Goal: Task Accomplishment & Management: Manage account settings

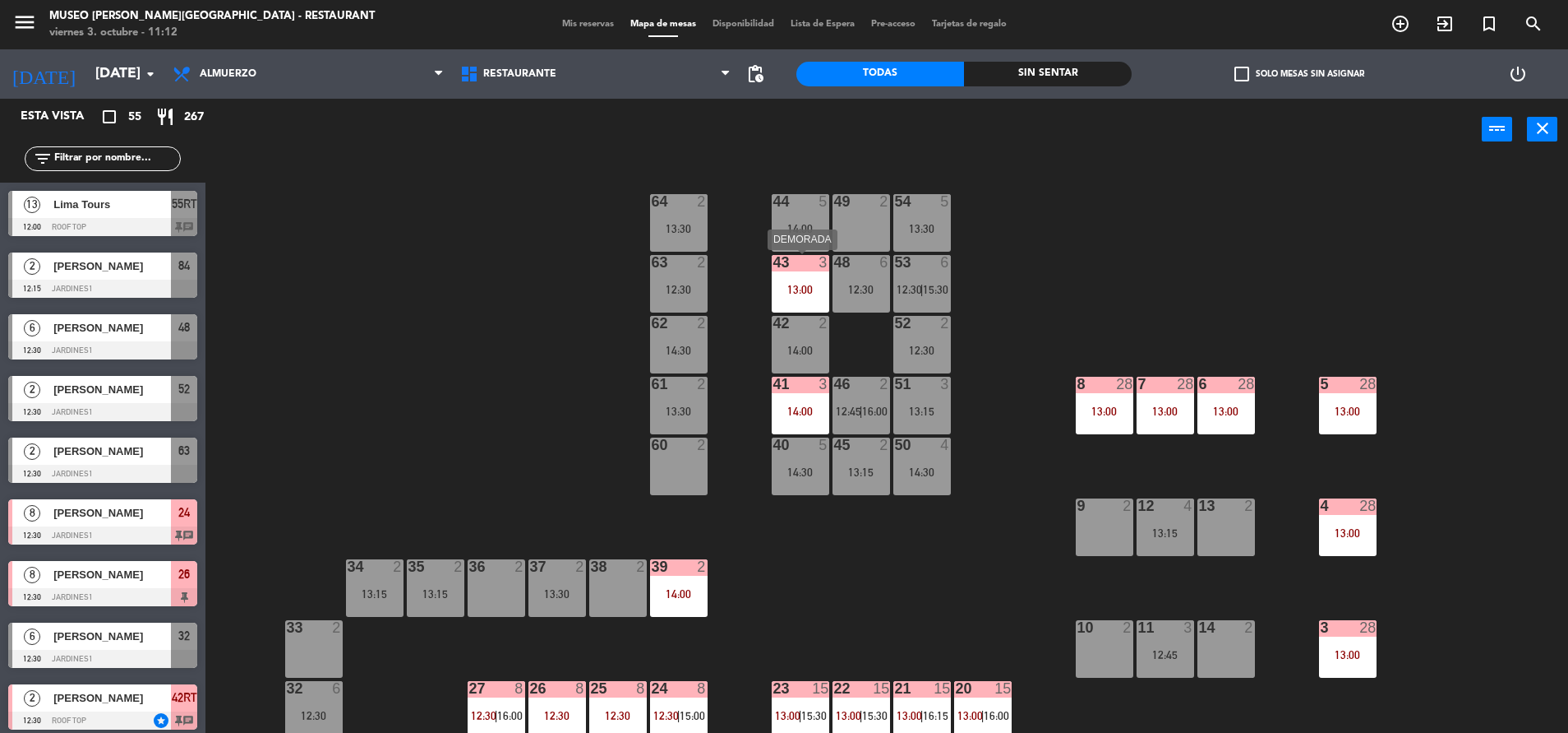
click at [806, 278] on div "43 3 13:00" at bounding box center [801, 284] width 58 height 58
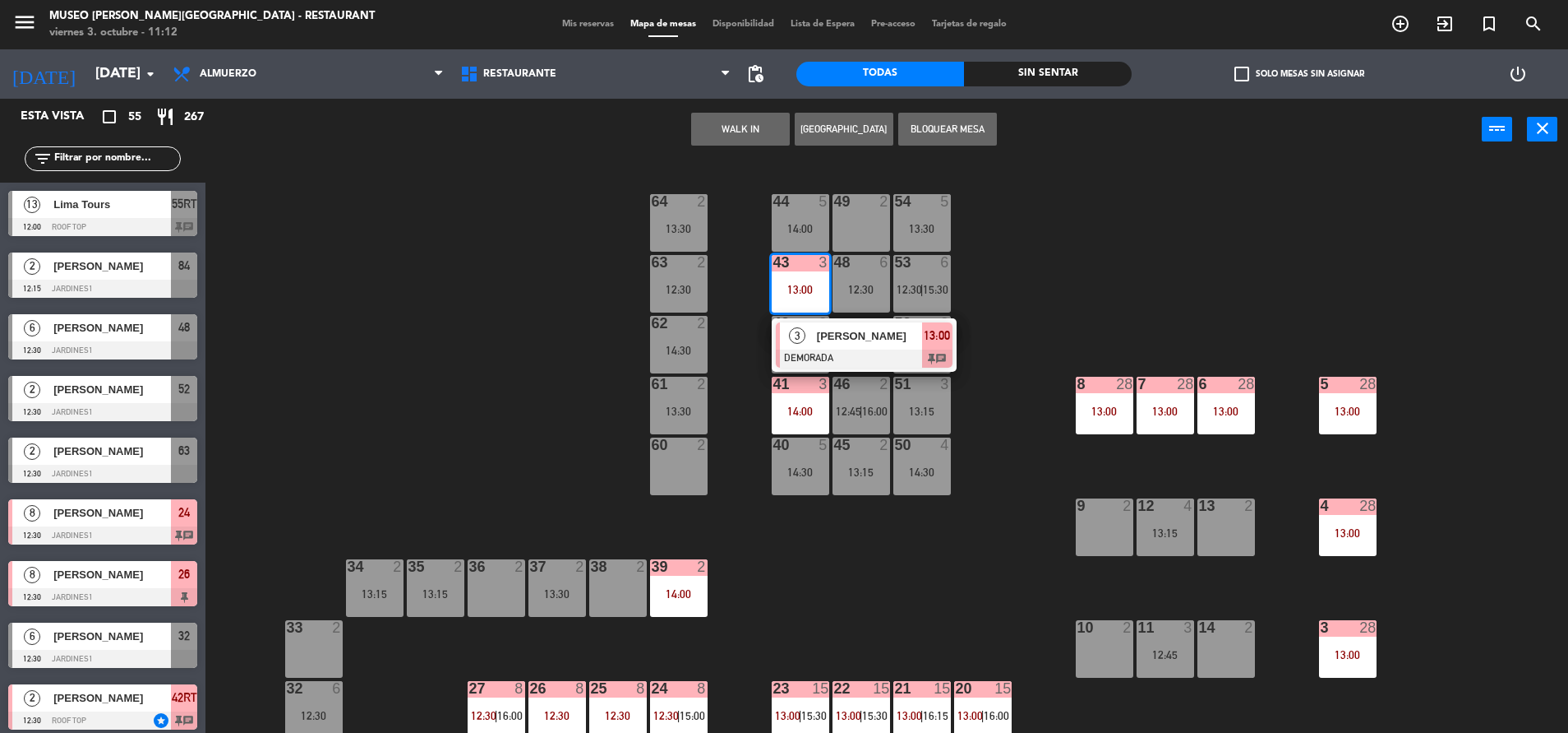
click at [851, 358] on div at bounding box center [863, 358] width 177 height 18
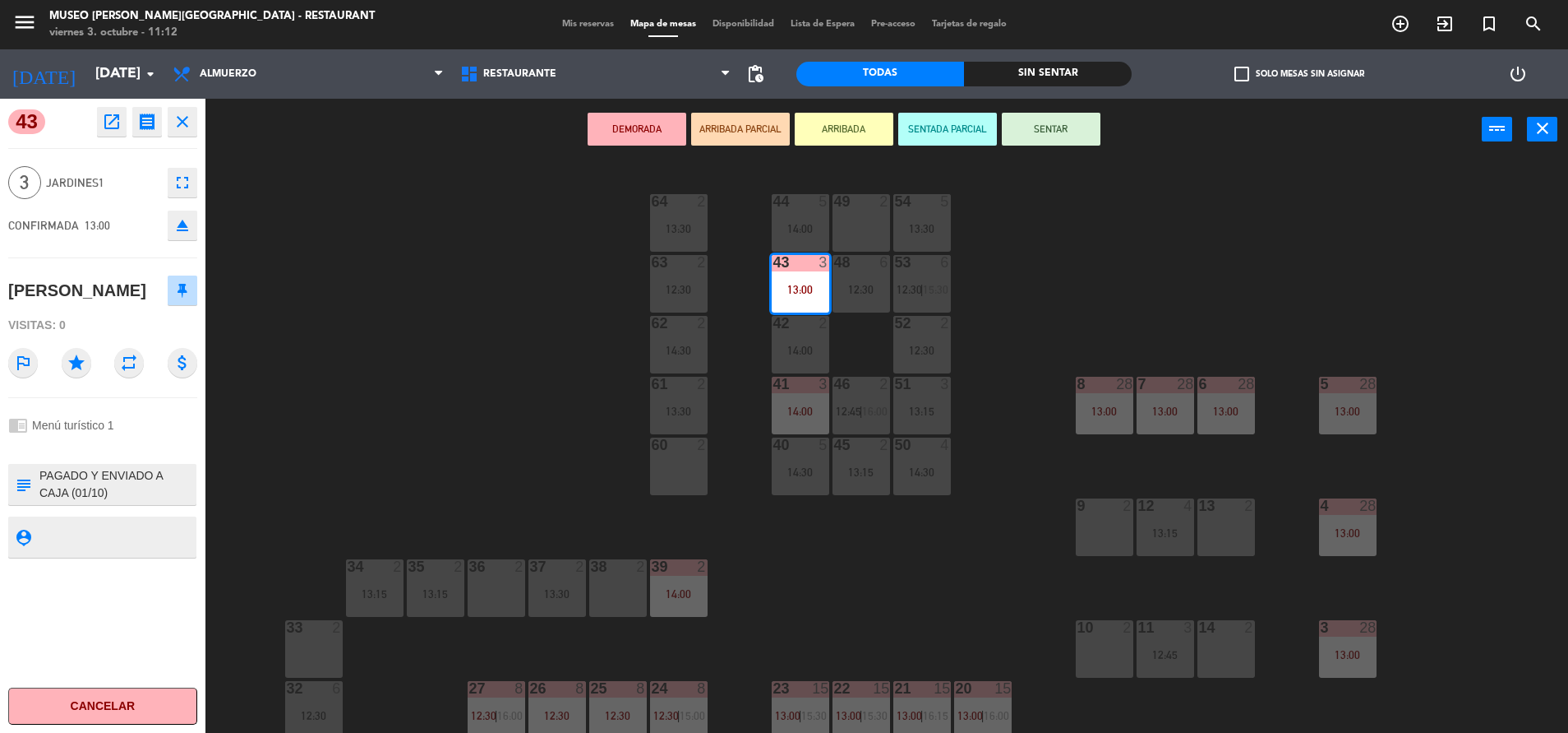
click at [105, 113] on icon "open_in_new" at bounding box center [111, 122] width 20 height 20
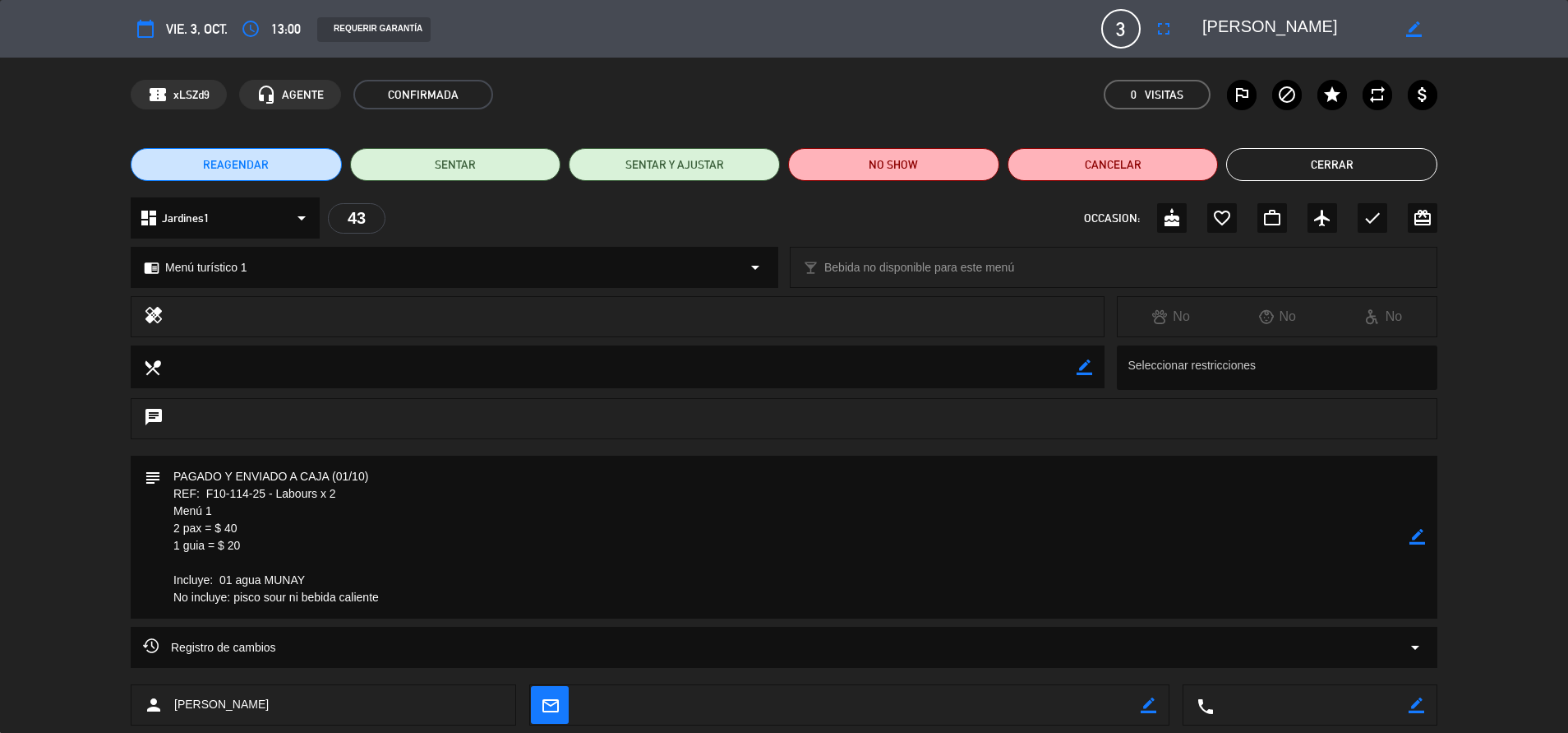
click at [1295, 155] on button "Cerrar" at bounding box center [1332, 164] width 211 height 33
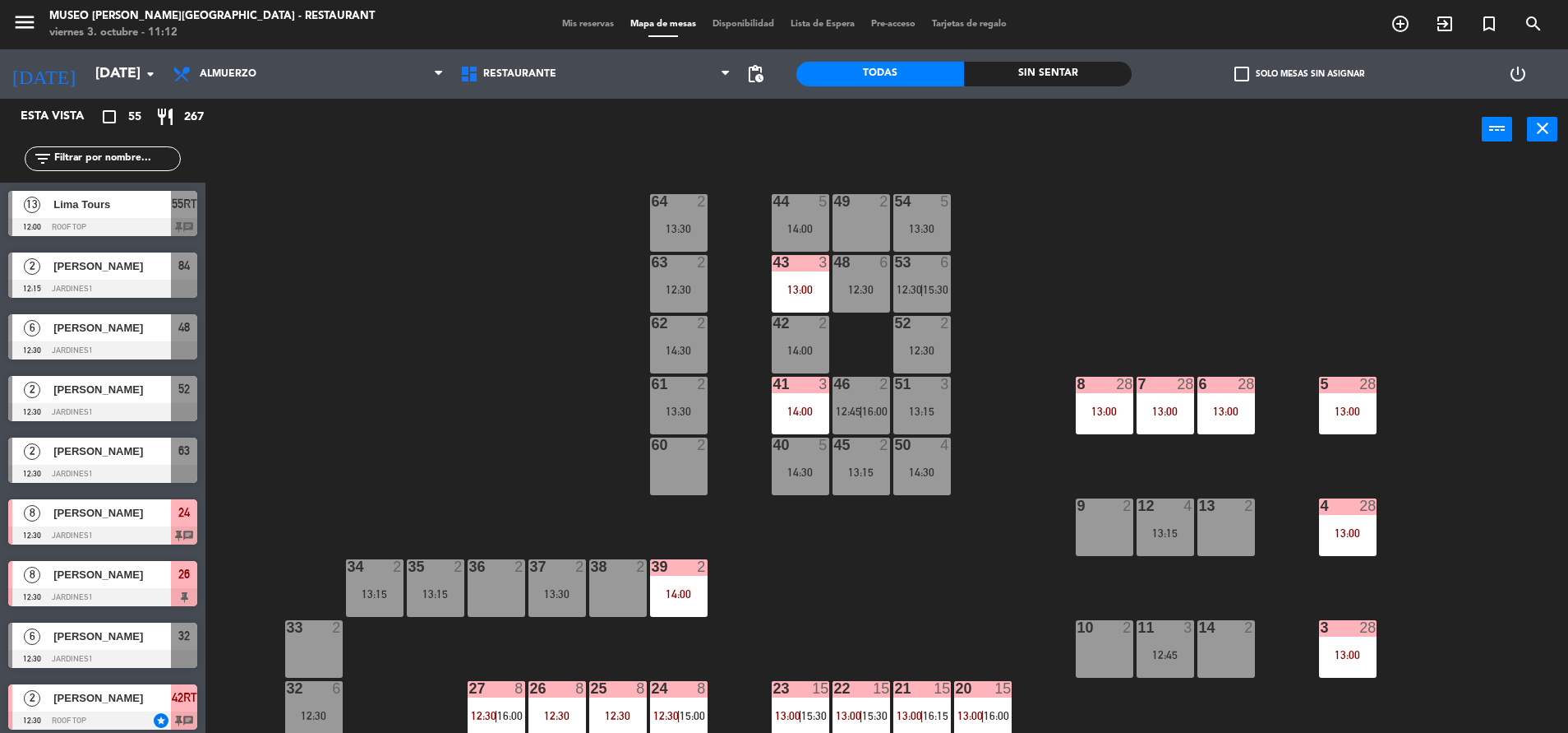
scroll to position [4, 0]
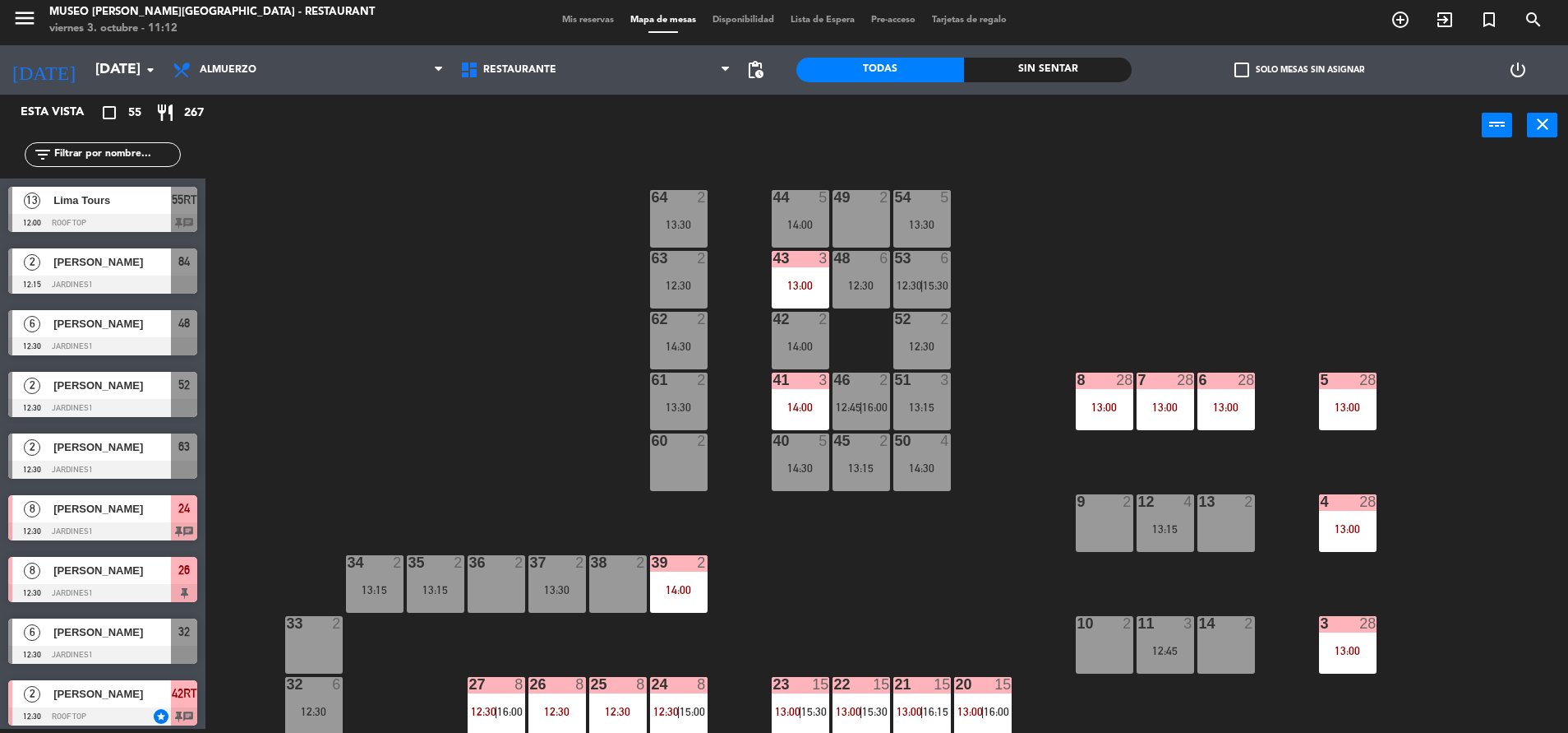
click at [810, 399] on div "41 3 14:00" at bounding box center [801, 401] width 58 height 58
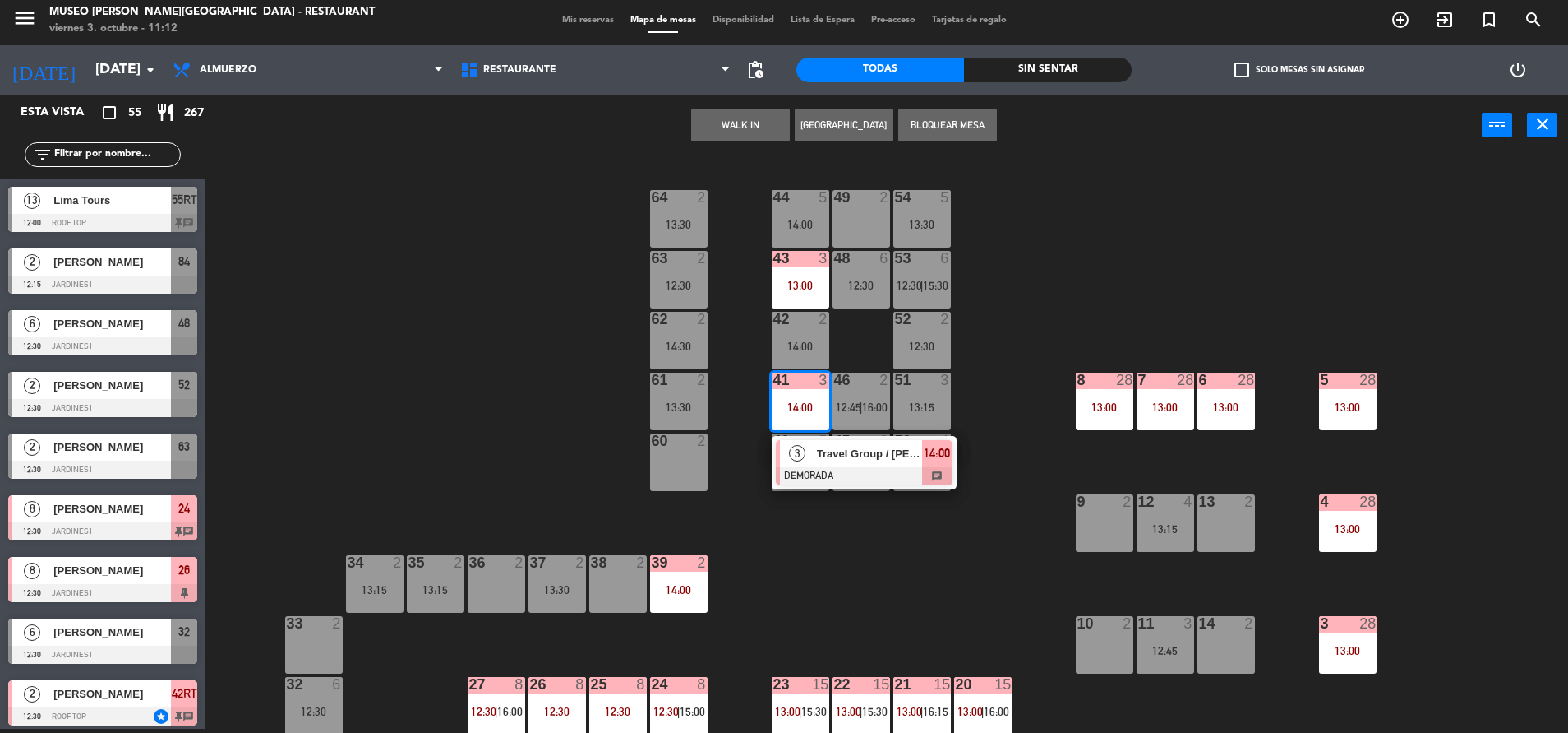
click at [843, 463] on div "Travel Group / [PERSON_NAME] X 03" at bounding box center [868, 453] width 107 height 27
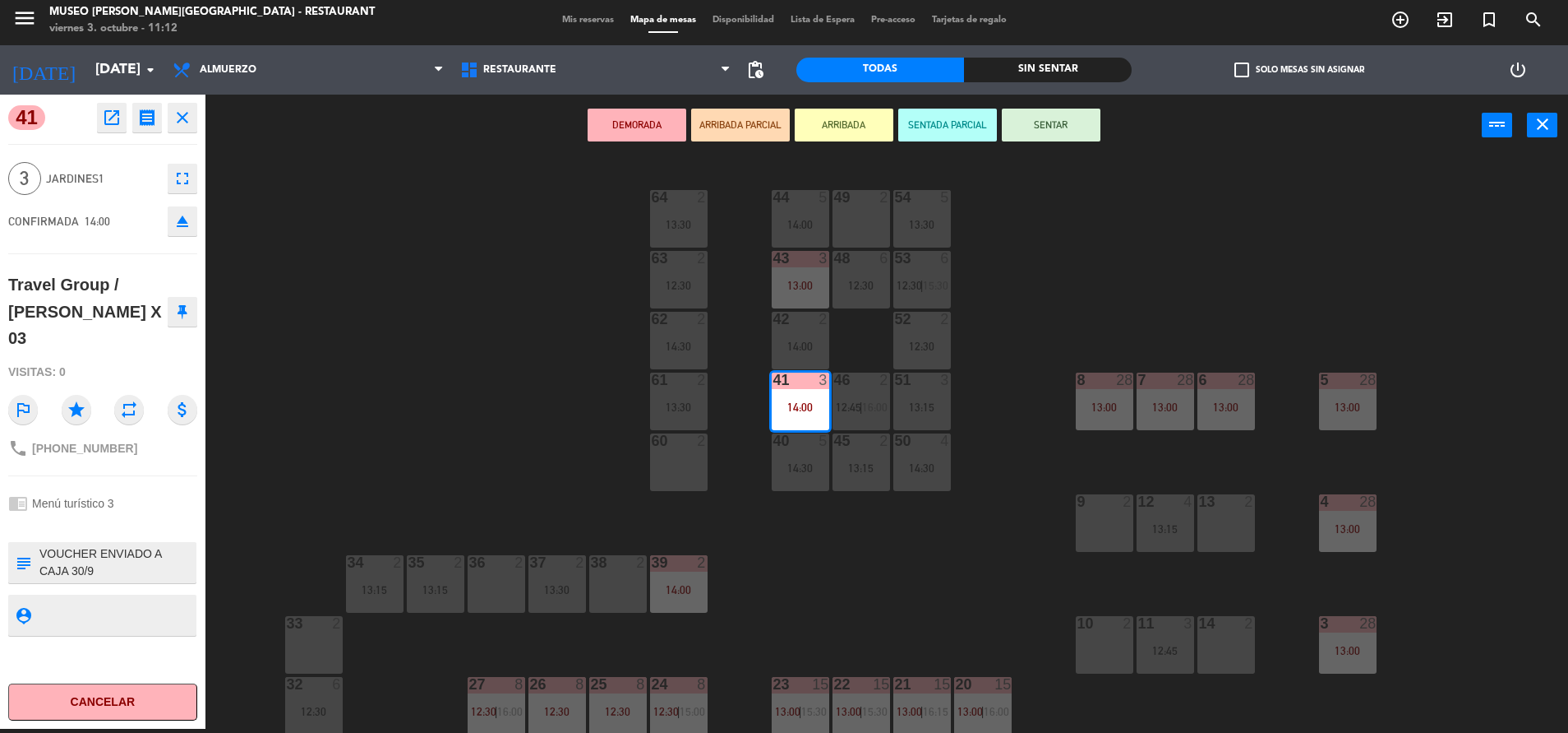
click at [553, 376] on div "44 5 14:00 49 2 54 5 13:30 64 2 13:30 48 6 12:30 53 6 12:30 | 15:30 63 2 12:30 …" at bounding box center [895, 447] width 1347 height 572
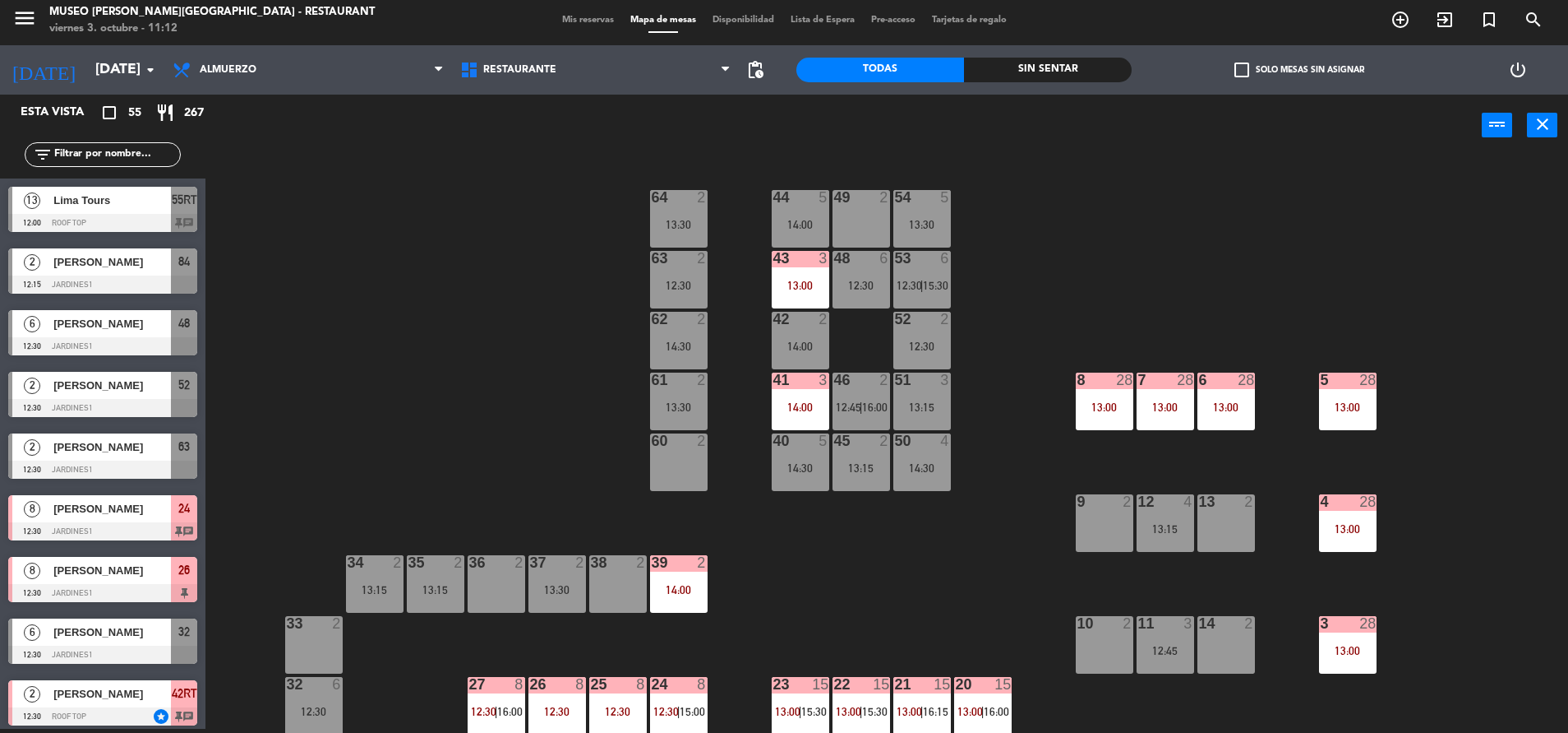
scroll to position [208, 0]
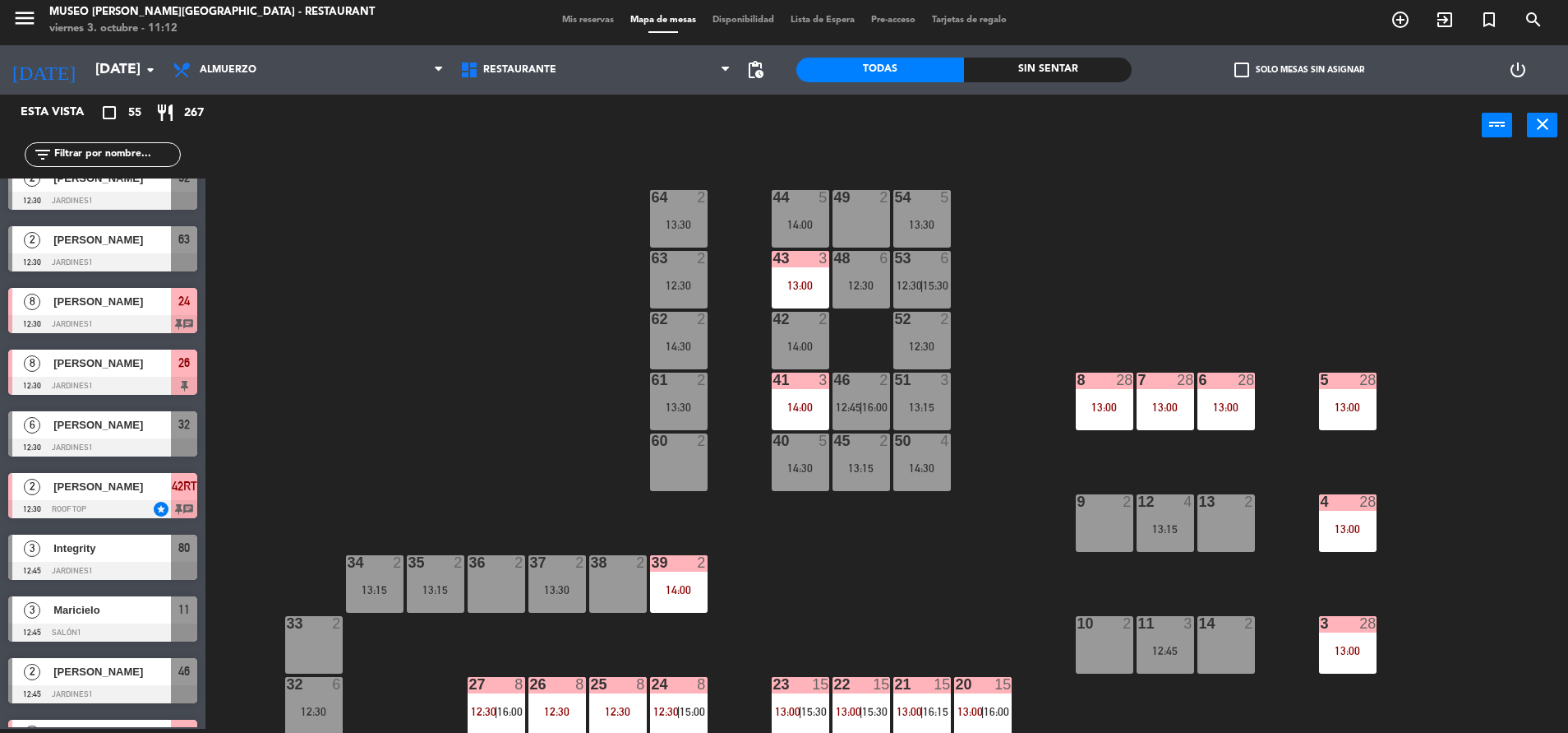
click at [803, 422] on div "41 3 14:00" at bounding box center [801, 401] width 58 height 58
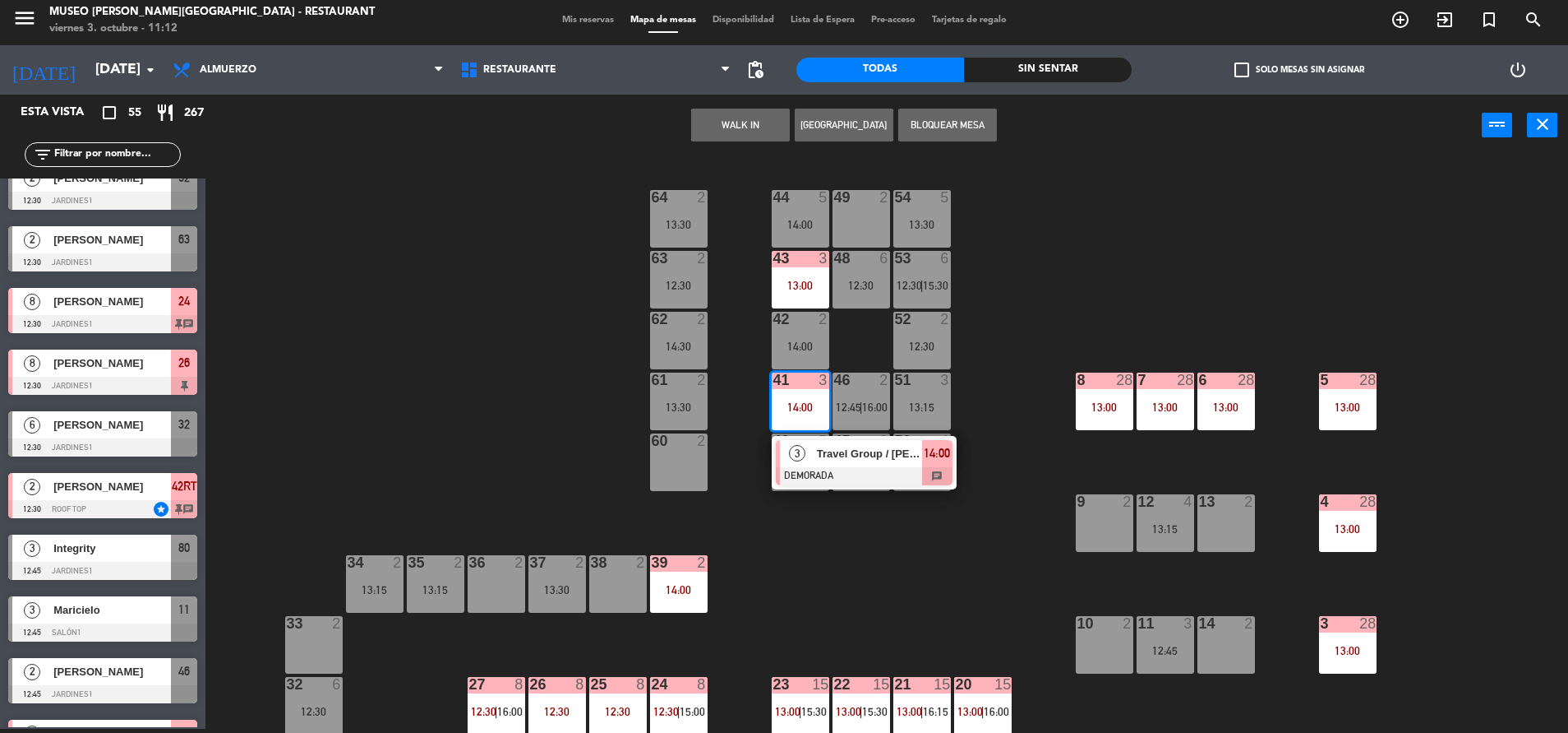
click at [753, 133] on button "WALK IN" at bounding box center [741, 124] width 99 height 33
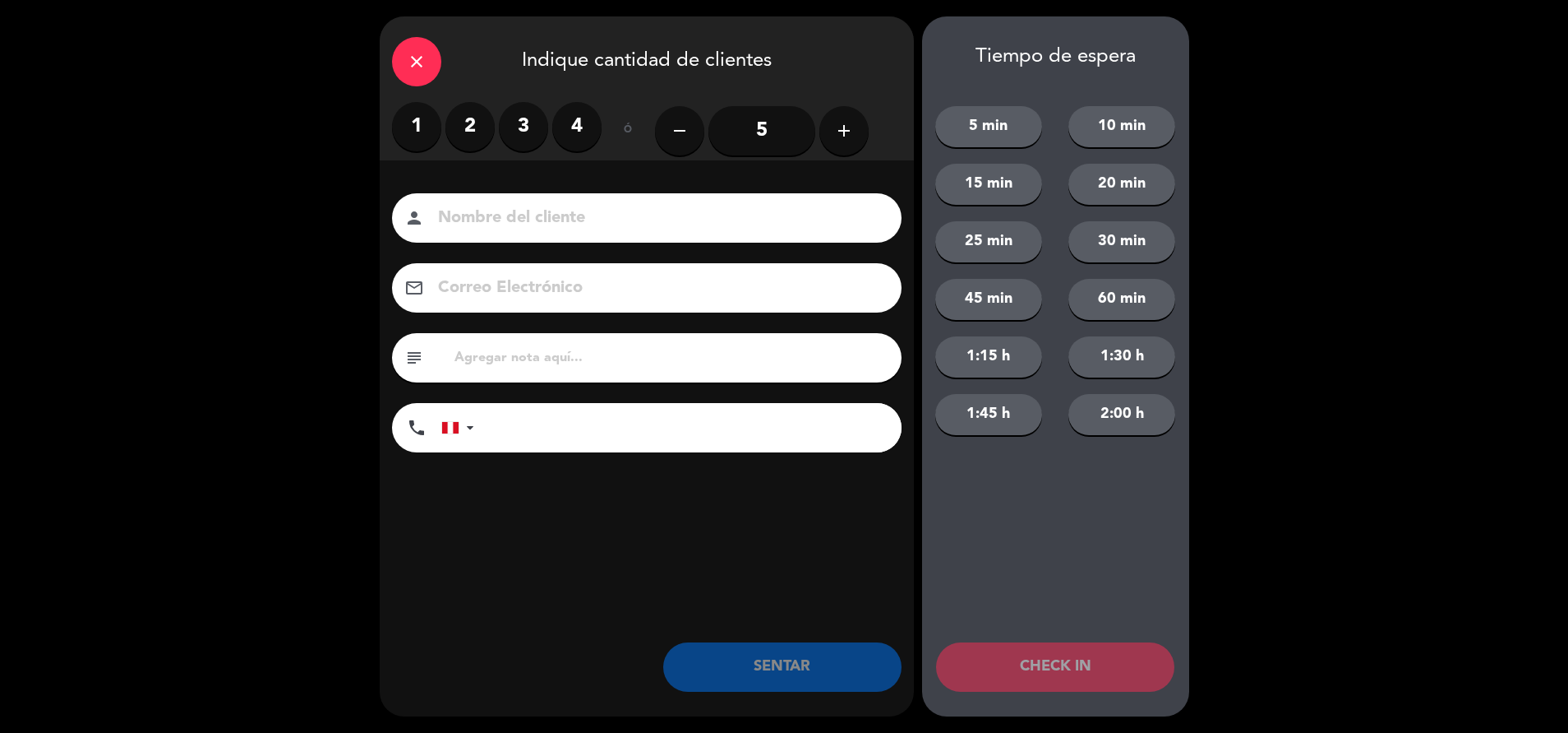
click at [532, 129] on label "3" at bounding box center [523, 126] width 50 height 50
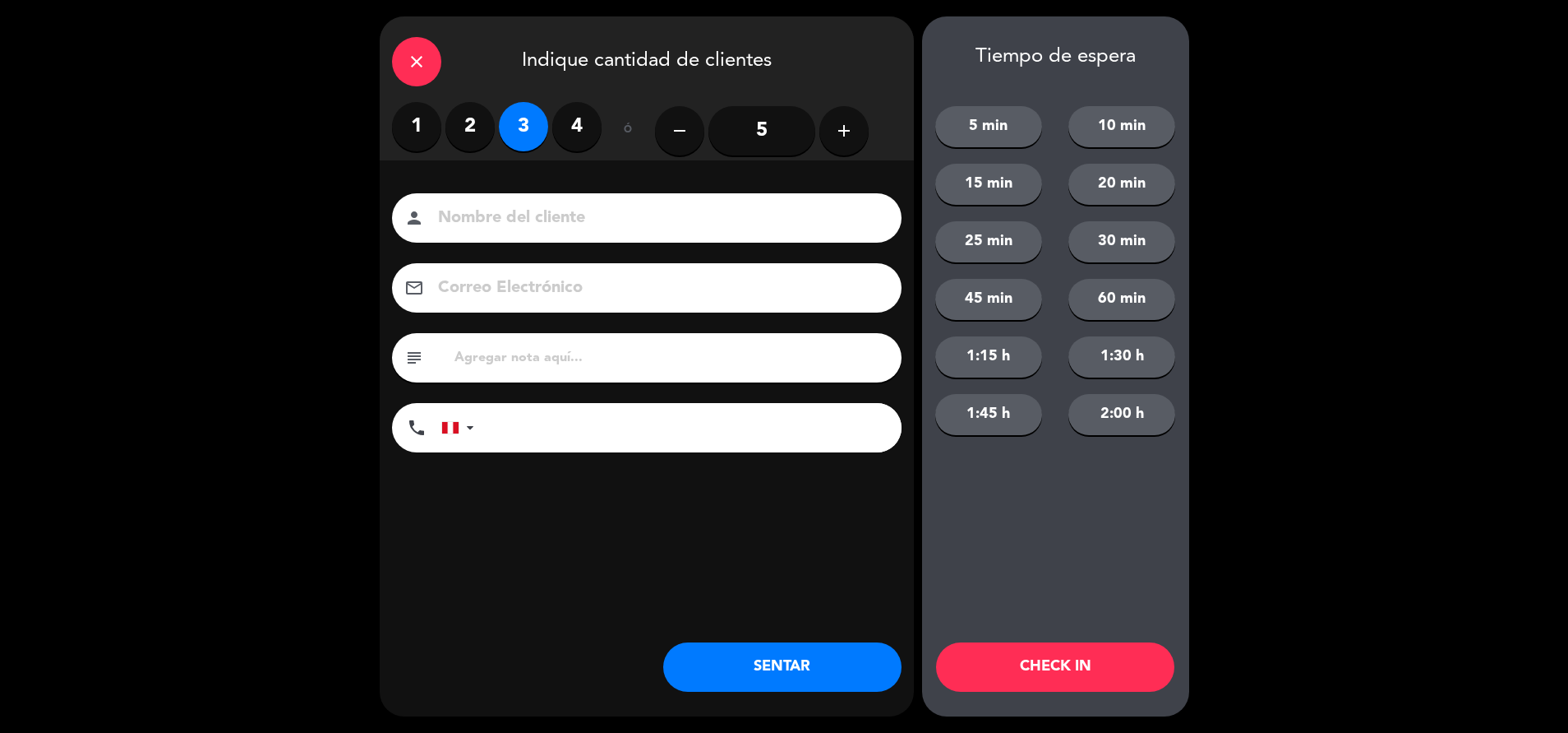
click at [710, 362] on input "text" at bounding box center [671, 357] width 436 height 23
type input "m41"
click at [834, 681] on button "SENTAR" at bounding box center [782, 667] width 238 height 50
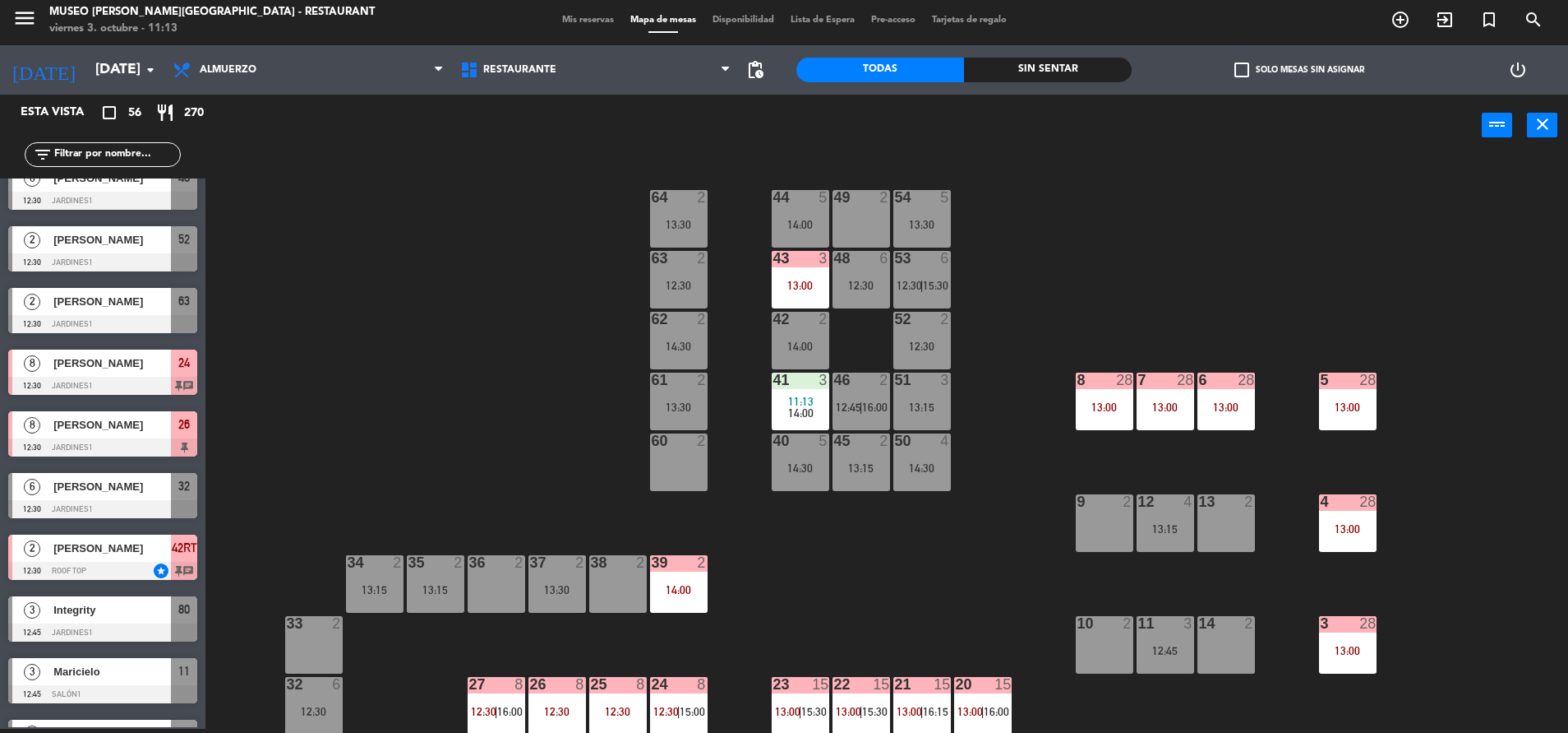
scroll to position [0, 0]
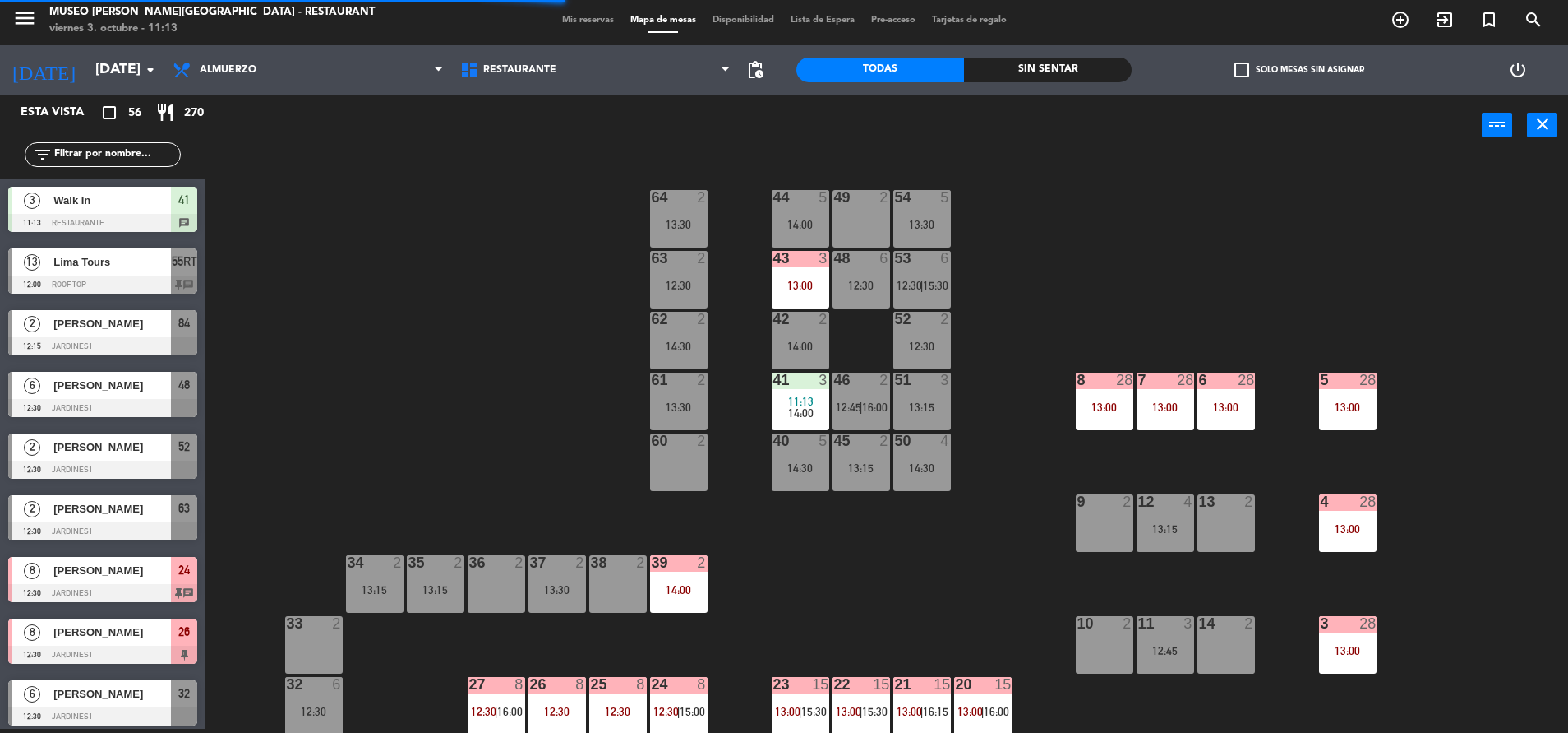
click at [802, 272] on div "43 3 13:00" at bounding box center [801, 280] width 58 height 58
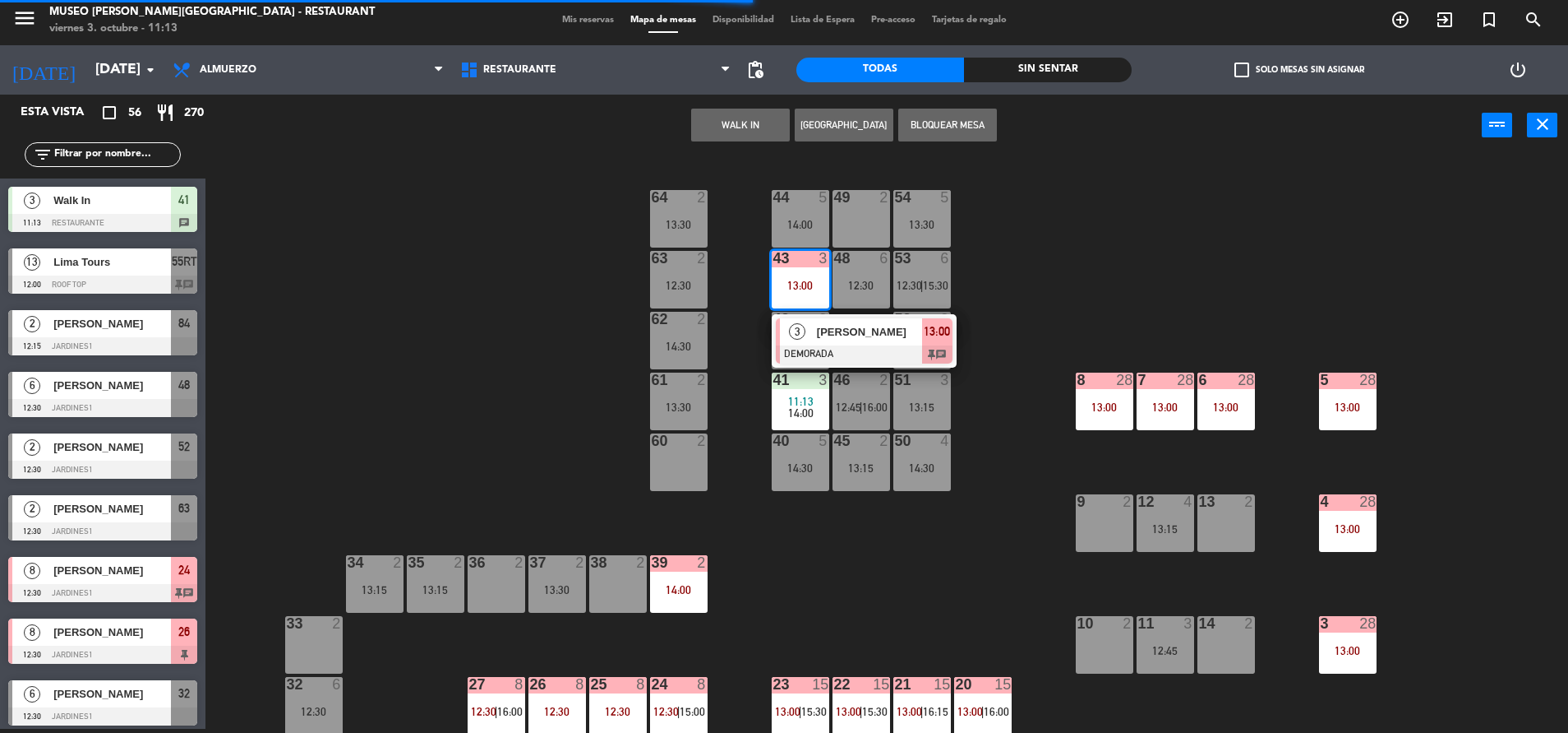
click at [829, 338] on span "[PERSON_NAME]" at bounding box center [869, 332] width 106 height 17
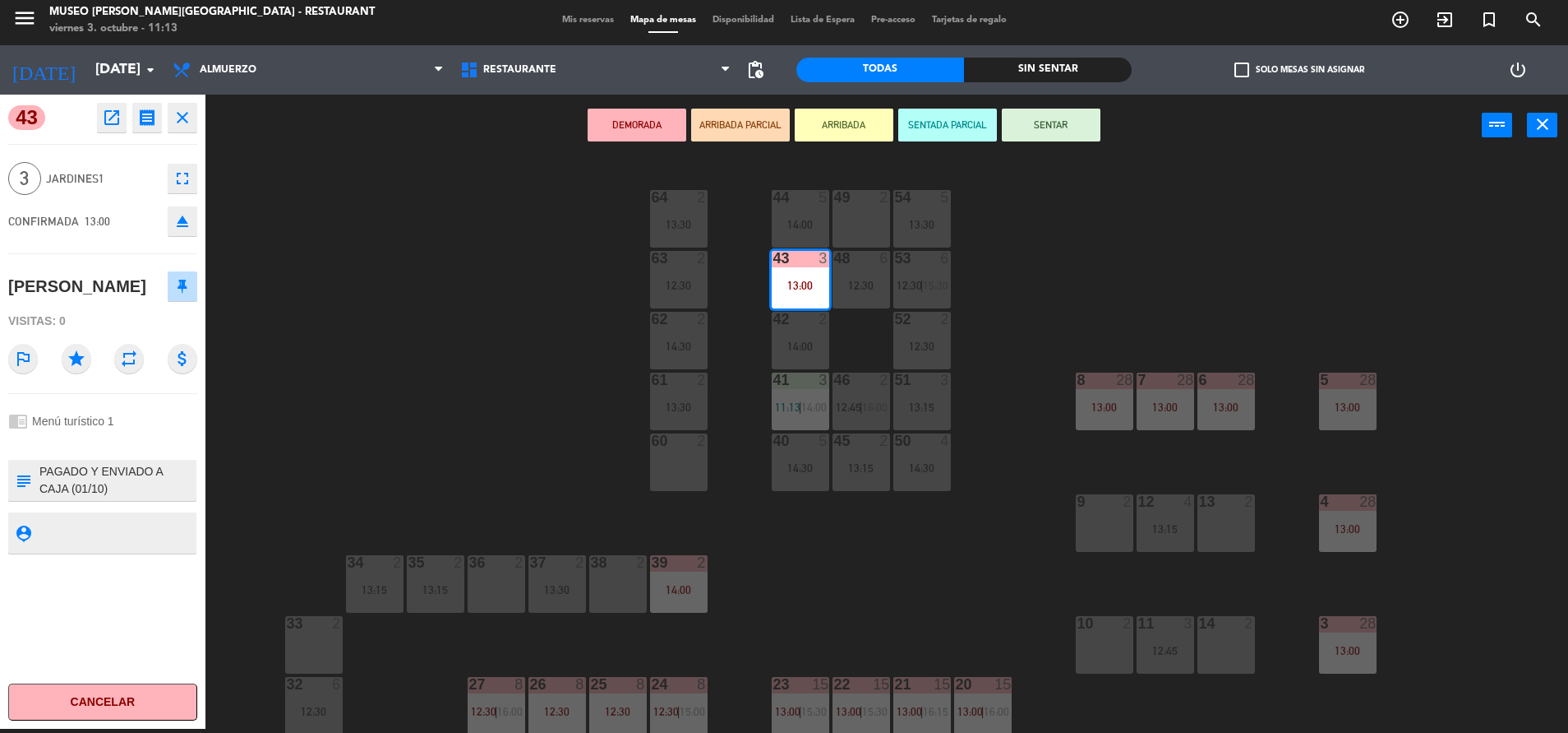
click at [102, 118] on icon "open_in_new" at bounding box center [111, 117] width 20 height 20
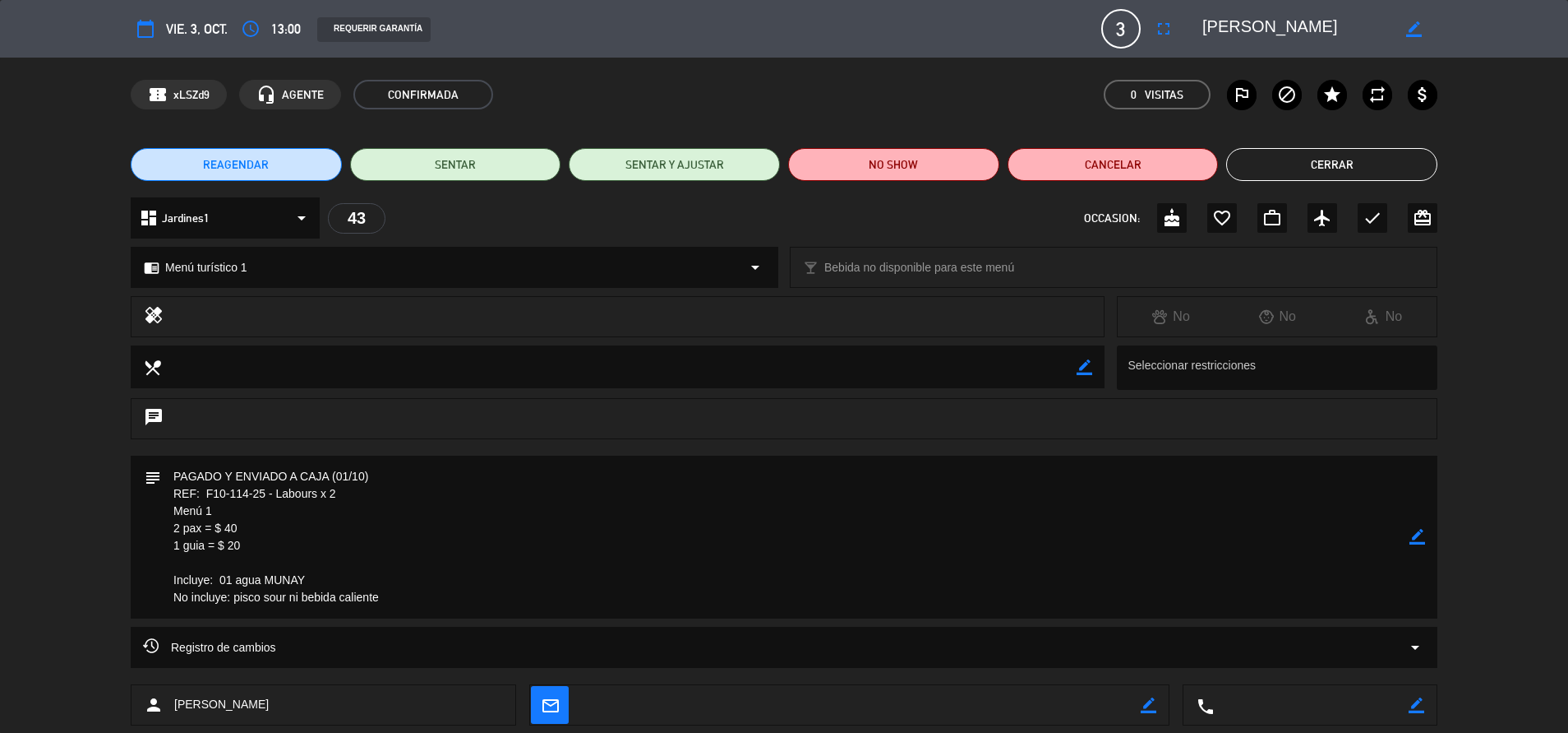
click at [1283, 167] on button "Cerrar" at bounding box center [1332, 164] width 211 height 33
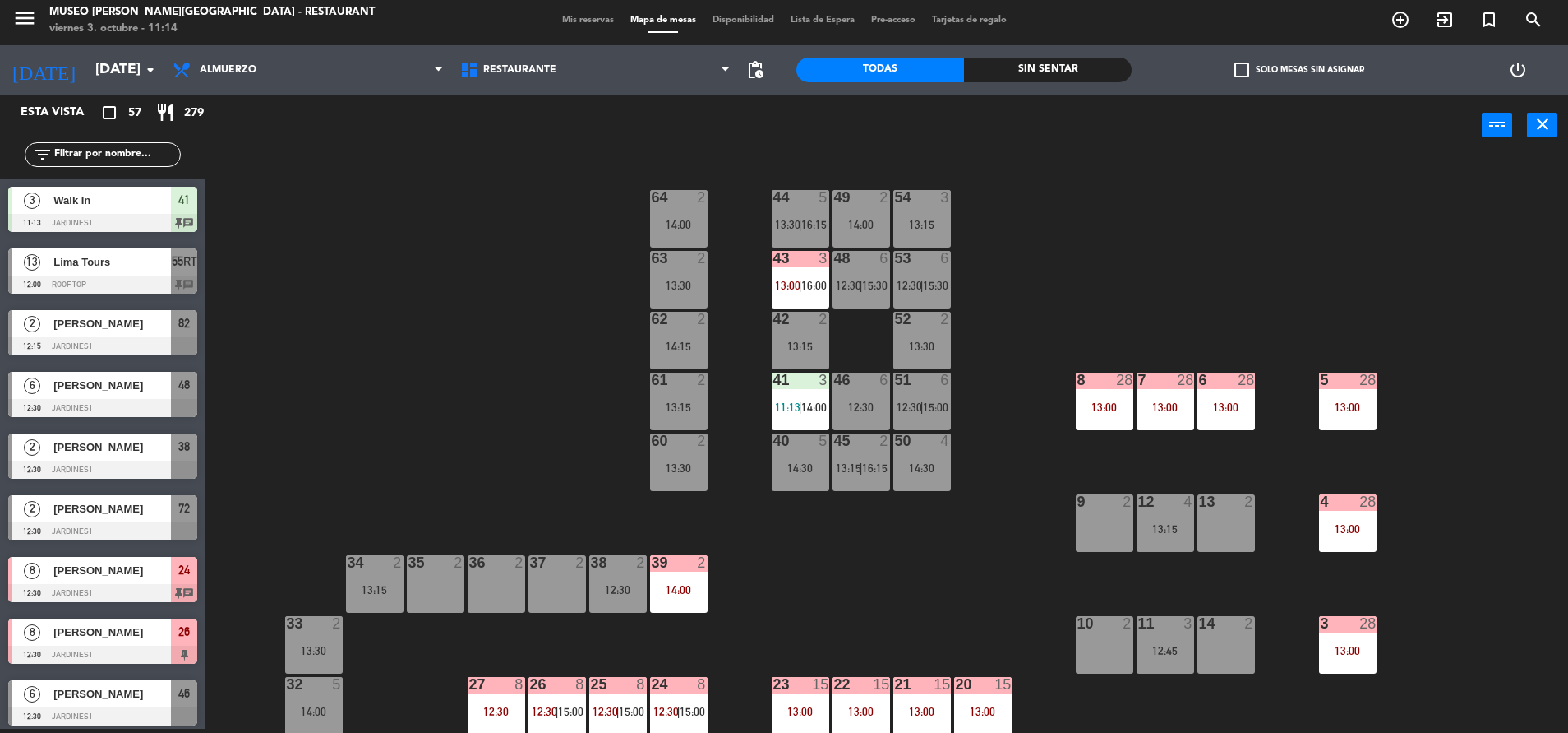
click at [816, 385] on div "3" at bounding box center [827, 380] width 27 height 15
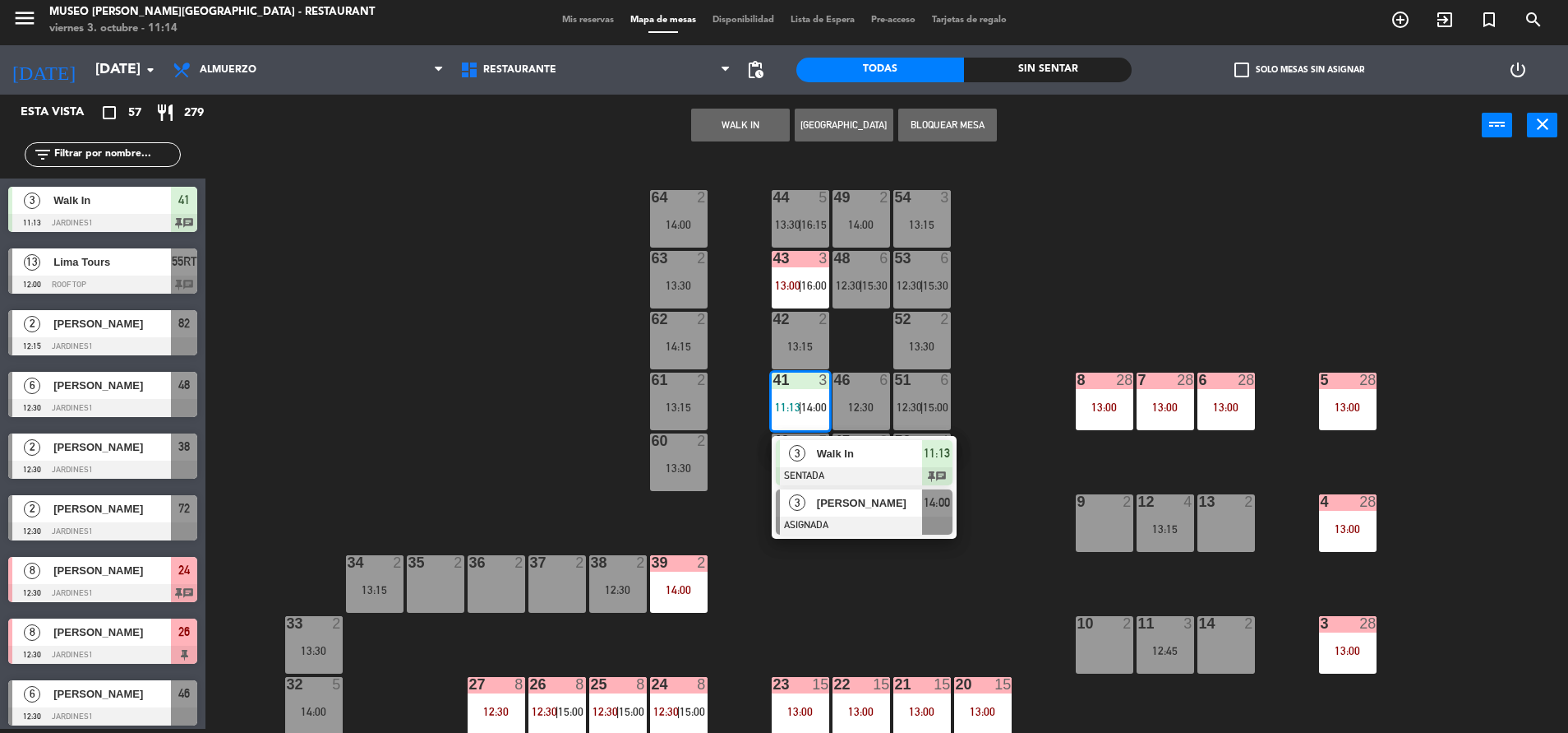
click at [860, 525] on div at bounding box center [863, 525] width 177 height 18
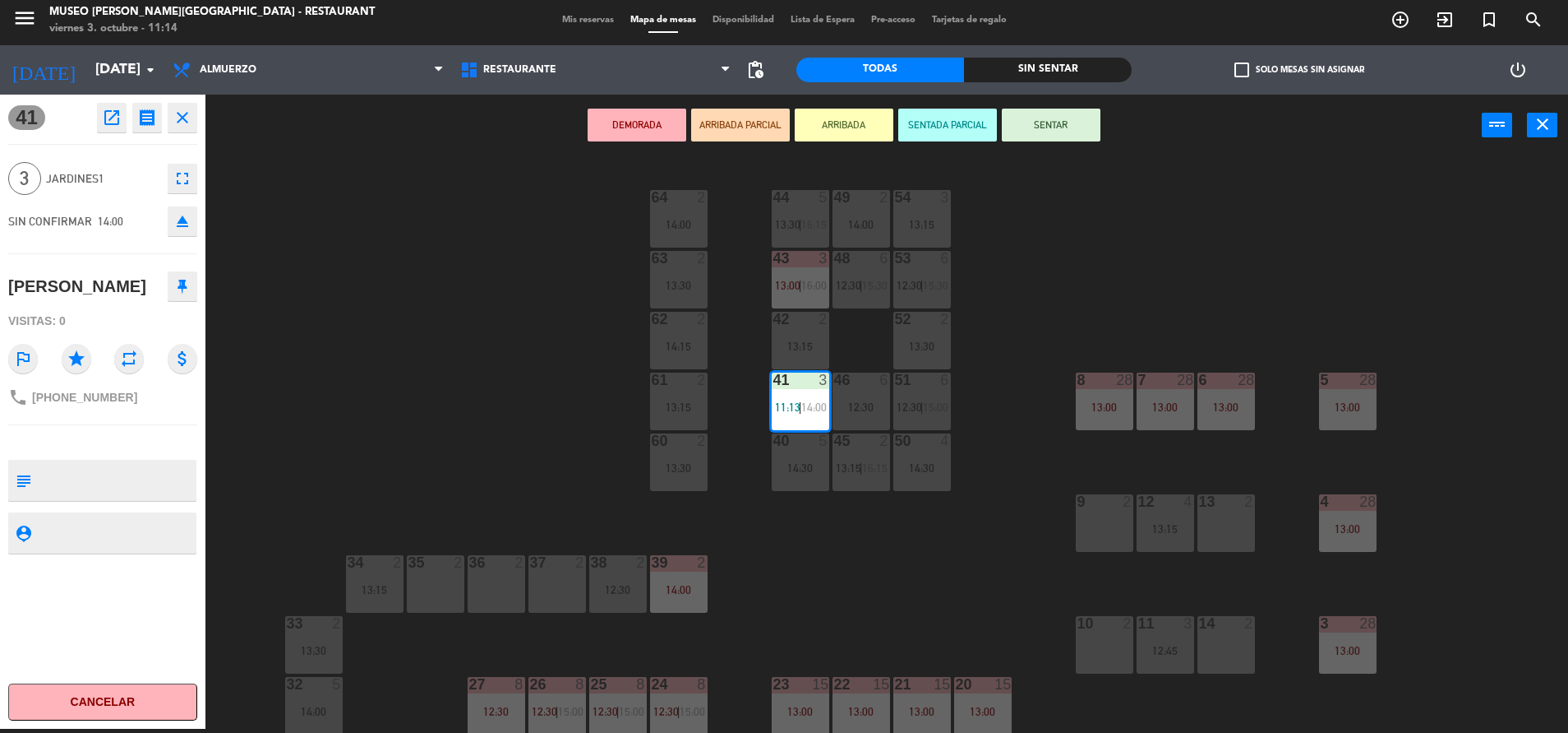
click at [612, 429] on div "44 5 13:30 | 16:15 49 2 14:00 54 3 13:15 64 2 14:00 48 6 12:30 | 15:30 53 6 12:…" at bounding box center [895, 447] width 1347 height 572
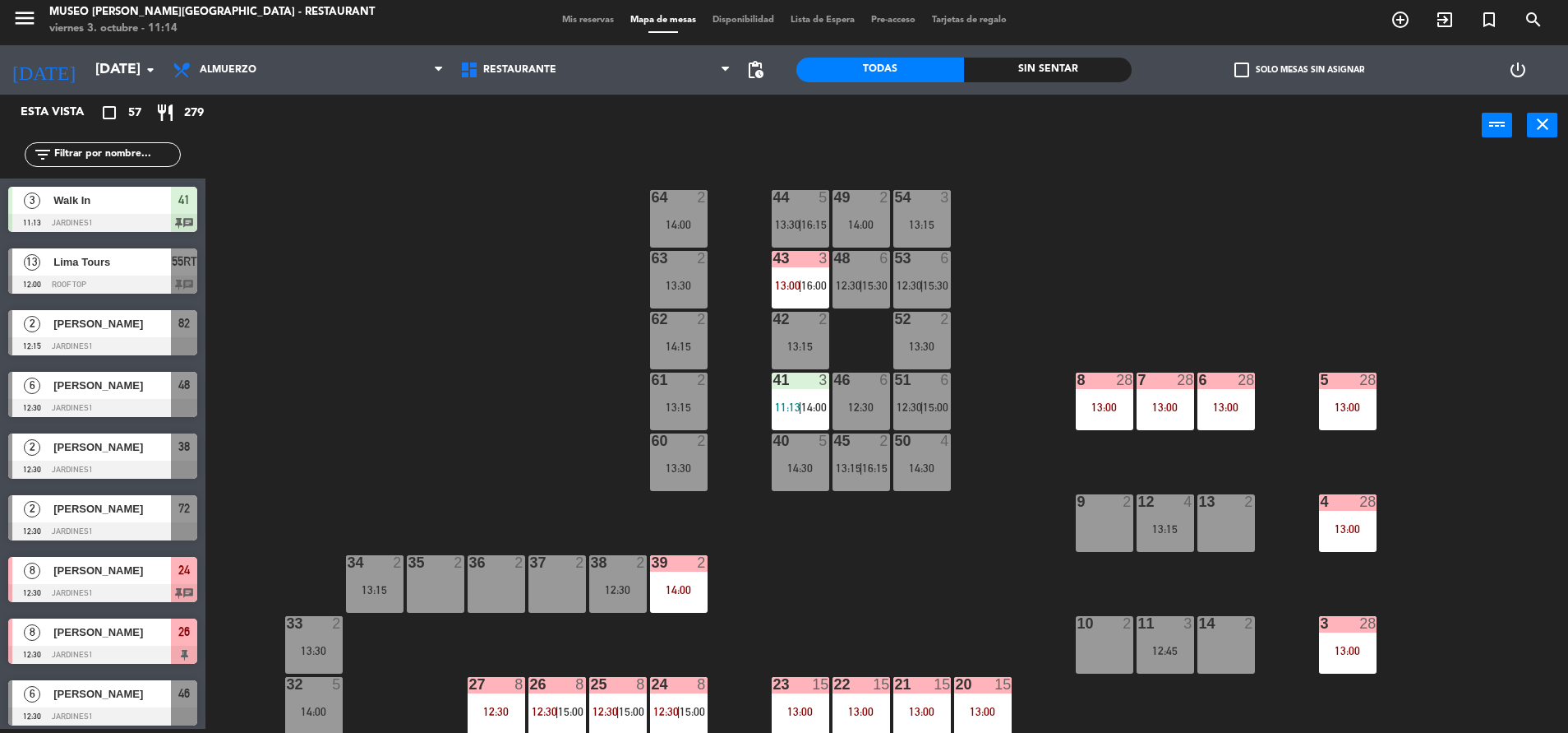
scroll to position [127, 0]
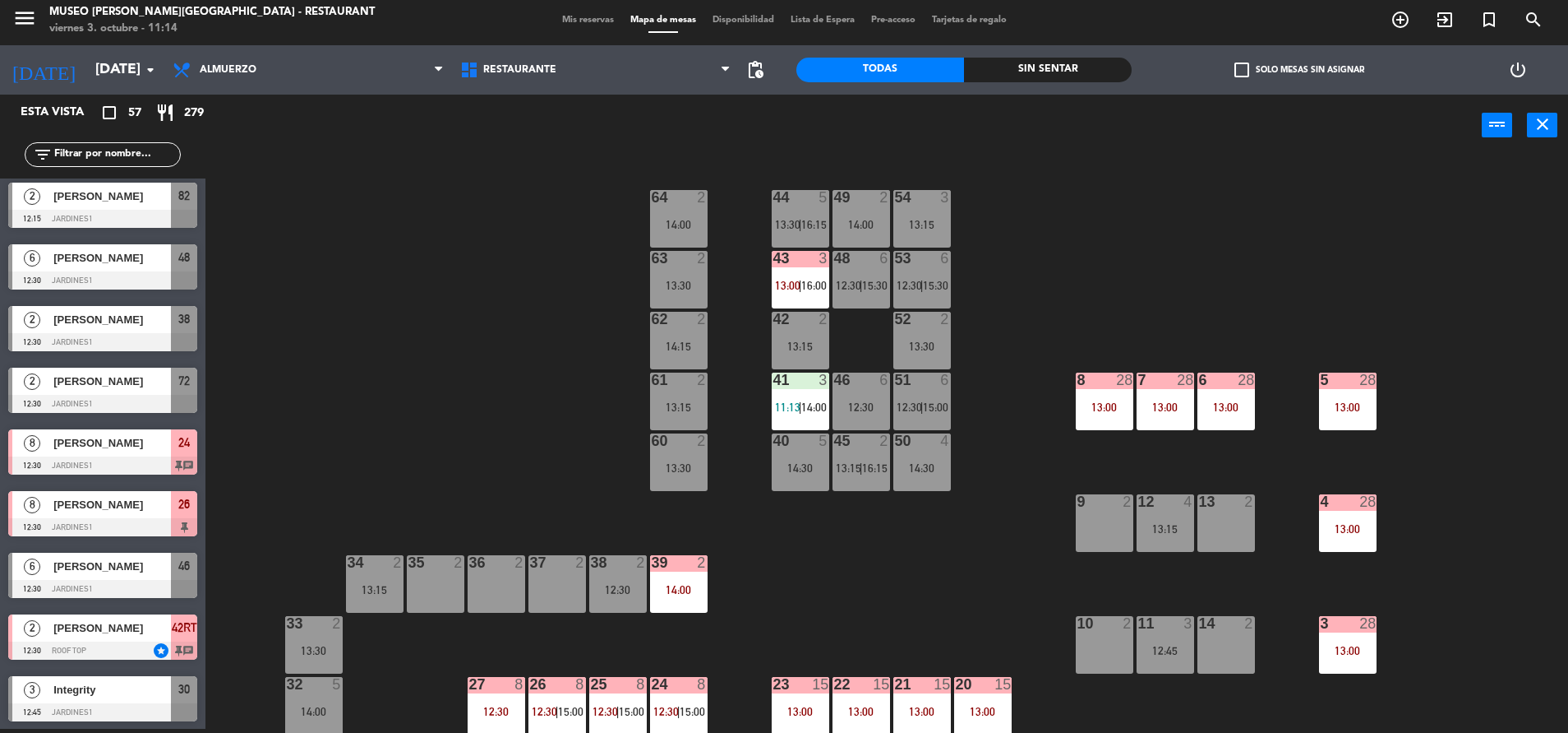
click at [808, 417] on div "41 3 11:13 | 14:00" at bounding box center [801, 401] width 58 height 58
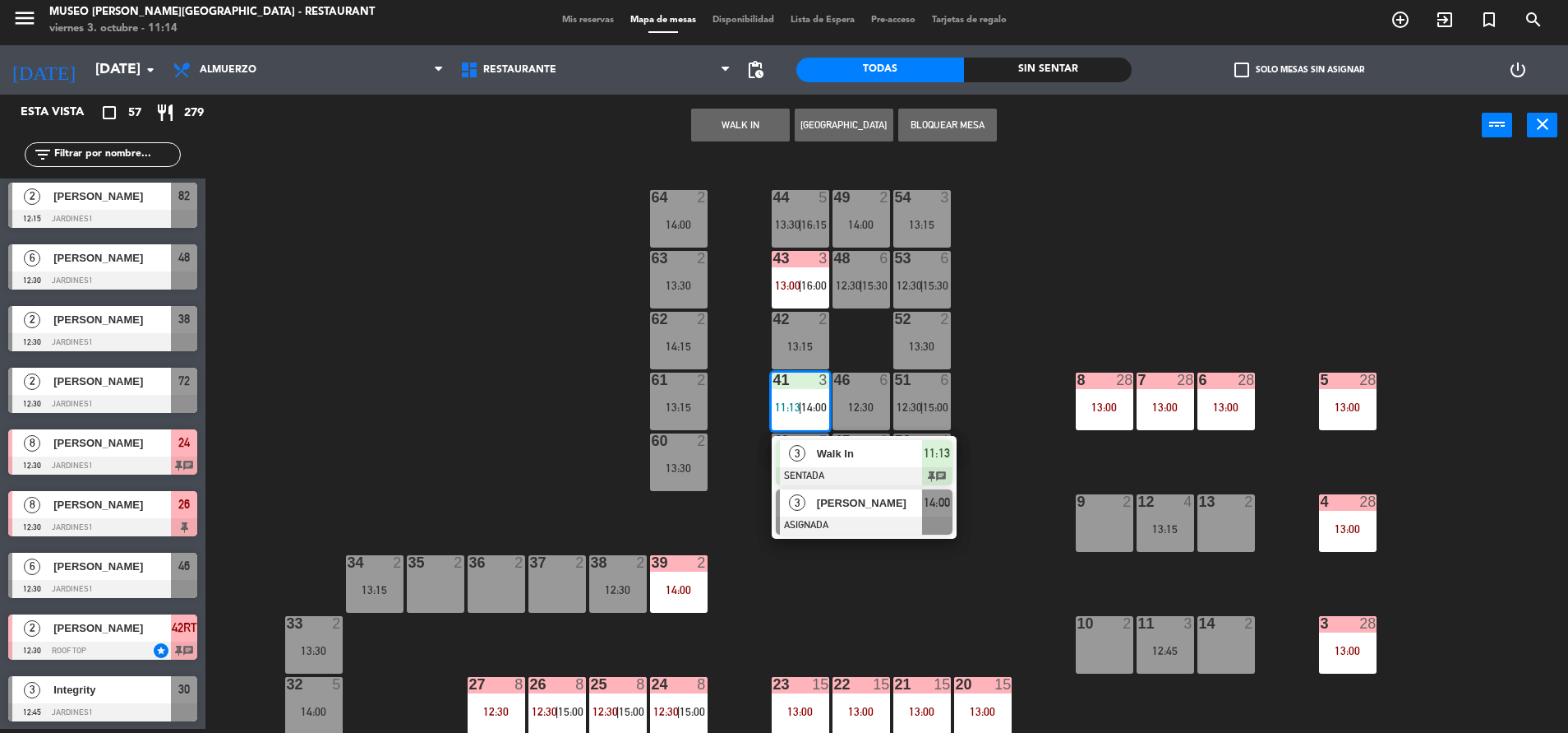
click at [855, 518] on div at bounding box center [863, 525] width 177 height 18
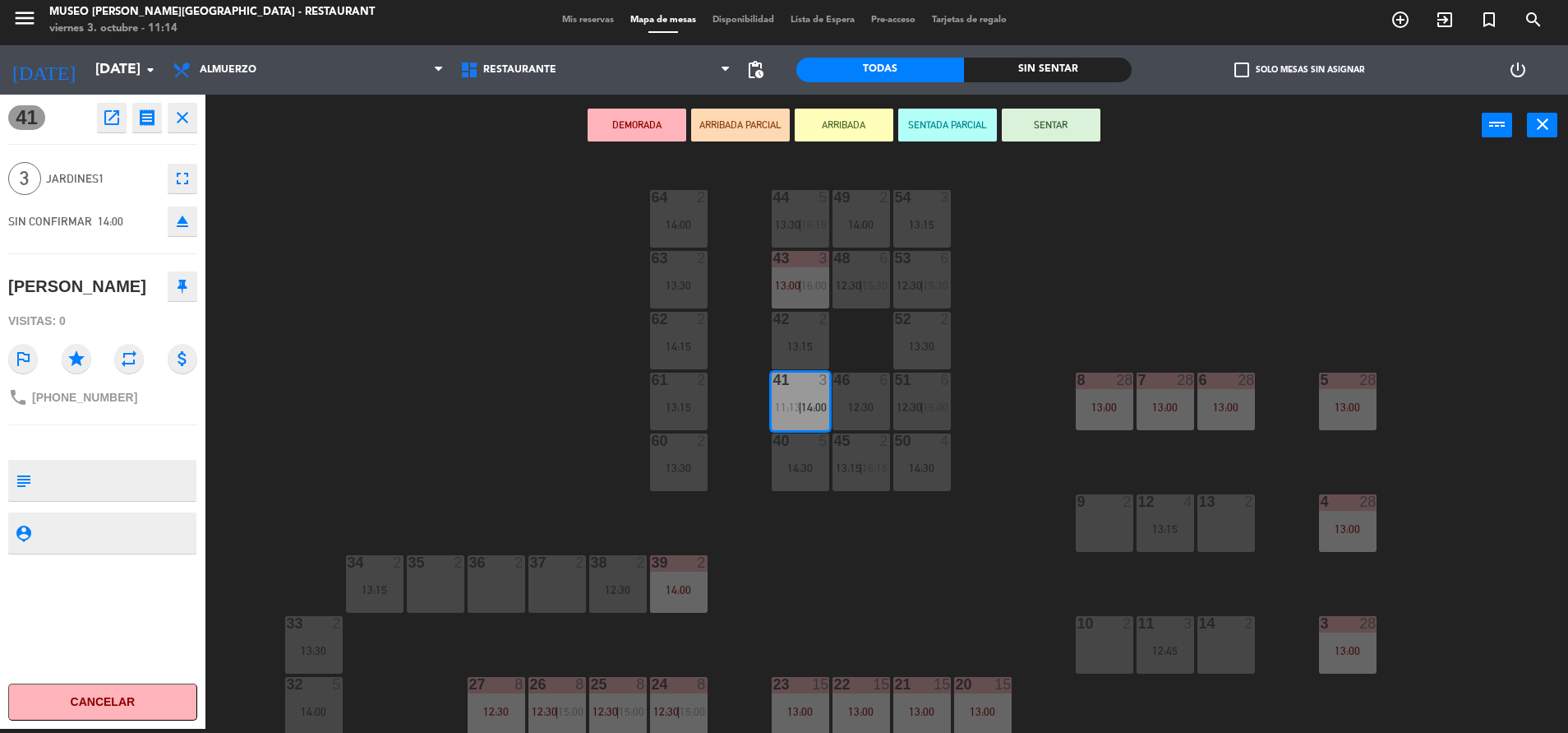
click at [549, 431] on div "44 5 13:30 | 16:15 49 2 14:00 54 3 13:15 64 2 14:00 48 6 12:30 | 15:30 53 6 12:…" at bounding box center [895, 447] width 1347 height 572
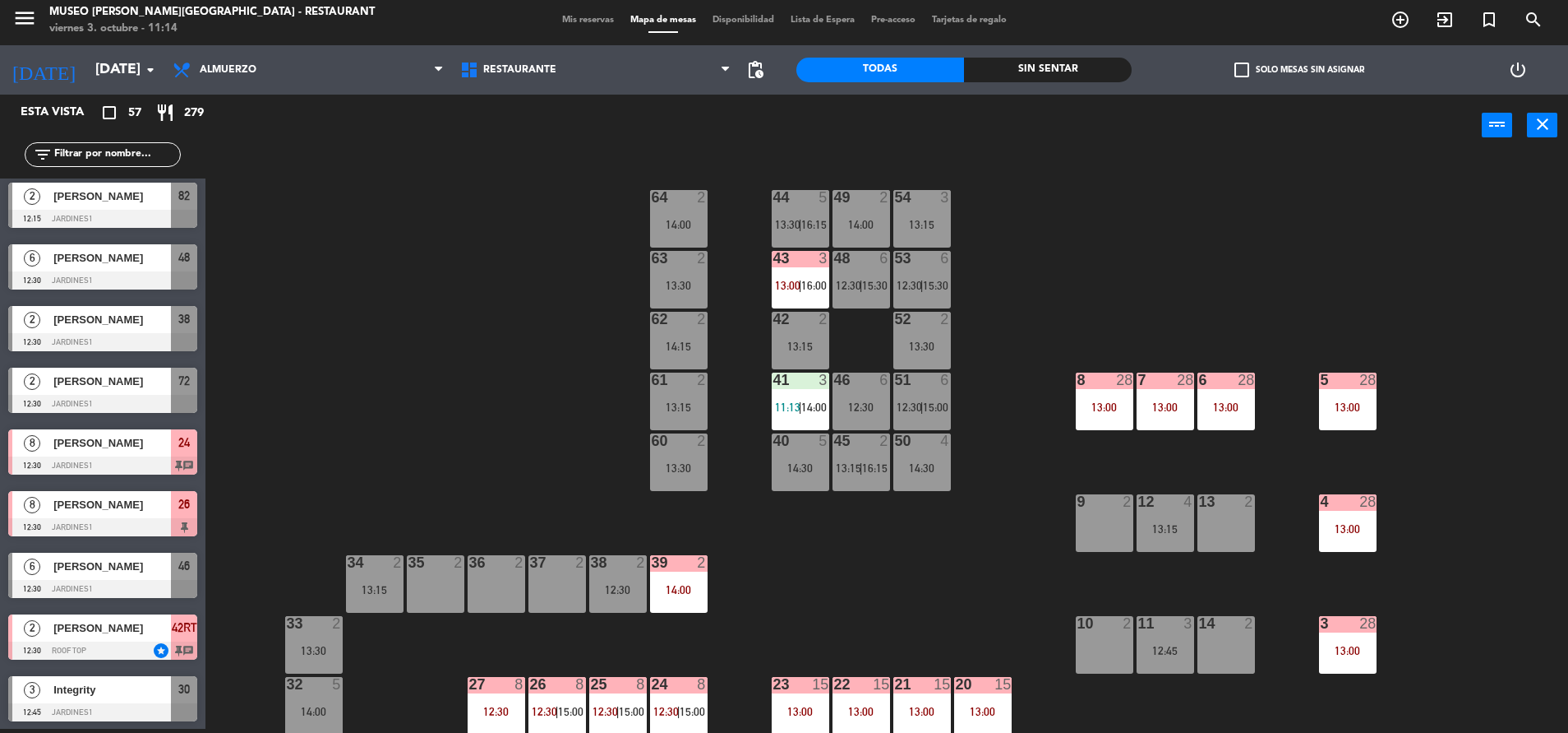
click at [1358, 374] on div at bounding box center [1347, 380] width 27 height 15
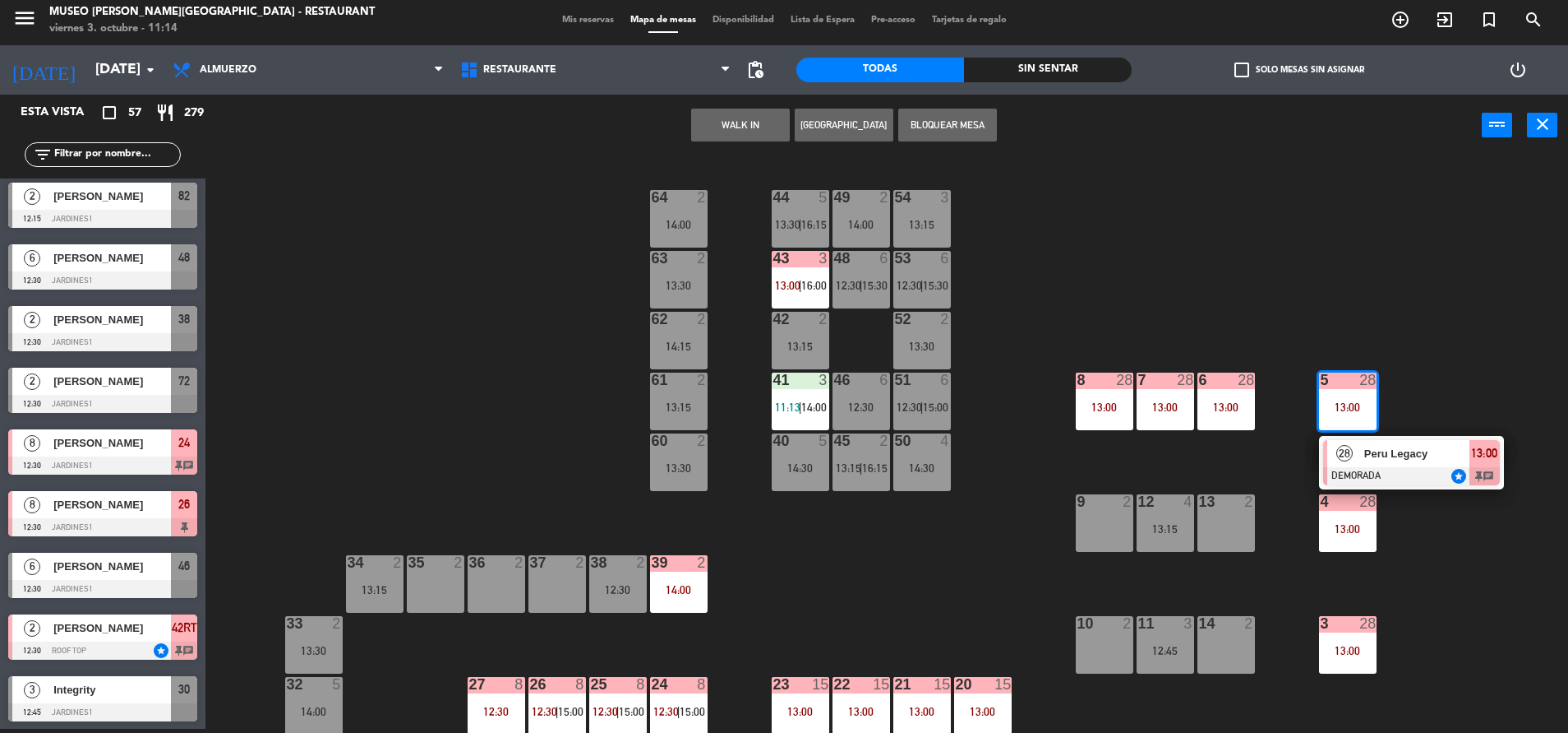
click at [1376, 464] on div "Peru Legacy" at bounding box center [1416, 453] width 107 height 27
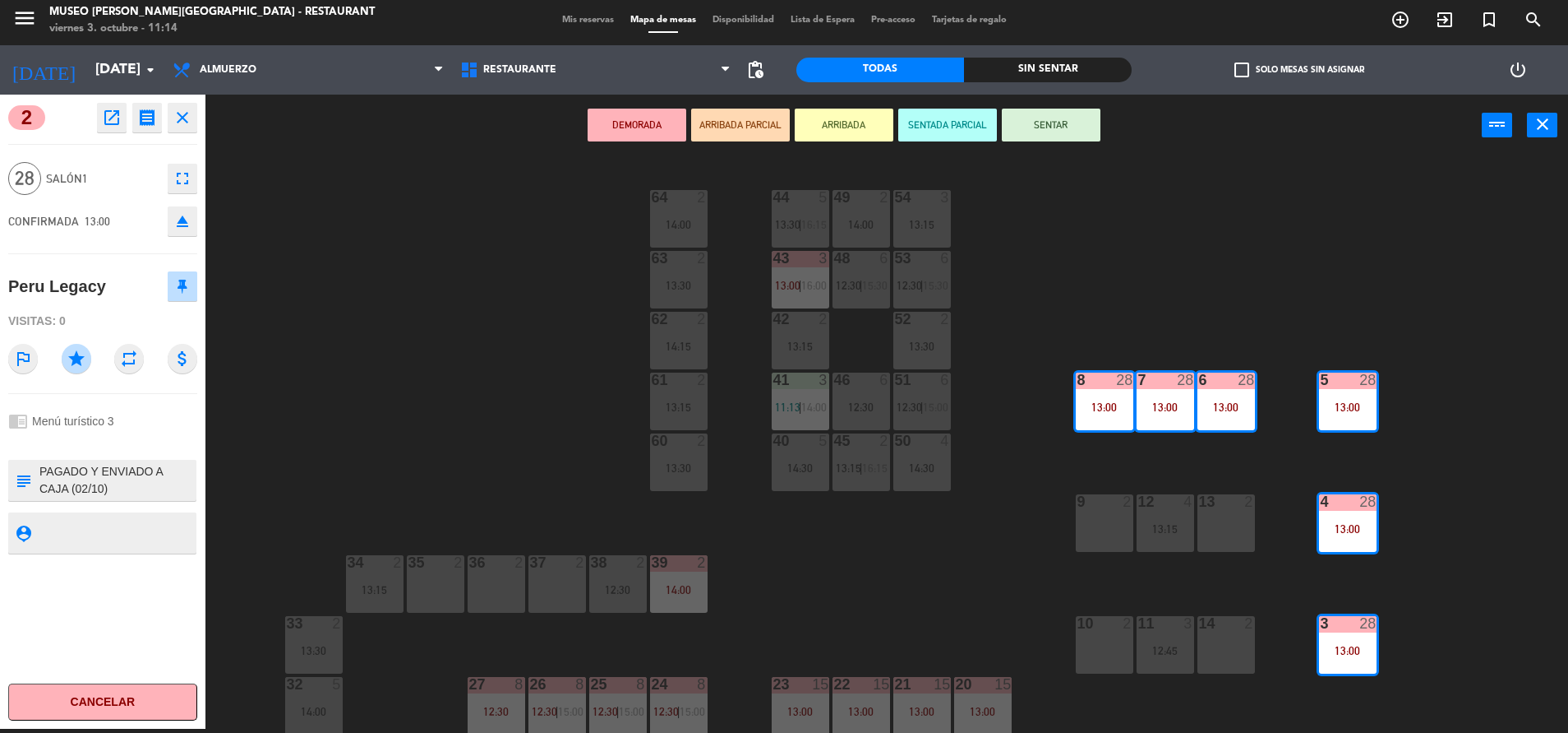
click at [121, 110] on button "open_in_new" at bounding box center [112, 118] width 30 height 30
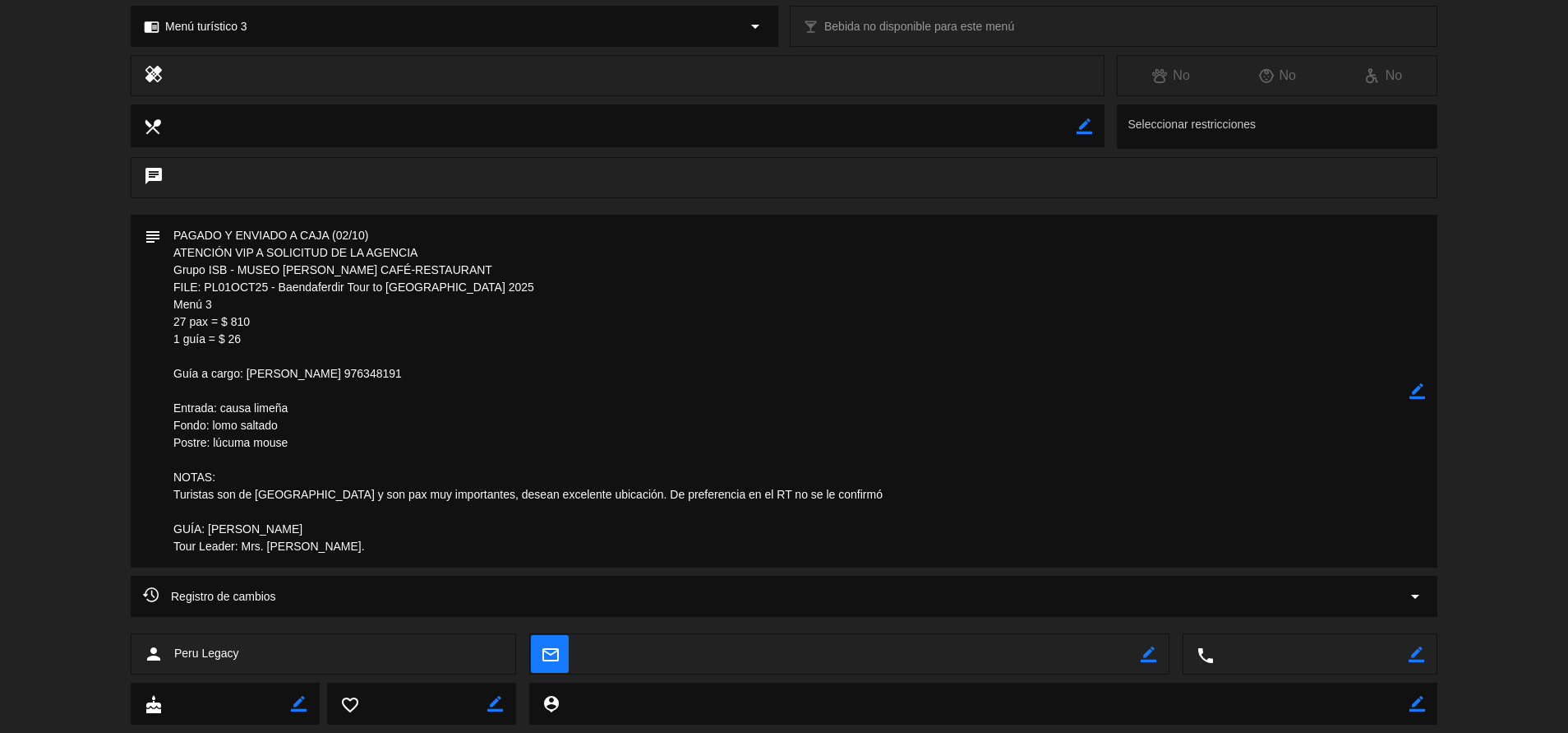
scroll to position [0, 0]
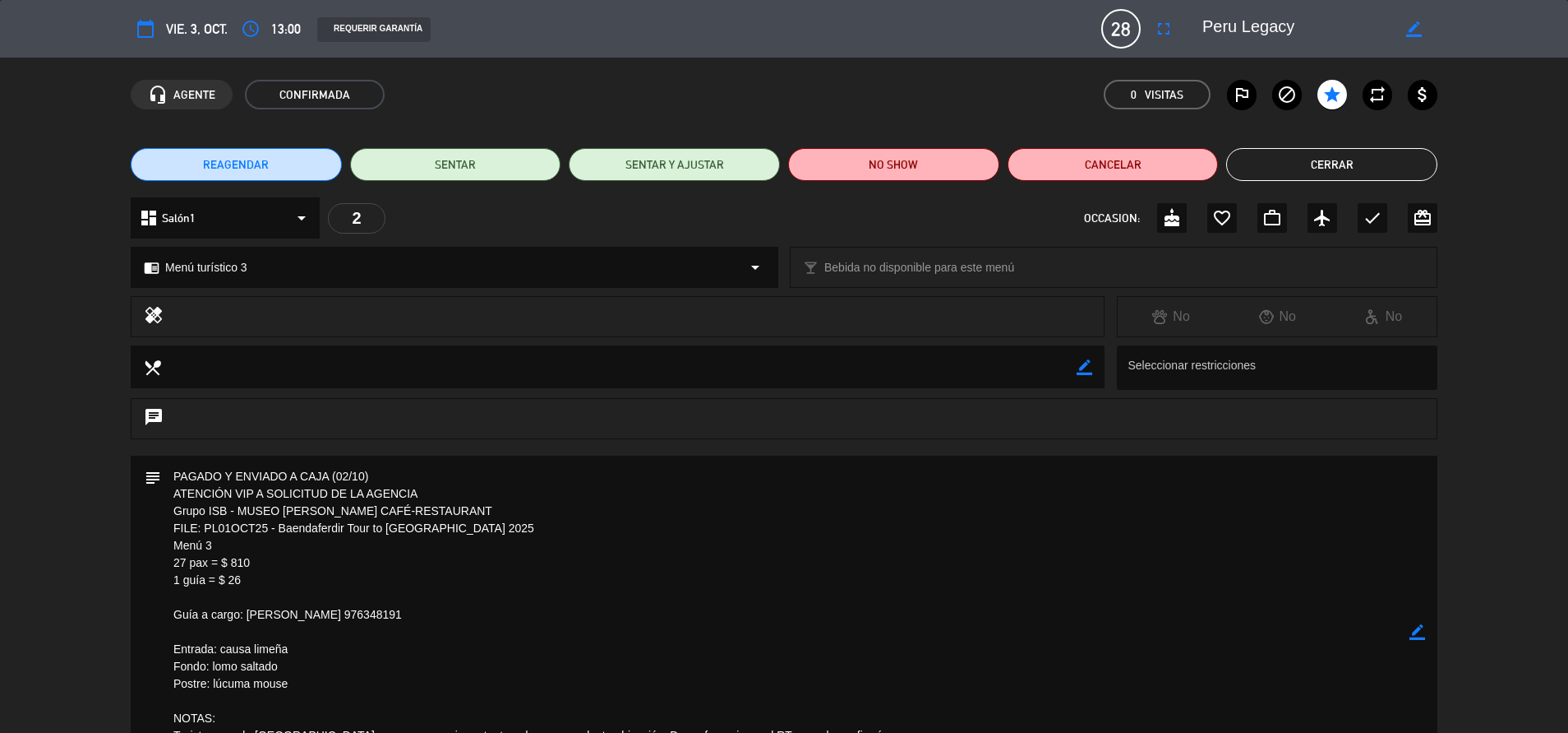
click at [1418, 157] on button "Cerrar" at bounding box center [1332, 164] width 211 height 33
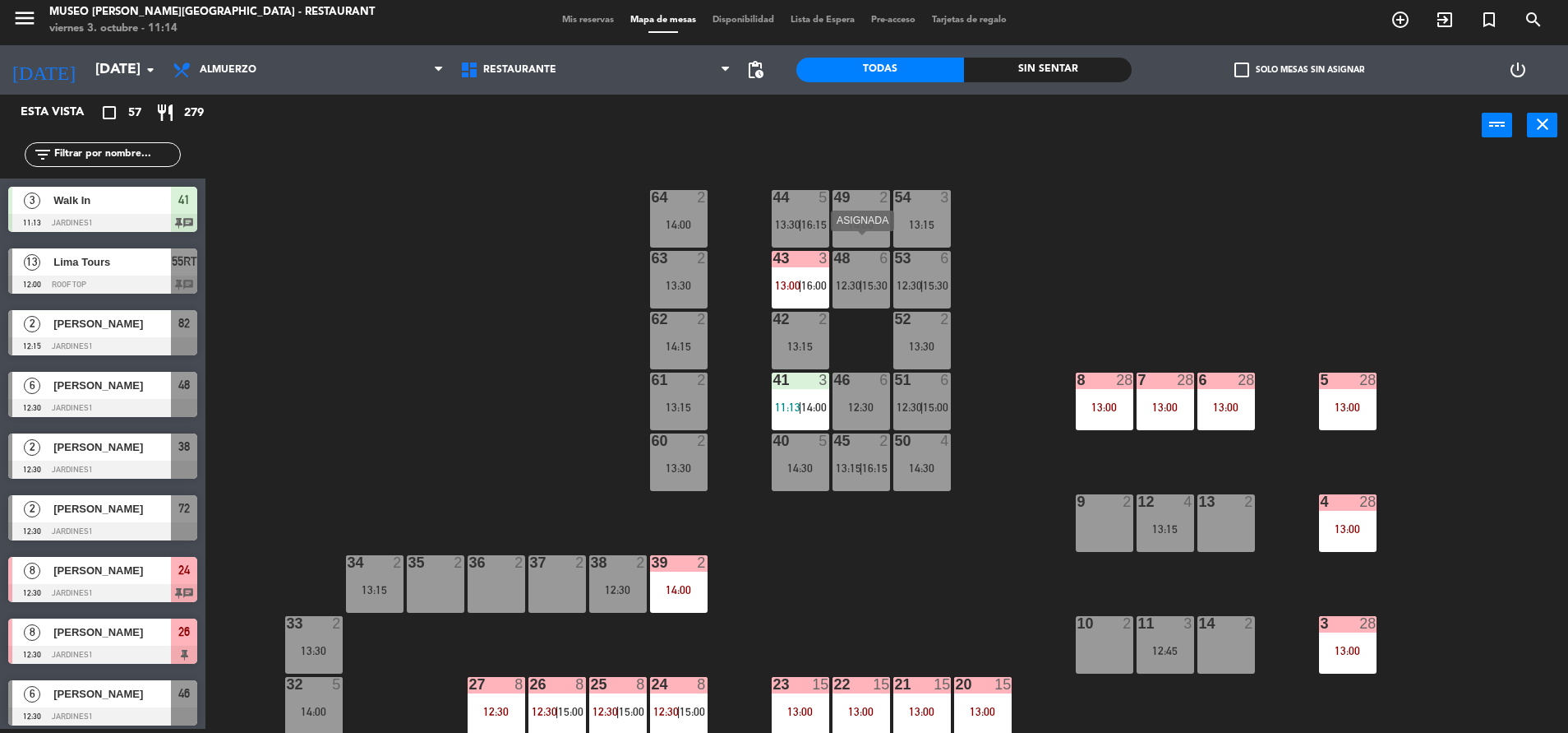
scroll to position [216, 0]
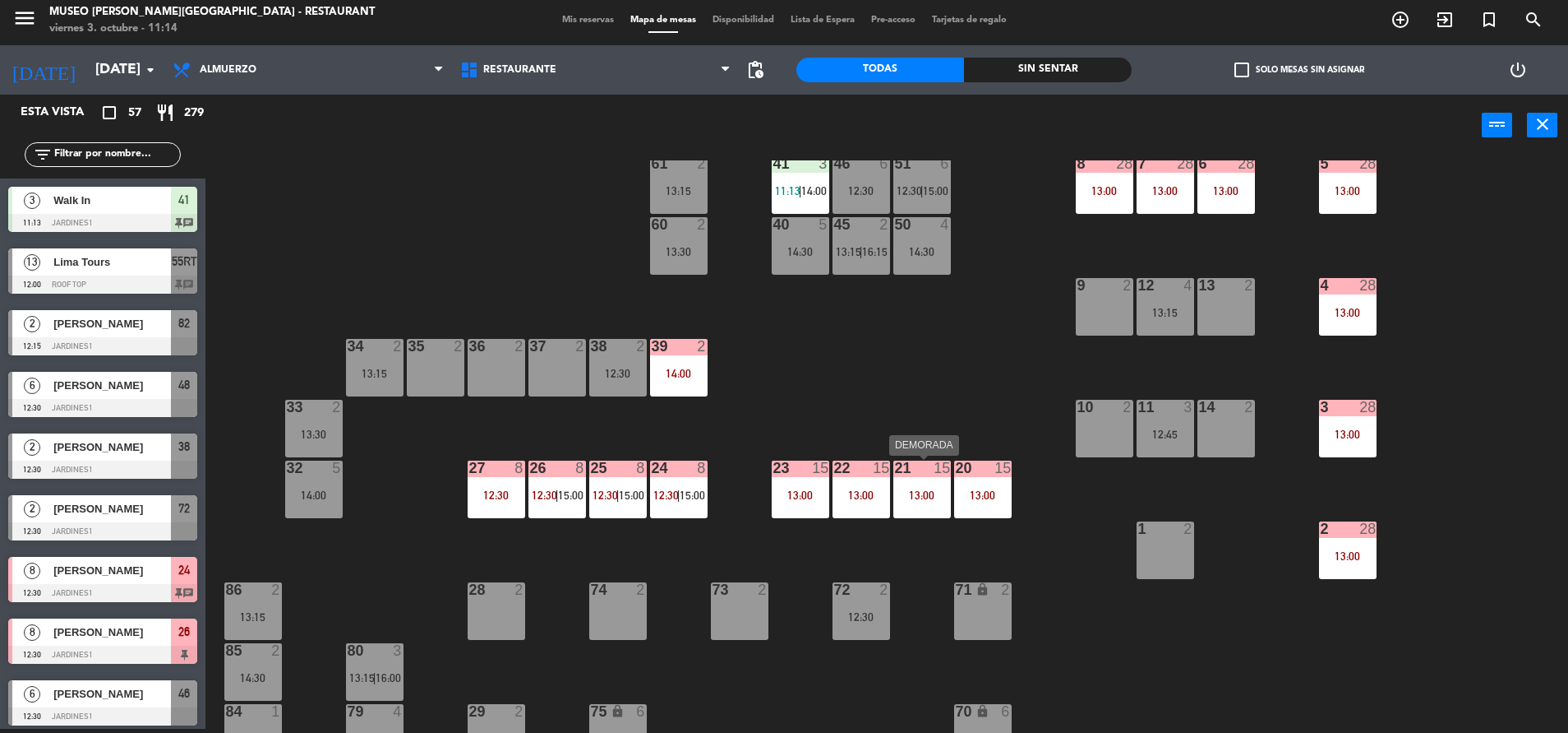
click at [909, 495] on div "13:00" at bounding box center [922, 495] width 58 height 11
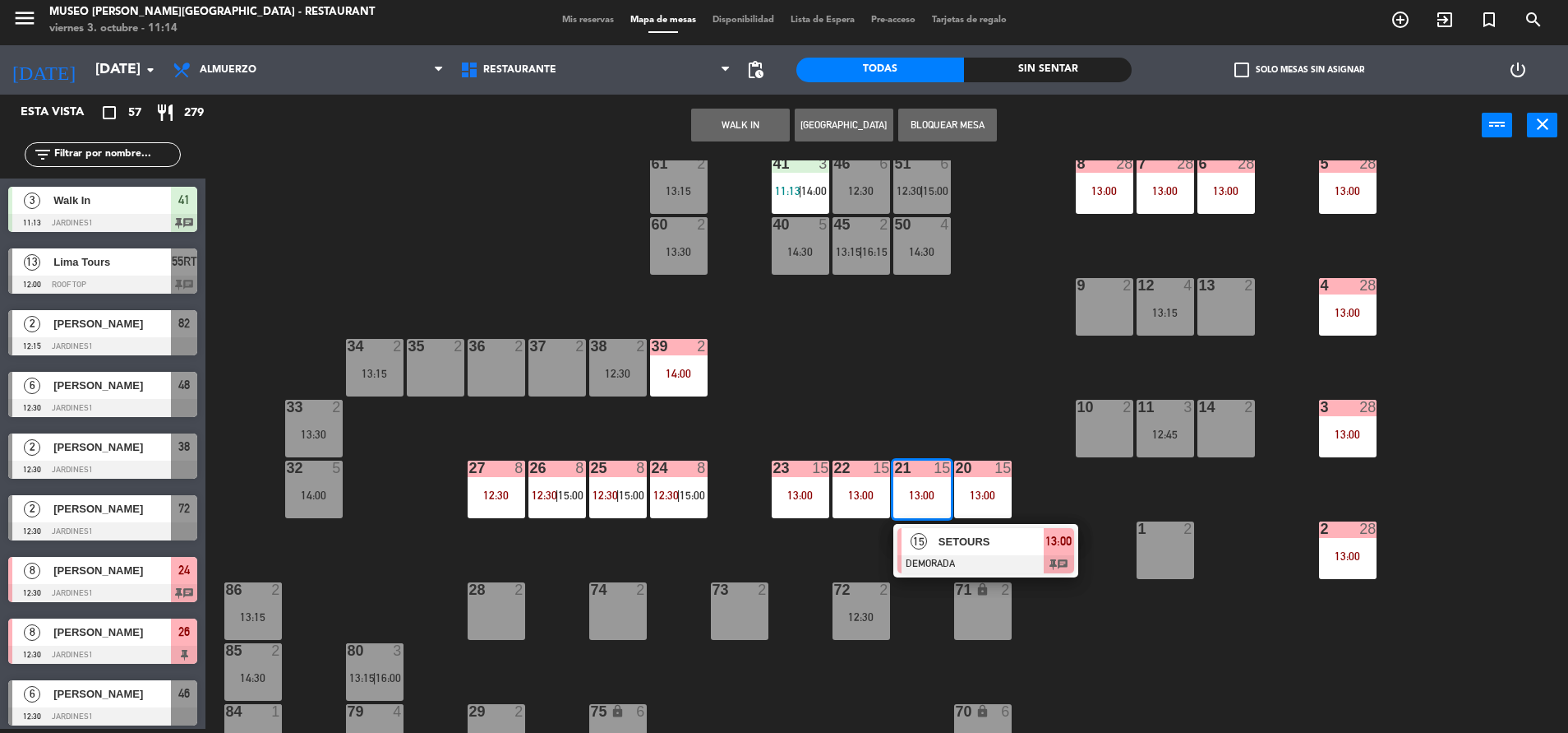
click at [949, 553] on div "SETOURS" at bounding box center [991, 541] width 107 height 27
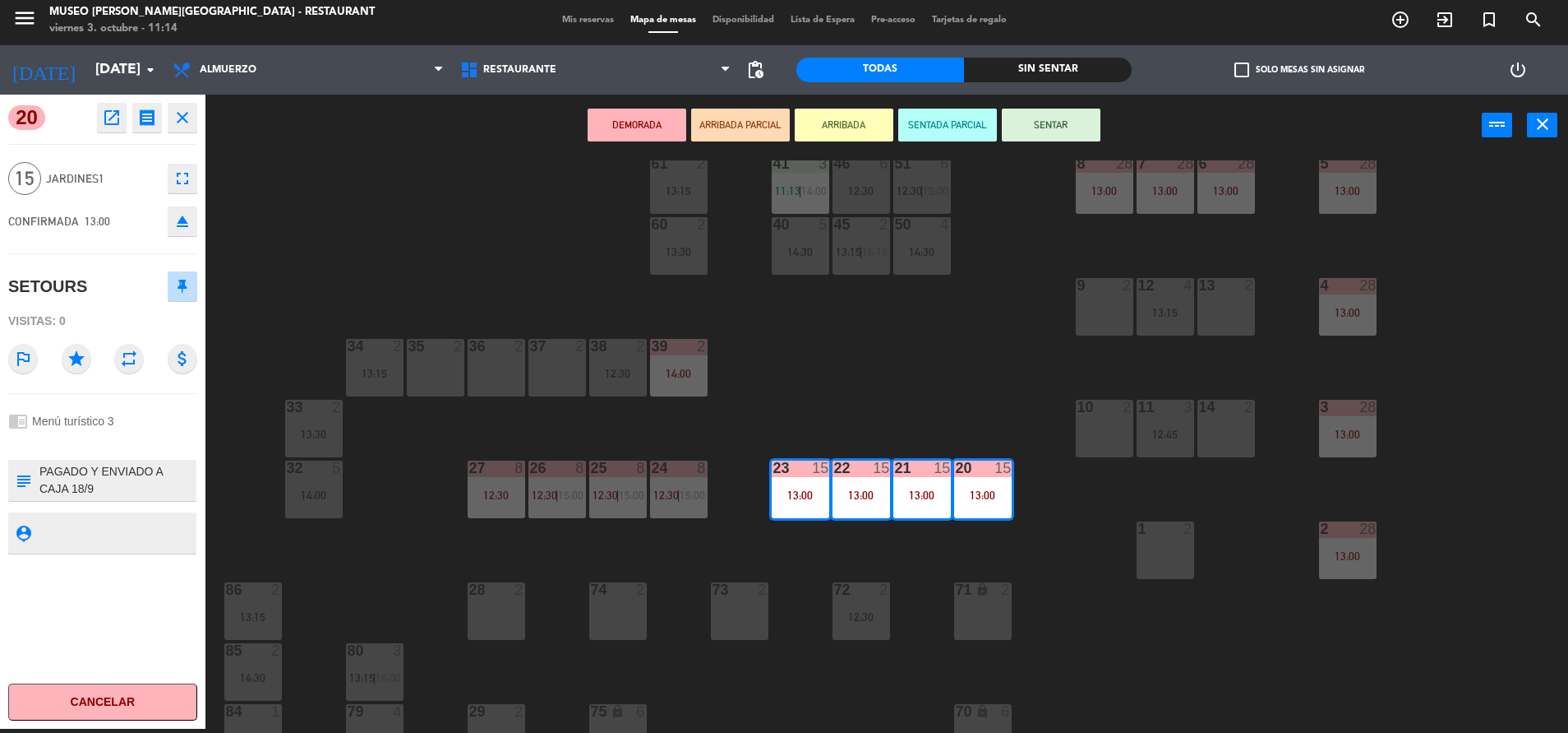
click at [124, 122] on button "open_in_new" at bounding box center [112, 118] width 30 height 30
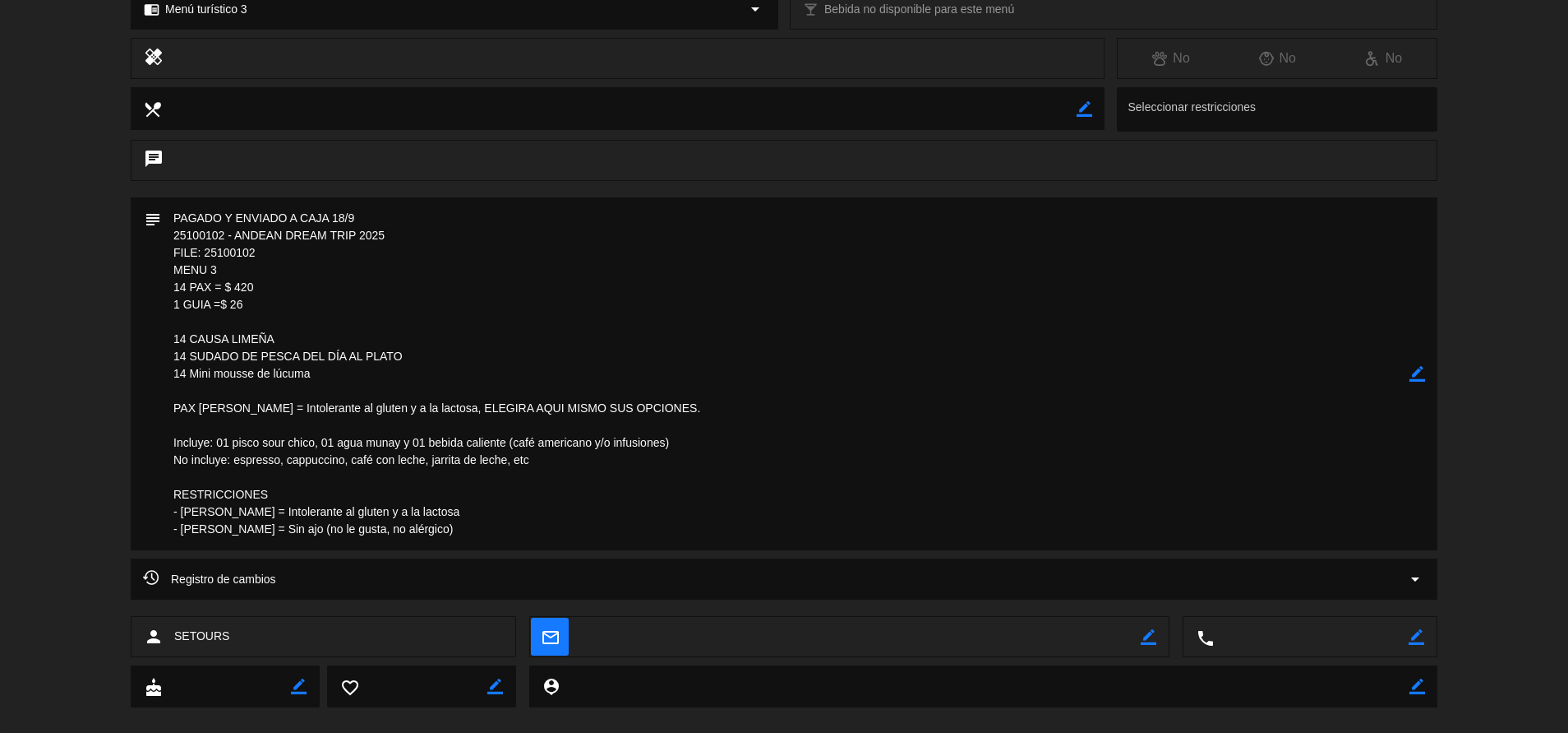
scroll to position [0, 0]
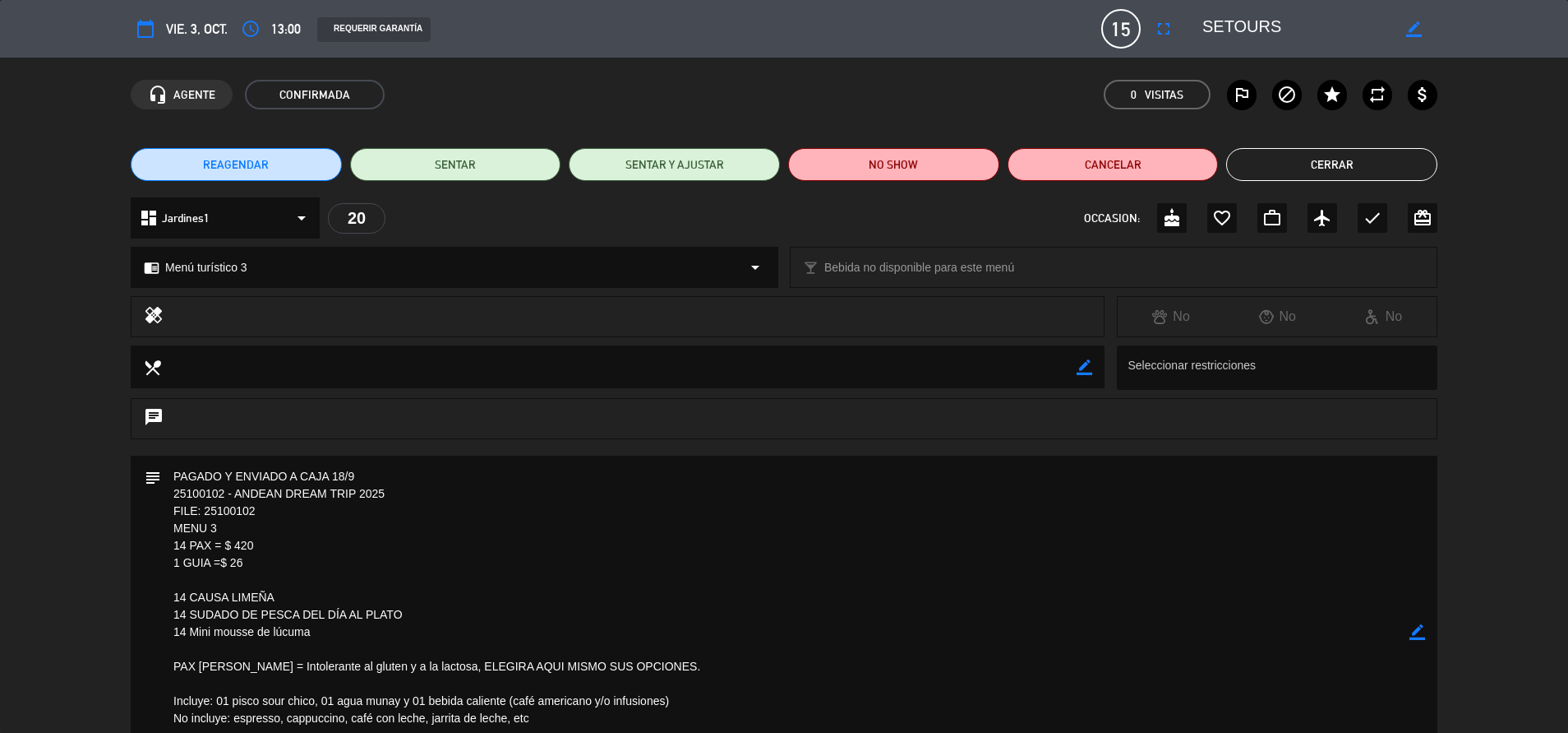
click at [1318, 153] on button "Cerrar" at bounding box center [1332, 164] width 211 height 33
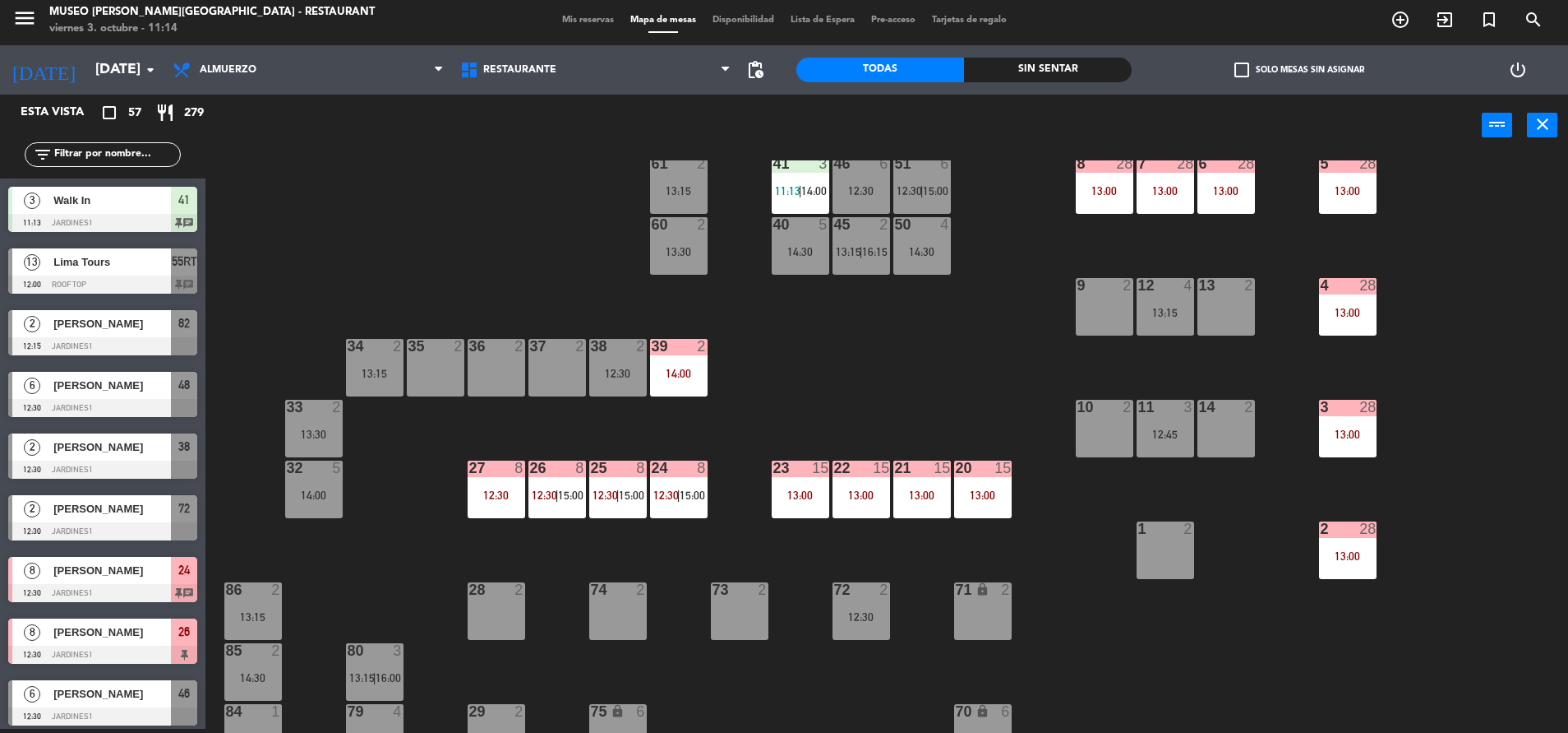
scroll to position [4, 0]
click at [671, 481] on div "24 8 12:30 | 15:00" at bounding box center [679, 490] width 58 height 58
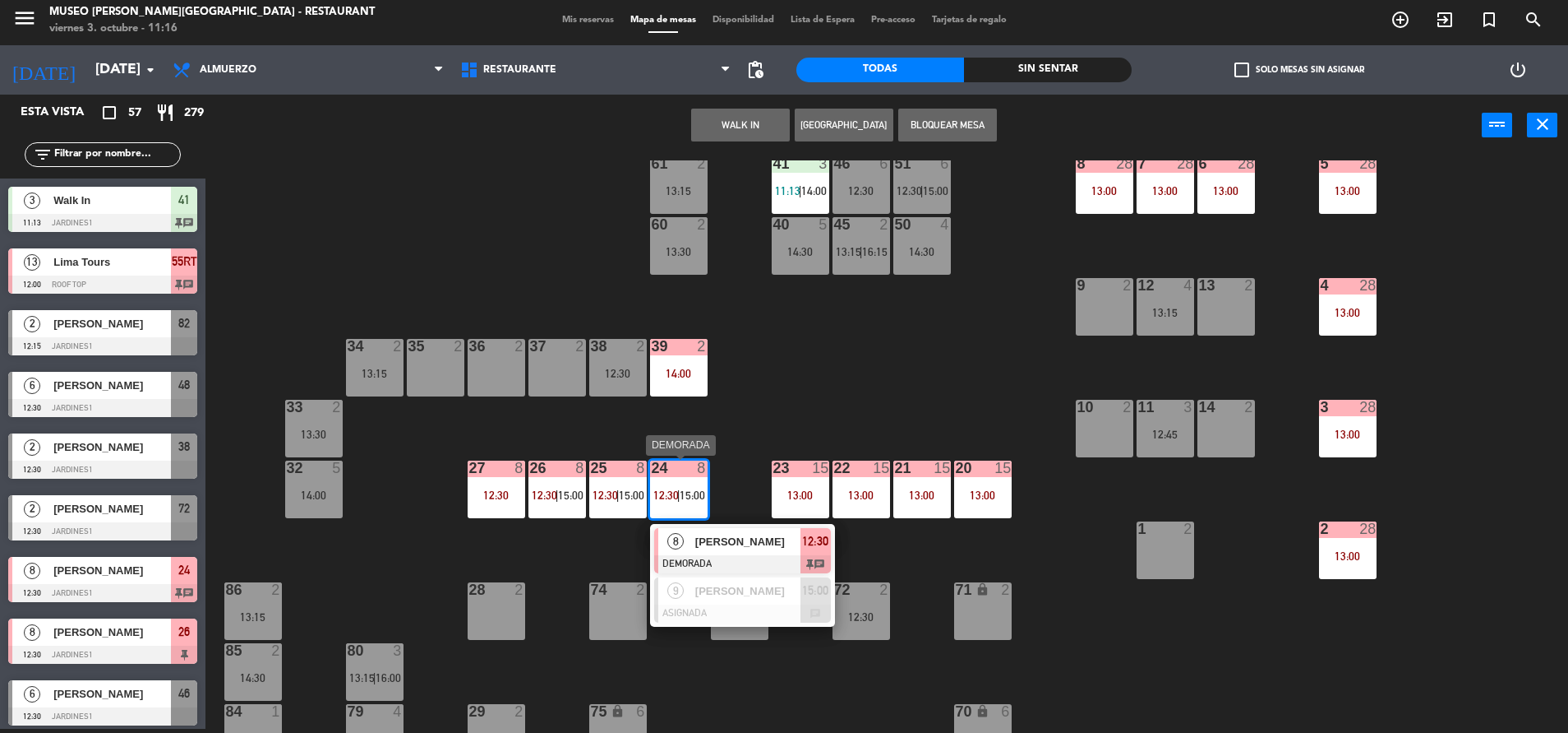
click at [748, 553] on div "[PERSON_NAME]" at bounding box center [747, 541] width 107 height 27
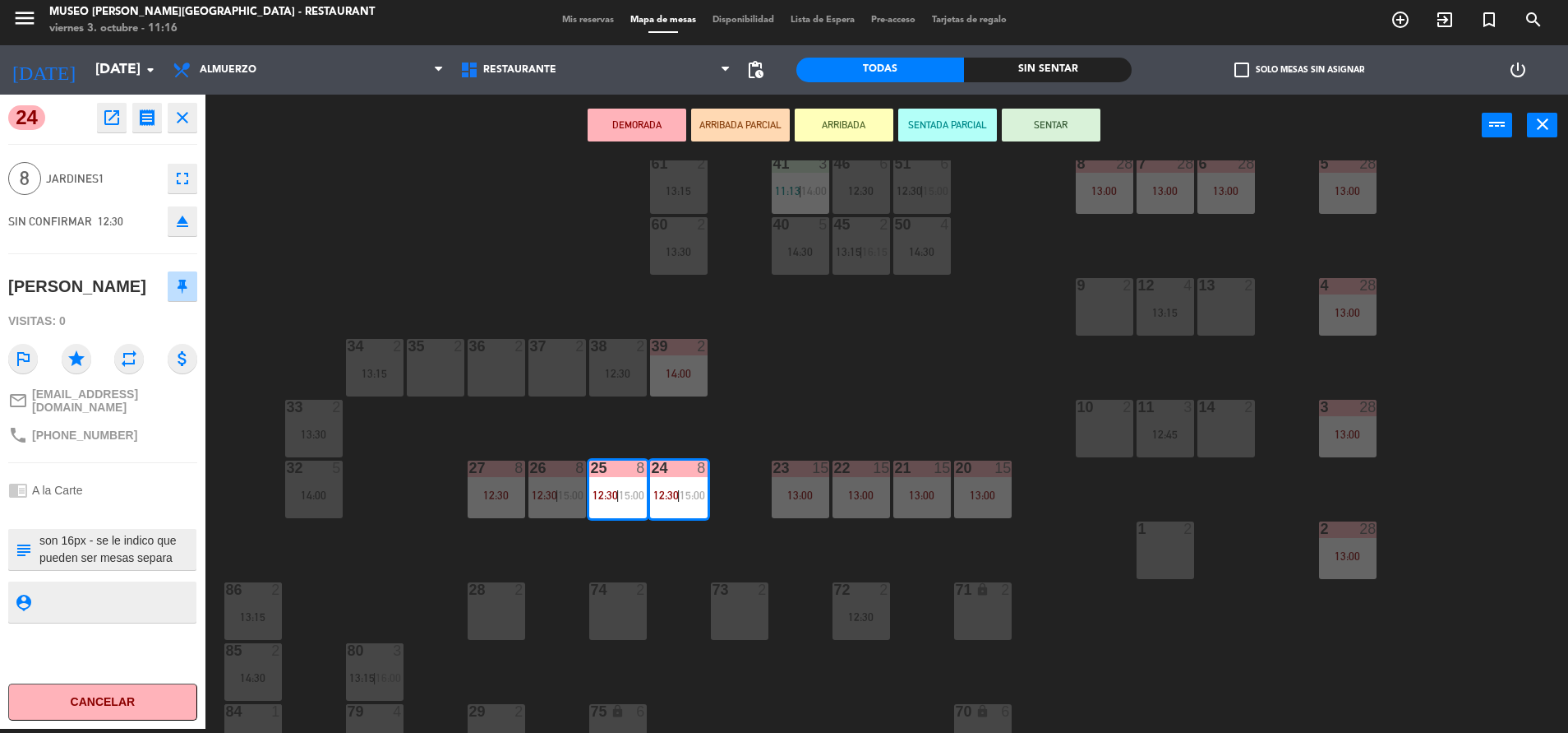
click at [392, 550] on div "44 5 13:30 | 16:15 49 2 14:00 54 3 13:15 64 2 14:00 48 6 12:30 | 15:30 53 6 12:…" at bounding box center [895, 447] width 1347 height 572
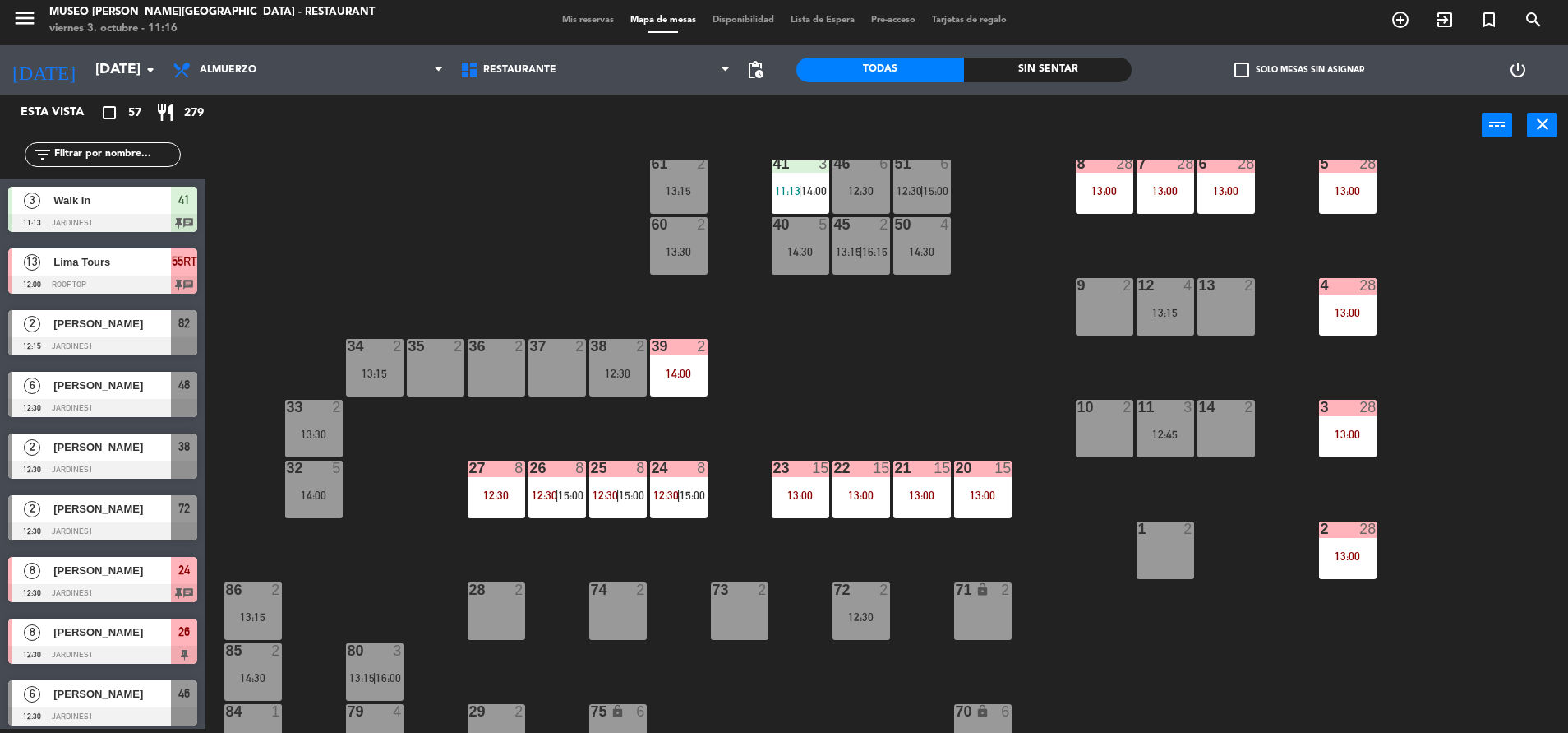
click at [525, 470] on div "8" at bounding box center [522, 468] width 27 height 15
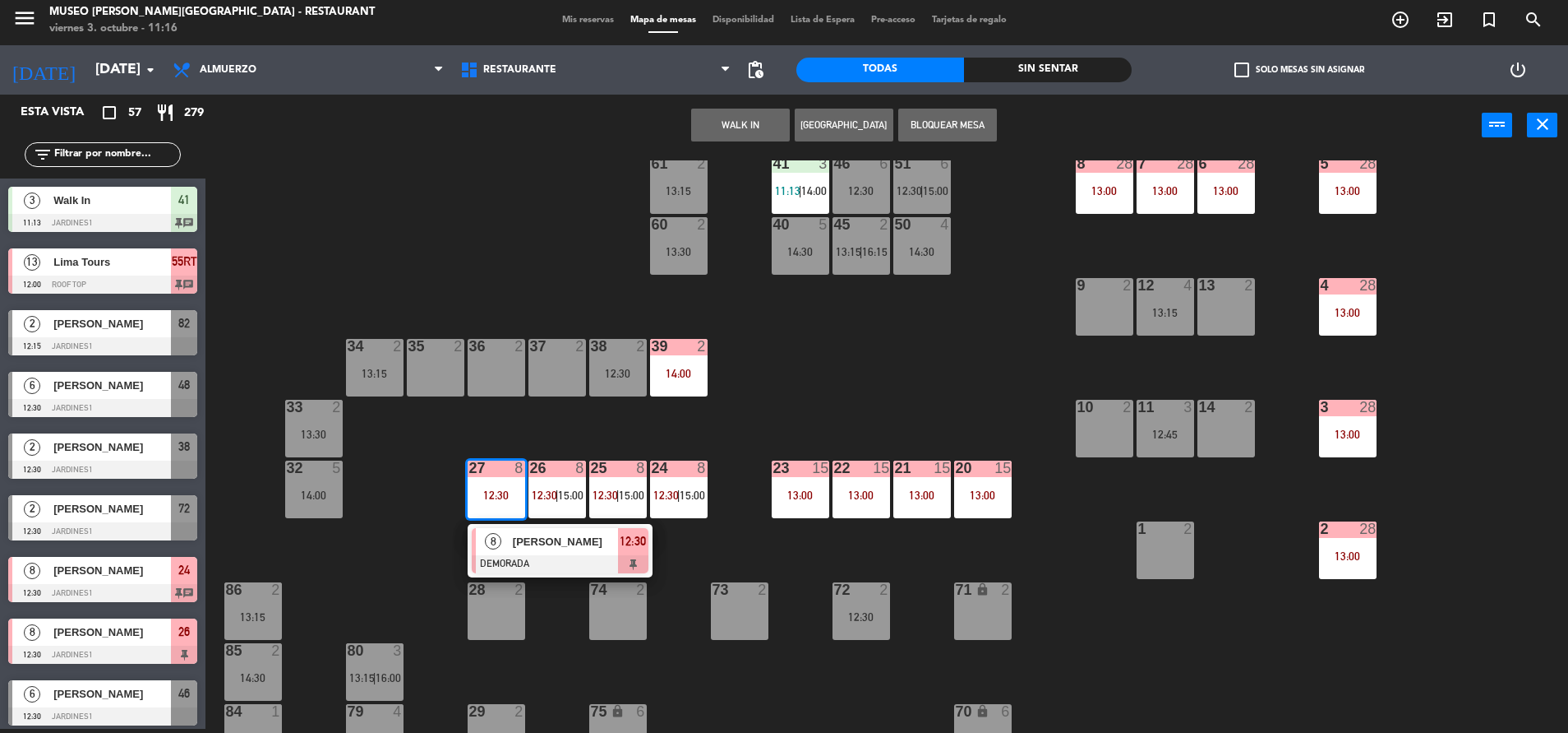
click at [601, 556] on div at bounding box center [560, 564] width 177 height 18
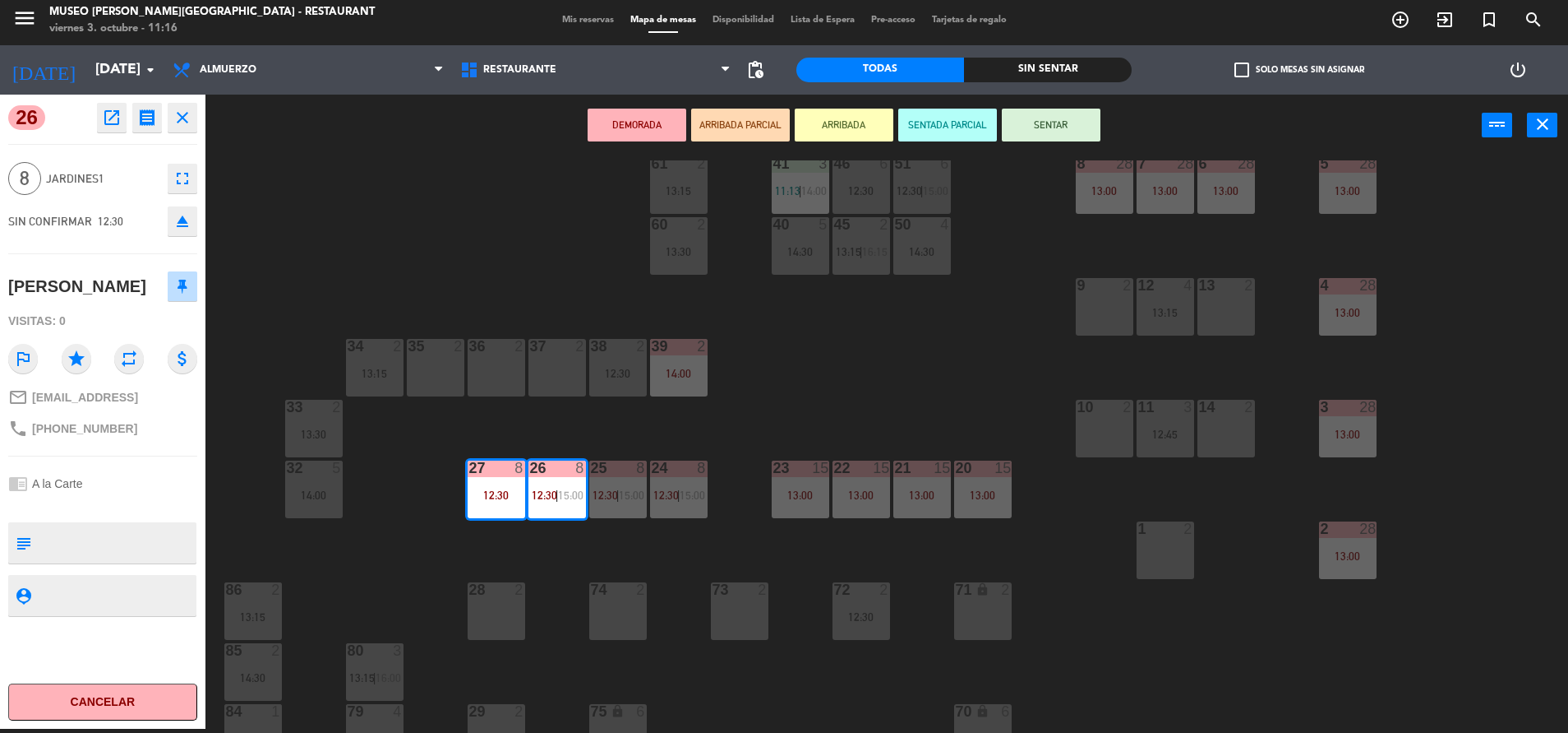
click at [823, 426] on div "44 5 13:30 | 16:15 49 2 14:00 54 3 13:15 64 2 14:00 48 6 12:30 | 15:30 53 6 12:…" at bounding box center [895, 447] width 1347 height 572
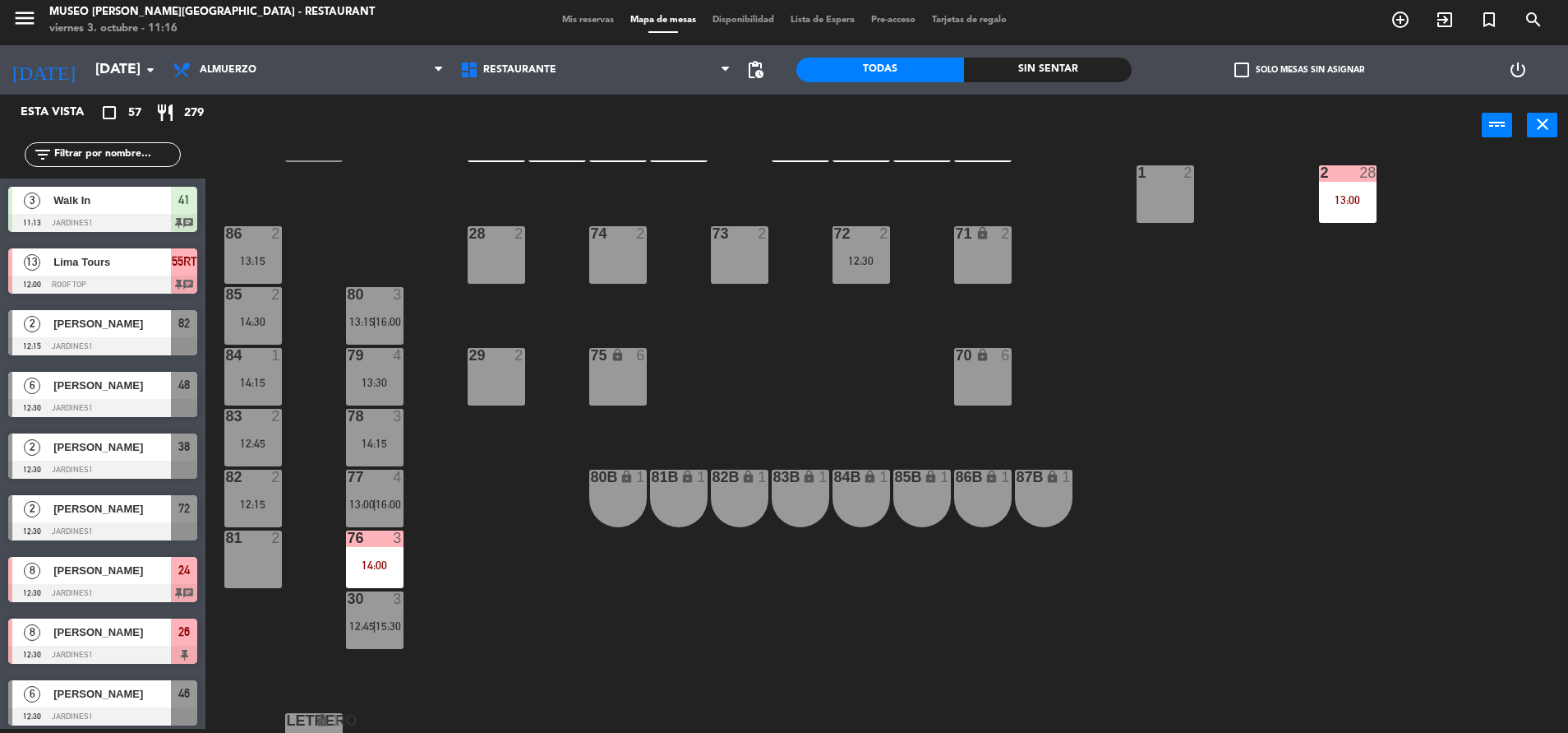
scroll to position [574, 0]
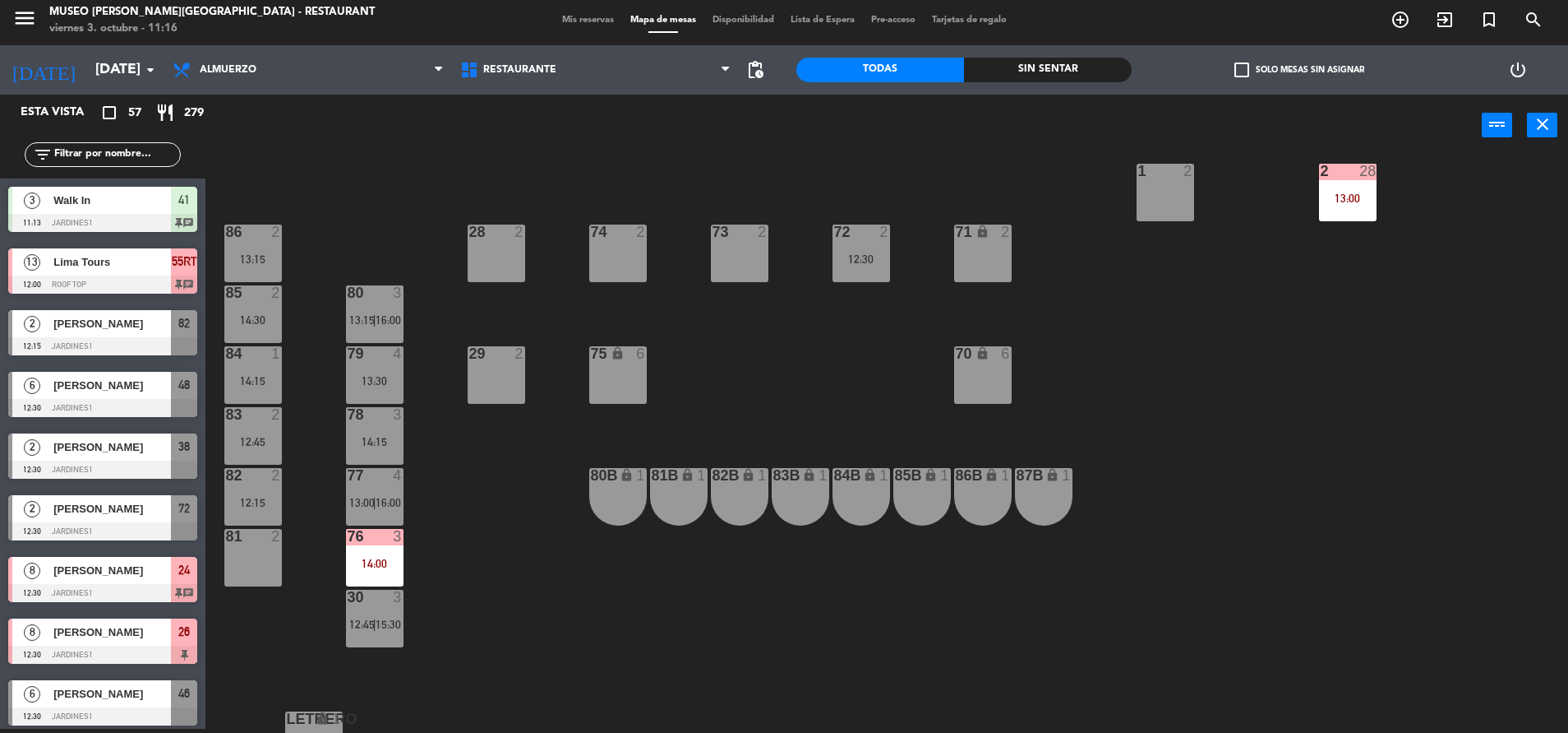
click at [363, 555] on div "76 3 14:00" at bounding box center [375, 558] width 58 height 58
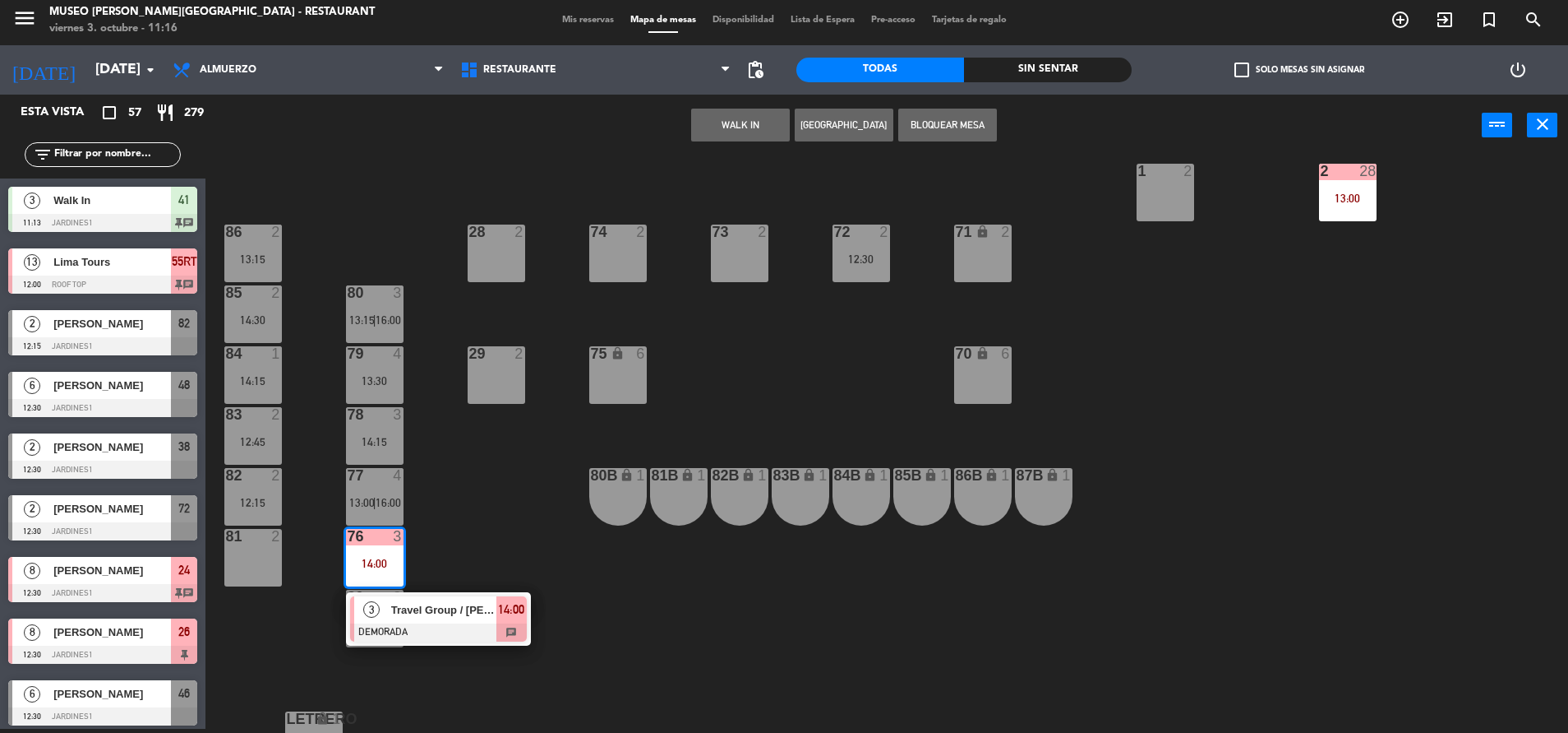
click at [412, 601] on span "Travel Group / [PERSON_NAME] X 03" at bounding box center [444, 610] width 106 height 17
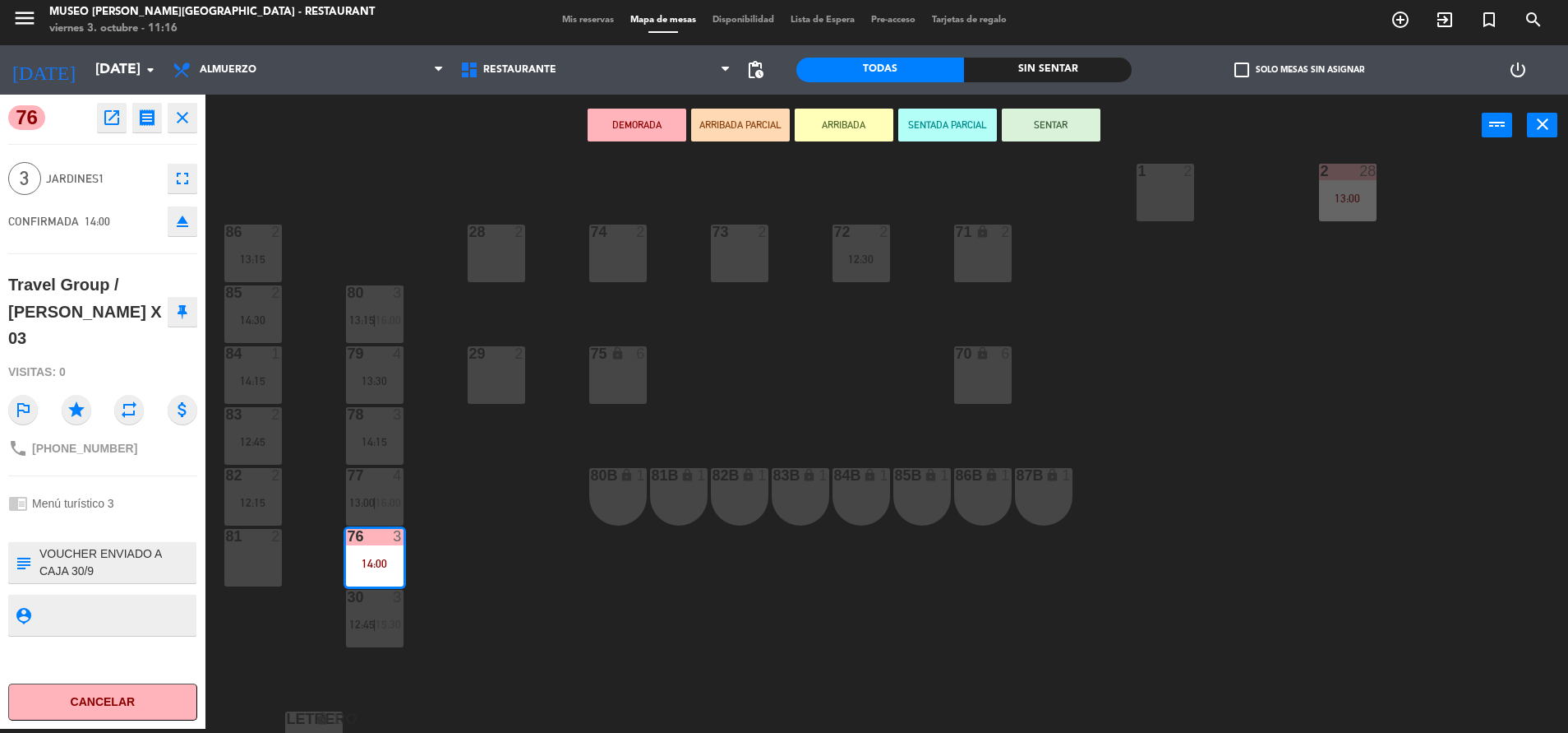
click at [537, 582] on div "44 5 13:30 | 16:15 49 2 14:00 54 3 13:15 64 2 14:00 48 6 12:30 | 15:30 53 6 12:…" at bounding box center [895, 447] width 1347 height 572
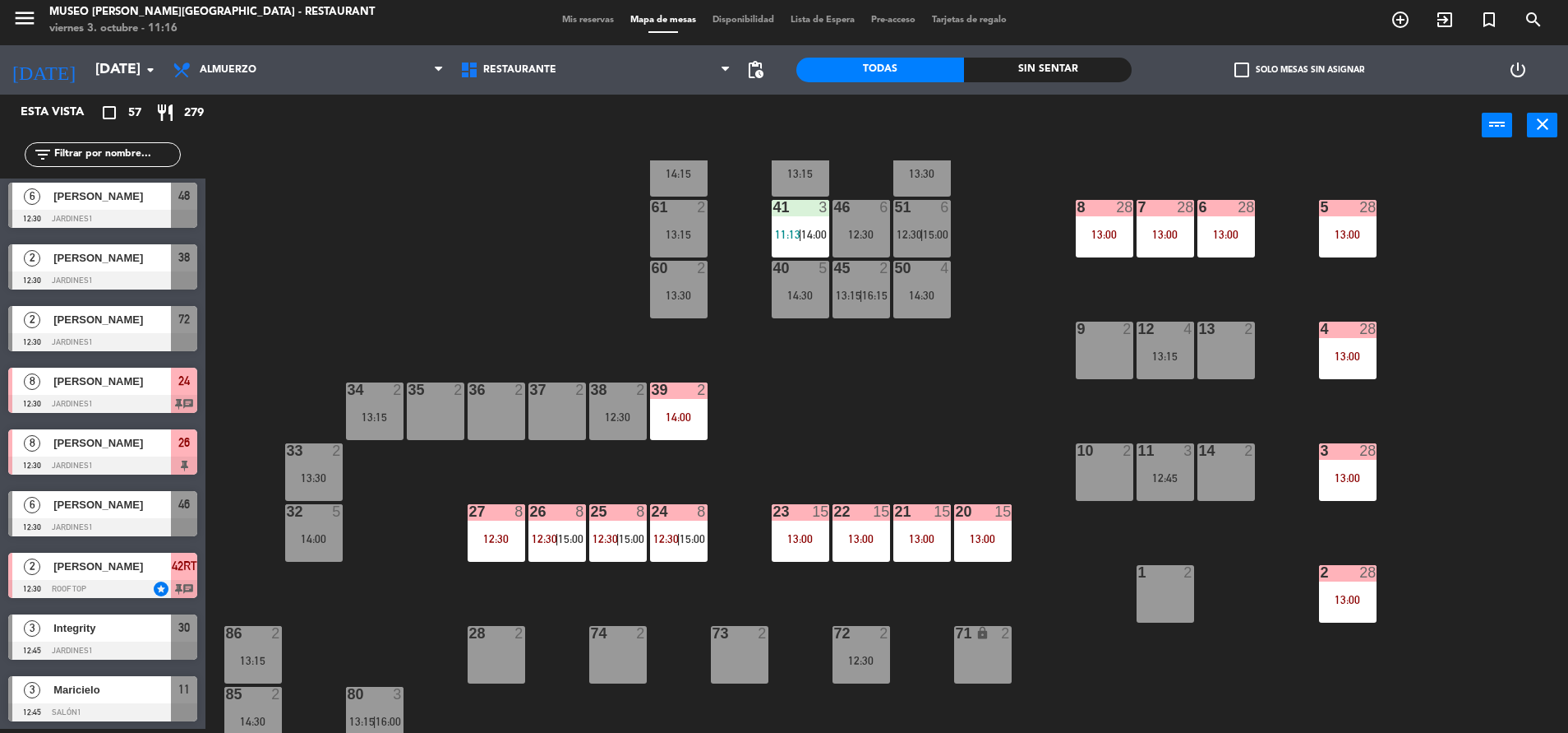
scroll to position [0, 0]
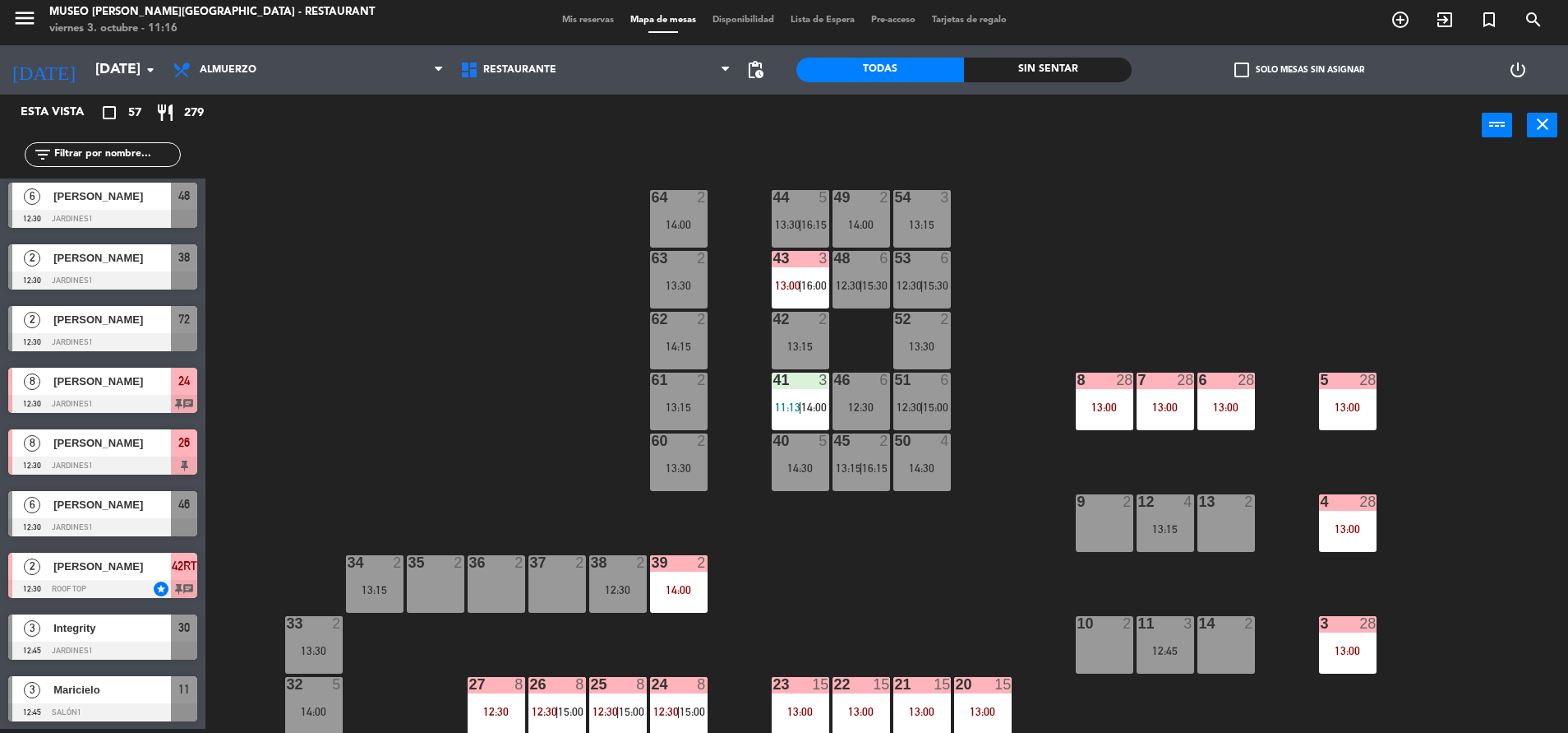
click at [945, 467] on div "14:30" at bounding box center [922, 467] width 58 height 11
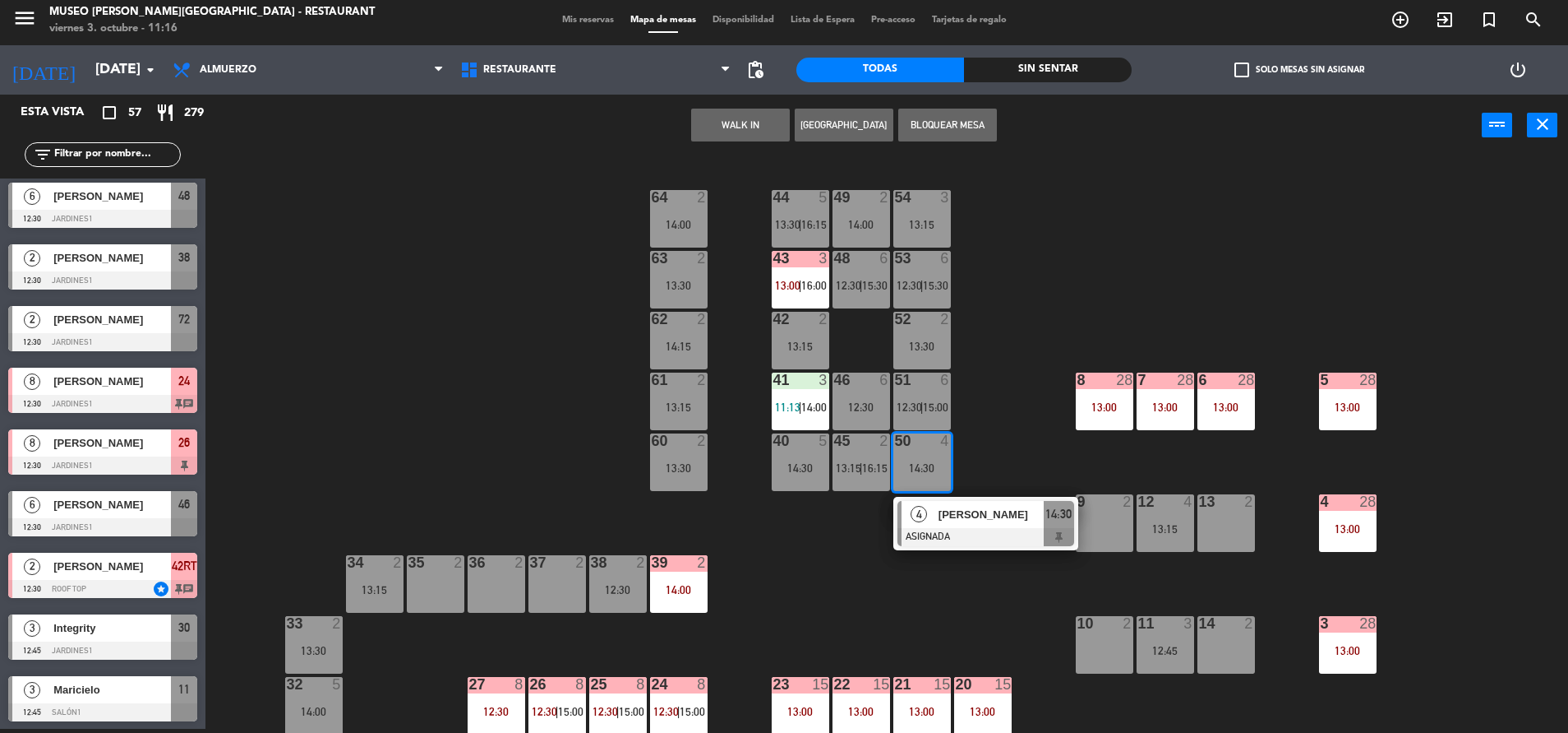
click at [713, 119] on button "WALK IN" at bounding box center [741, 124] width 99 height 33
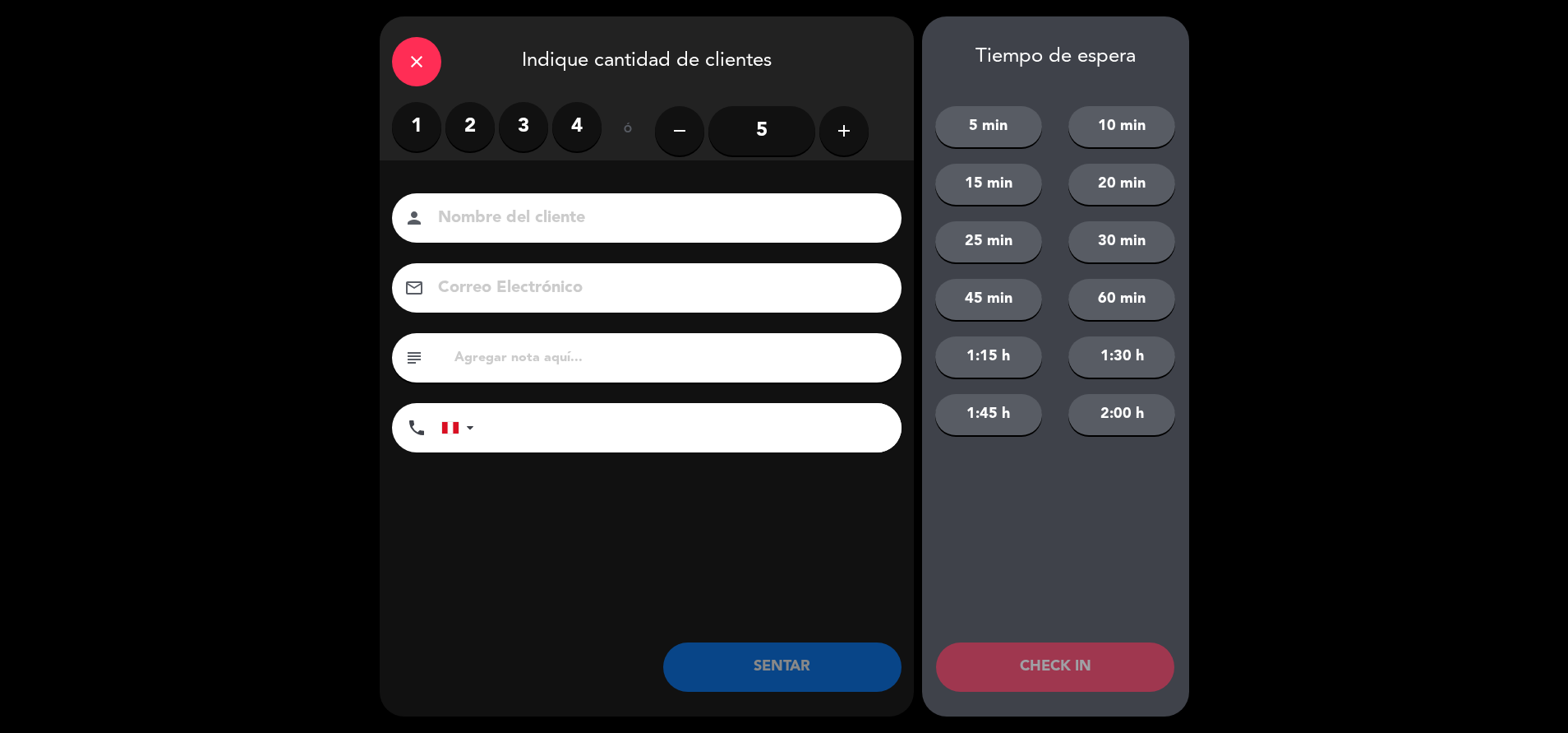
click at [535, 127] on label "3" at bounding box center [523, 126] width 50 height 50
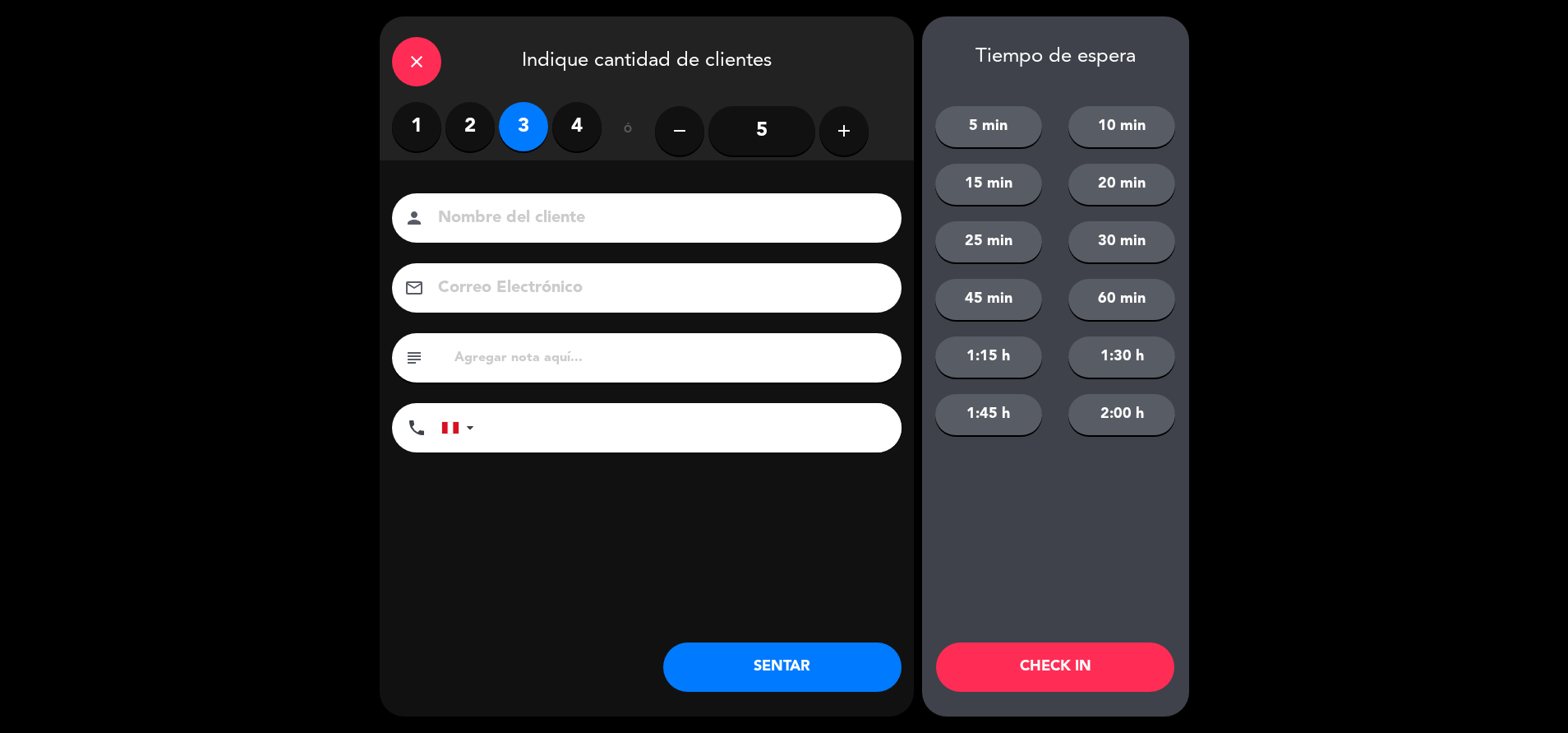
click at [675, 358] on input "text" at bounding box center [671, 357] width 436 height 23
type input "m50"
click at [834, 660] on button "SENTAR" at bounding box center [782, 667] width 238 height 50
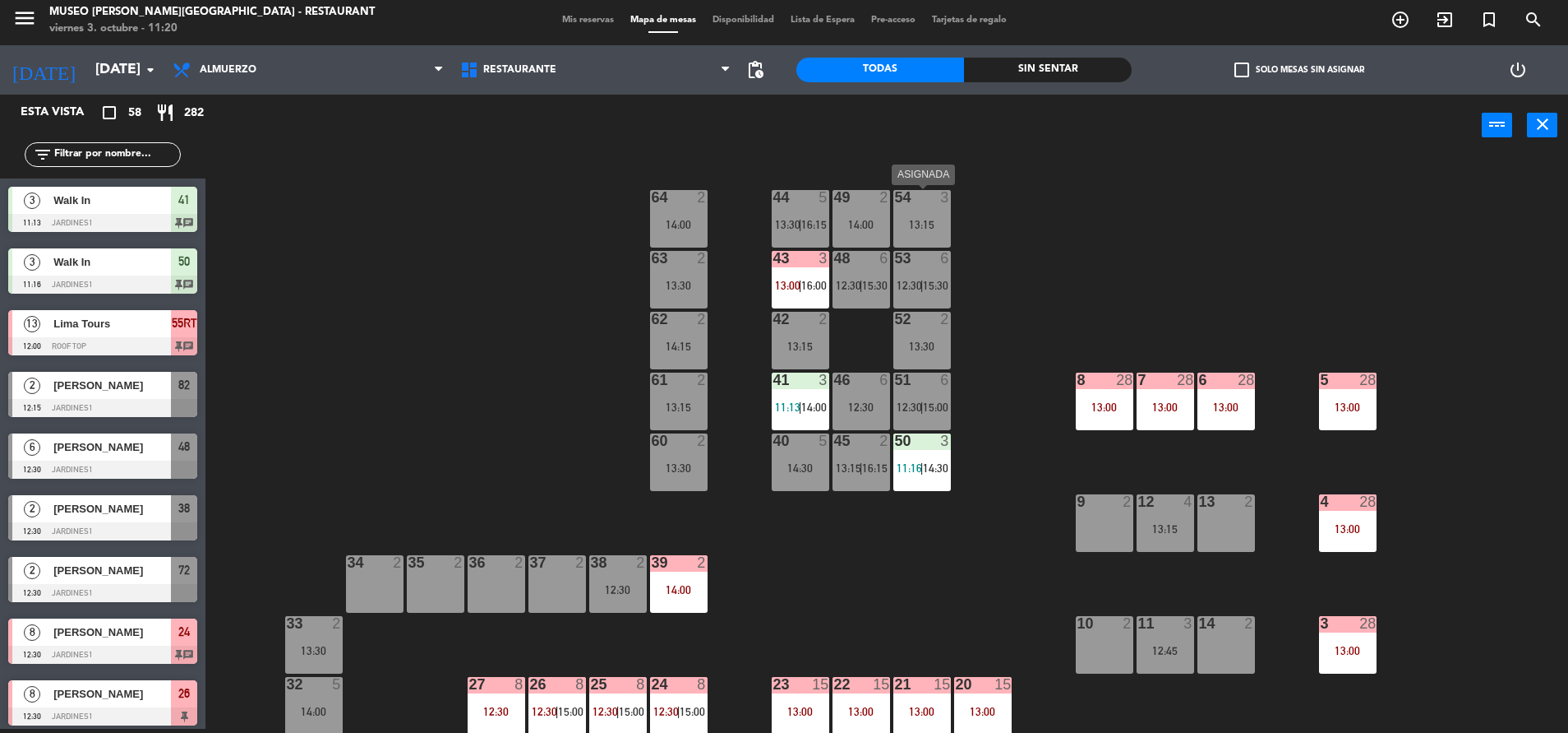
click at [927, 212] on div "54 3 13:15" at bounding box center [922, 219] width 58 height 58
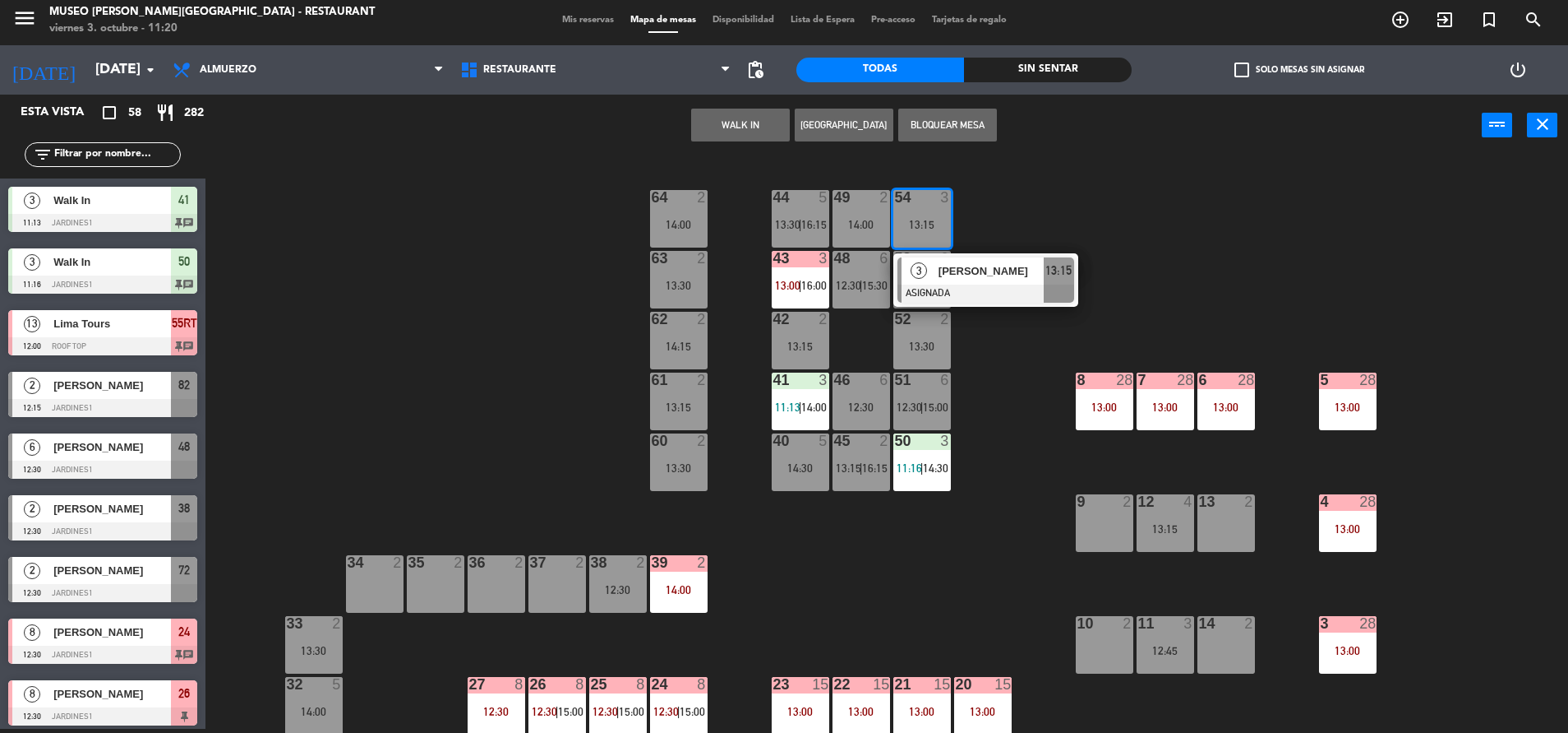
click at [950, 289] on div at bounding box center [985, 293] width 177 height 18
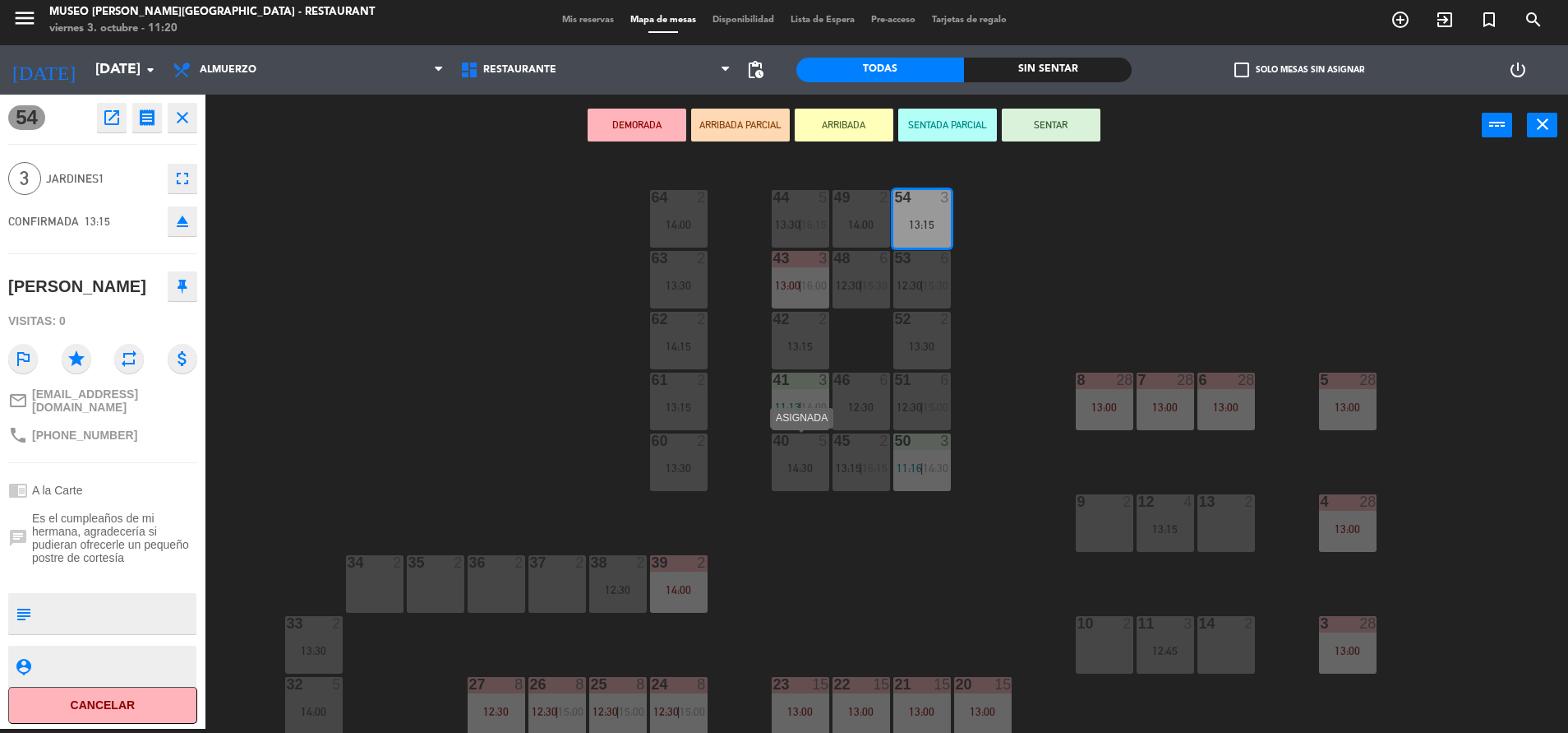
click at [805, 470] on div "14:30" at bounding box center [801, 467] width 58 height 11
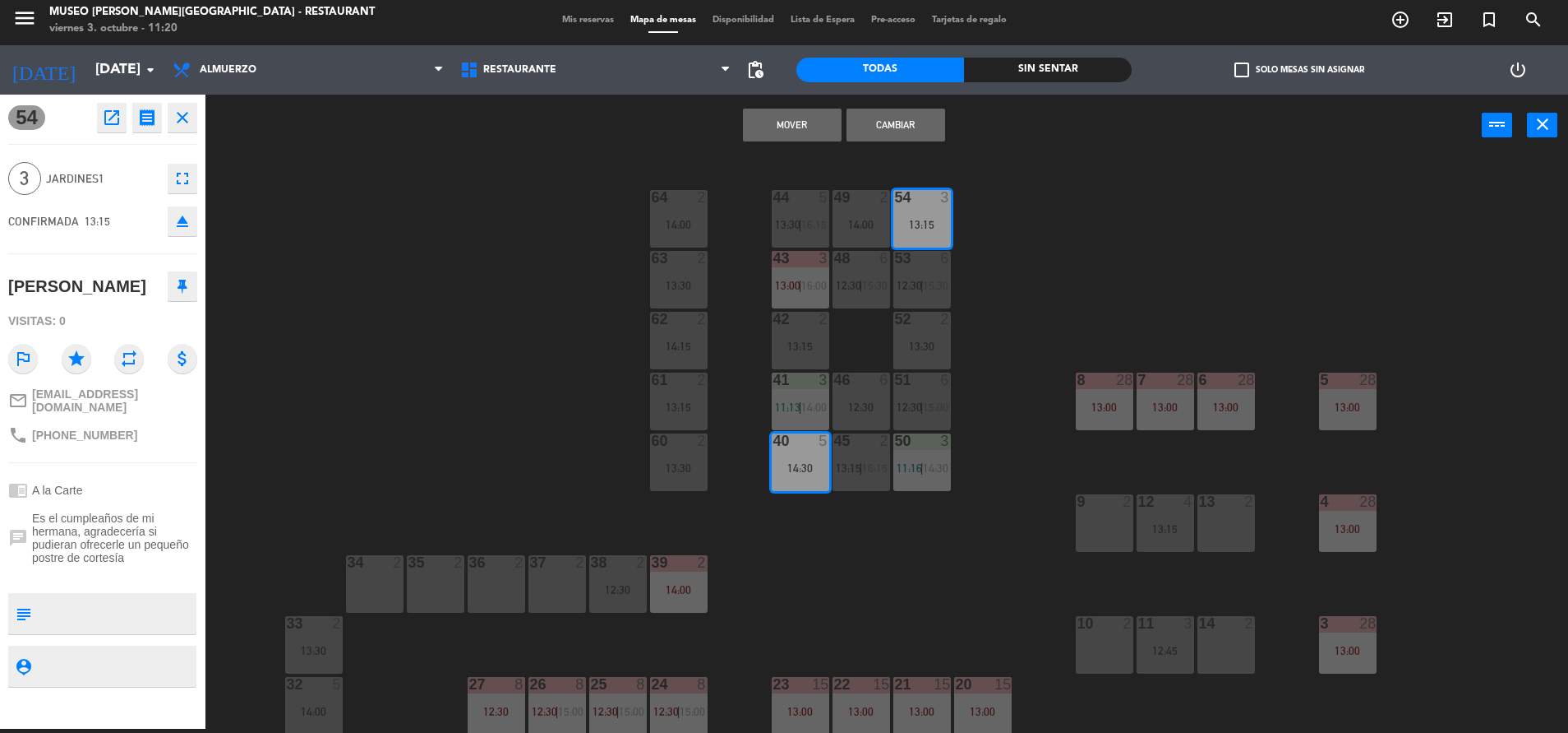
click at [903, 120] on button "Cambiar" at bounding box center [896, 124] width 99 height 33
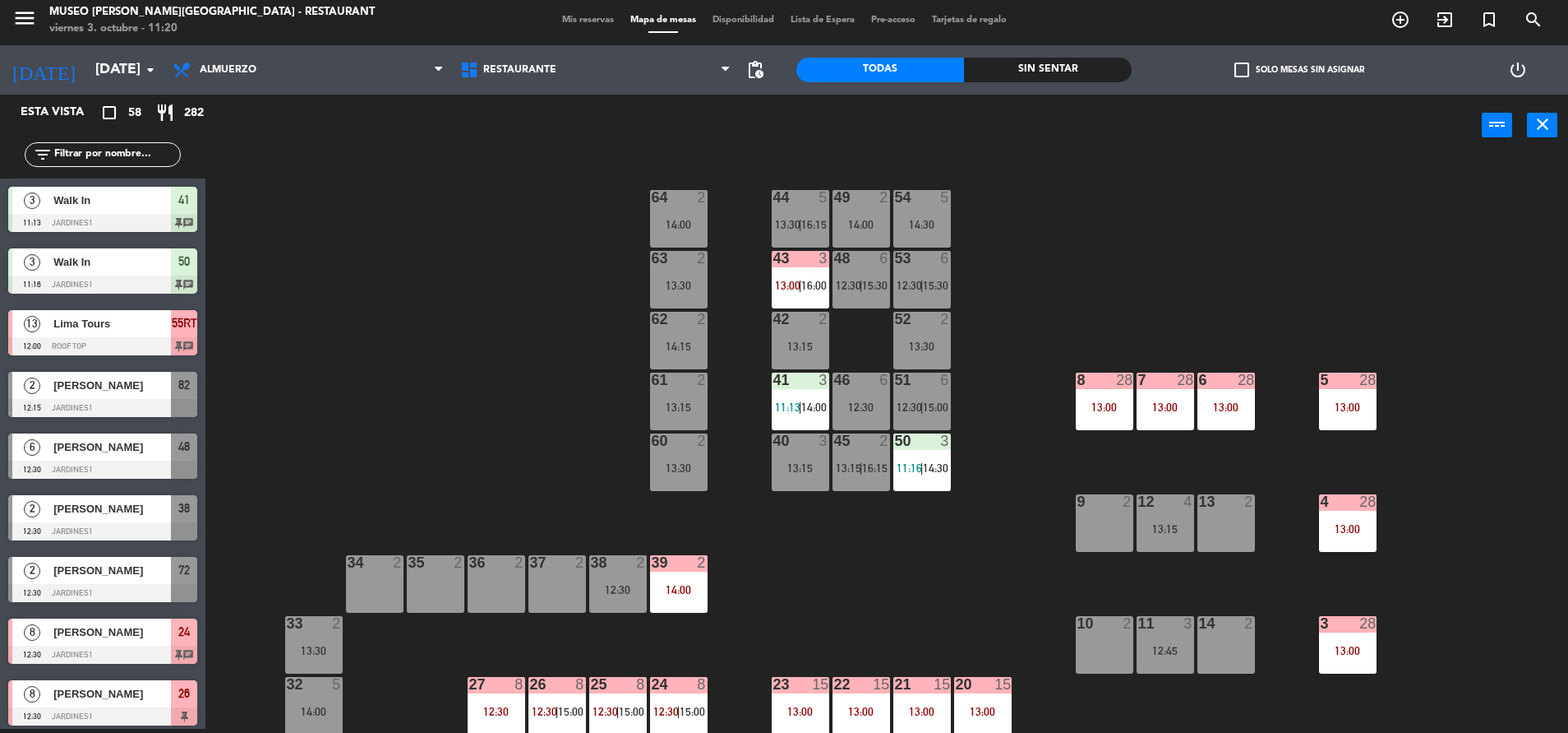
scroll to position [4, 0]
click at [818, 191] on div "5" at bounding box center [827, 197] width 27 height 15
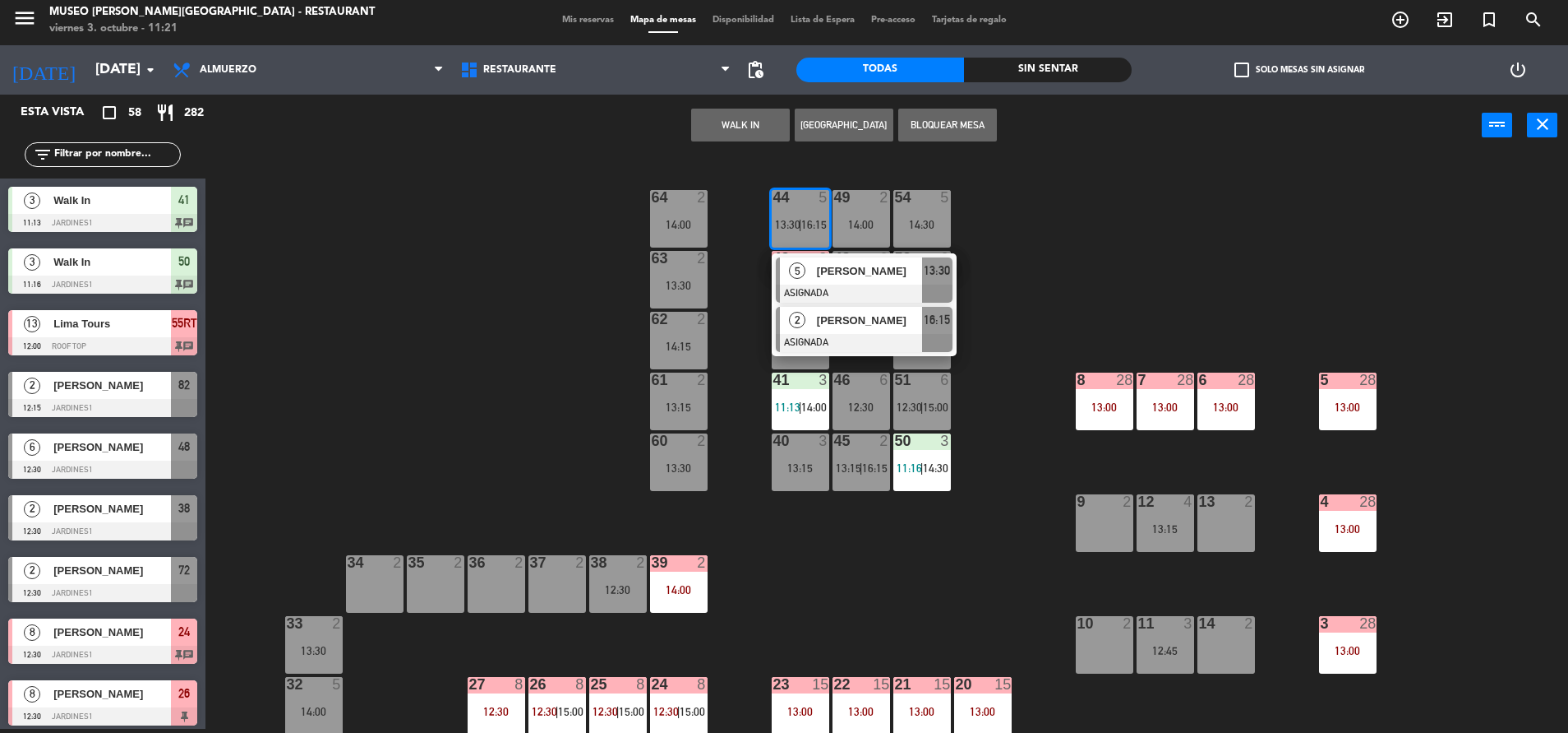
click at [862, 346] on div at bounding box center [863, 342] width 177 height 18
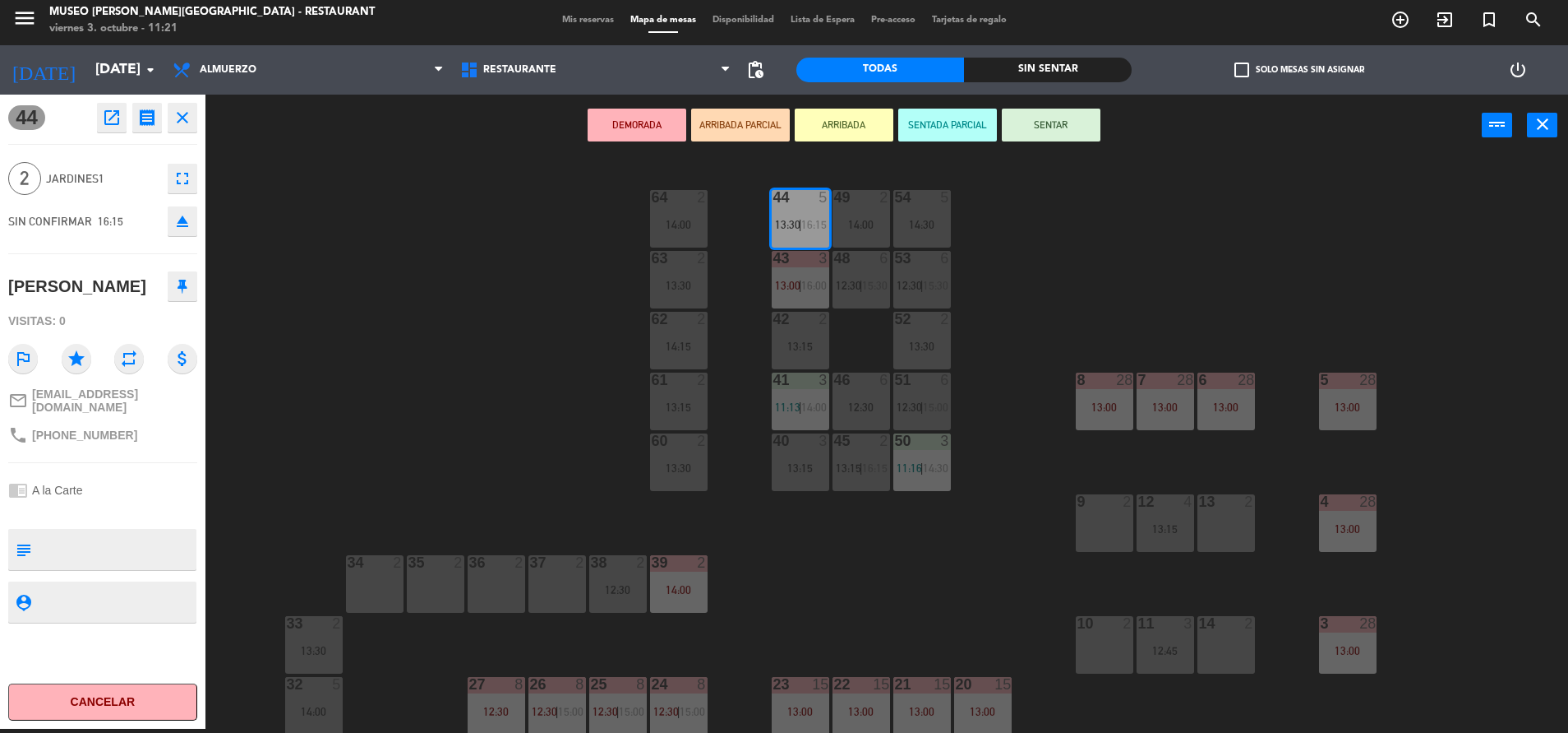
click at [546, 584] on div "37 2" at bounding box center [558, 584] width 58 height 58
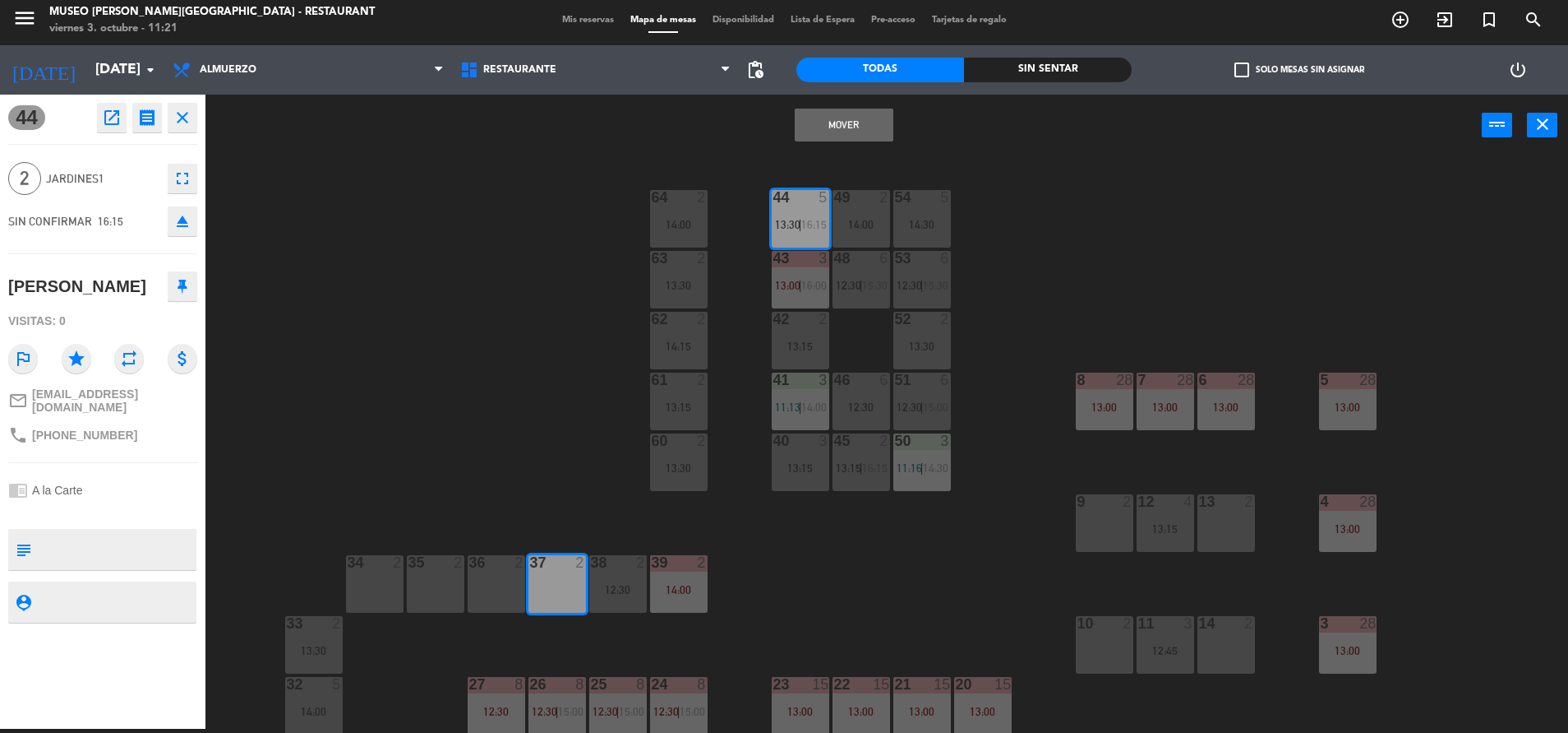
click at [808, 120] on button "Mover" at bounding box center [844, 124] width 99 height 33
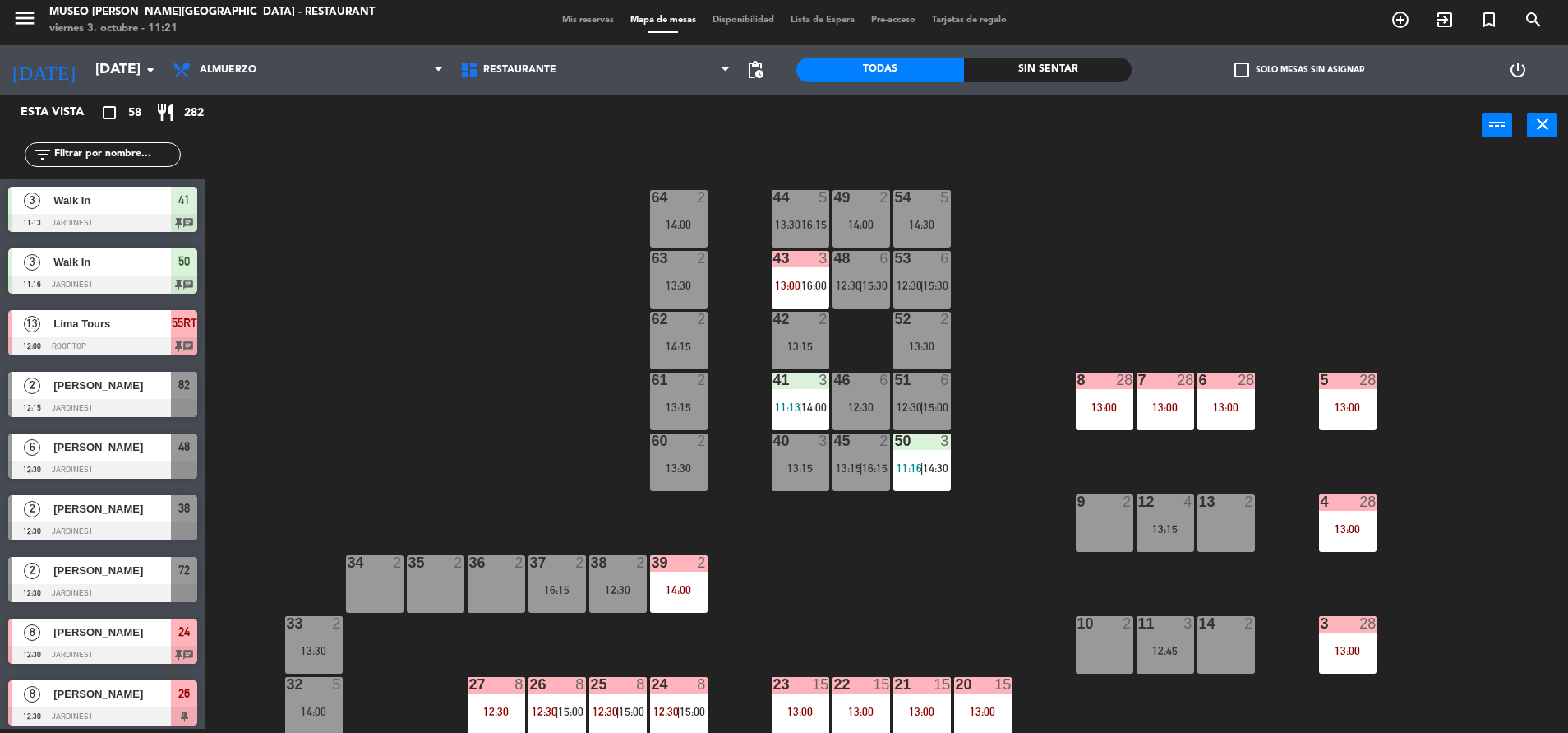
scroll to position [1136, 0]
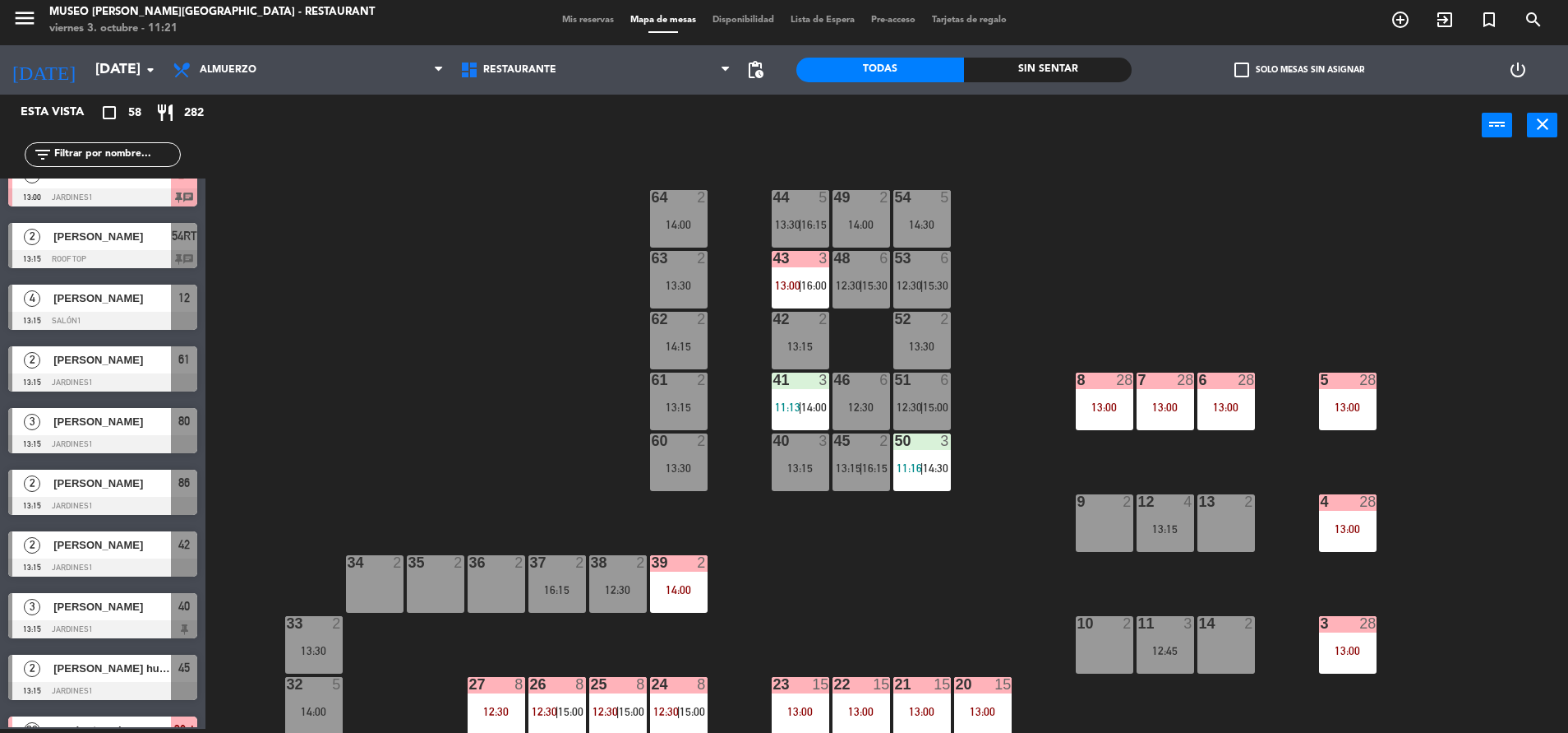
click at [862, 297] on div "48 6 12:30 | 15:30" at bounding box center [862, 280] width 58 height 58
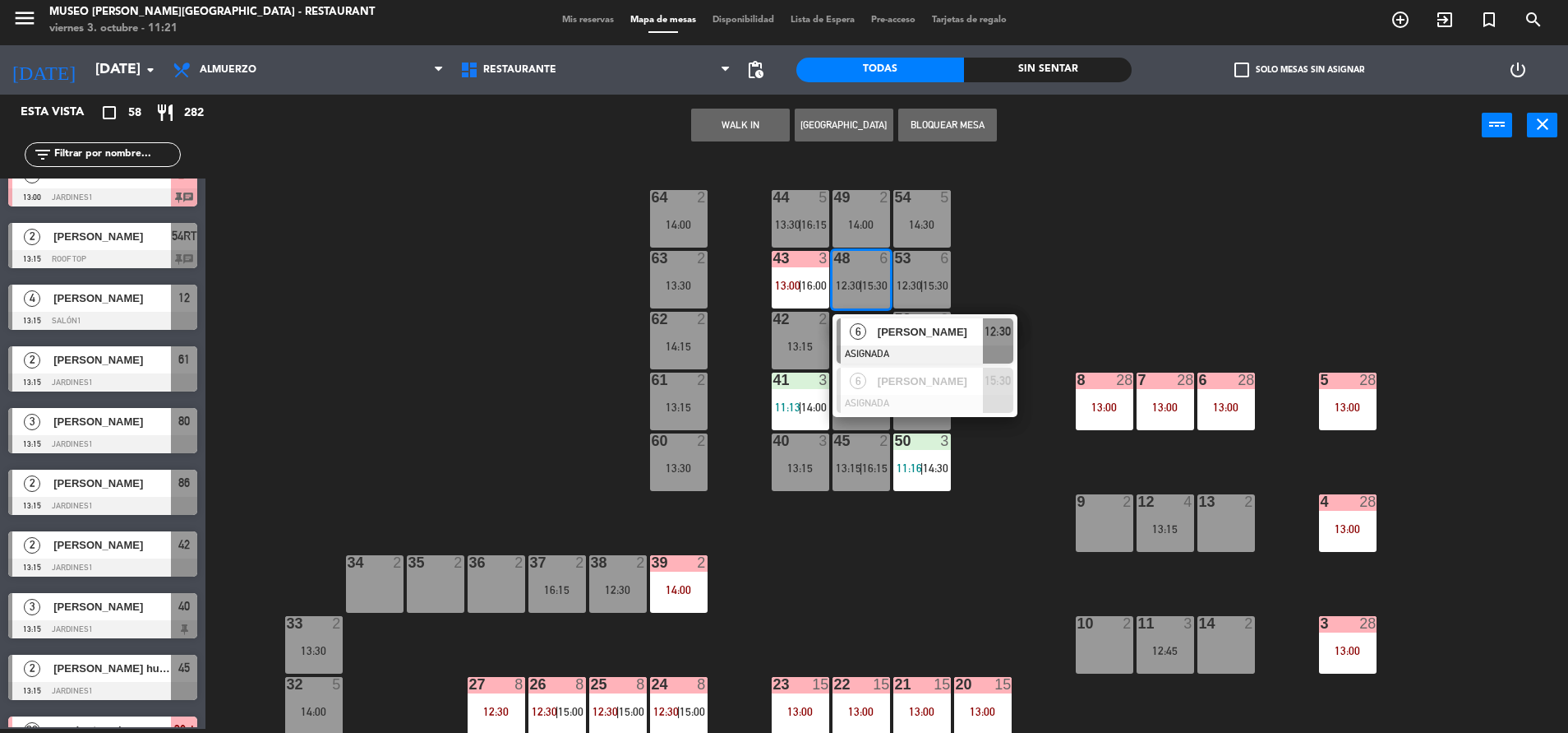
click at [900, 345] on div at bounding box center [924, 353] width 177 height 18
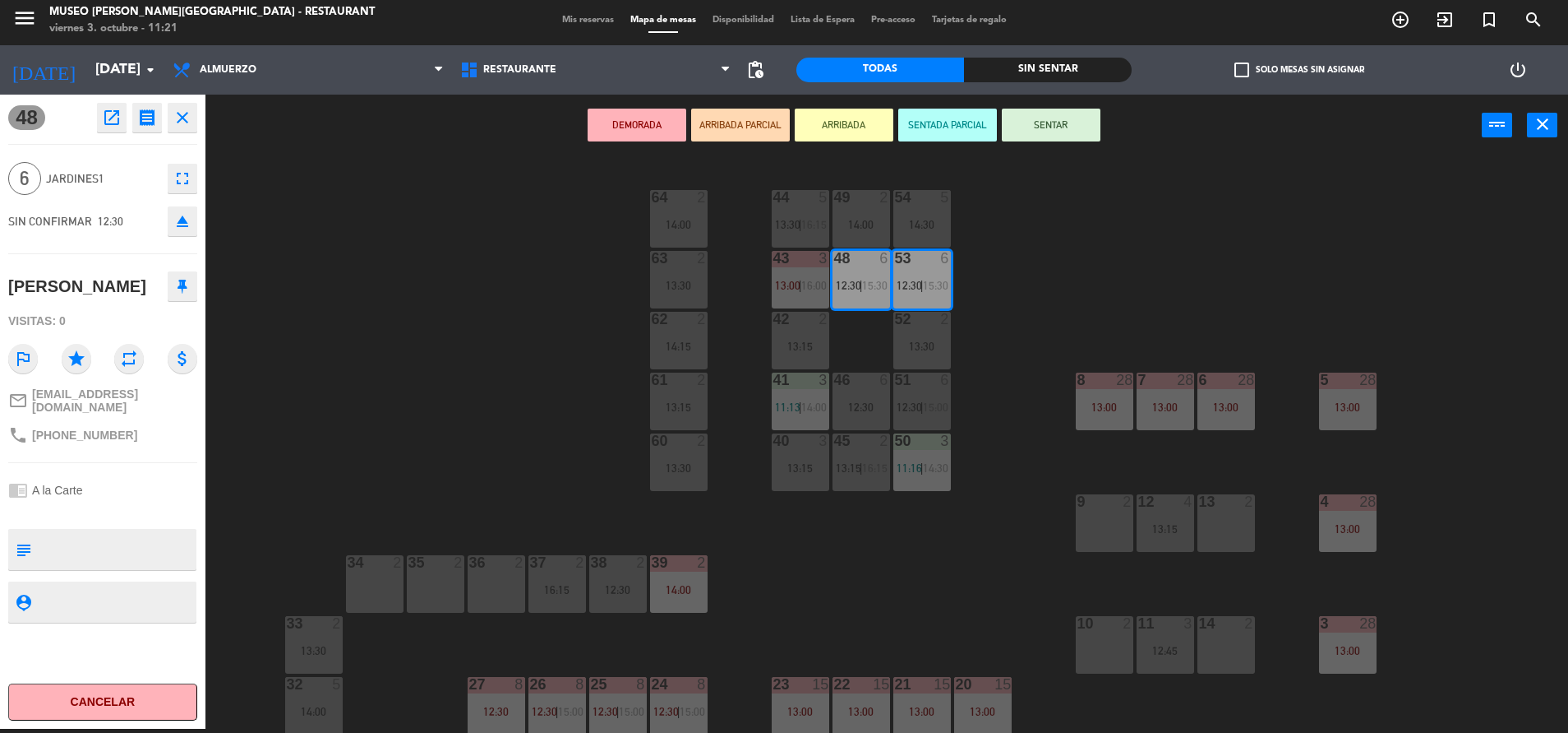
click at [979, 352] on div "44 5 13:30 | 16:15 49 2 14:00 54 5 14:30 64 2 14:00 48 6 12:30 | 15:30 53 6 12:…" at bounding box center [895, 447] width 1347 height 572
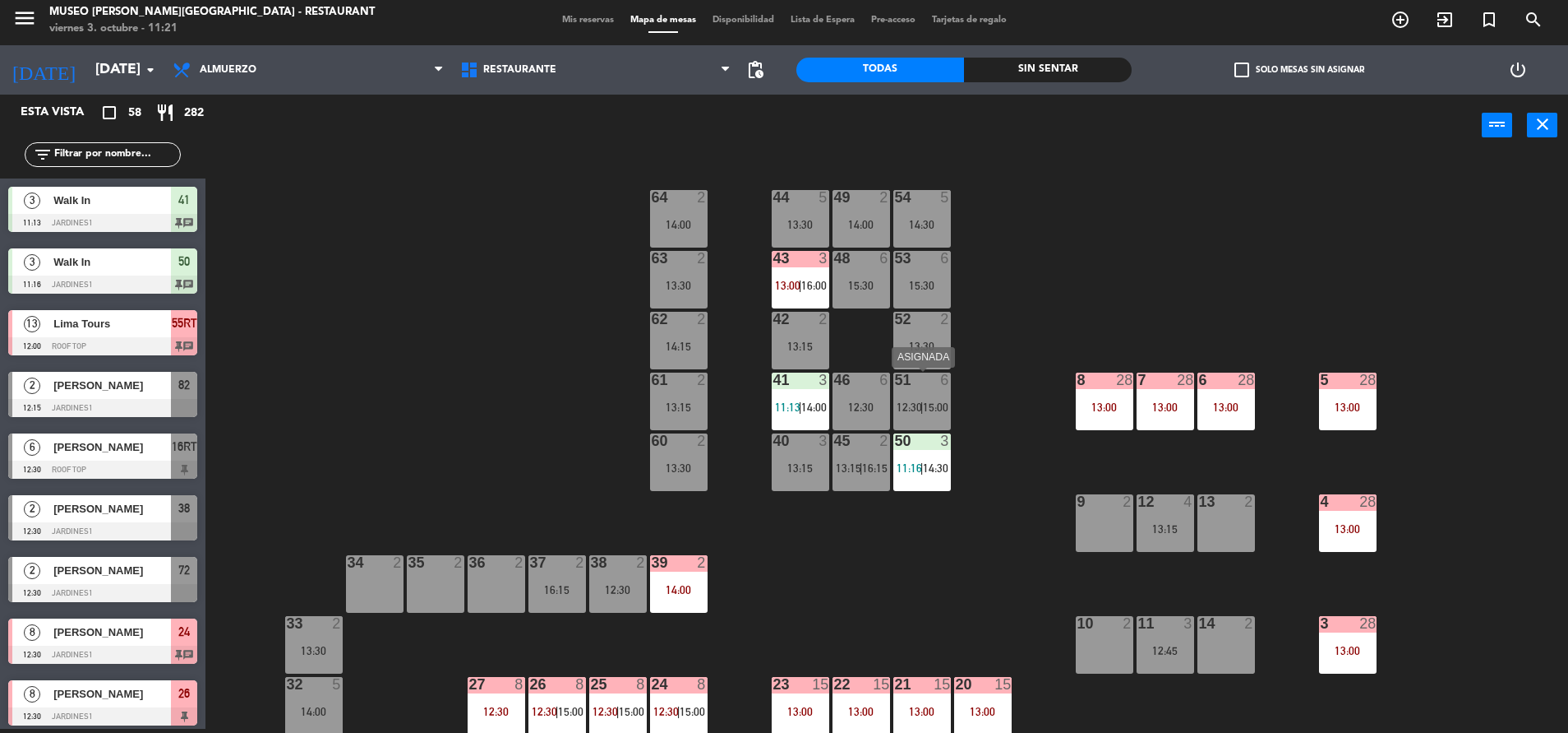
click at [936, 409] on span "15:00" at bounding box center [935, 407] width 25 height 13
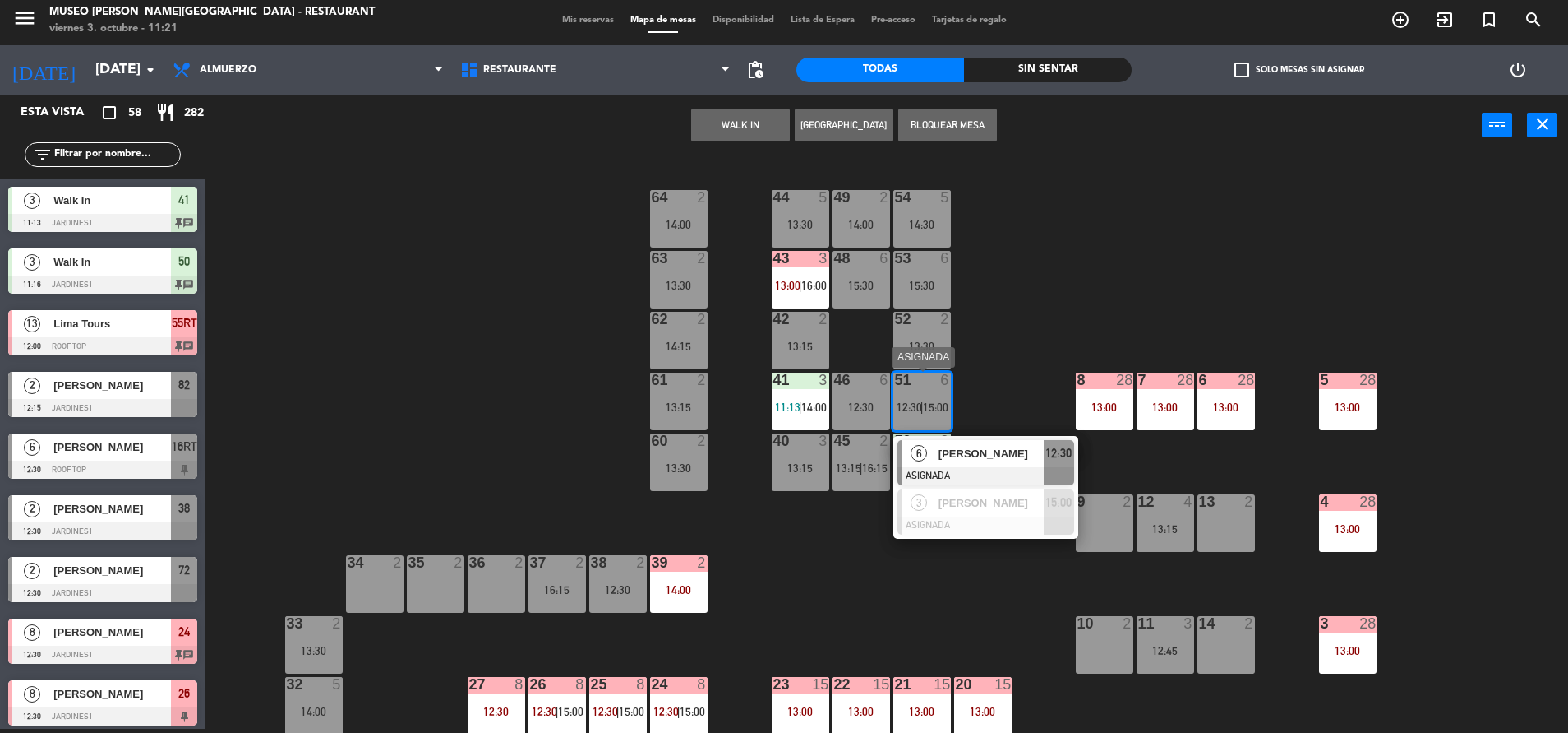
click at [983, 467] on div at bounding box center [985, 476] width 177 height 18
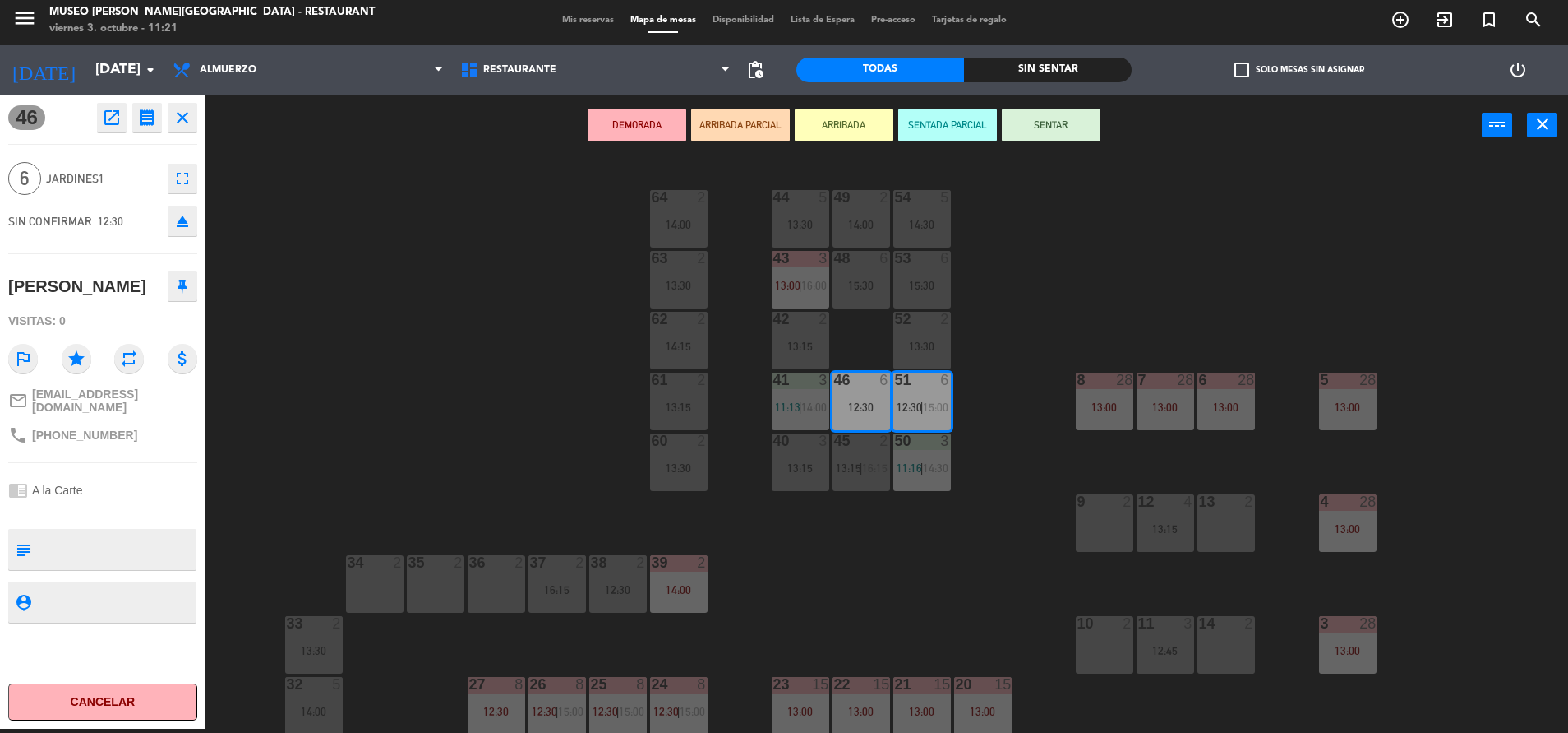
click at [983, 467] on div "44 5 13:30 49 2 14:00 54 5 14:30 64 2 14:00 48 6 15:30 53 6 15:30 63 2 13:30 43…" at bounding box center [895, 447] width 1347 height 572
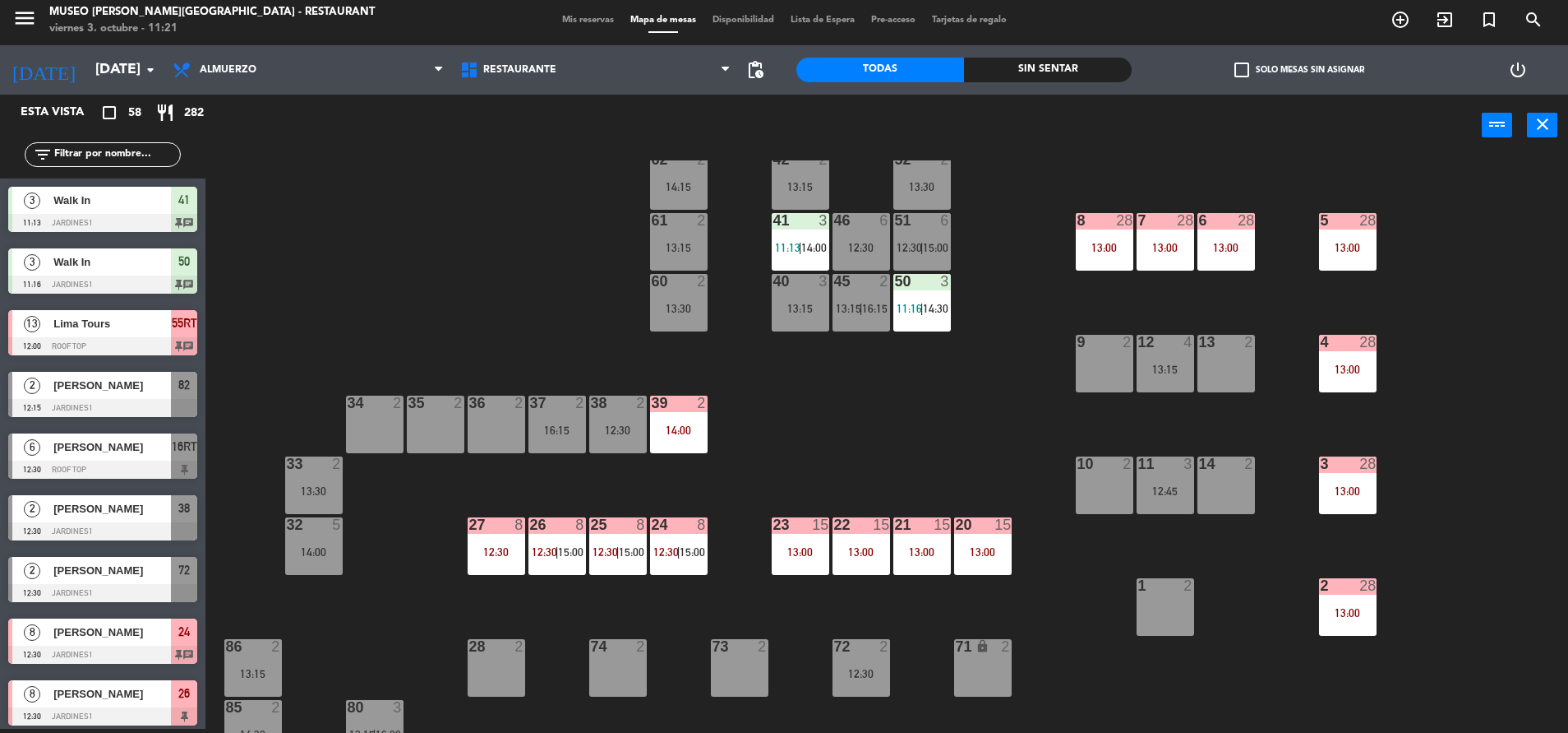
scroll to position [0, 0]
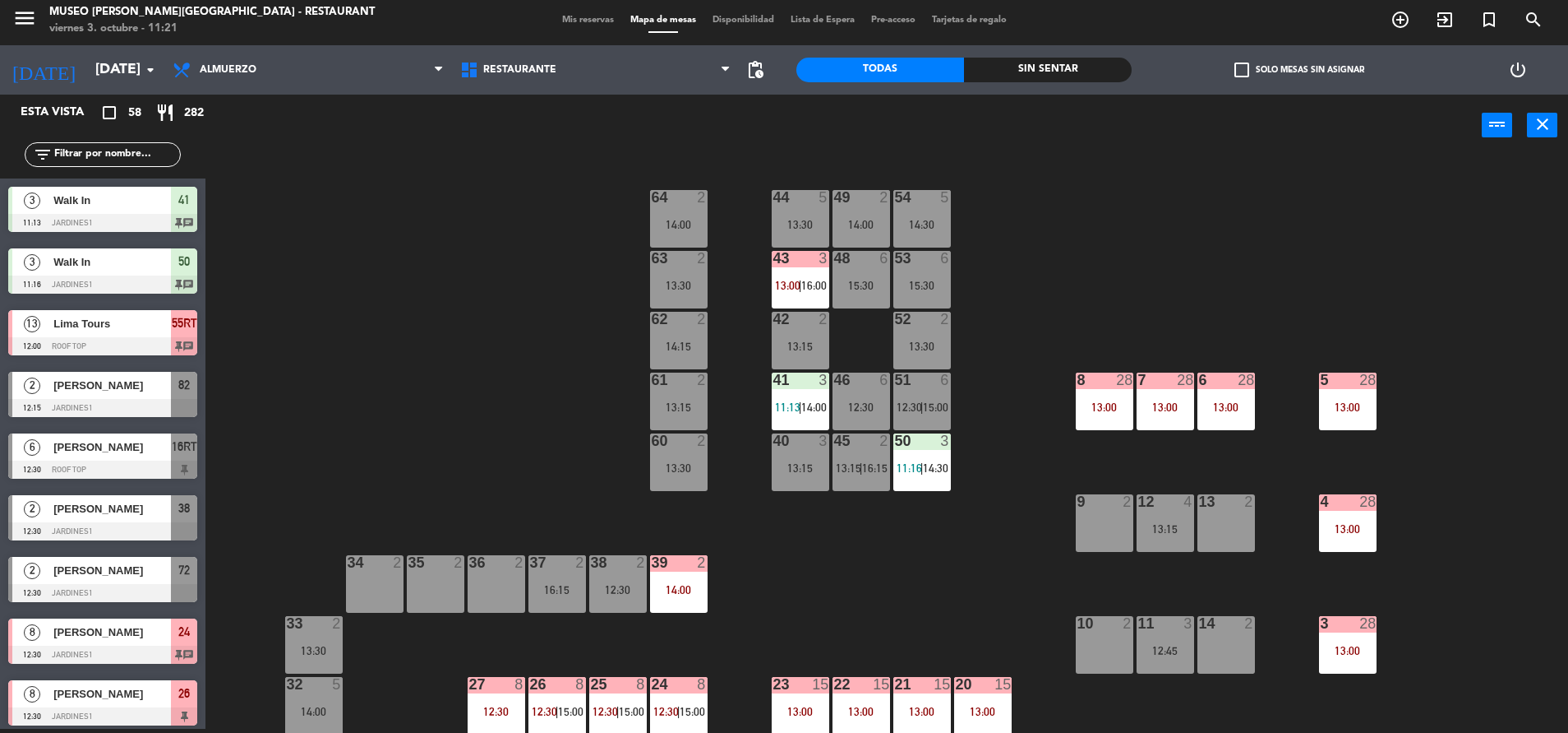
click at [924, 388] on div "51 6" at bounding box center [922, 381] width 58 height 17
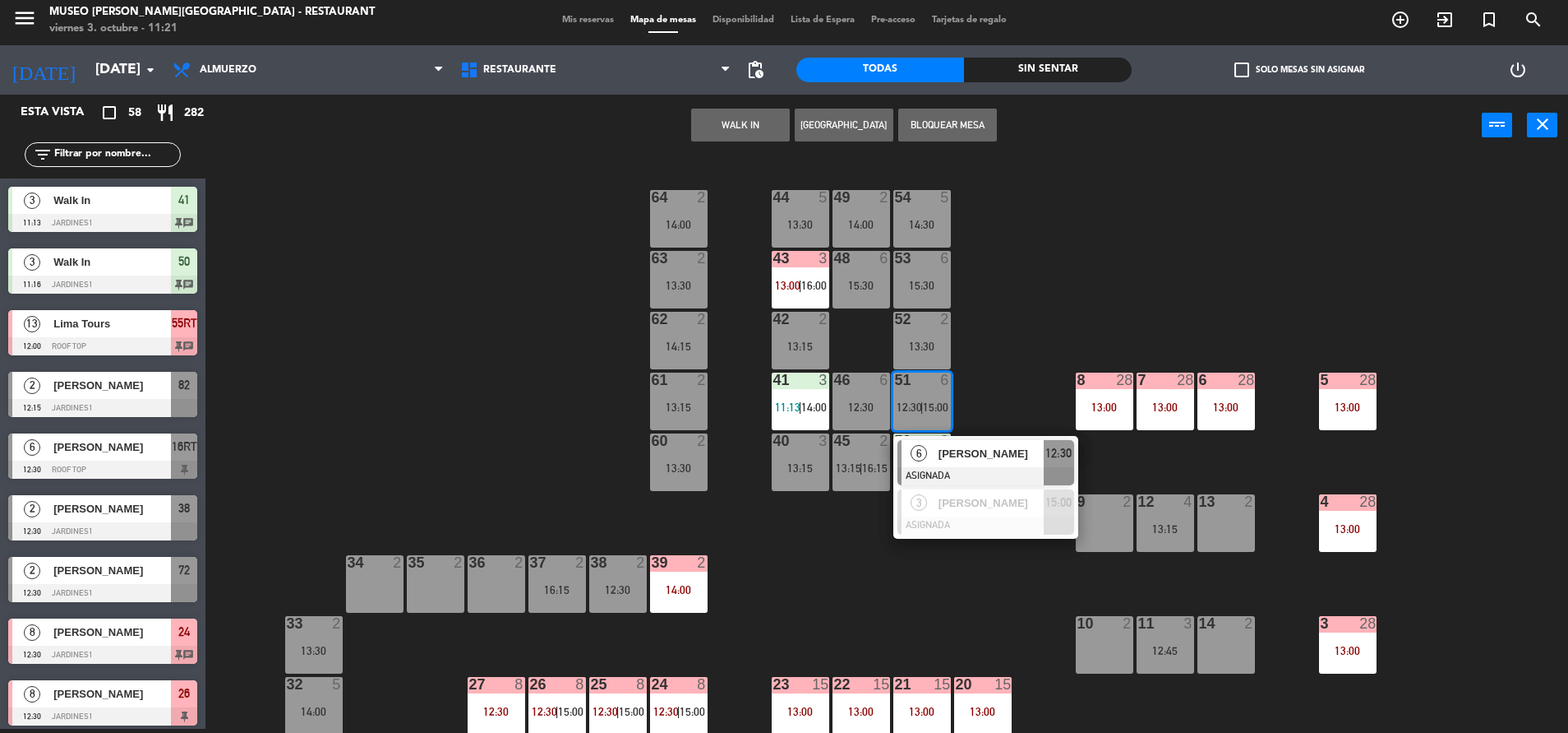
click at [961, 452] on span "[PERSON_NAME]" at bounding box center [991, 453] width 106 height 17
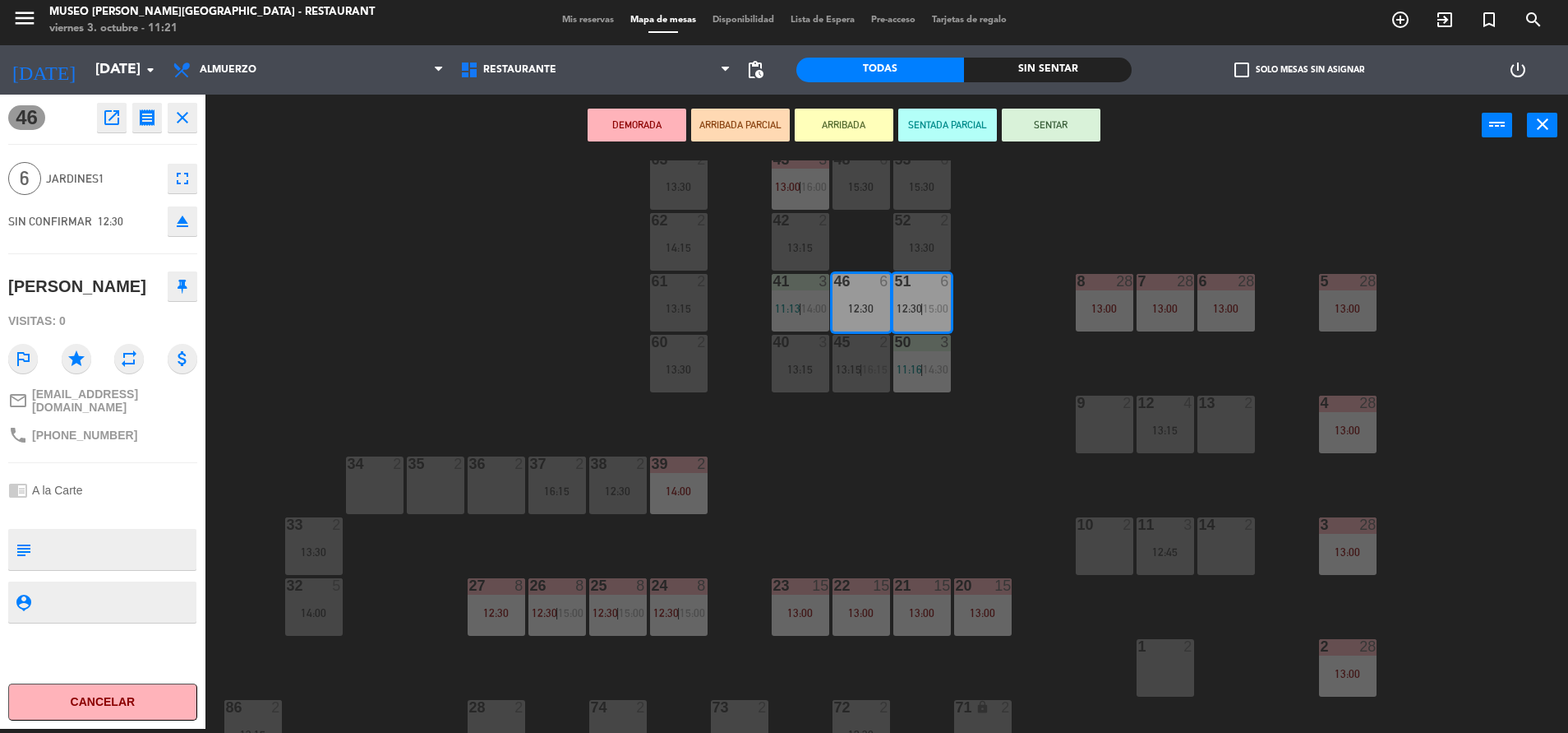
scroll to position [128, 0]
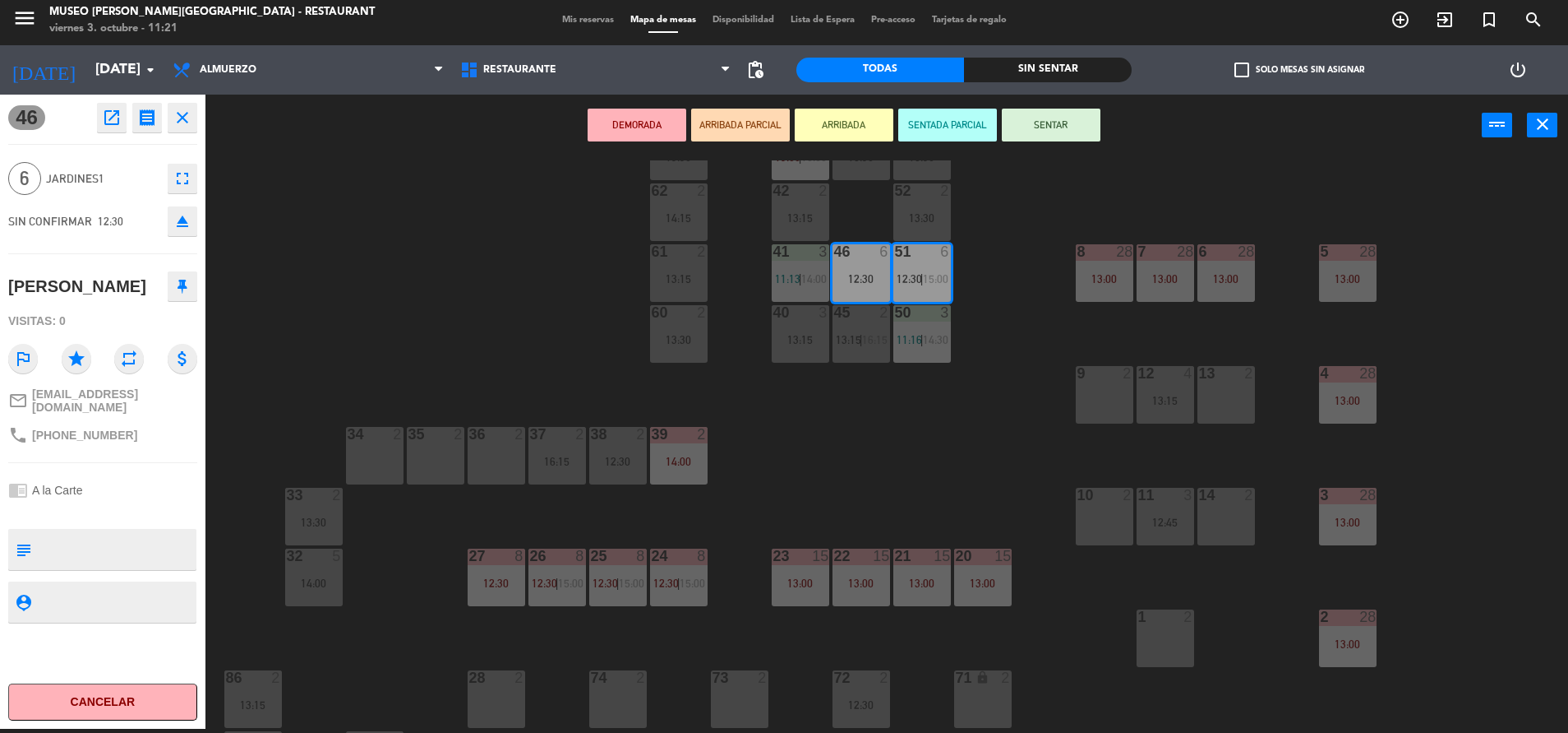
click at [323, 578] on div "14:00" at bounding box center [314, 582] width 58 height 11
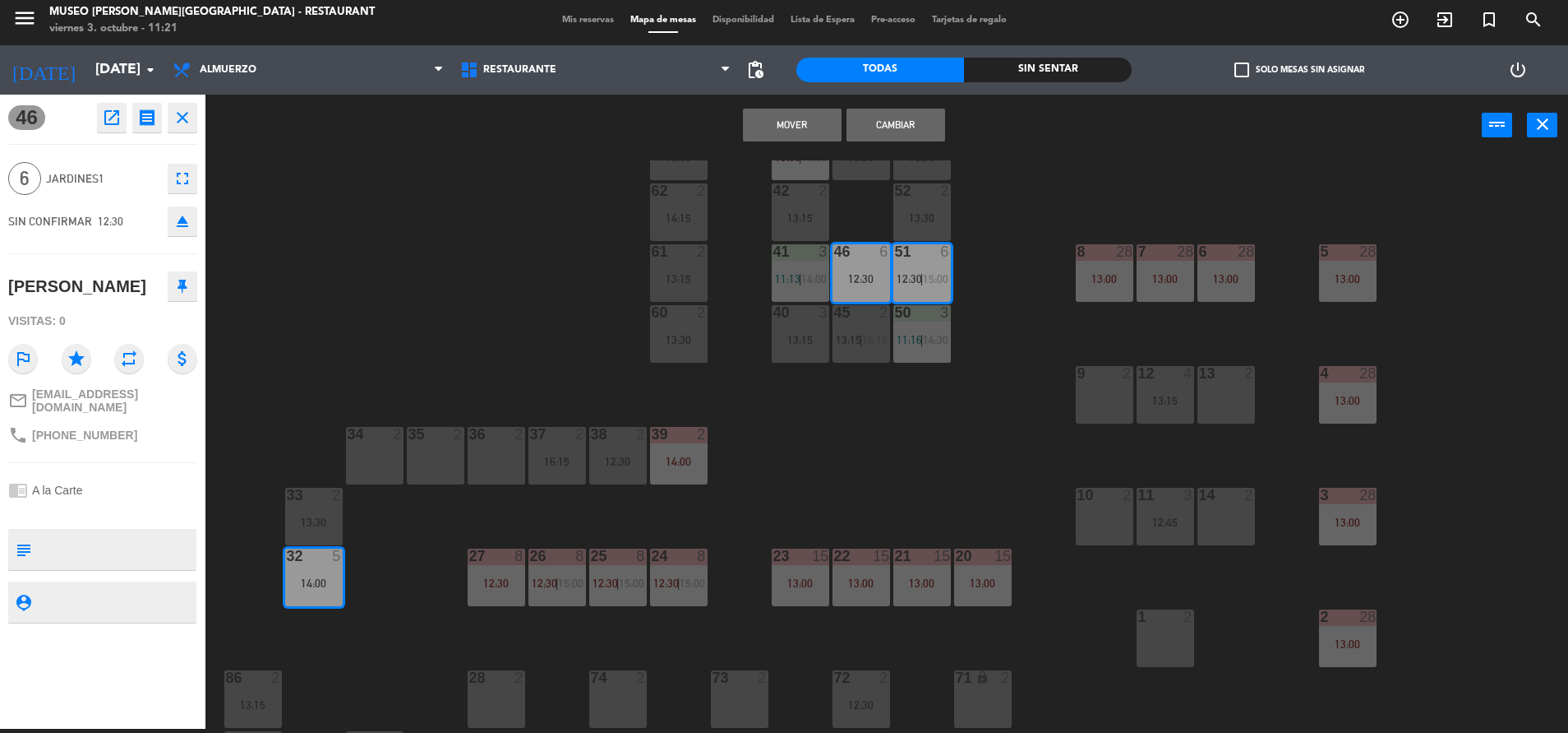
click at [912, 133] on button "Cambiar" at bounding box center [896, 124] width 99 height 33
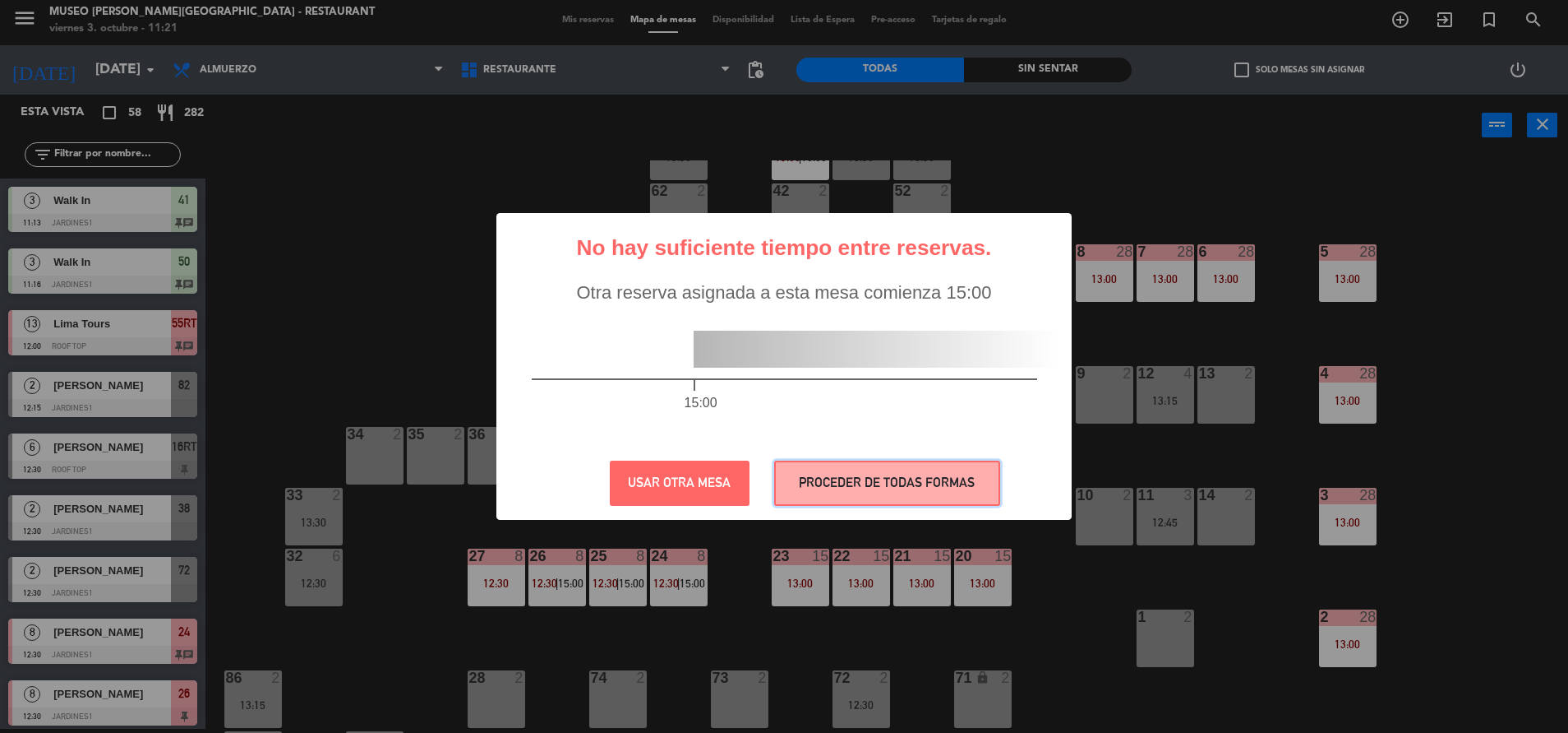
click at [876, 501] on button "PROCEDER DE TODAS FORMAS" at bounding box center [888, 483] width 226 height 45
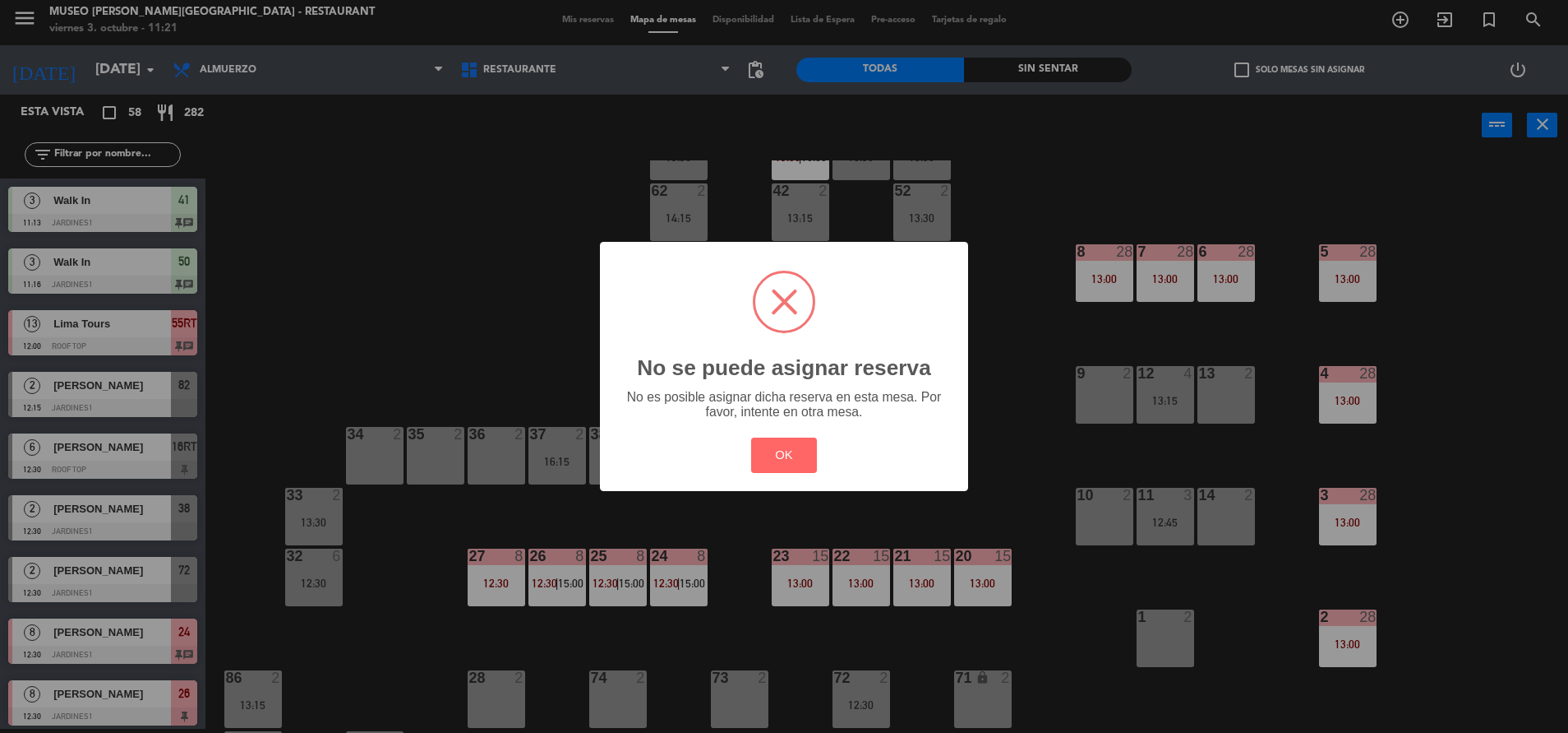
click at [763, 320] on span at bounding box center [784, 302] width 58 height 58
click at [794, 445] on button "OK" at bounding box center [784, 455] width 66 height 36
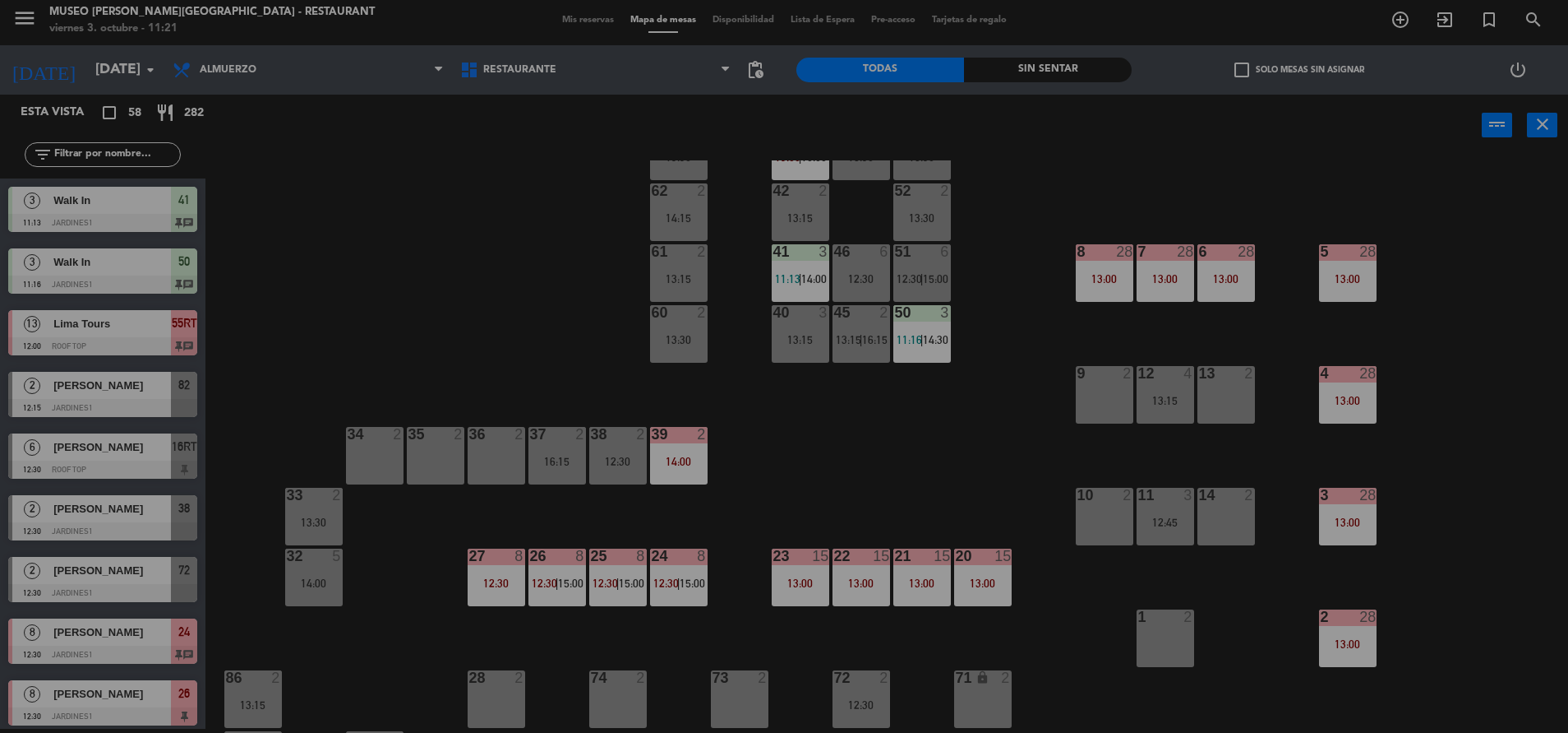
scroll to position [0, 0]
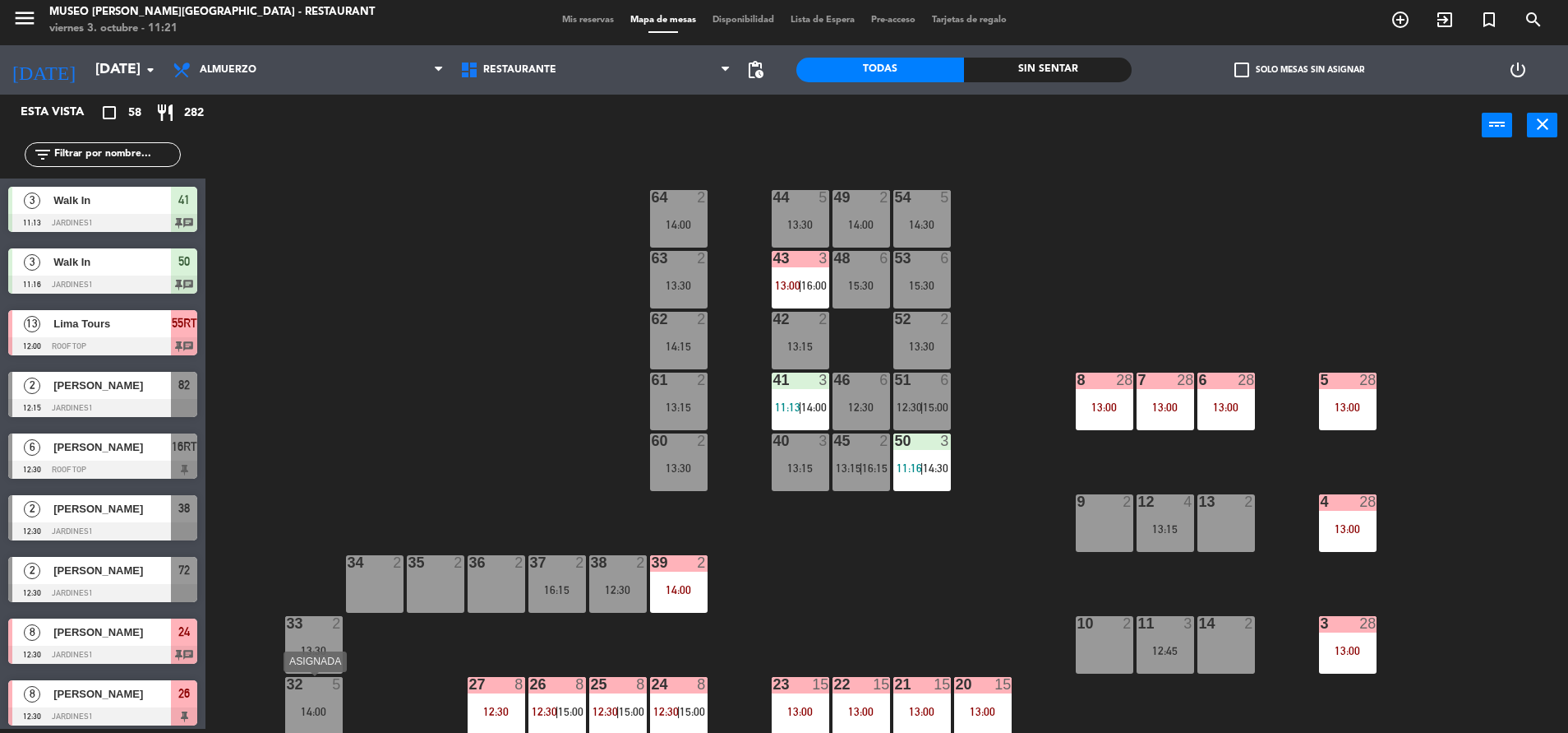
click at [315, 699] on div "32 5 14:00" at bounding box center [314, 706] width 58 height 58
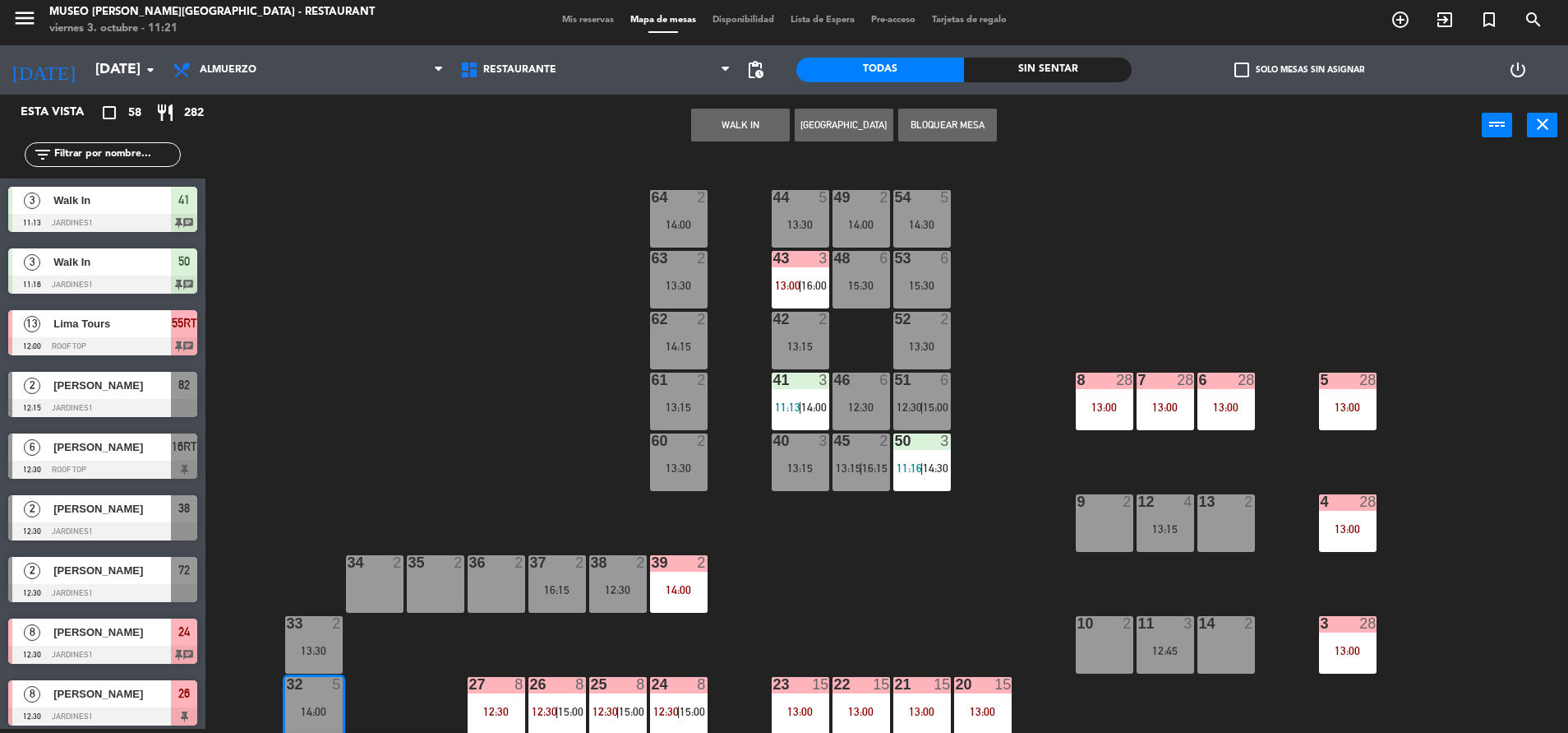
click at [1012, 330] on div "44 5 13:30 49 2 14:00 54 5 14:30 64 2 14:00 48 6 15:30 53 6 15:30 63 2 13:30 43…" at bounding box center [895, 447] width 1347 height 572
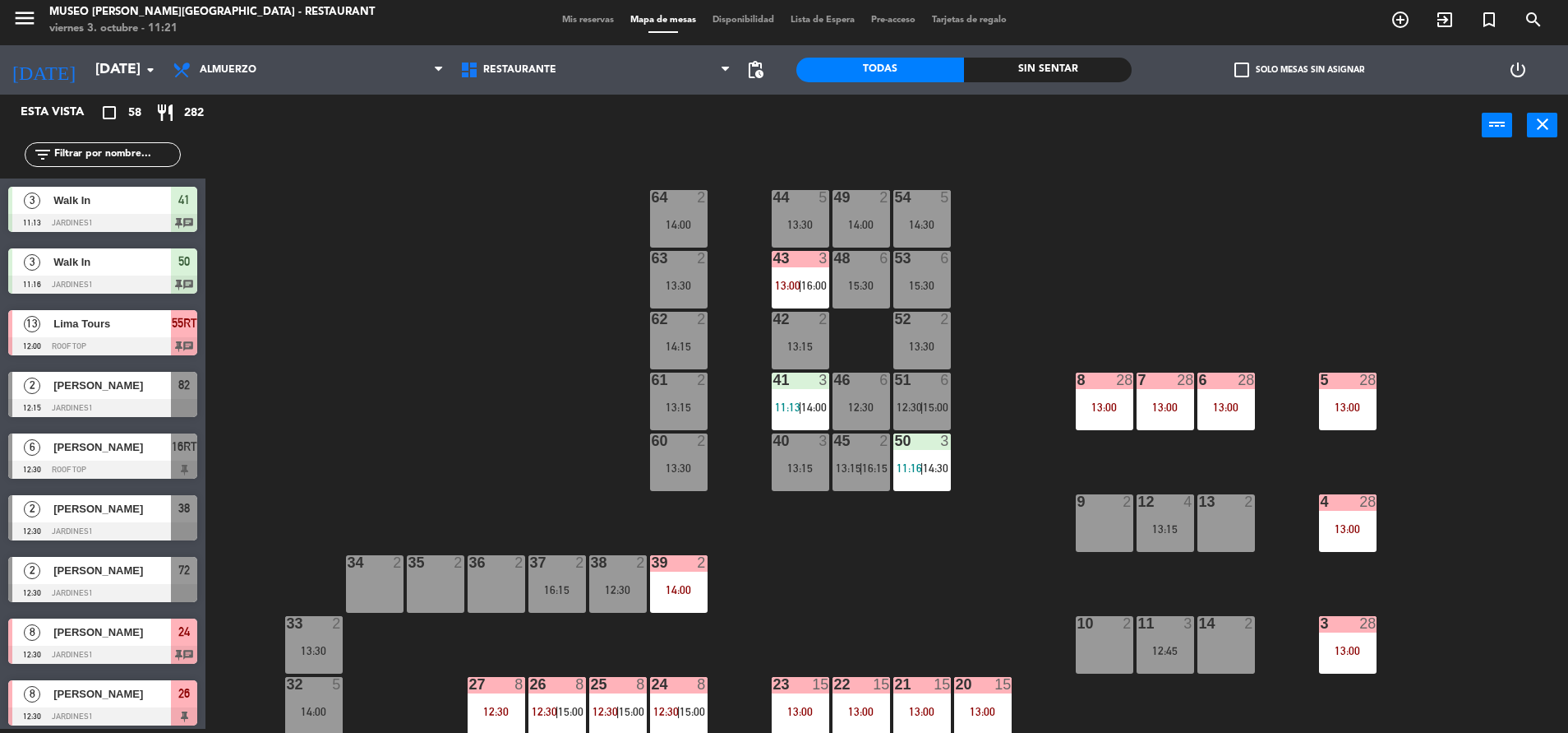
click at [899, 272] on div "53 6 15:30" at bounding box center [922, 280] width 58 height 58
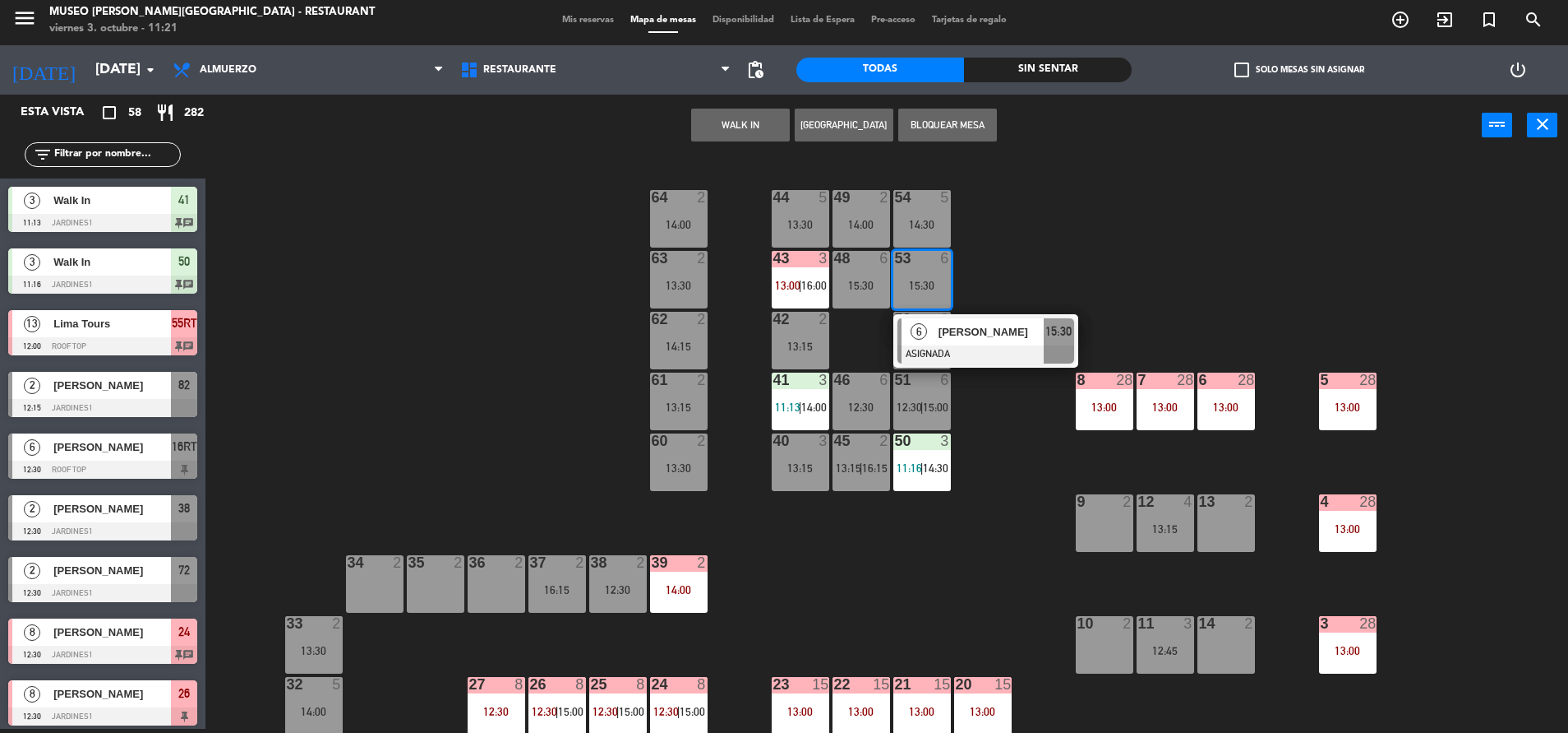
click at [951, 334] on span "[PERSON_NAME]" at bounding box center [991, 332] width 106 height 17
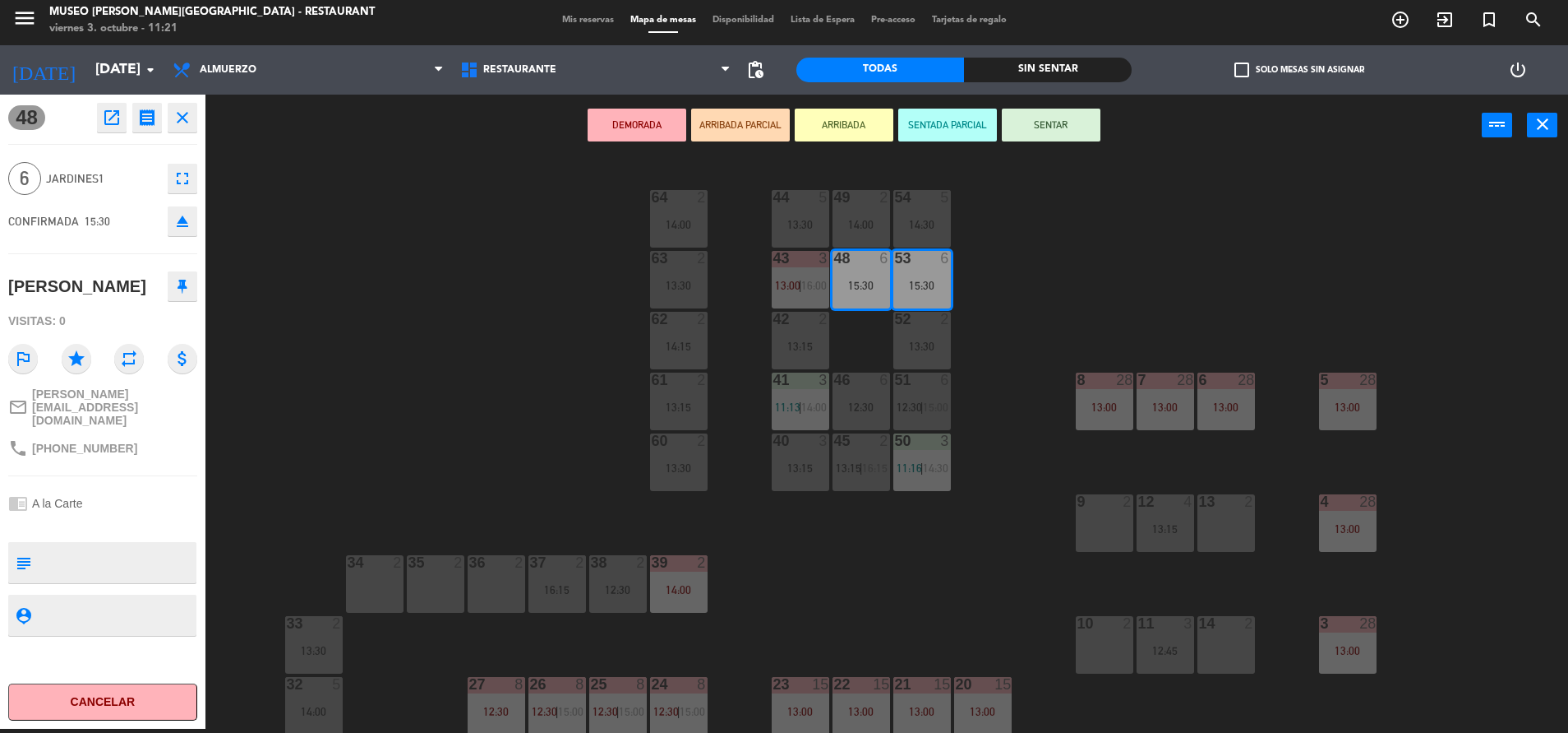
click at [1019, 374] on div "44 5 13:30 49 2 14:00 54 5 14:30 64 2 14:00 48 6 15:30 53 6 15:30 63 2 13:30 43…" at bounding box center [895, 447] width 1347 height 572
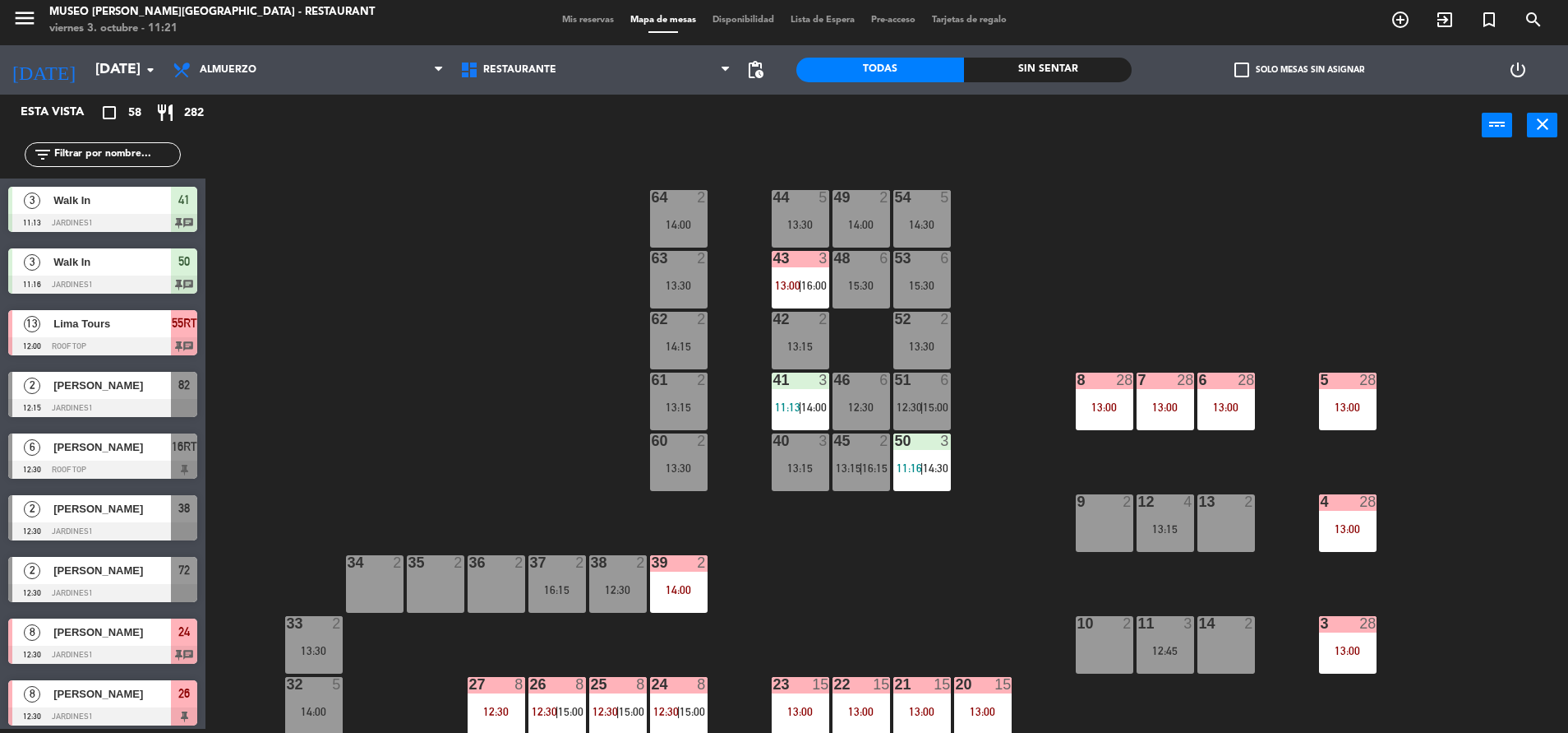
scroll to position [889, 0]
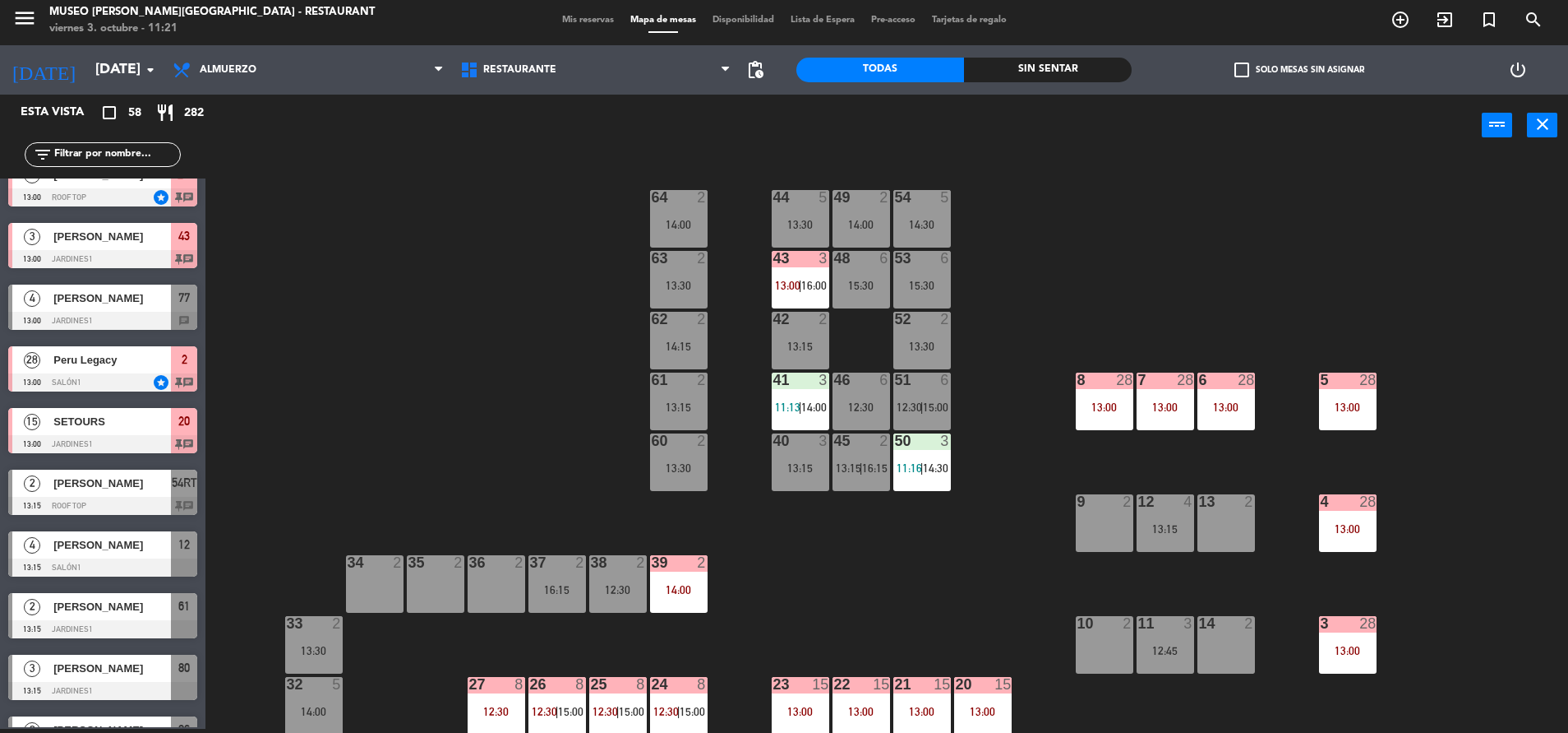
click at [853, 412] on div "12:30" at bounding box center [862, 407] width 58 height 11
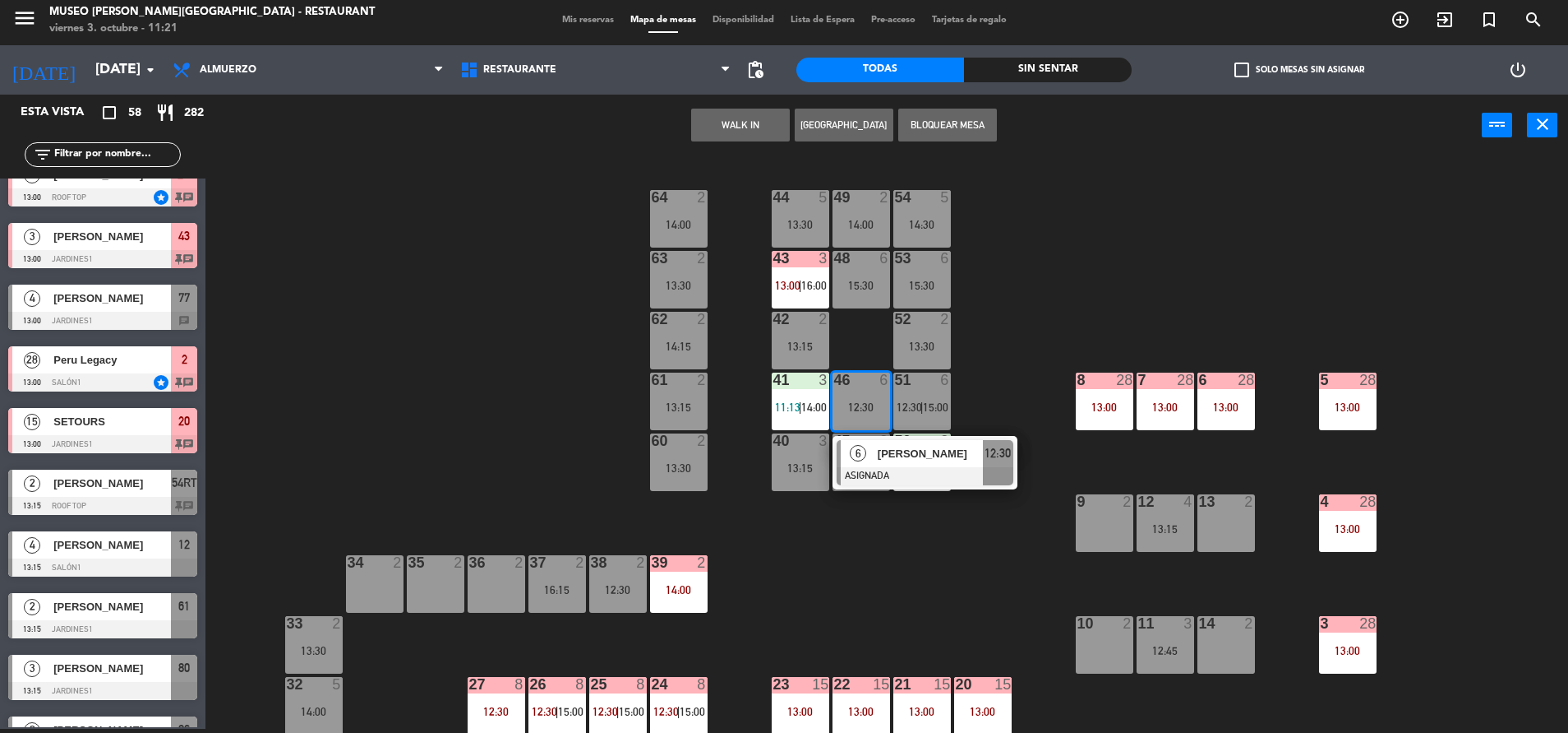
click at [918, 486] on div "6 [PERSON_NAME] ASIGNADA 12:30" at bounding box center [925, 462] width 185 height 53
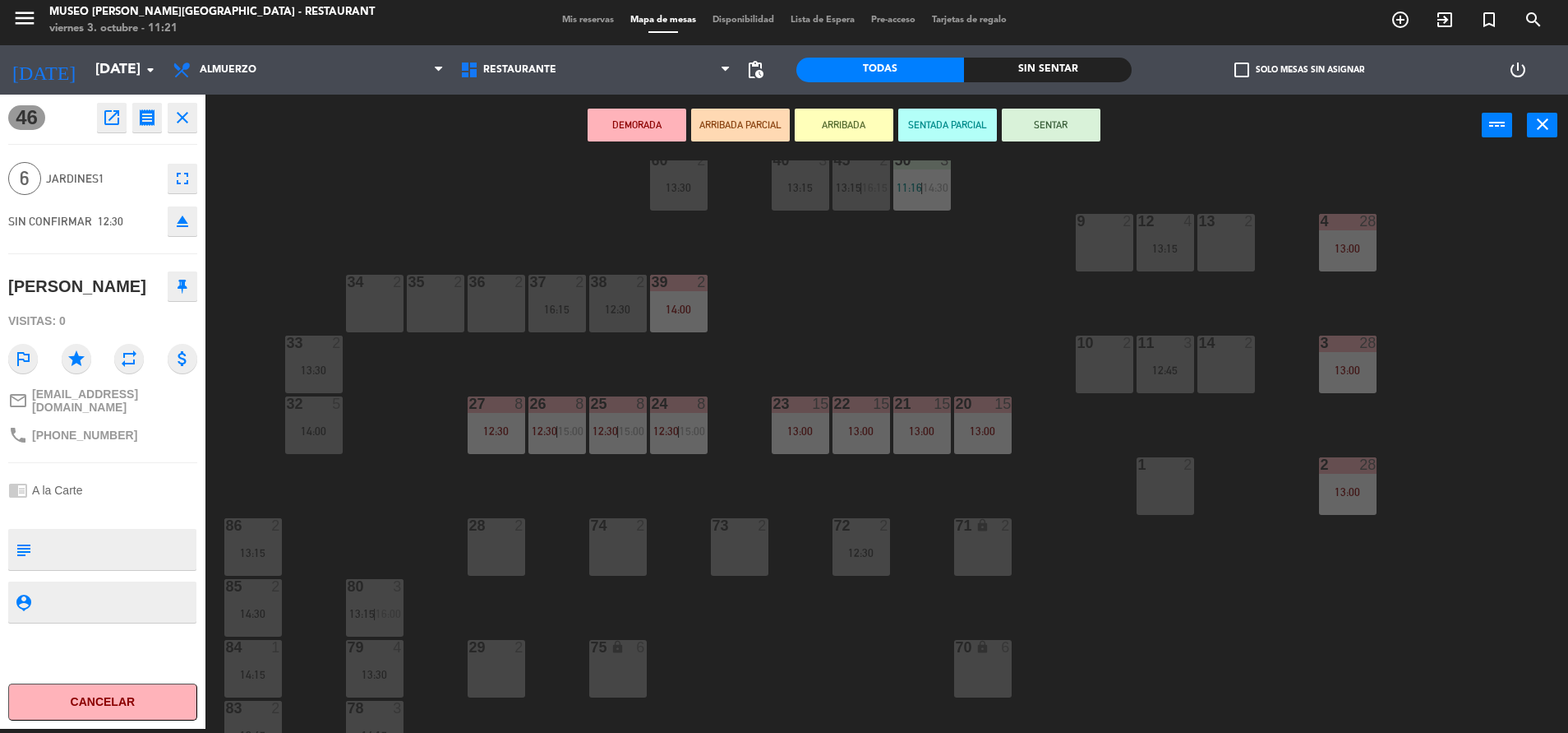
scroll to position [289, 0]
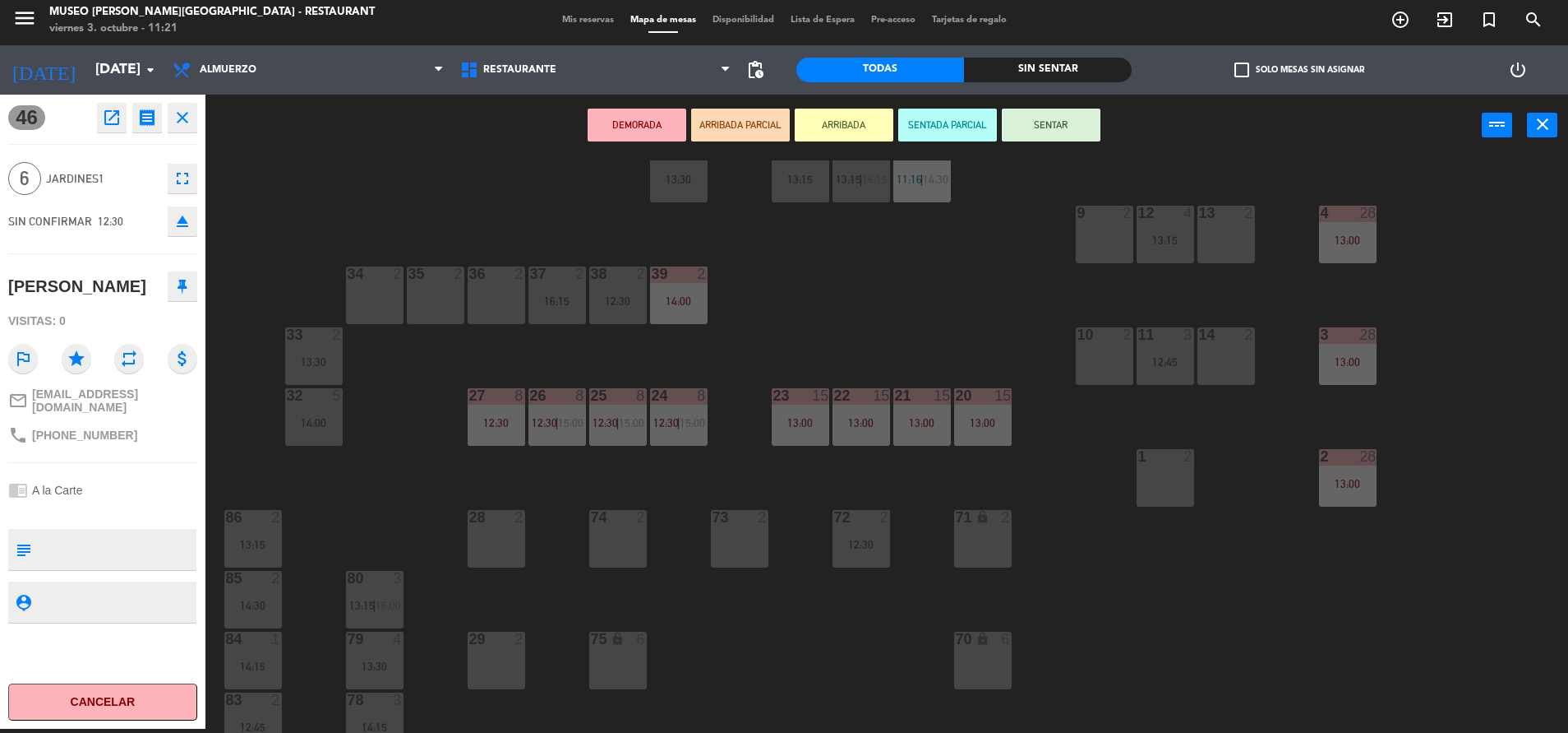
click at [317, 419] on div "14:00" at bounding box center [314, 423] width 58 height 11
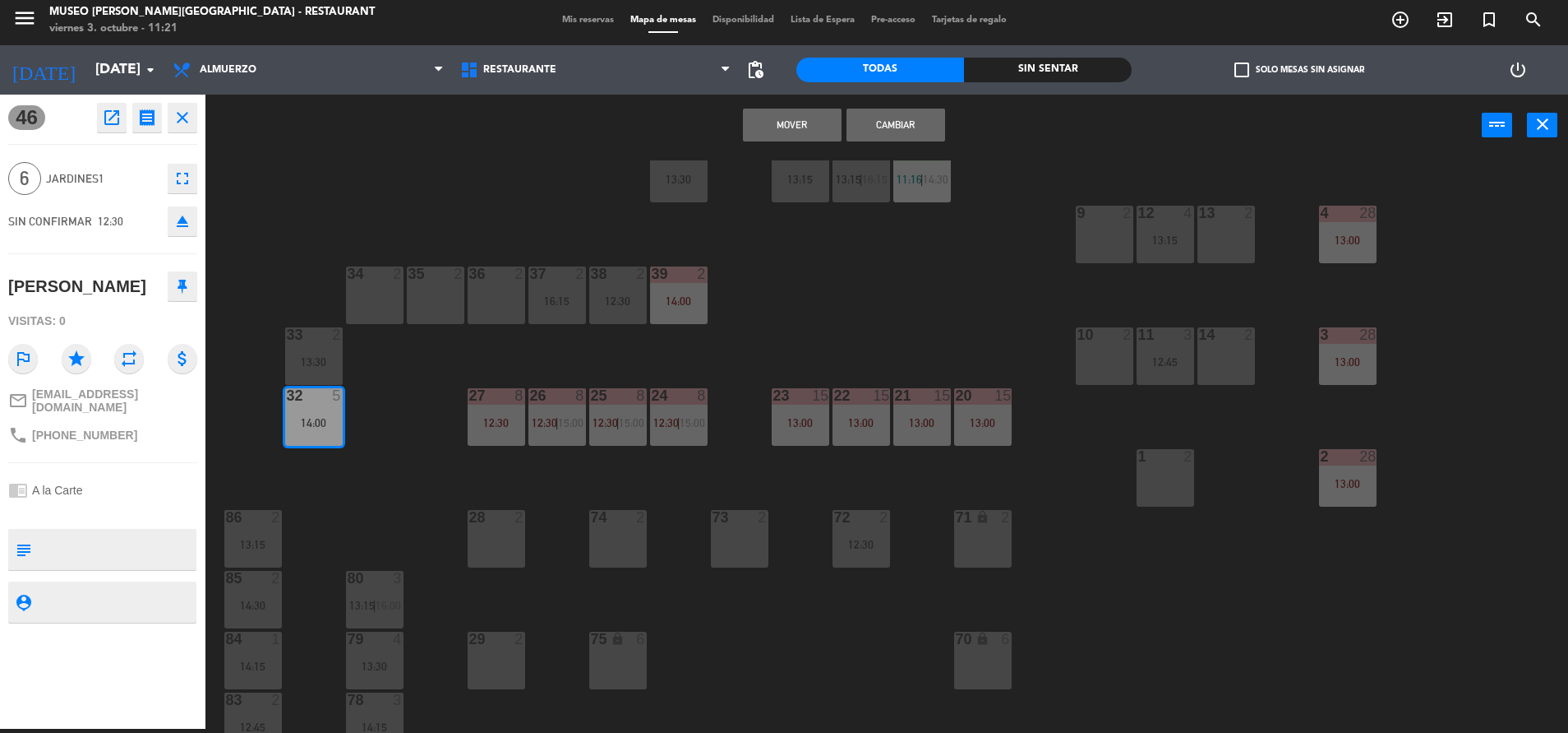
click at [818, 125] on button "Mover" at bounding box center [792, 124] width 99 height 33
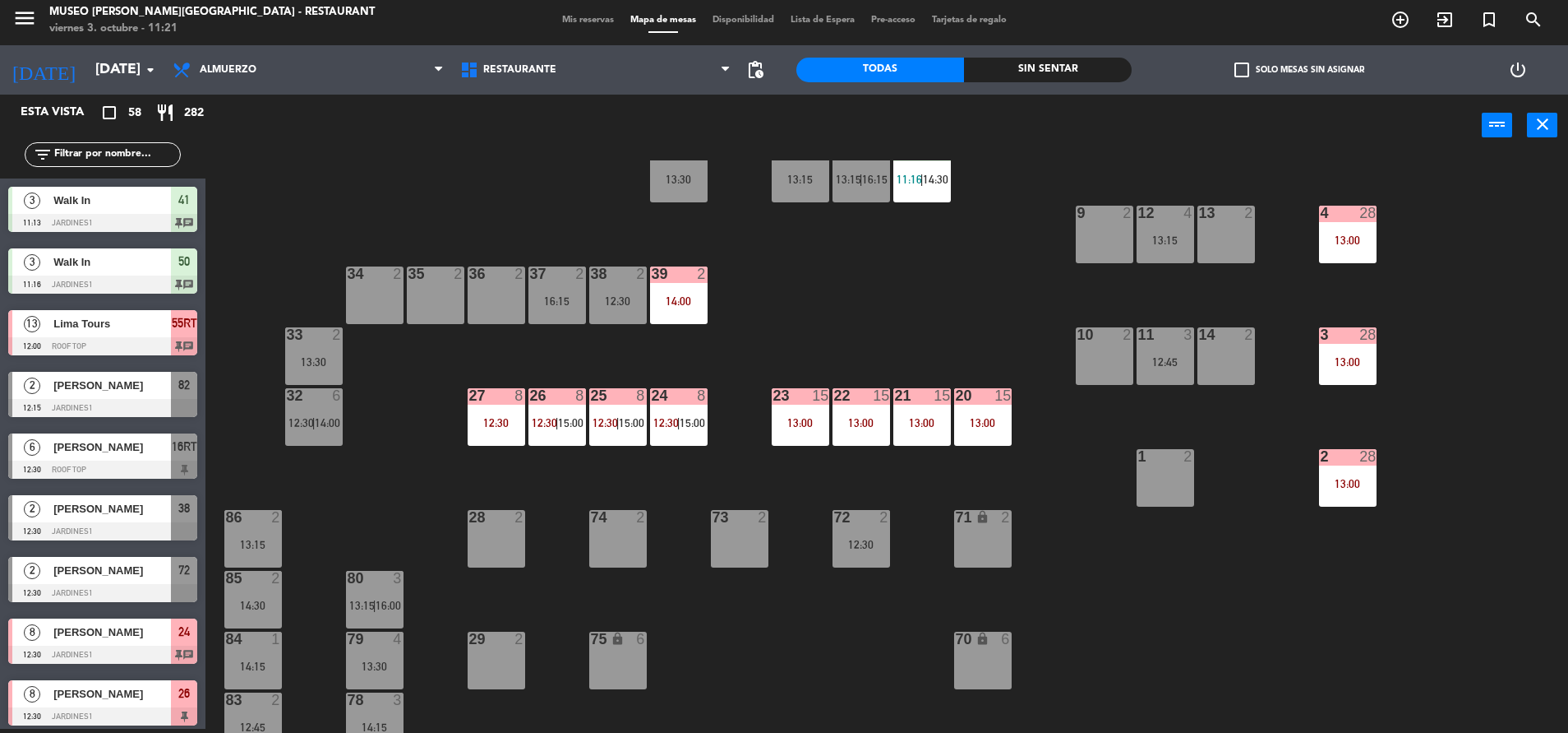
scroll to position [4, 0]
click at [375, 590] on div "80 3 13:15 | 16:00" at bounding box center [375, 599] width 58 height 58
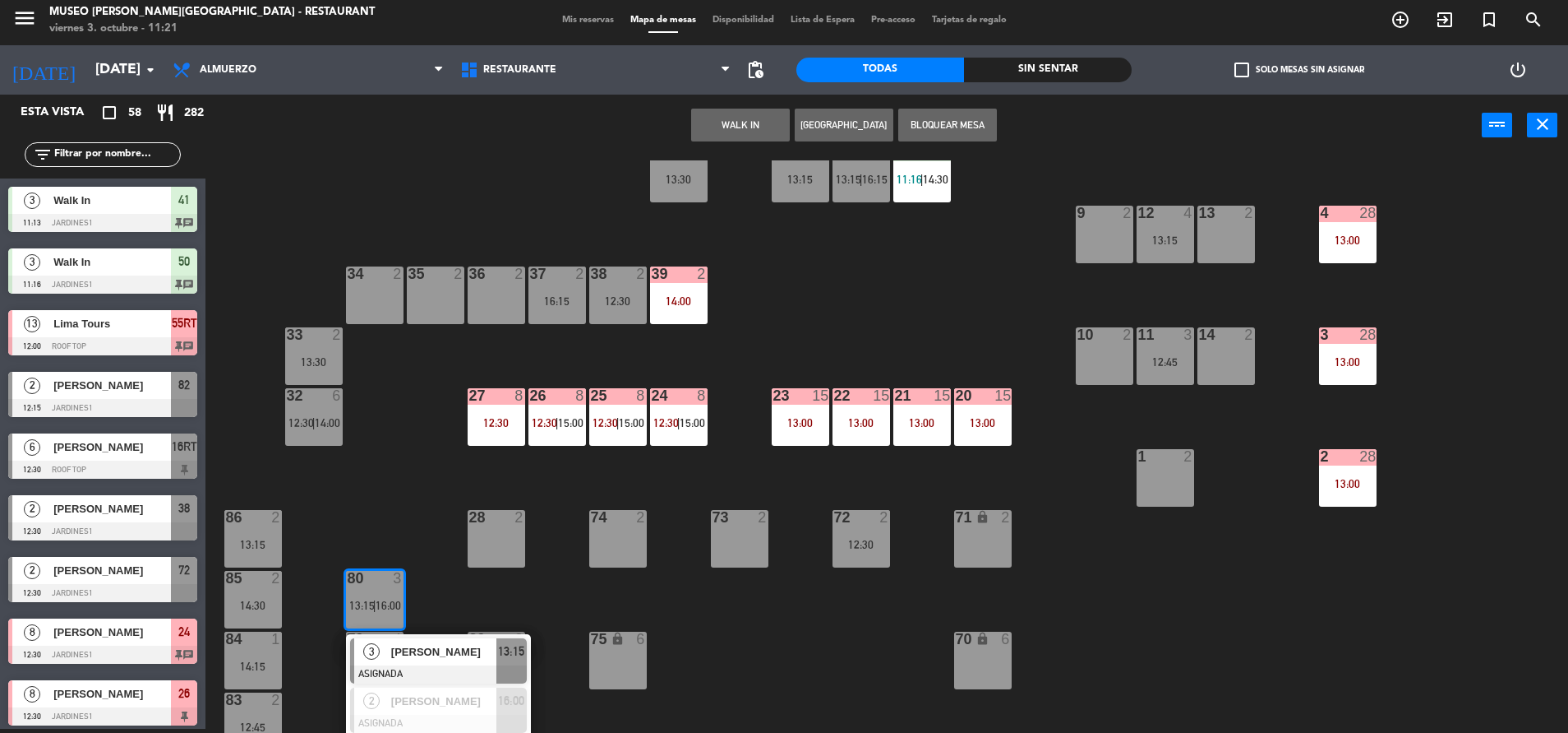
click at [433, 662] on div "[PERSON_NAME]" at bounding box center [443, 652] width 107 height 27
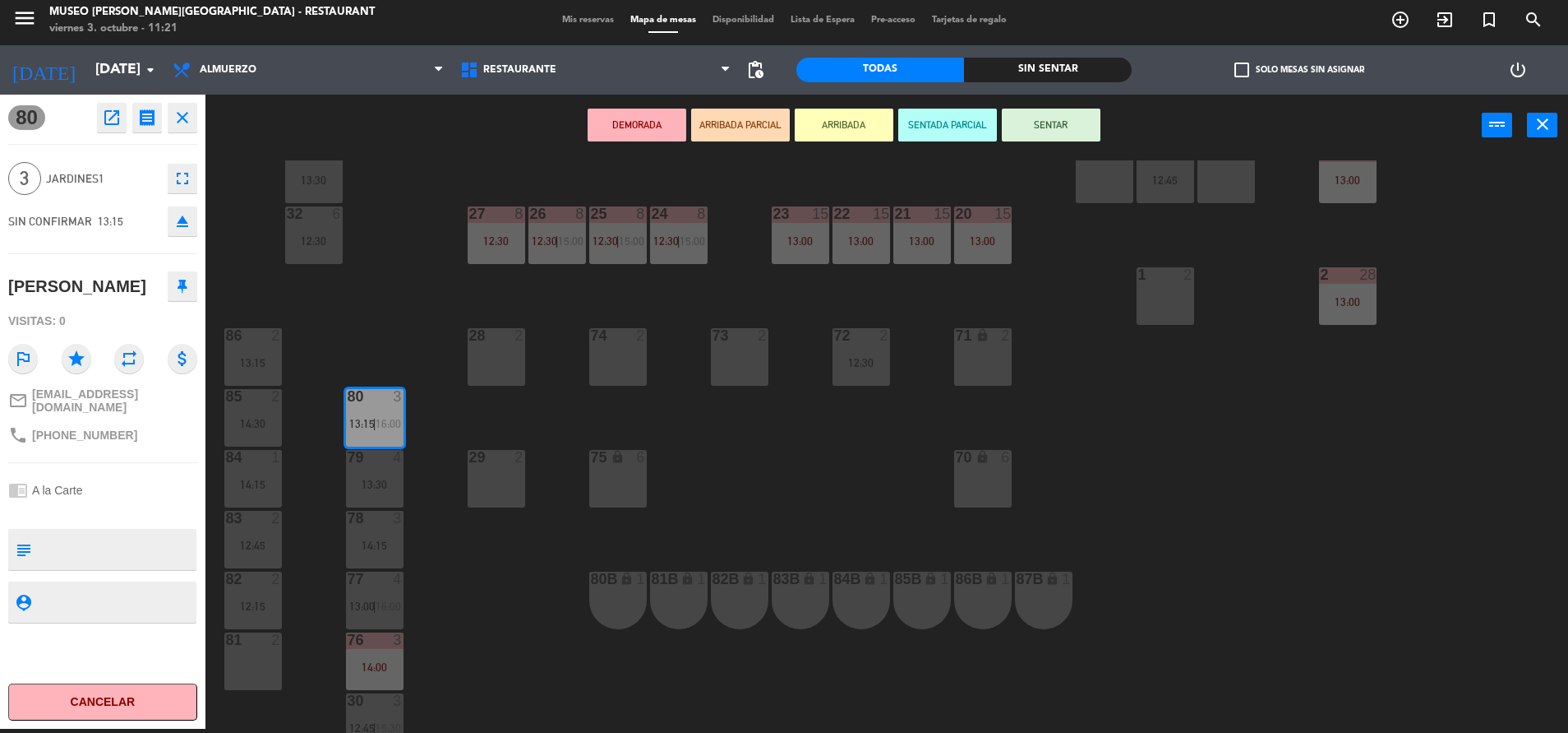
scroll to position [471, 0]
click at [433, 662] on div "44 5 13:30 49 2 14:00 54 5 14:30 64 2 14:00 48 6 15:30 53 6 15:30 63 2 13:30 43…" at bounding box center [895, 447] width 1347 height 572
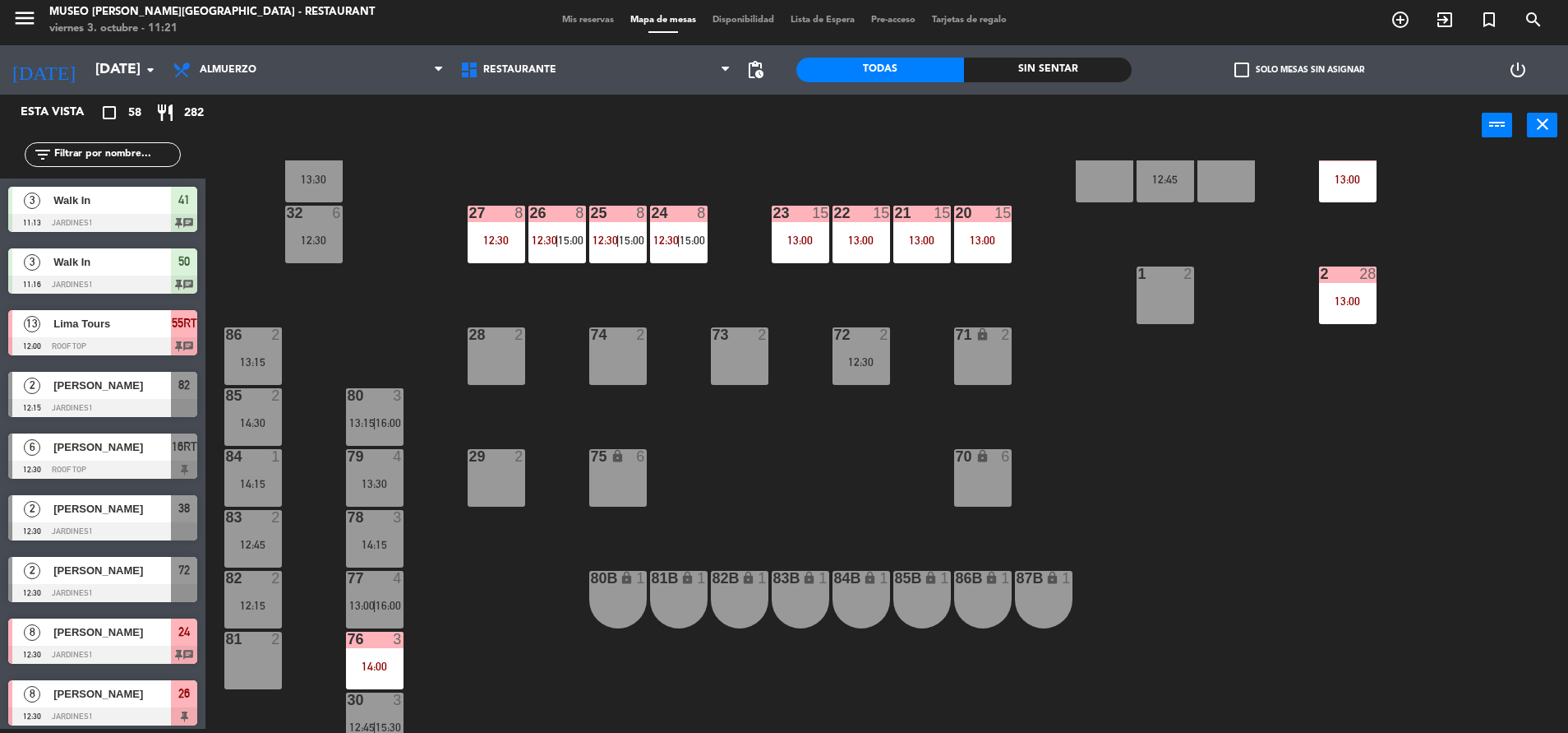
click at [386, 479] on div "13:30" at bounding box center [375, 483] width 58 height 11
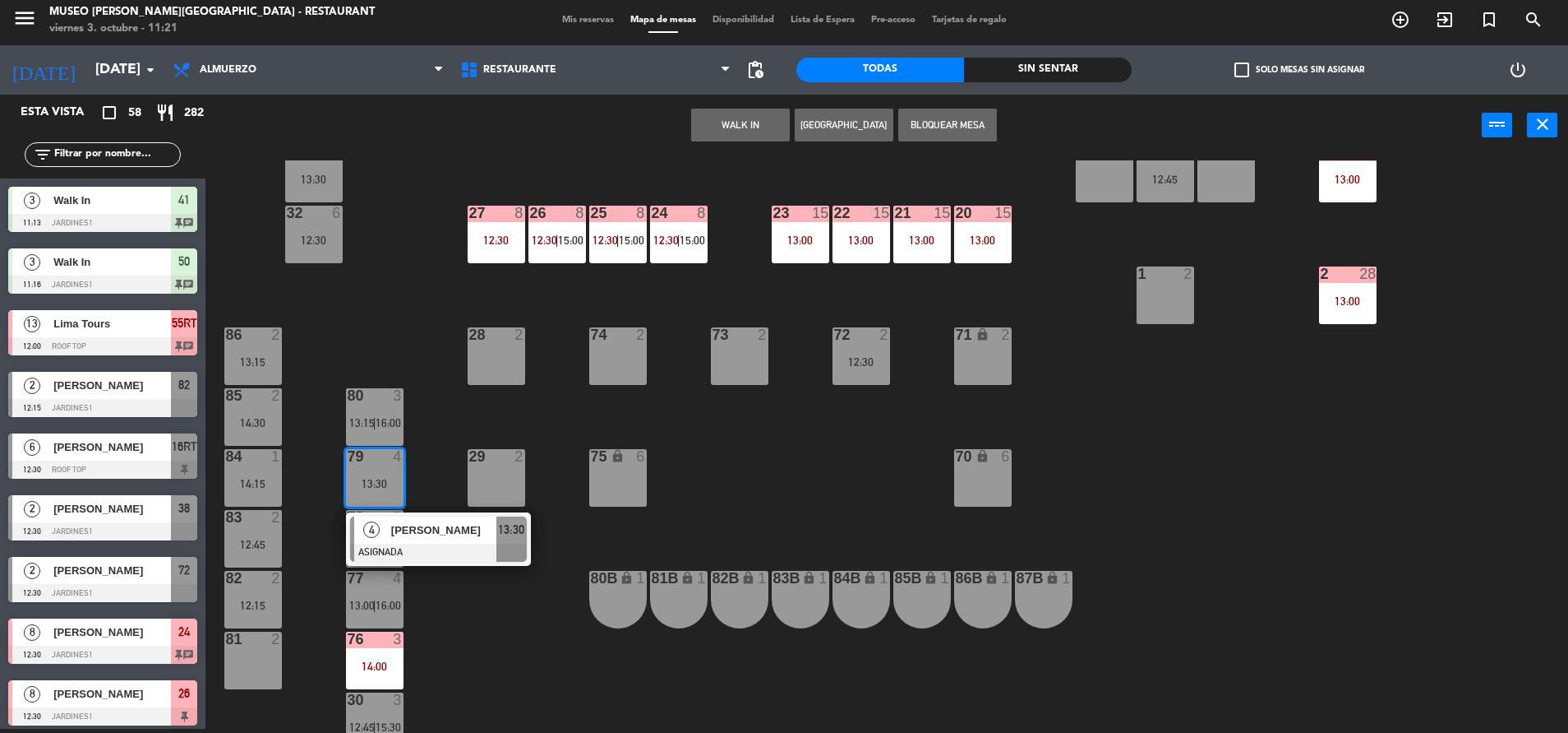
click at [522, 611] on div "44 5 13:30 49 2 14:00 54 5 14:30 64 2 14:00 48 6 15:30 53 6 15:30 63 2 13:30 43…" at bounding box center [895, 447] width 1347 height 572
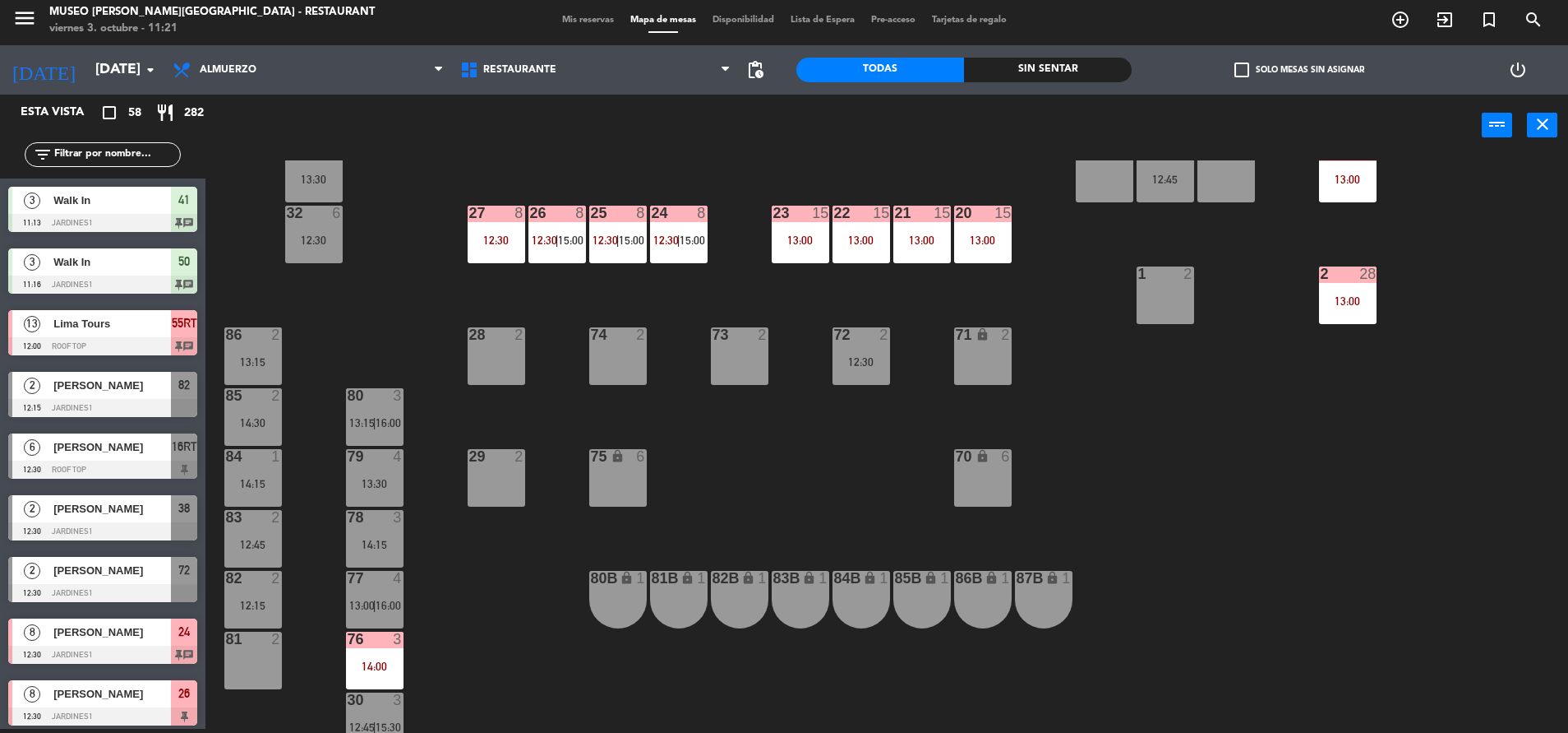
click at [381, 543] on div "14:15" at bounding box center [375, 544] width 58 height 11
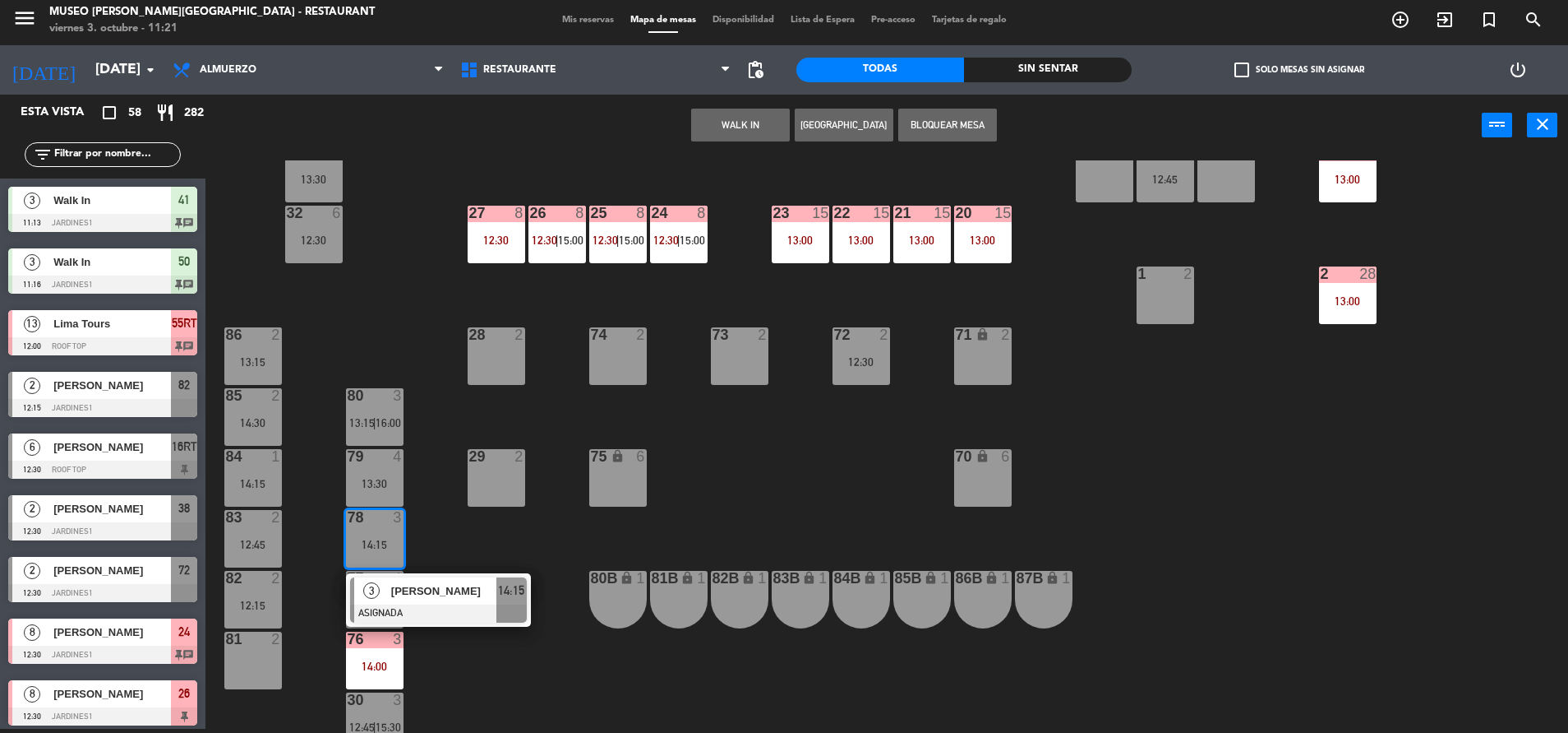
click at [447, 599] on div "[PERSON_NAME]" at bounding box center [443, 590] width 107 height 27
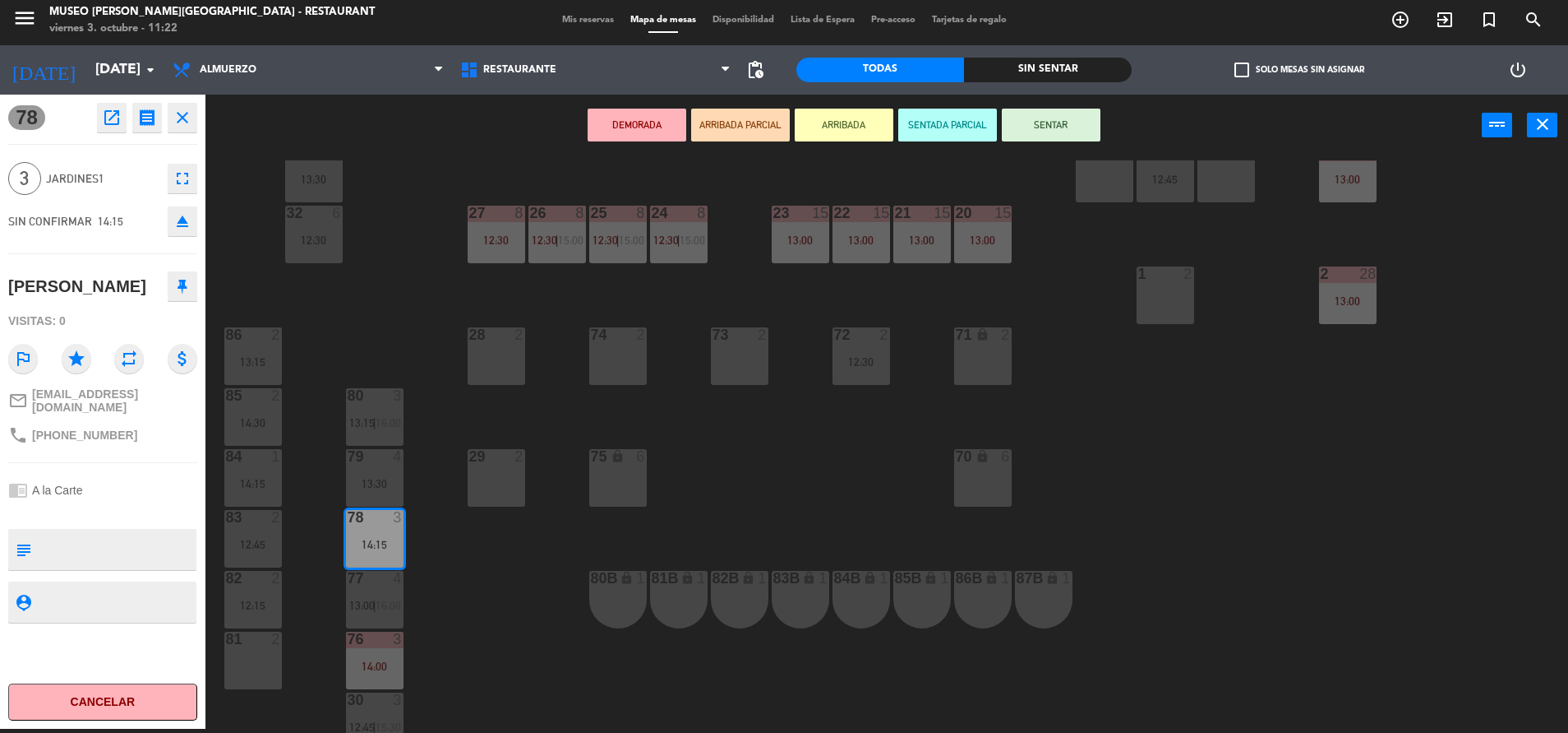
click at [447, 599] on div "44 5 13:30 49 2 14:00 54 5 14:30 64 2 14:00 48 6 15:30 53 6 15:30 63 2 13:30 43…" at bounding box center [895, 447] width 1347 height 572
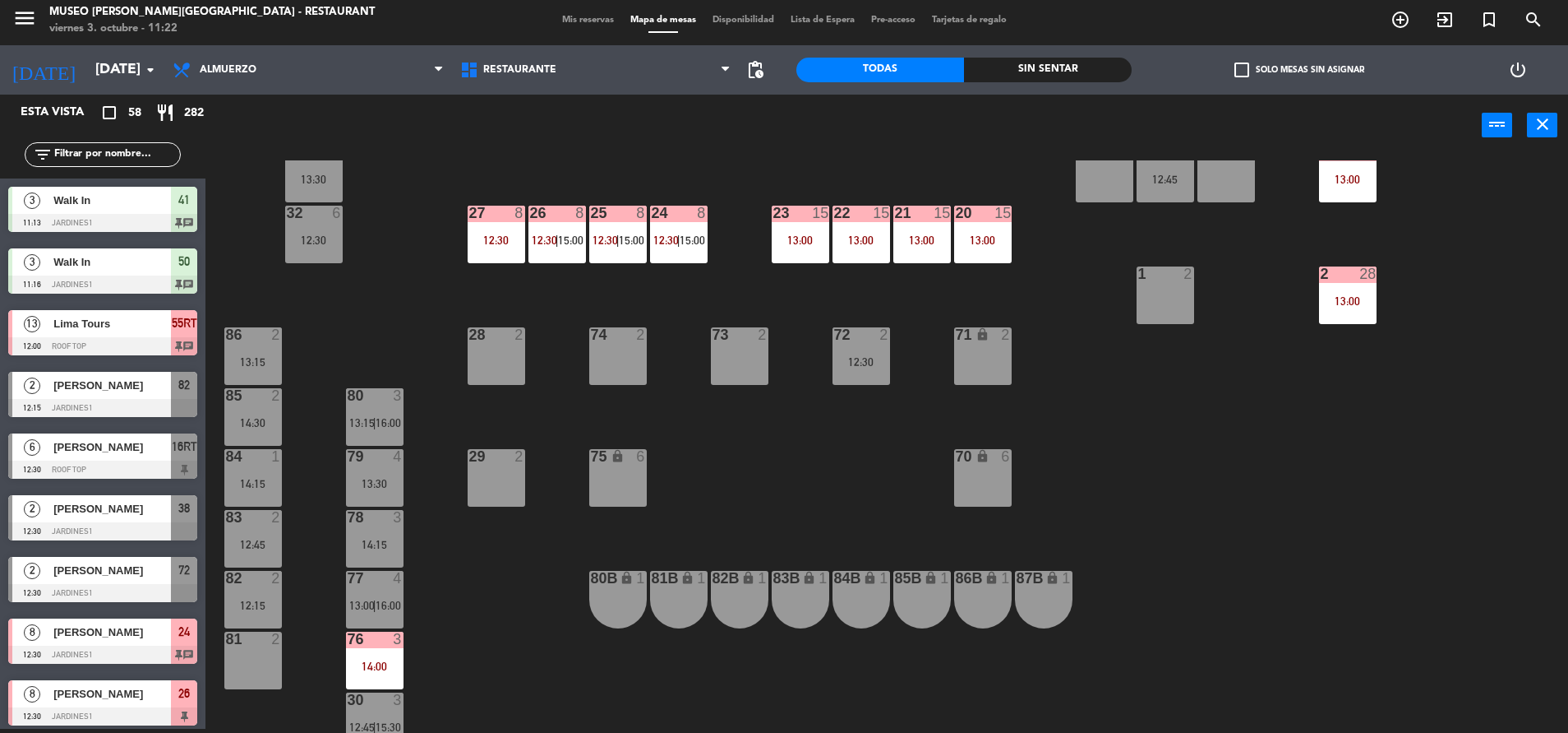
scroll to position [395, 0]
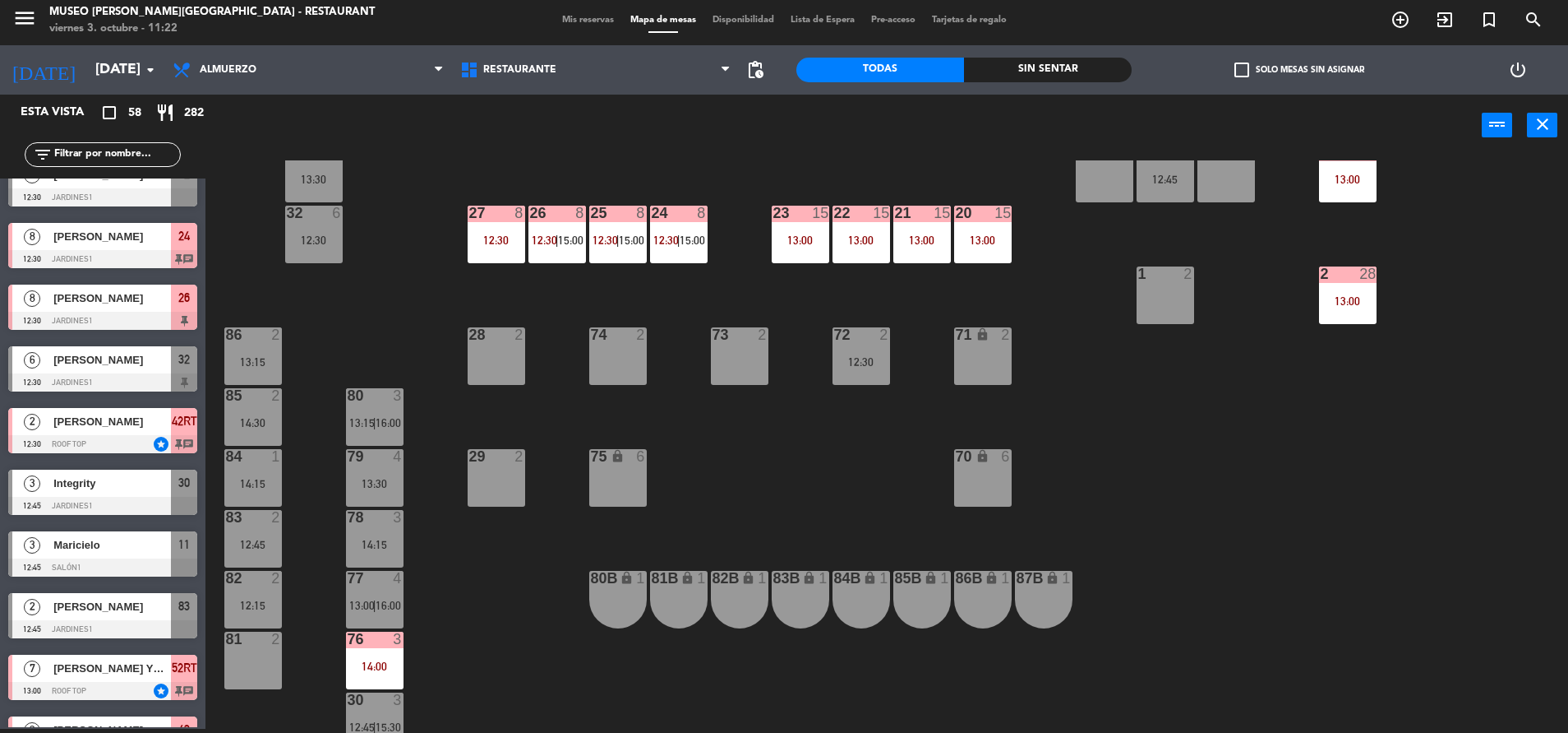
click at [372, 490] on div "79 4 13:30" at bounding box center [375, 478] width 58 height 58
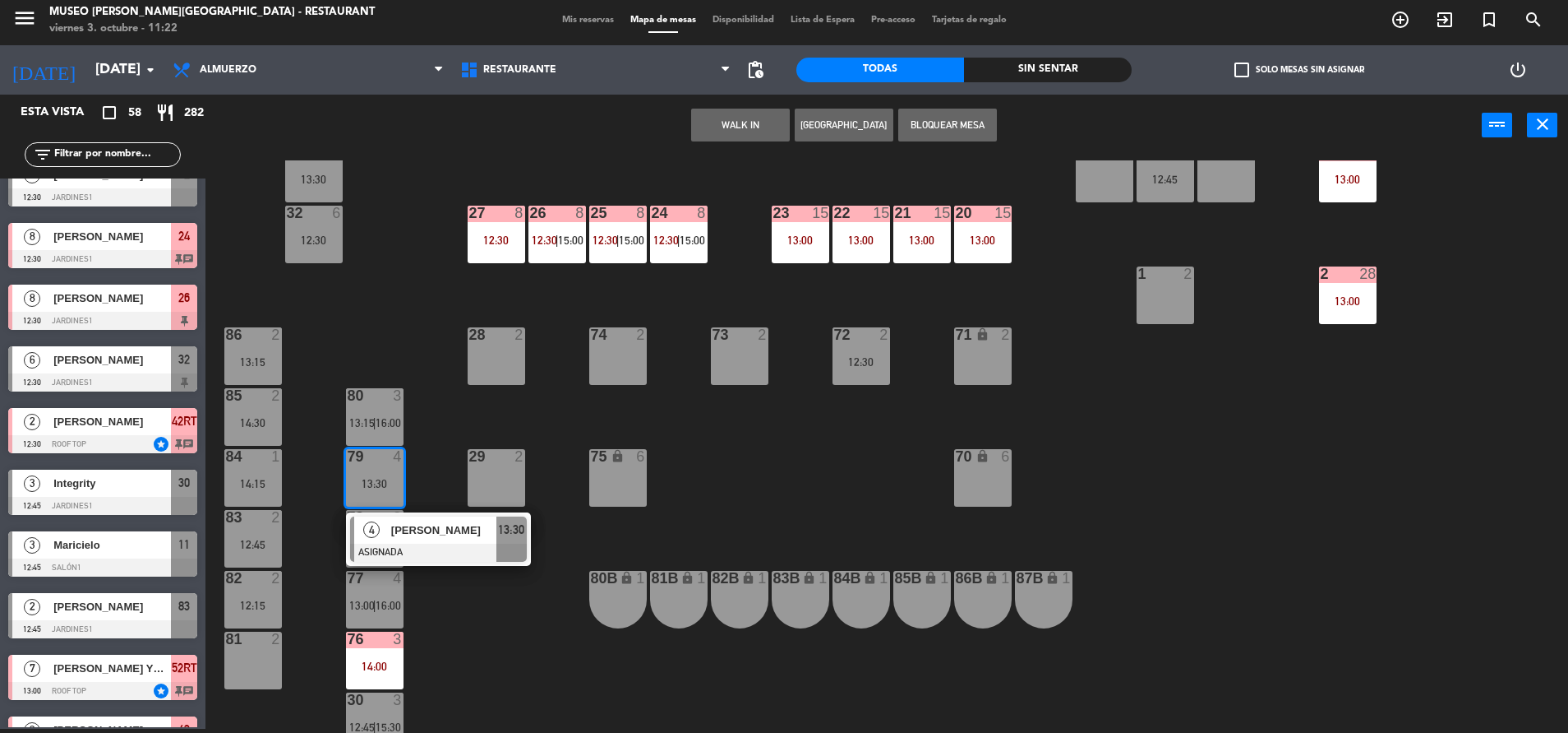
click at [411, 536] on span "[PERSON_NAME]" at bounding box center [444, 530] width 106 height 17
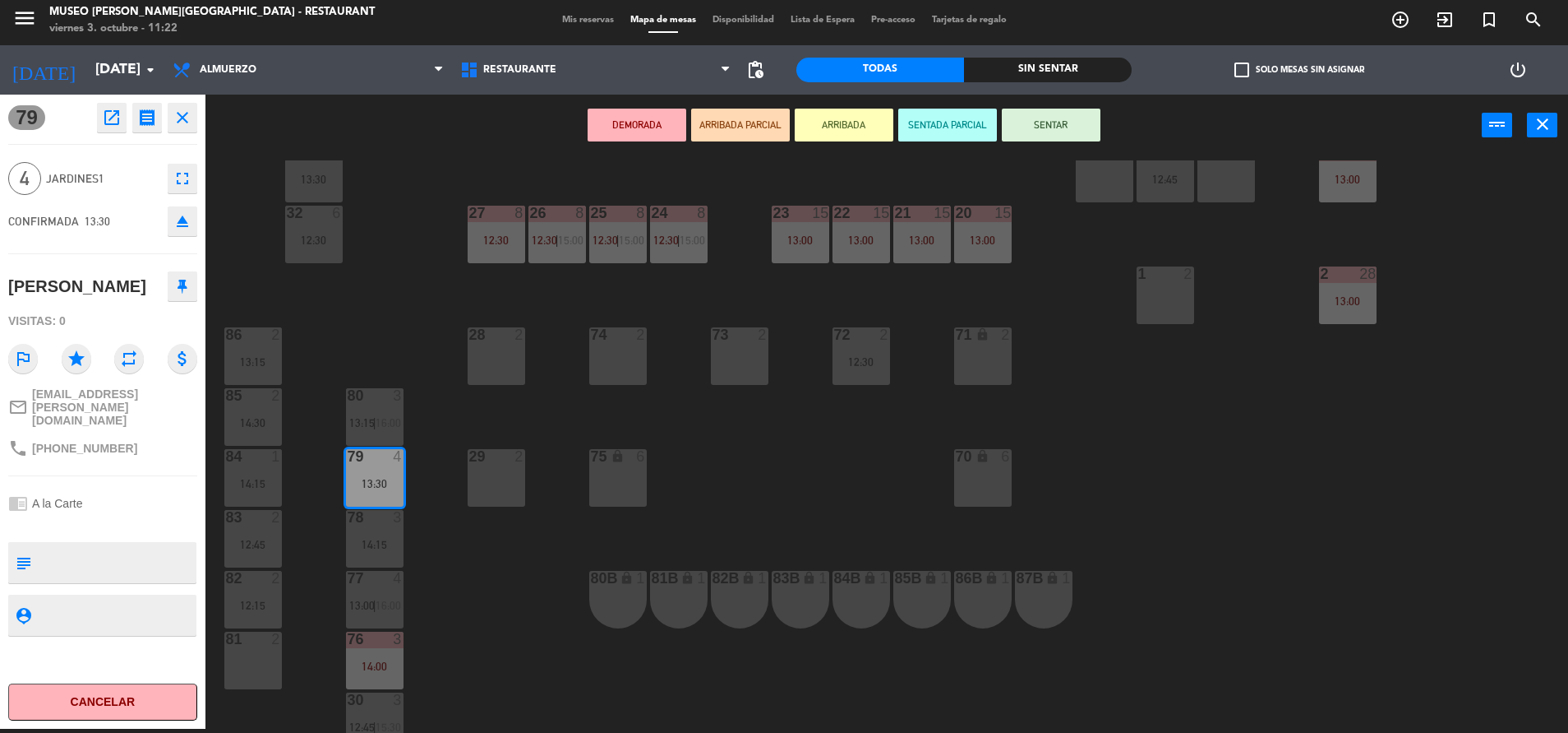
click at [526, 591] on div "44 5 13:30 49 2 14:00 54 5 14:30 64 2 14:00 48 6 15:30 53 6 15:30 63 2 13:30 43…" at bounding box center [895, 447] width 1347 height 572
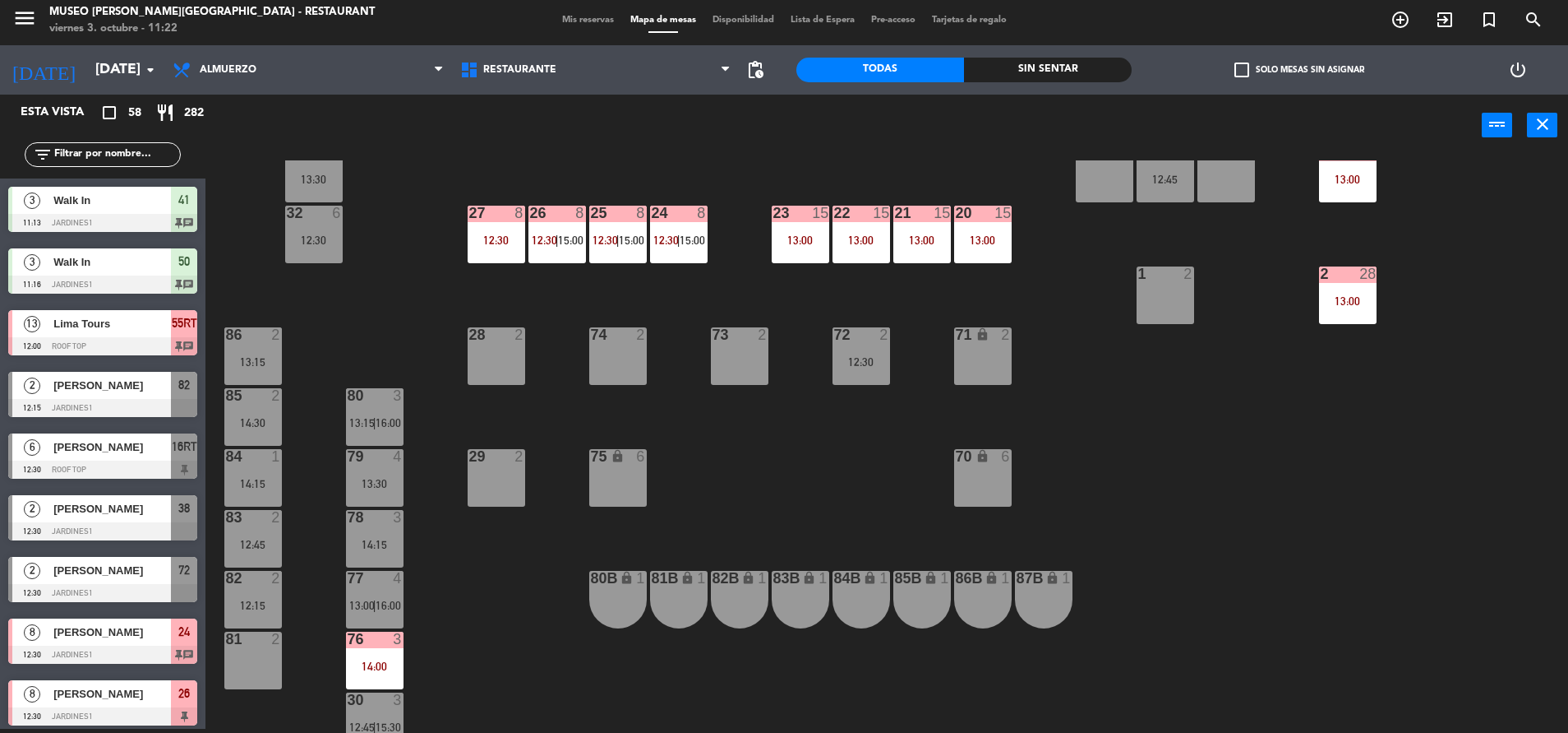
scroll to position [4, 0]
click at [394, 588] on div "77 4 13:00 | 16:00" at bounding box center [375, 599] width 58 height 58
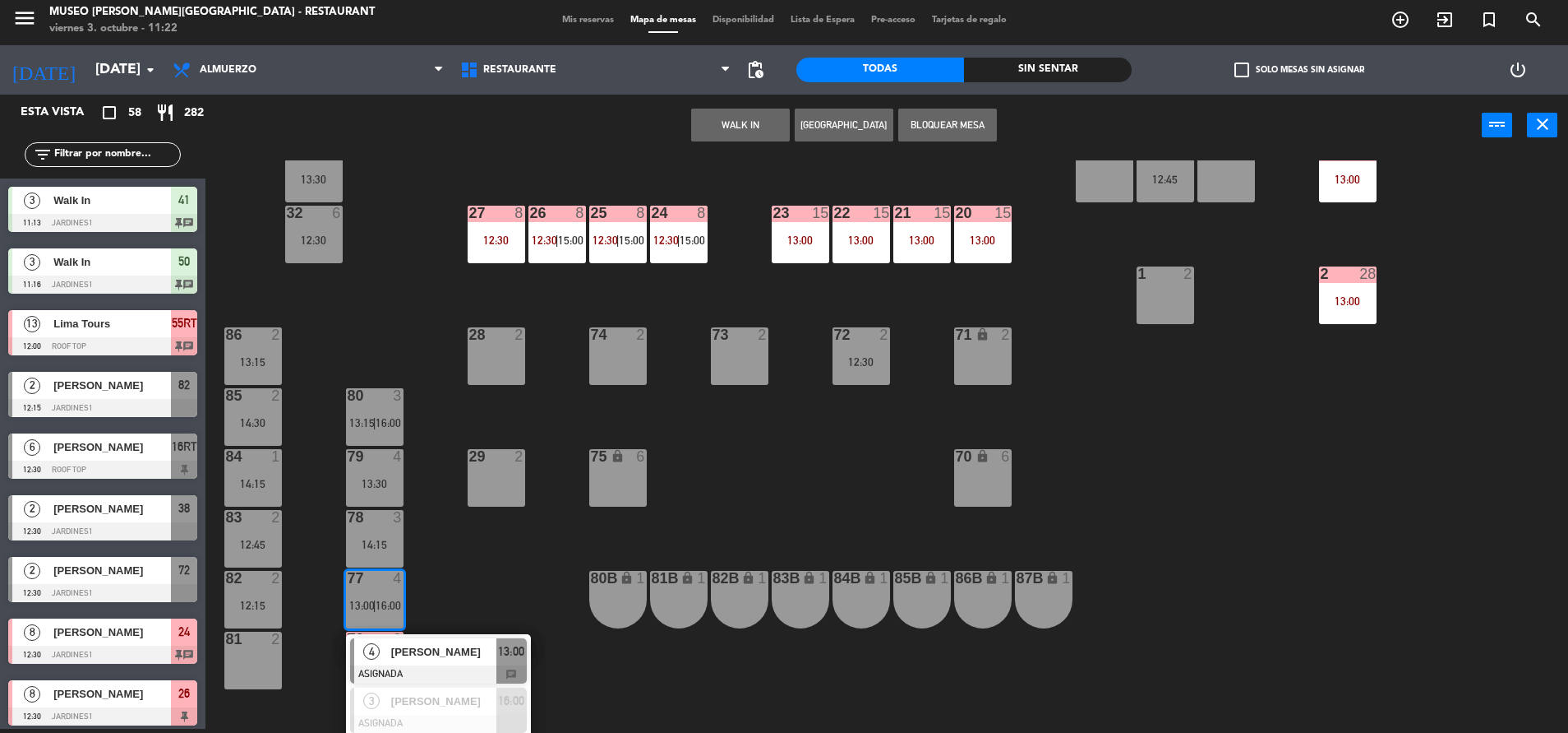
click at [448, 663] on div "[PERSON_NAME]" at bounding box center [443, 652] width 107 height 27
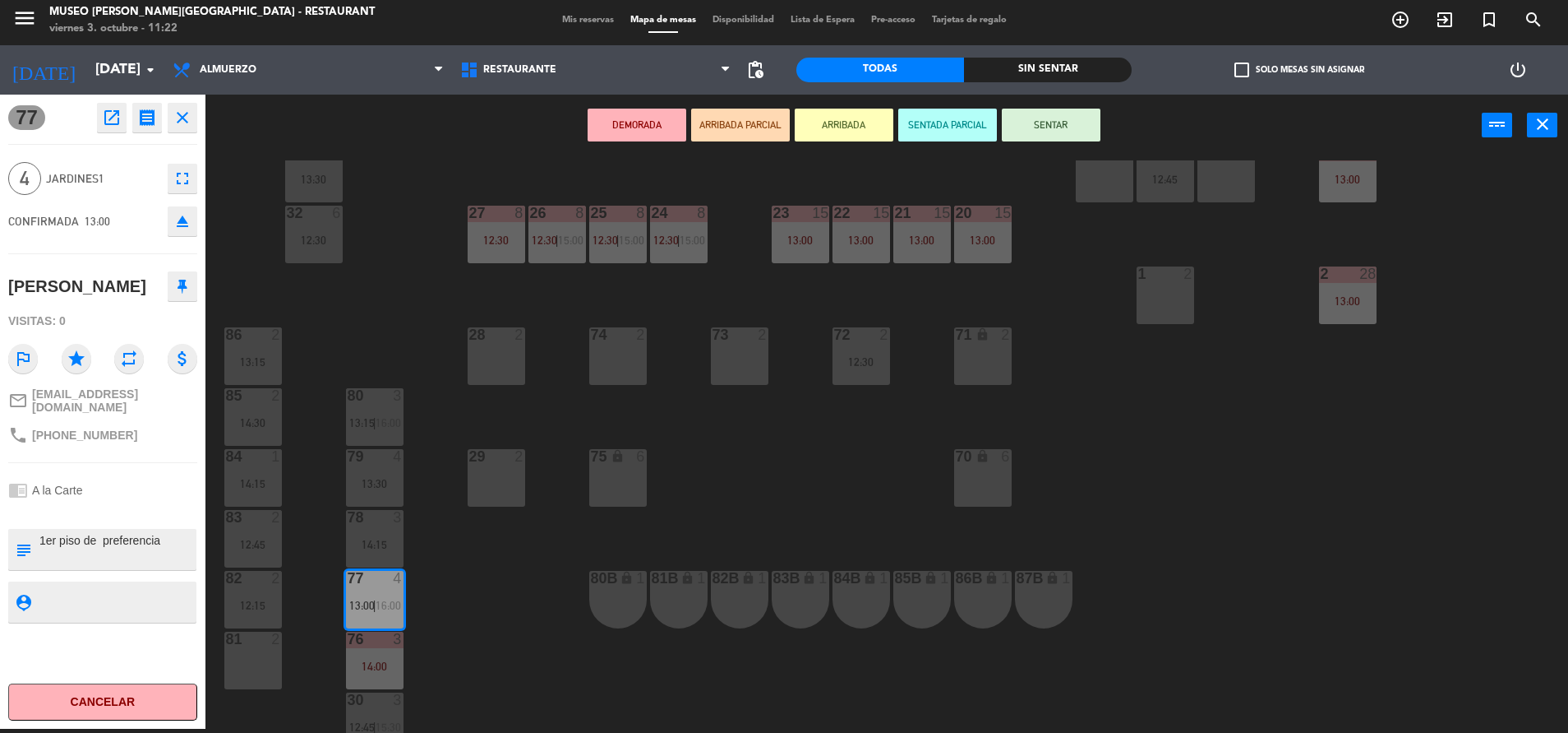
click at [448, 663] on div "44 5 13:30 49 2 14:00 54 5 14:30 64 2 14:00 48 6 15:30 53 6 15:30 63 2 13:30 43…" at bounding box center [895, 447] width 1347 height 572
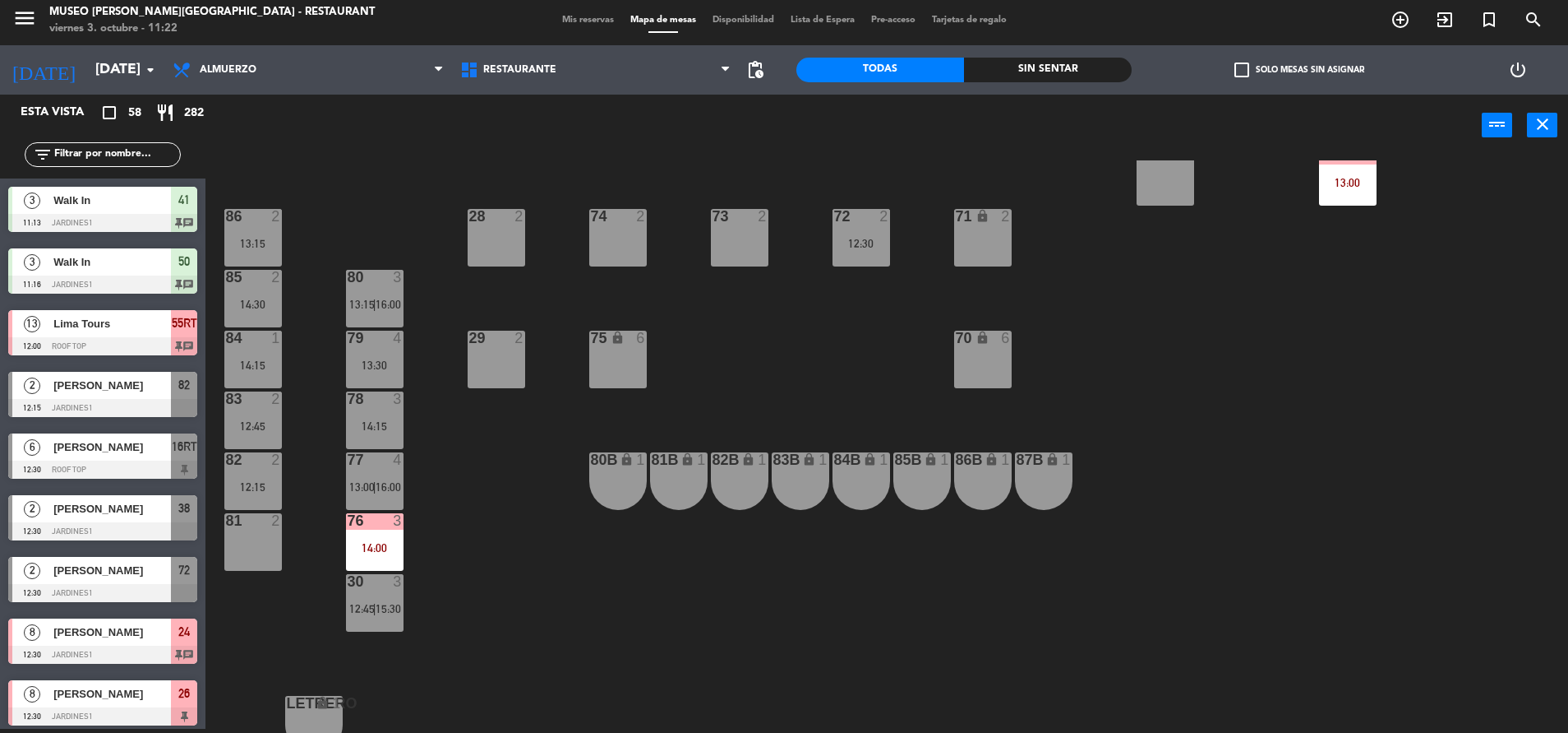
scroll to position [591, 0]
click at [386, 616] on div "30 3 12:45 | 15:30" at bounding box center [375, 601] width 58 height 58
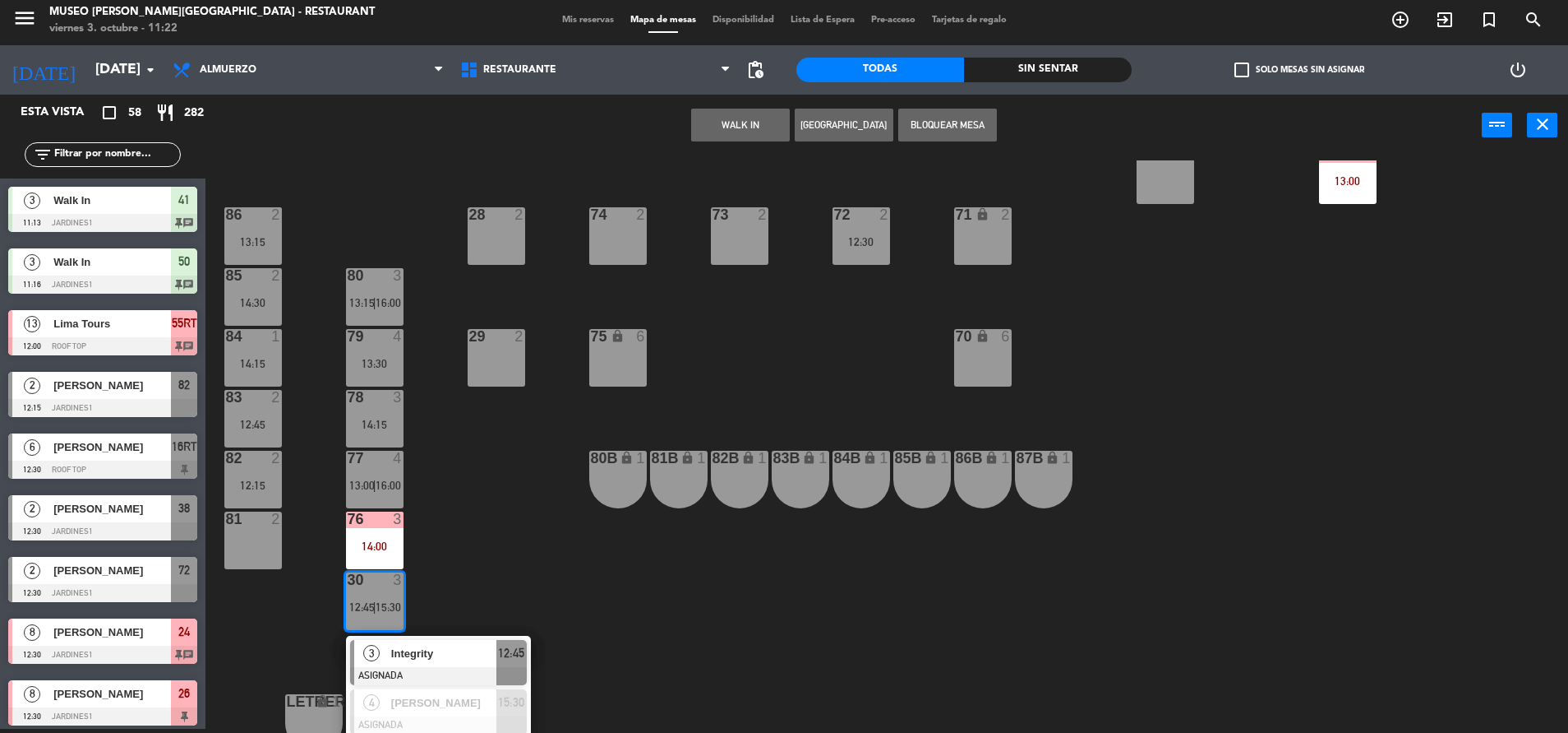
click at [440, 648] on span "Integrity" at bounding box center [444, 654] width 106 height 17
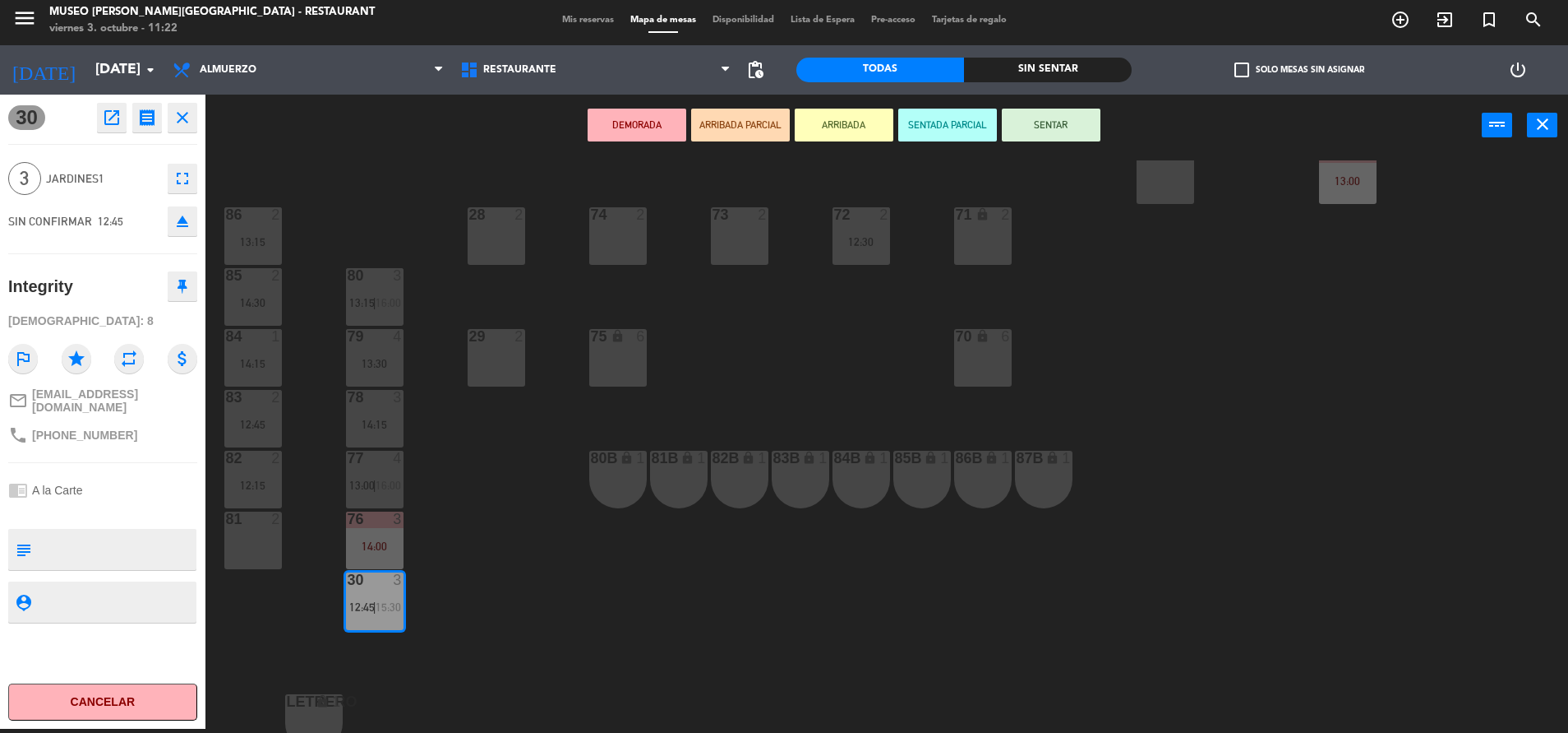
scroll to position [0, 0]
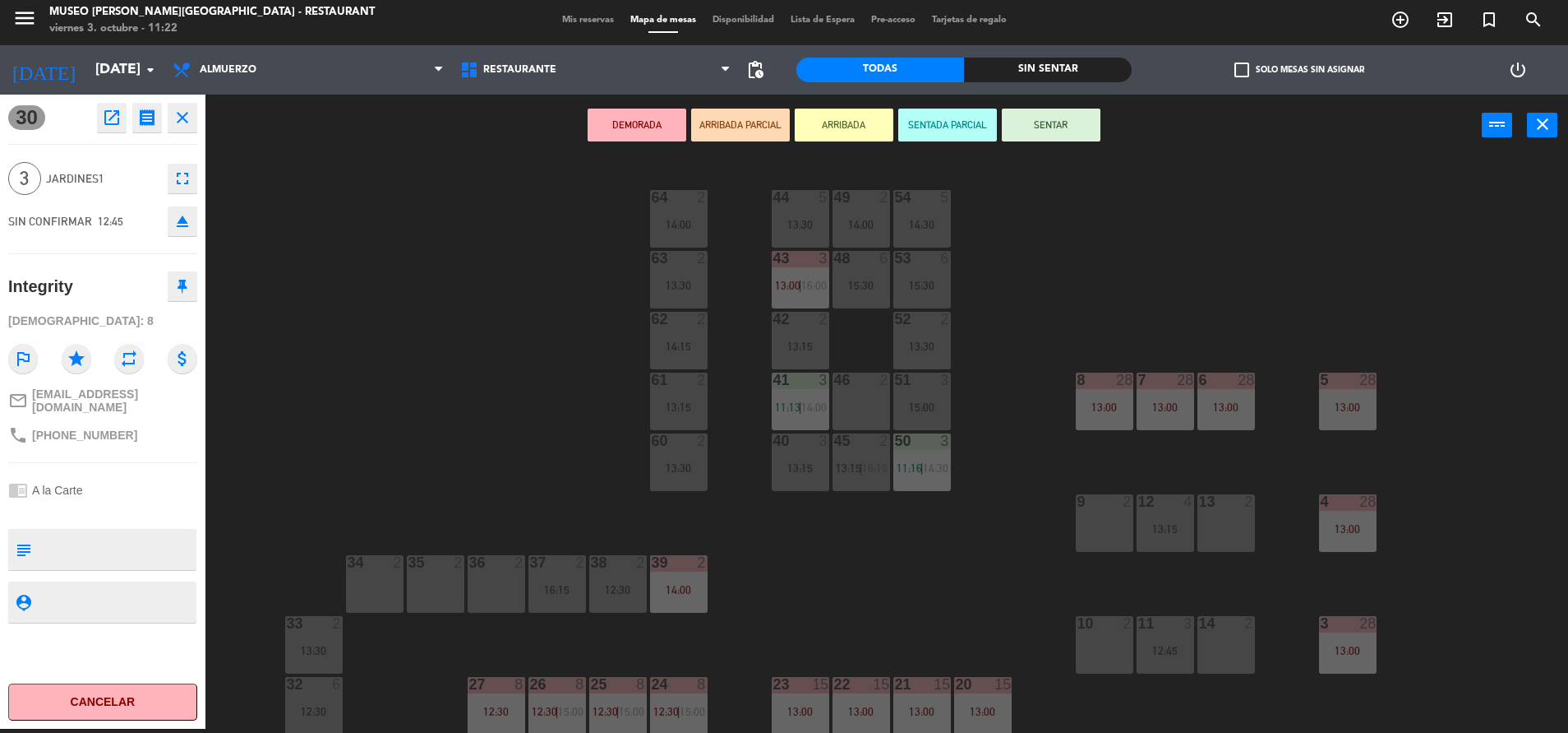
click at [934, 263] on div at bounding box center [921, 258] width 27 height 15
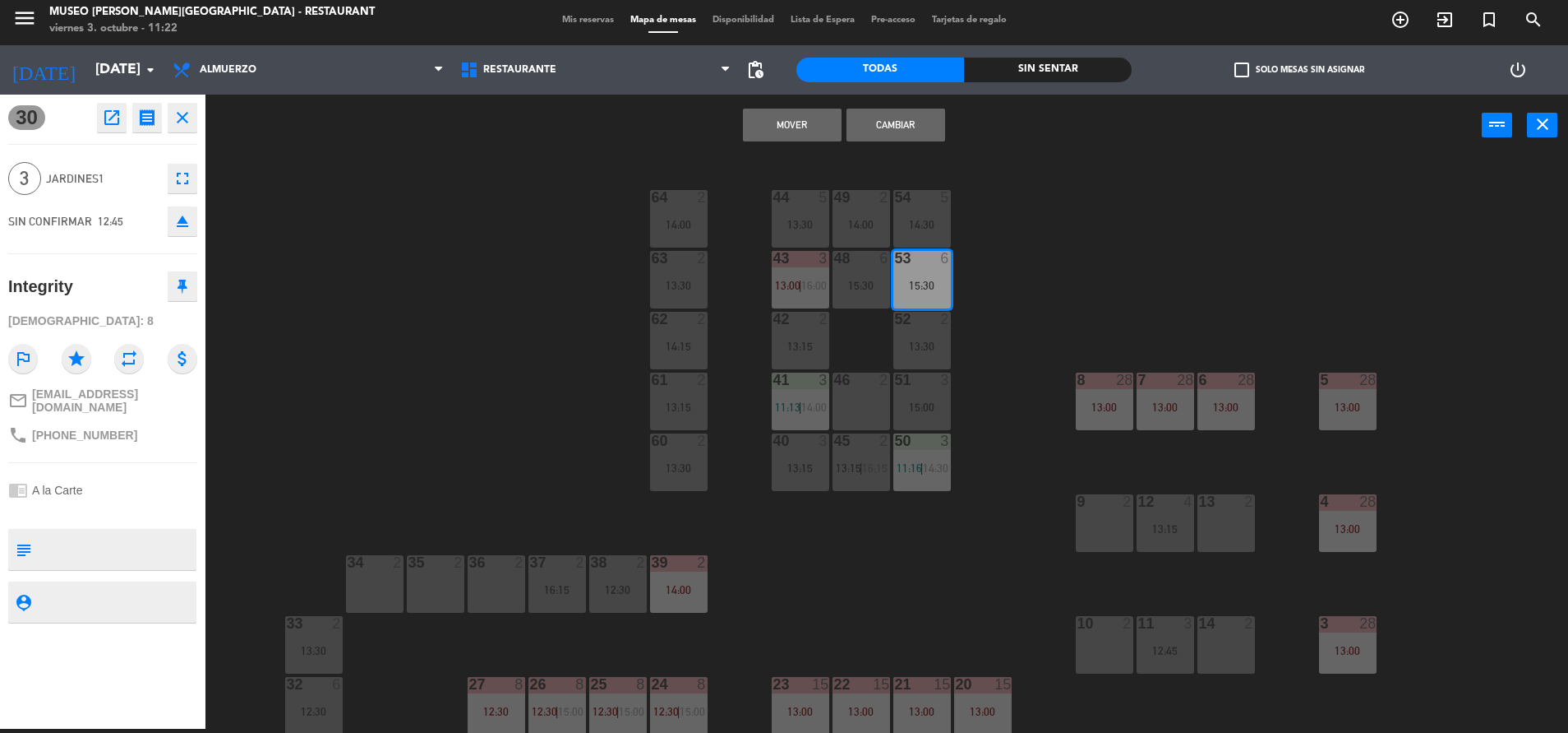
click at [785, 131] on button "Mover" at bounding box center [792, 124] width 99 height 33
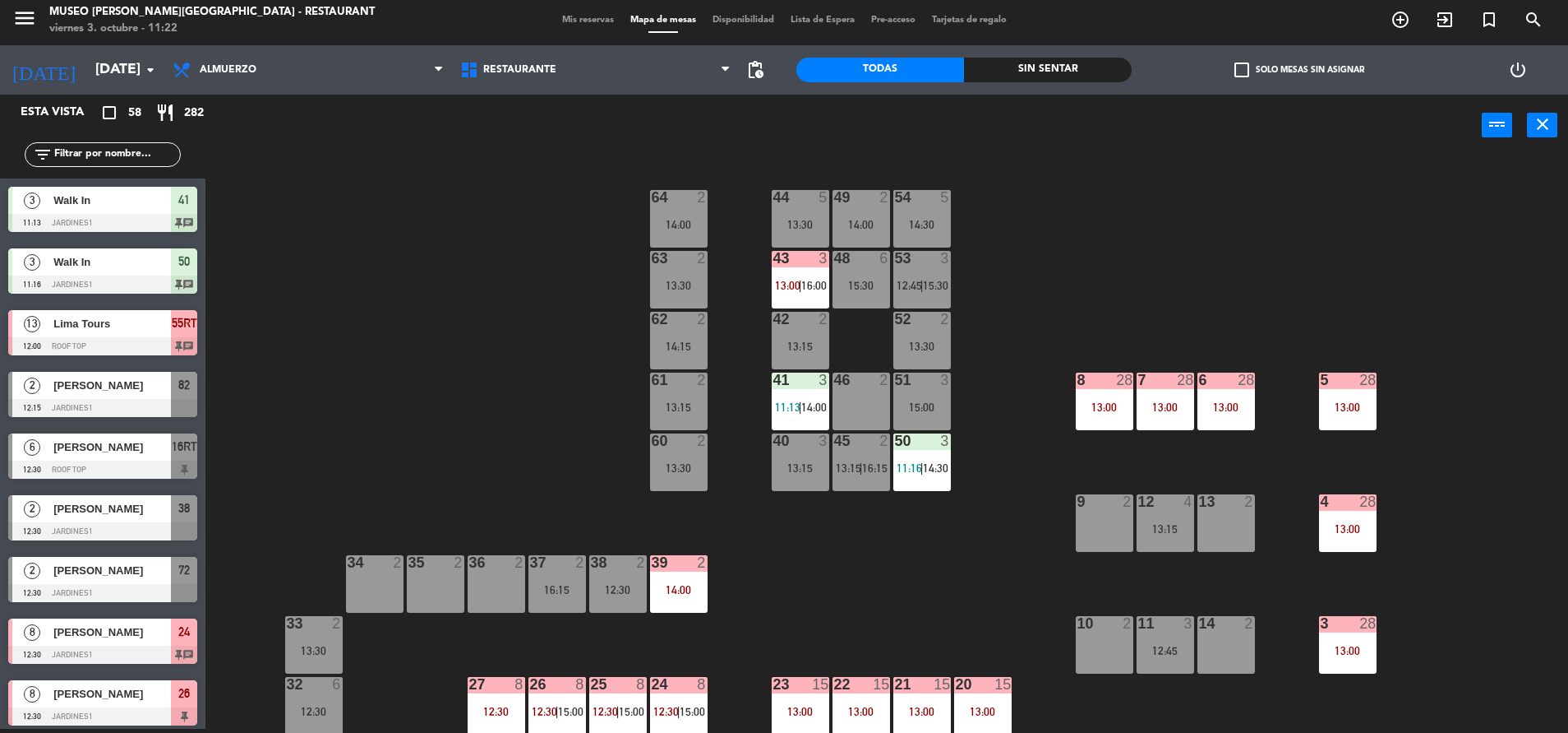
scroll to position [4, 0]
click at [876, 279] on div "15:30" at bounding box center [862, 284] width 58 height 12
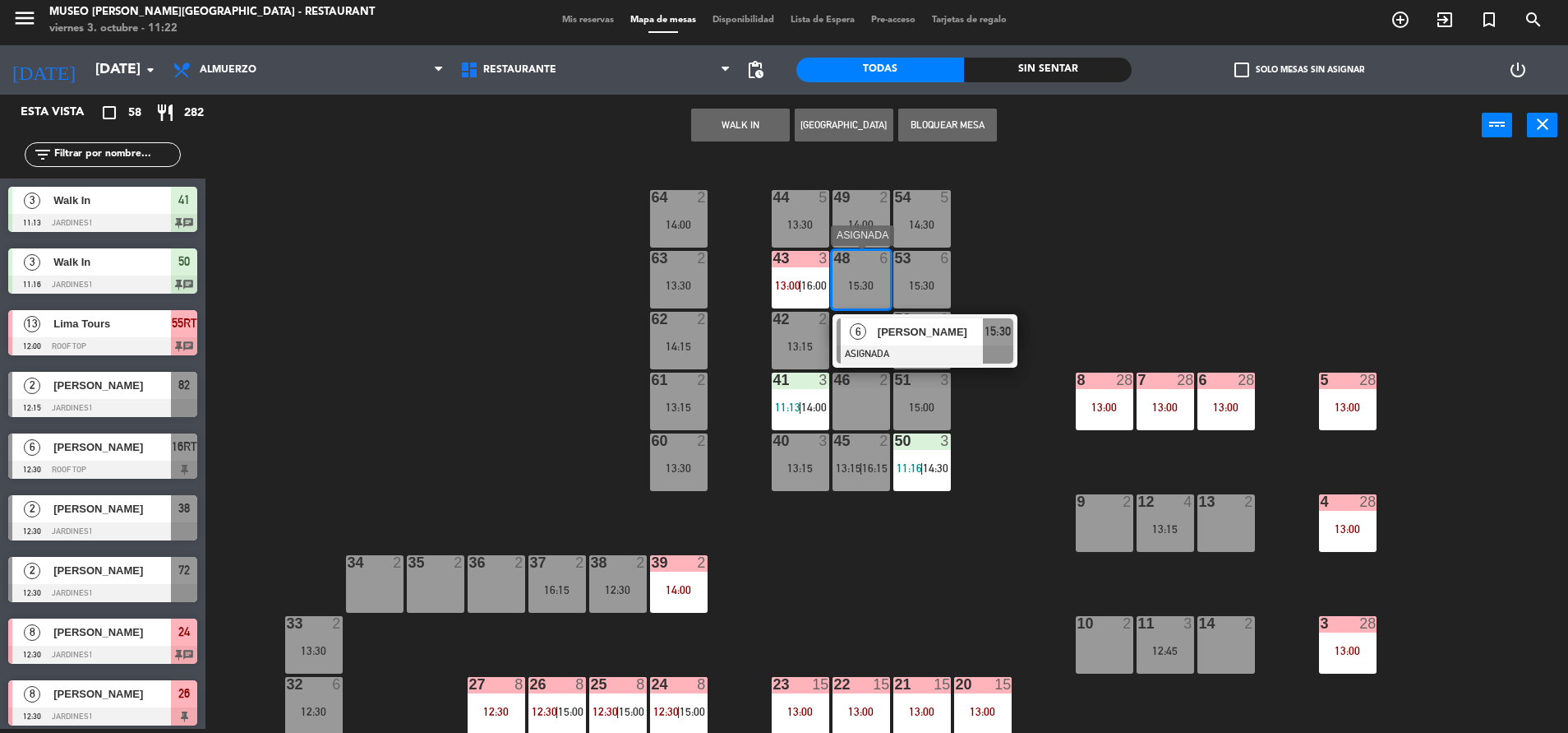
click at [911, 346] on div at bounding box center [924, 353] width 177 height 18
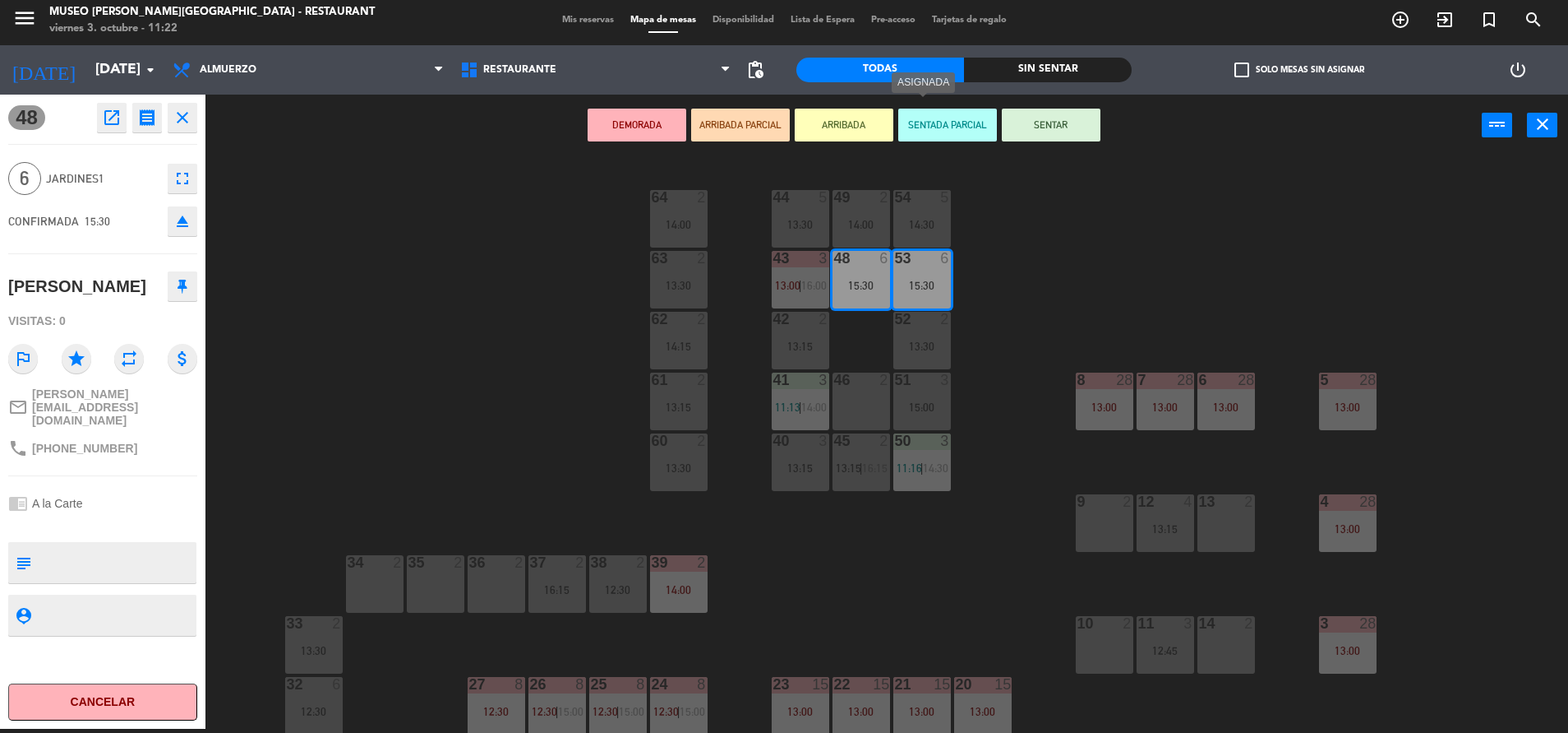
scroll to position [237, 0]
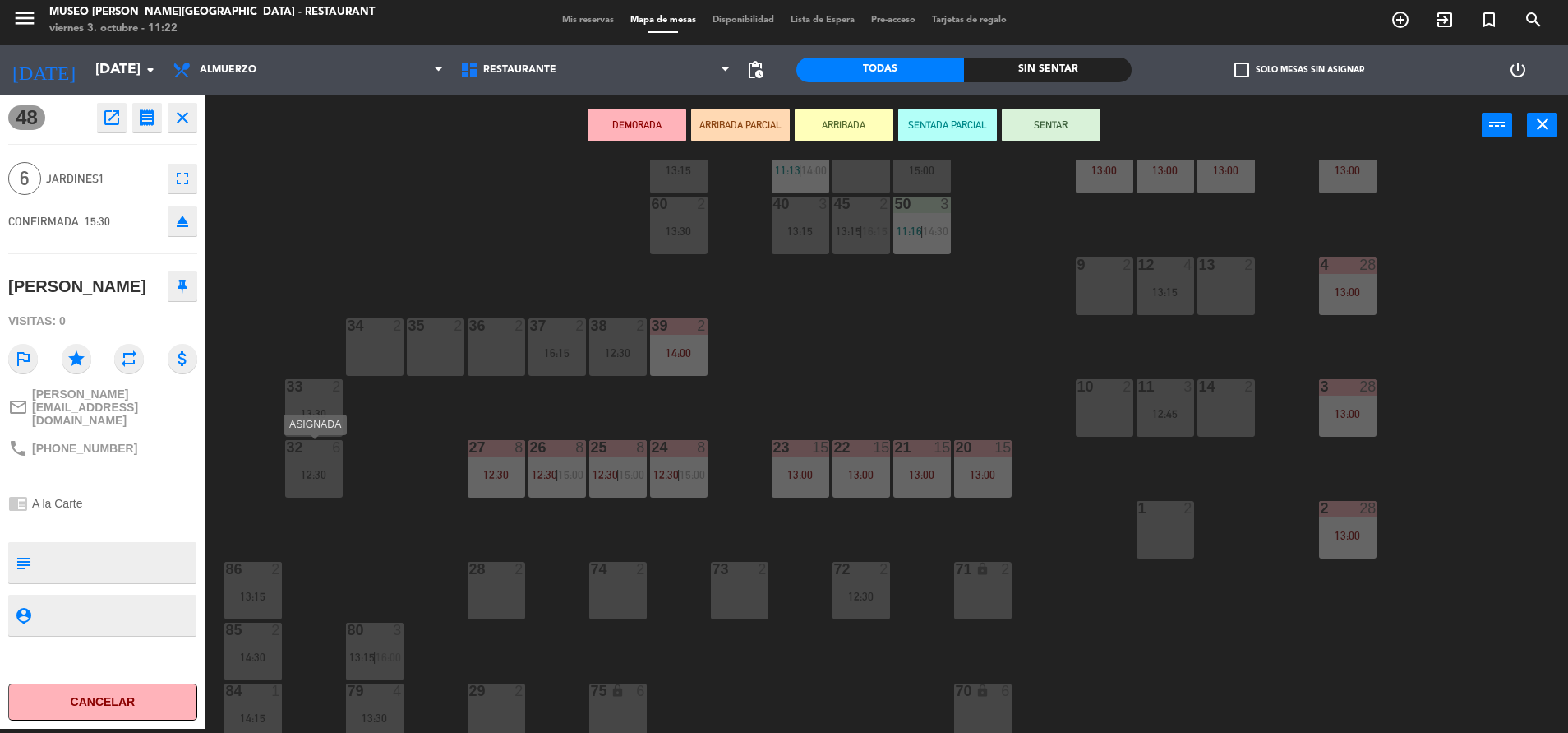
click at [317, 474] on div "12:30" at bounding box center [314, 474] width 58 height 11
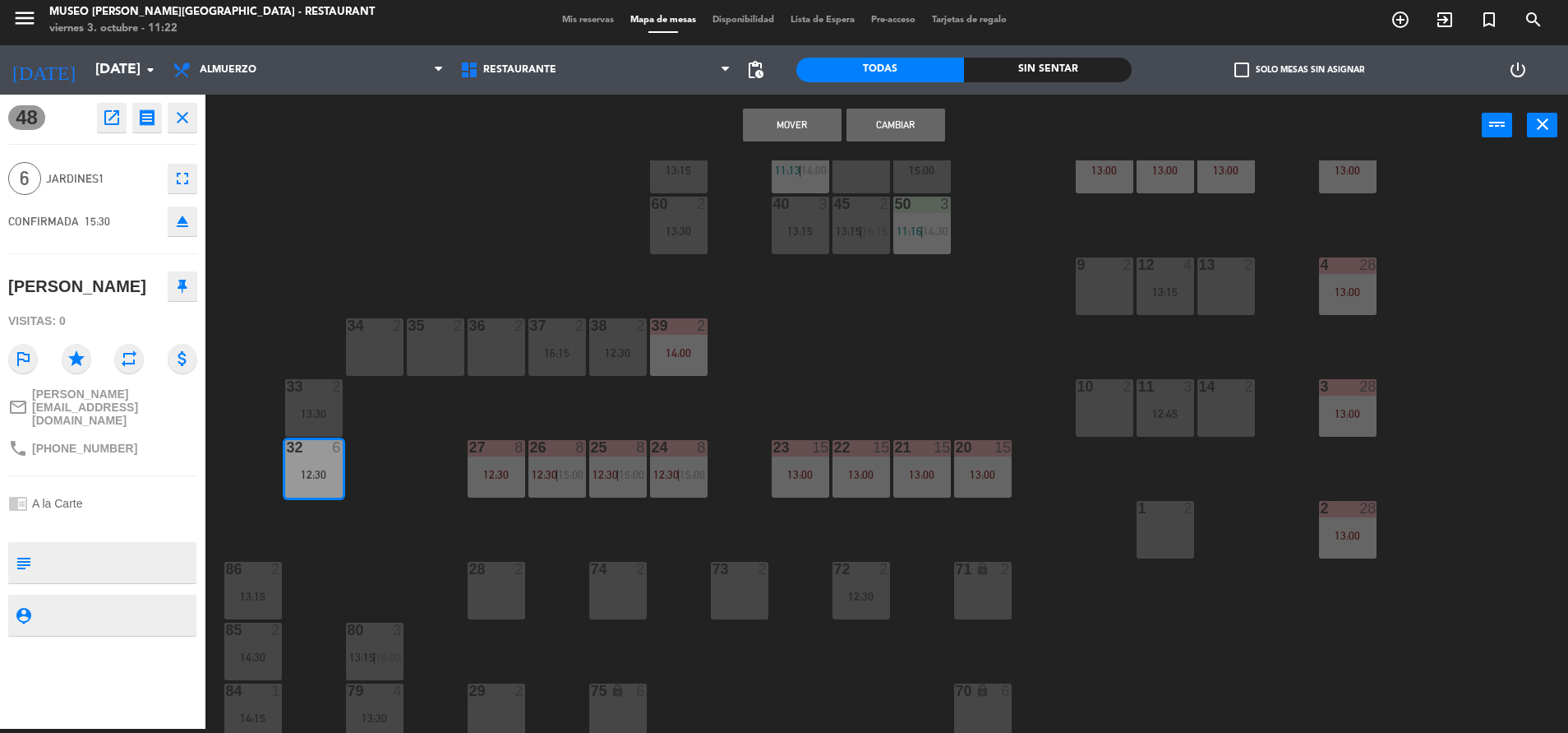
click at [782, 117] on button "Mover" at bounding box center [792, 124] width 99 height 33
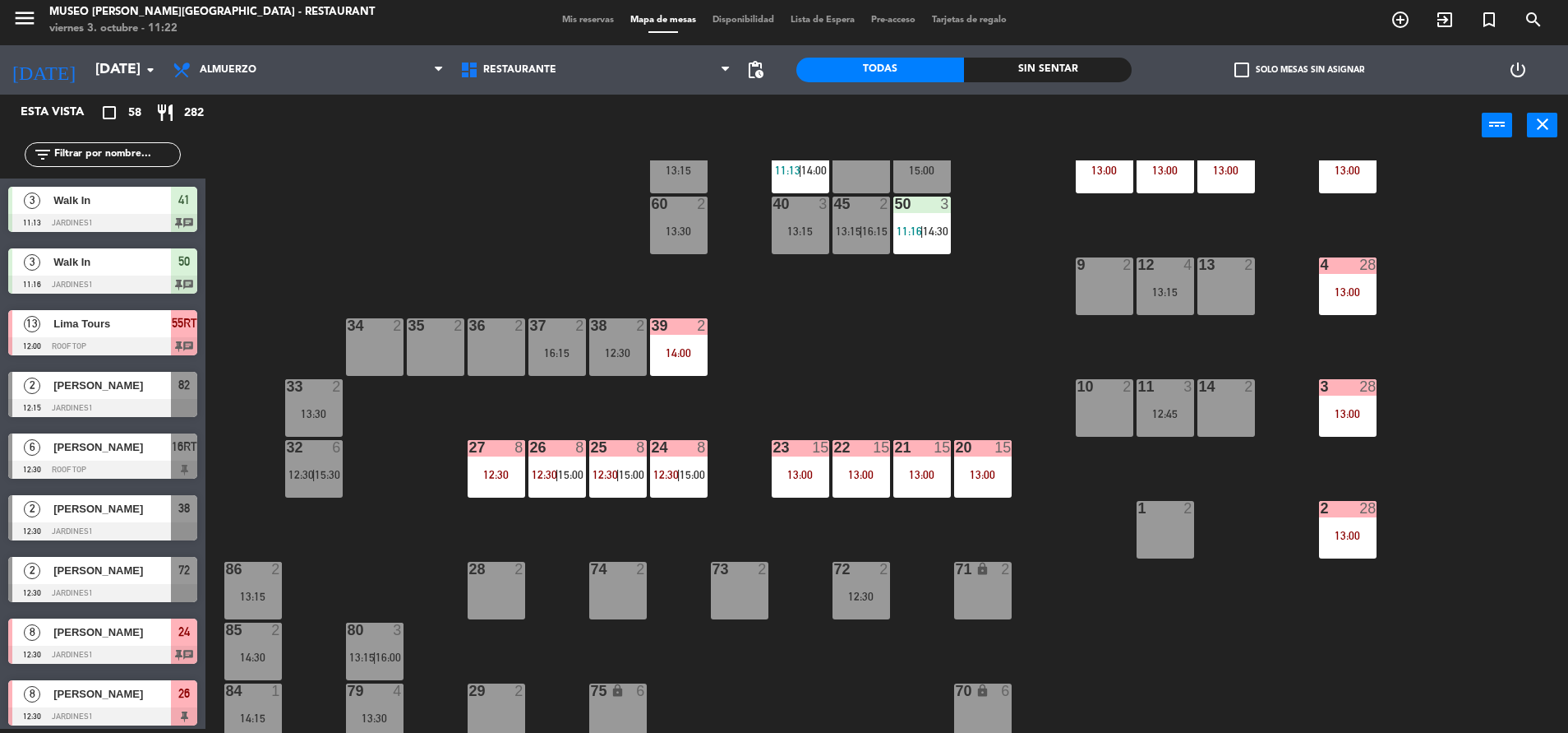
scroll to position [889, 0]
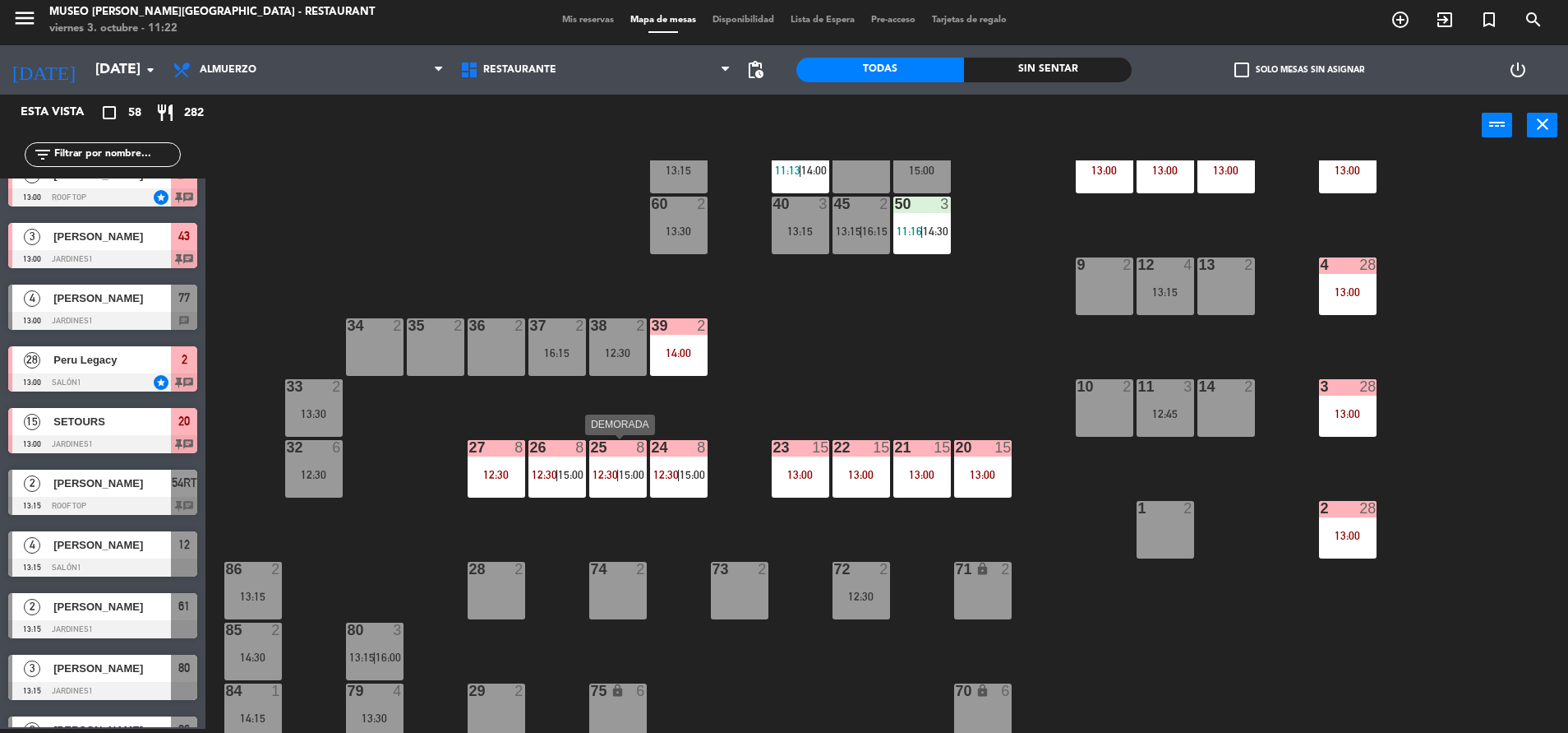
click at [635, 467] on div "25 8 12:30 | 15:00" at bounding box center [619, 469] width 58 height 58
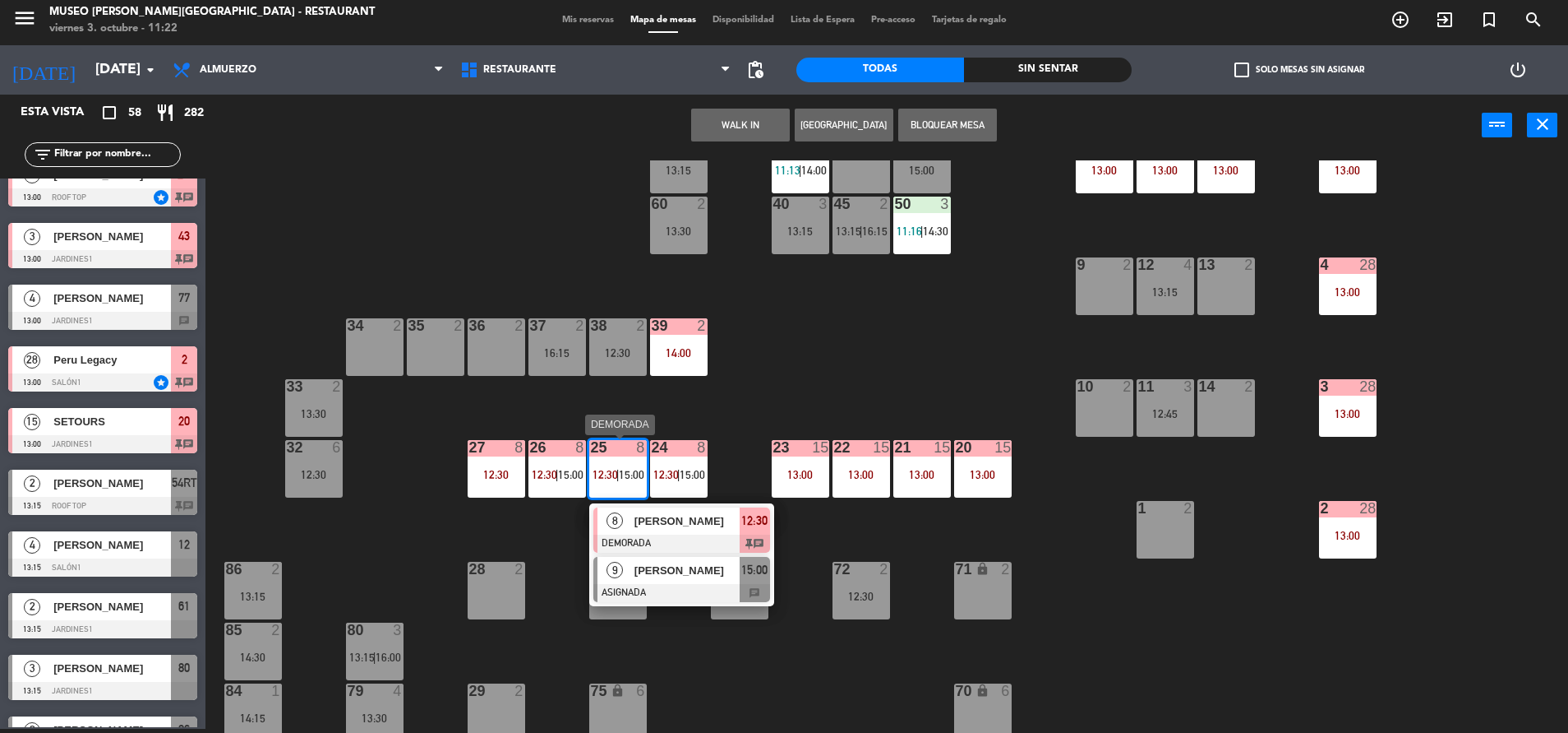
click at [691, 586] on div at bounding box center [681, 592] width 177 height 18
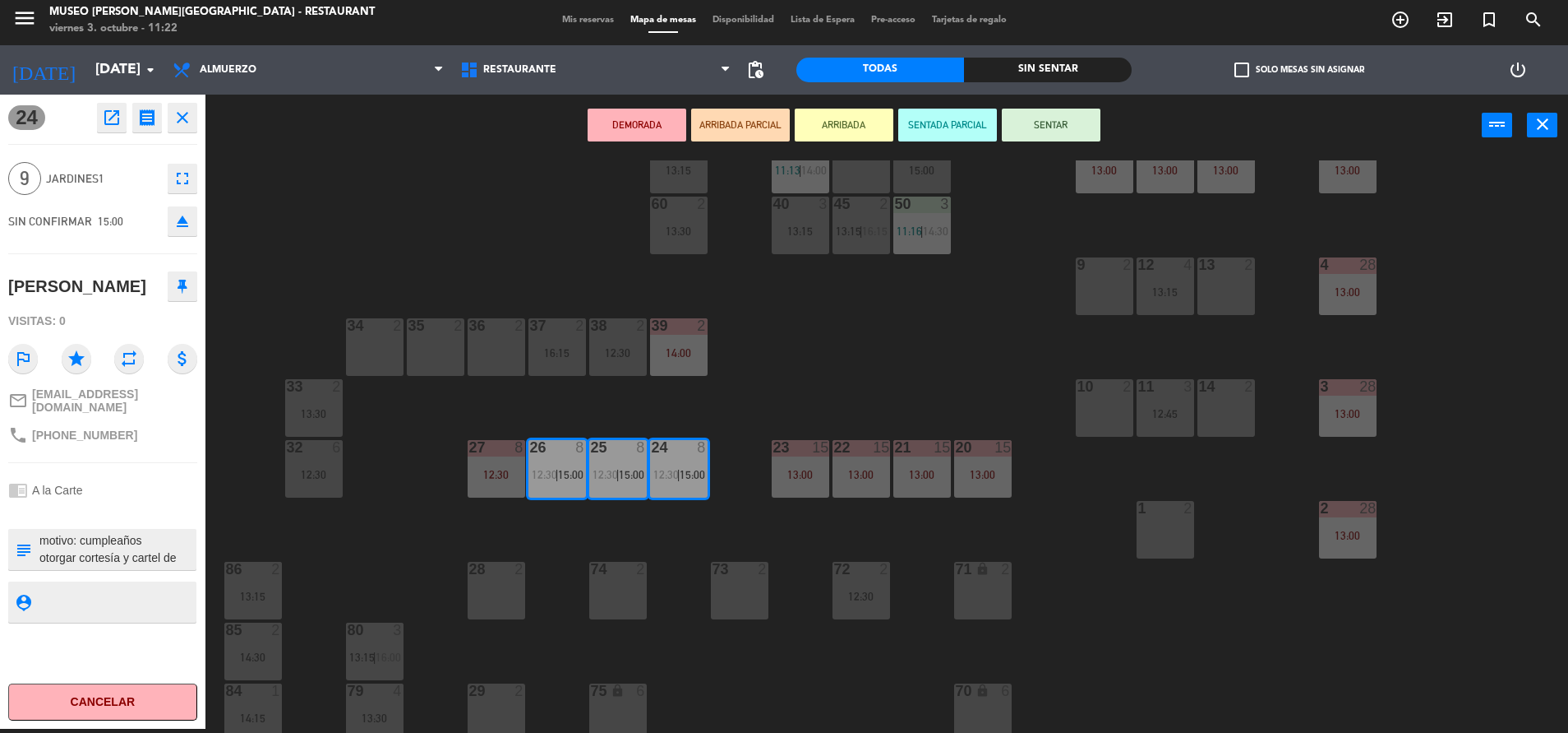
click at [869, 358] on div "44 5 13:30 49 2 14:00 54 5 14:30 64 2 14:00 48 6 15:30 53 3 12:45 | 15:30 63 2 …" at bounding box center [895, 447] width 1347 height 572
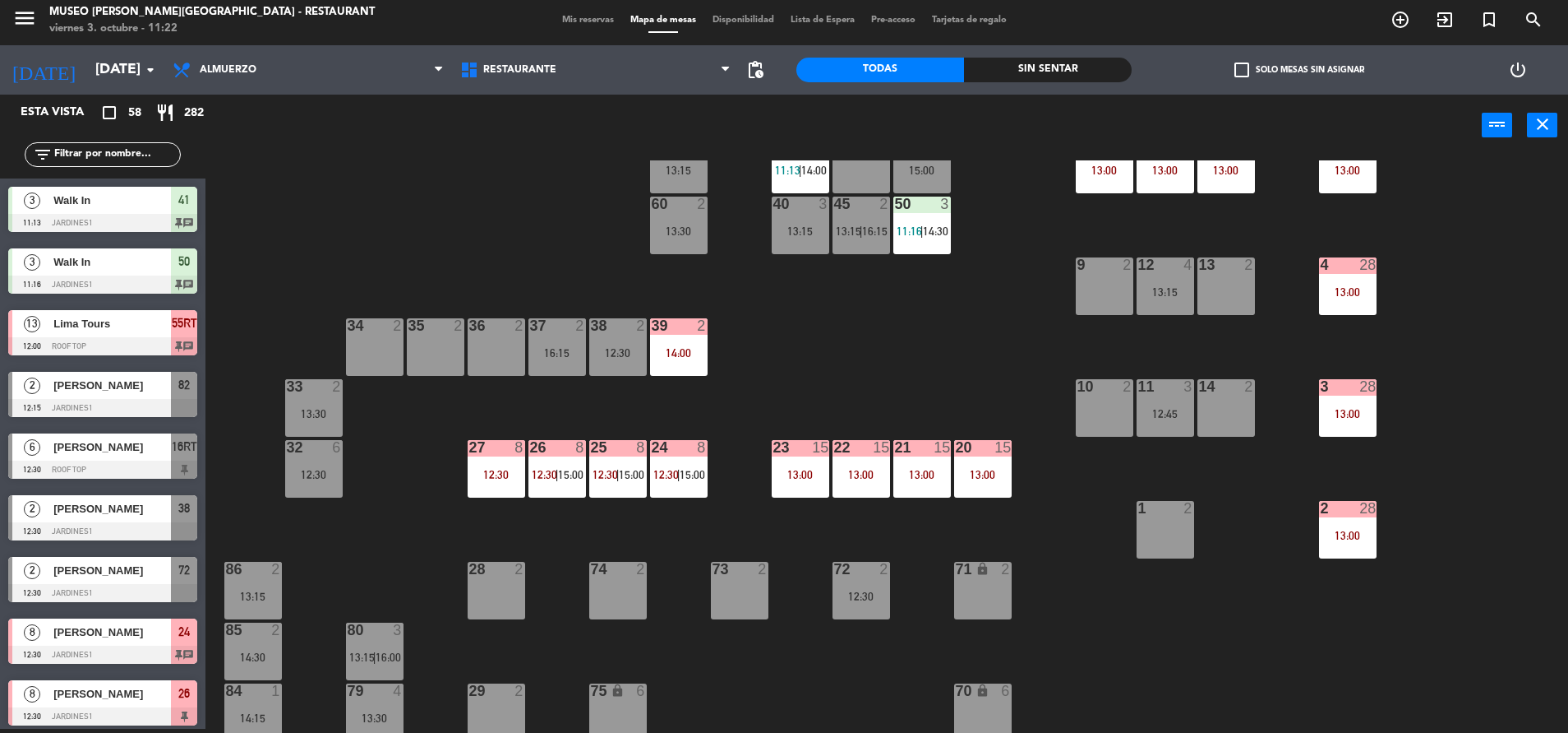
scroll to position [704, 0]
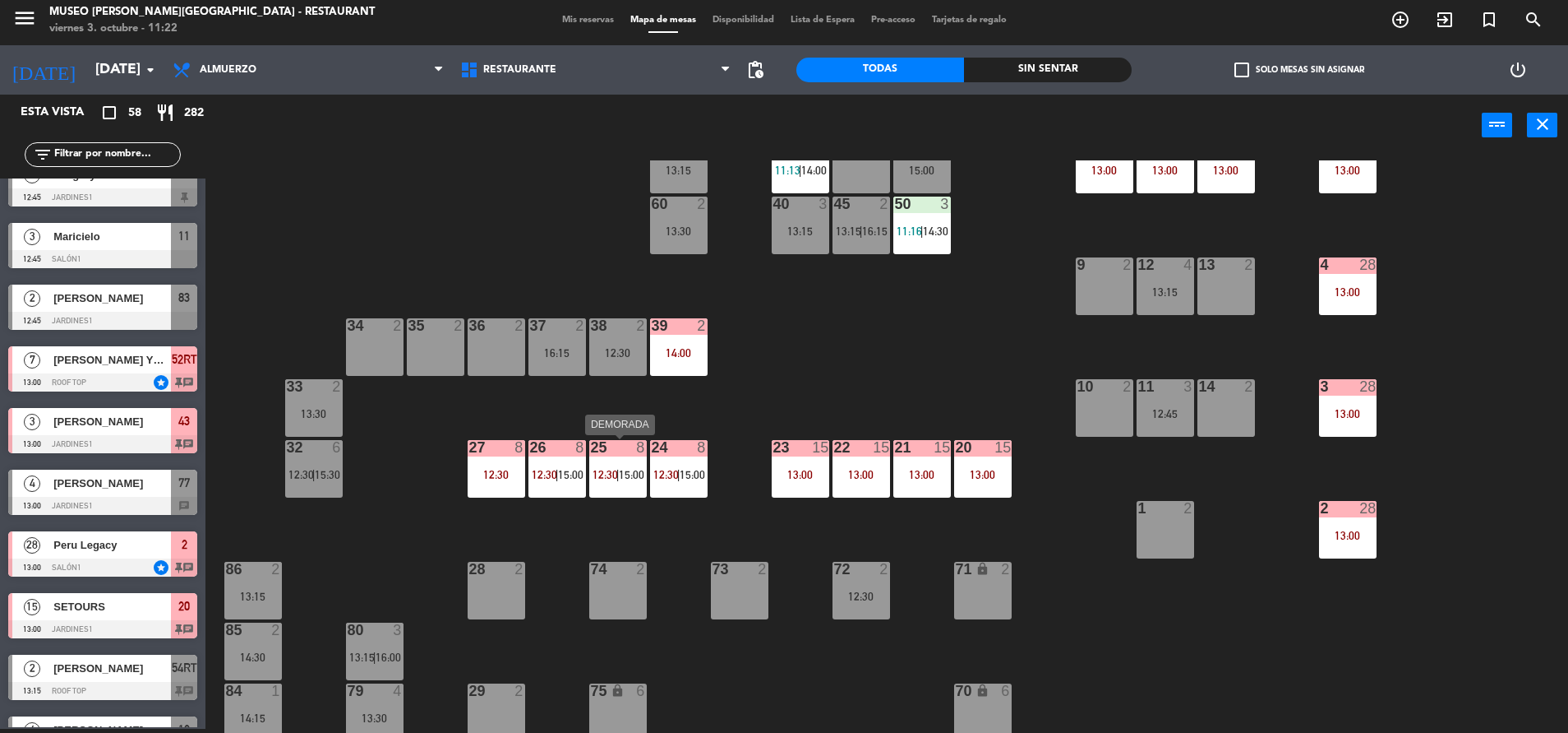
click at [634, 440] on div "8" at bounding box center [644, 448] width 27 height 15
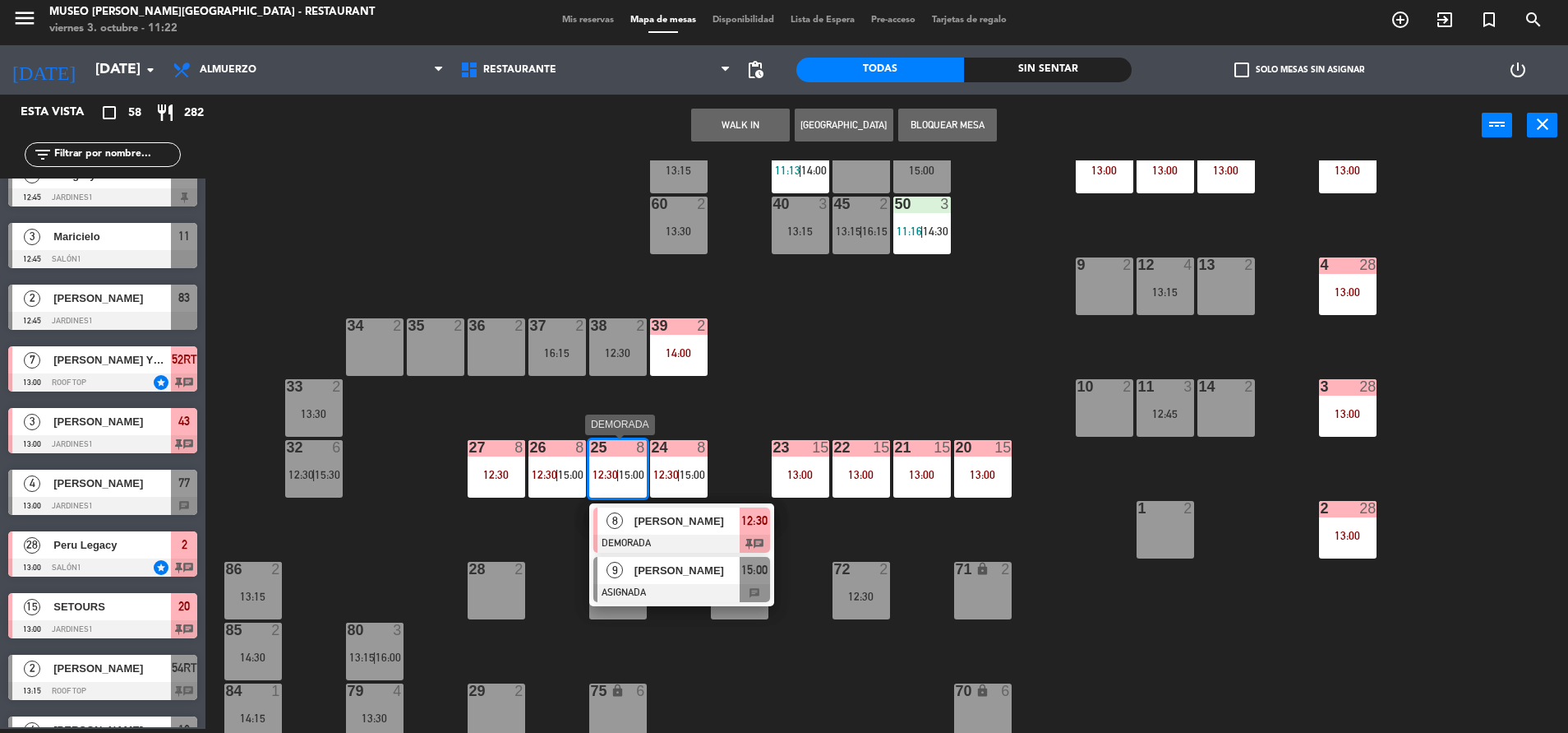
click at [705, 582] on div "[PERSON_NAME]" at bounding box center [686, 569] width 107 height 27
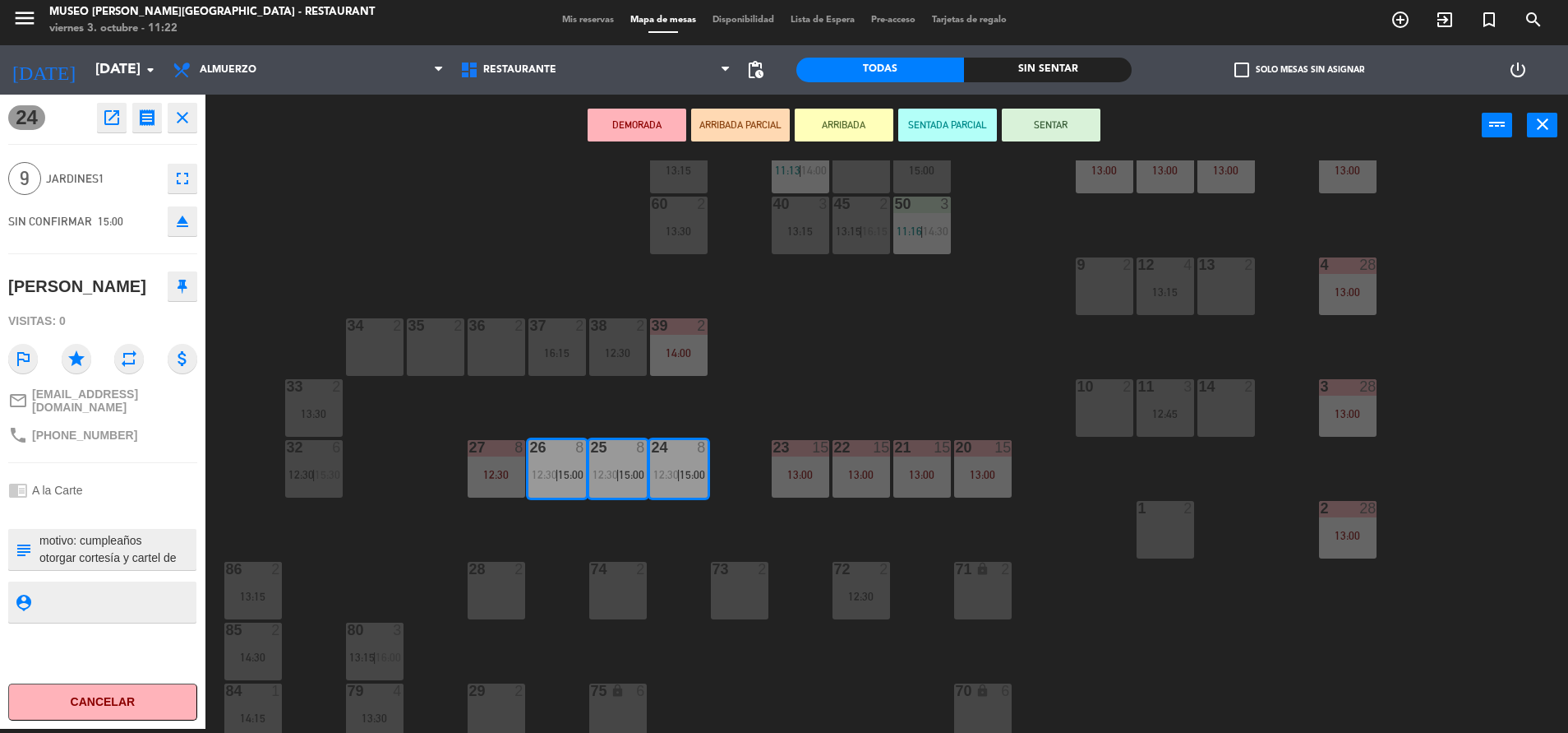
click at [174, 227] on icon "eject" at bounding box center [182, 221] width 20 height 20
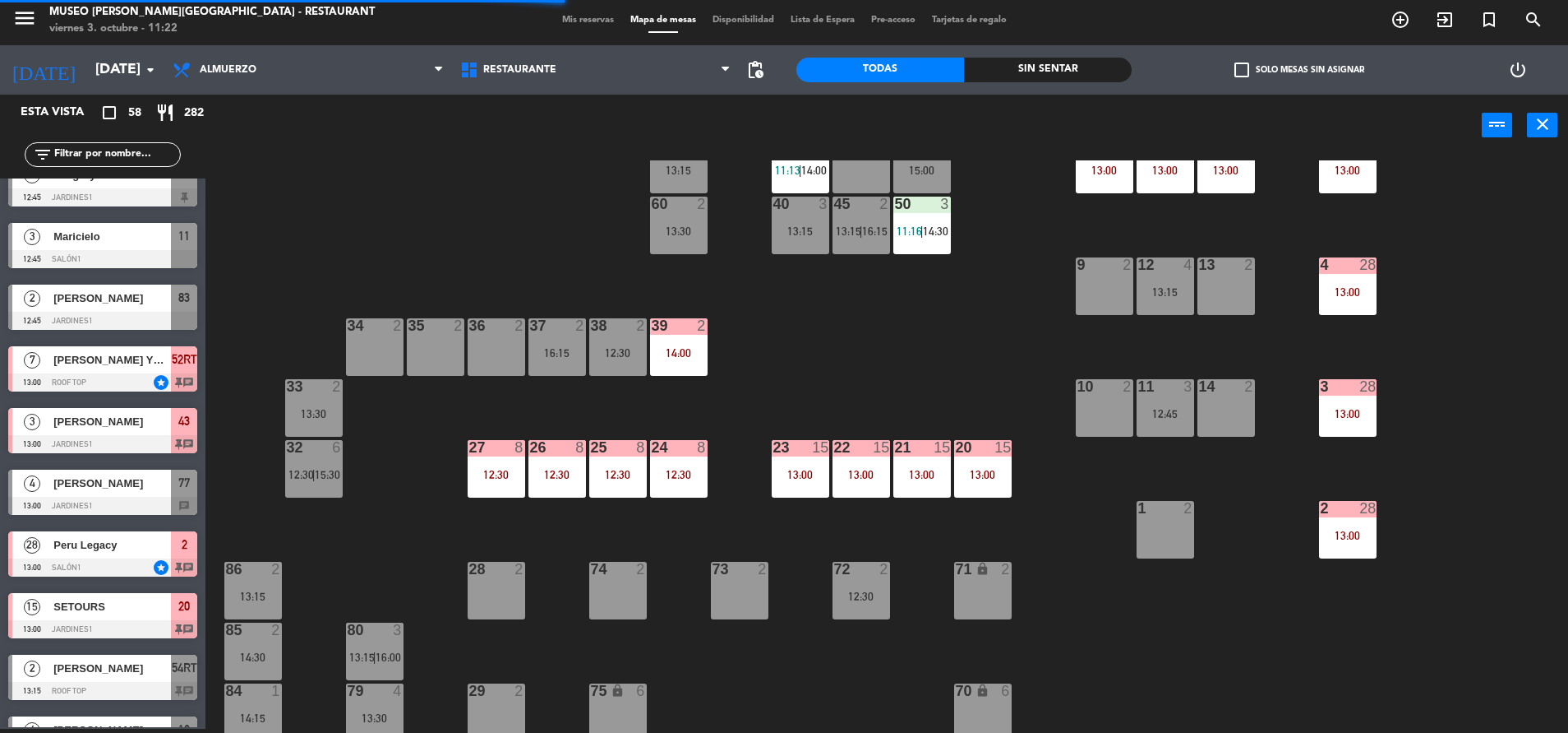
click at [93, 151] on input "text" at bounding box center [116, 154] width 127 height 18
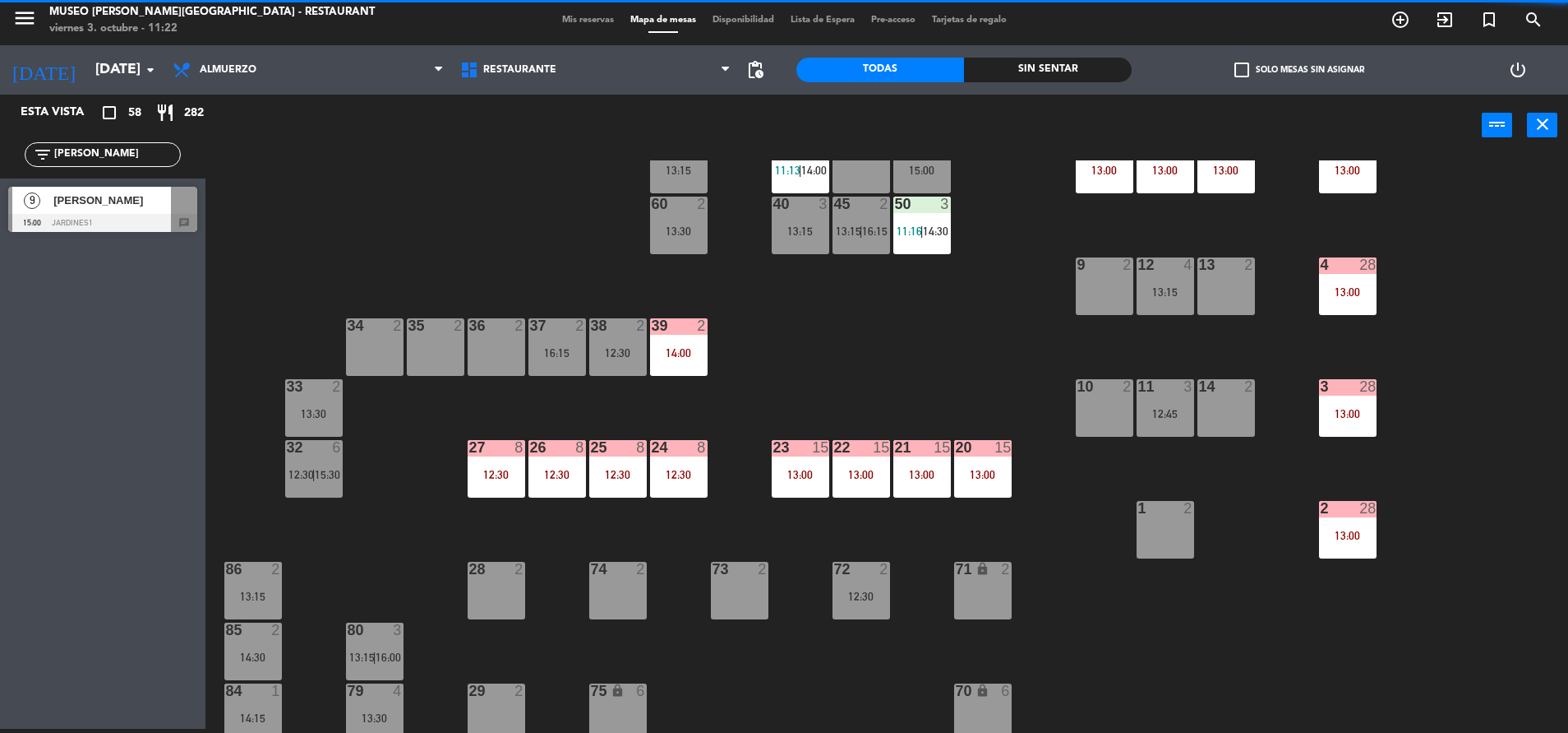
type input "[PERSON_NAME]"
click at [43, 219] on div "9 [PERSON_NAME] PESEN 15:00 Jardines1 chat" at bounding box center [103, 209] width 206 height 62
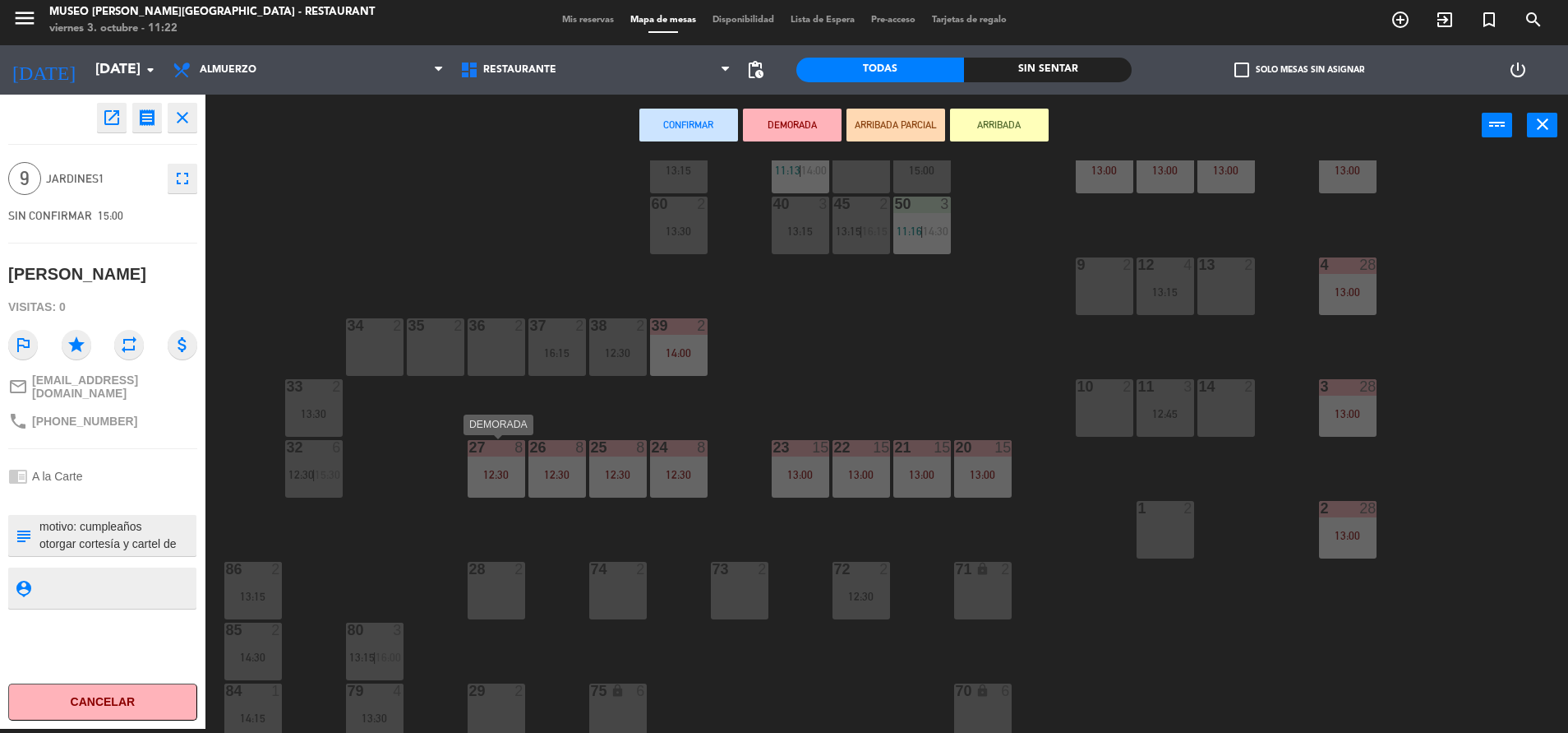
click at [513, 477] on div "12:30" at bounding box center [496, 474] width 58 height 11
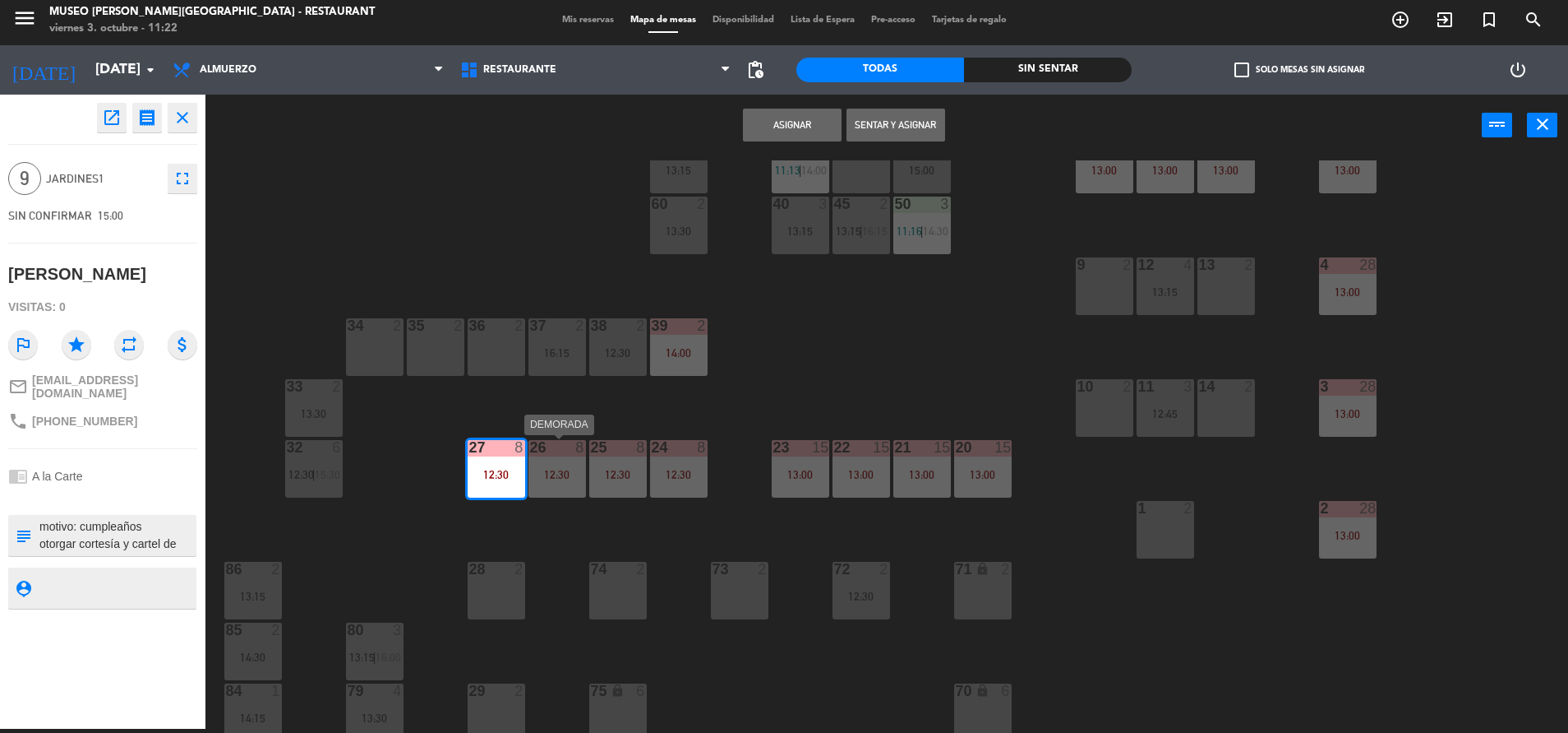
click at [572, 476] on div "12:30" at bounding box center [558, 474] width 58 height 11
click at [887, 122] on button "Unir y asignar" at bounding box center [896, 124] width 99 height 33
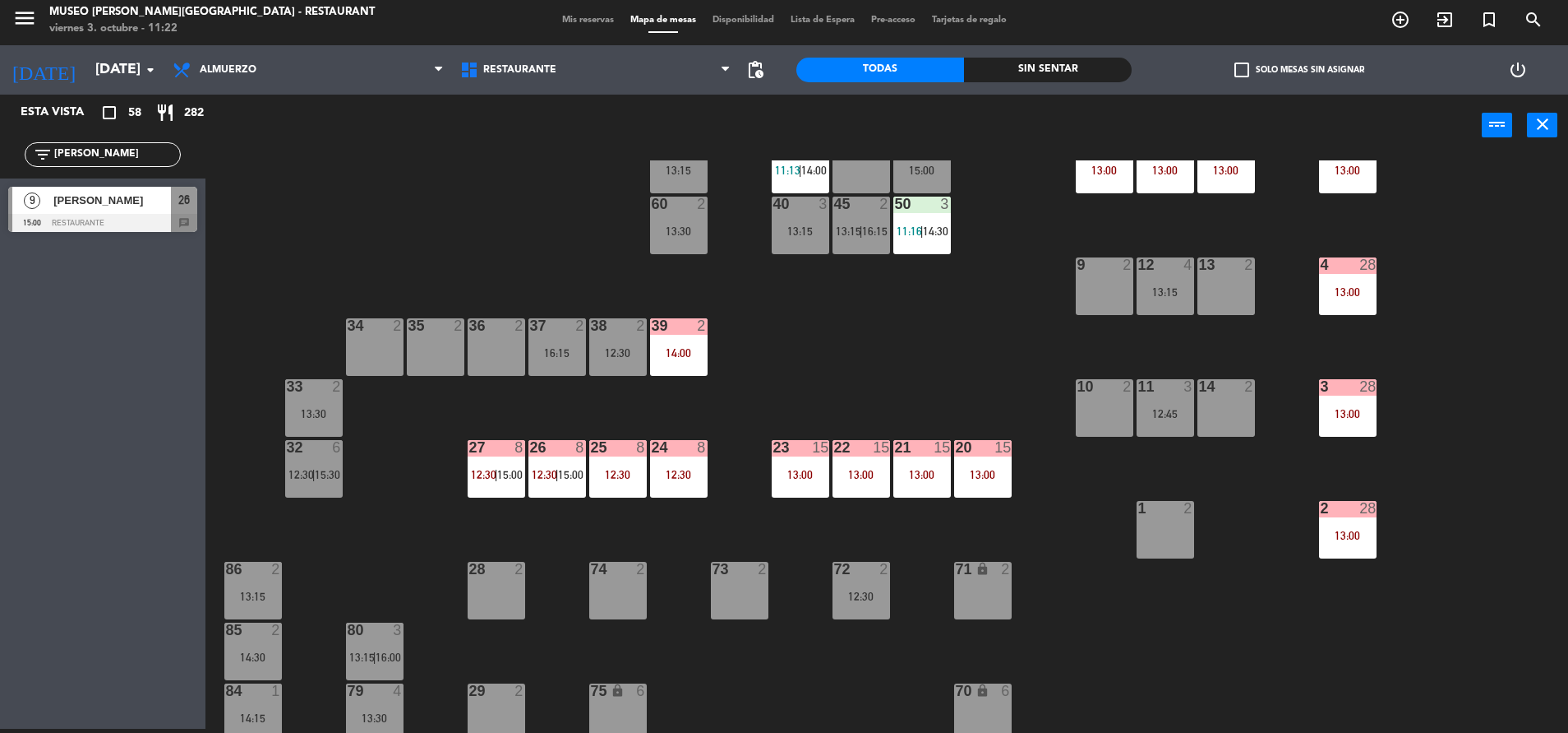
click at [557, 485] on div "26 8 12:30 | 15:00" at bounding box center [558, 469] width 58 height 58
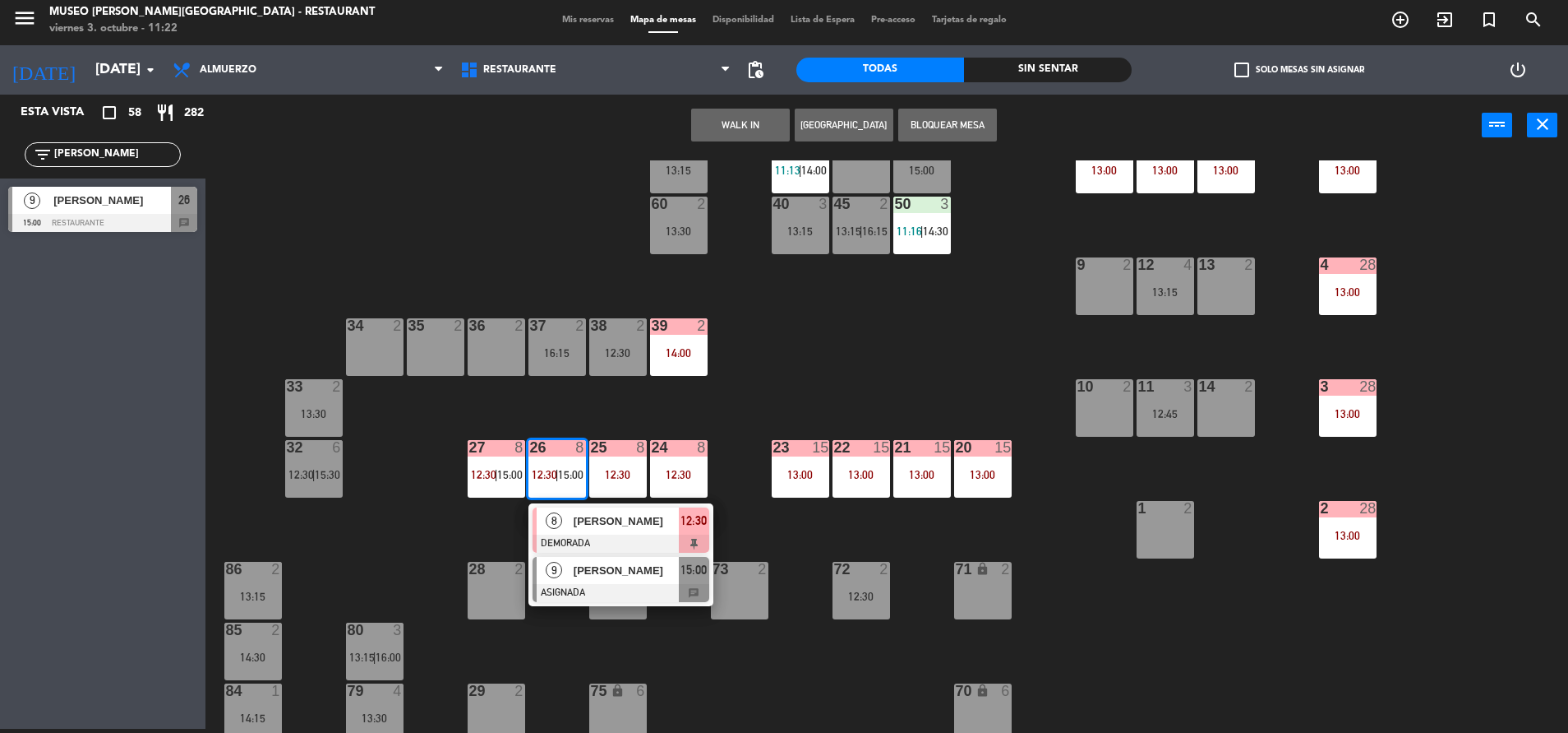
click at [606, 575] on span "[PERSON_NAME]" at bounding box center [626, 570] width 106 height 17
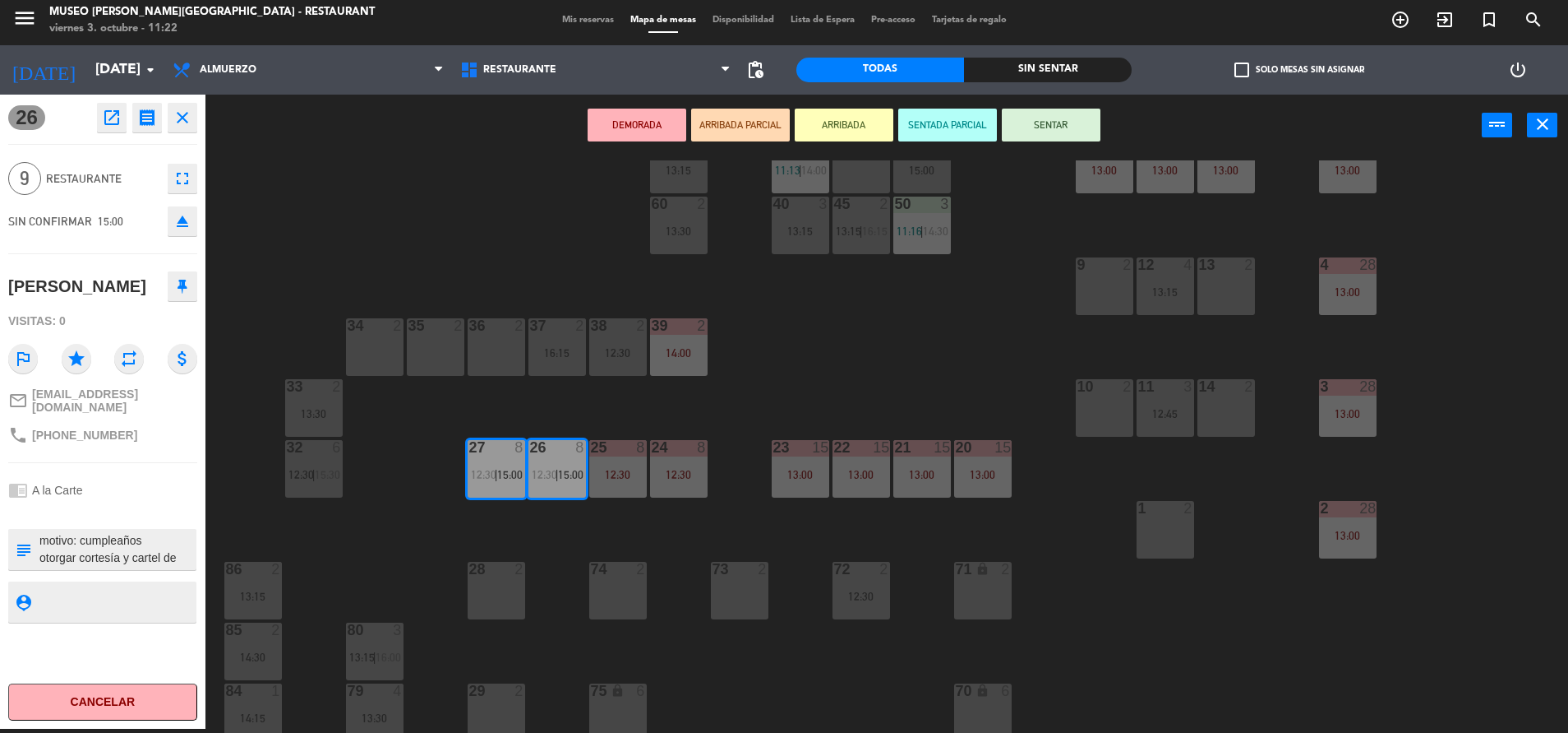
click at [637, 140] on button "DEMORADA" at bounding box center [637, 124] width 99 height 33
click at [637, 134] on button "DEMORADA" at bounding box center [637, 124] width 99 height 33
click at [637, 133] on button "DEMORADA" at bounding box center [637, 124] width 99 height 33
click at [862, 406] on div "44 5 13:30 49 2 14:00 54 5 14:30 64 2 14:00 48 2 53 3 12:45 63 2 13:30 43 3 13:…" at bounding box center [895, 447] width 1347 height 572
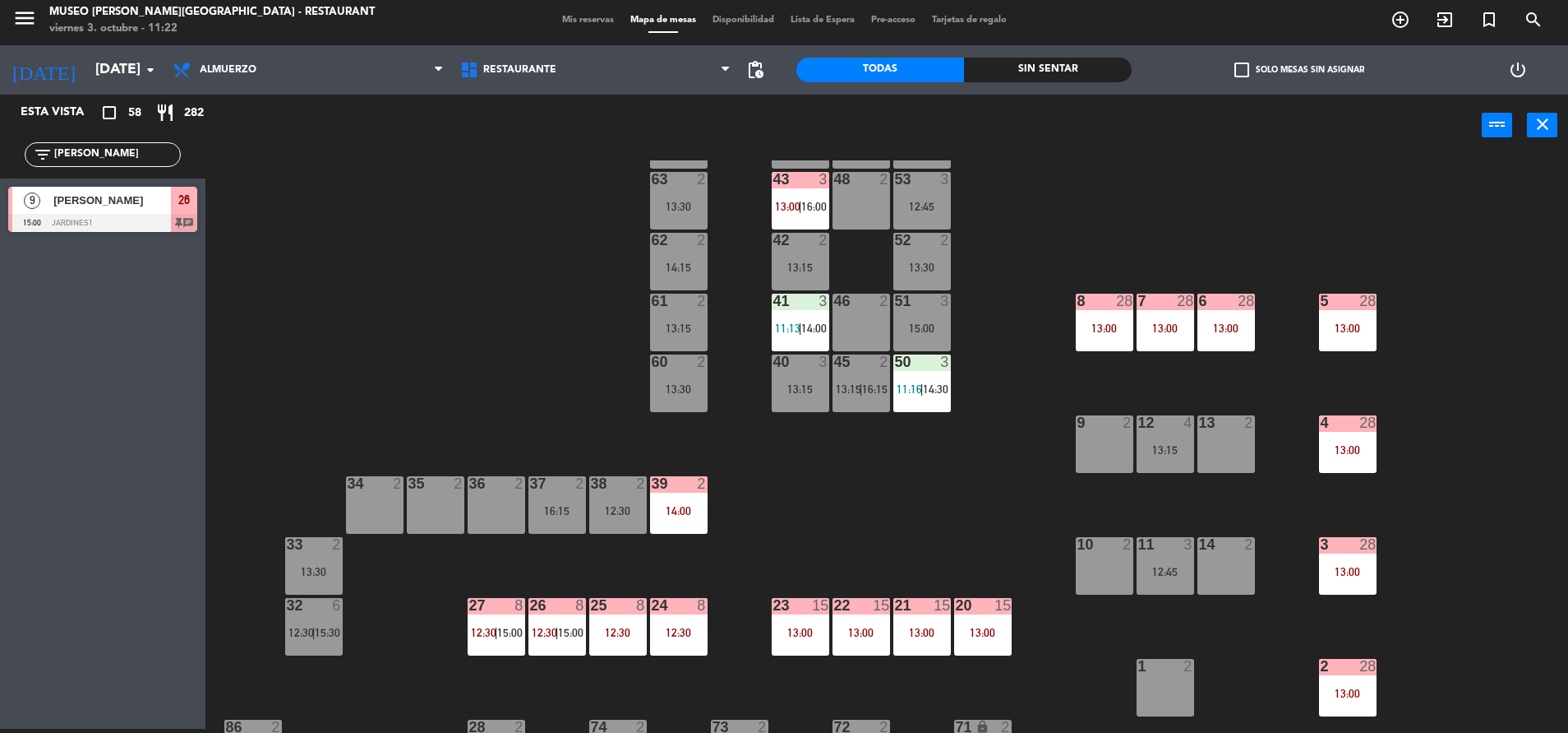
scroll to position [79, 0]
click at [862, 406] on div "45 2 13:15 | 16:15" at bounding box center [862, 384] width 58 height 58
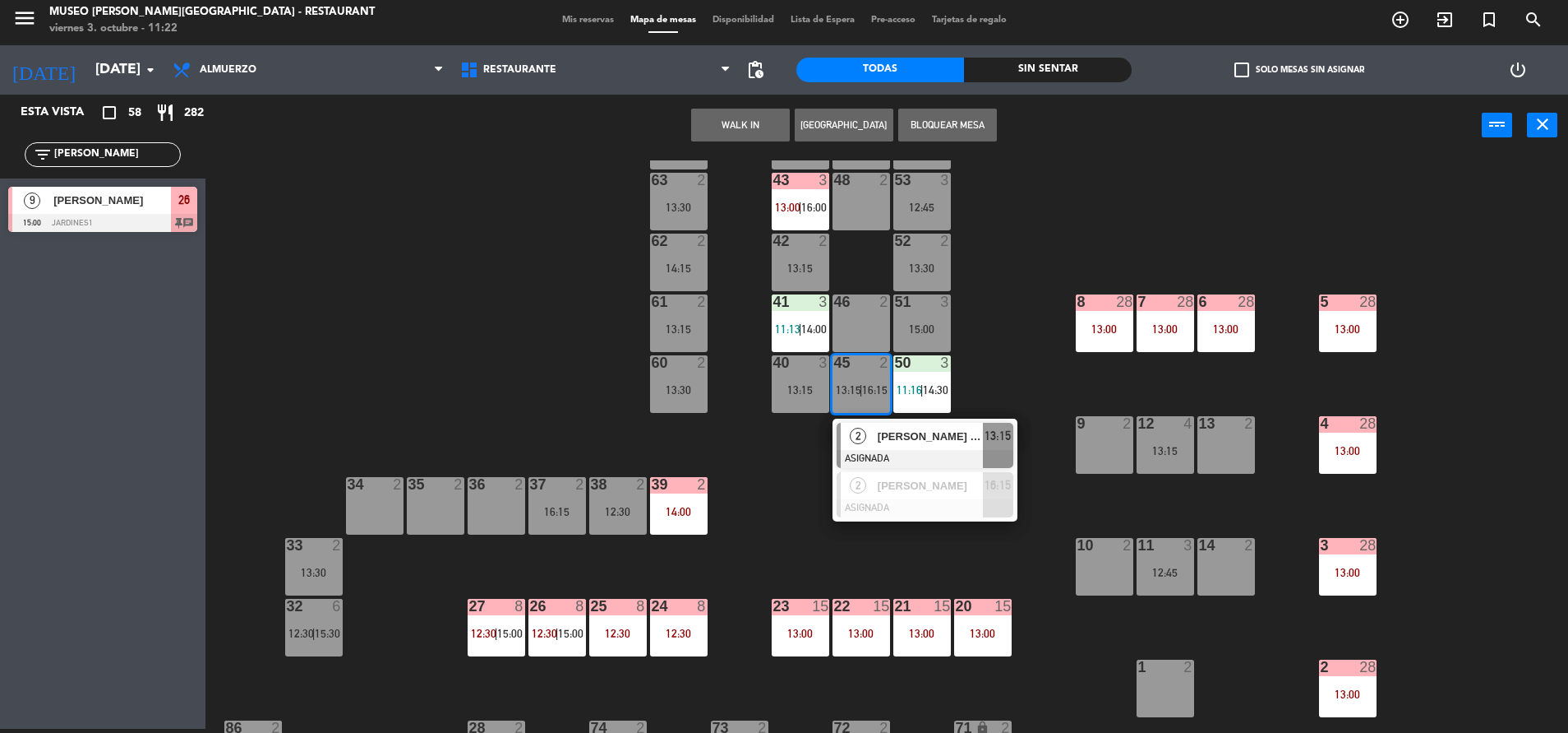
click at [948, 554] on div "44 5 13:30 49 2 14:00 54 5 14:30 64 2 14:00 48 2 53 3 12:45 63 2 13:30 43 3 13:…" at bounding box center [895, 447] width 1347 height 572
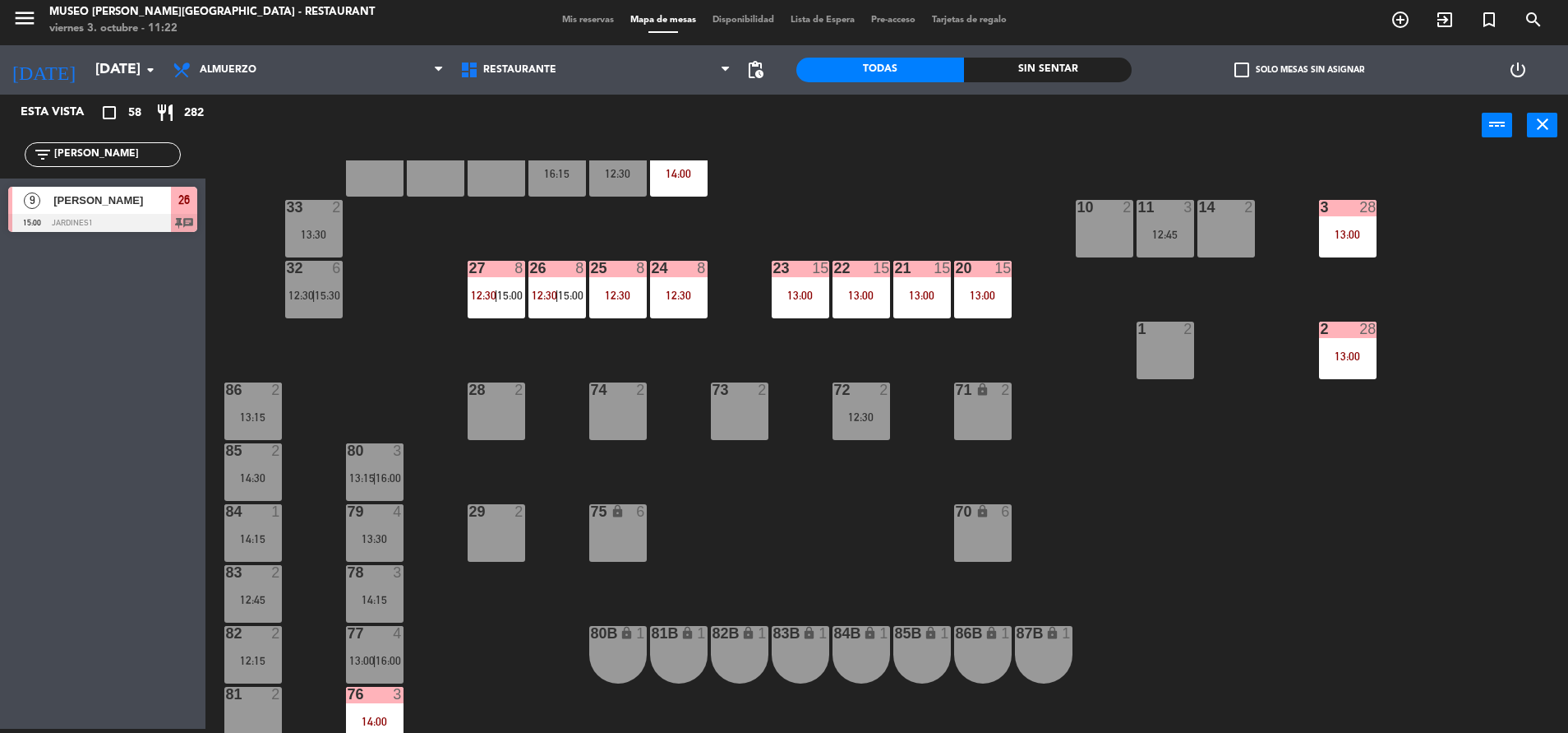
scroll to position [426, 0]
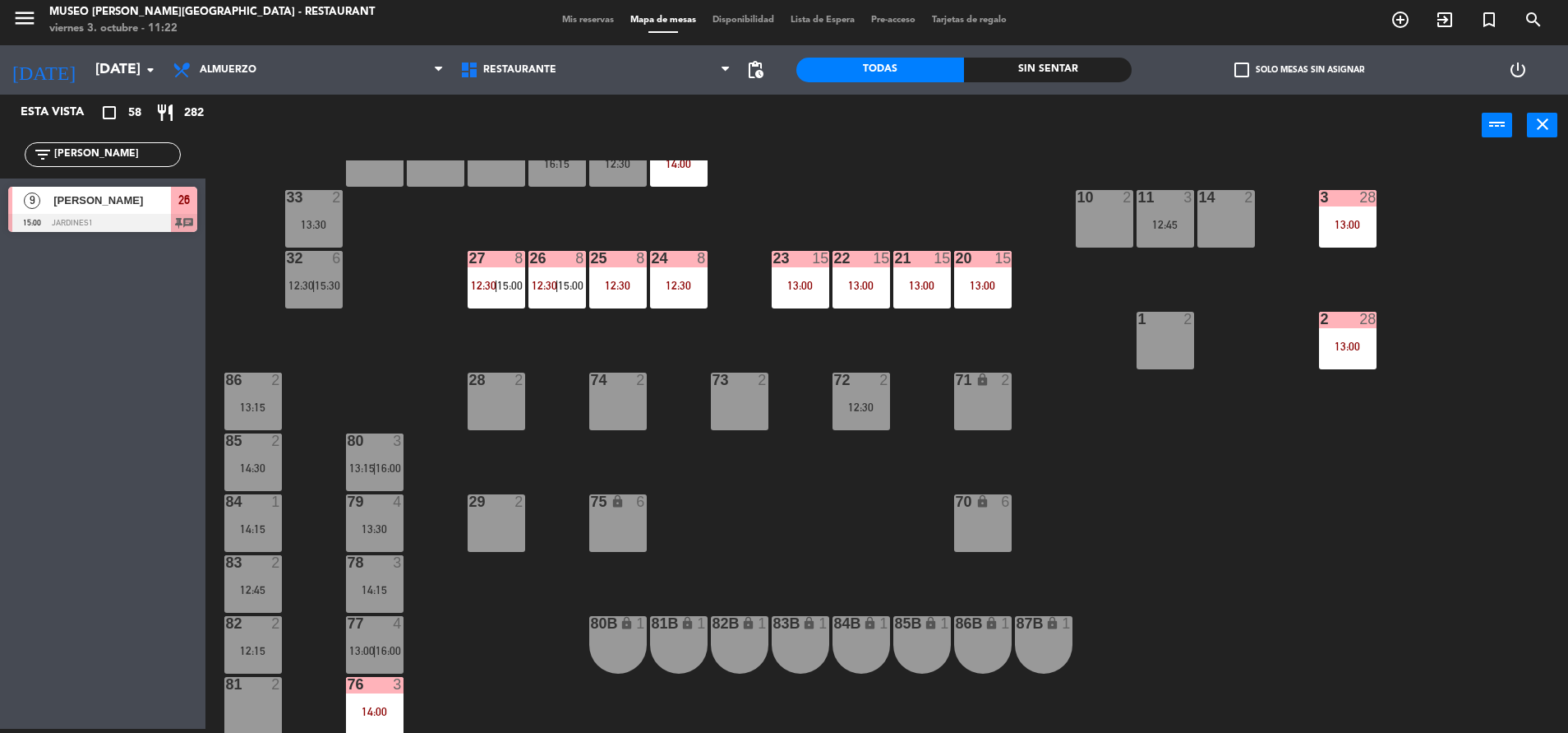
click at [880, 397] on div "72 2 12:30" at bounding box center [862, 401] width 58 height 58
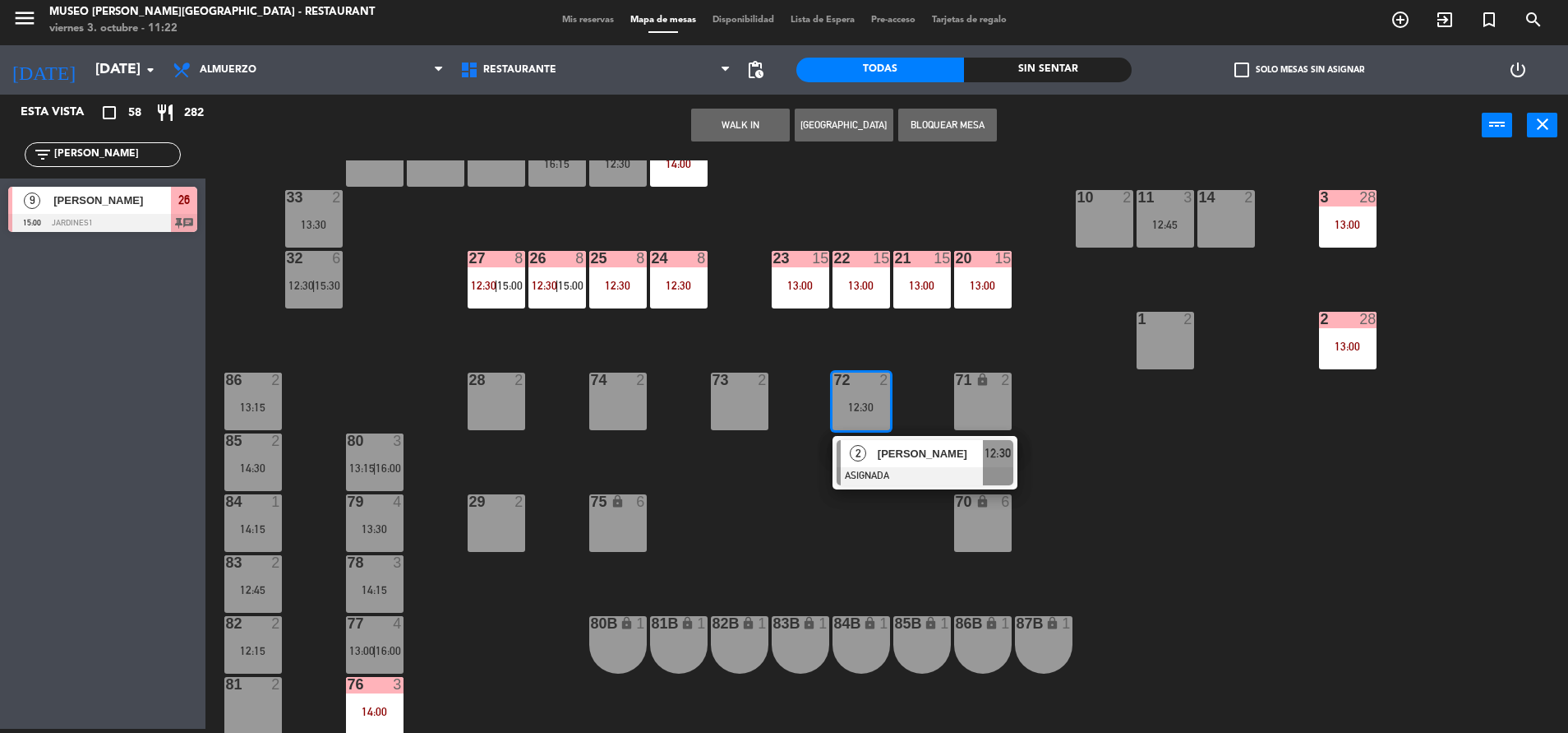
click at [898, 474] on div at bounding box center [924, 476] width 177 height 18
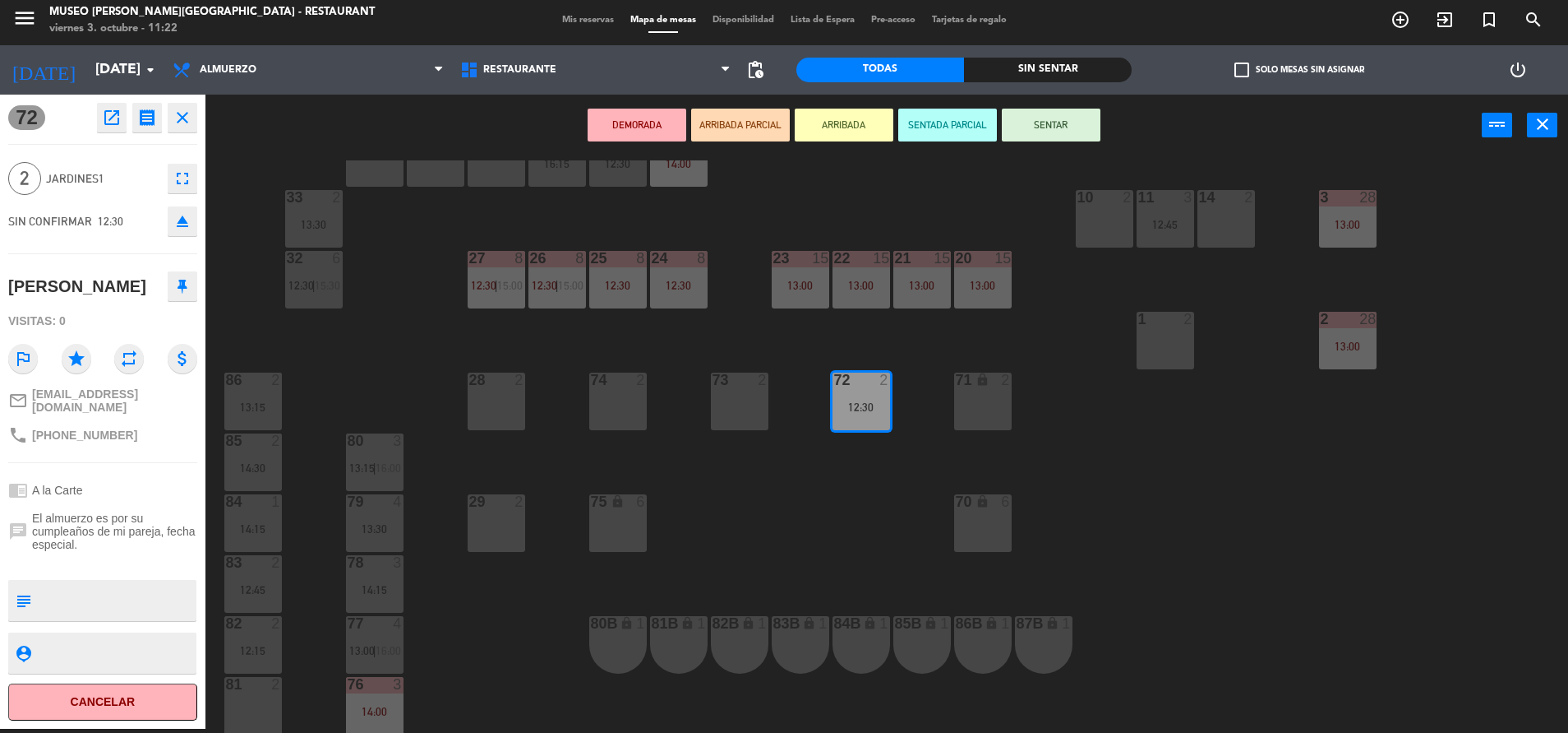
scroll to position [0, 0]
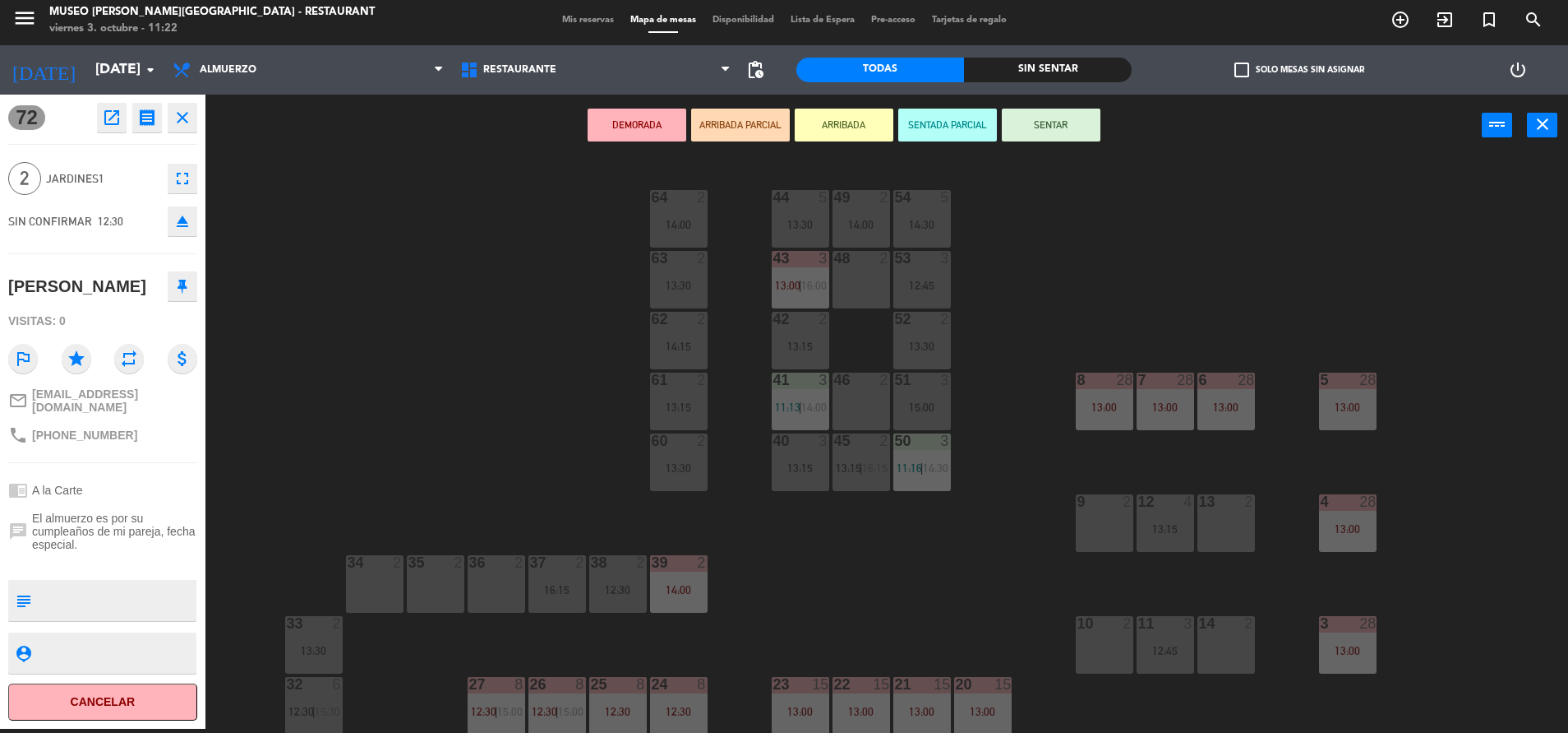
click at [498, 589] on div "36 2" at bounding box center [496, 584] width 58 height 58
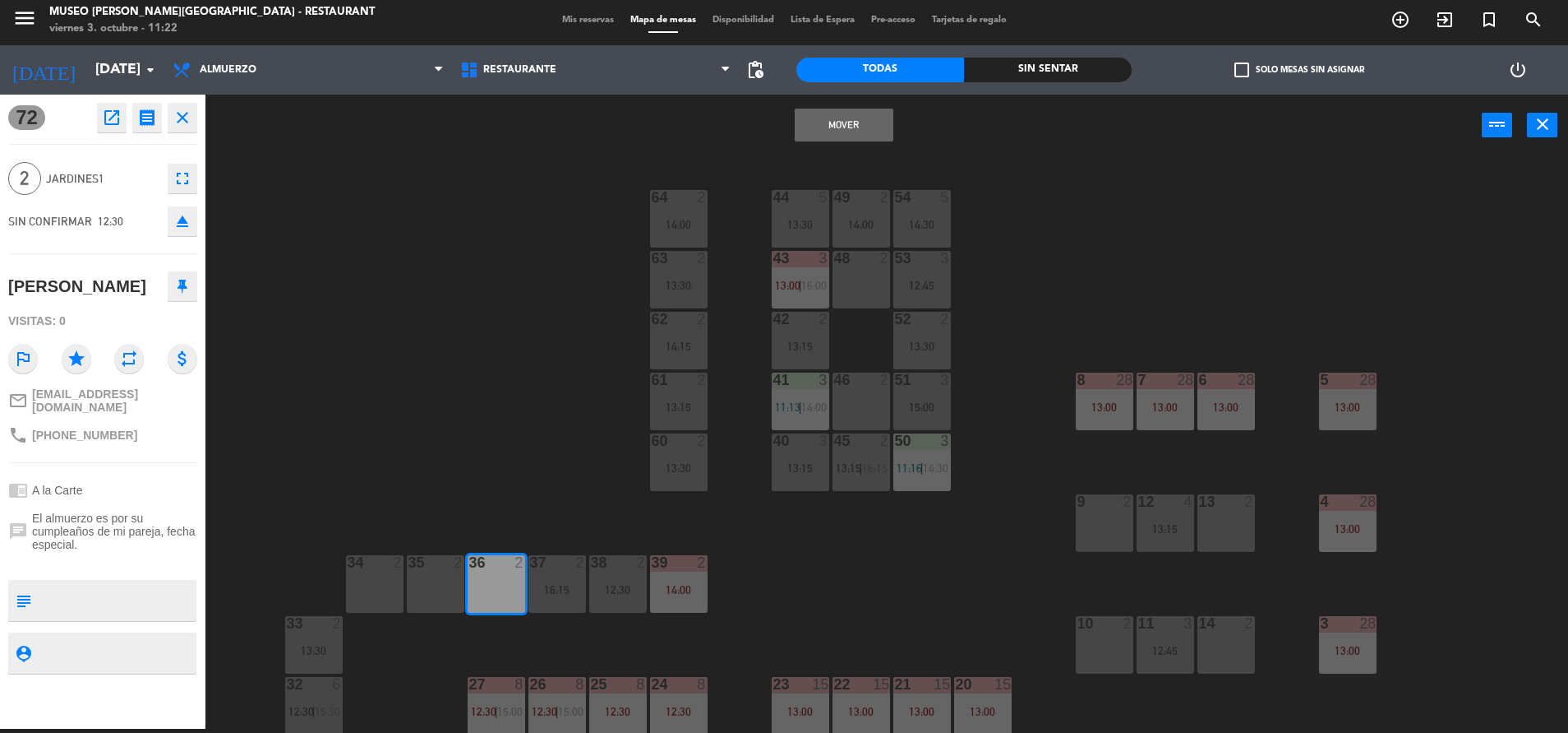
click at [815, 122] on button "Mover" at bounding box center [844, 124] width 99 height 33
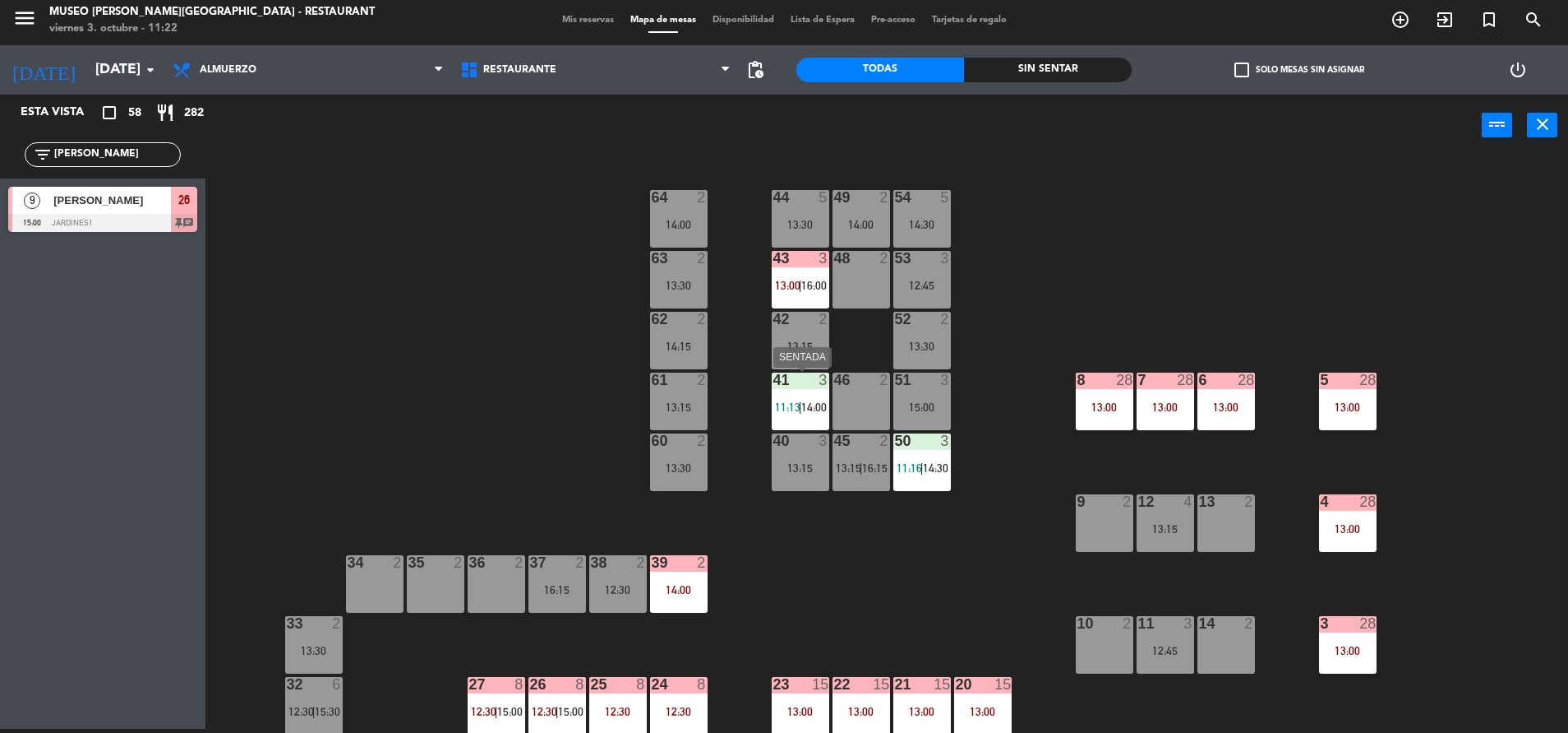
click at [797, 420] on div "41 3 11:13 | 14:00" at bounding box center [801, 401] width 58 height 58
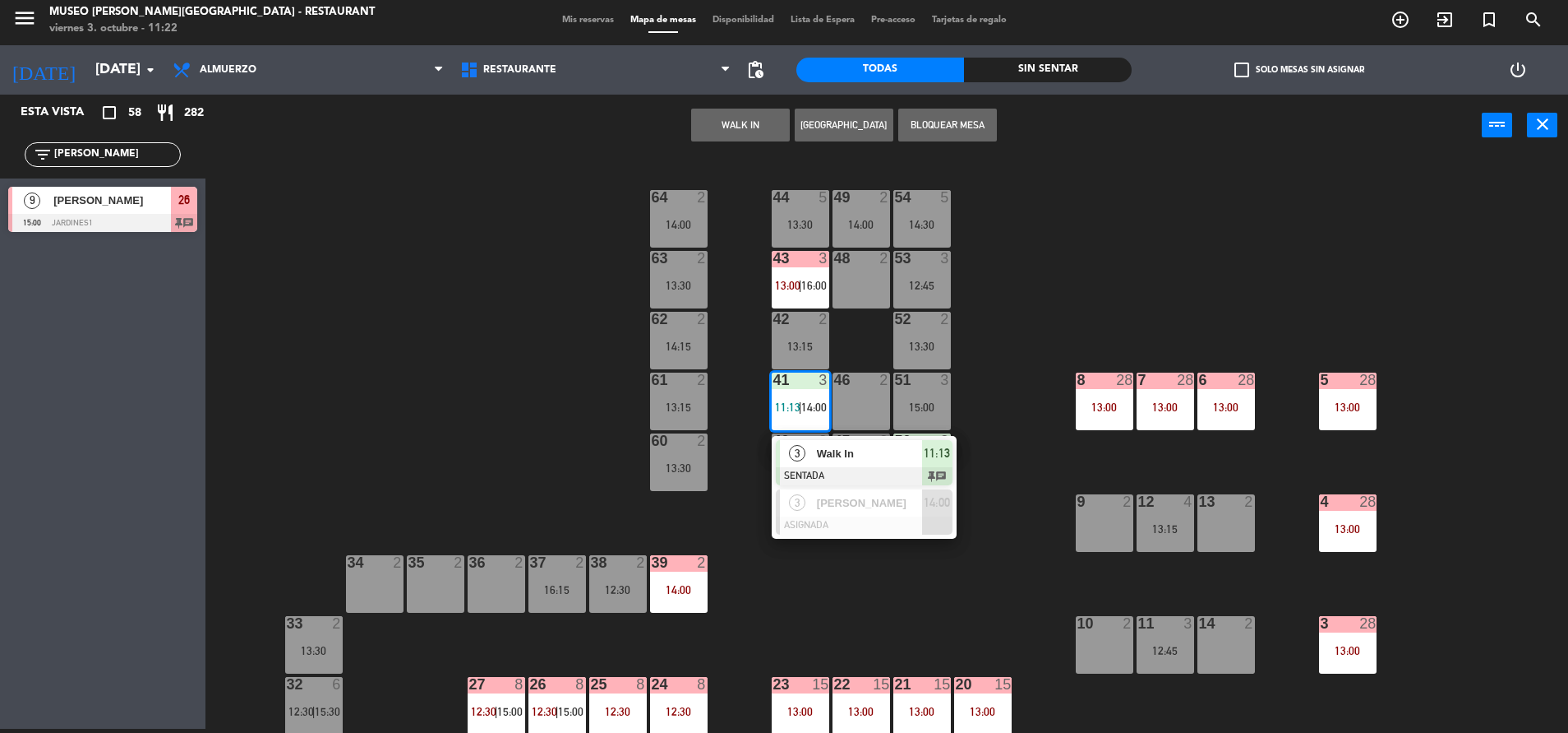
click at [911, 583] on div "44 5 13:30 49 2 14:00 54 5 14:30 64 2 14:00 48 2 53 3 12:45 63 2 13:30 43 3 13:…" at bounding box center [895, 447] width 1347 height 572
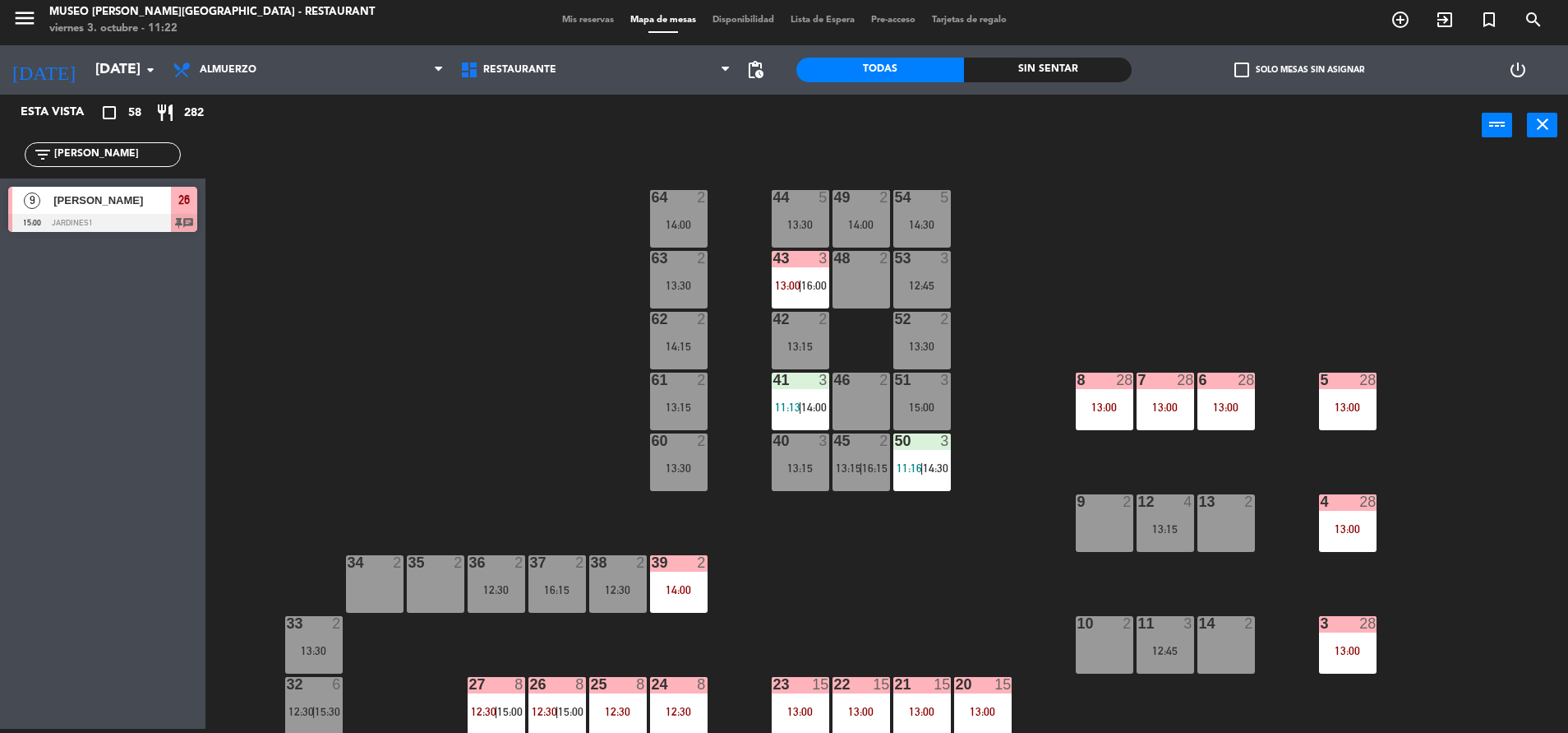
click at [120, 149] on input "[PERSON_NAME]" at bounding box center [116, 154] width 127 height 18
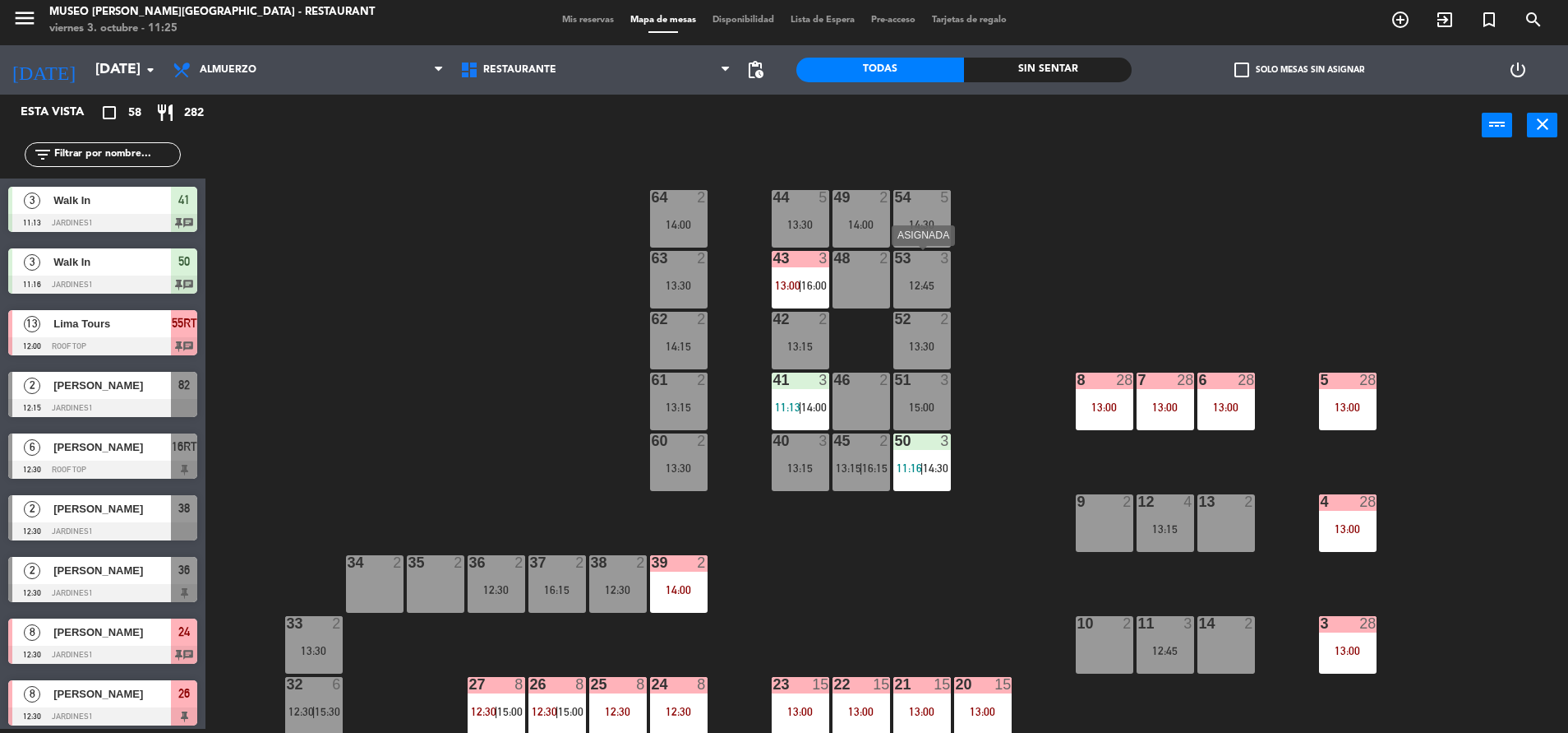
click at [946, 286] on div "12:45" at bounding box center [922, 285] width 58 height 11
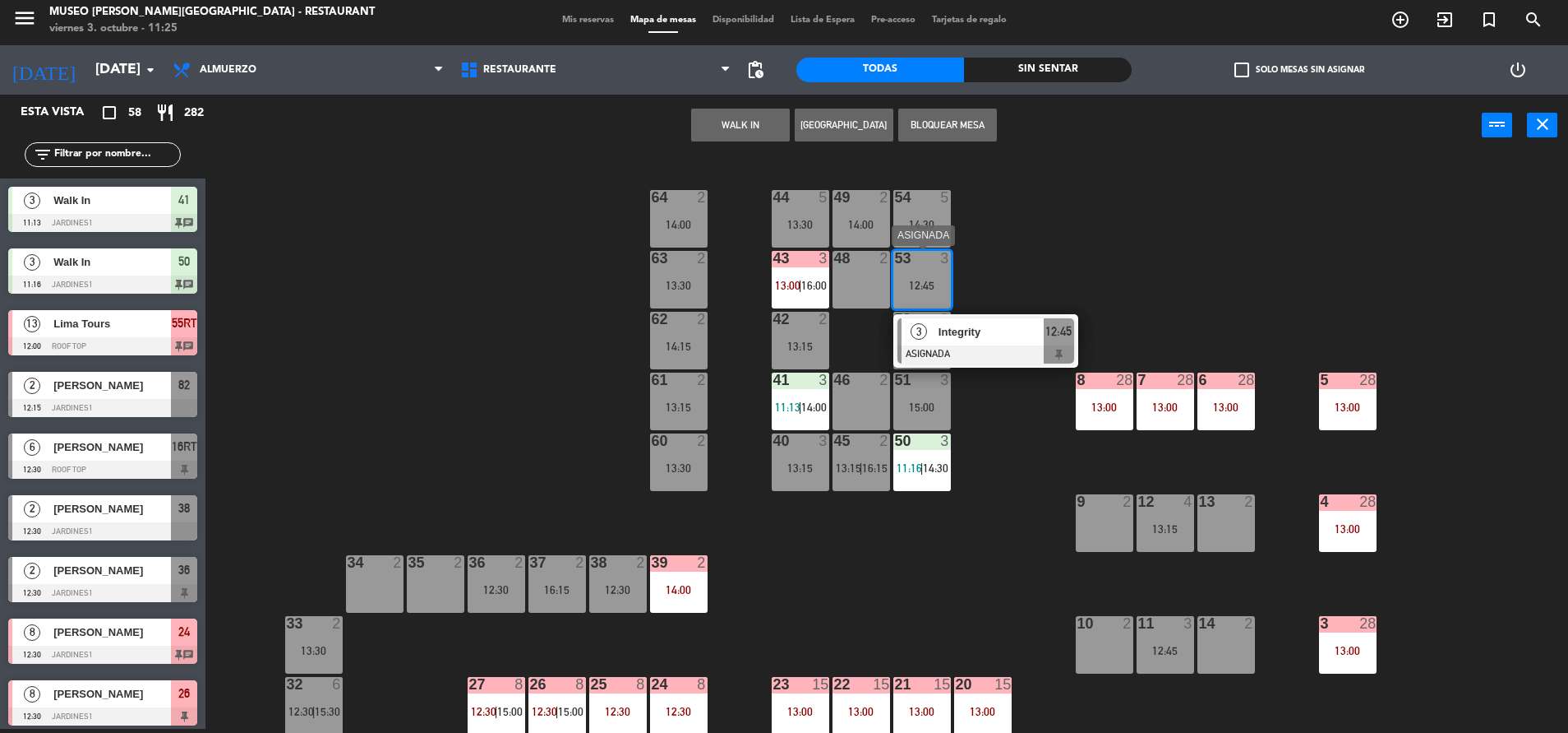
click at [974, 365] on div "3 Integrity ASIGNADA 12:45" at bounding box center [986, 340] width 185 height 53
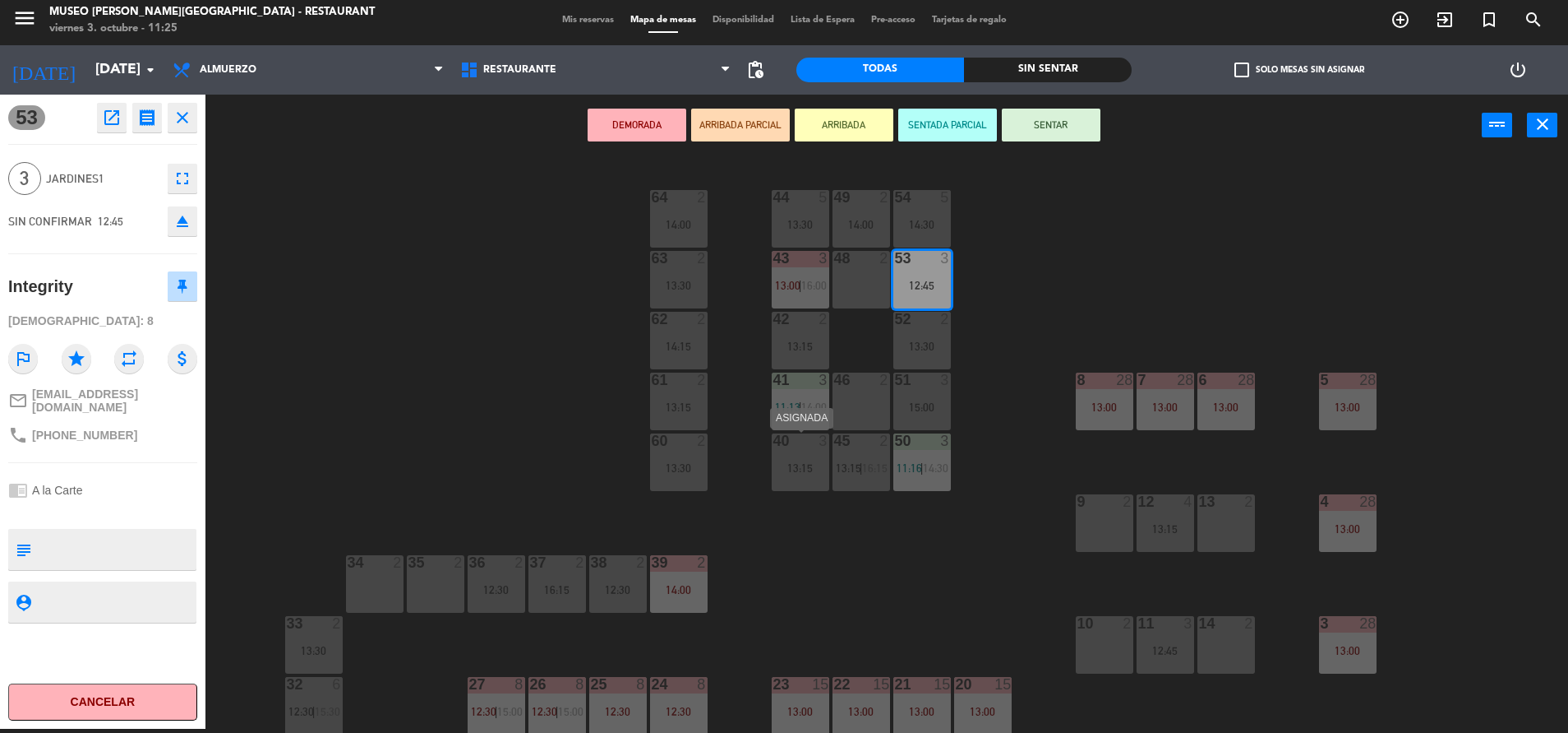
click at [822, 453] on div "40 3 13:15" at bounding box center [801, 463] width 58 height 58
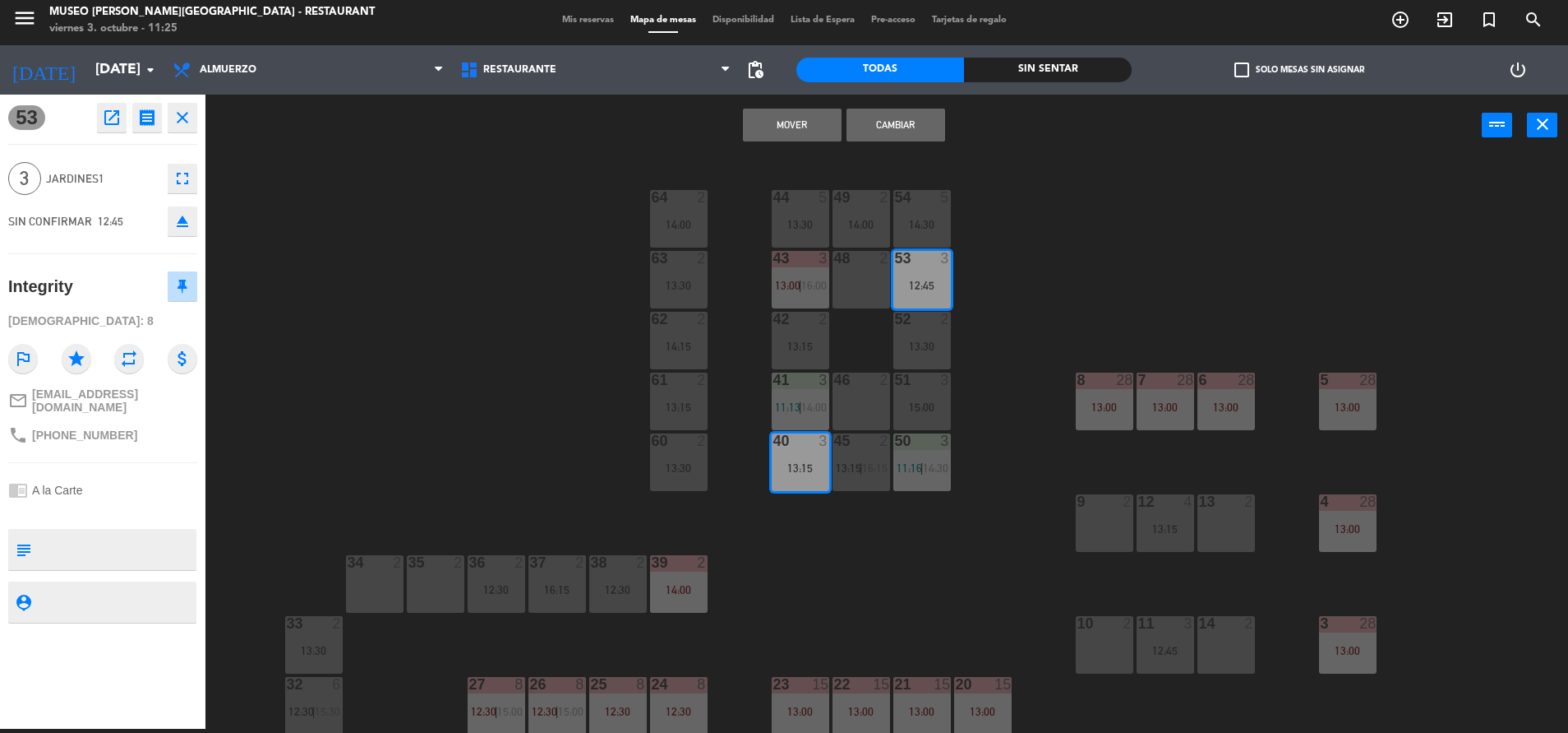
click at [900, 129] on button "Cambiar" at bounding box center [896, 124] width 99 height 33
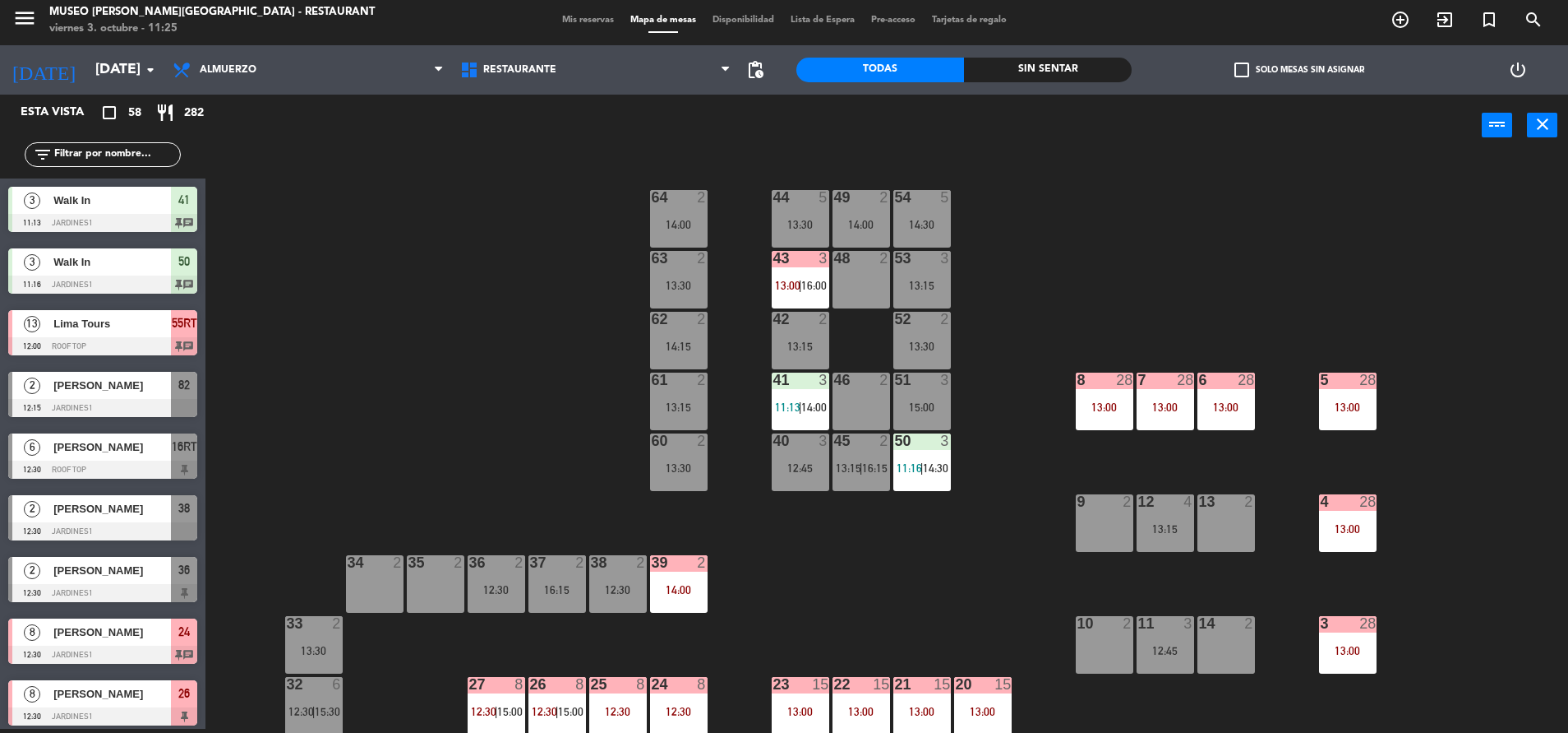
scroll to position [4, 0]
click at [804, 481] on div "40 3 12:45" at bounding box center [801, 463] width 58 height 58
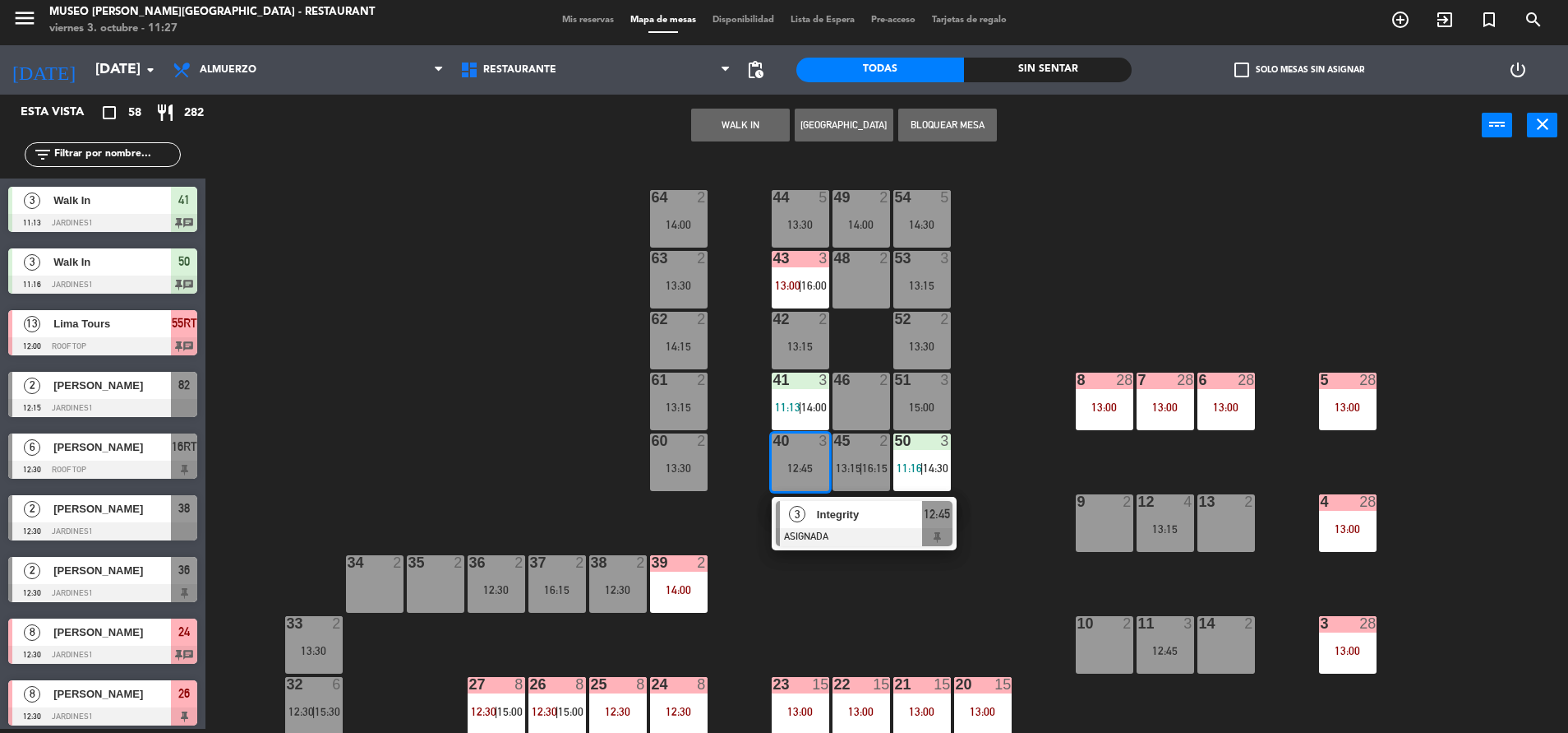
click at [840, 536] on div at bounding box center [863, 537] width 177 height 18
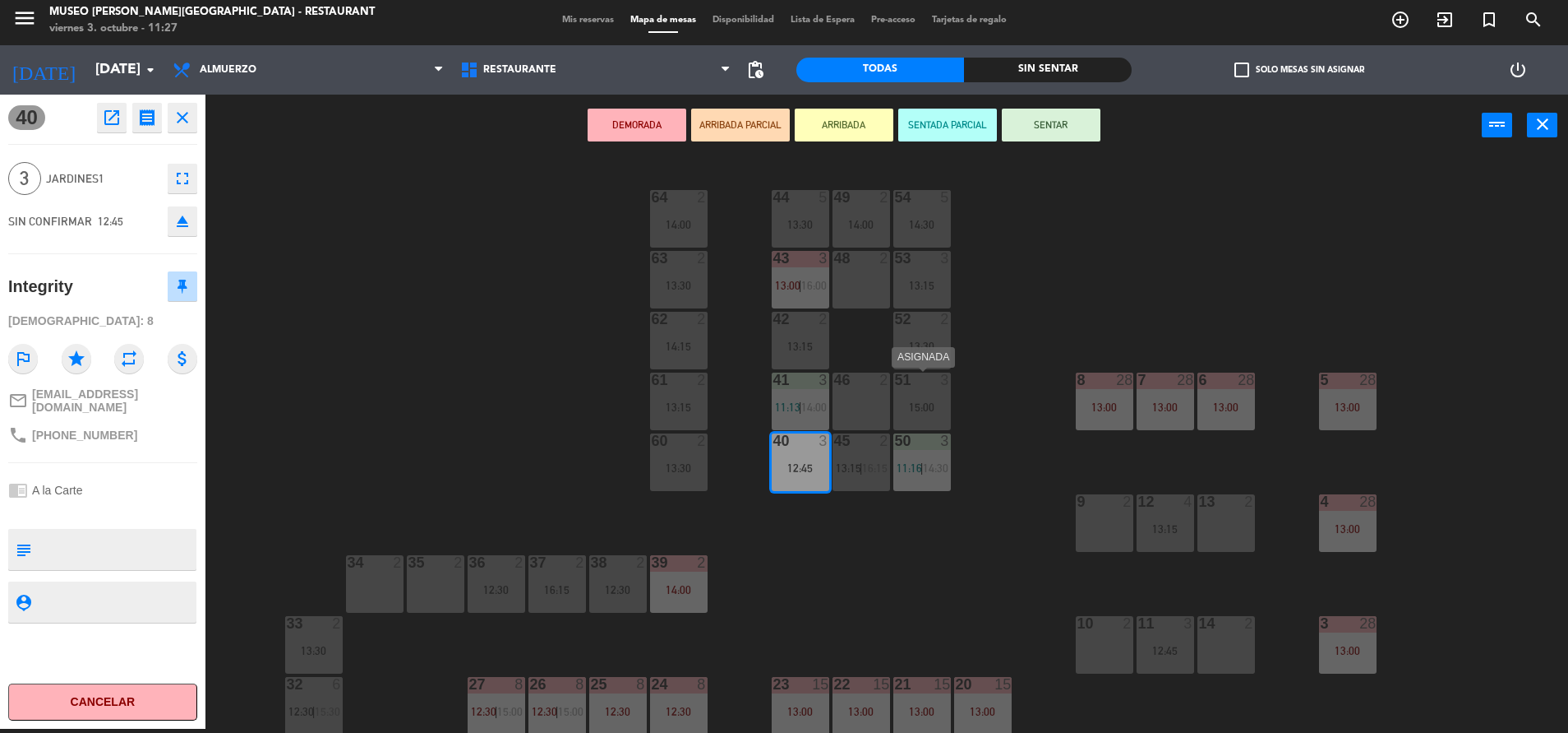
click at [921, 410] on div "15:00" at bounding box center [922, 407] width 58 height 11
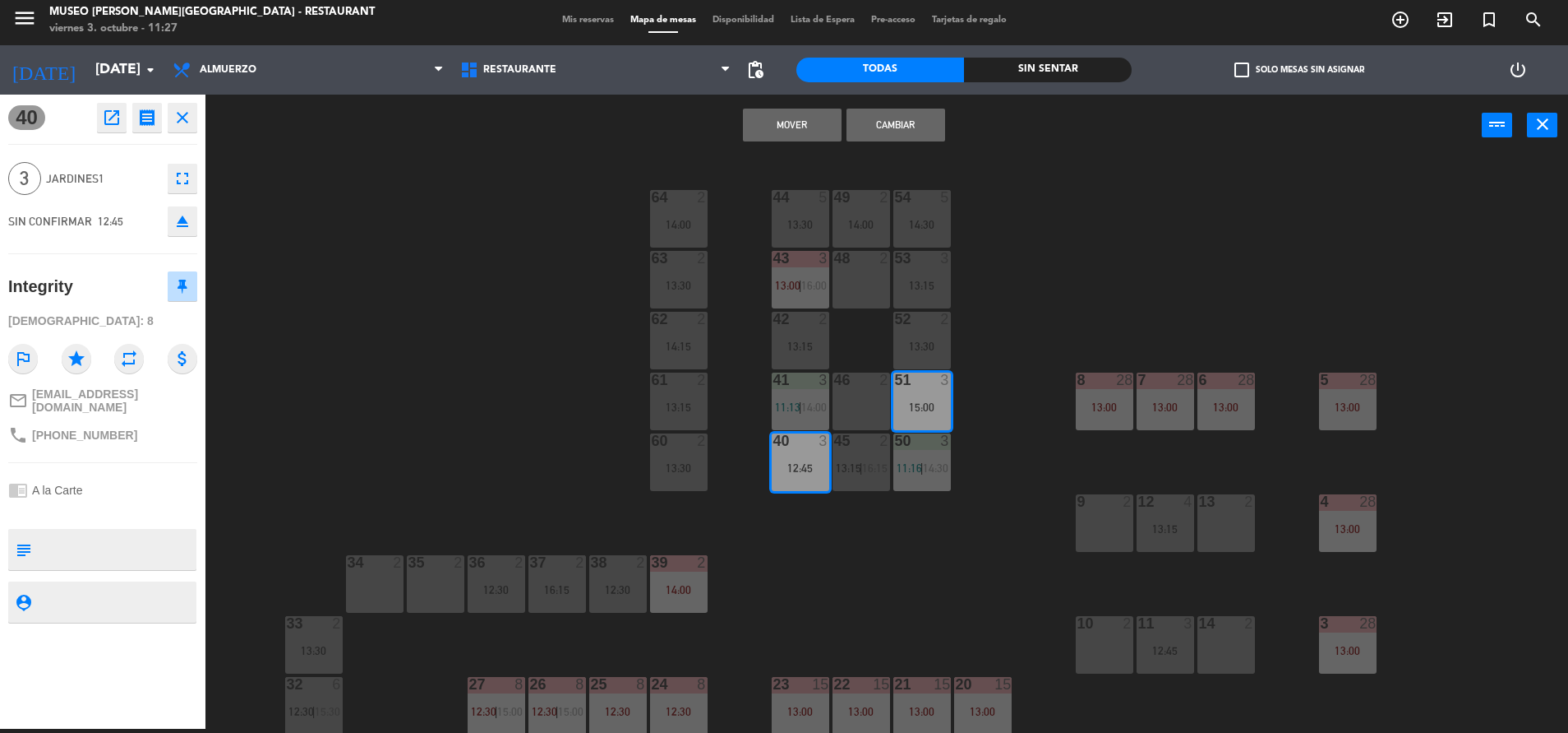
click at [794, 132] on button "Mover" at bounding box center [792, 124] width 99 height 33
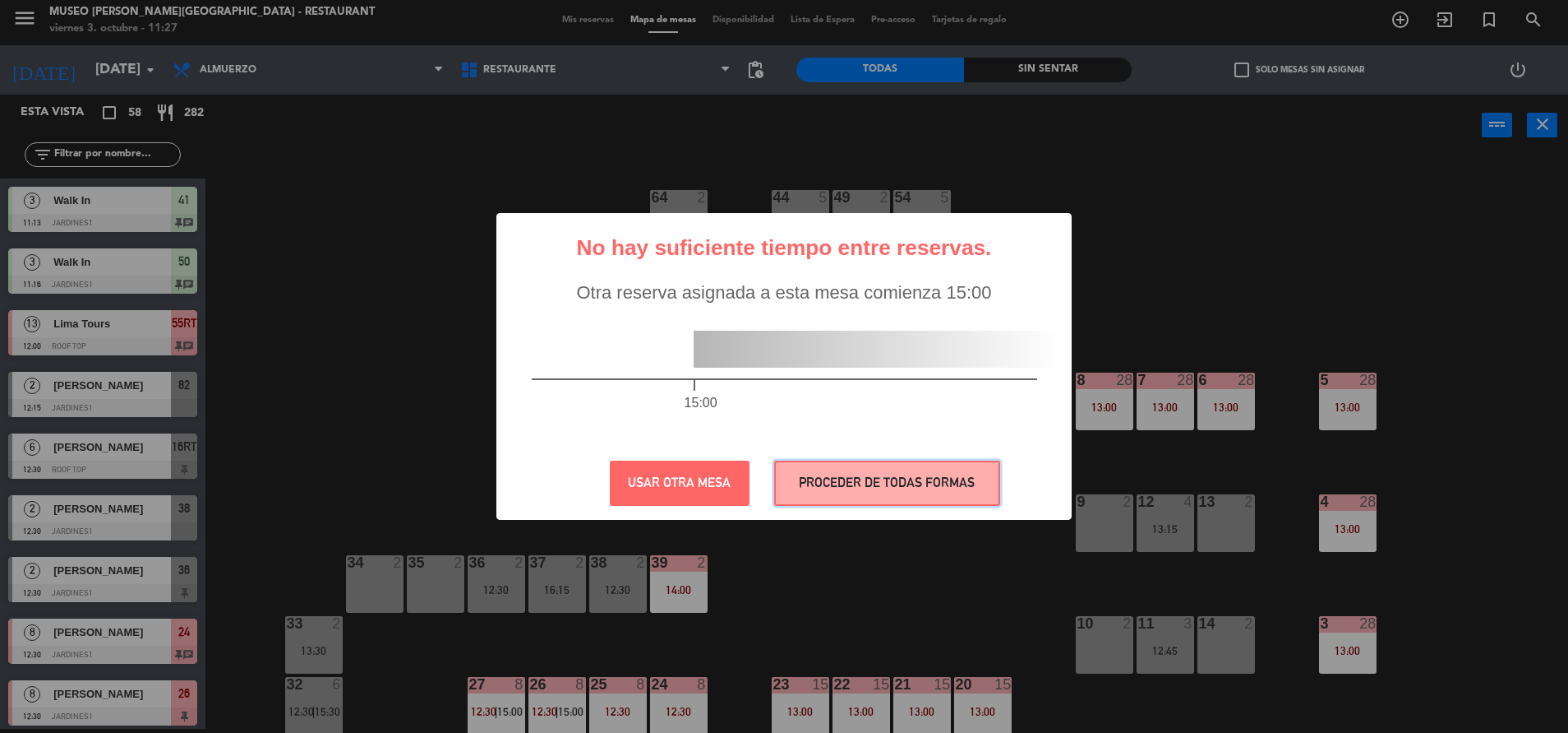
click at [862, 482] on button "PROCEDER DE TODAS FORMAS" at bounding box center [888, 483] width 226 height 45
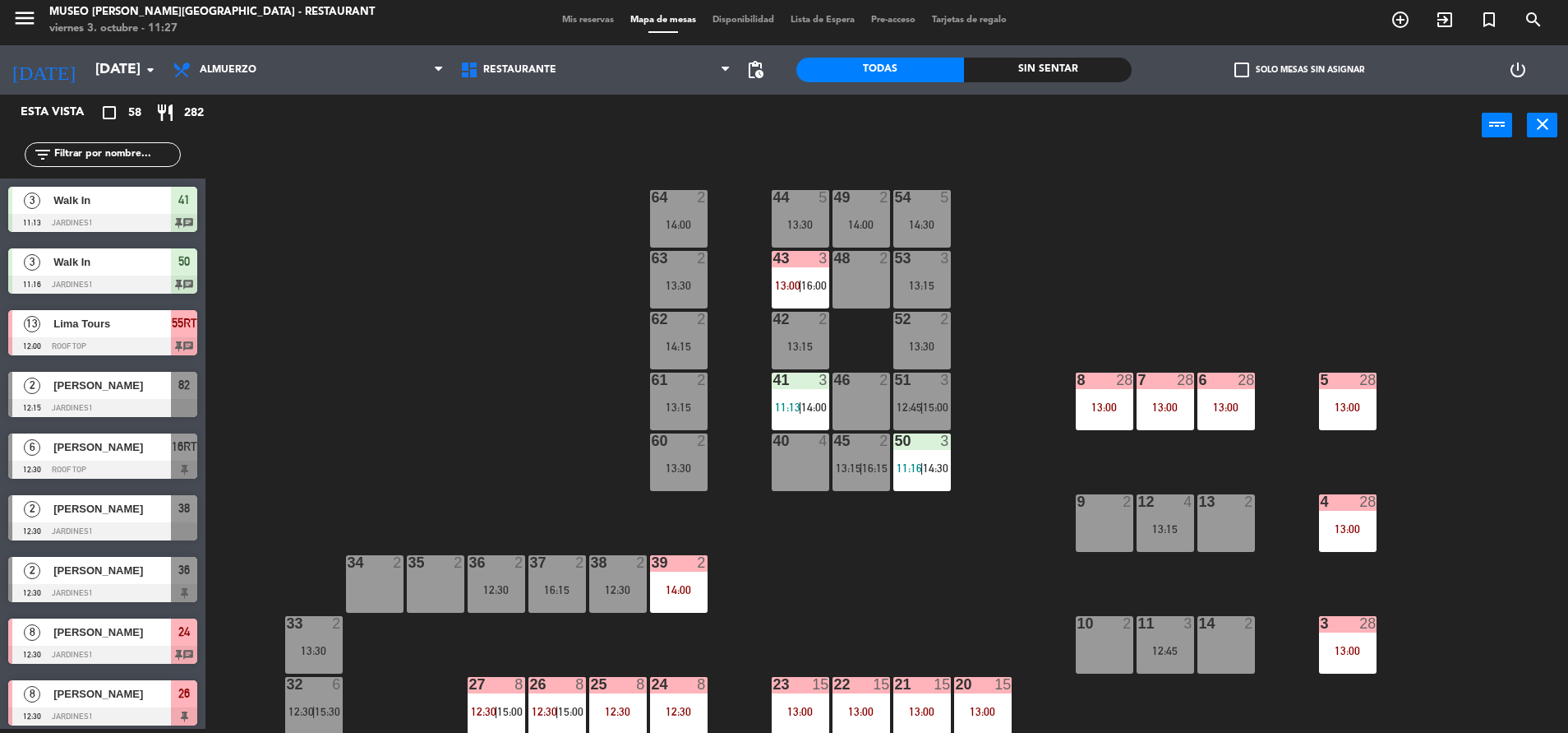
click at [812, 471] on div "40 4" at bounding box center [801, 463] width 58 height 58
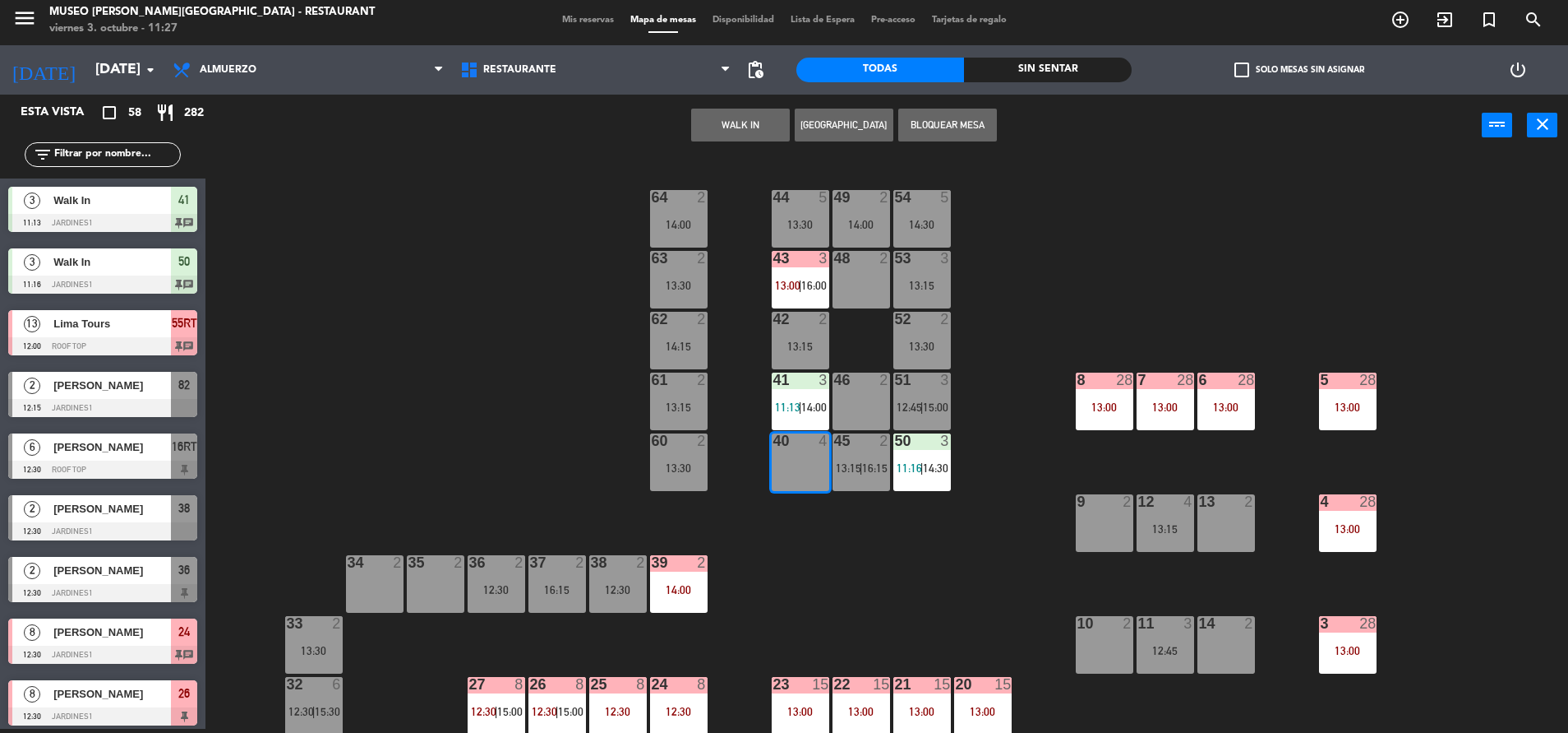
click at [754, 133] on button "WALK IN" at bounding box center [741, 124] width 99 height 33
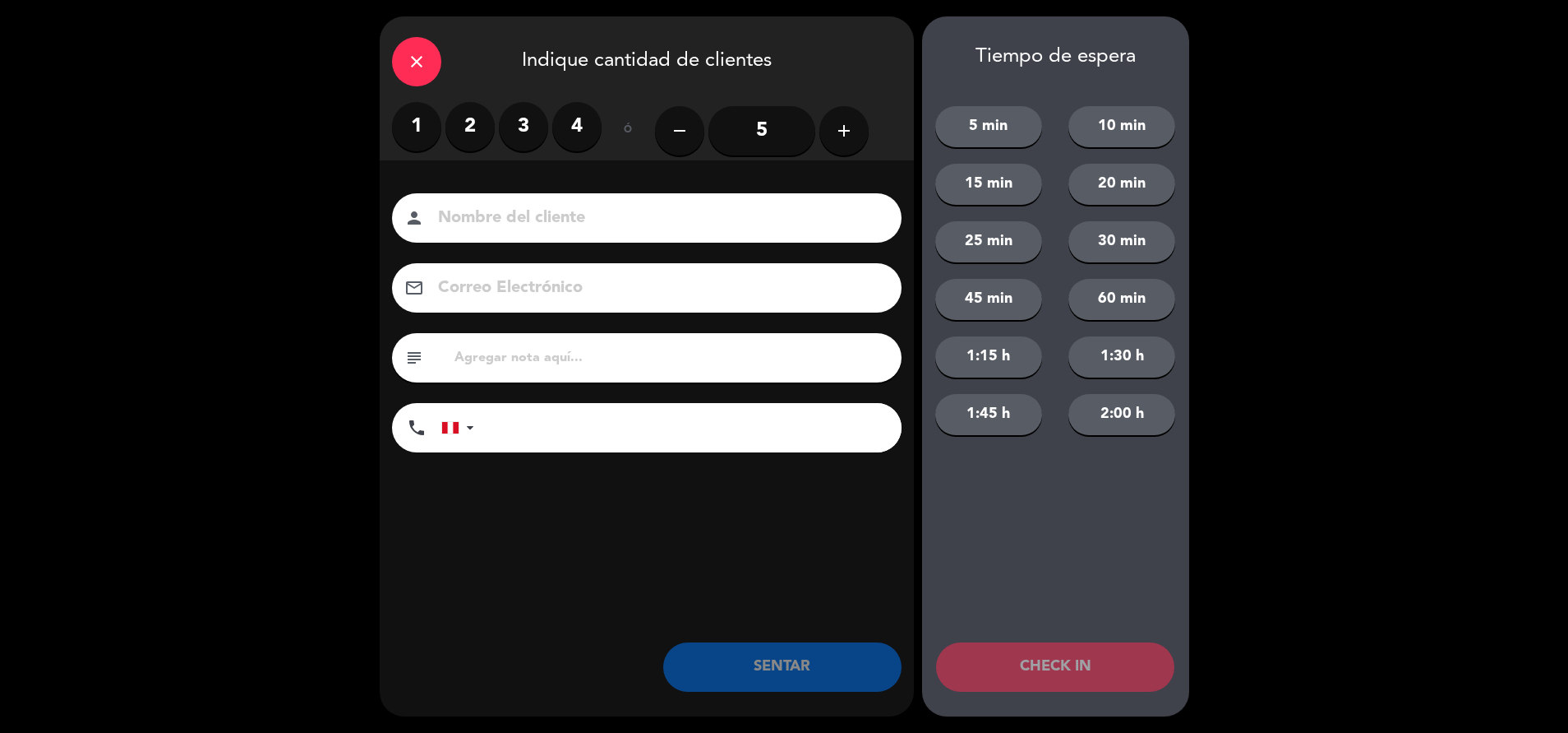
click at [511, 125] on label "3" at bounding box center [523, 126] width 50 height 50
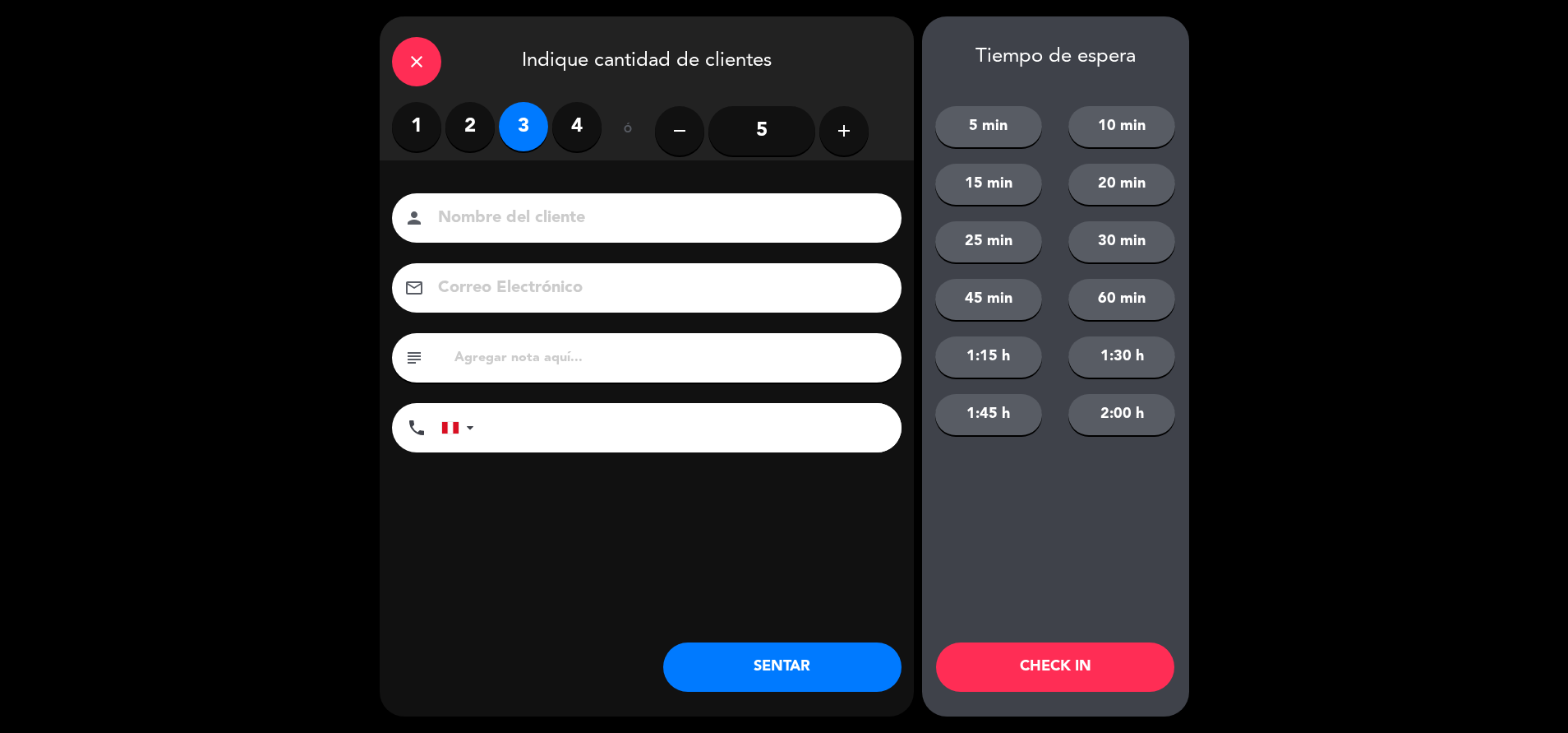
click at [604, 351] on input "text" at bounding box center [671, 357] width 436 height 23
type input "m40"
click at [768, 658] on button "SENTAR" at bounding box center [782, 667] width 238 height 50
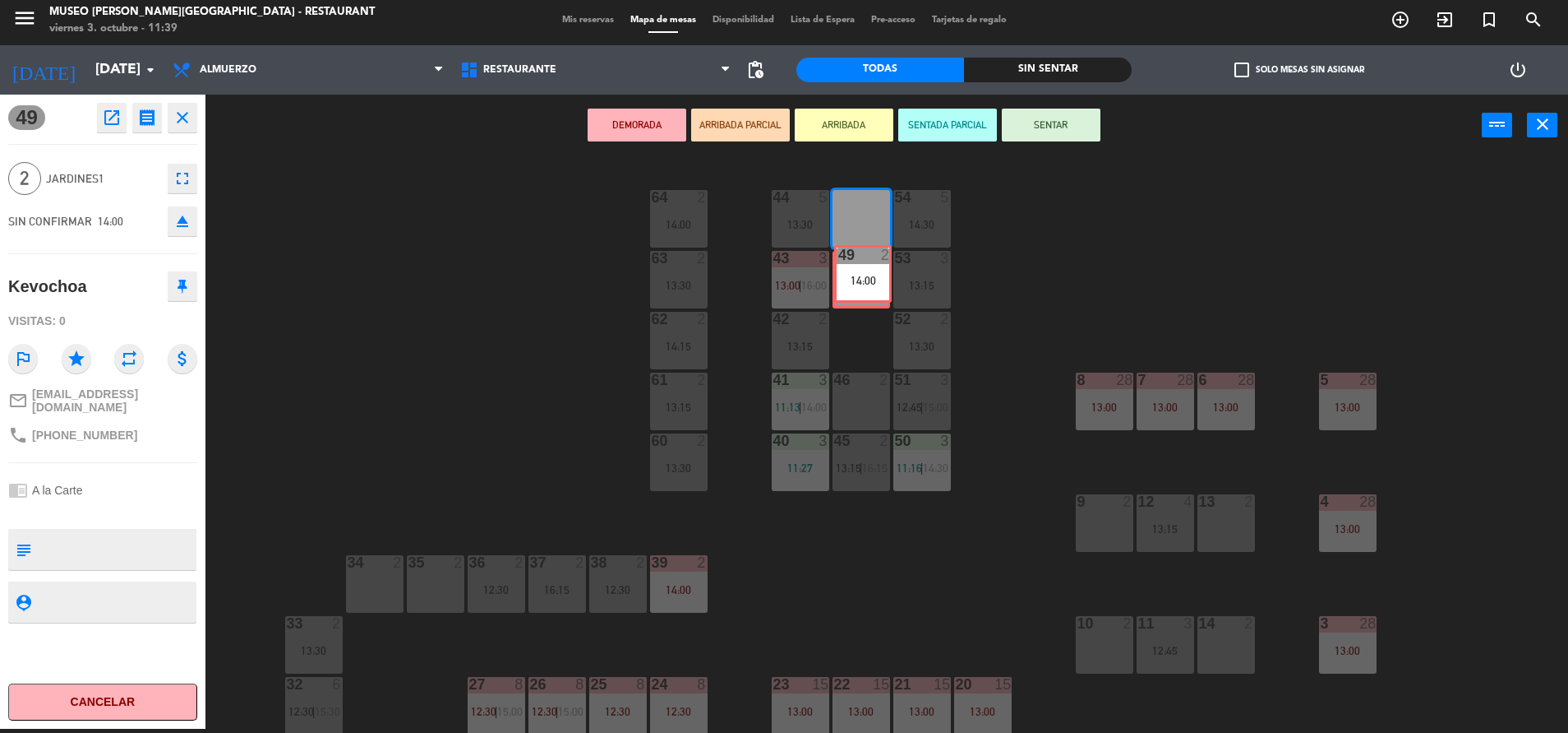
drag, startPoint x: 858, startPoint y: 236, endPoint x: 859, endPoint y: 290, distance: 54.0
click at [859, 290] on div "44 5 13:30 49 2 14:00 49 2 14:00 54 5 14:30 64 2 14:00 48 2 53 3 13:15 63 2 13:…" at bounding box center [895, 447] width 1347 height 572
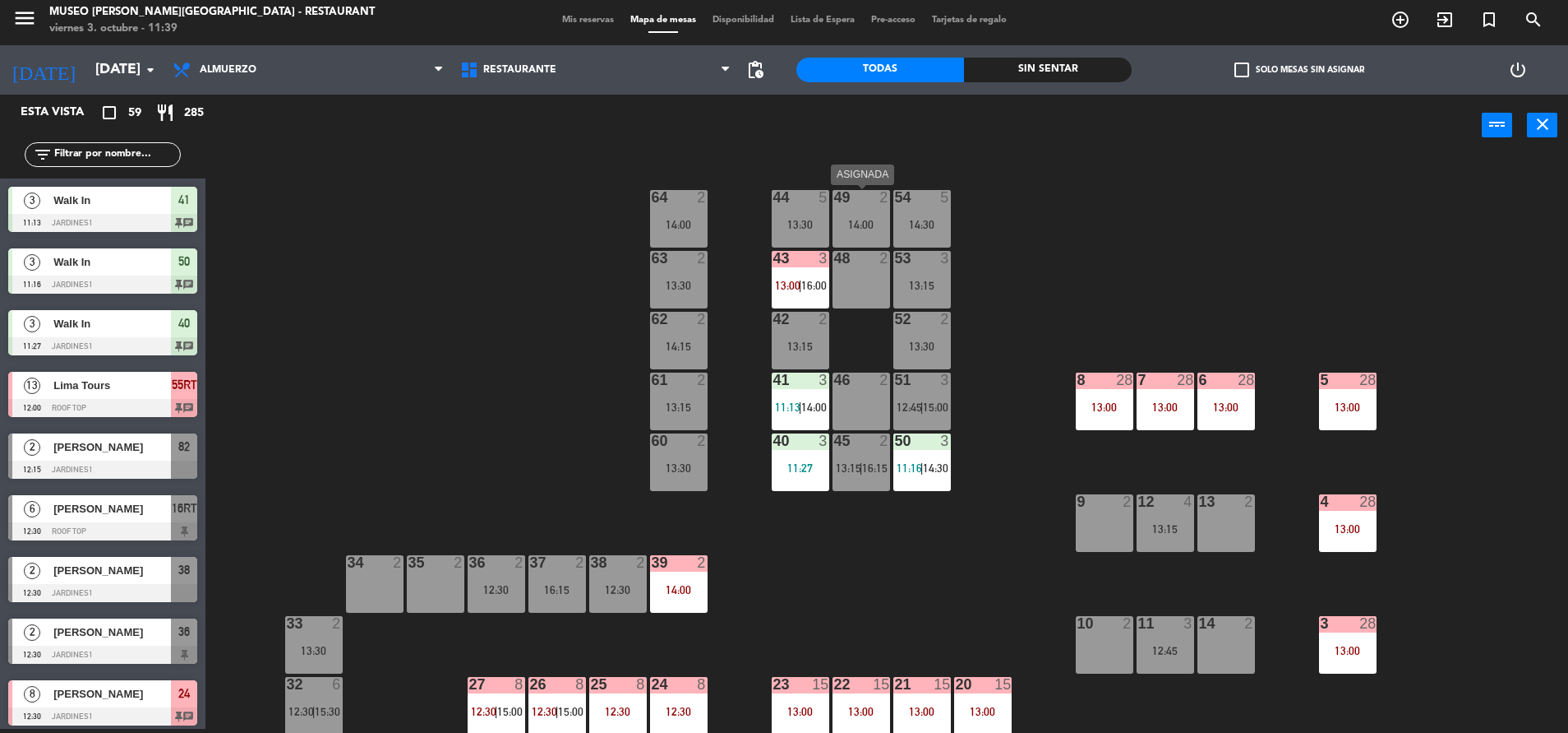
drag, startPoint x: 857, startPoint y: 217, endPoint x: 792, endPoint y: 180, distance: 74.8
click at [792, 180] on div "44 5 13:30 49 2 14:00 54 5 14:30 64 2 14:00 48 2 53 3 13:15 63 2 13:30 43 3 13:…" at bounding box center [895, 447] width 1347 height 572
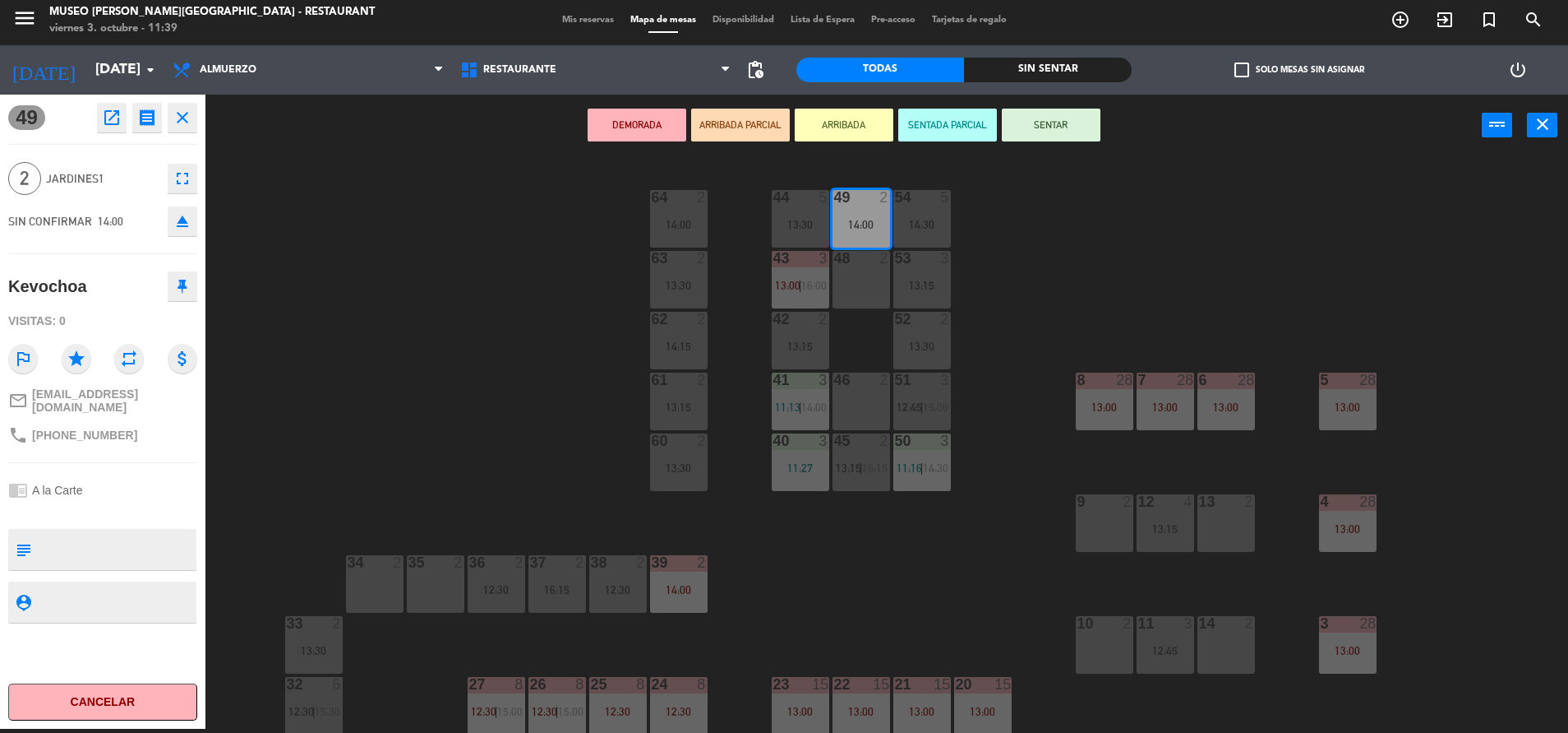
click at [862, 275] on div "48 2" at bounding box center [862, 280] width 58 height 58
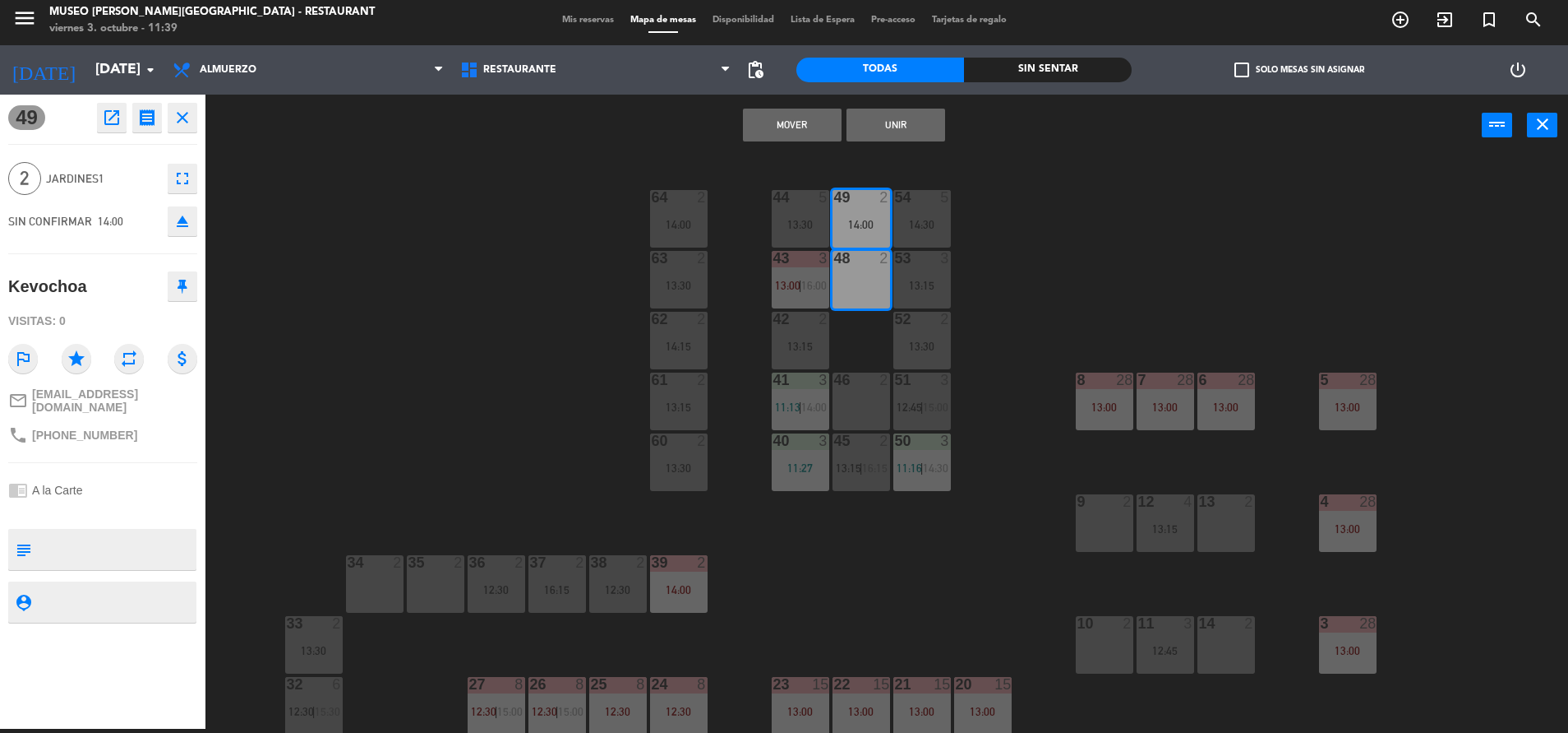
click at [775, 134] on button "Mover" at bounding box center [792, 124] width 99 height 33
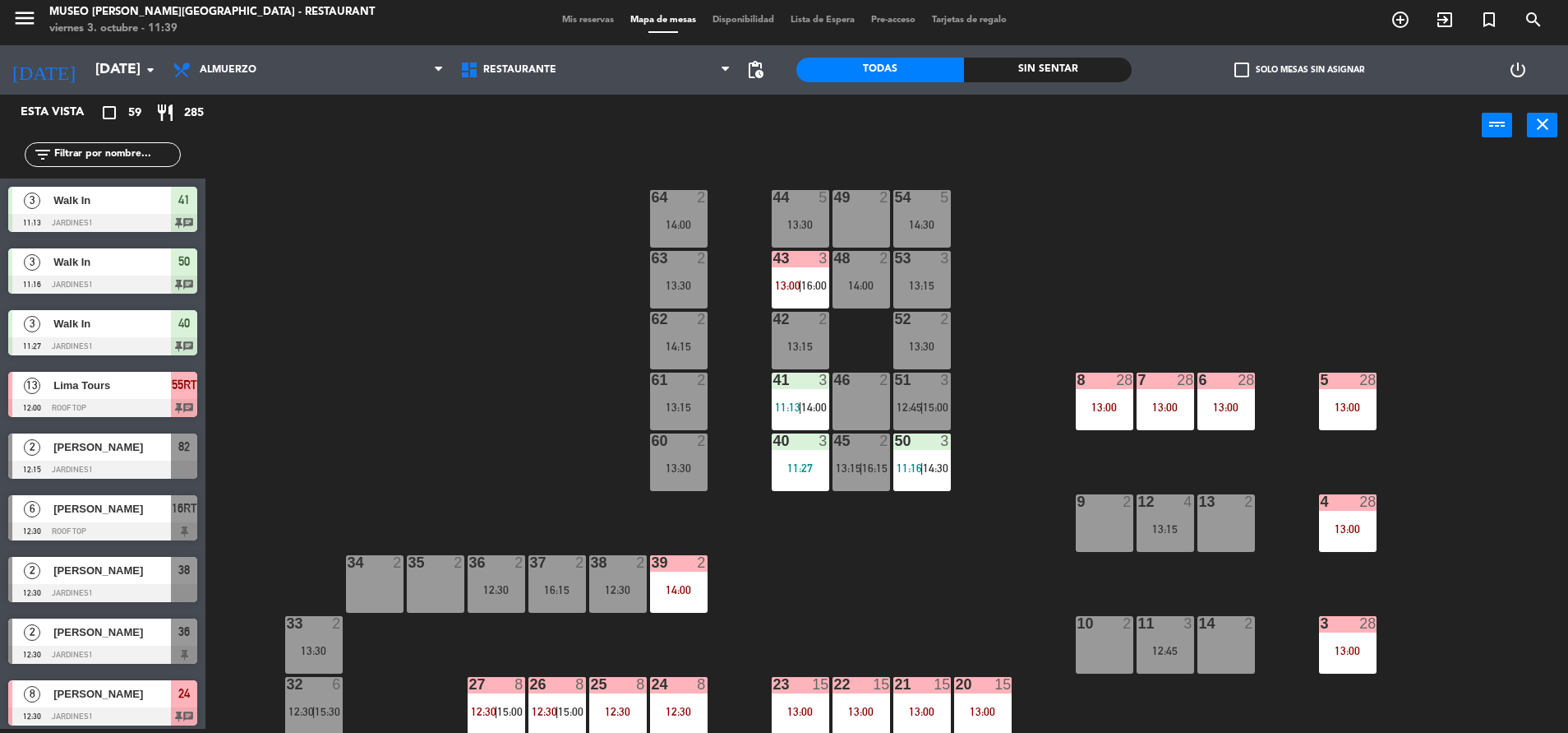
click at [856, 218] on div "49 2" at bounding box center [862, 219] width 58 height 58
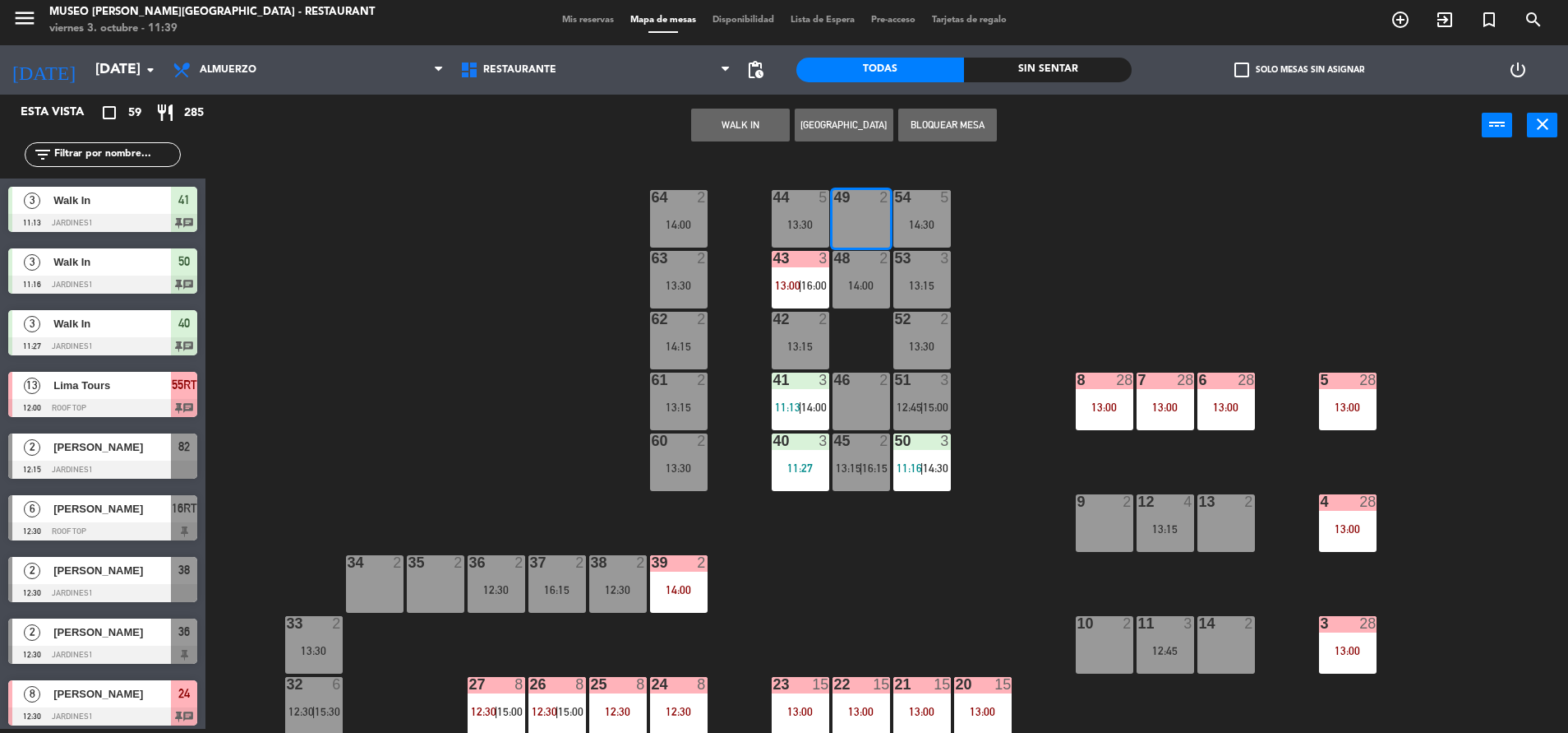
click at [706, 119] on button "WALK IN" at bounding box center [741, 124] width 99 height 33
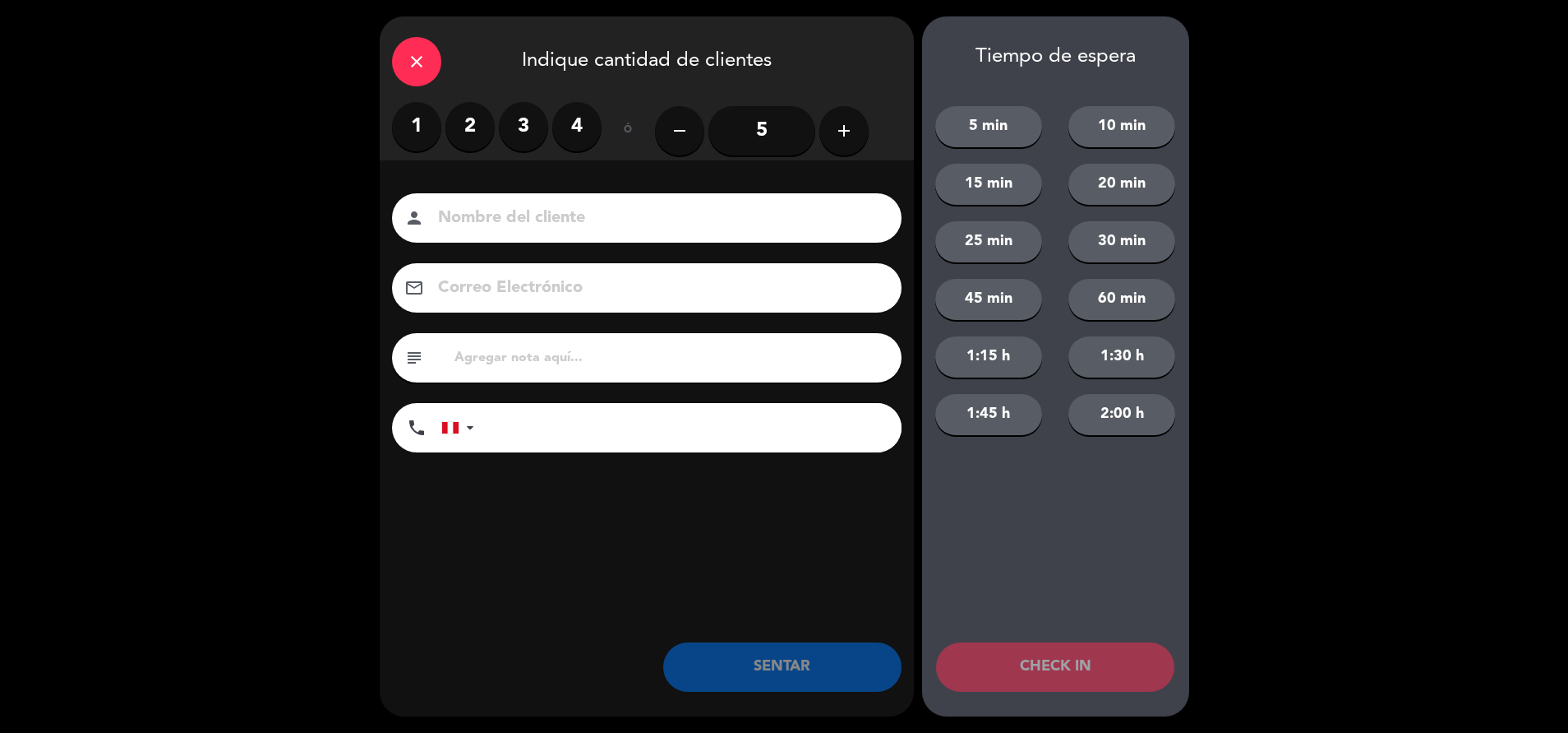
click at [420, 122] on label "1" at bounding box center [417, 126] width 50 height 50
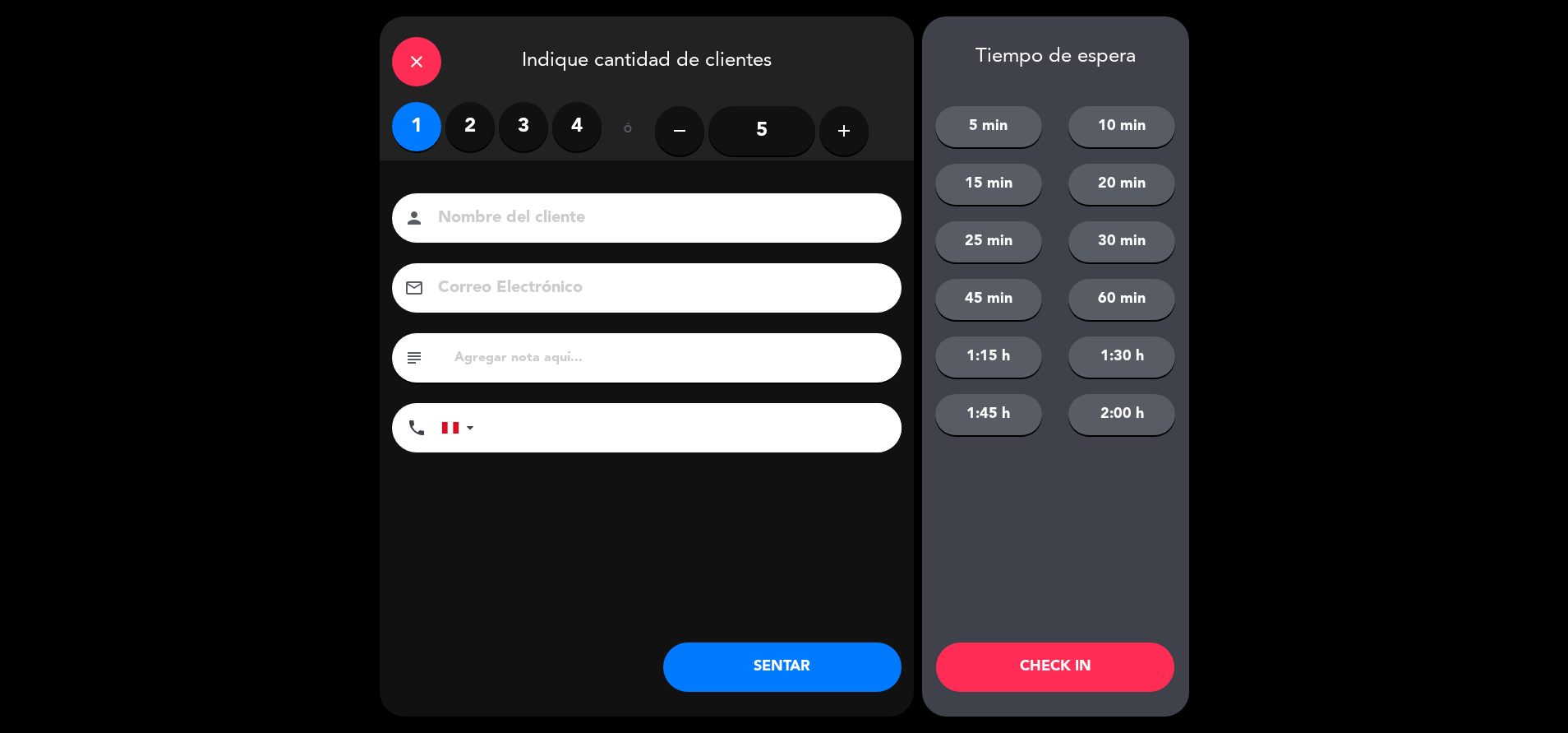
click at [527, 223] on input at bounding box center [658, 218] width 444 height 29
type input "walk in - [PERSON_NAME]"
click at [627, 426] on input "tel" at bounding box center [696, 427] width 411 height 50
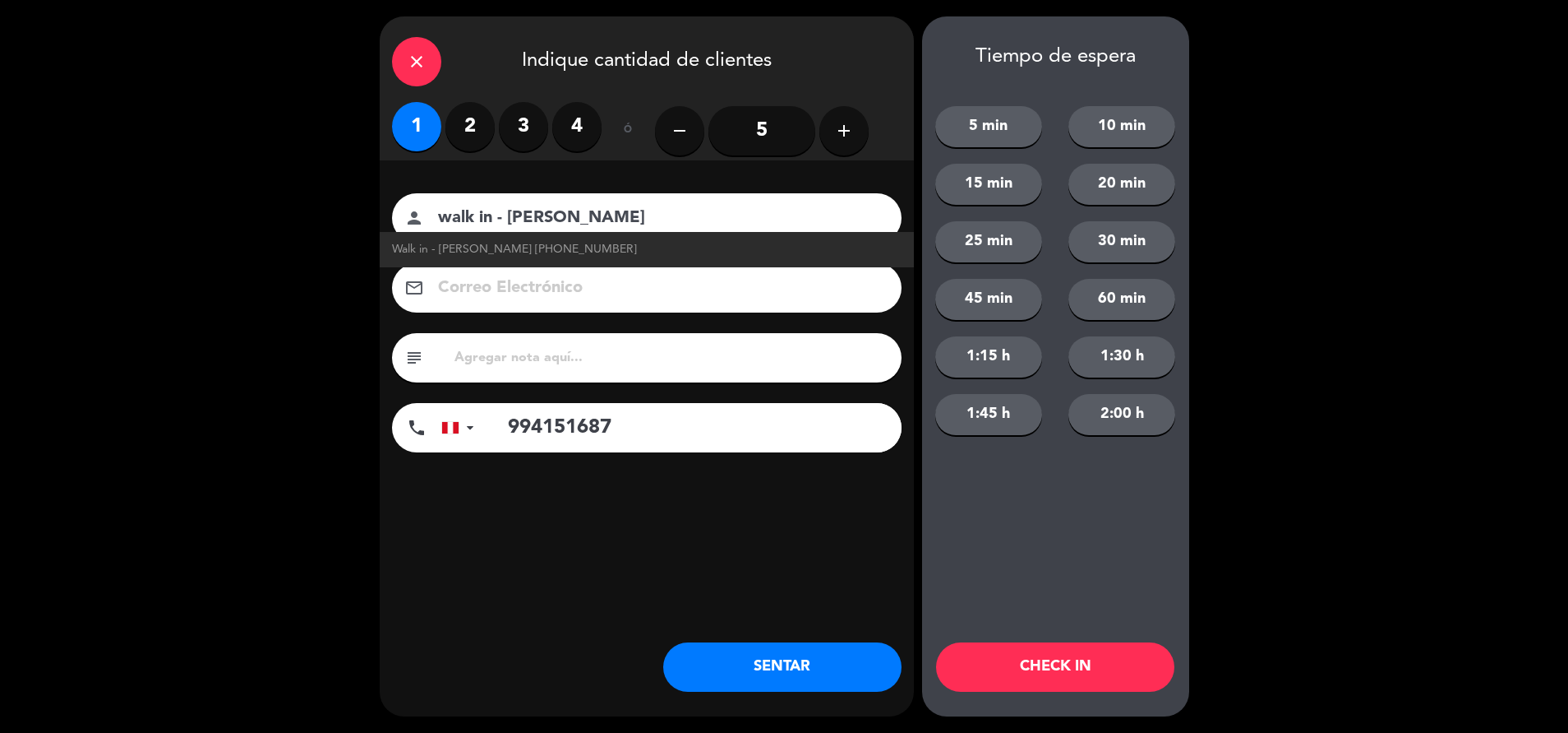
type input "994151687"
click at [602, 353] on input "text" at bounding box center [671, 357] width 436 height 23
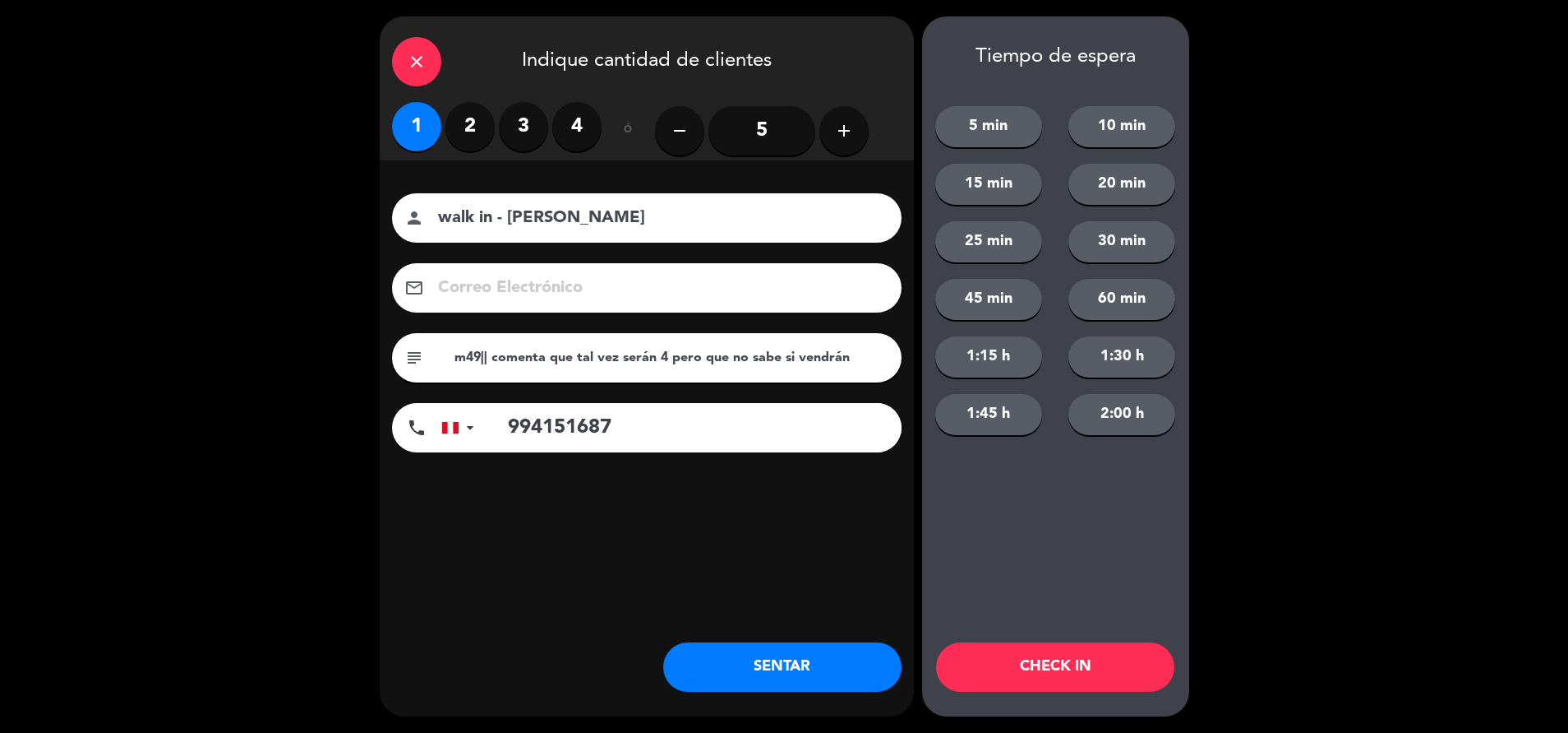
type input "m49|| comenta que tal vez serán 4 pero que no sabe si vendrán"
click at [737, 658] on button "SENTAR" at bounding box center [782, 667] width 238 height 50
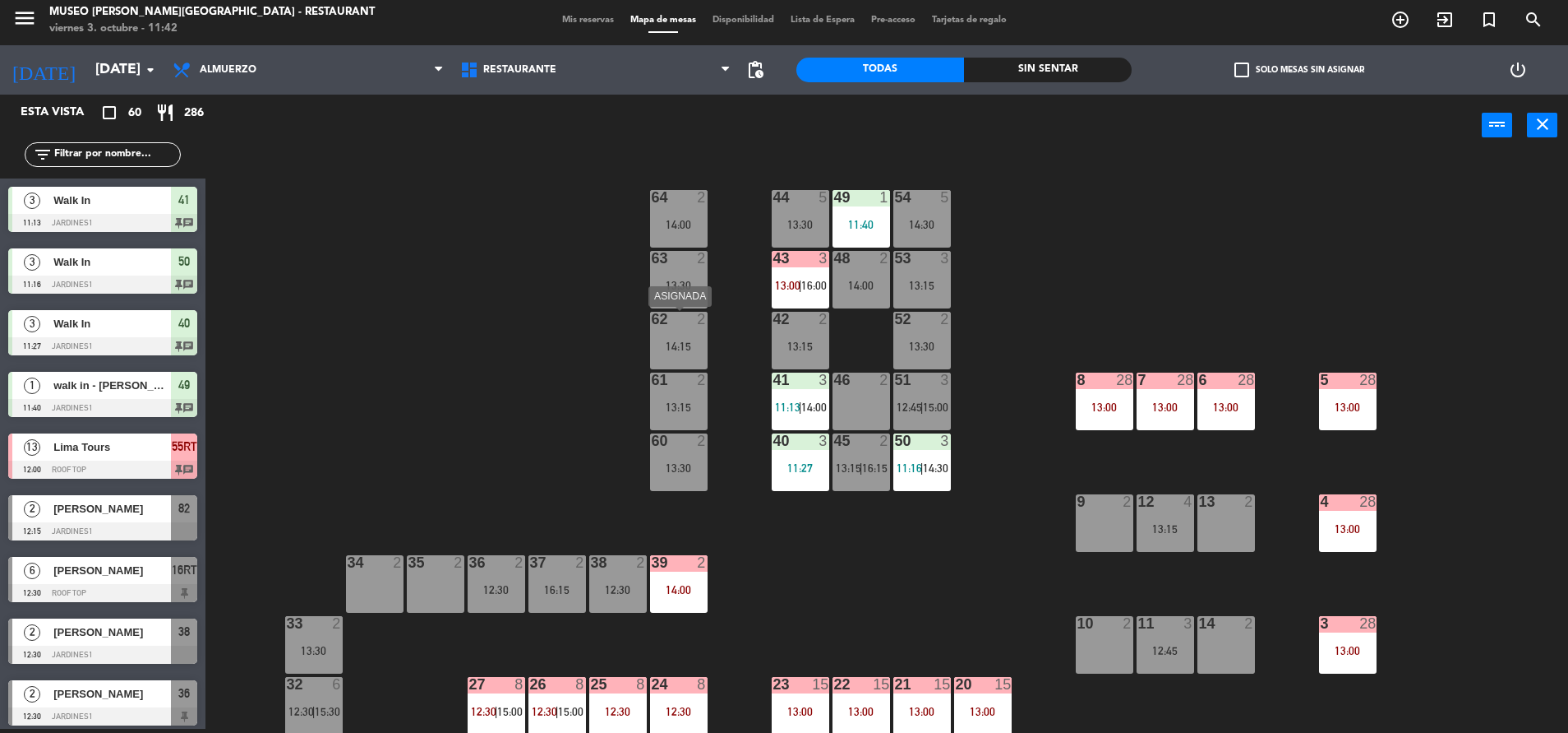
click at [675, 334] on div "62 2 14:15" at bounding box center [679, 340] width 58 height 58
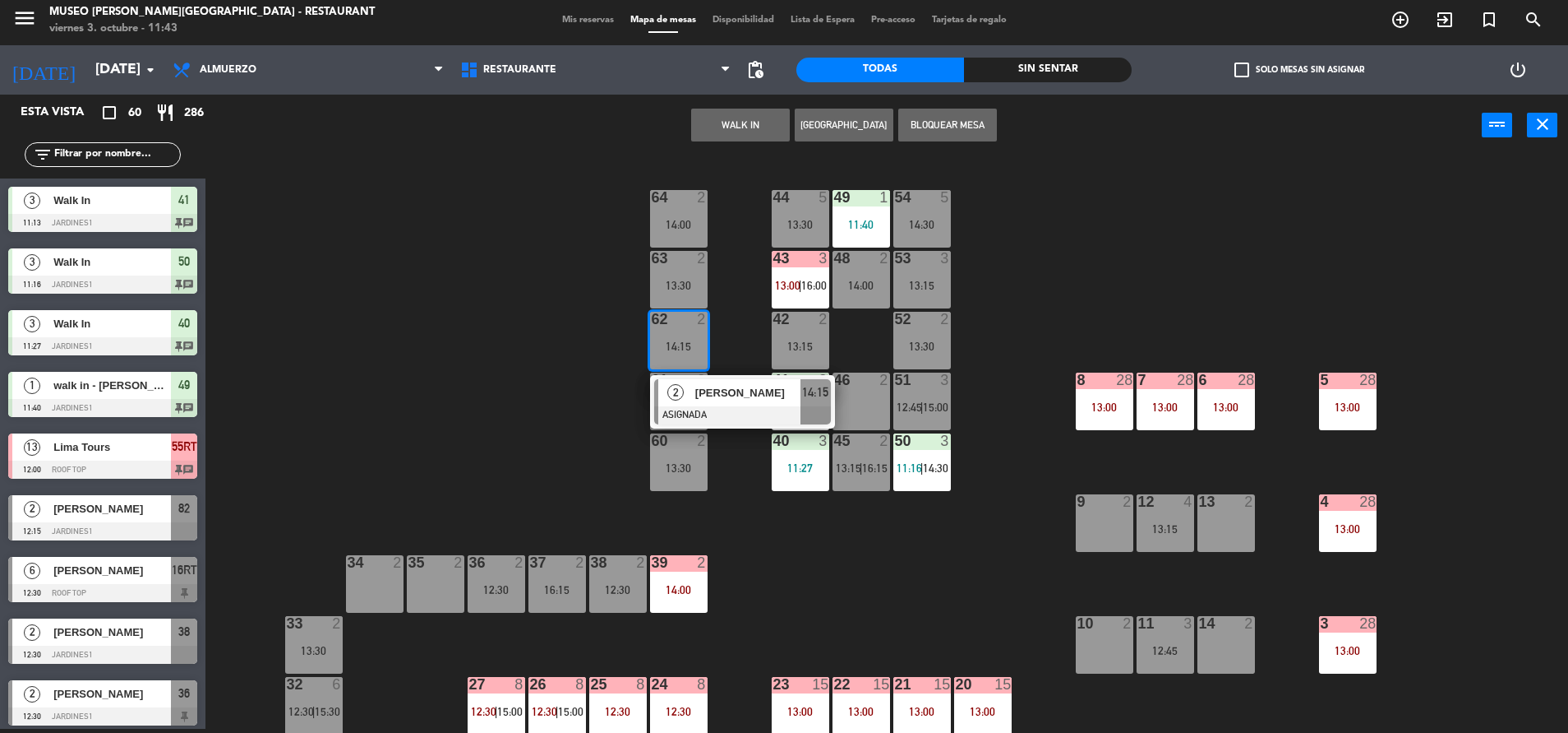
click at [746, 124] on button "WALK IN" at bounding box center [741, 124] width 99 height 33
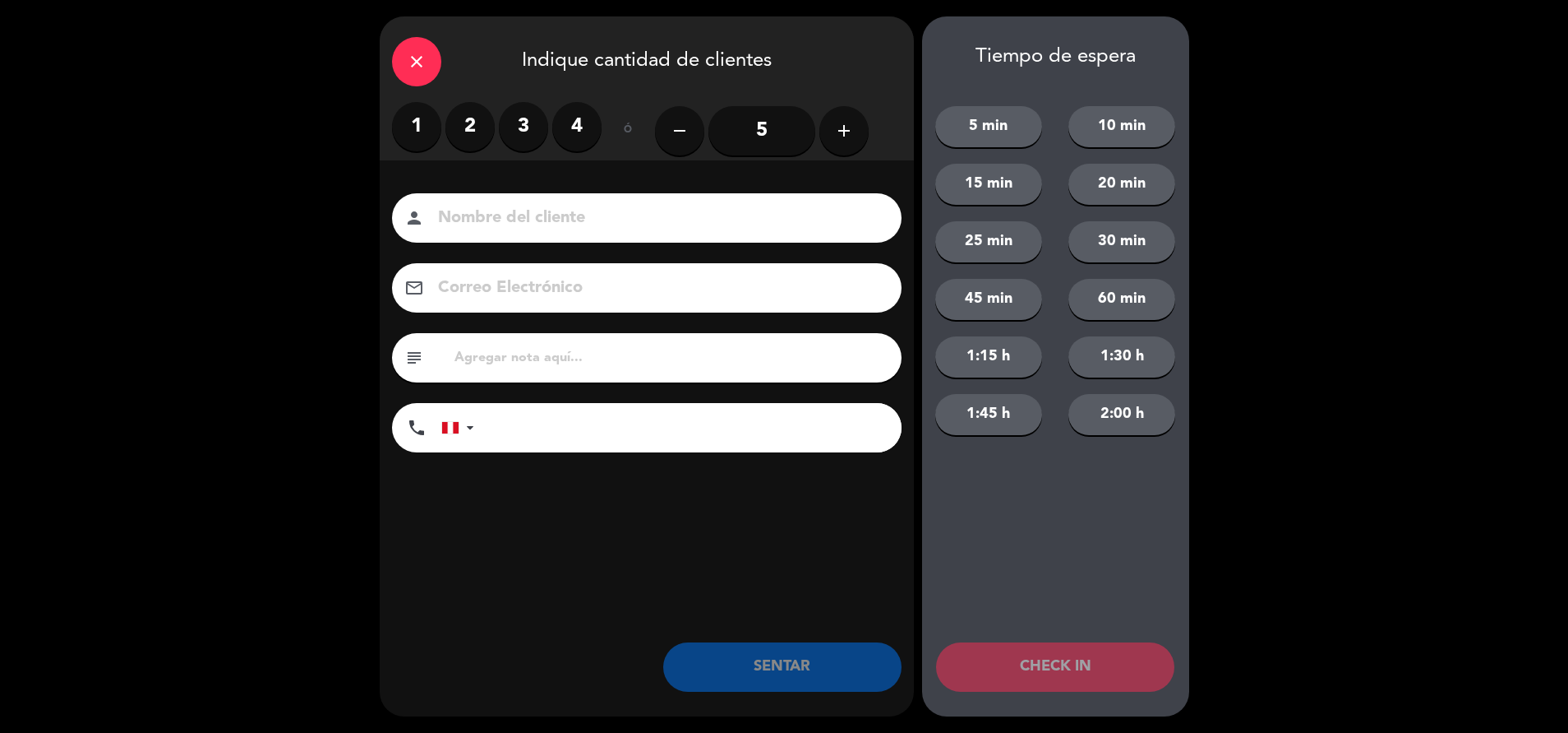
click at [468, 134] on label "2" at bounding box center [470, 126] width 50 height 50
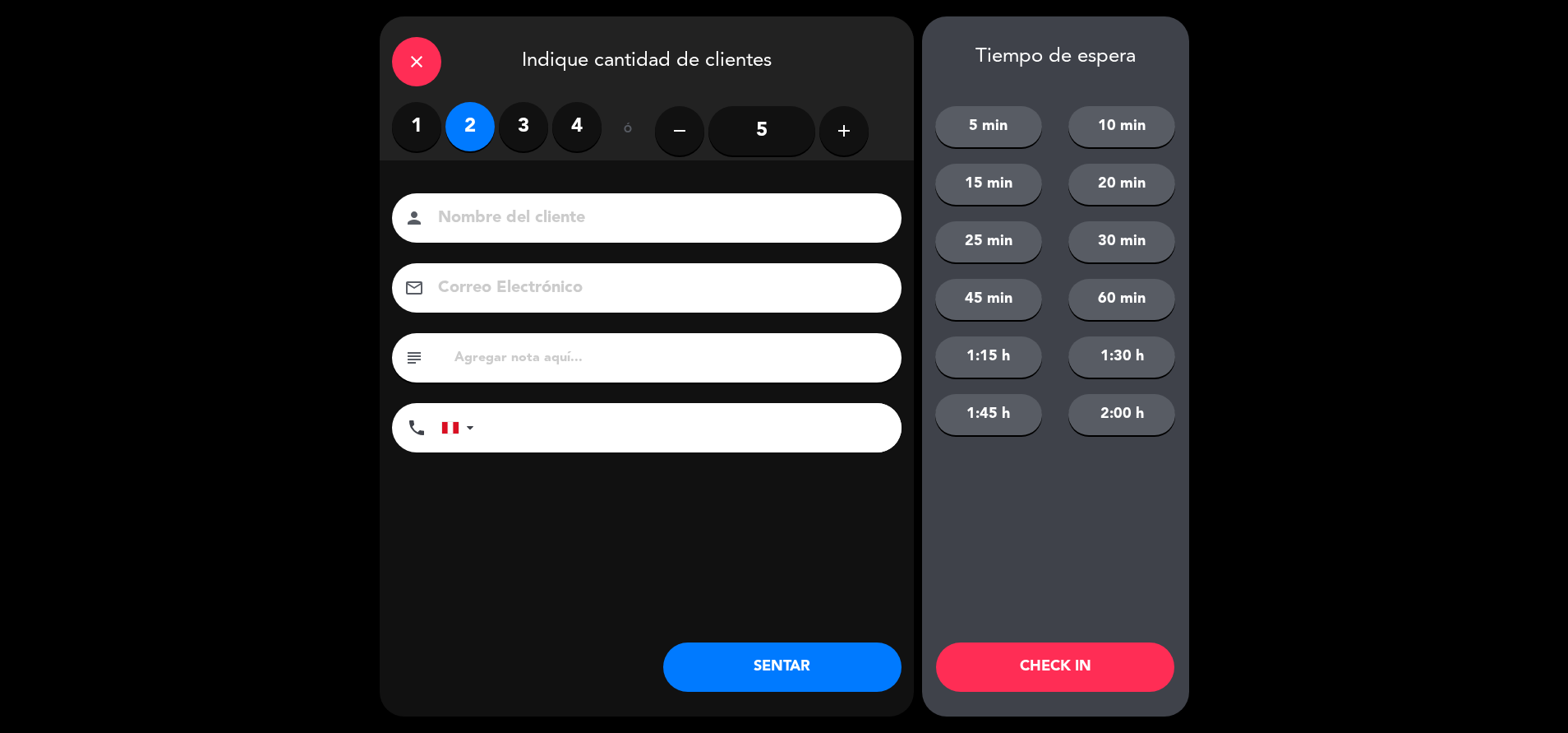
click at [522, 213] on input at bounding box center [658, 218] width 444 height 29
type input "walk in - sun"
click at [592, 361] on input "text" at bounding box center [671, 357] width 436 height 23
type input "m64"
click at [715, 666] on button "SENTAR" at bounding box center [782, 667] width 238 height 50
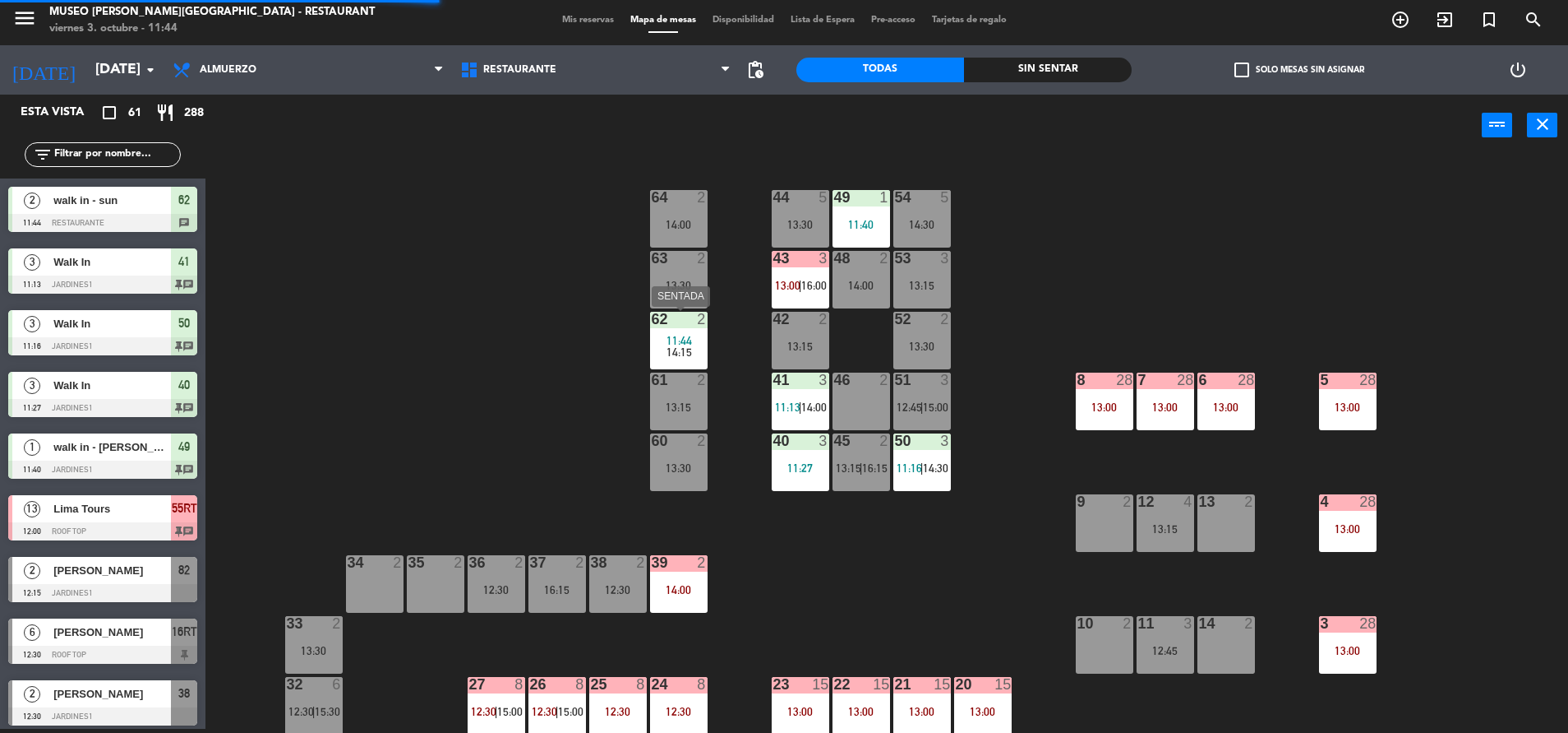
click at [668, 326] on div "62 2" at bounding box center [679, 320] width 58 height 17
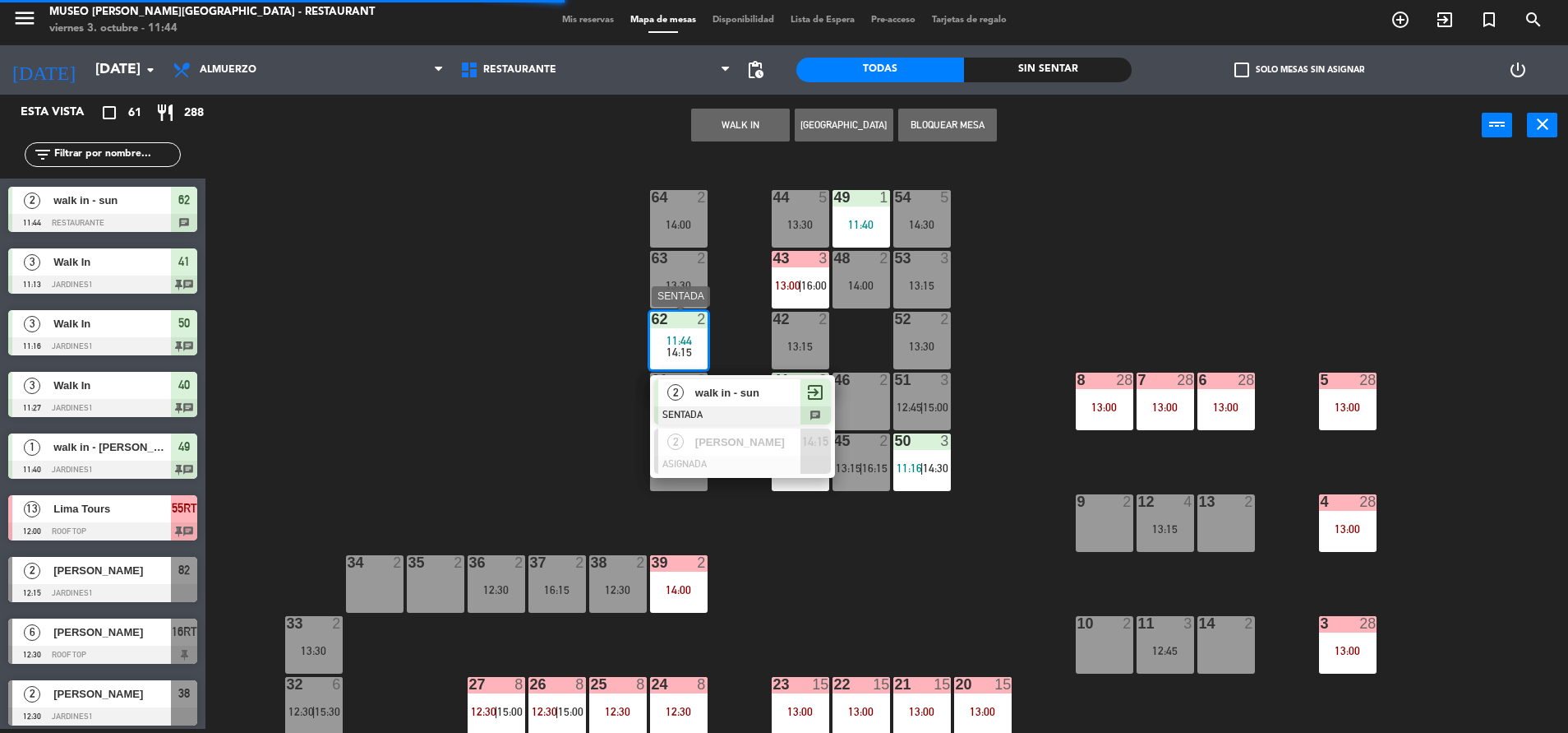
click at [706, 380] on div "walk in - sun" at bounding box center [747, 392] width 107 height 27
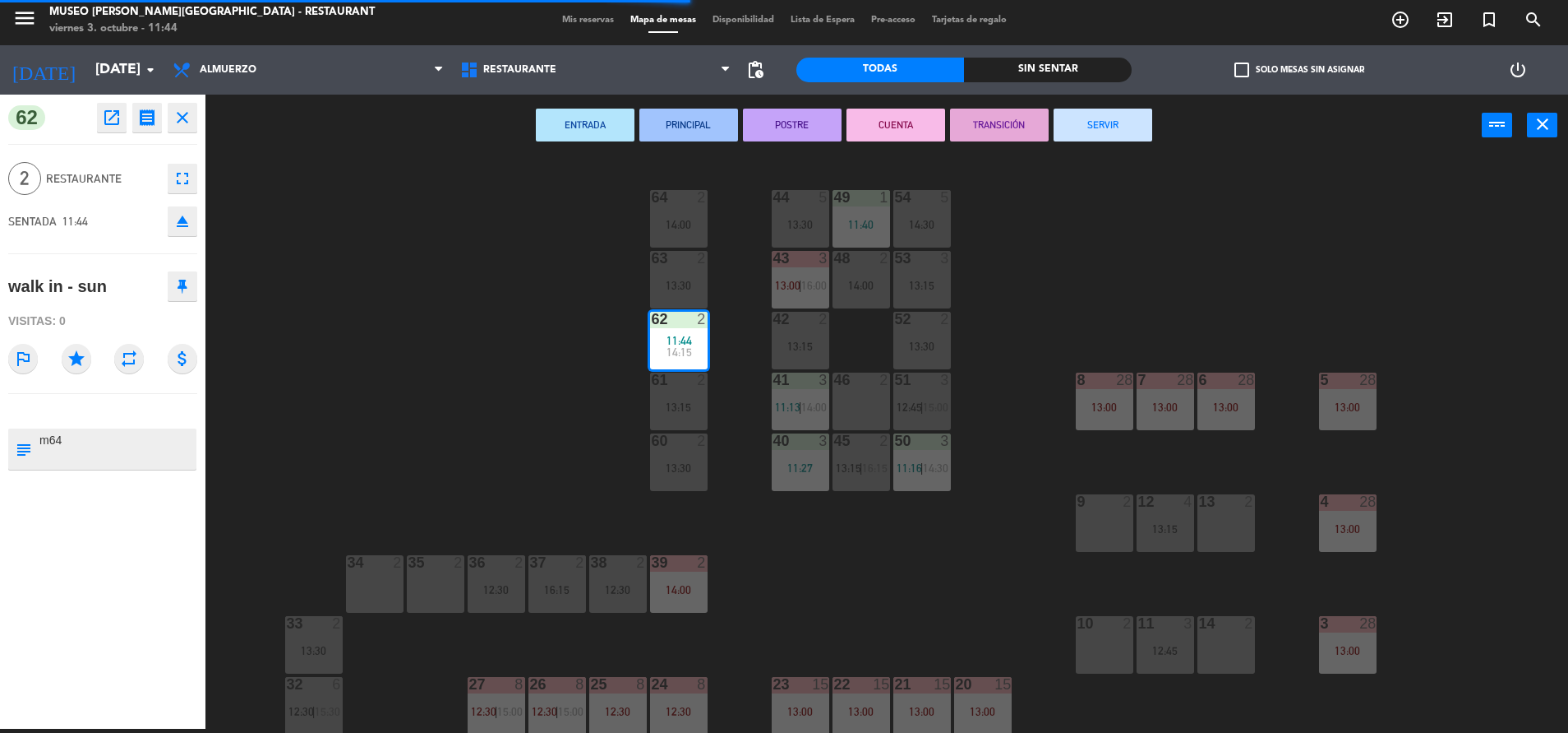
click at [682, 213] on div "64 2 14:00" at bounding box center [679, 219] width 58 height 58
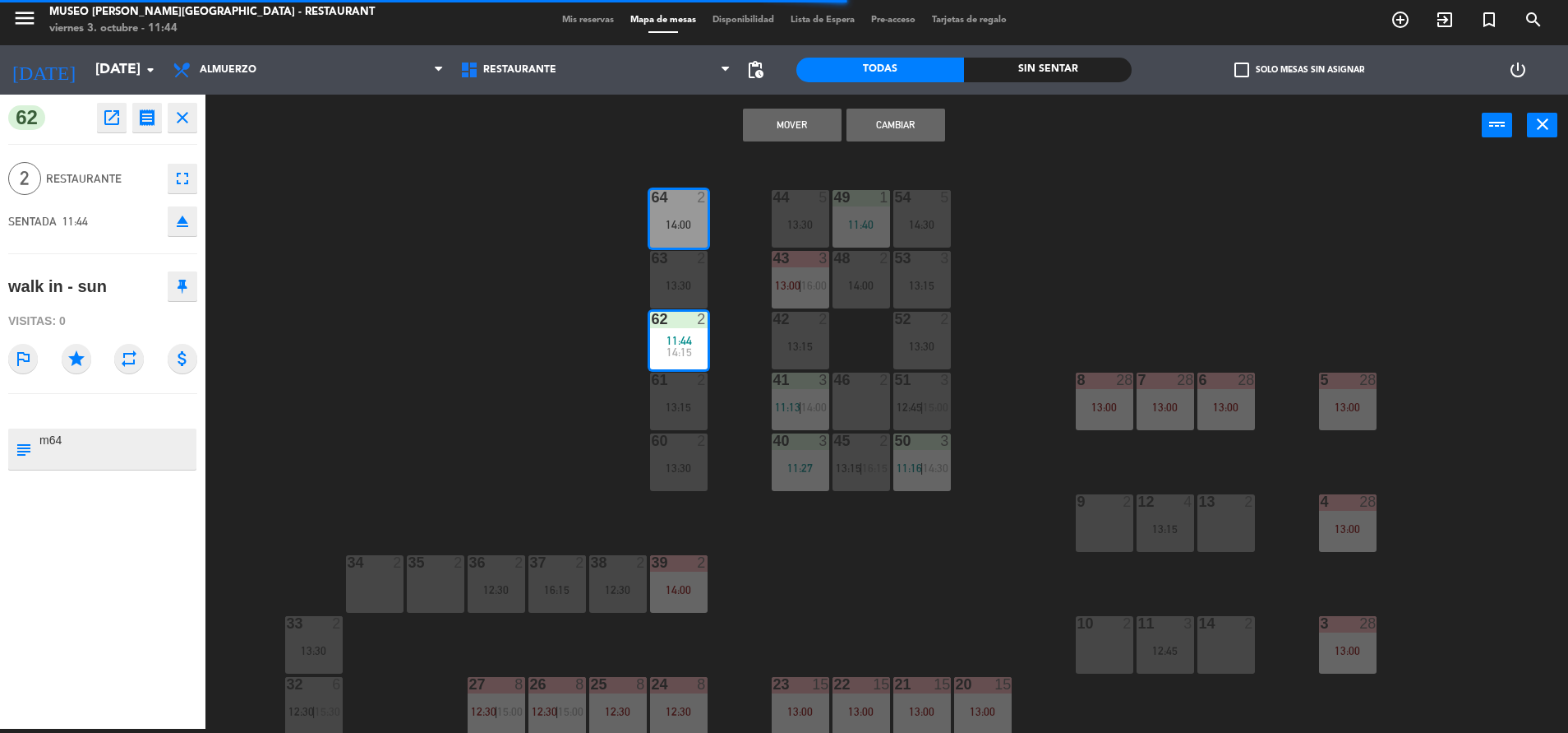
click at [801, 115] on button "Mover" at bounding box center [792, 124] width 99 height 33
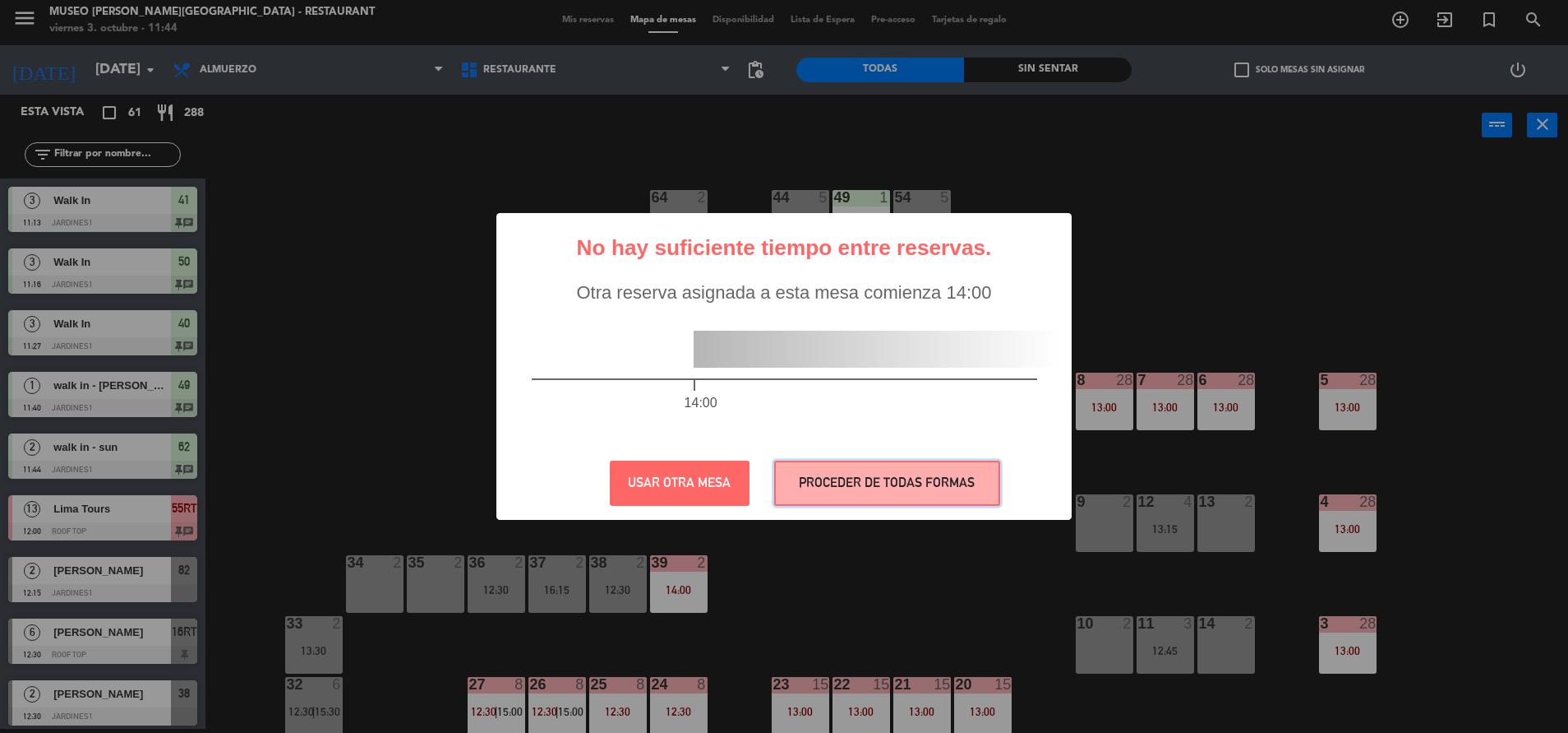
click at [854, 465] on button "PROCEDER DE TODAS FORMAS" at bounding box center [888, 483] width 226 height 45
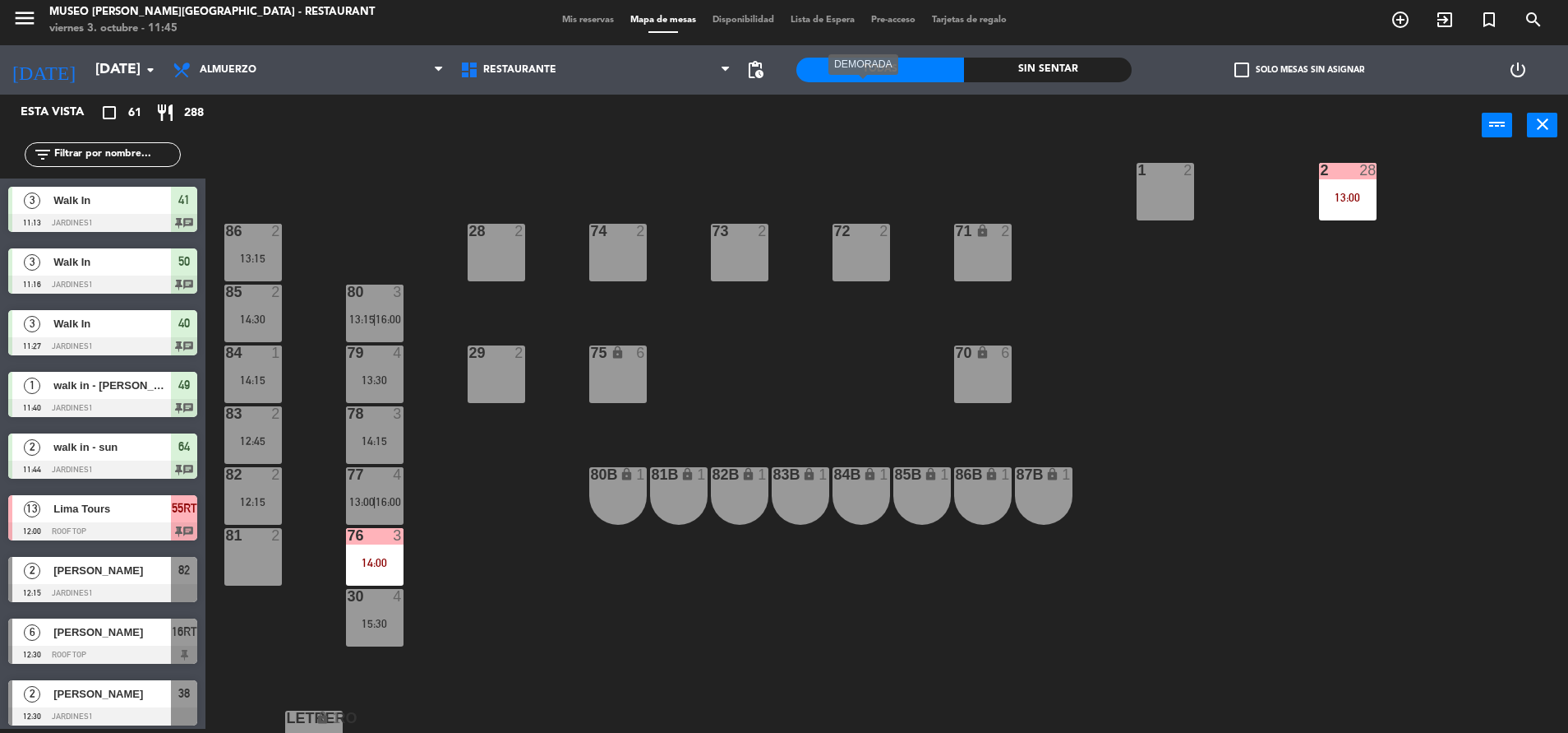
scroll to position [611, 0]
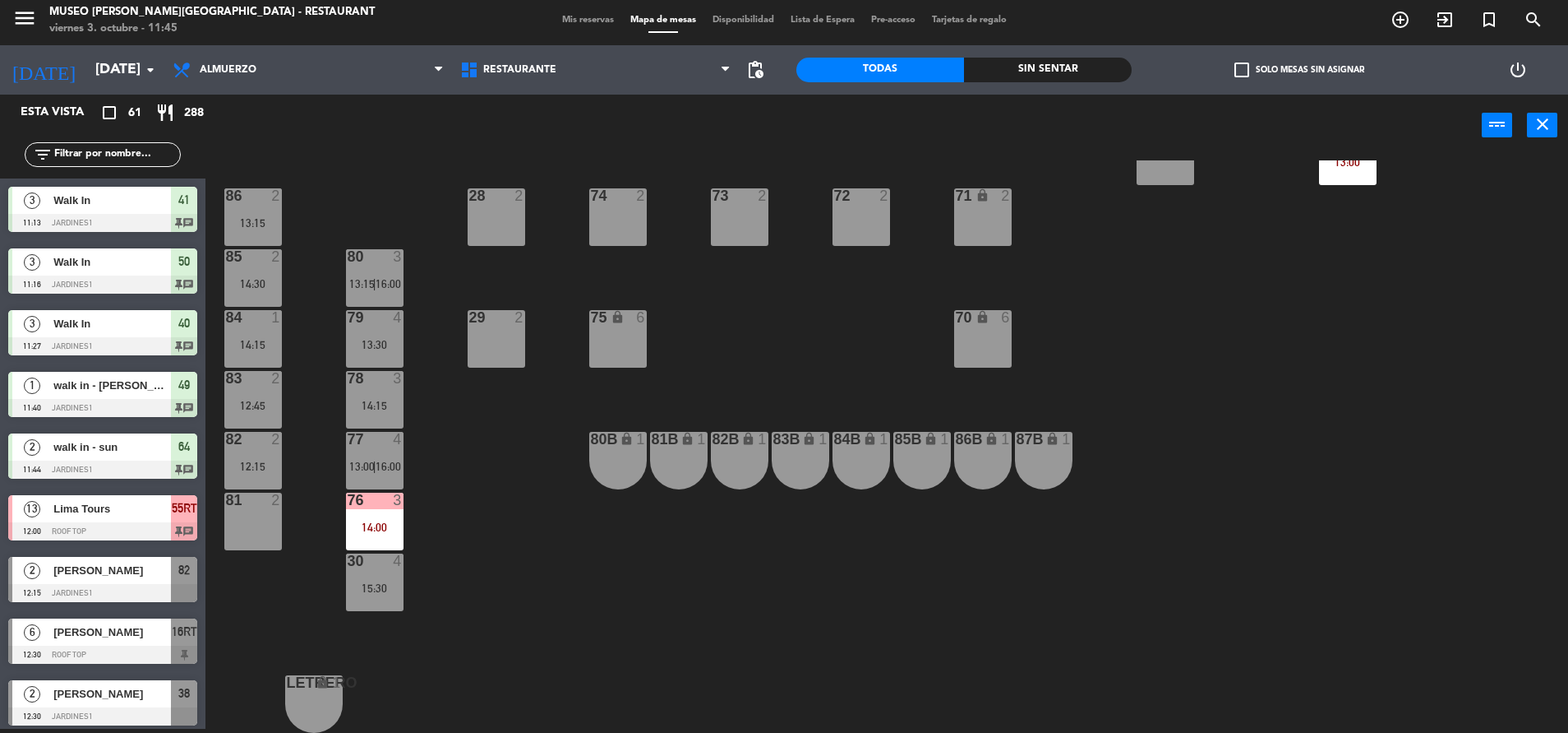
click at [404, 514] on div "44 5 13:30 49 1 11:40 54 5 14:30 64 2 11:44 | 14:00 48 2 14:00 53 3 13:15 63 2 …" at bounding box center [895, 447] width 1347 height 572
click at [367, 504] on div at bounding box center [374, 500] width 27 height 15
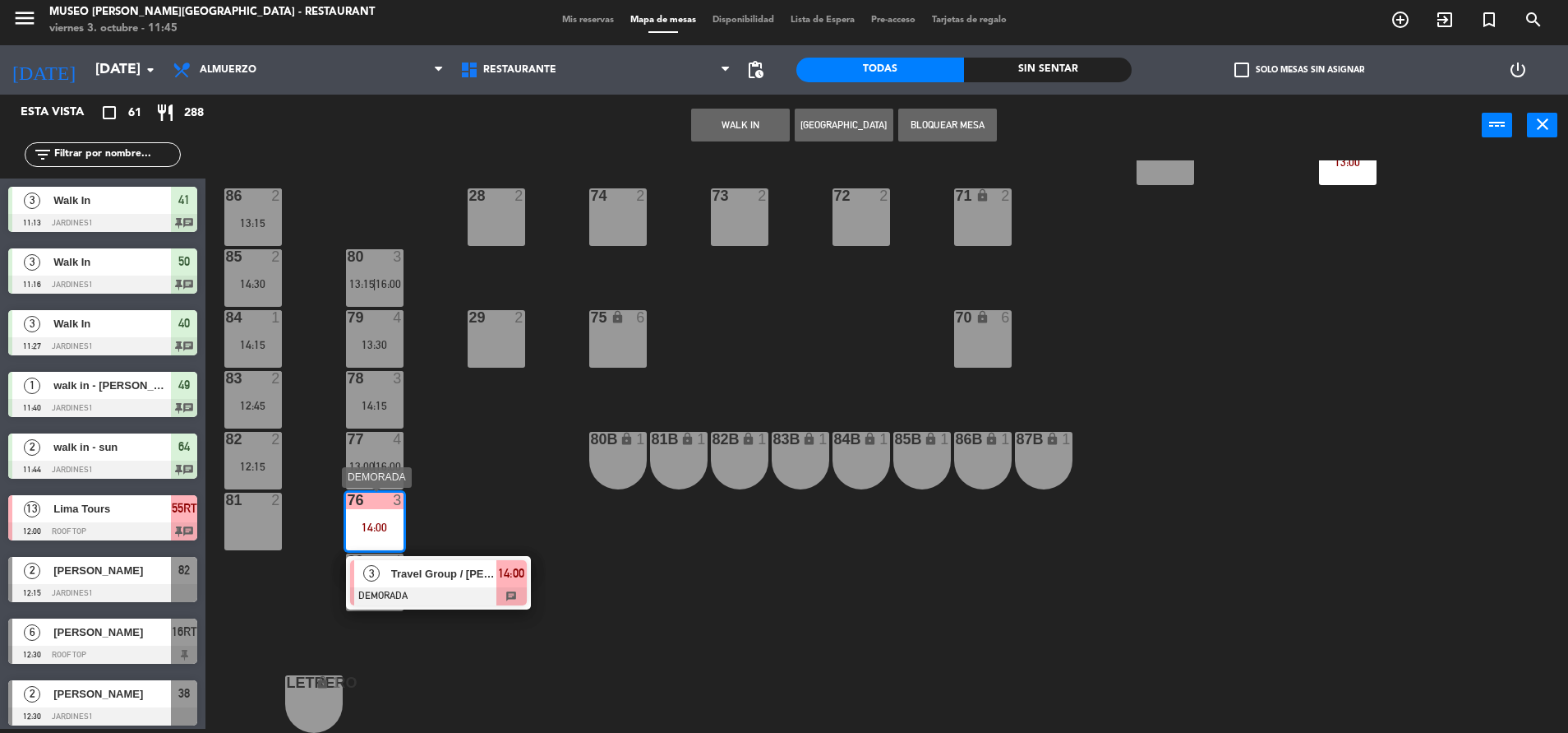
click at [465, 580] on span "Travel Group / [PERSON_NAME] X 03" at bounding box center [444, 573] width 106 height 17
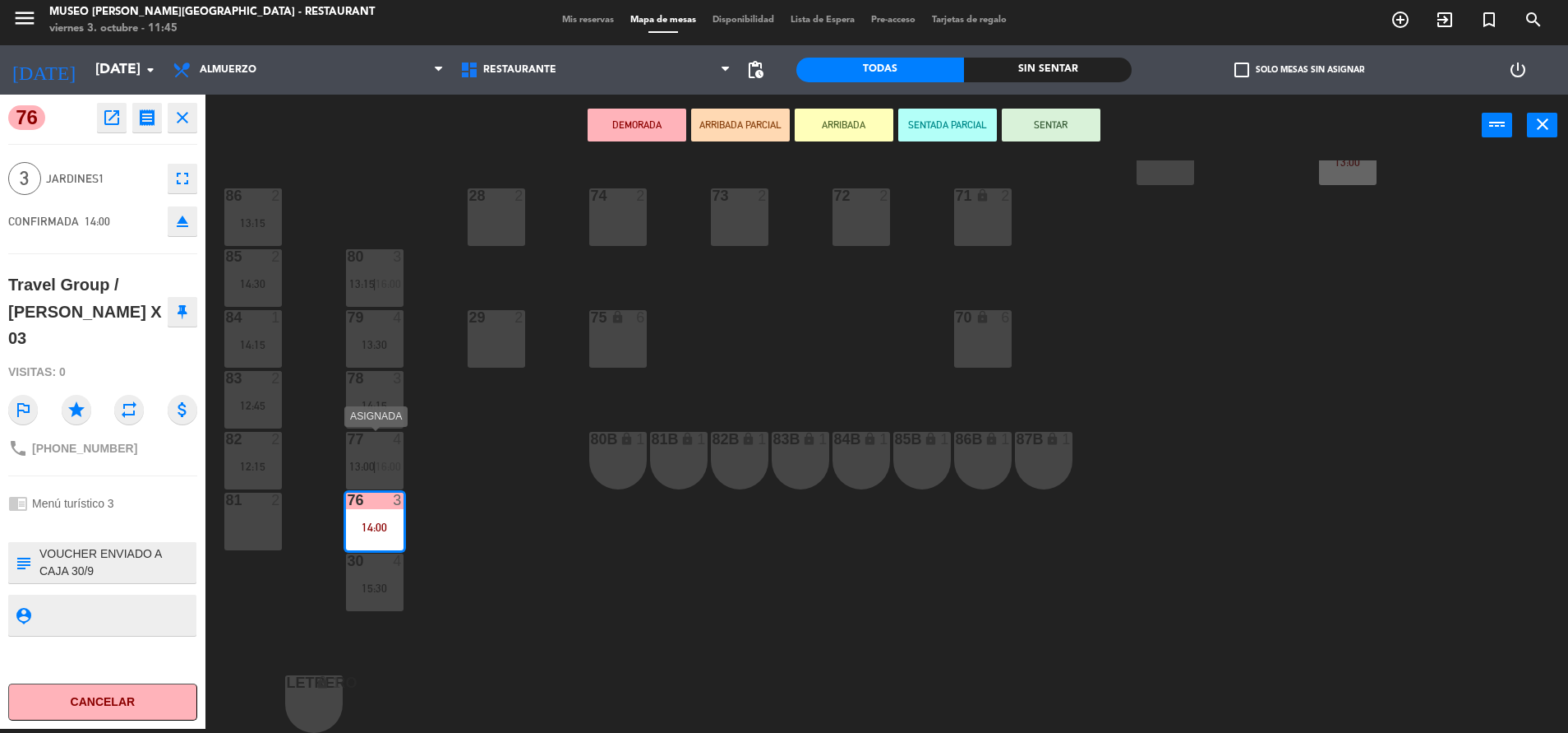
click at [371, 445] on div at bounding box center [374, 439] width 27 height 15
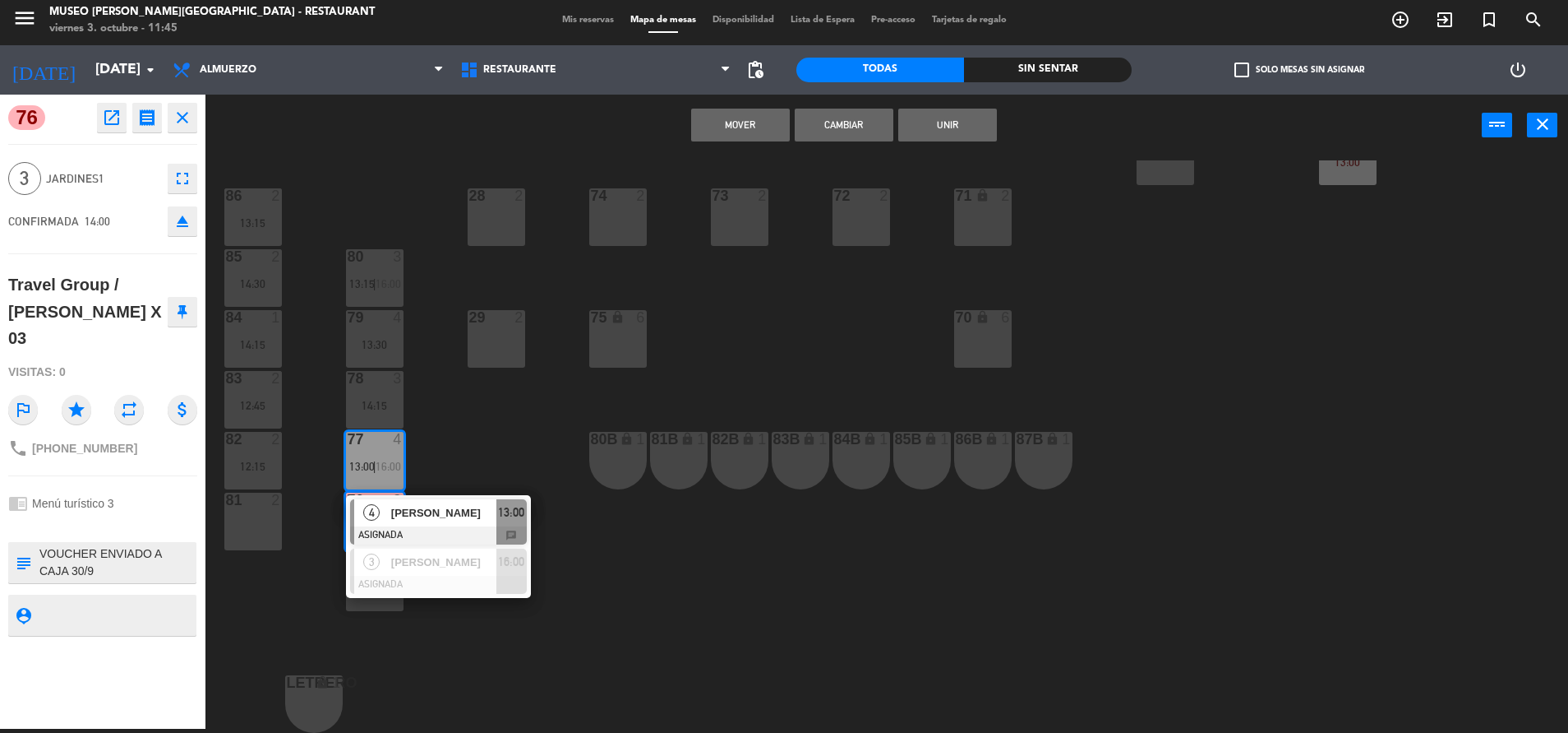
click at [855, 121] on button "Cambiar" at bounding box center [844, 124] width 99 height 33
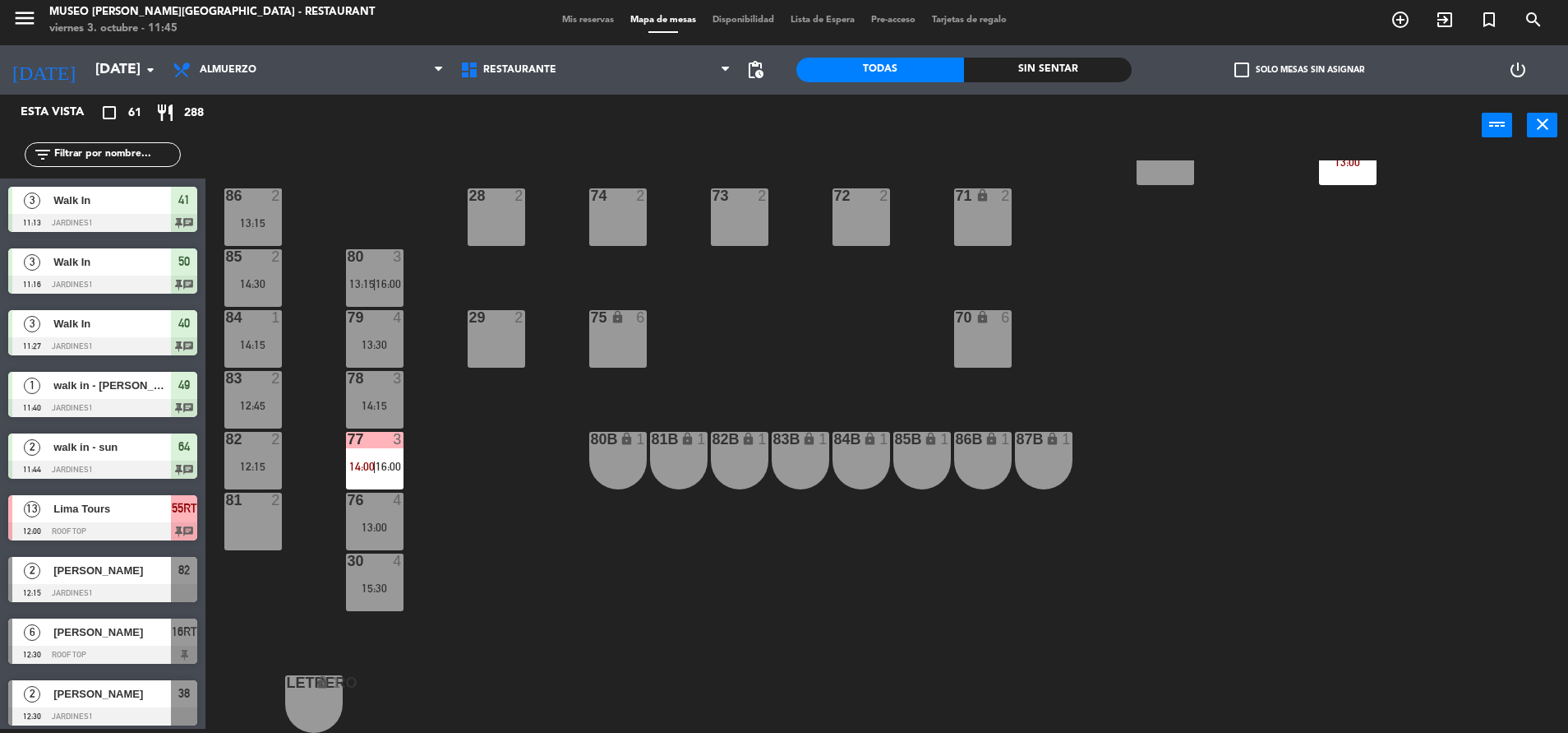
scroll to position [276, 0]
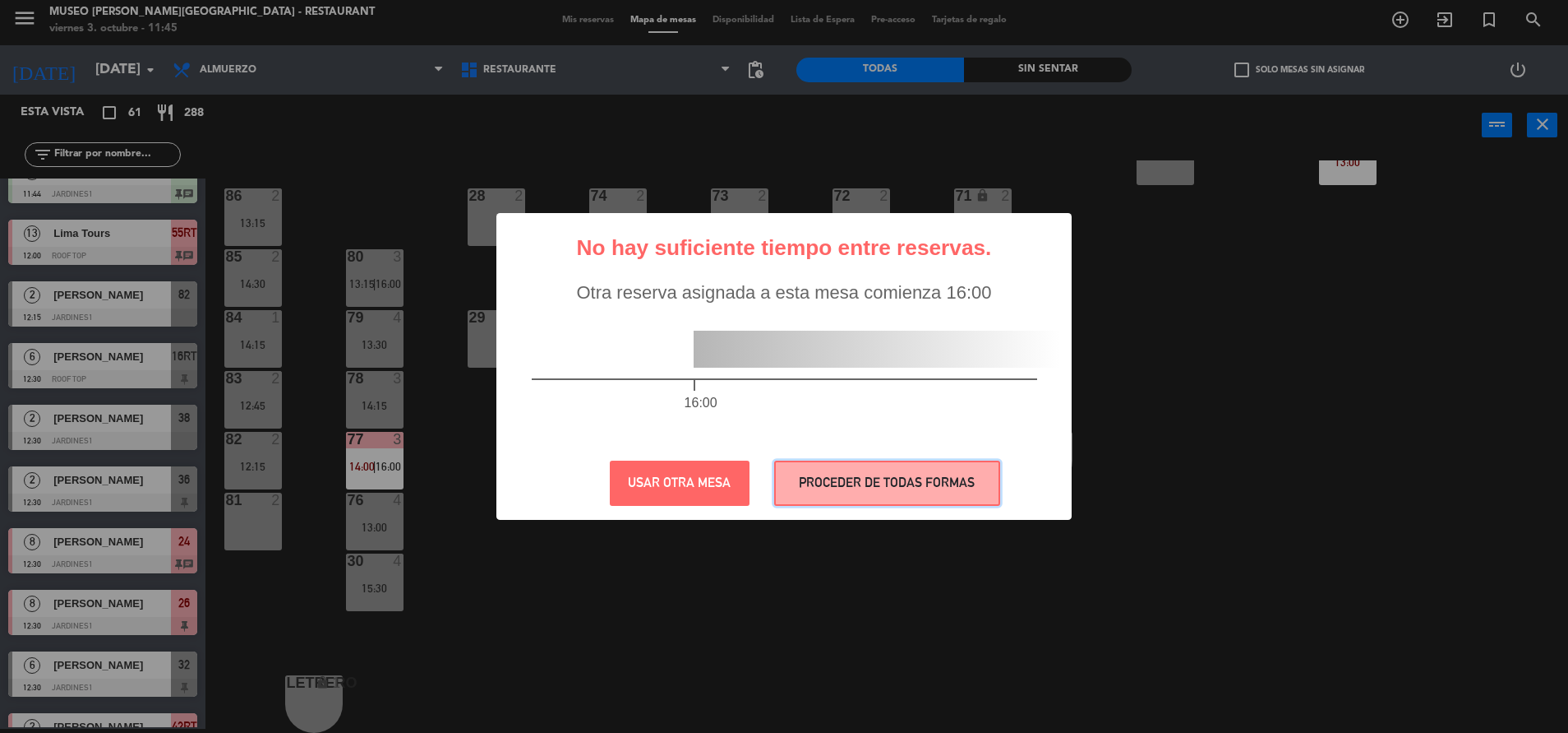
click at [886, 474] on button "PROCEDER DE TODAS FORMAS" at bounding box center [888, 483] width 226 height 45
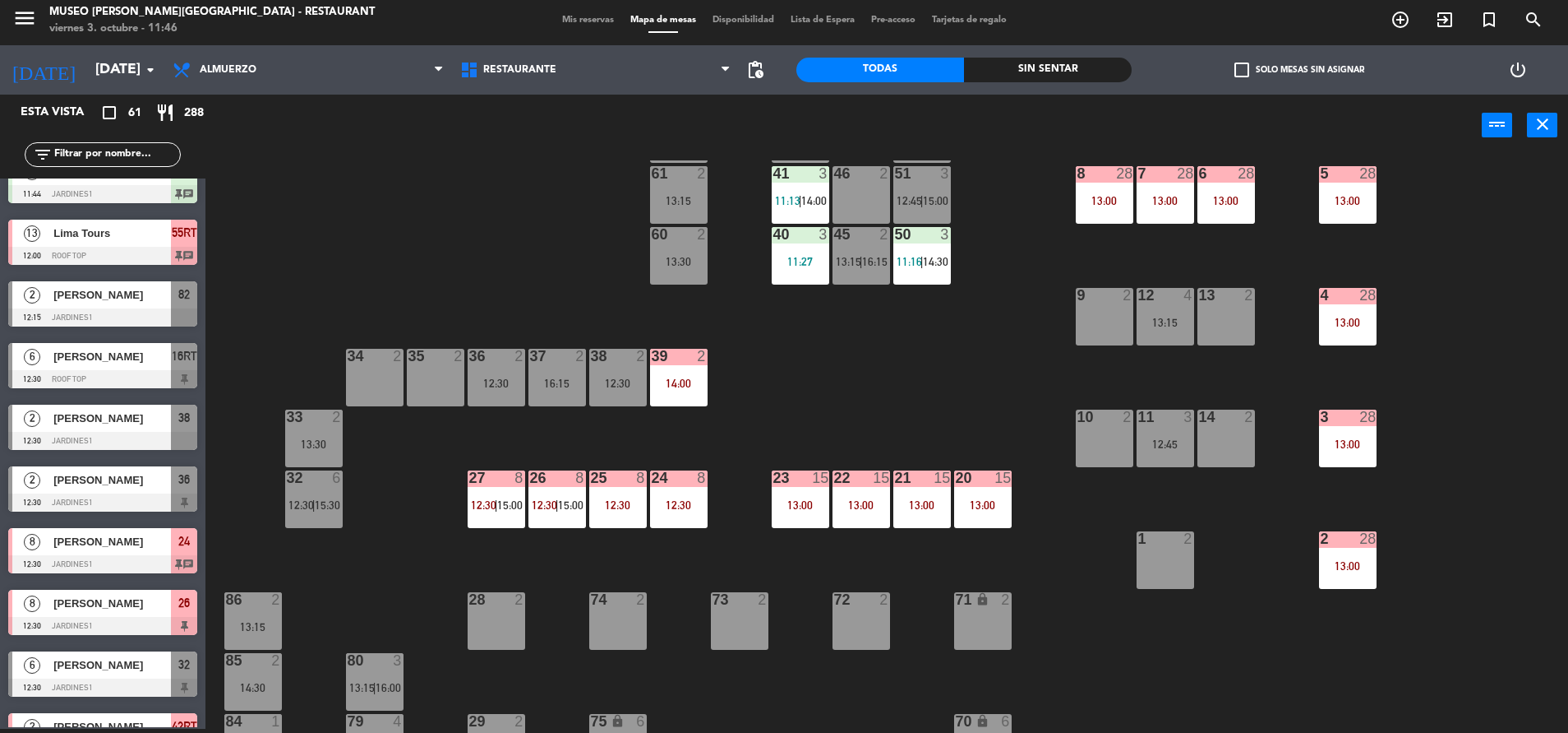
scroll to position [208, 0]
click at [895, 510] on div "13:00" at bounding box center [922, 504] width 58 height 11
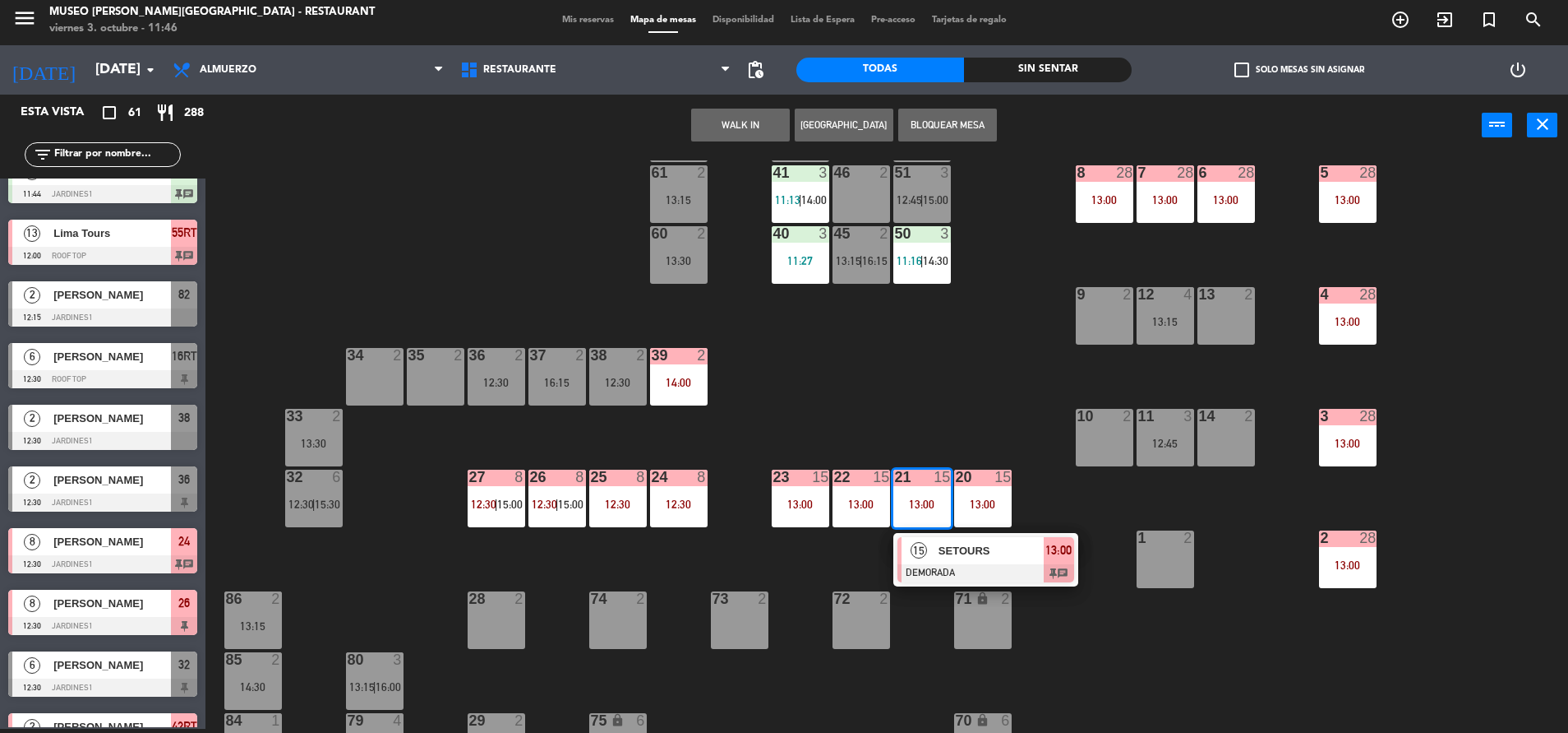
click at [930, 550] on div "15" at bounding box center [919, 550] width 36 height 27
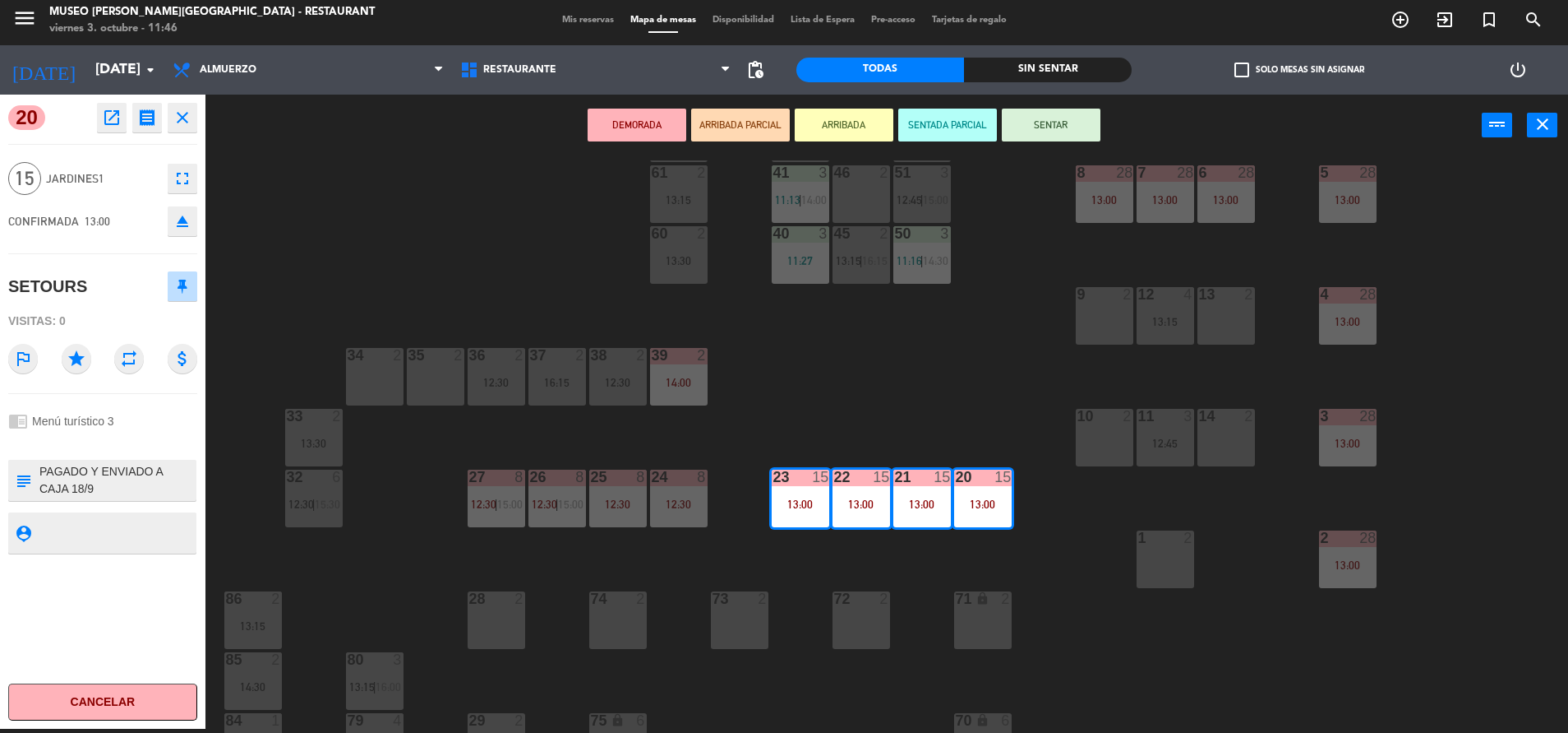
click at [878, 338] on div "44 5 13:30 49 1 11:40 54 5 14:30 64 2 11:44 | 14:00 48 2 14:00 53 3 13:15 63 2 …" at bounding box center [895, 447] width 1347 height 572
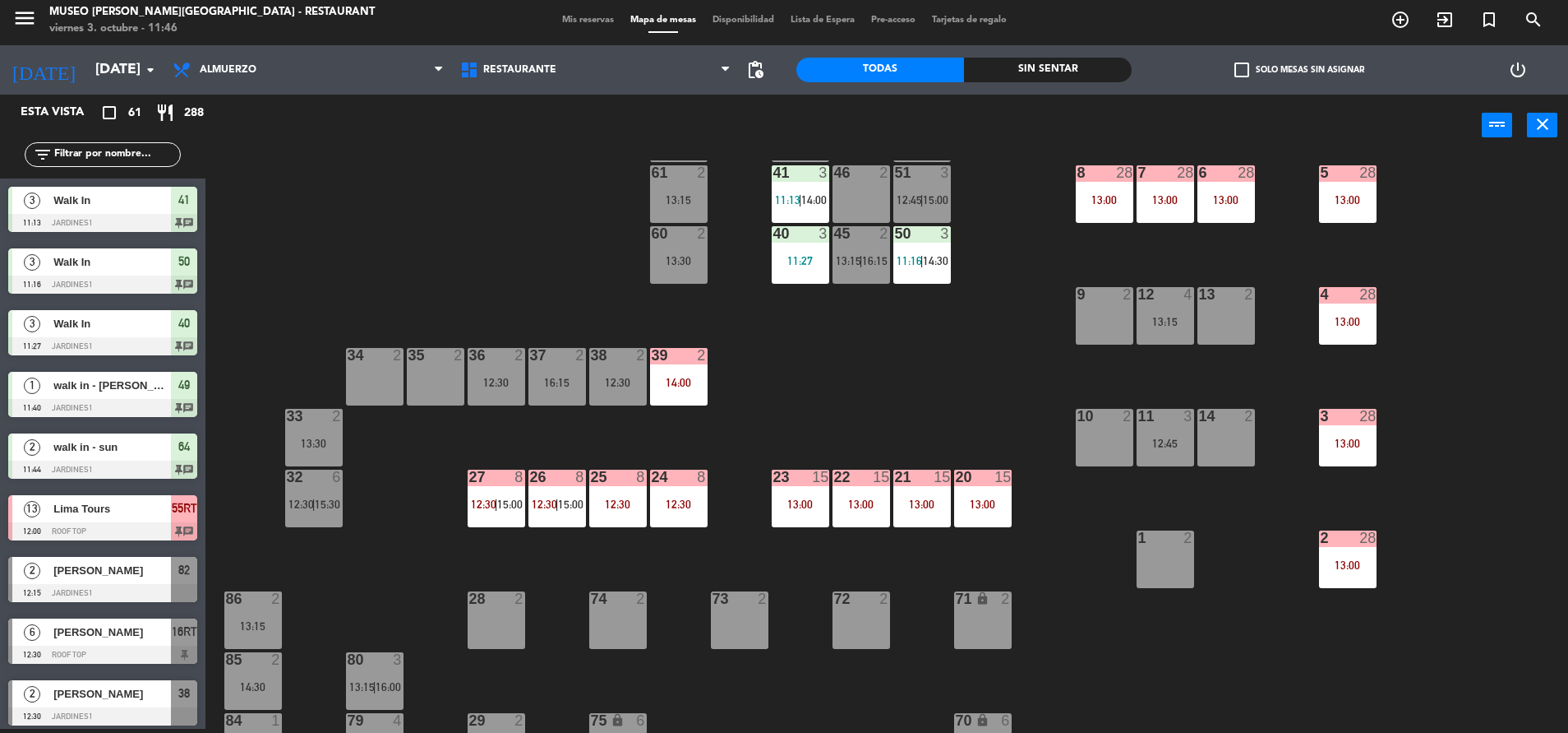
click at [178, 161] on input "text" at bounding box center [116, 154] width 127 height 18
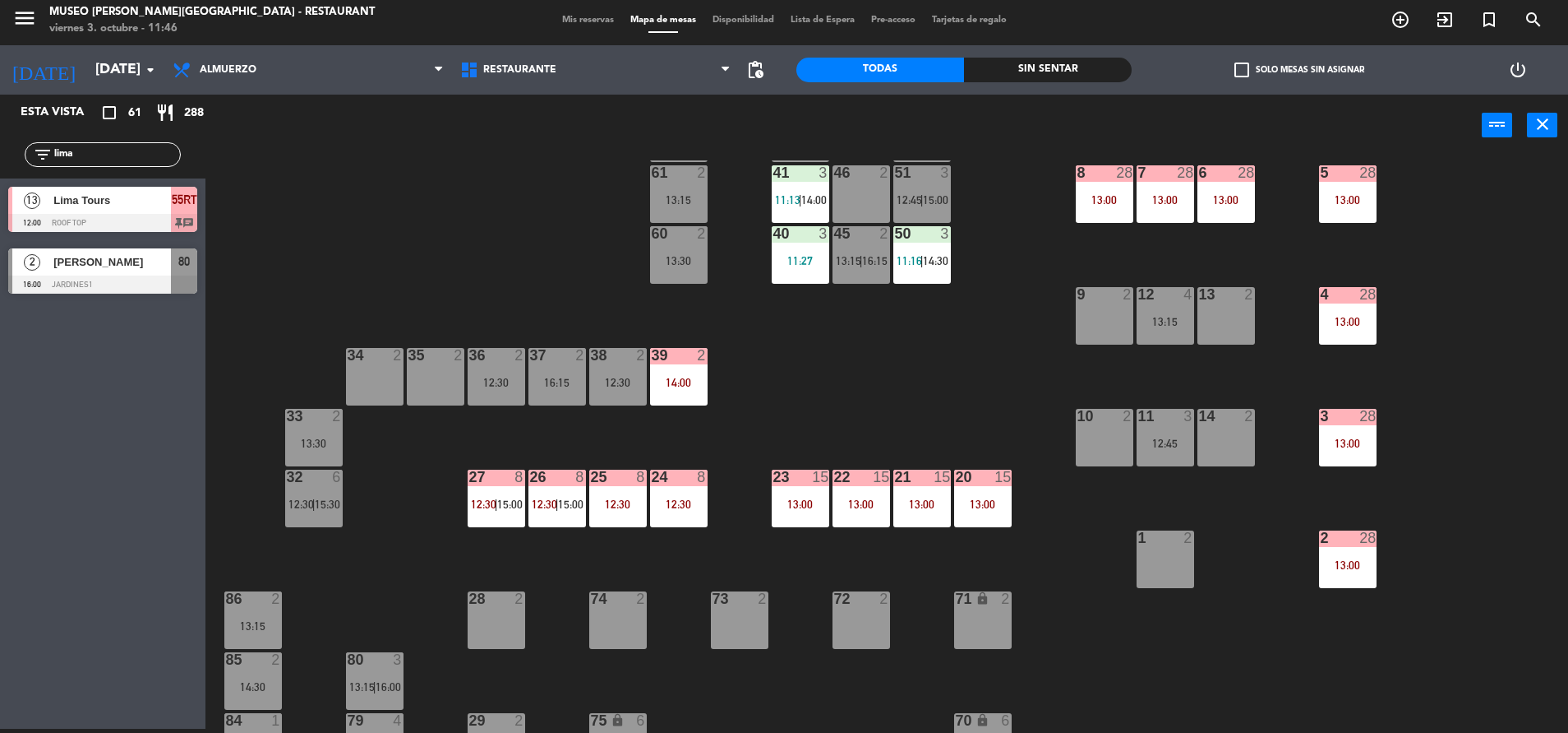
type input "lima"
click at [601, 233] on div "44 5 13:30 49 1 11:40 54 5 14:30 64 2 11:44 | 14:00 48 2 14:00 53 3 13:15 63 2 …" at bounding box center [895, 447] width 1347 height 572
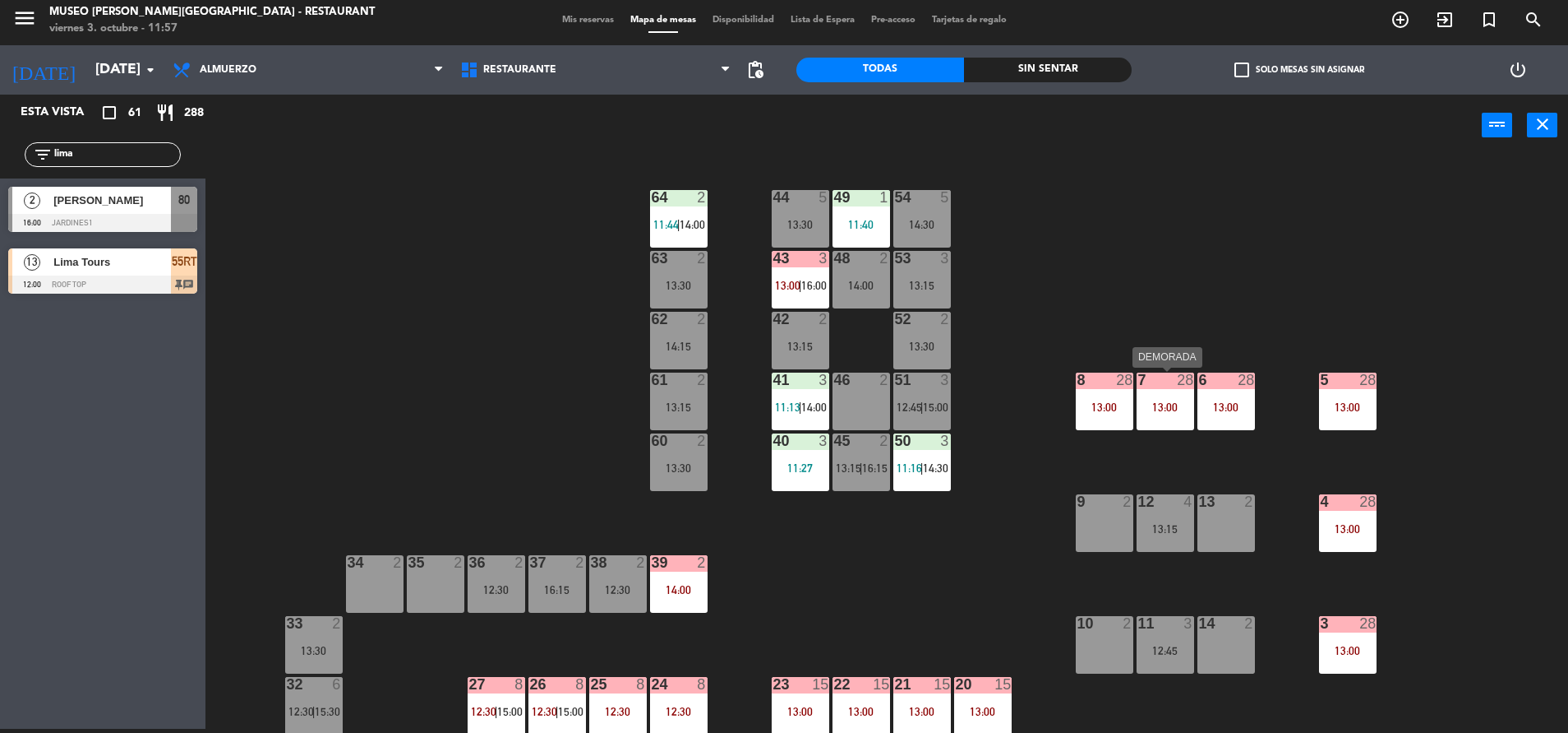
click at [1167, 426] on div "7 28 13:00" at bounding box center [1165, 401] width 58 height 58
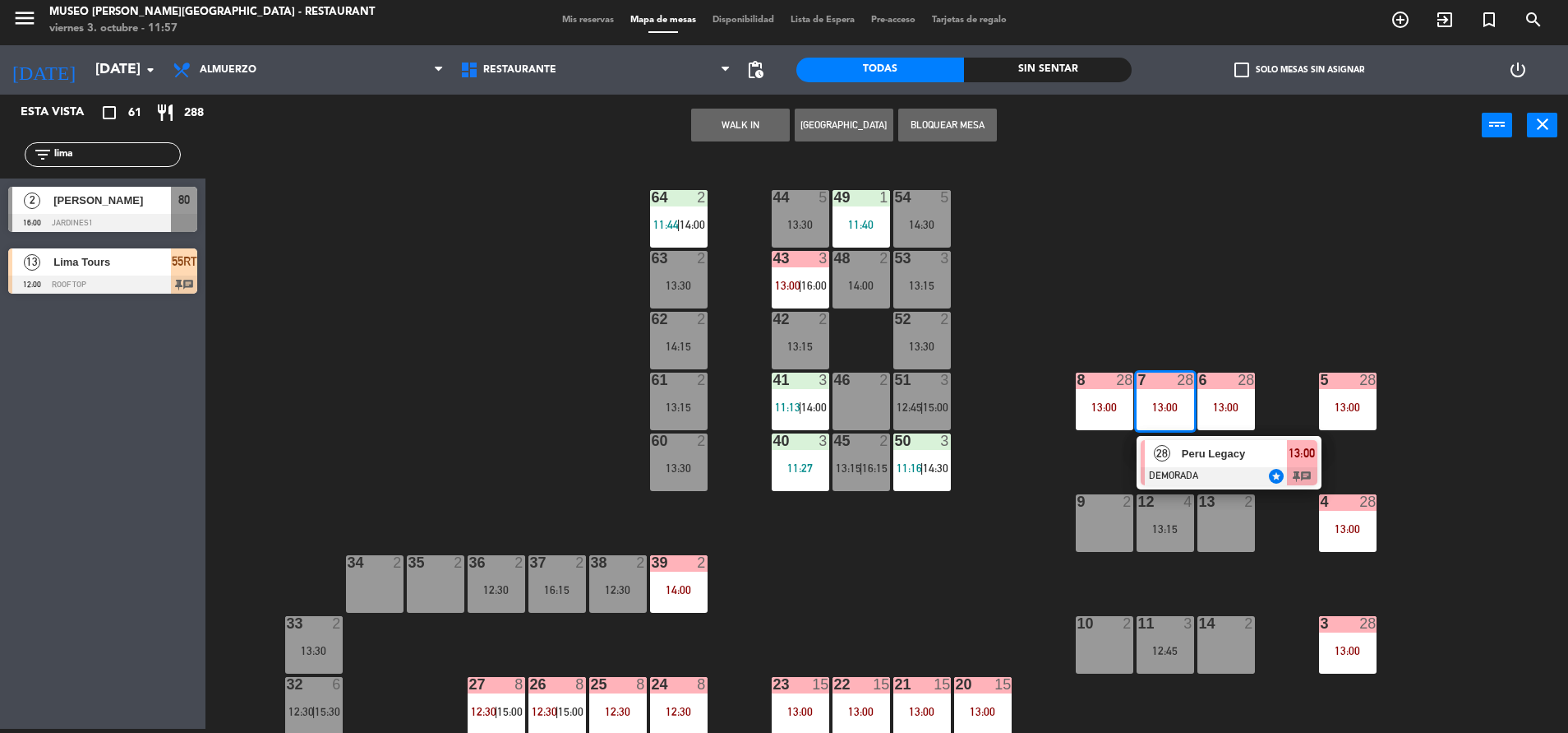
click at [1186, 453] on span "Peru Legacy" at bounding box center [1234, 453] width 106 height 17
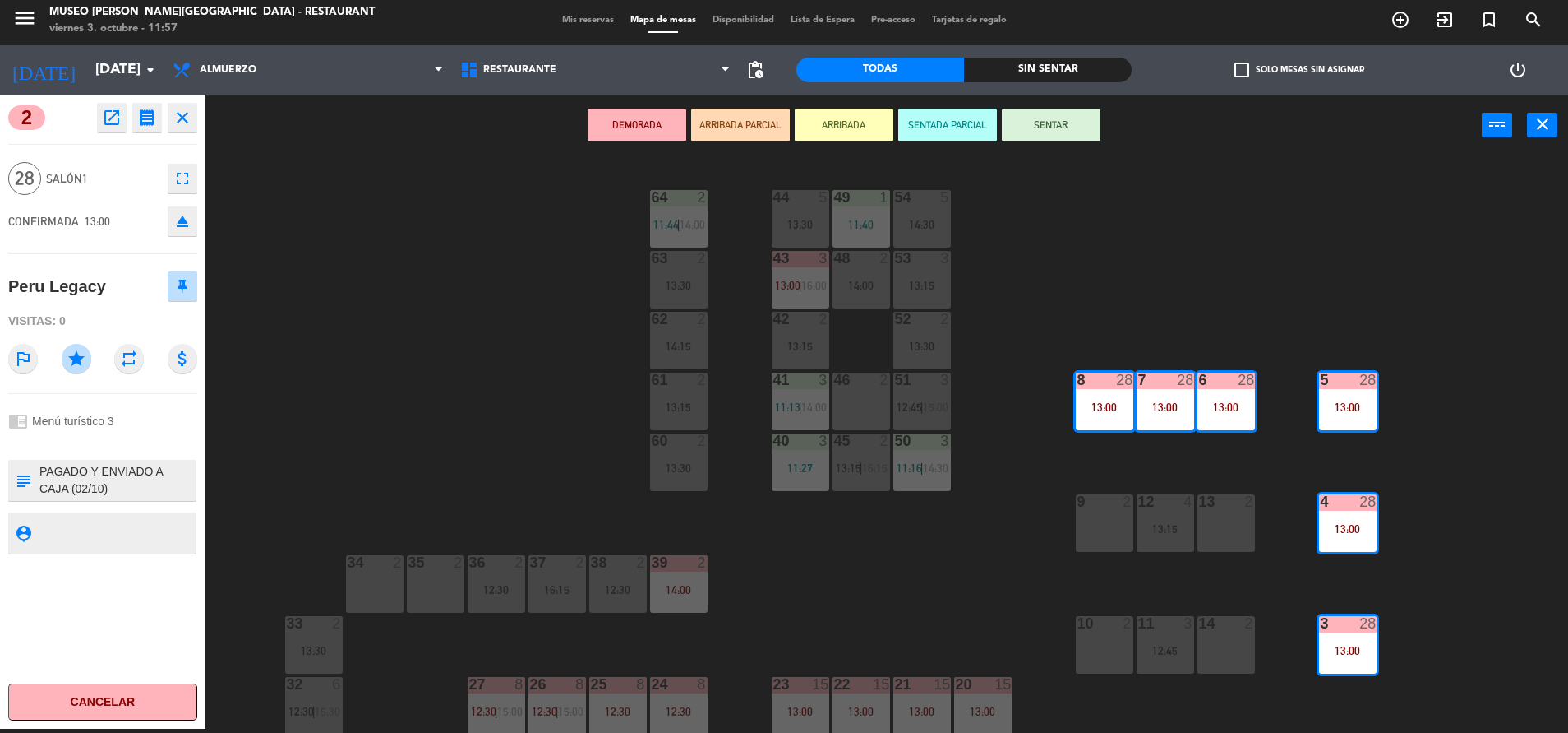
click at [110, 126] on icon "open_in_new" at bounding box center [111, 117] width 20 height 20
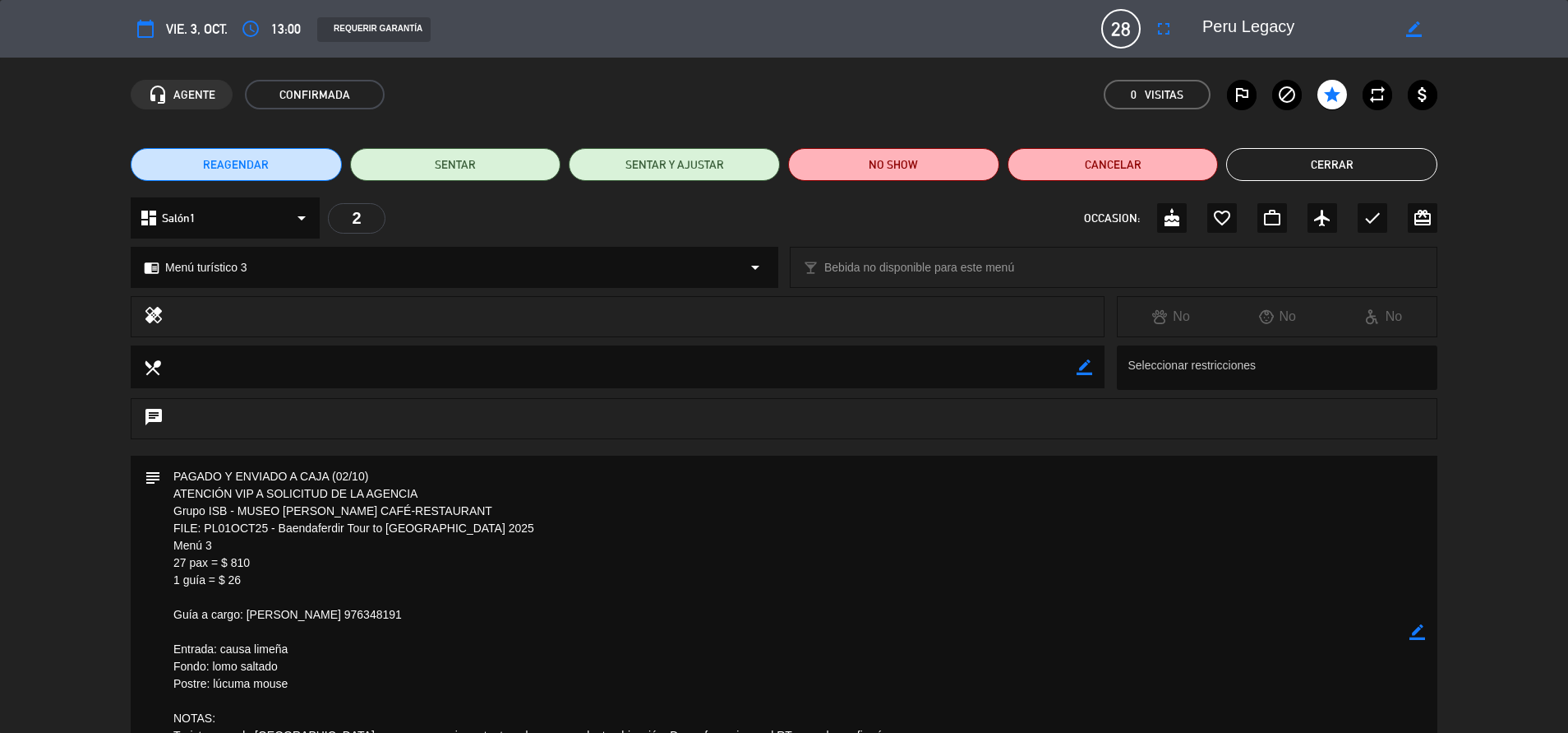
click at [1347, 173] on button "Cerrar" at bounding box center [1332, 164] width 211 height 33
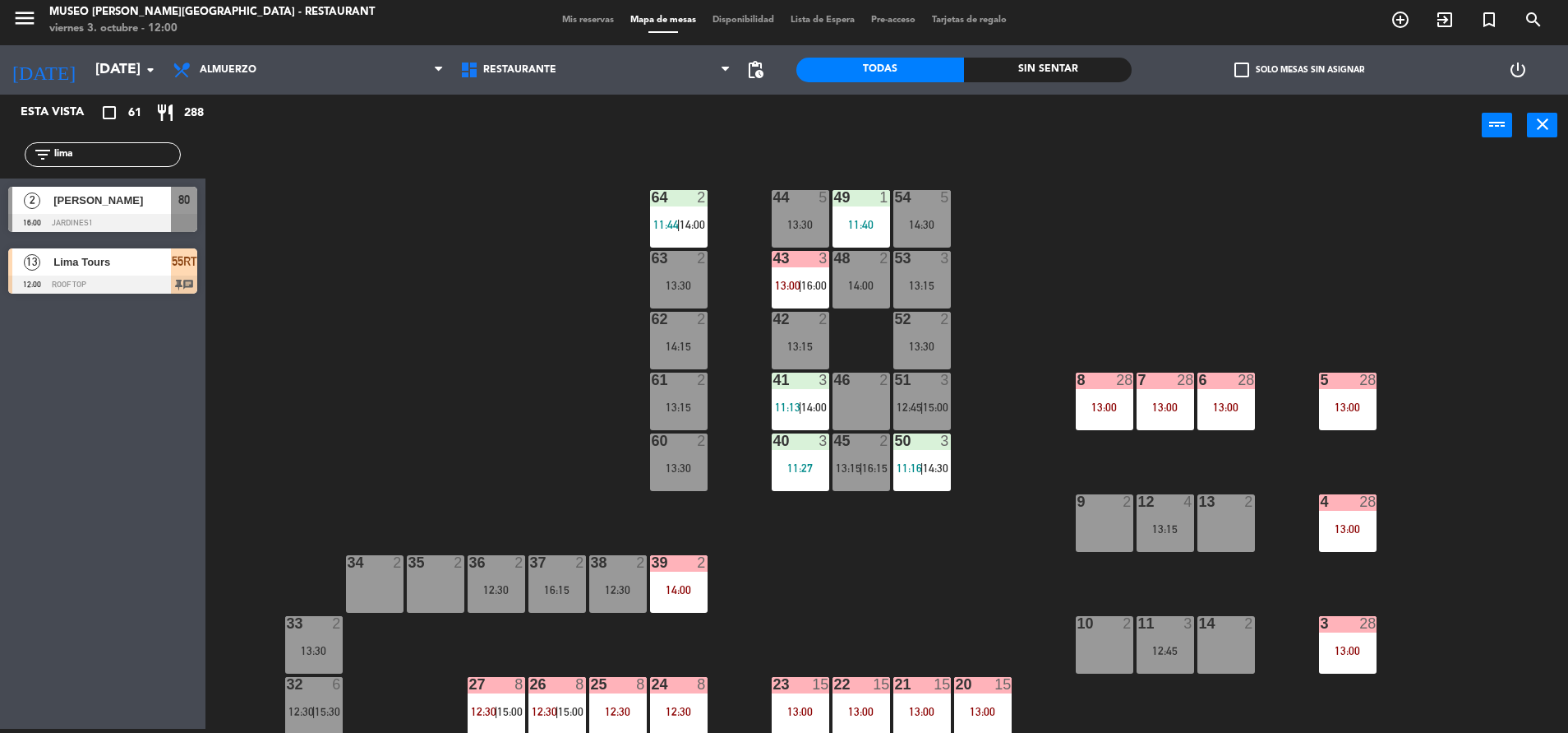
click at [1194, 429] on div "44 5 13:30 49 1 11:40 54 5 14:30 64 2 11:44 | 14:00 48 2 14:00 53 3 13:15 63 2 …" at bounding box center [895, 447] width 1347 height 572
click at [1235, 417] on div "6 28 13:00" at bounding box center [1226, 401] width 58 height 58
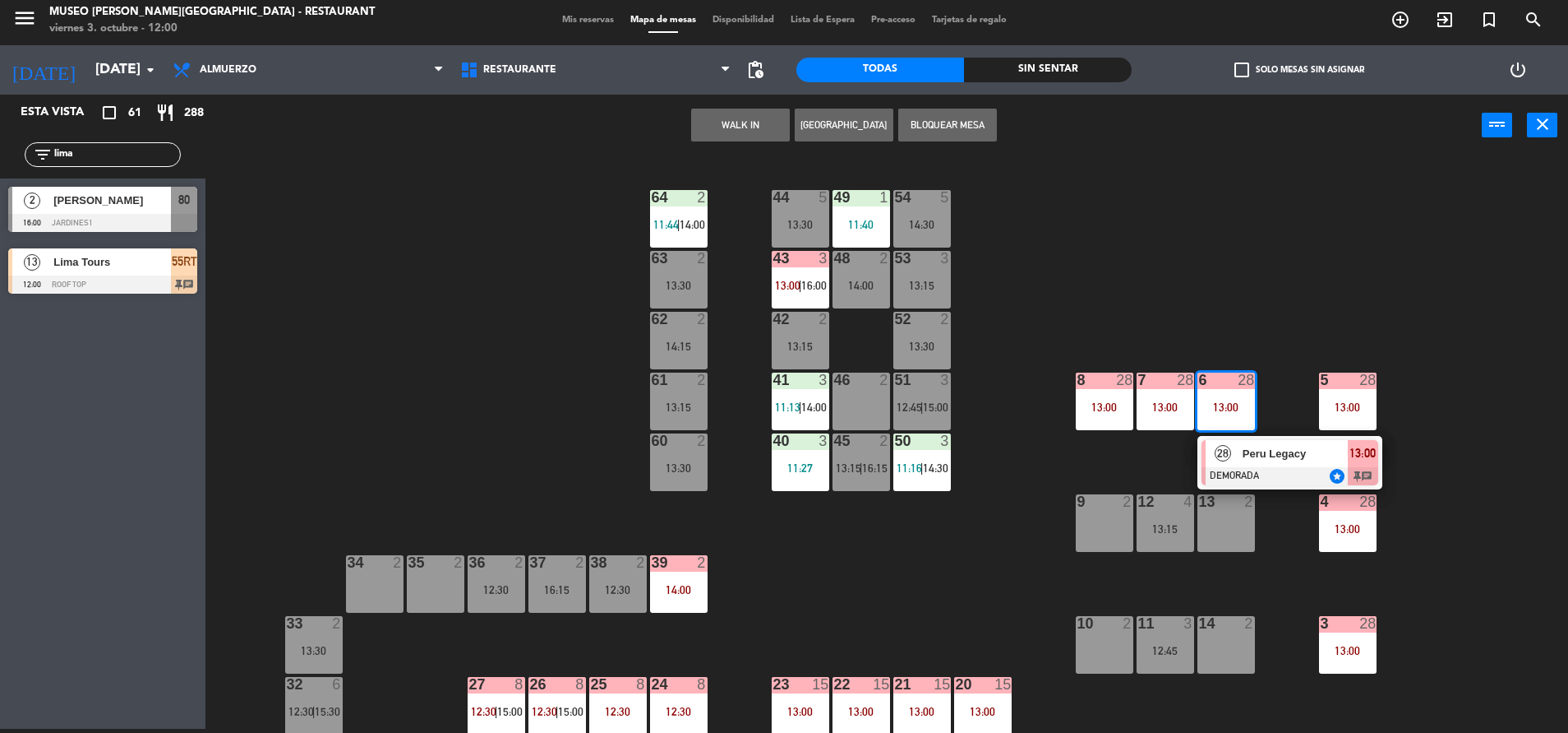
click at [1254, 450] on span "Peru Legacy" at bounding box center [1295, 453] width 106 height 17
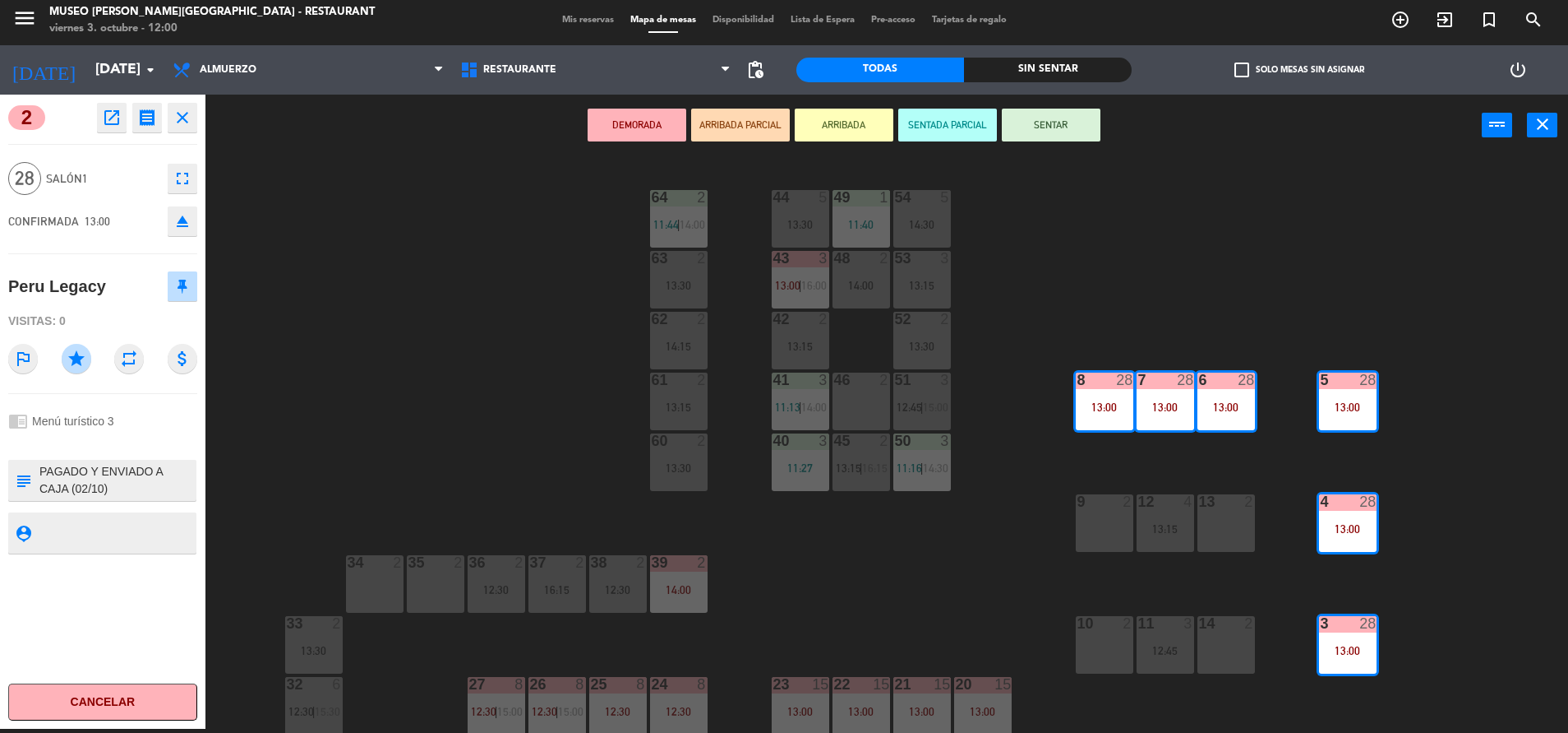
click at [182, 228] on icon "eject" at bounding box center [182, 221] width 20 height 20
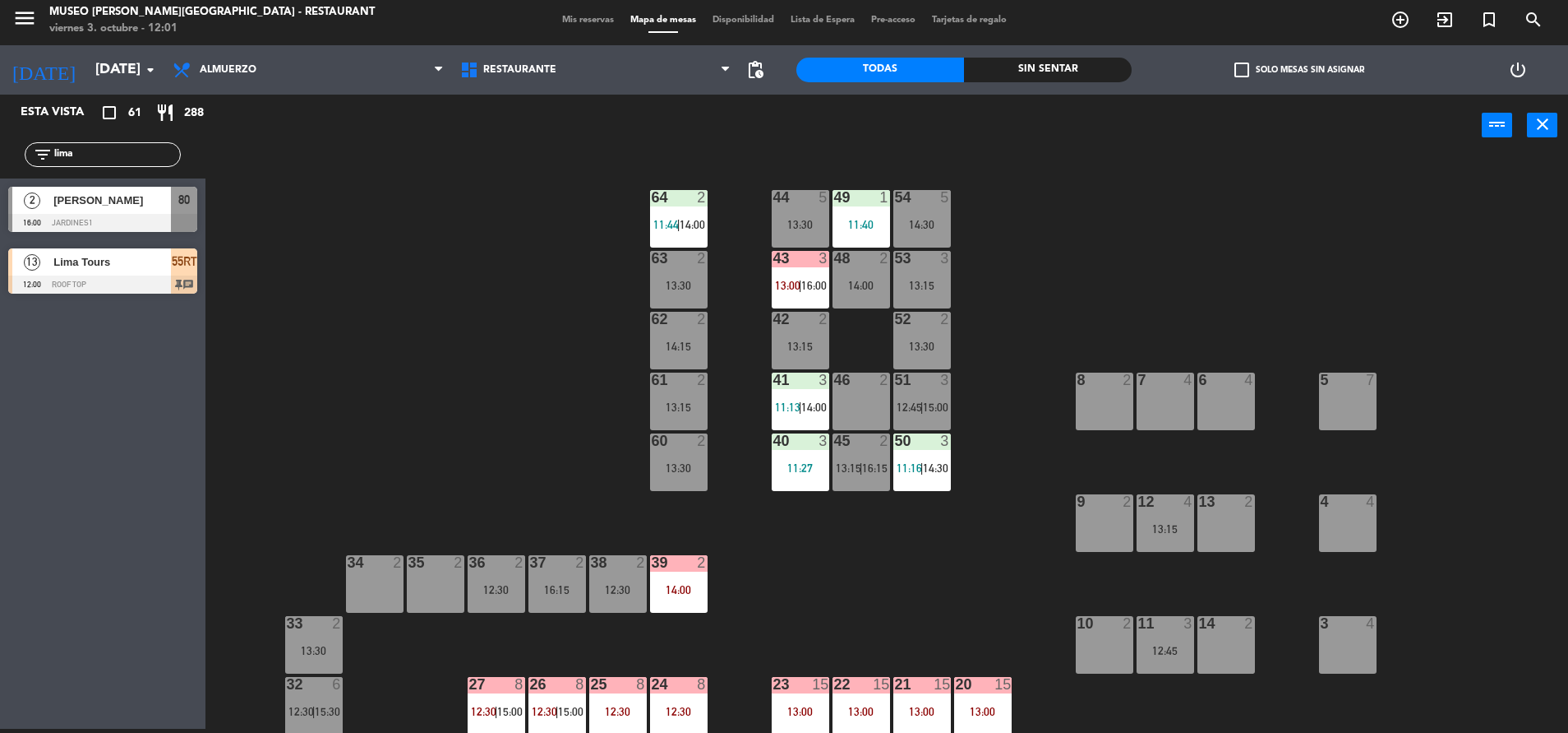
click at [117, 157] on input "lima" at bounding box center [116, 154] width 127 height 18
click at [88, 153] on input "lima" at bounding box center [116, 154] width 127 height 18
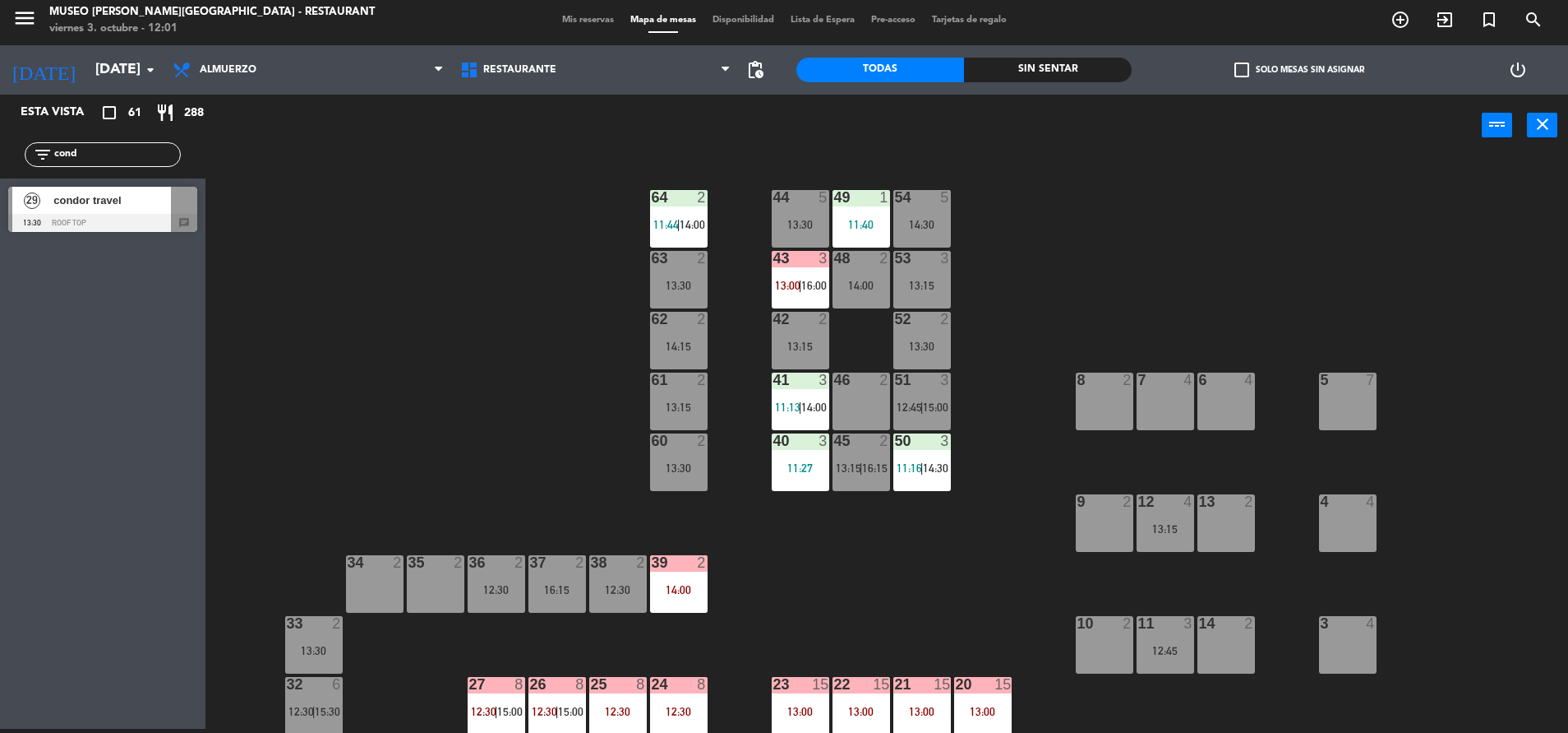
type input "cond"
click at [53, 205] on div "29 condor travel 13:30 Roof Top chat" at bounding box center [103, 209] width 206 height 62
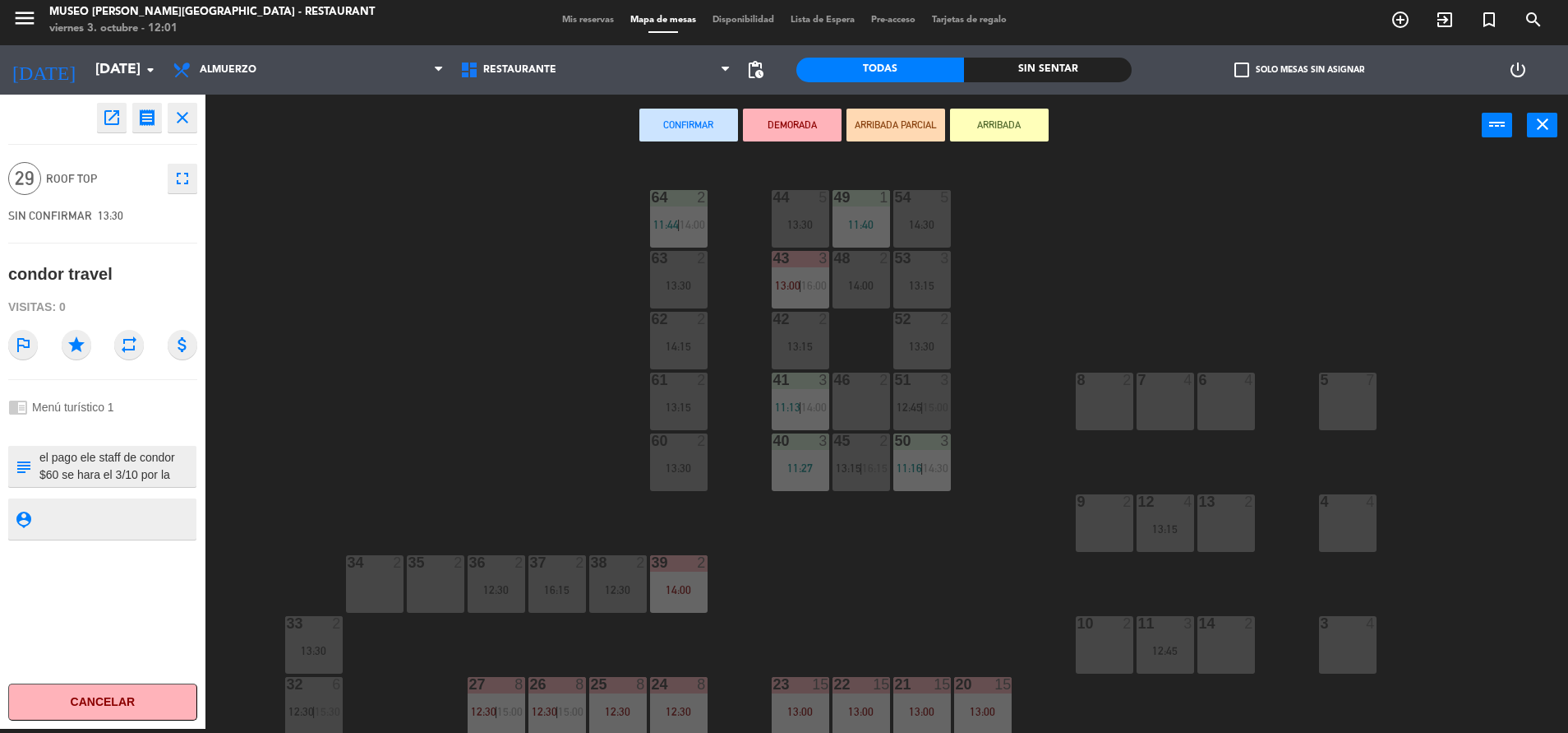
click at [1122, 401] on div "8 2" at bounding box center [1105, 401] width 58 height 58
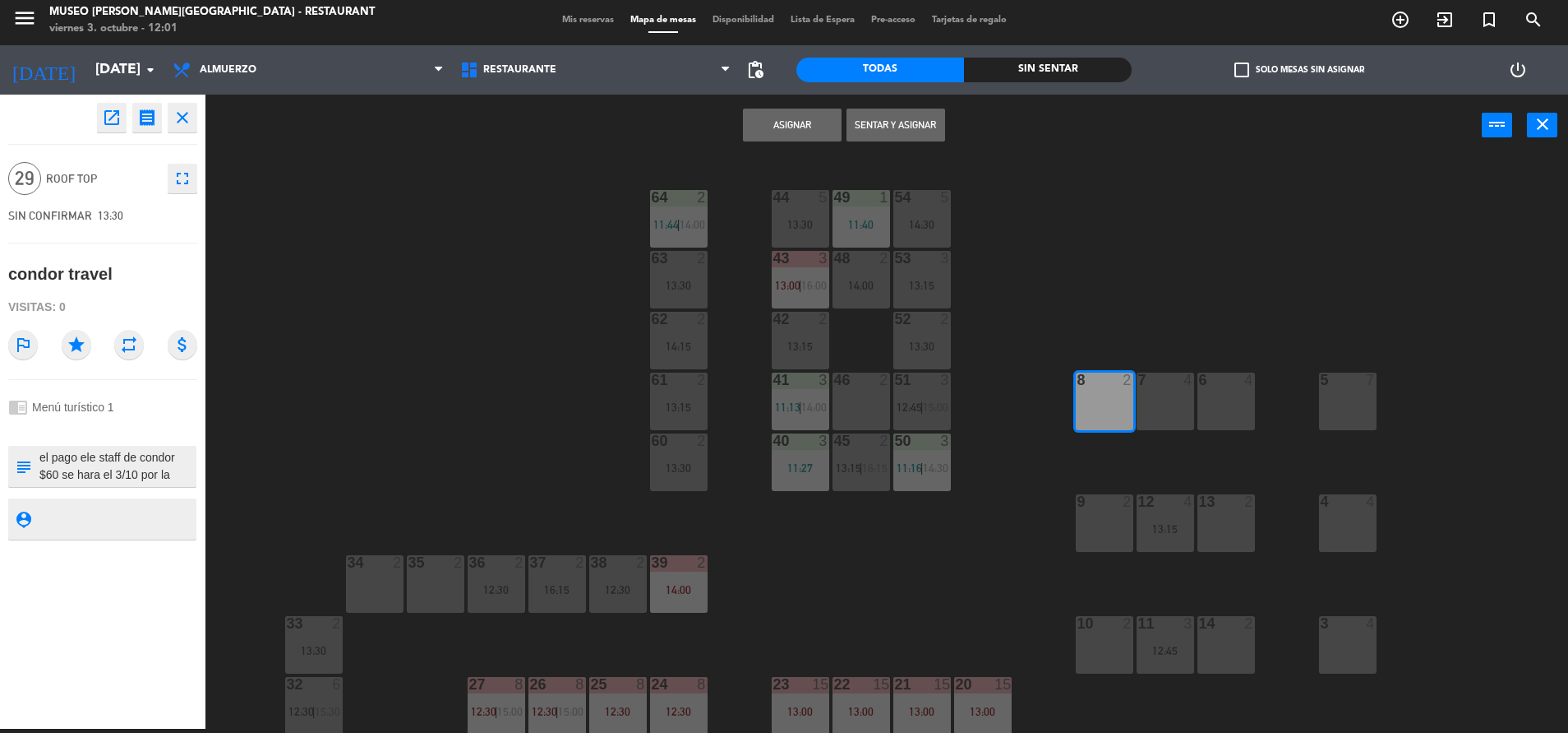
click at [1181, 404] on div "7 4" at bounding box center [1165, 401] width 58 height 58
click at [1233, 414] on div "6 4" at bounding box center [1226, 401] width 58 height 58
click at [1347, 411] on div "5 7" at bounding box center [1348, 401] width 58 height 58
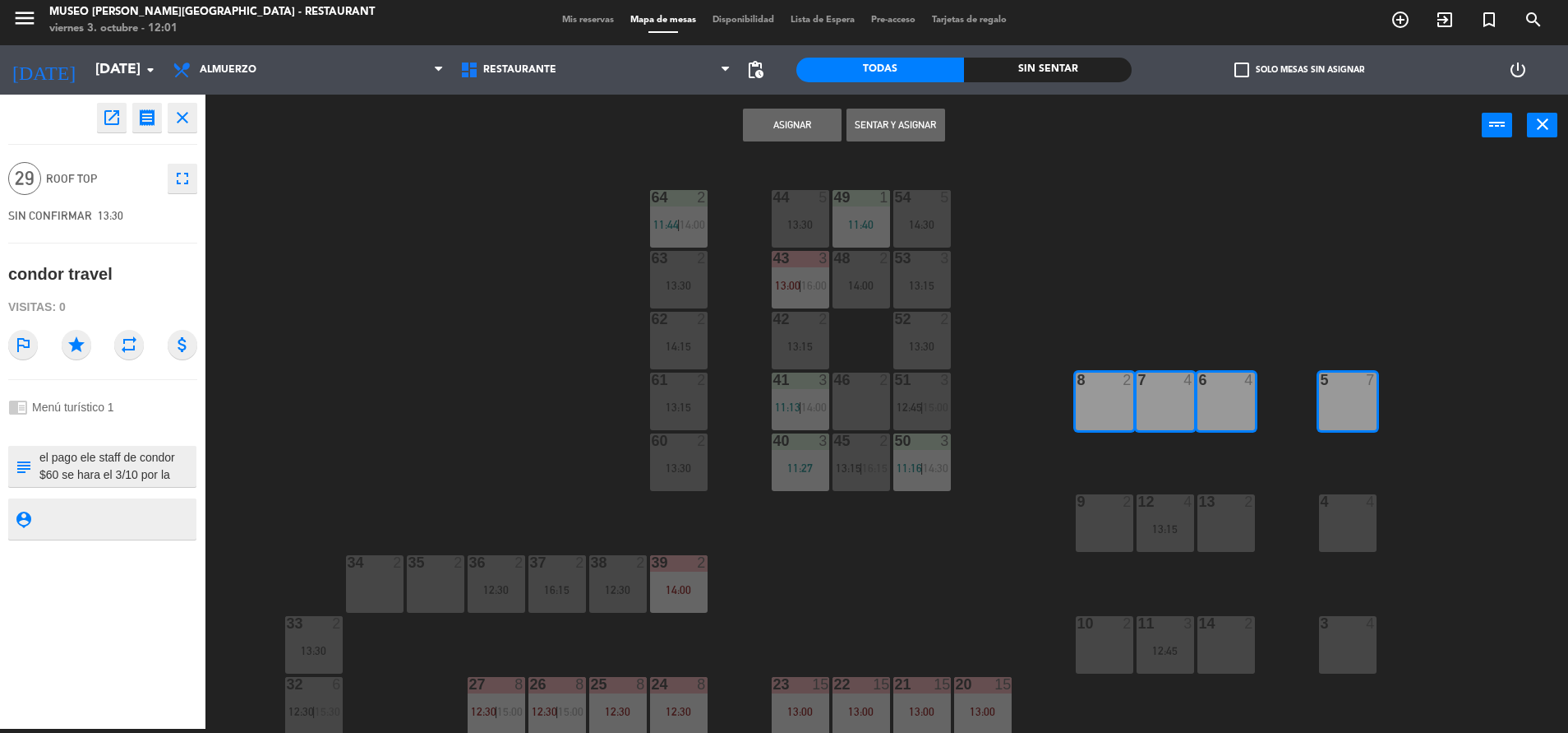
click at [1361, 512] on div "4 4" at bounding box center [1348, 524] width 58 height 58
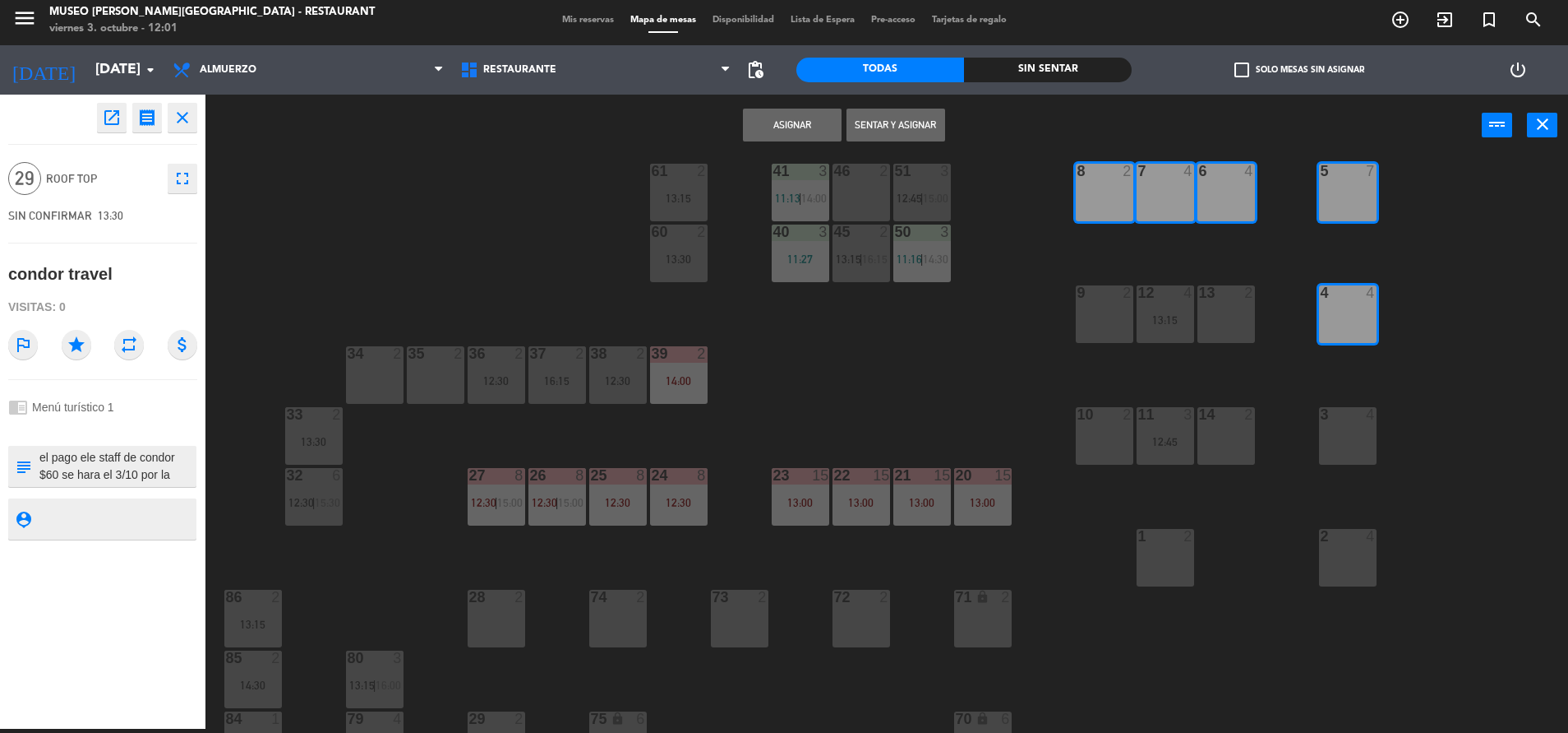
scroll to position [209, 0]
click at [1344, 455] on div "3 4" at bounding box center [1348, 435] width 58 height 58
click at [1347, 533] on div at bounding box center [1347, 536] width 27 height 15
click at [792, 127] on button "Asignar" at bounding box center [792, 124] width 99 height 33
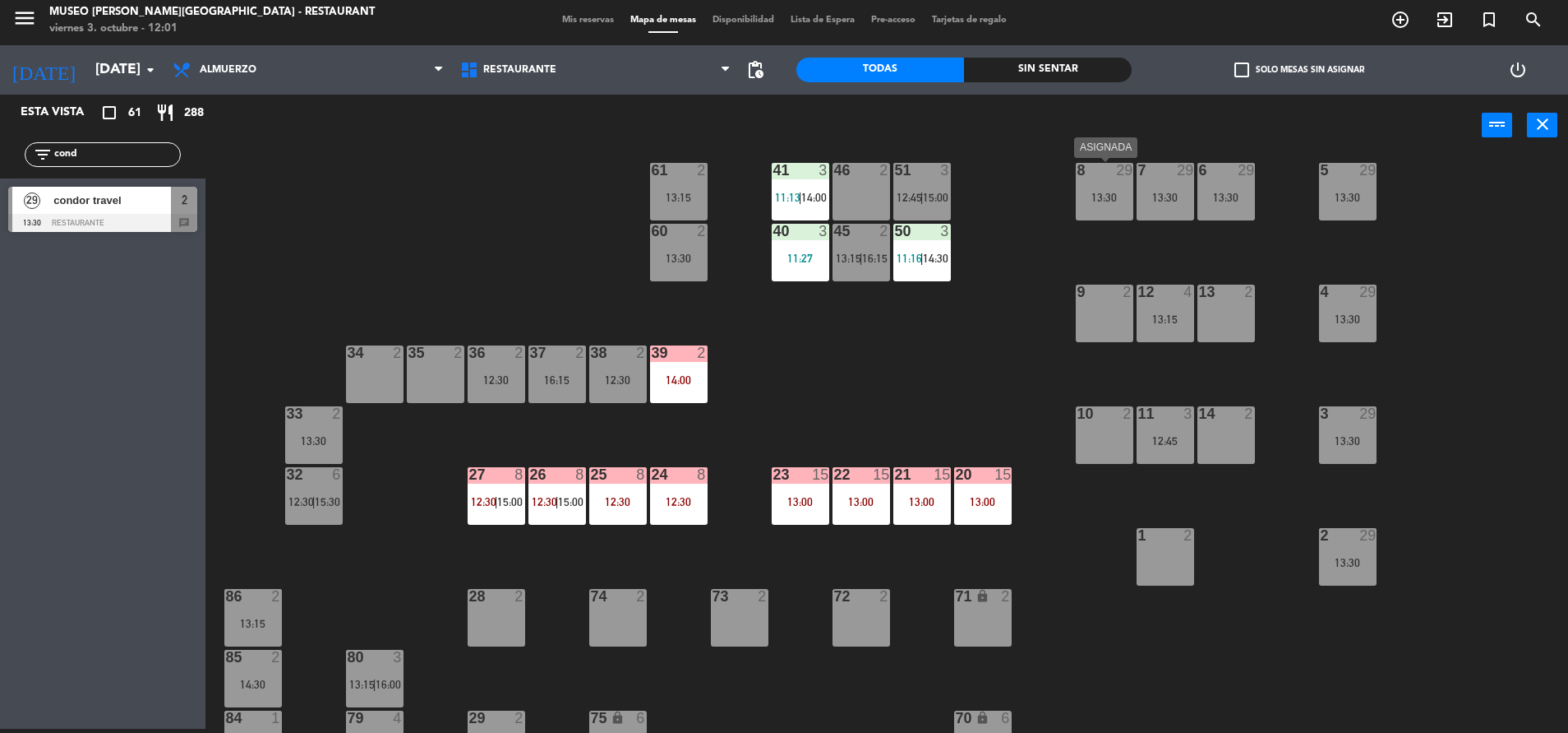
click at [1127, 194] on div "13:30" at bounding box center [1105, 197] width 58 height 11
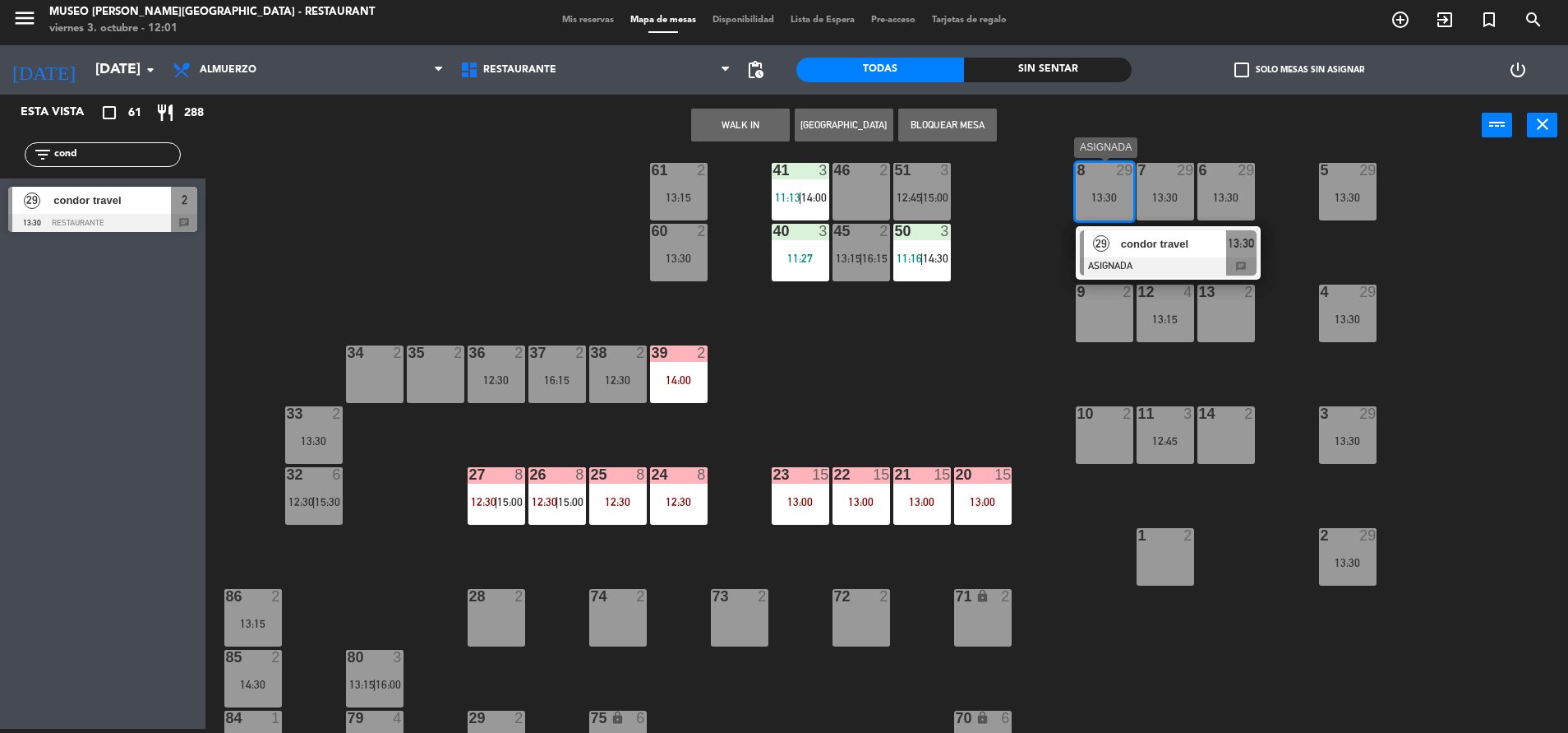
click at [1190, 251] on span "condor travel" at bounding box center [1174, 244] width 106 height 17
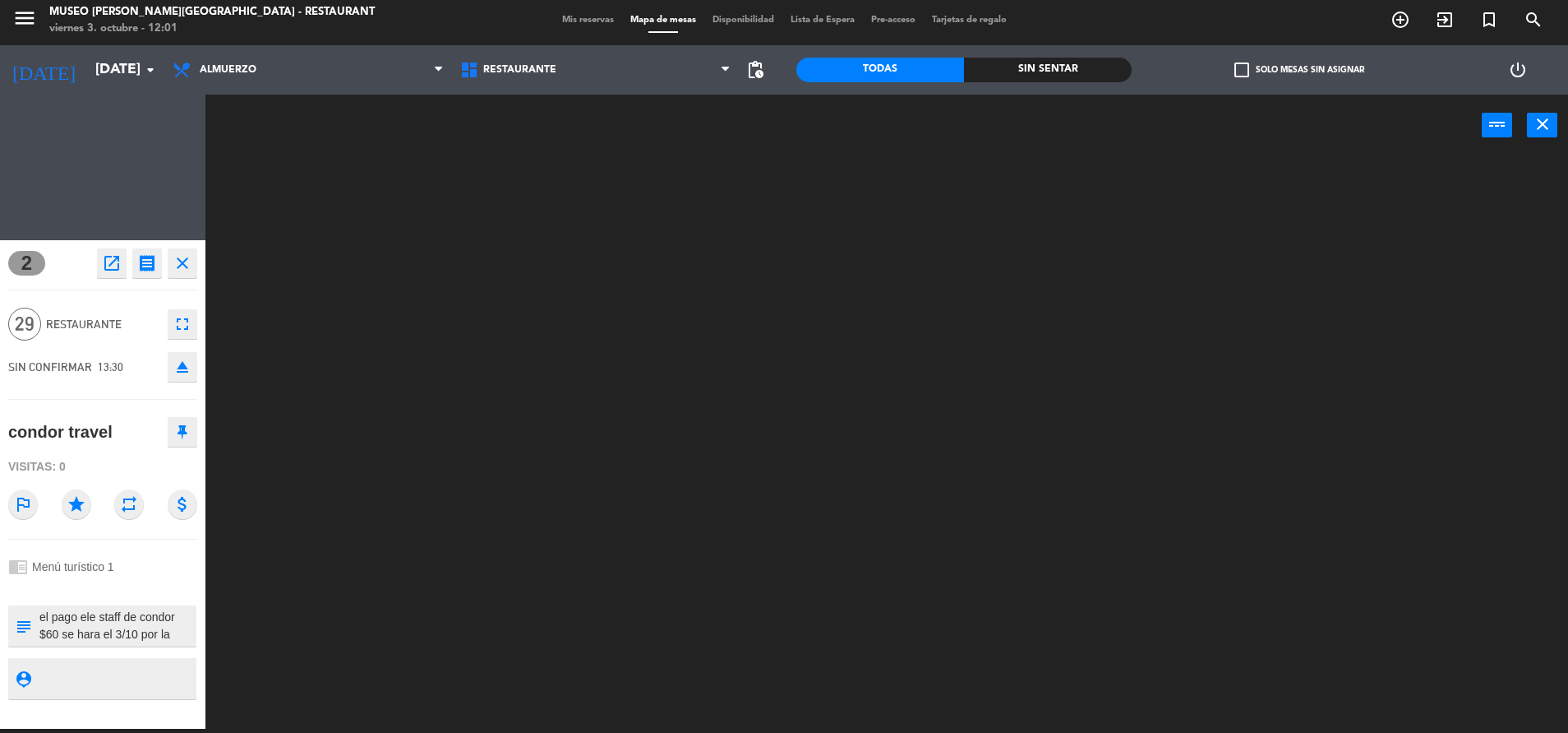
scroll to position [0, 0]
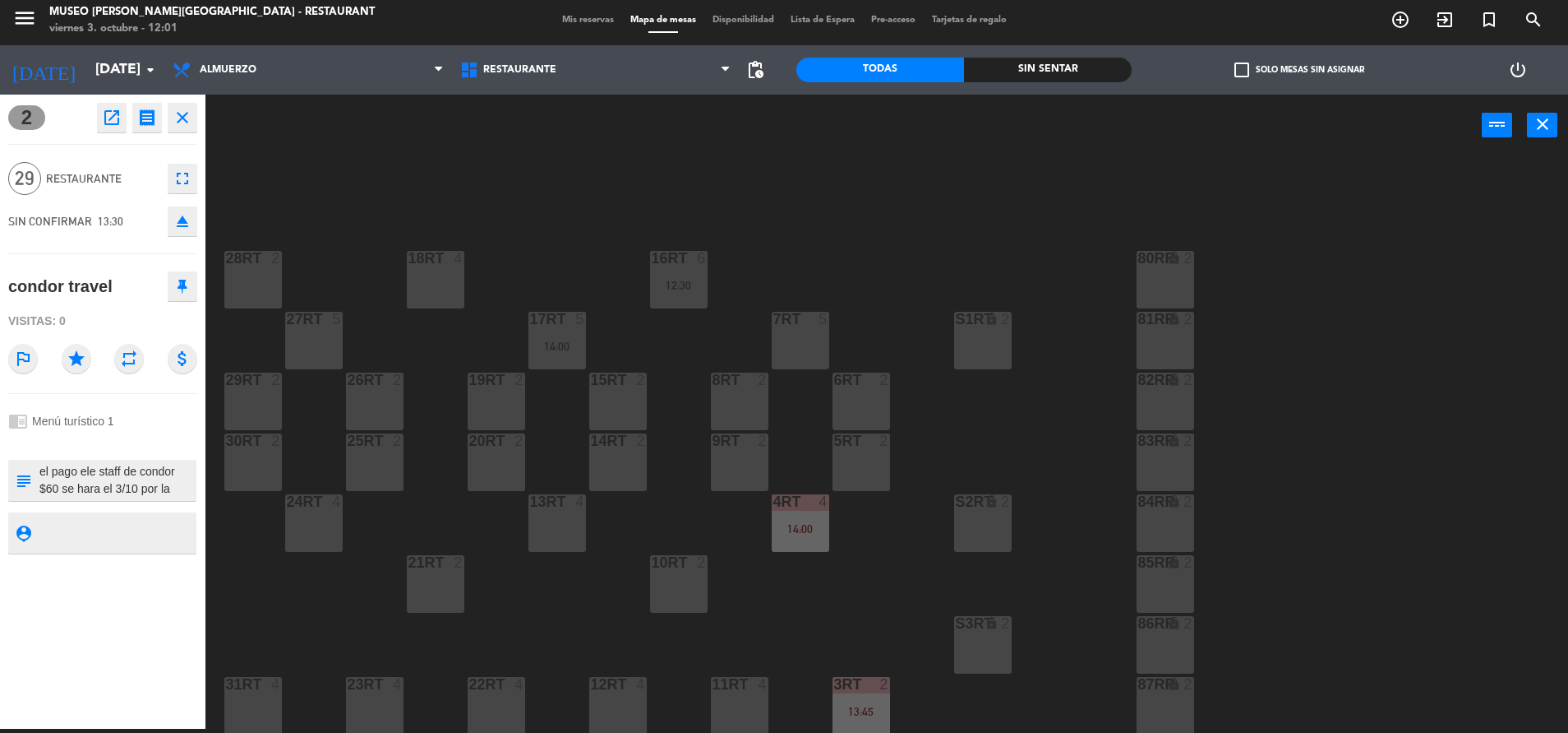
click at [1057, 226] on div "18RT 4 16RT 6 12:30 28RT 2 80RR lock 2 27RT 5 7RT 5 S1RT lock 2 17RT 5 14:00 81…" at bounding box center [895, 447] width 1347 height 572
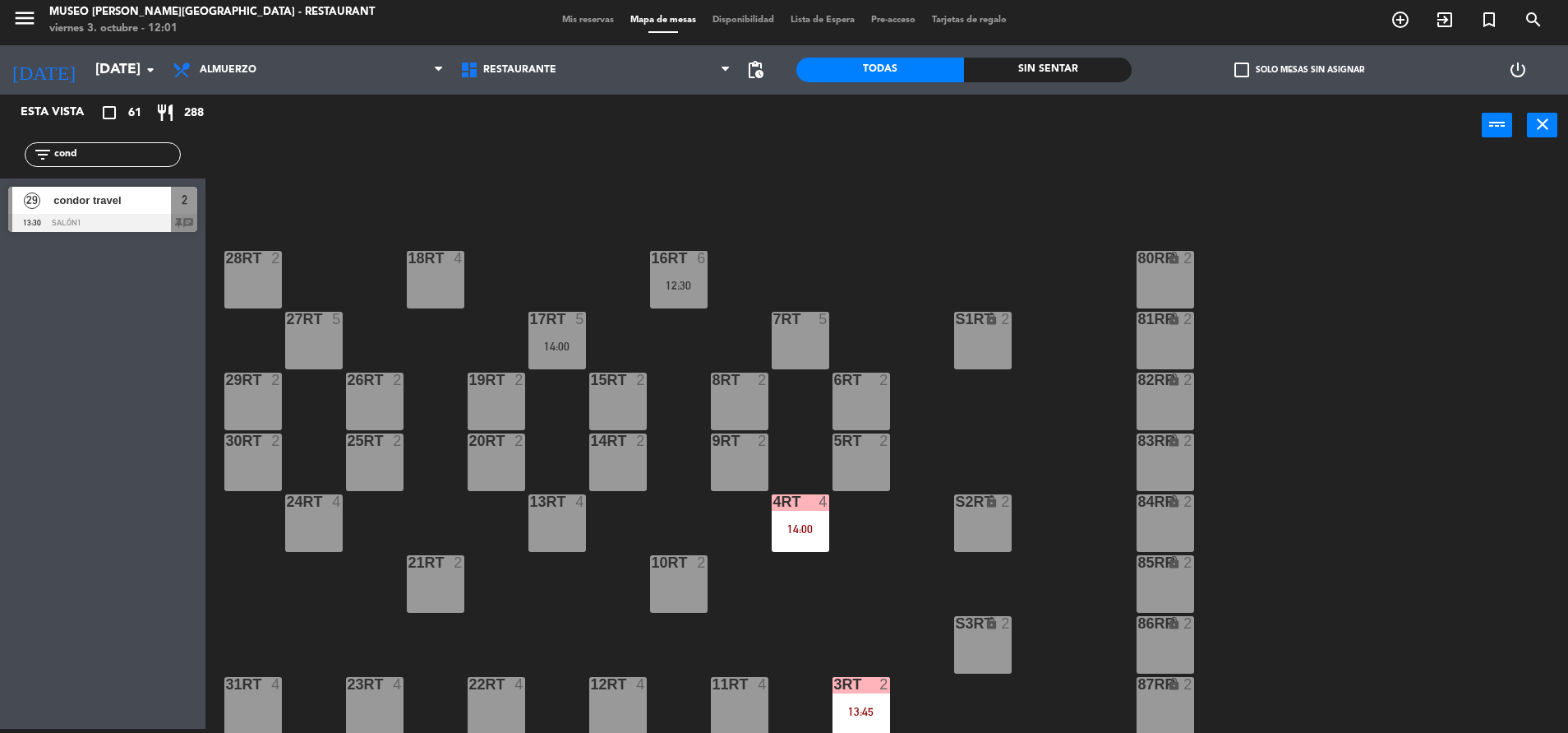
click at [112, 221] on div at bounding box center [103, 223] width 189 height 18
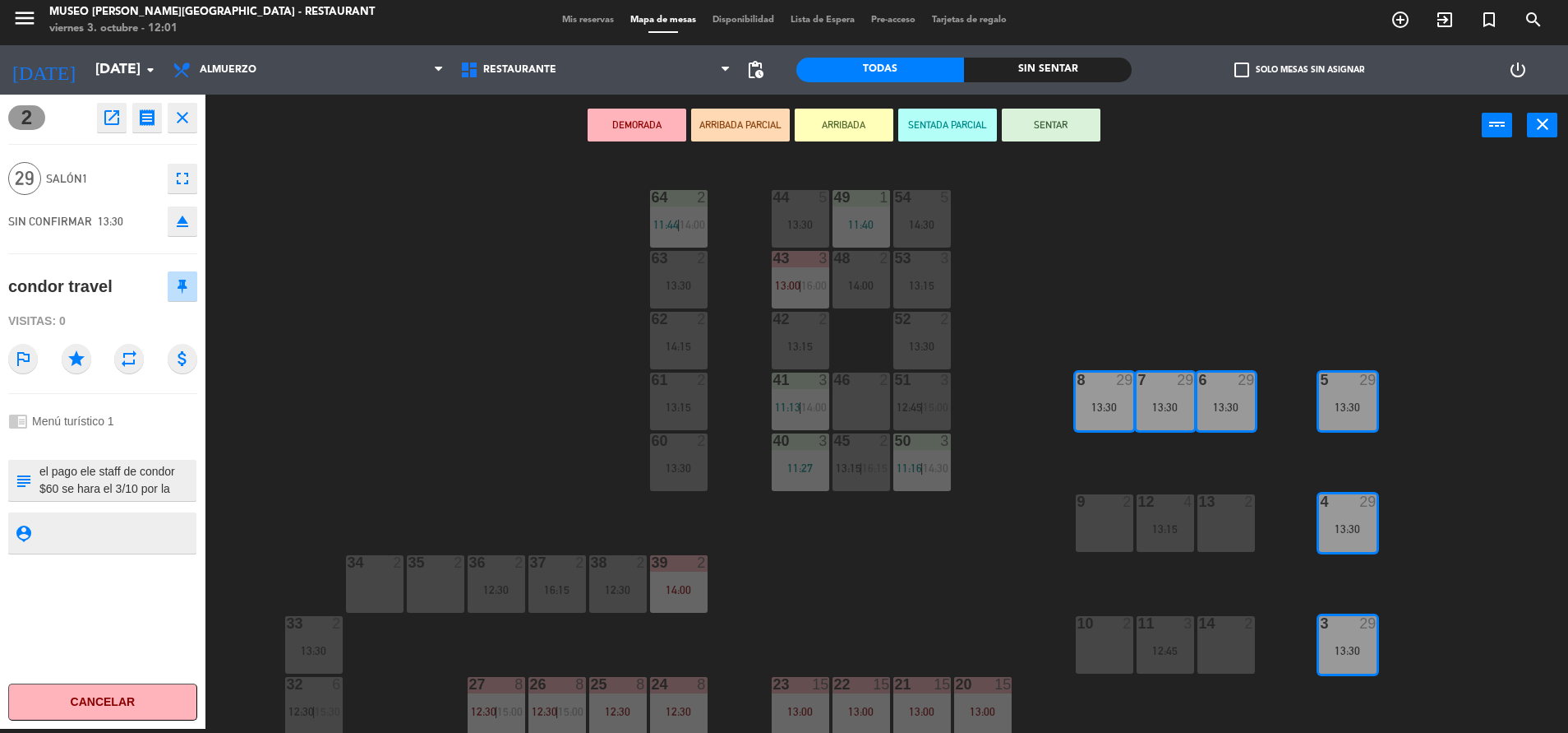
click at [656, 136] on button "DEMORADA" at bounding box center [637, 124] width 99 height 33
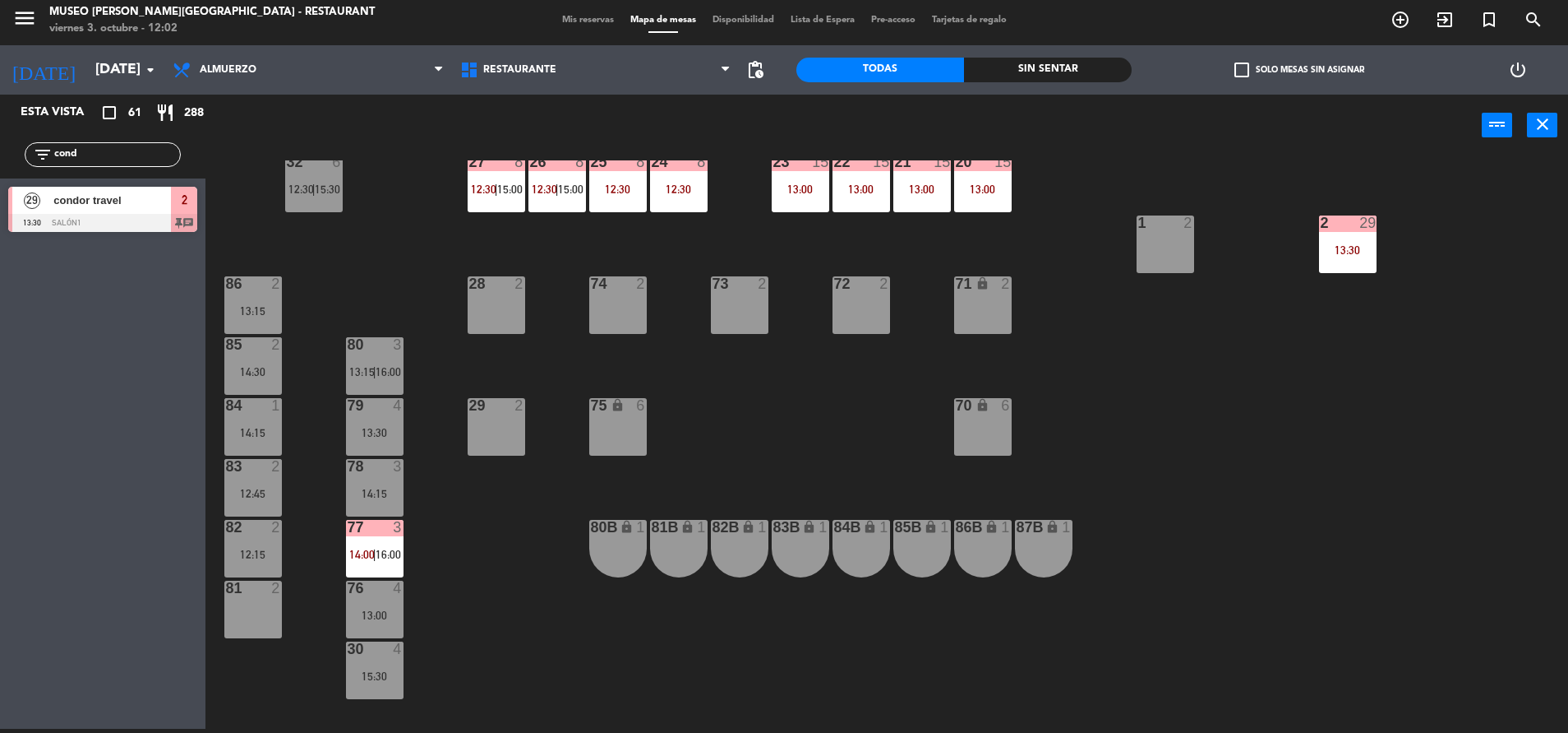
scroll to position [523, 0]
click at [413, 536] on div "44 5 13:30 49 1 11:40 54 5 14:30 64 2 11:44 | 14:00 48 2 14:00 53 3 13:15 63 2 …" at bounding box center [895, 447] width 1347 height 572
click at [367, 536] on div "77 3 14:00 | 16:00" at bounding box center [375, 548] width 58 height 58
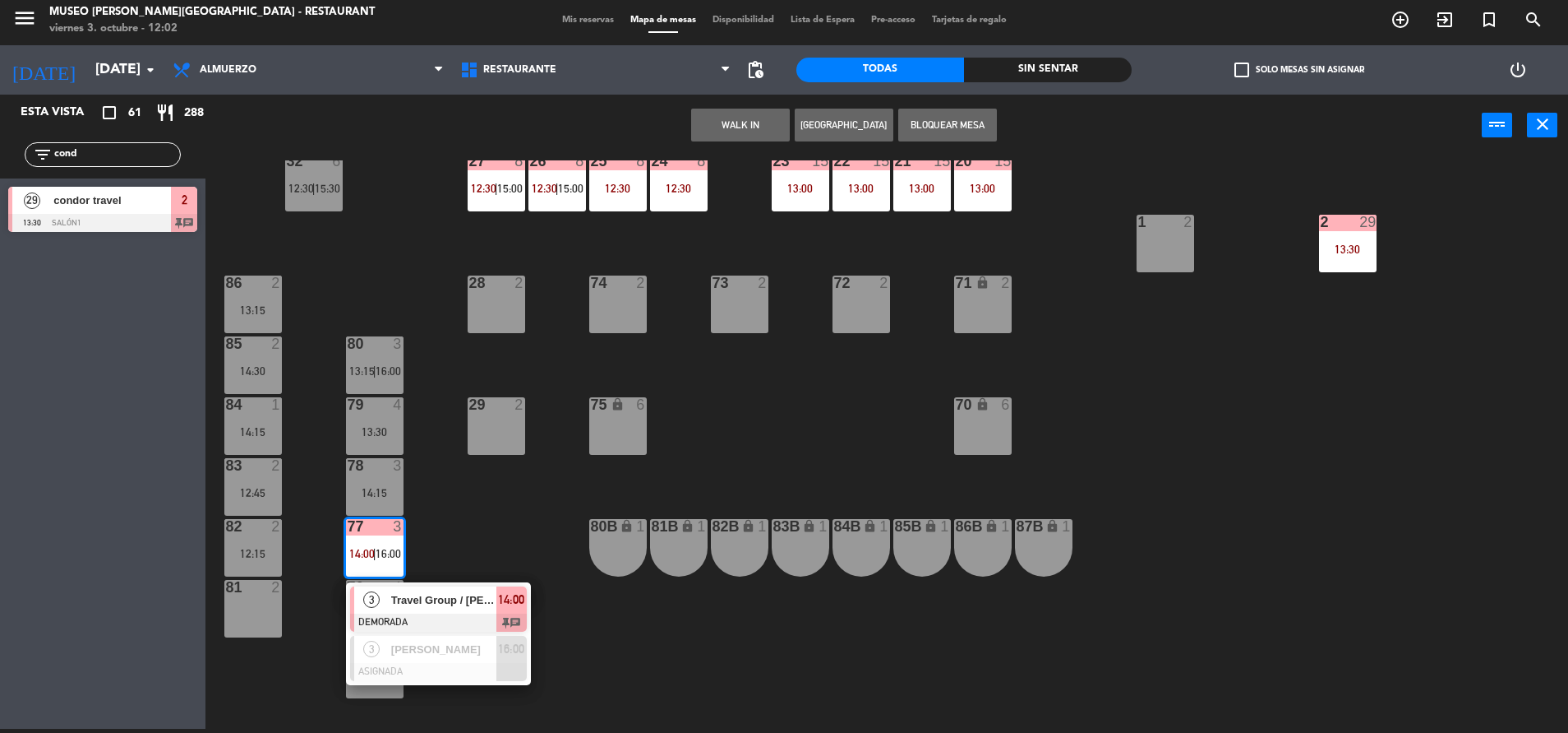
click at [458, 618] on div at bounding box center [438, 622] width 177 height 18
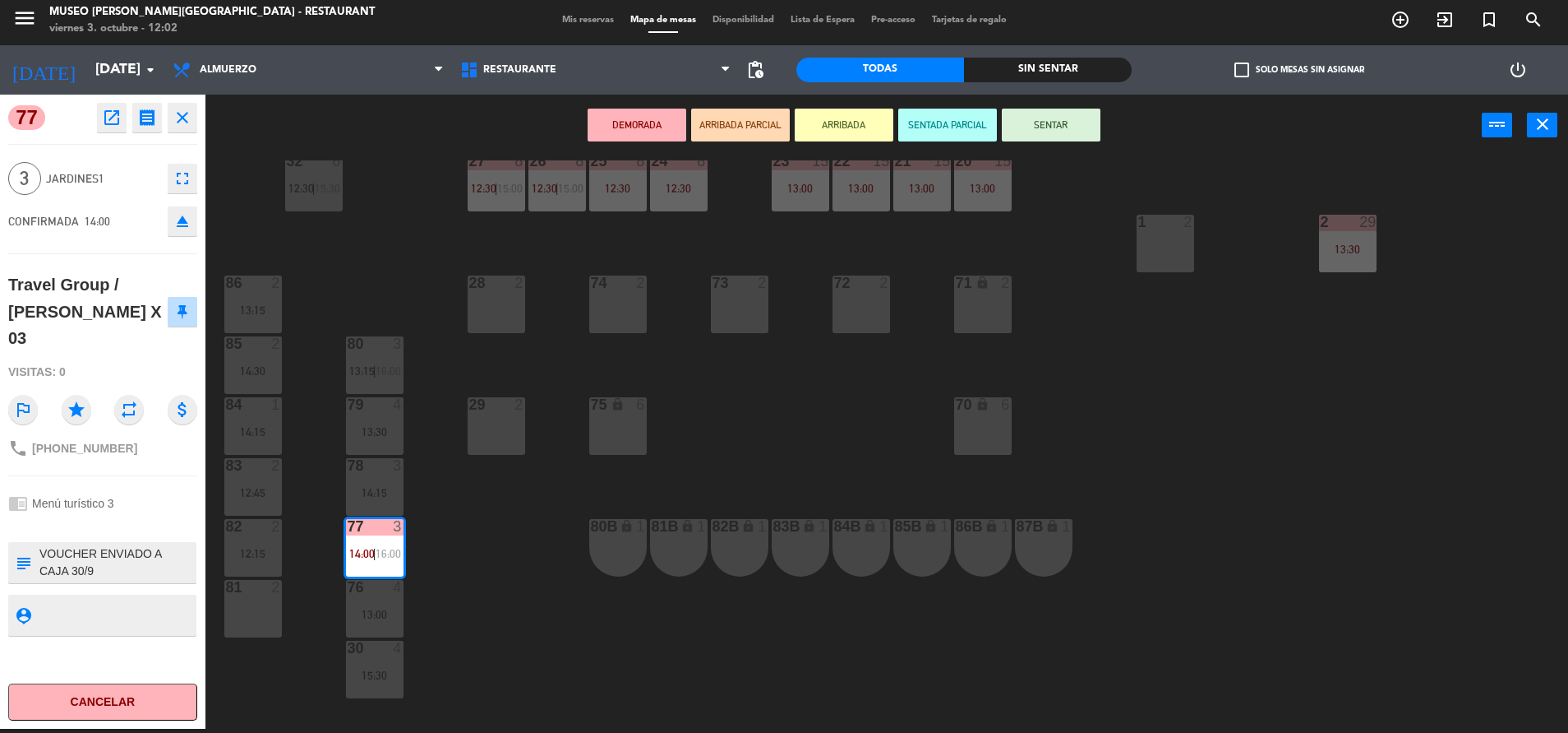
click at [453, 593] on div "44 5 13:30 49 1 11:40 54 5 14:30 64 2 11:44 | 14:00 48 2 14:00 53 3 13:15 63 2 …" at bounding box center [895, 447] width 1347 height 572
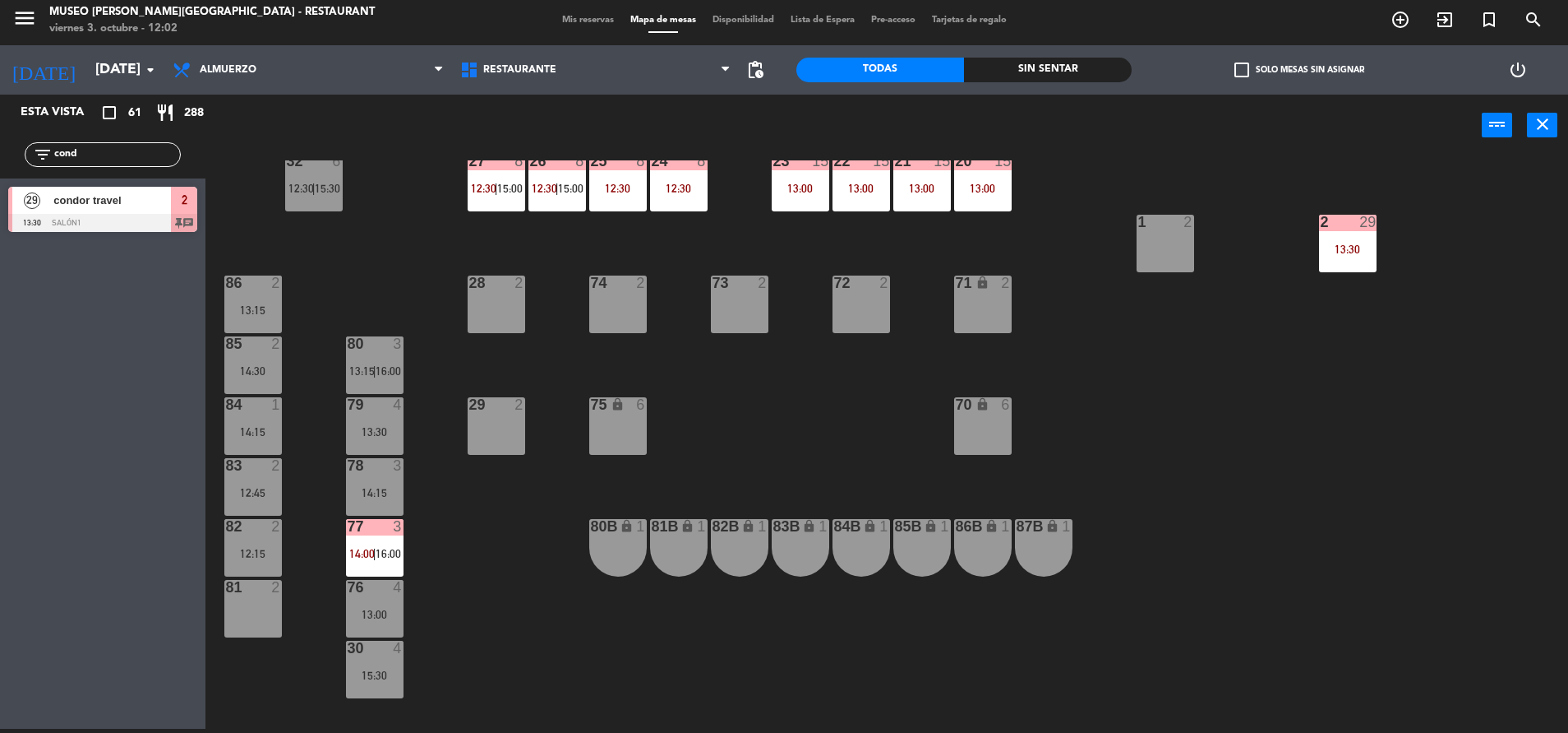
scroll to position [0, 0]
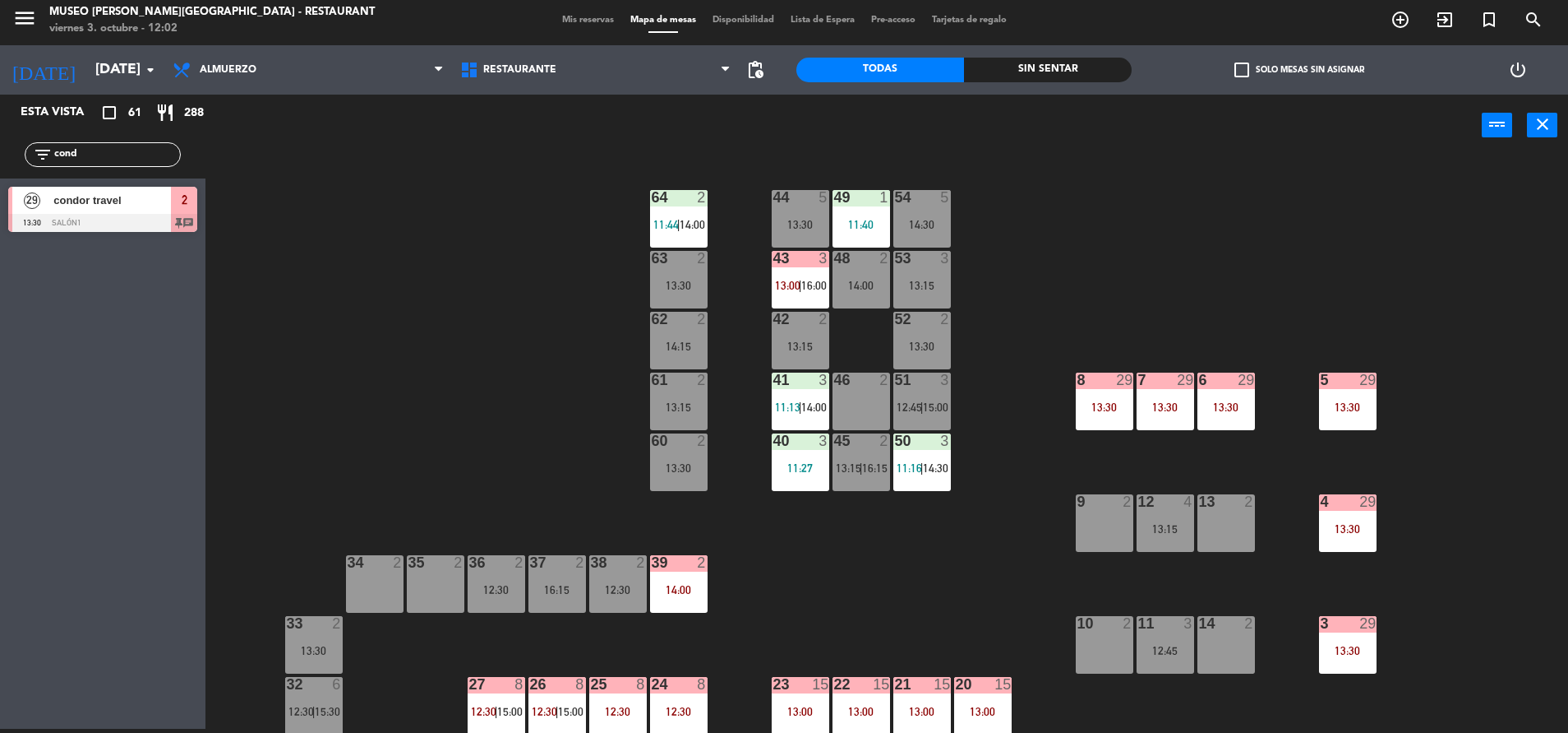
click at [768, 262] on div "43" at bounding box center [773, 258] width 27 height 15
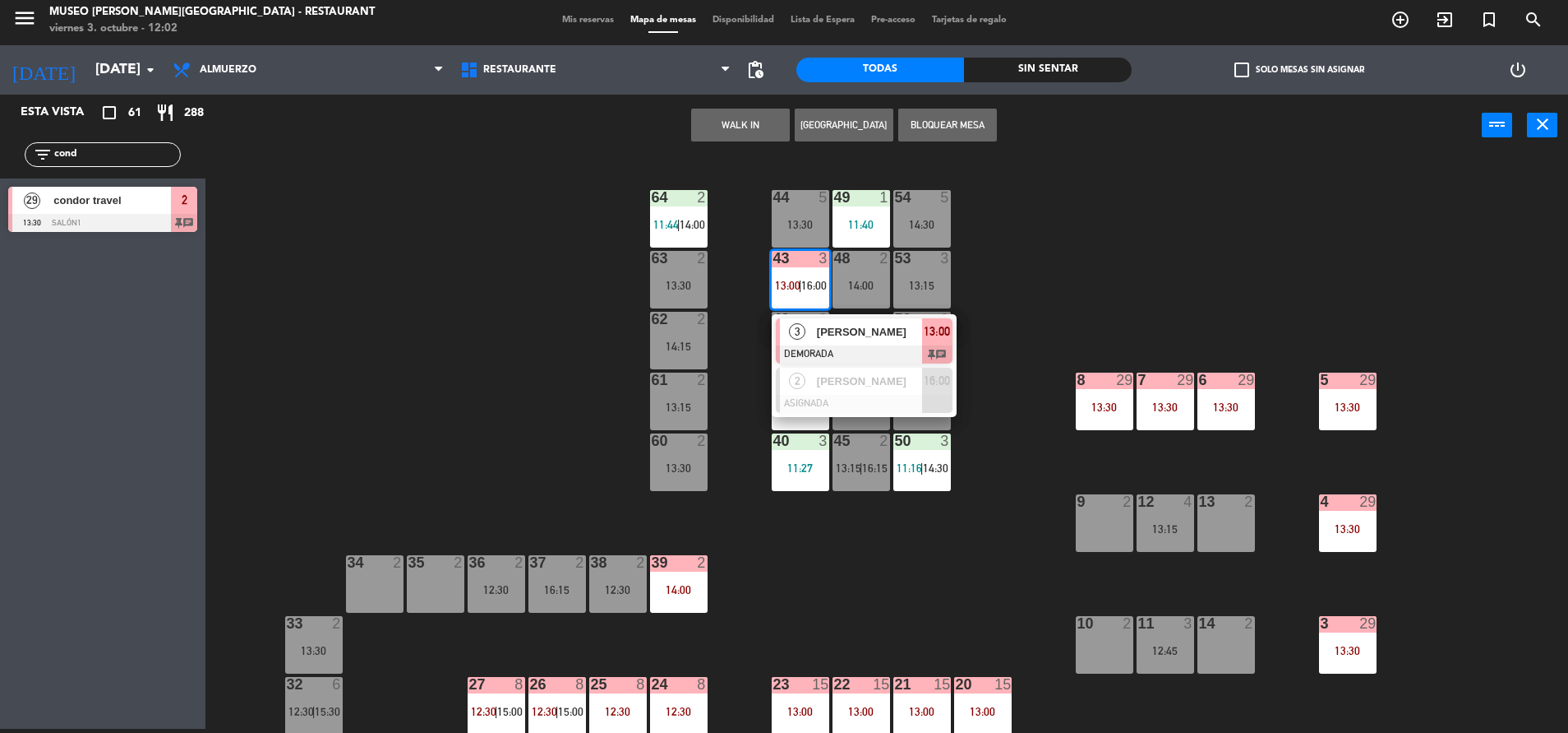
click at [854, 327] on span "[PERSON_NAME]" at bounding box center [869, 332] width 106 height 17
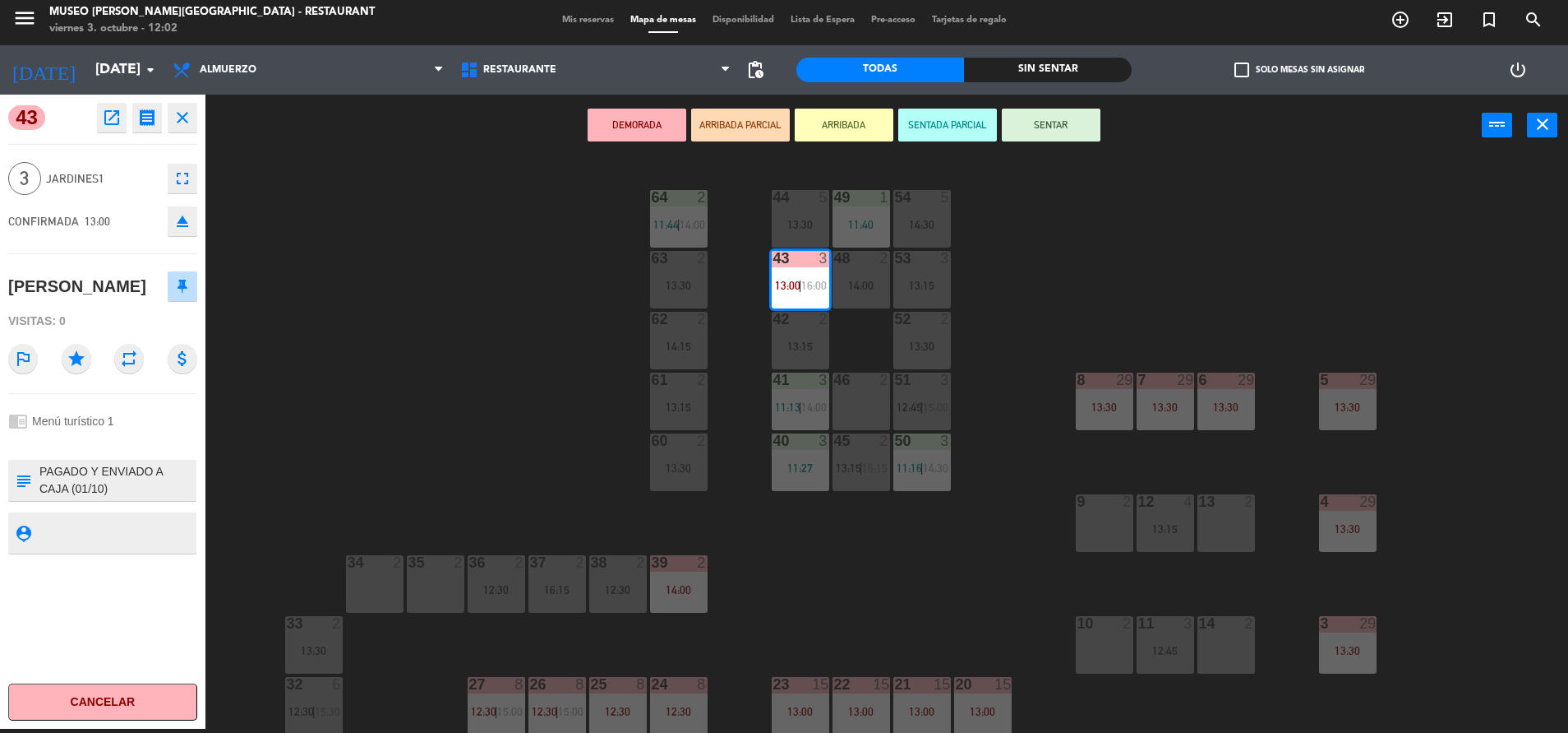
click at [543, 480] on div "44 5 13:30 49 1 11:40 54 5 14:30 64 2 11:44 | 14:00 48 2 14:00 53 3 13:15 63 2 …" at bounding box center [895, 447] width 1347 height 572
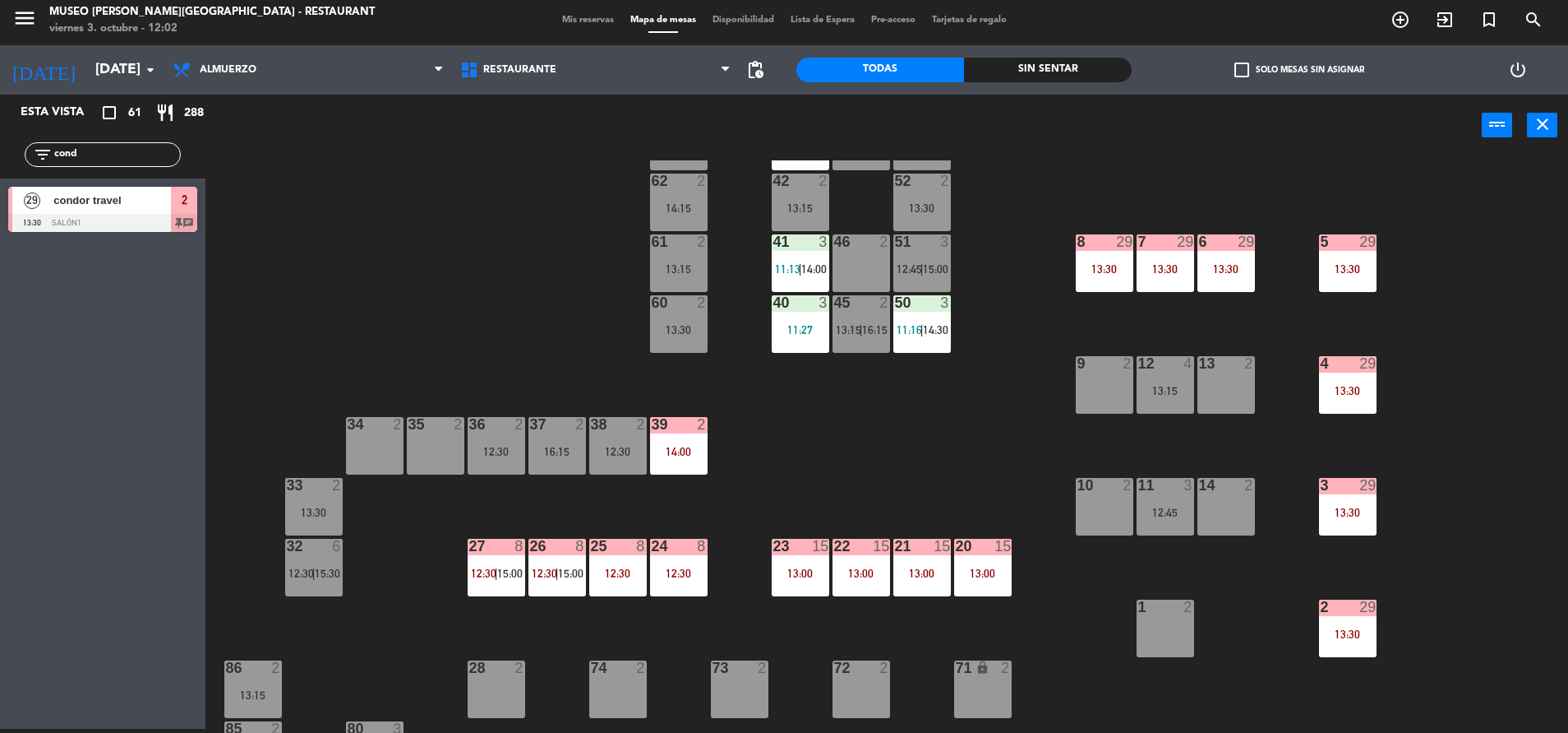
scroll to position [143, 0]
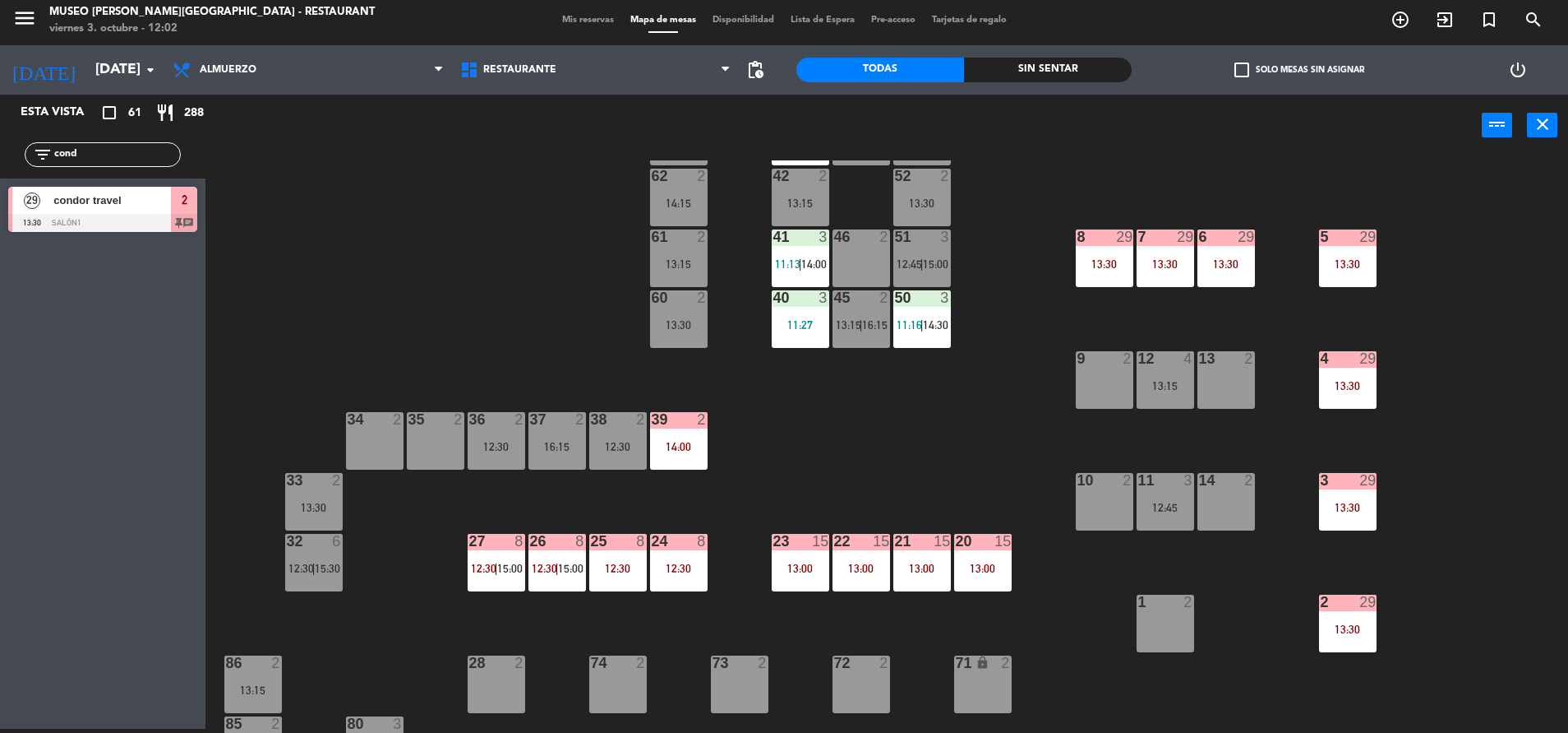
click at [1106, 244] on div "8 29" at bounding box center [1105, 237] width 58 height 17
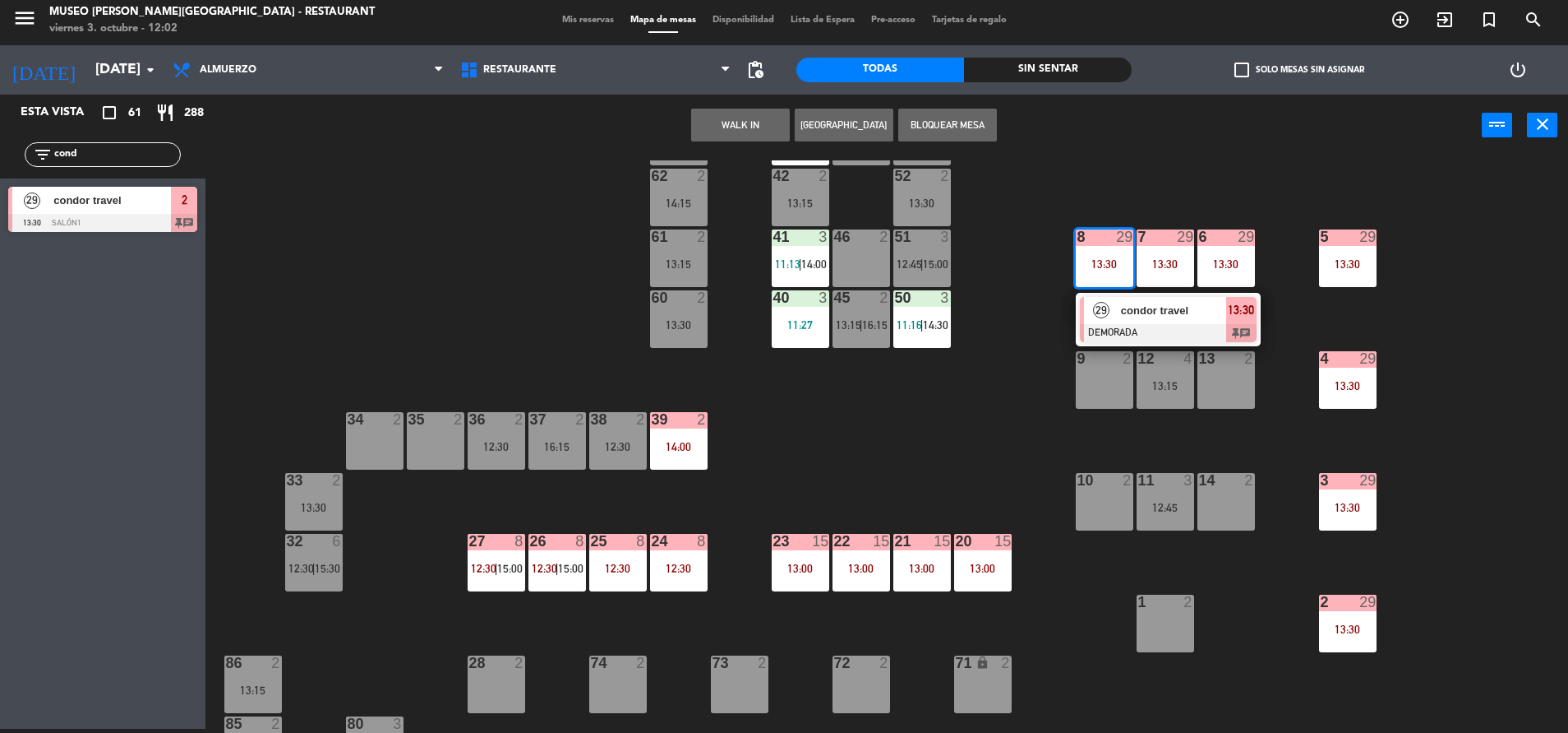
click at [1179, 337] on div at bounding box center [1168, 333] width 177 height 18
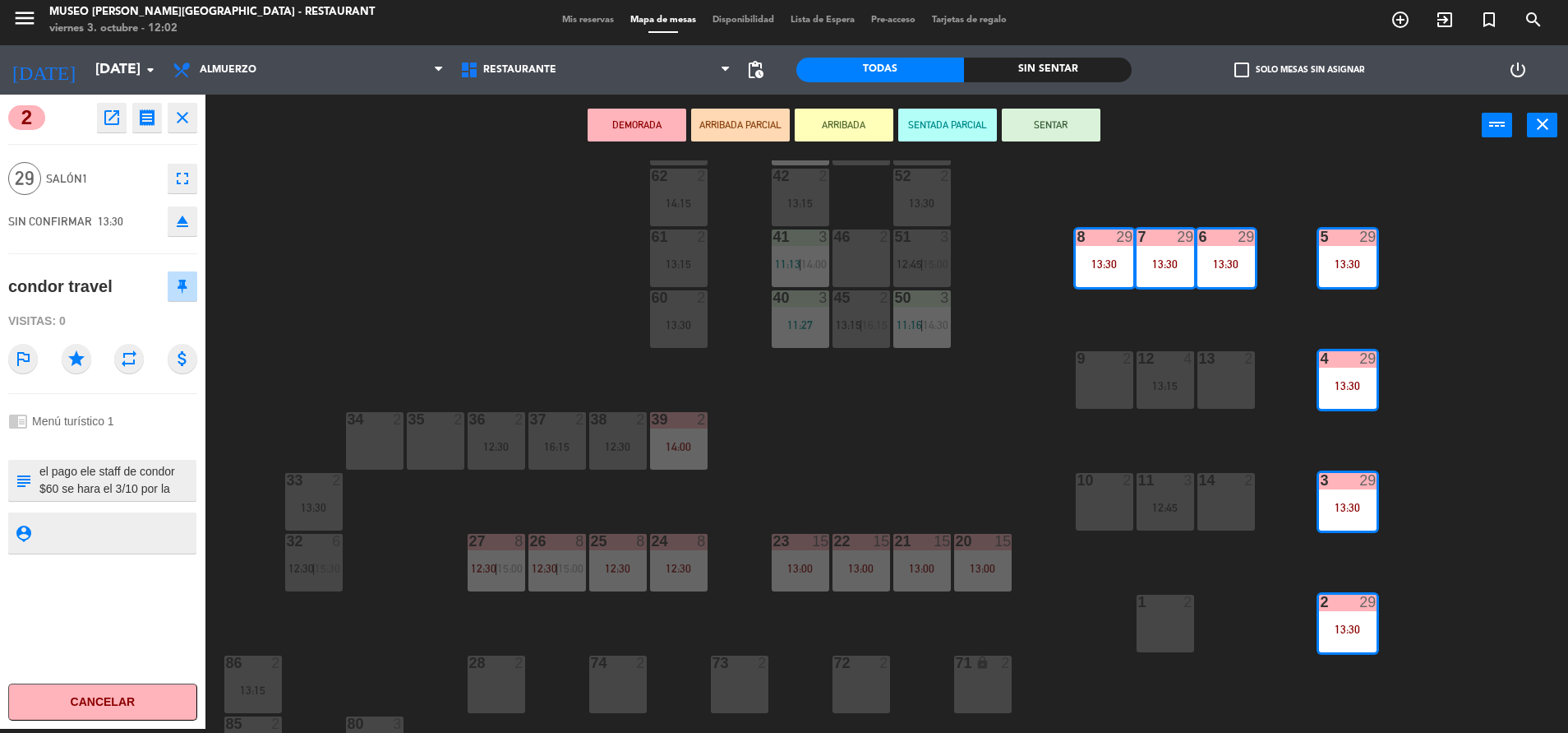
click at [78, 488] on textarea at bounding box center [116, 480] width 157 height 35
click at [103, 102] on div "2 open_in_new receipt 1:30 PM [DATE] personas condor travel Mesa 2+3+4+5+6+7+8 …" at bounding box center [103, 411] width 206 height 634
click at [106, 110] on icon "open_in_new" at bounding box center [111, 117] width 20 height 20
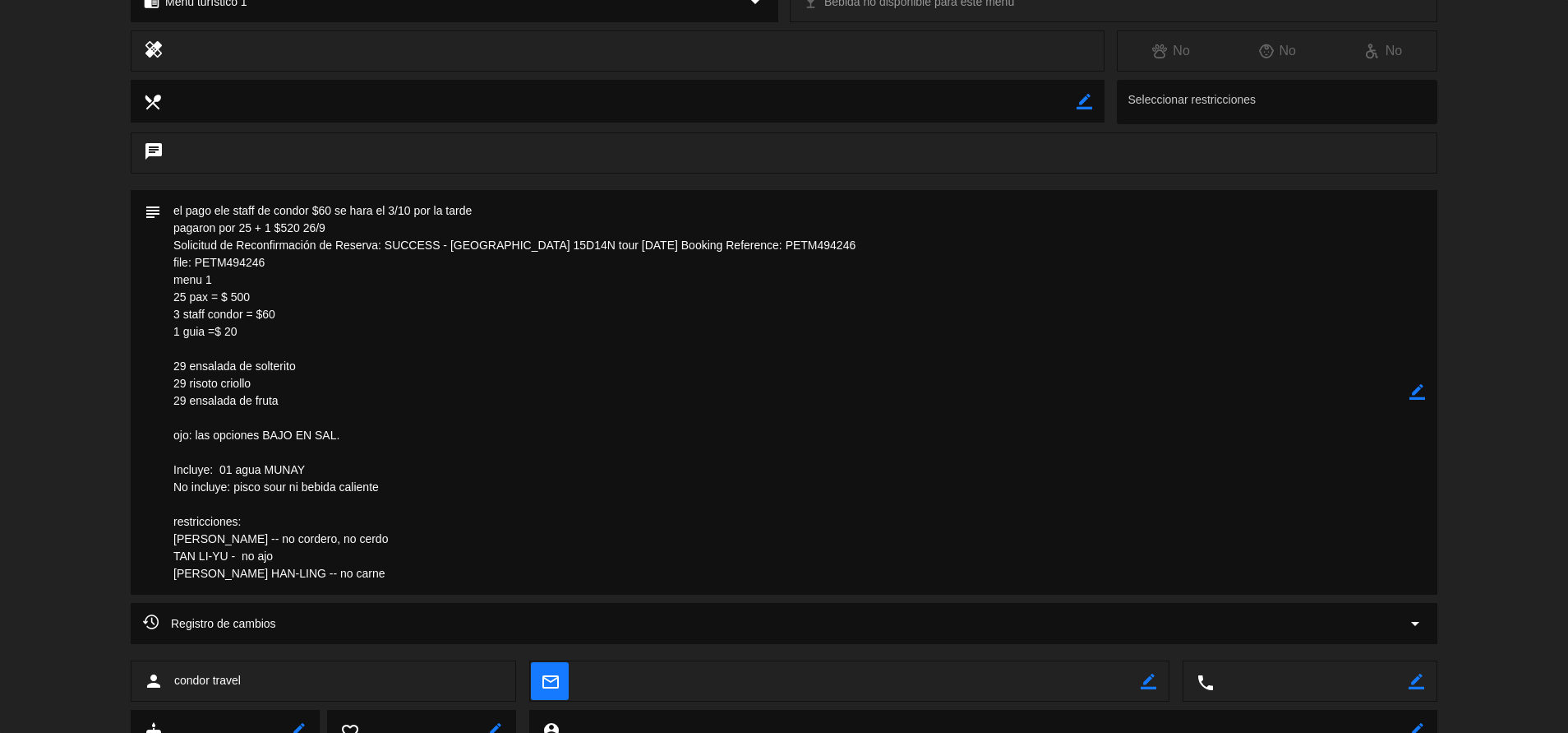
scroll to position [0, 0]
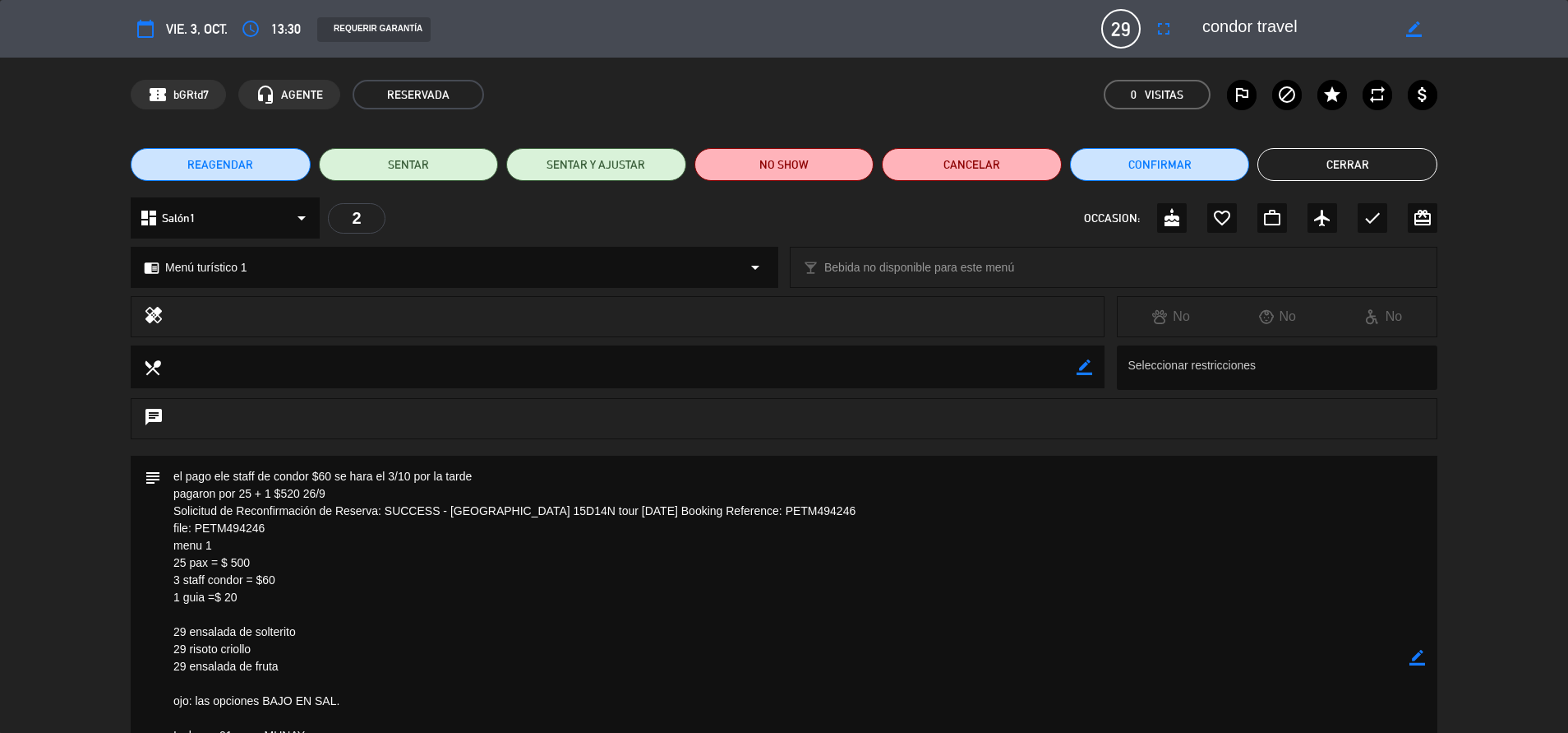
click at [1325, 153] on button "Cerrar" at bounding box center [1347, 164] width 180 height 33
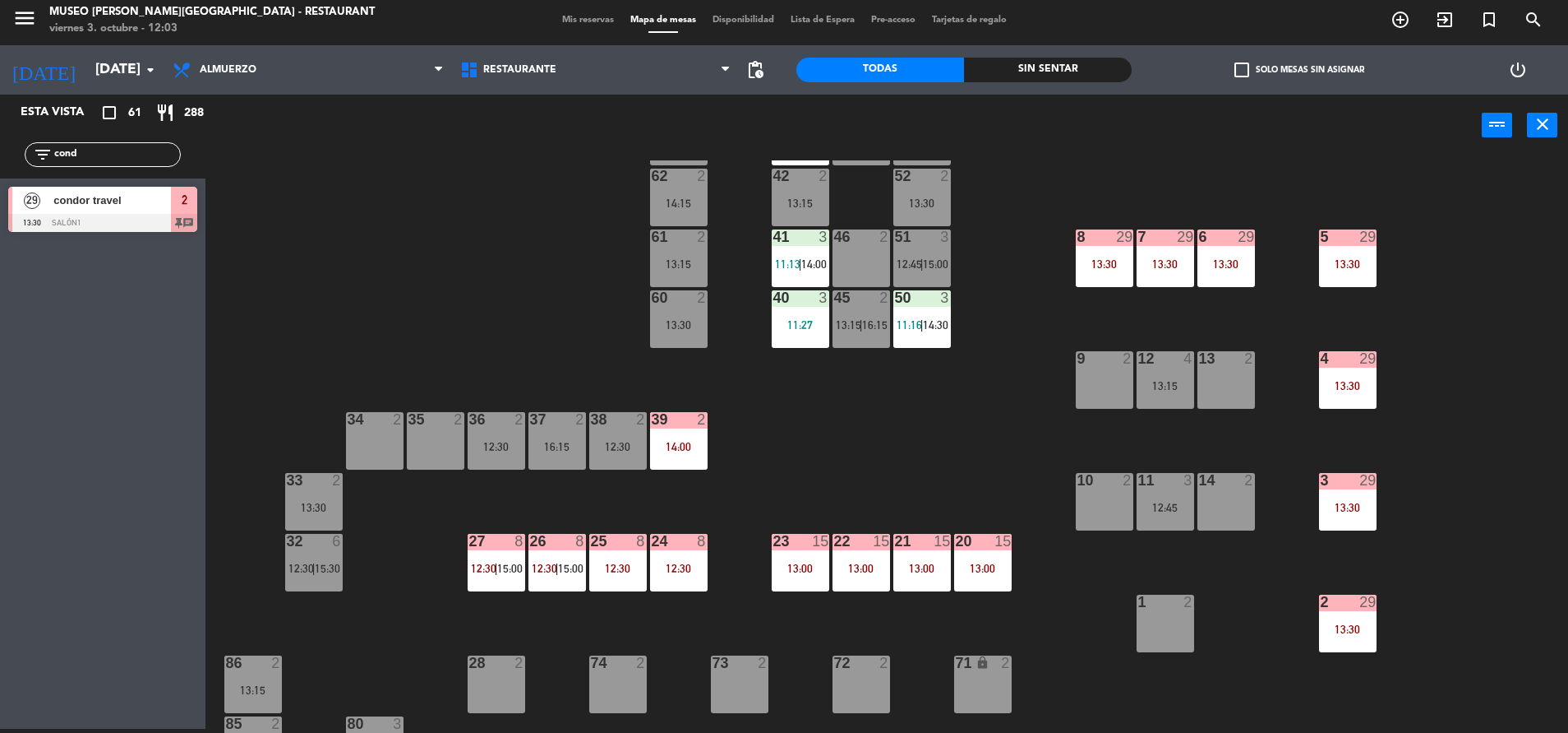
click at [810, 506] on div "44 5 13:30 49 1 11:40 54 5 14:30 64 2 11:44 | 14:00 48 2 14:00 53 3 13:15 63 2 …" at bounding box center [895, 447] width 1347 height 572
click at [669, 448] on div "14:00" at bounding box center [679, 446] width 58 height 11
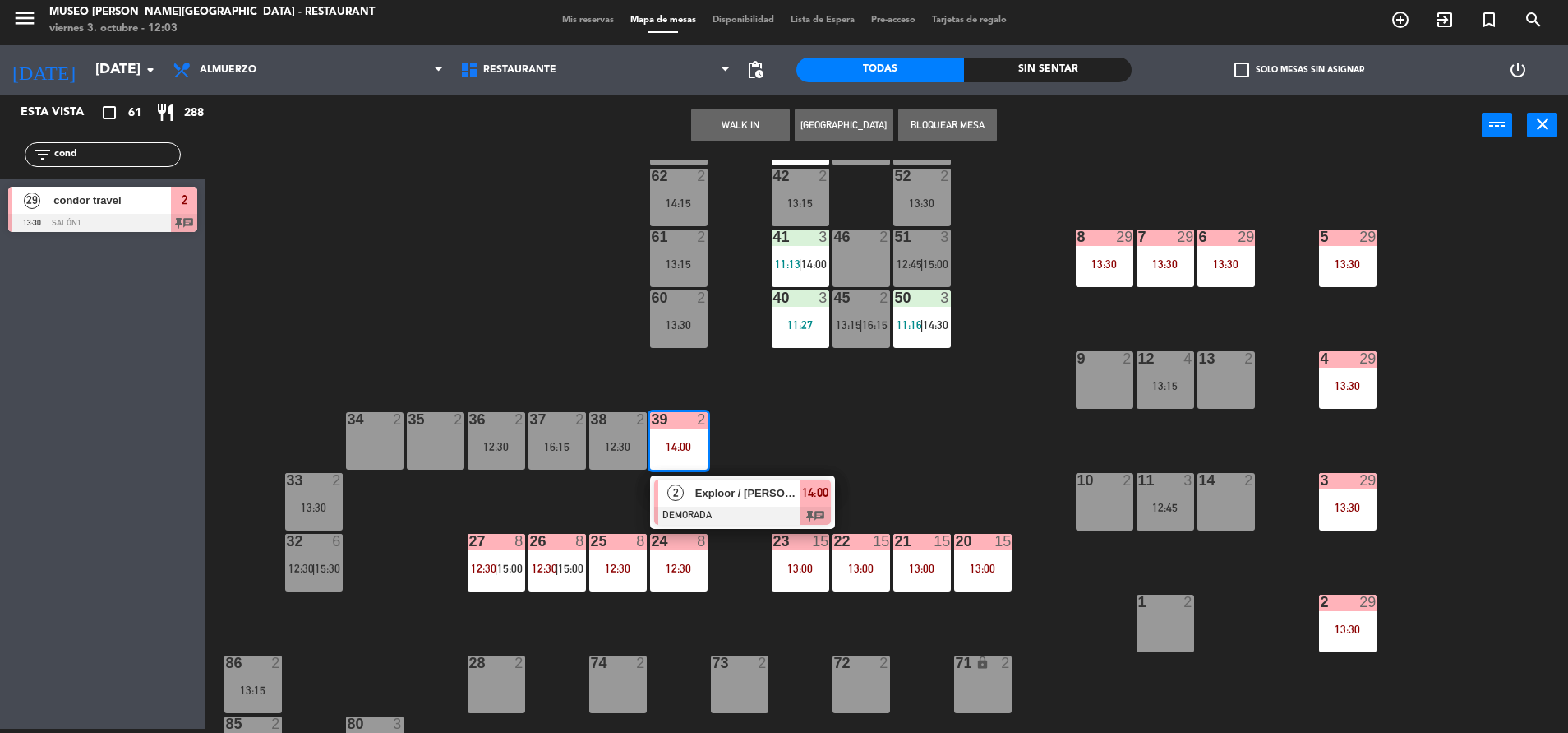
click at [731, 507] on div at bounding box center [742, 515] width 177 height 18
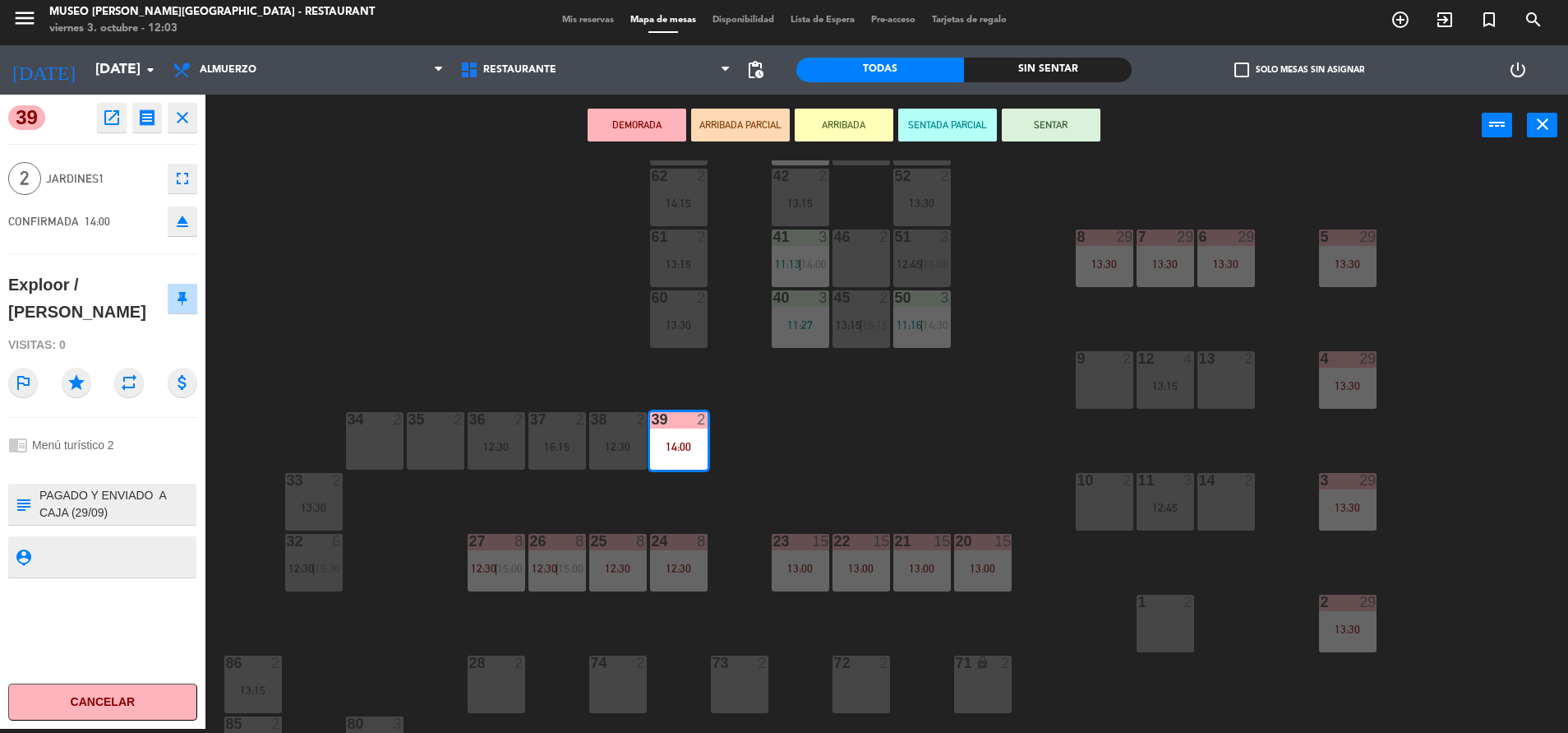
click at [35, 493] on div "subject" at bounding box center [23, 504] width 30 height 41
click at [42, 493] on textarea at bounding box center [116, 504] width 157 height 35
type textarea "m39| PAGADO Y ENVIADO A CAJA (29/09) [PERSON_NAME] X 01 - FILE #45459 FILE #454…"
click at [127, 450] on div "chrome_reader_mode Menú turístico 2" at bounding box center [103, 444] width 189 height 31
click at [109, 453] on div "chrome_reader_mode Menú turístico 2" at bounding box center [103, 444] width 189 height 31
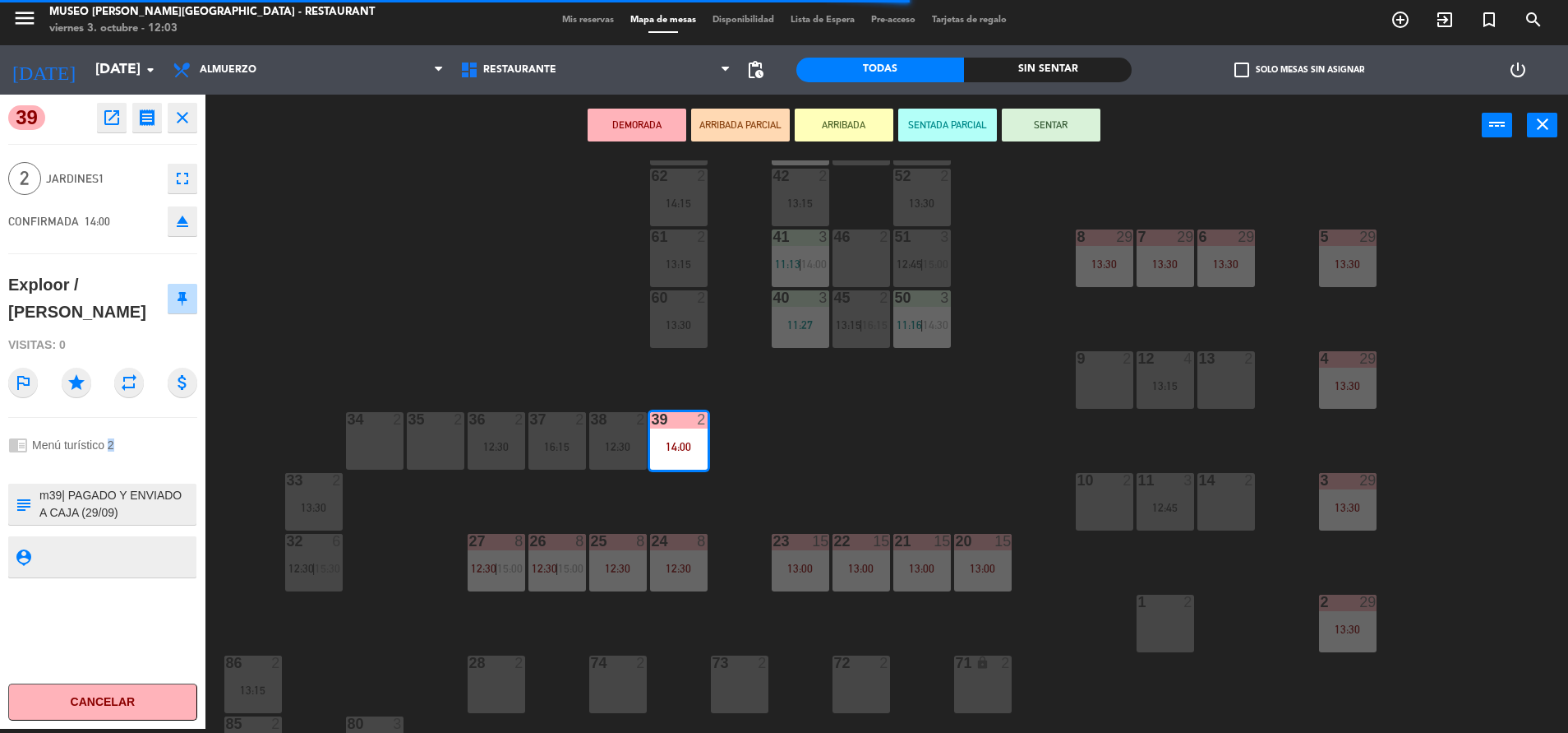
click at [109, 453] on div "chrome_reader_mode Menú turístico 2" at bounding box center [103, 444] width 189 height 31
click at [796, 440] on div "44 5 13:30 49 1 11:40 54 5 14:30 64 2 11:44 | 14:00 48 2 14:00 53 3 13:15 63 2 …" at bounding box center [895, 447] width 1347 height 572
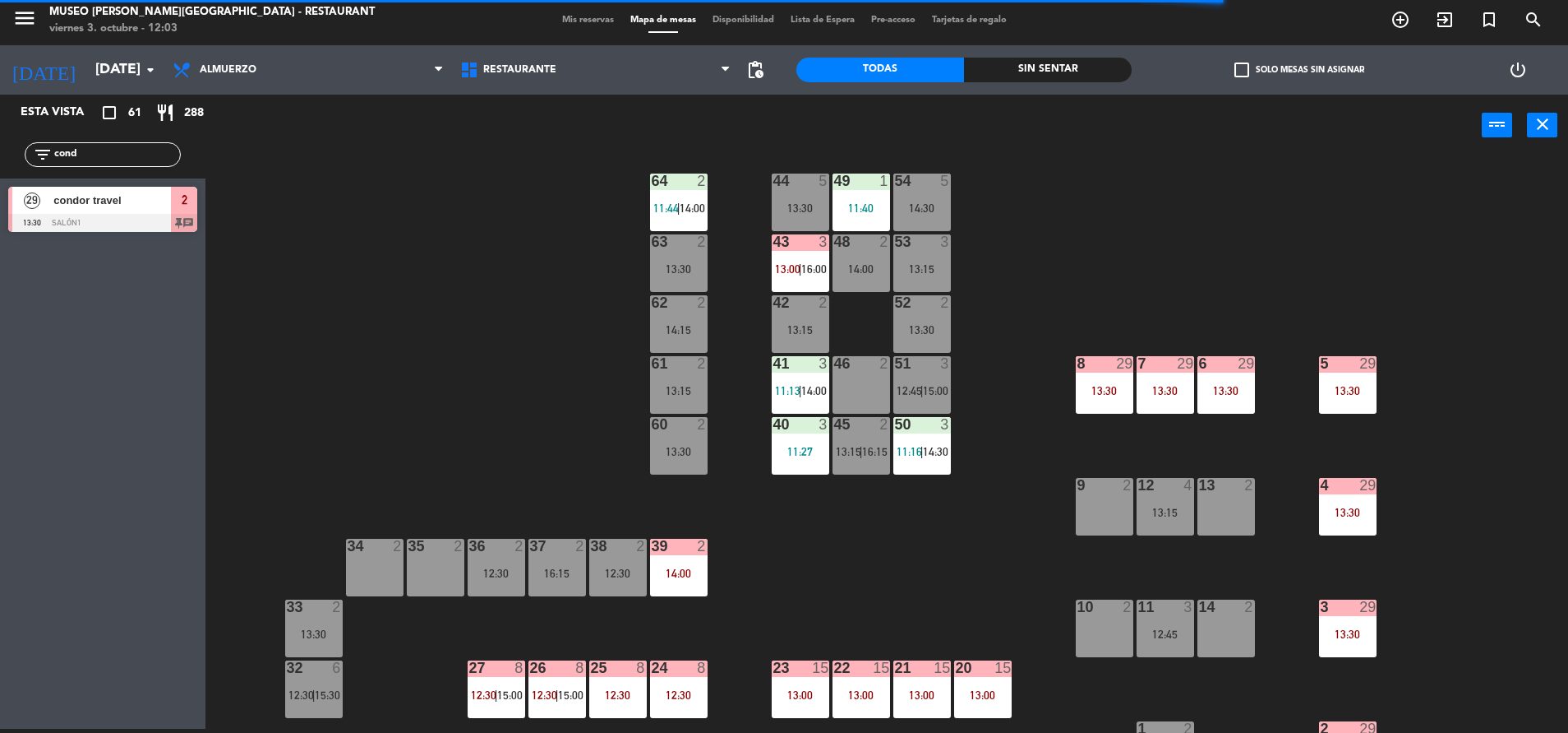
scroll to position [15, 0]
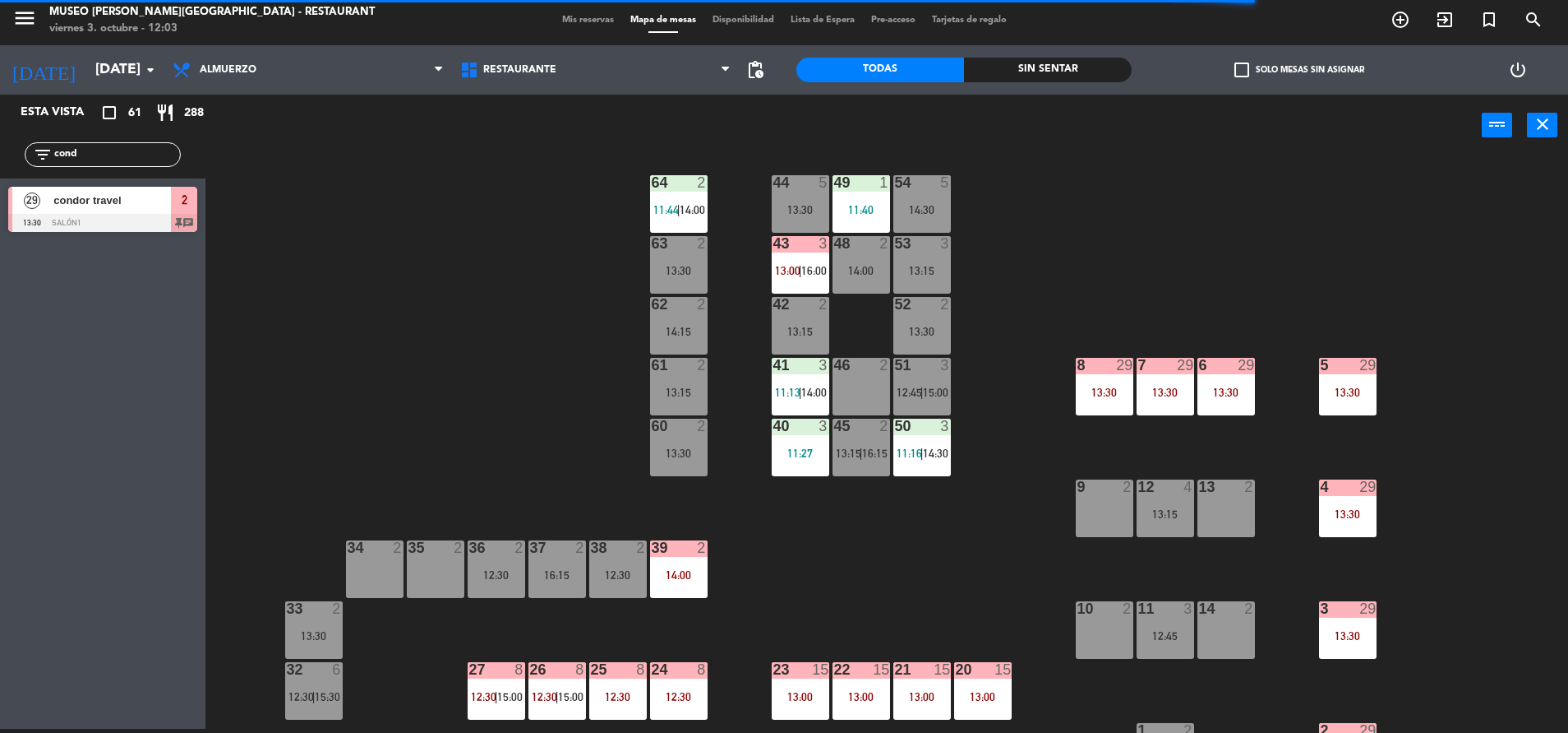
click at [709, 558] on div "44 5 13:30 49 1 11:40 54 5 14:30 64 2 11:44 | 14:00 48 2 14:00 53 3 13:15 63 2 …" at bounding box center [895, 447] width 1347 height 572
click at [709, 591] on div "44 5 13:30 49 1 11:40 54 5 14:30 64 2 11:44 | 14:00 48 2 14:00 53 3 13:15 63 2 …" at bounding box center [895, 447] width 1347 height 572
click at [673, 591] on div "39 2 14:00" at bounding box center [679, 569] width 58 height 58
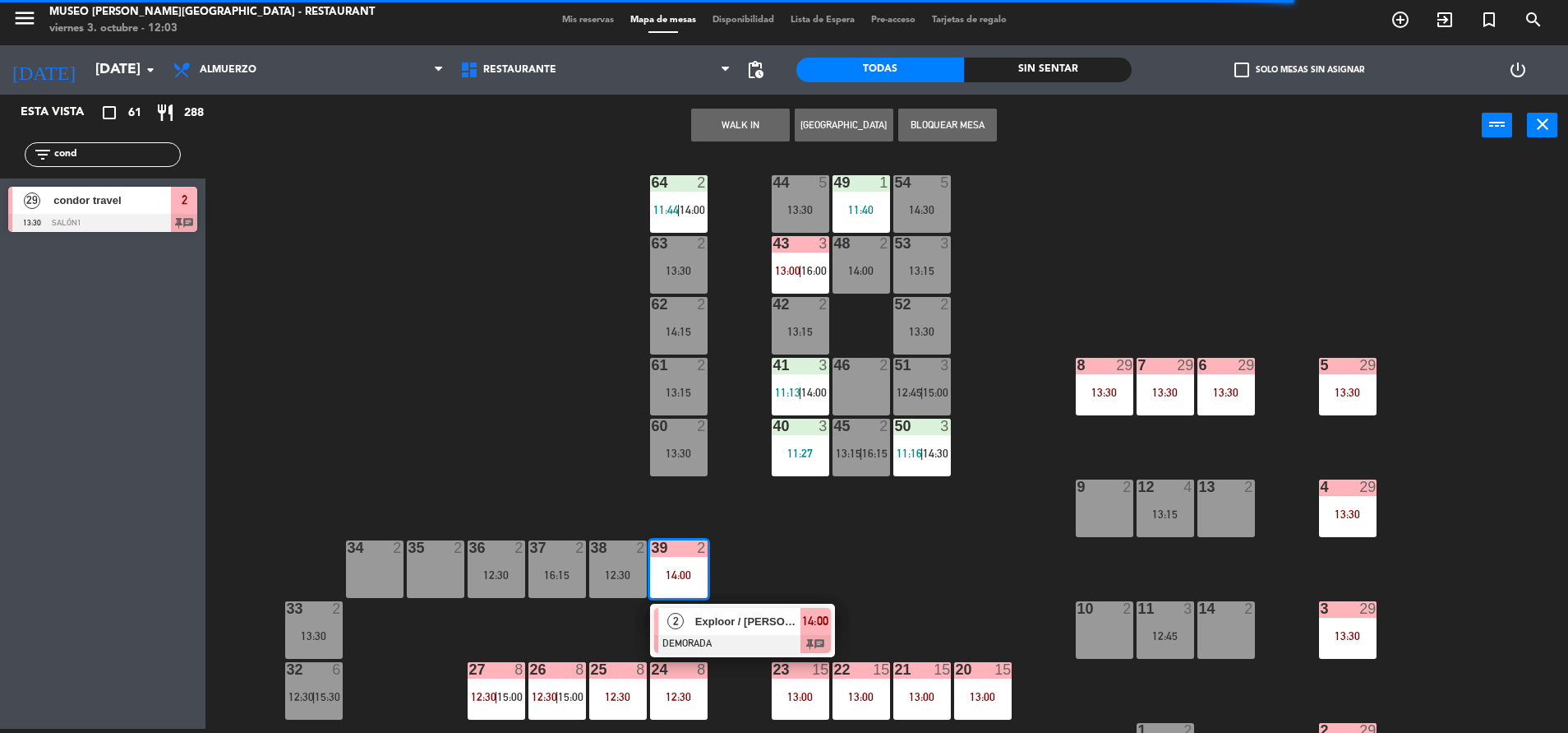
click at [729, 651] on div at bounding box center [742, 643] width 177 height 18
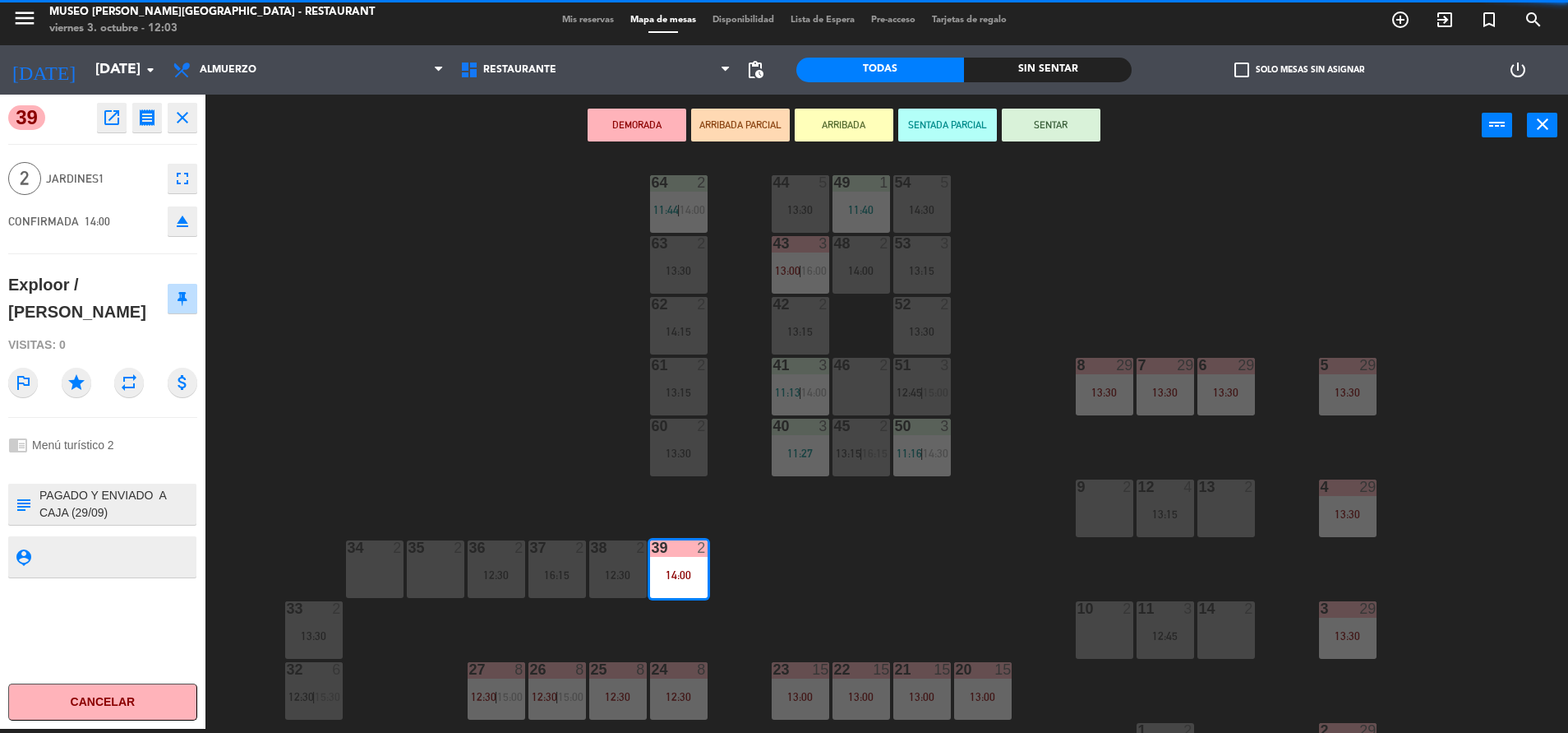
click at [42, 493] on textarea at bounding box center [116, 504] width 157 height 35
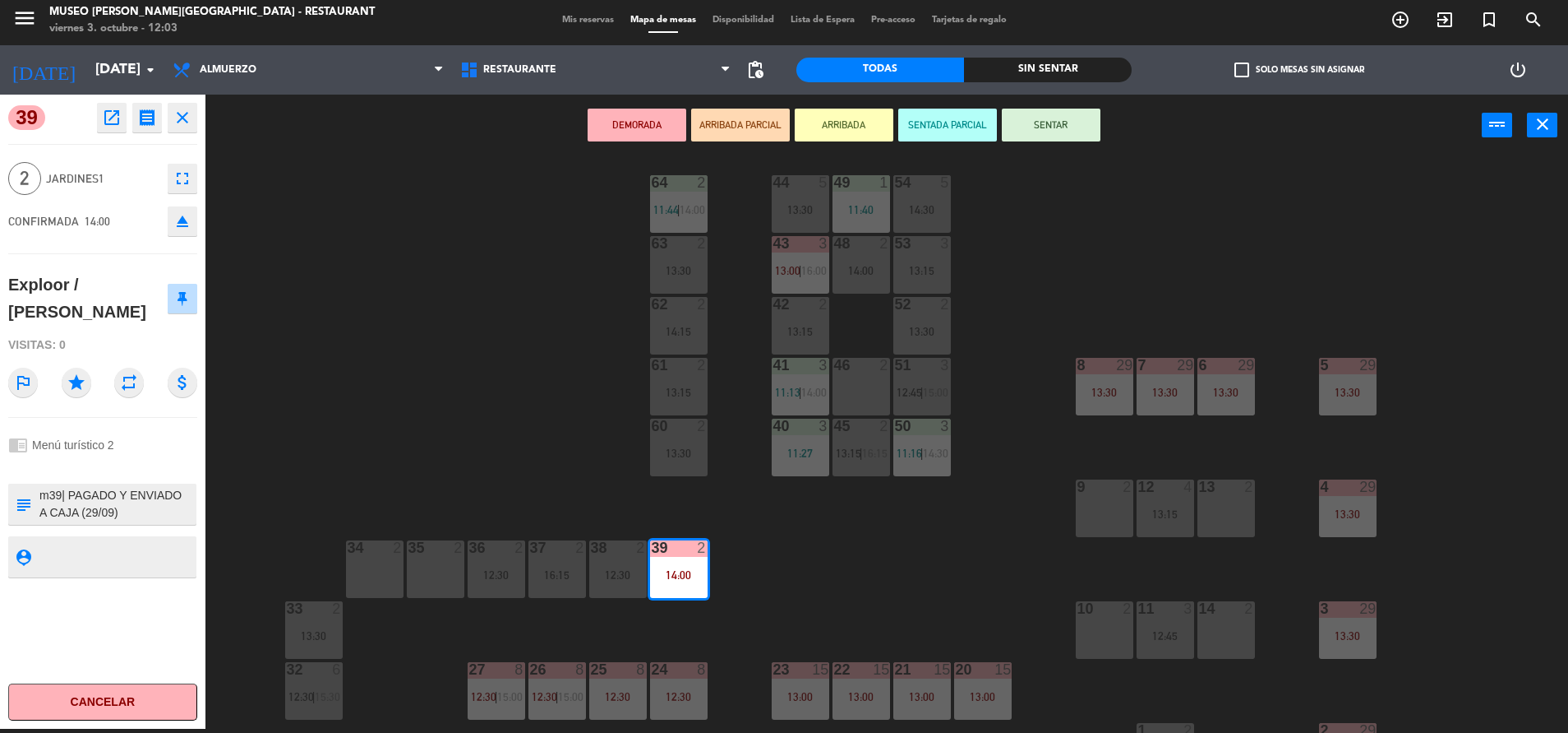
type textarea "m39| PAGADO Y ENVIADO A CAJA (29/09) [PERSON_NAME] X 01 - FILE #45459 FILE #454…"
click at [120, 447] on div "chrome_reader_mode Menú turístico 2" at bounding box center [103, 444] width 189 height 31
click at [163, 443] on div "chrome_reader_mode Menú turístico 2" at bounding box center [103, 444] width 189 height 31
click at [601, 453] on div "44 5 13:30 49 1 11:40 54 5 14:30 64 2 11:44 | 14:00 48 2 14:00 53 3 13:15 63 2 …" at bounding box center [895, 447] width 1347 height 572
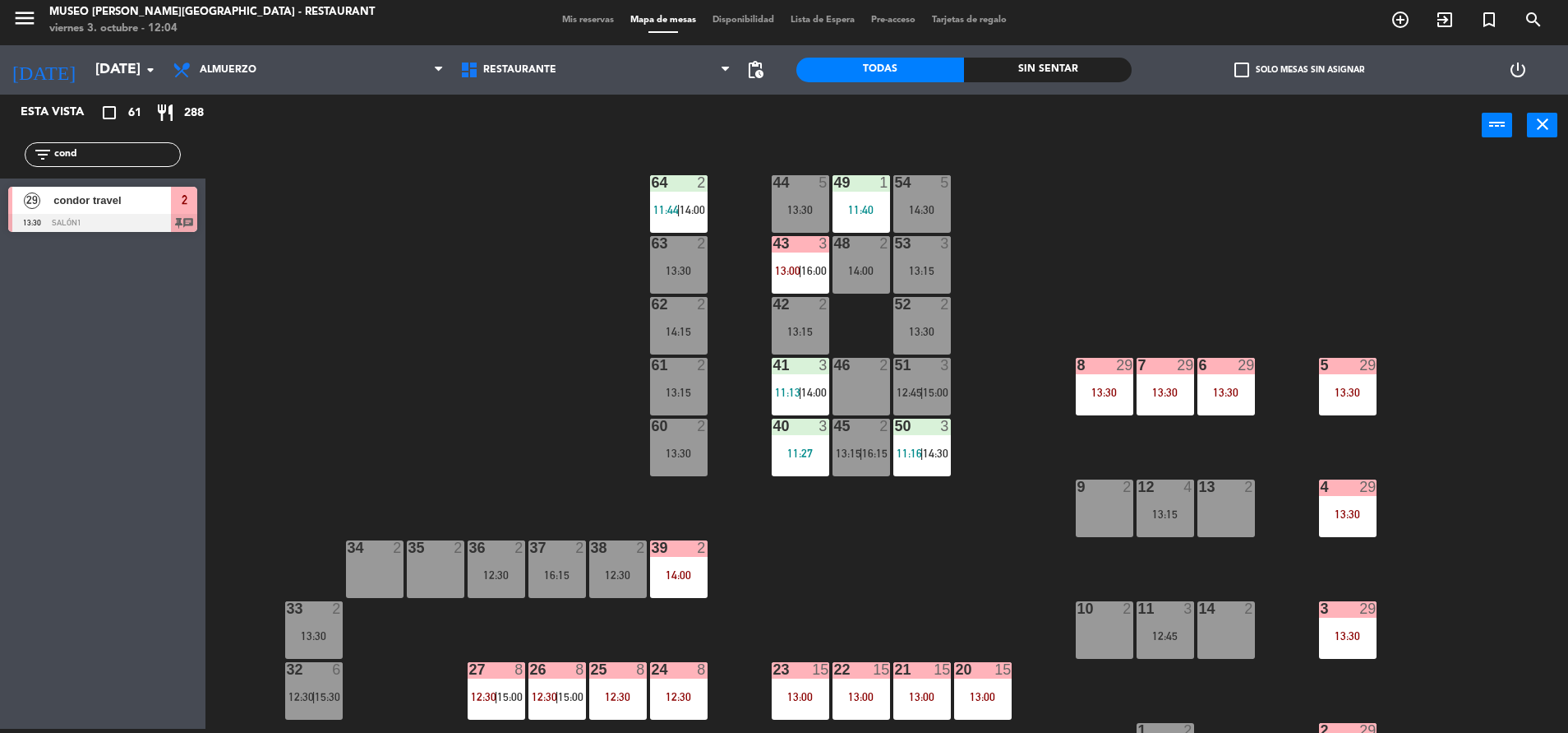
click at [682, 558] on div "39 2 14:00" at bounding box center [679, 569] width 58 height 58
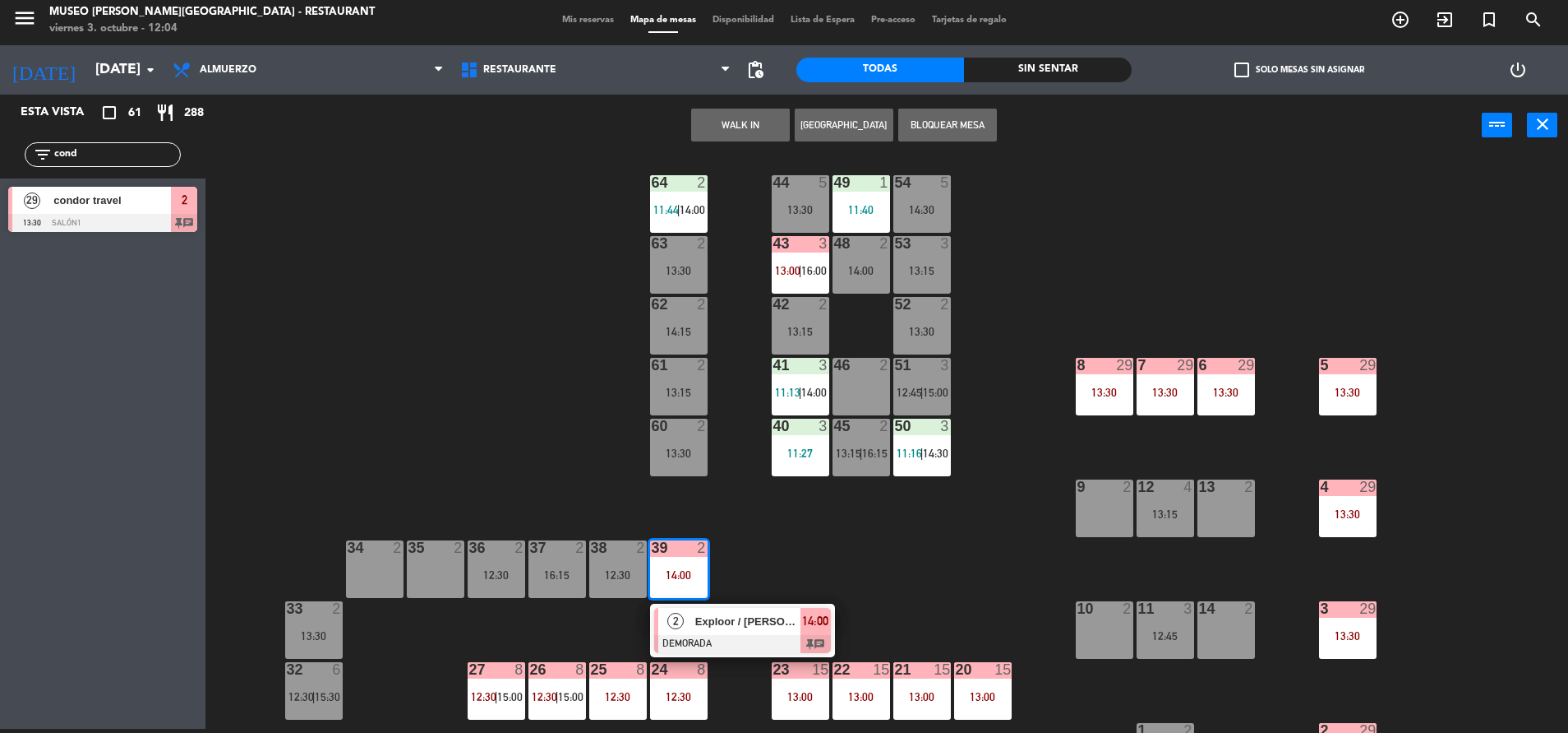
click at [720, 626] on span "Exploor / [PERSON_NAME]" at bounding box center [748, 621] width 106 height 17
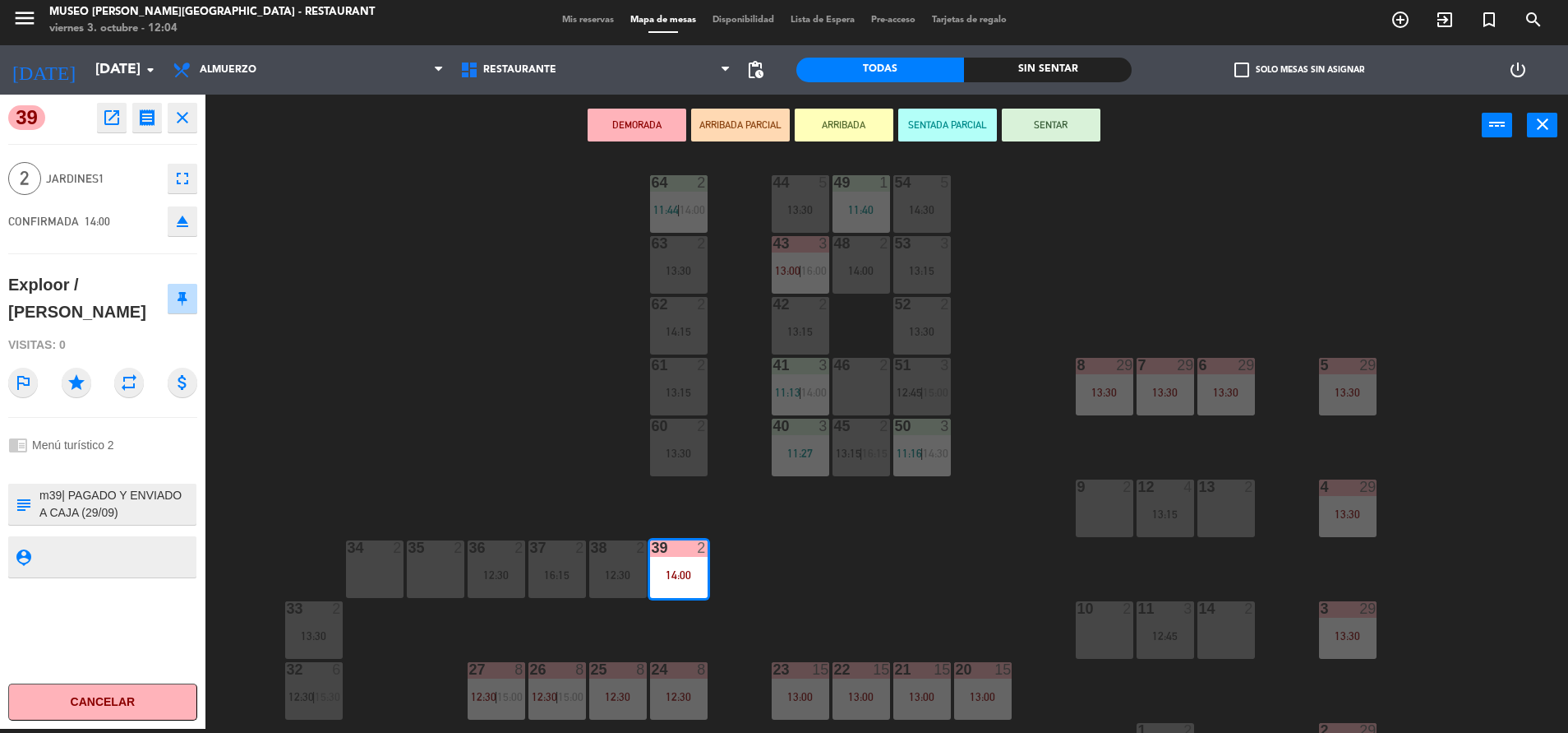
click at [545, 452] on div "44 5 13:30 49 1 11:40 54 5 14:30 64 2 11:44 | 14:00 48 2 14:00 53 3 13:15 63 2 …" at bounding box center [895, 447] width 1347 height 572
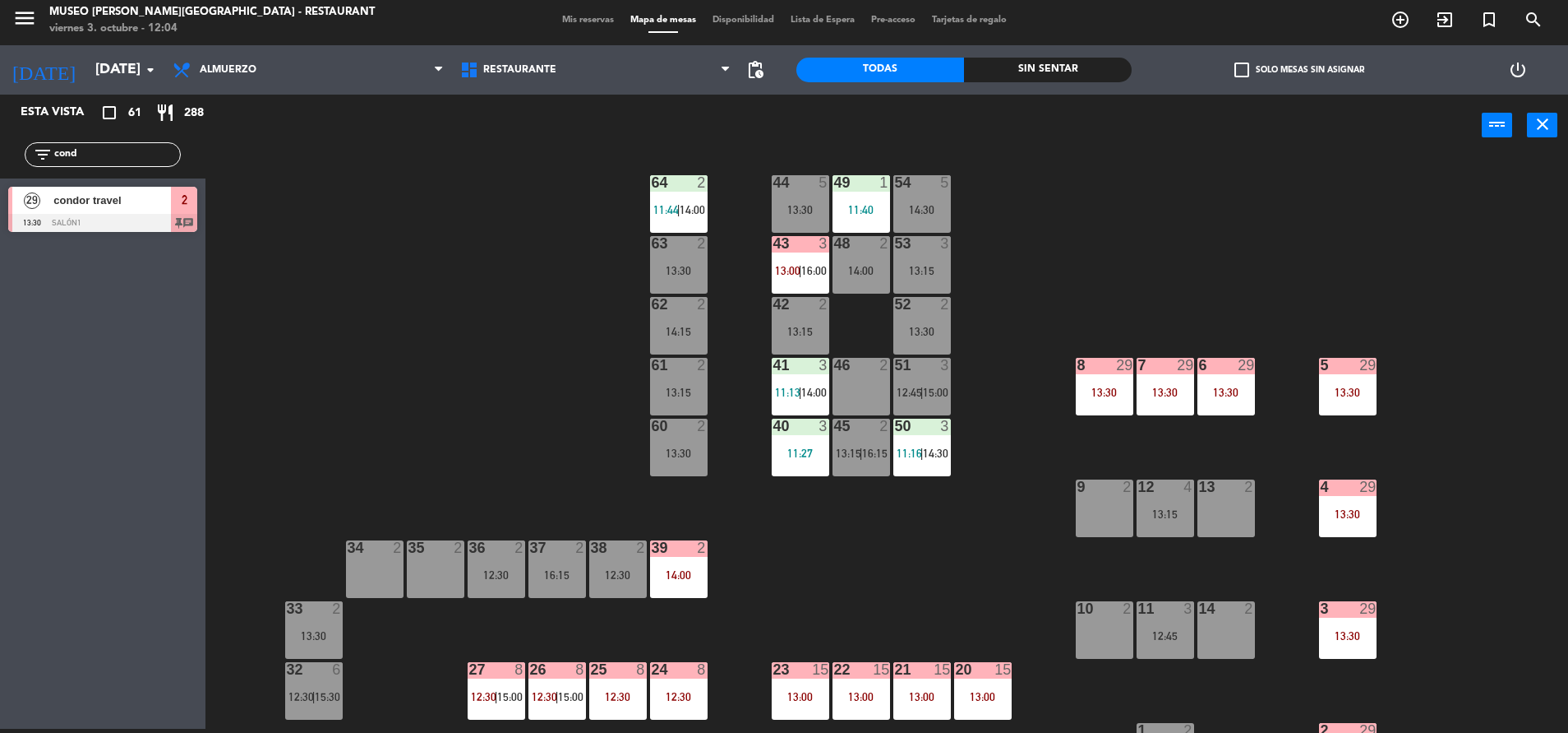
click at [782, 259] on div "43 3 13:00 | 16:00" at bounding box center [801, 265] width 58 height 58
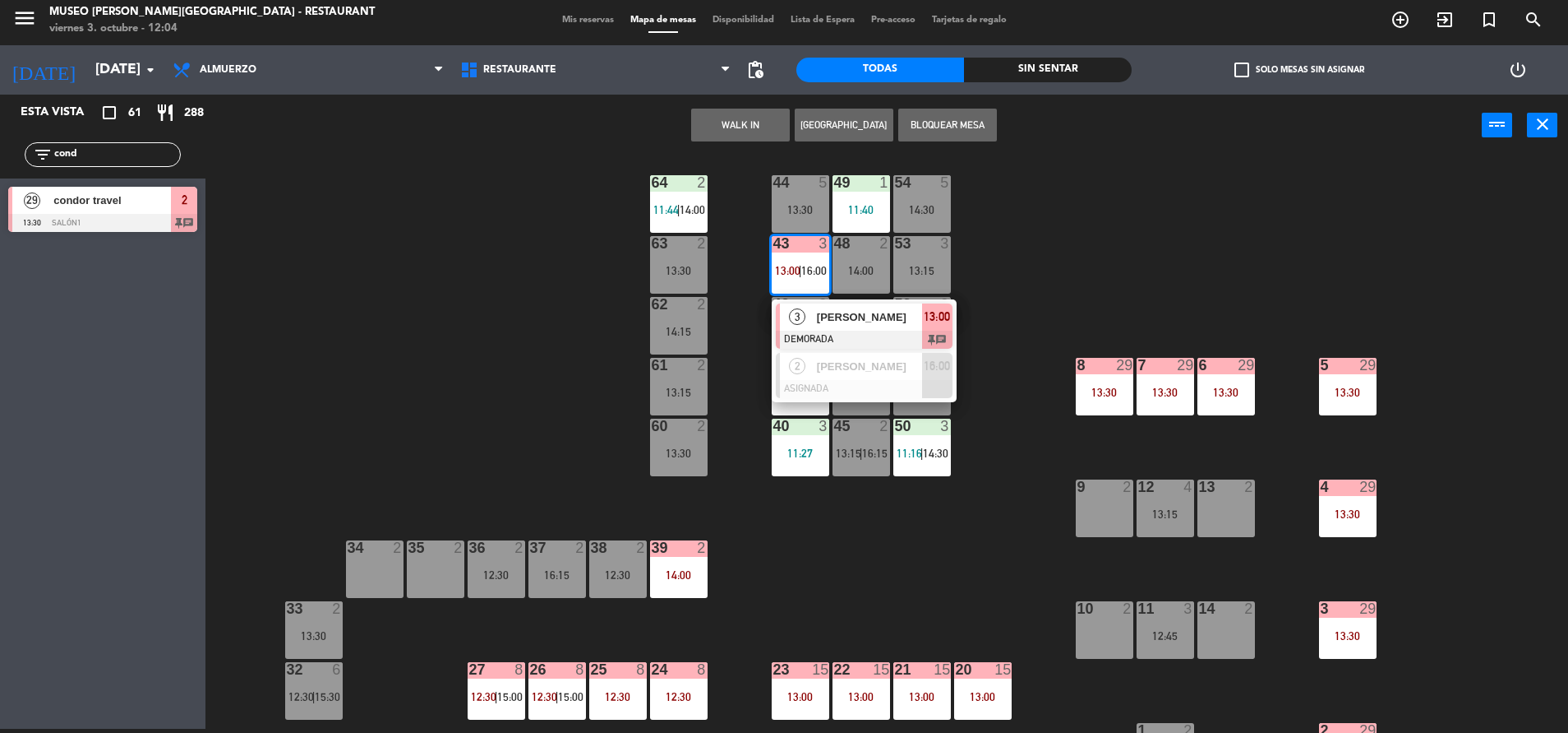
click at [844, 317] on span "[PERSON_NAME]" at bounding box center [869, 317] width 106 height 17
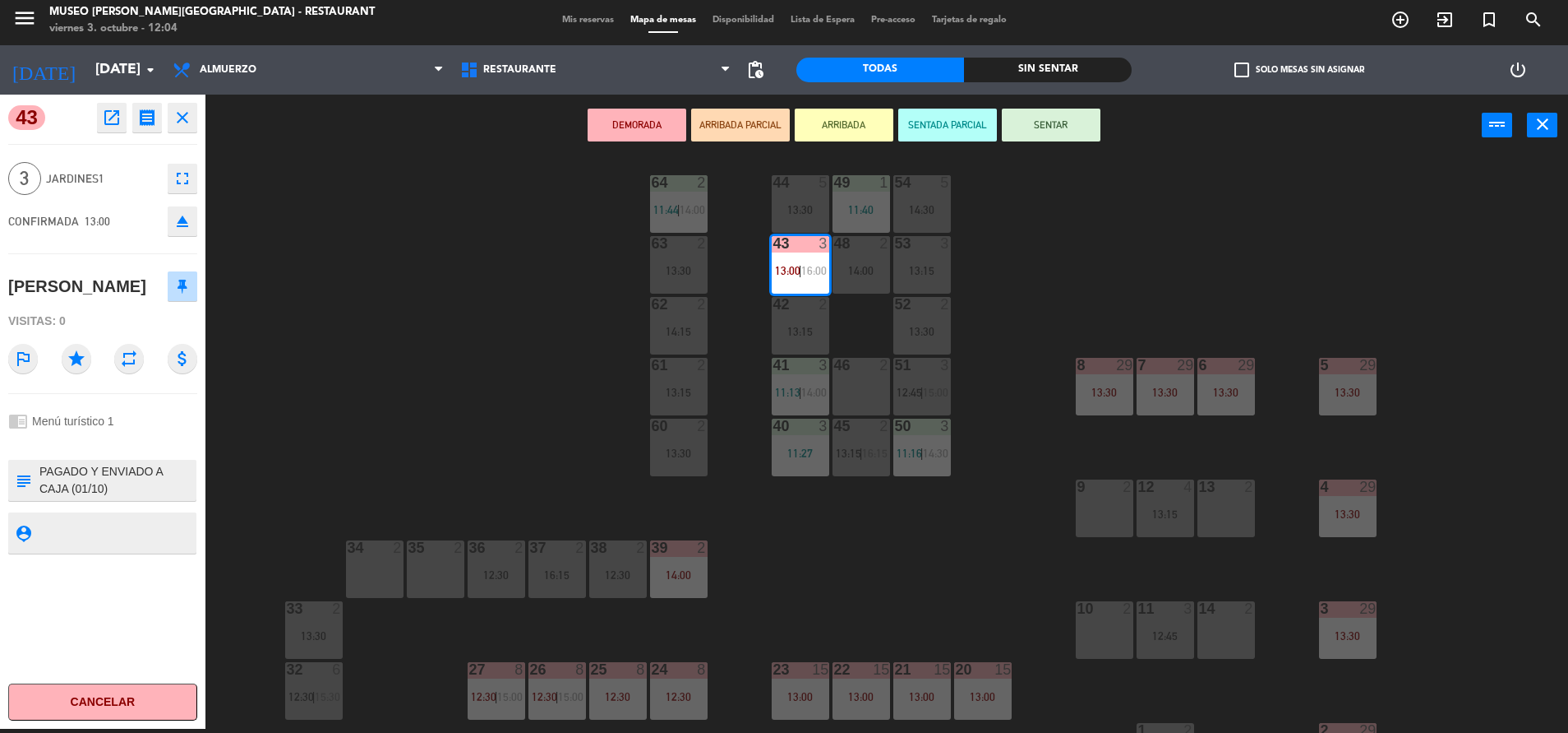
click at [44, 472] on textarea at bounding box center [116, 480] width 157 height 35
type textarea "m43| PAGADO Y ENVIADO A CAJA (01/10) REF: F10-114-25 - Labours x 2 Menú 1 2 pax…"
click at [111, 442] on div at bounding box center [103, 442] width 189 height 11
click at [550, 372] on div "44 5 13:30 49 1 11:40 54 5 14:30 64 2 11:44 | 14:00 48 2 14:00 53 3 13:15 63 2 …" at bounding box center [895, 447] width 1347 height 572
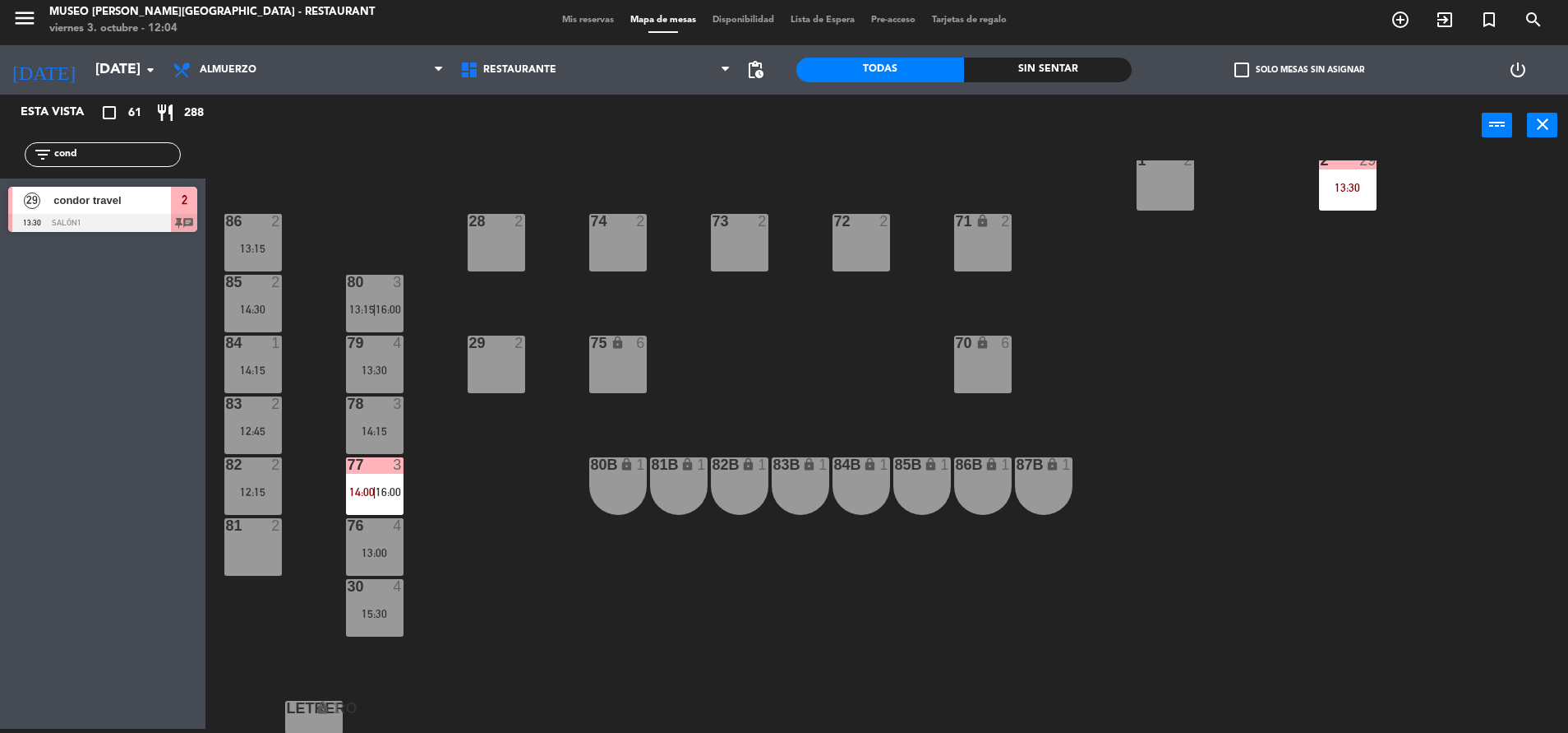
scroll to position [589, 0]
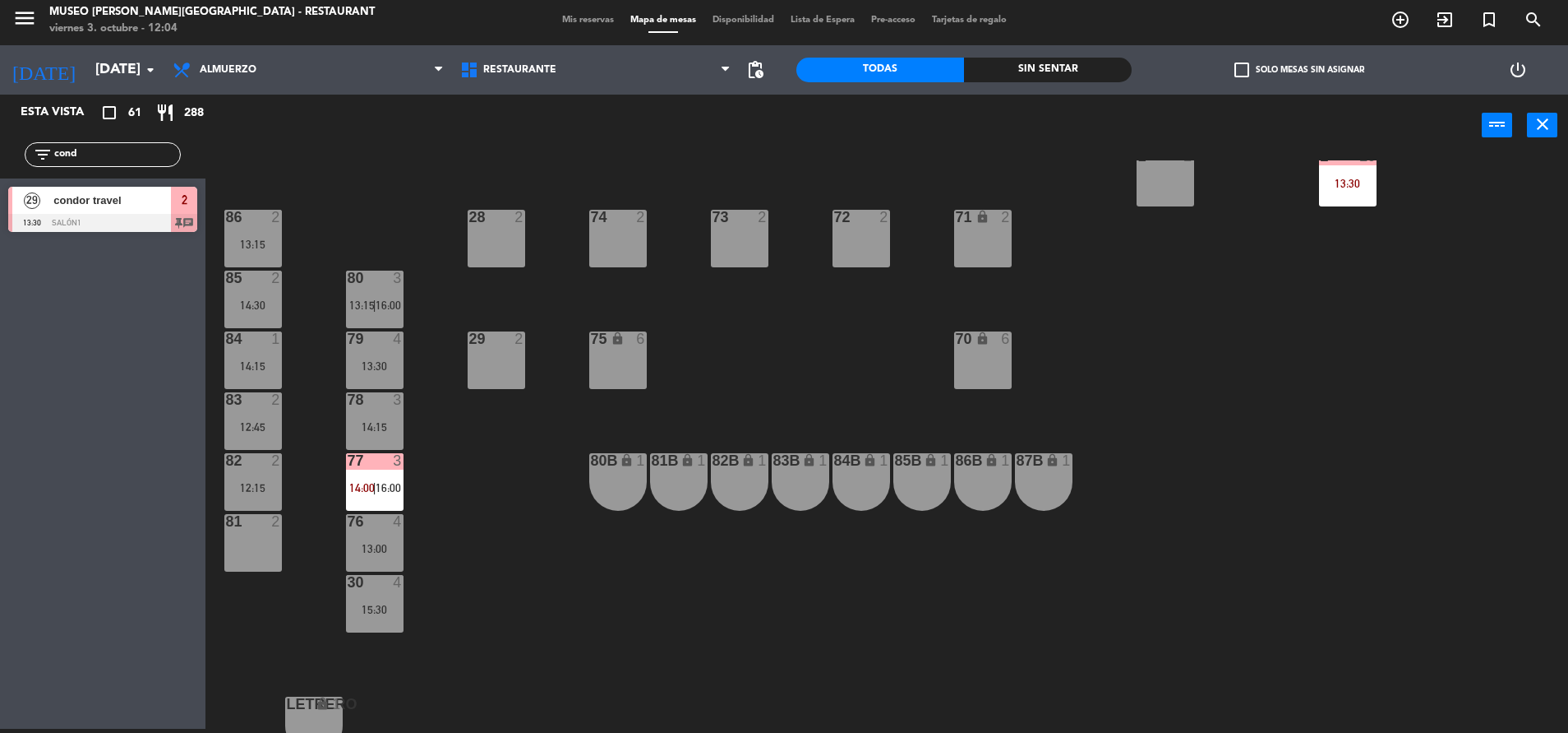
click at [354, 475] on div "77 3 14:00 | 16:00" at bounding box center [375, 482] width 58 height 58
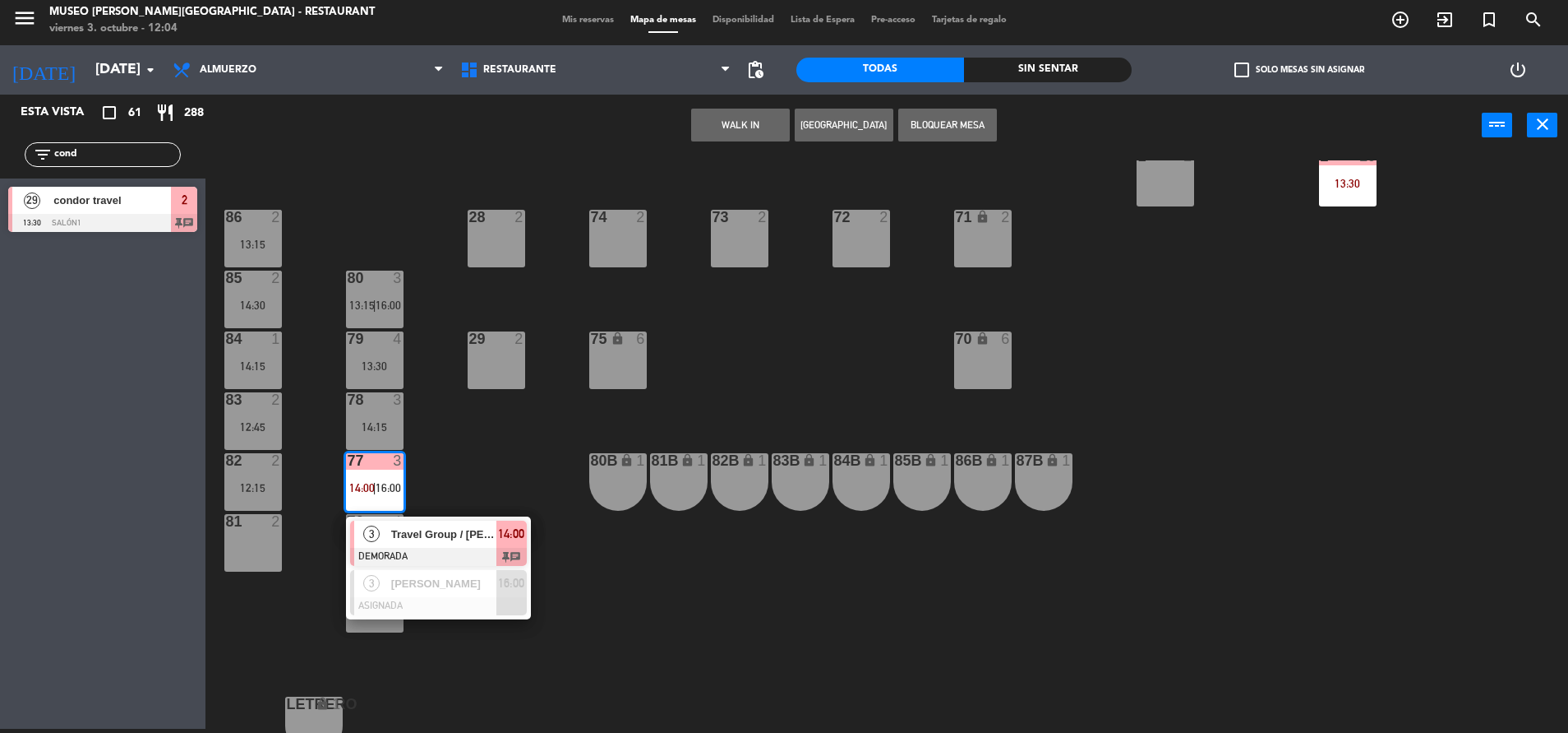
click at [472, 551] on div at bounding box center [438, 556] width 177 height 18
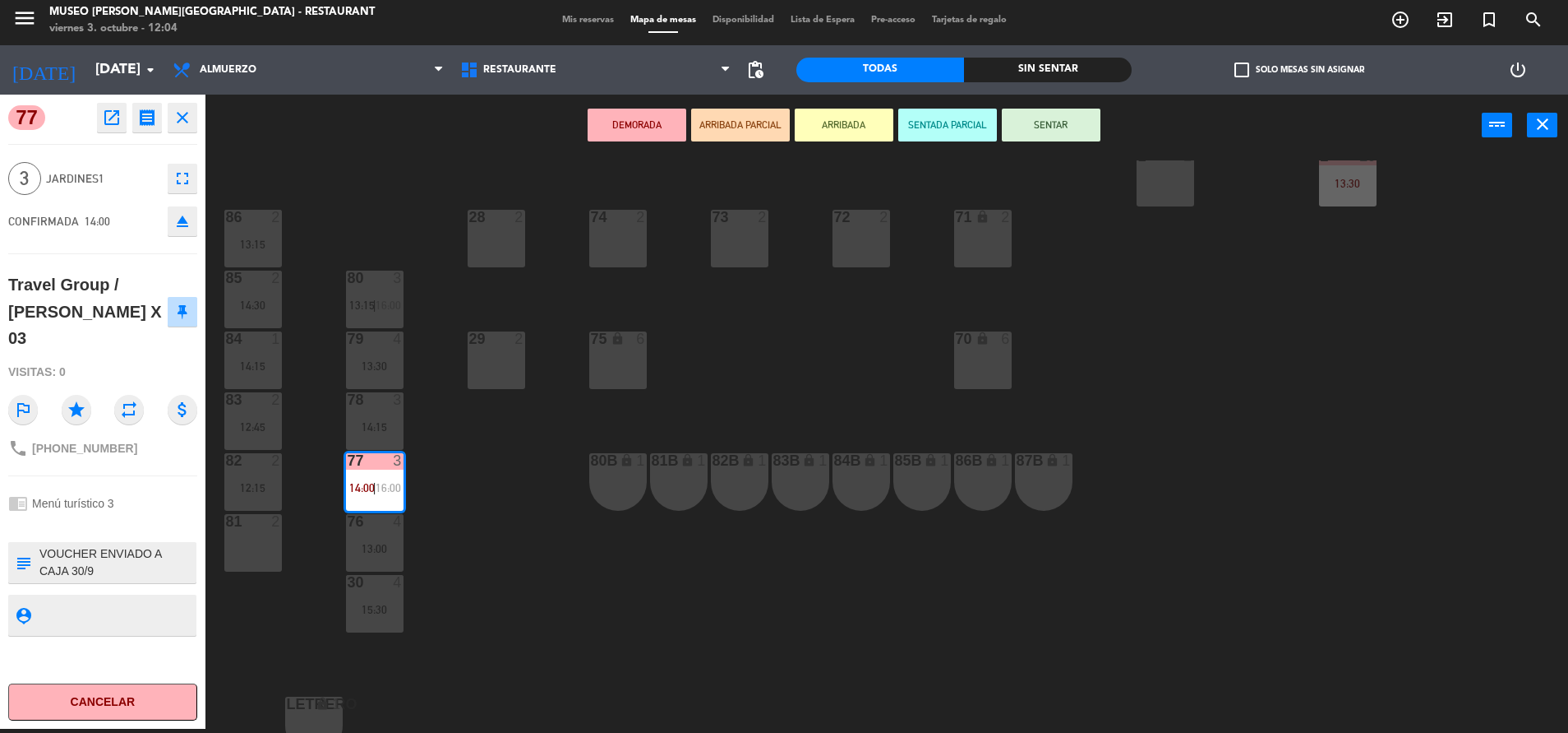
click at [43, 545] on textarea at bounding box center [116, 562] width 157 height 35
type textarea "m77| VOUCHER ENVIADO A CAJA 30/9 F10-104 [PERSON_NAME] X 03 File: 2510104 Menú …"
click at [161, 358] on div "Visitas: 0" at bounding box center [103, 372] width 189 height 29
click at [133, 545] on textarea at bounding box center [116, 562] width 157 height 35
click at [511, 453] on div "44 5 13:30 49 1 11:40 54 5 14:30 64 2 11:44 | 14:00 48 2 14:00 53 3 13:15 63 2 …" at bounding box center [895, 447] width 1347 height 572
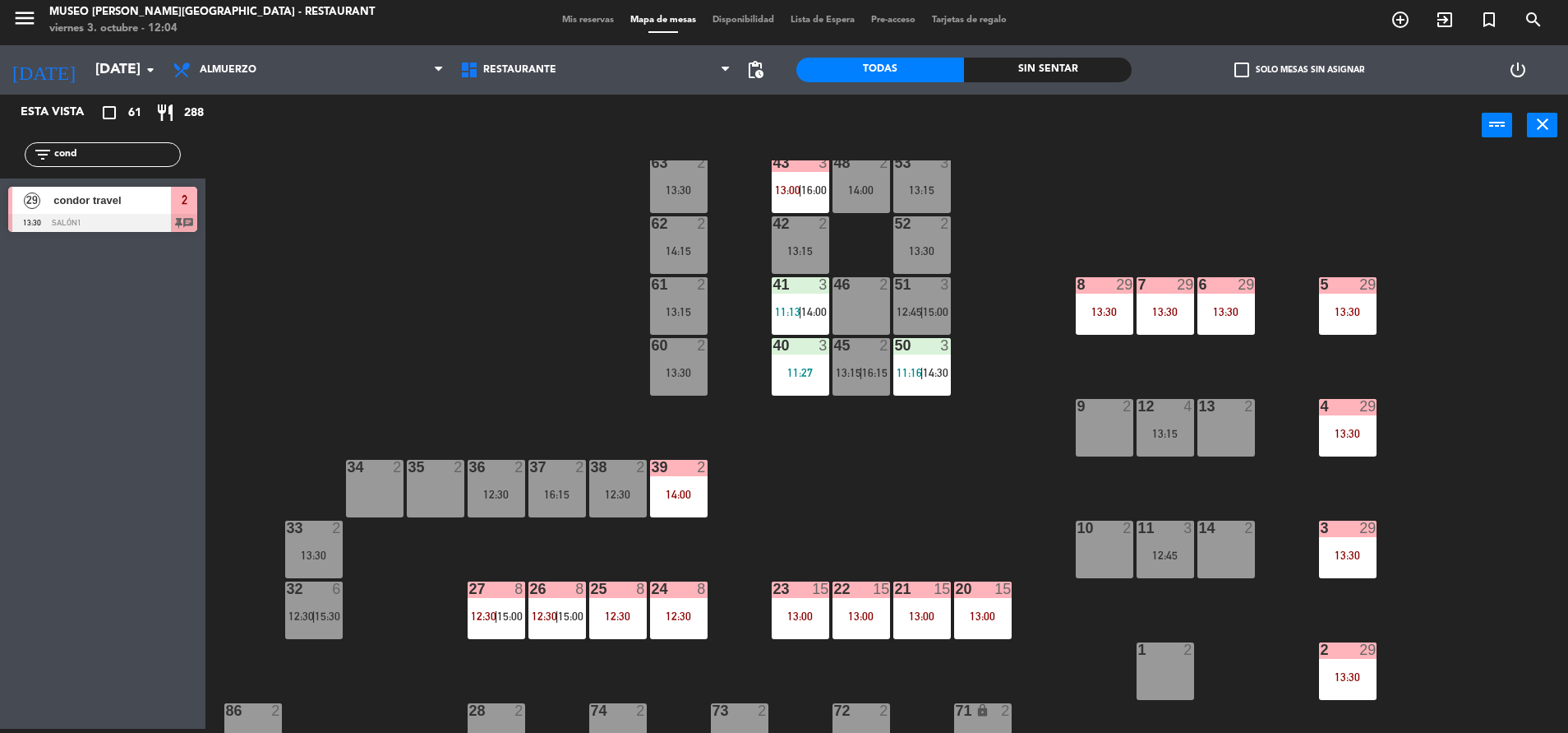
scroll to position [0, 0]
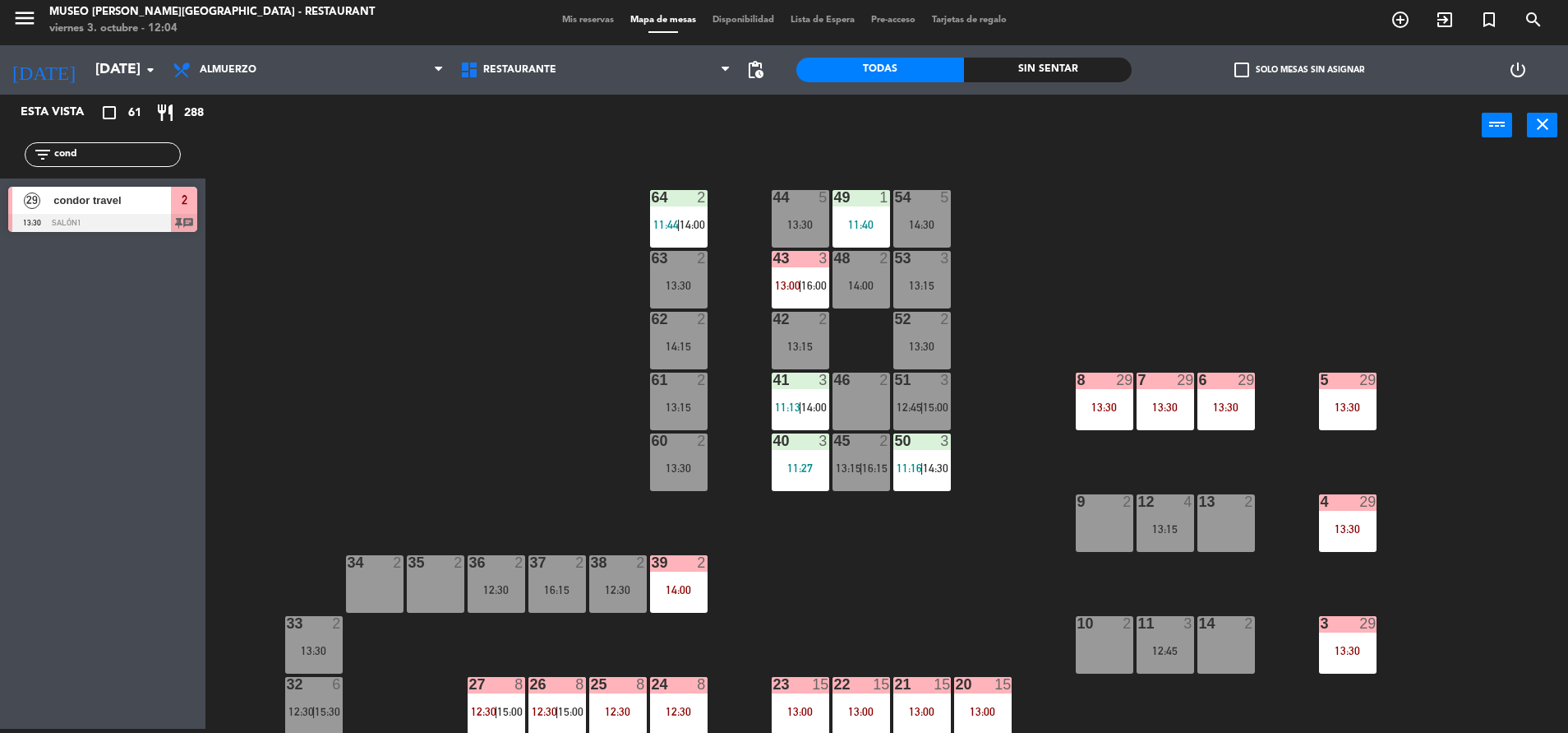
click at [1212, 423] on div "6 29 13:30" at bounding box center [1226, 401] width 58 height 58
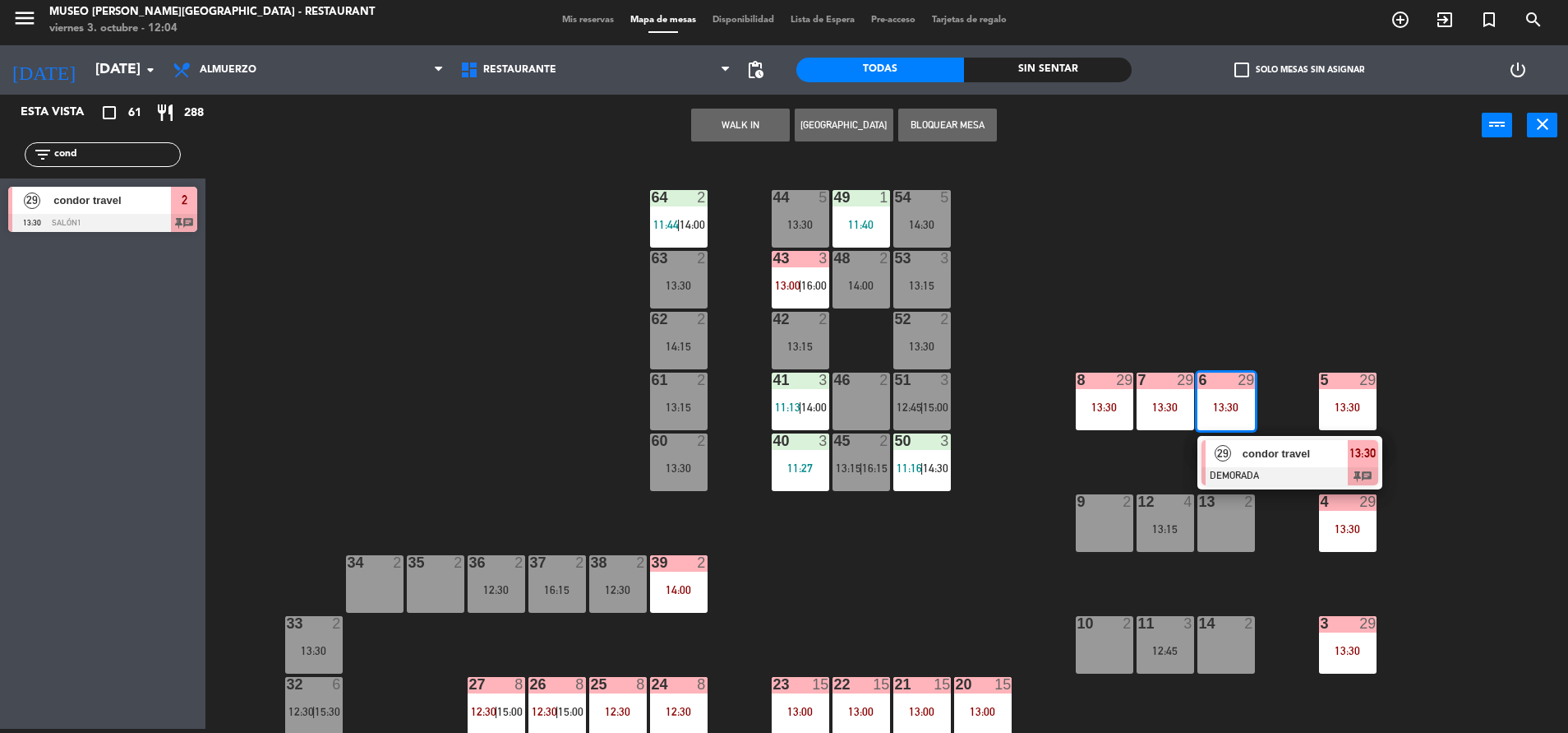
click at [1241, 447] on div "condor travel" at bounding box center [1294, 453] width 107 height 27
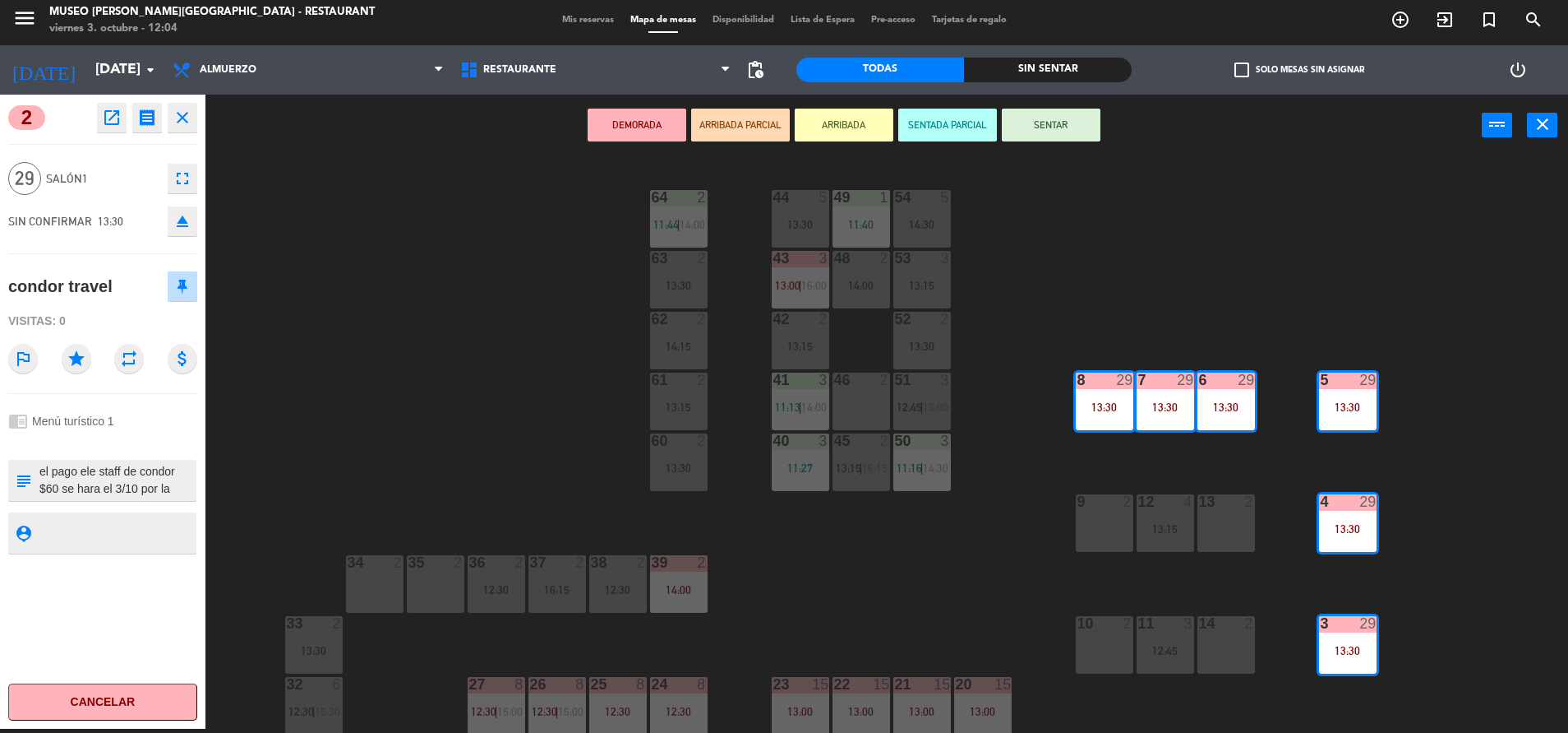
click at [894, 610] on div "44 5 13:30 49 1 11:40 54 5 14:30 64 2 11:44 | 14:00 48 2 14:00 53 3 13:15 63 2 …" at bounding box center [895, 447] width 1347 height 572
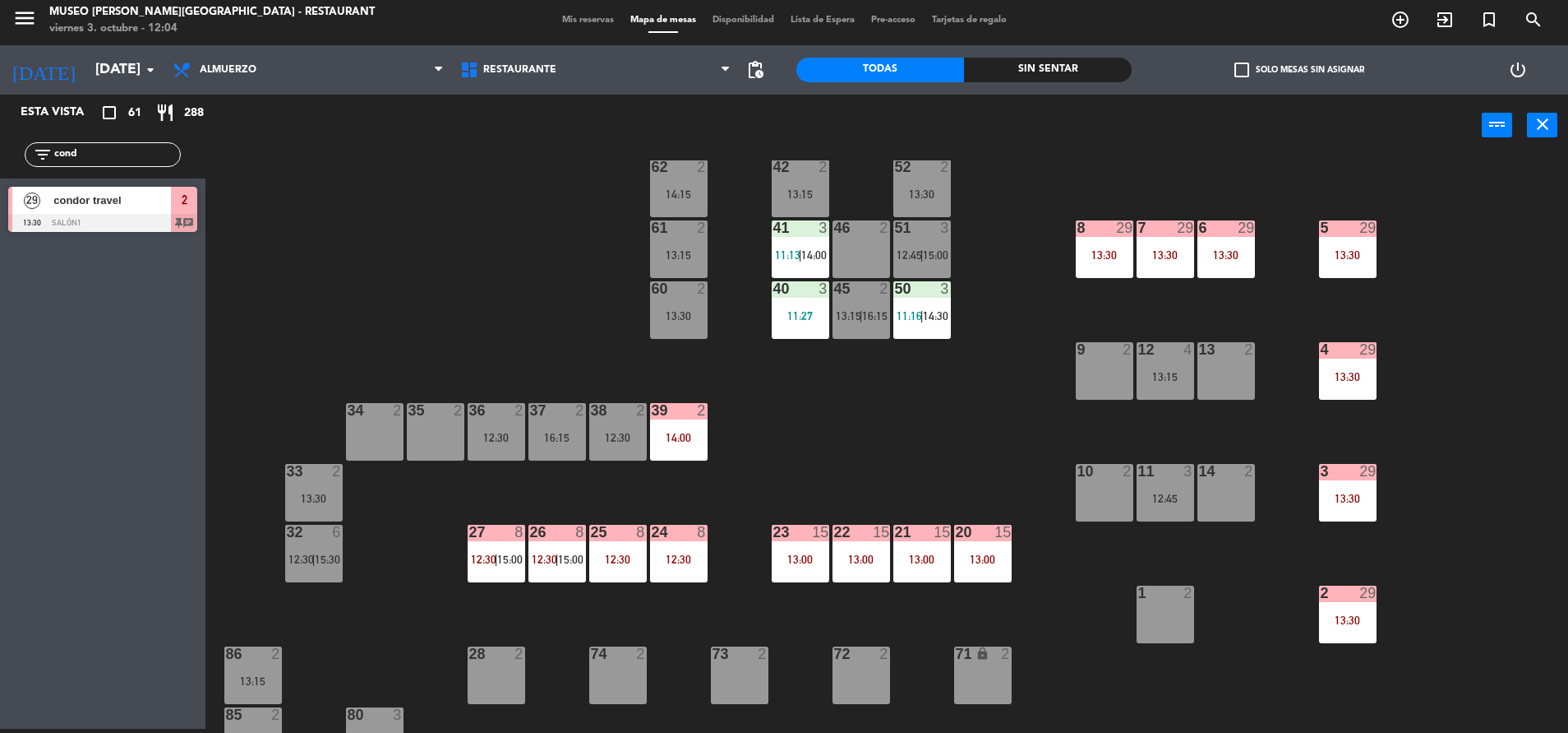
scroll to position [153, 0]
click at [909, 569] on div "21 15 13:00" at bounding box center [922, 553] width 58 height 58
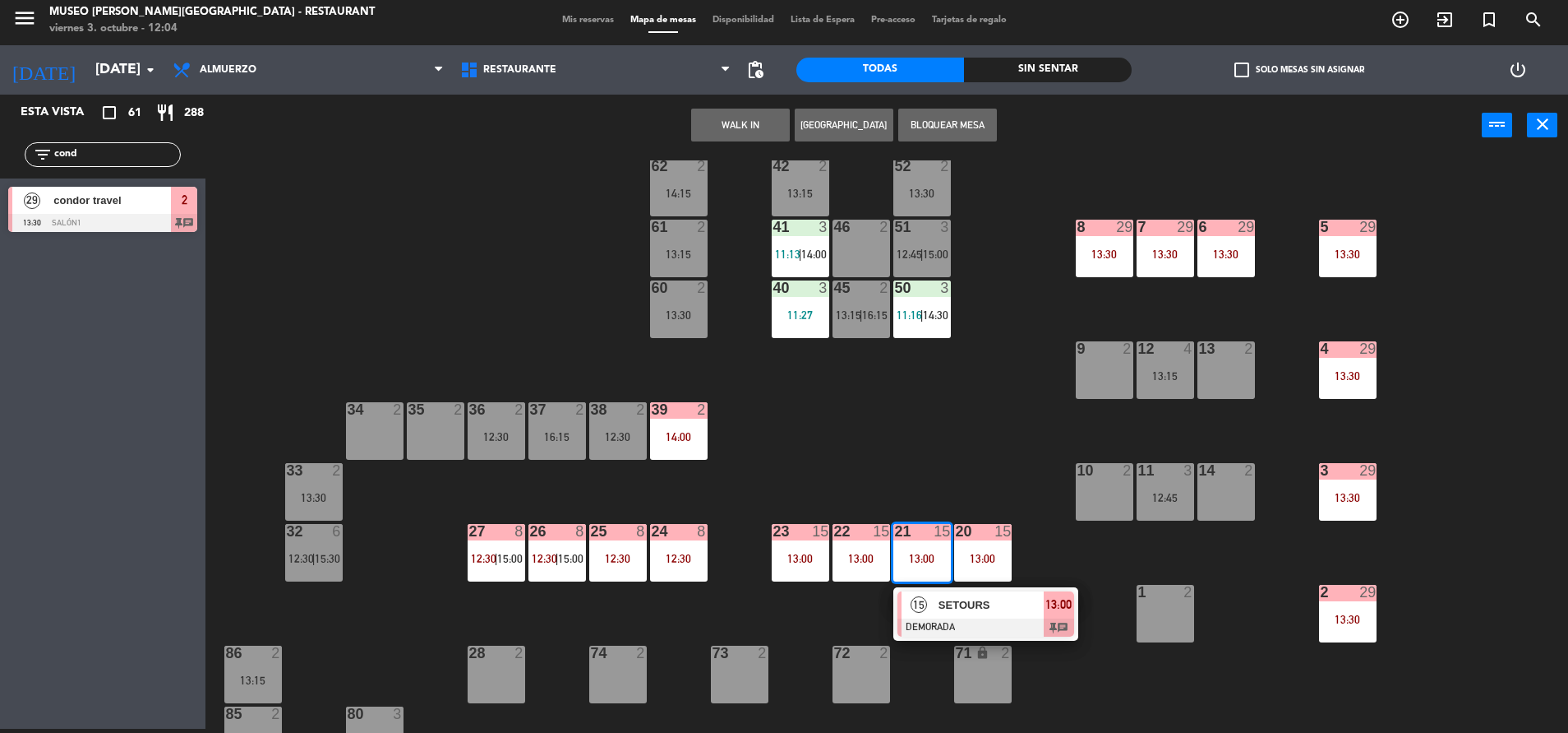
click at [964, 604] on span "SETOURS" at bounding box center [991, 605] width 106 height 17
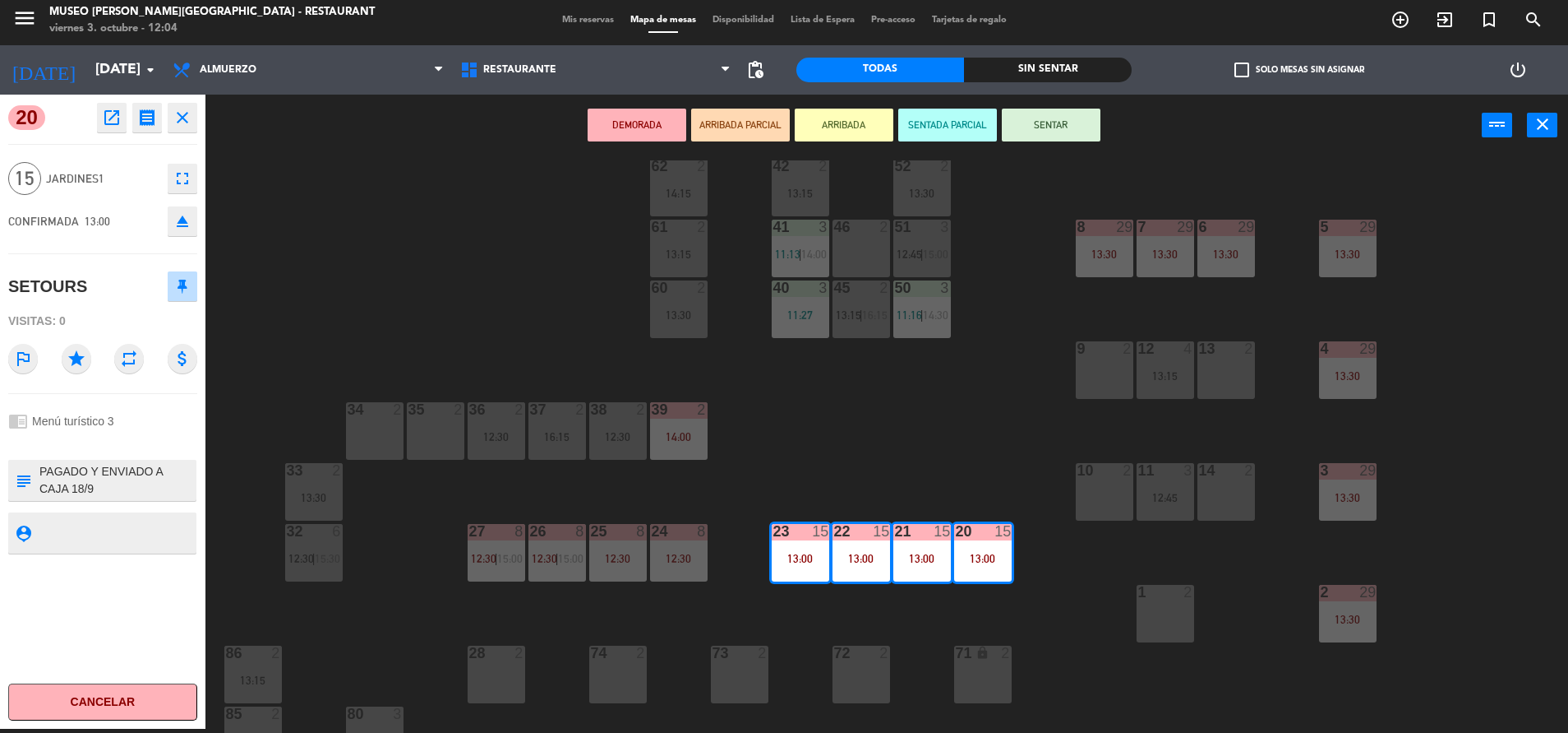
click at [37, 470] on textarea at bounding box center [116, 480] width 157 height 35
type textarea "m20-23| PAGADO Y ENVIADO A CAJA 18/9 25100102 - ANDEAN DREAM TRIP 2025 FILE: 25…"
click at [121, 424] on div "chrome_reader_mode Menú turístico 3" at bounding box center [103, 421] width 189 height 31
click at [119, 433] on div "chrome_reader_mode Menú turístico 3" at bounding box center [103, 421] width 189 height 31
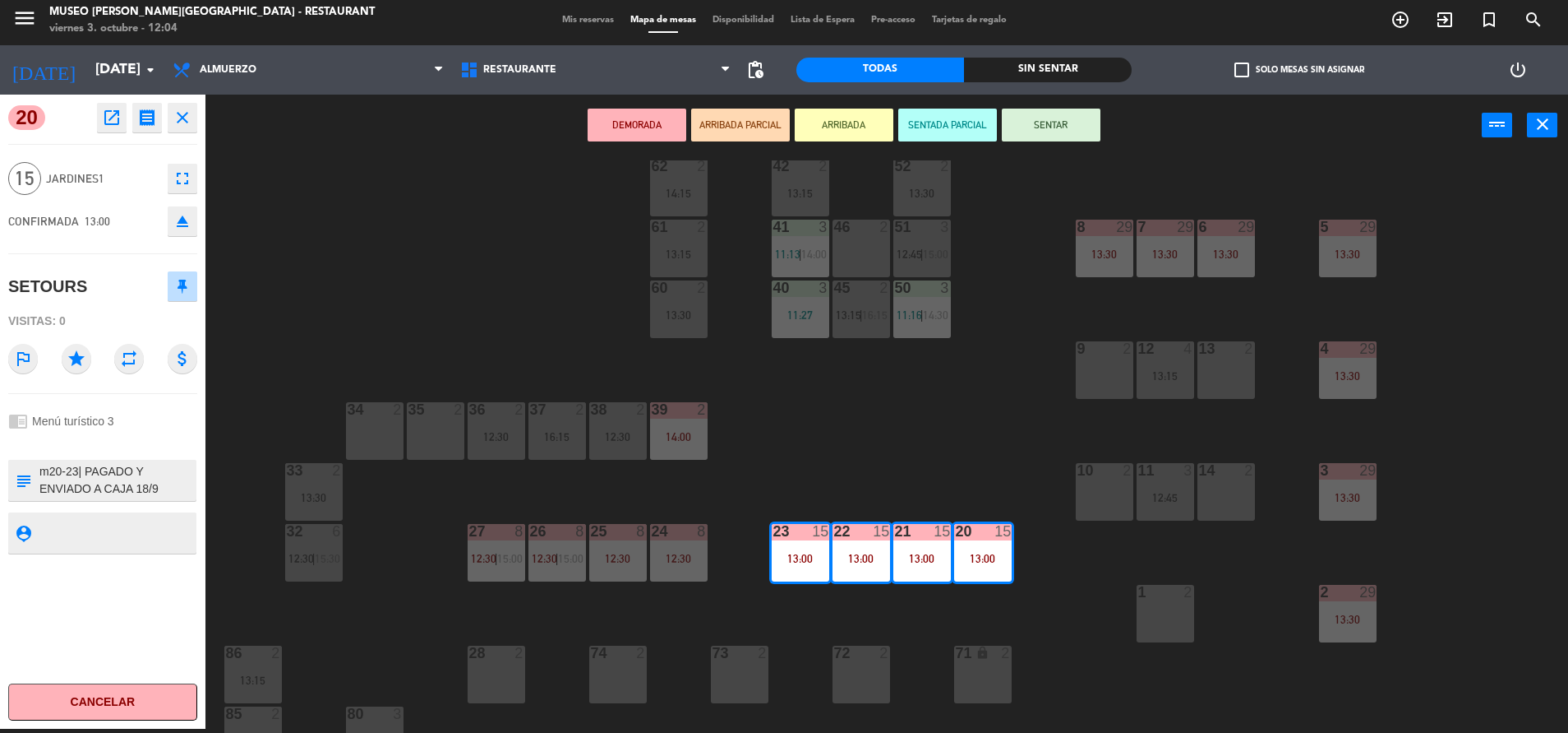
click at [864, 496] on div "44 5 13:30 49 1 11:40 54 5 14:30 64 2 11:44 | 14:00 48 2 14:00 53 3 13:15 63 2 …" at bounding box center [895, 447] width 1347 height 572
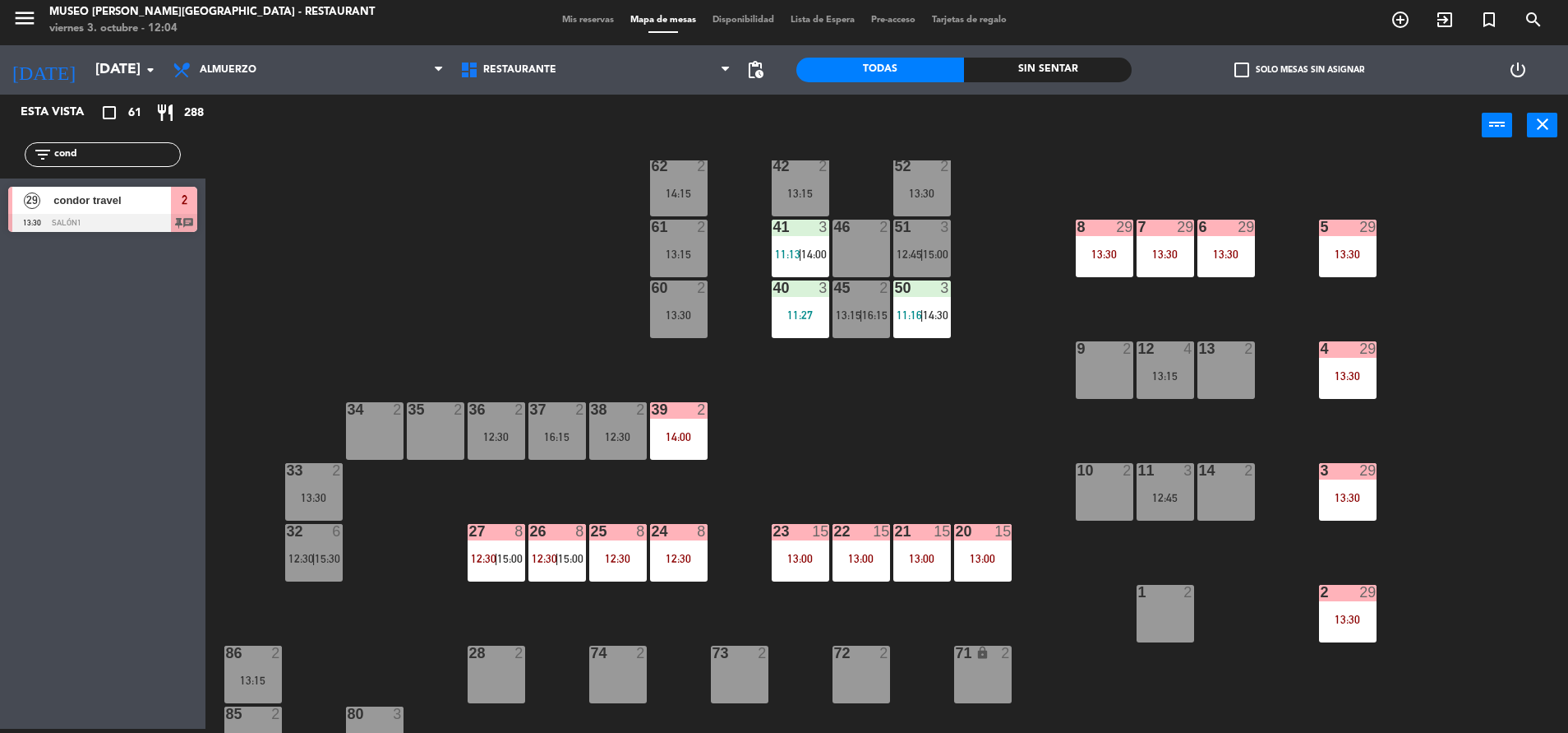
click at [660, 558] on div "12:30" at bounding box center [679, 558] width 58 height 11
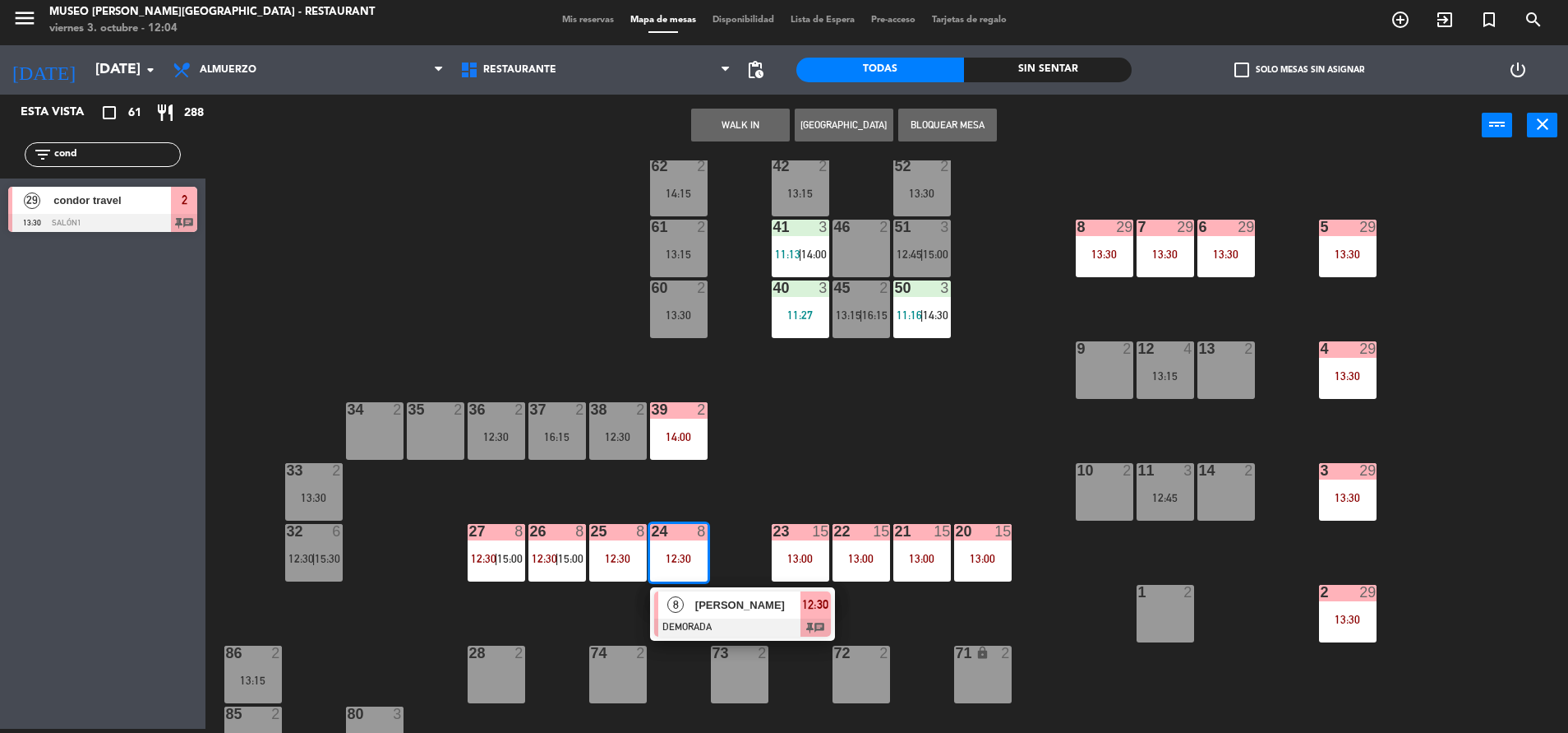
click at [726, 612] on span "[PERSON_NAME]" at bounding box center [748, 605] width 106 height 17
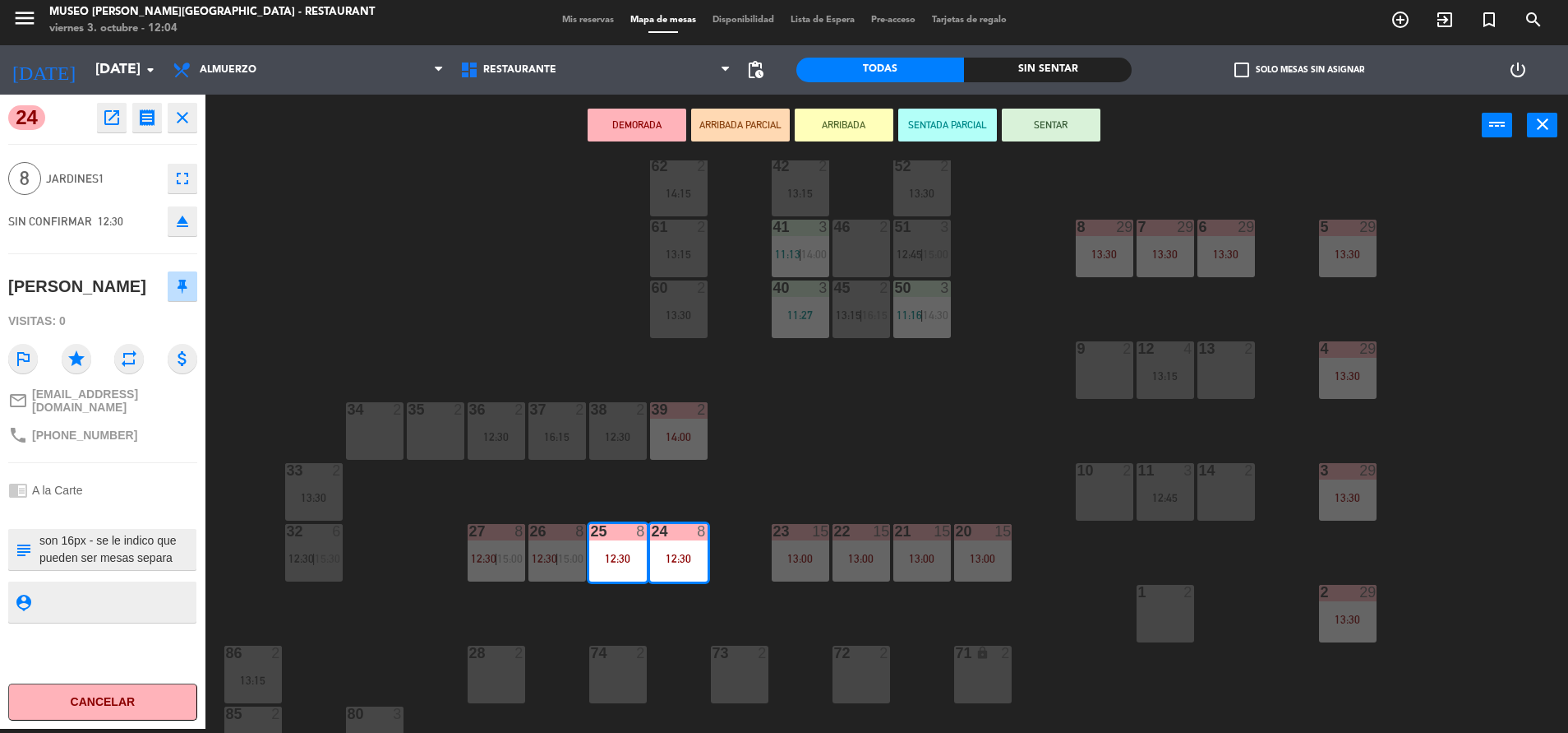
click at [742, 445] on div "44 5 13:30 49 1 11:40 54 5 14:30 64 2 11:44 | 14:00 48 2 14:00 53 3 13:15 63 2 …" at bounding box center [895, 447] width 1347 height 572
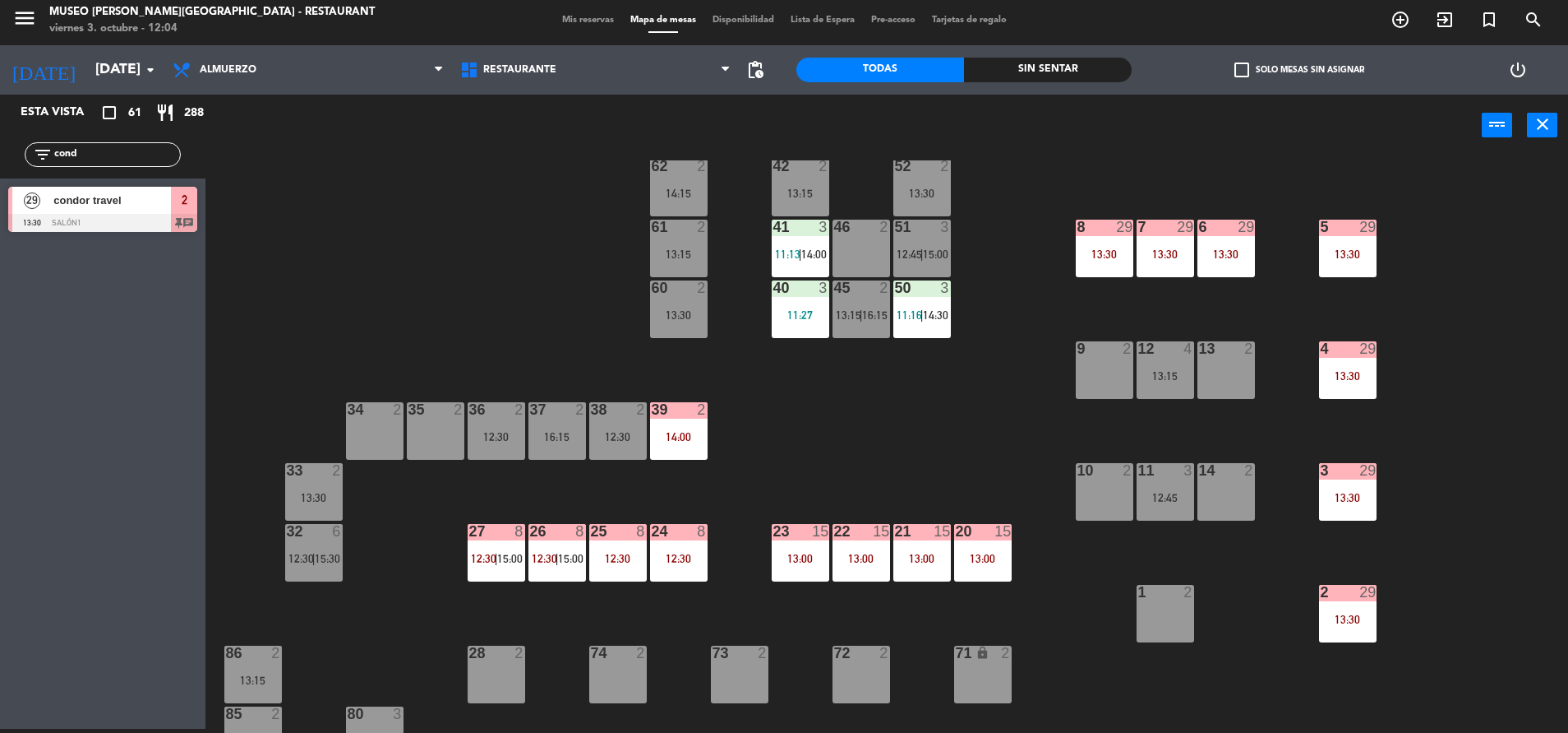
click at [548, 573] on div "26 8 12:30 | 15:00" at bounding box center [558, 553] width 58 height 58
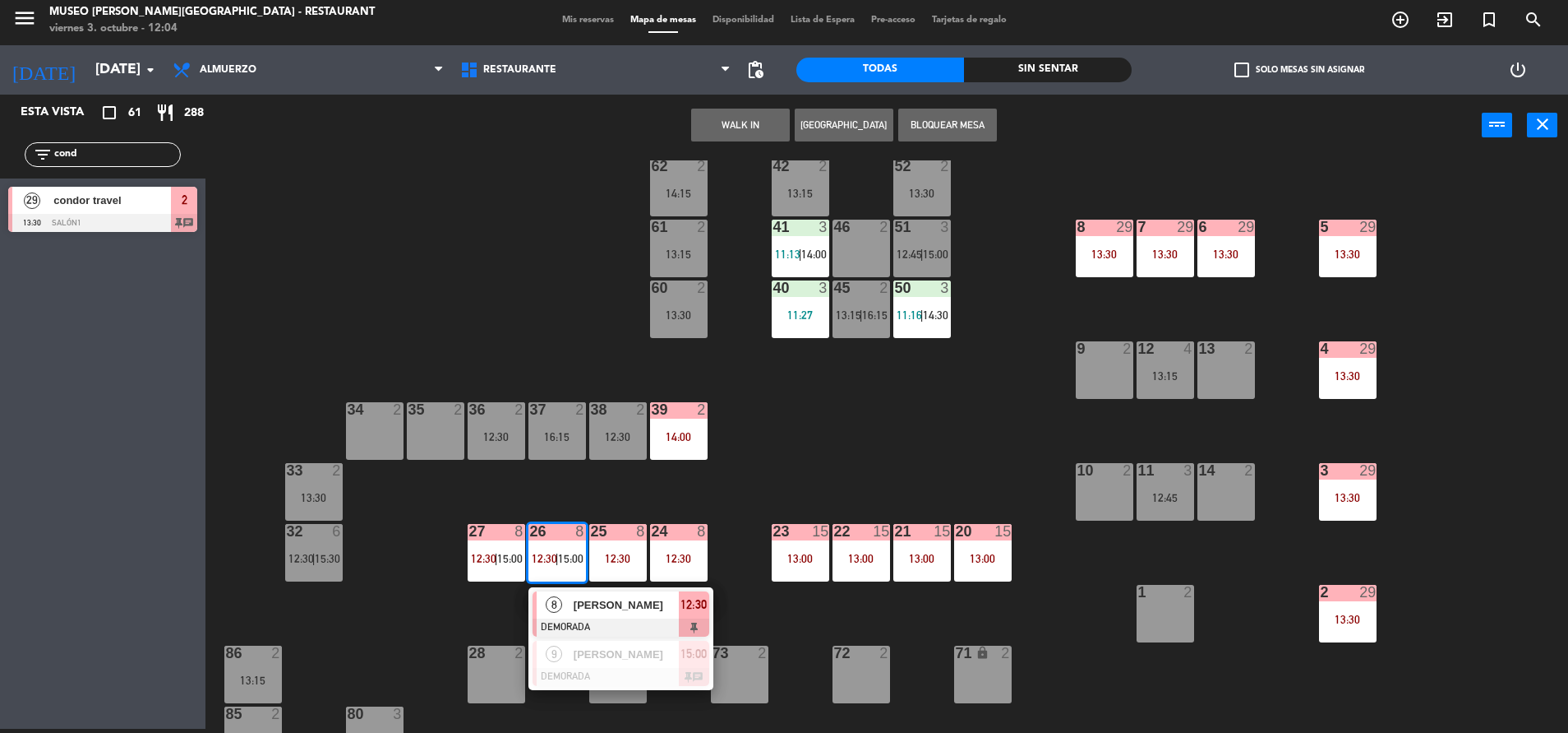
click at [619, 604] on span "[PERSON_NAME]" at bounding box center [626, 605] width 106 height 17
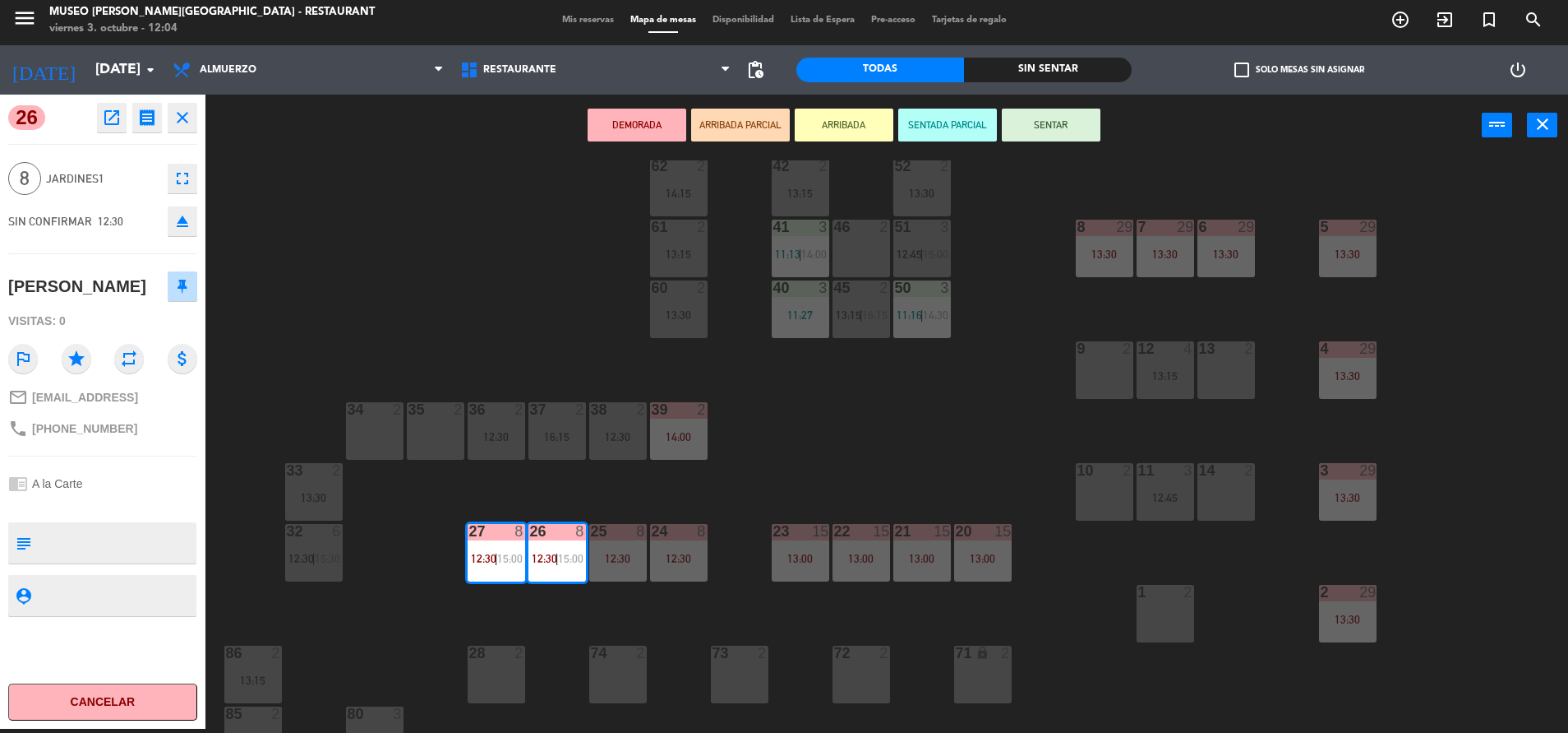
click at [669, 605] on div "44 5 13:30 49 1 11:40 54 5 14:30 64 2 11:44 | 14:00 48 2 14:00 53 3 13:15 63 2 …" at bounding box center [895, 447] width 1347 height 572
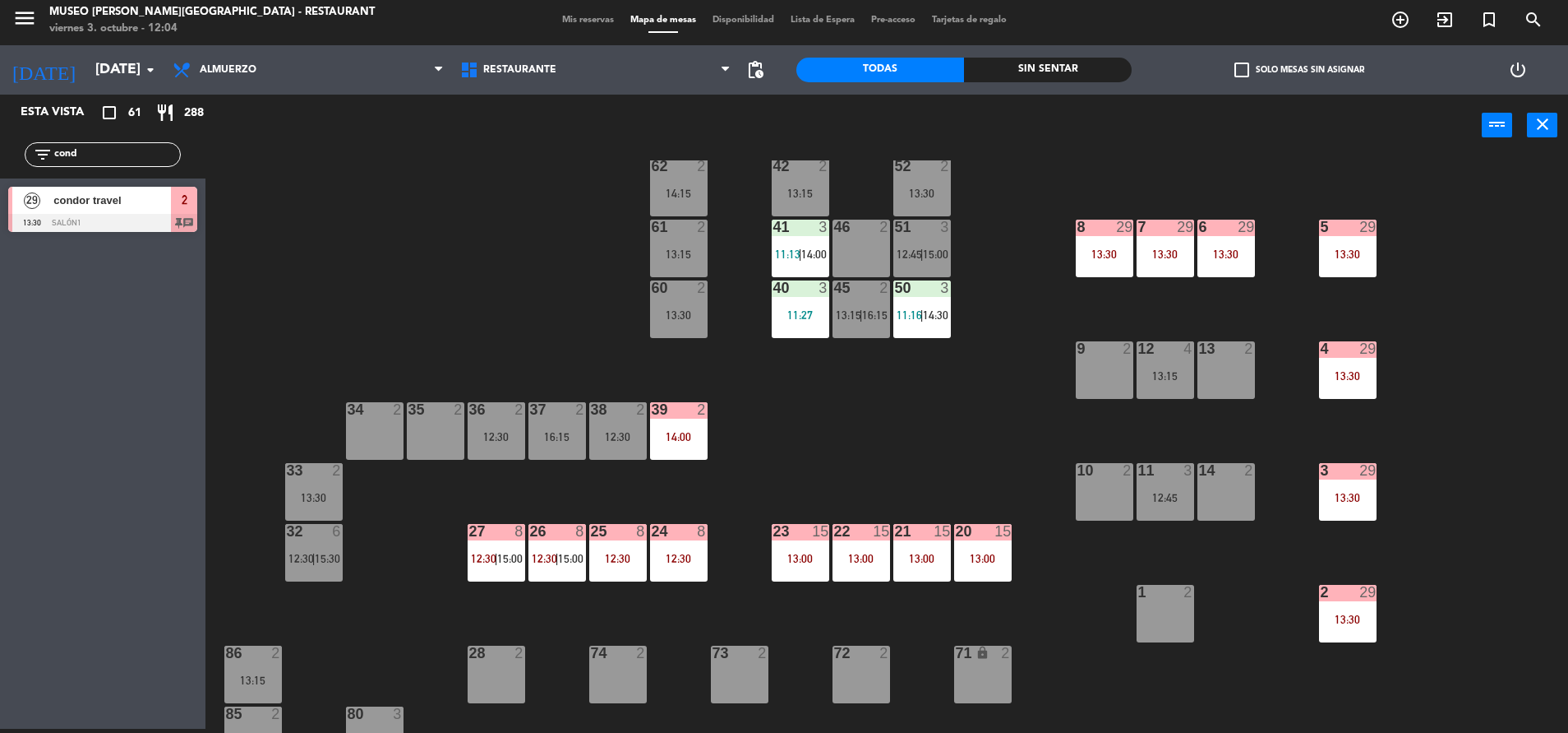
click at [566, 576] on div "26 8 12:30 | 15:00" at bounding box center [558, 553] width 58 height 58
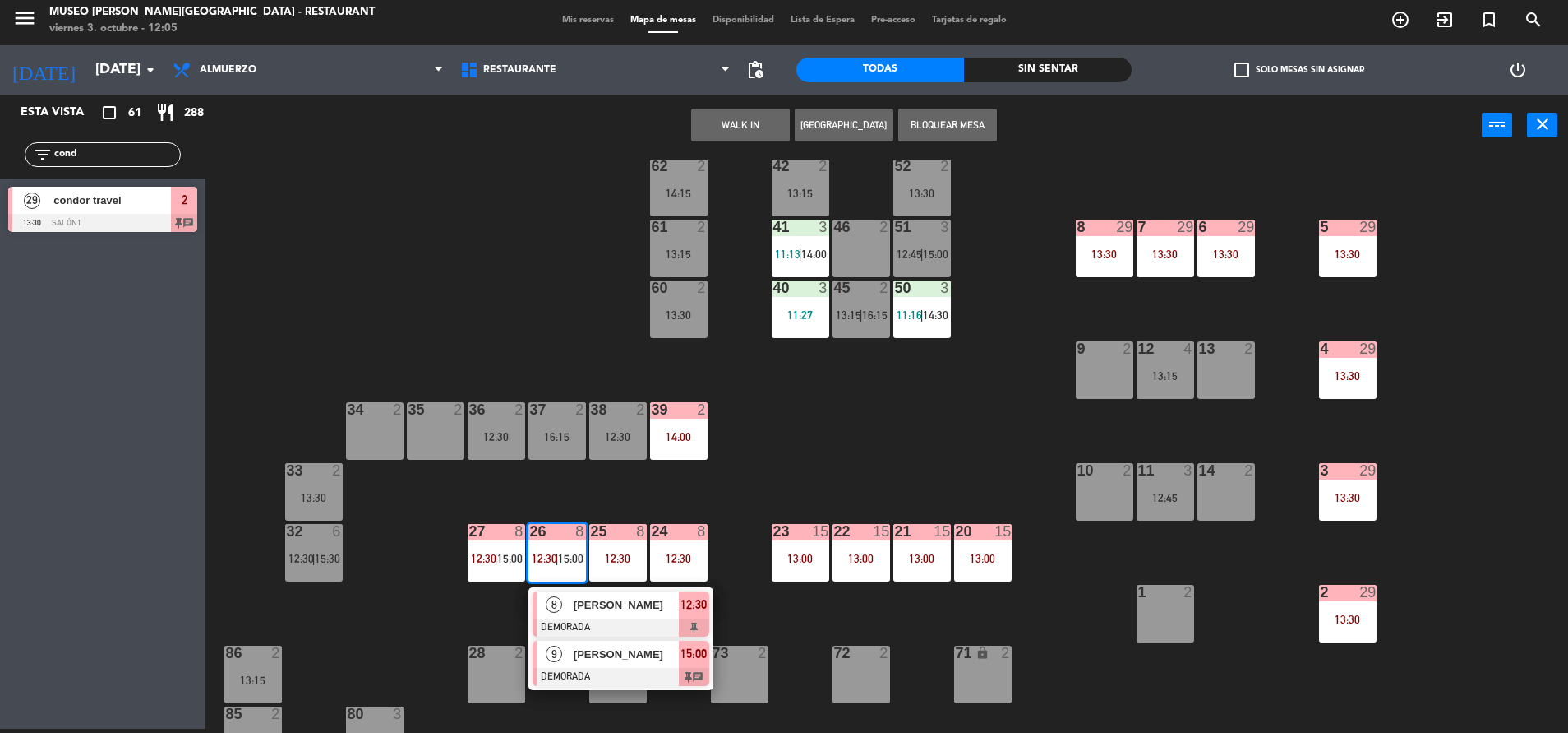
click at [603, 674] on div at bounding box center [620, 676] width 177 height 18
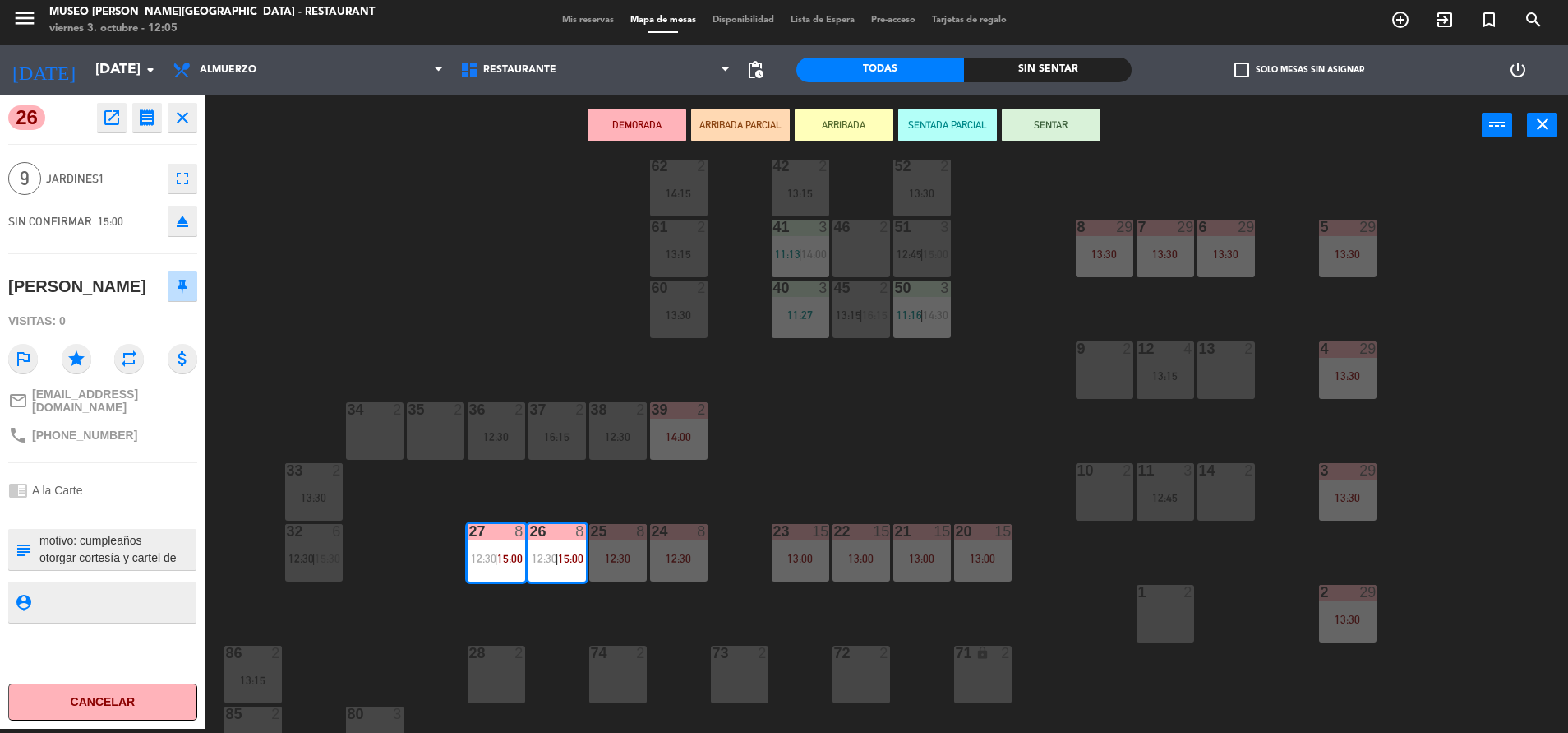
click at [867, 370] on div "44 5 13:30 49 1 11:40 54 5 14:30 64 2 11:44 | 14:00 48 2 14:00 53 3 13:15 63 2 …" at bounding box center [895, 447] width 1347 height 572
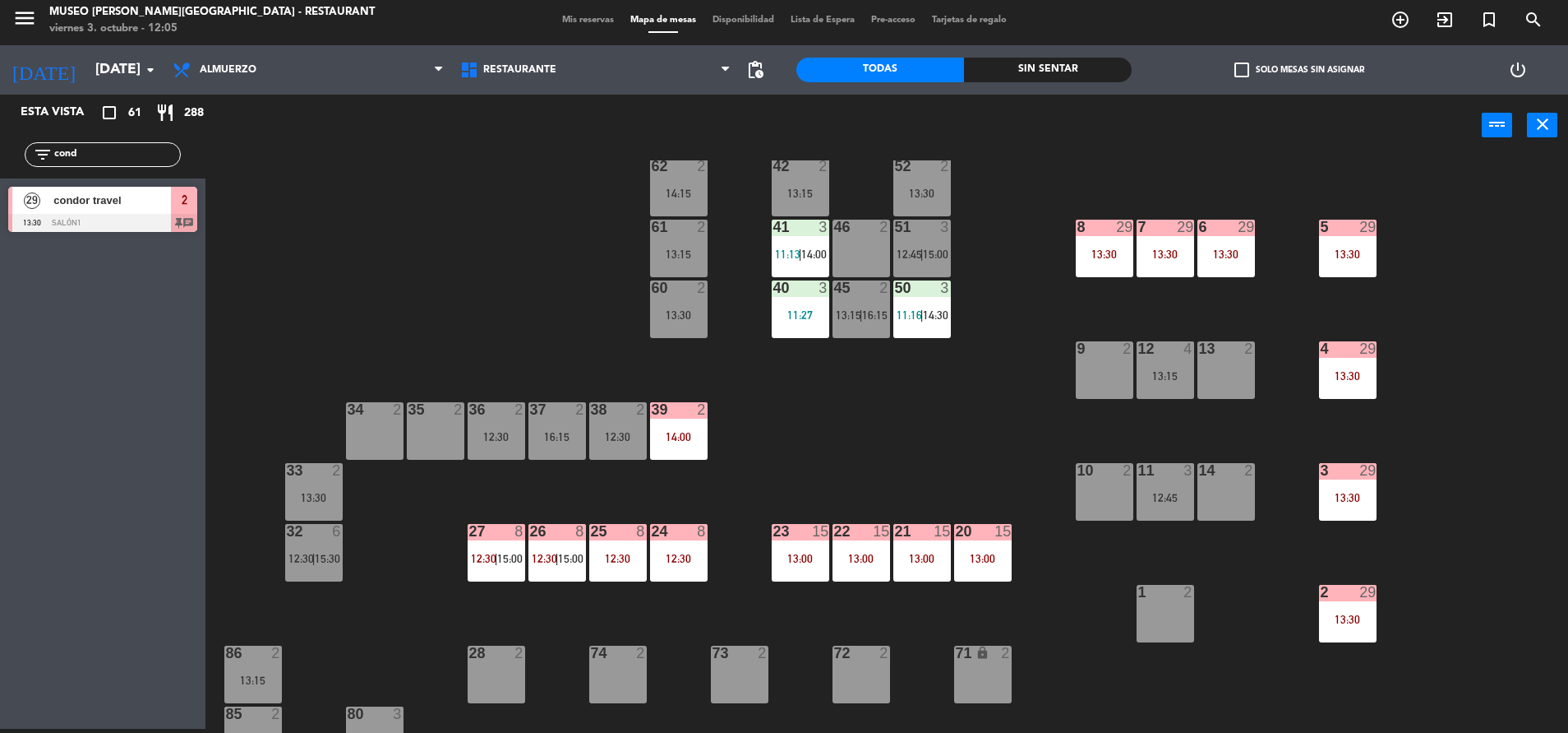
scroll to position [0, 0]
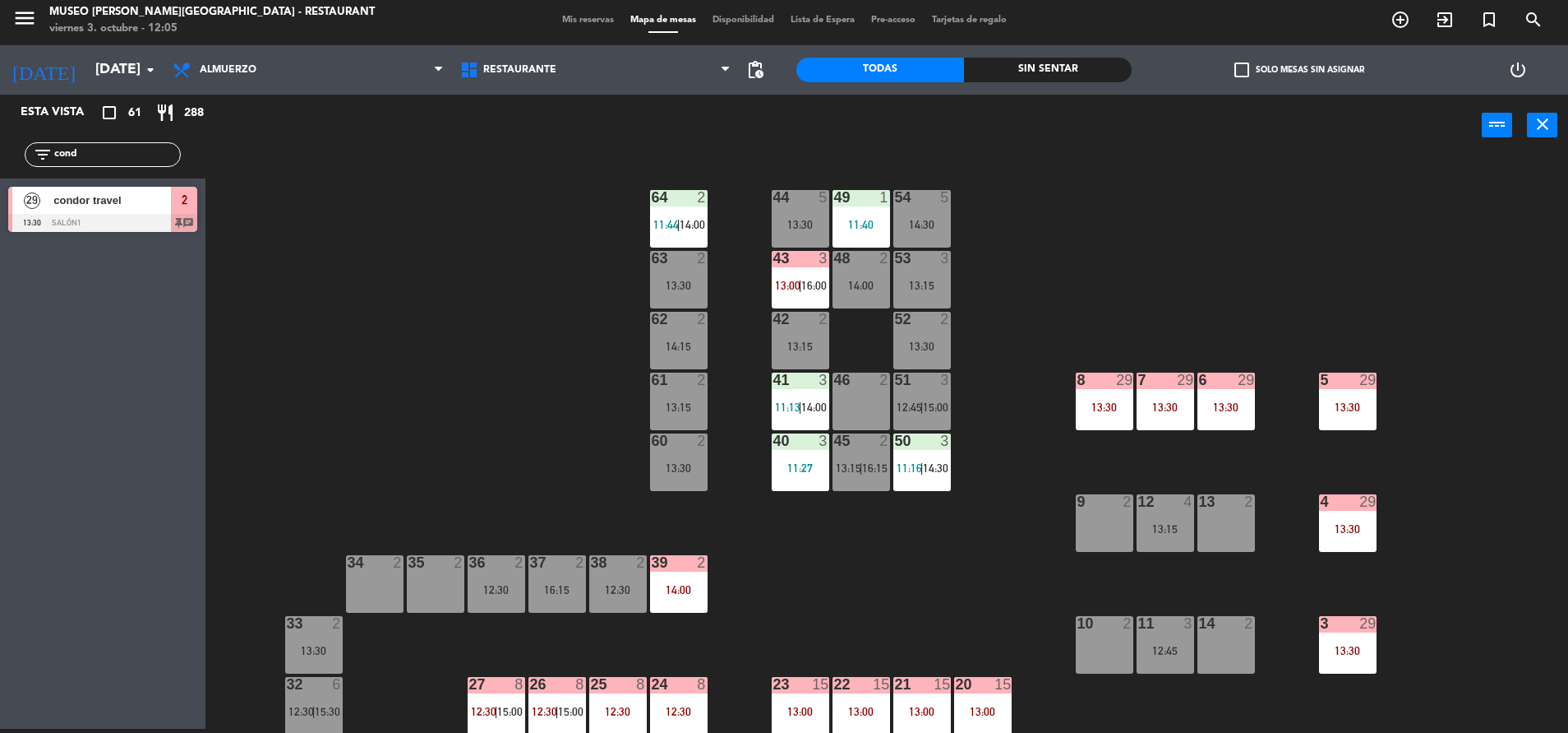
click at [387, 452] on div "44 5 13:30 49 1 11:40 54 5 14:30 64 2 11:44 | 14:00 48 2 14:00 53 3 13:15 63 2 …" at bounding box center [895, 447] width 1347 height 572
click at [675, 296] on div "63 2 13:30" at bounding box center [679, 280] width 58 height 58
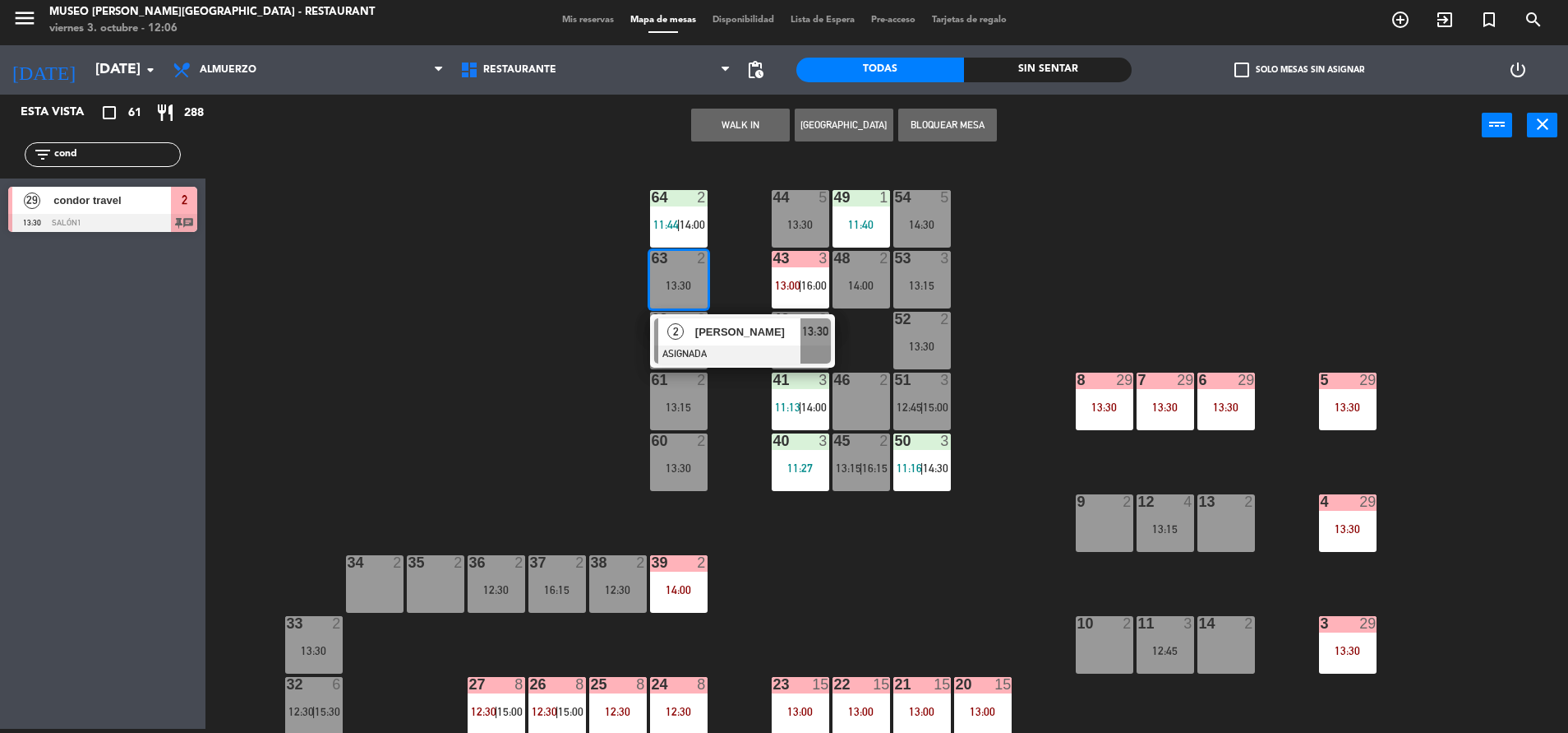
click at [431, 581] on div "35 2" at bounding box center [435, 584] width 58 height 58
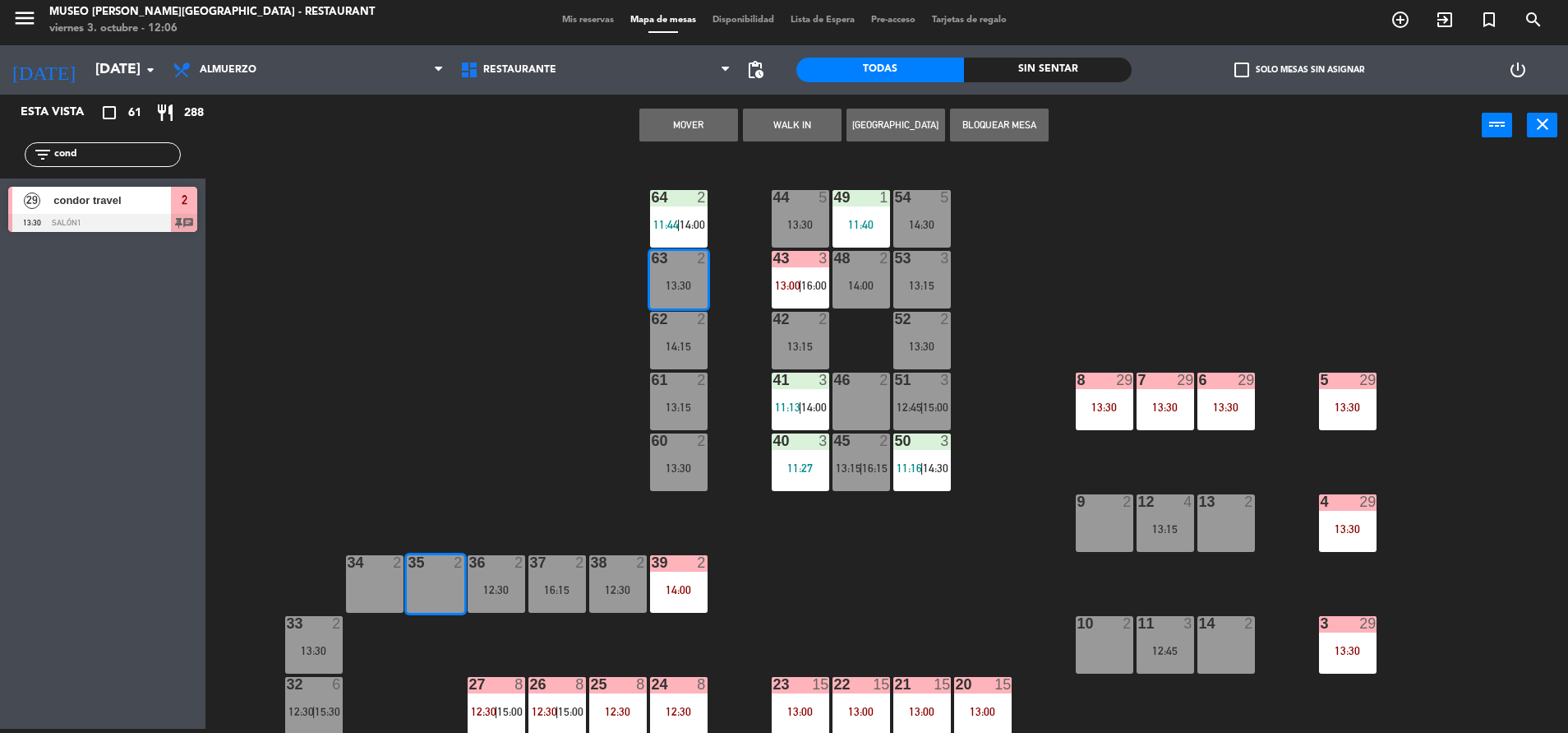
click at [699, 121] on button "Mover" at bounding box center [689, 124] width 99 height 33
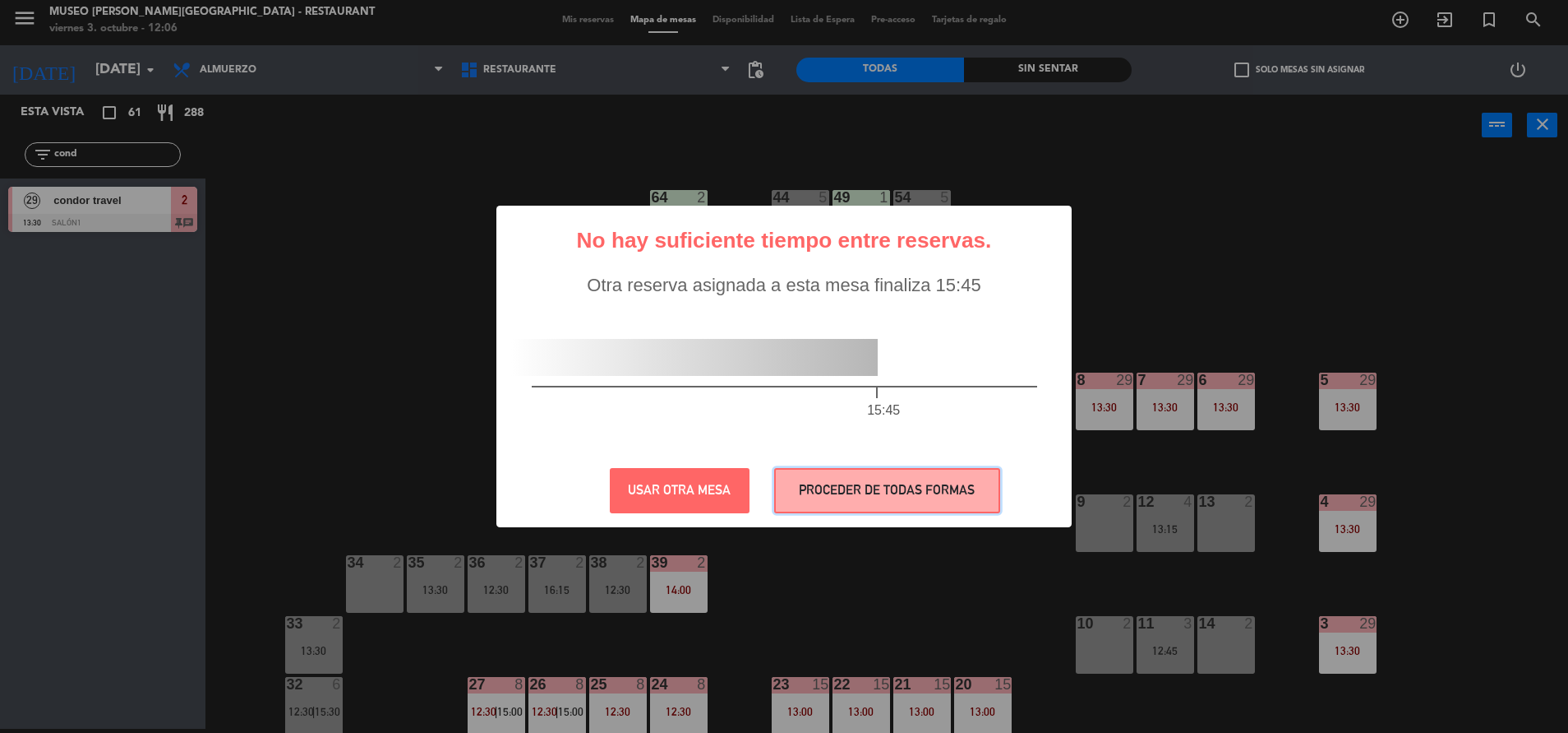
click at [883, 492] on button "PROCEDER DE TODAS FORMAS" at bounding box center [888, 490] width 226 height 45
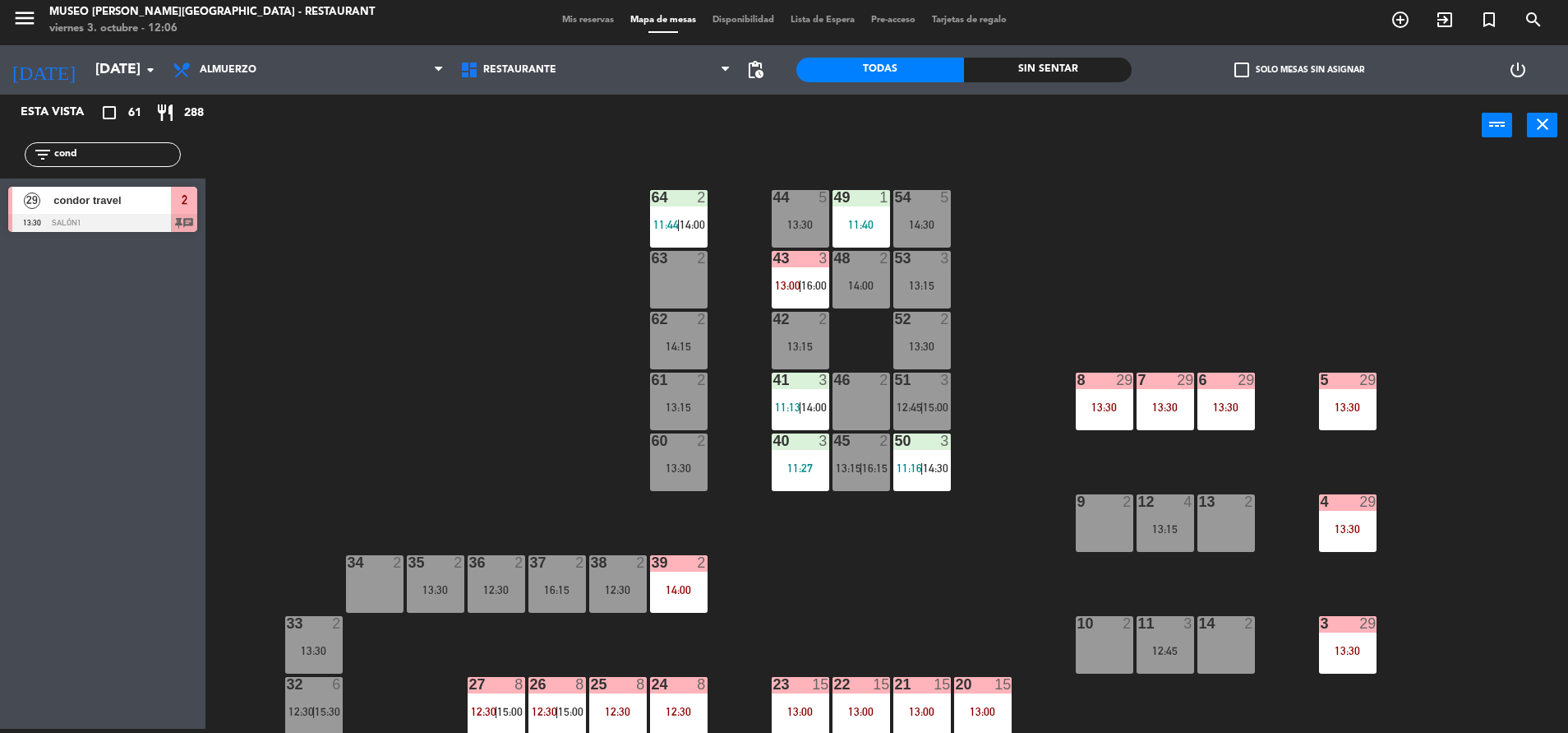
click at [683, 289] on div "63 2" at bounding box center [679, 280] width 58 height 58
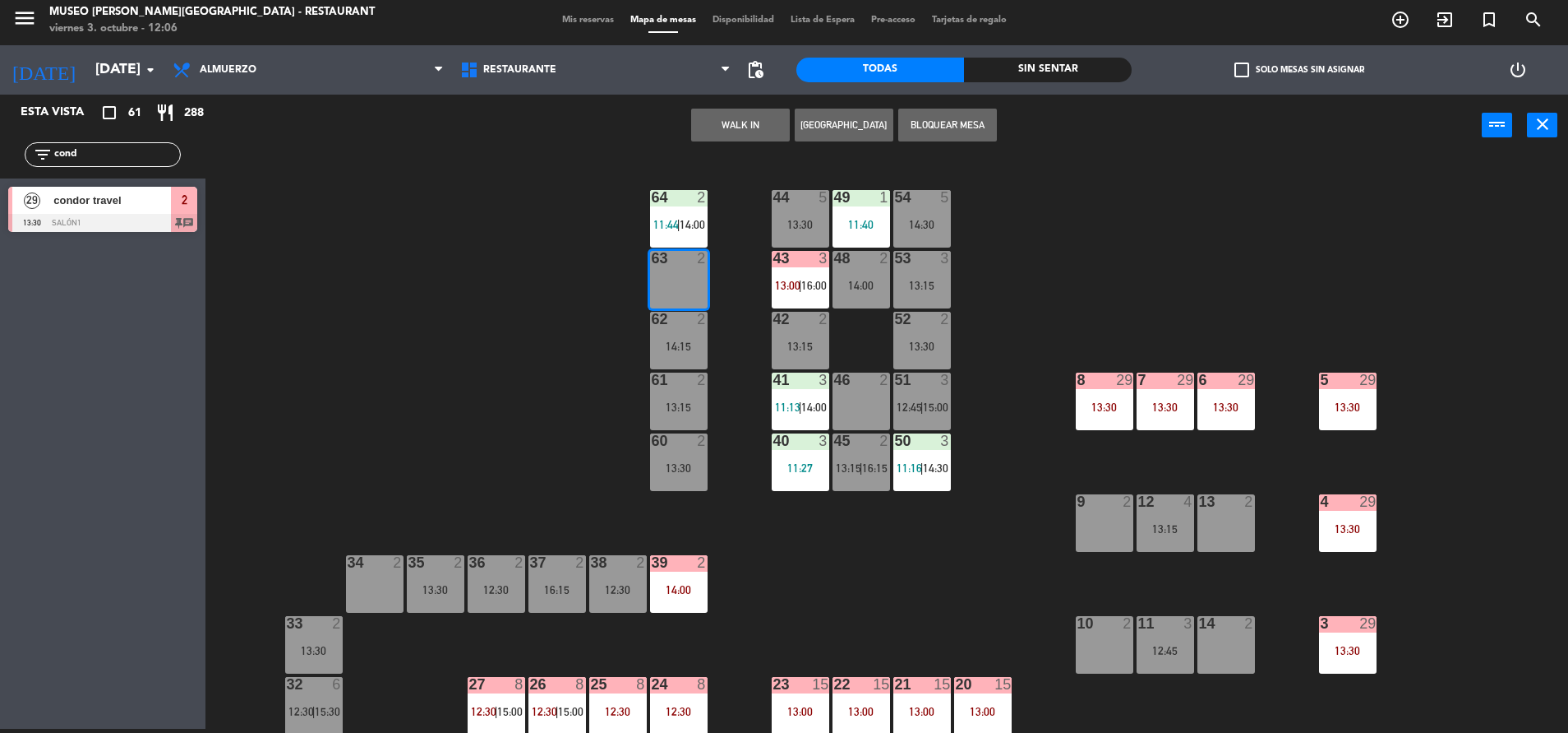
click at [720, 122] on button "WALK IN" at bounding box center [741, 124] width 99 height 33
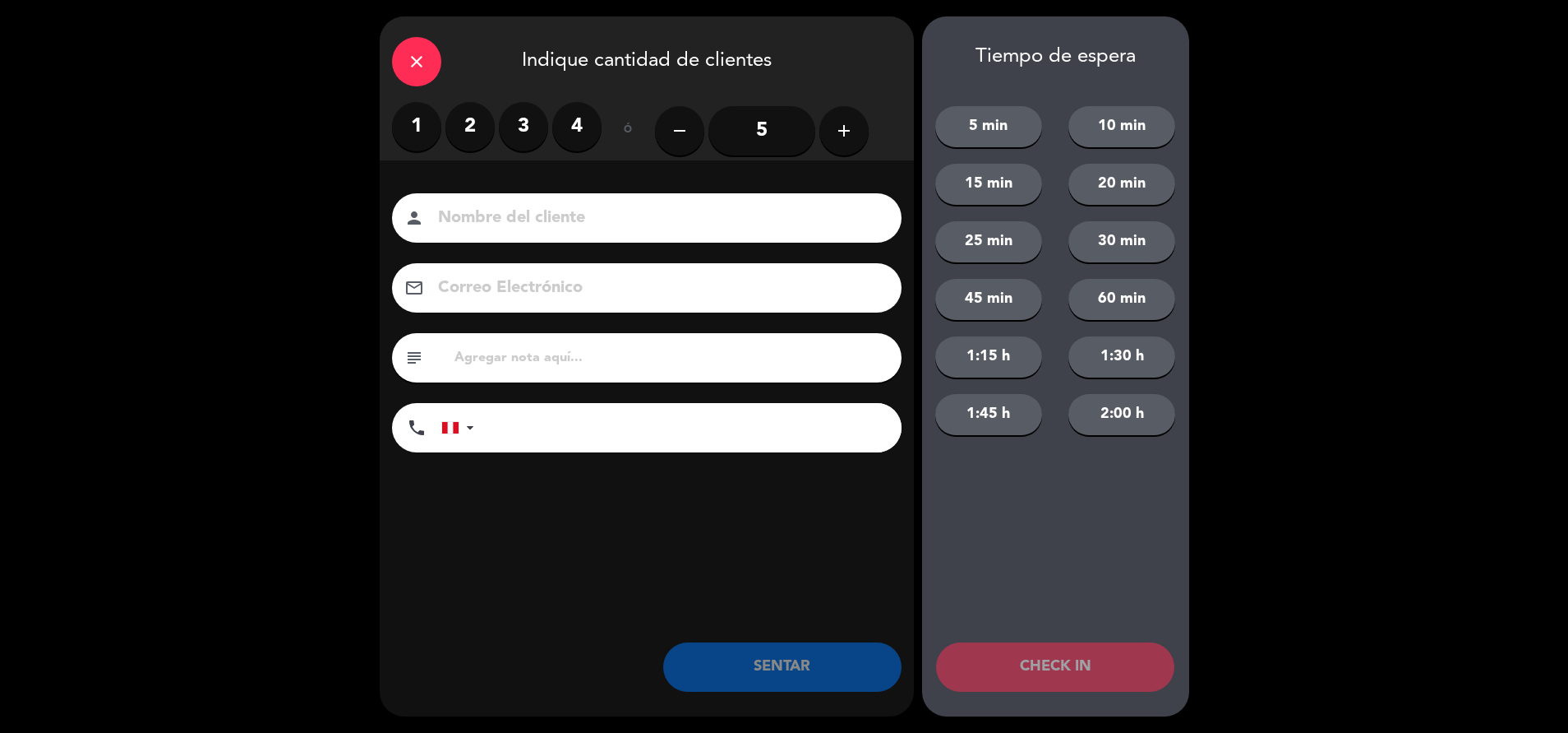
click at [474, 120] on label "2" at bounding box center [470, 126] width 50 height 50
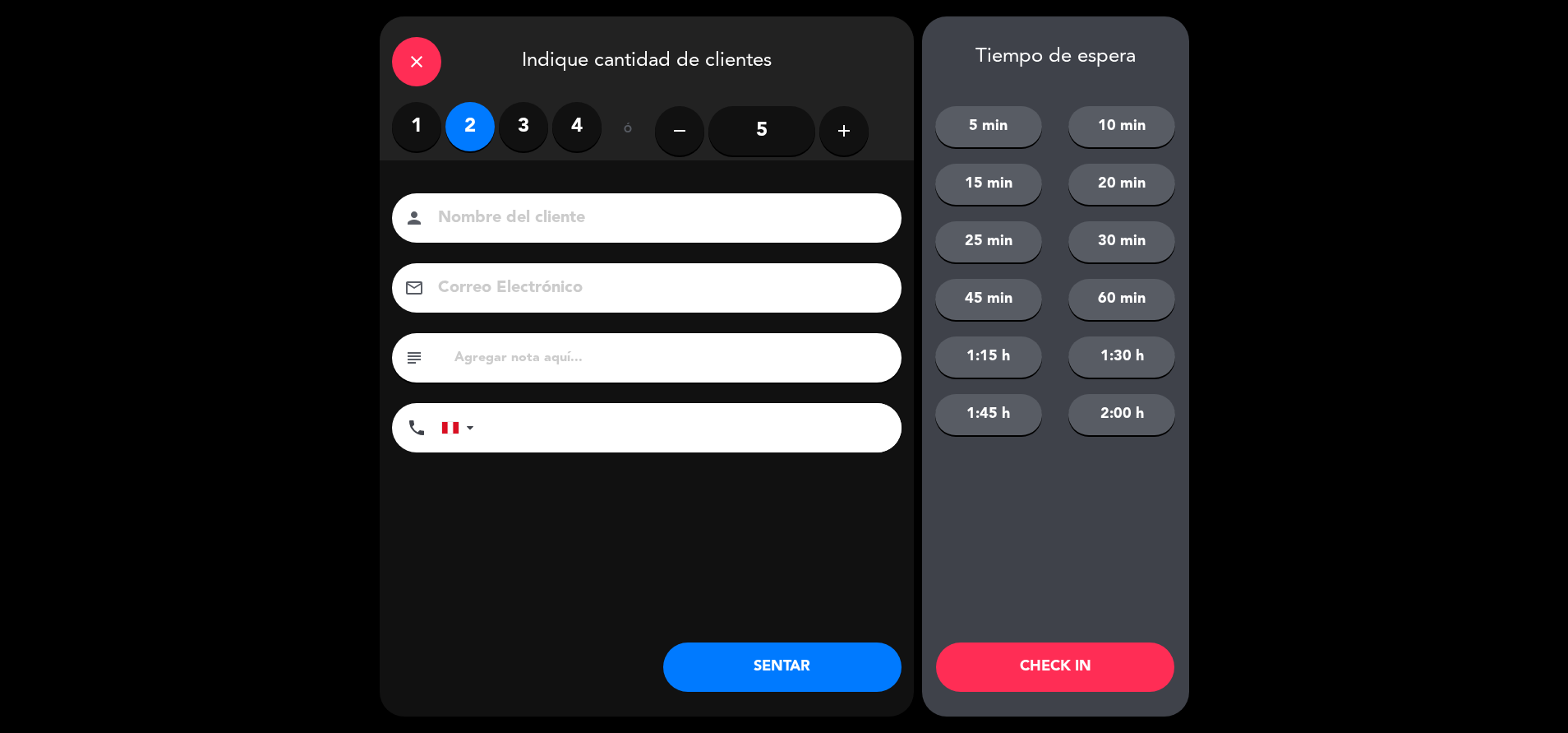
click at [553, 352] on input "text" at bounding box center [671, 357] width 436 height 23
type input "m63"
click at [767, 679] on button "SENTAR" at bounding box center [782, 667] width 238 height 50
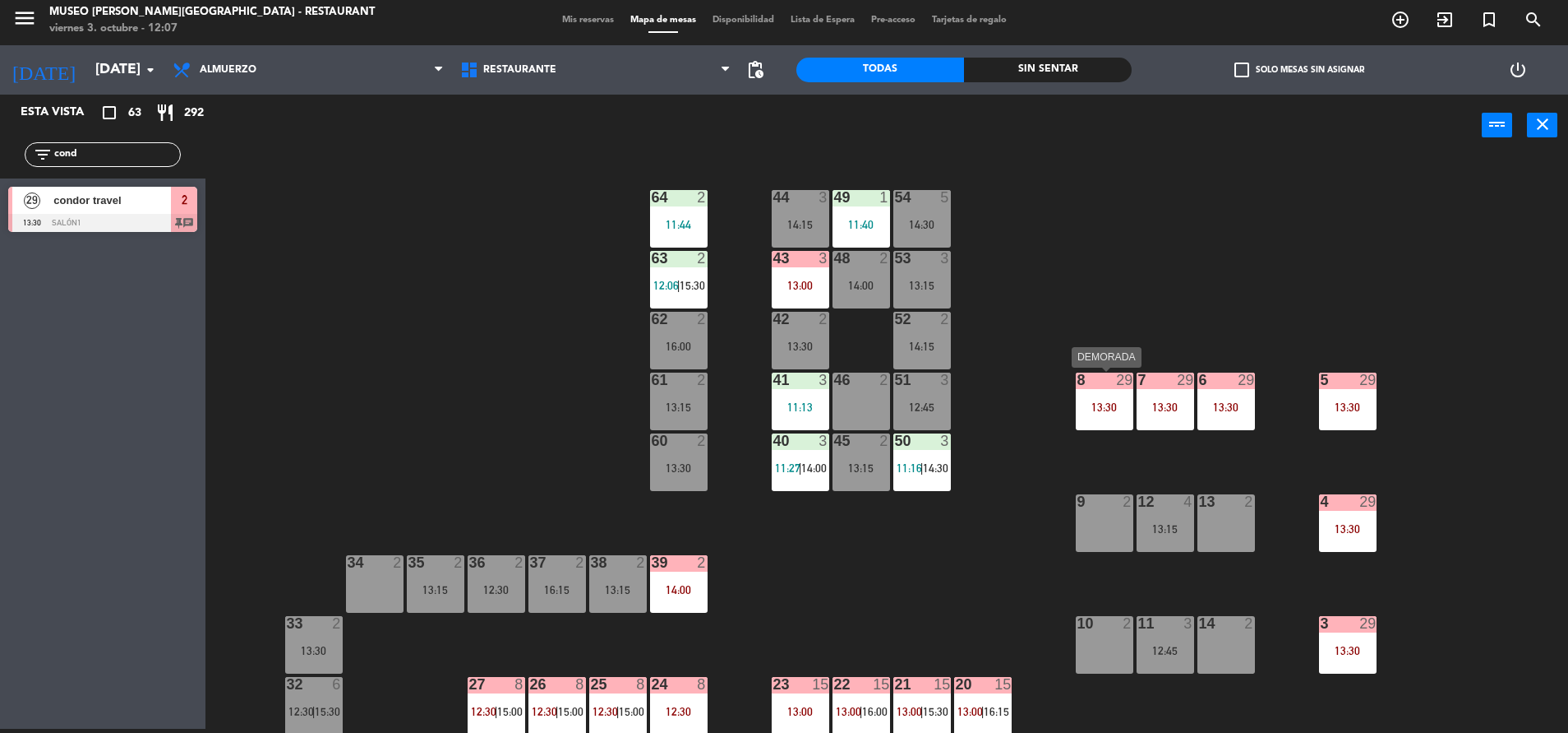
click at [1078, 385] on div "8" at bounding box center [1077, 380] width 1 height 15
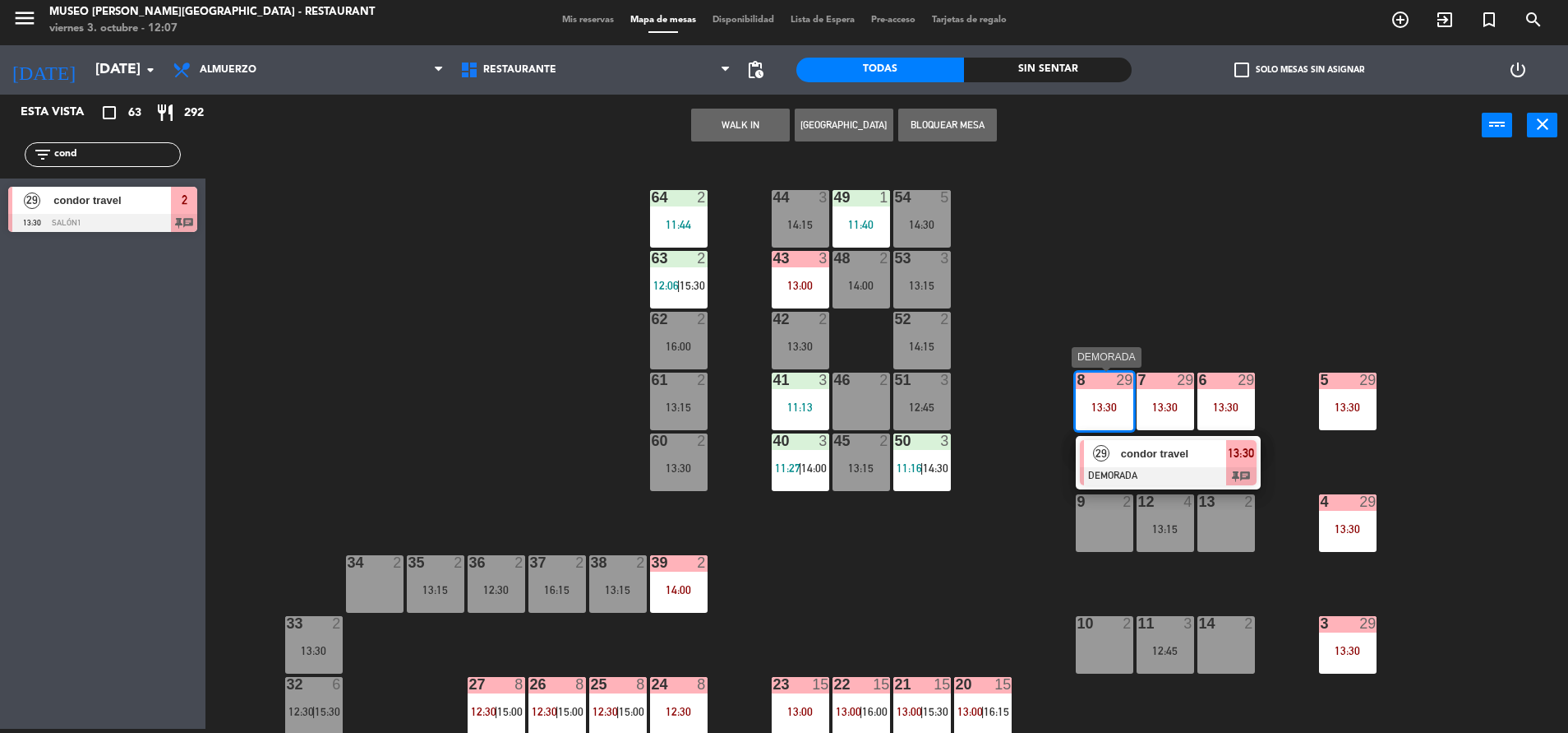
click at [1169, 453] on span "condor travel" at bounding box center [1174, 453] width 106 height 17
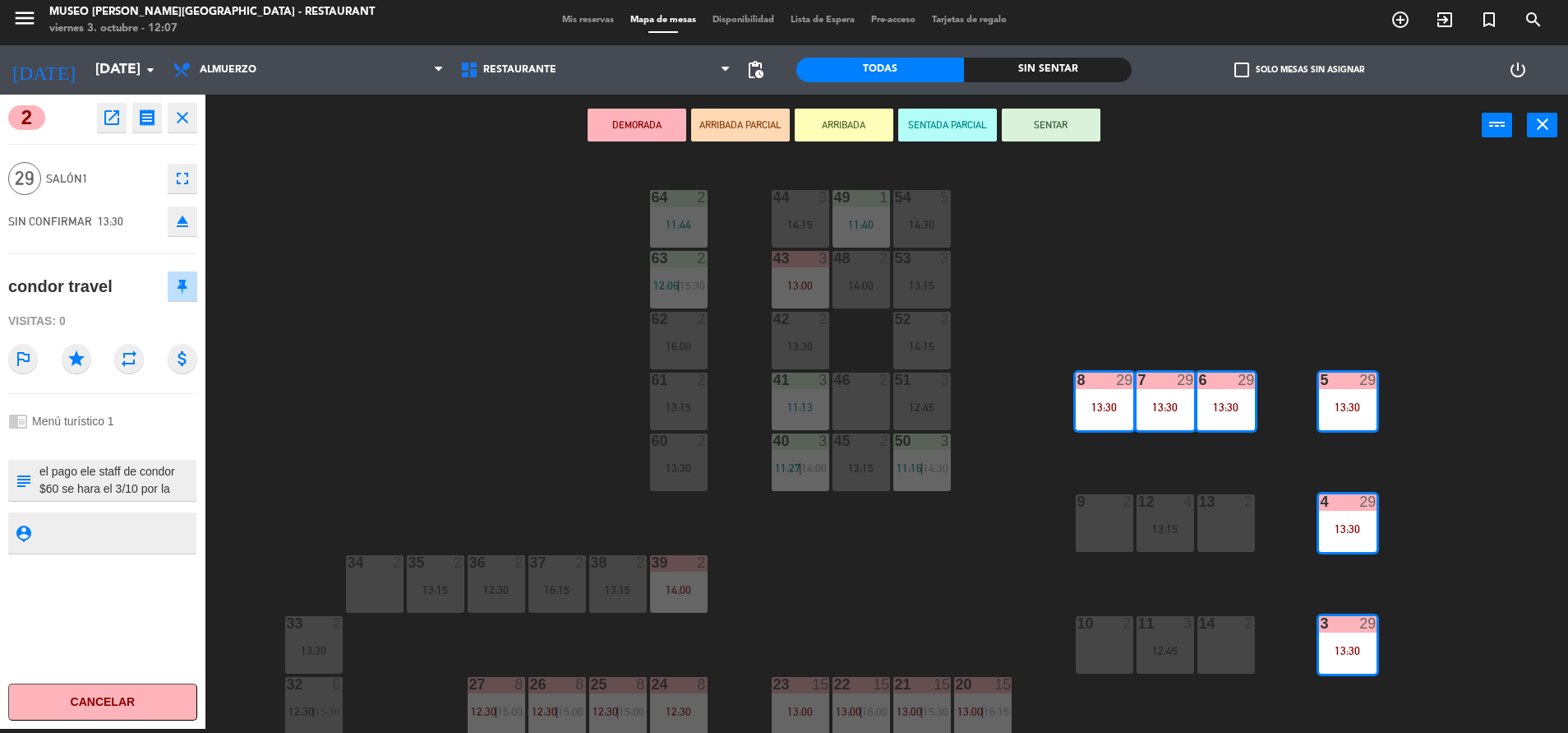
click at [126, 474] on textarea at bounding box center [116, 480] width 157 height 35
click at [621, 345] on div "44 3 14:15 49 1 11:40 54 5 14:30 64 2 11:44 48 2 14:00 53 3 13:15 63 2 12:06 | …" at bounding box center [895, 447] width 1347 height 572
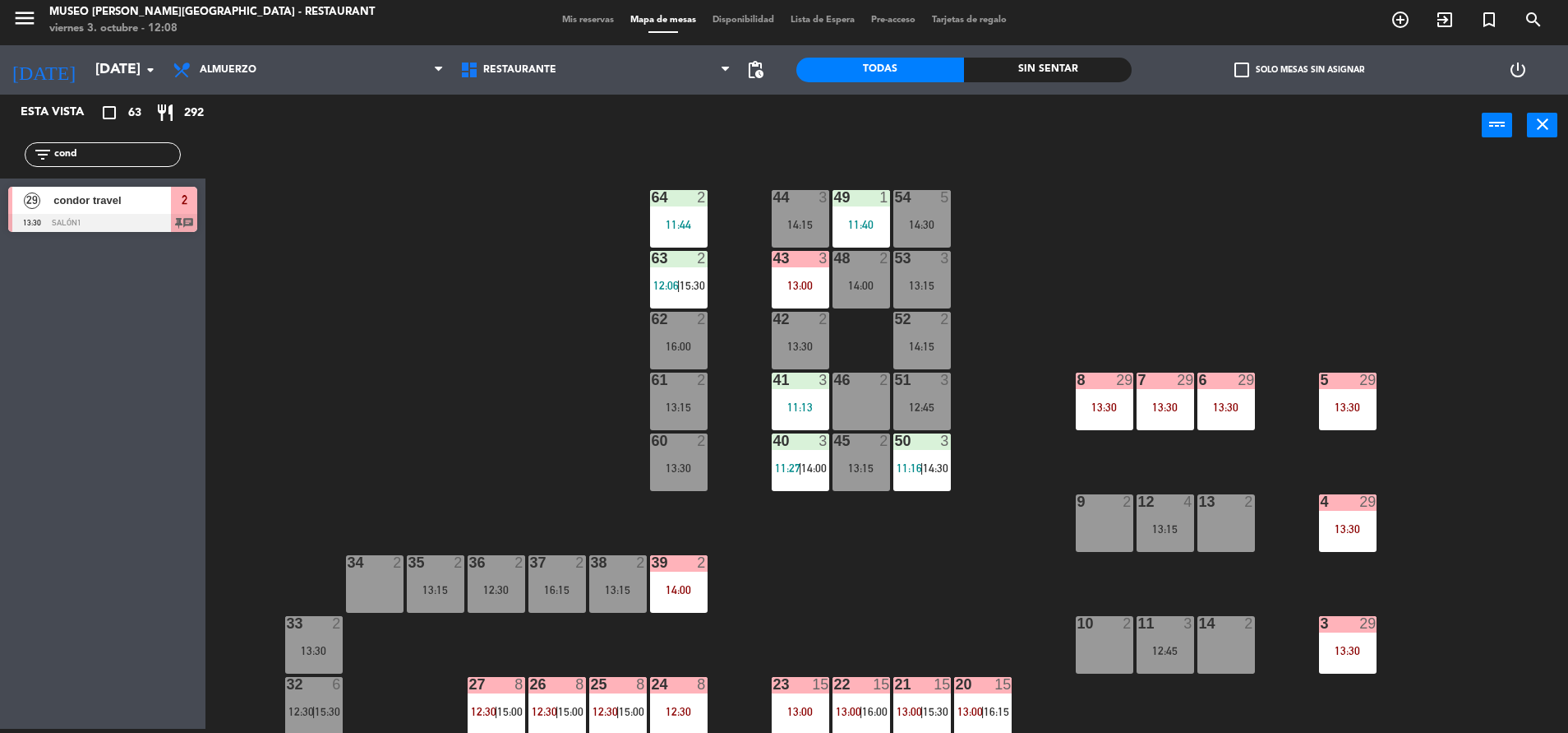
click at [478, 259] on div "44 3 14:15 49 1 11:40 54 5 14:30 64 2 11:44 48 2 14:00 53 3 13:15 63 2 12:06 | …" at bounding box center [895, 447] width 1347 height 572
click at [480, 336] on div "44 3 14:15 49 1 11:40 54 5 14:30 64 2 11:44 48 2 14:00 53 3 13:15 63 2 12:06 | …" at bounding box center [895, 447] width 1347 height 572
click at [694, 349] on div "16:00" at bounding box center [679, 346] width 58 height 11
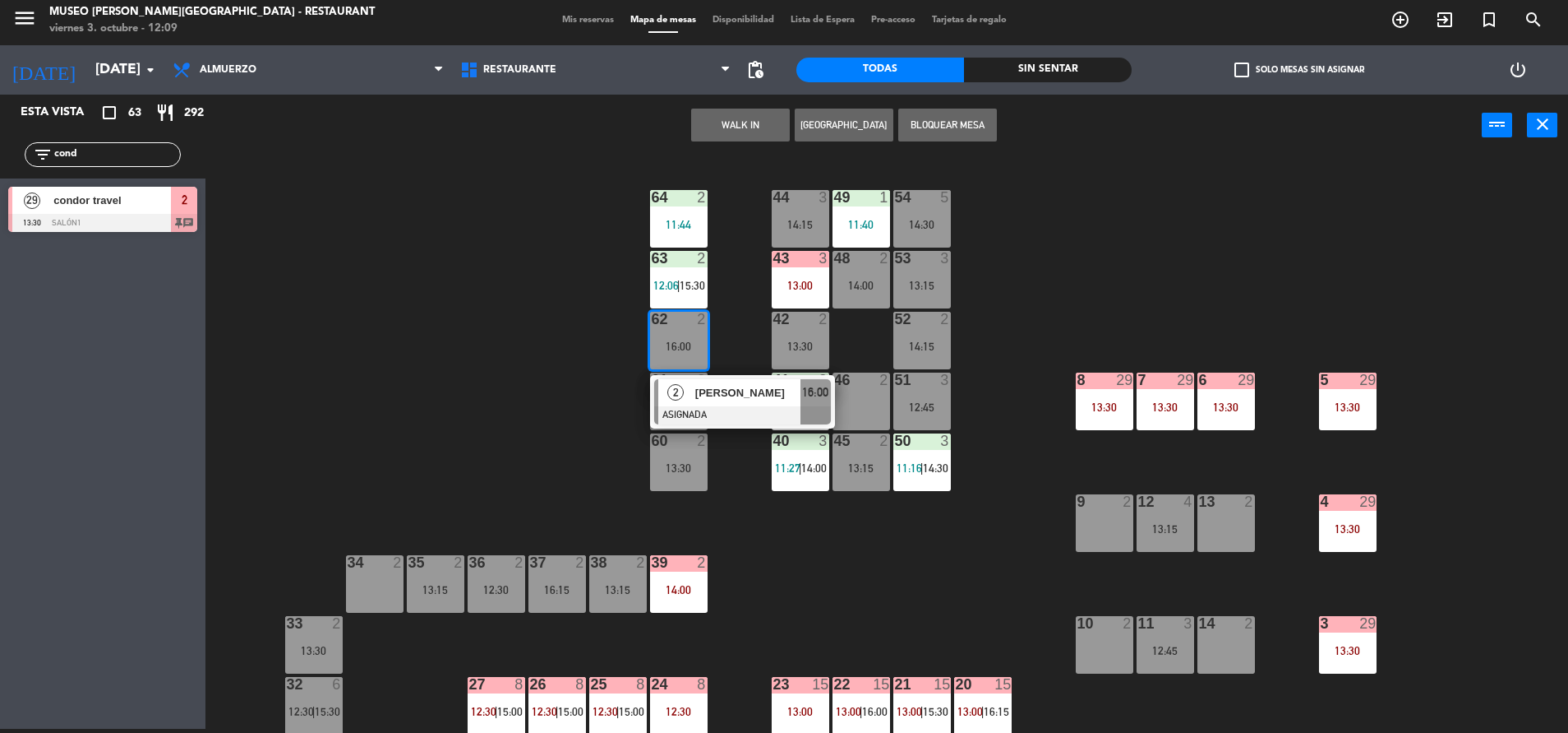
click at [708, 130] on button "WALK IN" at bounding box center [741, 124] width 99 height 33
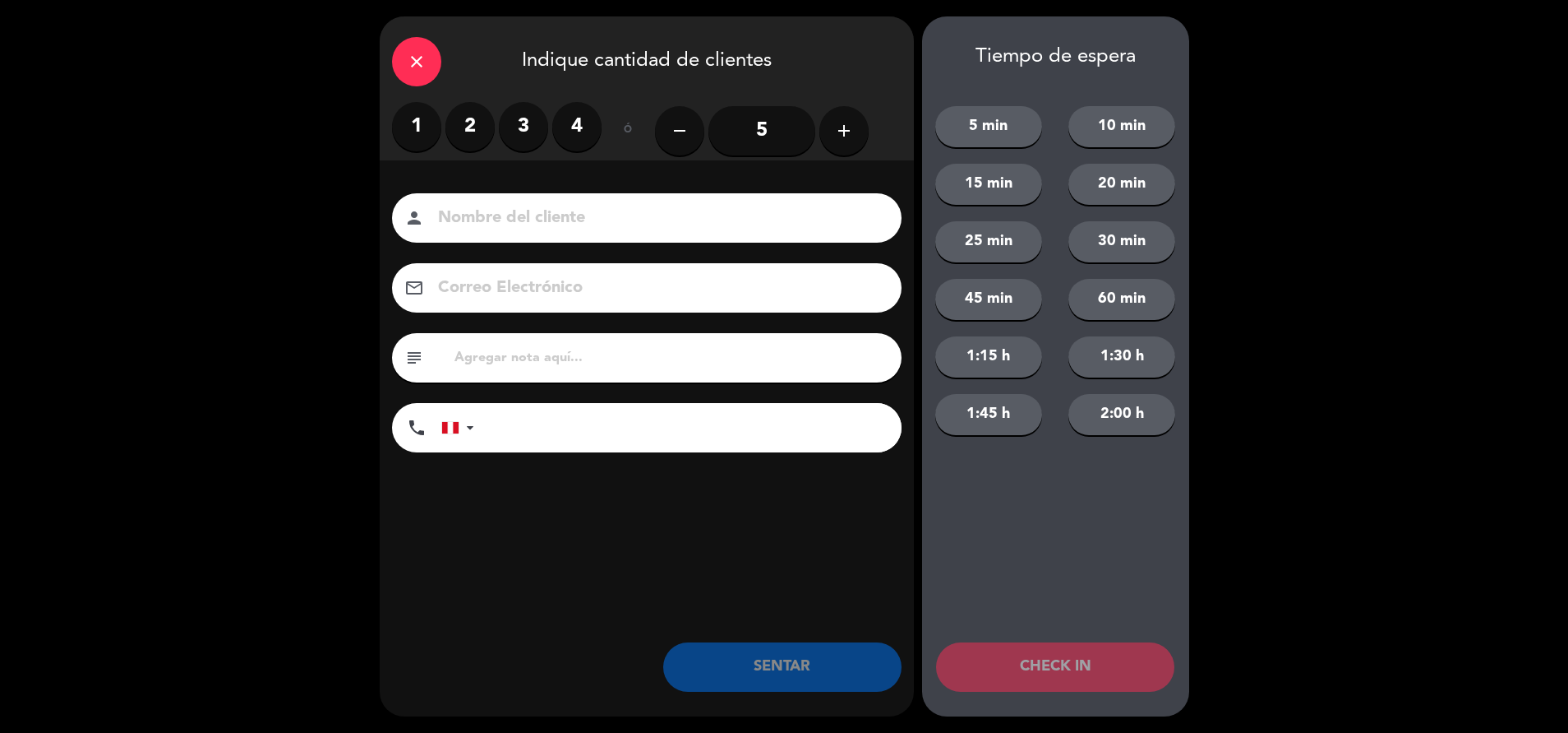
click at [464, 135] on label "2" at bounding box center [470, 126] width 50 height 50
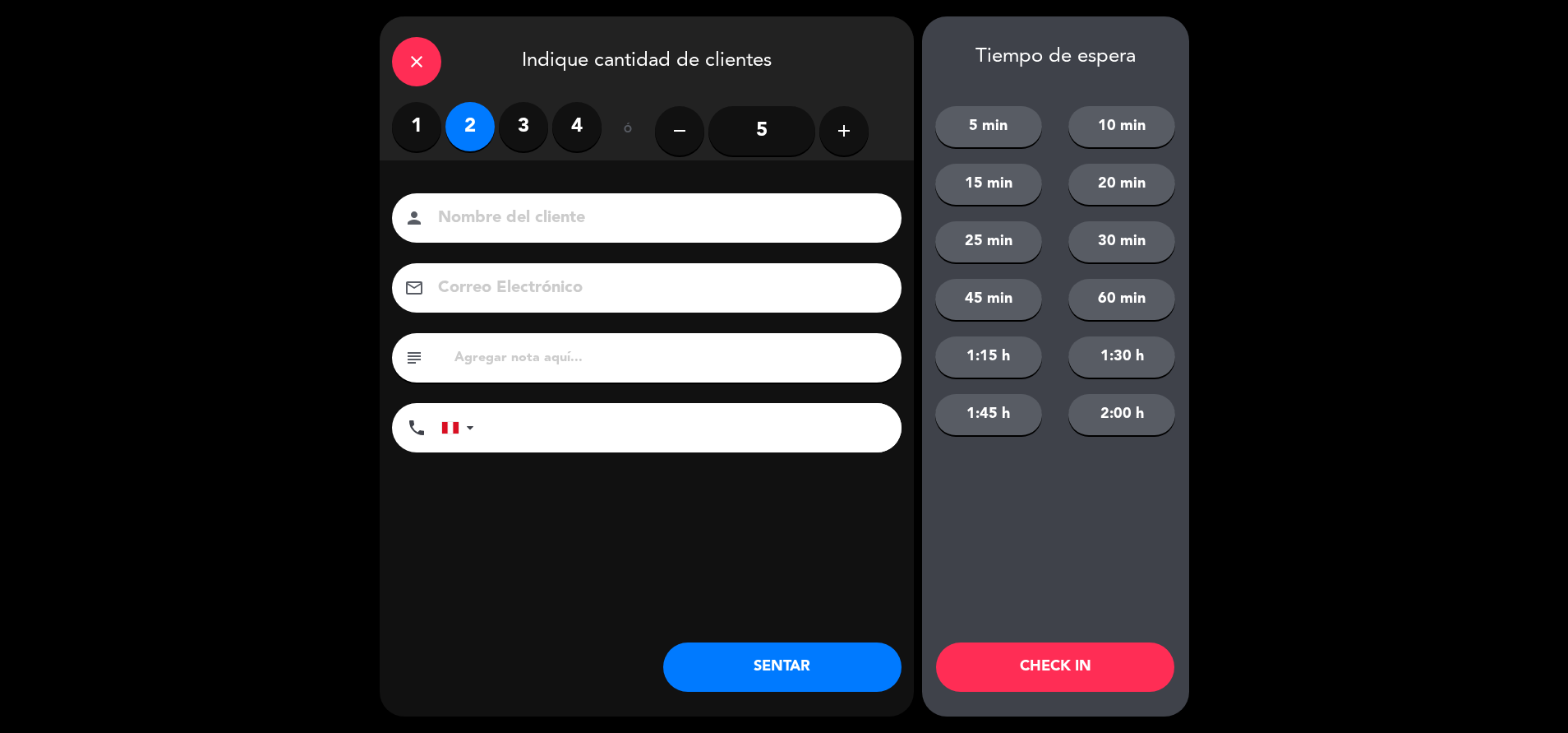
click at [529, 336] on div "subject" at bounding box center [647, 357] width 509 height 50
click at [511, 353] on input "text" at bounding box center [671, 357] width 436 height 23
type input "m62|"
click at [791, 666] on button "SENTAR" at bounding box center [782, 667] width 238 height 50
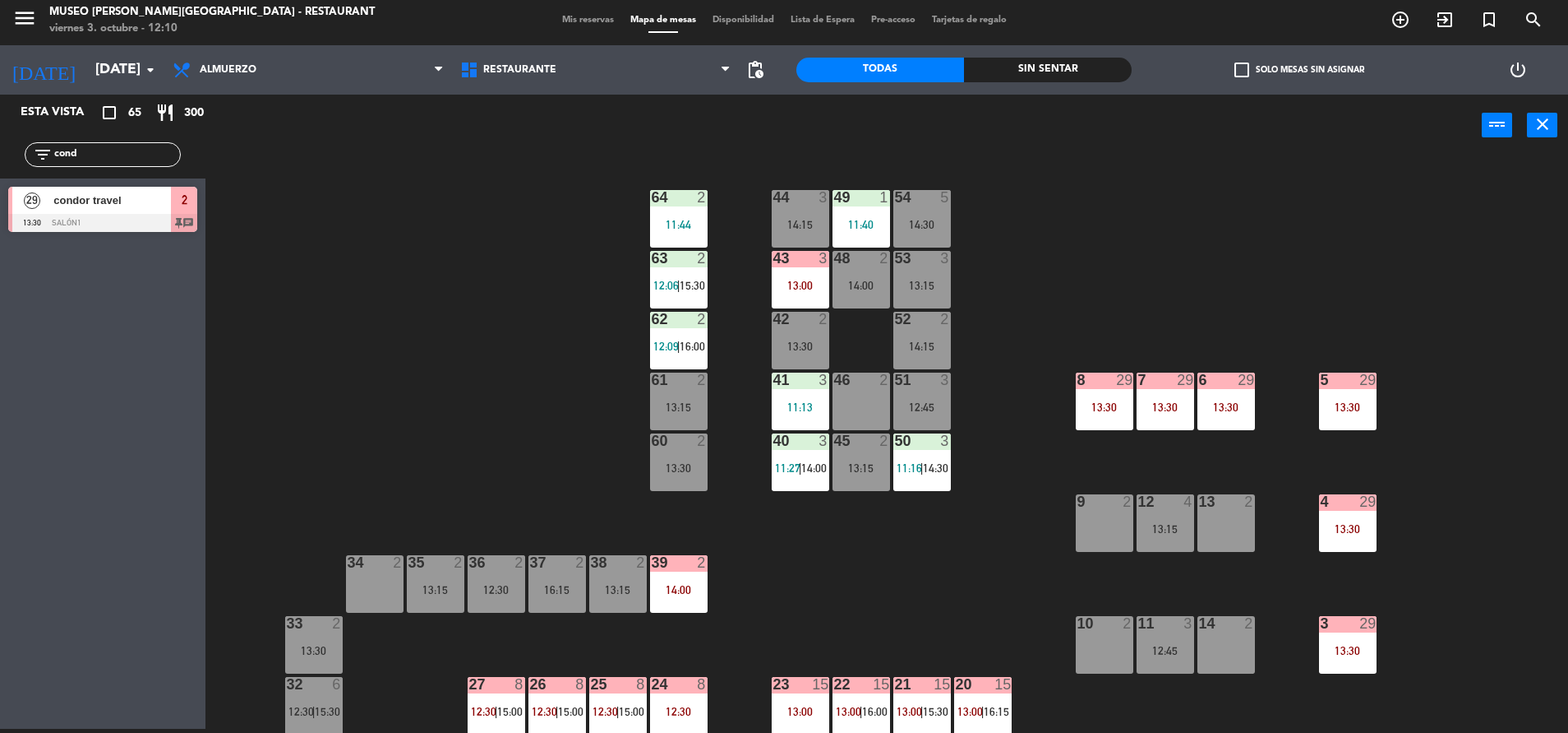
click at [483, 520] on div "44 3 14:15 49 1 11:40 54 5 14:30 64 2 11:44 48 2 14:00 53 3 13:15 63 2 12:06 | …" at bounding box center [895, 447] width 1347 height 572
click at [923, 263] on div at bounding box center [921, 258] width 27 height 15
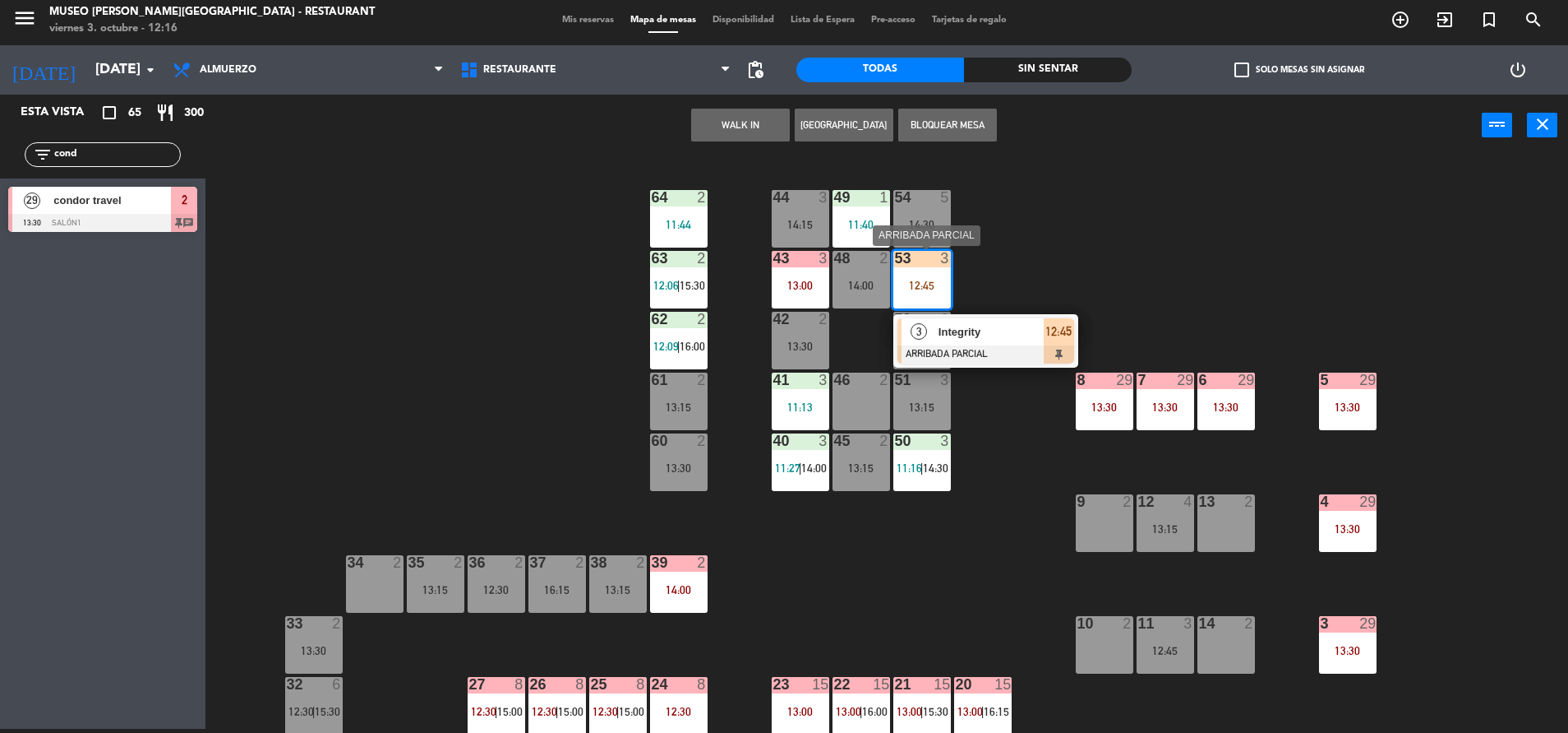
click at [973, 344] on div "Integrity" at bounding box center [991, 331] width 107 height 27
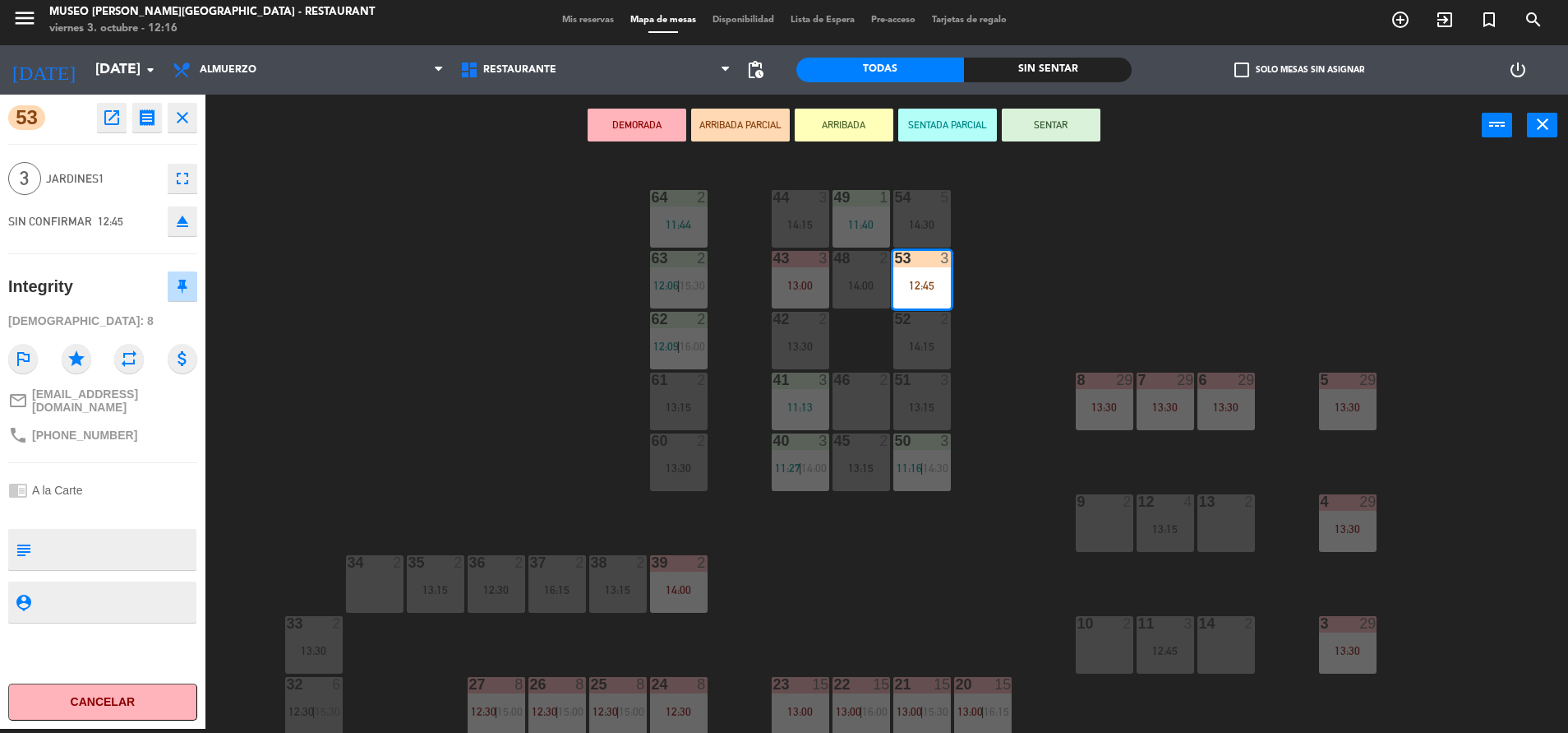
click at [495, 374] on div "44 3 14:15 49 1 11:40 54 5 14:30 64 2 11:44 48 2 14:00 53 3 12:45 63 2 12:06 | …" at bounding box center [895, 447] width 1347 height 572
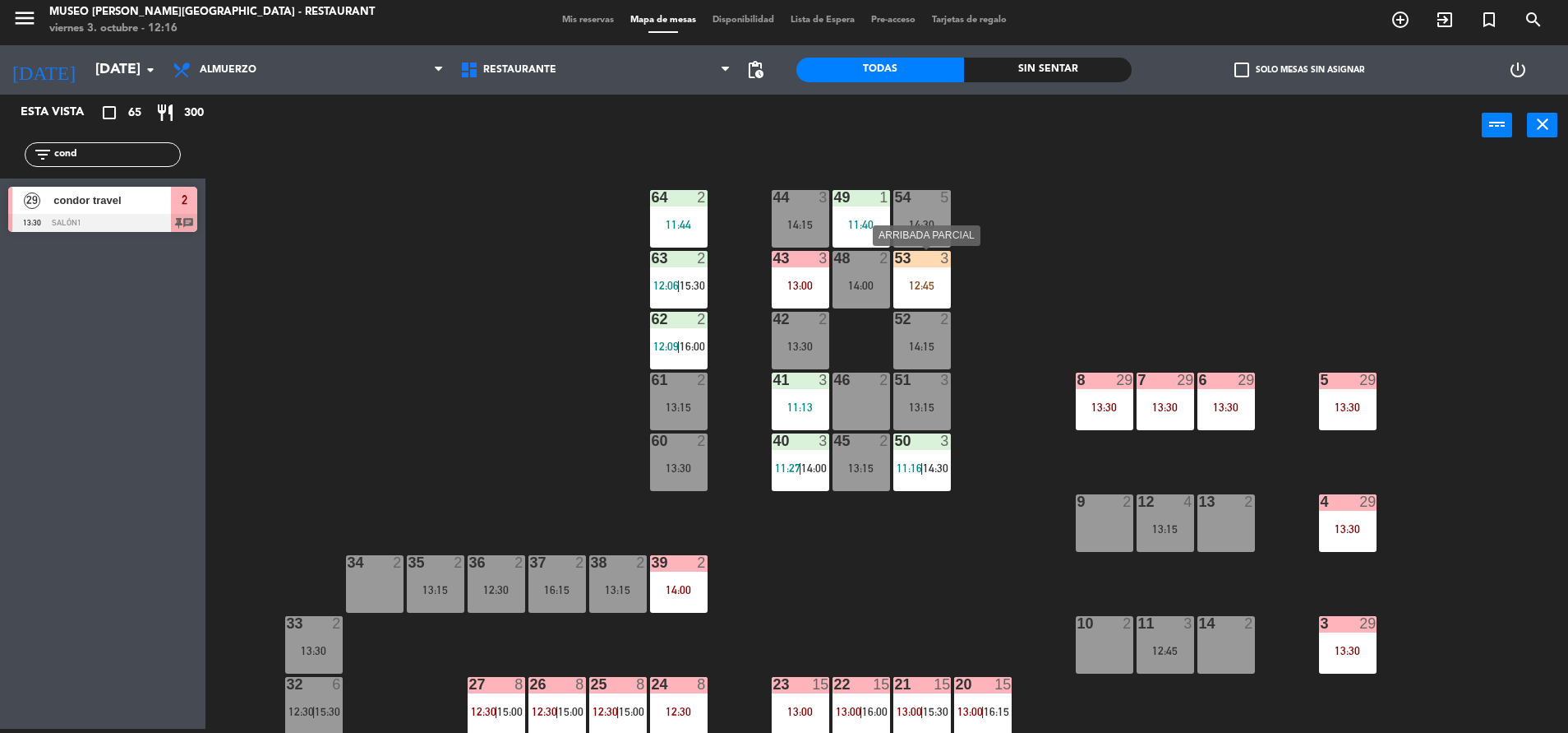
click at [938, 263] on div "3" at bounding box center [948, 258] width 27 height 15
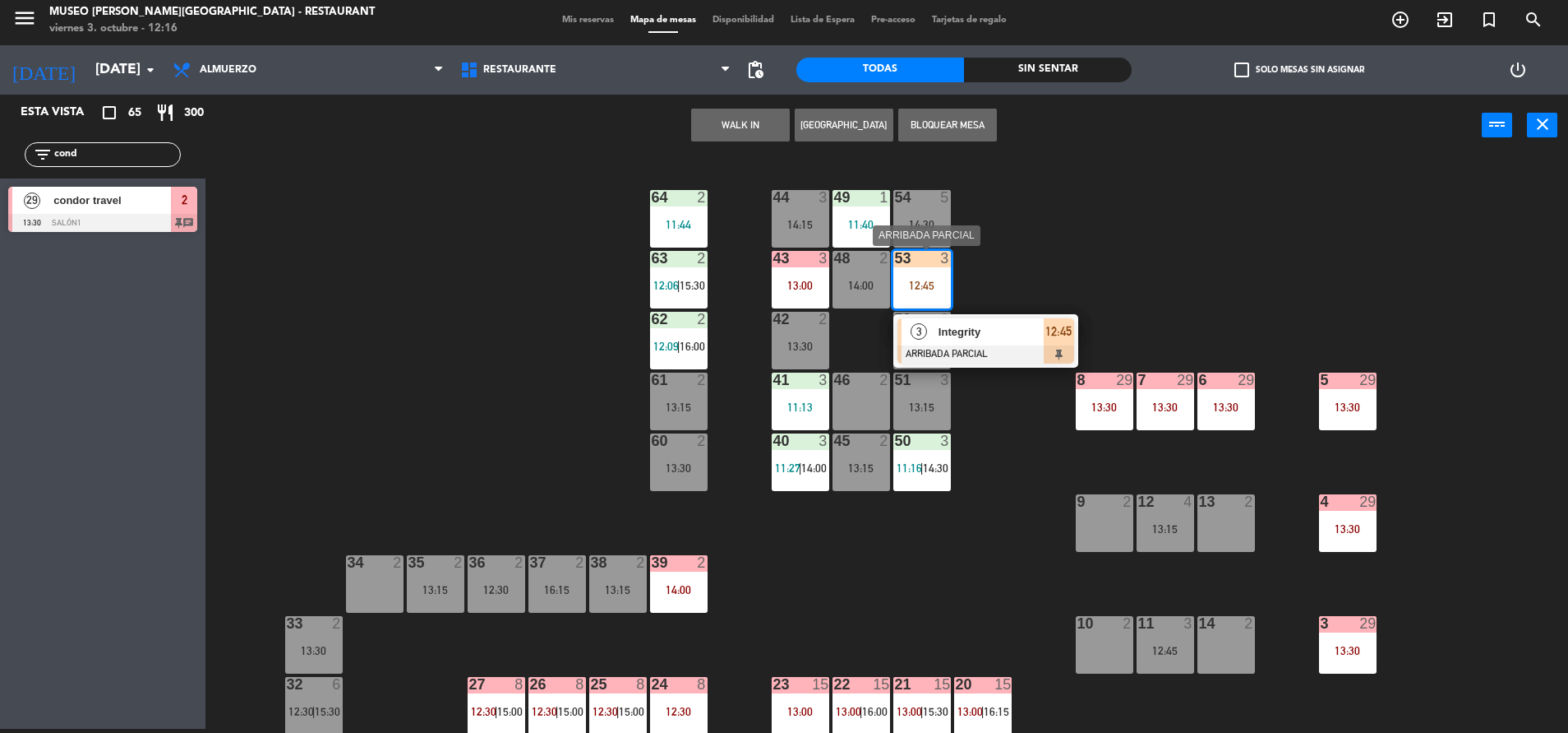
click at [1007, 325] on span "Integrity" at bounding box center [991, 332] width 106 height 17
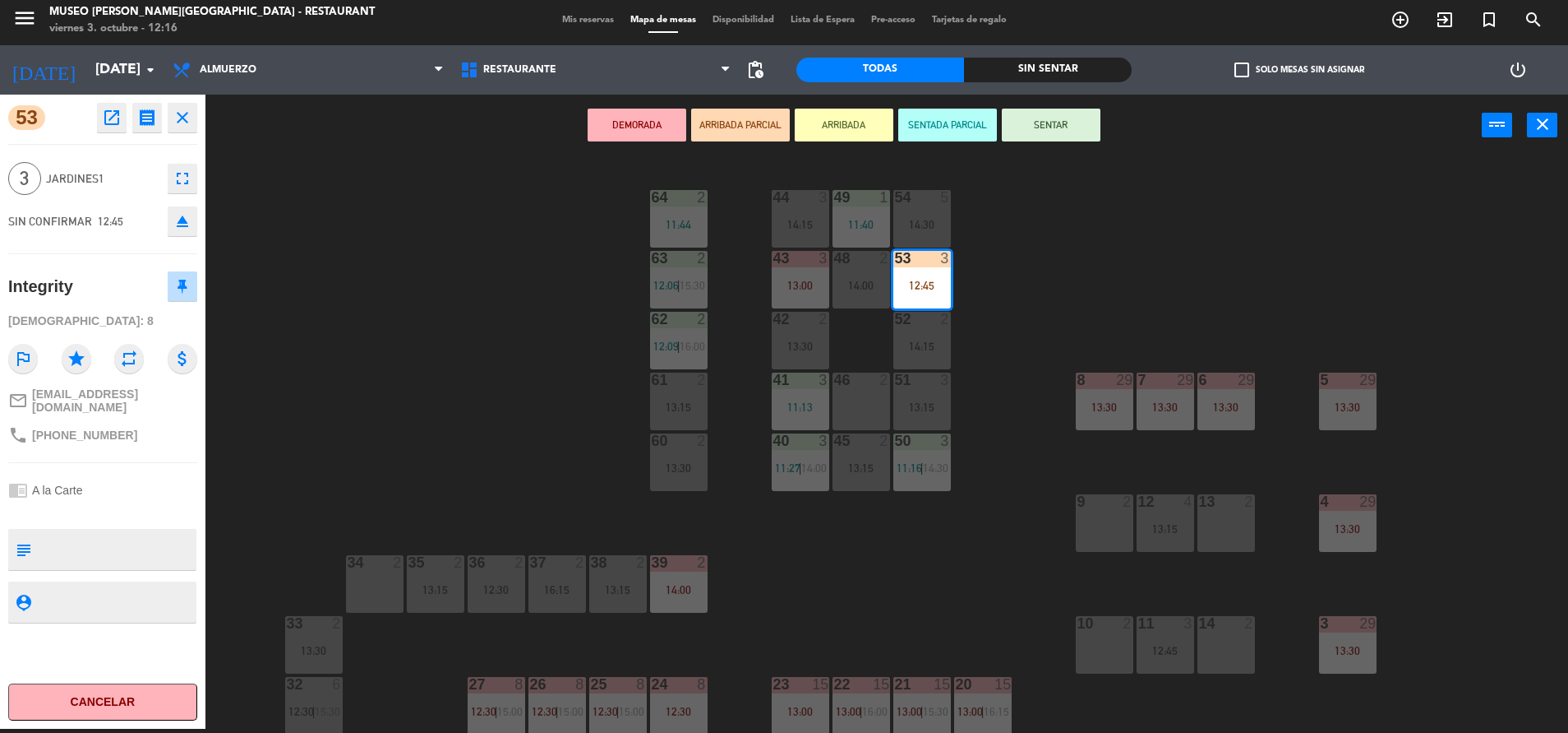
click at [138, 536] on textarea at bounding box center [116, 549] width 157 height 35
click at [434, 391] on div "44 3 14:15 49 1 11:40 54 5 14:30 64 2 11:44 48 2 14:00 53 3 12:45 63 2 12:06 | …" at bounding box center [895, 447] width 1347 height 572
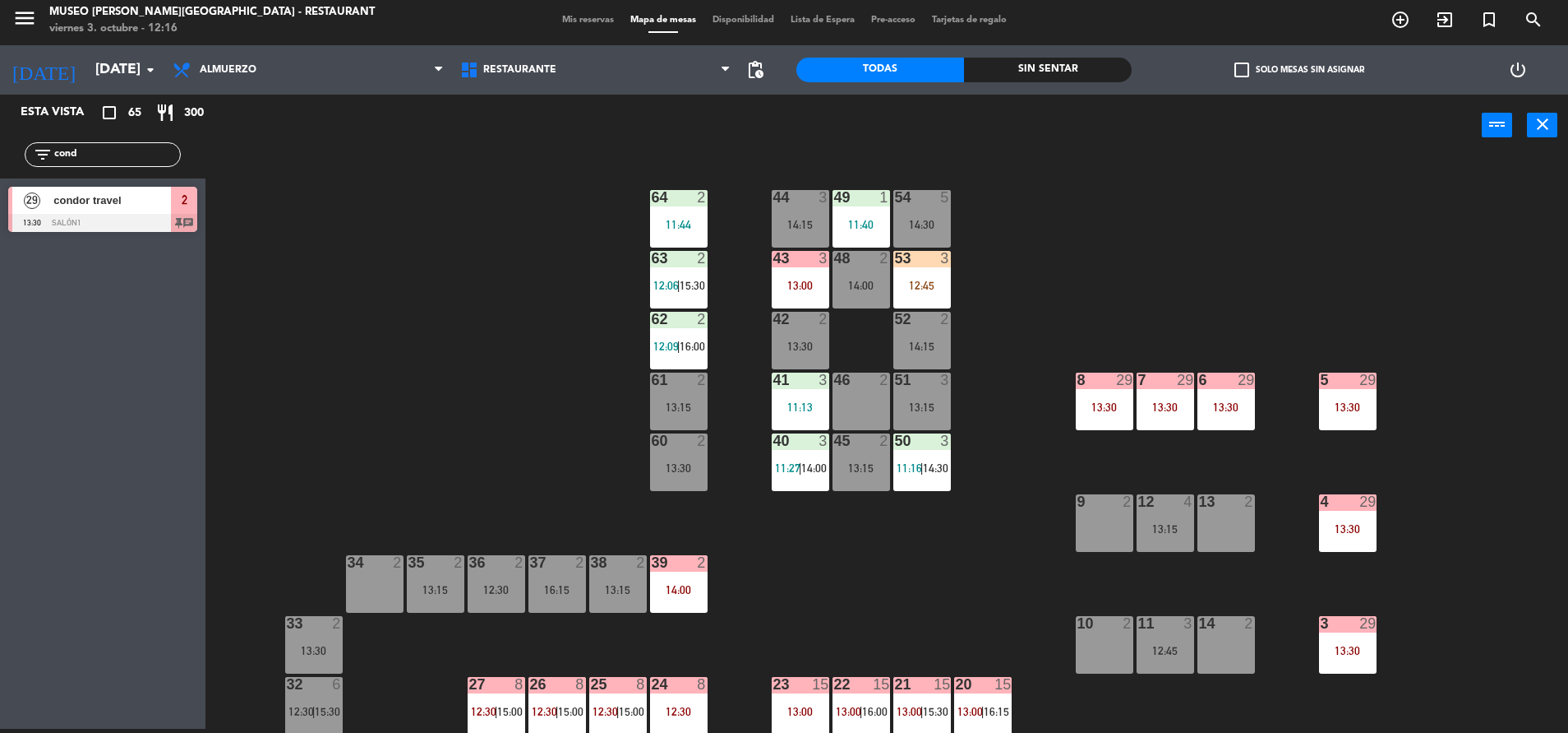
click at [934, 276] on div "53 3 12:45" at bounding box center [922, 280] width 58 height 58
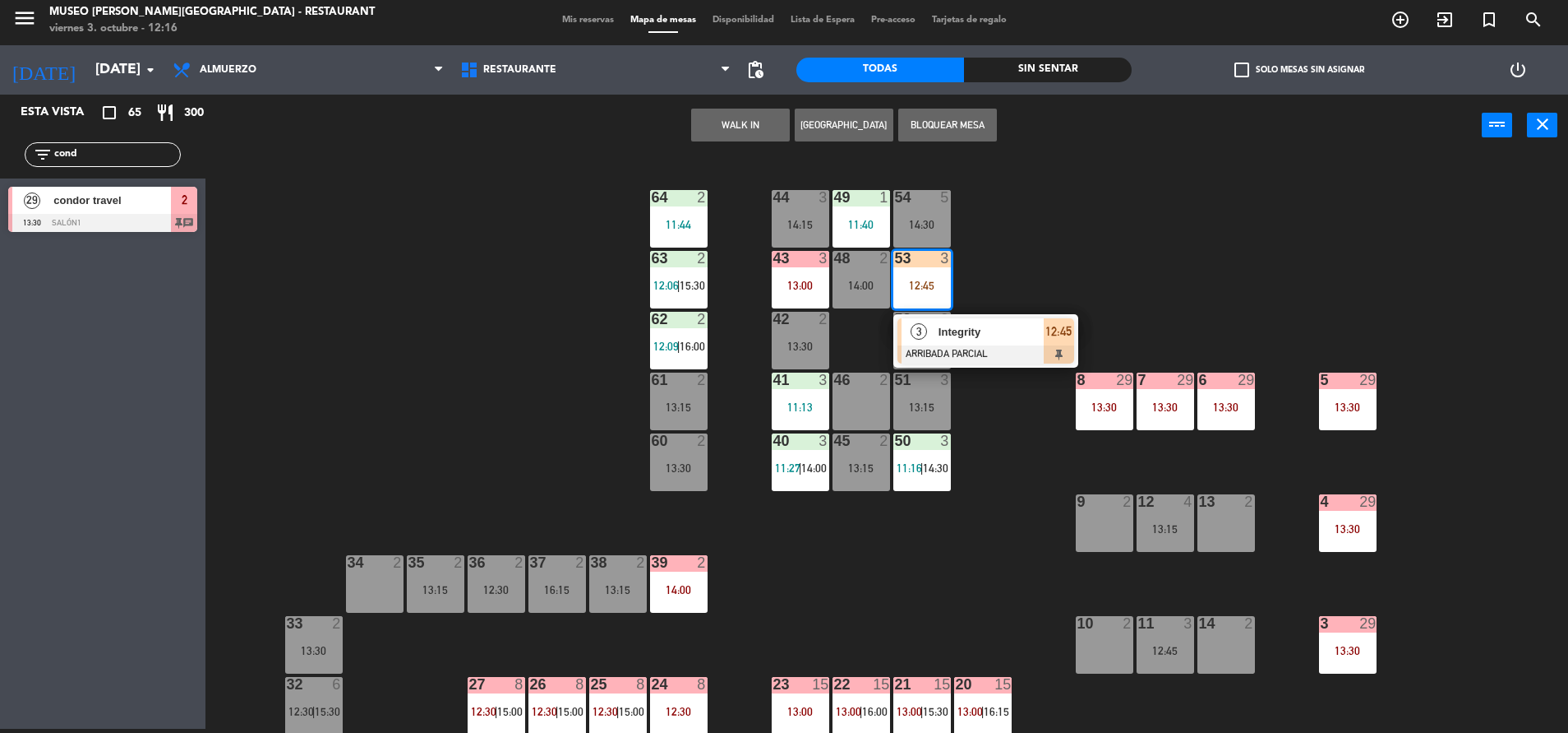
click at [1012, 338] on span "Integrity" at bounding box center [991, 332] width 106 height 17
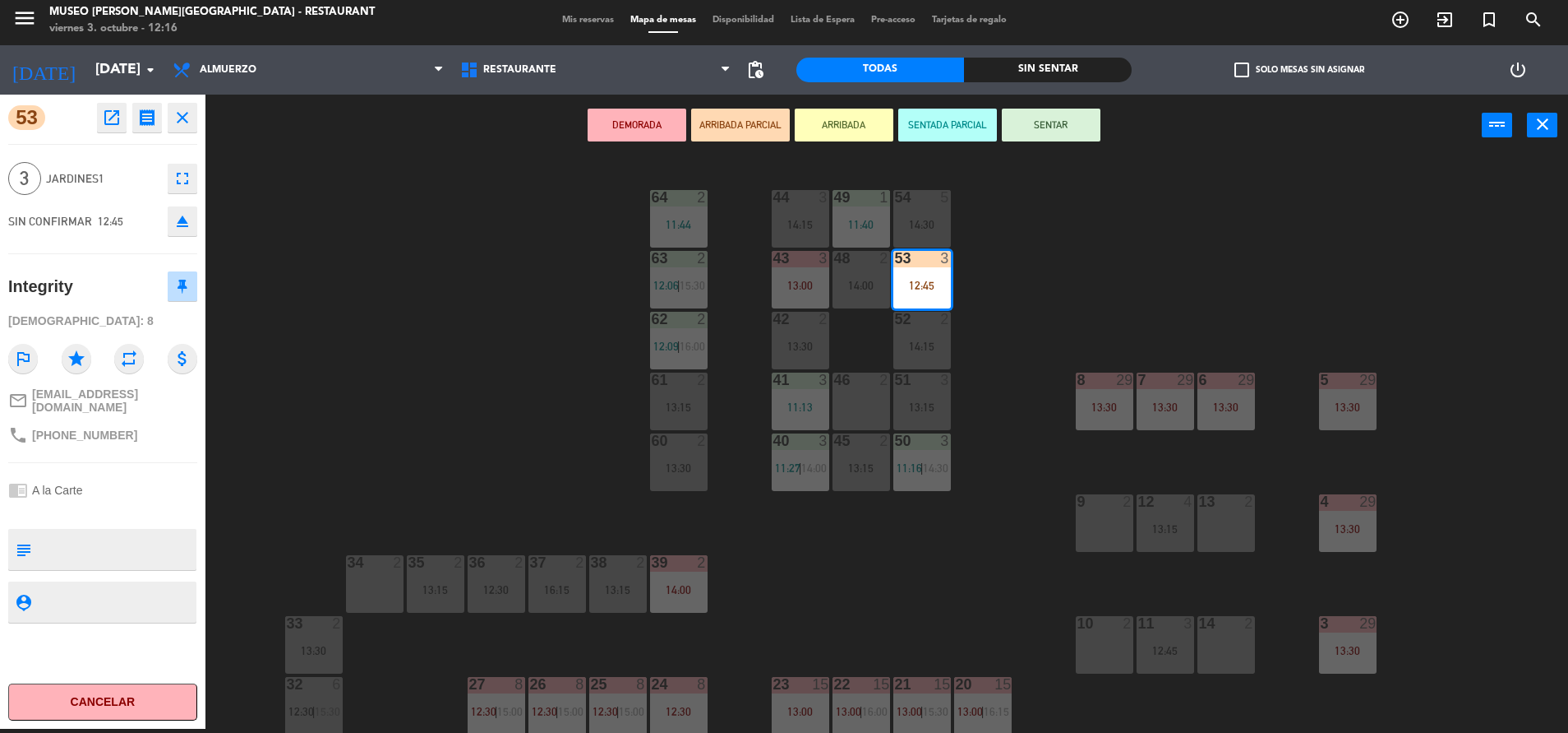
click at [75, 553] on textarea at bounding box center [116, 549] width 157 height 35
click at [379, 411] on div "44 3 14:15 49 1 11:40 54 5 14:30 64 2 11:44 48 2 14:00 53 3 12:45 63 2 12:06 | …" at bounding box center [895, 447] width 1347 height 572
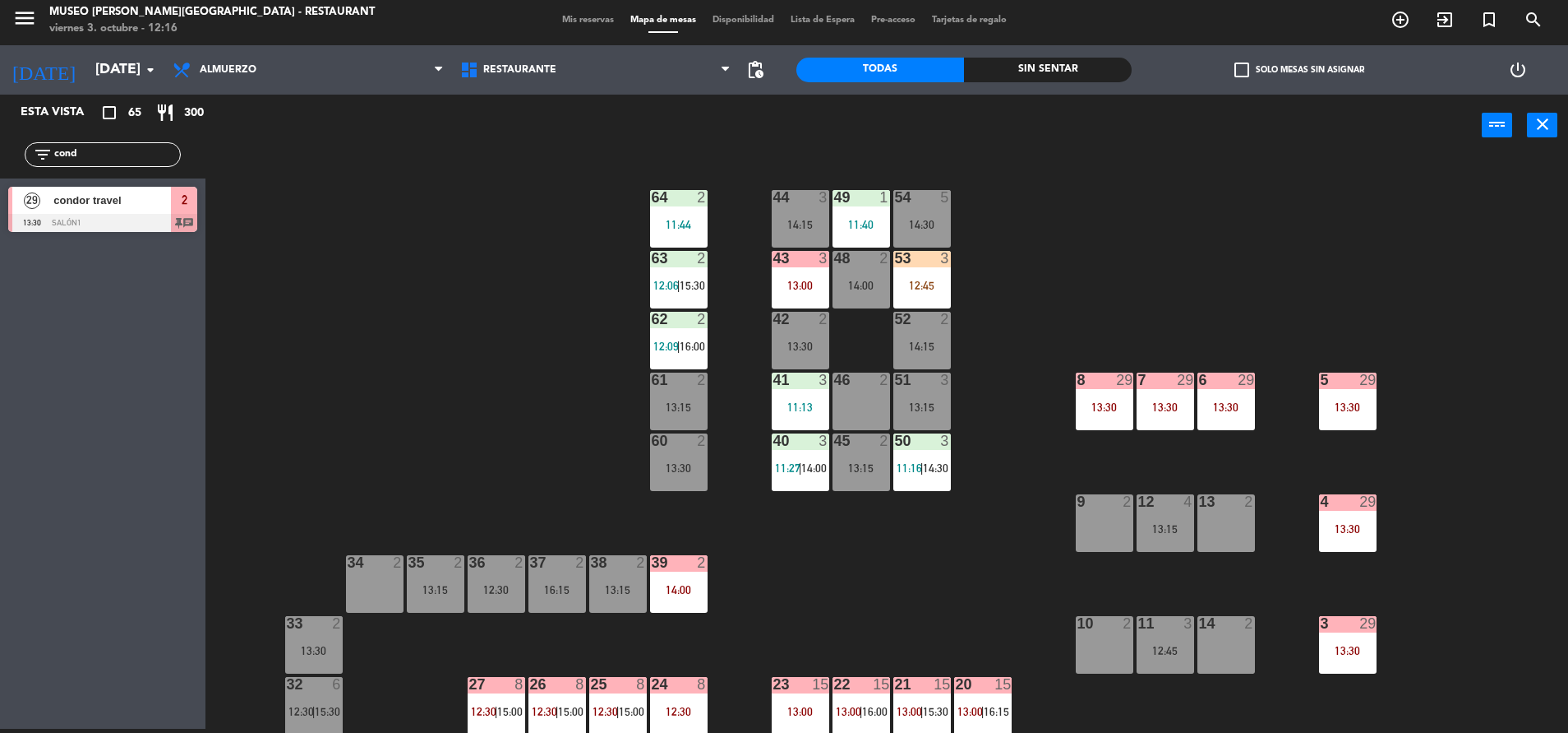
click at [924, 260] on div at bounding box center [921, 258] width 27 height 15
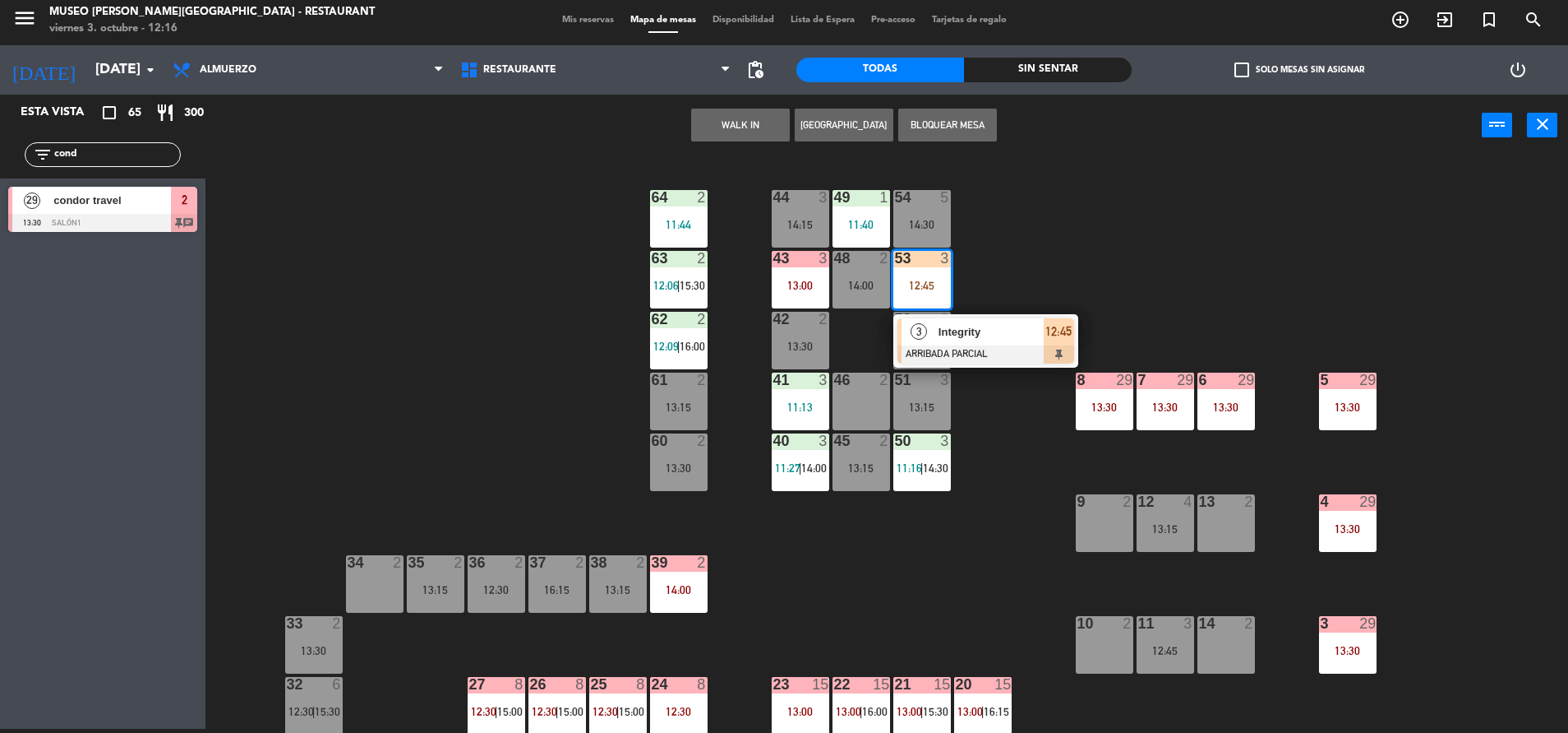
click at [1000, 324] on span "Integrity" at bounding box center [991, 332] width 106 height 17
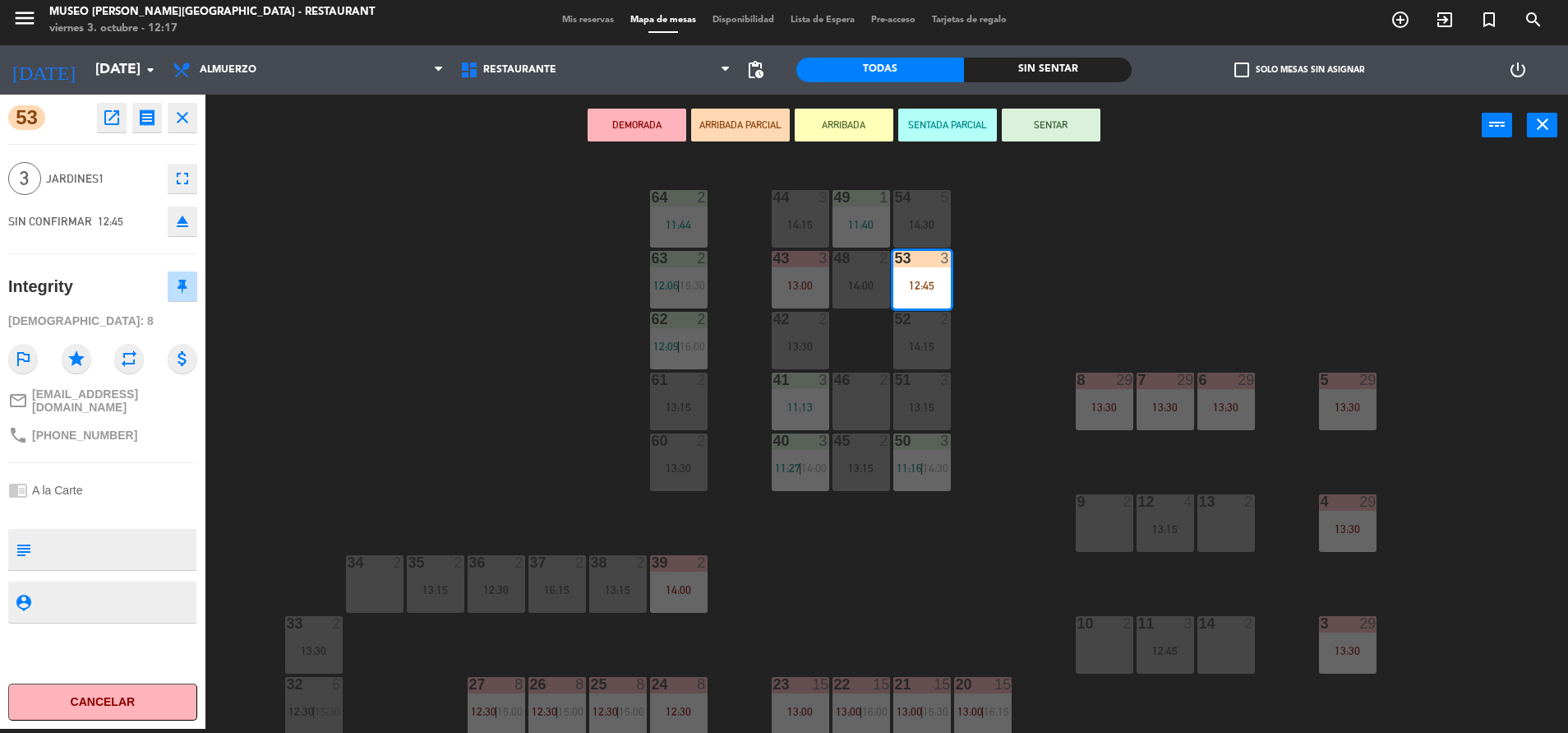
click at [100, 546] on textarea at bounding box center [116, 549] width 157 height 35
type textarea "m53|"
click at [105, 506] on div at bounding box center [103, 511] width 189 height 11
click at [83, 521] on div "53 open_in_new receipt 12:45 PM [DATE] 3 personas Integrity Mesa 53 EXPERIENCE …" at bounding box center [103, 411] width 206 height 634
click at [1045, 126] on button "SENTAR" at bounding box center [1051, 124] width 99 height 33
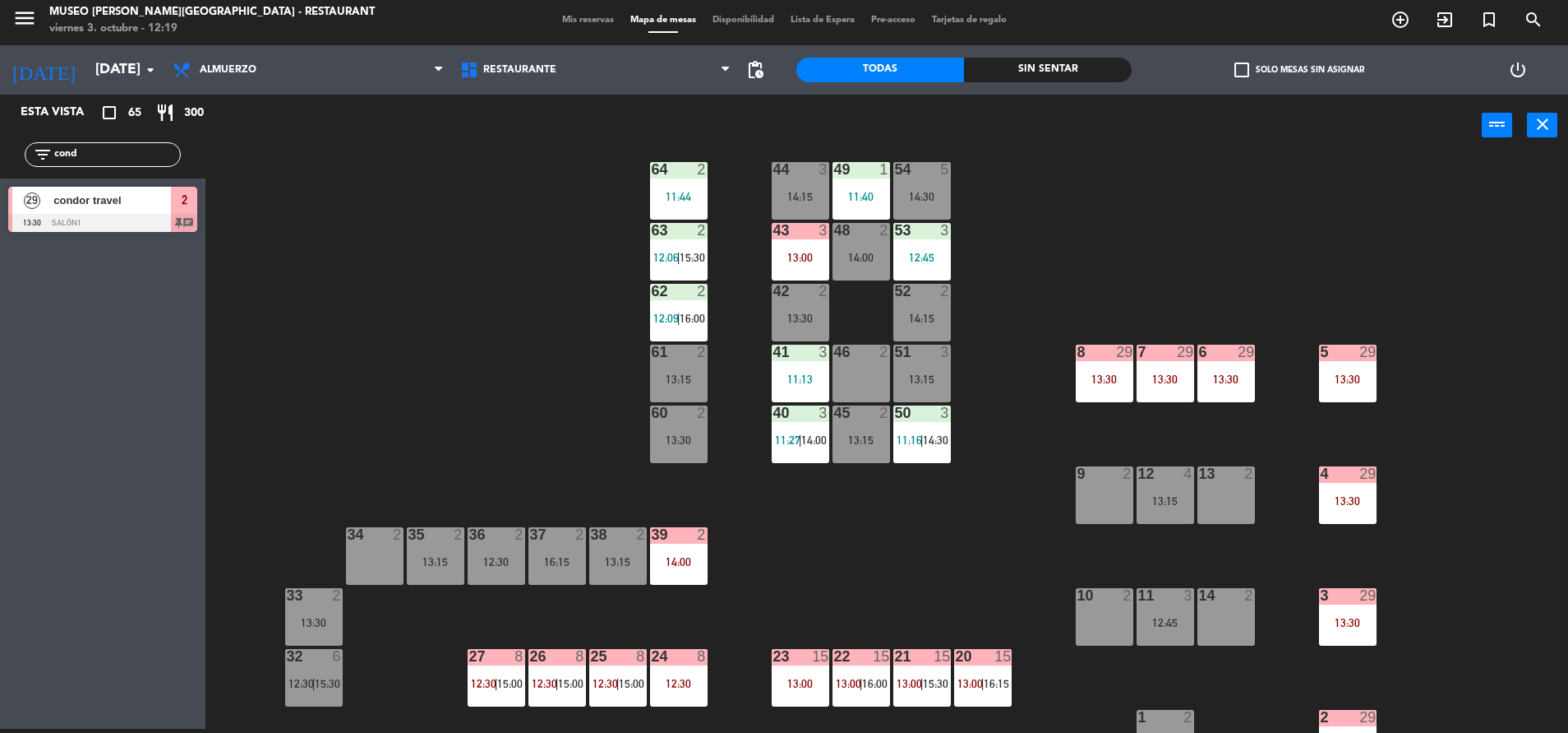
scroll to position [0, 0]
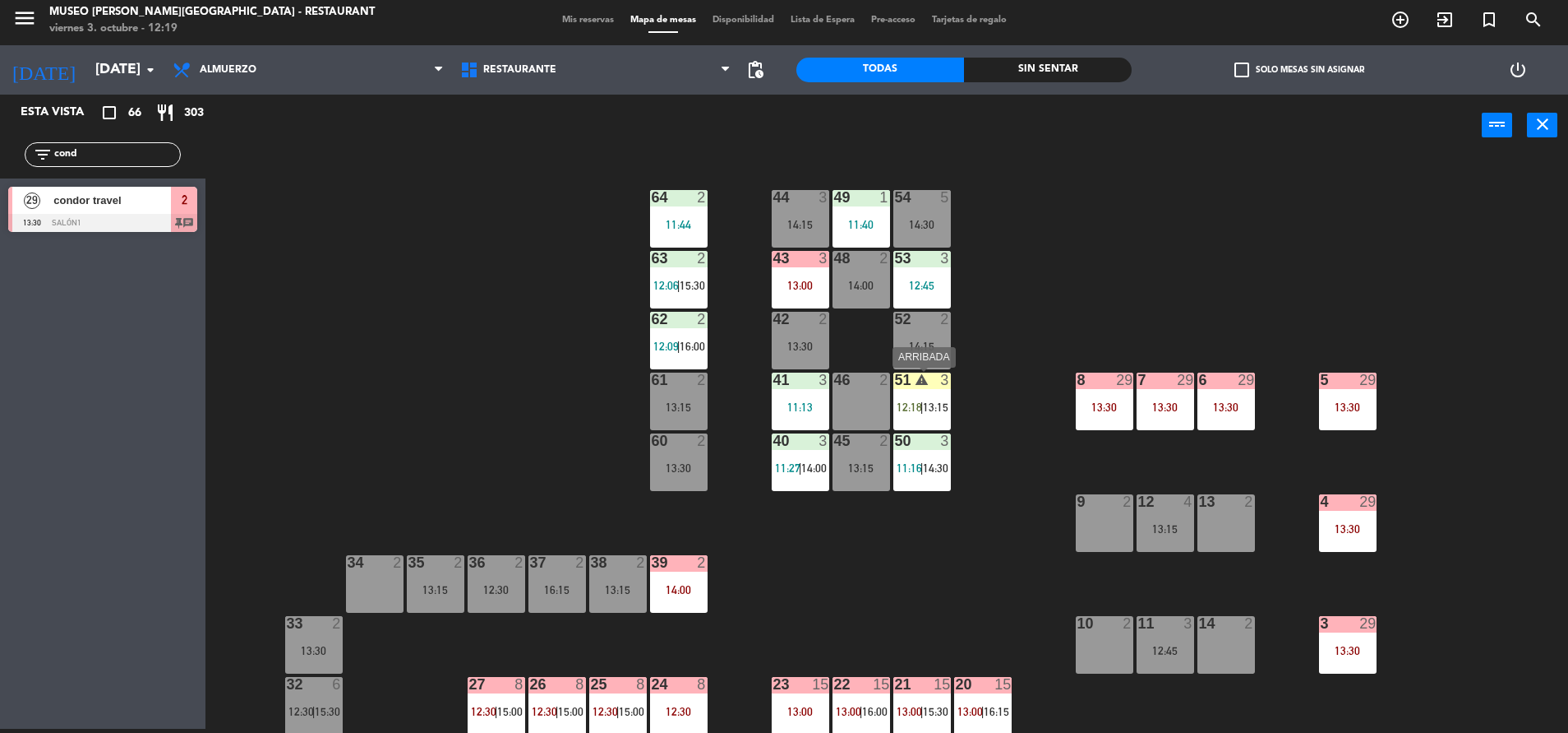
click at [932, 379] on div "warning" at bounding box center [921, 380] width 27 height 16
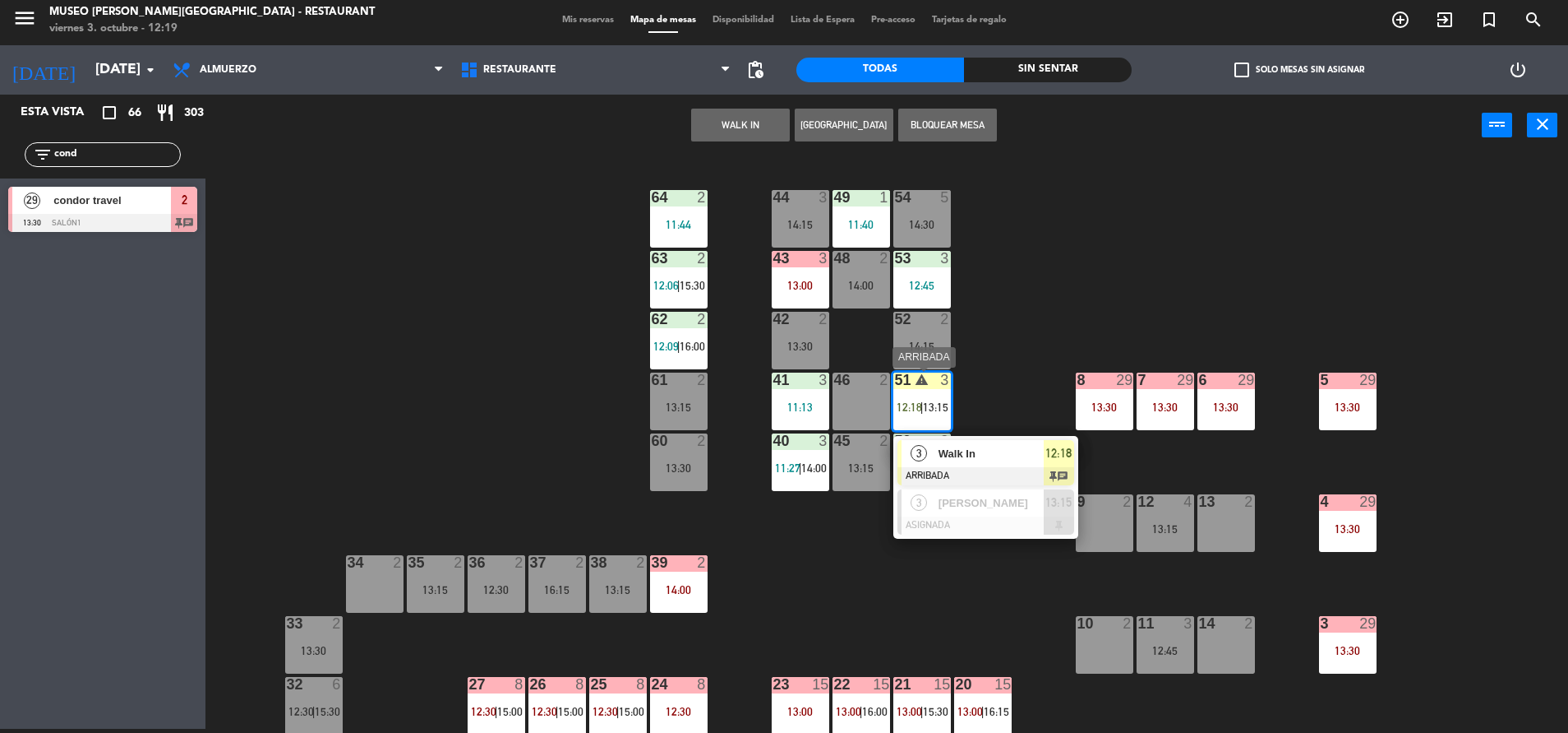
click at [979, 436] on div "3 Walk In ARRIBADA 12:18 chat" at bounding box center [986, 462] width 185 height 53
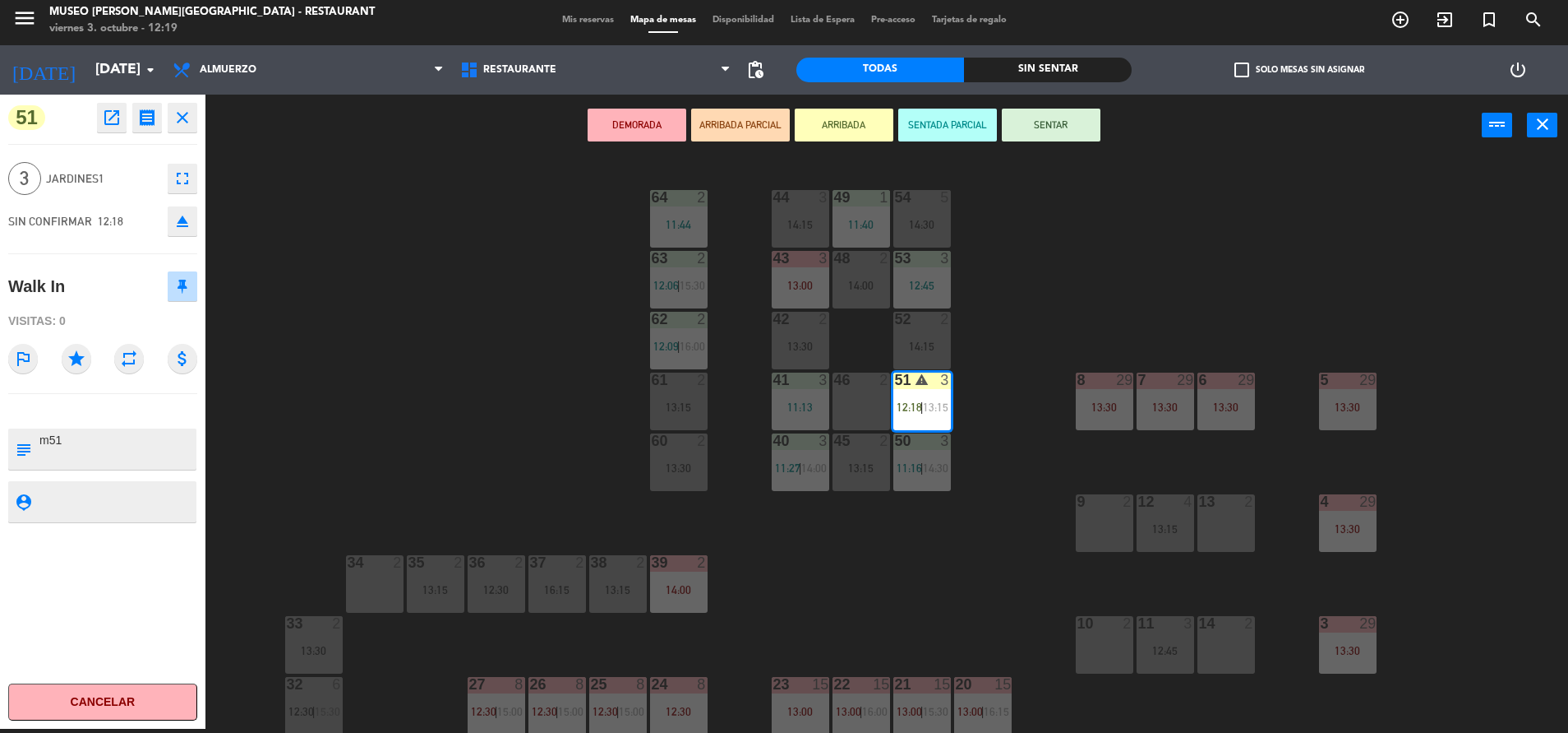
click at [1053, 121] on button "SENTAR" at bounding box center [1051, 124] width 99 height 33
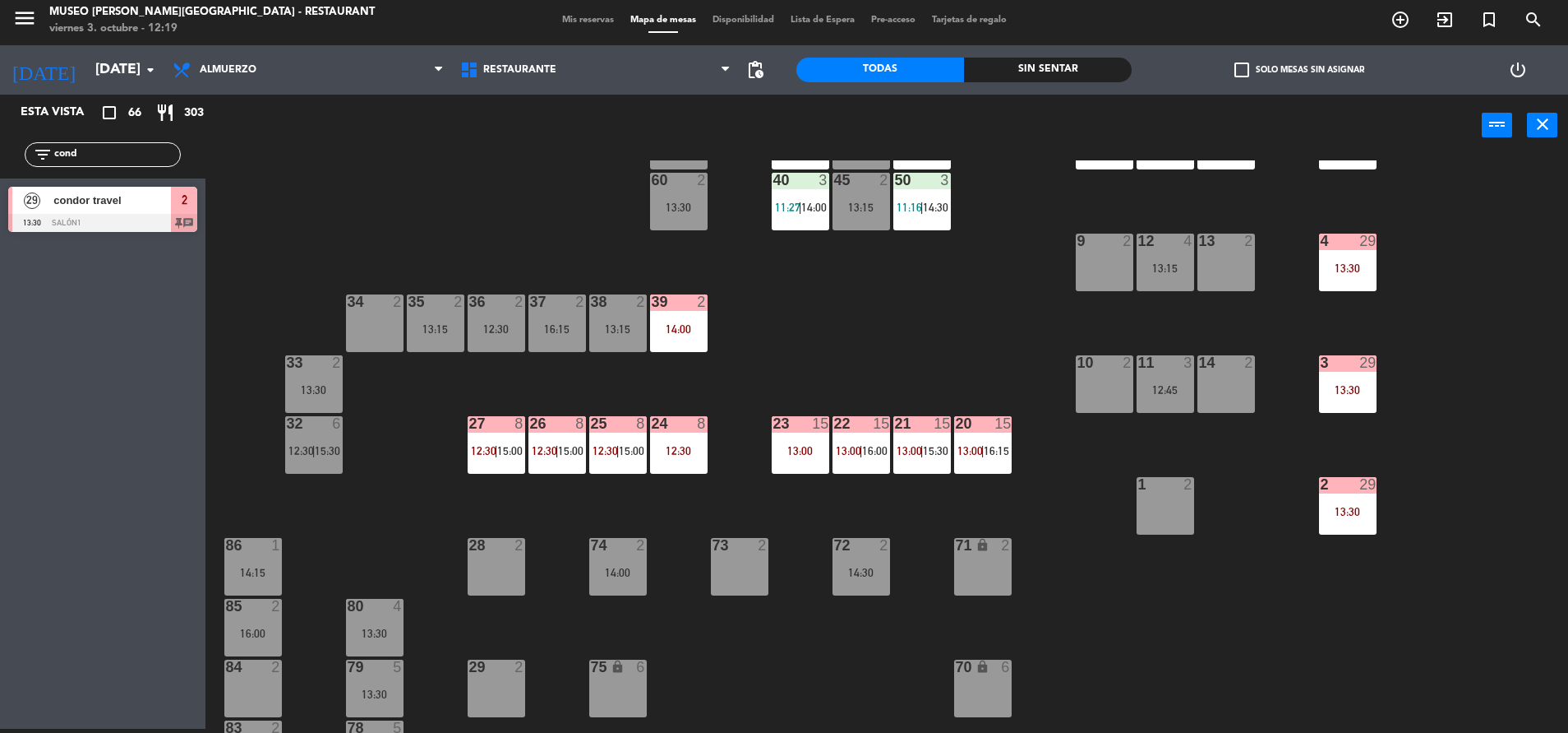
scroll to position [289, 0]
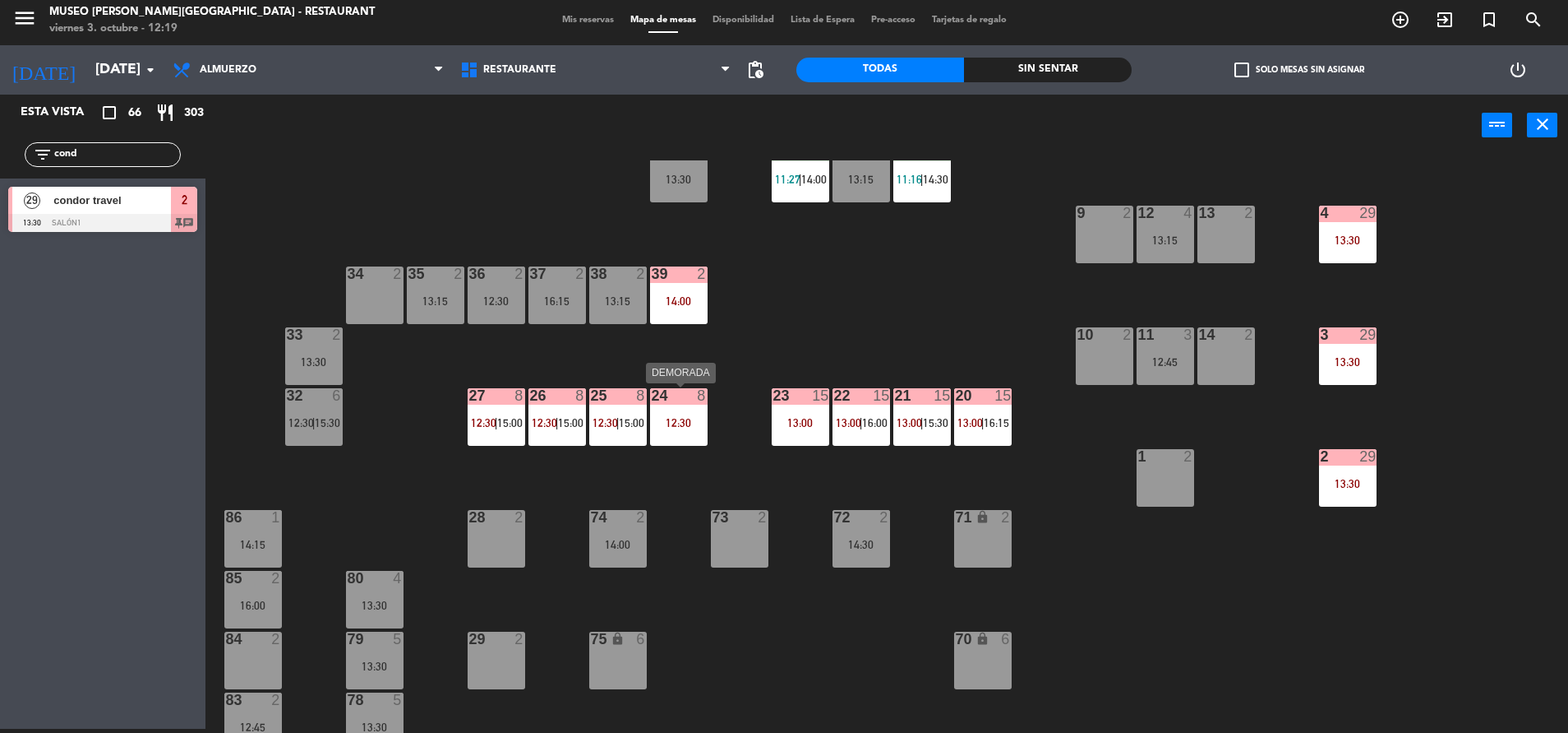
click at [679, 418] on div "12:30" at bounding box center [679, 423] width 58 height 11
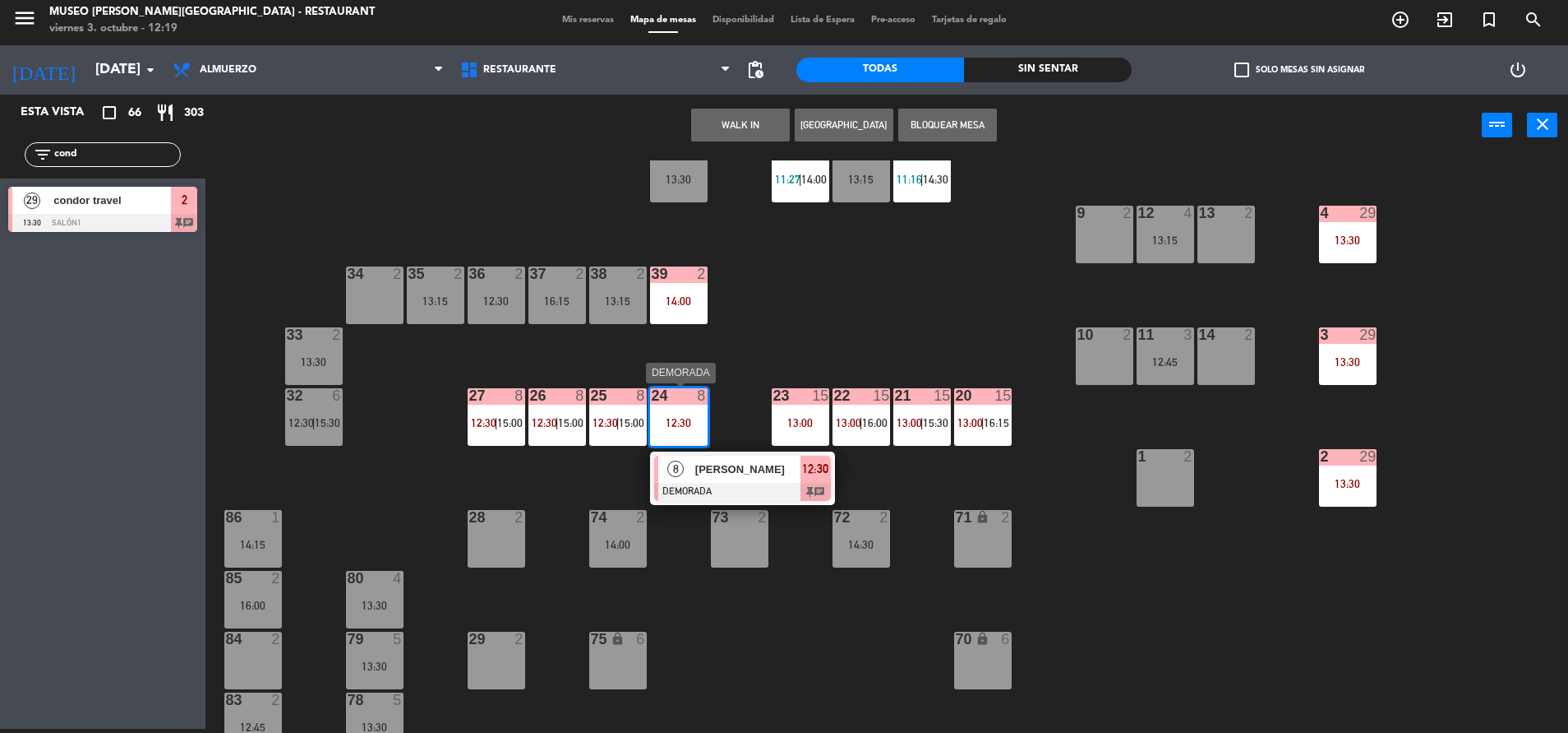
click at [730, 485] on div at bounding box center [742, 491] width 177 height 18
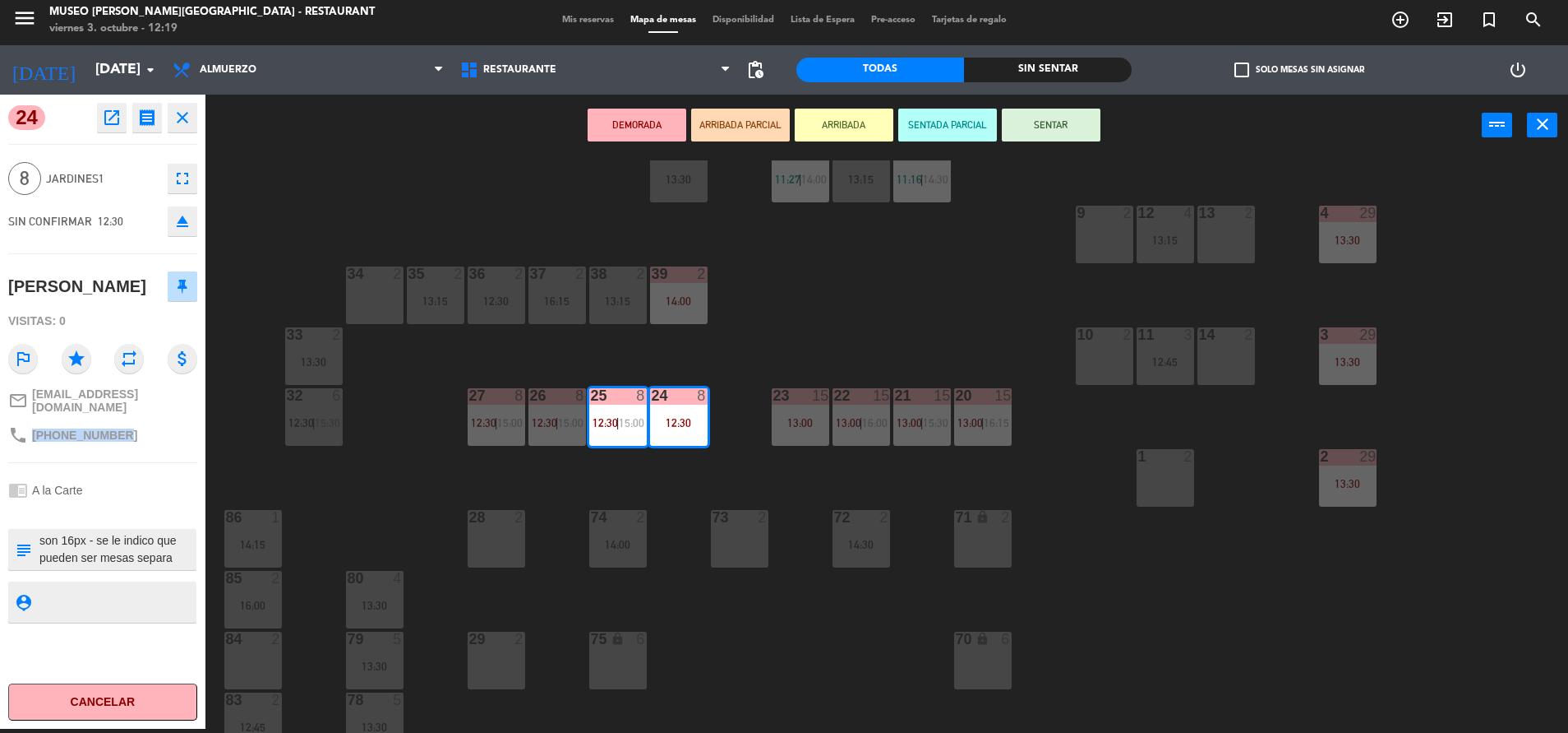
drag, startPoint x: 137, startPoint y: 432, endPoint x: 29, endPoint y: 433, distance: 108.0
click at [29, 433] on div "phone [PHONE_NUMBER]" at bounding box center [103, 435] width 189 height 31
copy div "[PHONE_NUMBER]"
click at [834, 348] on div "44 3 14:15 49 1 11:40 54 5 14:30 64 2 11:44 48 2 14:00 53 3 12:45 63 2 12:06 | …" at bounding box center [895, 447] width 1347 height 572
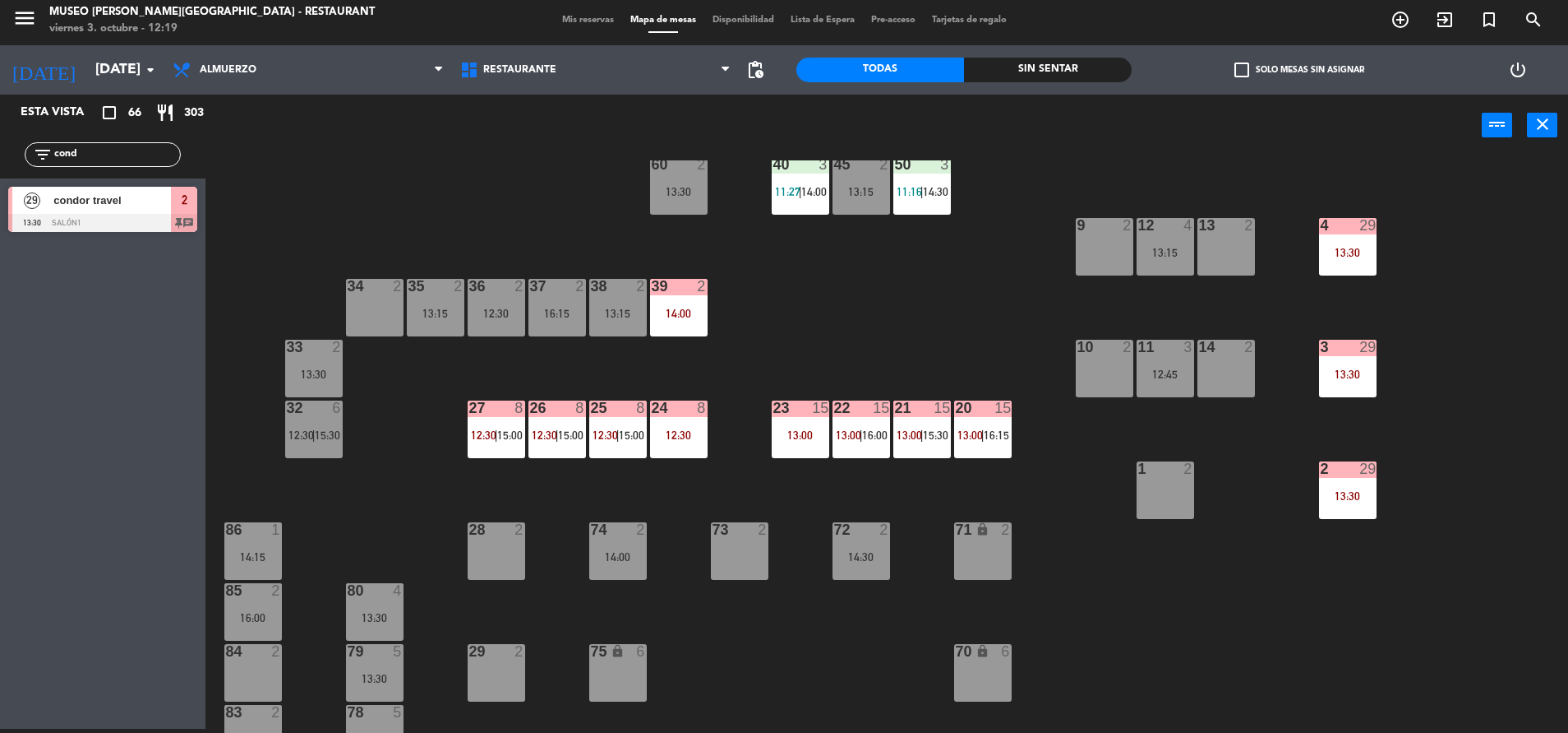
scroll to position [279, 0]
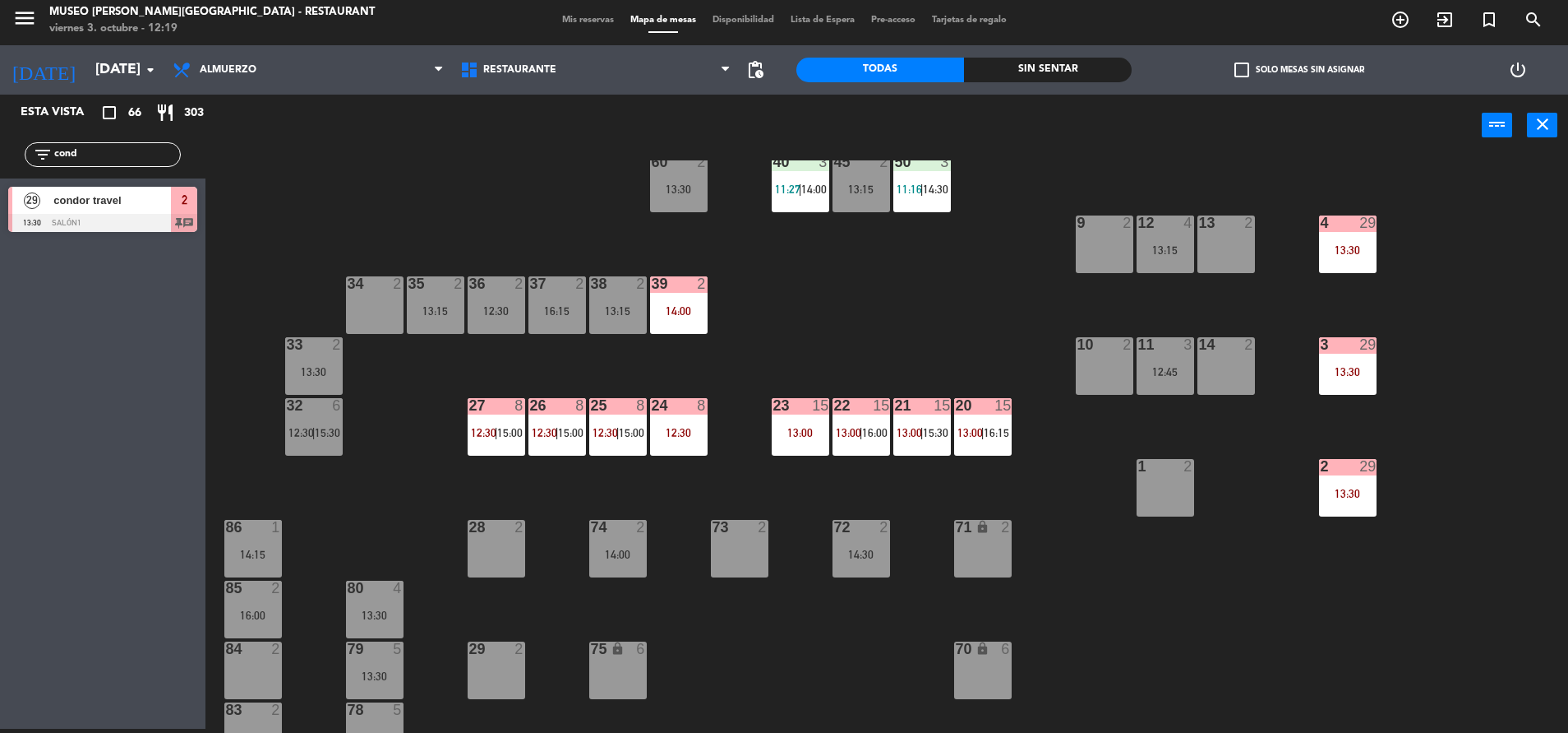
click at [886, 352] on div "44 3 14:15 49 1 11:40 54 5 14:30 64 2 11:44 48 2 14:00 53 3 12:45 63 2 12:06 | …" at bounding box center [895, 447] width 1347 height 572
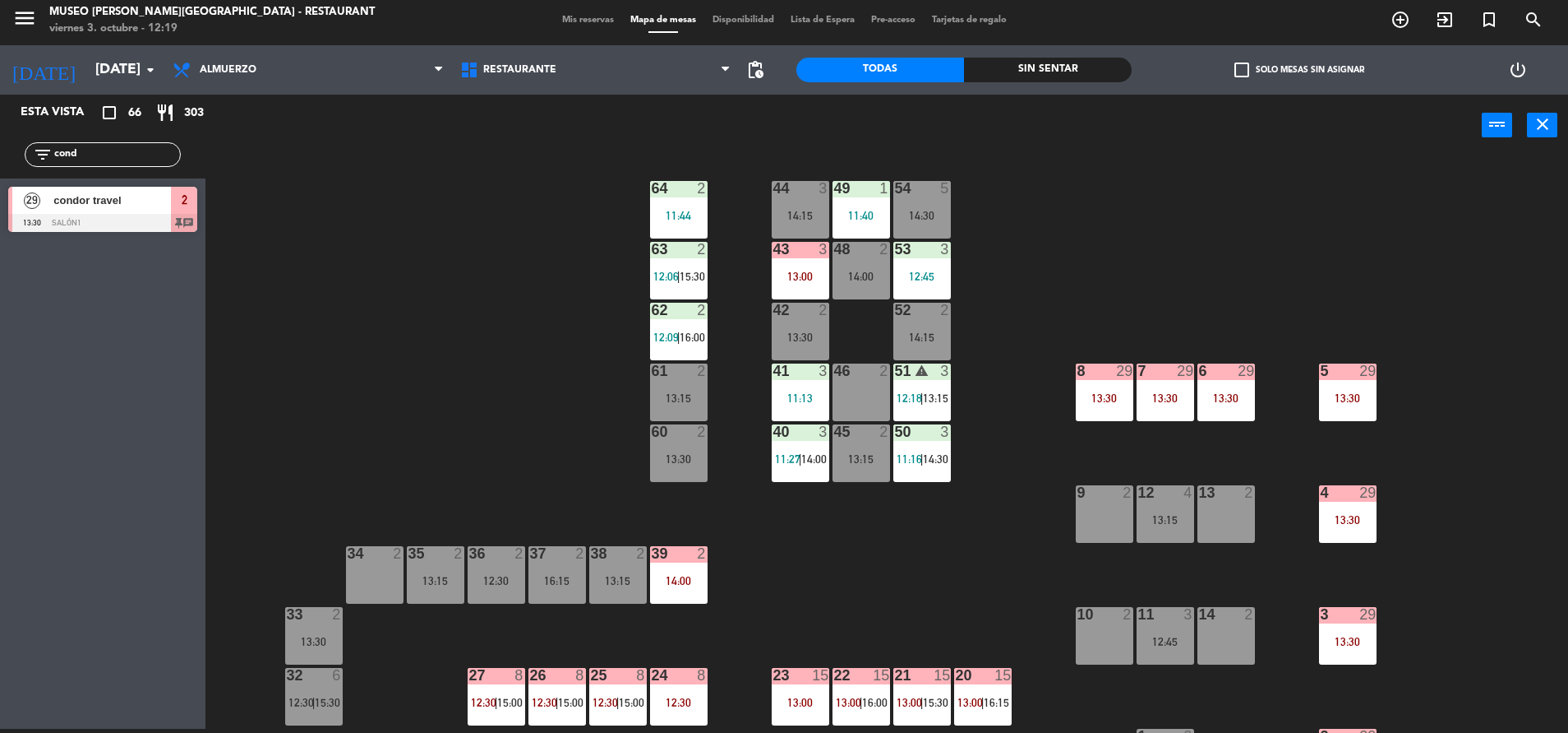
scroll to position [7, 0]
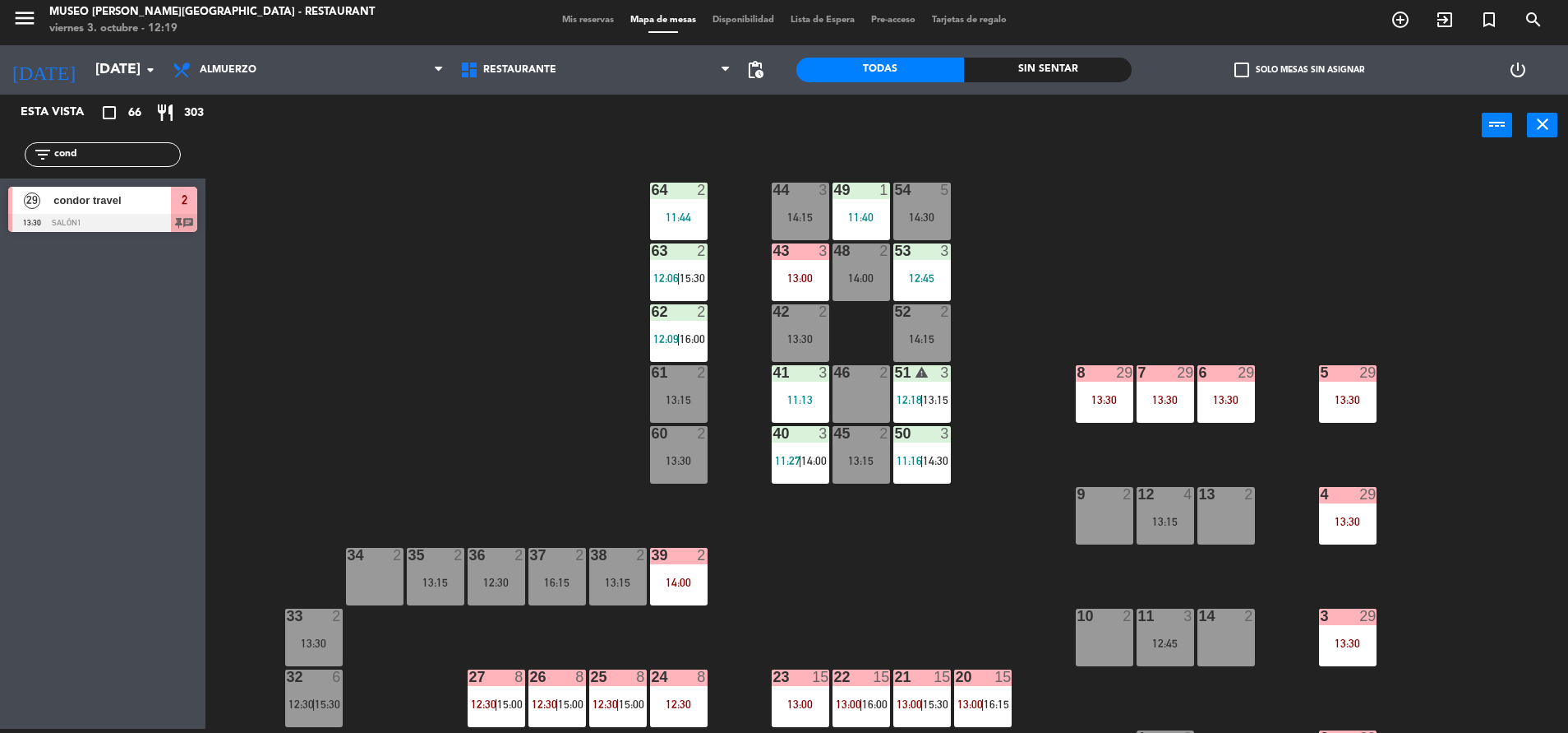
click at [792, 453] on span "11:27" at bounding box center [787, 460] width 25 height 13
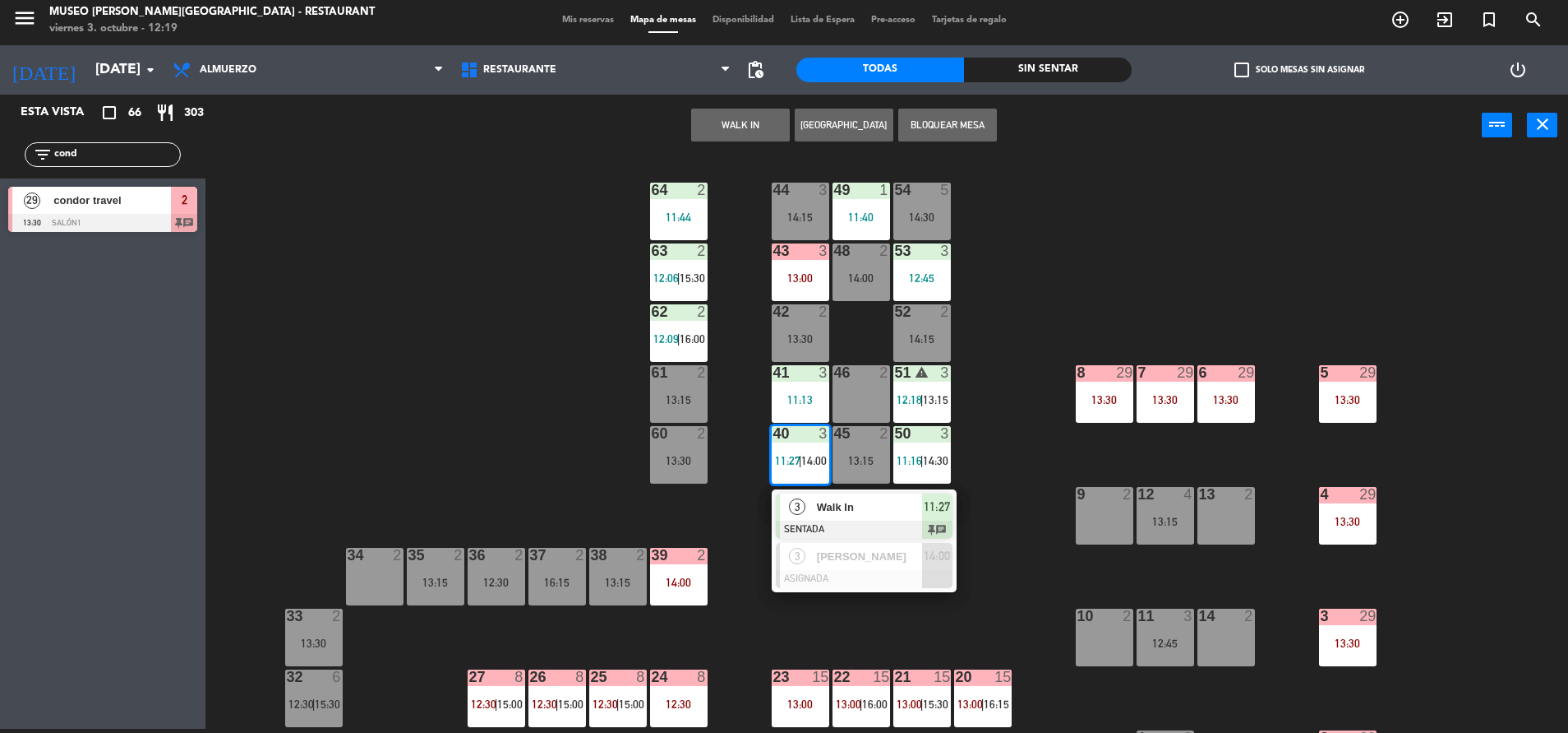
click at [862, 502] on span "Walk In" at bounding box center [869, 507] width 106 height 17
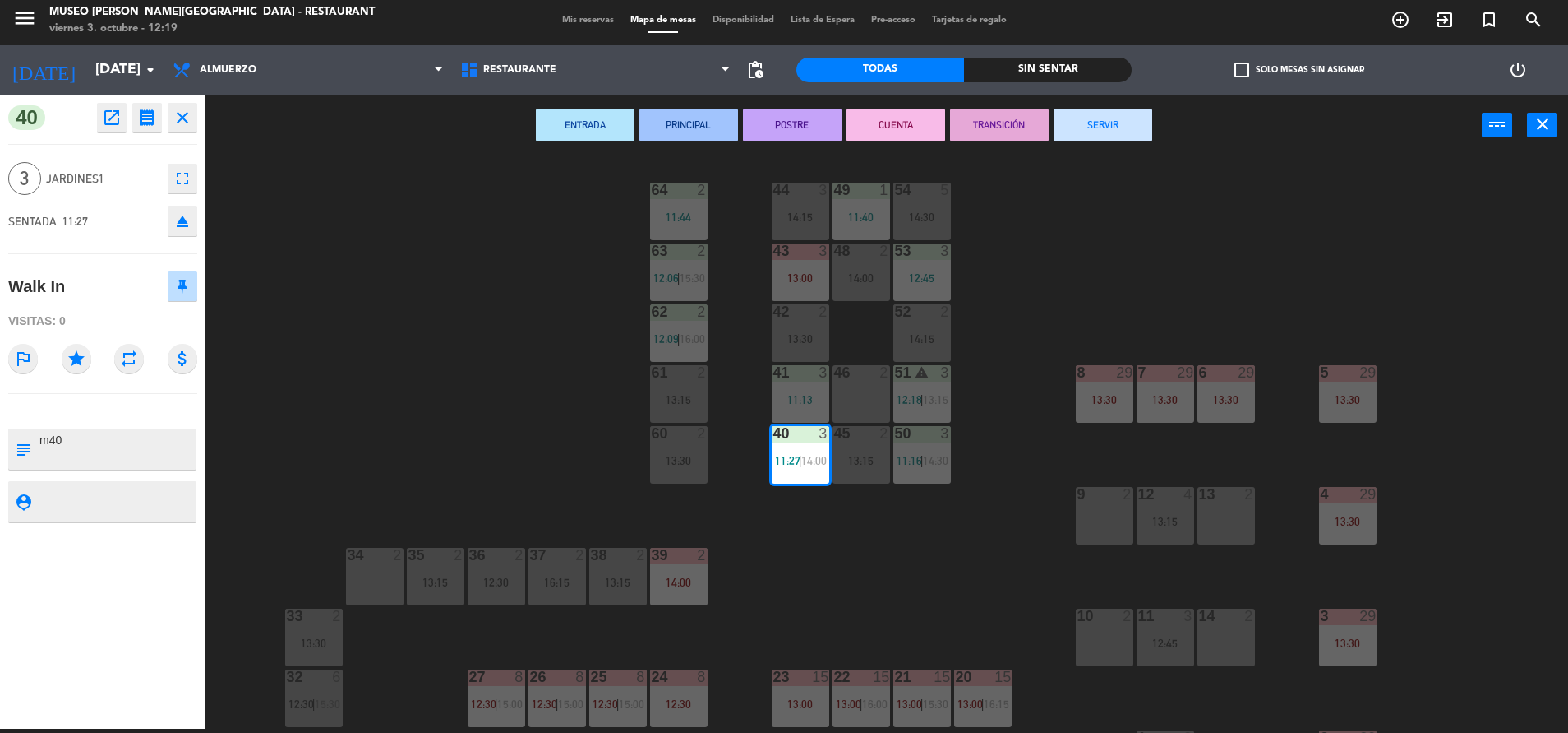
click at [991, 128] on button "TRANSICIÓN" at bounding box center [1000, 124] width 99 height 33
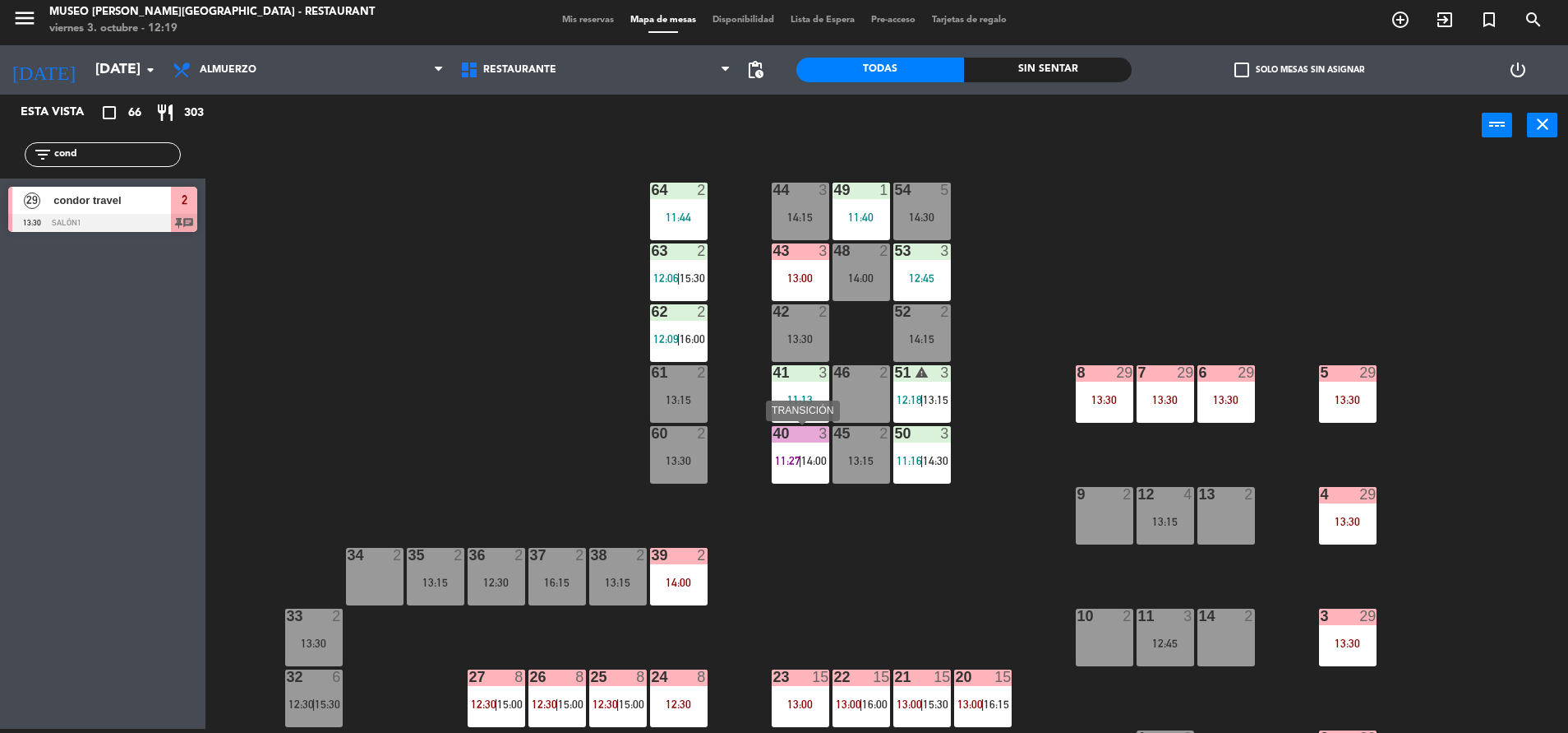
click at [815, 455] on span "14:00" at bounding box center [814, 460] width 25 height 13
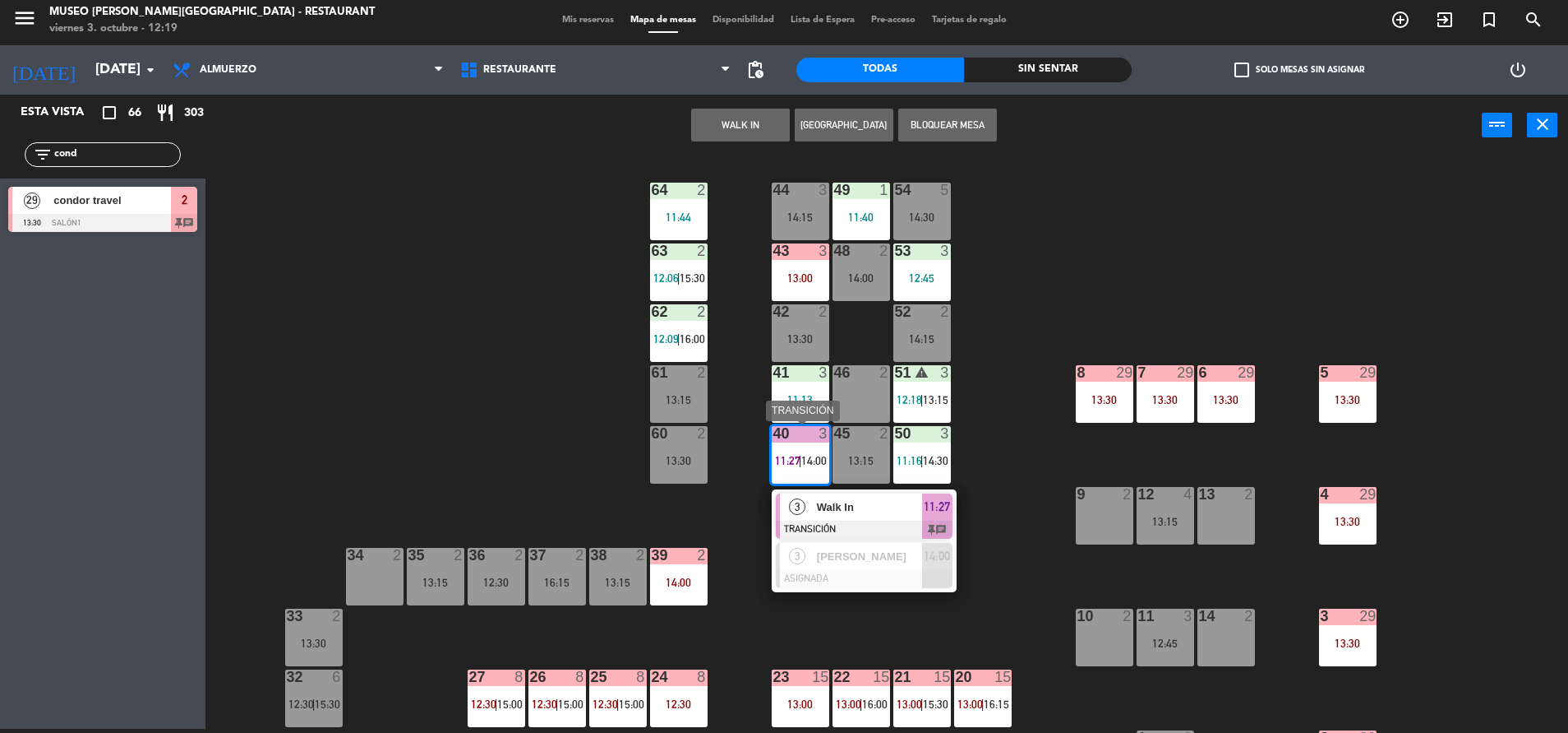
click at [875, 498] on span "Walk In" at bounding box center [869, 507] width 106 height 17
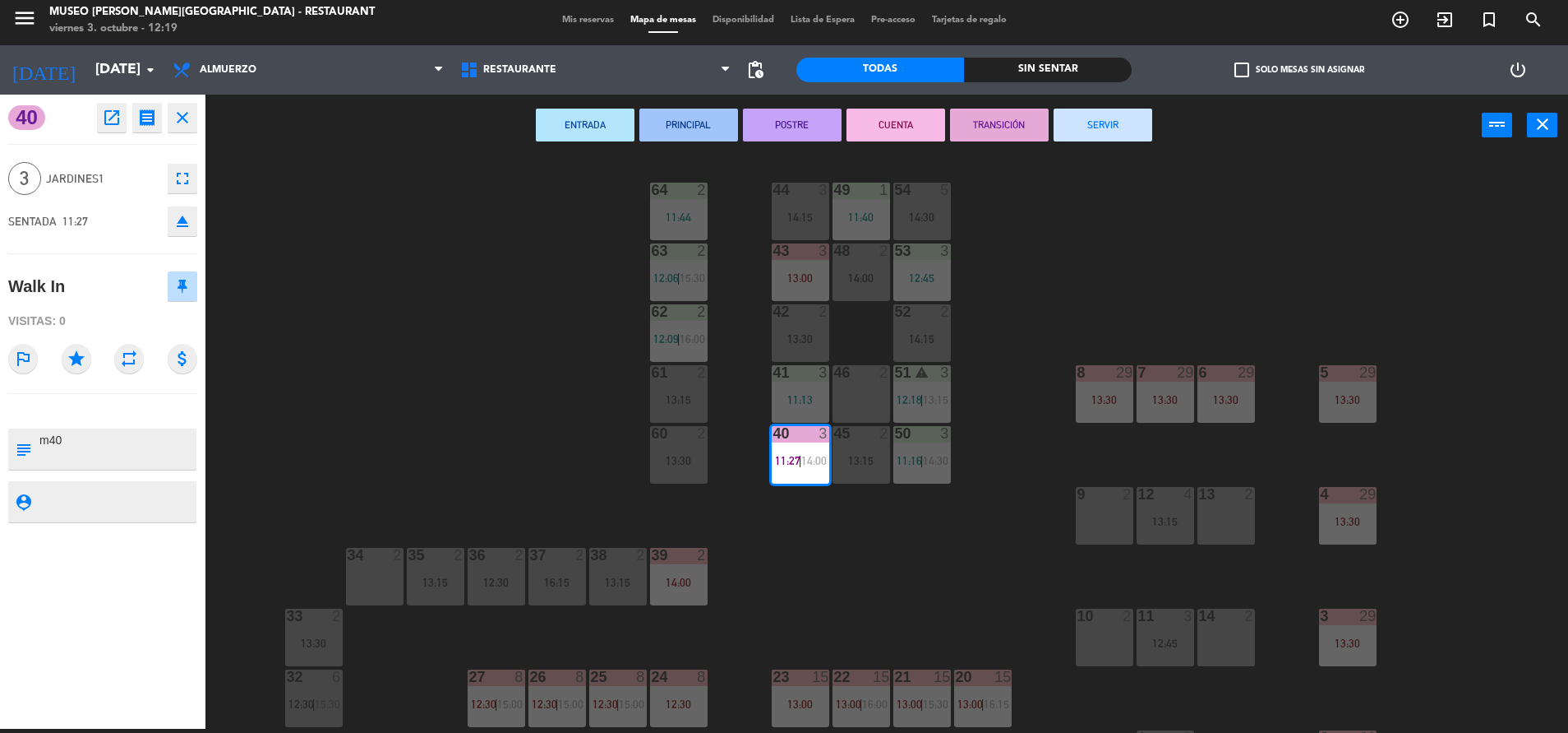
click at [856, 614] on div "44 3 14:15 49 1 11:40 54 5 14:30 64 2 11:44 48 2 14:00 53 3 12:45 63 2 12:06 | …" at bounding box center [895, 447] width 1347 height 572
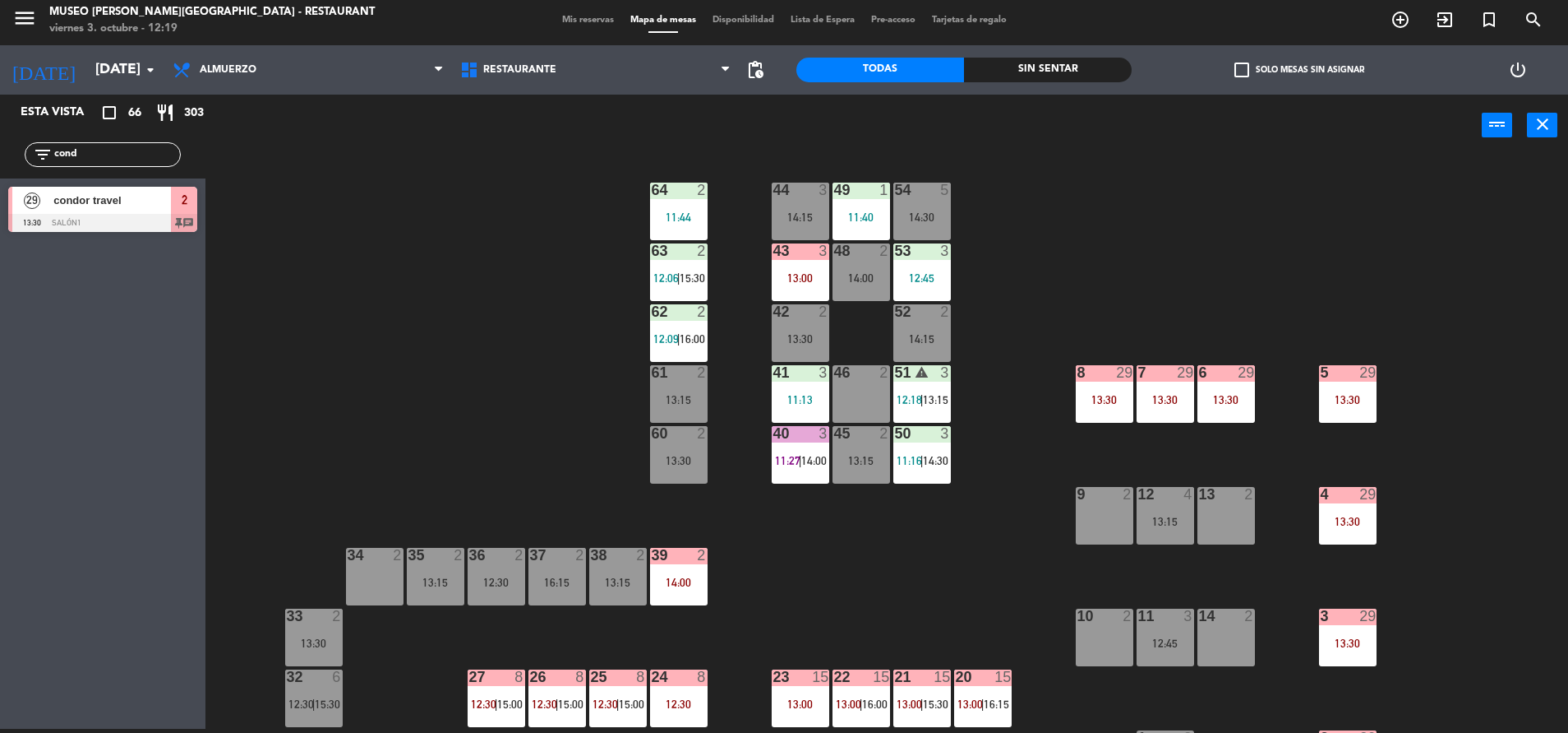
click at [790, 361] on div "42 2 13:30" at bounding box center [801, 333] width 58 height 58
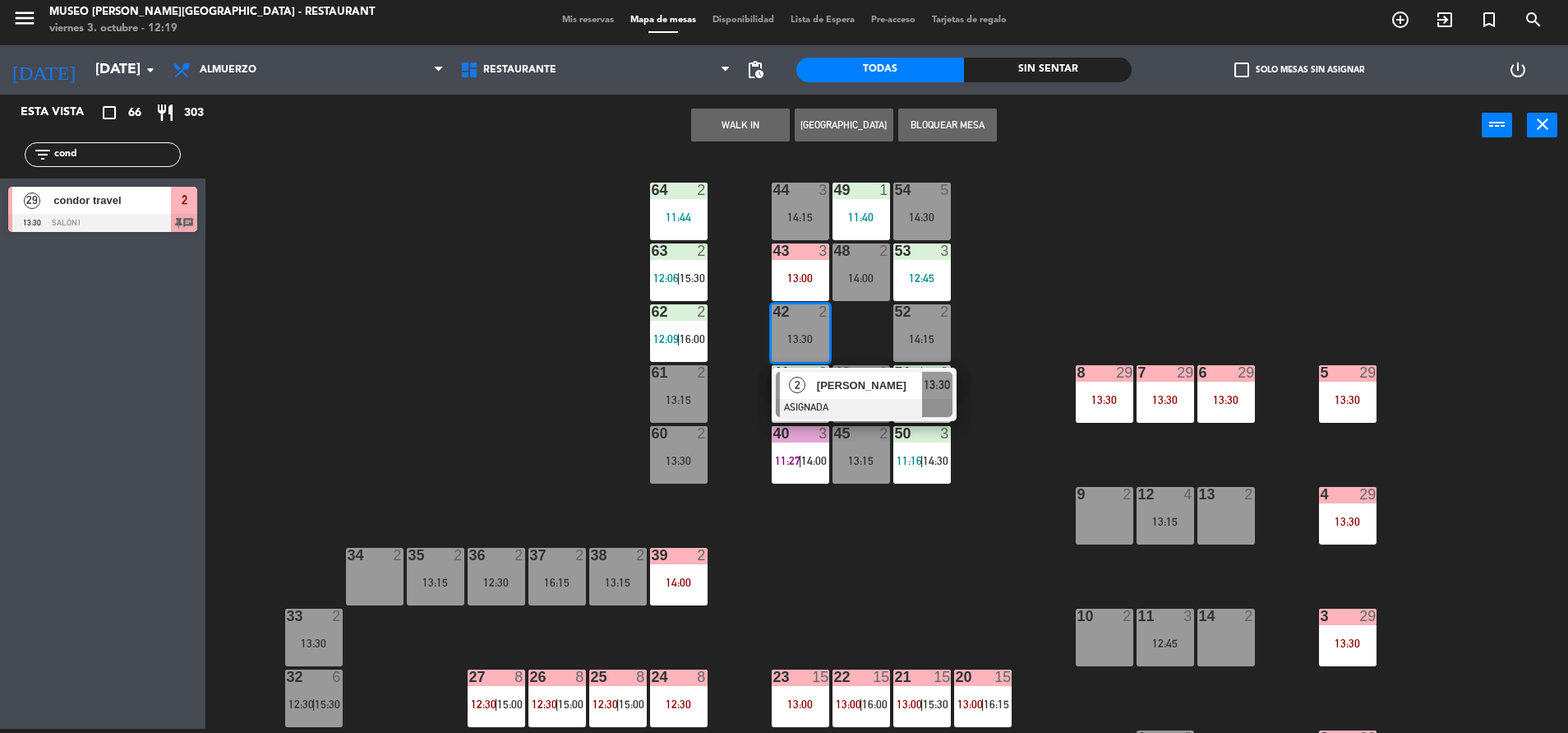
click at [992, 399] on div "44 3 14:15 49 1 11:40 54 5 14:30 64 2 11:44 48 2 14:00 53 3 12:45 63 2 12:06 | …" at bounding box center [895, 447] width 1347 height 572
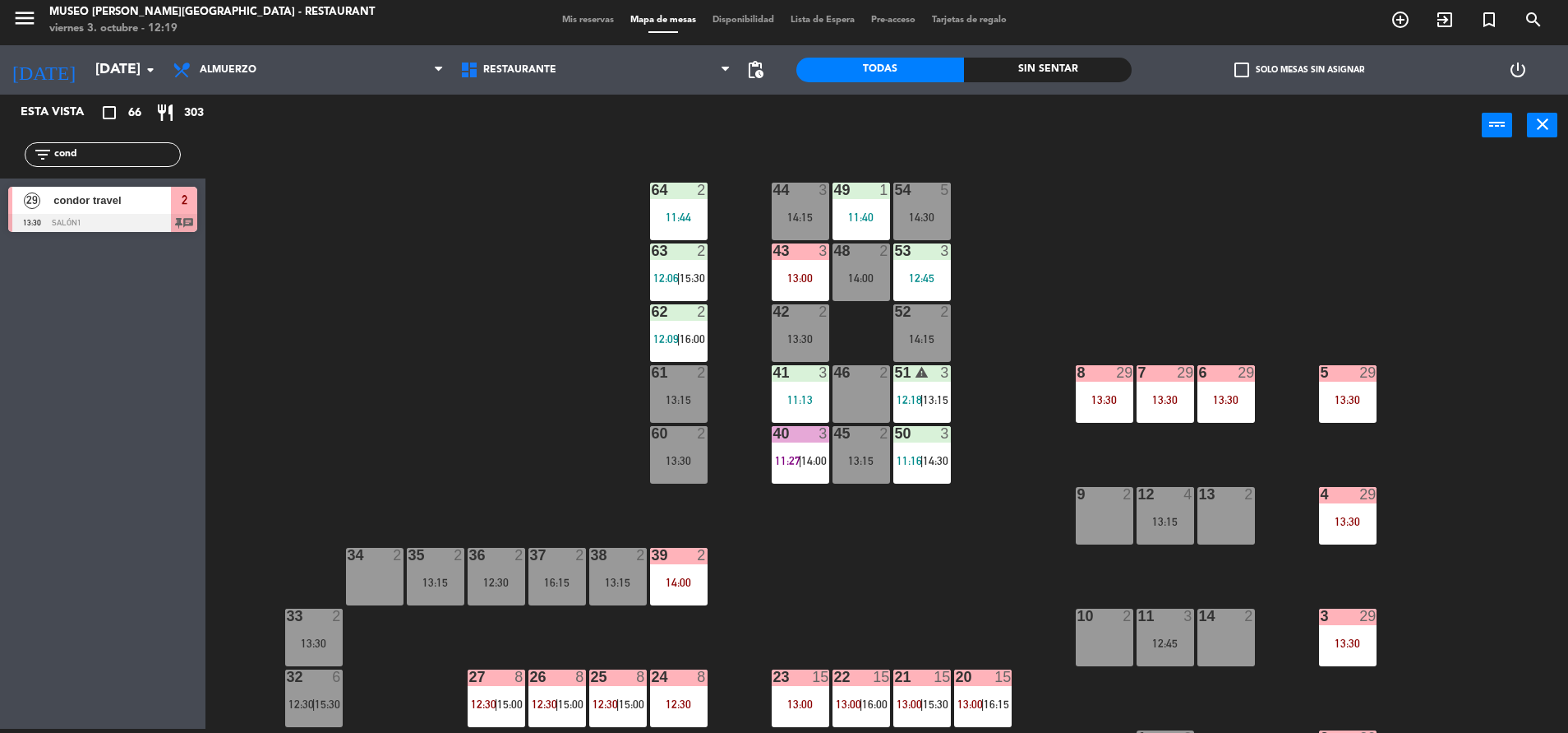
click at [790, 401] on div "11:13" at bounding box center [801, 399] width 58 height 11
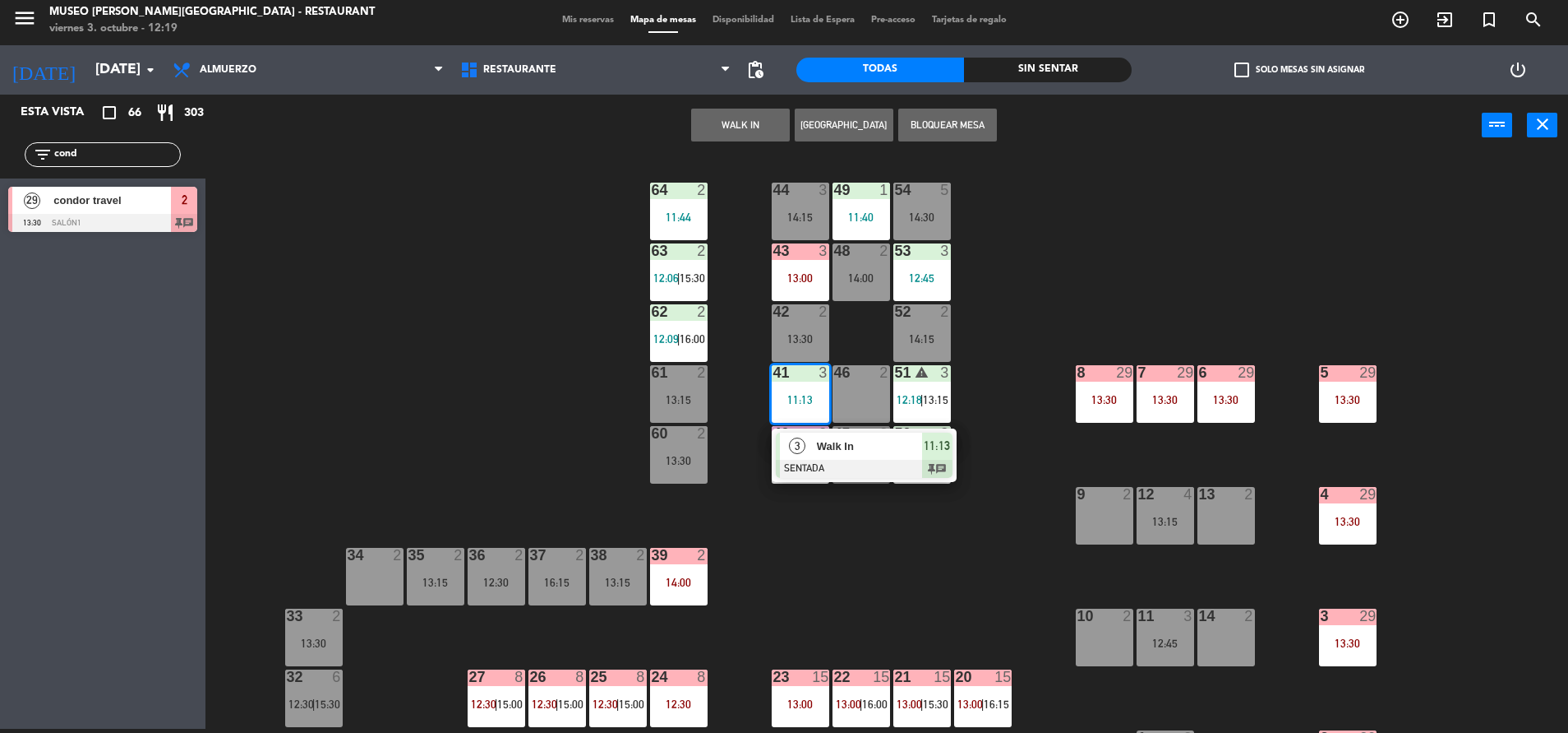
click at [880, 460] on div at bounding box center [863, 468] width 177 height 18
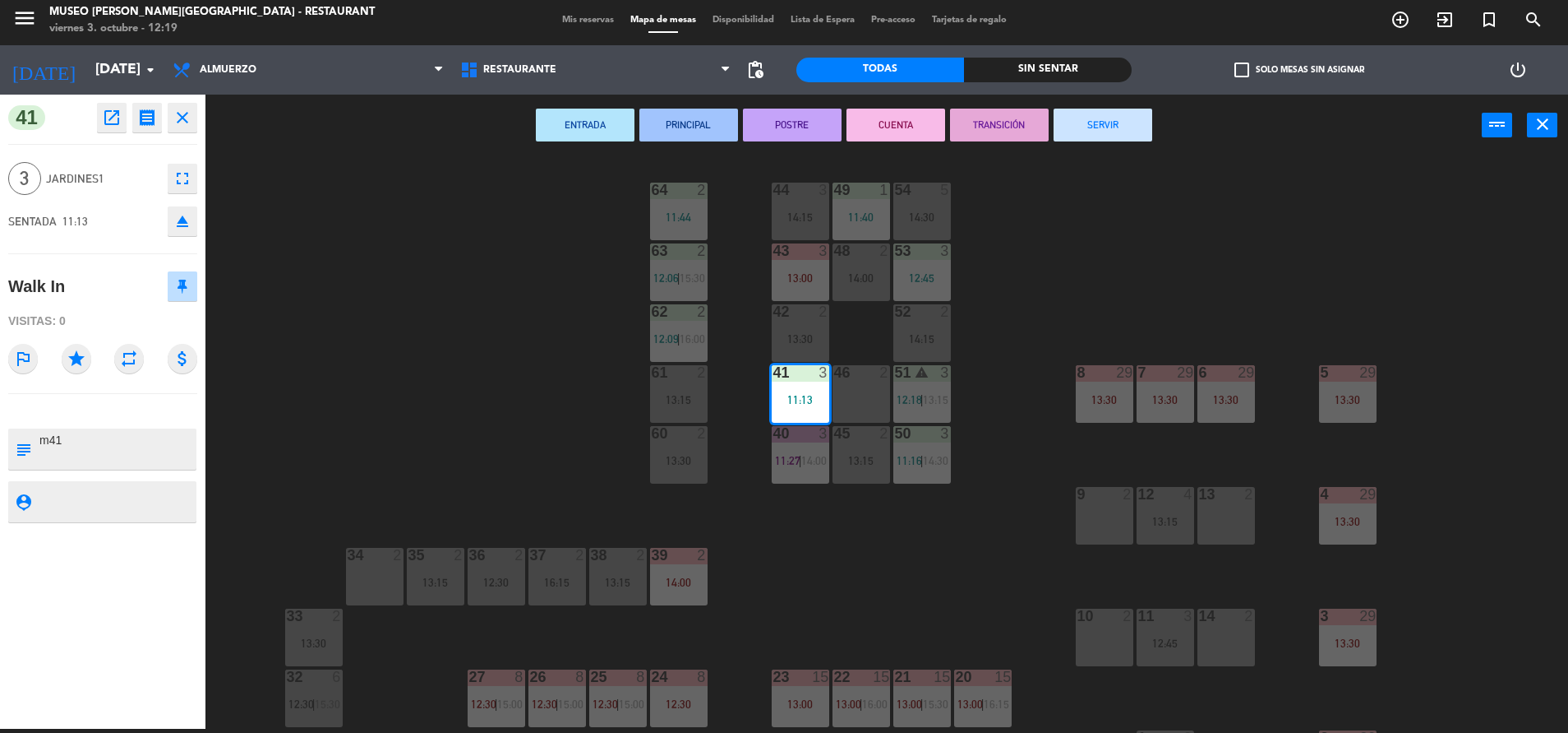
click at [887, 106] on div "ENTRADA PRINCIPAL POSTRE CUENTA TRANSICIÓN SERVIR power_input close" at bounding box center [844, 125] width 1276 height 63
click at [887, 115] on button "CUENTA" at bounding box center [896, 124] width 99 height 33
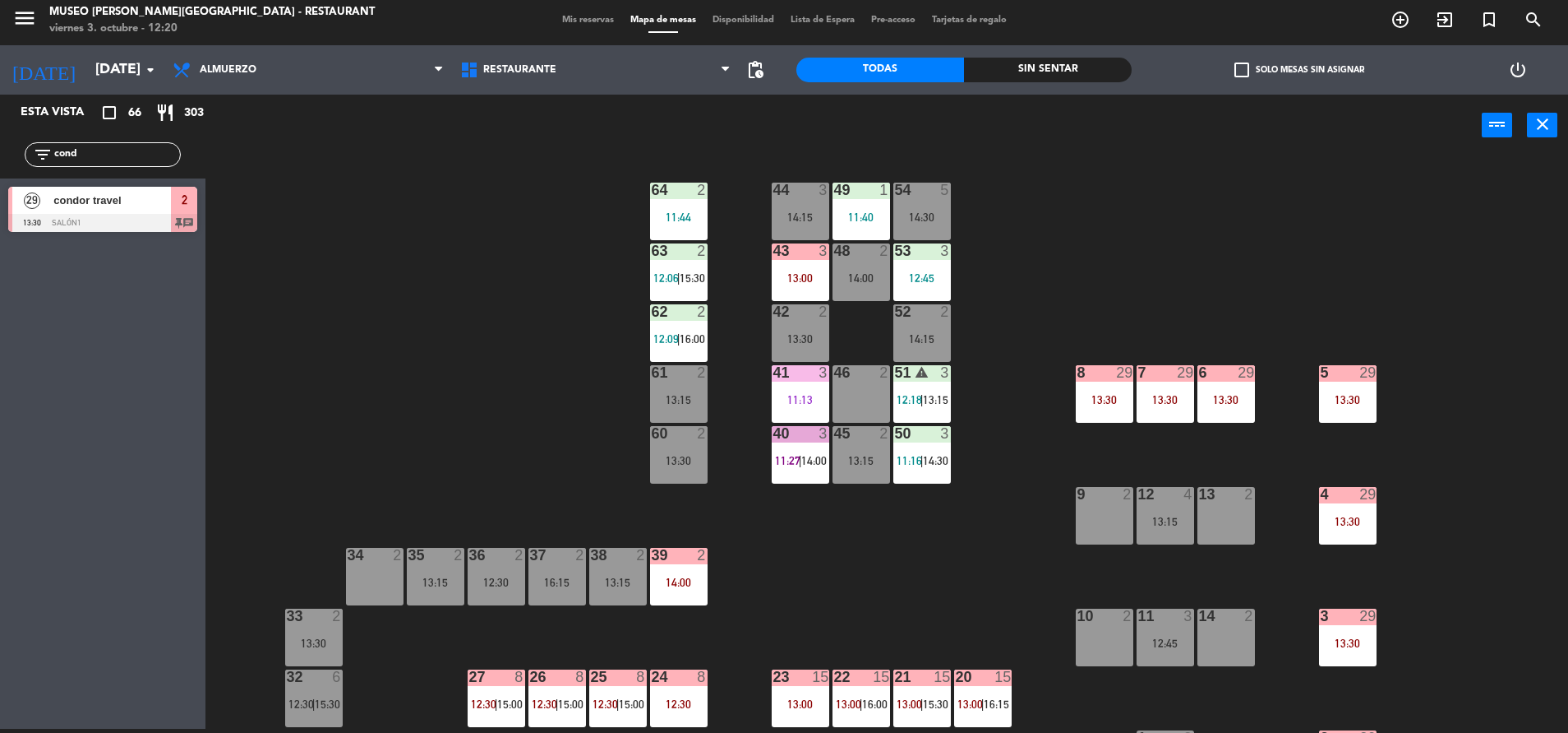
click at [669, 571] on div "39 2 14:00" at bounding box center [679, 577] width 58 height 58
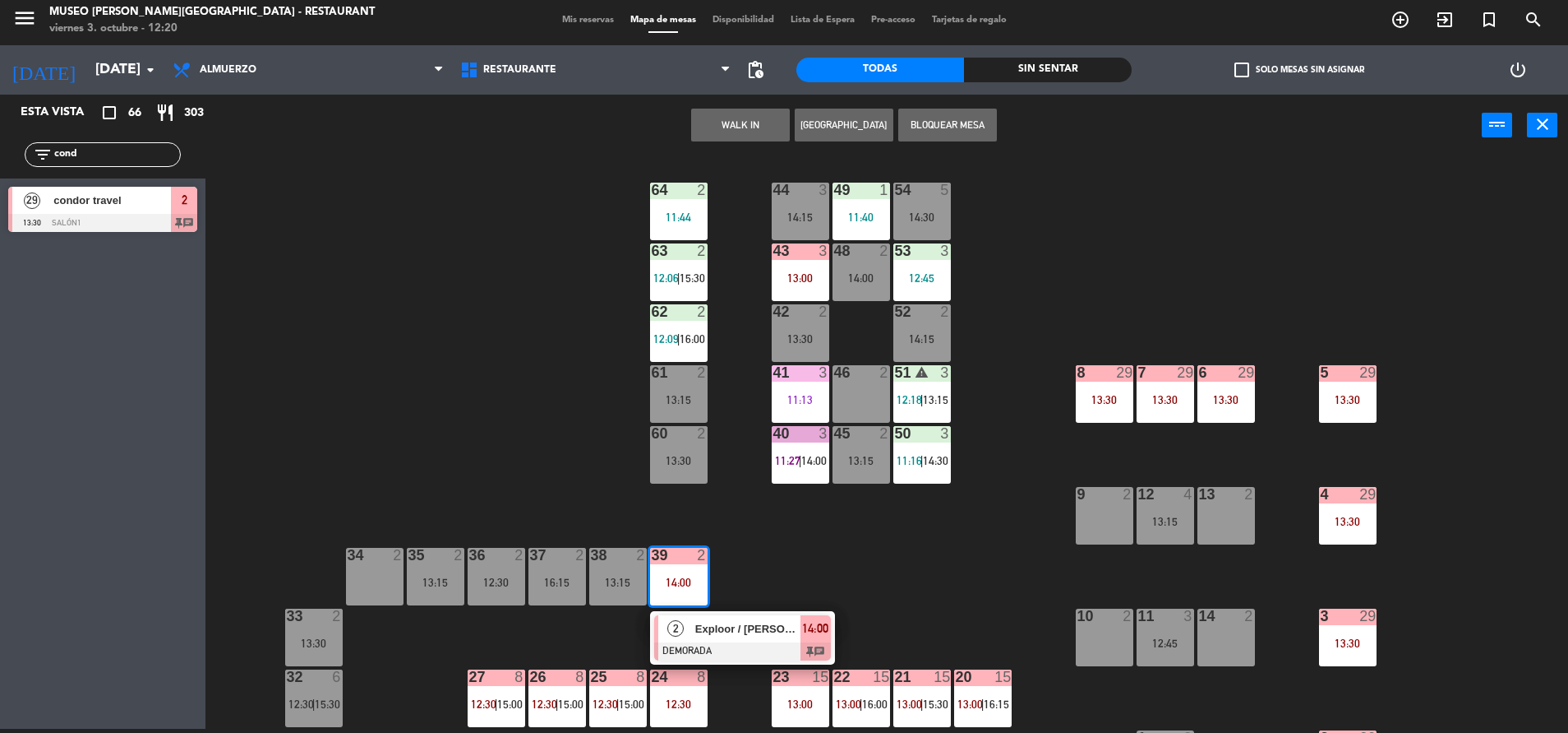
click at [747, 650] on div at bounding box center [742, 651] width 177 height 18
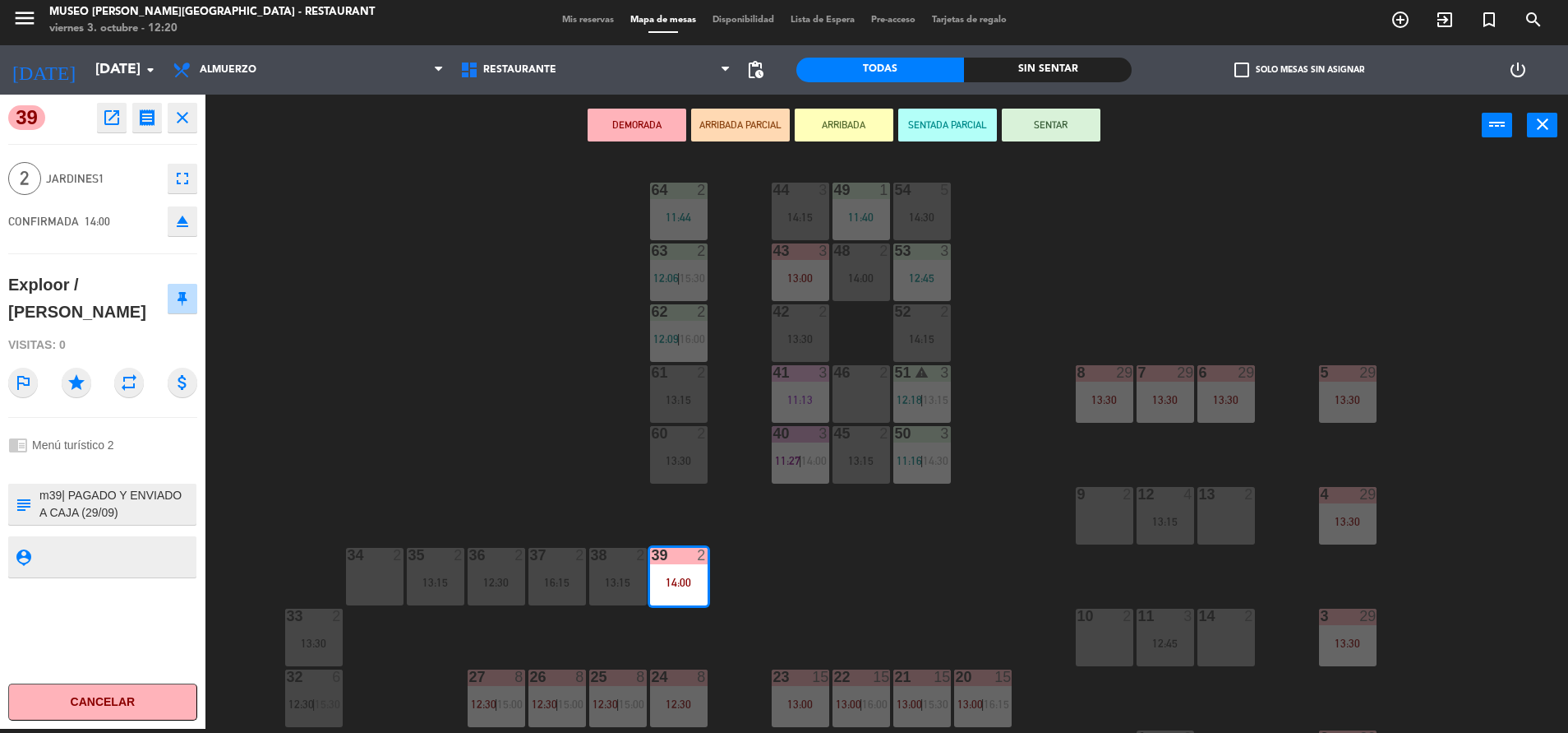
click at [117, 144] on hr at bounding box center [103, 144] width 189 height 1
click at [111, 99] on div "39 open_in_new receipt 2:00 PM [DATE] 2 personas Exploor / [PERSON_NAME] 39 EXP…" at bounding box center [103, 411] width 206 height 634
click at [111, 119] on icon "open_in_new" at bounding box center [111, 117] width 20 height 20
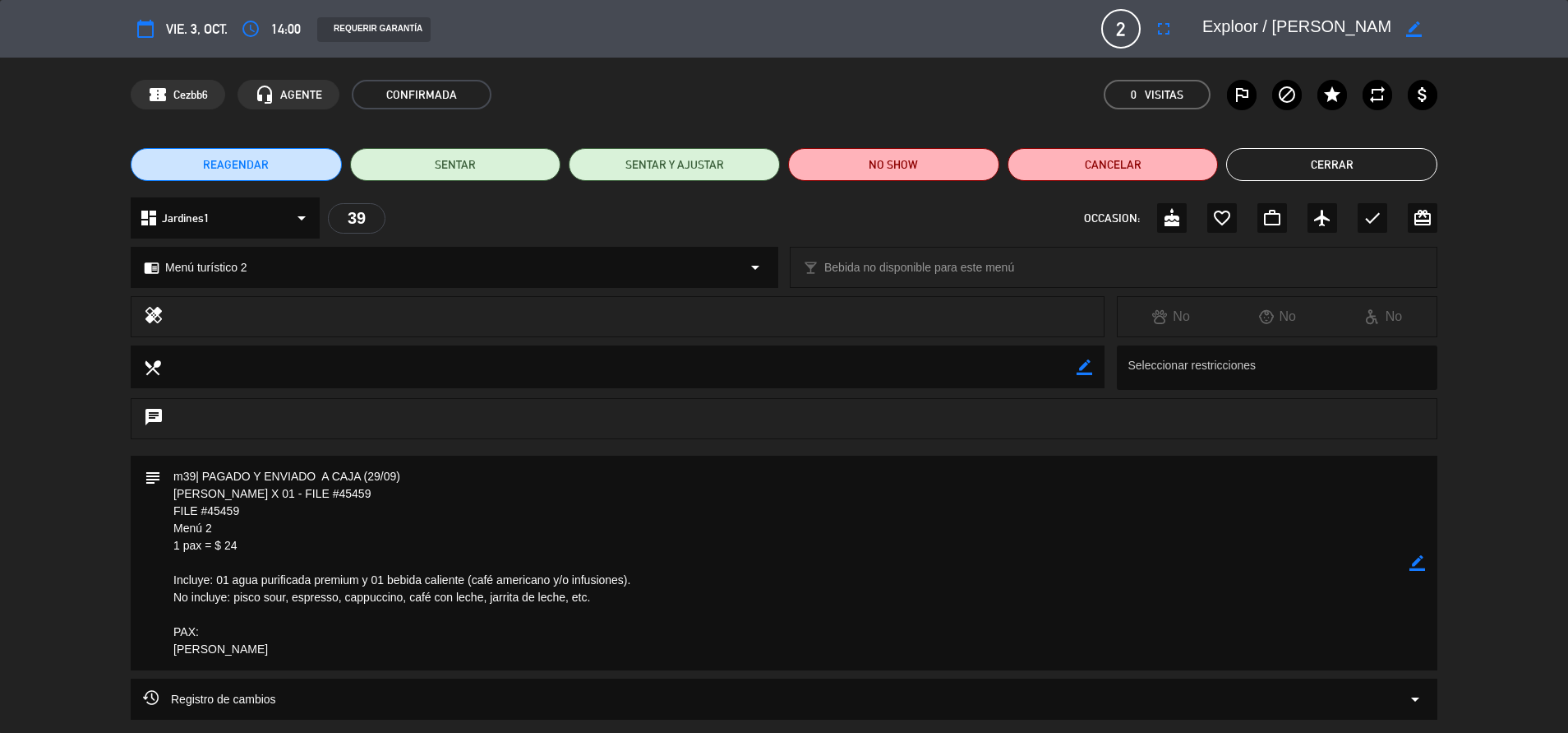
click at [1331, 153] on button "Cerrar" at bounding box center [1332, 164] width 211 height 33
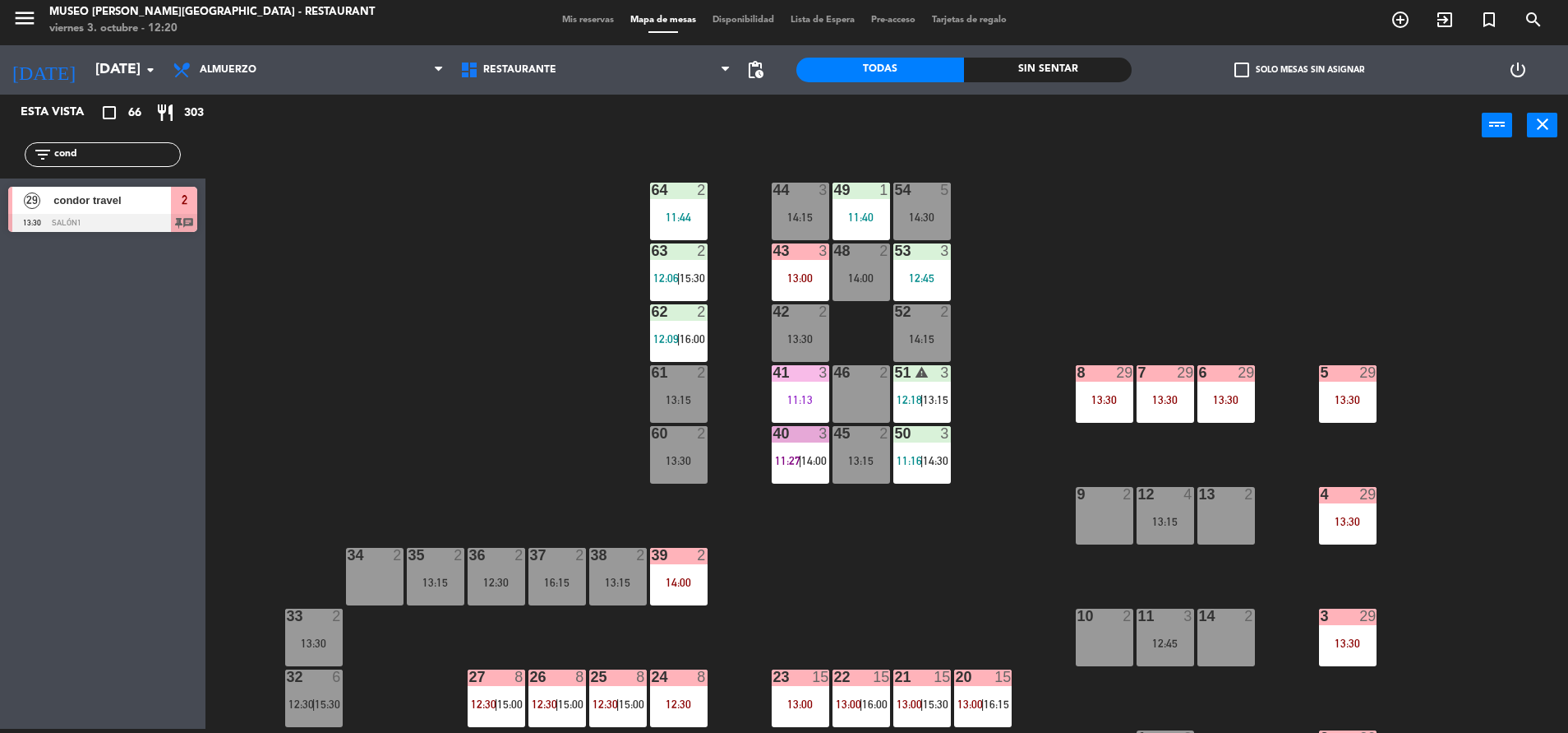
click at [804, 276] on div "13:00" at bounding box center [801, 278] width 58 height 11
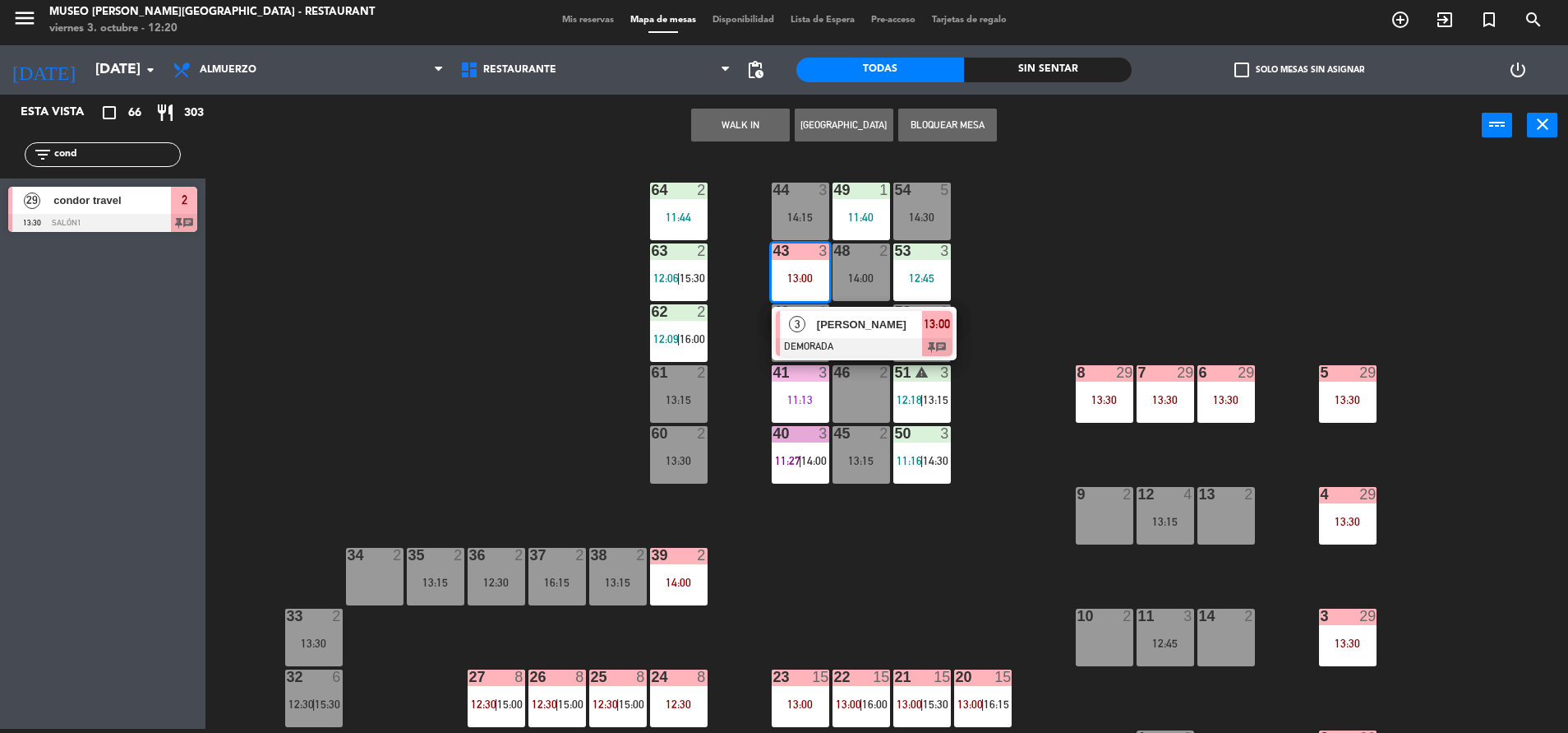
click at [850, 324] on span "[PERSON_NAME]" at bounding box center [869, 324] width 106 height 17
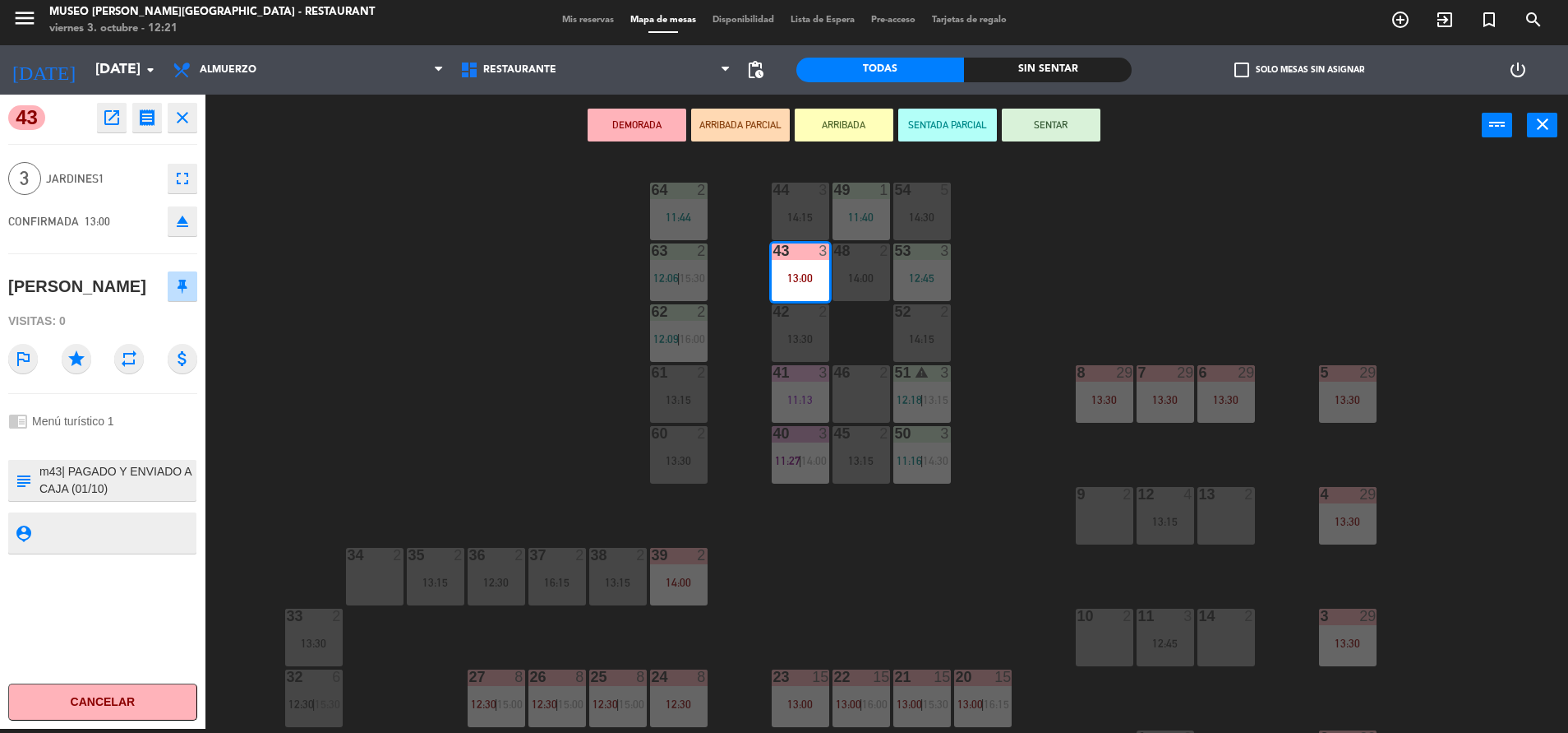
click at [449, 307] on div "44 3 14:15 49 1 11:40 54 5 14:30 64 2 11:44 48 2 14:00 53 3 12:45 63 2 12:06 | …" at bounding box center [895, 447] width 1347 height 572
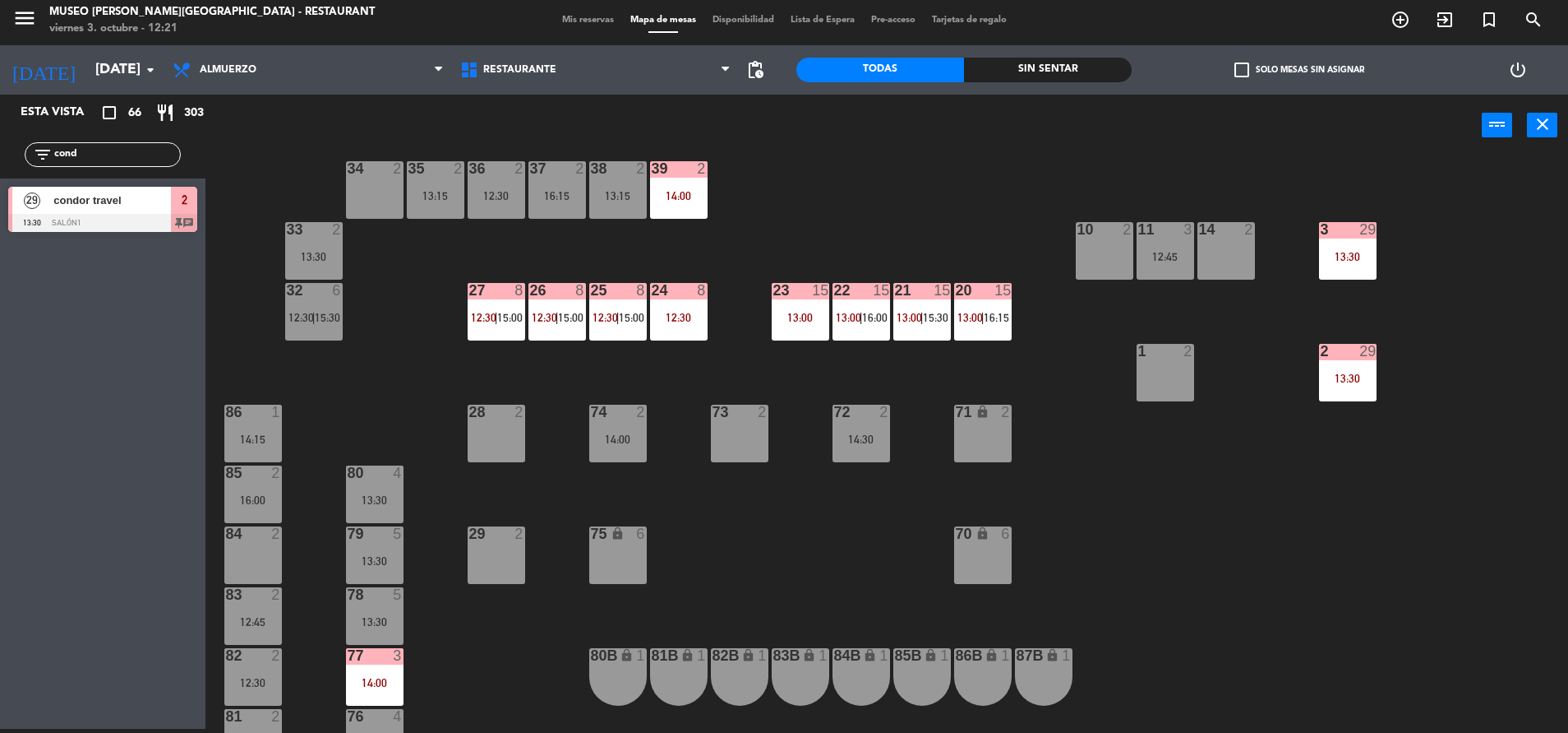
scroll to position [397, 0]
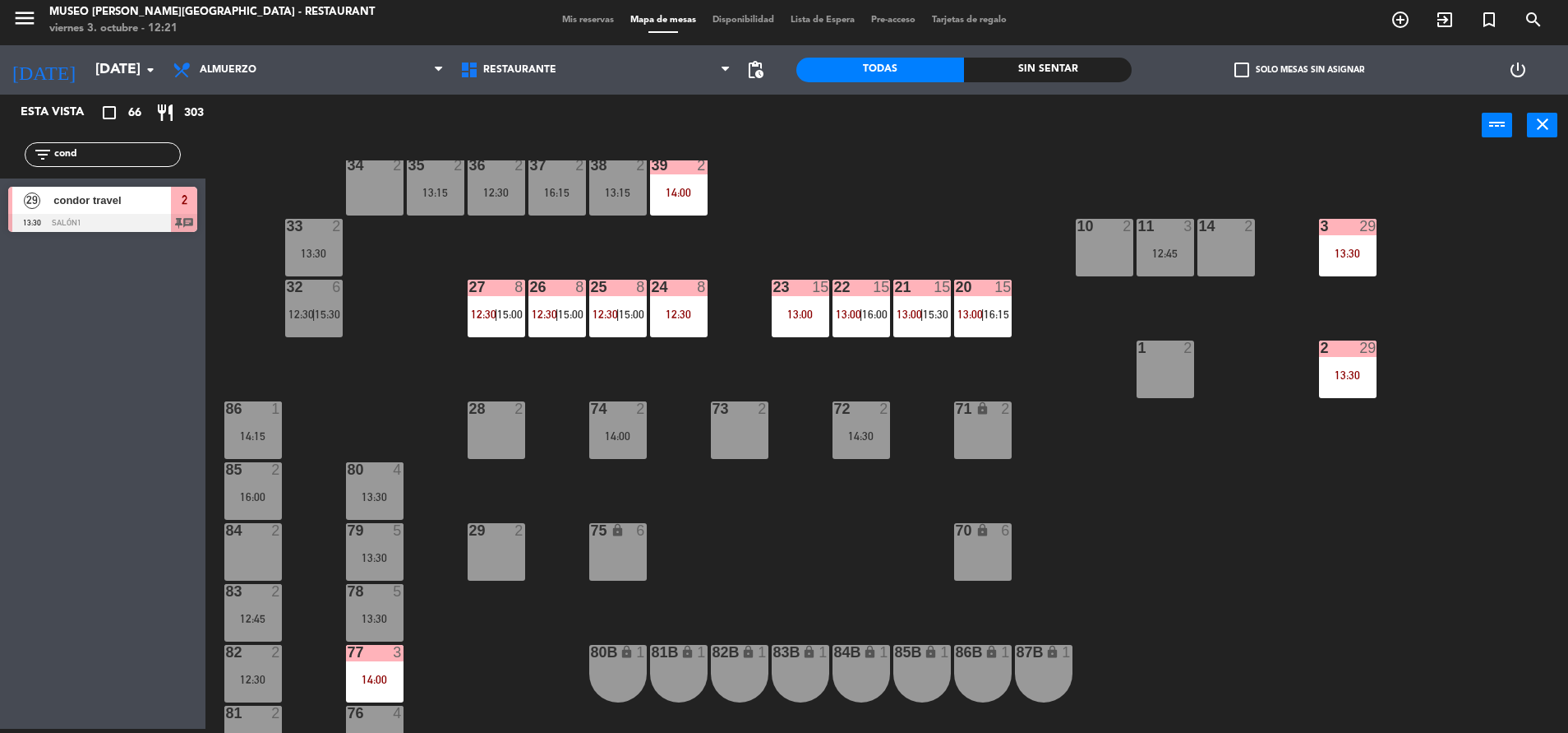
click at [808, 306] on div "23 15 13:00" at bounding box center [801, 309] width 58 height 58
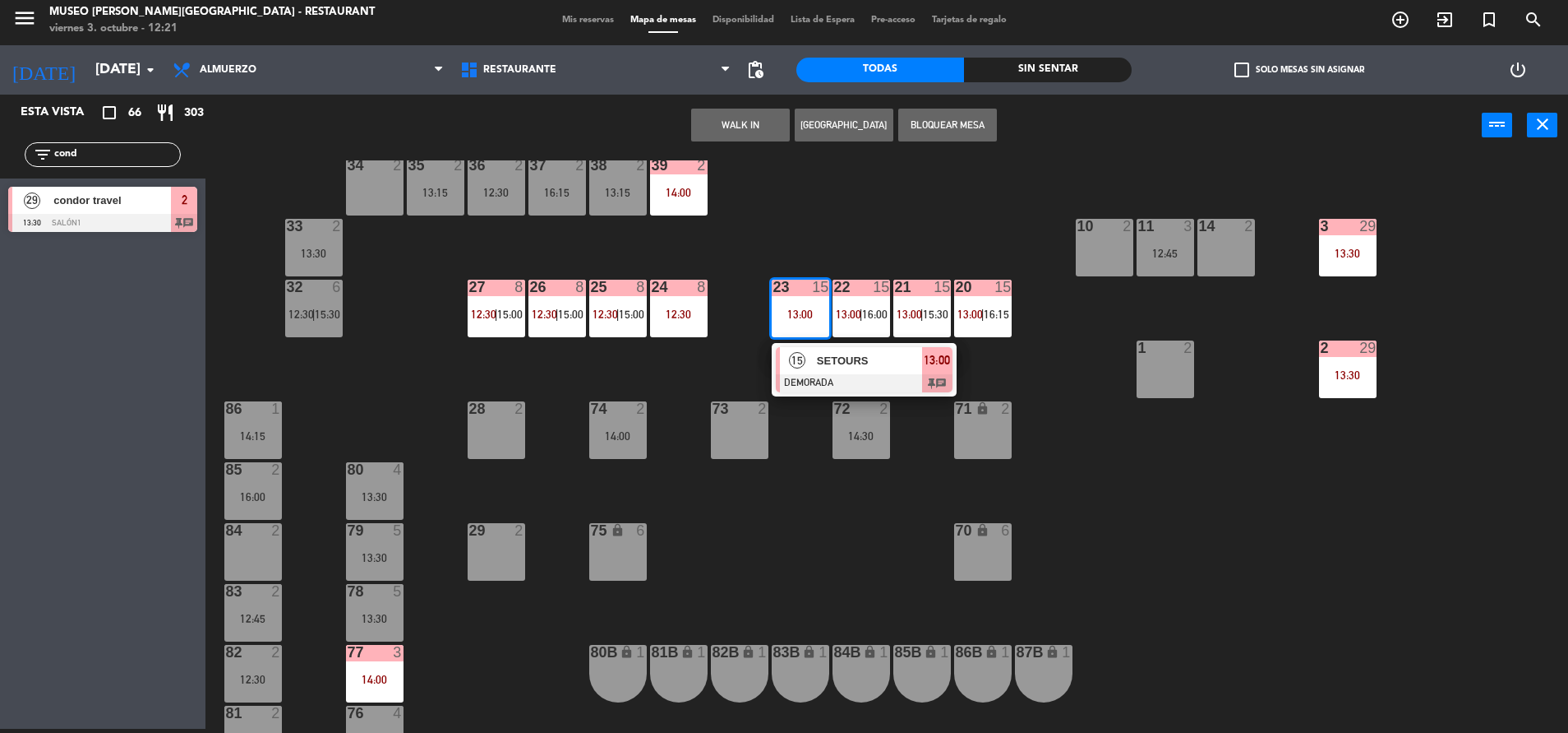
click at [680, 475] on div "44 3 14:15 49 1 11:40 54 5 14:30 64 2 11:44 48 2 14:00 53 3 12:45 63 2 12:06 | …" at bounding box center [895, 447] width 1347 height 572
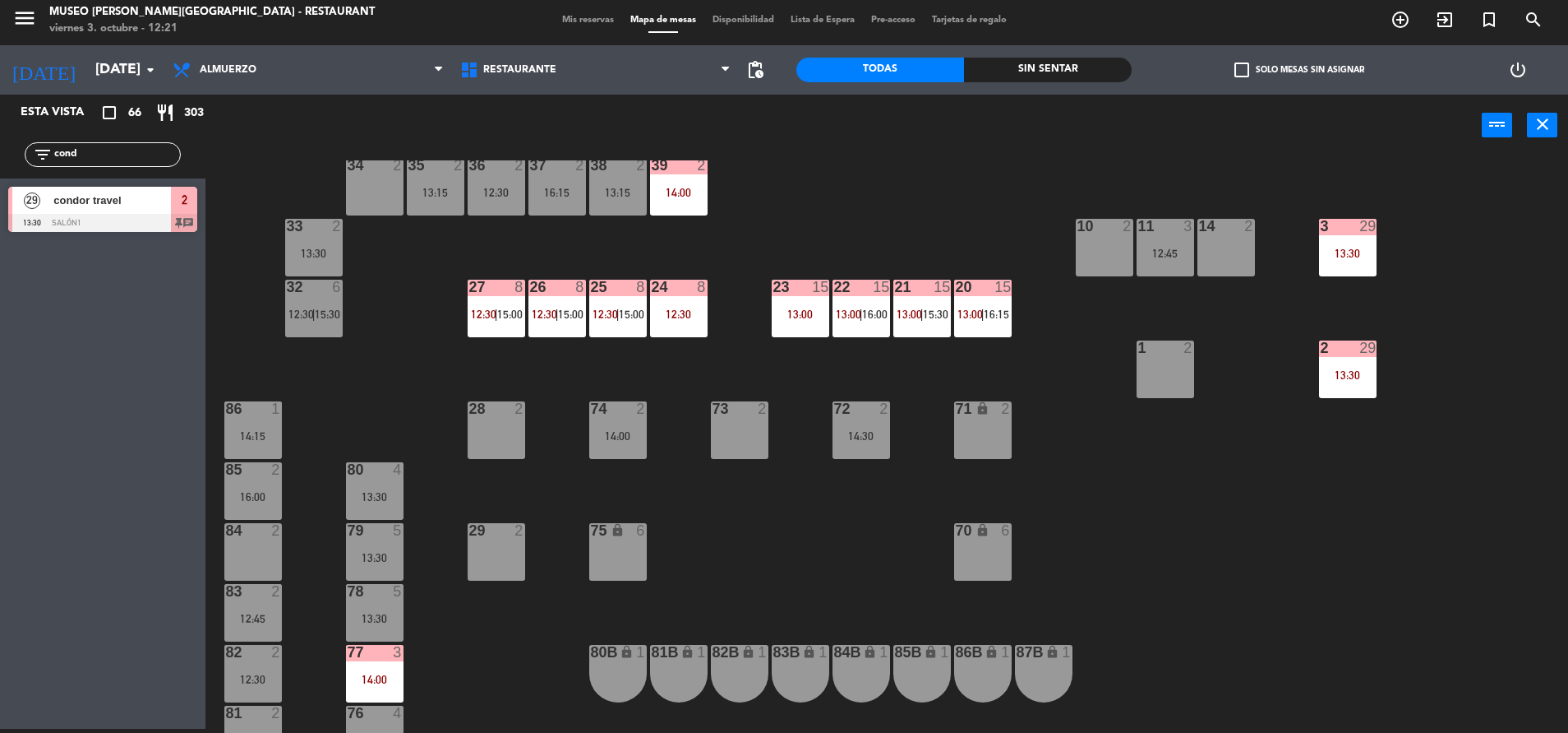
click at [378, 658] on div at bounding box center [374, 653] width 27 height 15
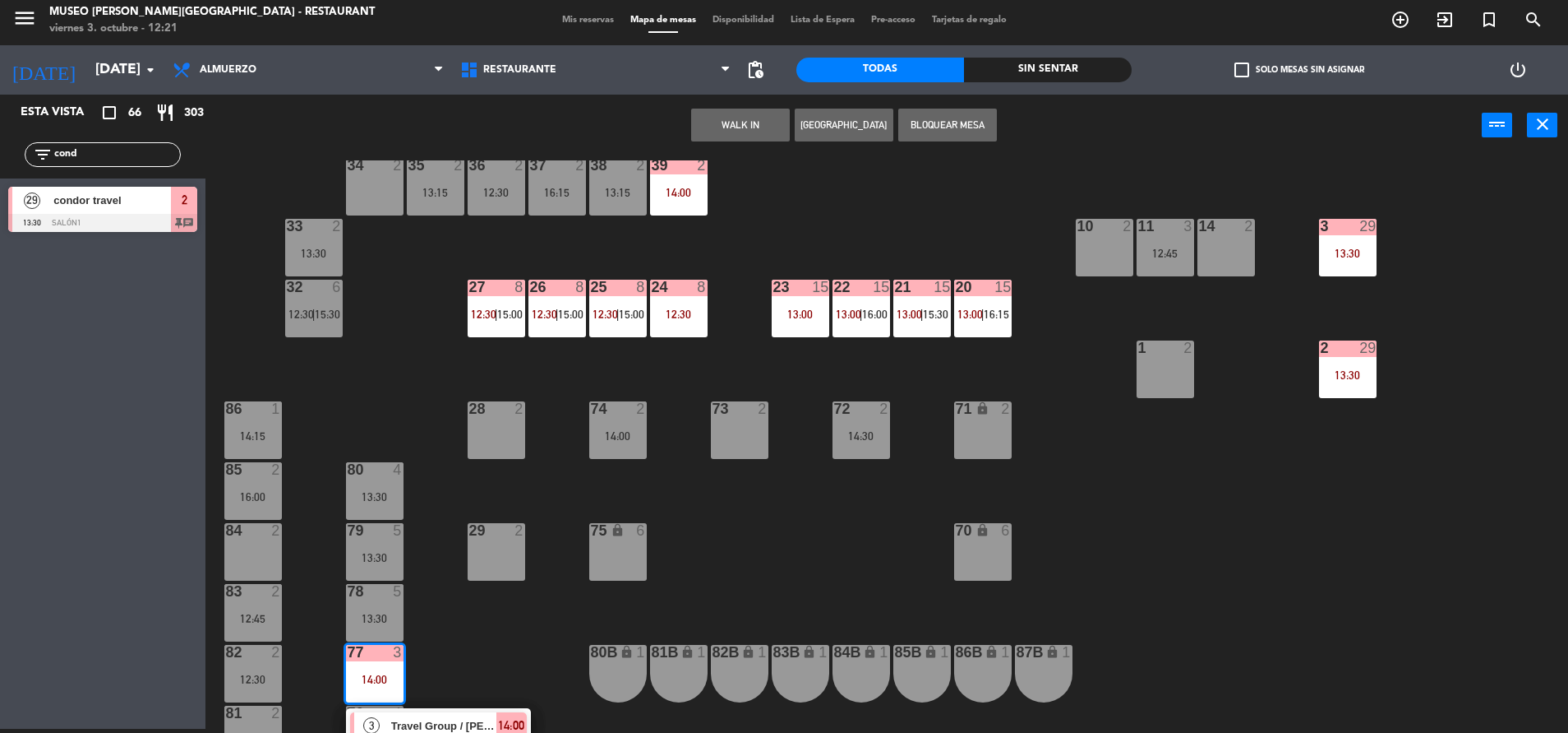
click at [453, 709] on div "3 Travel Group / [PERSON_NAME] X 03 DEMORADA 14:00 chat" at bounding box center [438, 734] width 185 height 53
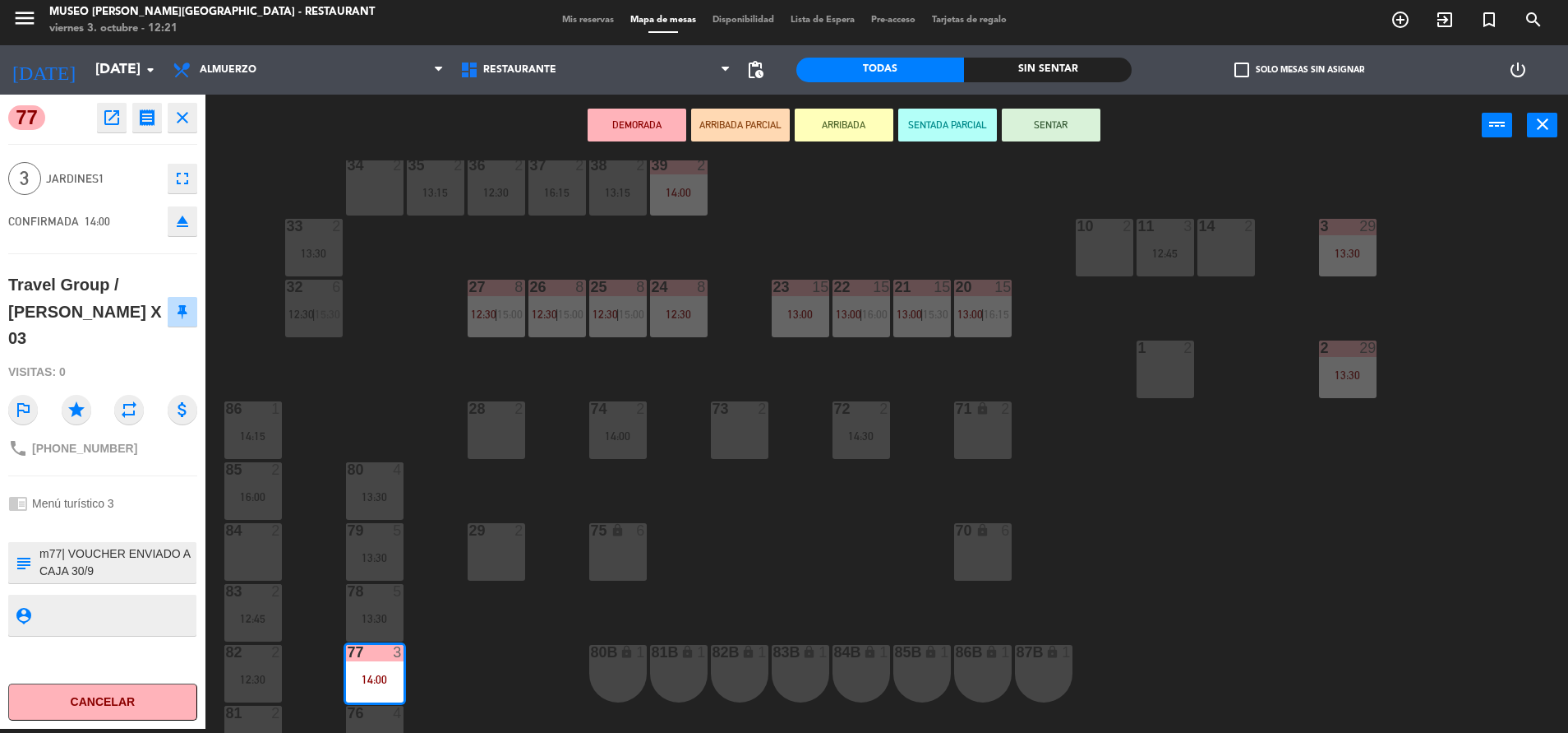
click at [133, 545] on textarea at bounding box center [116, 562] width 157 height 35
click at [748, 560] on div "44 3 14:15 49 1 11:40 54 5 14:30 64 2 11:44 48 2 14:00 53 3 12:45 63 2 12:06 | …" at bounding box center [895, 447] width 1347 height 572
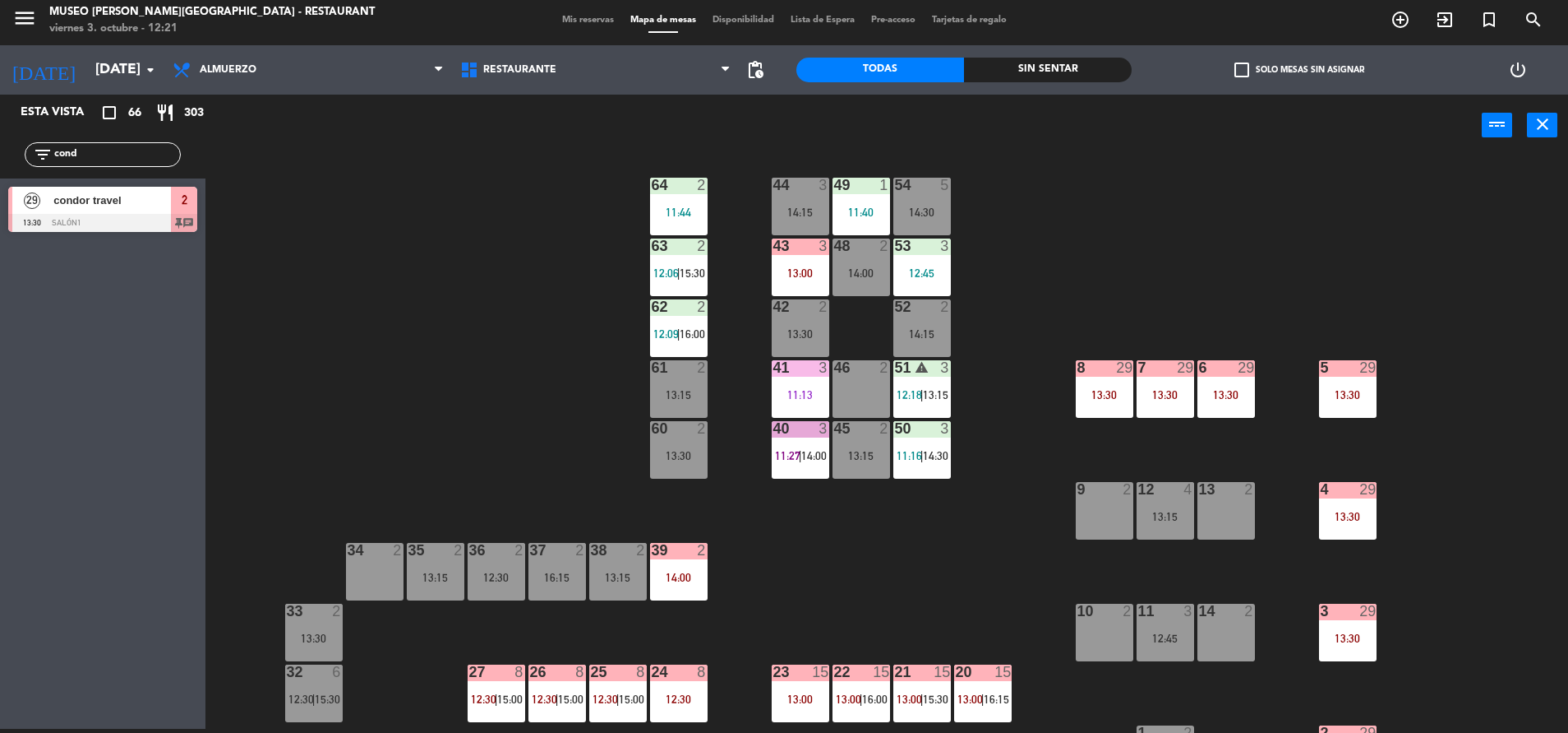
scroll to position [0, 0]
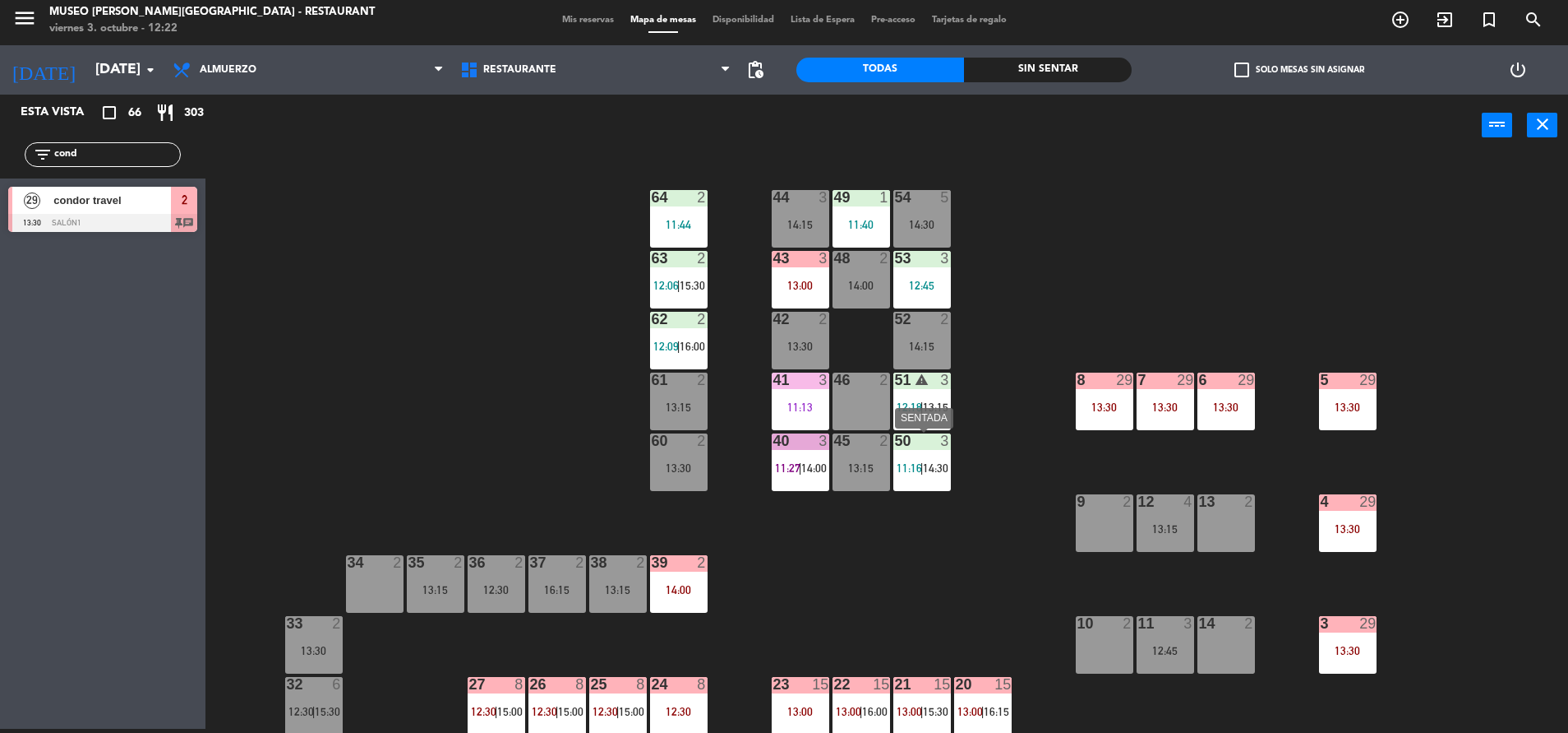
click at [924, 467] on span "|" at bounding box center [922, 467] width 4 height 13
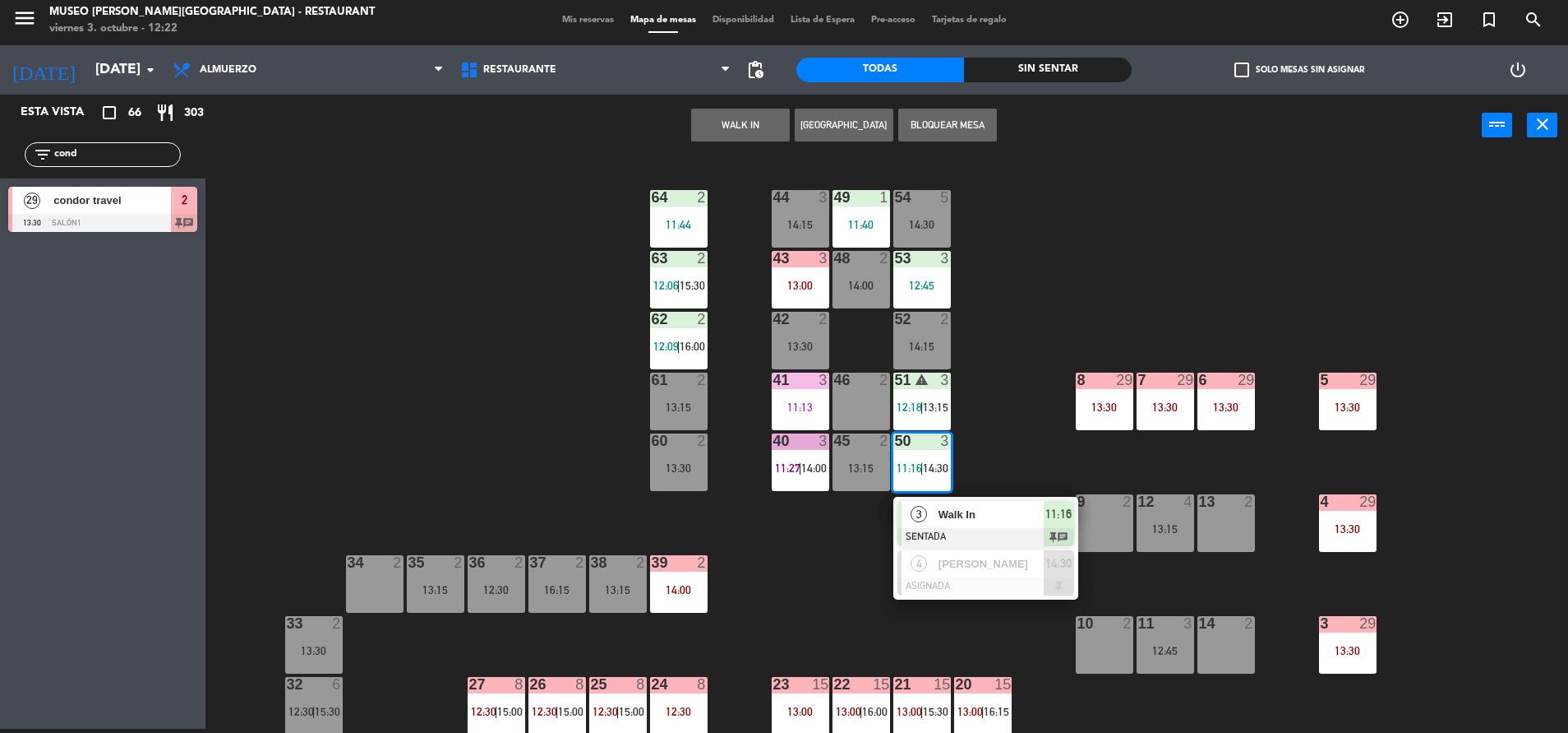
click at [977, 522] on span "Walk In" at bounding box center [991, 514] width 106 height 17
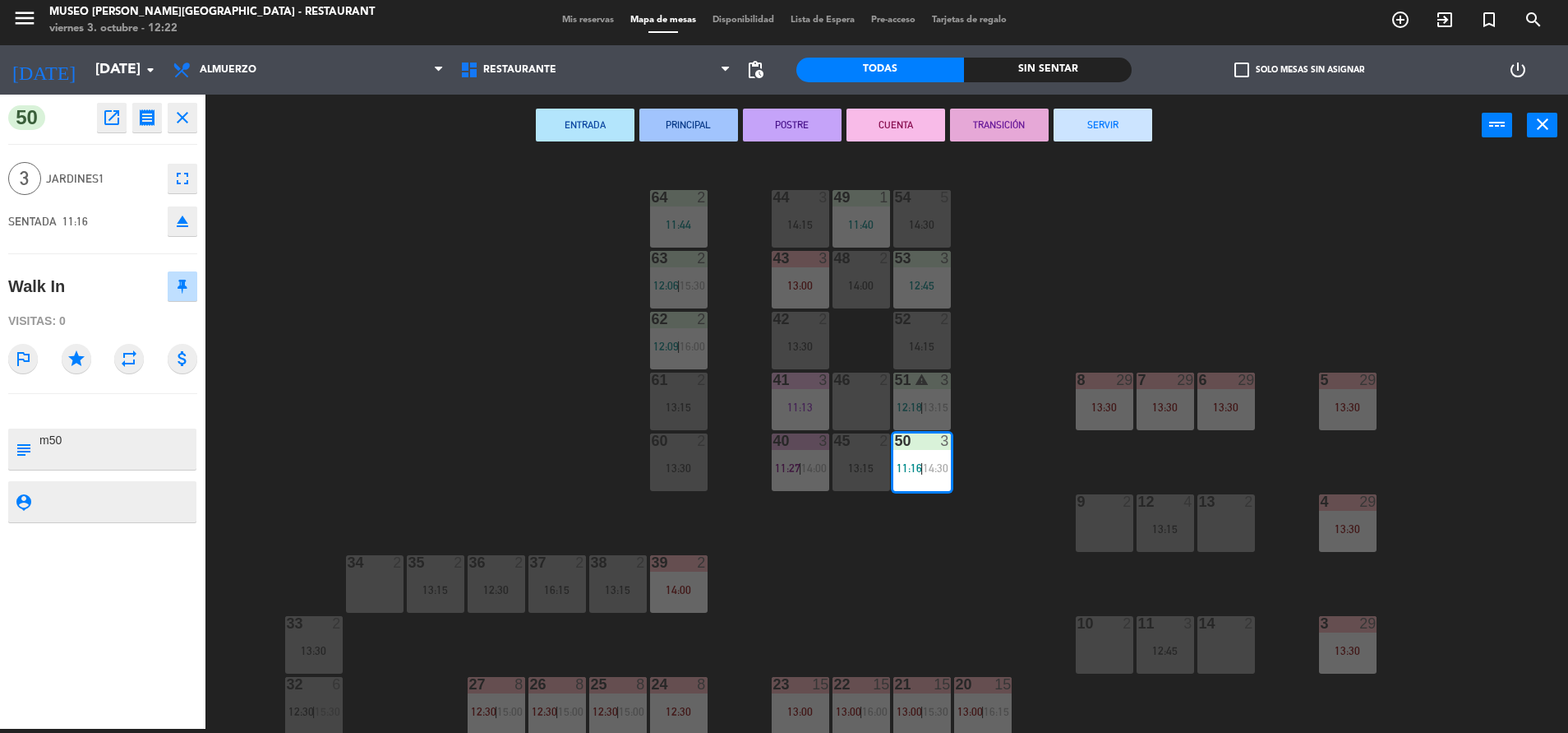
click at [984, 120] on button "TRANSICIÓN" at bounding box center [1000, 124] width 99 height 33
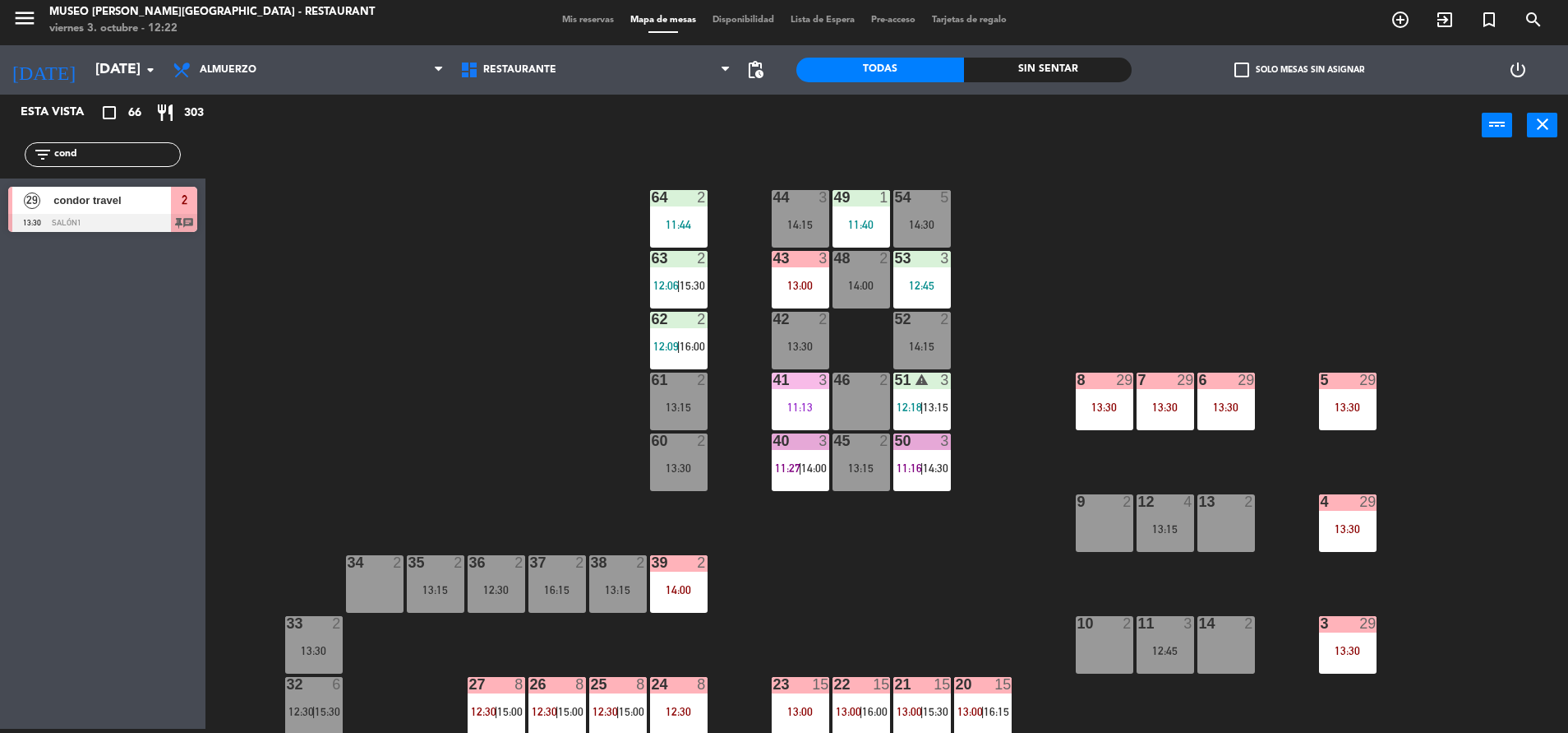
click at [805, 388] on div "41 3" at bounding box center [801, 381] width 58 height 17
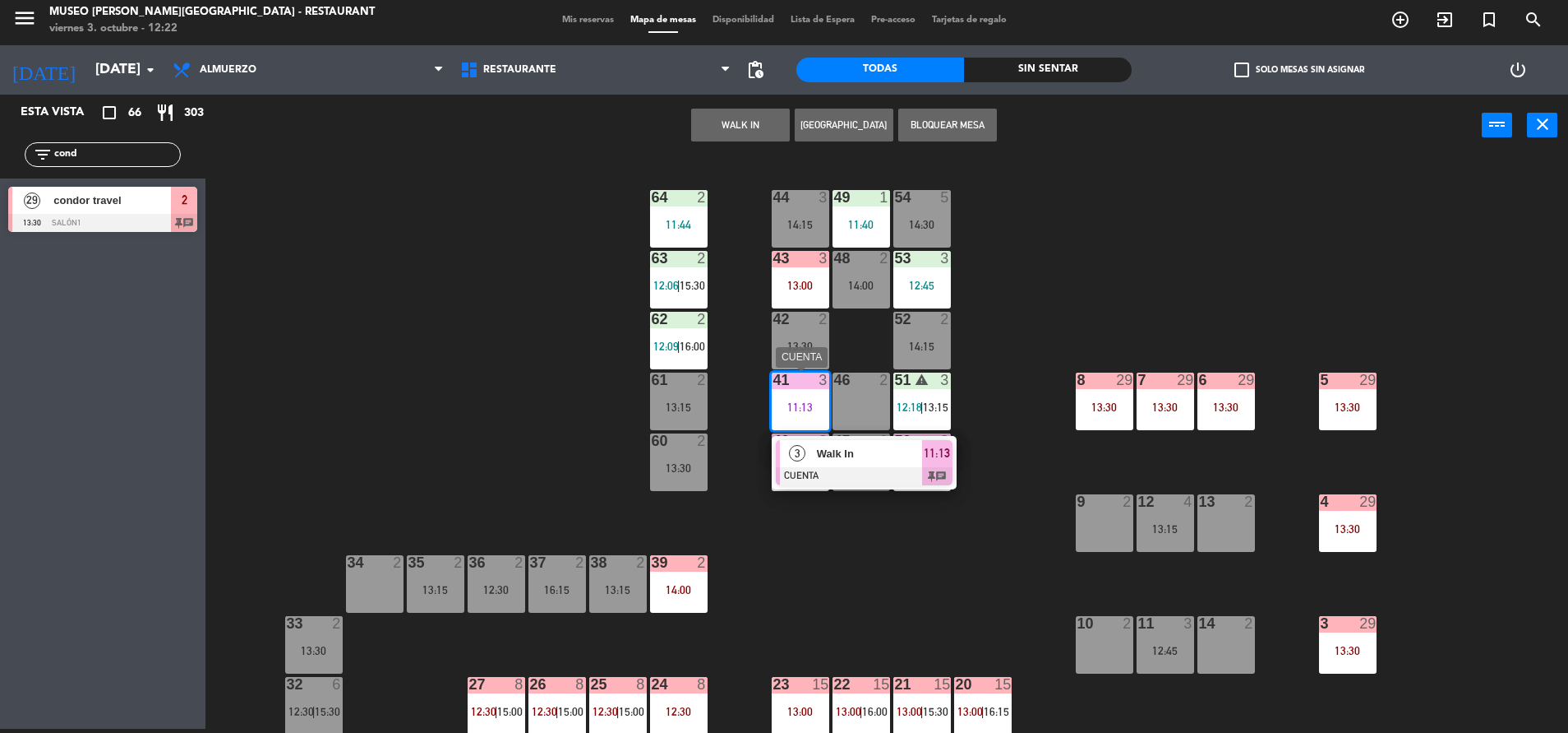
click at [865, 455] on span "Walk In" at bounding box center [869, 453] width 106 height 17
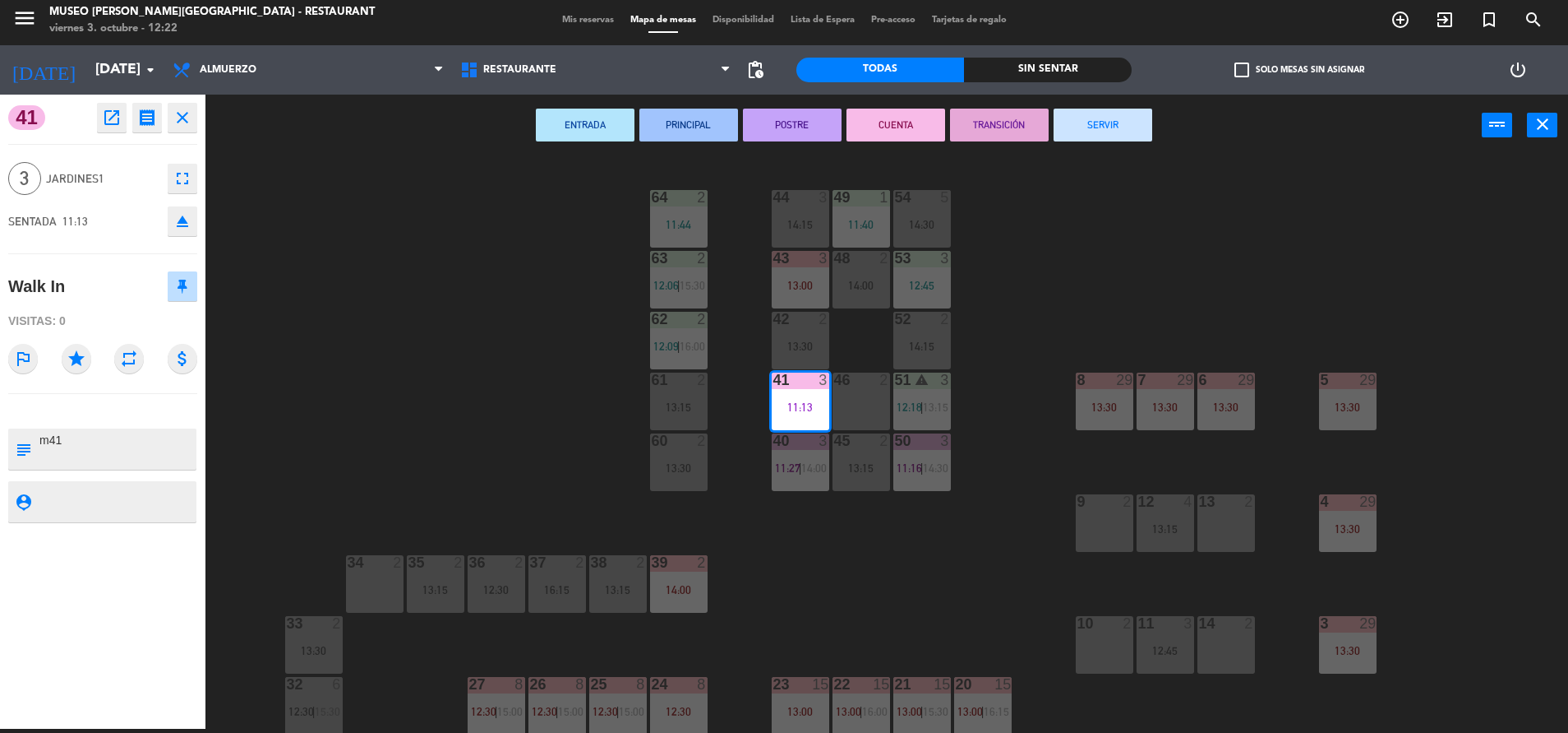
click at [873, 581] on div "44 3 14:15 49 1 11:40 54 5 14:30 64 2 11:44 48 2 14:00 53 3 12:45 63 2 12:06 | …" at bounding box center [895, 447] width 1347 height 572
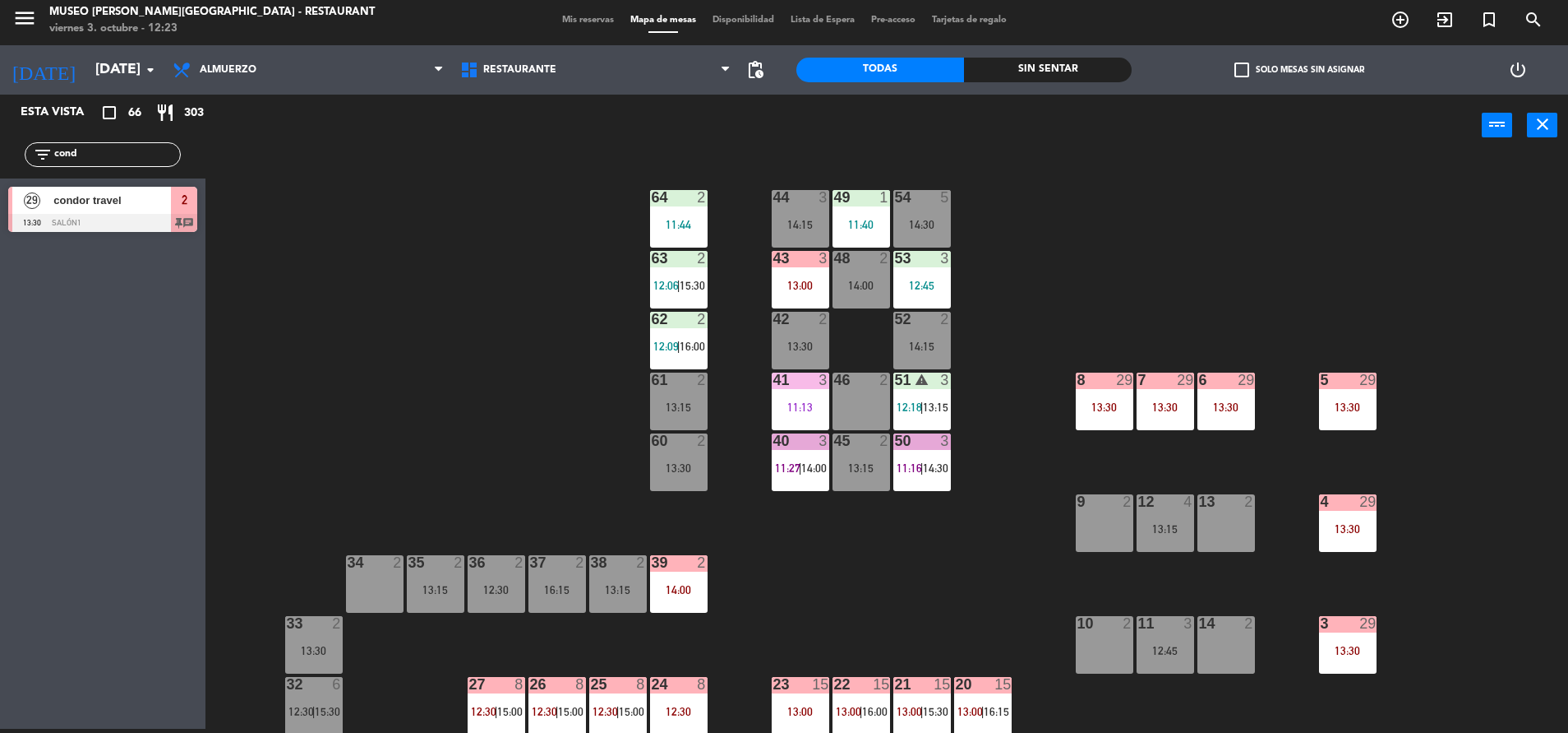
click at [932, 581] on div "44 3 14:15 49 1 11:40 54 5 14:30 64 2 11:44 48 2 14:00 53 3 12:45 63 2 12:06 | …" at bounding box center [895, 447] width 1347 height 572
click at [1101, 411] on div "13:30" at bounding box center [1105, 407] width 58 height 11
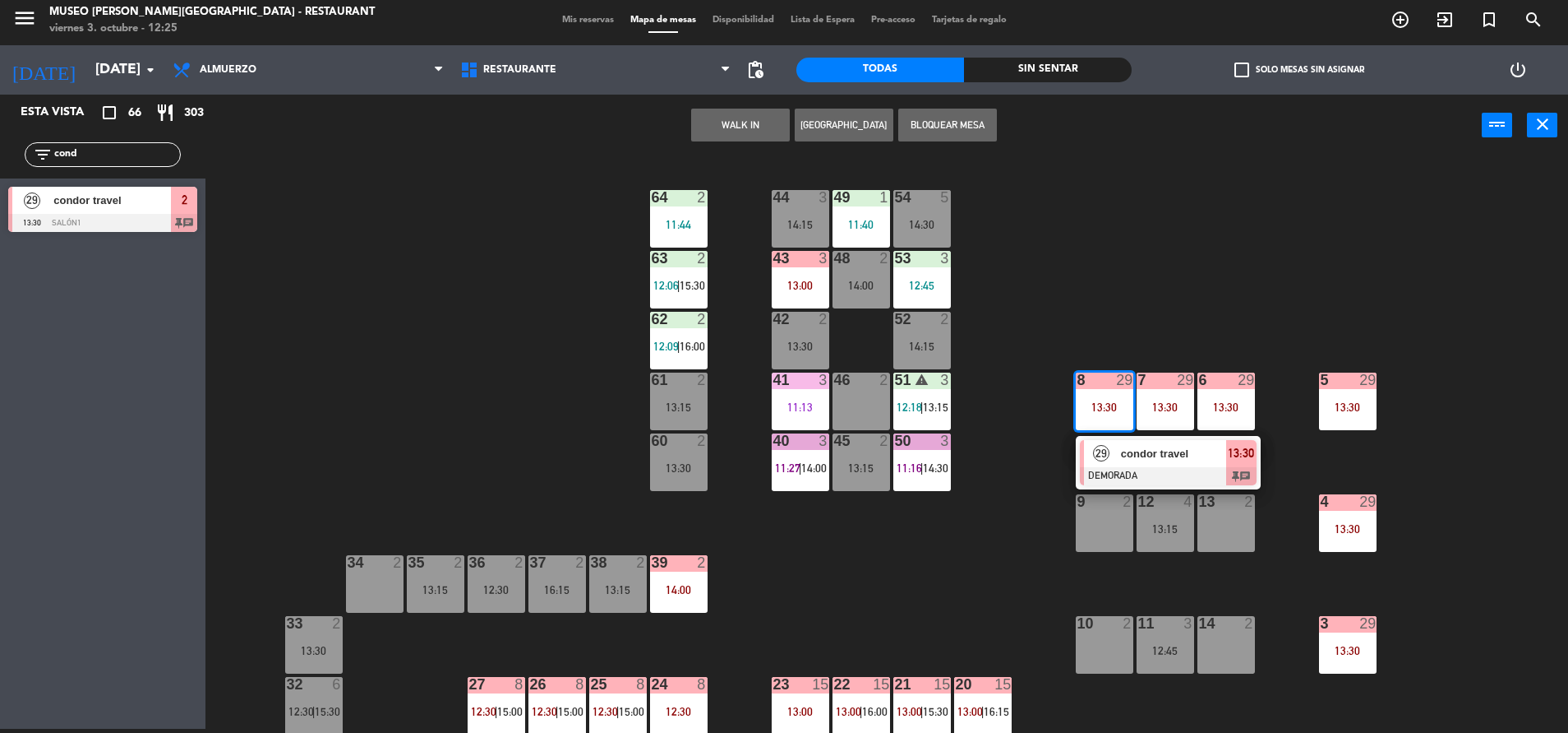
click at [1139, 461] on span "condor travel" at bounding box center [1174, 453] width 106 height 17
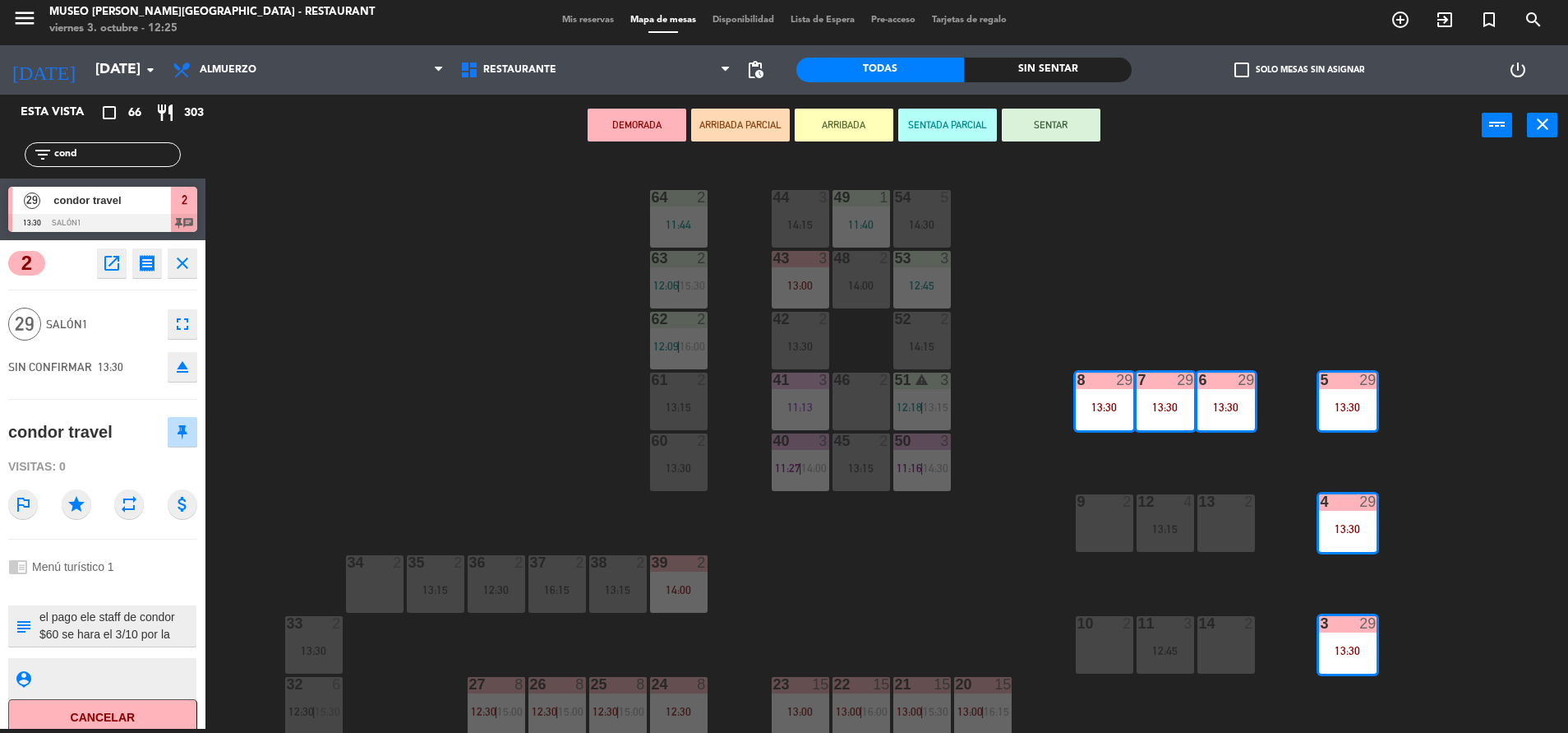
click at [977, 548] on div "44 3 14:15 49 1 11:40 54 5 14:30 64 2 11:44 48 2 14:00 53 3 12:45 63 2 12:06 | …" at bounding box center [895, 447] width 1347 height 572
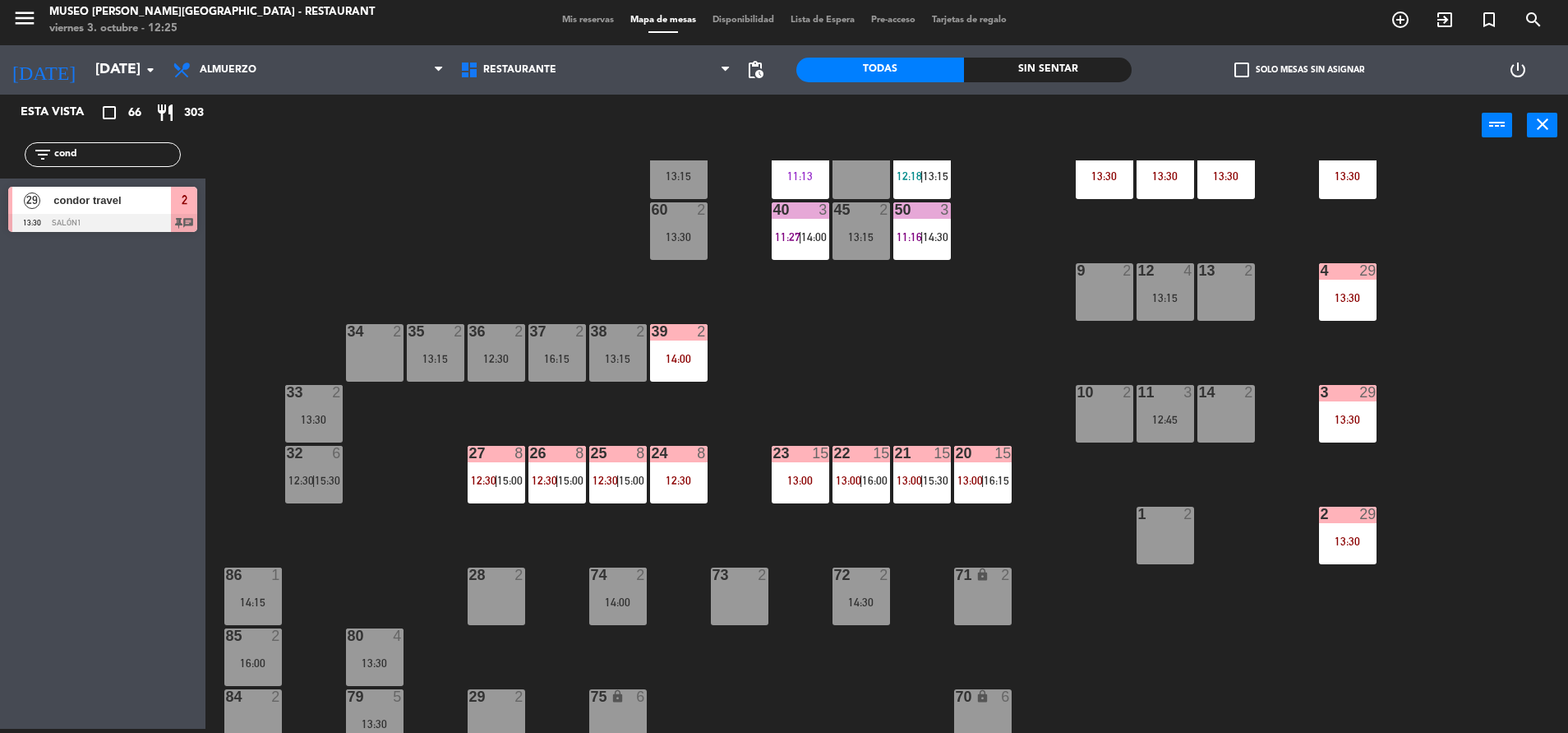
scroll to position [235, 0]
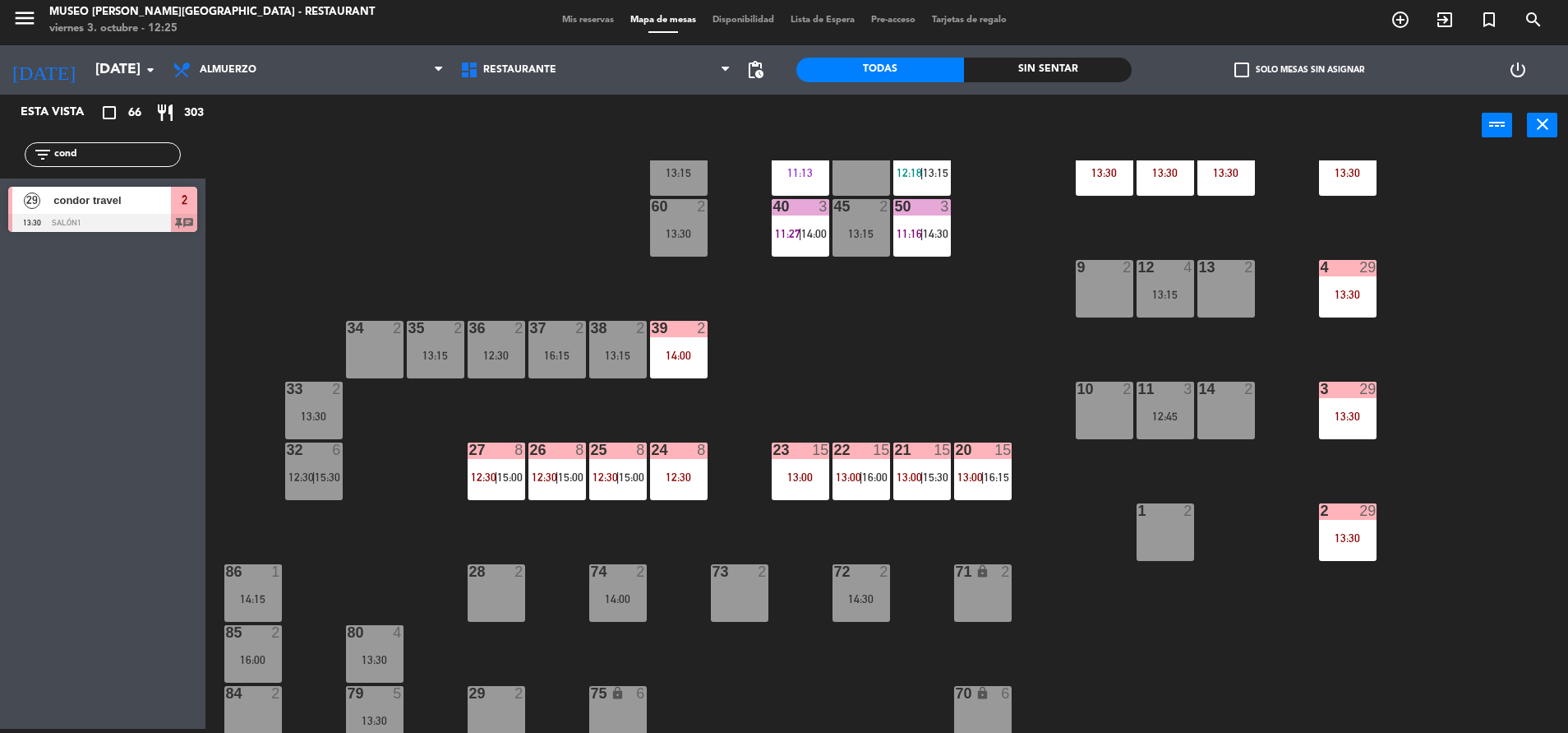
click at [1147, 418] on div "12:45" at bounding box center [1165, 416] width 58 height 11
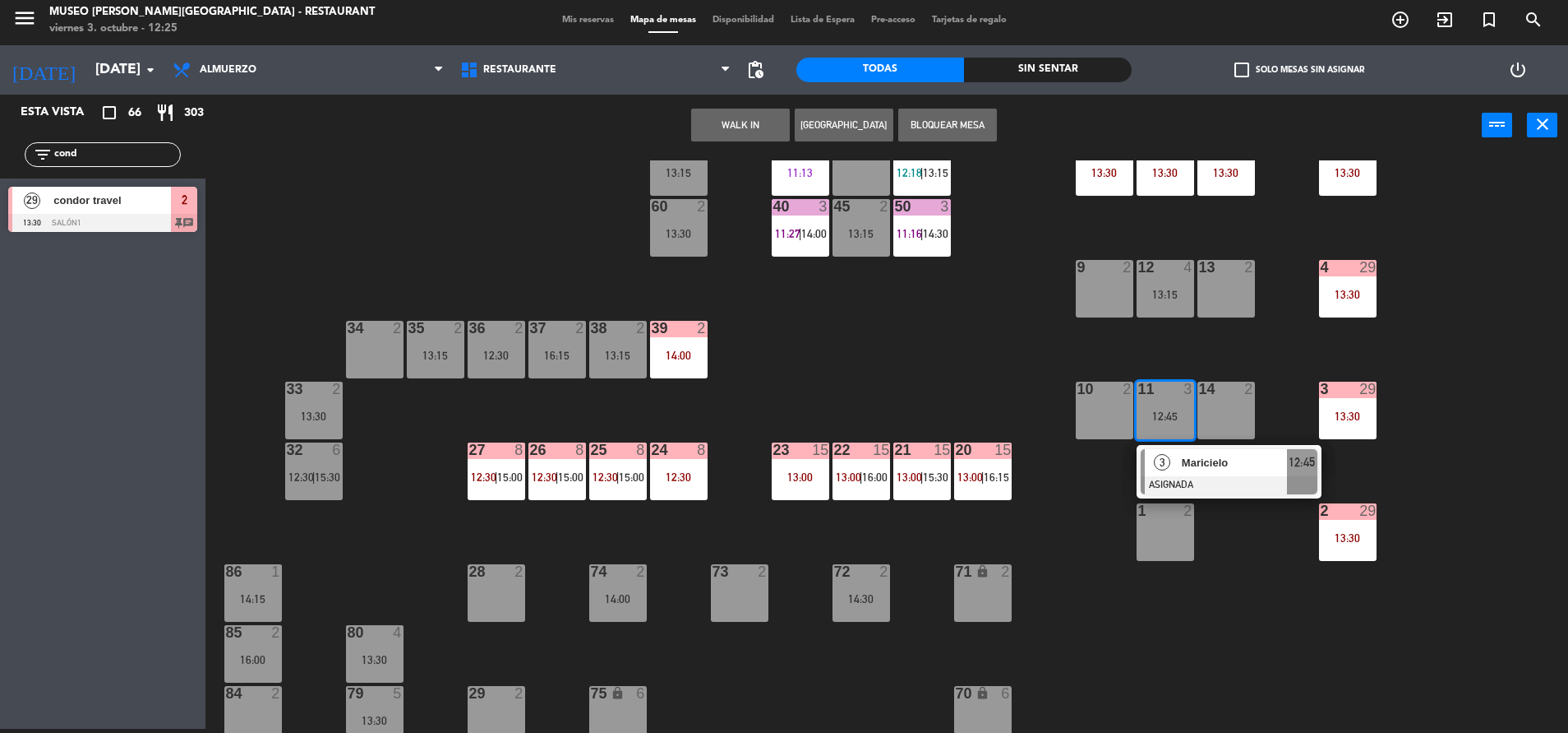
click at [743, 590] on div "73 2" at bounding box center [740, 593] width 58 height 58
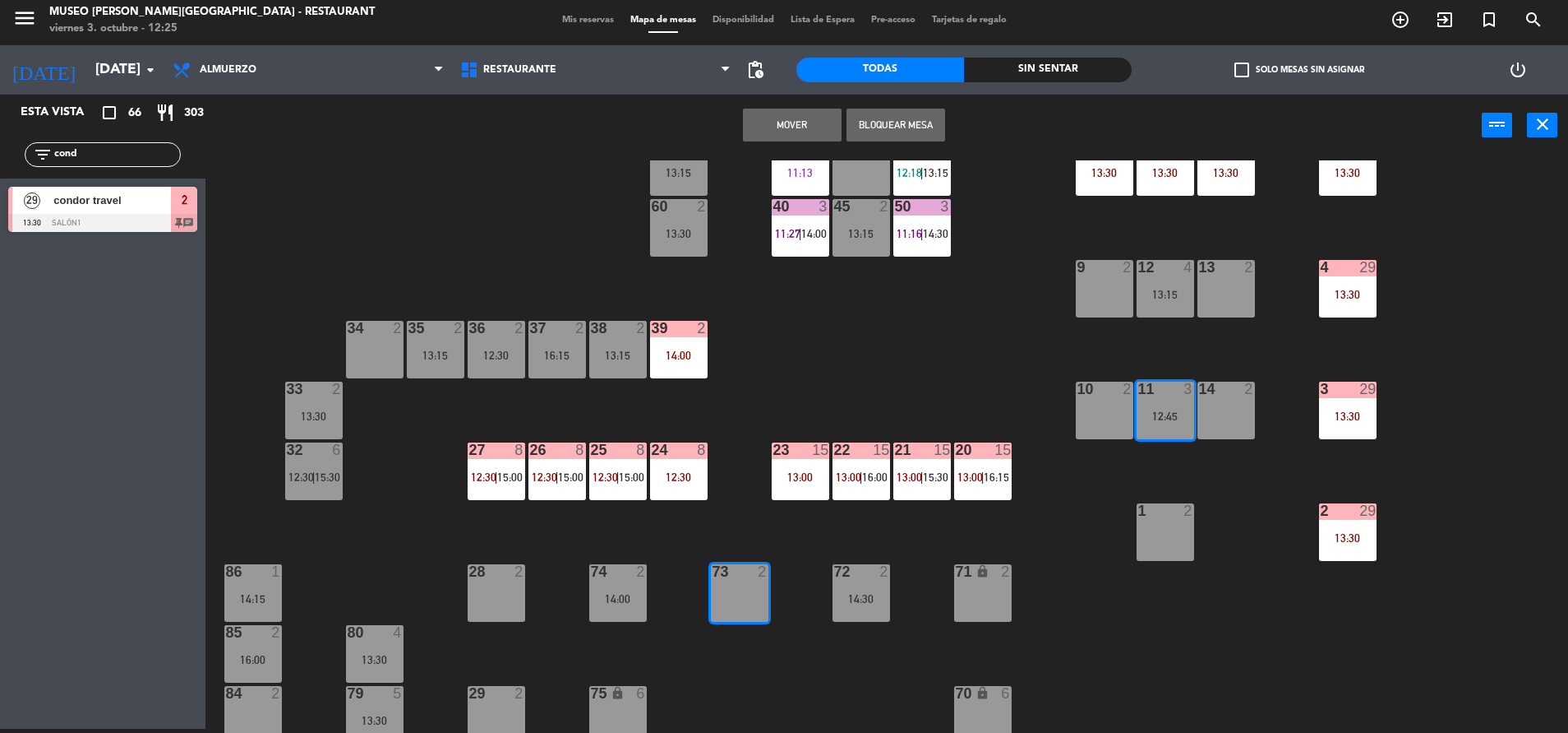
click at [764, 132] on button "Mover" at bounding box center [792, 124] width 99 height 33
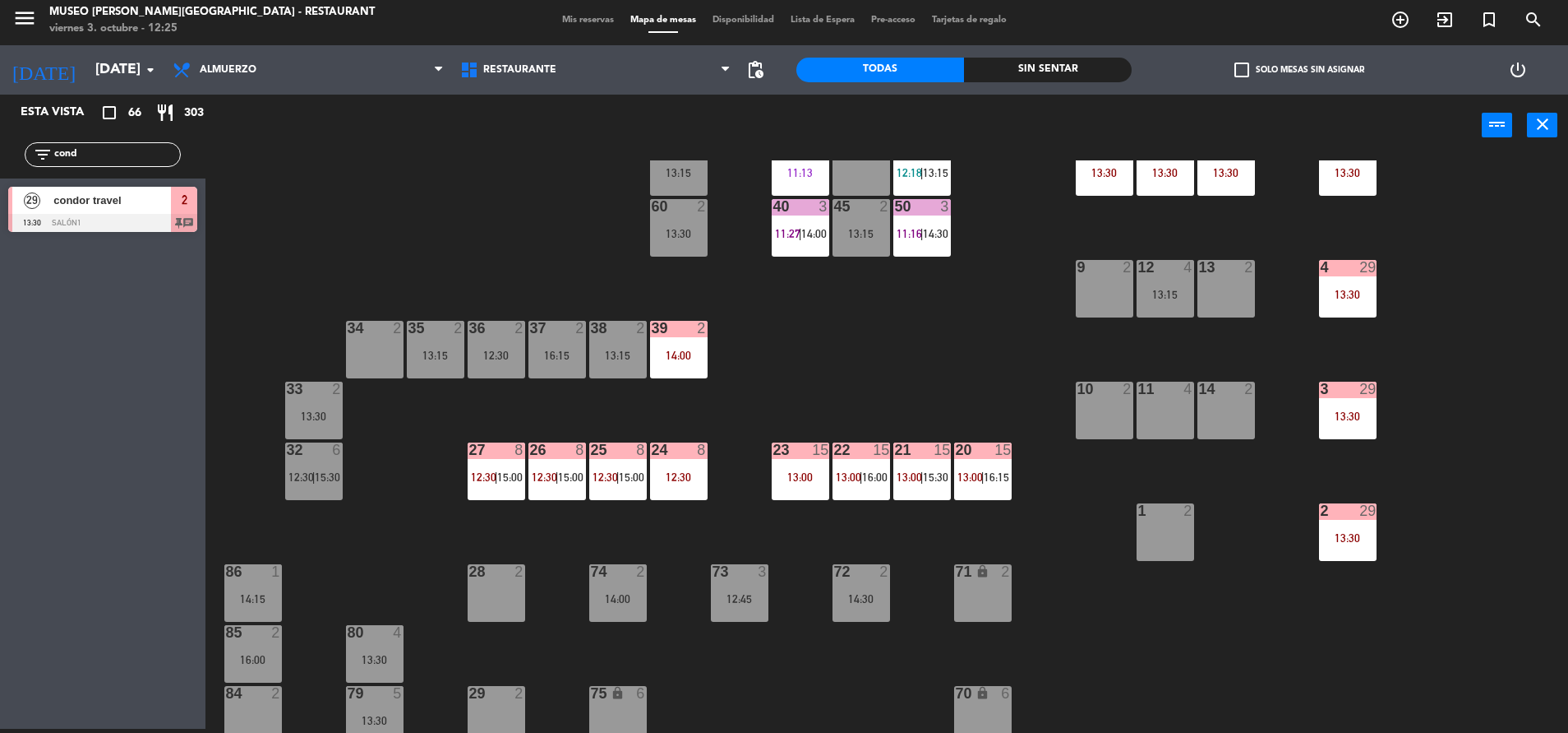
scroll to position [147, 0]
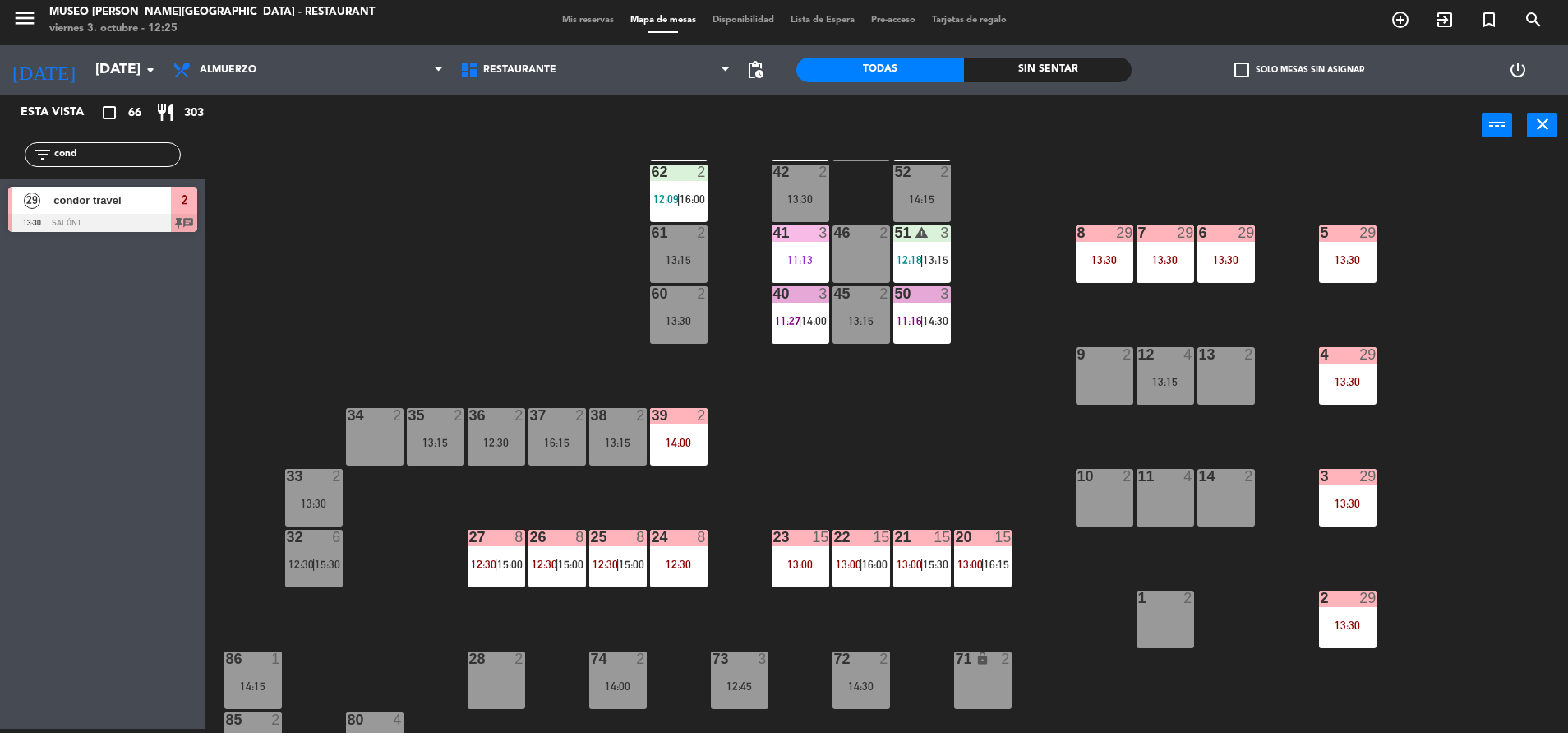
click at [1163, 259] on div "13:30" at bounding box center [1165, 260] width 58 height 11
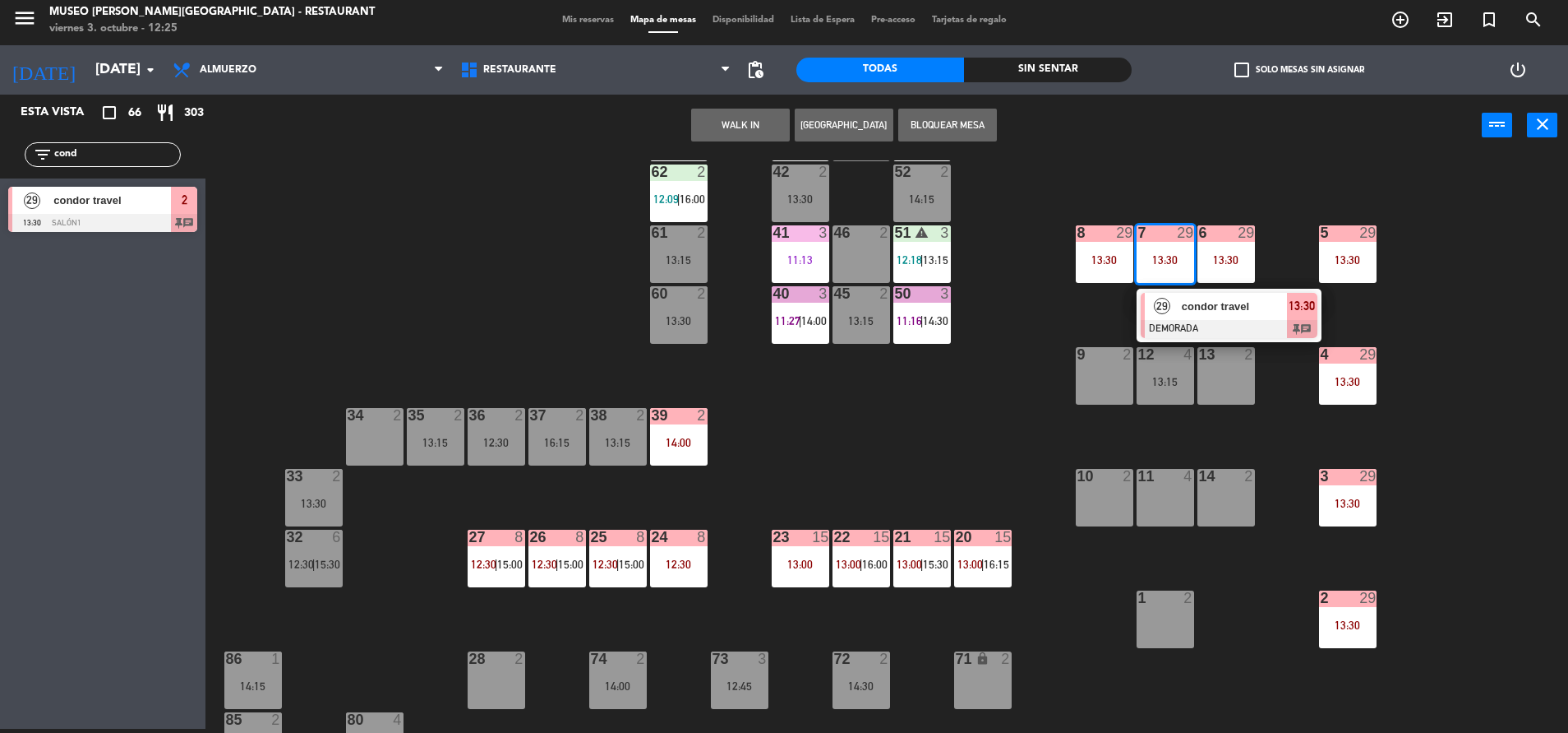
click at [1204, 308] on span "condor travel" at bounding box center [1234, 306] width 106 height 17
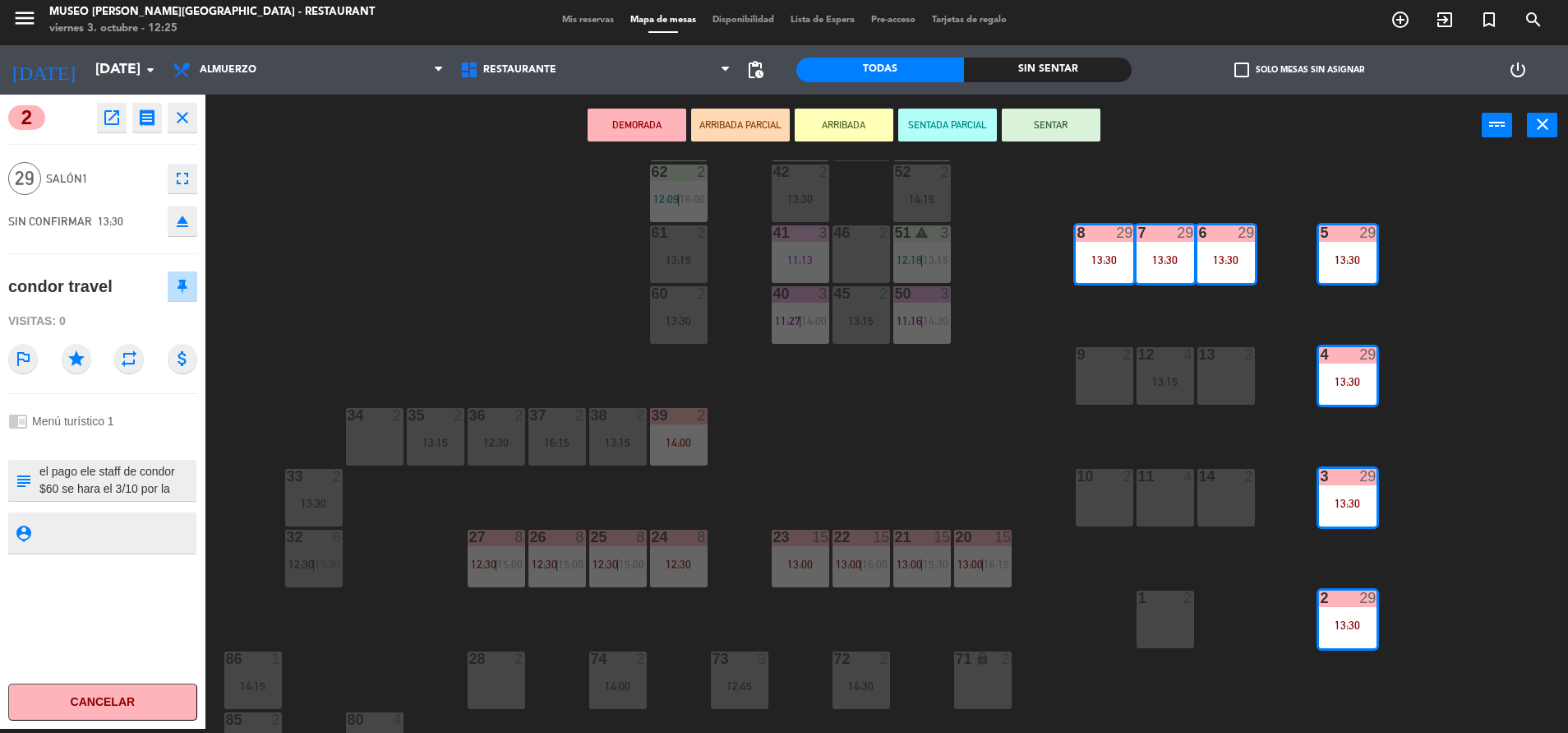
click at [195, 207] on button "eject" at bounding box center [182, 222] width 30 height 30
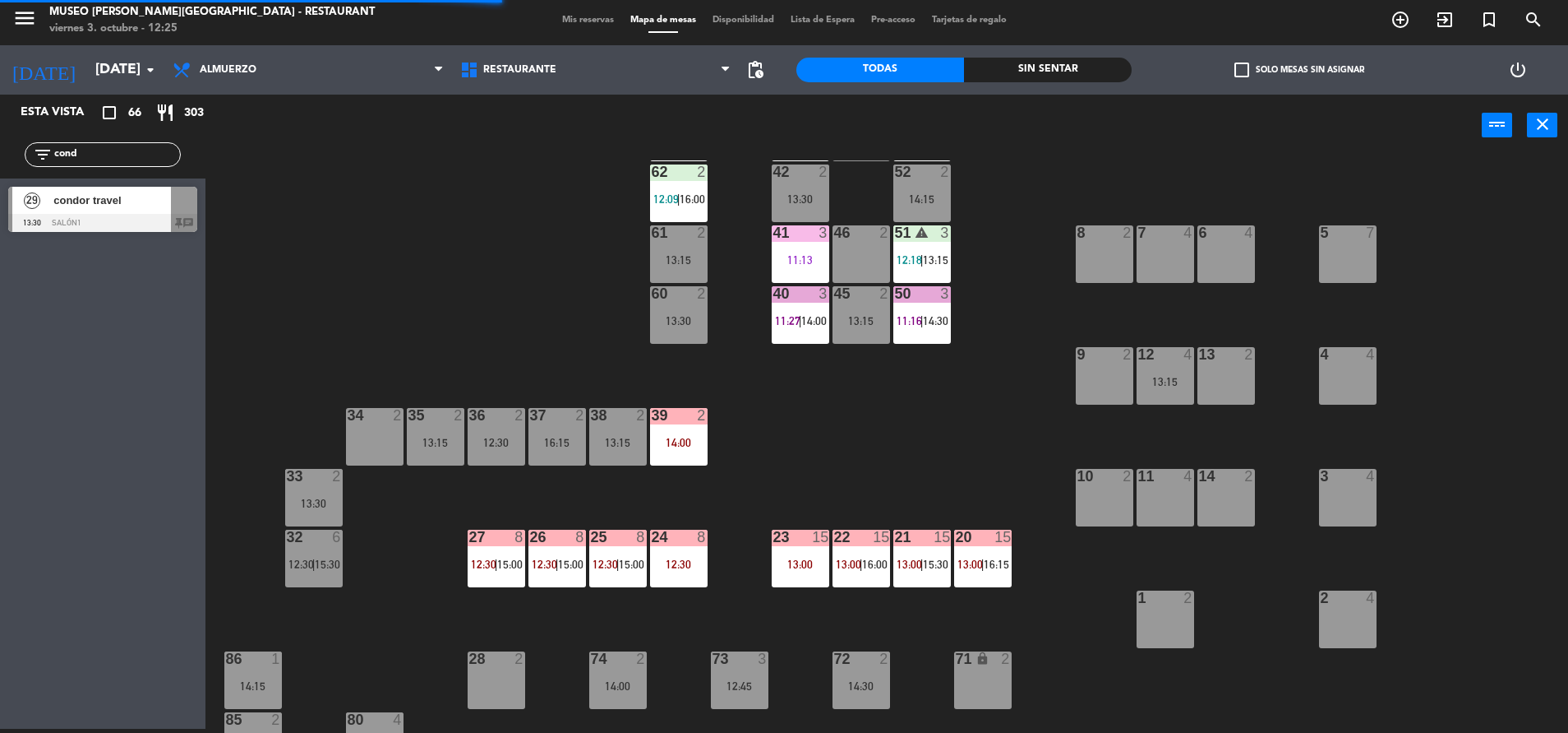
click at [118, 197] on span "condor travel" at bounding box center [112, 200] width 118 height 17
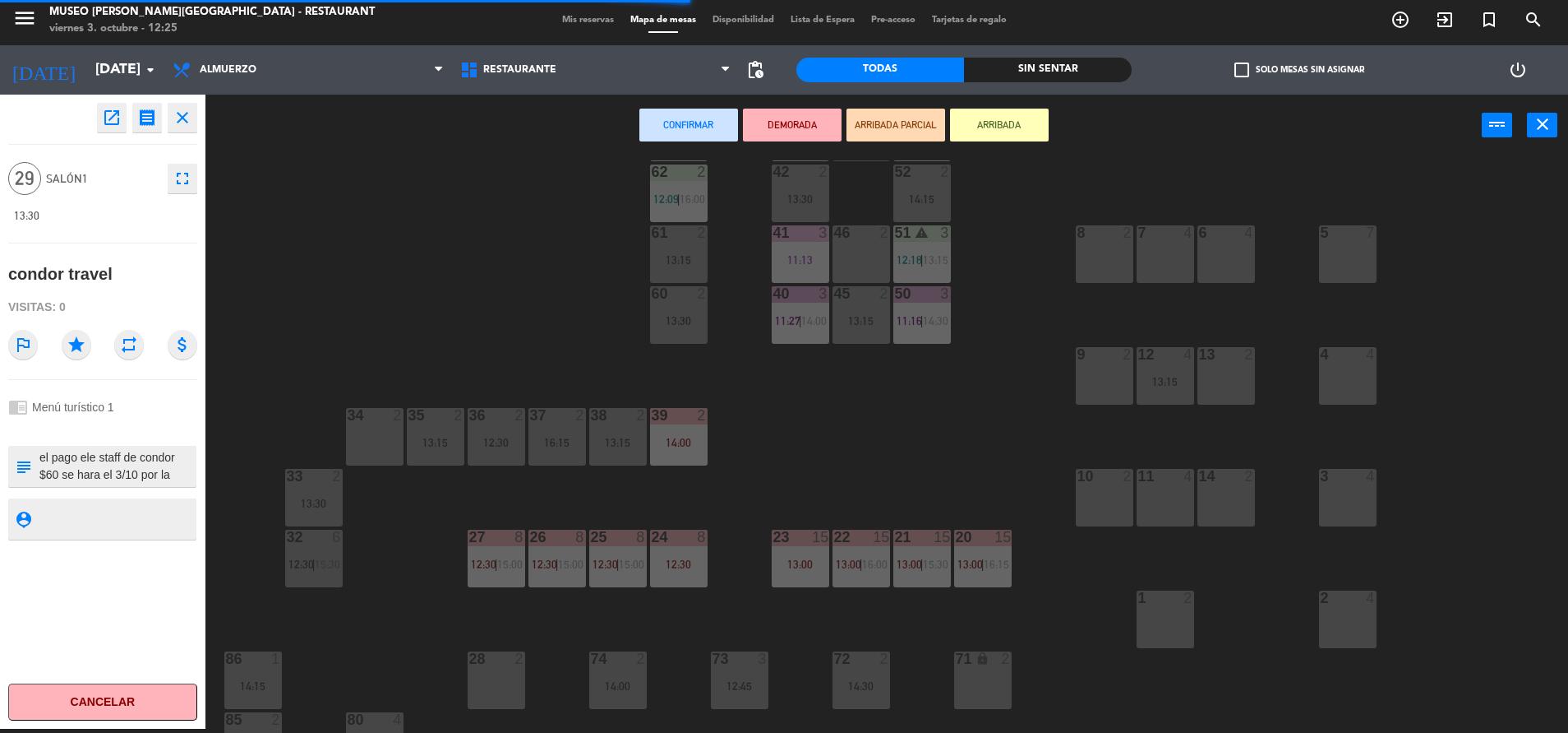
click at [1166, 254] on div "7 4" at bounding box center [1165, 254] width 58 height 58
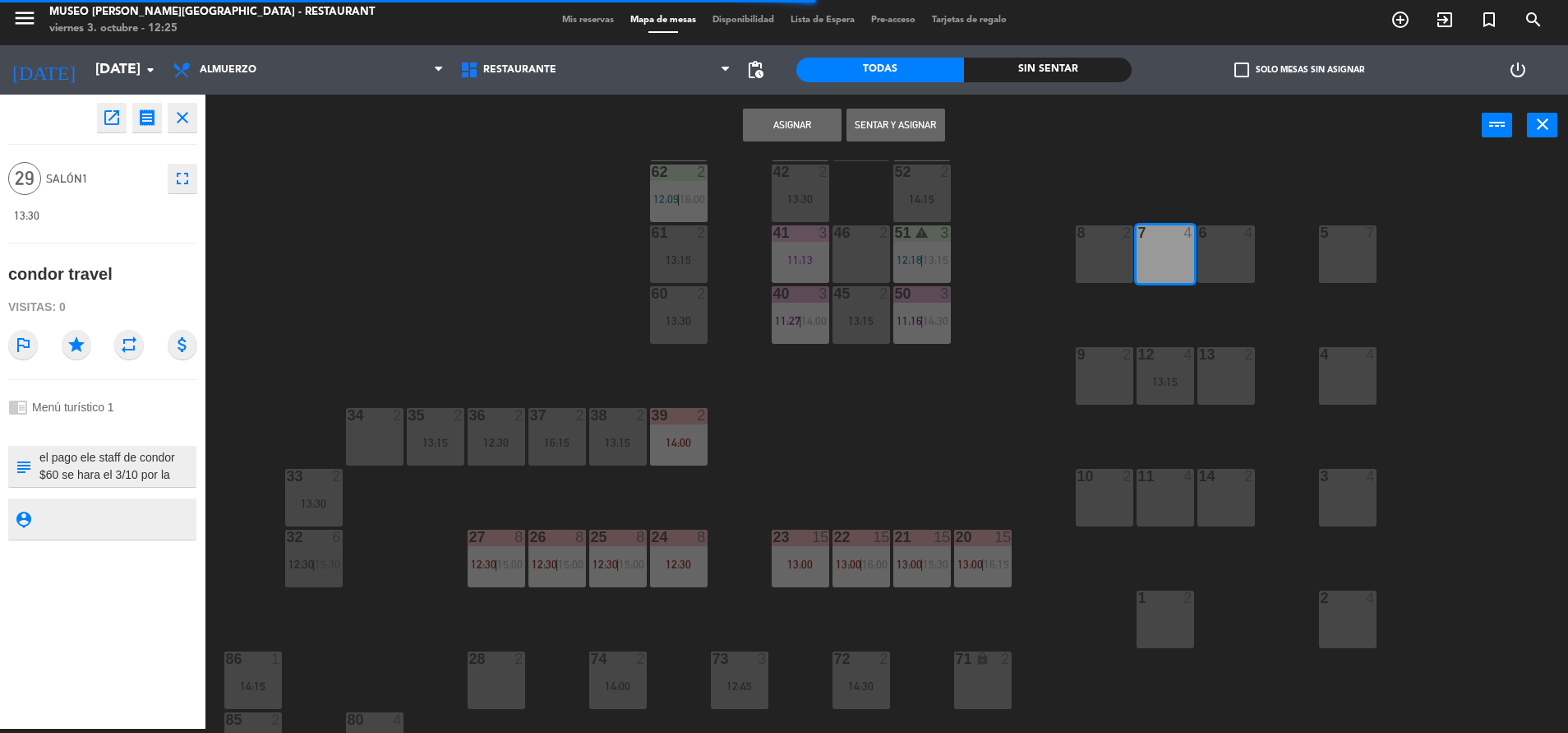
click at [1220, 257] on div "6 4" at bounding box center [1226, 254] width 58 height 58
click at [1313, 269] on div "44 3 14:15 49 1 11:40 54 5 14:30 64 2 11:44 48 2 14:00 53 3 12:45 63 2 12:06 | …" at bounding box center [895, 447] width 1347 height 572
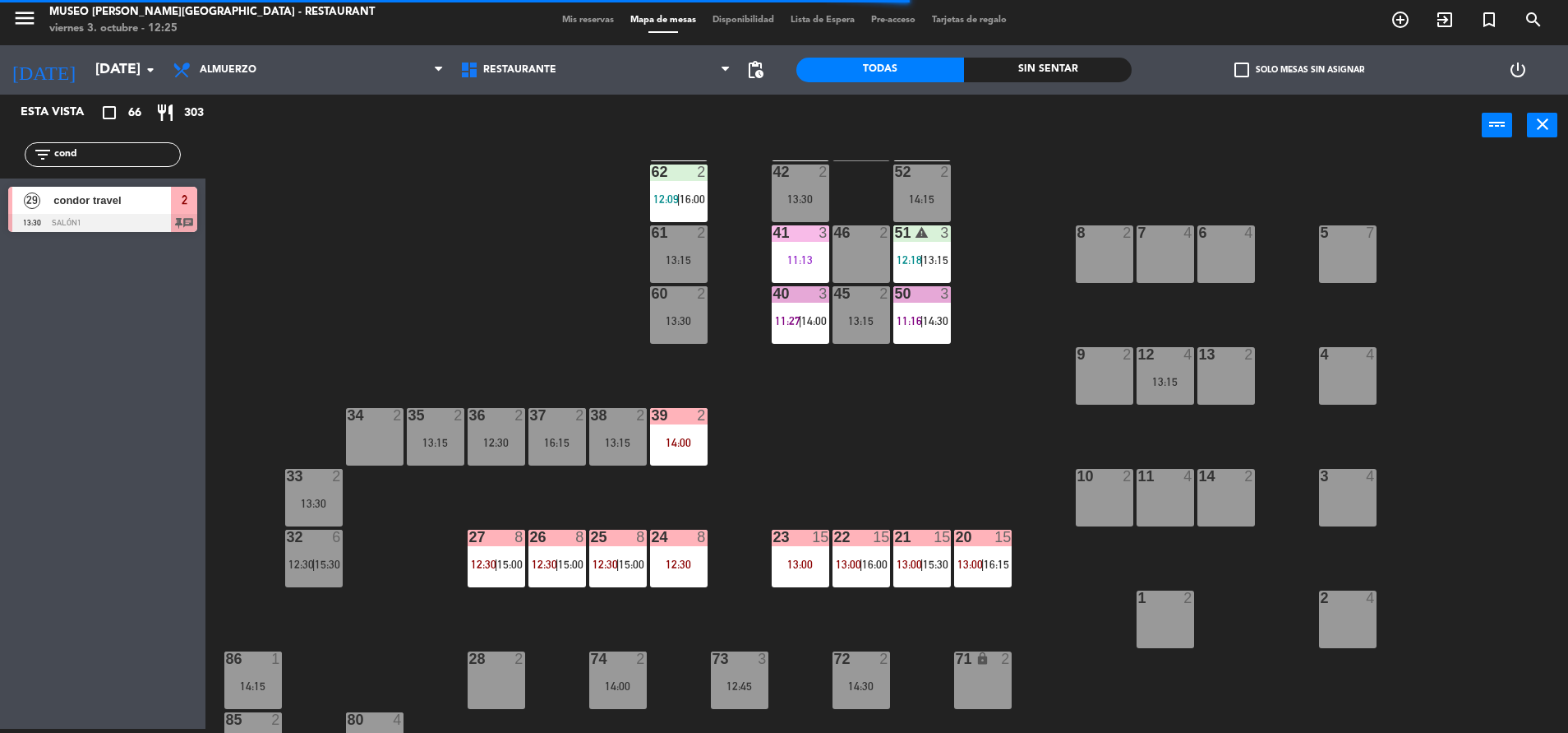
click at [1152, 266] on div "7 4" at bounding box center [1165, 254] width 58 height 58
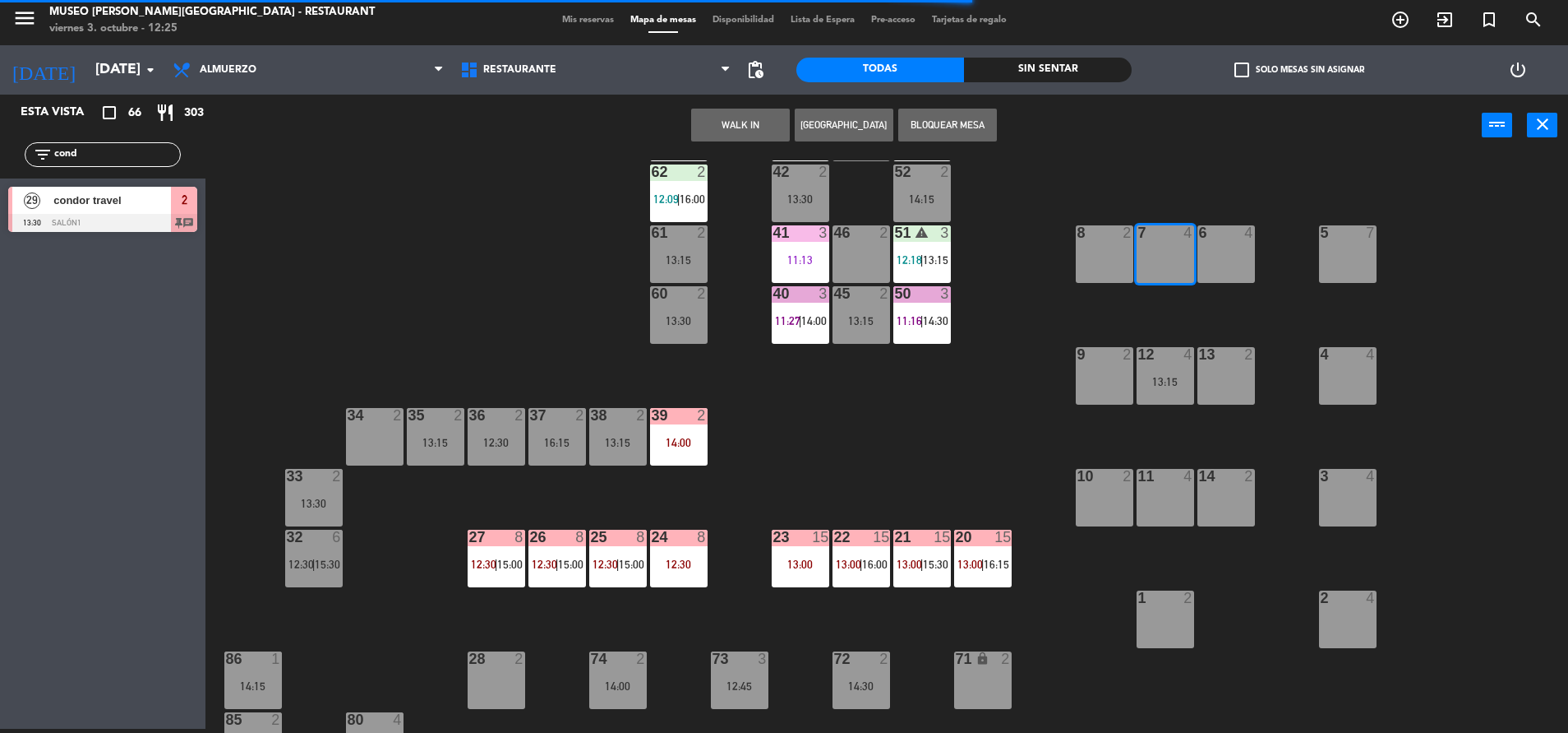
click at [1235, 264] on div "6 4" at bounding box center [1226, 254] width 58 height 58
click at [399, 260] on div "44 3 14:15 49 1 11:40 54 5 14:30 64 2 11:44 48 2 14:00 53 3 12:45 63 2 12:06 | …" at bounding box center [895, 447] width 1347 height 572
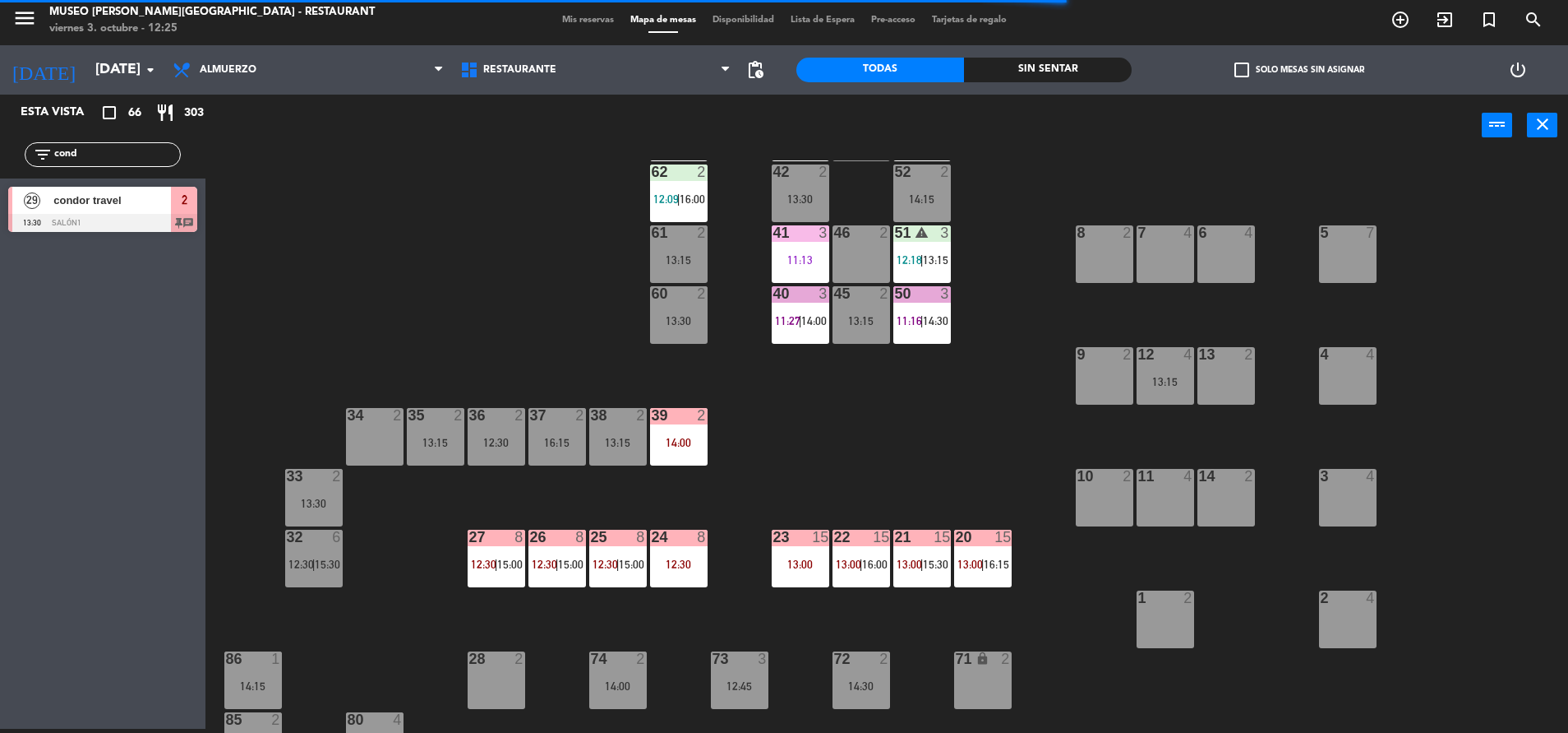
click at [123, 229] on div at bounding box center [103, 223] width 189 height 18
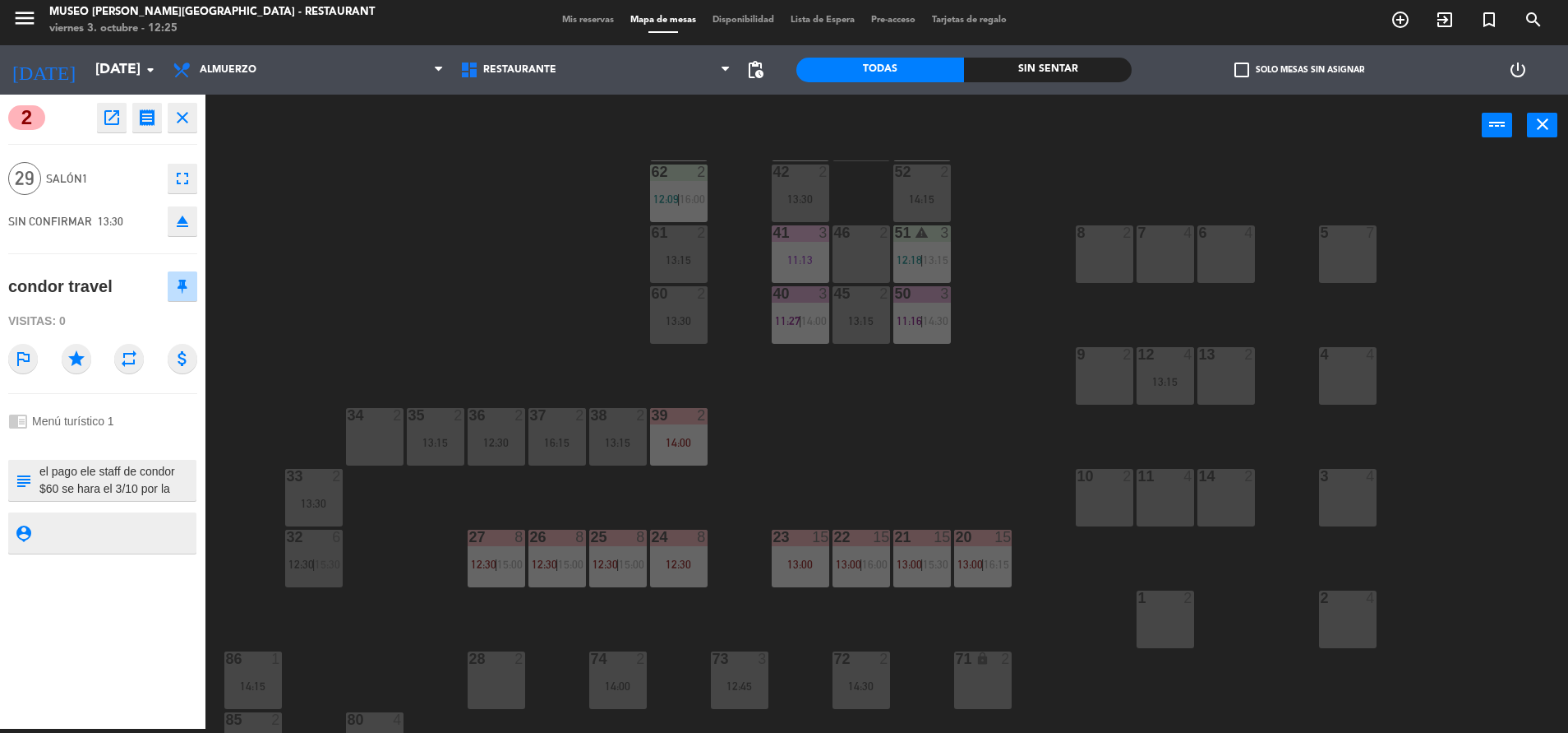
click at [1160, 285] on div "44 3 14:15 49 1 11:40 54 5 14:30 64 2 11:44 48 2 14:00 53 3 12:45 63 2 12:06 | …" at bounding box center [895, 447] width 1347 height 572
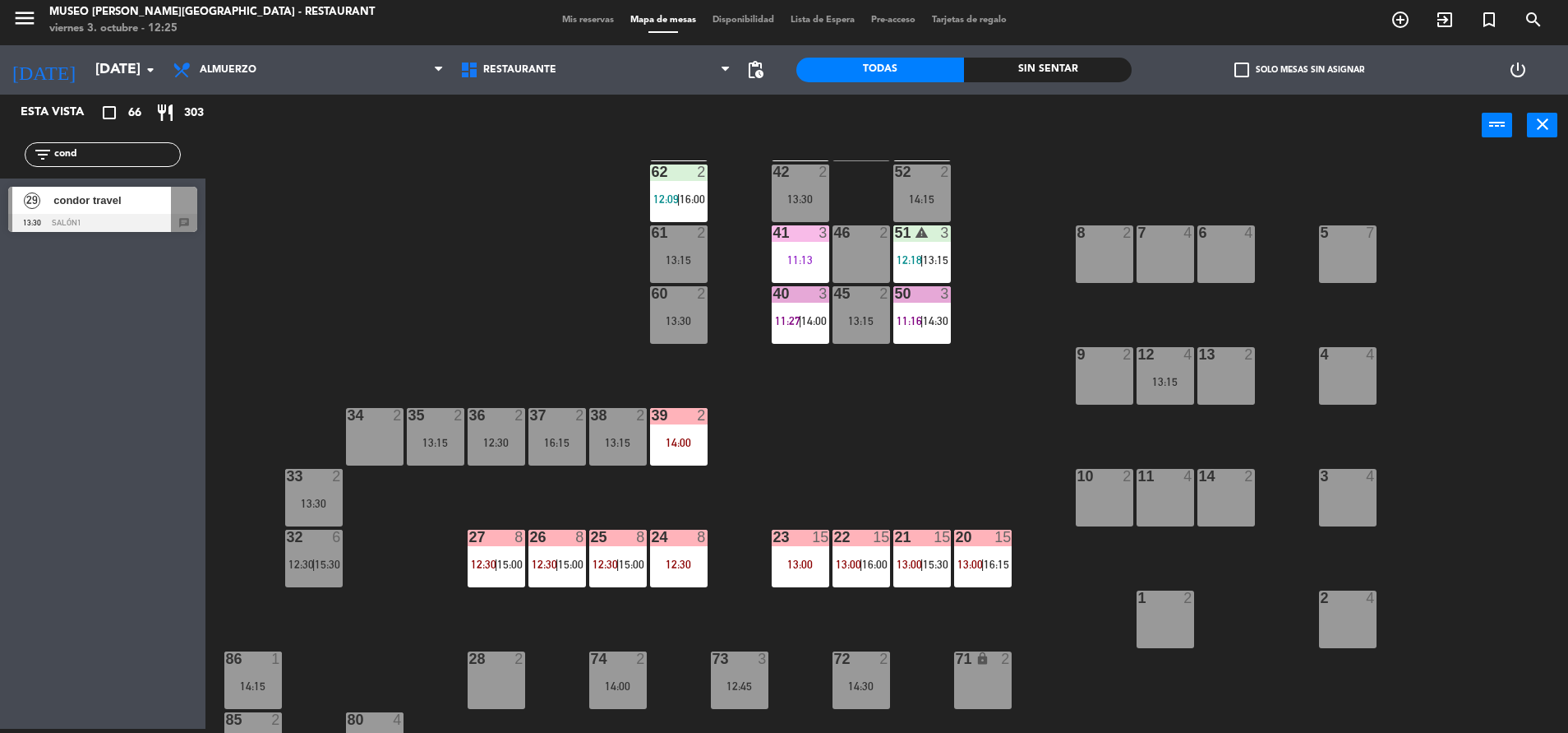
click at [155, 214] on div at bounding box center [103, 223] width 189 height 18
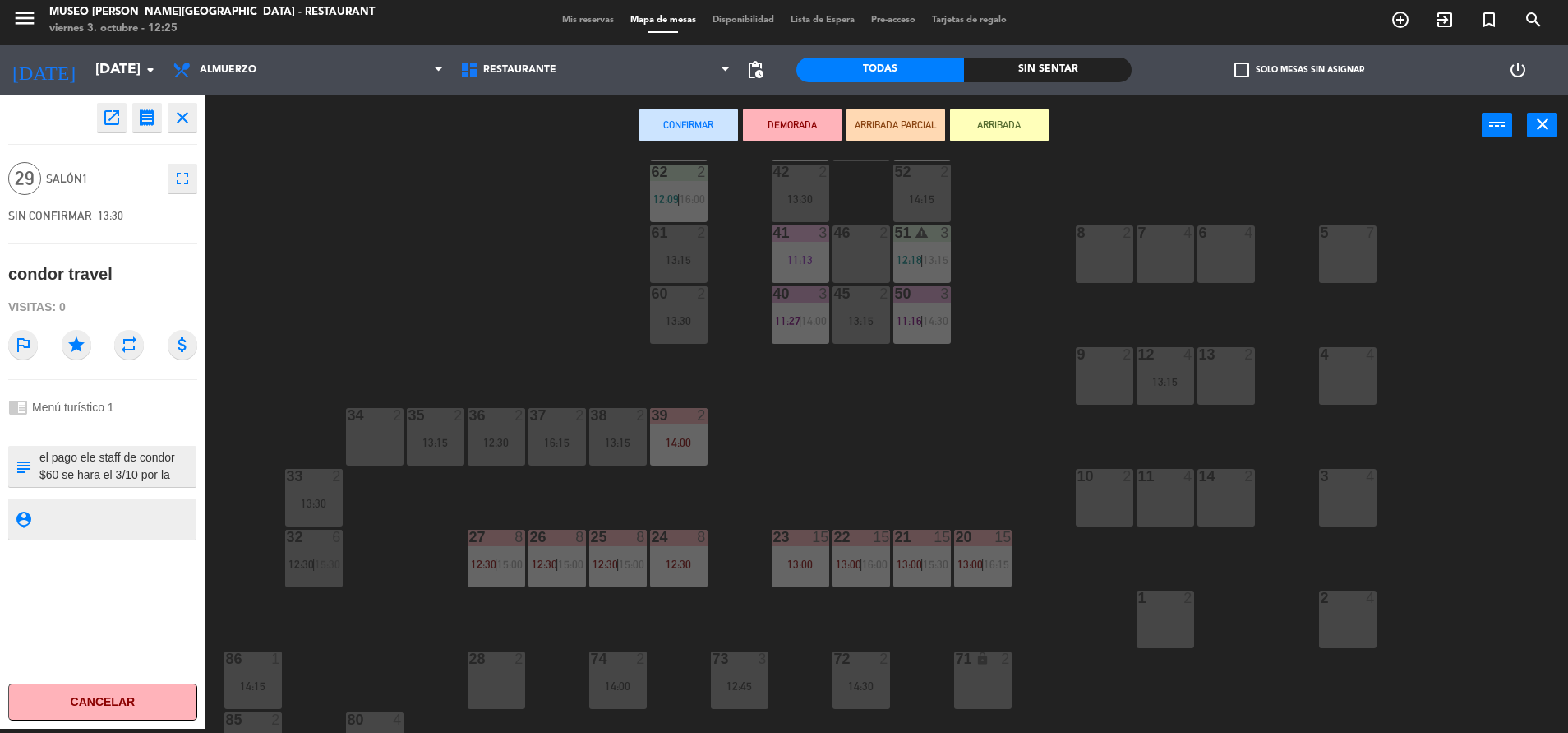
click at [1162, 236] on div at bounding box center [1164, 233] width 27 height 15
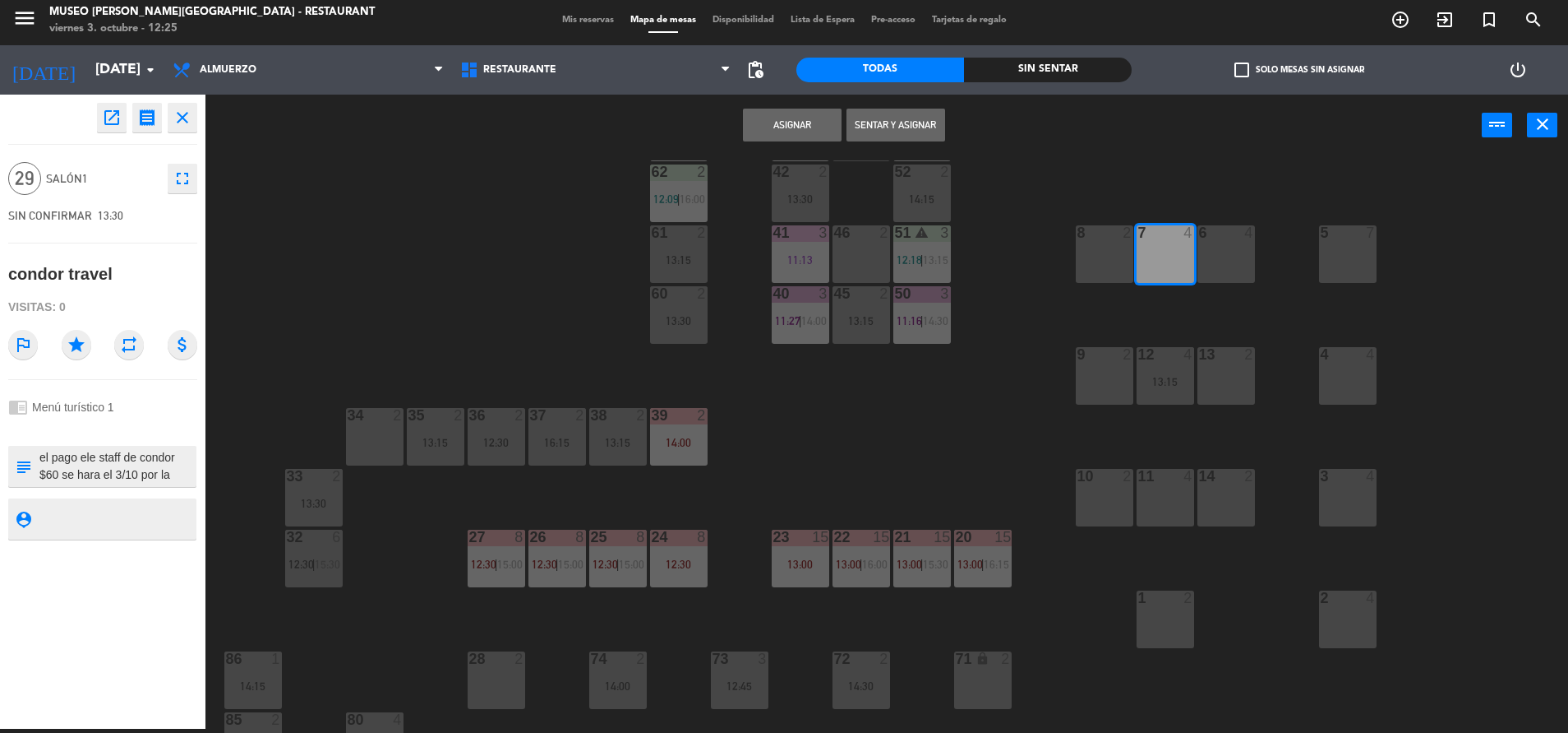
click at [1240, 246] on div "6 4" at bounding box center [1226, 254] width 58 height 58
click at [1334, 254] on div "5 7" at bounding box center [1348, 254] width 58 height 58
click at [1340, 371] on div "4 4" at bounding box center [1348, 376] width 58 height 58
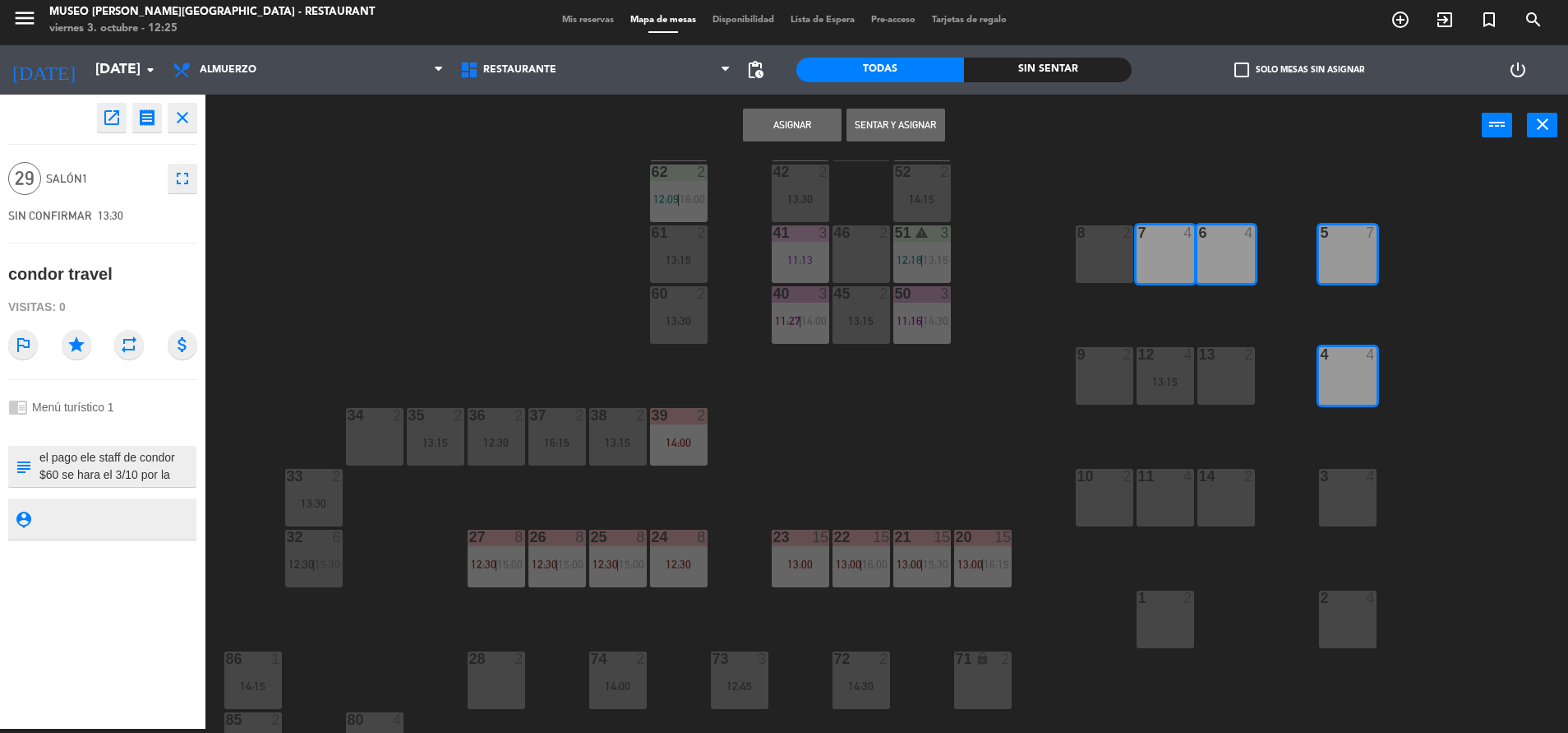
click at [1346, 488] on div "3 4" at bounding box center [1348, 497] width 58 height 58
click at [1355, 618] on div "2 4" at bounding box center [1348, 619] width 58 height 58
click at [1155, 488] on div "11 4" at bounding box center [1165, 497] width 58 height 58
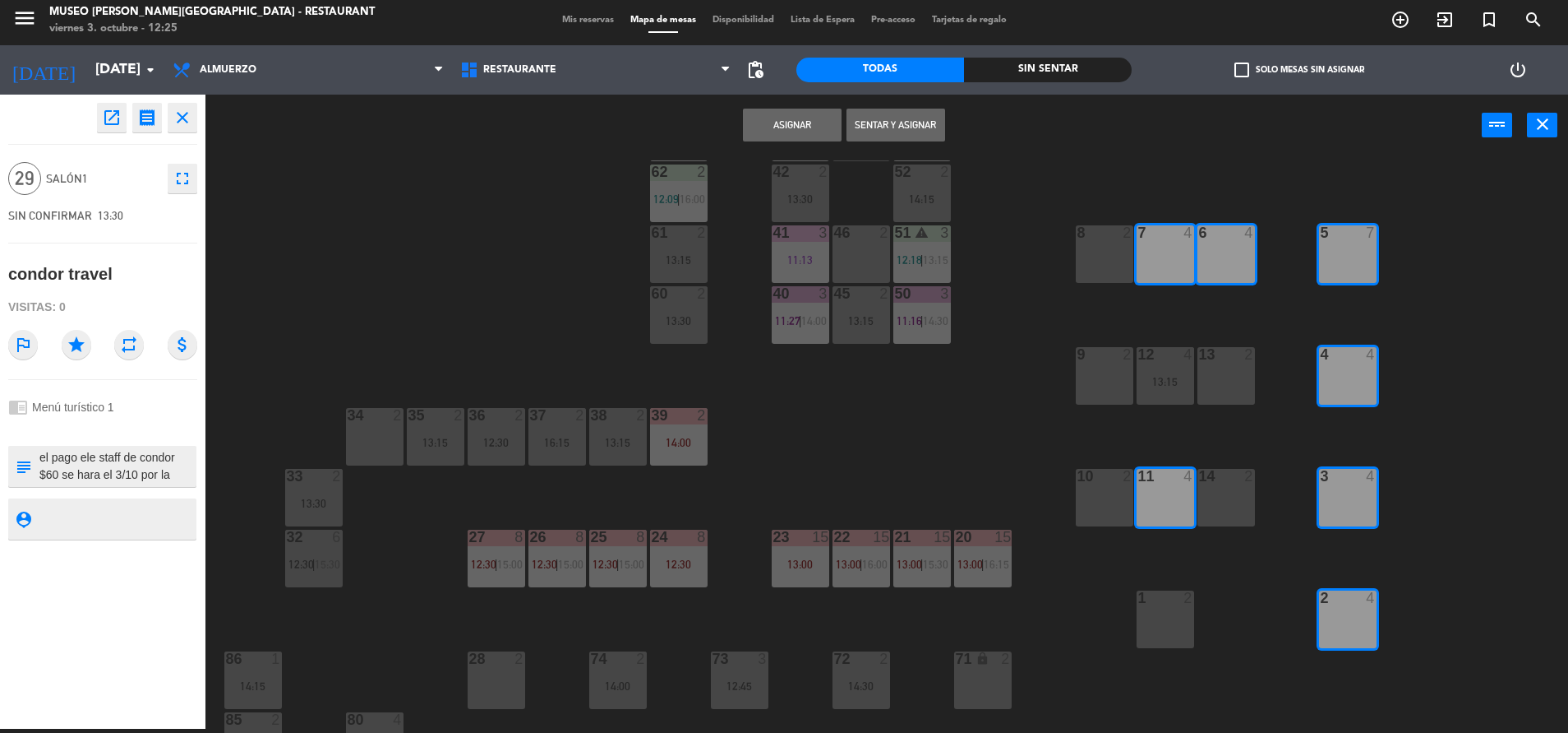
click at [788, 115] on button "Asignar" at bounding box center [792, 124] width 99 height 33
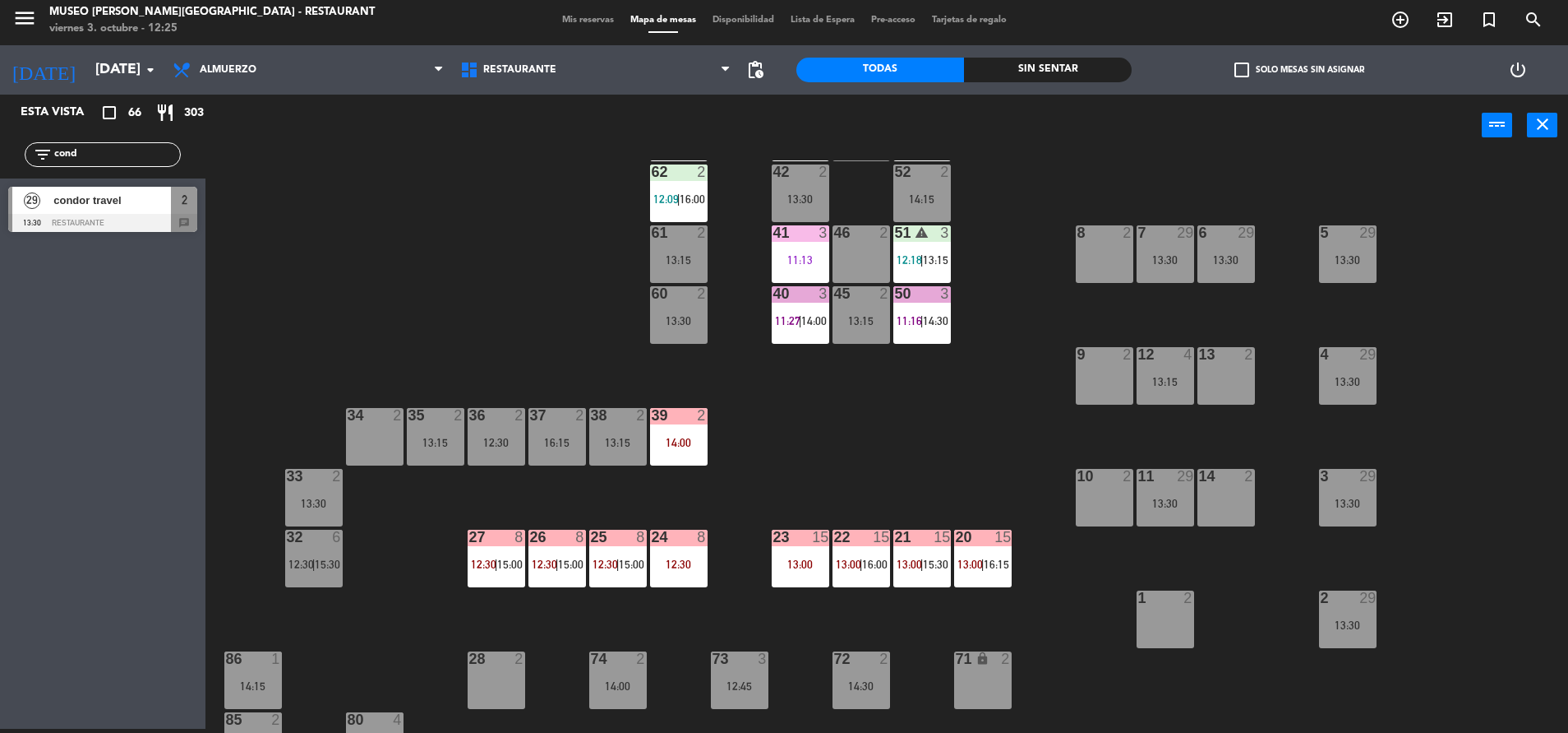
click at [1170, 472] on div at bounding box center [1164, 476] width 27 height 15
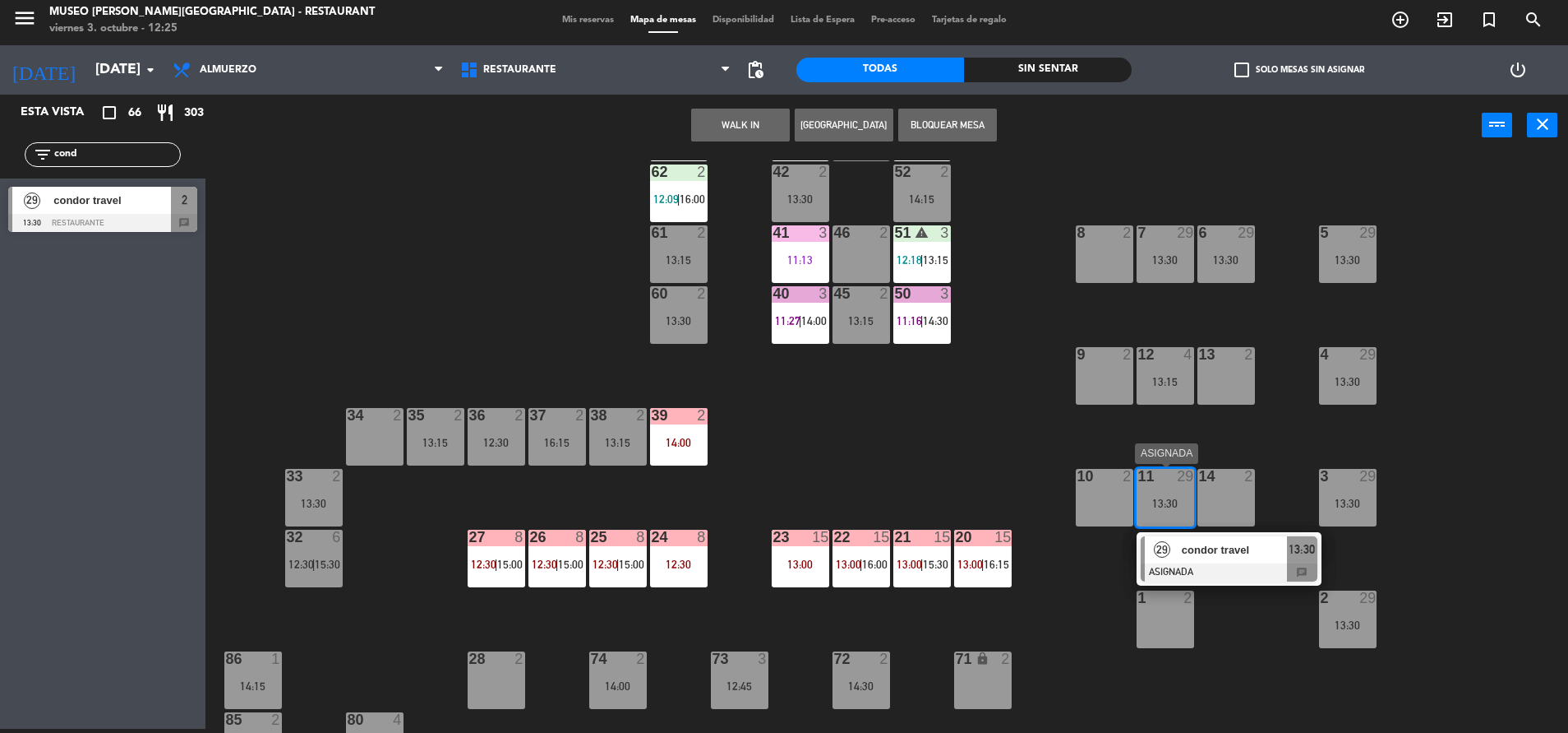
click at [1209, 557] on span "condor travel" at bounding box center [1234, 550] width 106 height 17
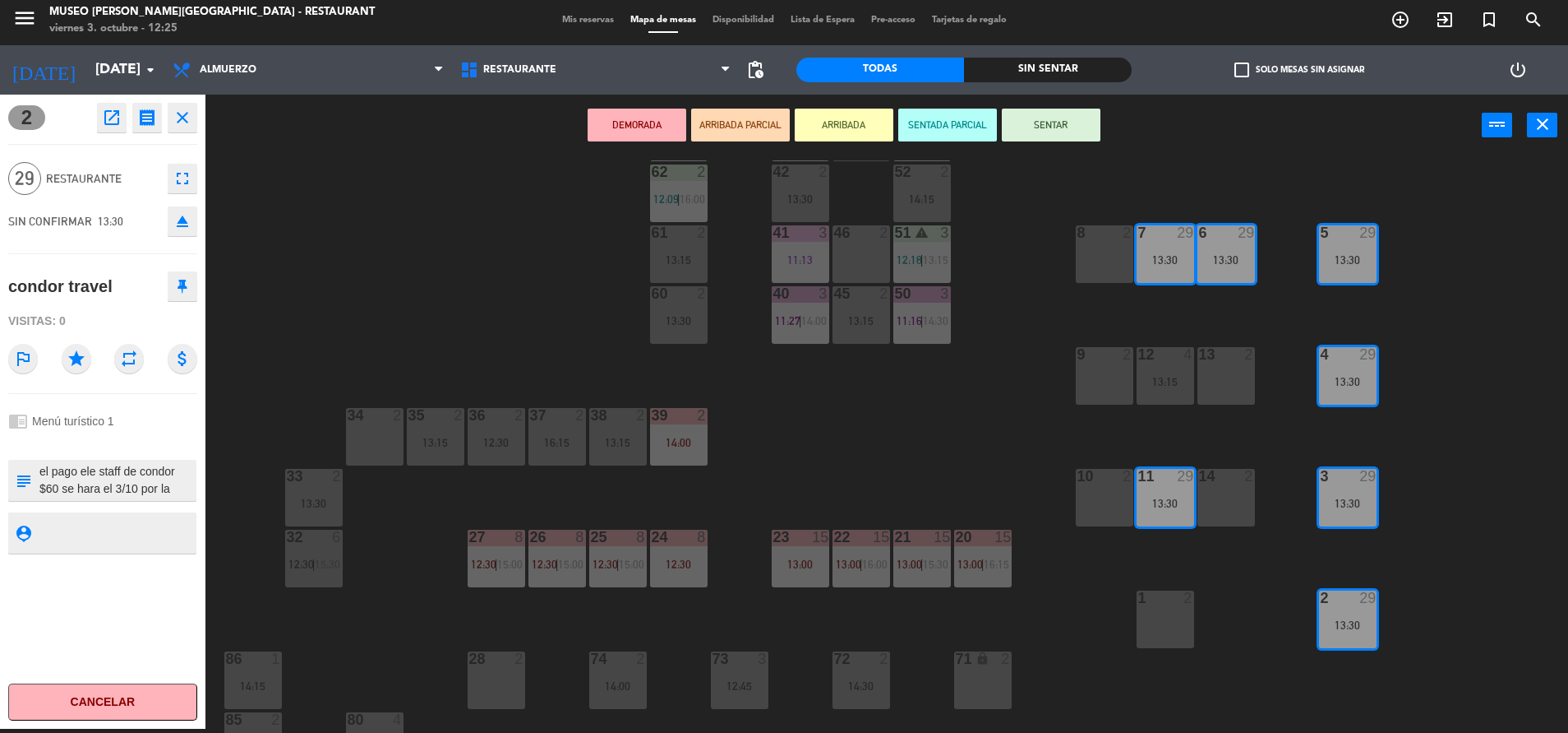
click at [647, 126] on button "DEMORADA" at bounding box center [637, 124] width 99 height 33
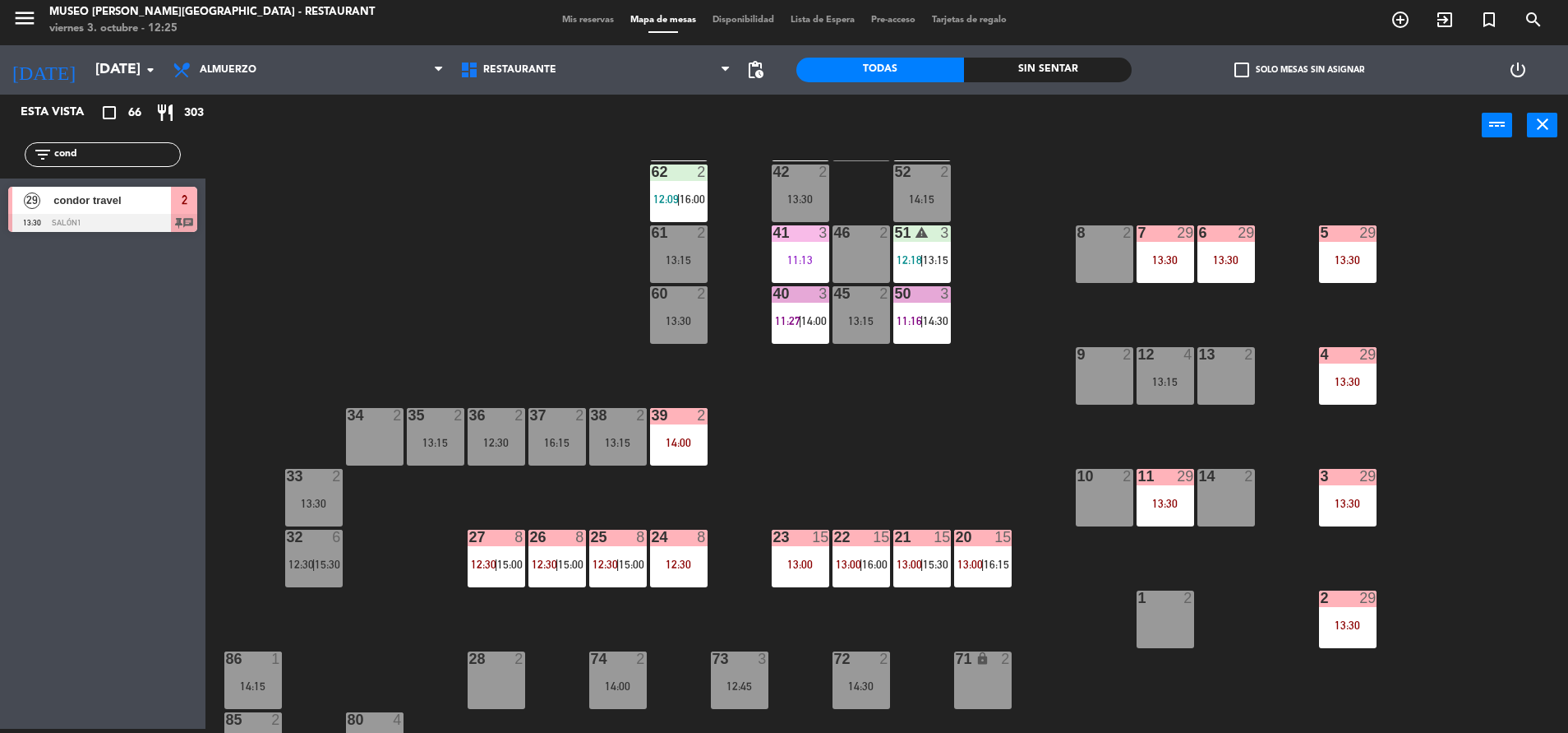
click at [853, 417] on div "44 3 14:15 49 1 11:40 54 5 14:30 64 2 11:44 48 2 14:00 53 3 12:45 63 2 12:06 | …" at bounding box center [895, 447] width 1347 height 572
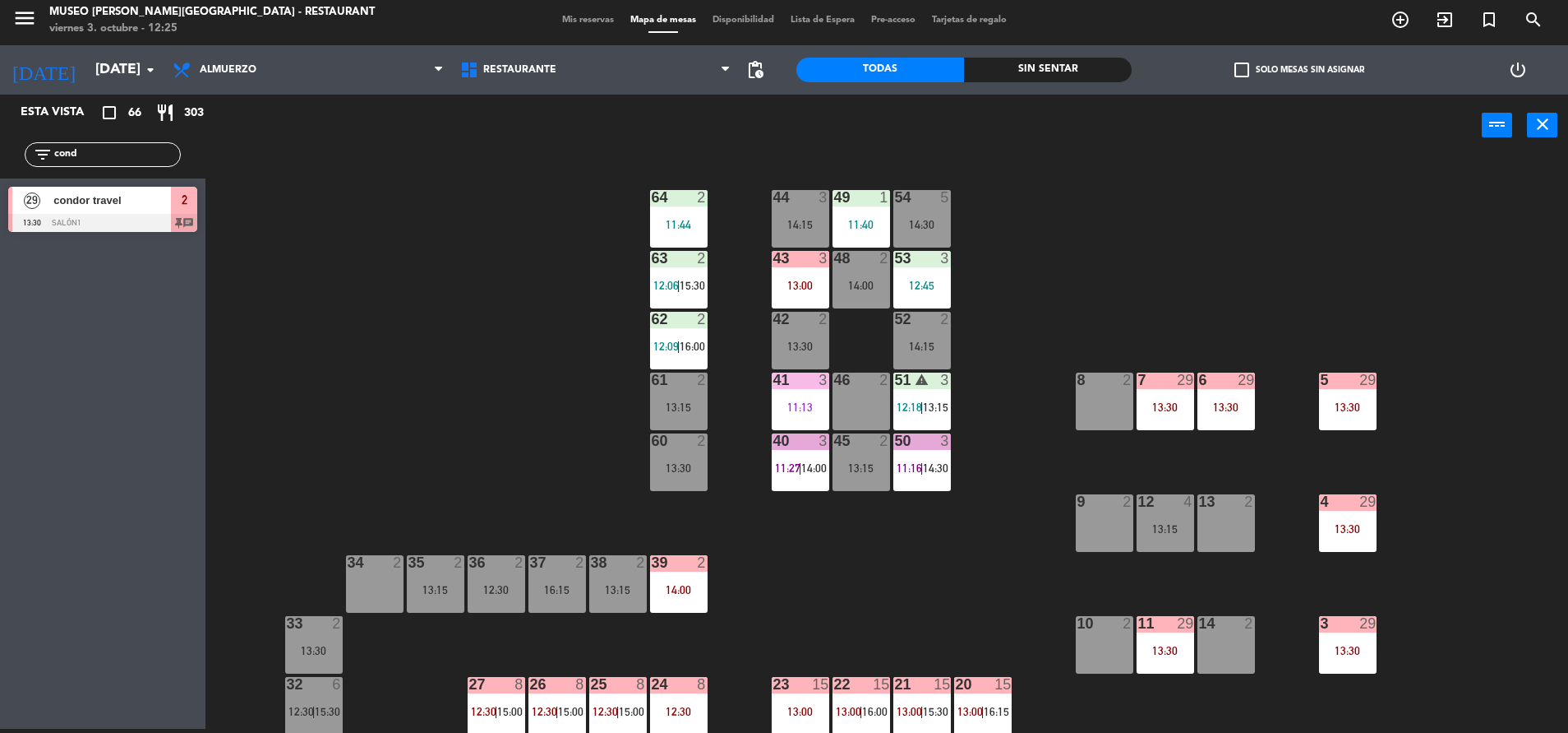
click at [1031, 436] on div "44 3 14:15 49 1 11:40 54 5 14:30 64 2 11:44 48 2 14:00 53 3 12:45 63 2 12:06 | …" at bounding box center [895, 447] width 1347 height 572
click at [324, 672] on div "33 2 13:30" at bounding box center [314, 645] width 58 height 58
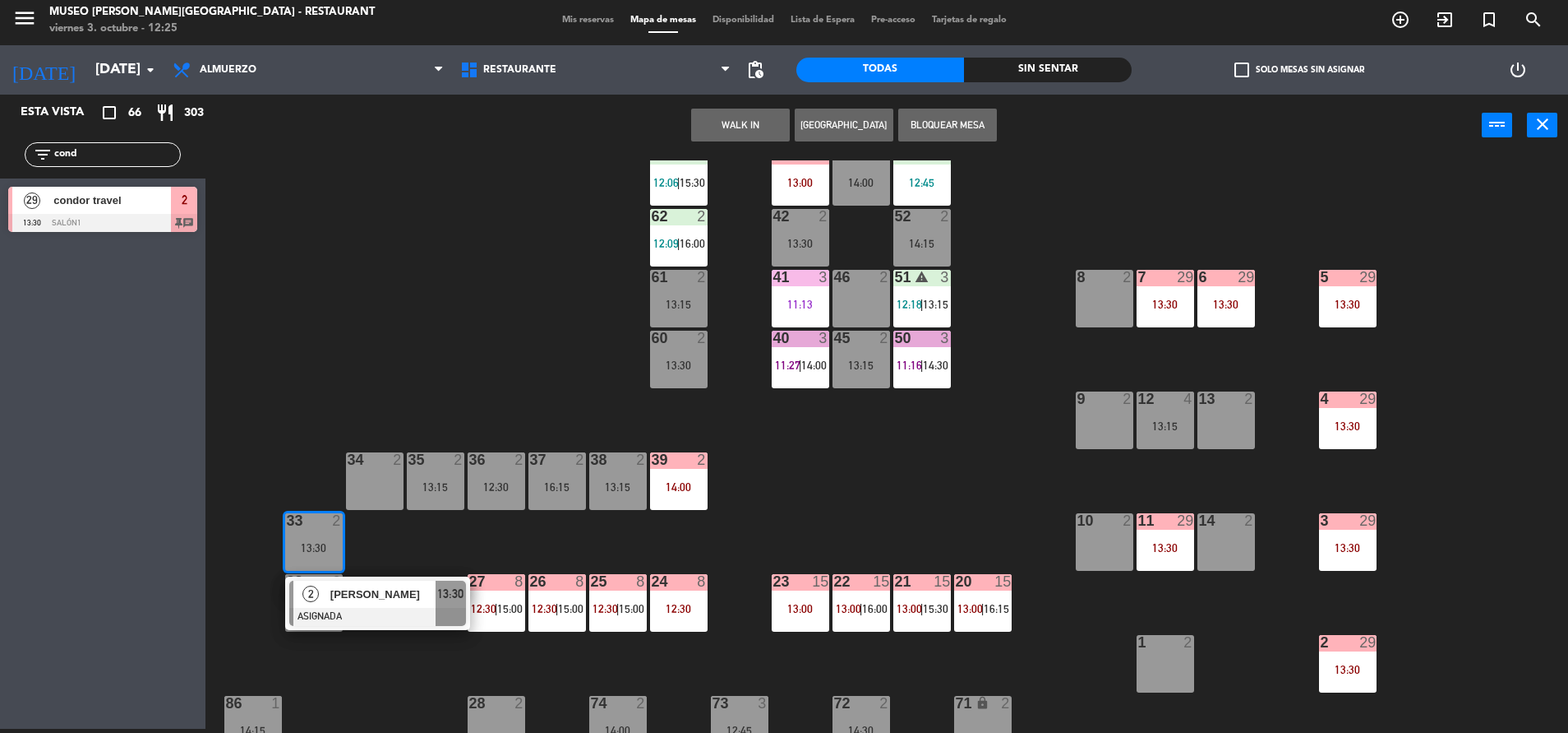
scroll to position [119, 0]
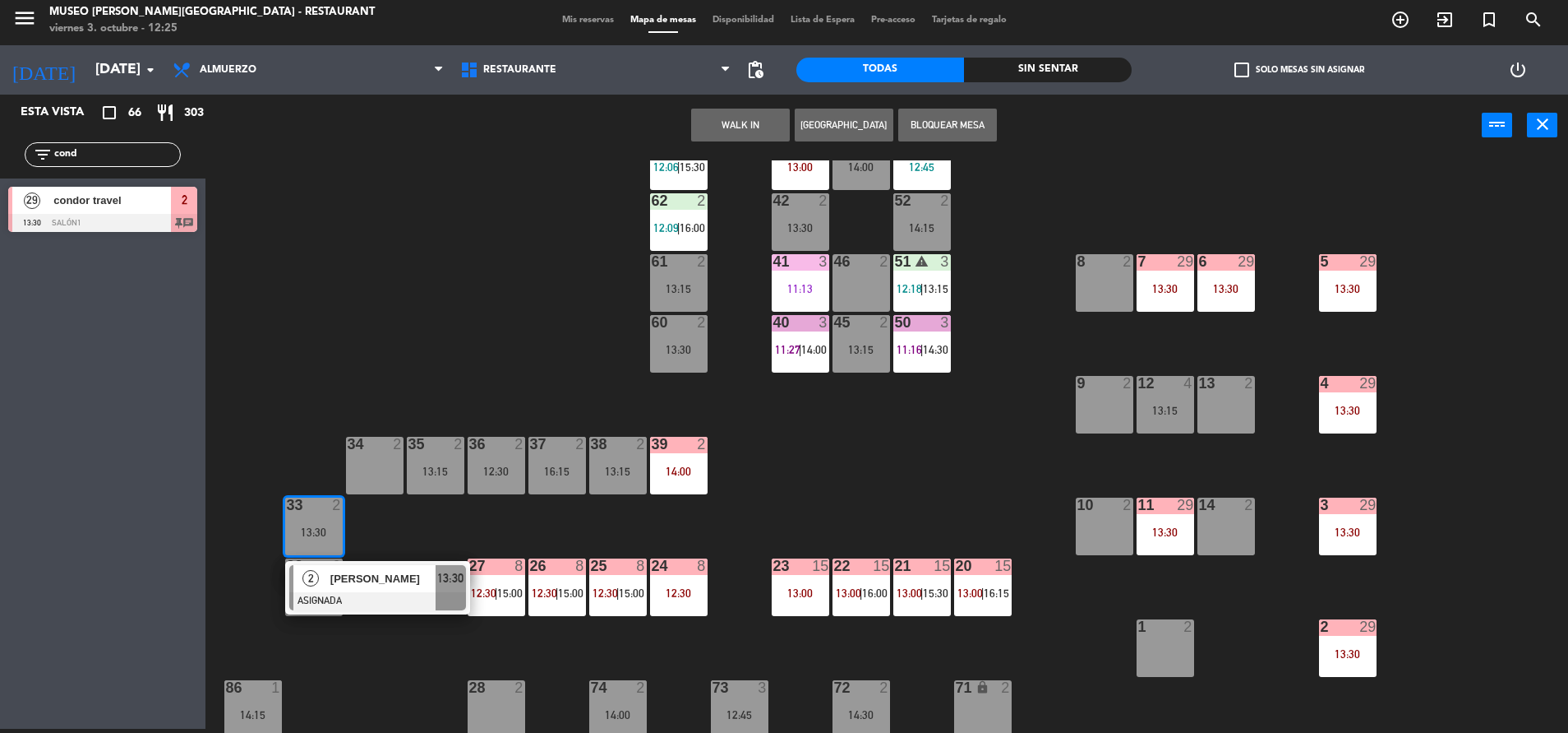
click at [865, 459] on div "44 3 14:15 49 1 11:40 54 5 14:30 64 2 11:44 48 2 14:00 53 3 12:45 63 2 12:06 | …" at bounding box center [895, 447] width 1347 height 572
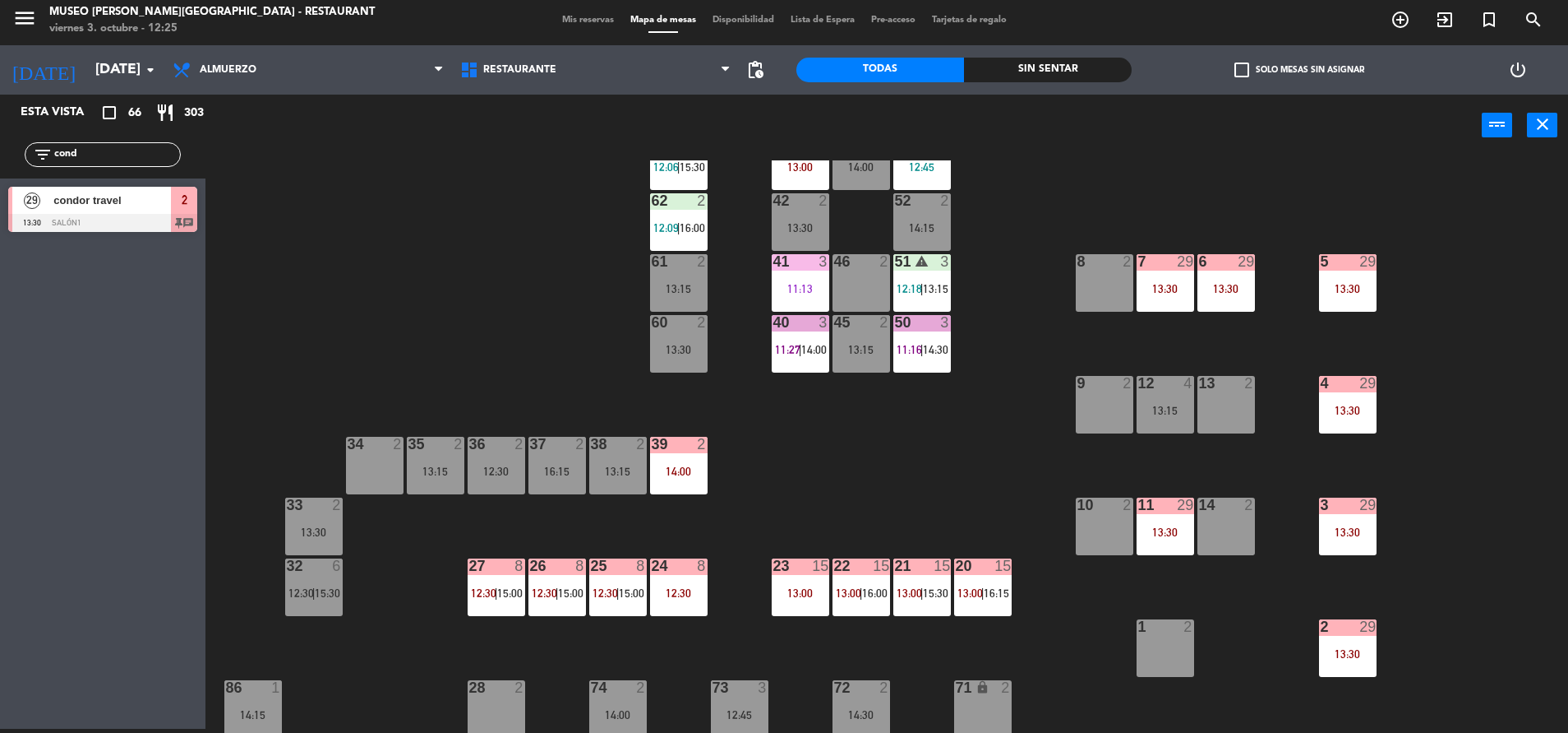
scroll to position [0, 0]
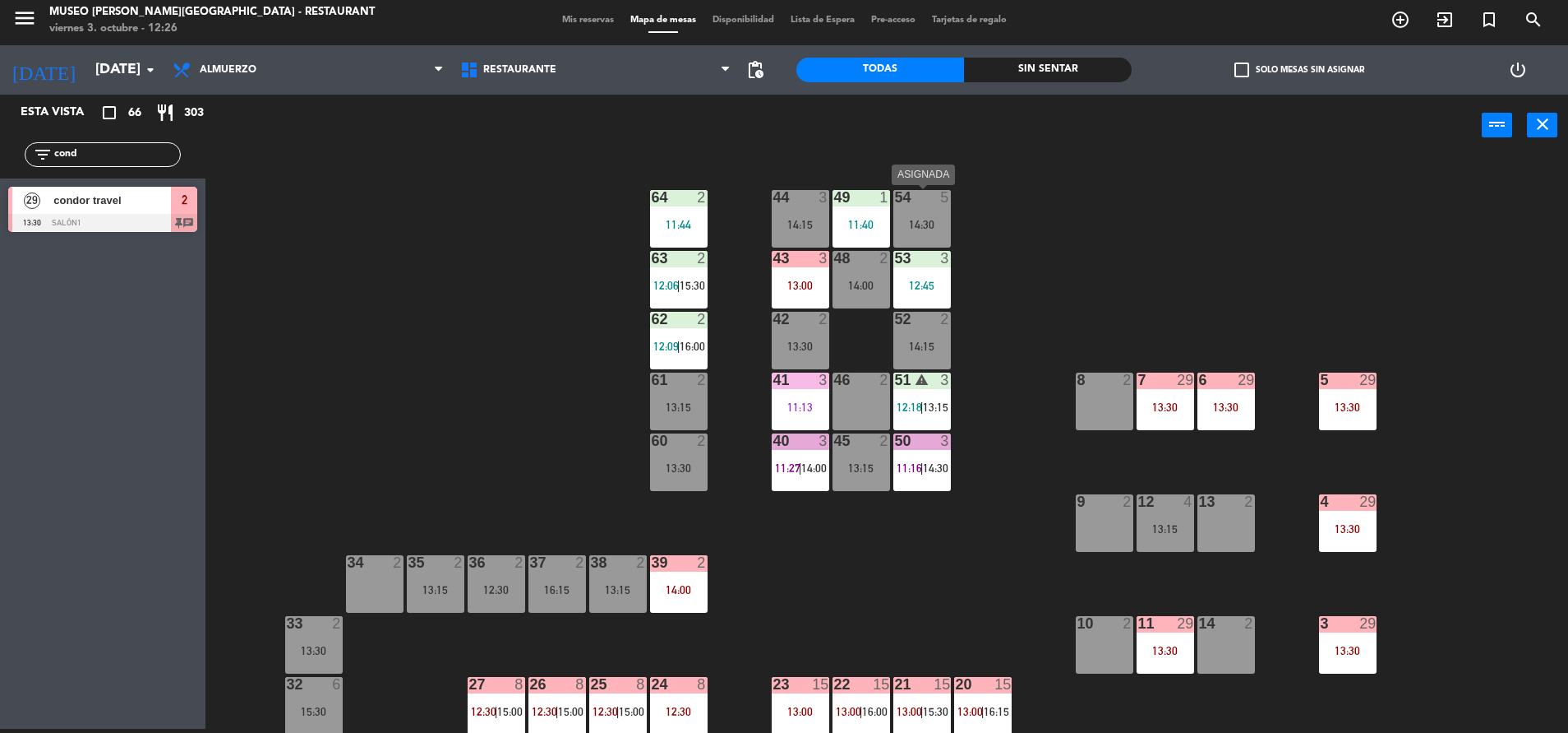
click at [945, 230] on div "14:30" at bounding box center [922, 224] width 58 height 11
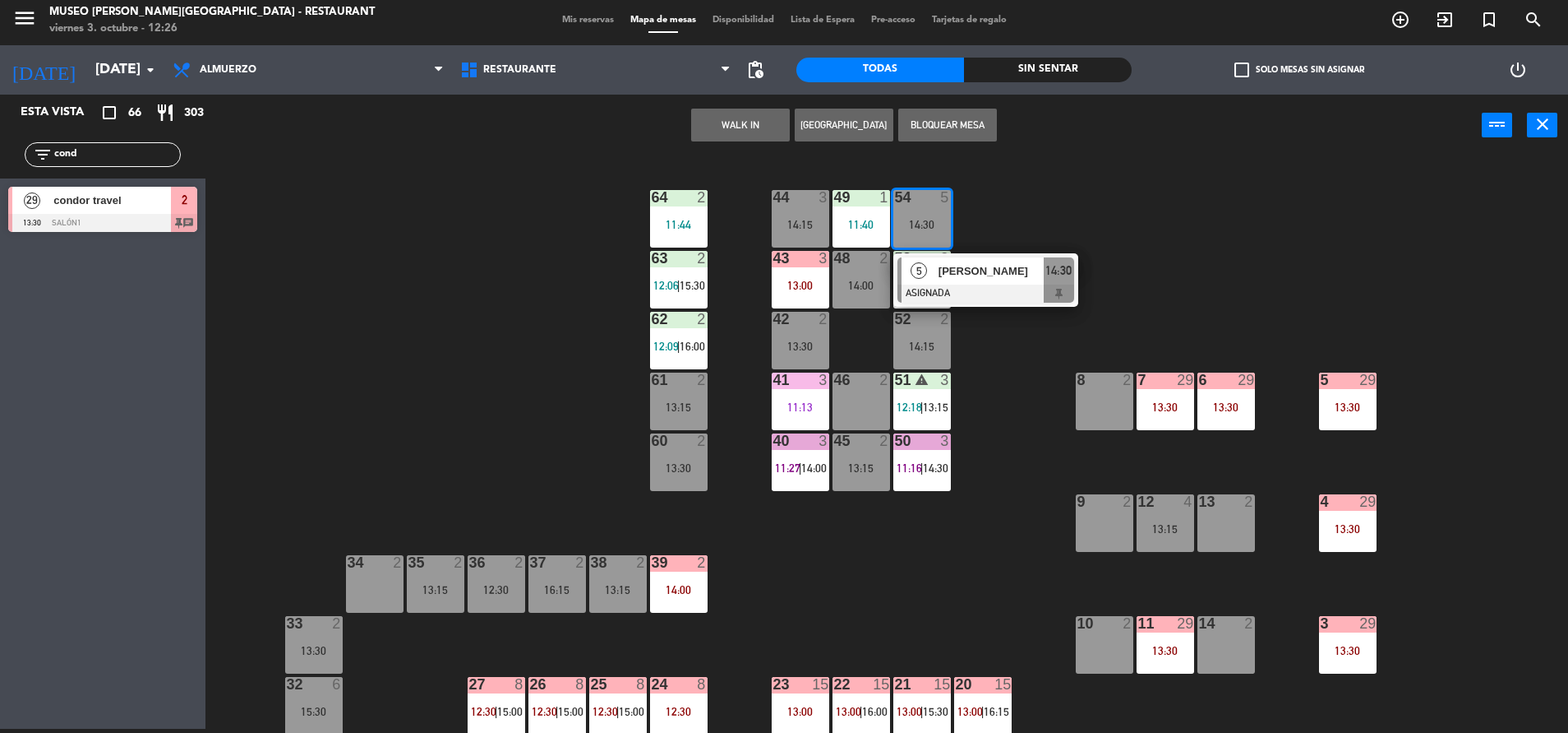
click at [777, 126] on button "WALK IN" at bounding box center [741, 124] width 99 height 33
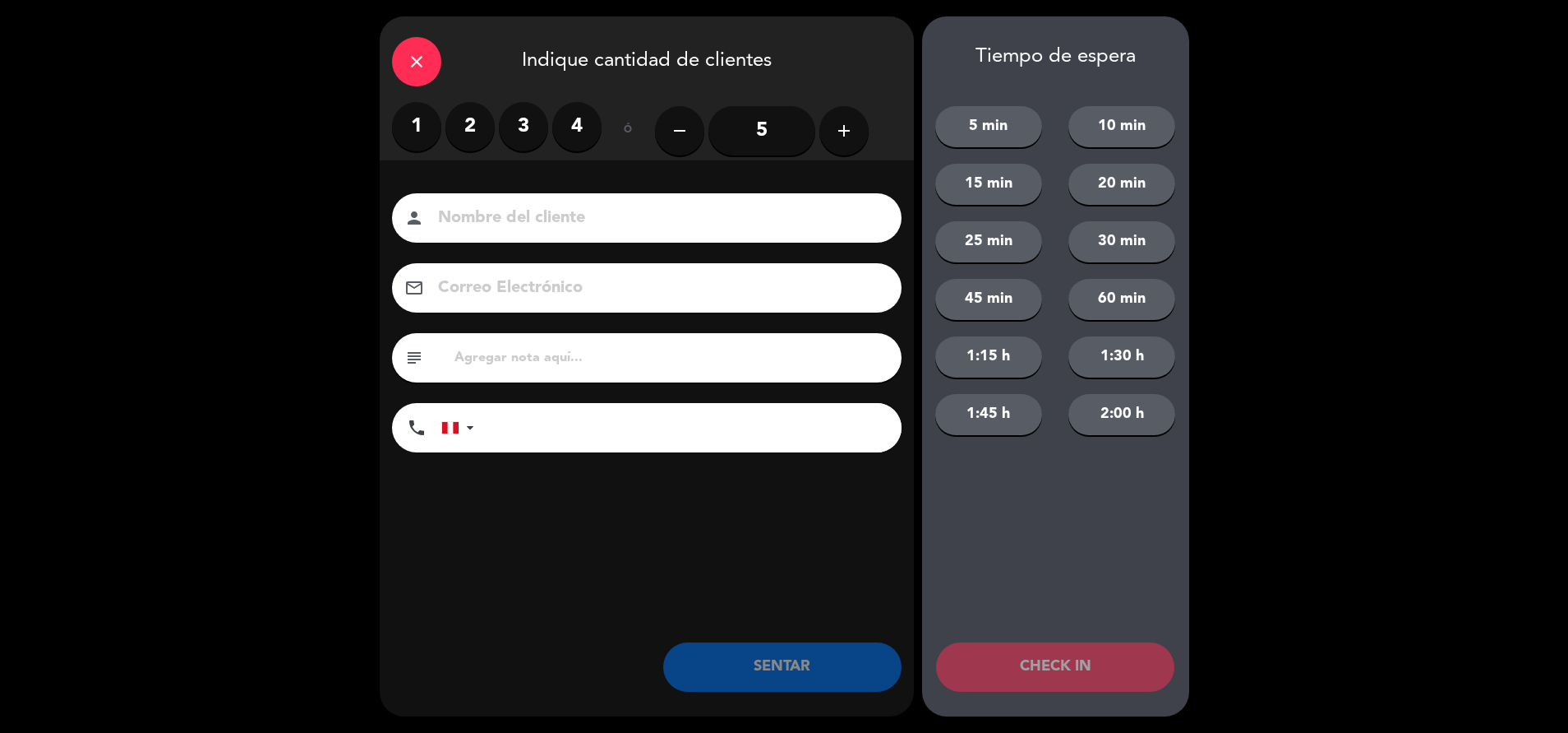
click at [535, 140] on label "3" at bounding box center [523, 126] width 50 height 50
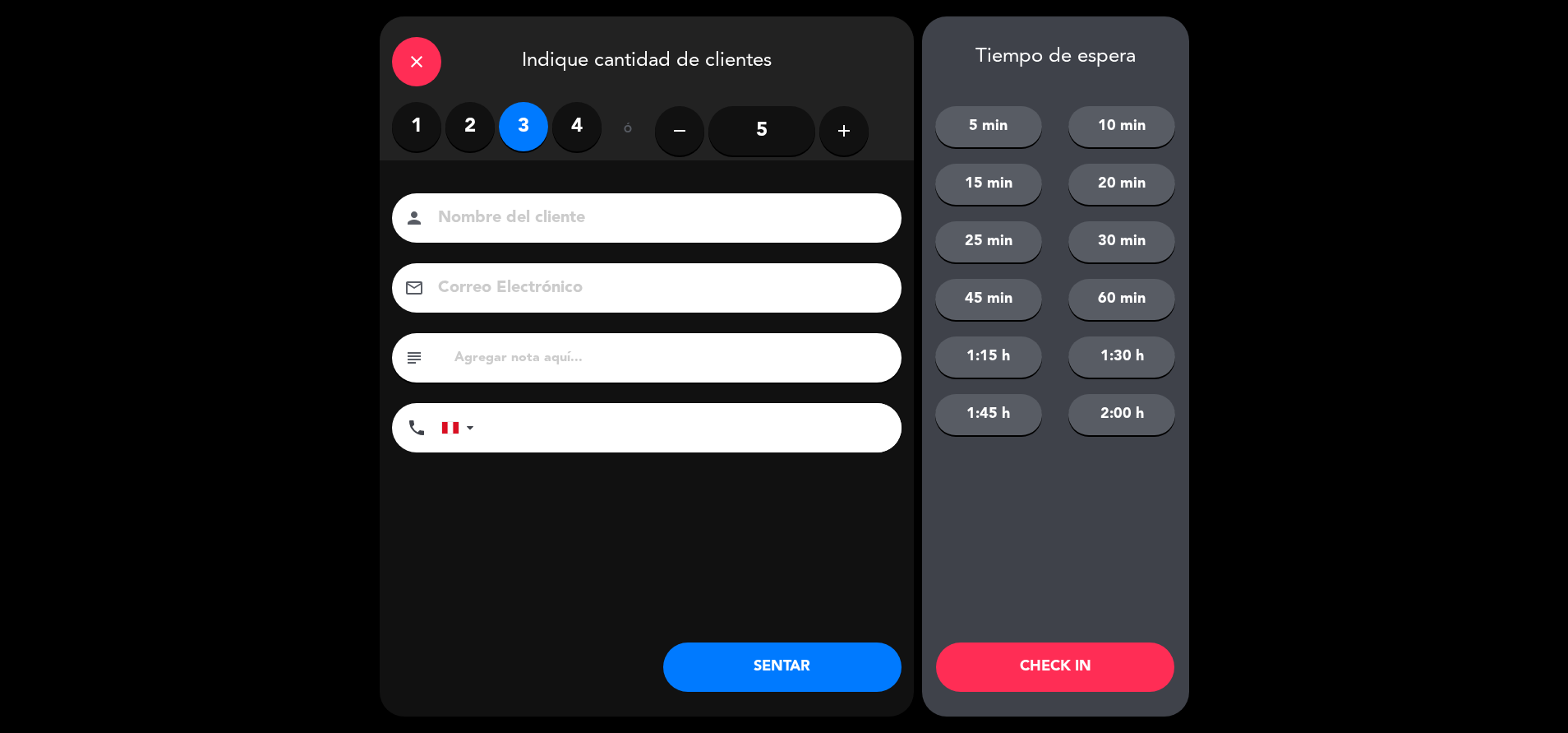
click at [574, 353] on input "text" at bounding box center [671, 357] width 436 height 23
type input ","
type input "m54"
click at [755, 656] on button "SENTAR" at bounding box center [782, 667] width 238 height 50
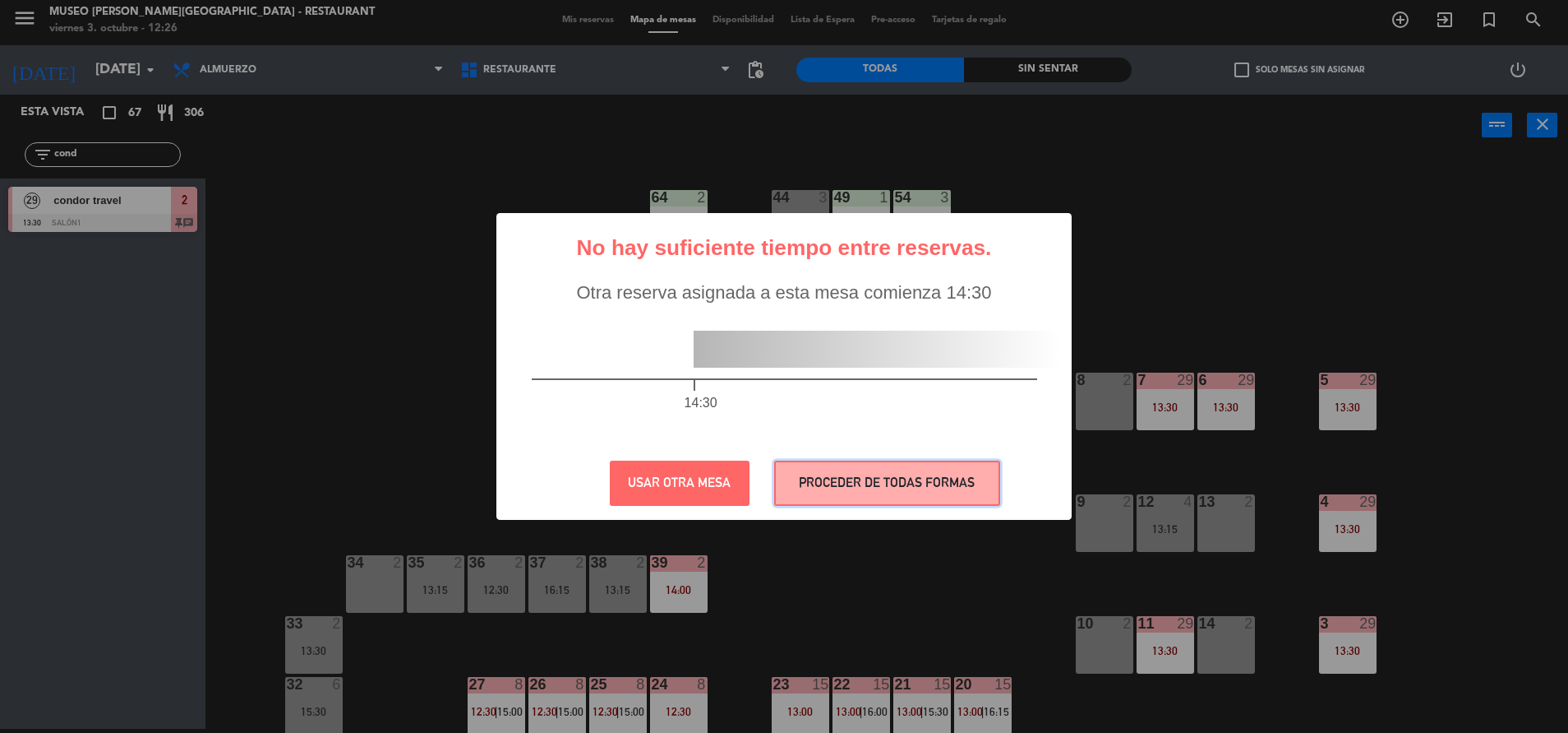
click at [812, 483] on button "PROCEDER DE TODAS FORMAS" at bounding box center [888, 483] width 226 height 45
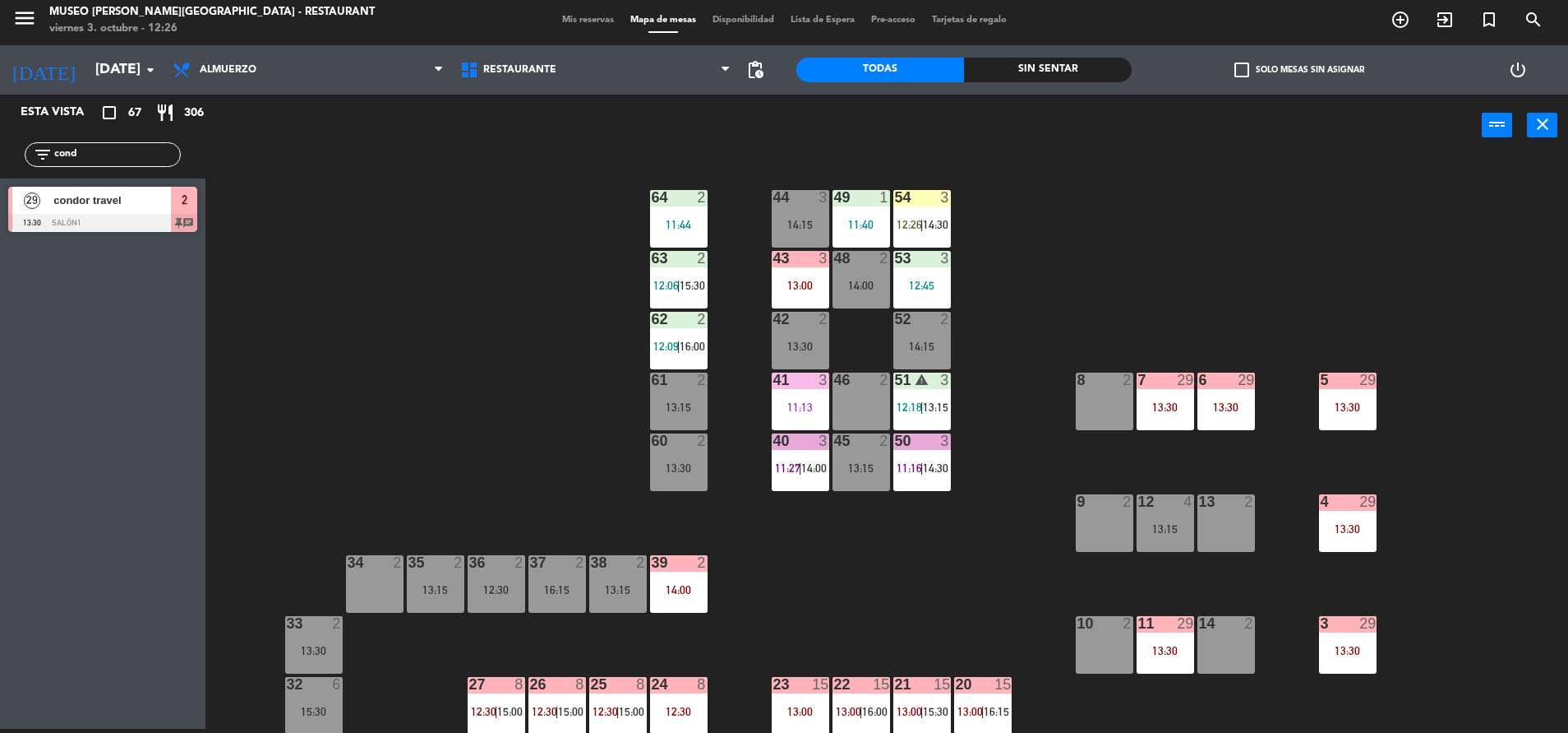
click at [921, 232] on div "54 3 12:26 | 14:30" at bounding box center [922, 219] width 58 height 58
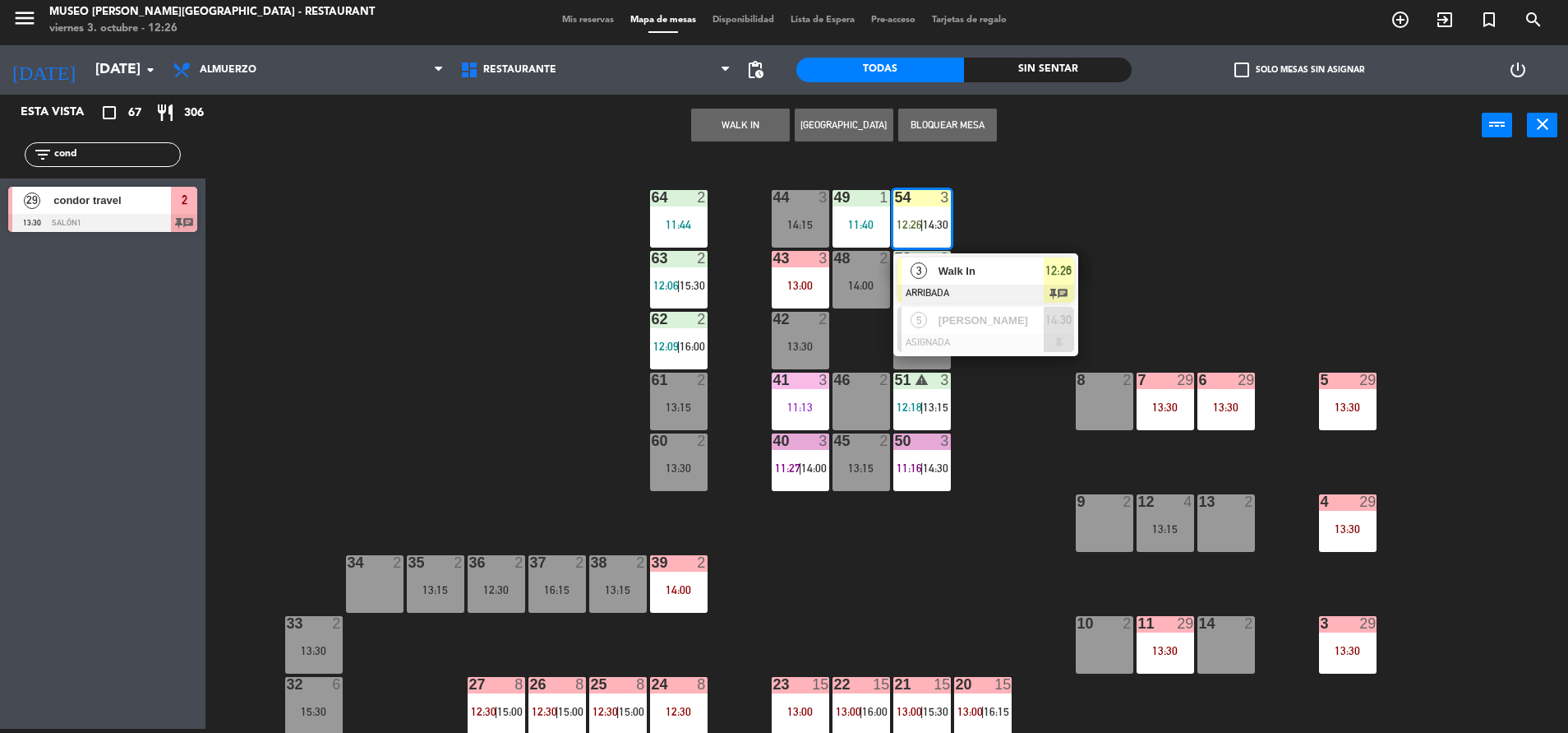
click at [958, 274] on span "Walk In" at bounding box center [991, 271] width 106 height 17
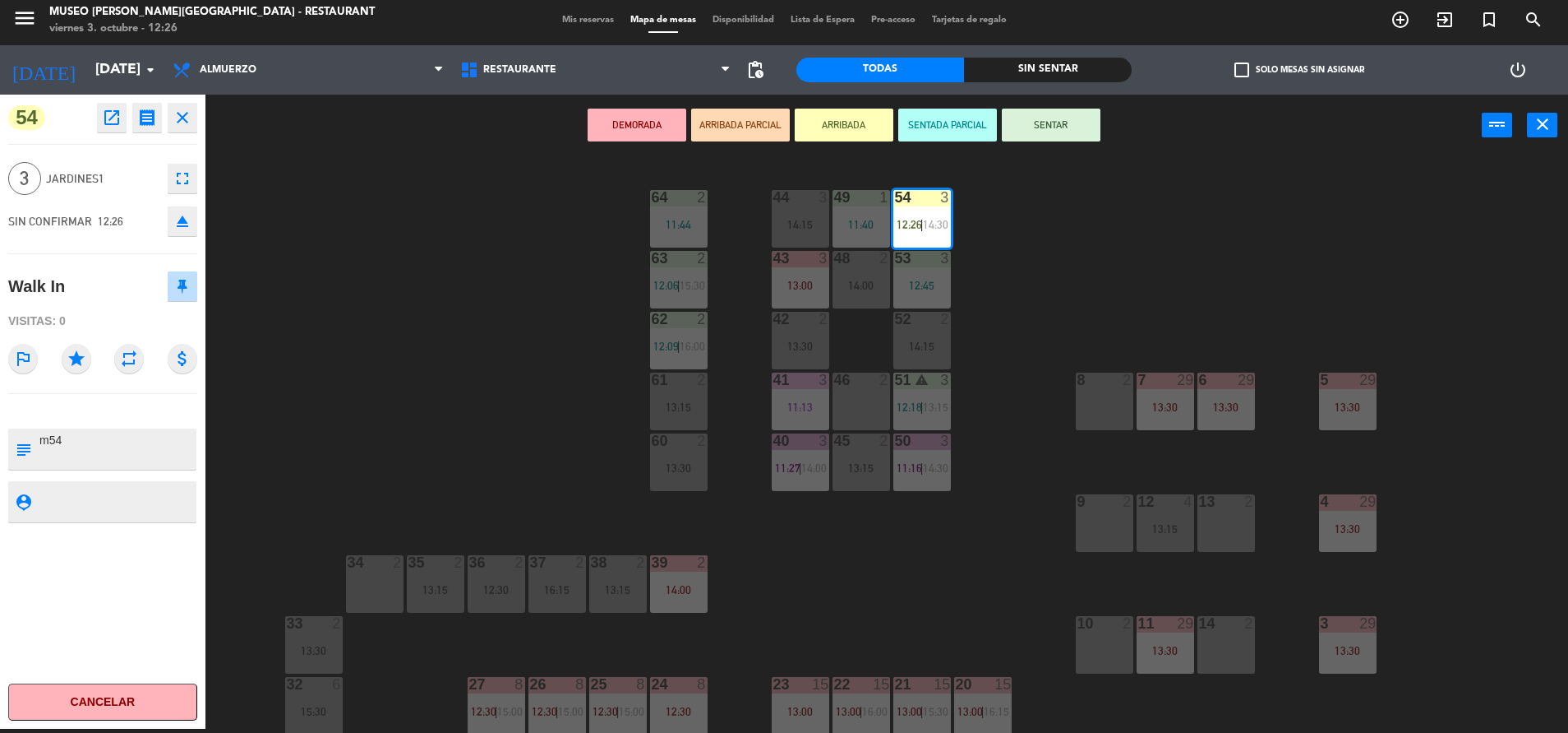
click at [1070, 113] on button "SENTAR" at bounding box center [1051, 124] width 99 height 33
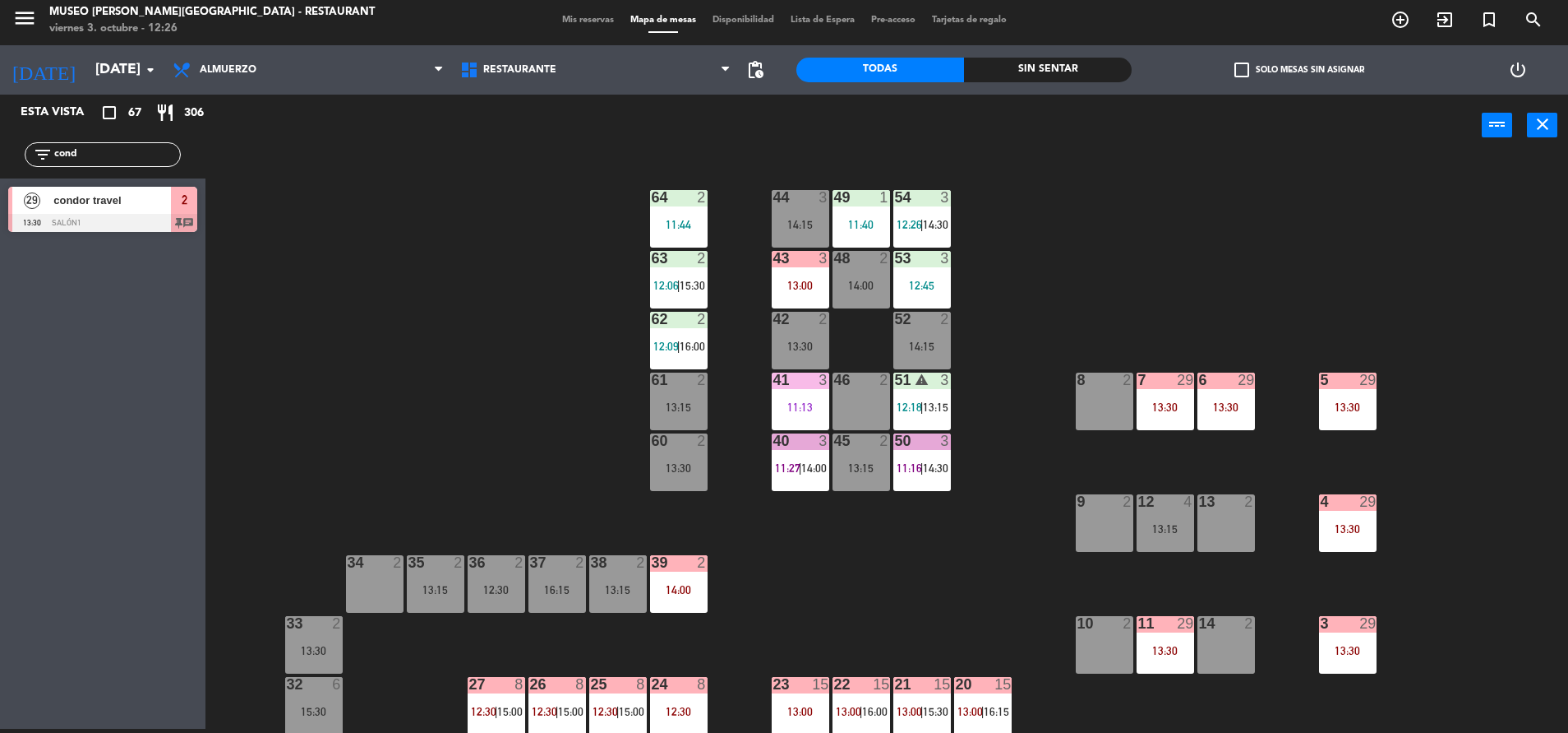
click at [879, 583] on div "44 3 14:15 49 1 11:40 54 3 12:26 | 14:30 64 2 11:44 48 2 14:00 53 3 12:45 63 2 …" at bounding box center [895, 447] width 1347 height 572
click at [1176, 424] on div "7 29 13:30" at bounding box center [1165, 401] width 58 height 58
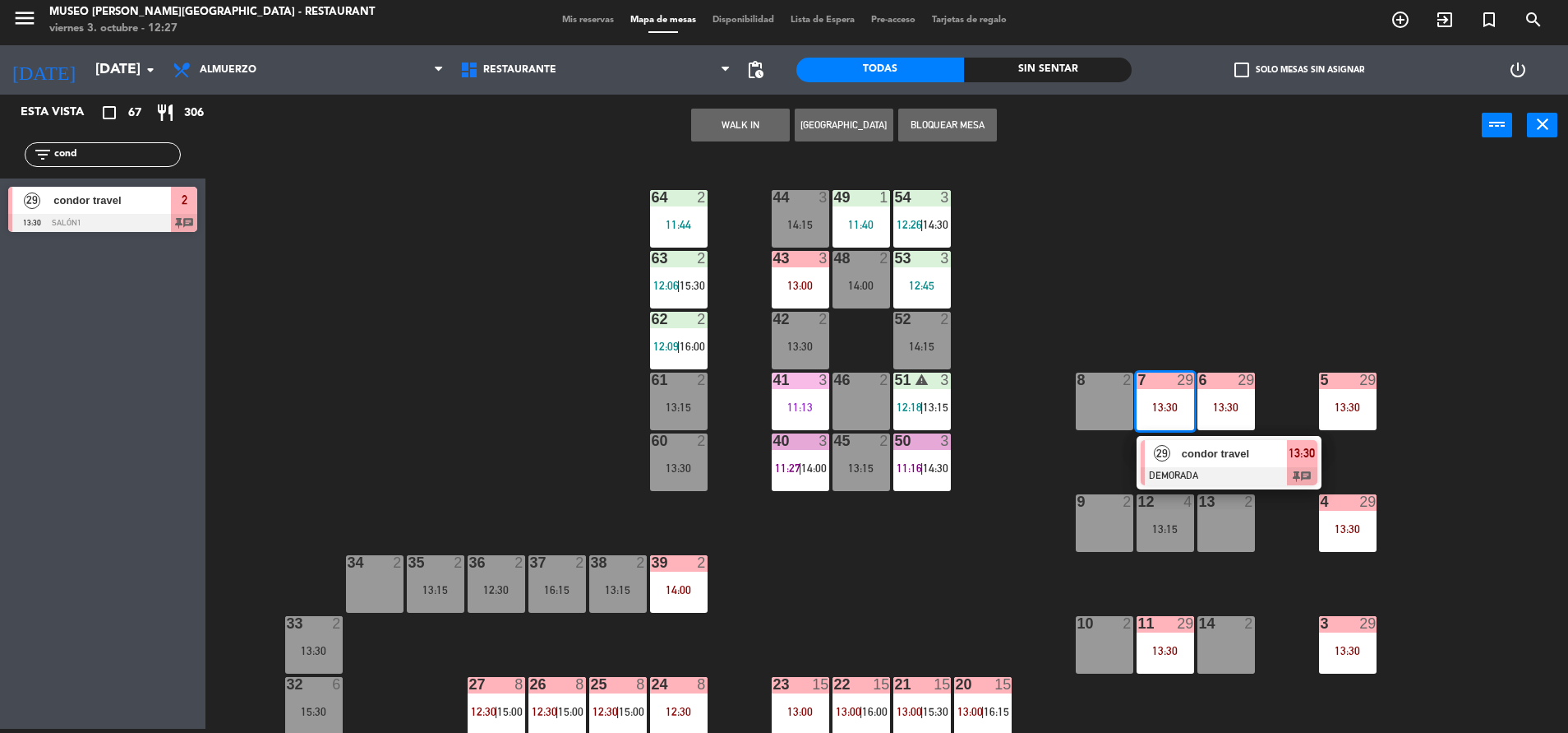
click at [1205, 467] on div at bounding box center [1229, 476] width 177 height 18
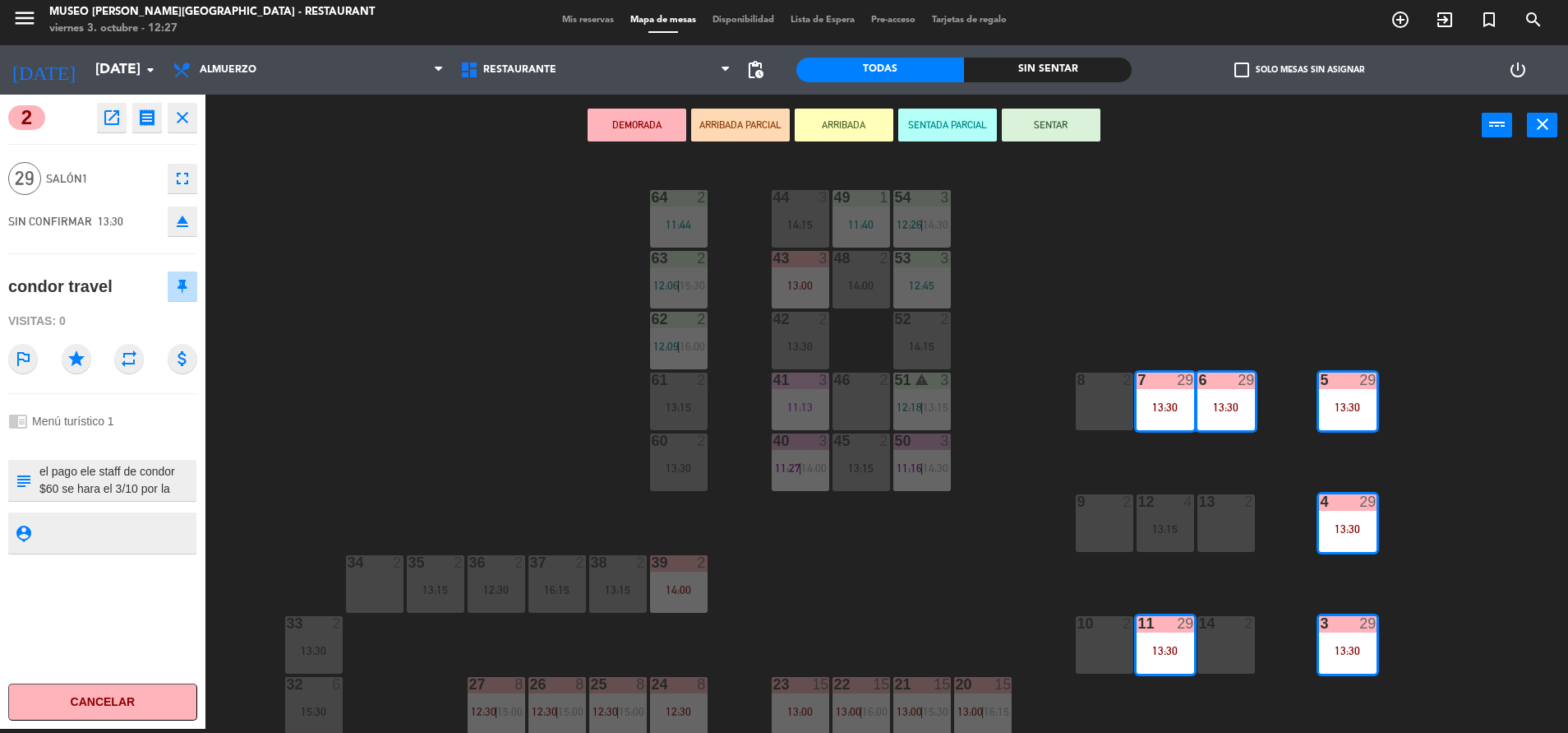
click at [1147, 406] on div "13:30" at bounding box center [1165, 407] width 58 height 11
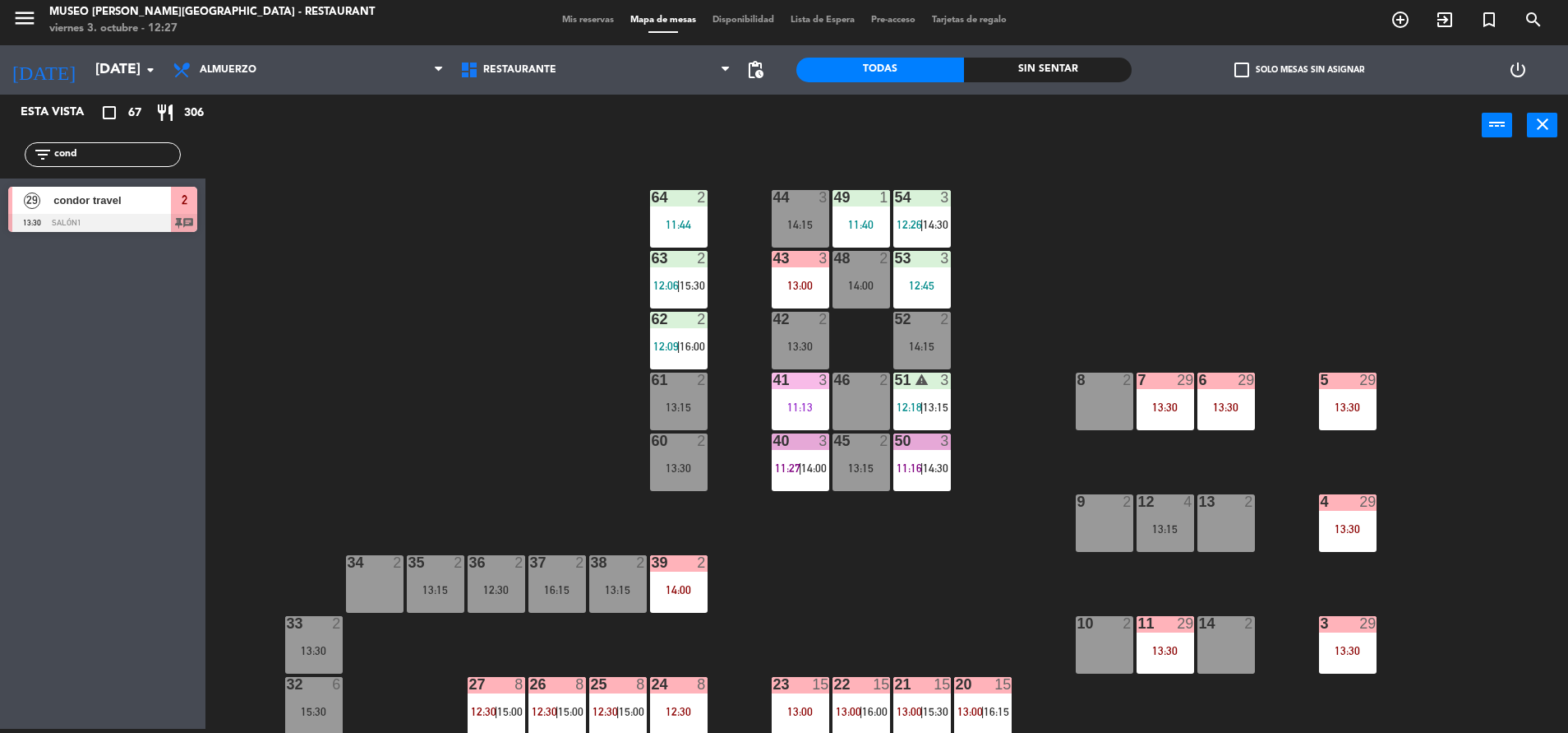
click at [559, 347] on div "44 3 14:15 49 1 11:40 54 3 12:26 | 14:30 64 2 11:44 48 2 14:00 53 3 12:45 63 2 …" at bounding box center [895, 447] width 1347 height 572
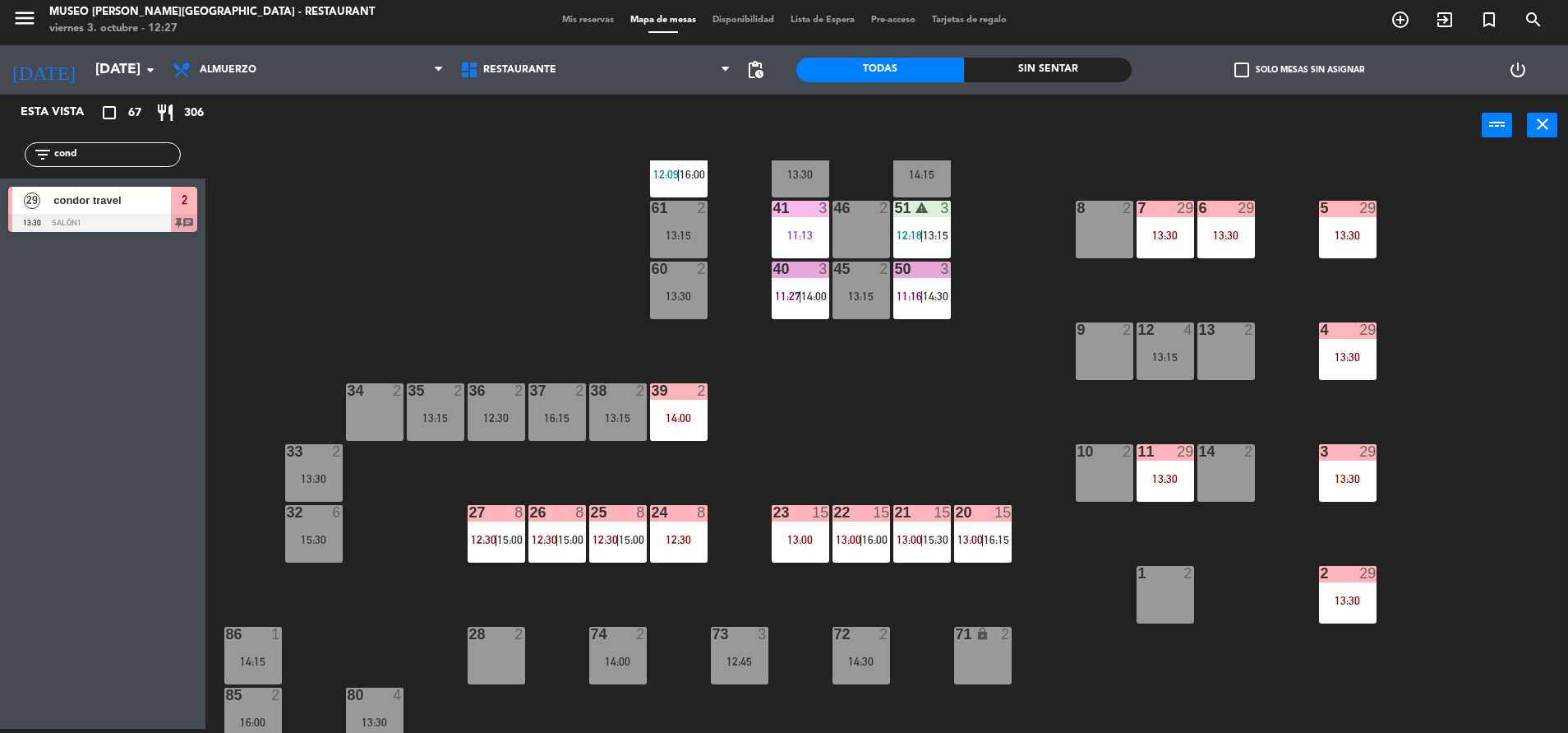
scroll to position [175, 0]
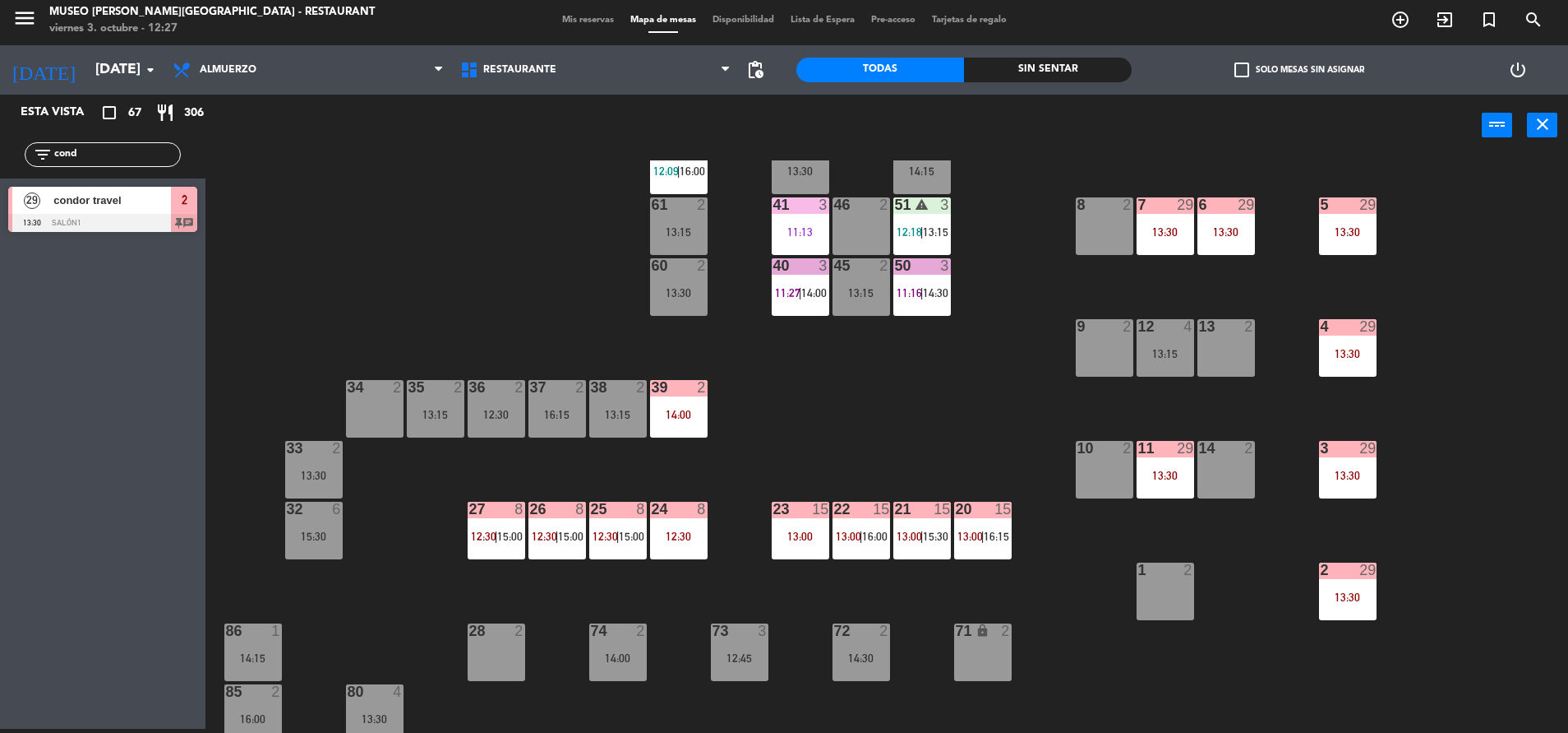
click at [686, 509] on div at bounding box center [678, 510] width 27 height 15
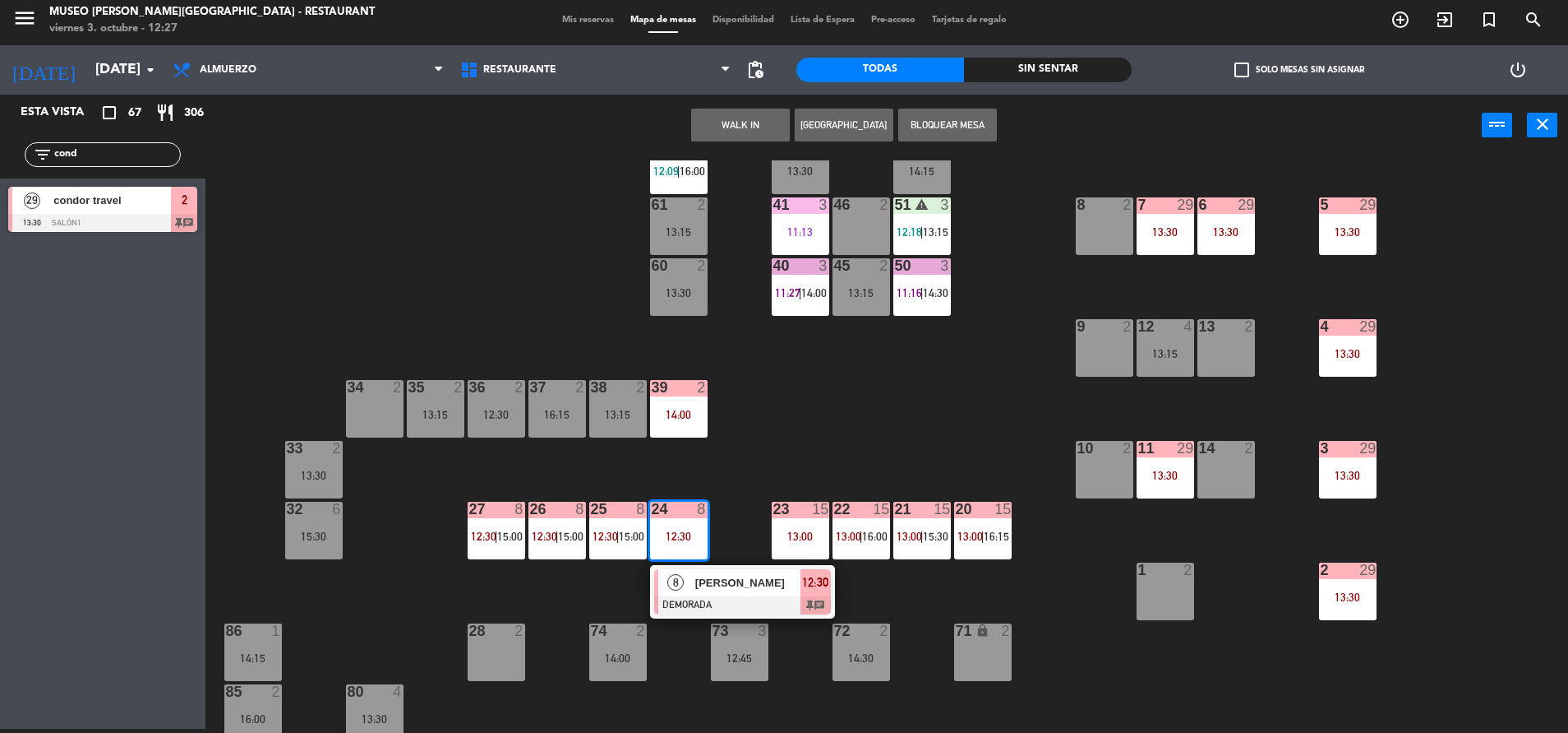
click at [739, 579] on span "[PERSON_NAME]" at bounding box center [748, 582] width 106 height 17
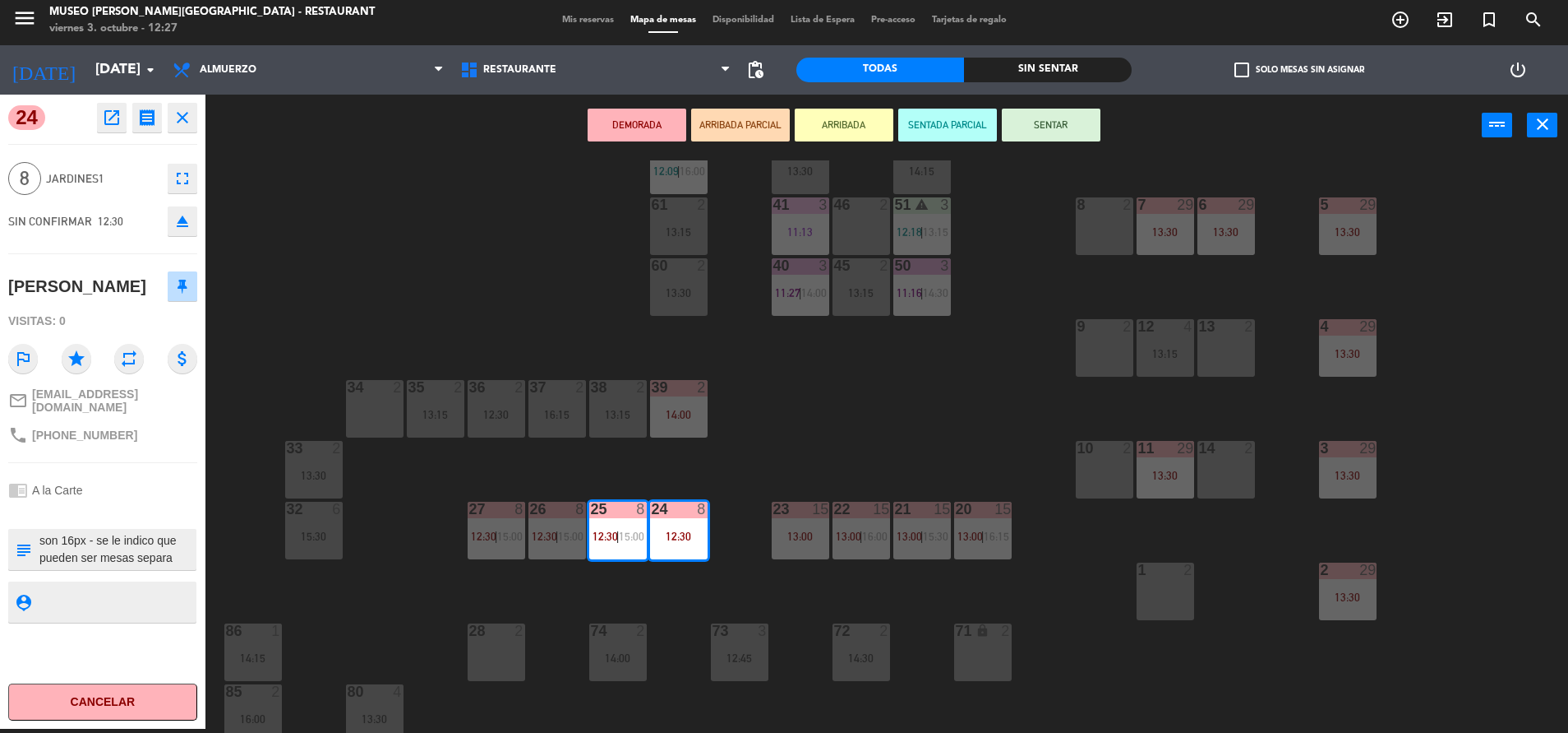
click at [175, 542] on textarea at bounding box center [116, 549] width 157 height 35
click at [804, 452] on div "44 3 14:15 49 1 11:40 54 3 12:26 | 14:30 64 2 11:44 48 2 14:00 53 3 12:45 63 2 …" at bounding box center [895, 447] width 1347 height 572
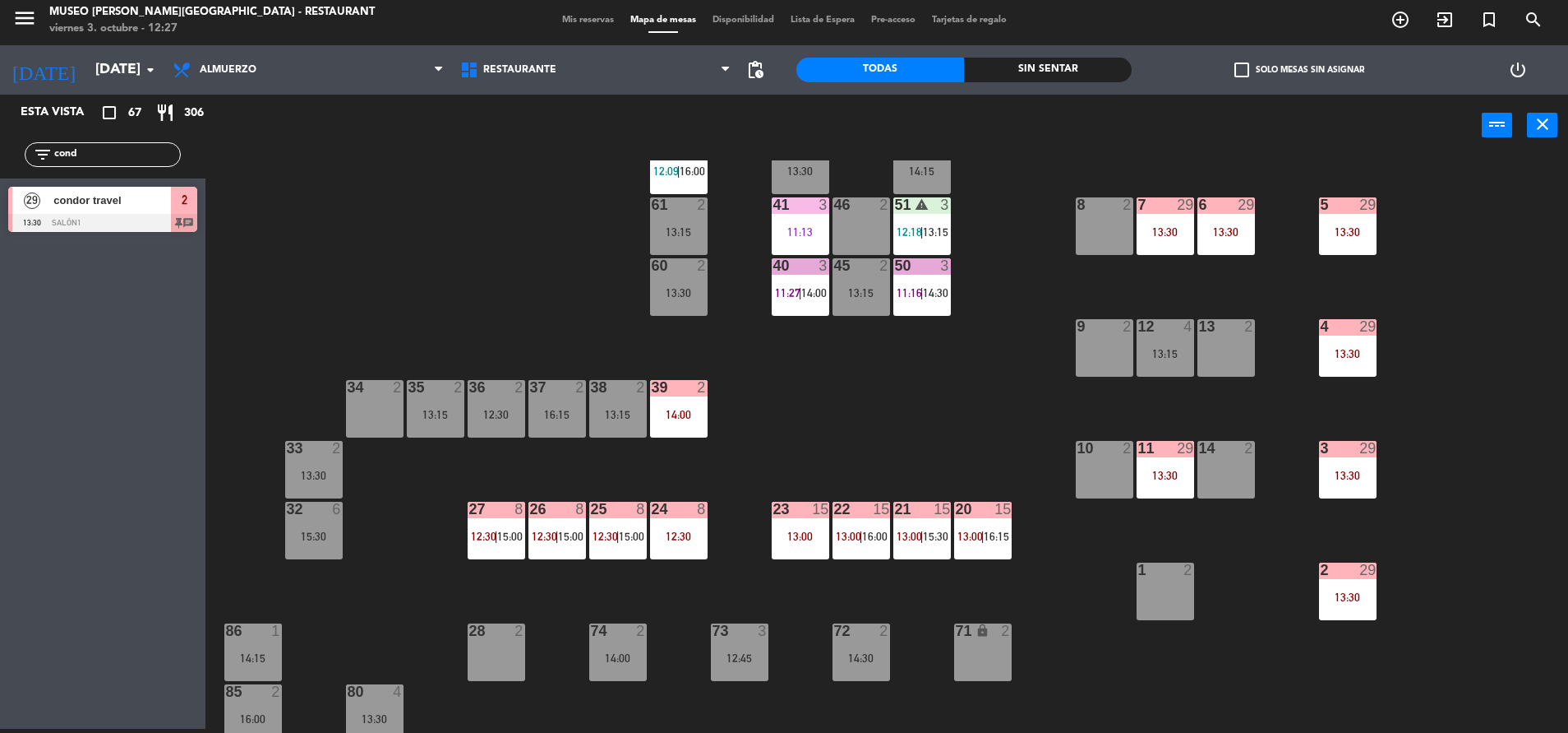
click at [702, 519] on div "24 8 12:30" at bounding box center [679, 531] width 58 height 58
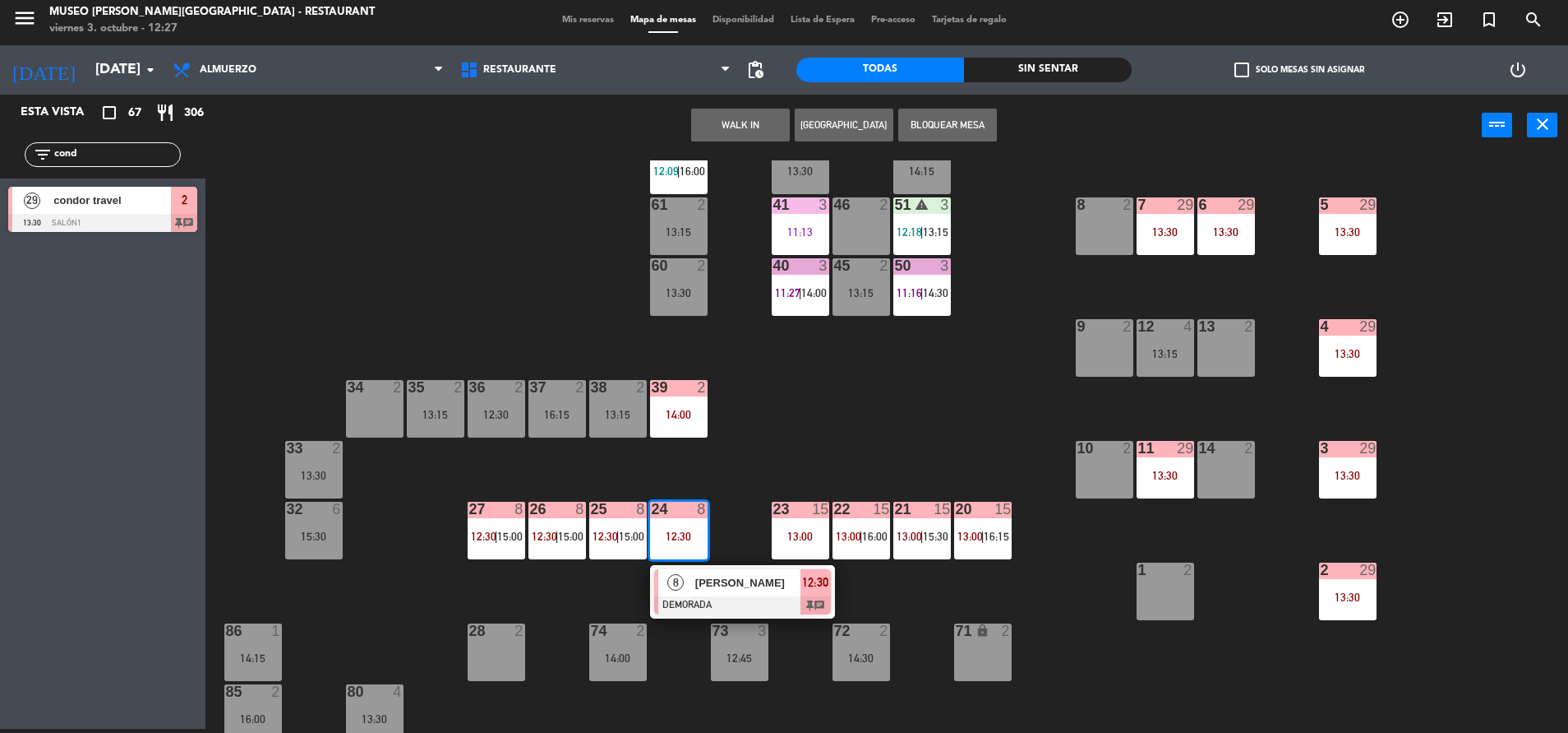
click at [741, 582] on span "[PERSON_NAME]" at bounding box center [748, 582] width 106 height 17
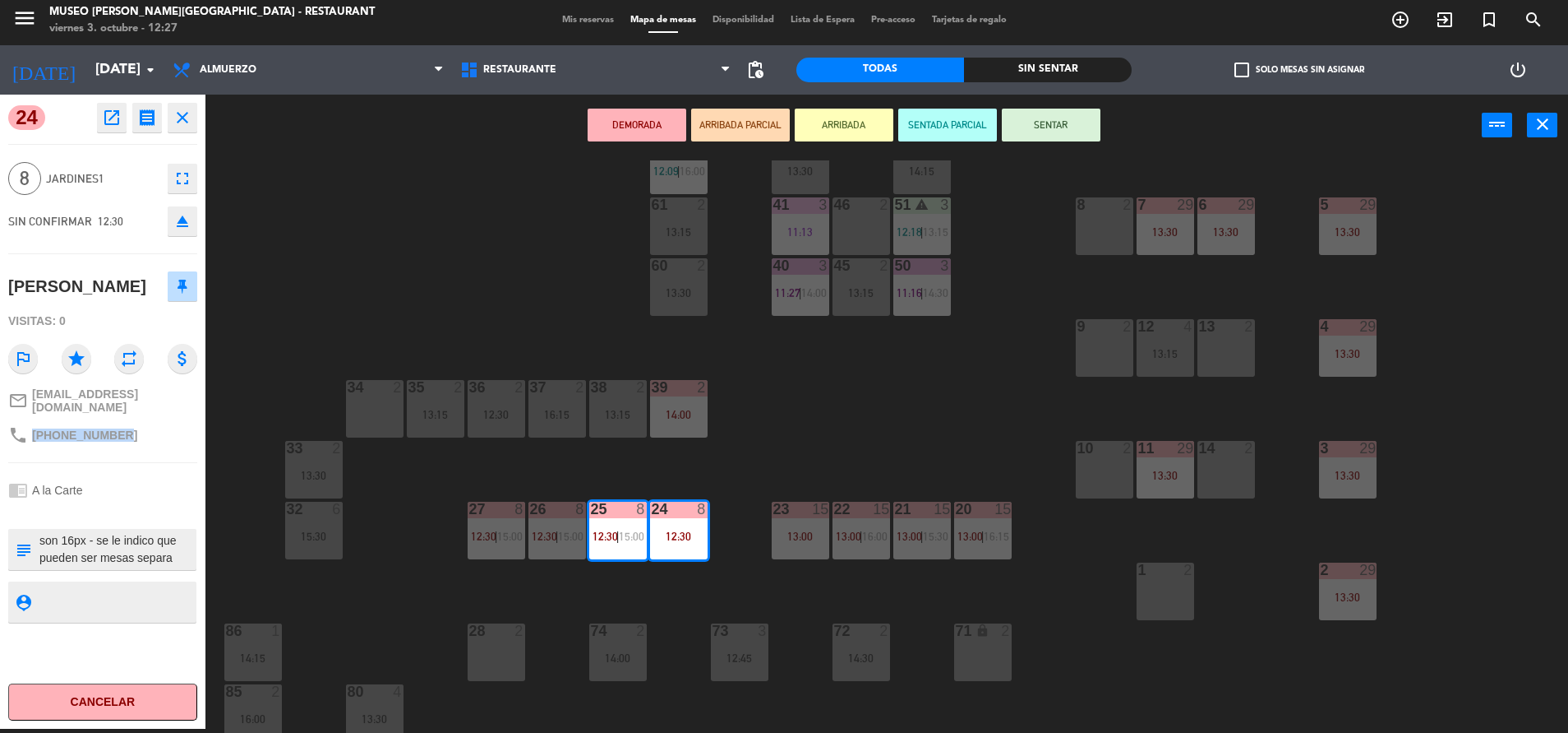
drag, startPoint x: 121, startPoint y: 424, endPoint x: 35, endPoint y: 433, distance: 86.5
click at [35, 433] on div "phone [PHONE_NUMBER]" at bounding box center [103, 435] width 189 height 31
copy span "[PHONE_NUMBER]"
click at [826, 414] on div "44 3 14:15 49 1 11:40 54 3 12:26 | 14:30 64 2 11:44 48 2 14:00 53 3 12:45 63 2 …" at bounding box center [895, 447] width 1347 height 572
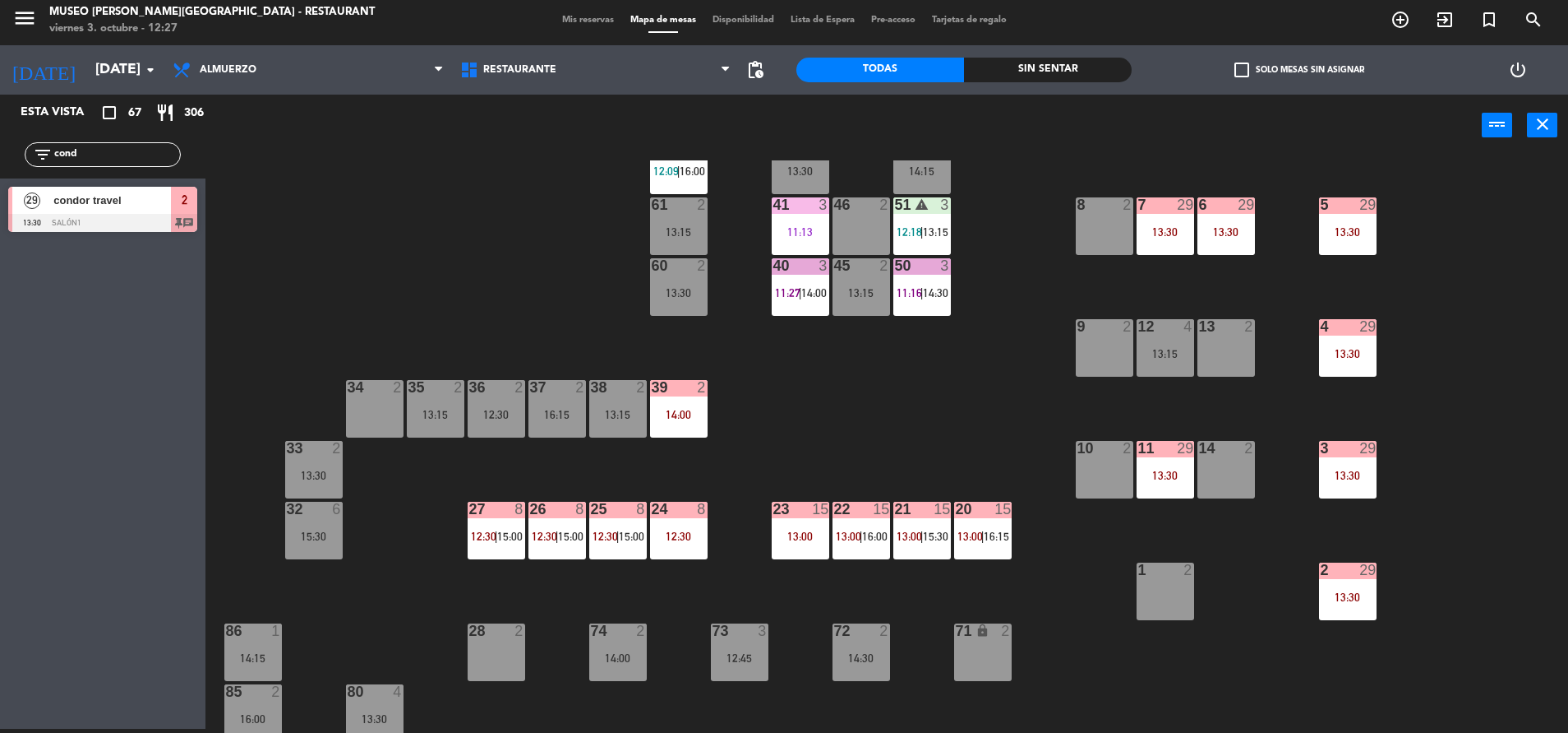
click at [742, 474] on div "44 3 14:15 49 1 11:40 54 3 12:26 | 14:30 64 2 11:44 48 2 14:00 53 3 12:45 63 2 …" at bounding box center [895, 447] width 1347 height 572
click at [689, 525] on div "24 8 12:30" at bounding box center [679, 531] width 58 height 58
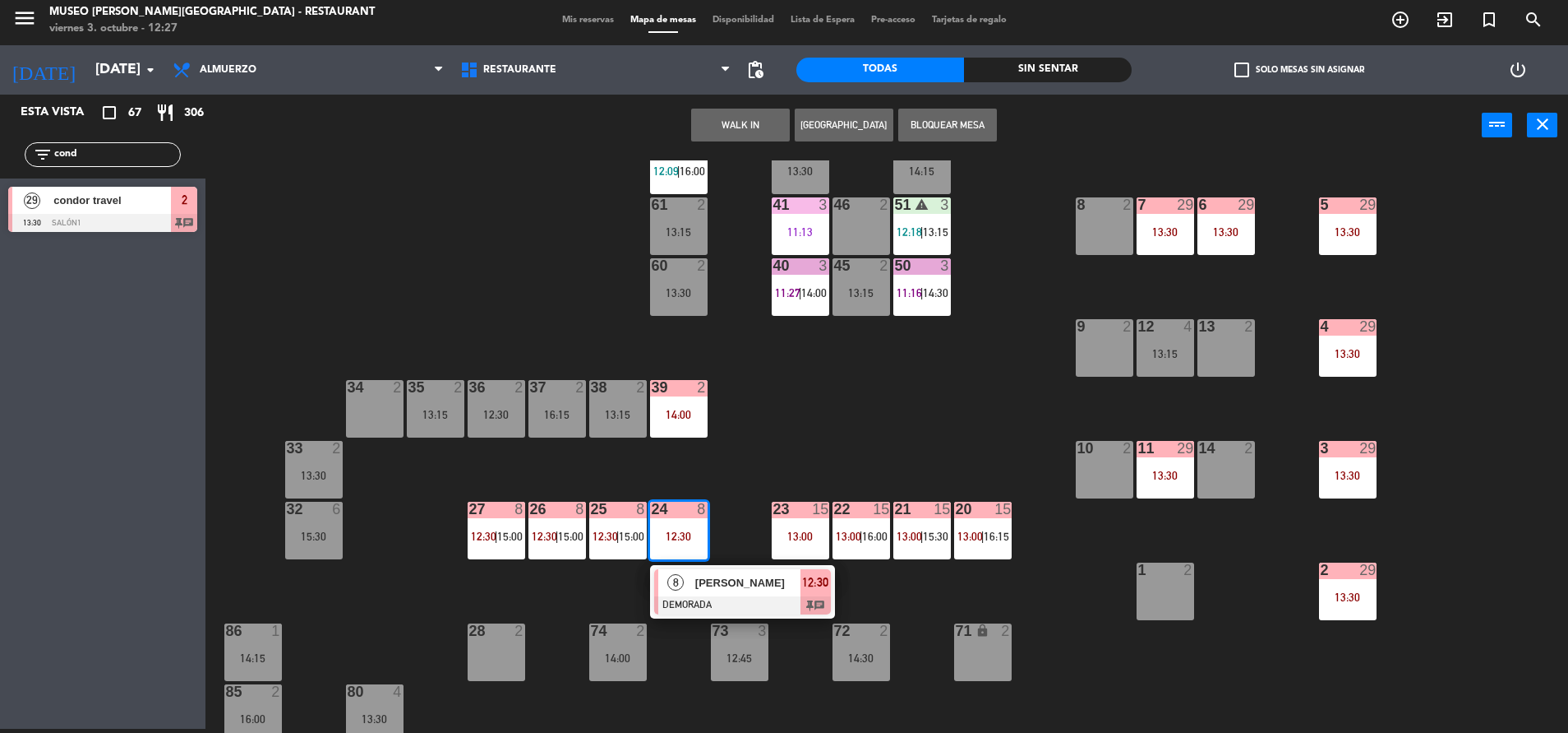
click at [787, 580] on span "[PERSON_NAME]" at bounding box center [748, 582] width 106 height 17
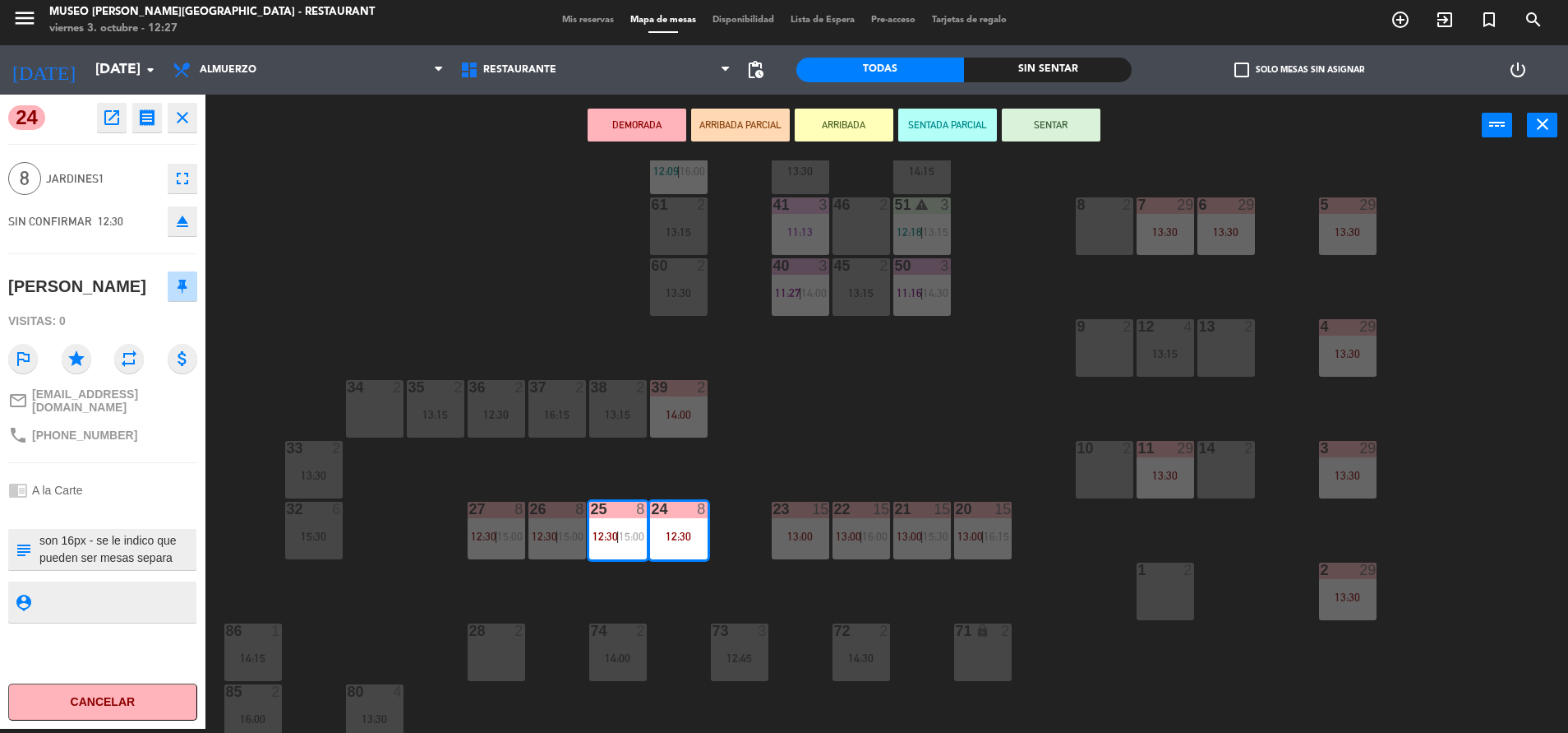
click at [157, 538] on textarea at bounding box center [116, 549] width 157 height 35
click at [782, 430] on div "44 3 14:15 49 1 11:40 54 3 12:26 | 14:30 64 2 11:44 48 2 14:00 53 3 12:45 63 2 …" at bounding box center [895, 447] width 1347 height 572
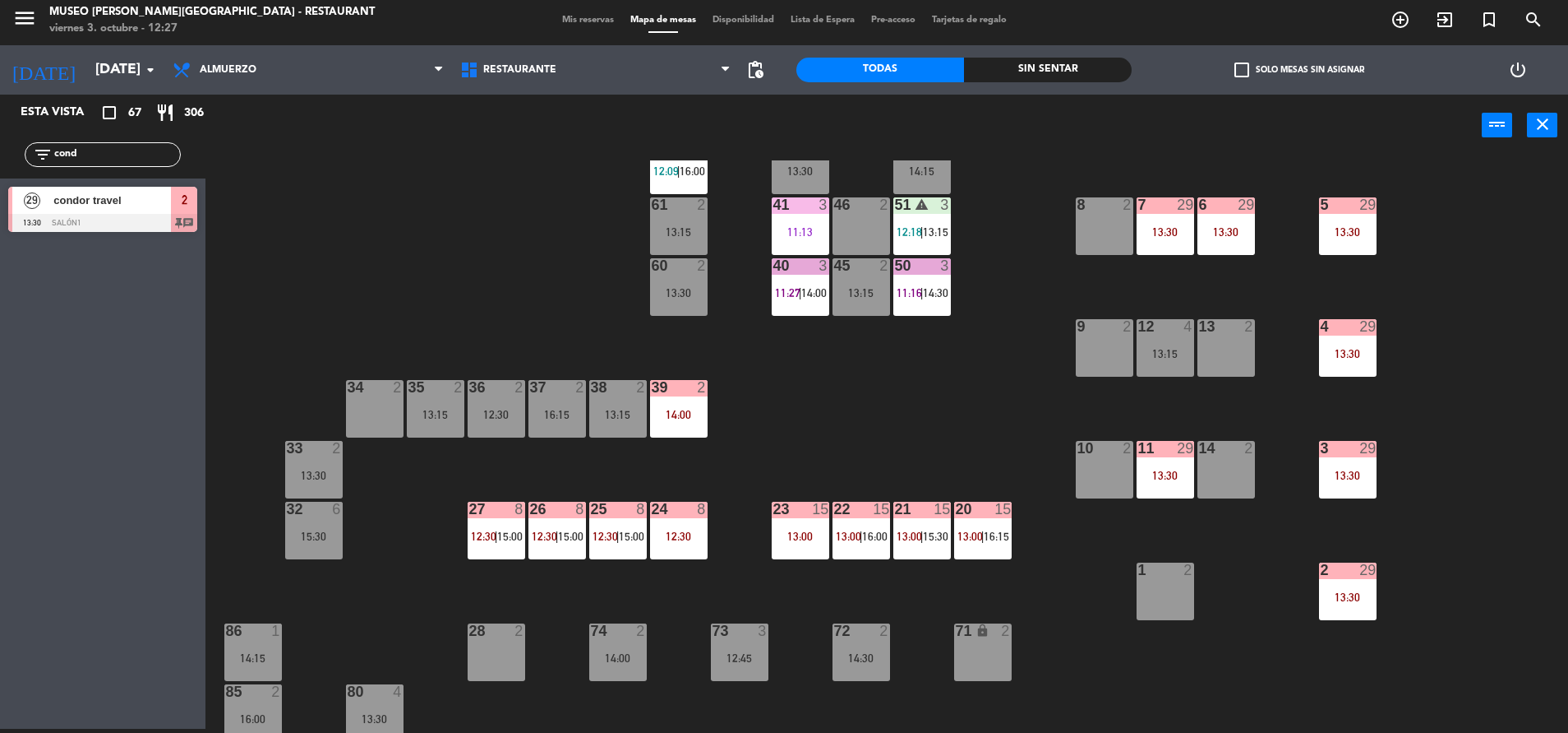
click at [672, 519] on div "24 8 12:30" at bounding box center [679, 531] width 58 height 58
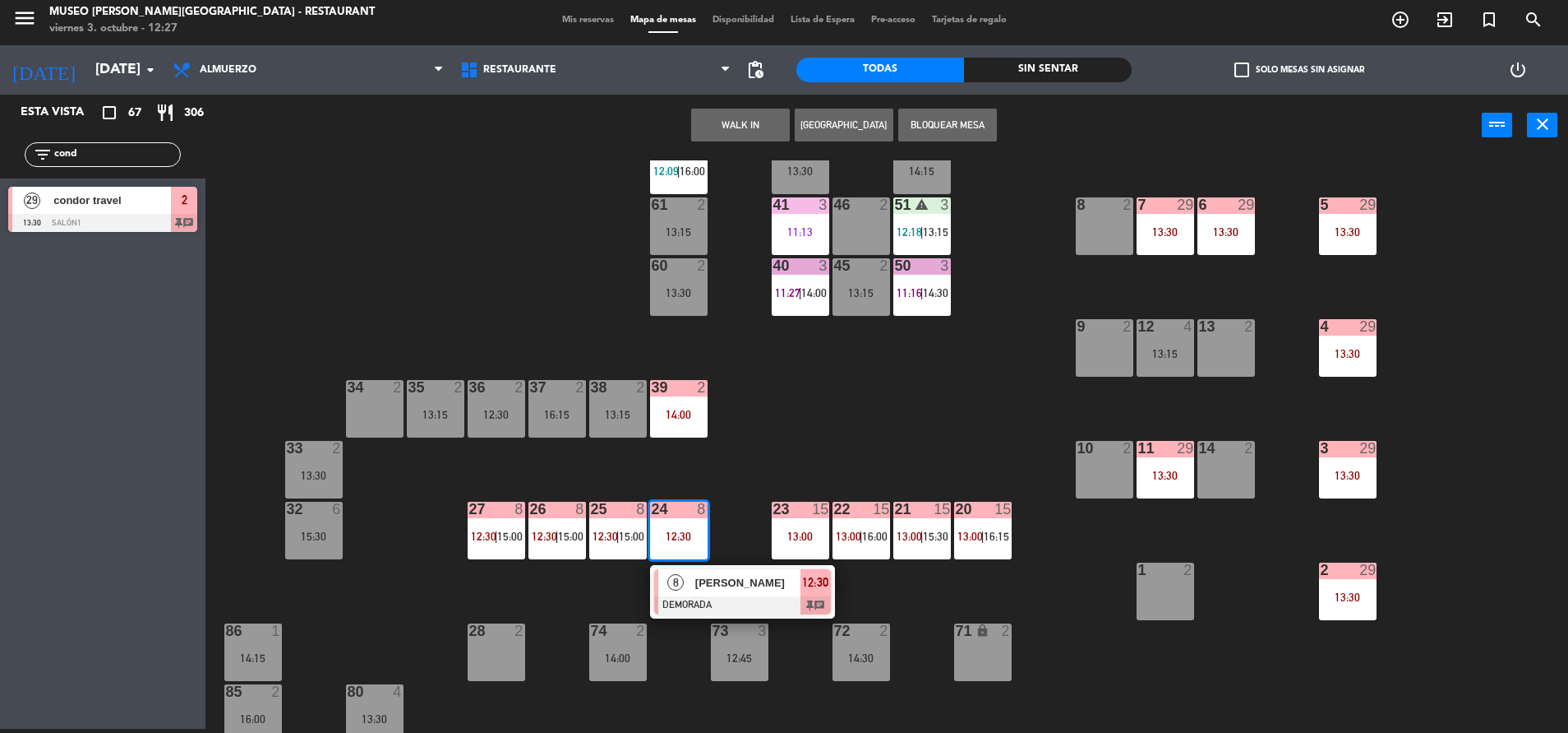
click at [708, 583] on span "[PERSON_NAME]" at bounding box center [748, 582] width 106 height 17
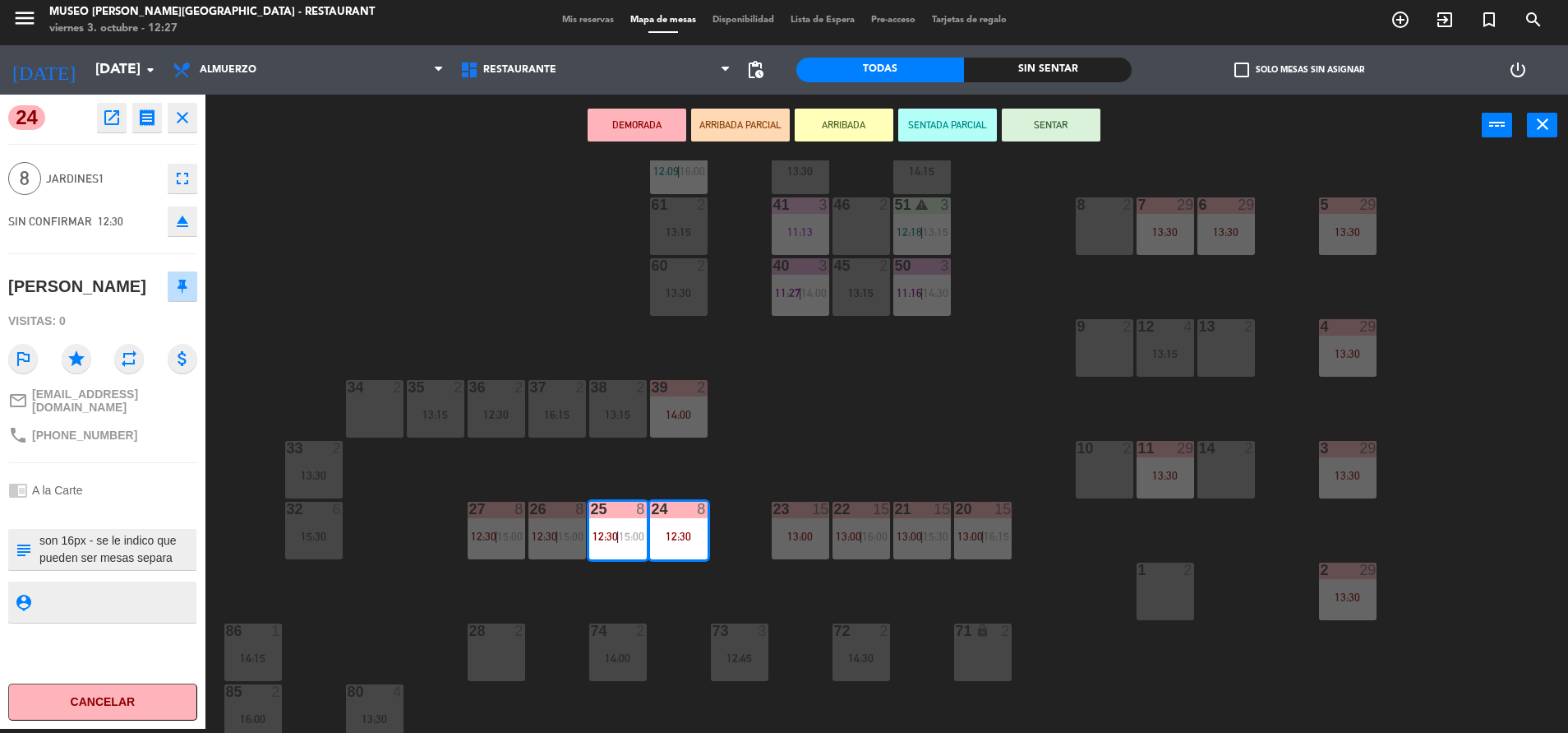
click at [100, 549] on textarea at bounding box center [116, 549] width 157 height 35
click at [803, 381] on div "44 3 14:15 49 1 11:40 54 3 12:26 | 14:30 64 2 11:44 48 2 14:00 53 3 12:45 63 2 …" at bounding box center [895, 447] width 1347 height 572
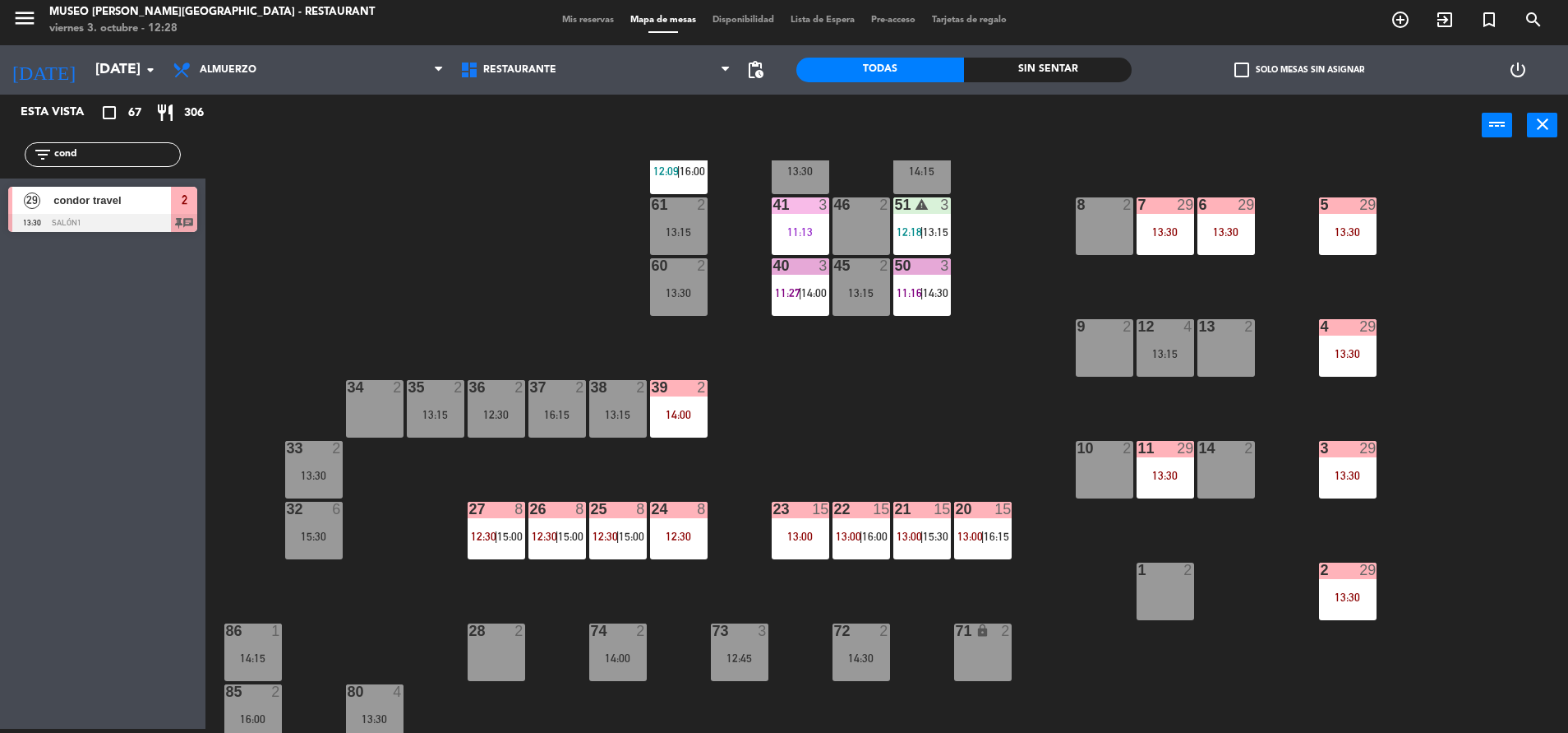
scroll to position [80, 0]
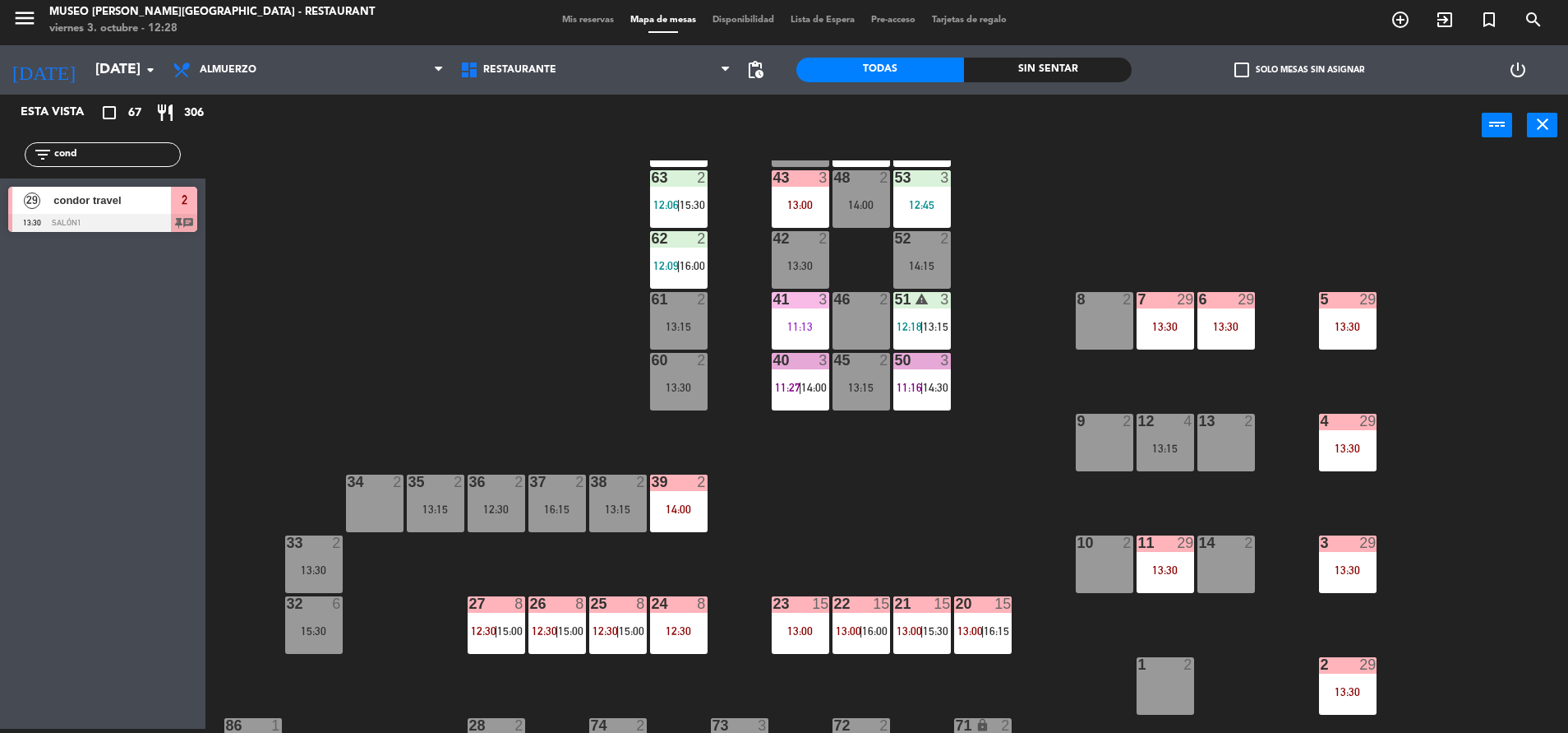
click at [805, 327] on div "11:13" at bounding box center [801, 326] width 58 height 11
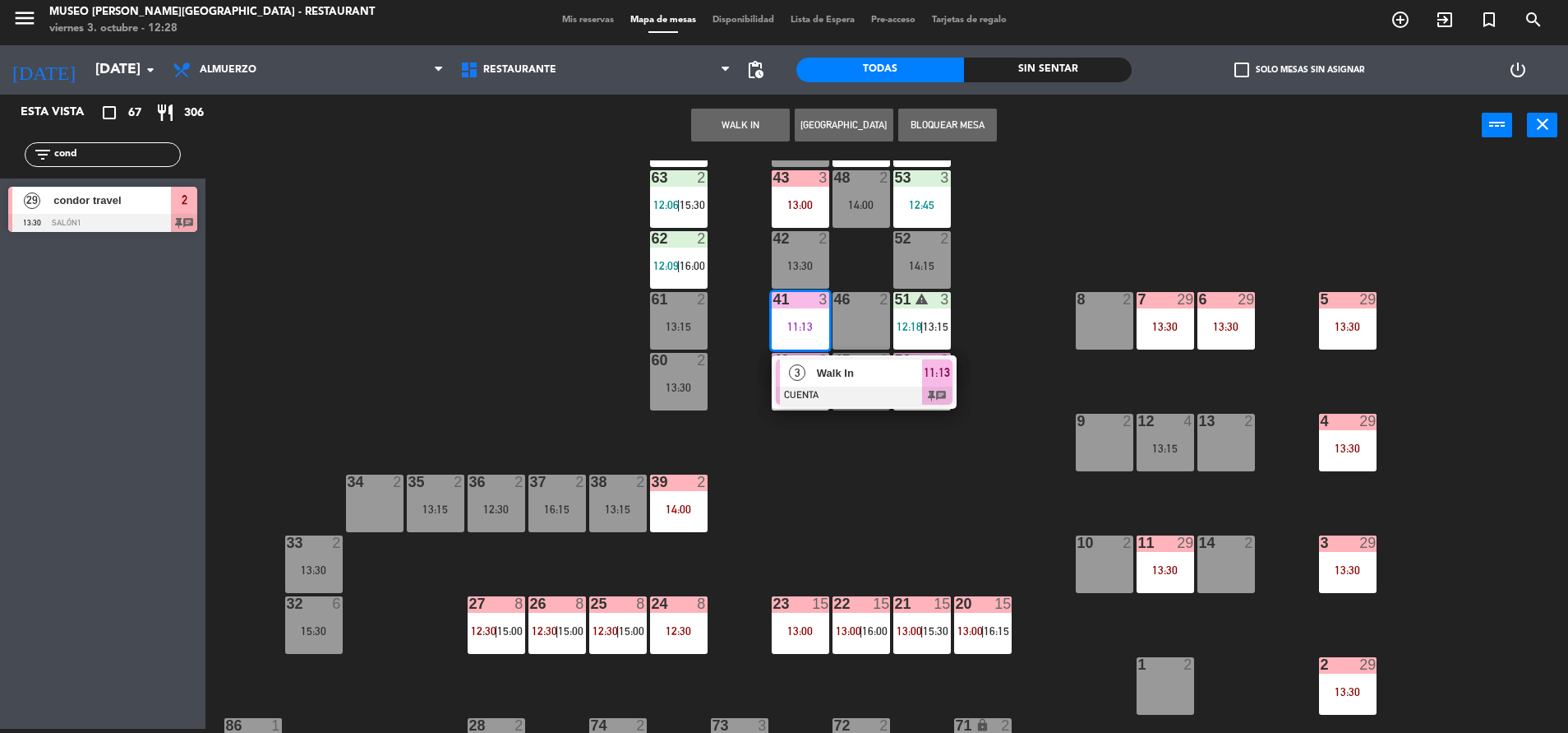
click at [846, 366] on span "Walk In" at bounding box center [869, 373] width 106 height 17
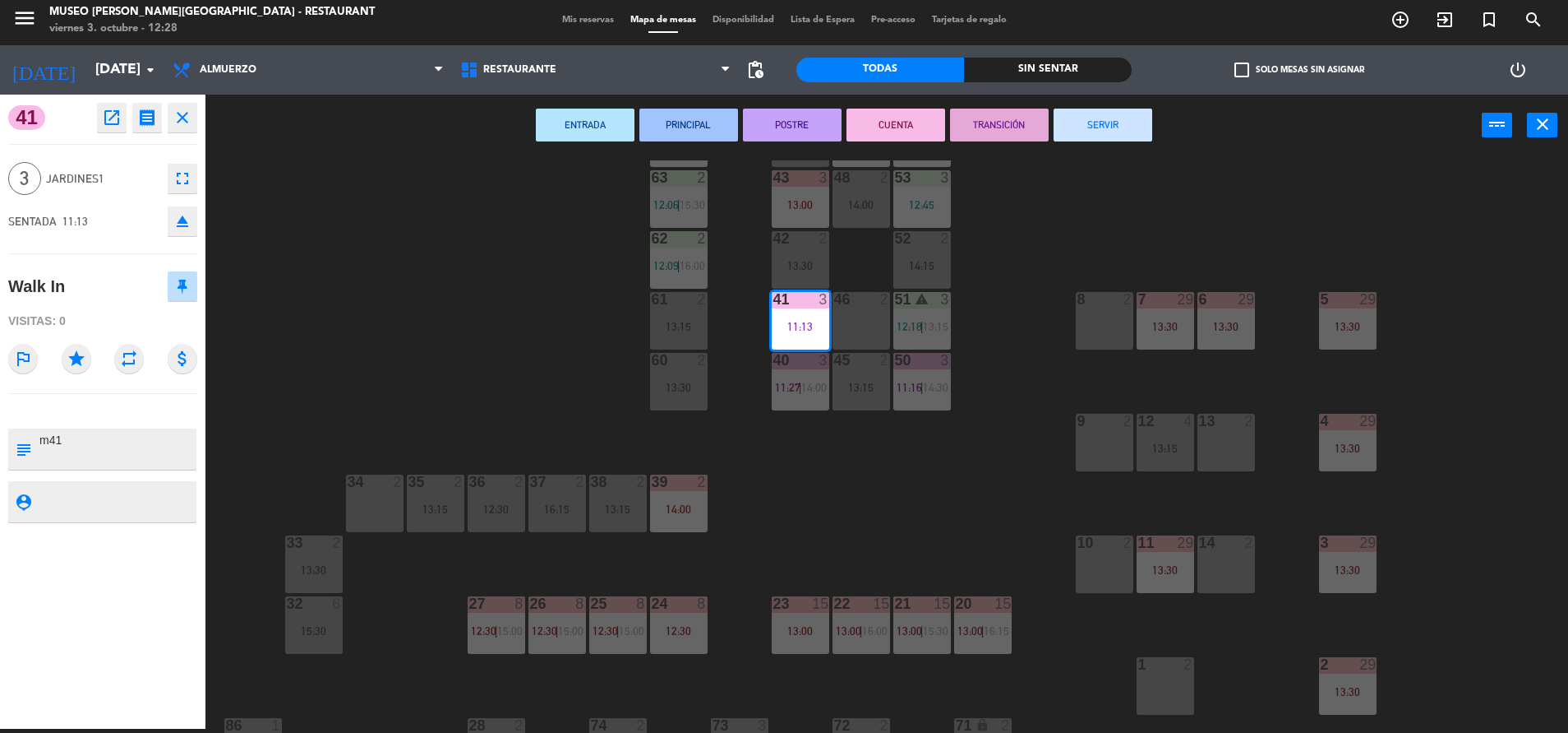
click at [668, 111] on button "PRINCIPAL" at bounding box center [689, 124] width 99 height 33
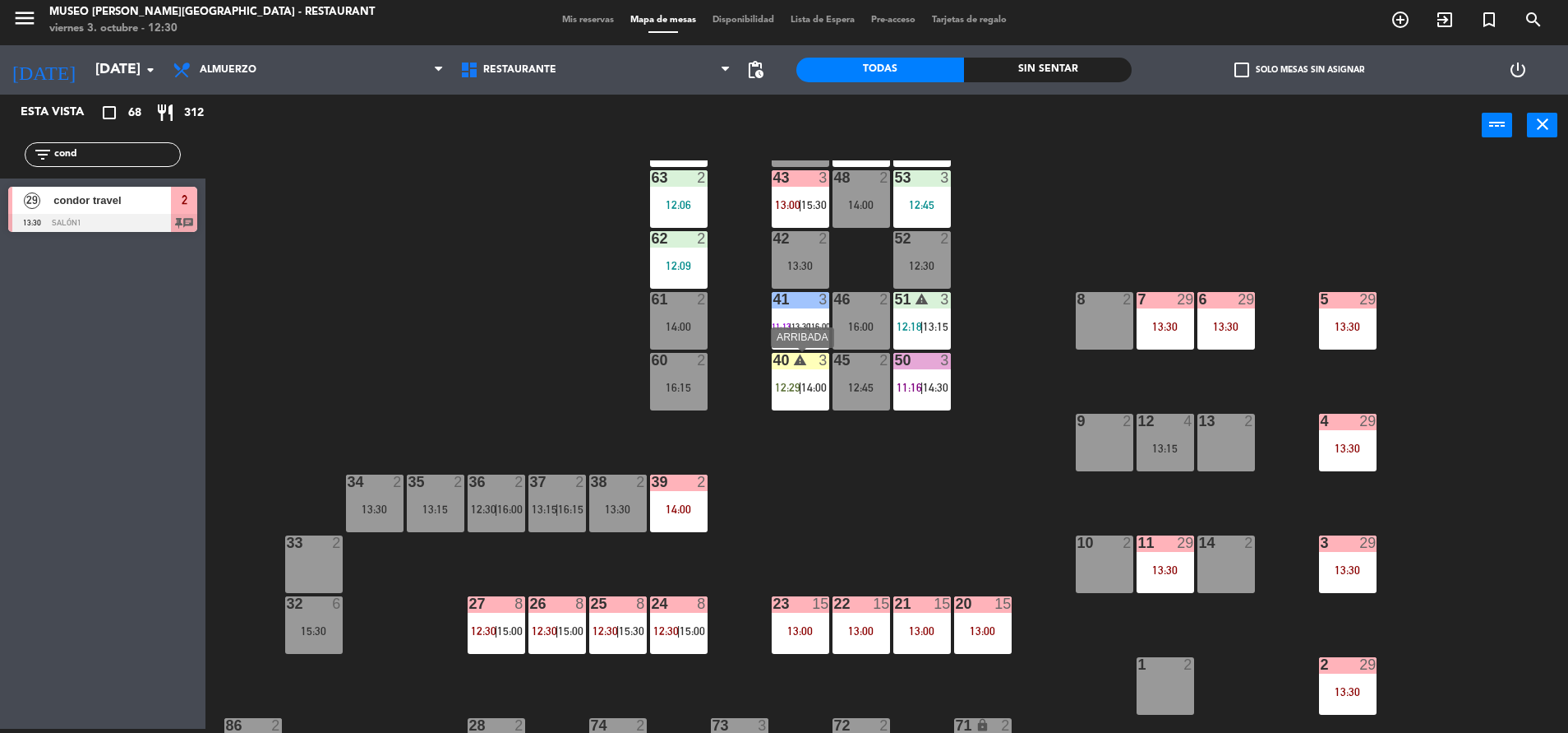
click at [784, 388] on span "12:29" at bounding box center [787, 387] width 25 height 13
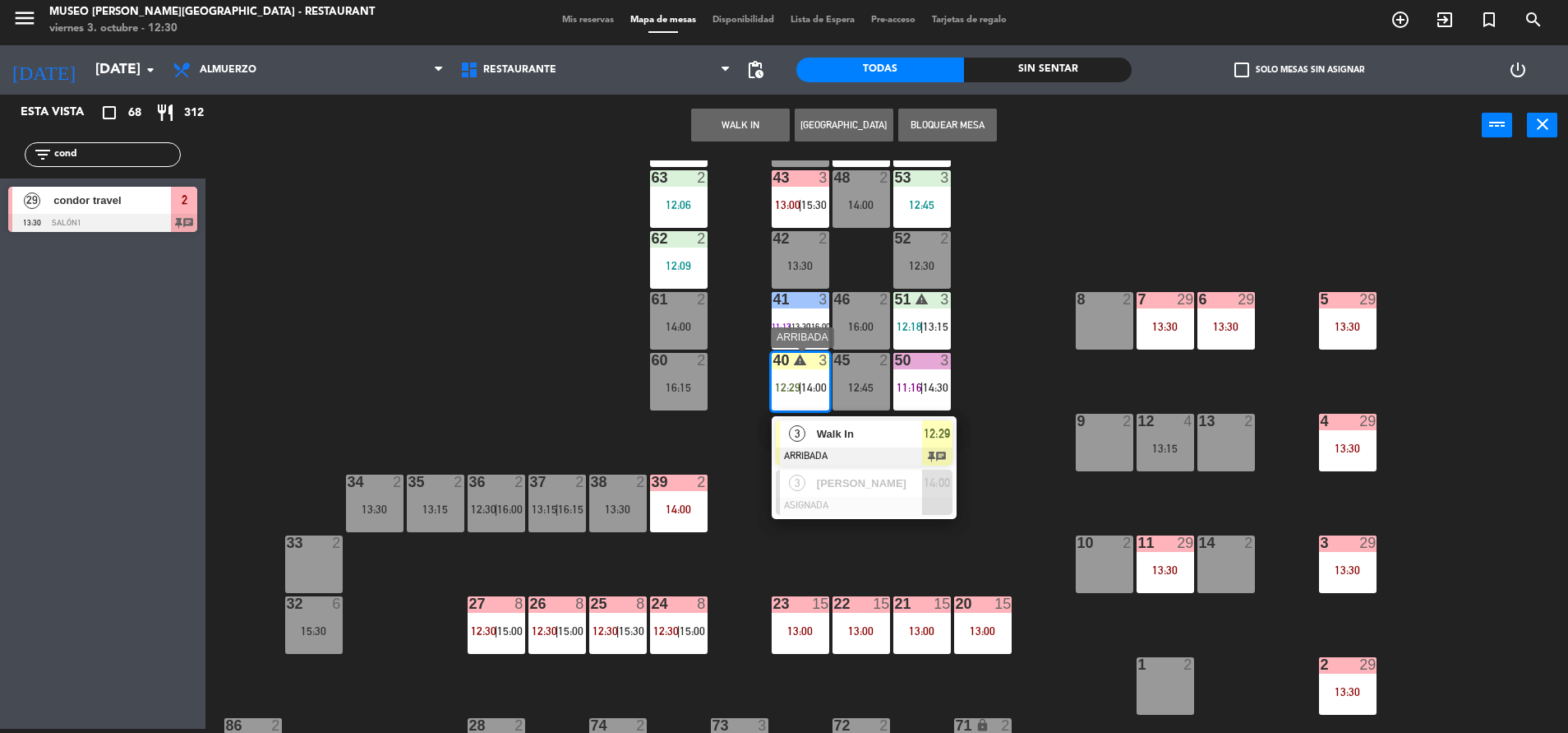
click at [841, 420] on div "Walk In" at bounding box center [868, 433] width 107 height 27
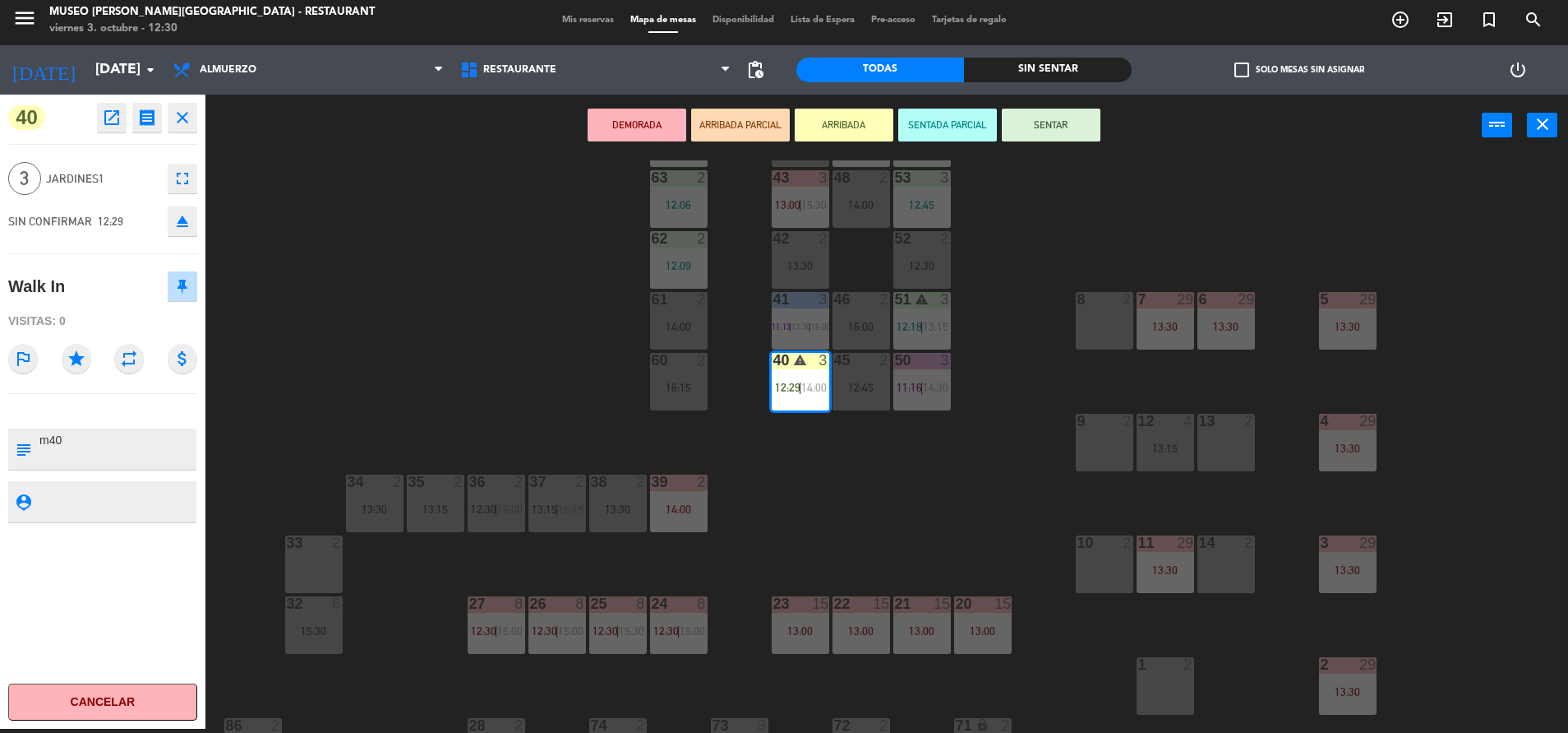
click at [1055, 111] on button "SENTAR" at bounding box center [1051, 124] width 99 height 33
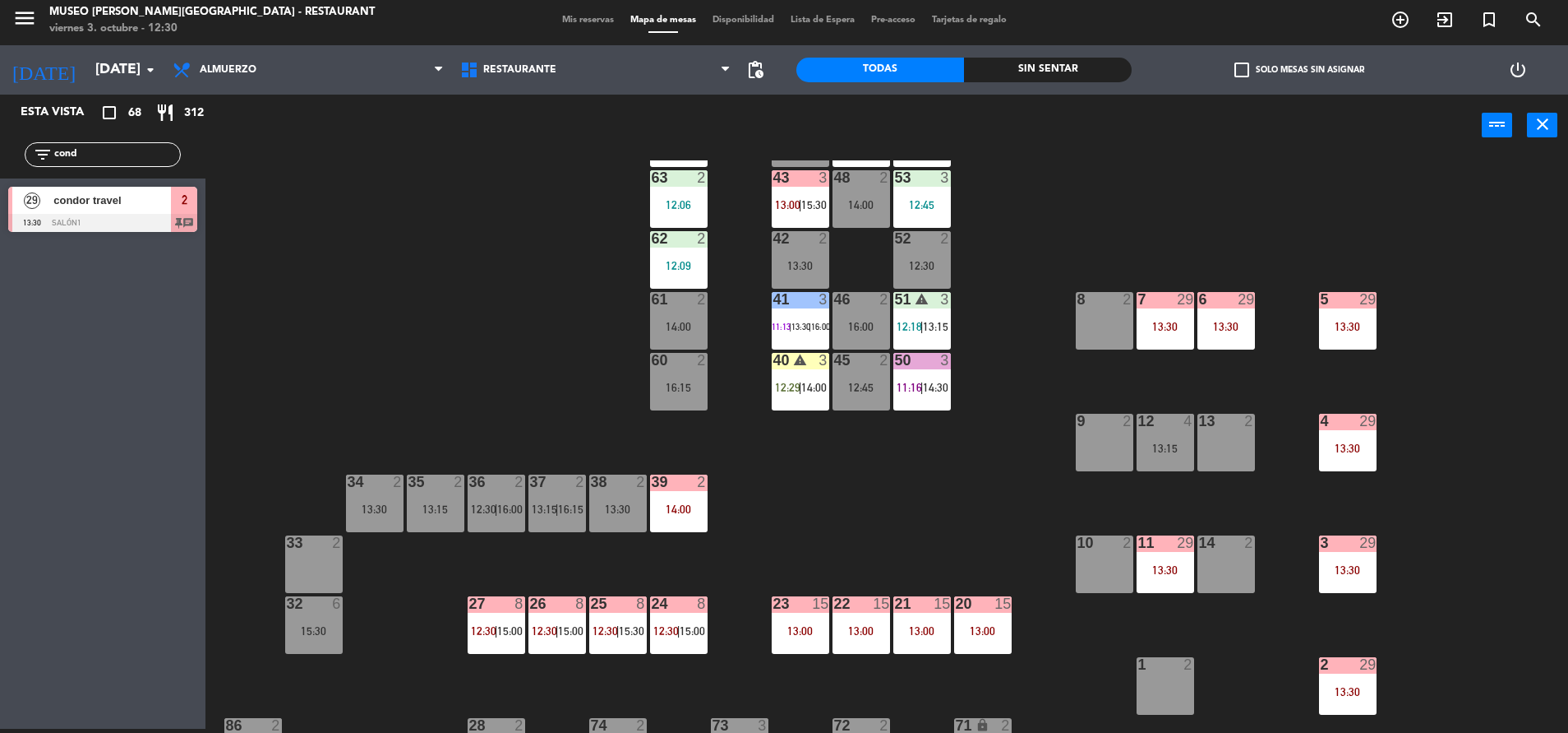
click at [910, 385] on span "11:16" at bounding box center [909, 387] width 25 height 13
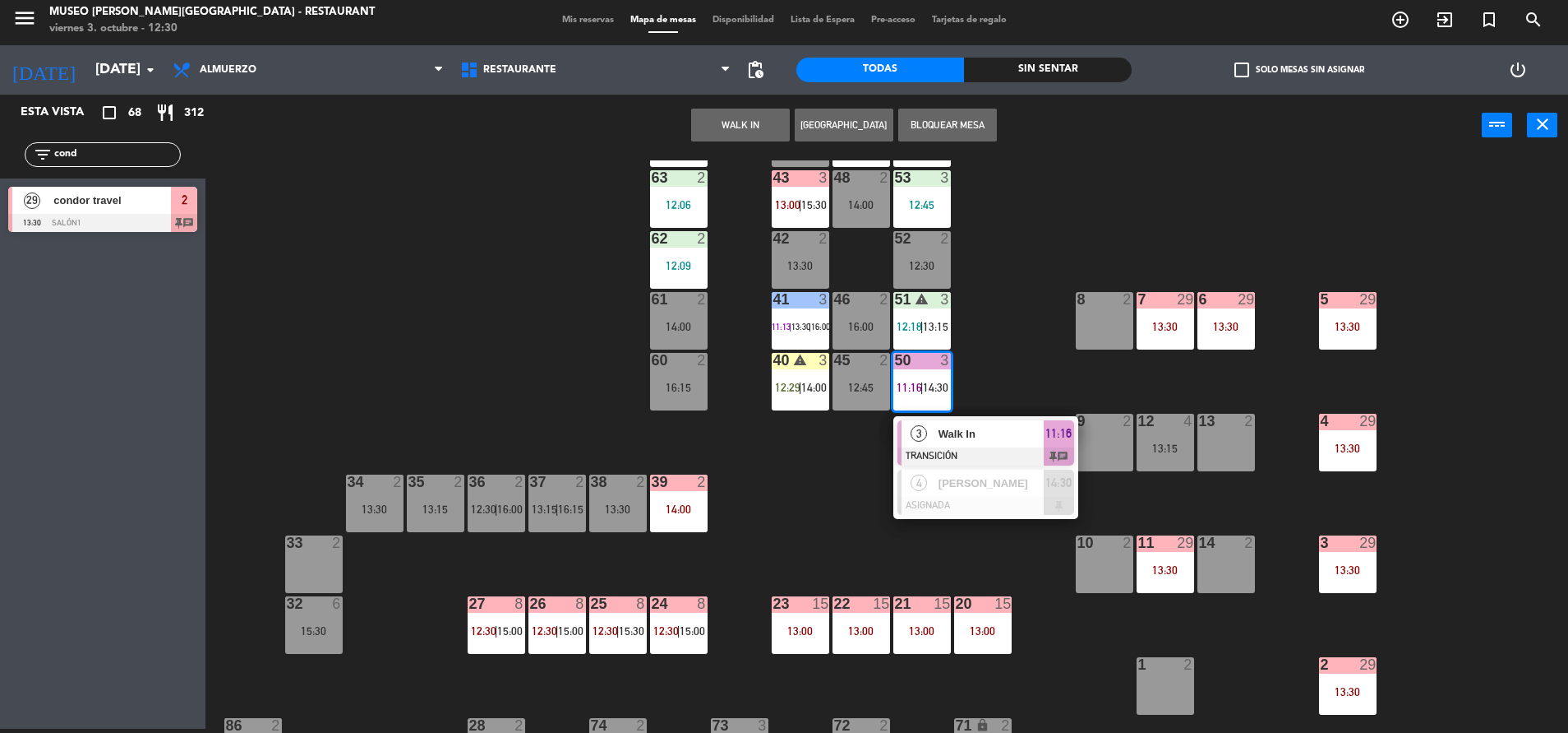
click at [973, 431] on span "Walk In" at bounding box center [991, 434] width 106 height 17
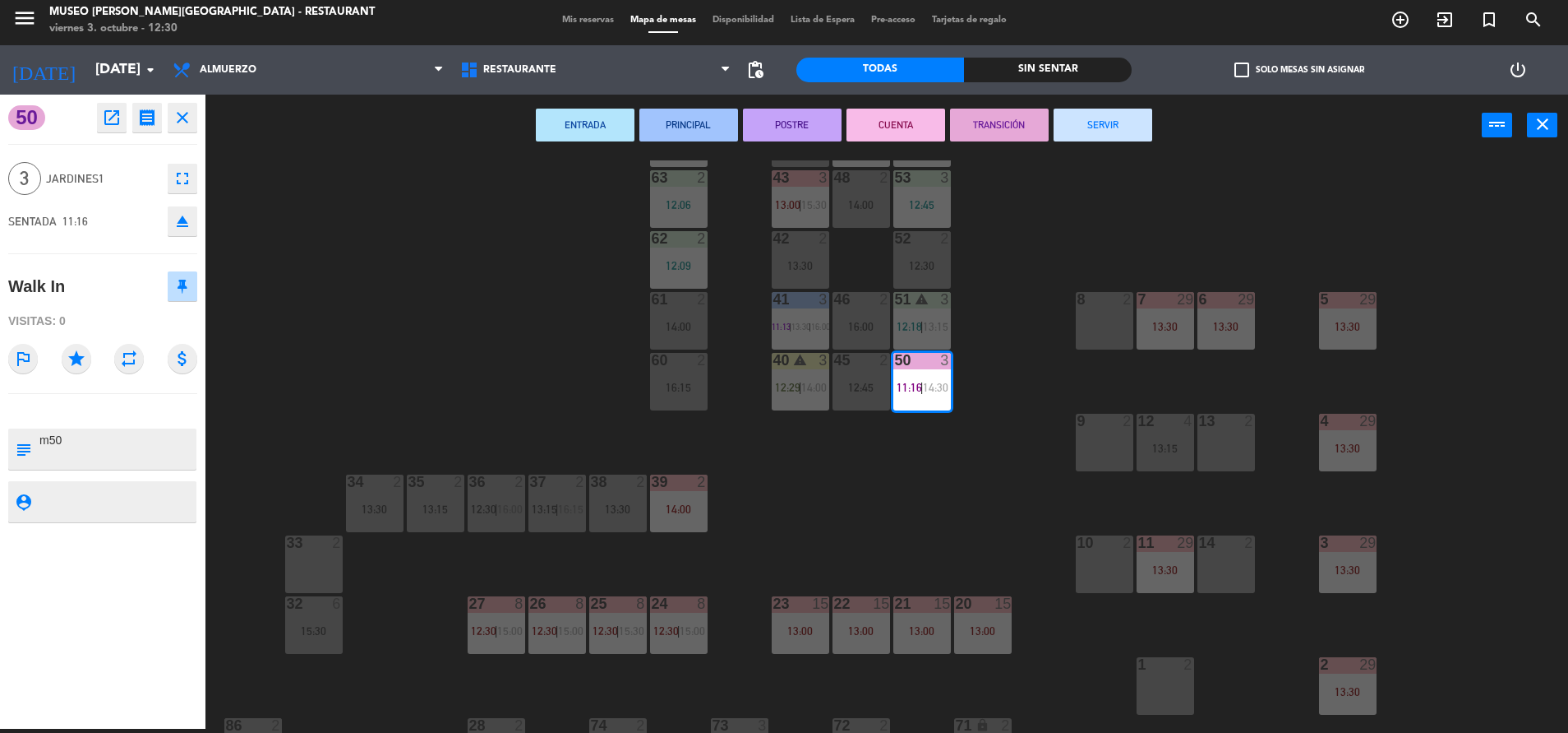
click at [1119, 129] on button "SERVIR" at bounding box center [1104, 124] width 99 height 33
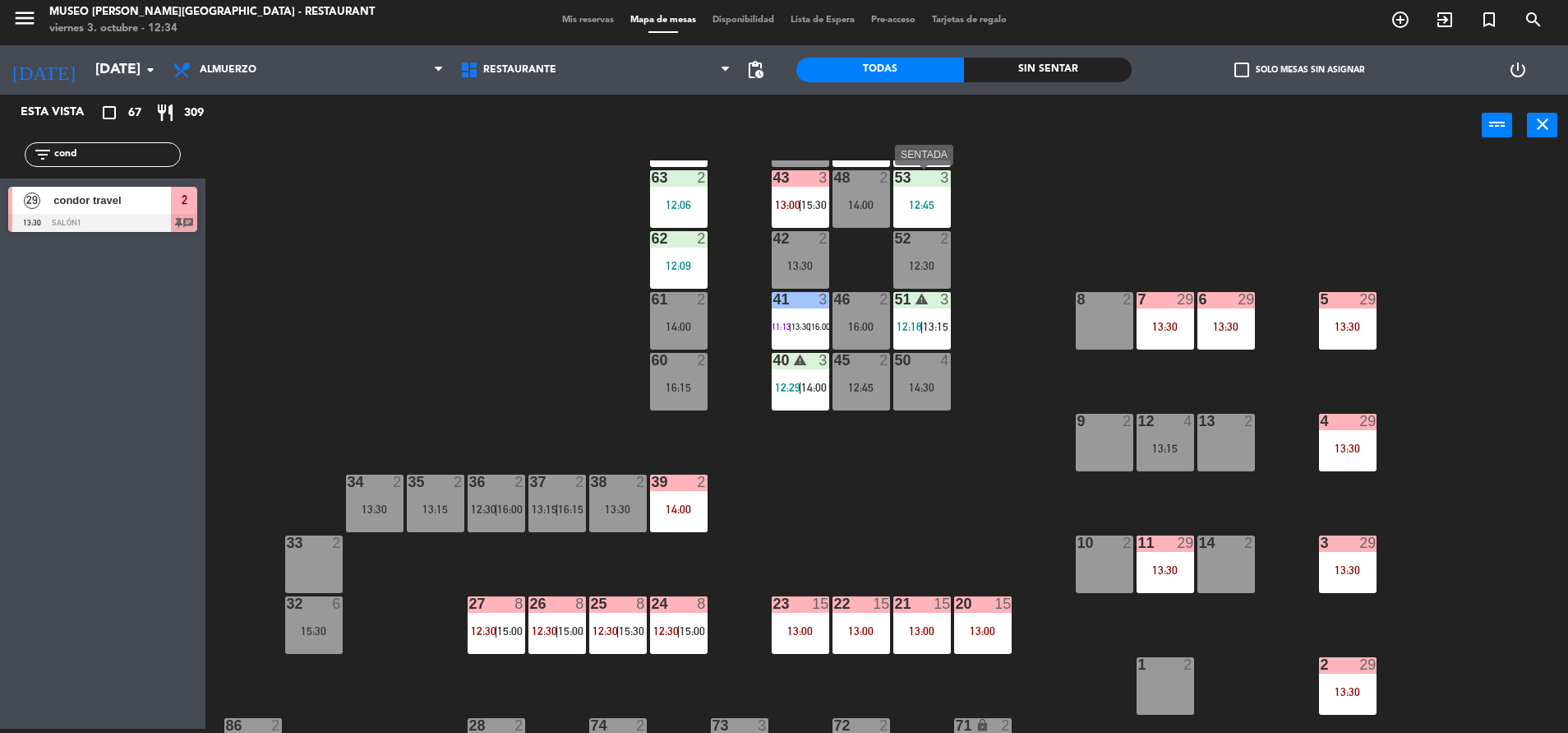
click at [922, 208] on div "12:45" at bounding box center [922, 205] width 58 height 11
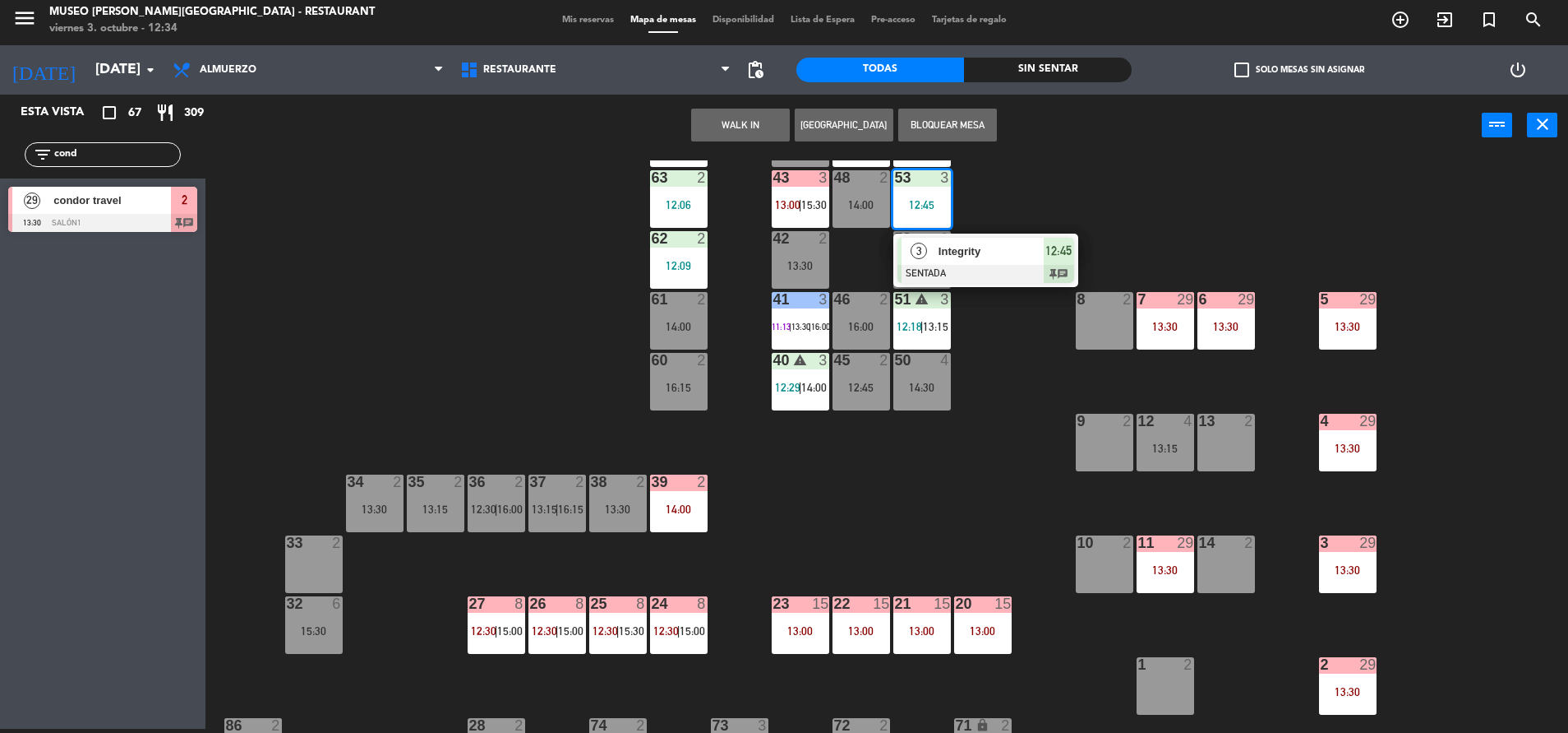
click at [976, 263] on div "Integrity" at bounding box center [991, 251] width 107 height 27
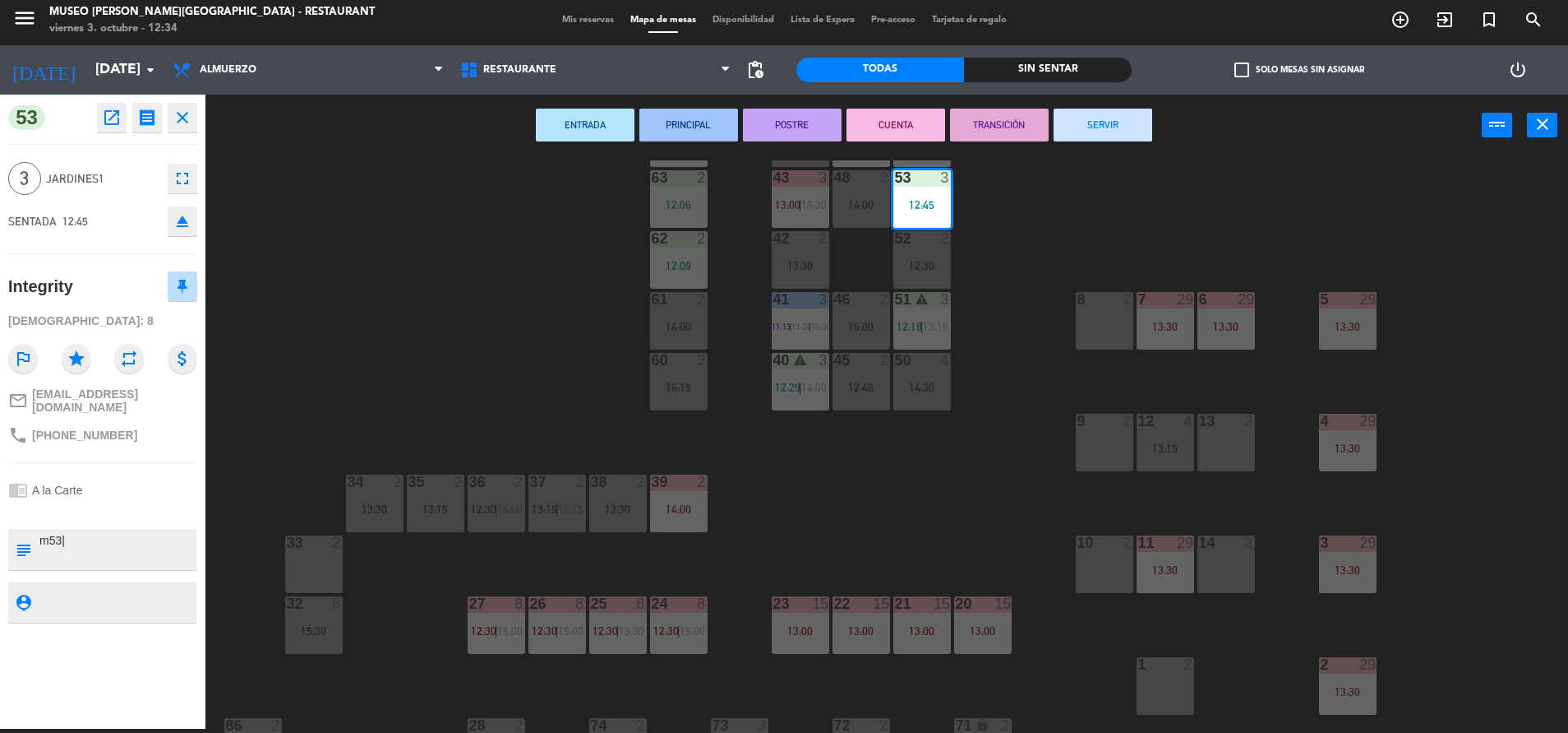
click at [116, 550] on textarea at bounding box center [116, 549] width 157 height 35
type textarea "m53| aniversario"
click at [119, 481] on div "chrome_reader_mode A la Carte" at bounding box center [103, 489] width 189 height 31
click at [150, 462] on hr at bounding box center [103, 462] width 189 height 1
click at [547, 335] on div "44 5 13:30 49 1 11:40 54 3 12:26 | 14:30 64 2 11:44 | 14:15 48 2 14:00 53 3 12:…" at bounding box center [895, 447] width 1347 height 572
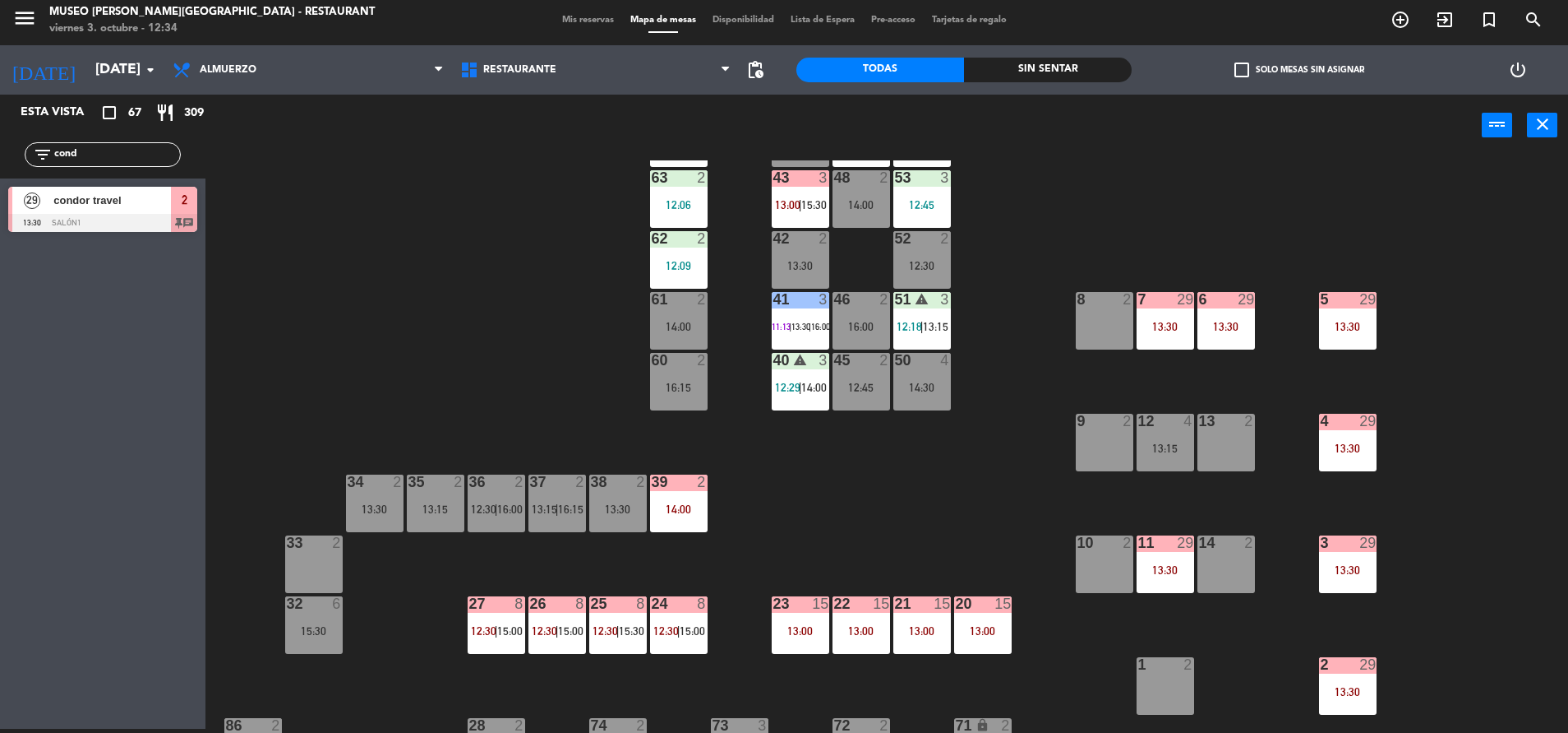
click at [810, 323] on span "13:30" at bounding box center [801, 326] width 19 height 10
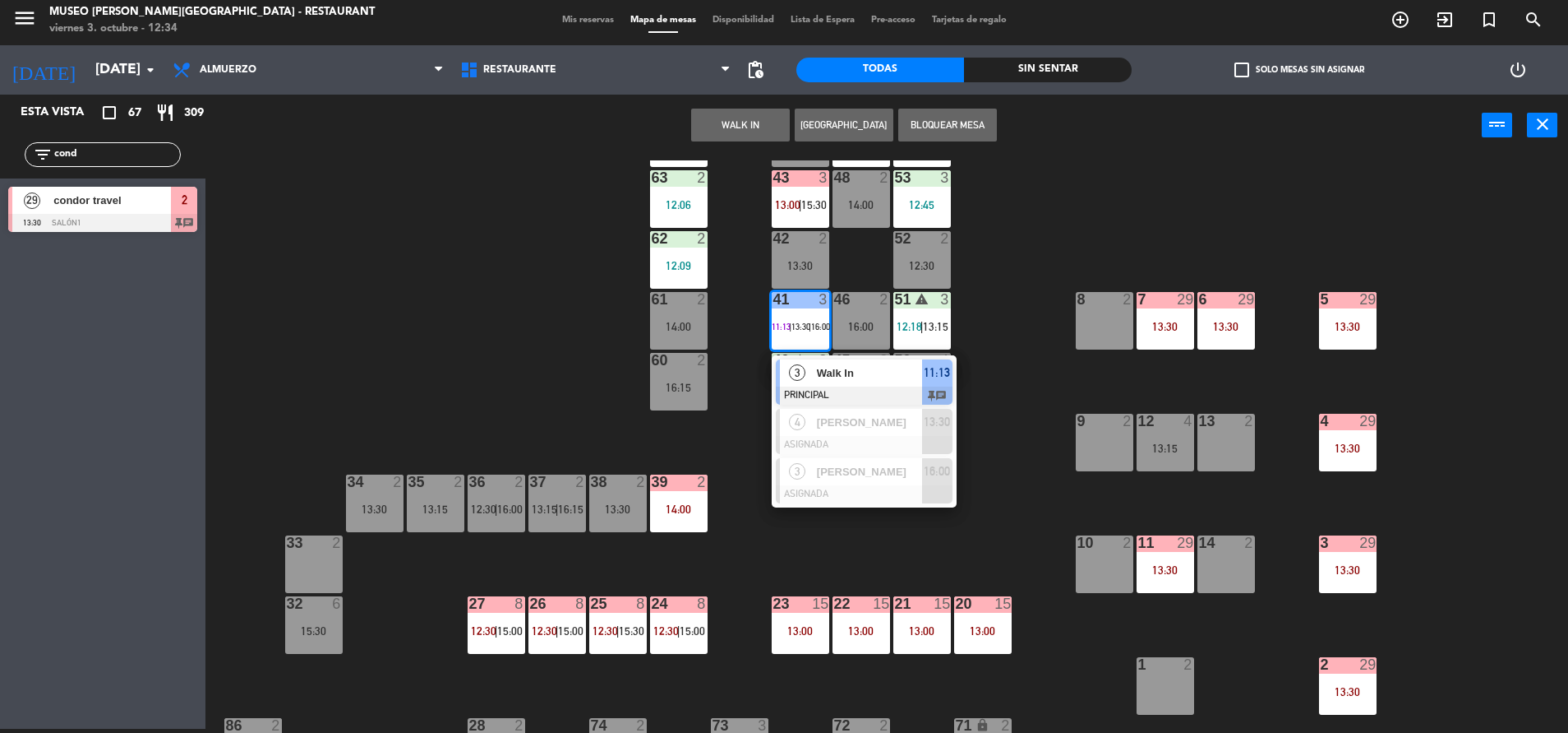
click at [883, 376] on span "Walk In" at bounding box center [869, 373] width 106 height 17
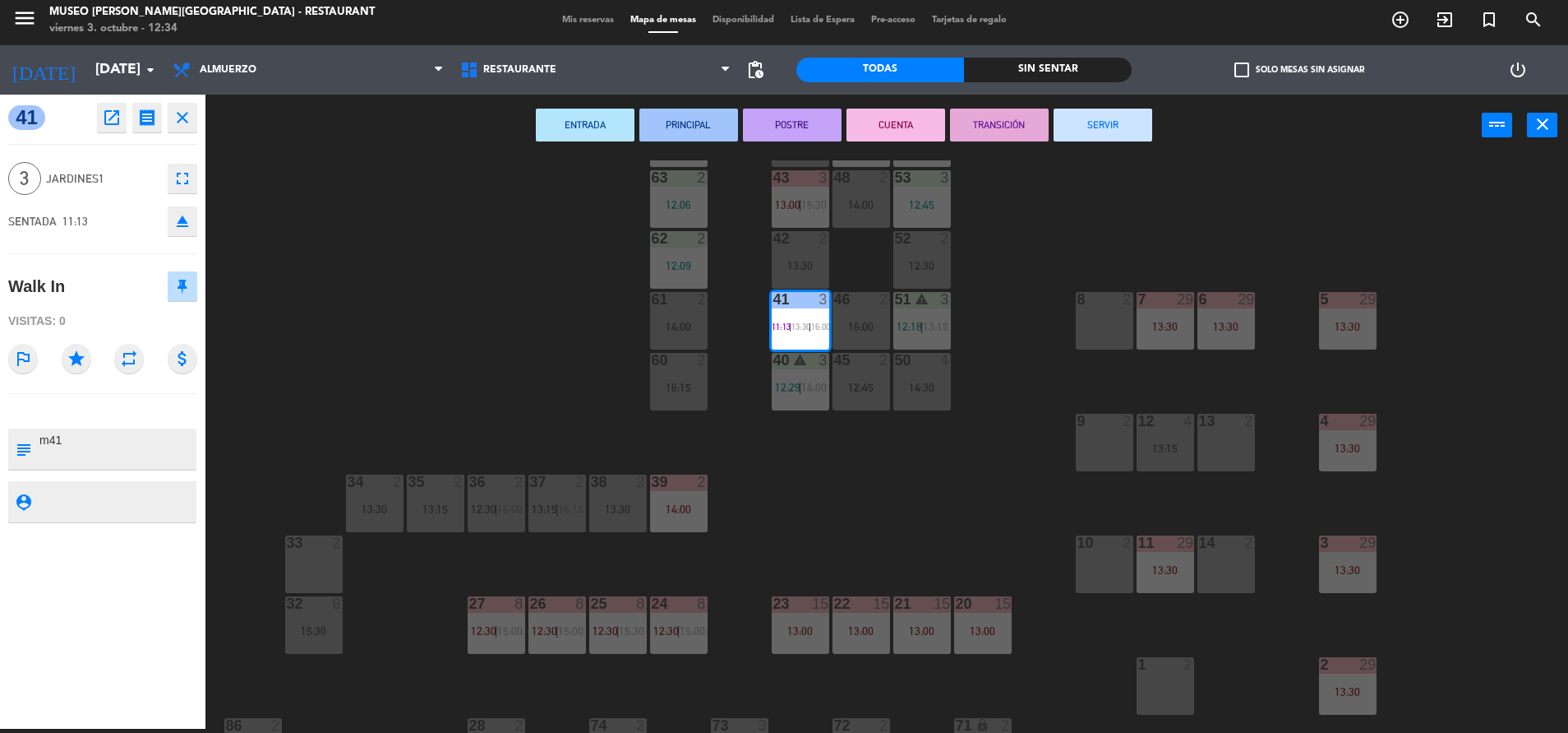
click at [991, 123] on button "TRANSICIÓN" at bounding box center [1000, 124] width 99 height 33
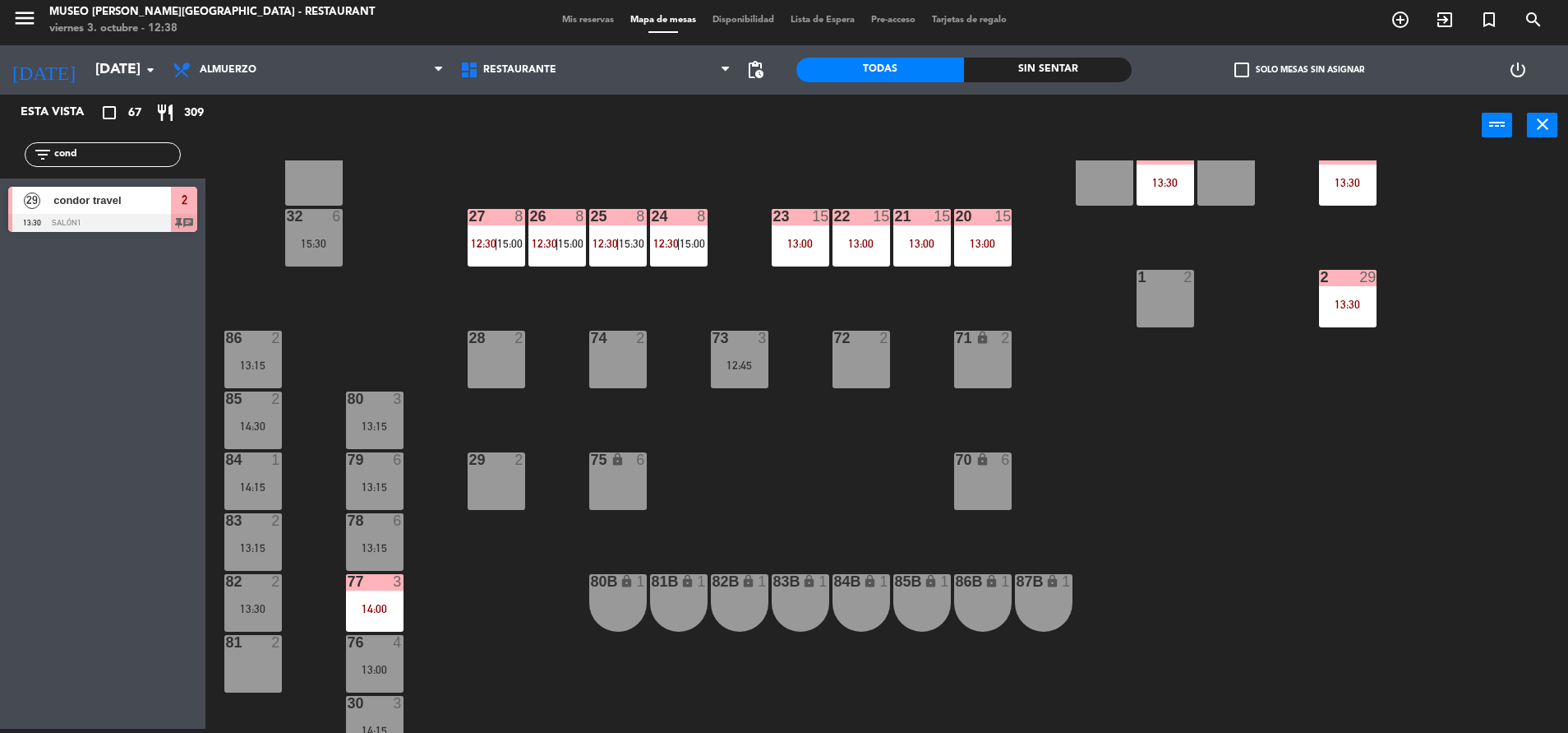
scroll to position [0, 0]
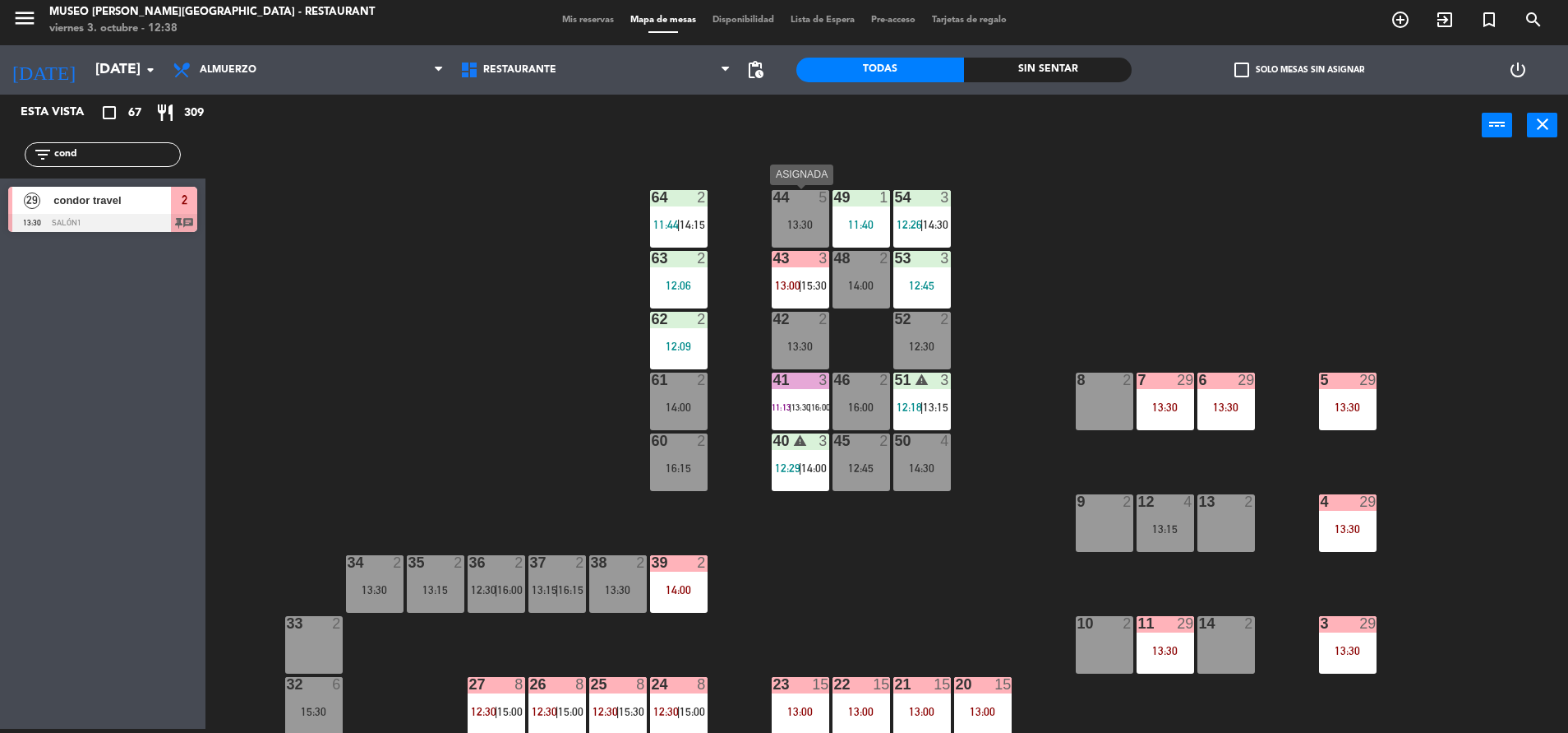
click at [811, 195] on div at bounding box center [800, 197] width 27 height 15
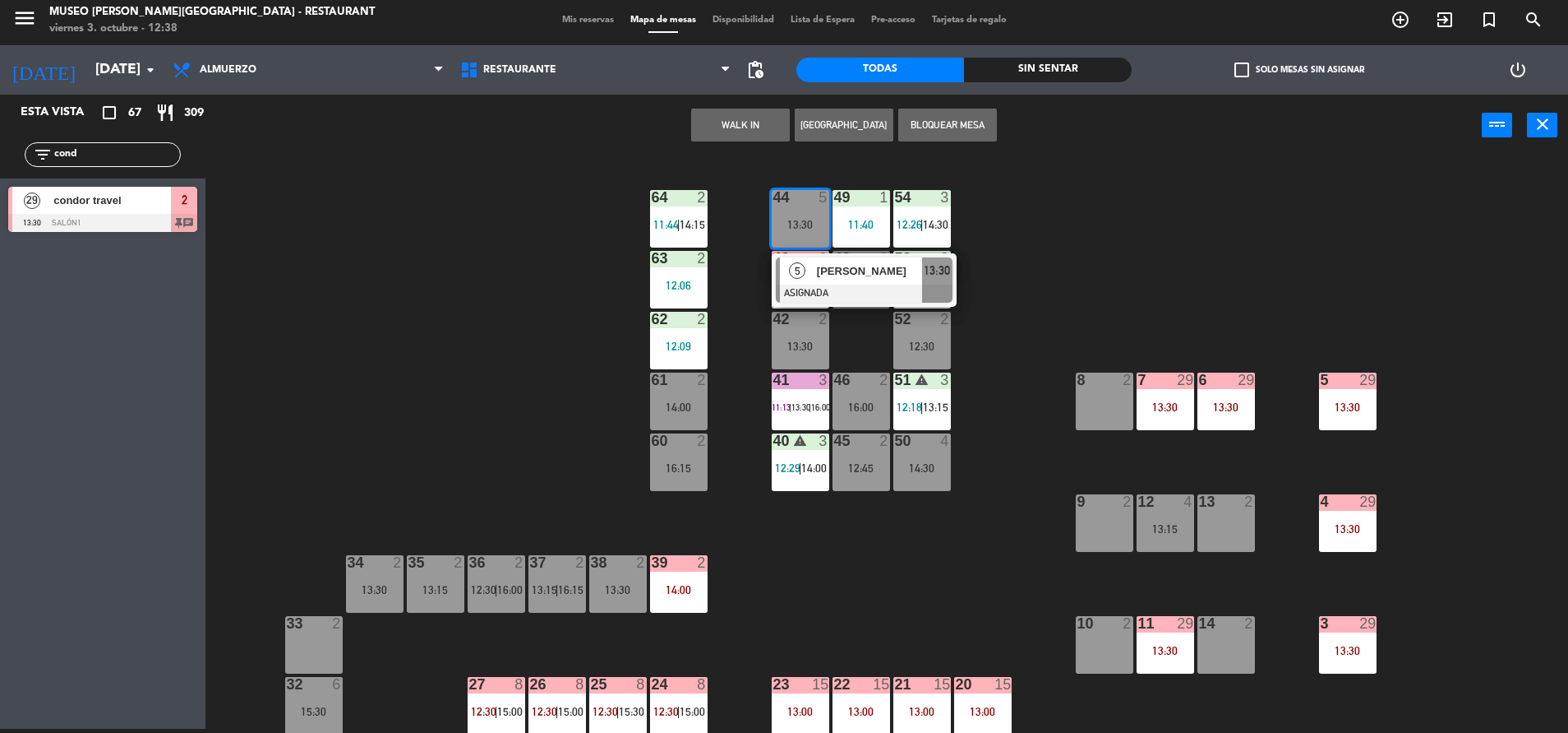
click at [858, 266] on span "[PERSON_NAME]" at bounding box center [869, 271] width 106 height 17
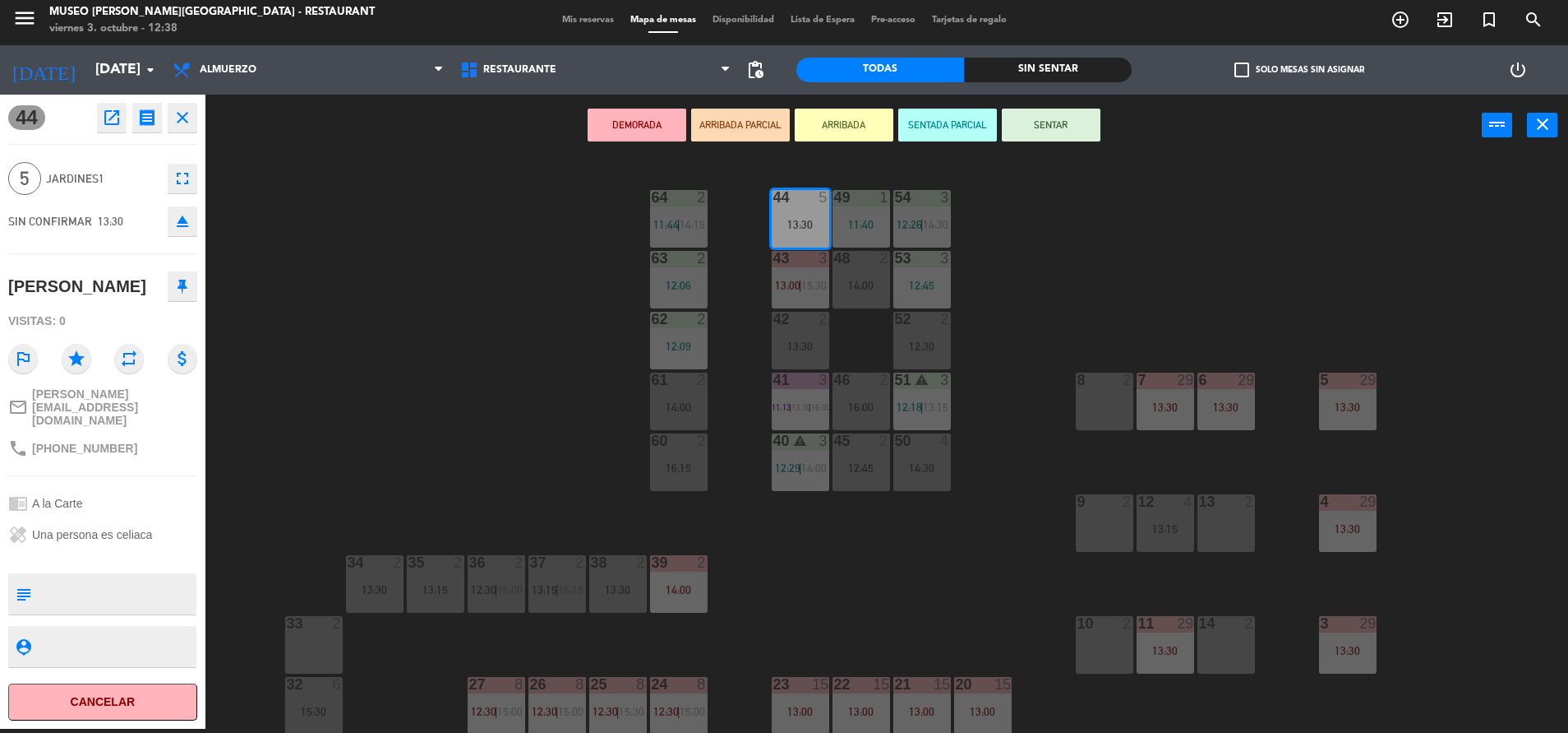
scroll to position [405, 0]
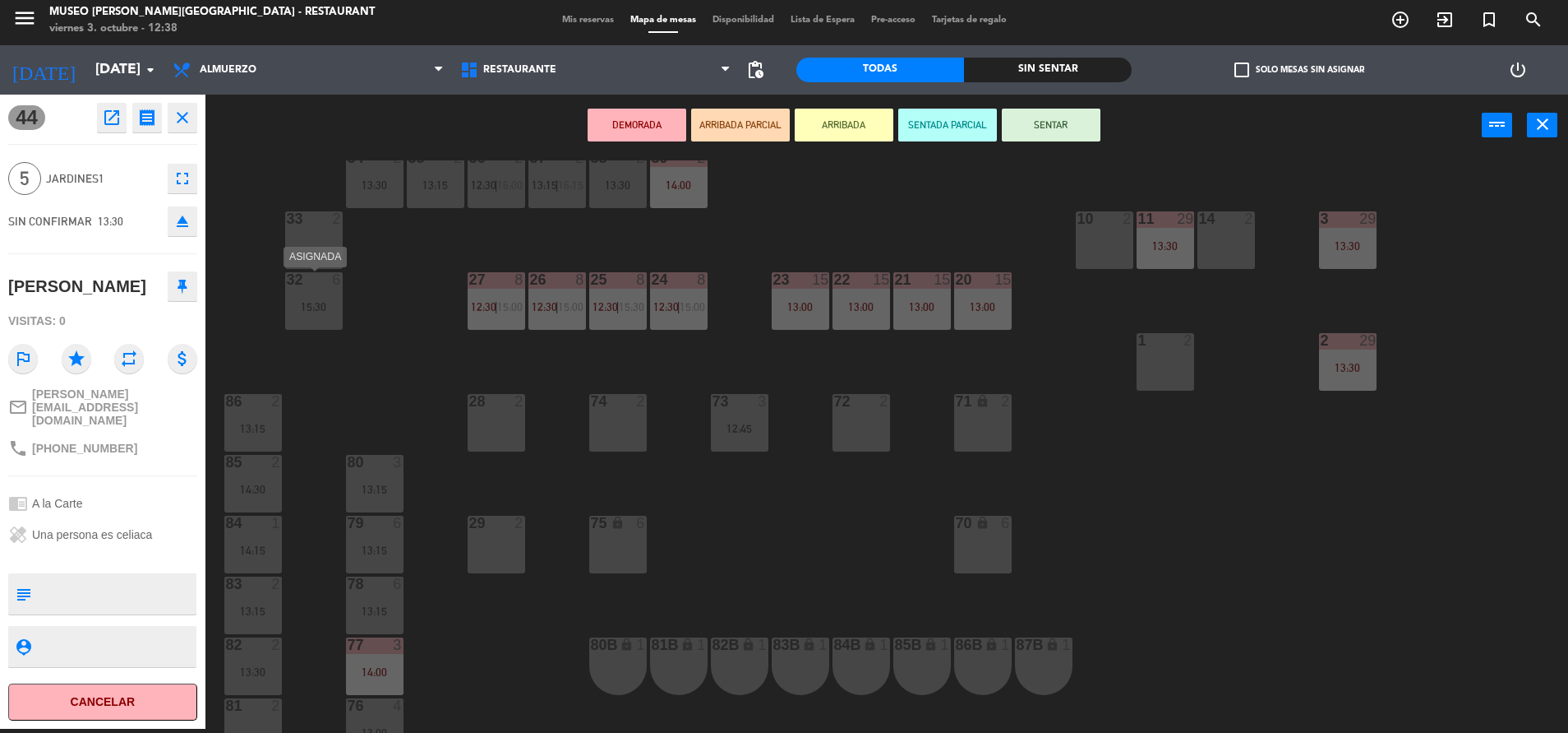
click at [303, 295] on div "32 6 15:30" at bounding box center [314, 301] width 58 height 58
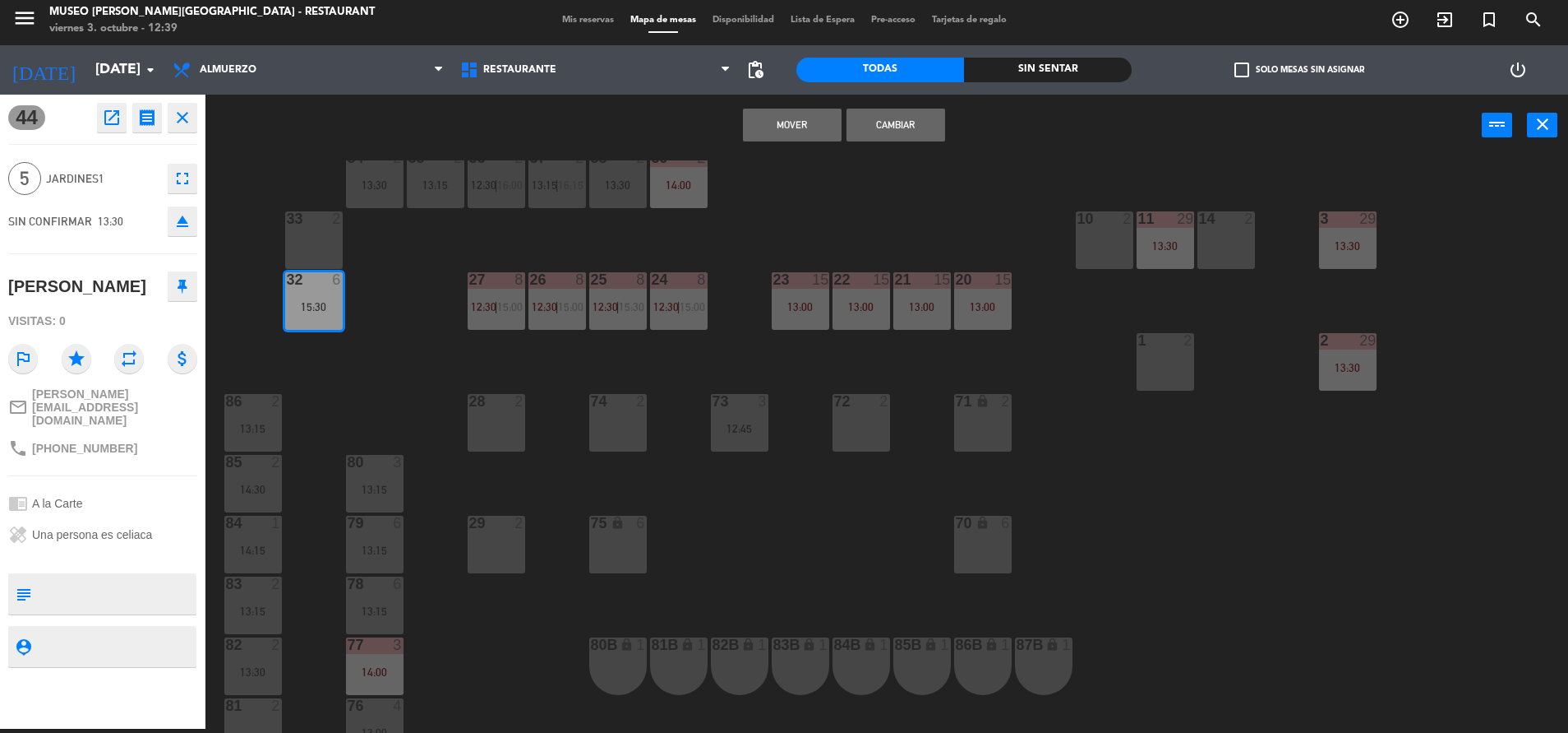
click at [797, 121] on button "Mover" at bounding box center [792, 124] width 99 height 33
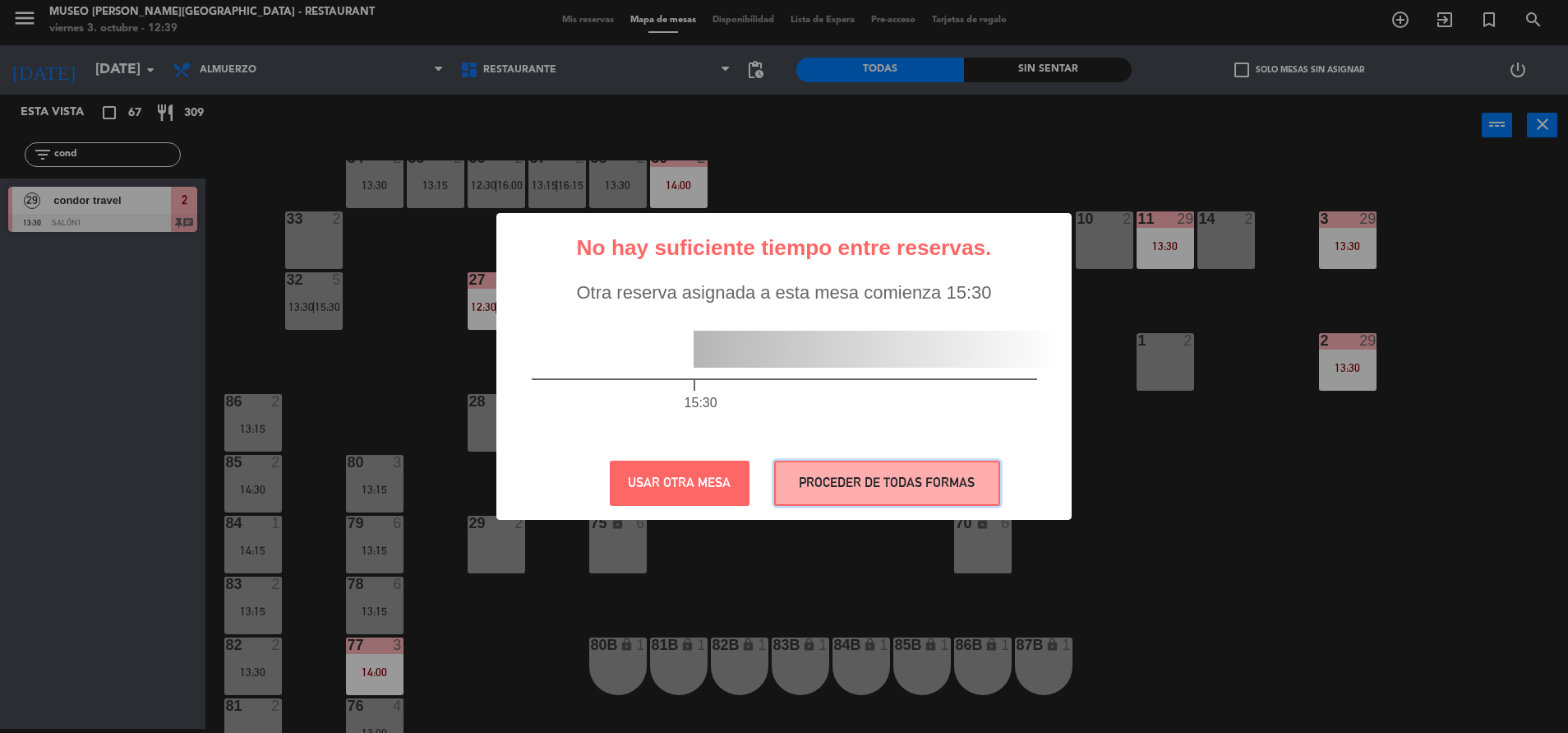
click at [897, 499] on button "PROCEDER DE TODAS FORMAS" at bounding box center [888, 483] width 226 height 45
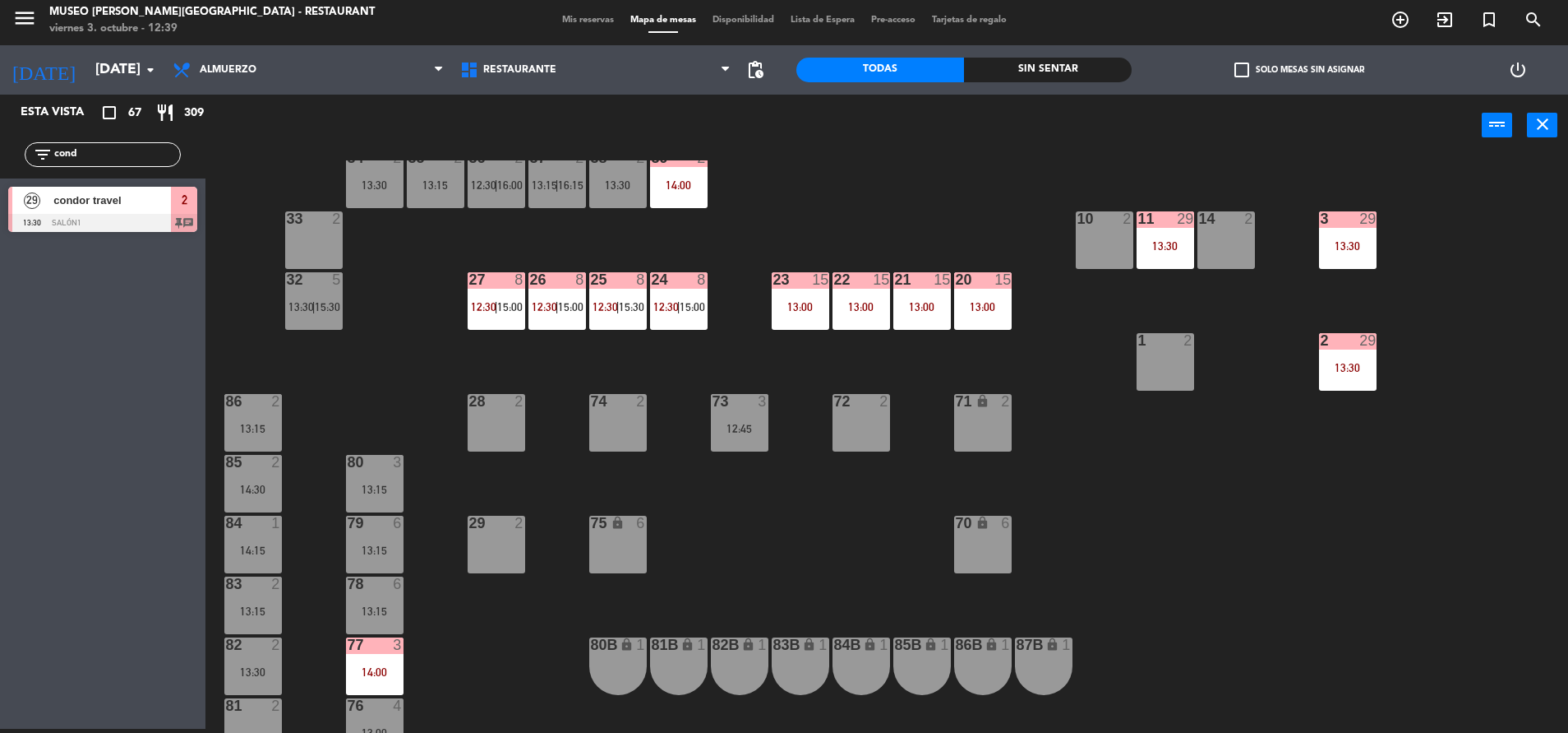
scroll to position [0, 0]
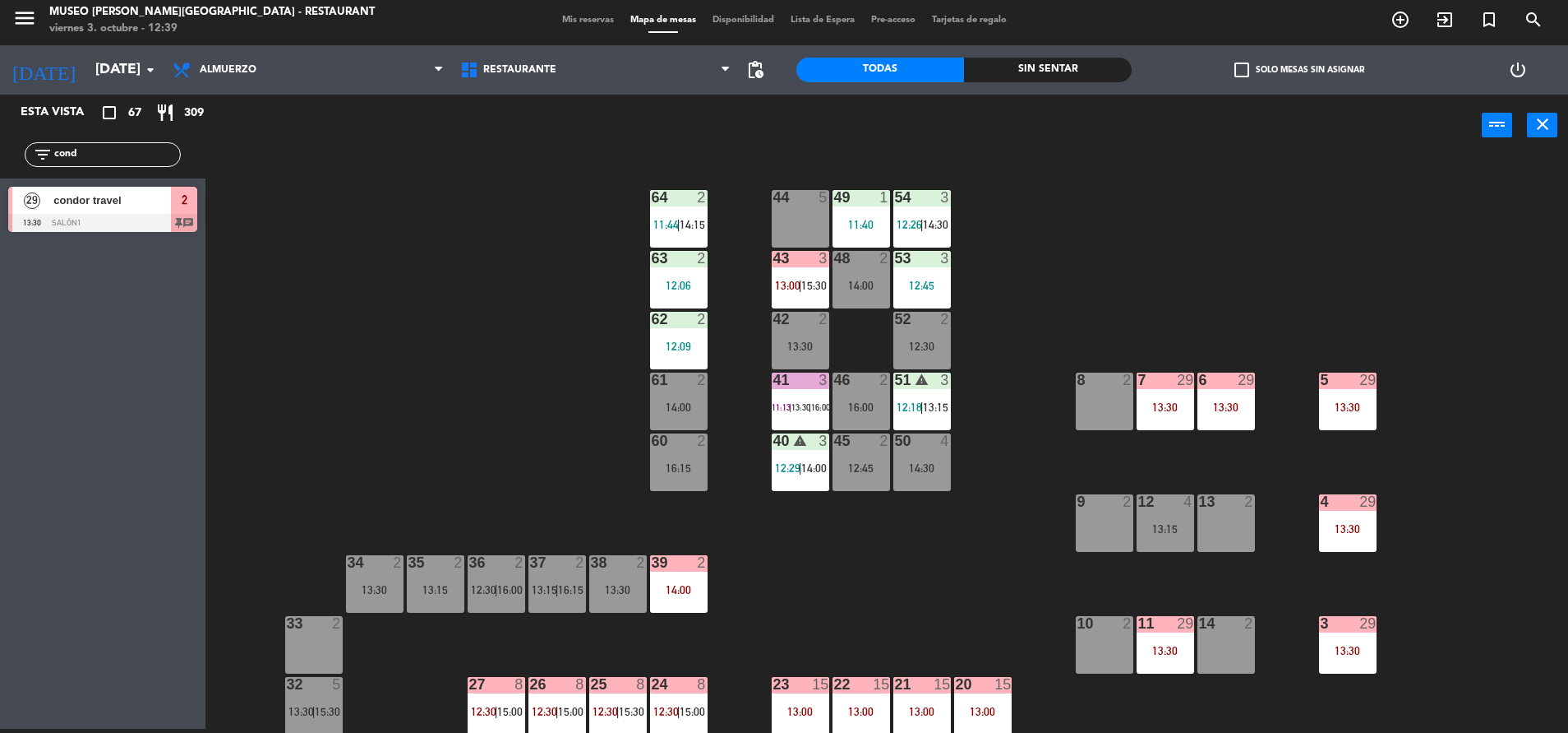
click at [815, 223] on div "44 5" at bounding box center [801, 219] width 58 height 58
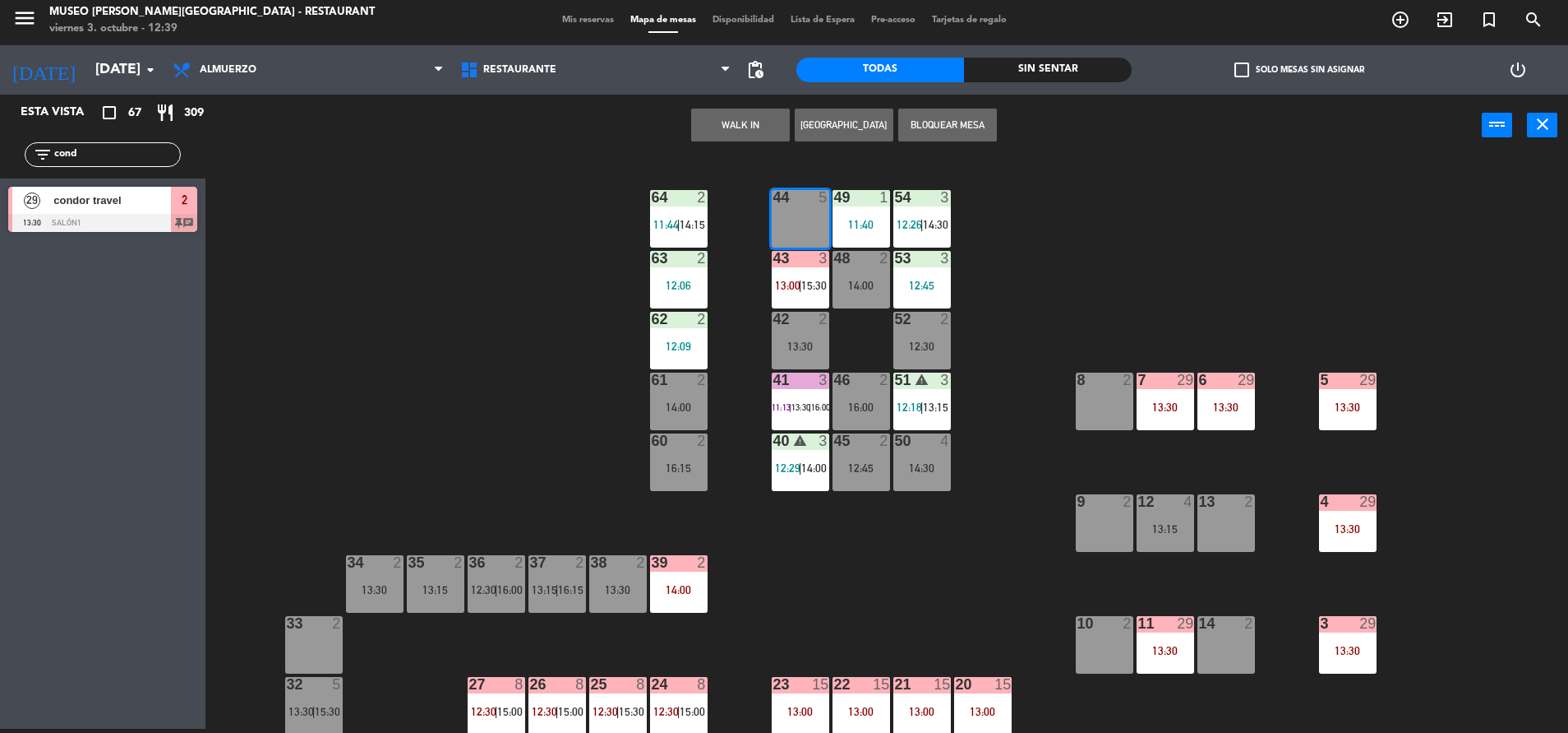
click at [544, 190] on div "44 5 49 1 11:40 54 3 12:26 | 14:30 64 2 11:44 | 14:15 48 2 14:00 53 3 12:45 63 …" at bounding box center [895, 447] width 1347 height 572
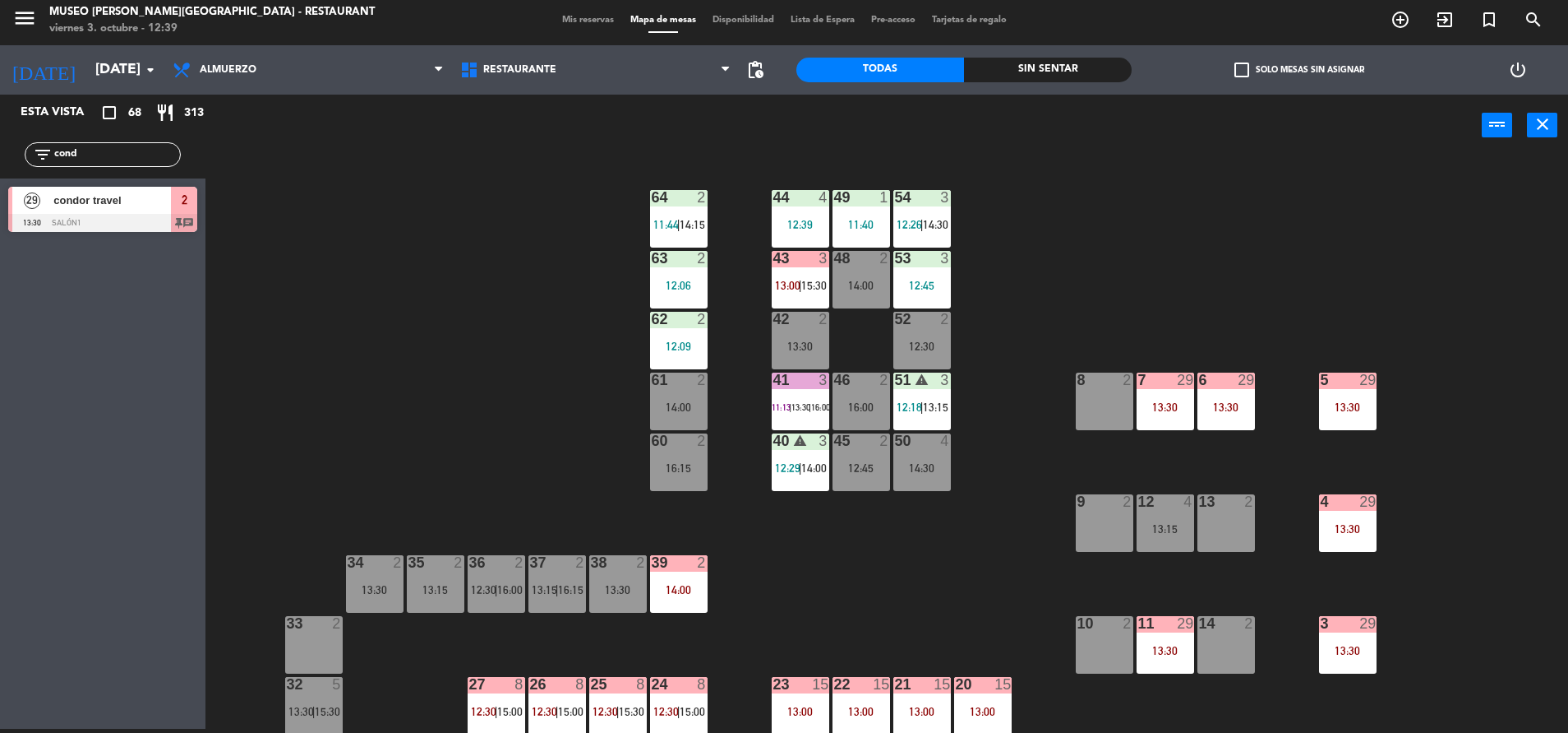
scroll to position [222, 0]
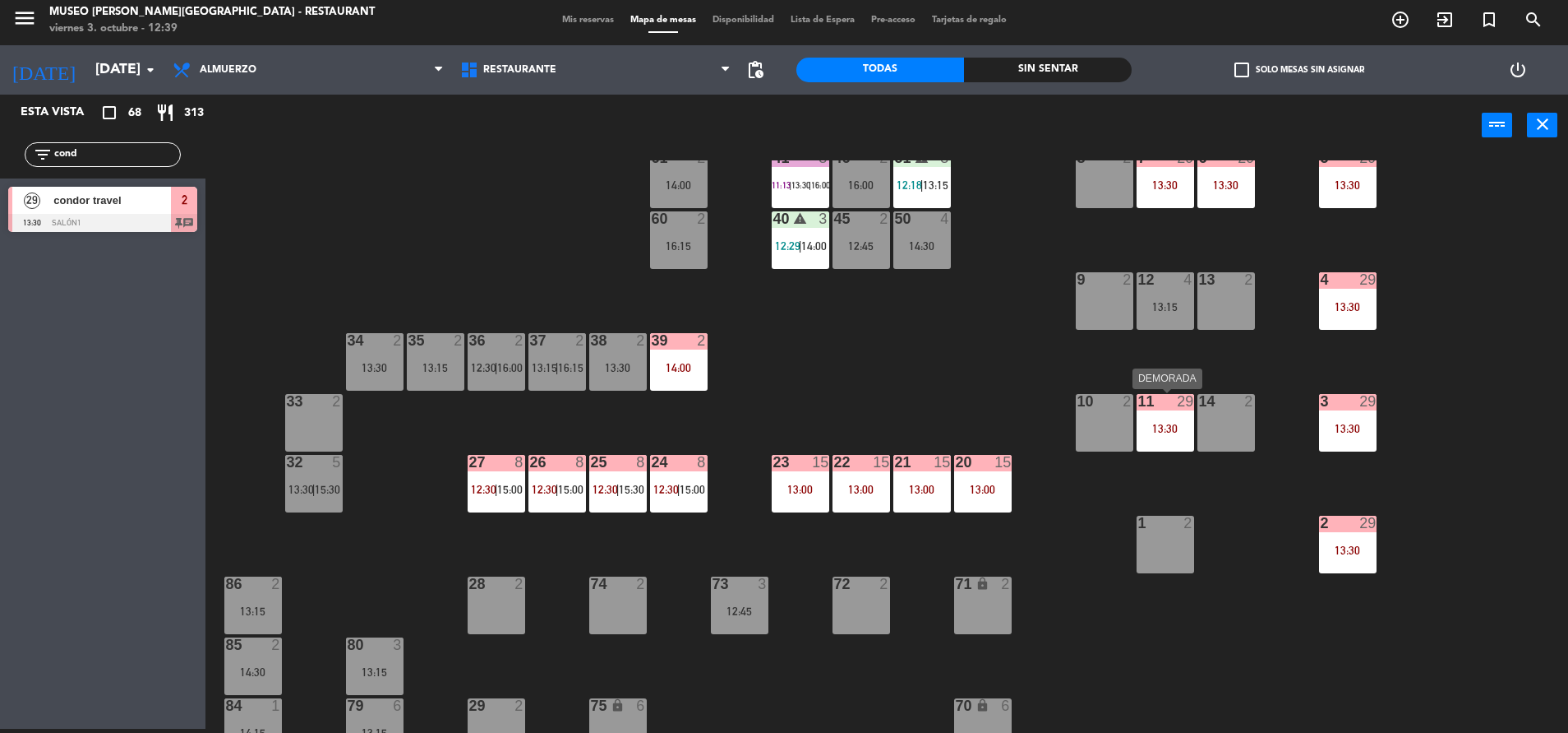
click at [1156, 447] on div "11 29 13:30" at bounding box center [1165, 423] width 58 height 58
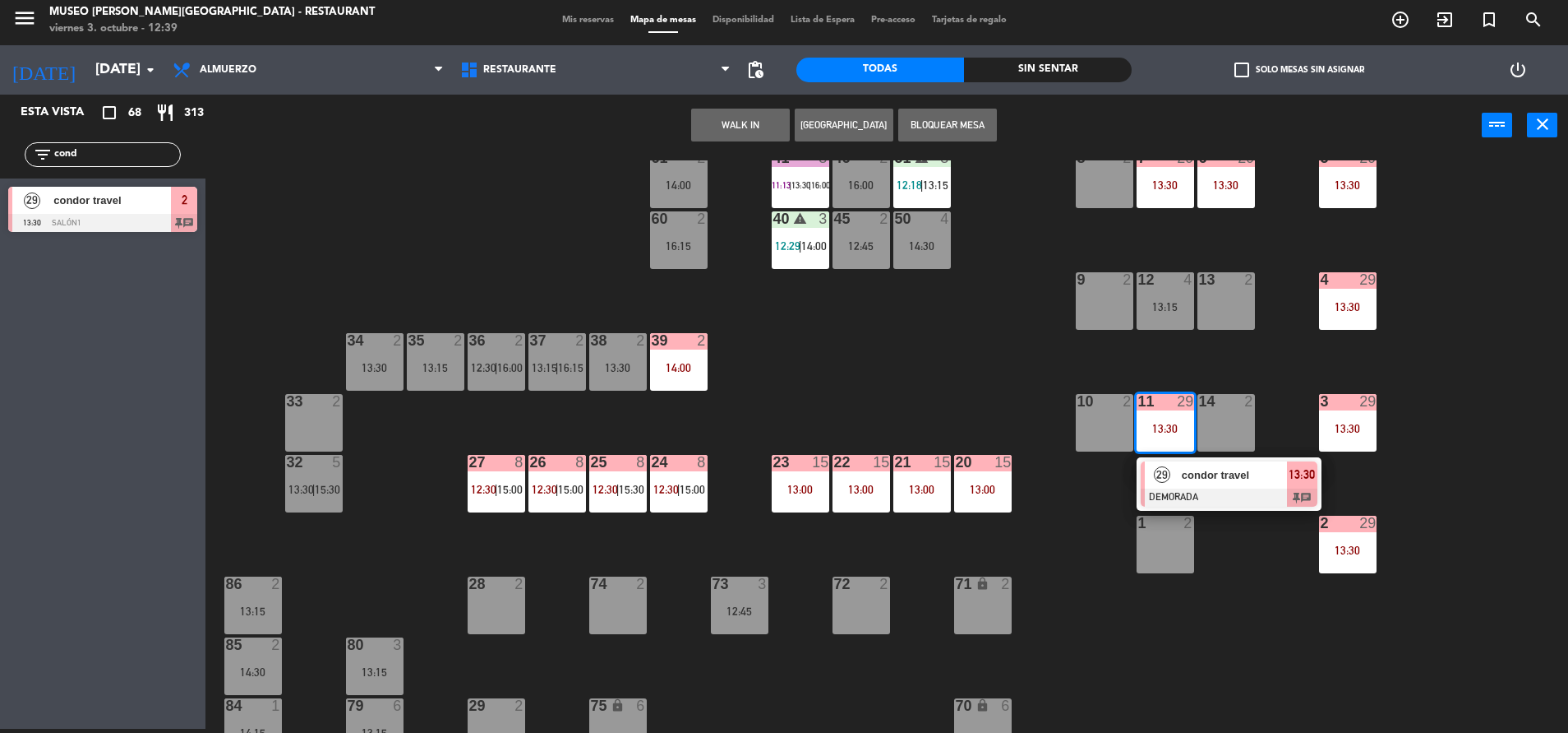
click at [1197, 480] on span "condor travel" at bounding box center [1234, 475] width 106 height 17
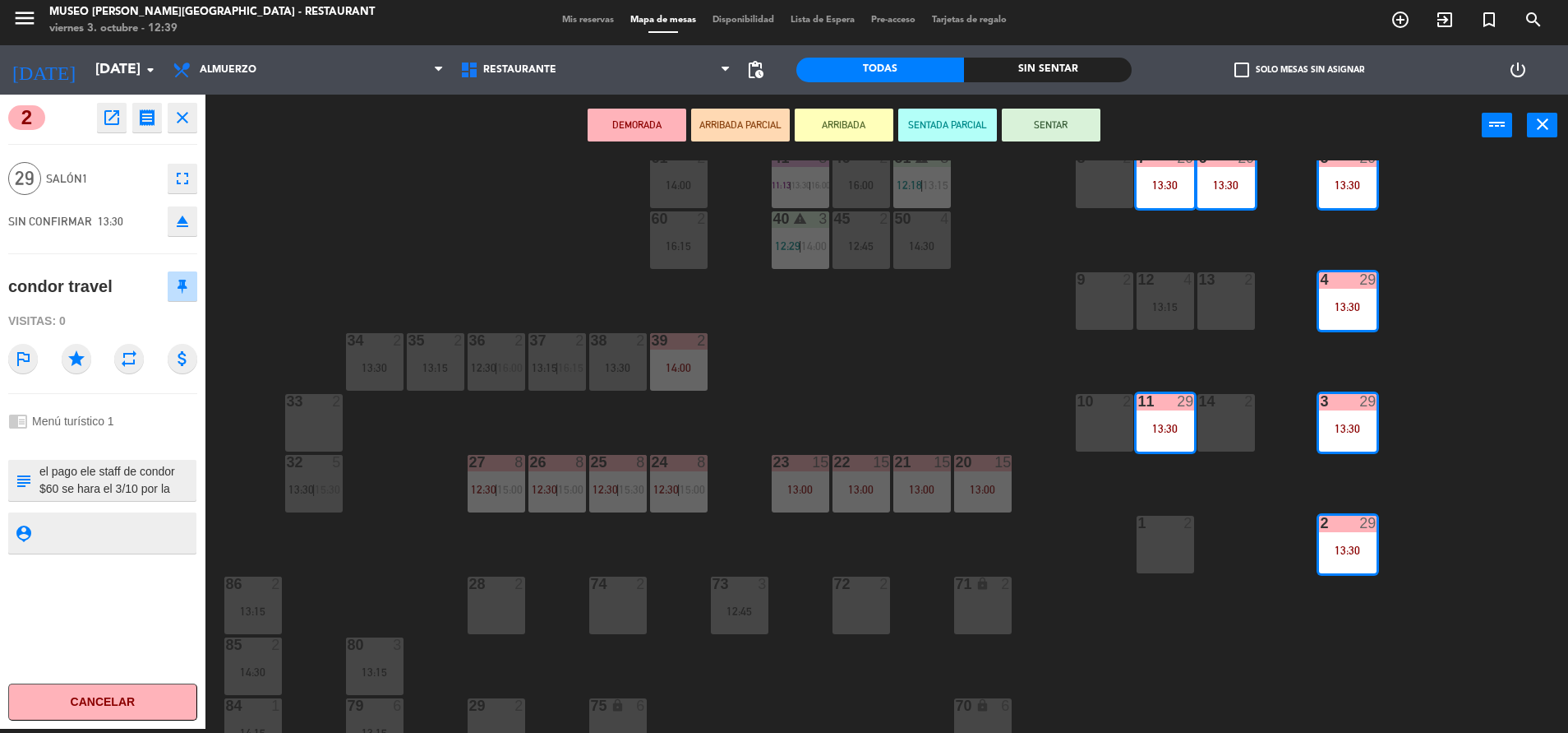
click at [141, 476] on textarea at bounding box center [116, 480] width 157 height 35
click at [930, 345] on div "44 4 12:39 49 1 11:40 54 3 12:26 | 14:30 64 2 11:44 | 14:15 48 2 14:00 53 3 12:…" at bounding box center [895, 447] width 1347 height 572
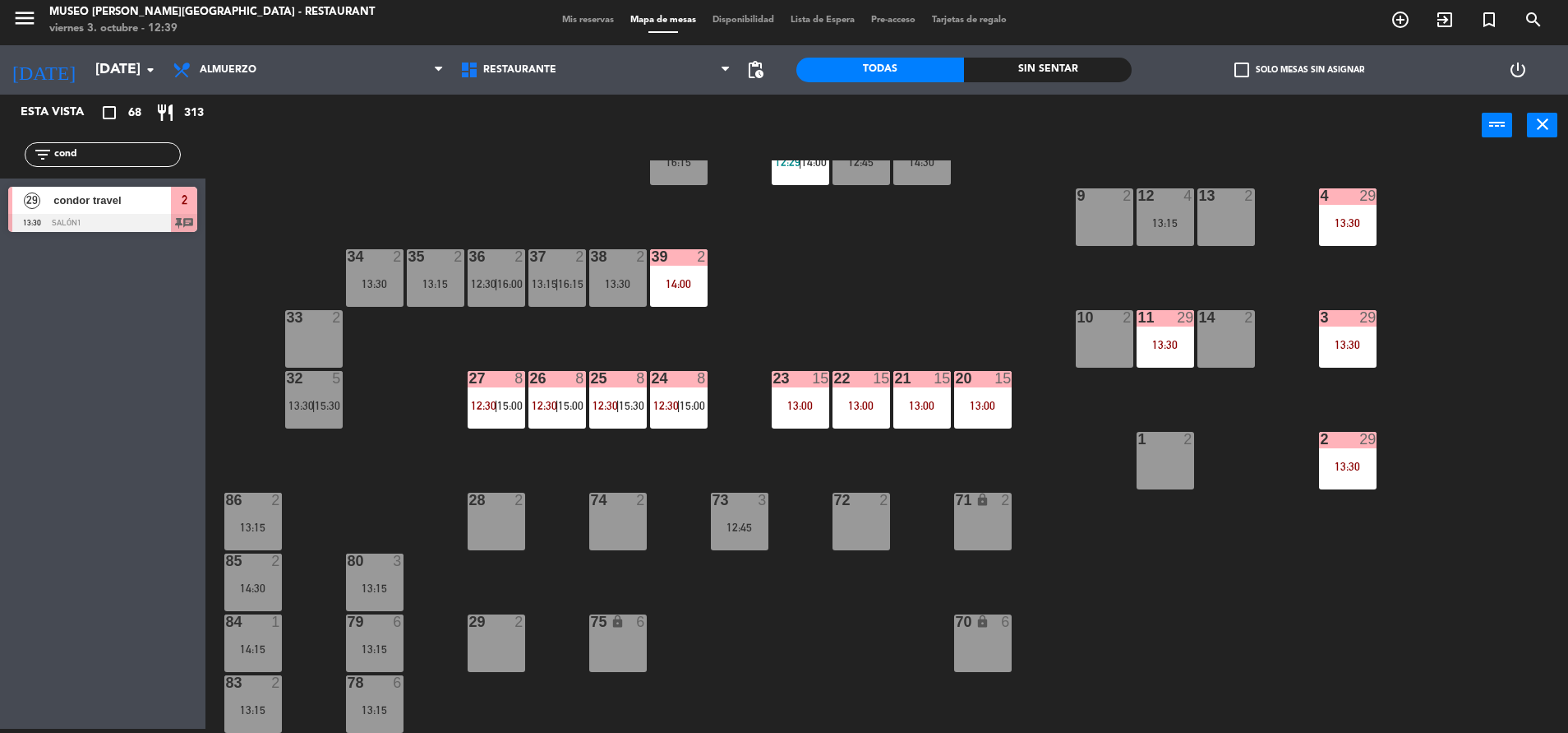
scroll to position [0, 0]
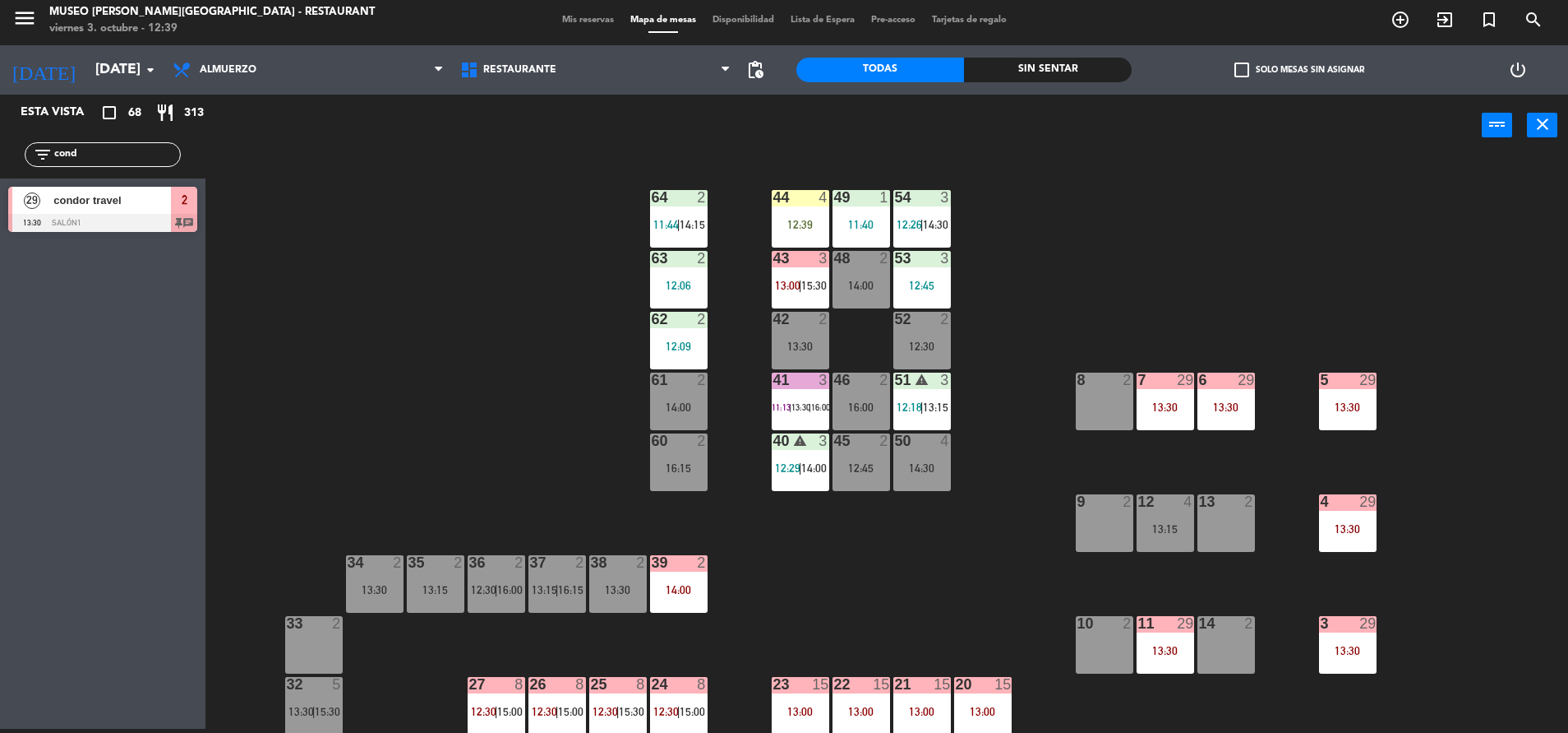
click at [790, 202] on div at bounding box center [800, 197] width 27 height 15
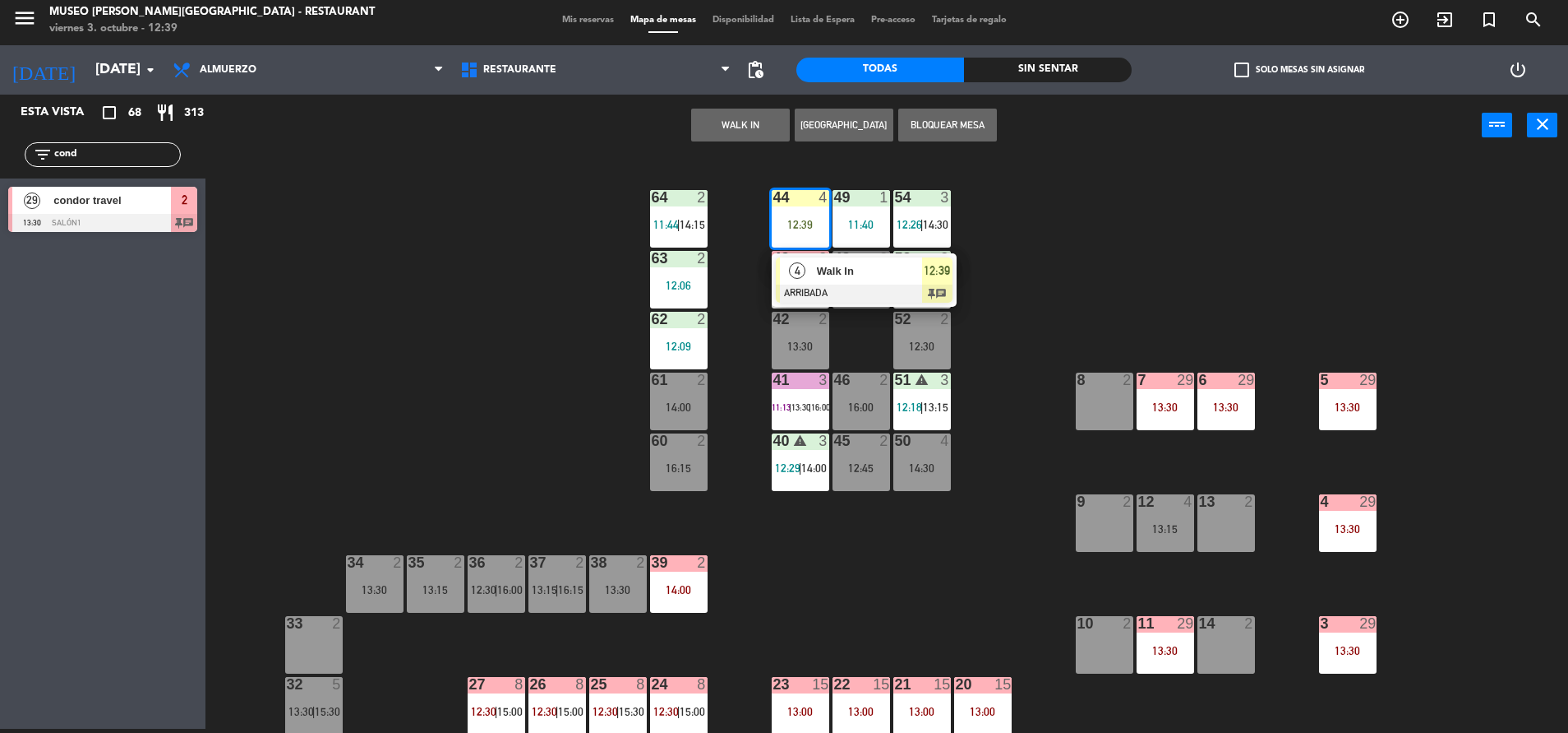
click at [851, 277] on span "Walk In" at bounding box center [869, 271] width 106 height 17
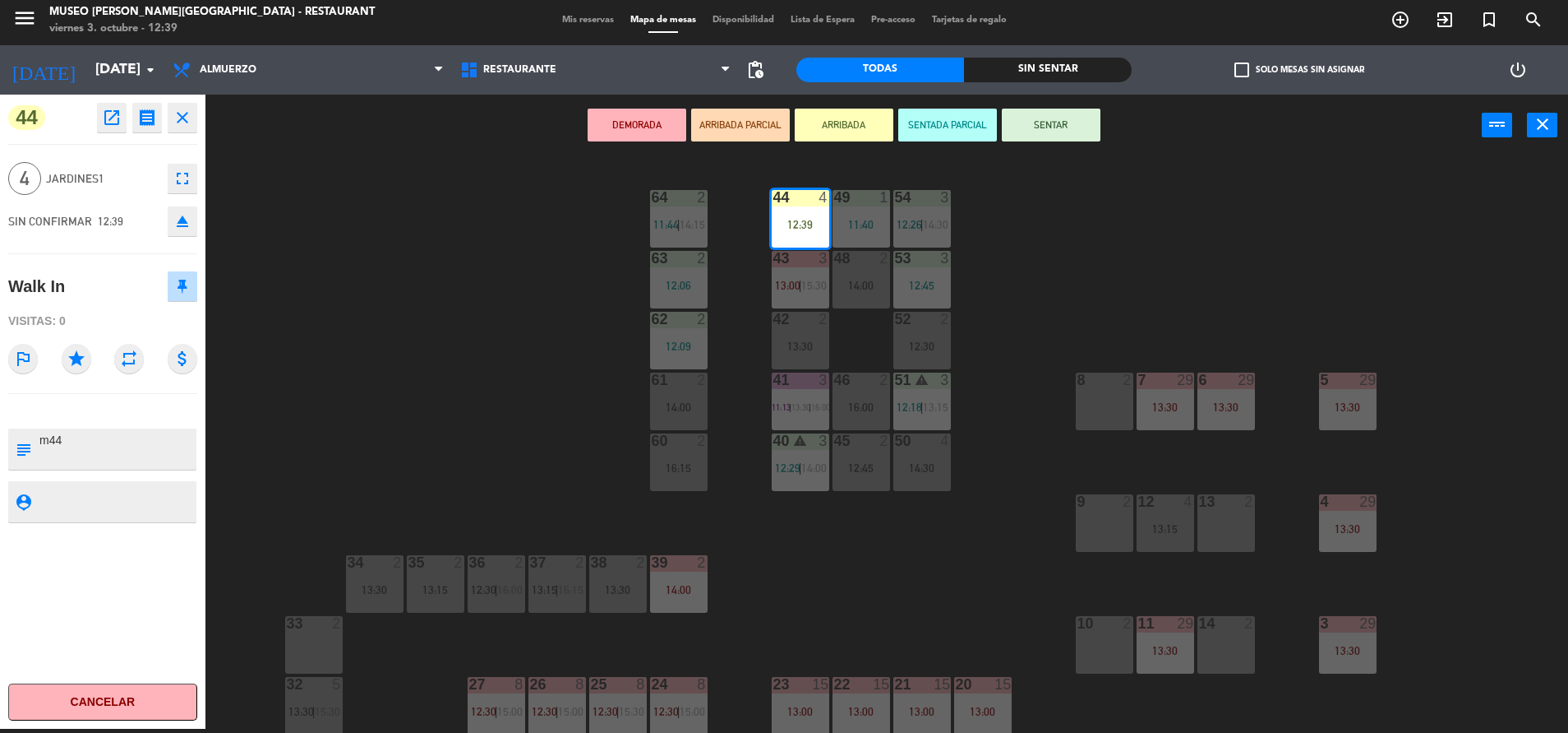
click at [1052, 126] on button "SENTAR" at bounding box center [1051, 124] width 99 height 33
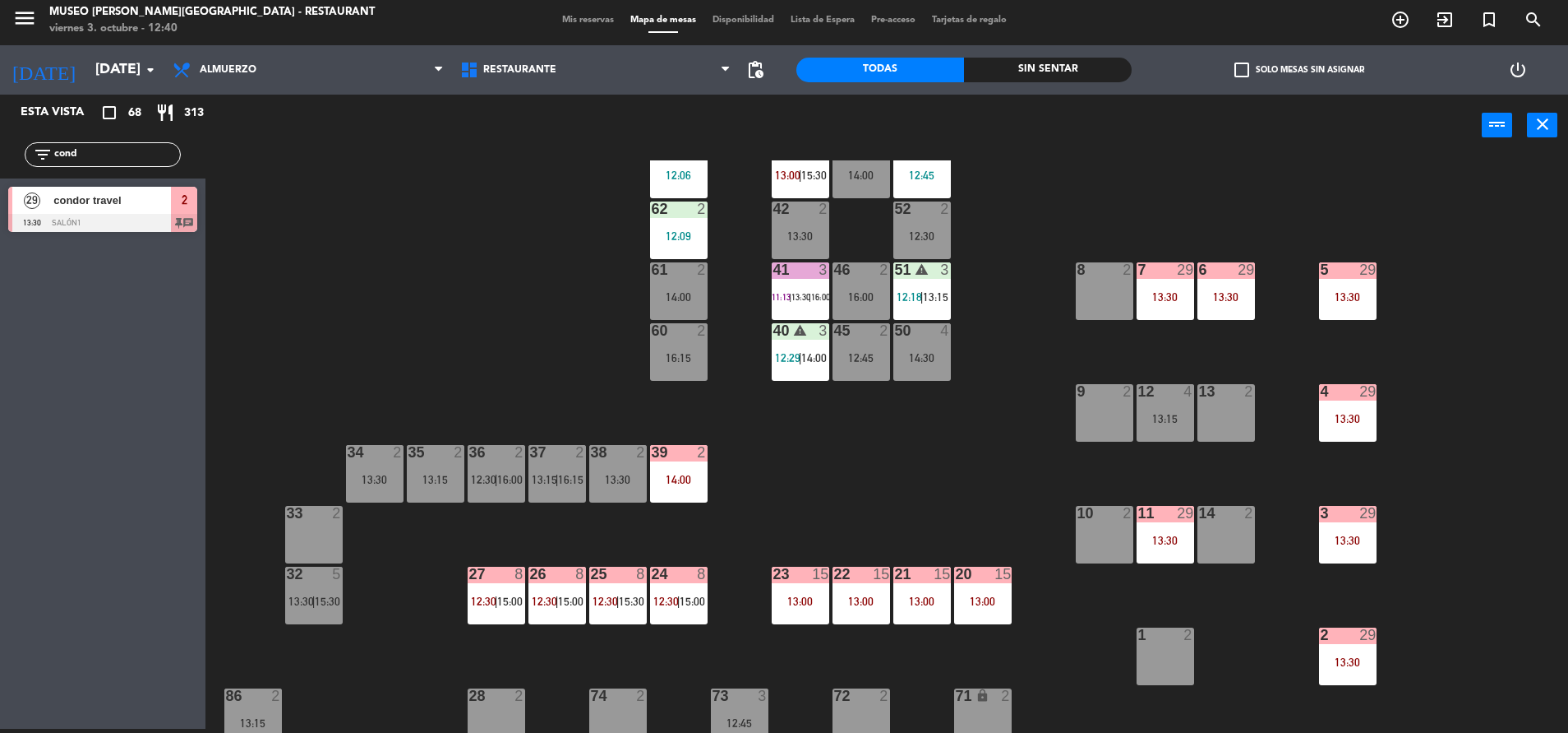
scroll to position [112, 0]
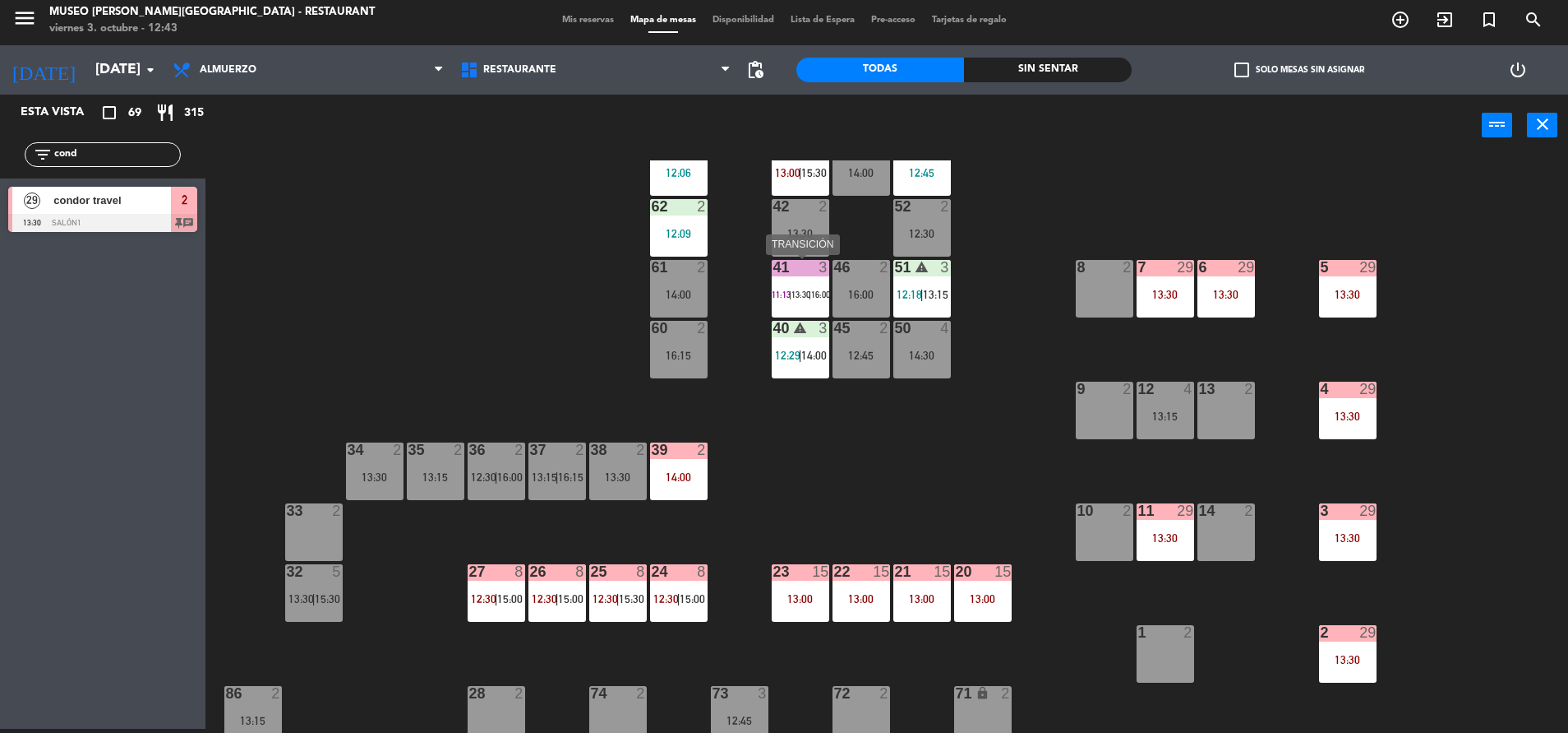
click at [820, 280] on div "41 3 11:13 | 13:30 | 16:00" at bounding box center [801, 289] width 58 height 58
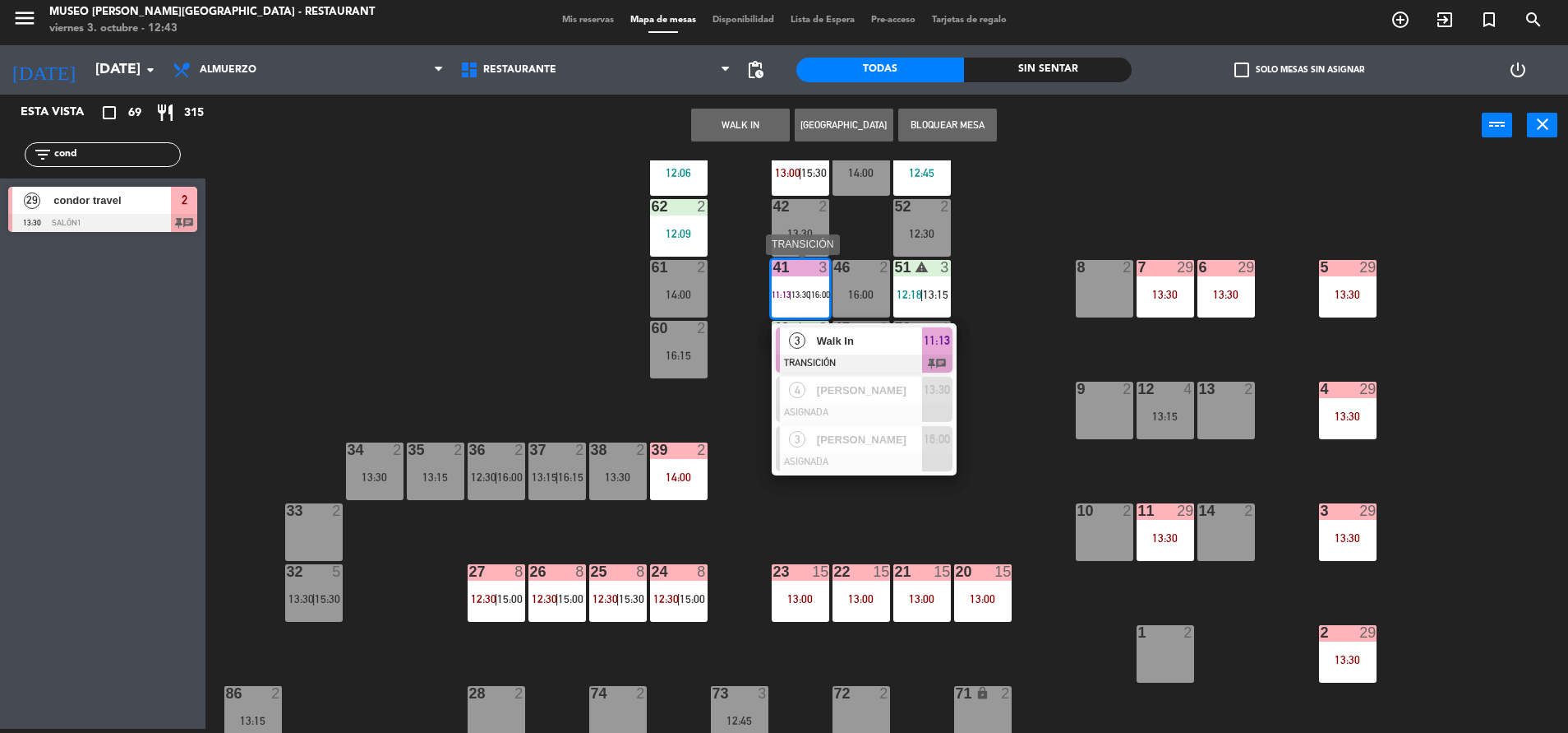
click at [884, 337] on span "Walk In" at bounding box center [869, 340] width 106 height 17
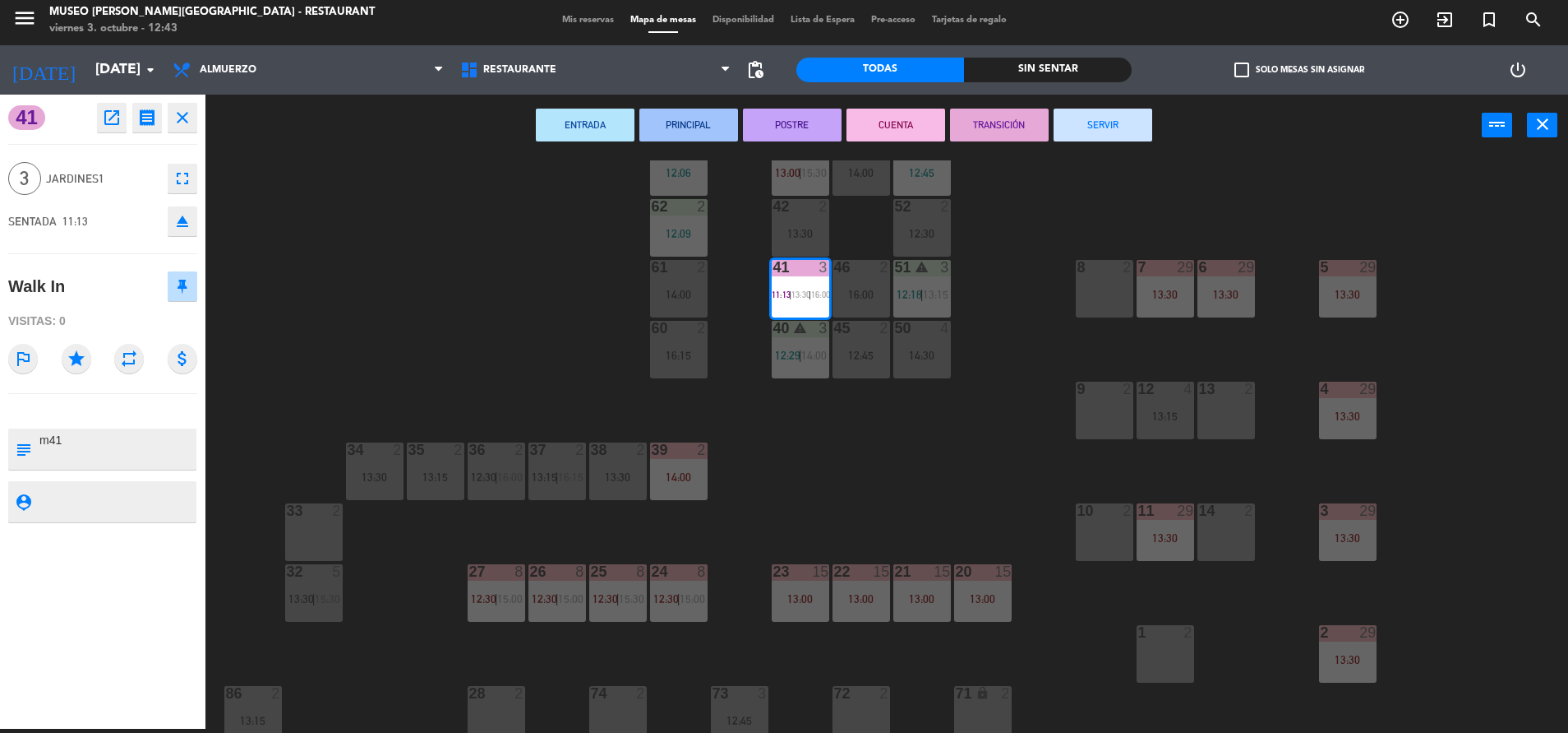
click at [1084, 120] on button "SERVIR" at bounding box center [1104, 124] width 99 height 33
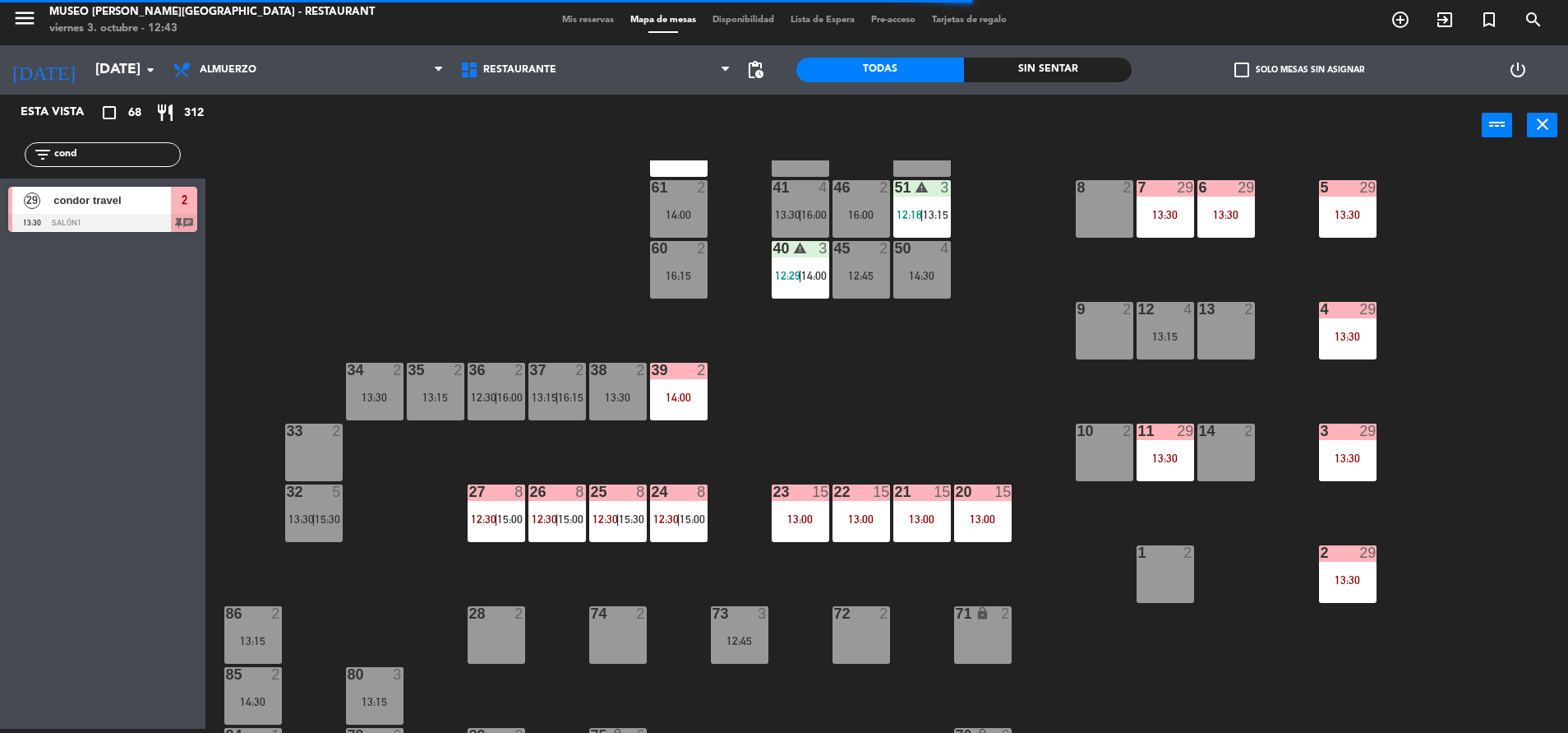
scroll to position [355, 0]
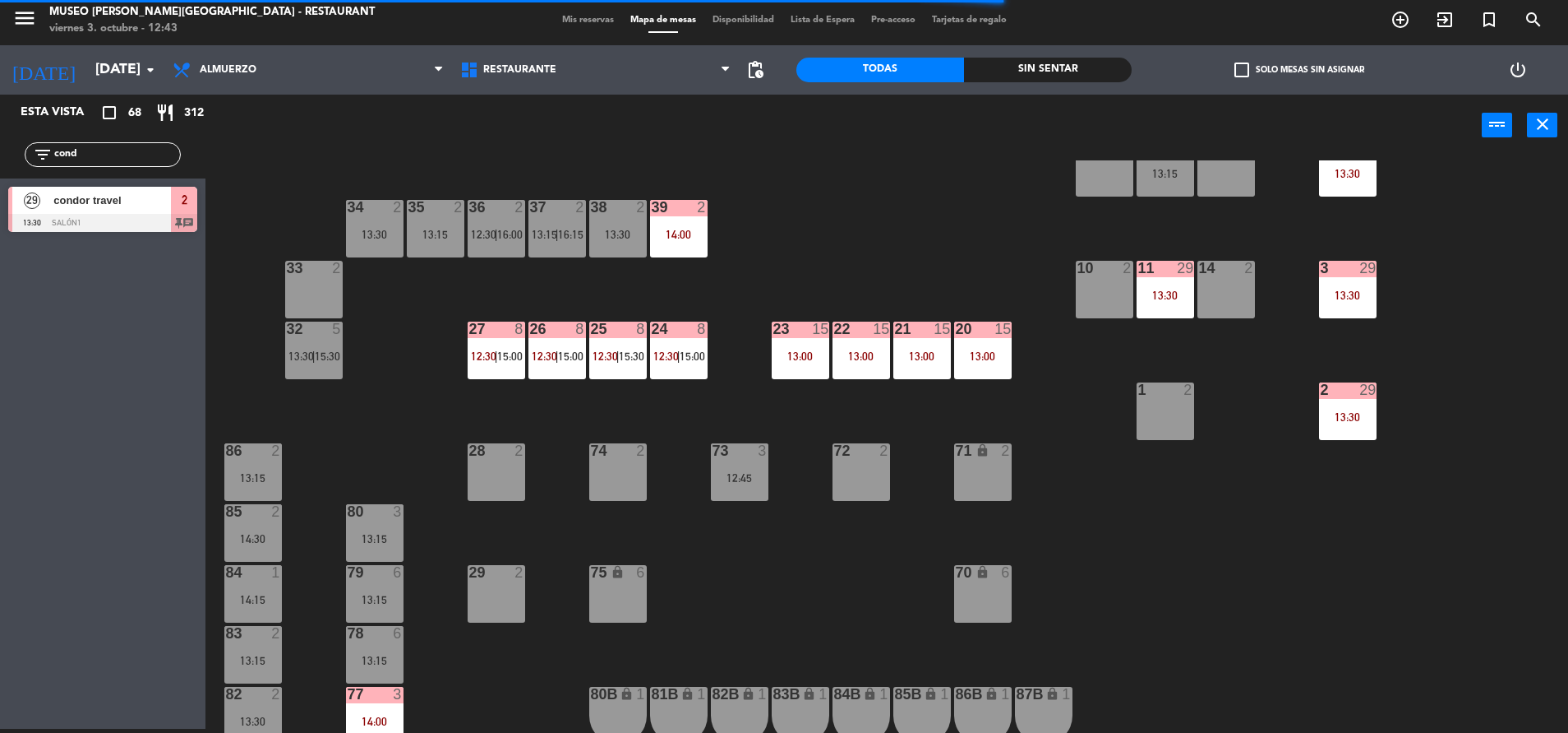
click at [981, 599] on div "70 lock 6" at bounding box center [983, 594] width 58 height 58
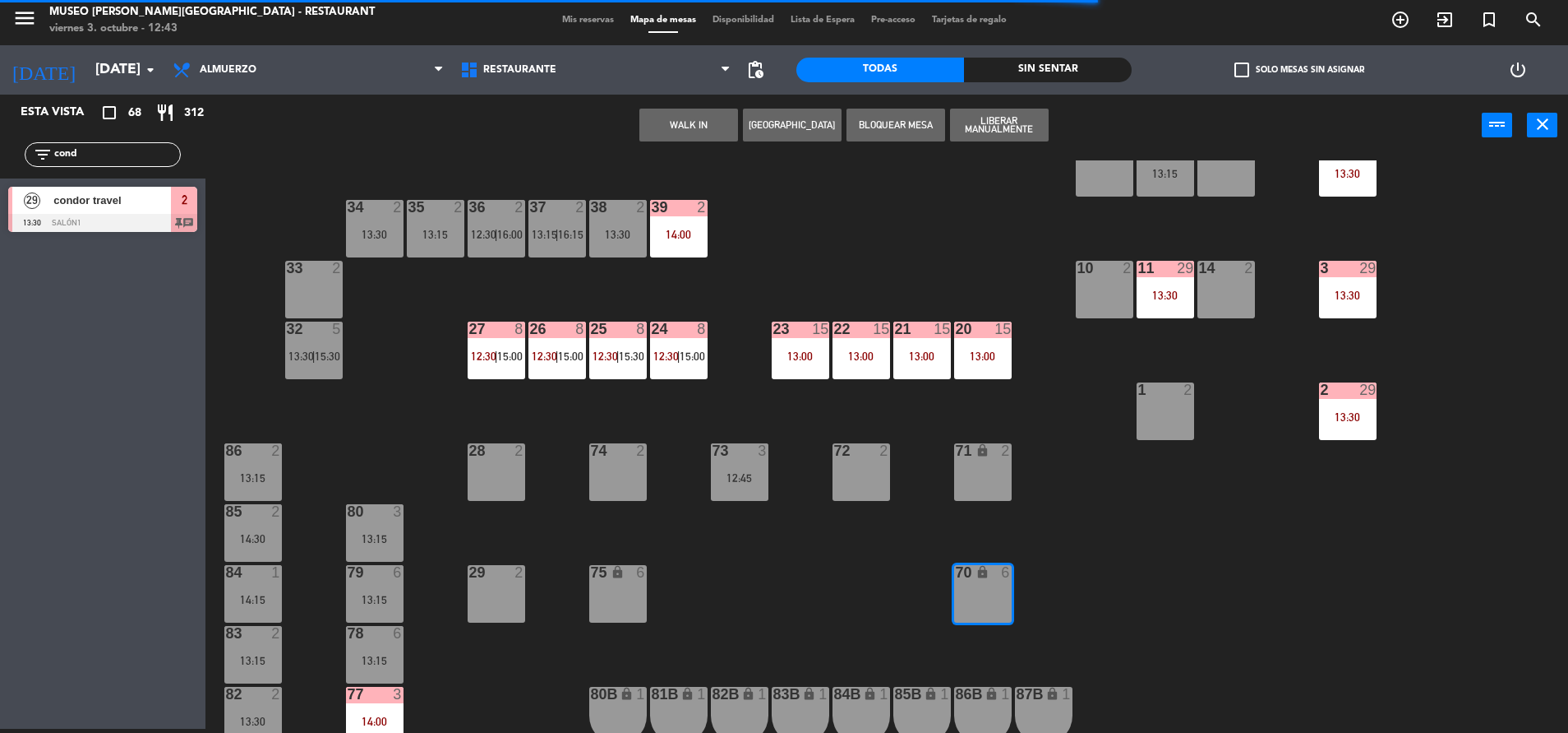
click at [692, 137] on button "WALK IN" at bounding box center [689, 124] width 99 height 33
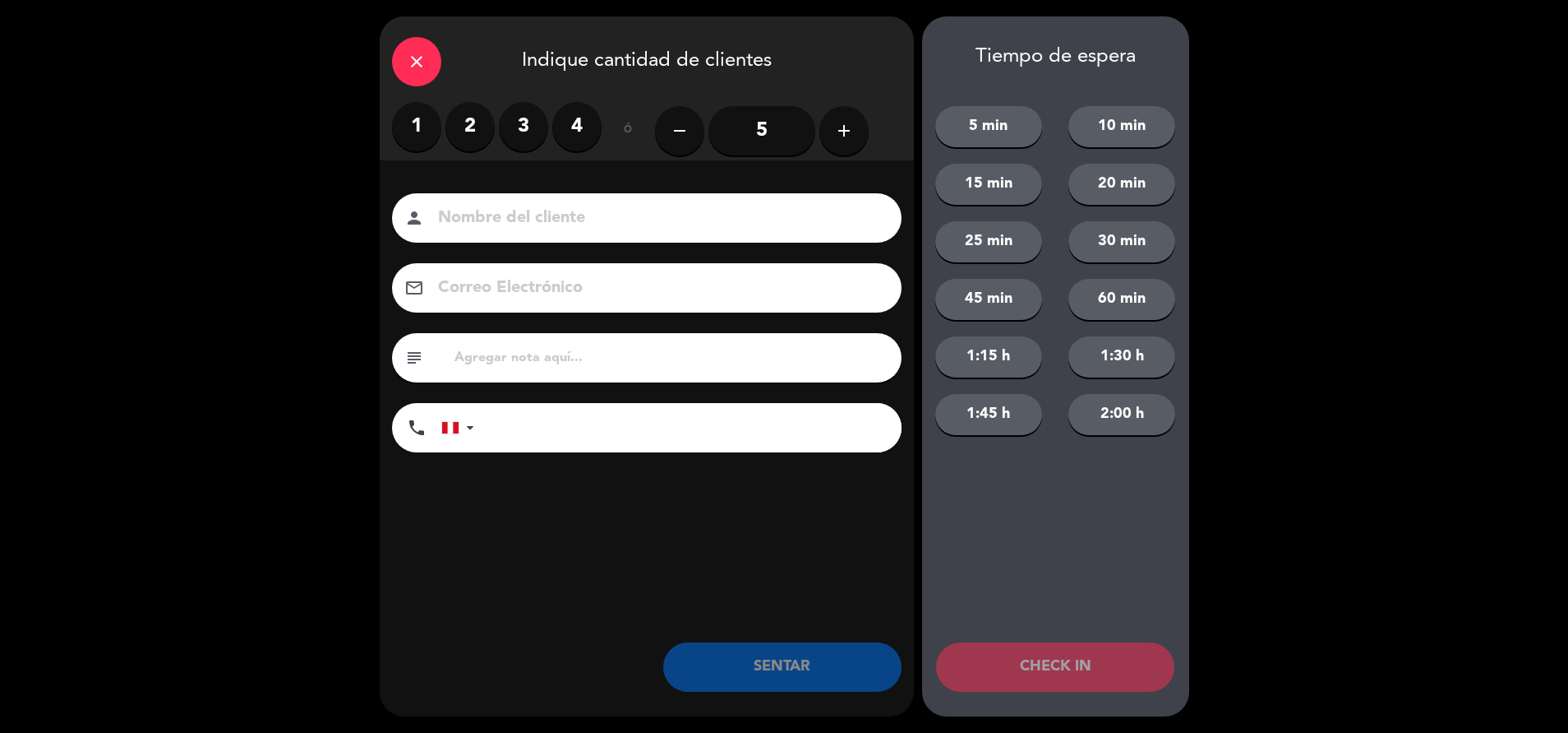
click at [763, 148] on input "5" at bounding box center [762, 130] width 107 height 50
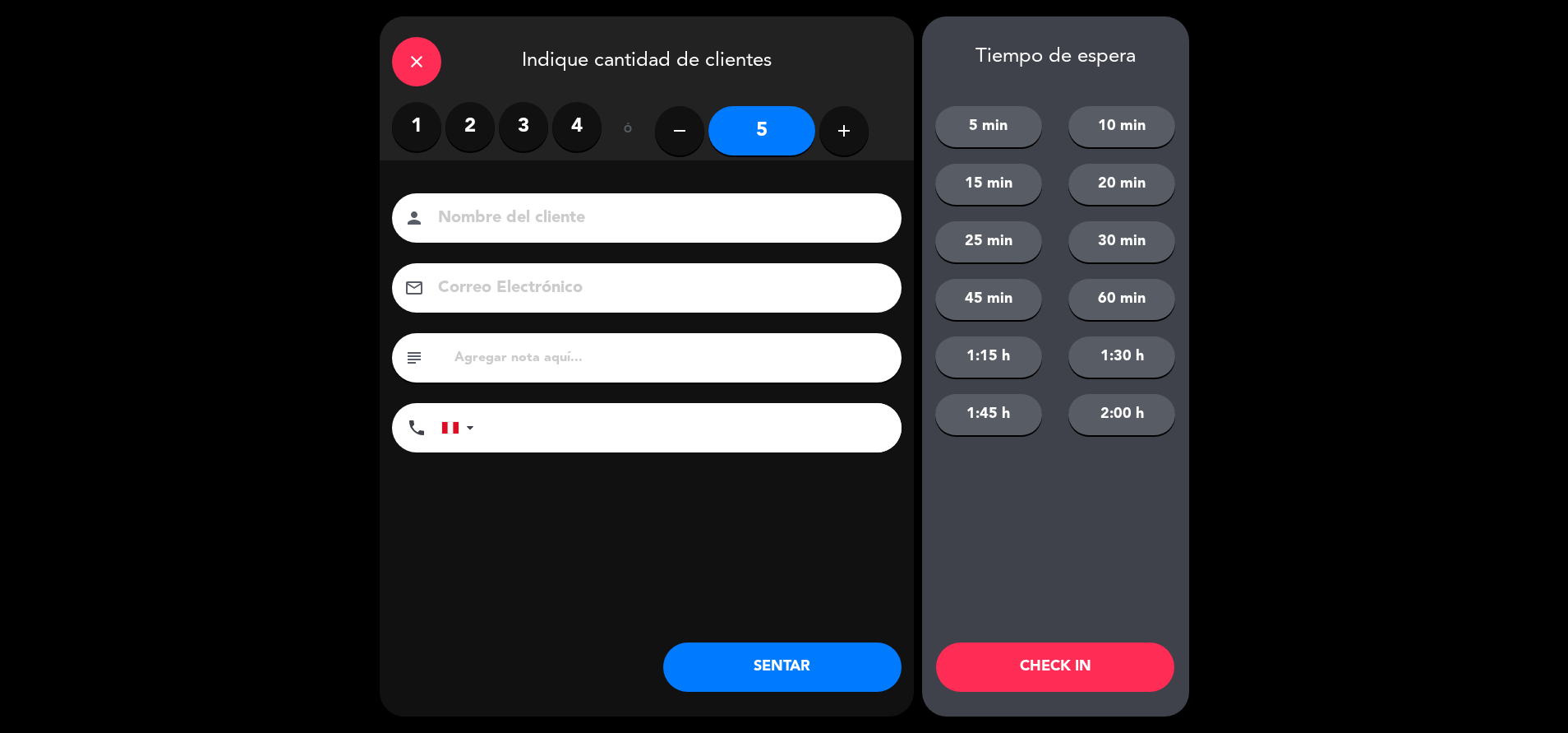
click at [527, 436] on input "tel" at bounding box center [696, 427] width 411 height 50
click at [496, 358] on input "text" at bounding box center [671, 357] width 436 height 23
type input "m70"
click at [771, 657] on button "SENTAR" at bounding box center [782, 667] width 238 height 50
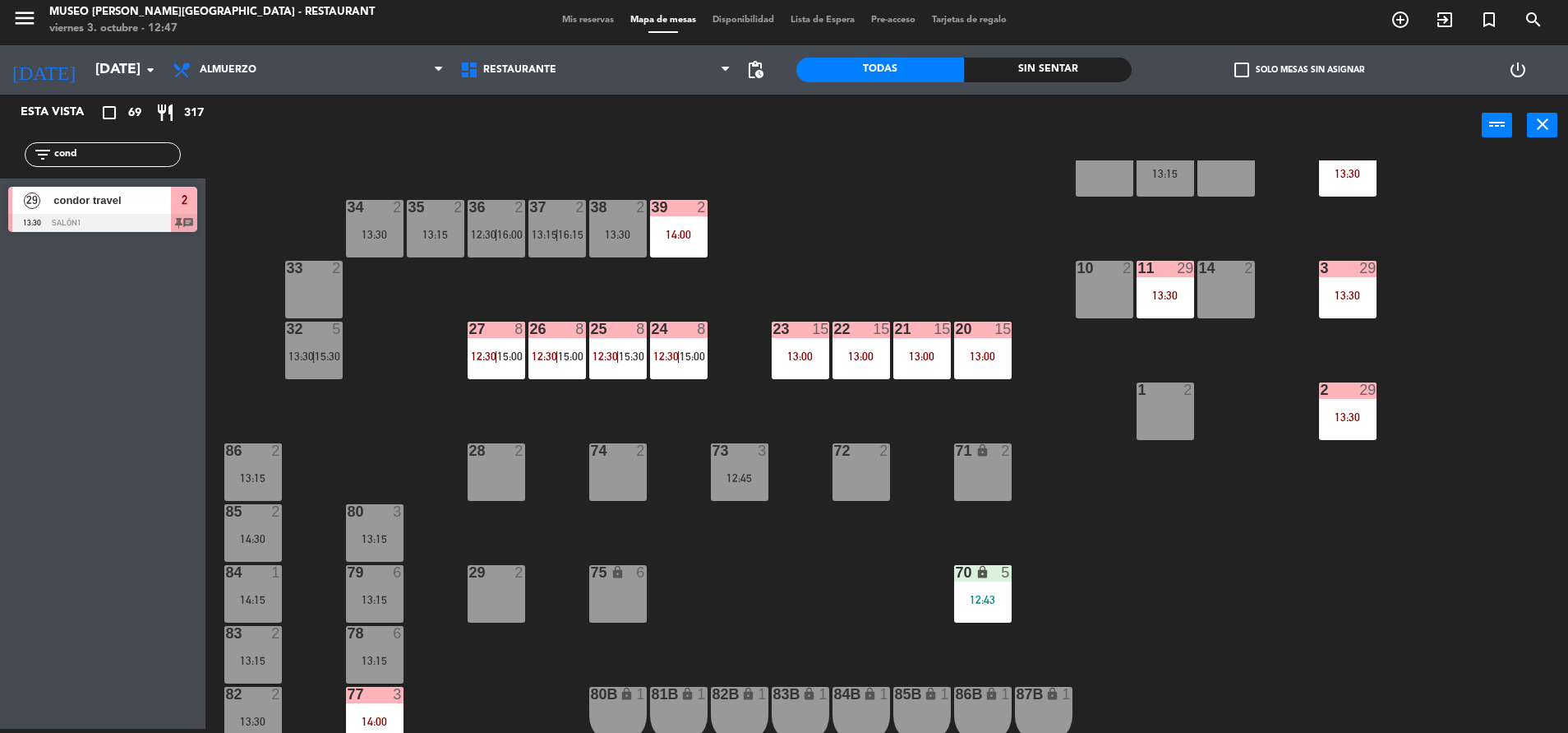
scroll to position [0, 0]
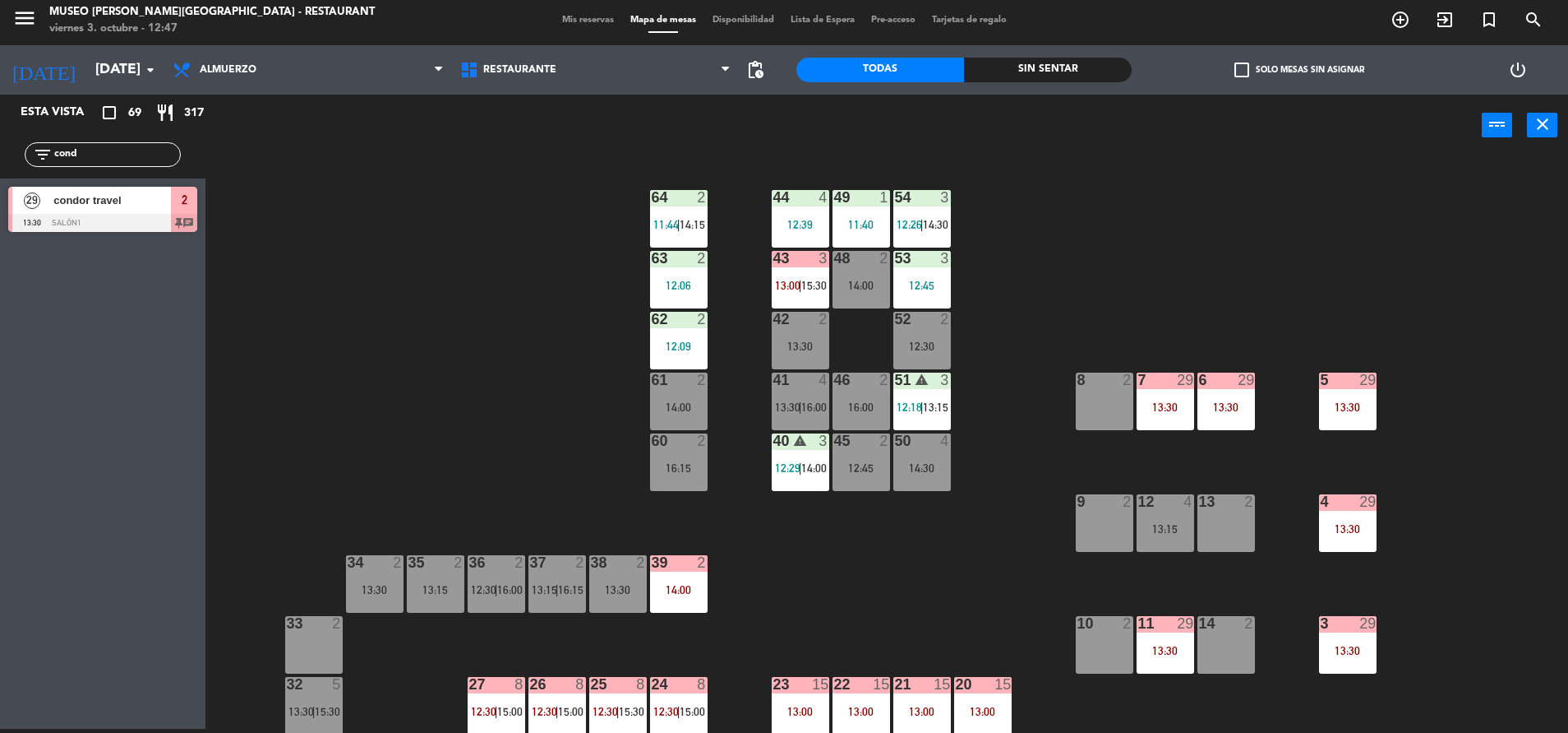
click at [126, 163] on input "cond" at bounding box center [116, 154] width 127 height 18
drag, startPoint x: 126, startPoint y: 161, endPoint x: -5, endPoint y: 236, distance: 151.0
click at [0, 236] on html "close × Museo [PERSON_NAME] Café - Restaurant × chrome_reader_mode Listado de R…" at bounding box center [784, 366] width 1568 height 733
type input "gust"
click at [89, 215] on div at bounding box center [103, 223] width 189 height 18
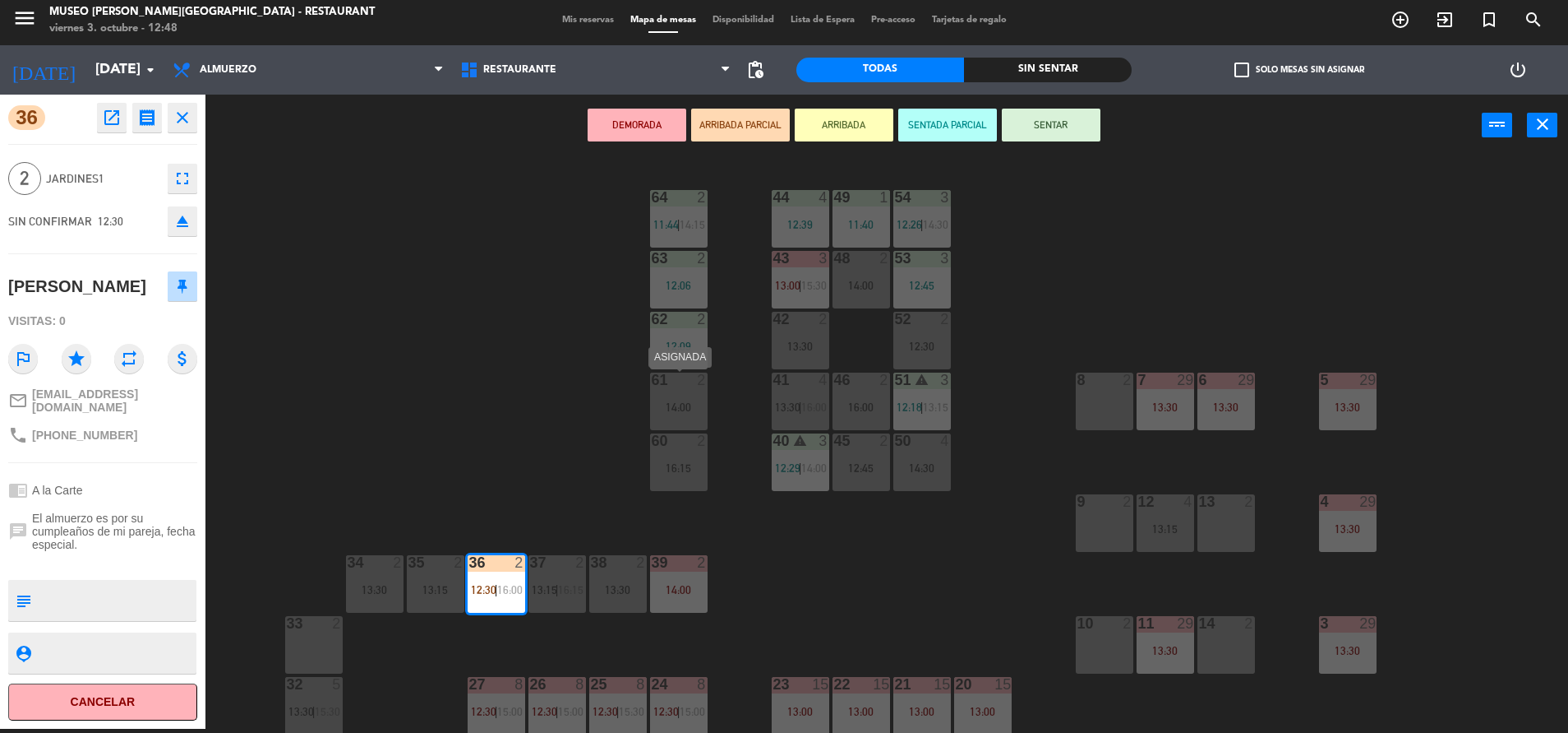
click at [712, 390] on div "44 4 12:39 49 1 11:40 54 3 12:26 | 14:30 64 2 11:44 | 14:15 48 2 14:00 53 3 12:…" at bounding box center [895, 447] width 1347 height 572
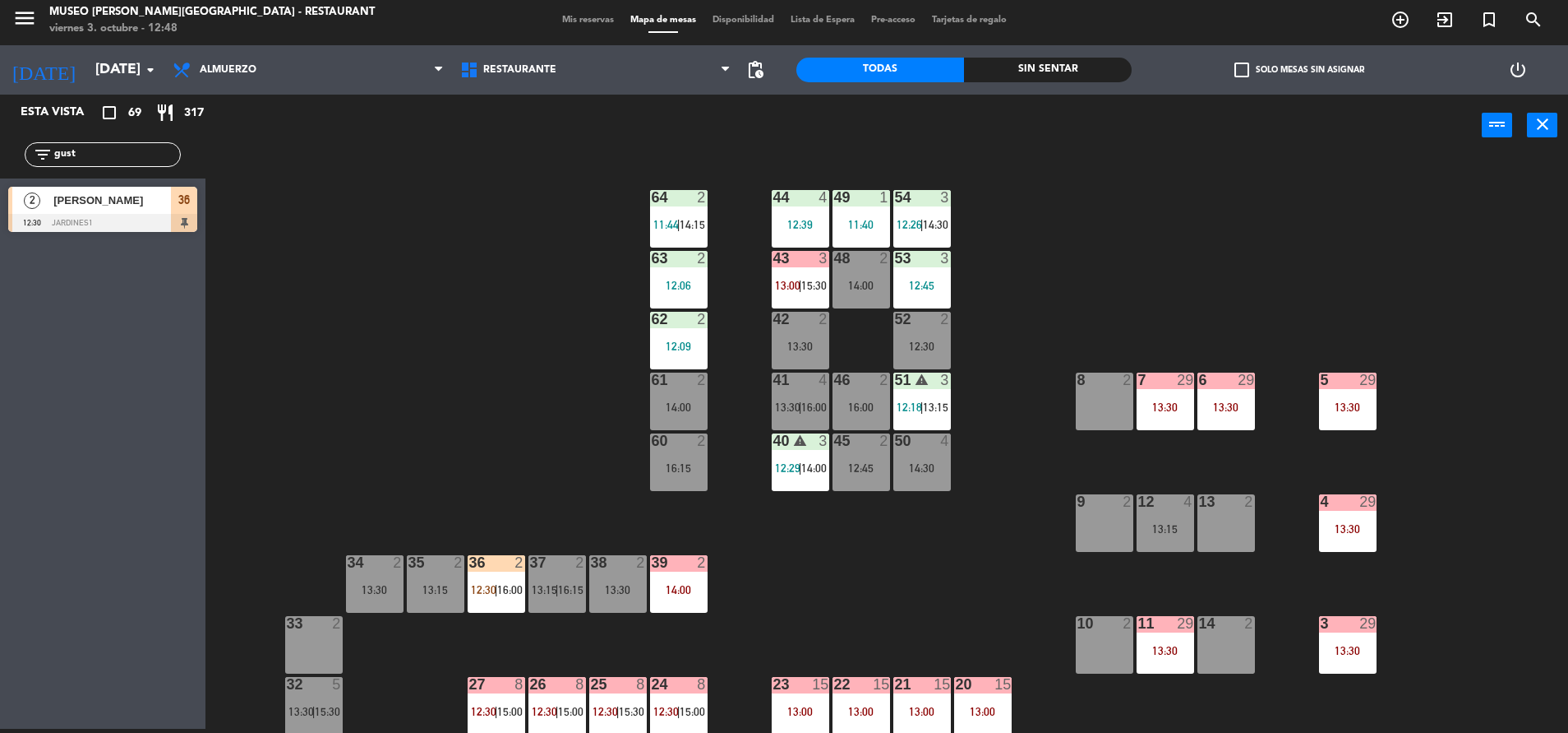
click at [511, 570] on div "36 2" at bounding box center [496, 564] width 58 height 17
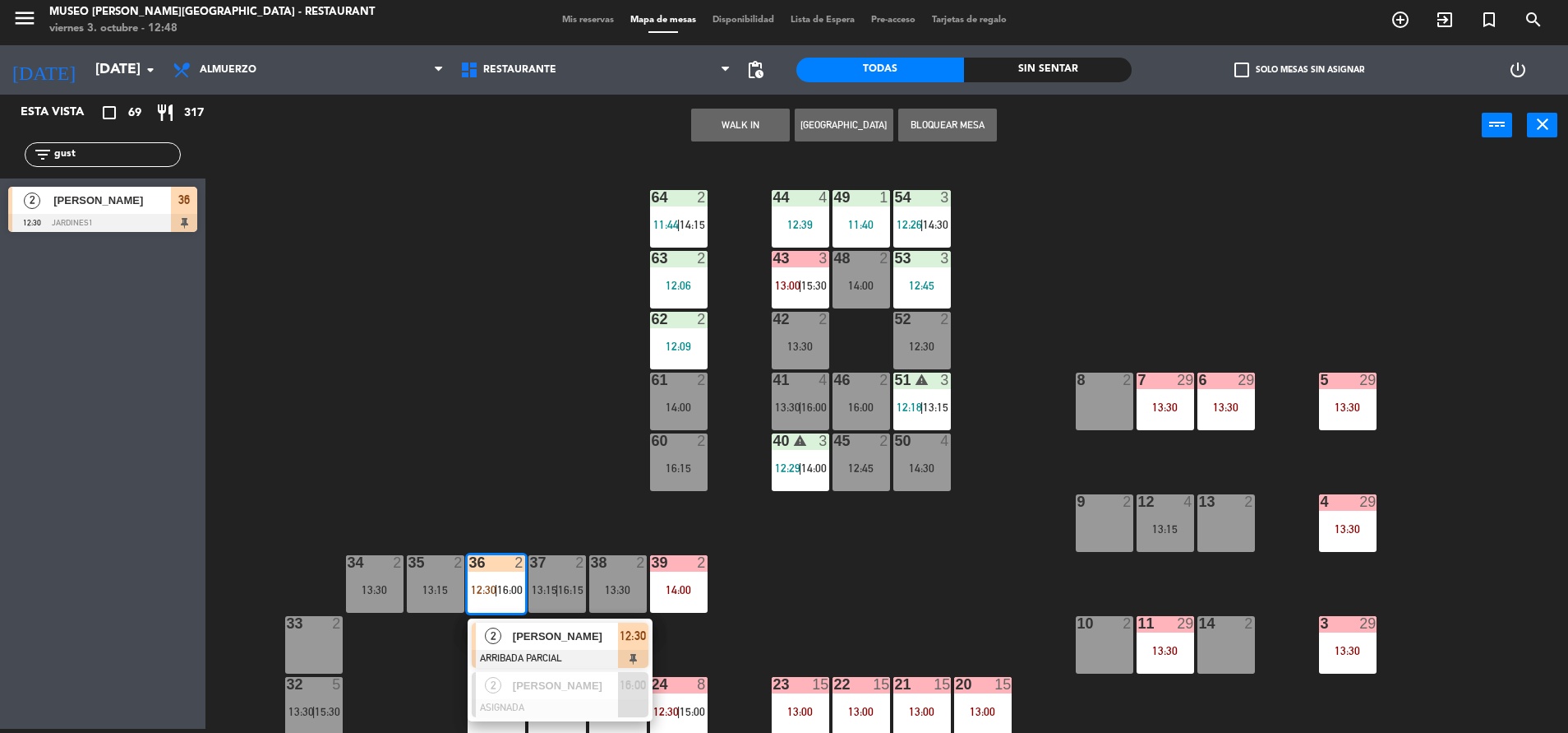
click at [588, 654] on div at bounding box center [560, 658] width 177 height 18
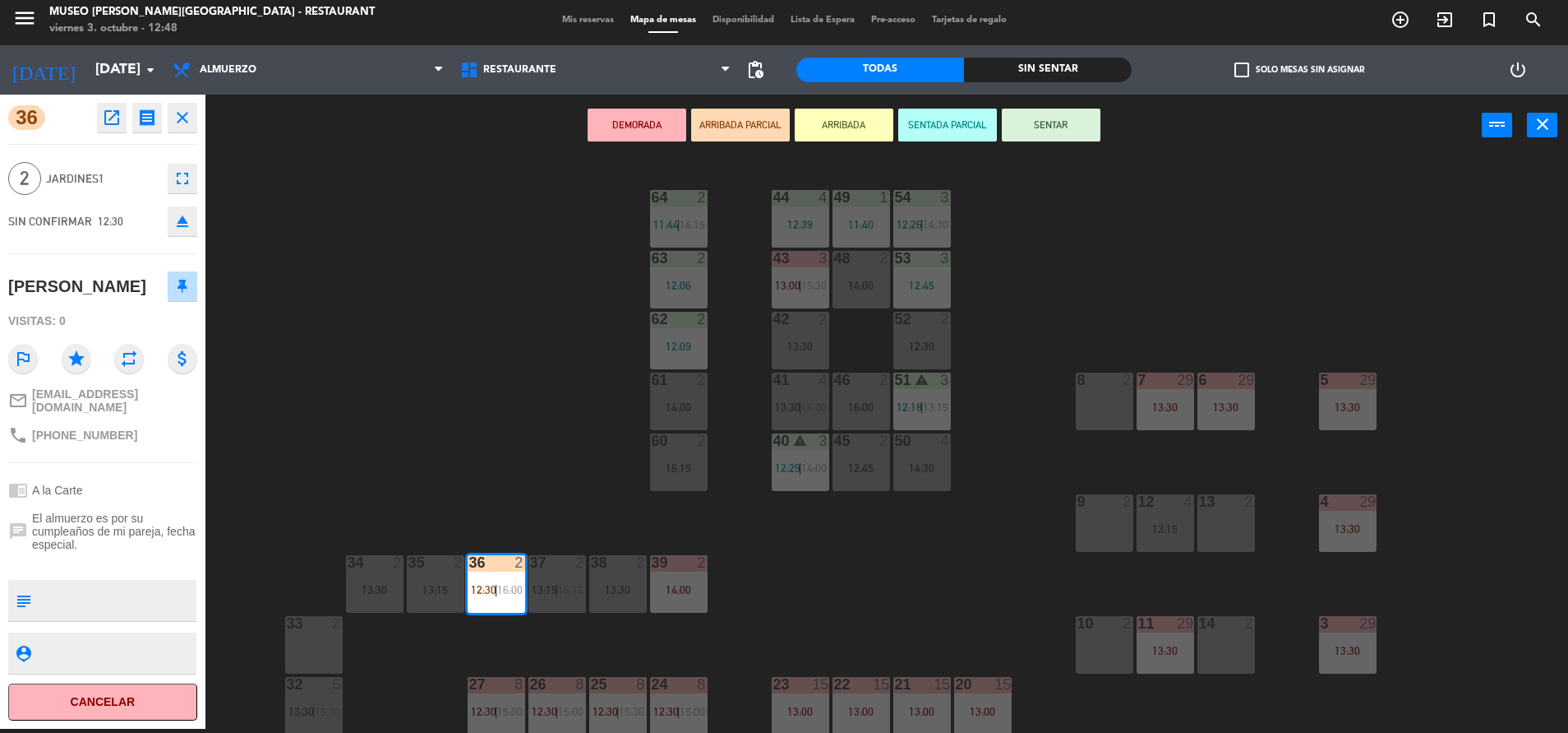
click at [658, 398] on div "61 2 14:00" at bounding box center [679, 401] width 58 height 58
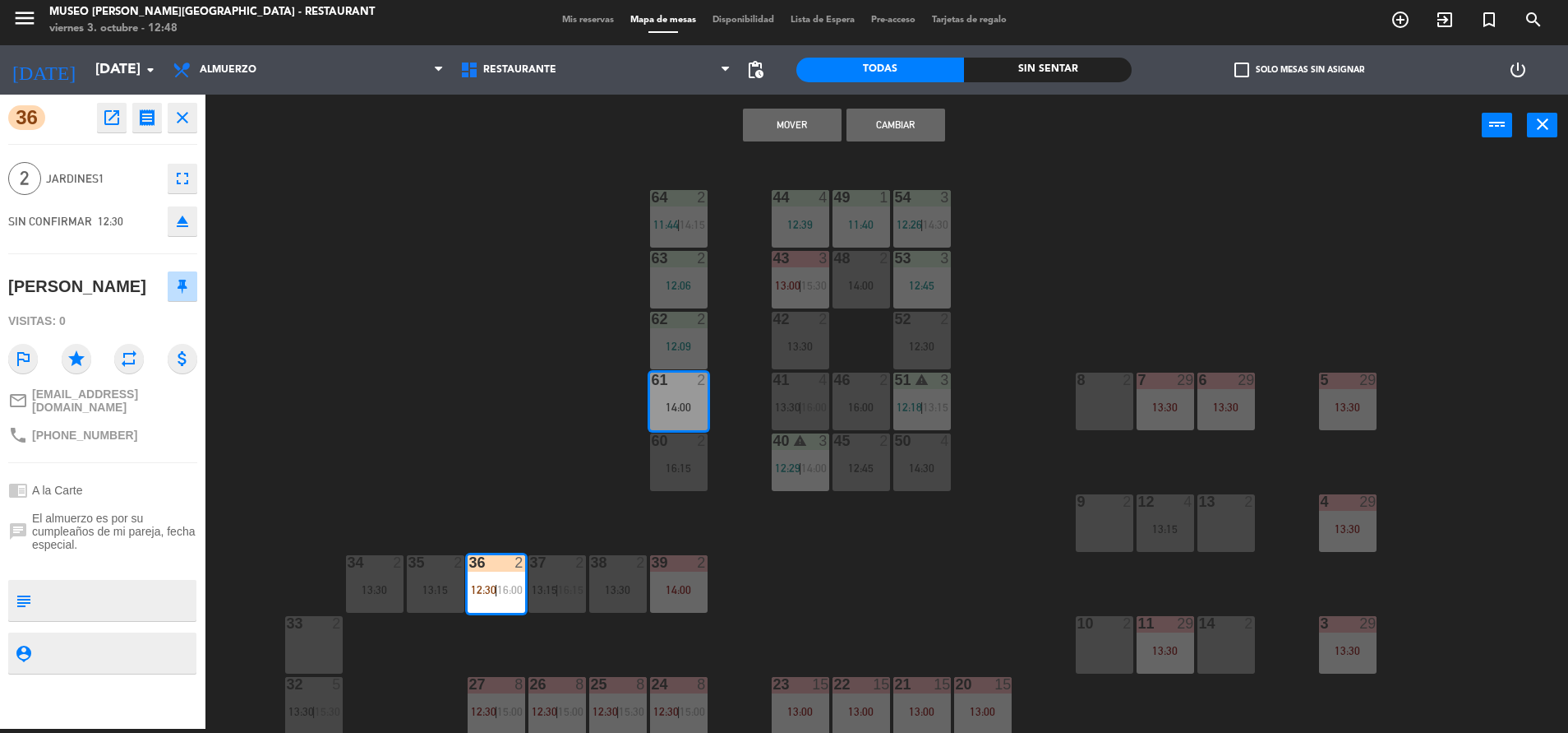
click at [791, 120] on button "Mover" at bounding box center [792, 124] width 99 height 33
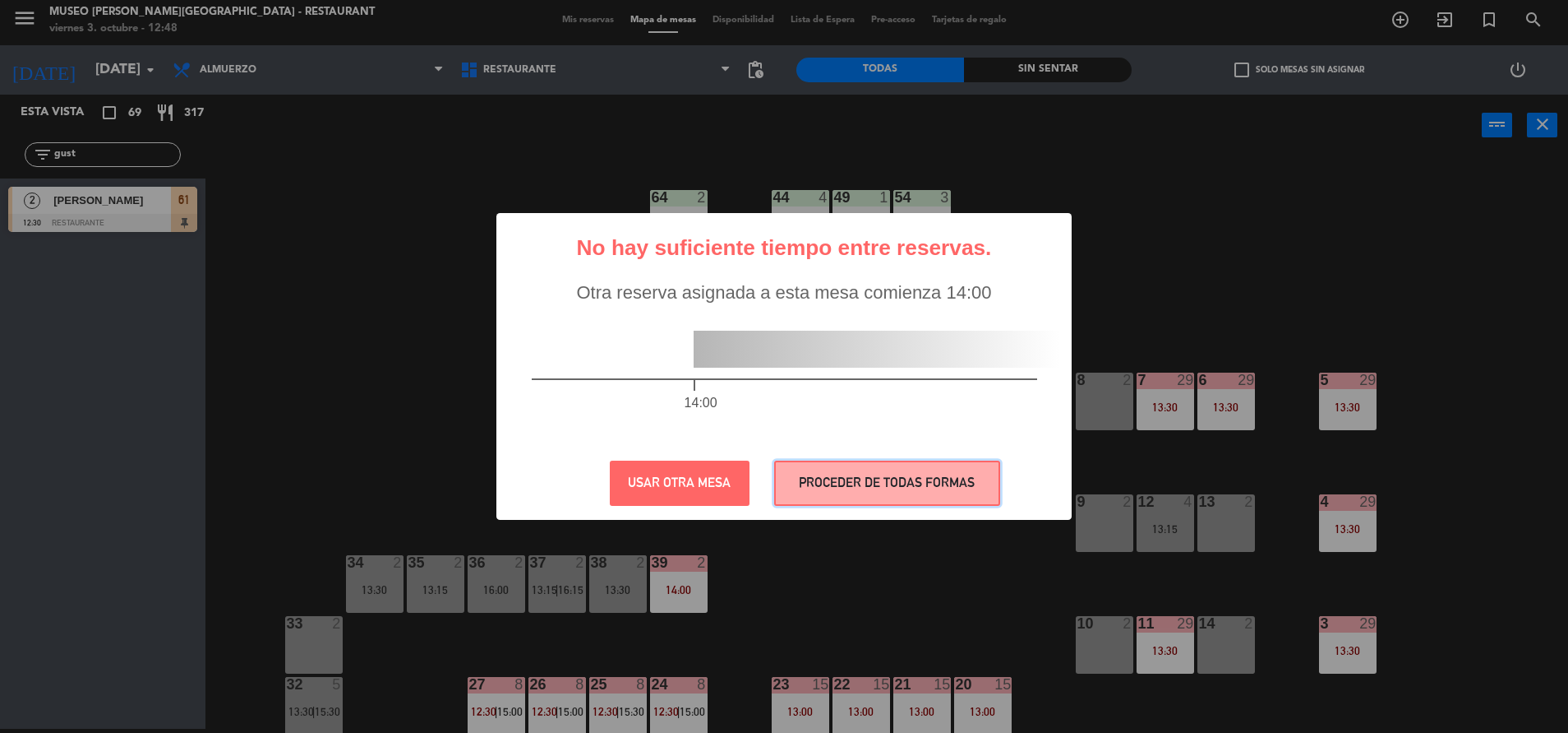
click at [809, 478] on button "PROCEDER DE TODAS FORMAS" at bounding box center [888, 483] width 226 height 45
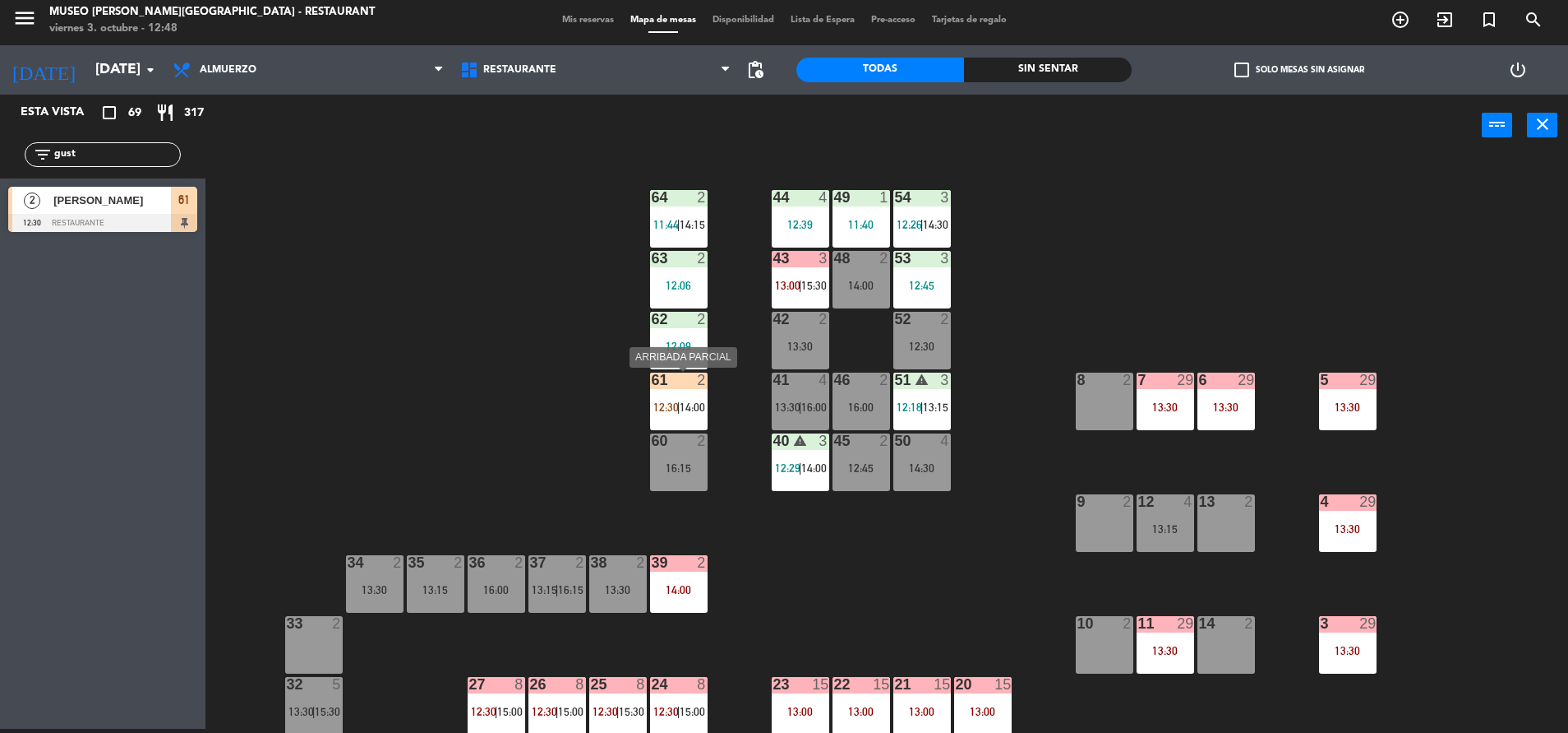
click at [641, 406] on div "44 4 12:39 49 1 11:40 54 3 12:26 | 14:30 64 2 11:44 | 14:15 48 2 14:00 53 3 12:…" at bounding box center [895, 447] width 1347 height 572
click at [684, 404] on span "14:00" at bounding box center [691, 407] width 25 height 13
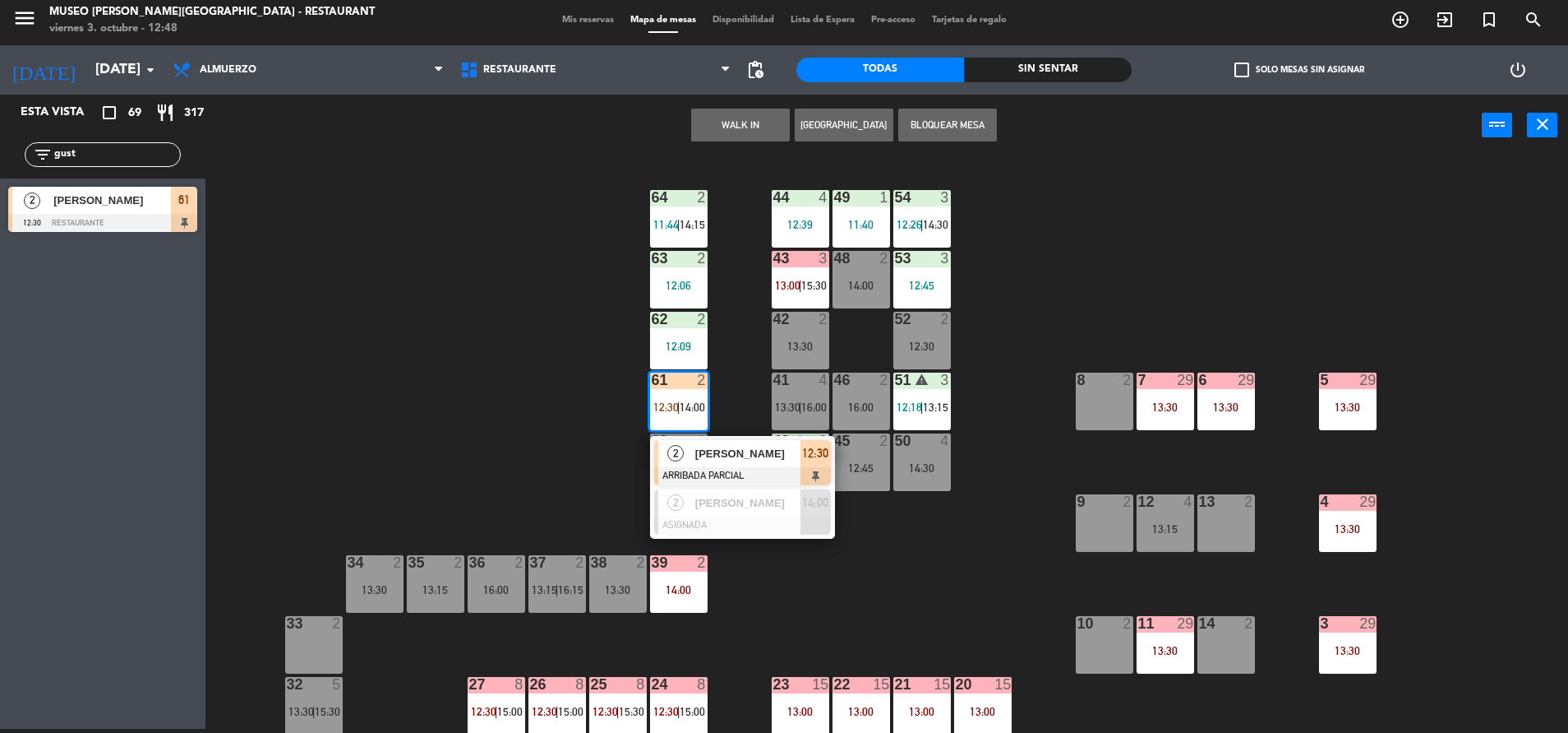
click at [724, 447] on span "[PERSON_NAME]" at bounding box center [748, 453] width 106 height 17
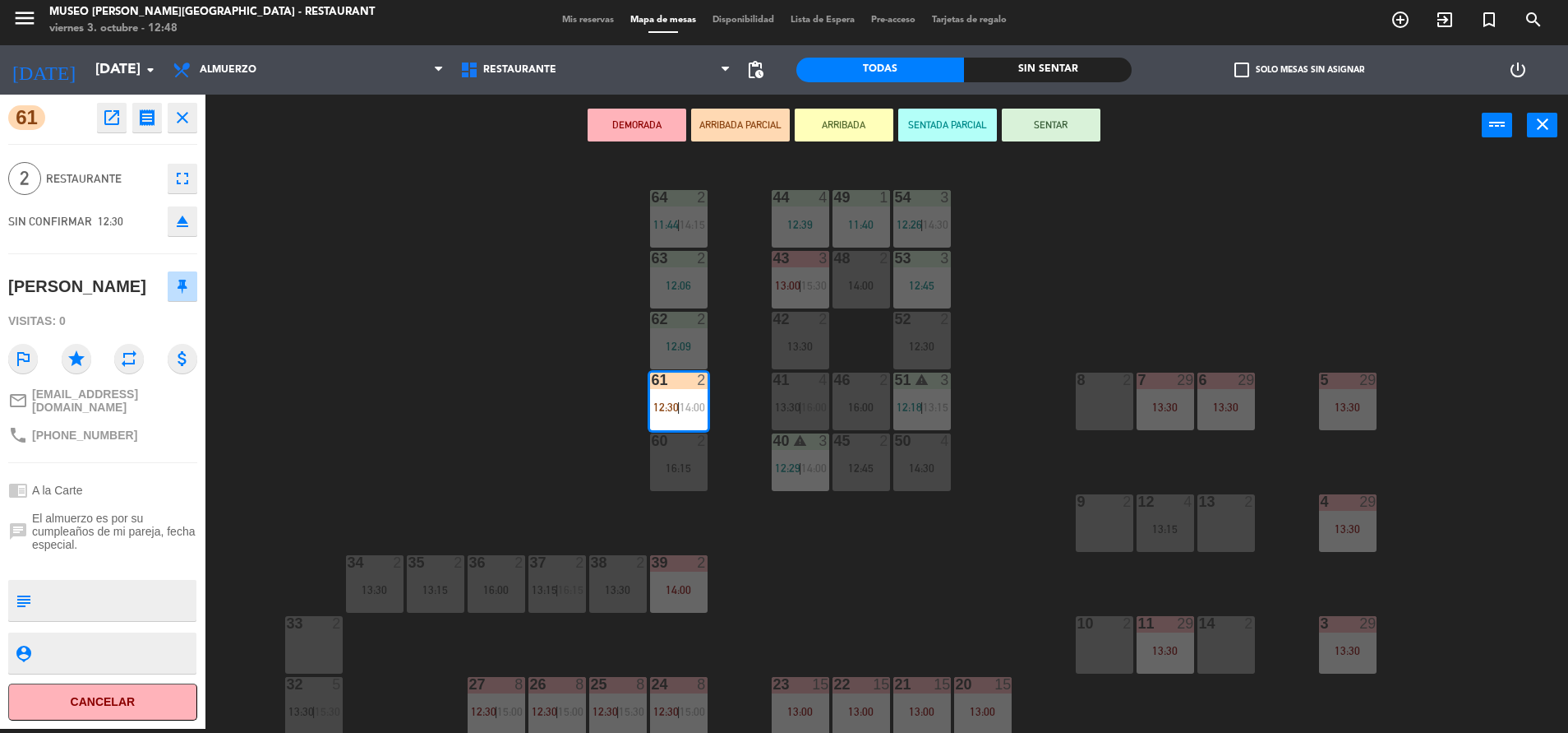
click at [131, 583] on textarea at bounding box center [116, 600] width 157 height 35
type textarea "m61|"
click at [33, 548] on div "chat El almuerzo es por su cumpleaños de mi pareja, fecha especial." at bounding box center [103, 531] width 189 height 51
click at [1089, 123] on button "SENTAR" at bounding box center [1051, 124] width 99 height 33
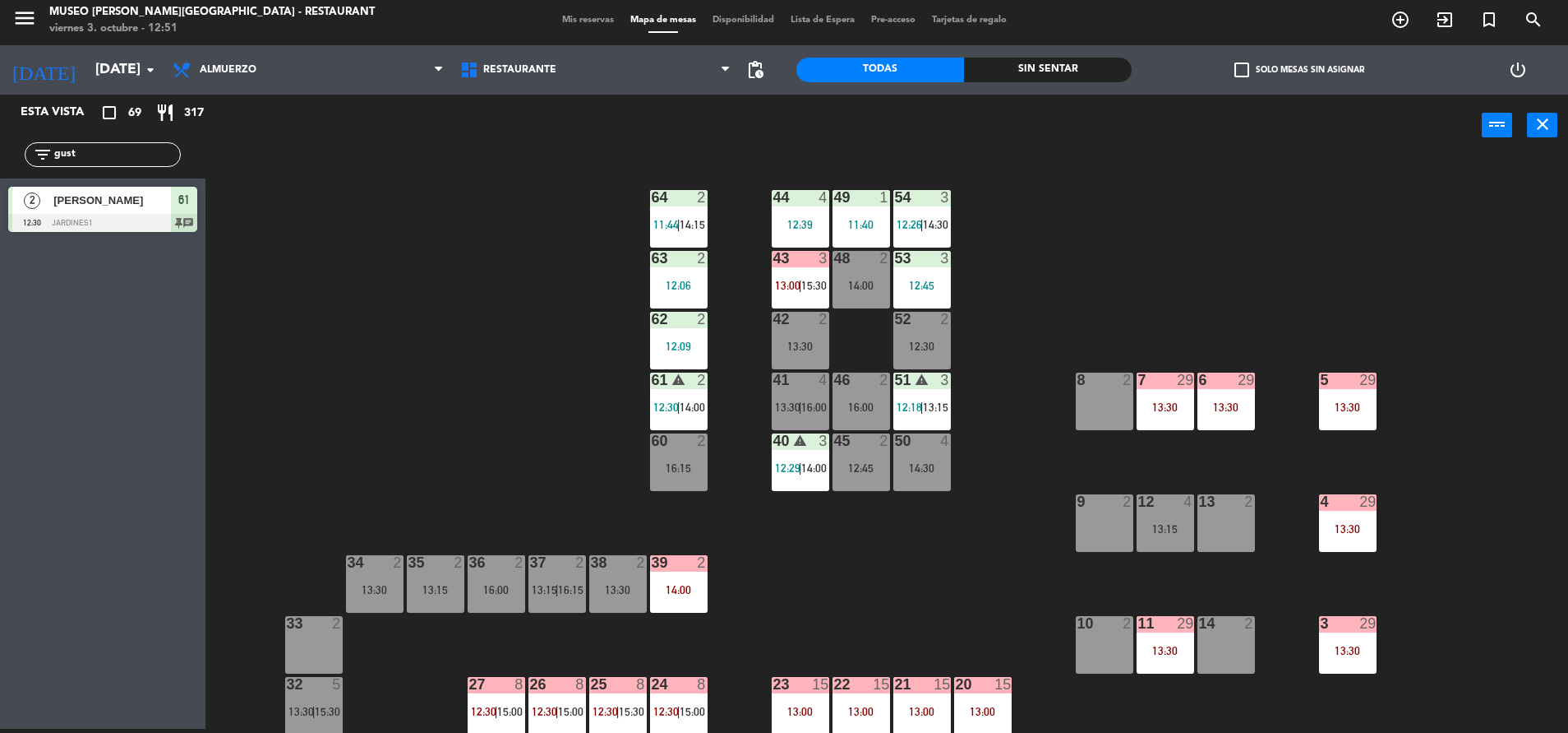
scroll to position [224, 0]
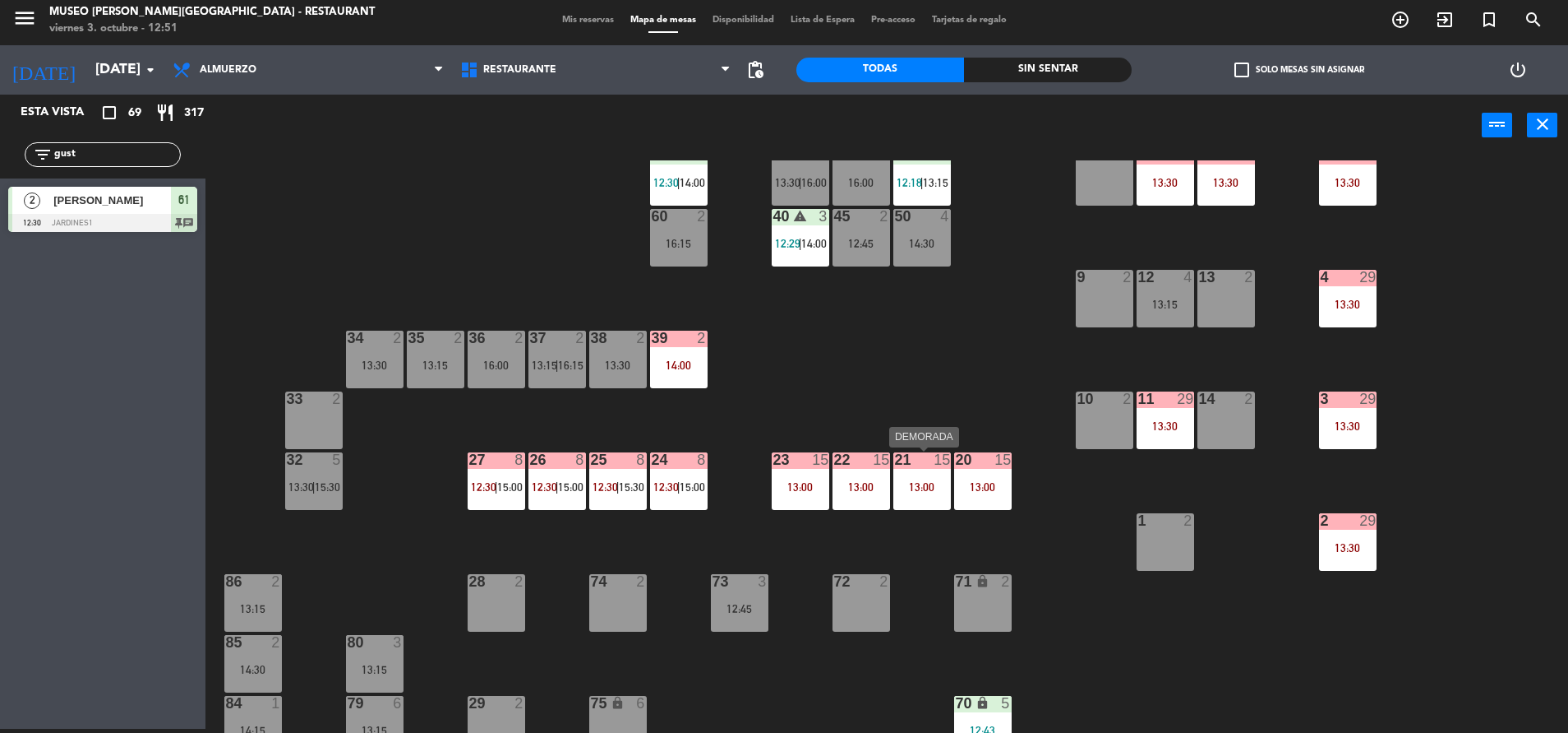
click at [945, 499] on div "21 15 13:00" at bounding box center [922, 481] width 58 height 58
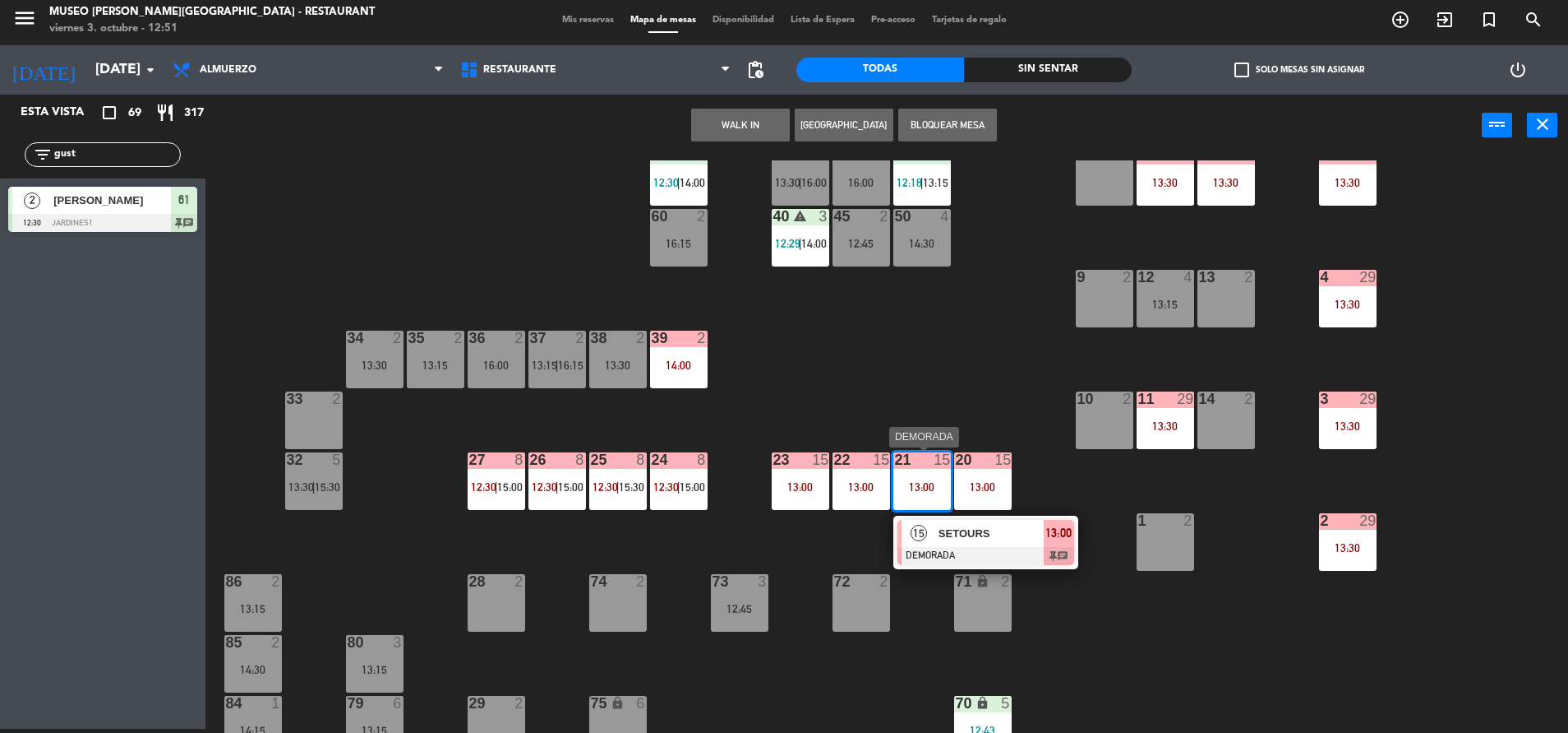
click at [1057, 547] on div at bounding box center [985, 555] width 177 height 18
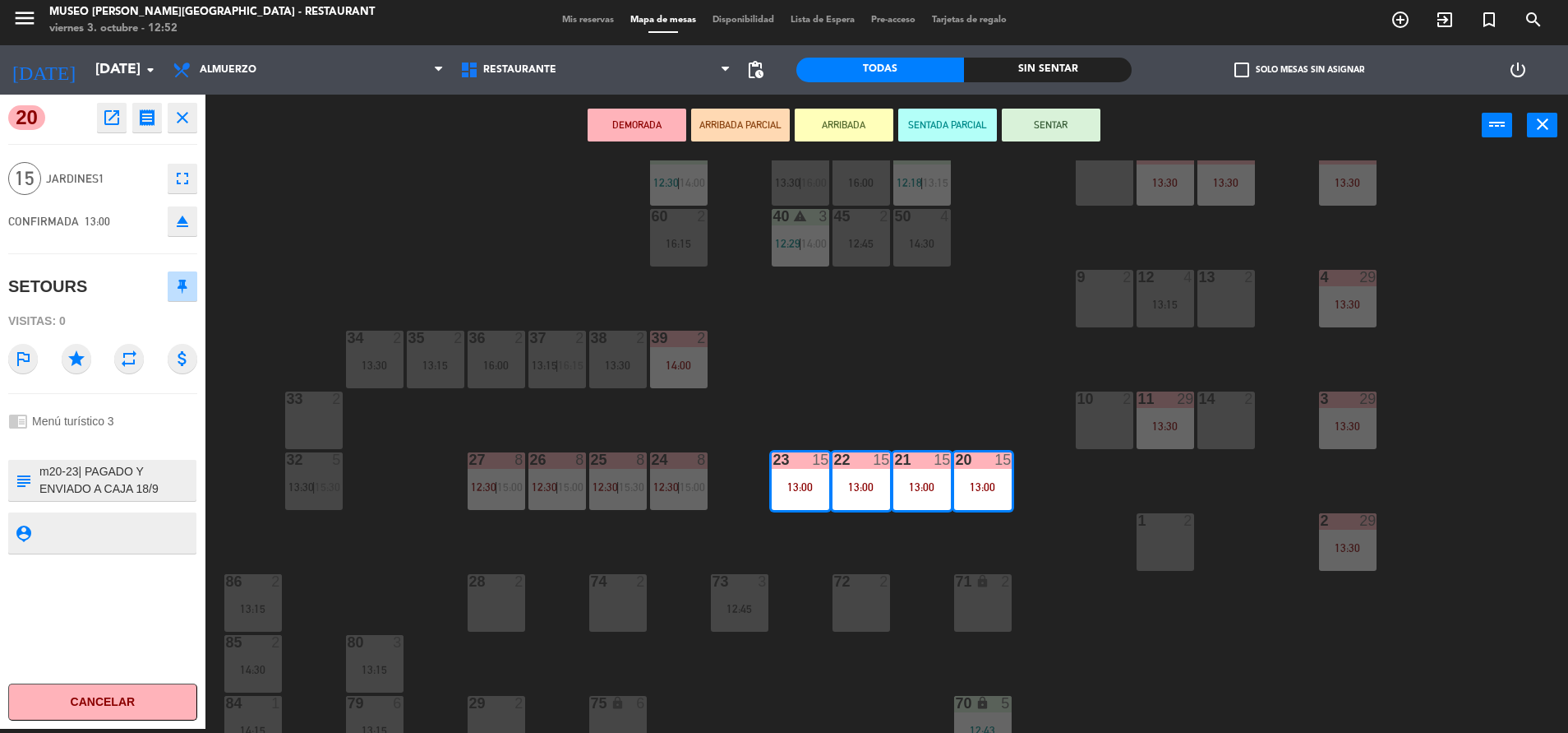
click at [903, 366] on div "44 4 12:39 49 1 11:40 54 3 12:26 | 14:30 64 2 11:44 | 14:15 48 2 14:00 53 3 12:…" at bounding box center [895, 447] width 1347 height 572
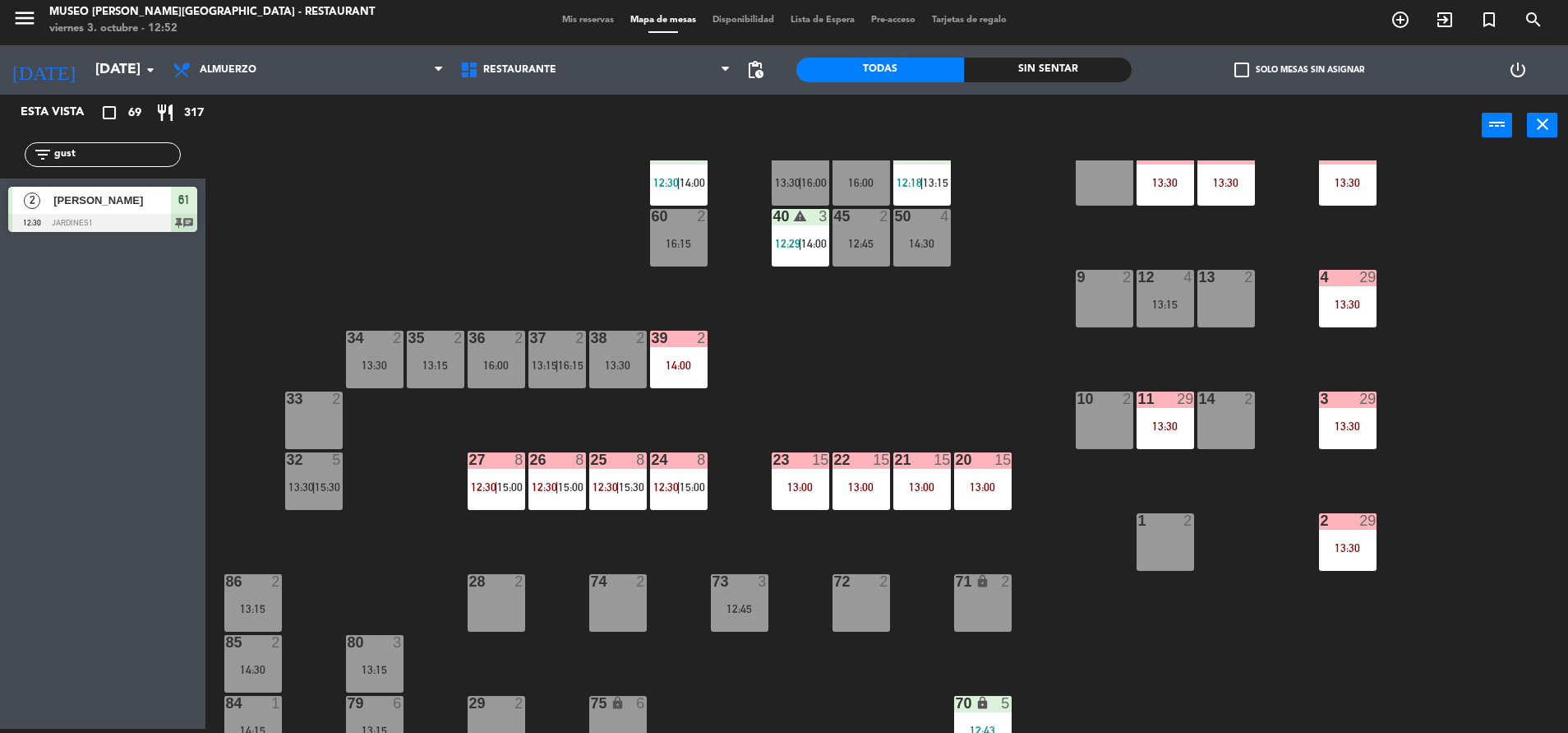
scroll to position [0, 0]
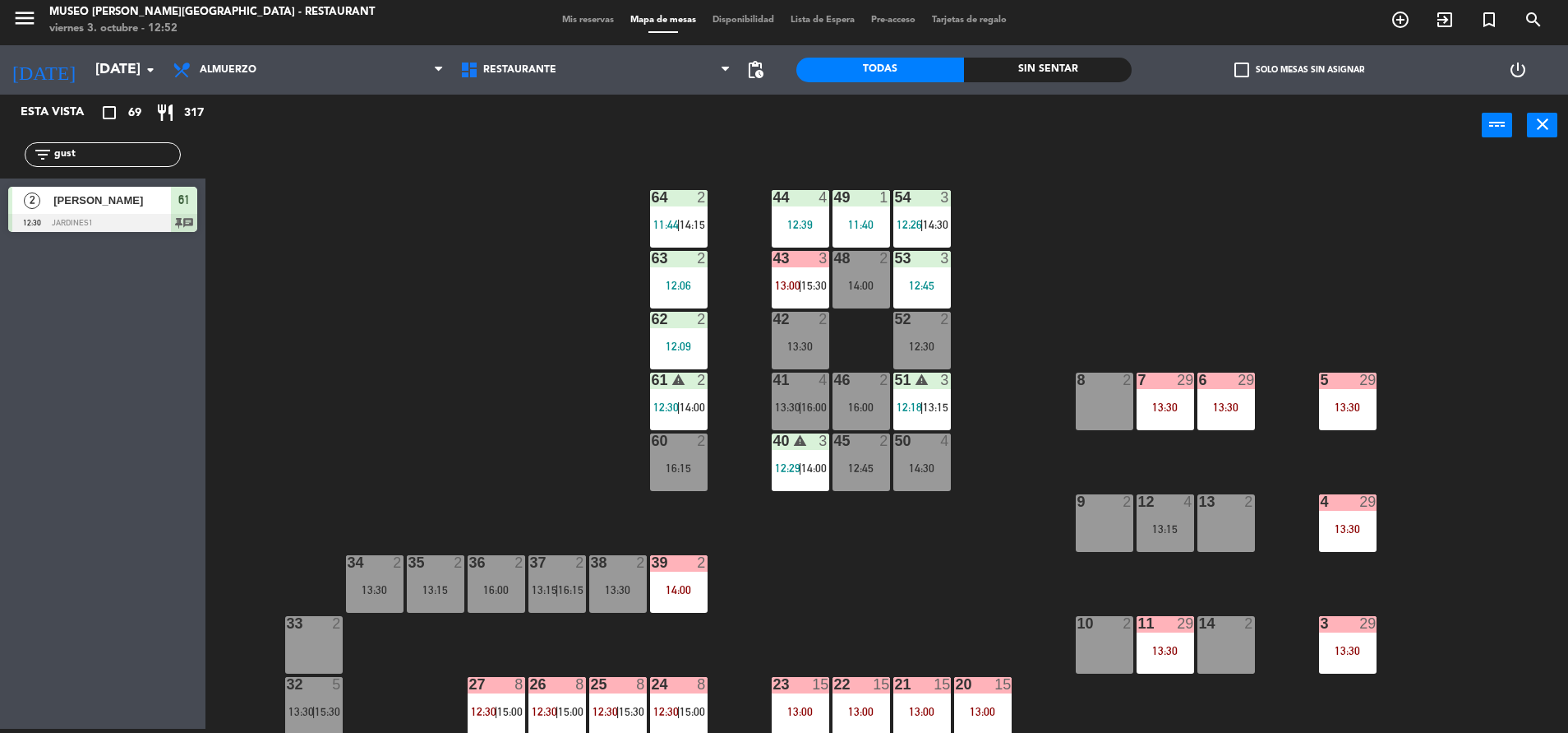
click at [686, 201] on div at bounding box center [678, 197] width 27 height 15
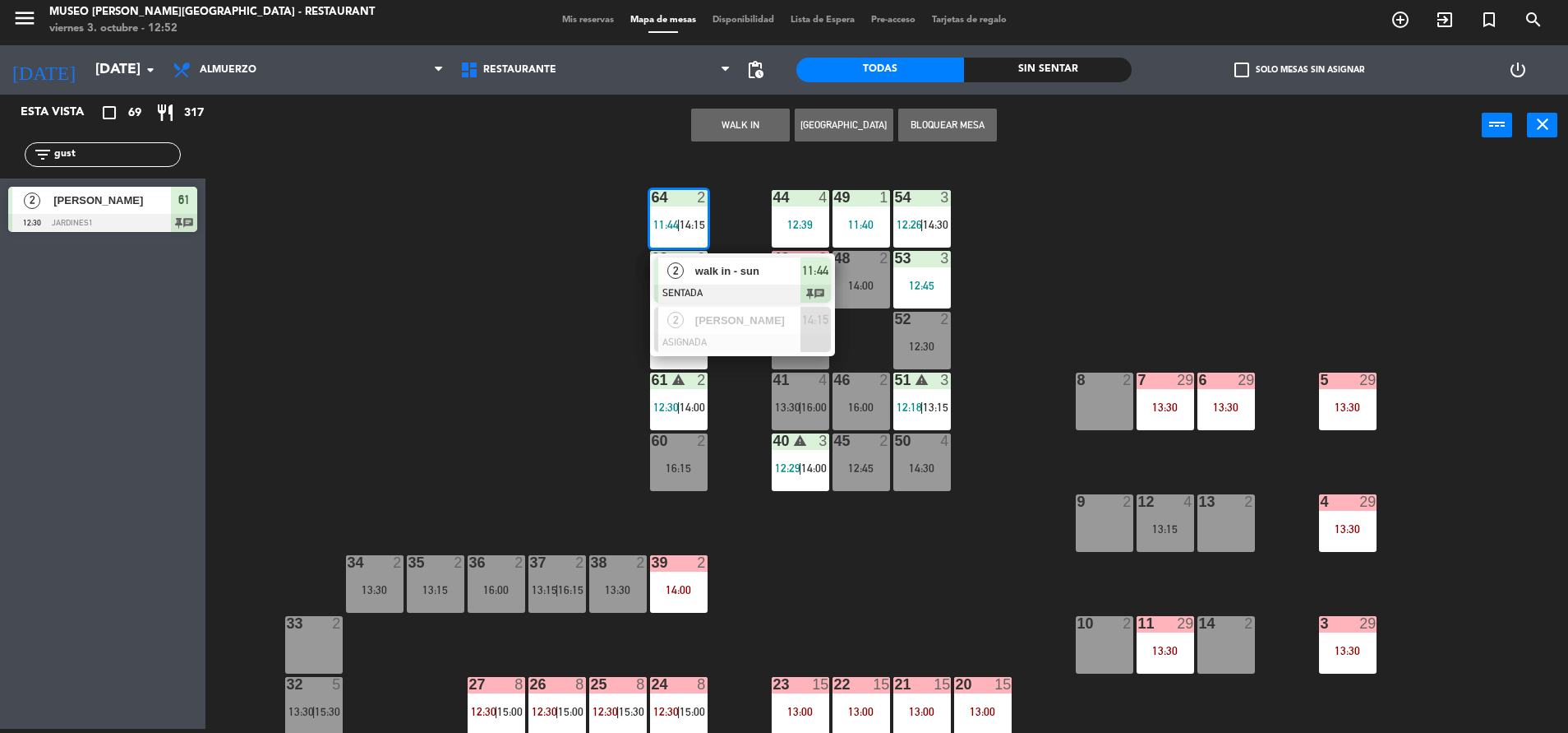
click at [781, 295] on div at bounding box center [742, 293] width 177 height 18
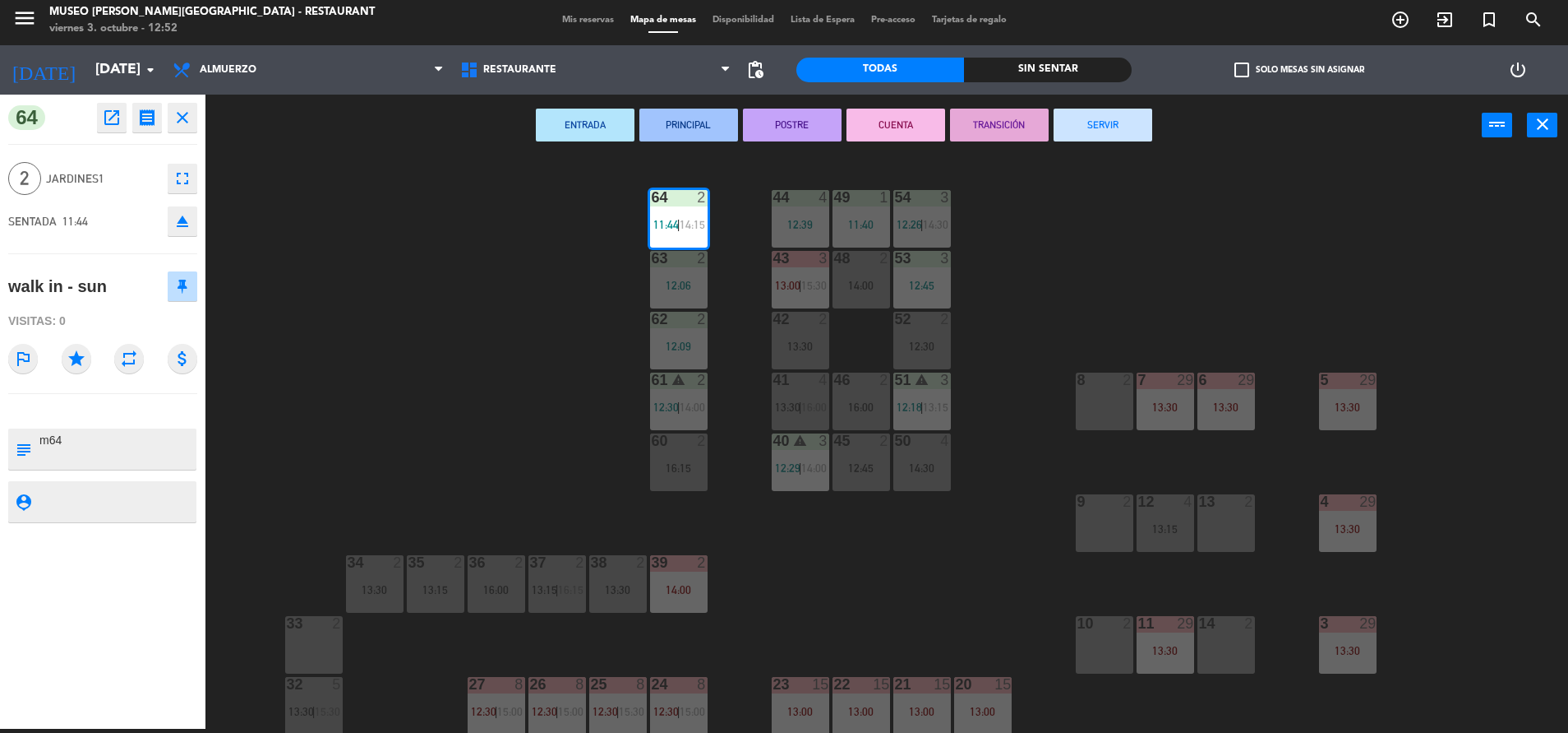
click at [990, 122] on button "TRANSICIÓN" at bounding box center [1000, 124] width 99 height 33
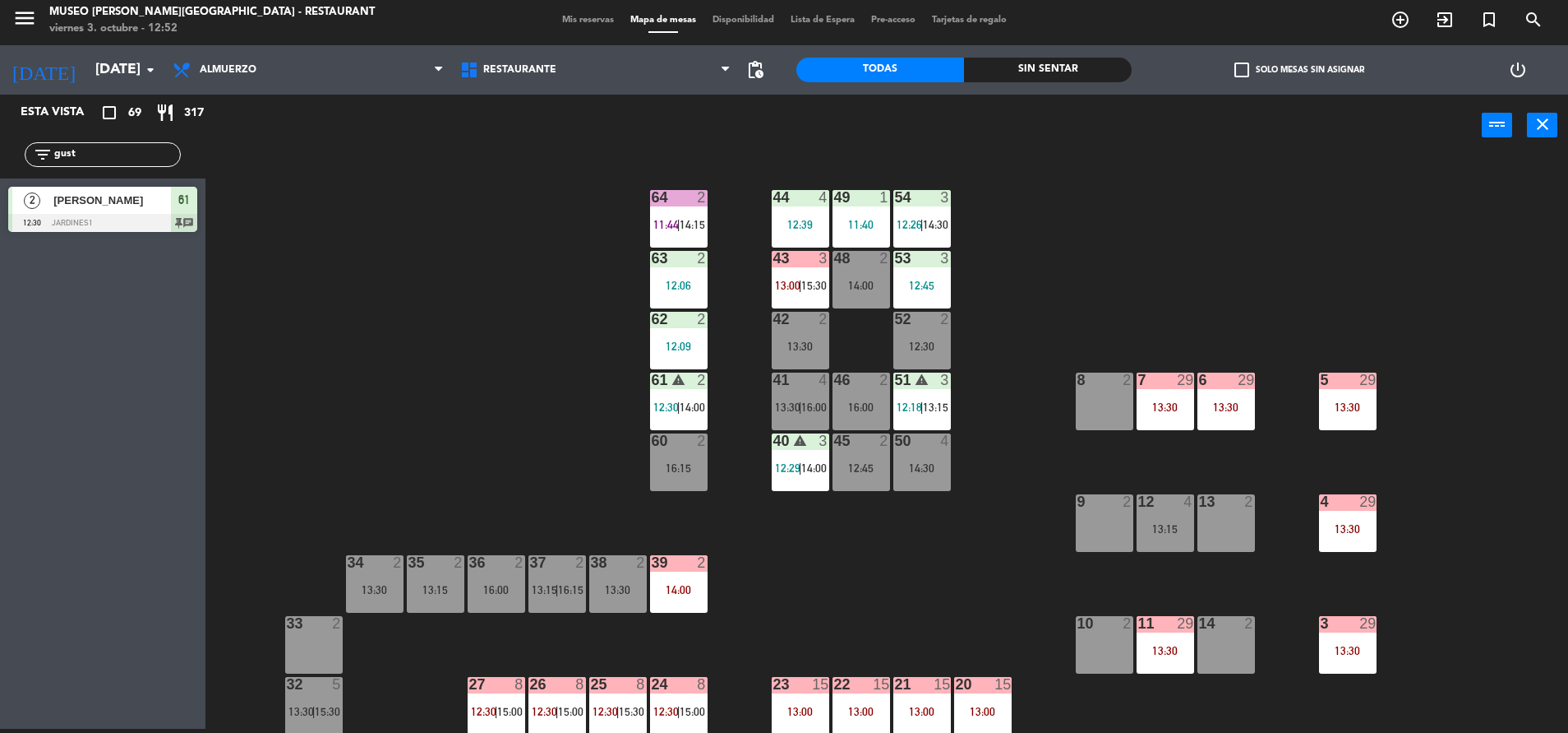
click at [689, 278] on div "63 2 12:06" at bounding box center [679, 280] width 58 height 58
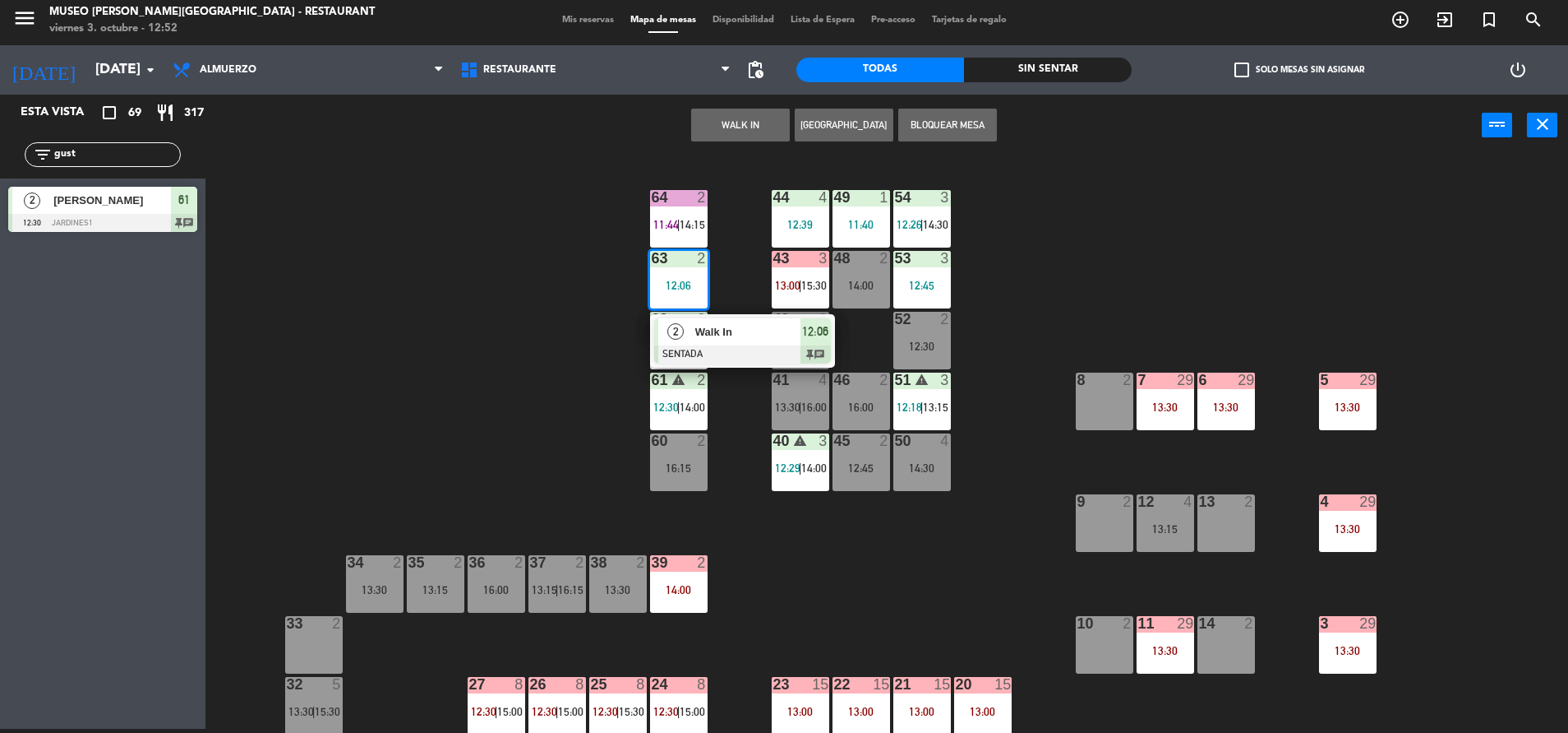
click at [748, 332] on span "Walk In" at bounding box center [748, 332] width 106 height 17
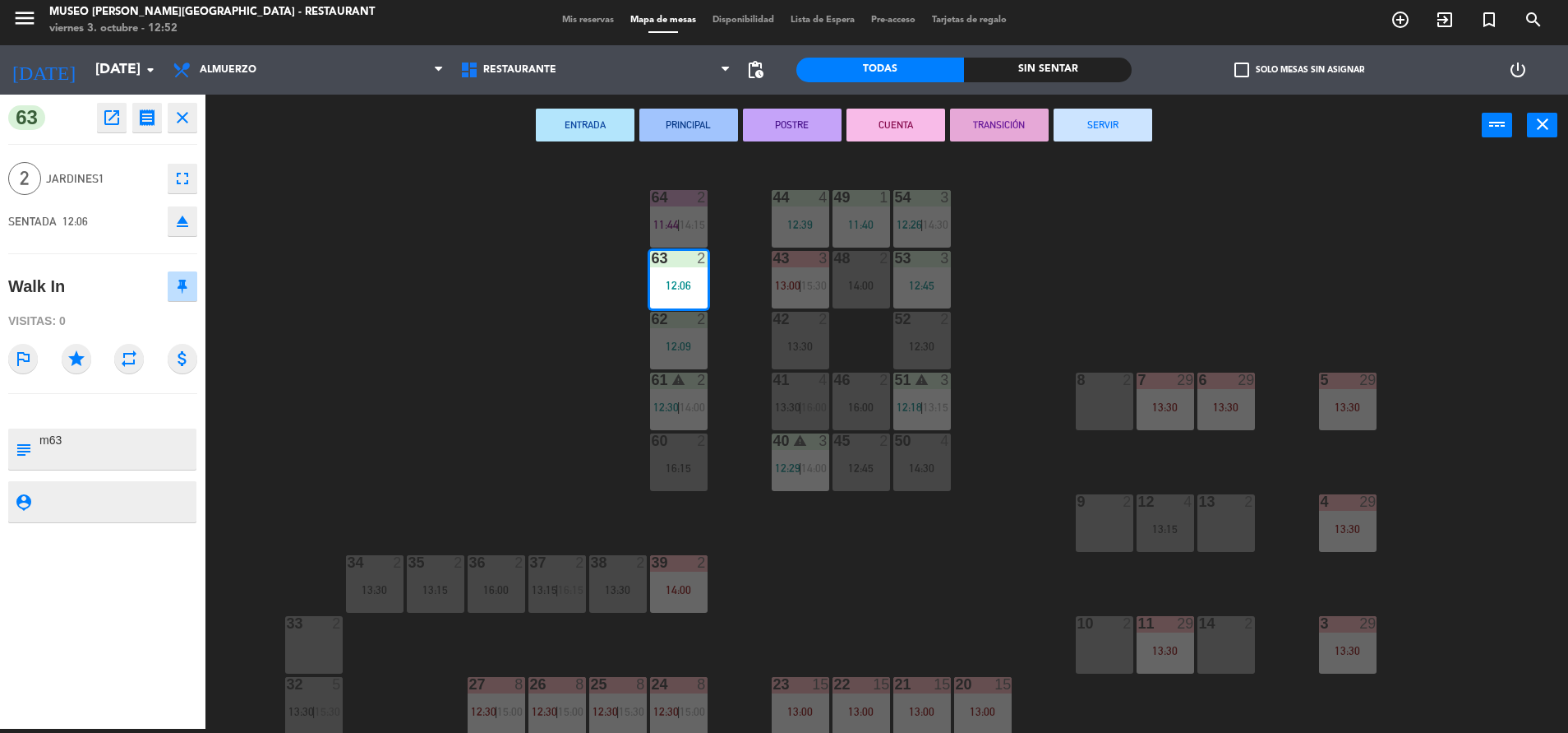
click at [1001, 120] on button "TRANSICIÓN" at bounding box center [1000, 124] width 99 height 33
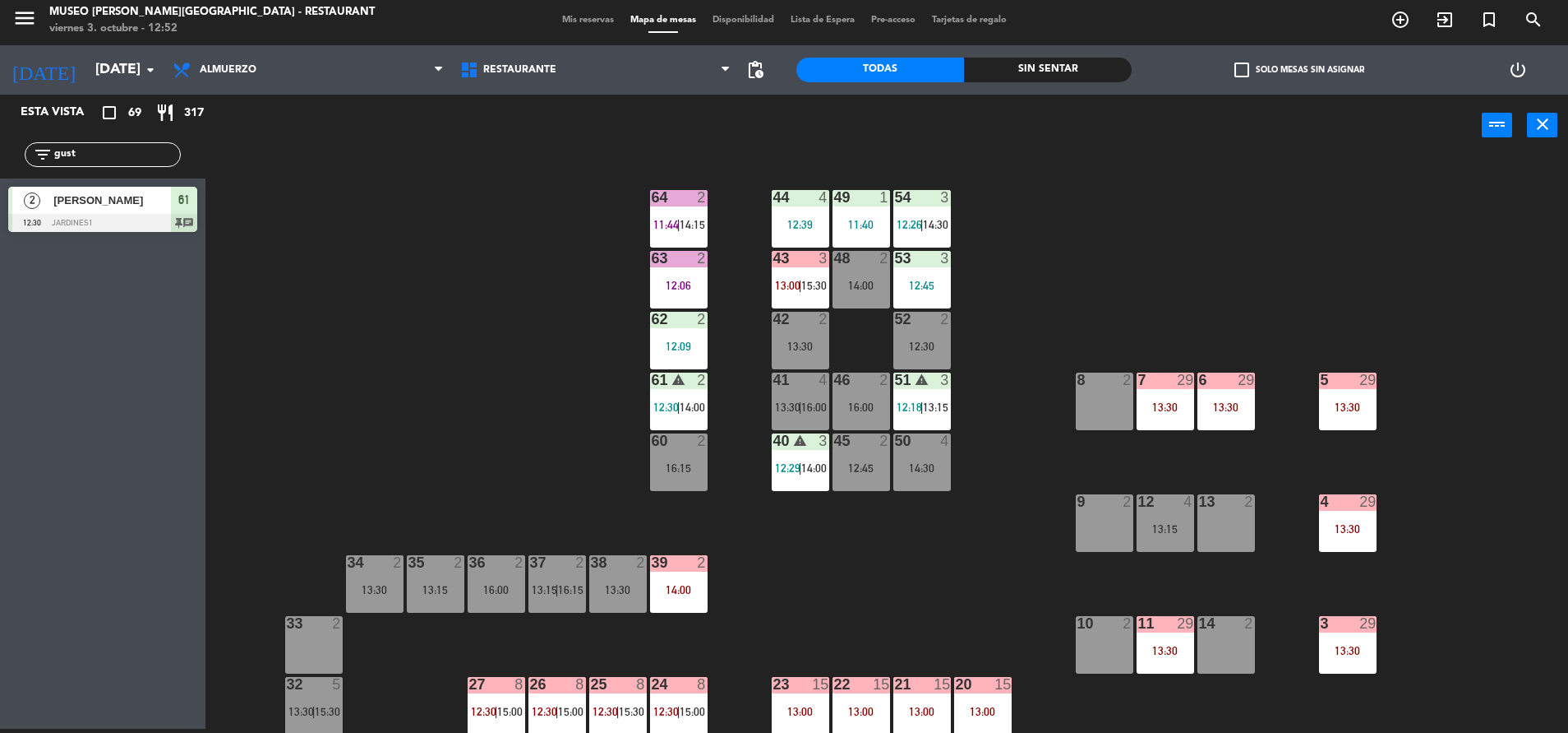
drag, startPoint x: 134, startPoint y: 161, endPoint x: -5, endPoint y: 153, distance: 139.2
click at [0, 153] on html "close × Museo [PERSON_NAME] Café - Restaurant × chrome_reader_mode Listado de R…" at bounding box center [784, 366] width 1568 height 733
type input "i"
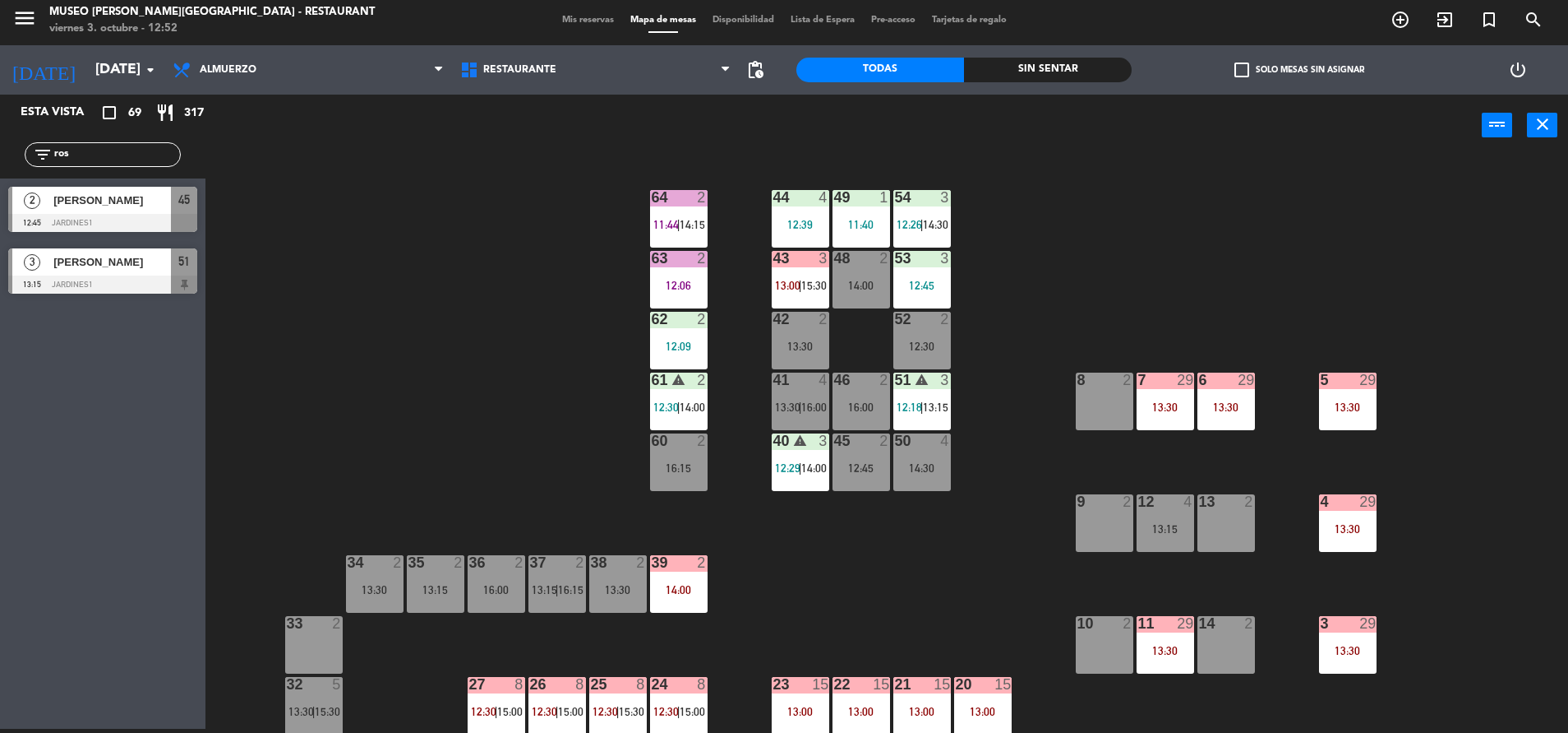
type input "ros"
click at [409, 438] on div "44 4 12:39 49 1 11:40 54 3 12:26 | 14:30 64 2 11:44 | 14:15 48 2 14:00 53 3 12:…" at bounding box center [895, 447] width 1347 height 572
click at [151, 211] on div "[PERSON_NAME]" at bounding box center [111, 200] width 120 height 27
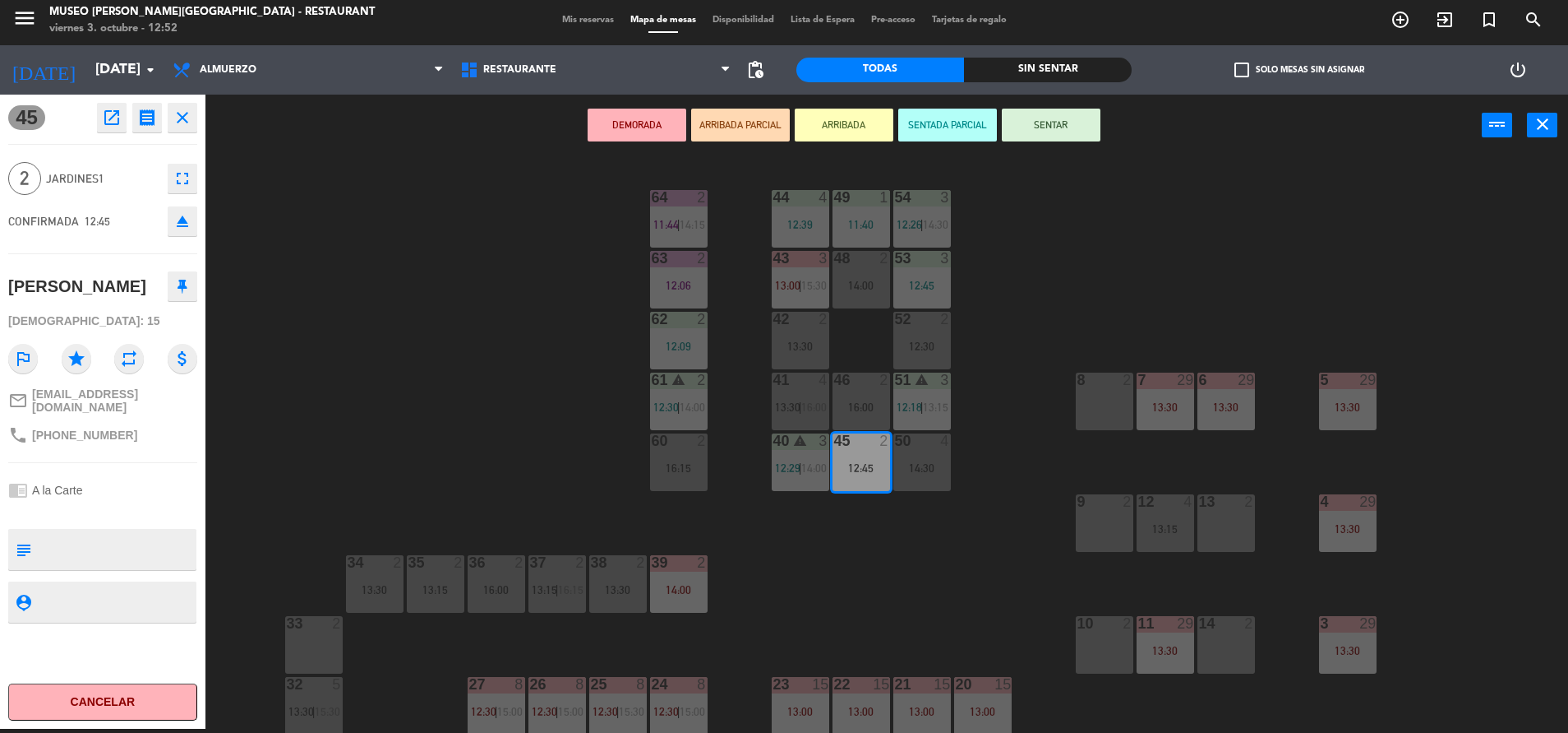
click at [736, 133] on button "ARRIBADA PARCIAL" at bounding box center [741, 124] width 99 height 33
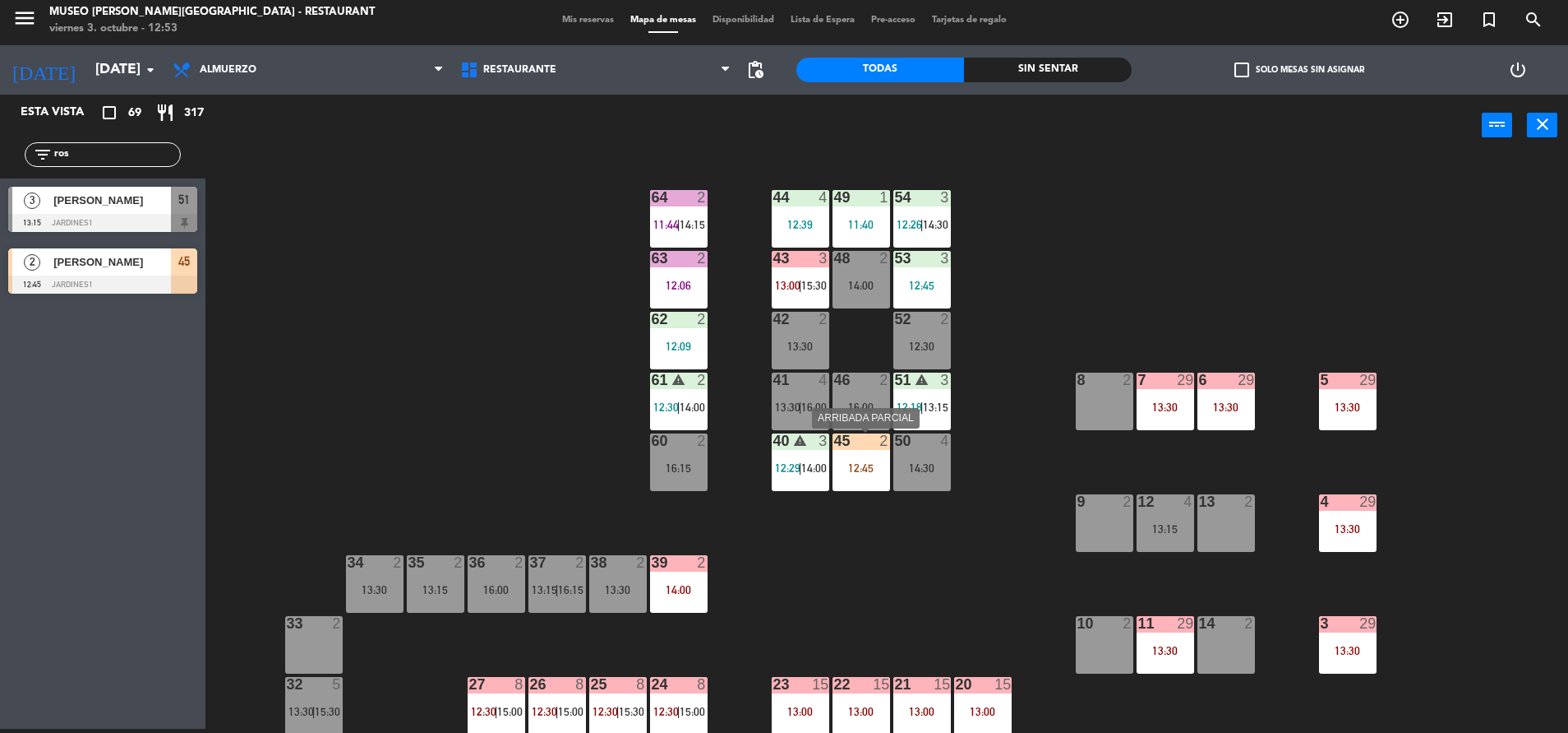
click at [862, 478] on div "45 2 12:45" at bounding box center [862, 463] width 58 height 58
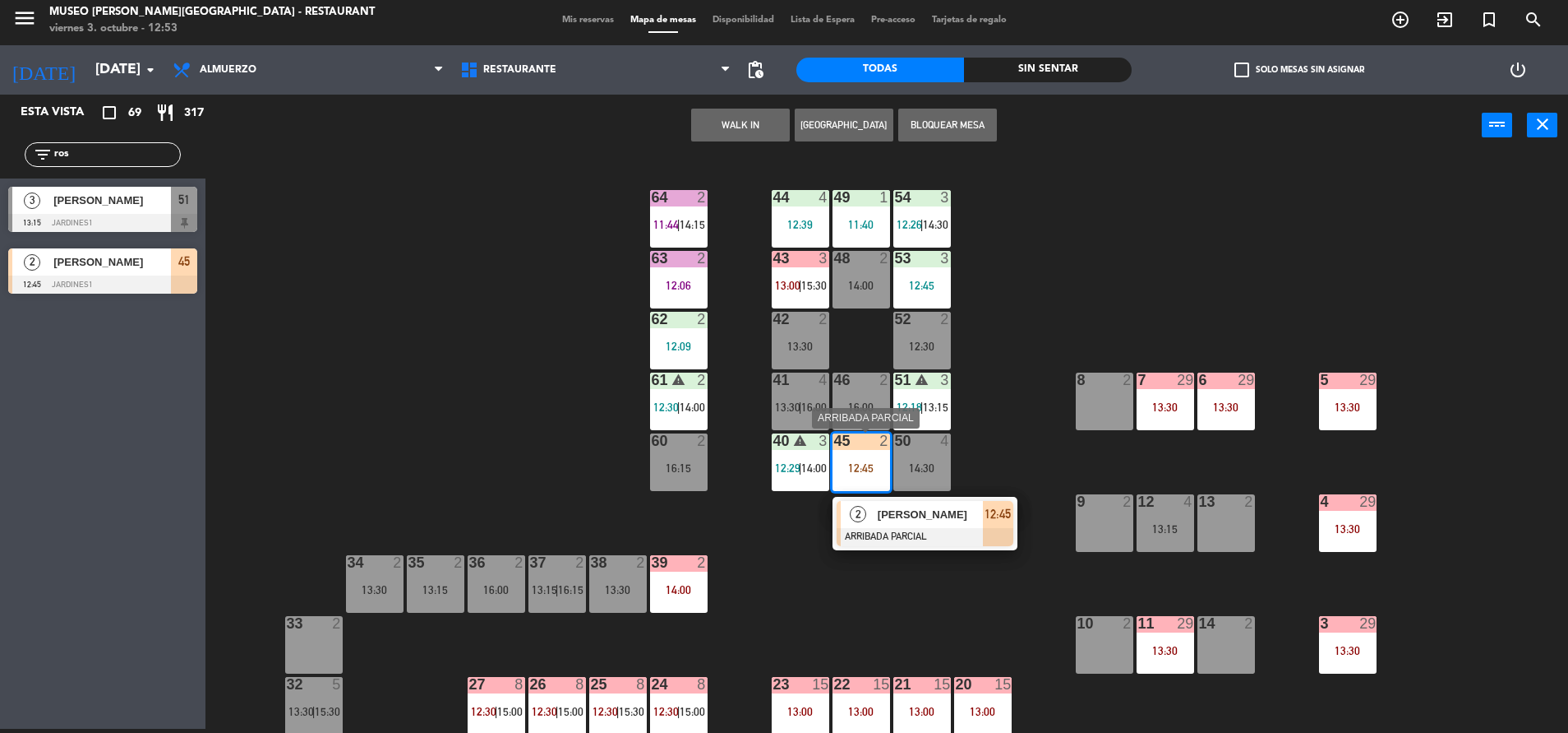
click at [932, 539] on div at bounding box center [924, 537] width 177 height 18
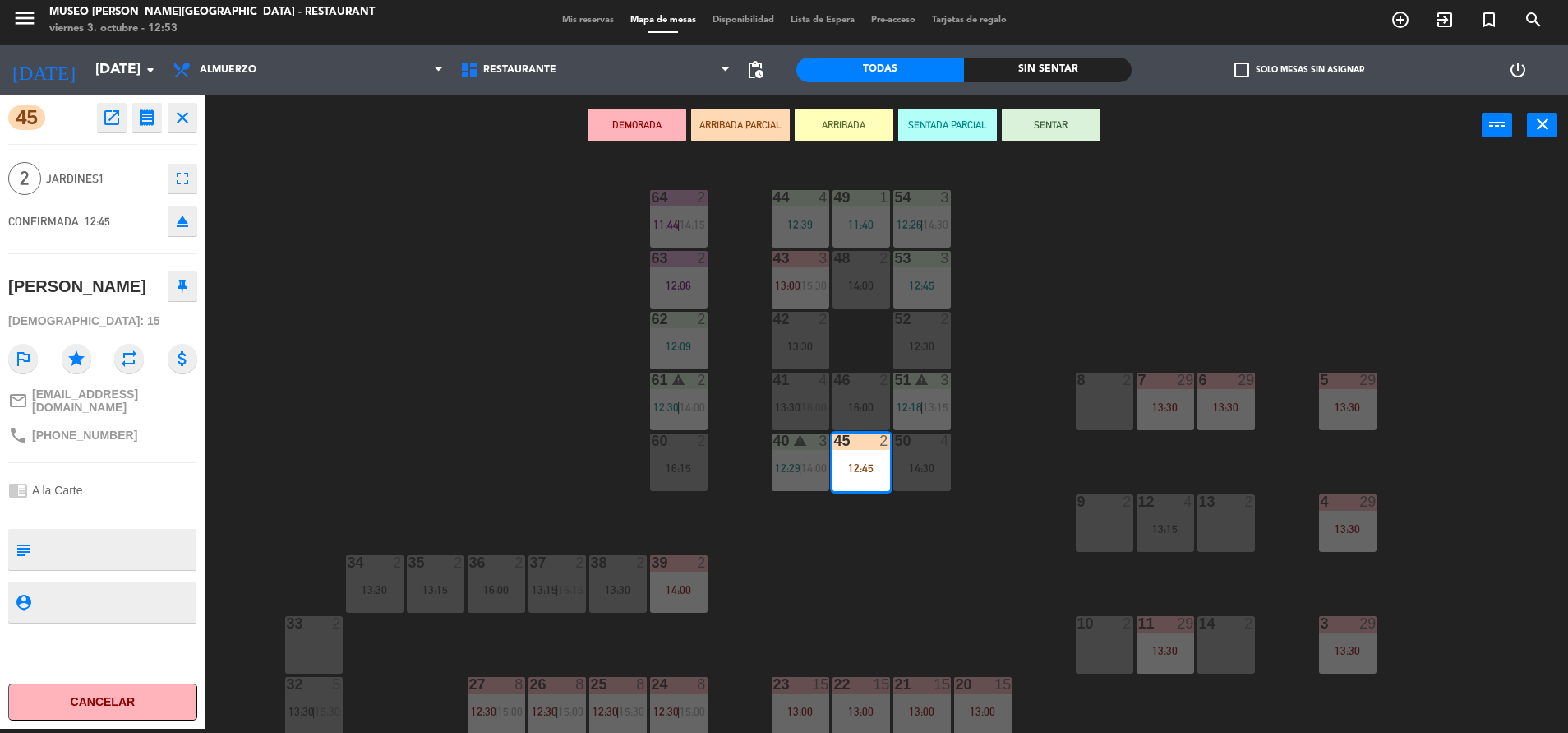
click at [81, 545] on textarea at bounding box center [116, 549] width 157 height 35
click at [81, 544] on textarea at bounding box center [116, 549] width 157 height 35
click at [84, 532] on textarea at bounding box center [116, 549] width 157 height 35
type textarea "m45|"
click at [103, 487] on div "chrome_reader_mode A la Carte" at bounding box center [103, 489] width 189 height 31
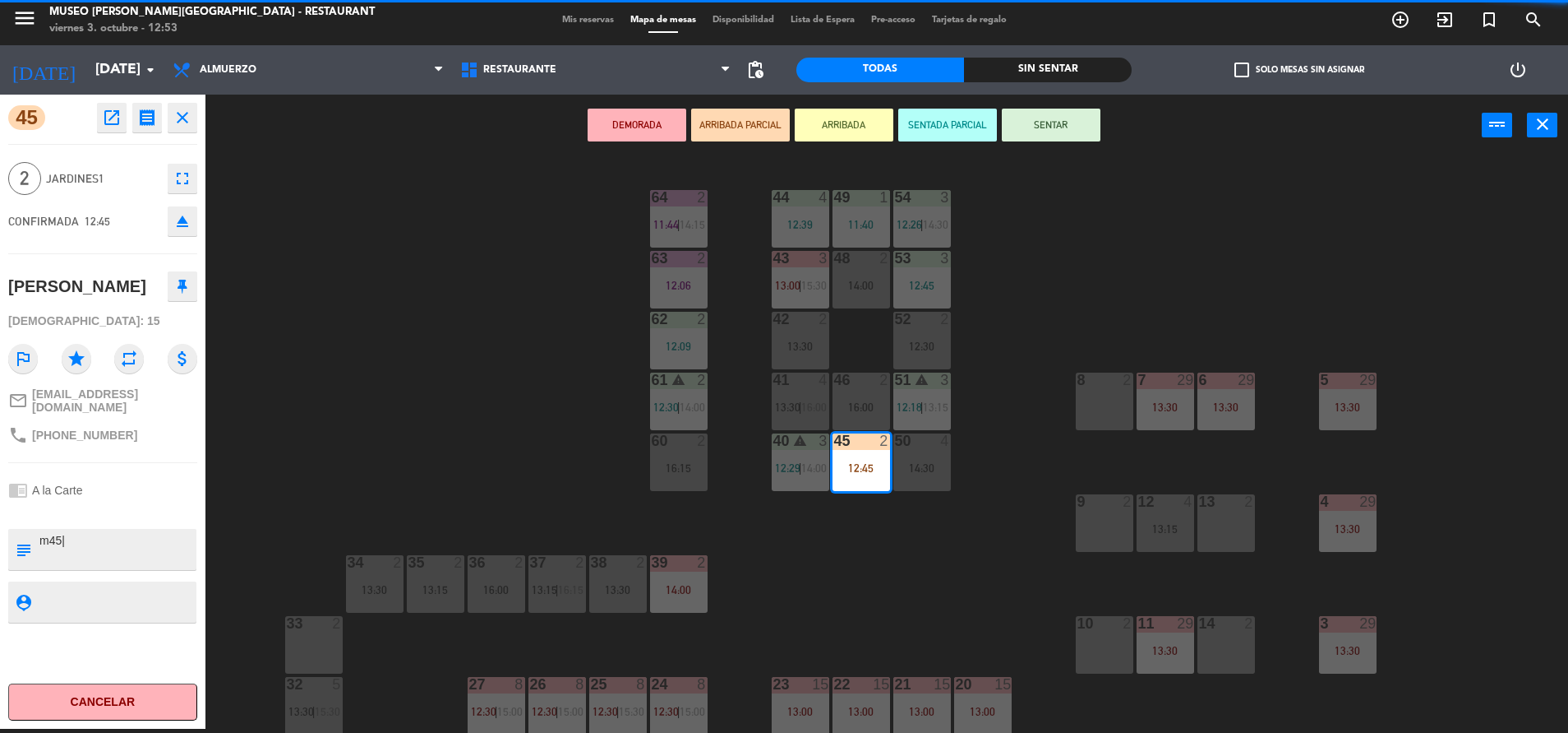
click at [103, 487] on div "chrome_reader_mode A la Carte" at bounding box center [103, 489] width 189 height 31
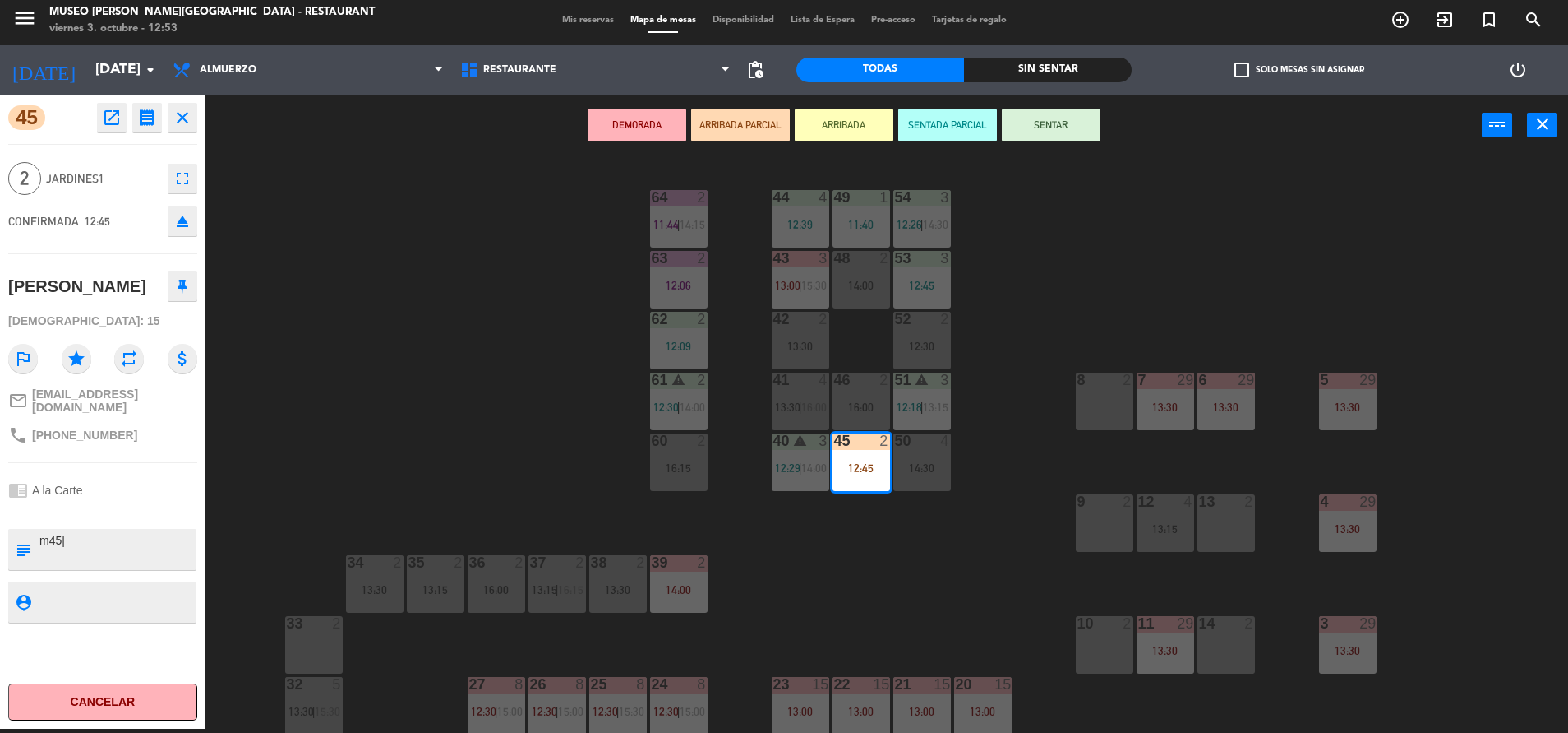
click at [103, 487] on div "chrome_reader_mode A la Carte" at bounding box center [103, 489] width 189 height 31
click at [1036, 145] on div "DEMORADA ARRIBADA PARCIAL ARRIBADA SENTADA PARCIAL SENTAR power_input close" at bounding box center [844, 125] width 1276 height 63
click at [1031, 108] on button "SENTAR" at bounding box center [1051, 124] width 99 height 33
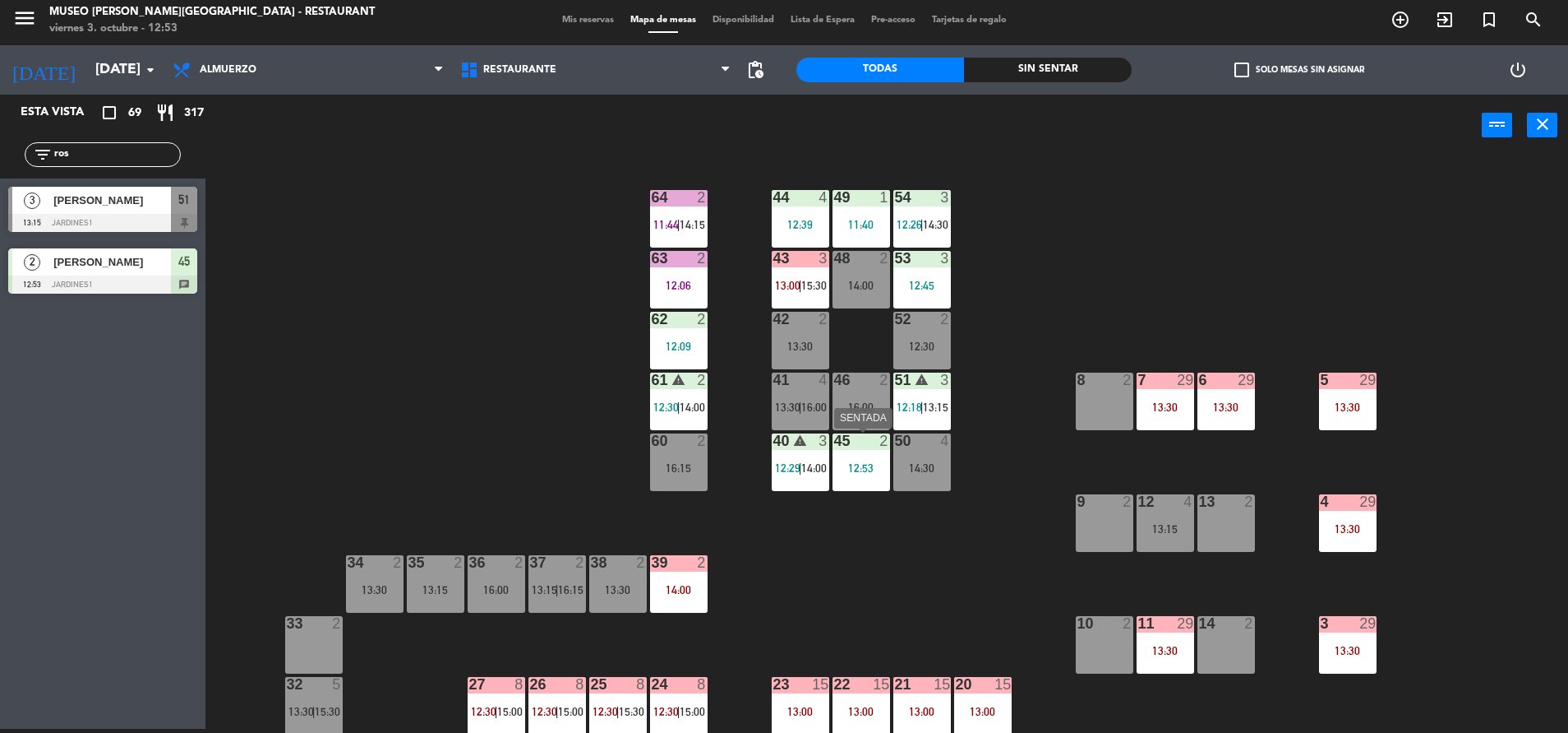
click at [855, 435] on div at bounding box center [861, 441] width 27 height 15
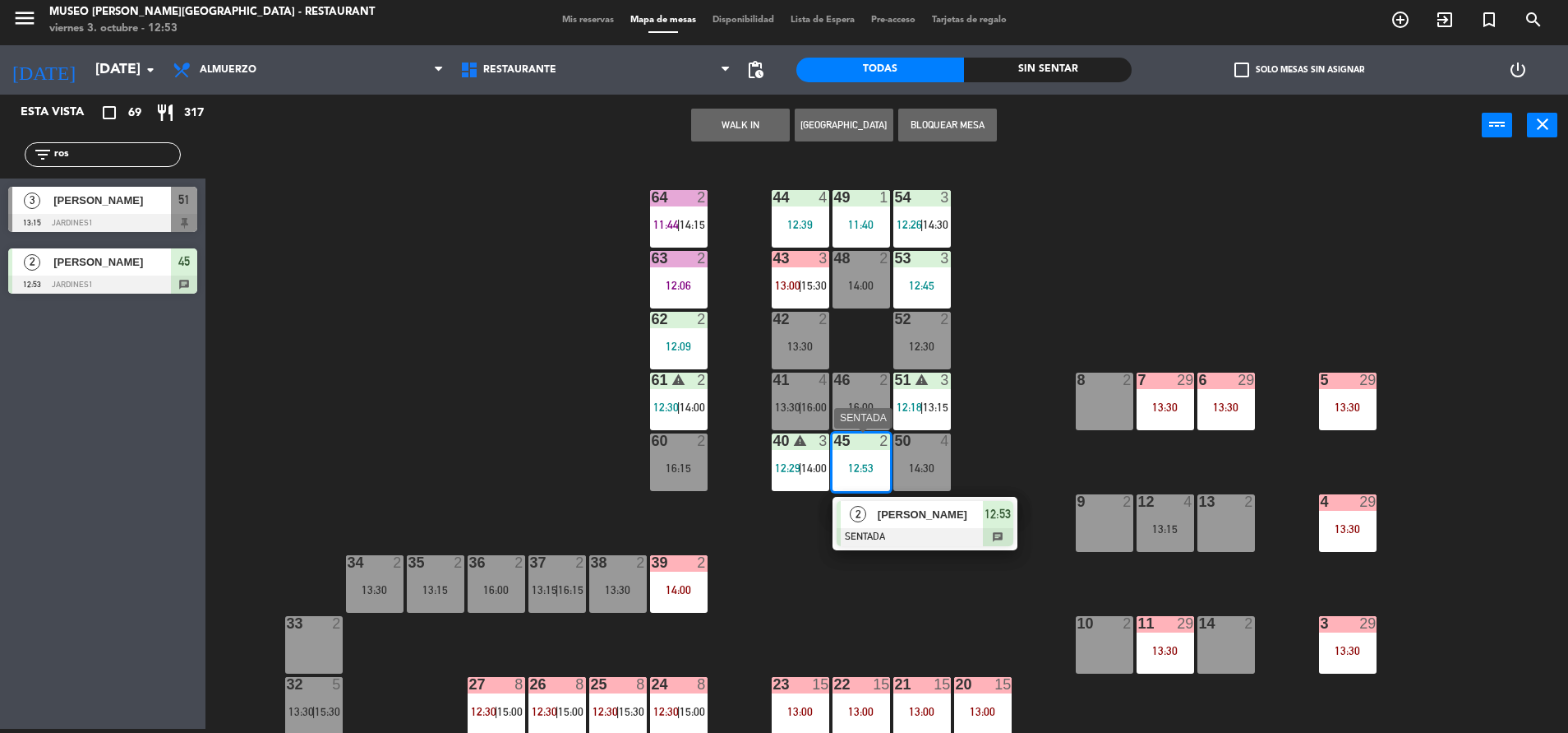
click at [916, 528] on div at bounding box center [924, 537] width 177 height 18
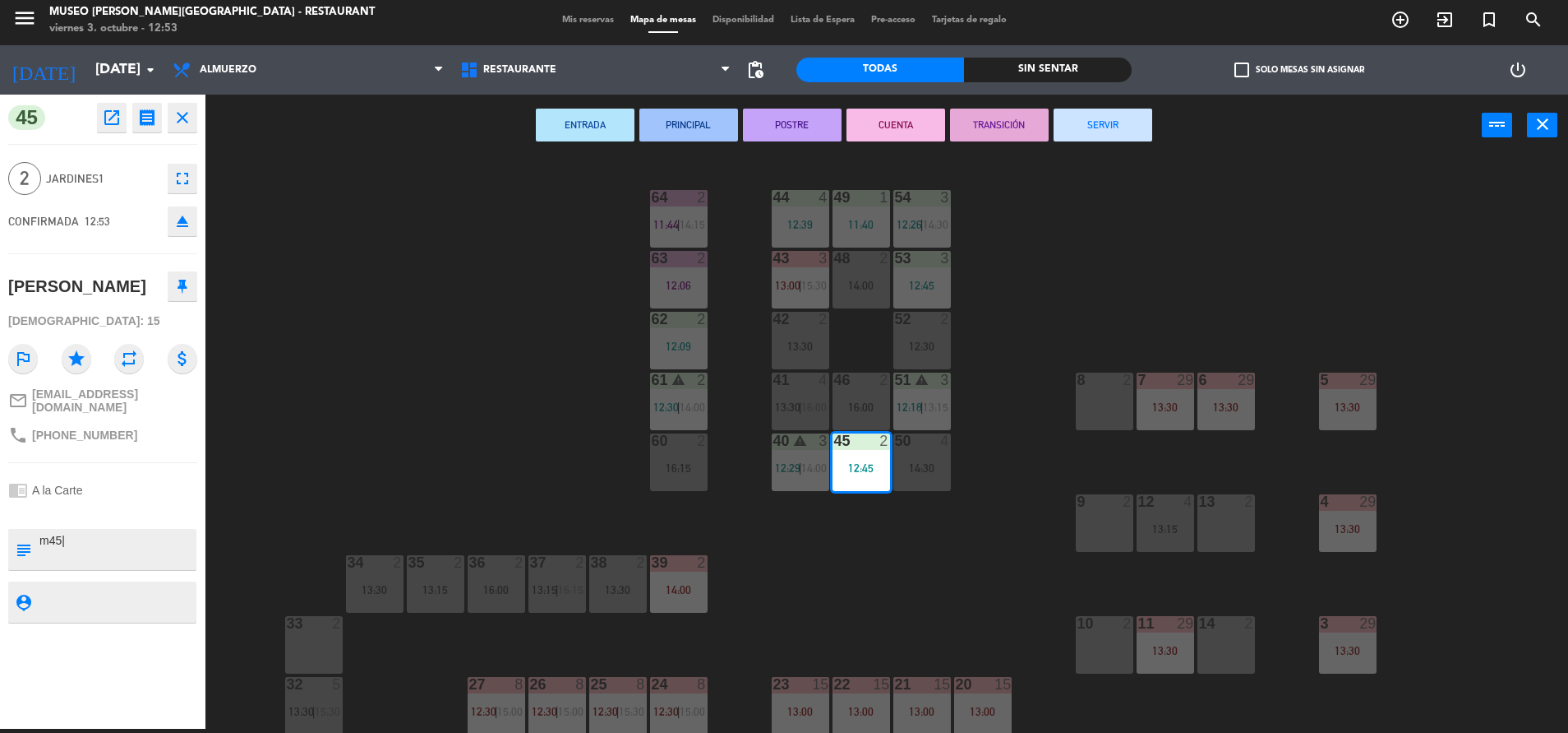
click at [849, 589] on div "44 4 12:39 49 1 11:40 54 3 12:26 | 14:30 64 2 11:44 | 14:15 48 2 14:00 53 3 12:…" at bounding box center [895, 447] width 1347 height 572
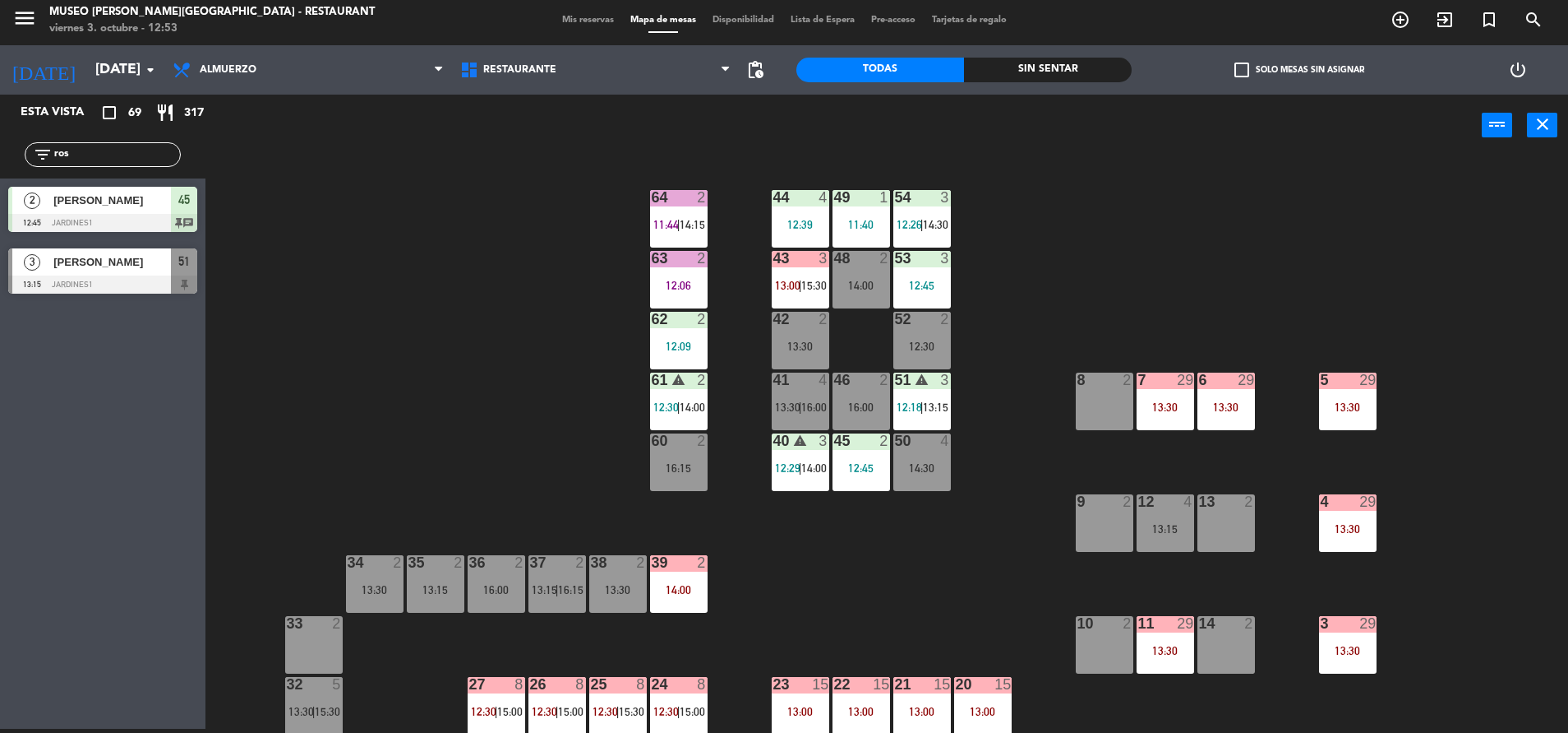
click at [908, 439] on div at bounding box center [921, 441] width 27 height 15
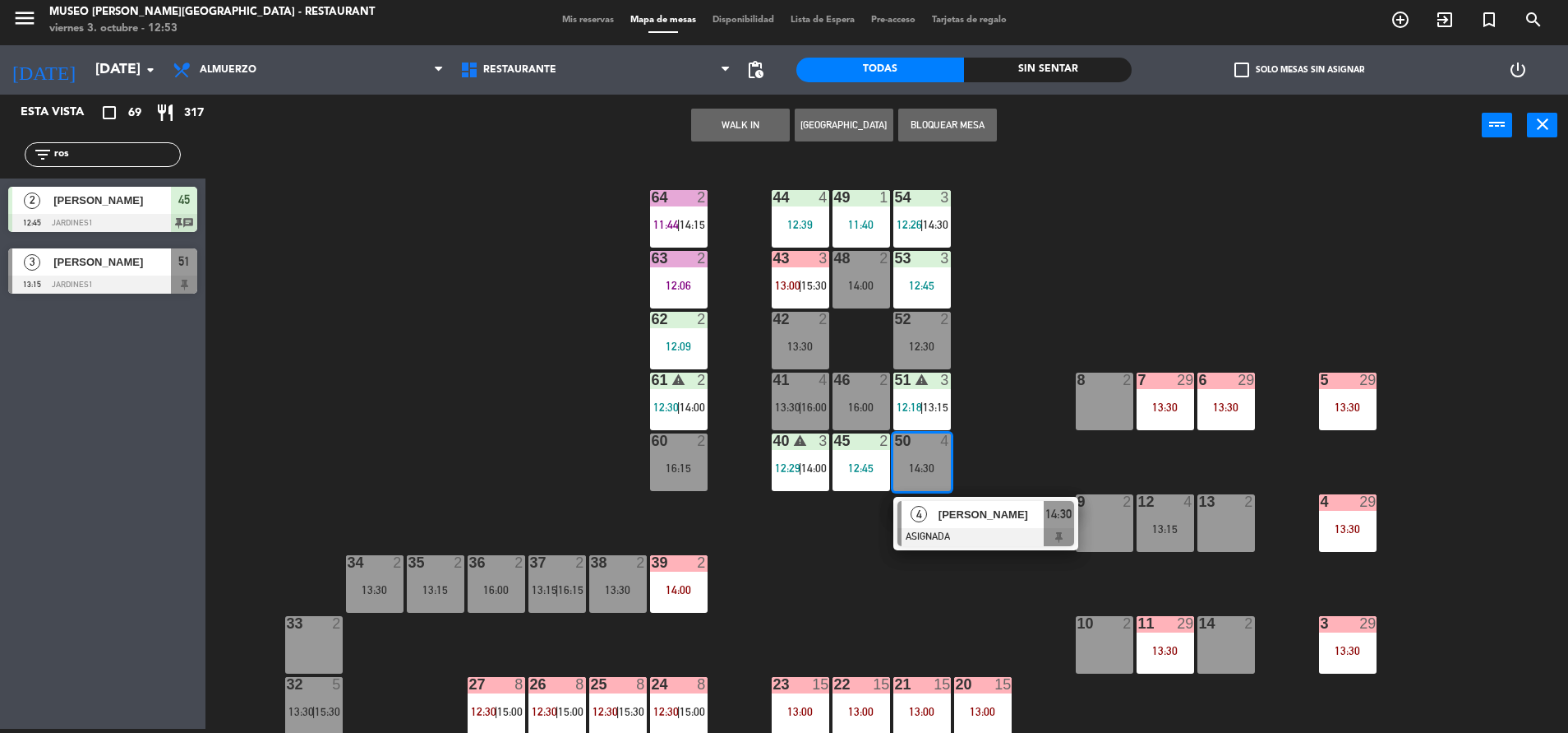
click at [1139, 509] on div "12" at bounding box center [1138, 502] width 1 height 15
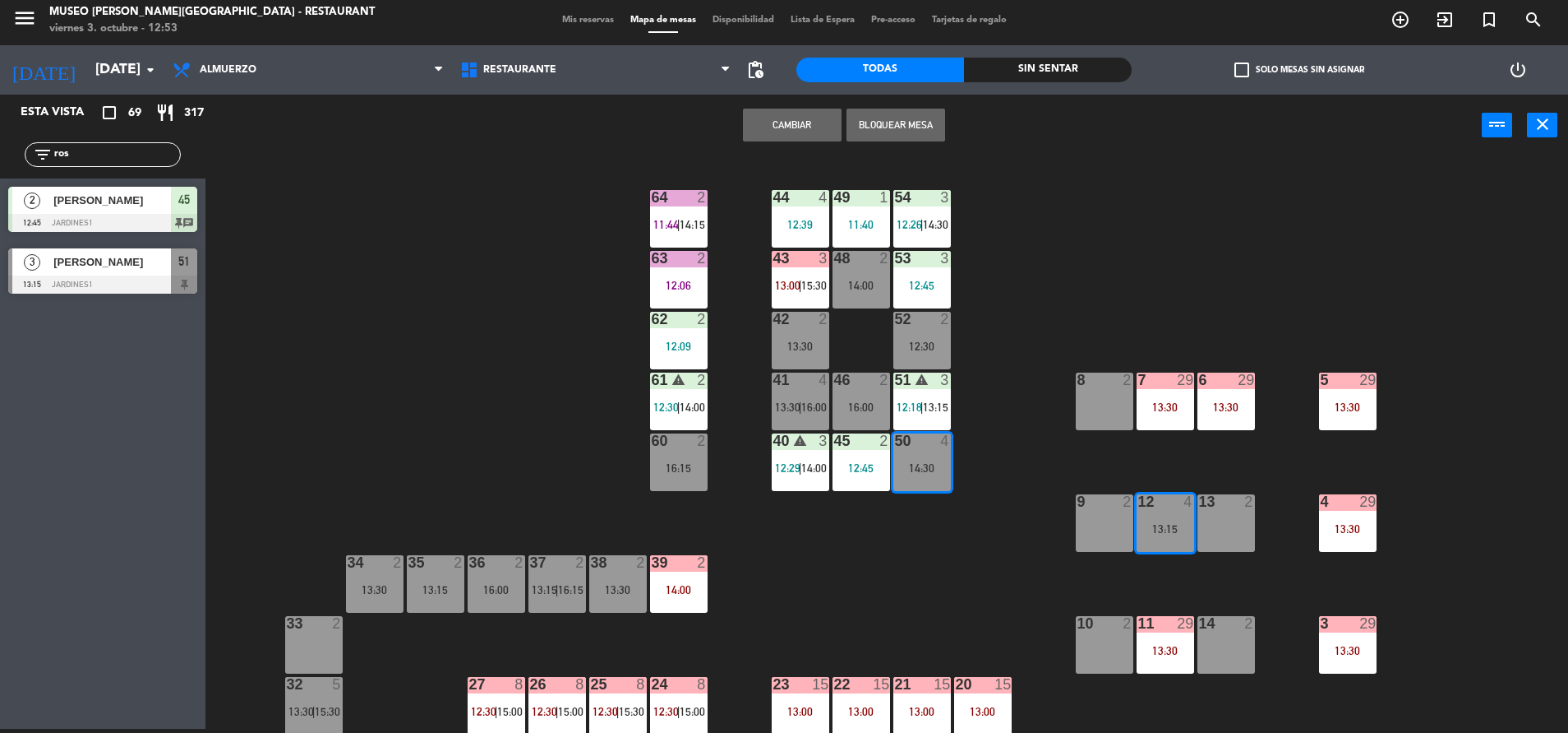
click at [779, 121] on button "Cambiar" at bounding box center [792, 124] width 99 height 33
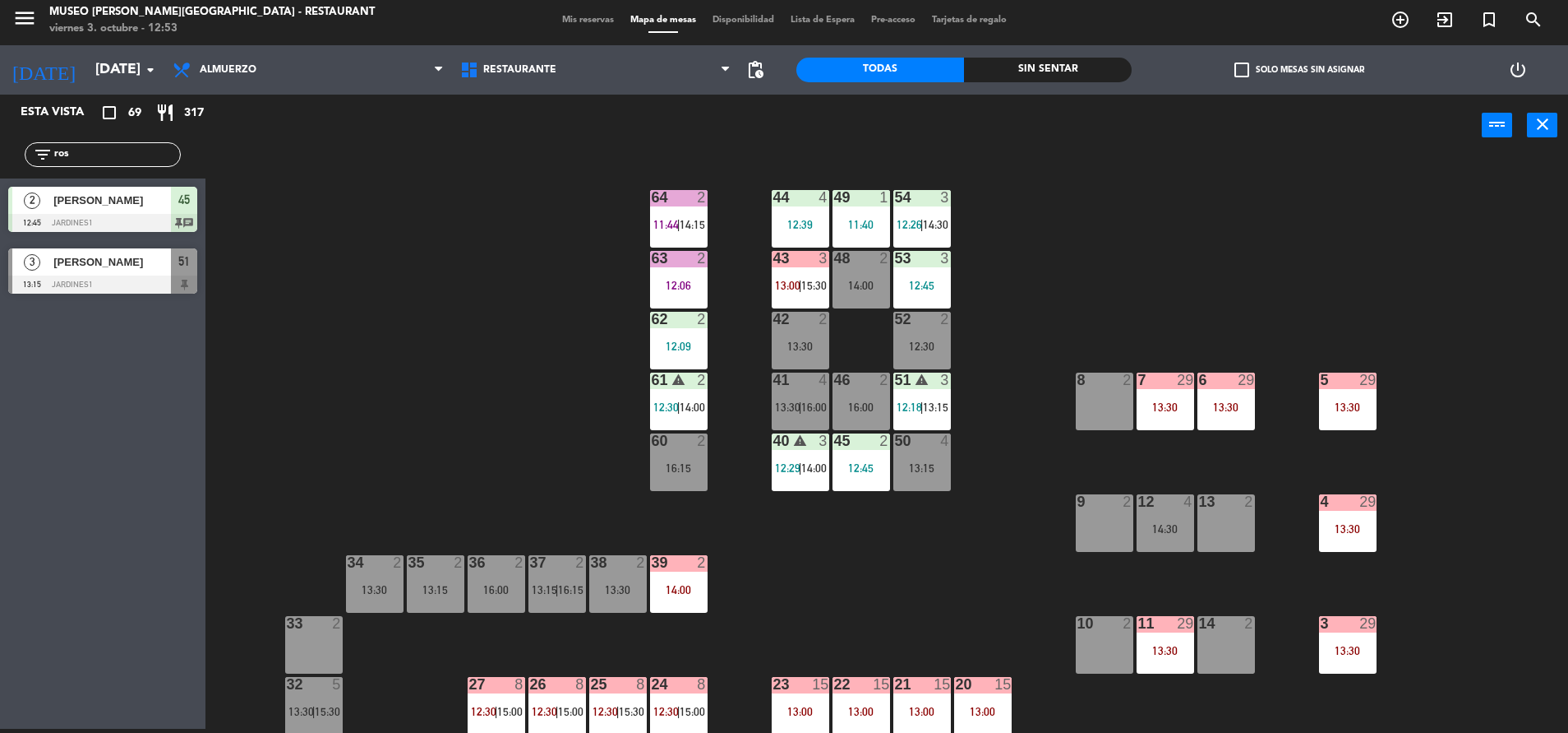
click at [931, 345] on div "12:30" at bounding box center [922, 346] width 58 height 11
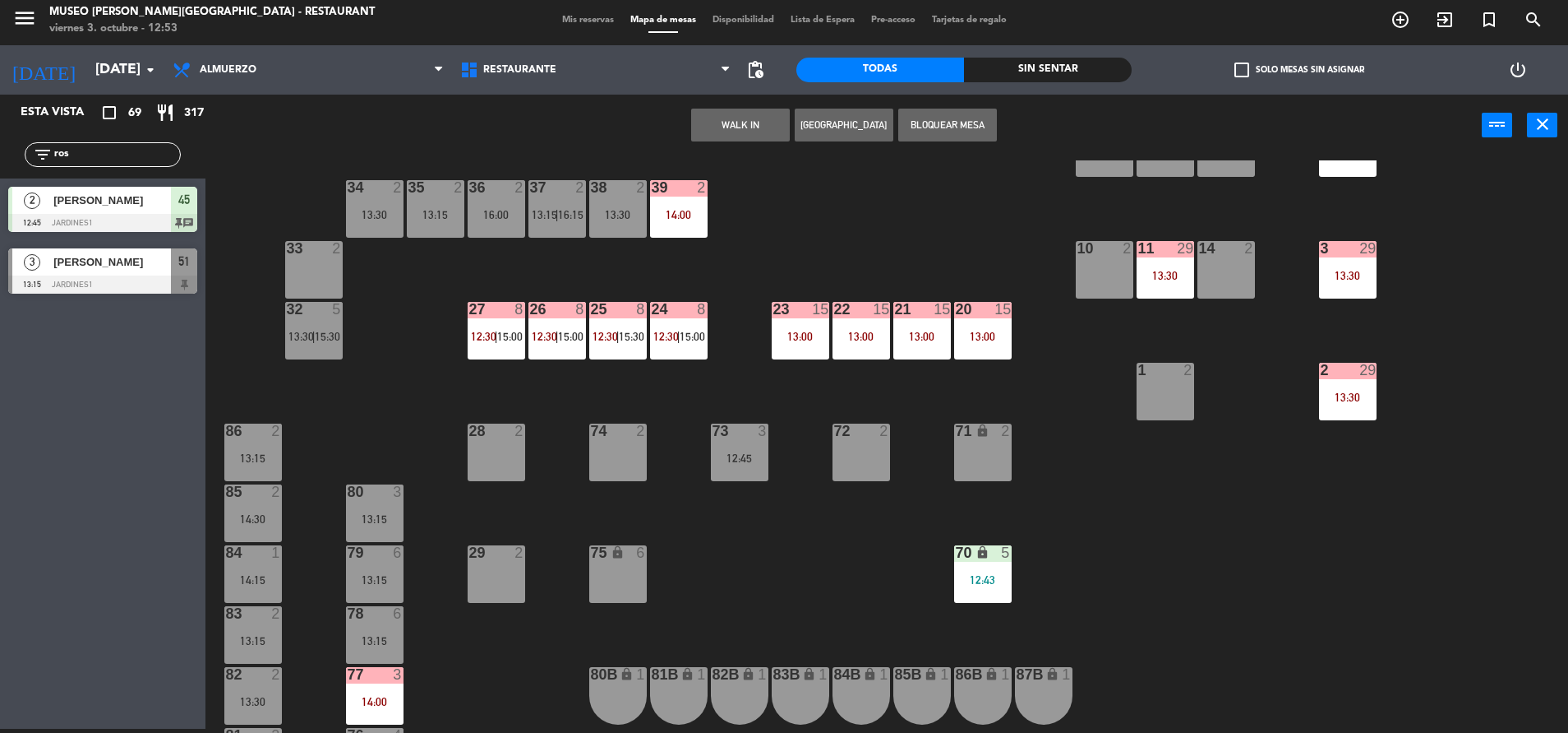
scroll to position [387, 0]
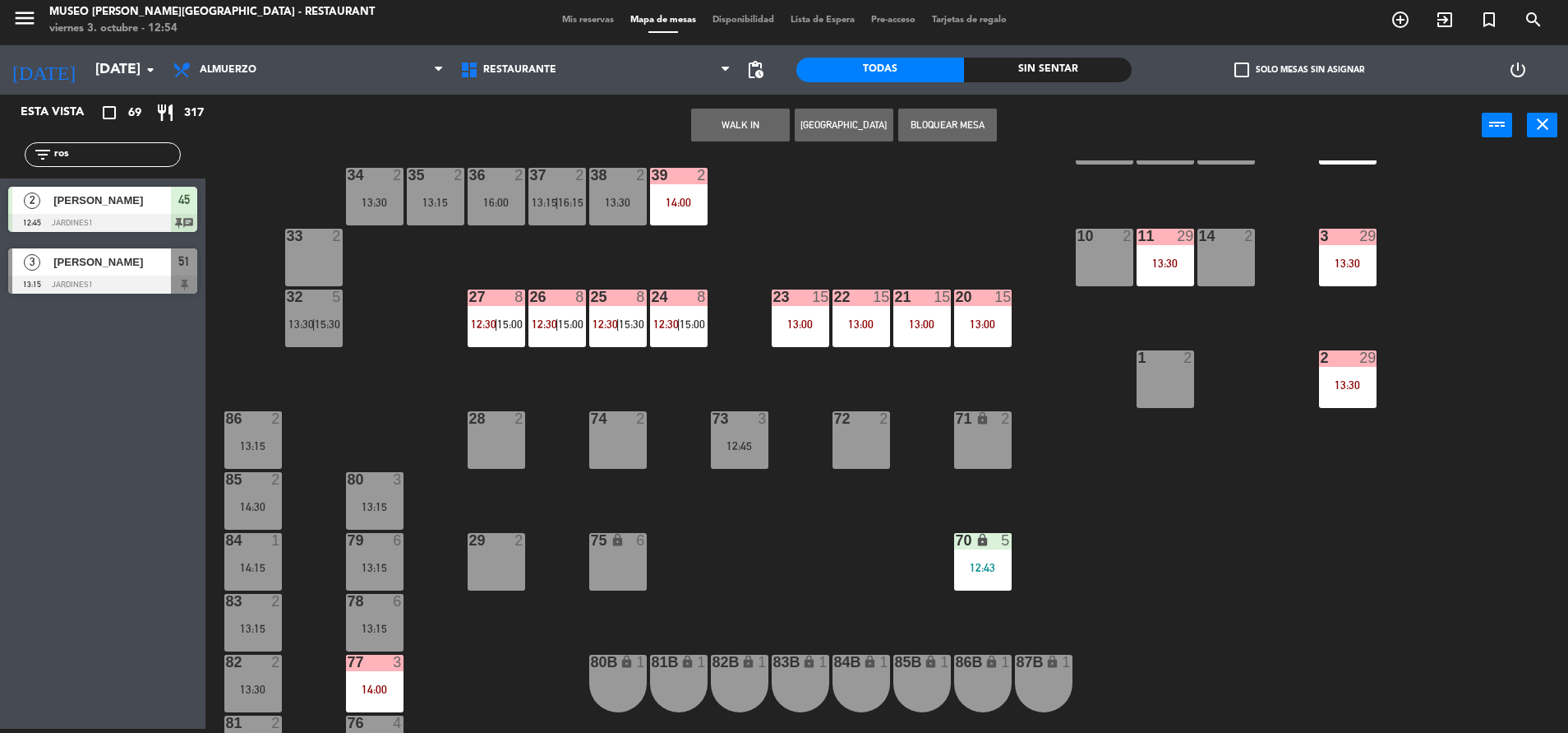
click at [604, 689] on div "80B lock 1" at bounding box center [619, 683] width 58 height 58
click at [794, 132] on button "Mover" at bounding box center [792, 124] width 99 height 33
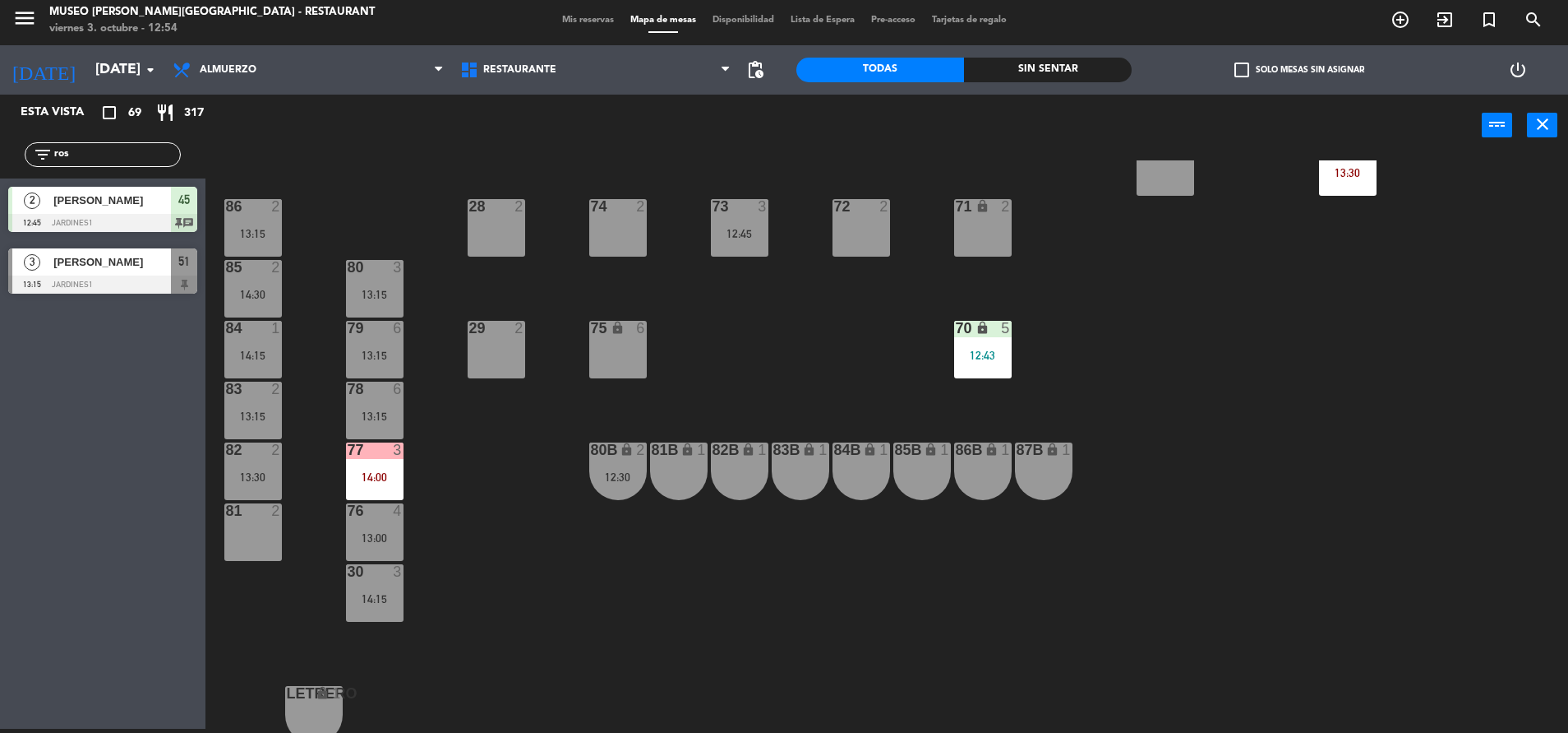
scroll to position [611, 0]
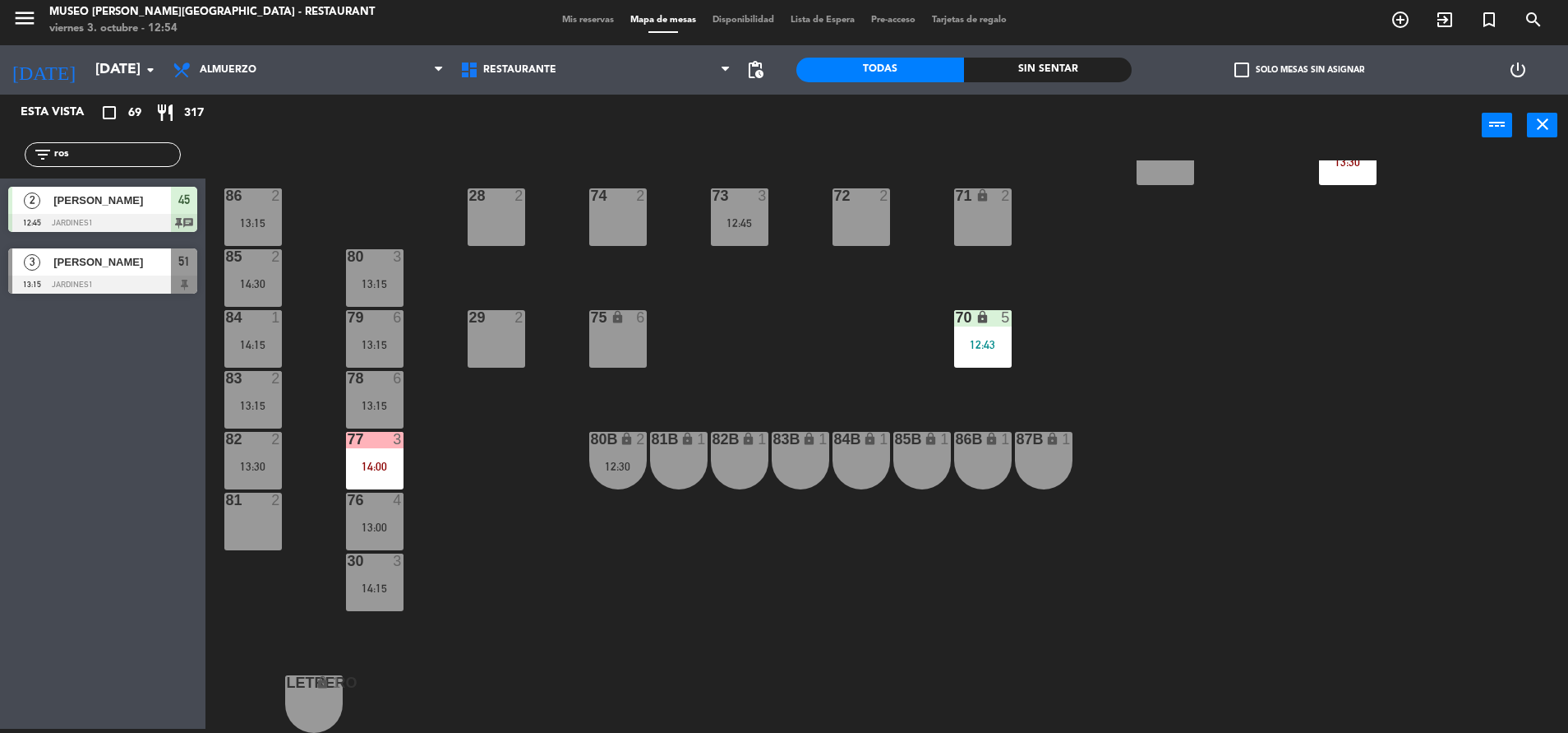
click at [394, 399] on div "13:15" at bounding box center [375, 405] width 58 height 11
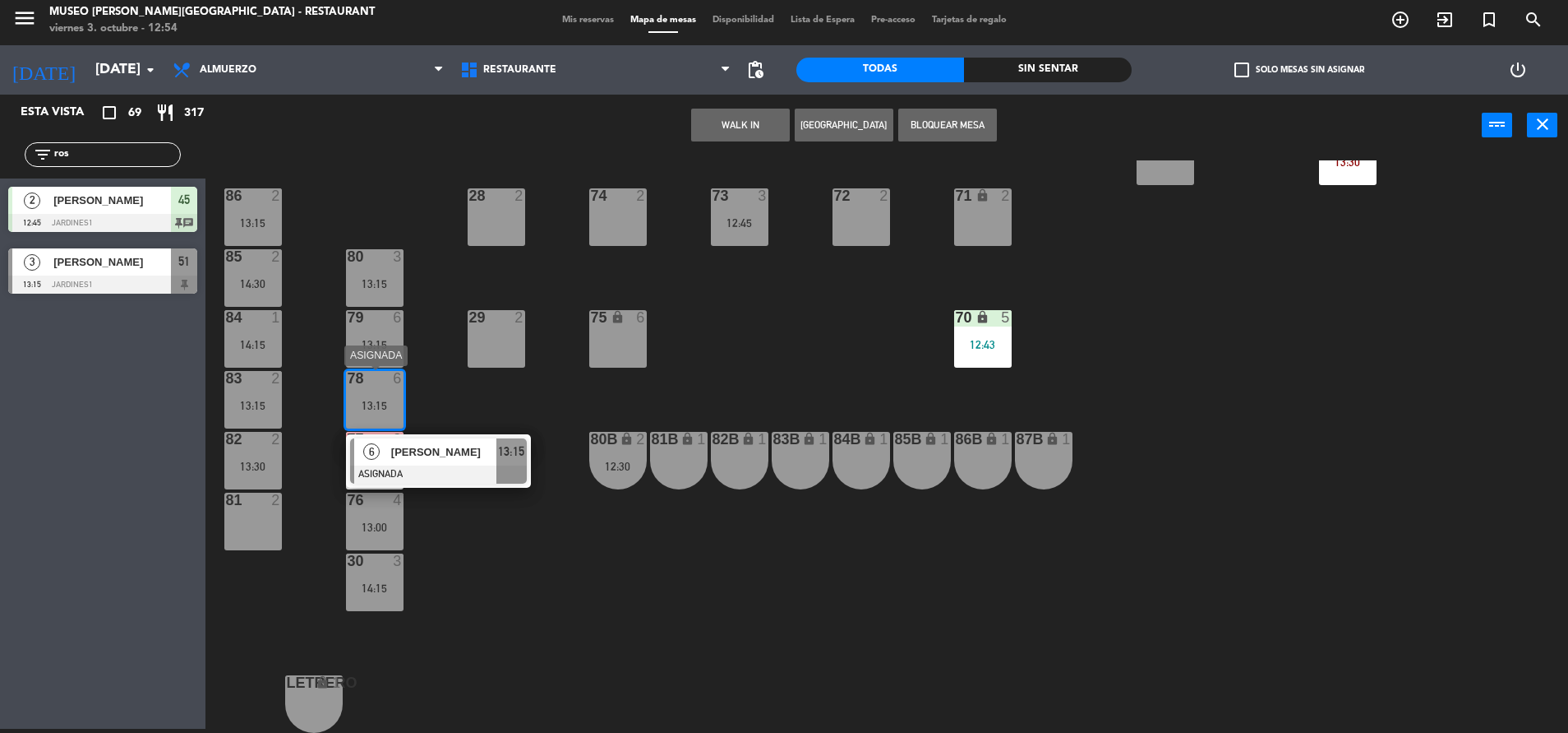
click at [448, 455] on span "[PERSON_NAME]" at bounding box center [444, 452] width 106 height 17
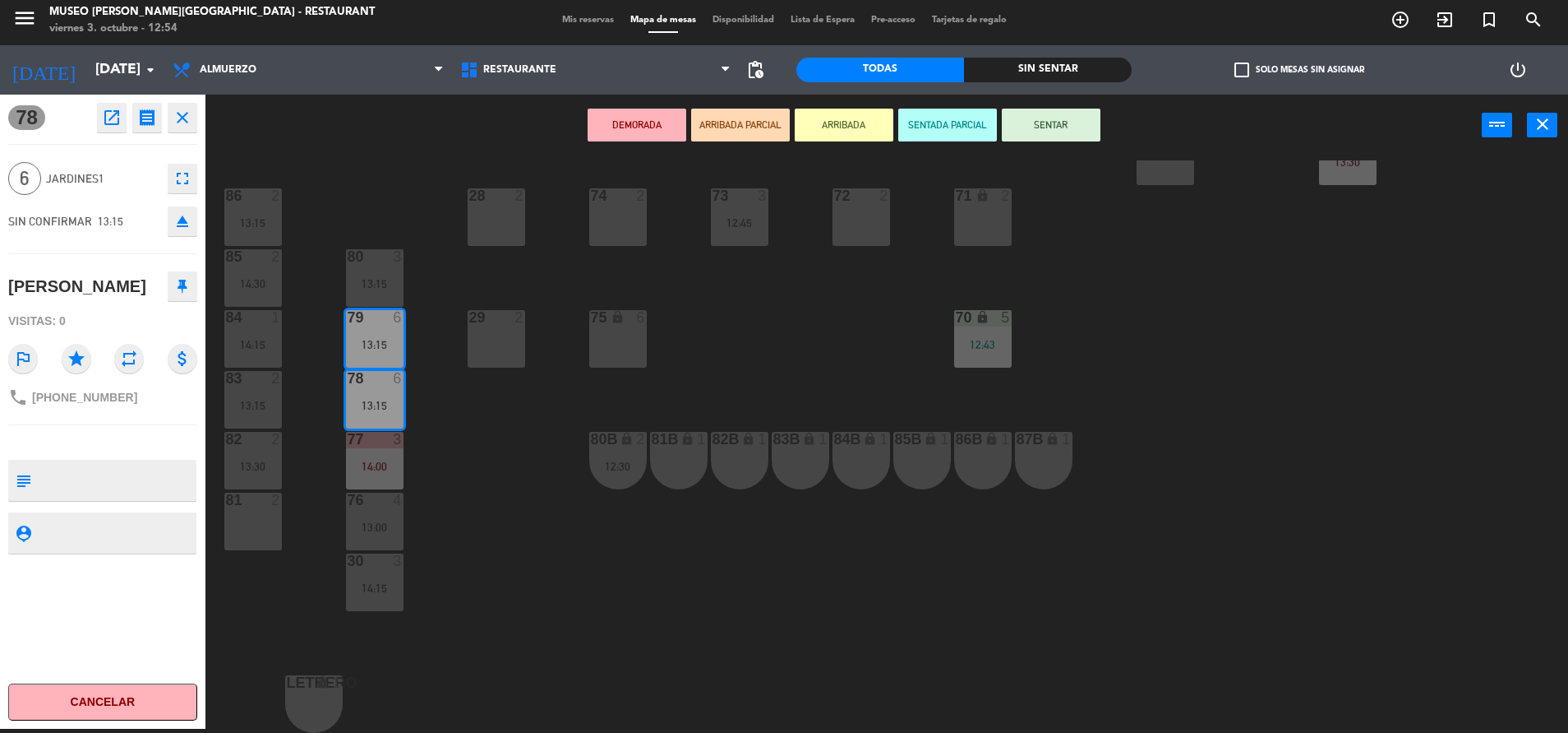
scroll to position [190, 0]
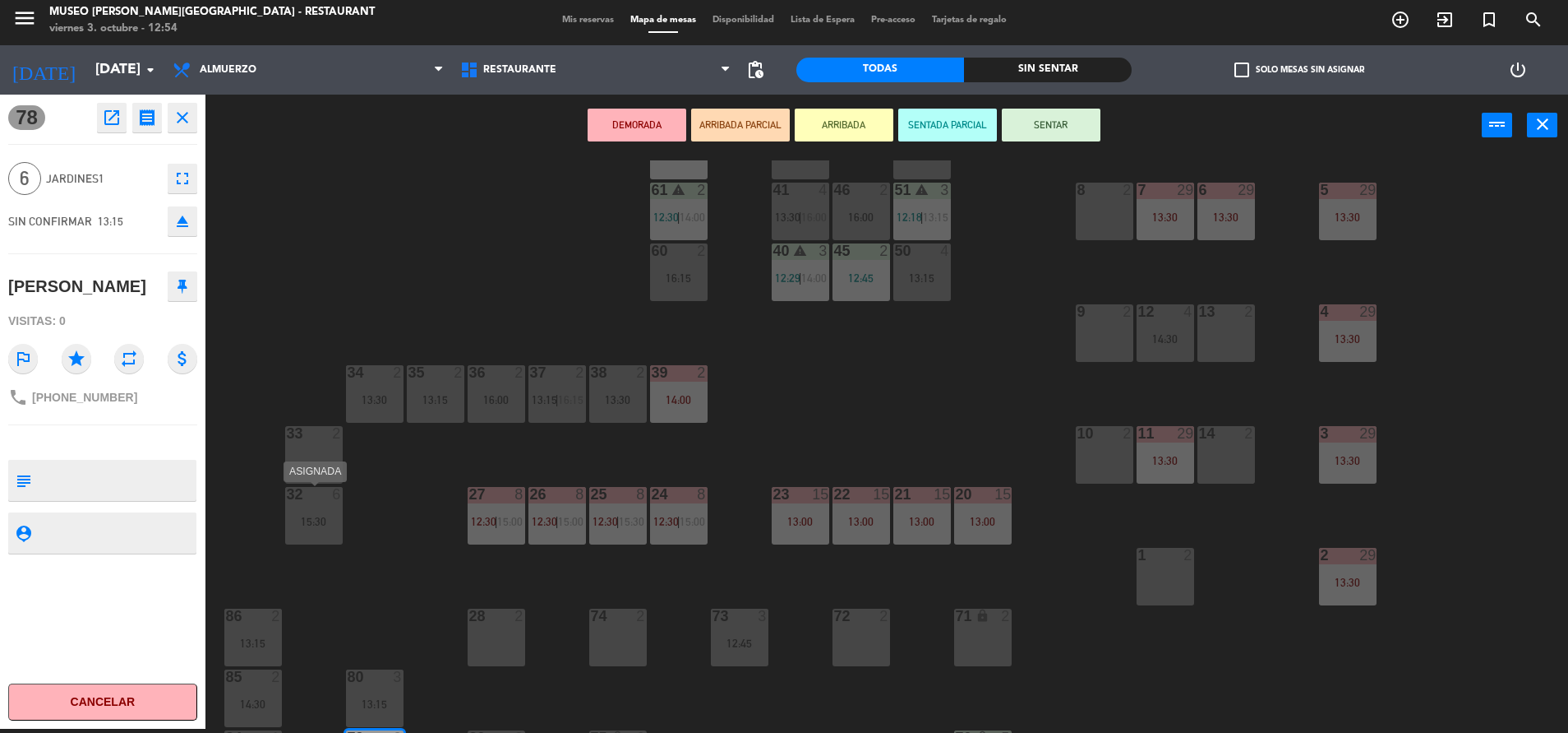
click at [317, 507] on div "32 6 15:30" at bounding box center [314, 516] width 58 height 58
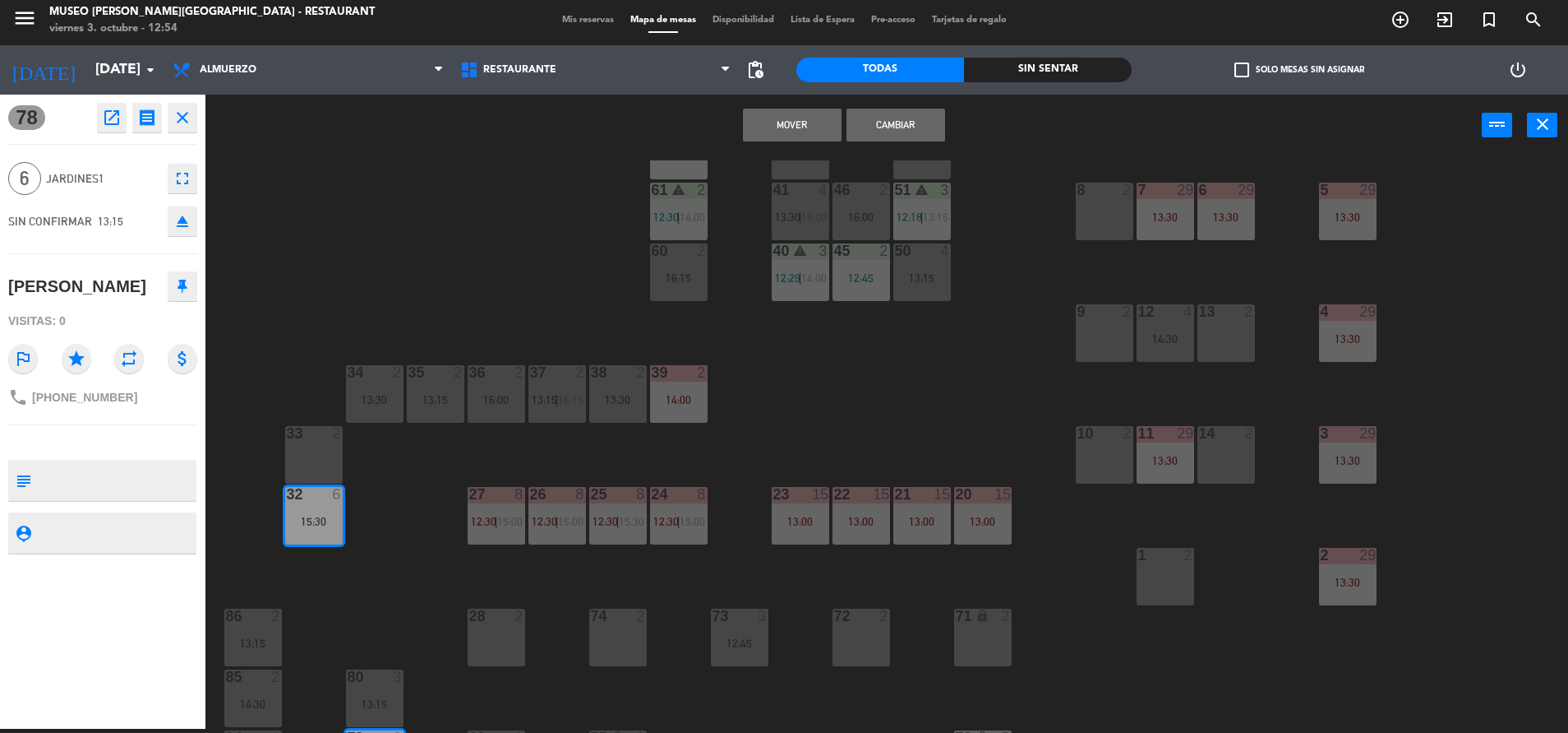
click at [791, 120] on button "Mover" at bounding box center [792, 124] width 99 height 33
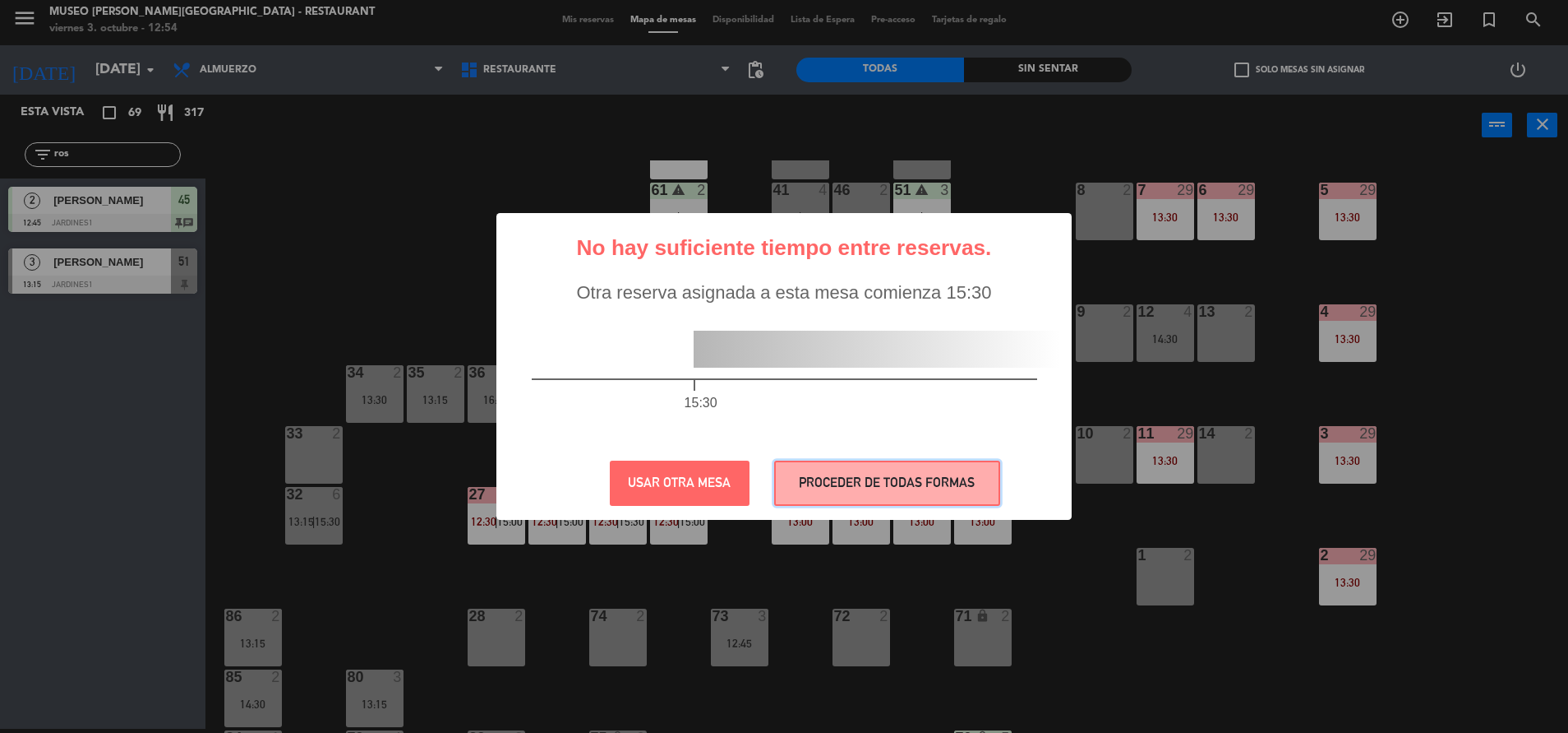
click at [883, 490] on button "PROCEDER DE TODAS FORMAS" at bounding box center [888, 483] width 226 height 45
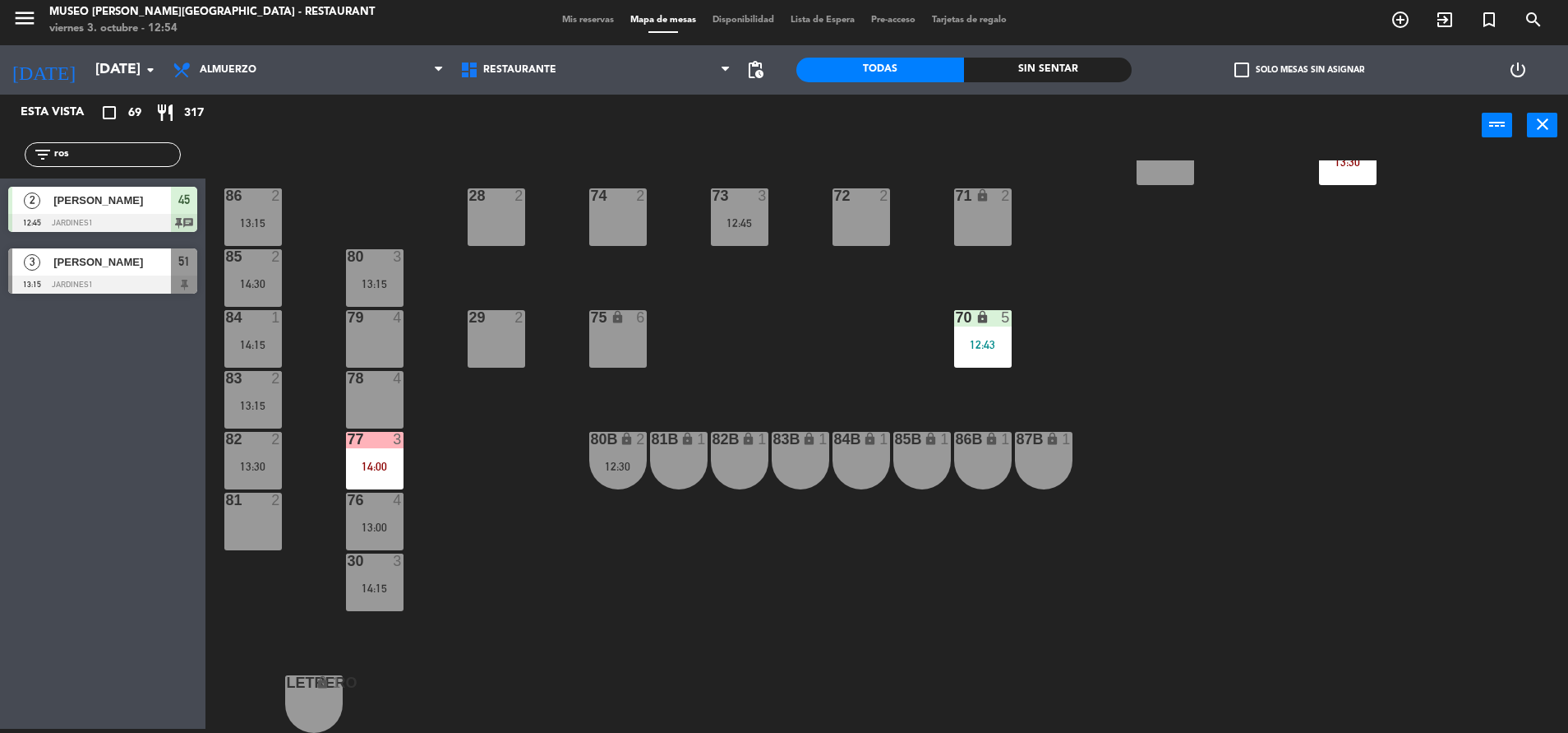
scroll to position [242, 0]
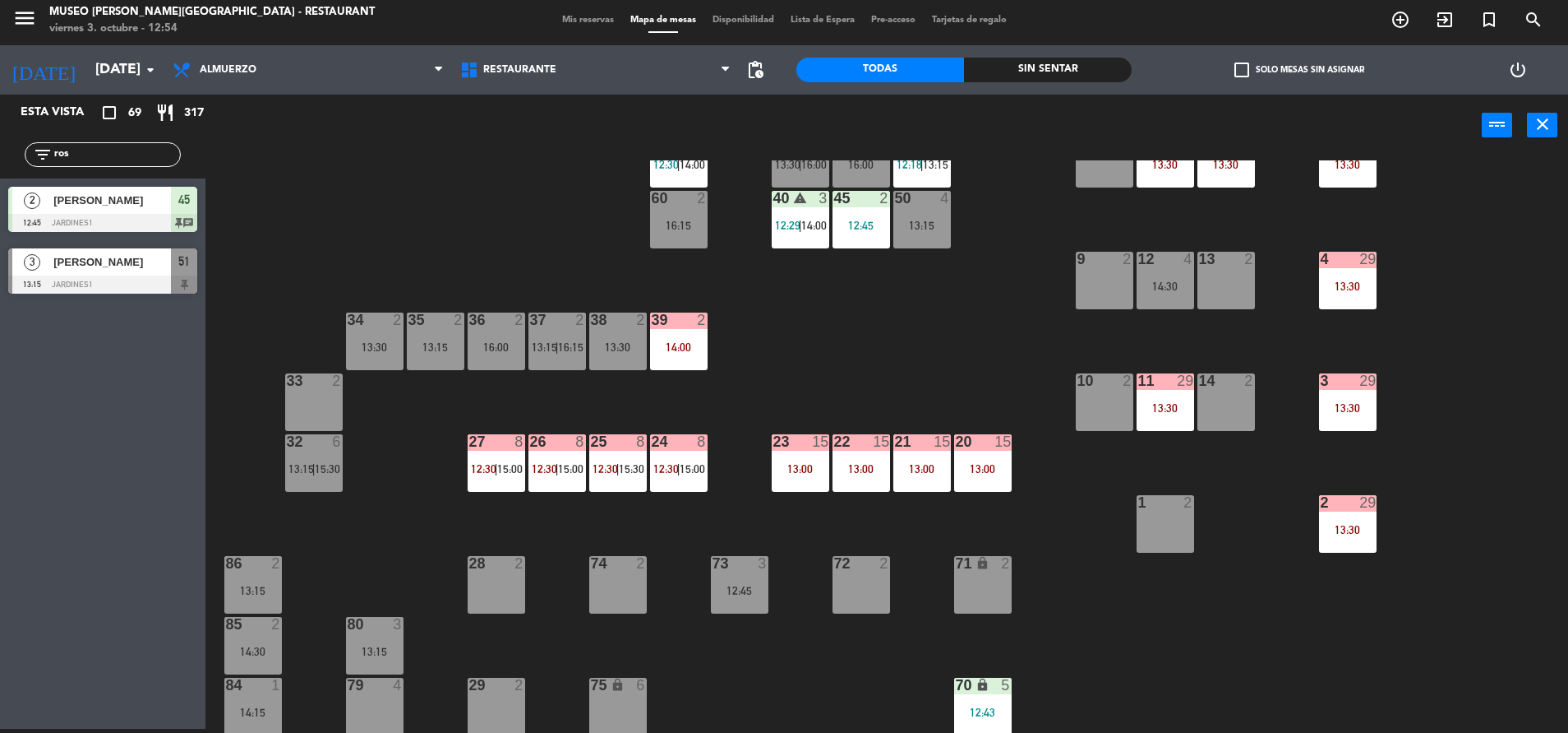
click at [1173, 284] on div "14:30" at bounding box center [1165, 286] width 58 height 11
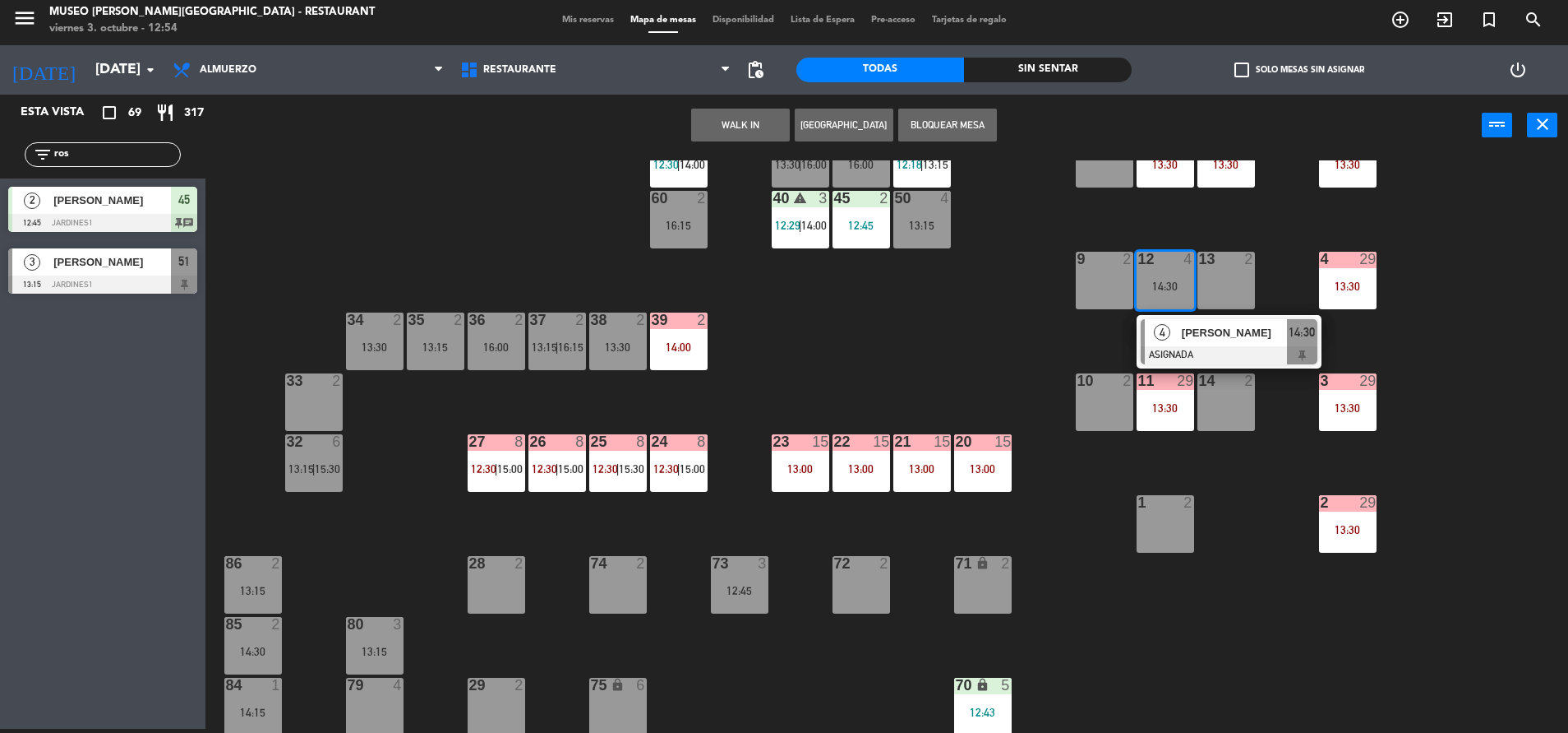
click at [835, 388] on div "44 4 12:39 49 1 11:40 54 3 12:26 | 14:30 64 2 11:44 | 14:15 48 2 14:00 53 3 12:…" at bounding box center [895, 447] width 1347 height 572
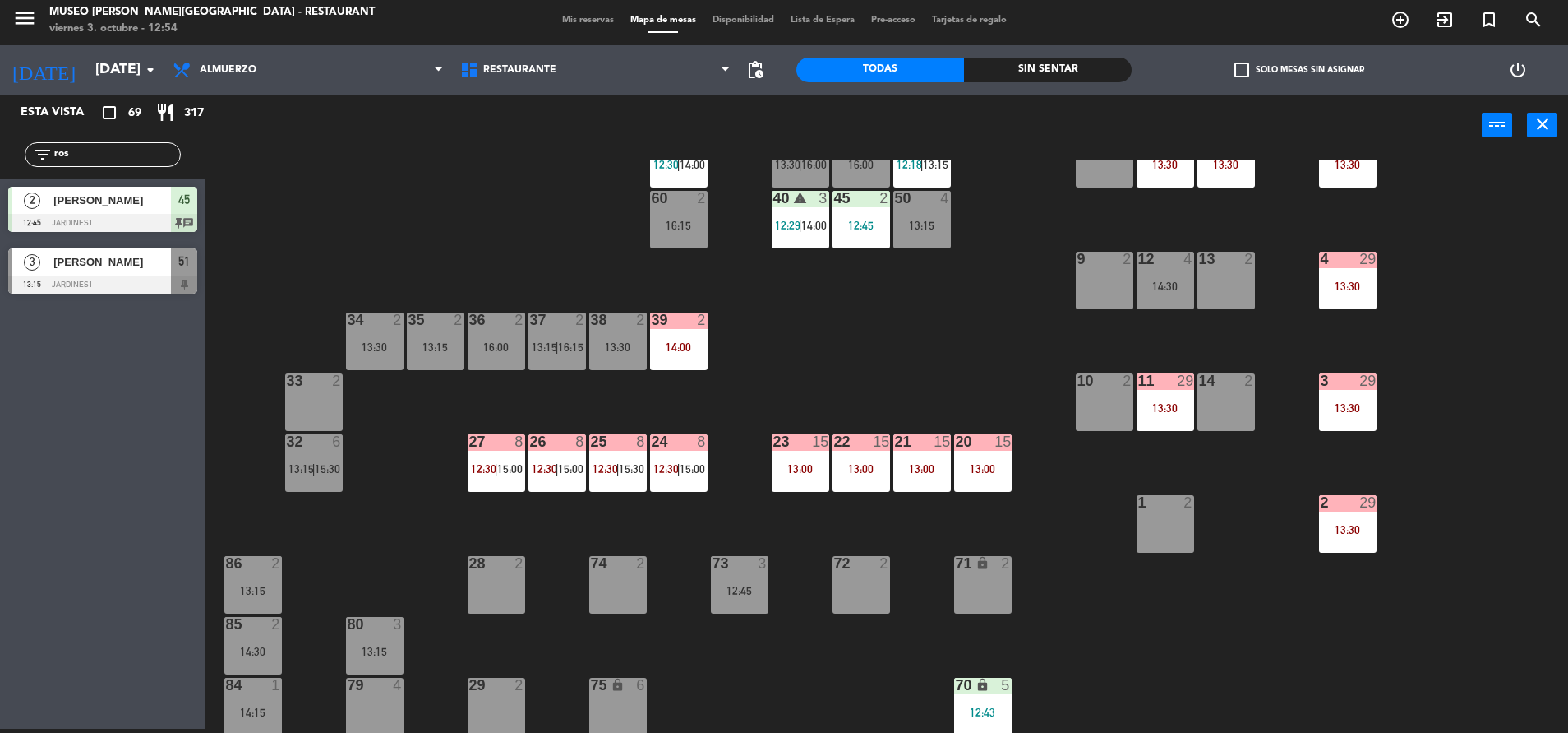
click at [684, 474] on span "15:00" at bounding box center [691, 468] width 25 height 13
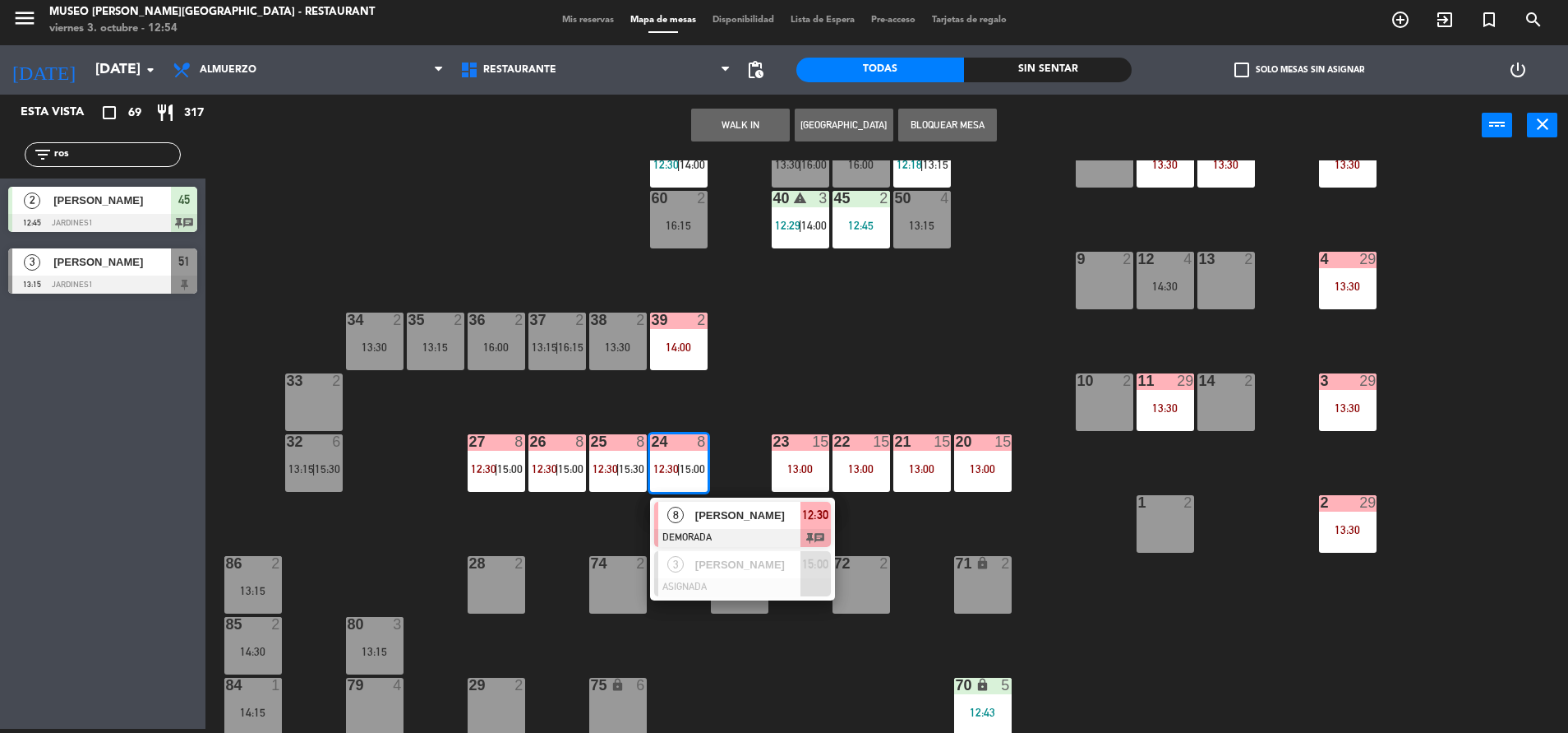
click at [835, 359] on div "44 4 12:39 49 1 11:40 54 3 12:26 | 14:30 64 2 11:44 | 14:15 48 2 14:00 53 3 12:…" at bounding box center [895, 447] width 1347 height 572
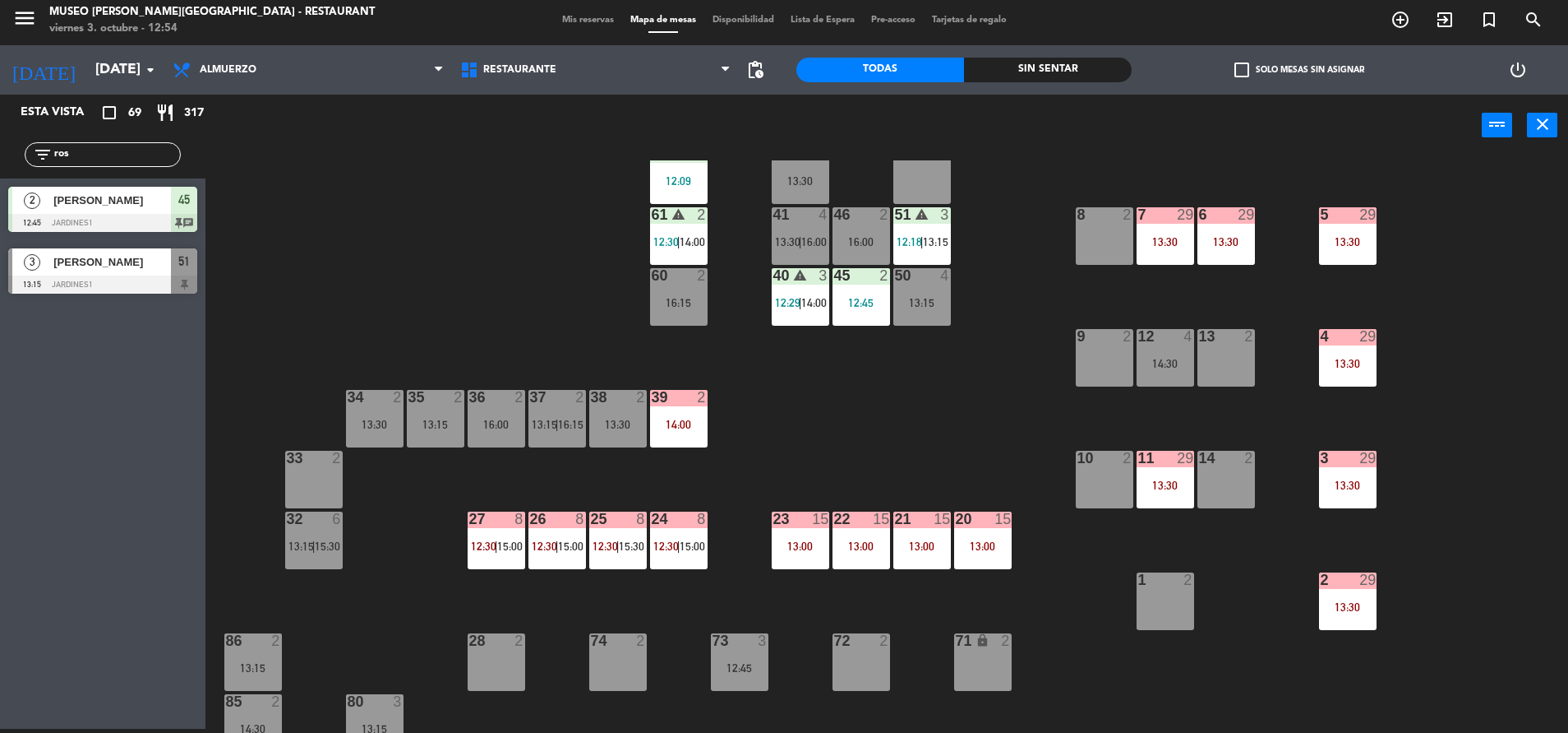
scroll to position [172, 0]
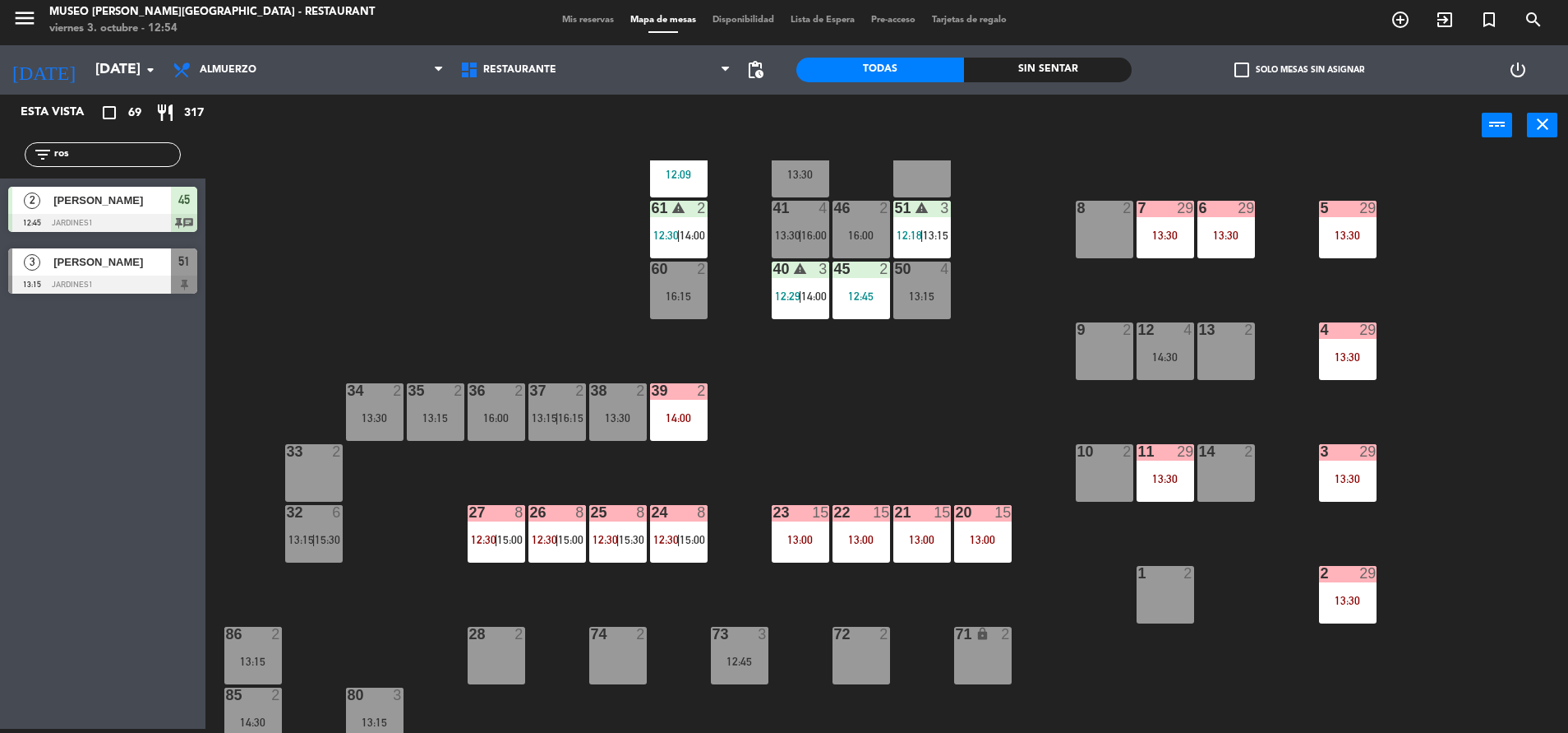
click at [745, 681] on div "73 3 12:45" at bounding box center [740, 655] width 58 height 58
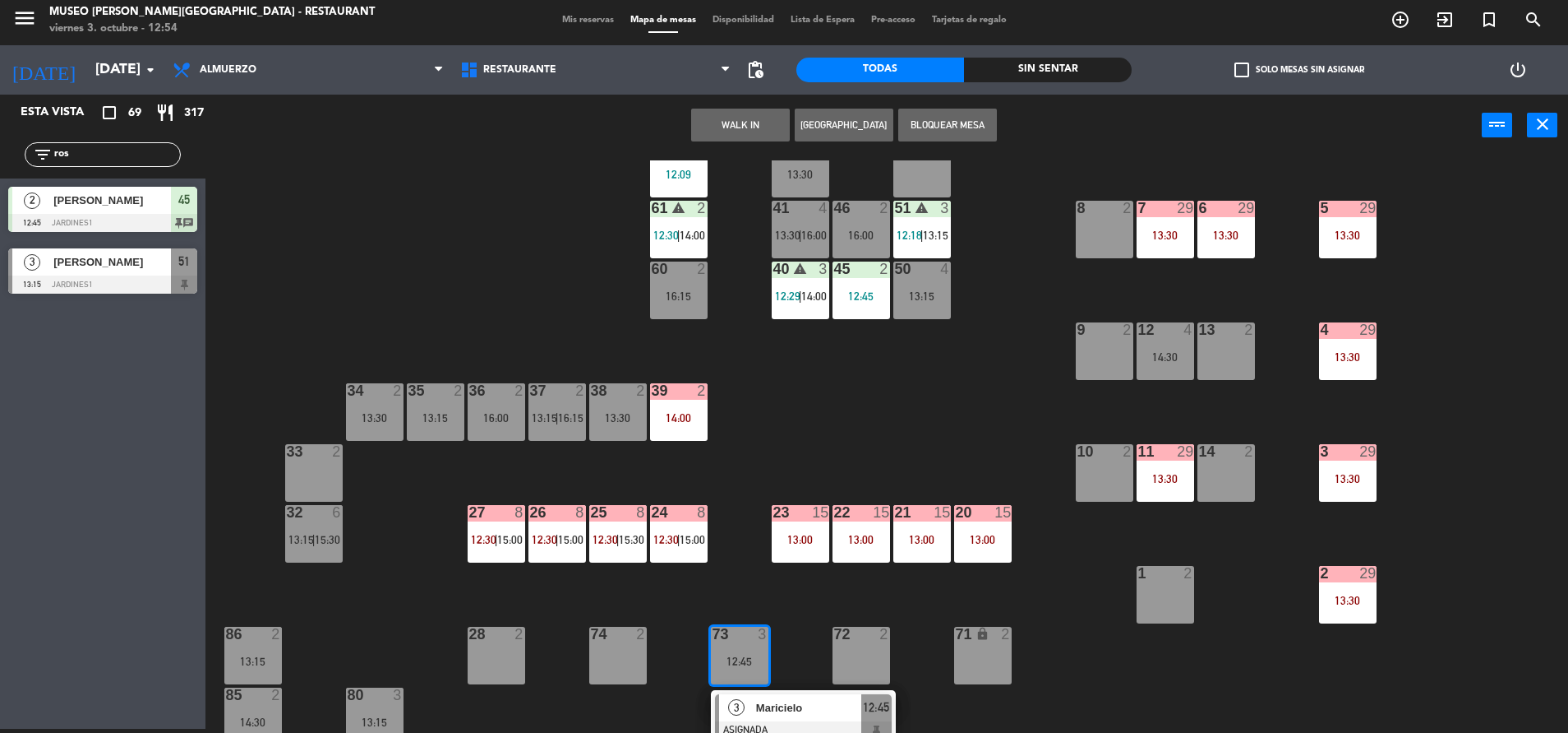
scroll to position [194, 0]
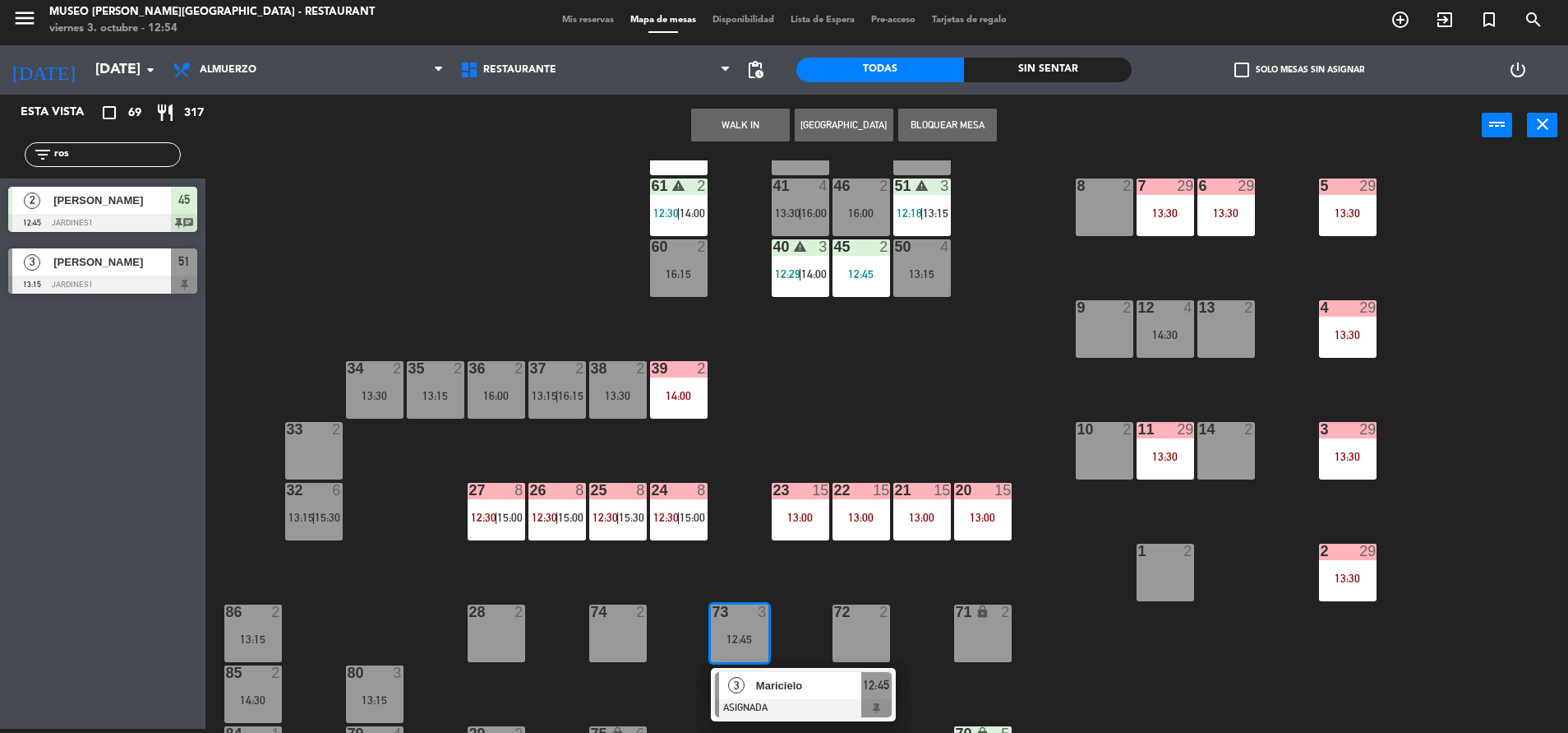
click at [953, 259] on div "44 4 12:39 49 1 11:40 54 3 12:26 | 14:30 64 2 11:44 | 14:15 48 2 14:00 53 3 12:…" at bounding box center [895, 447] width 1347 height 572
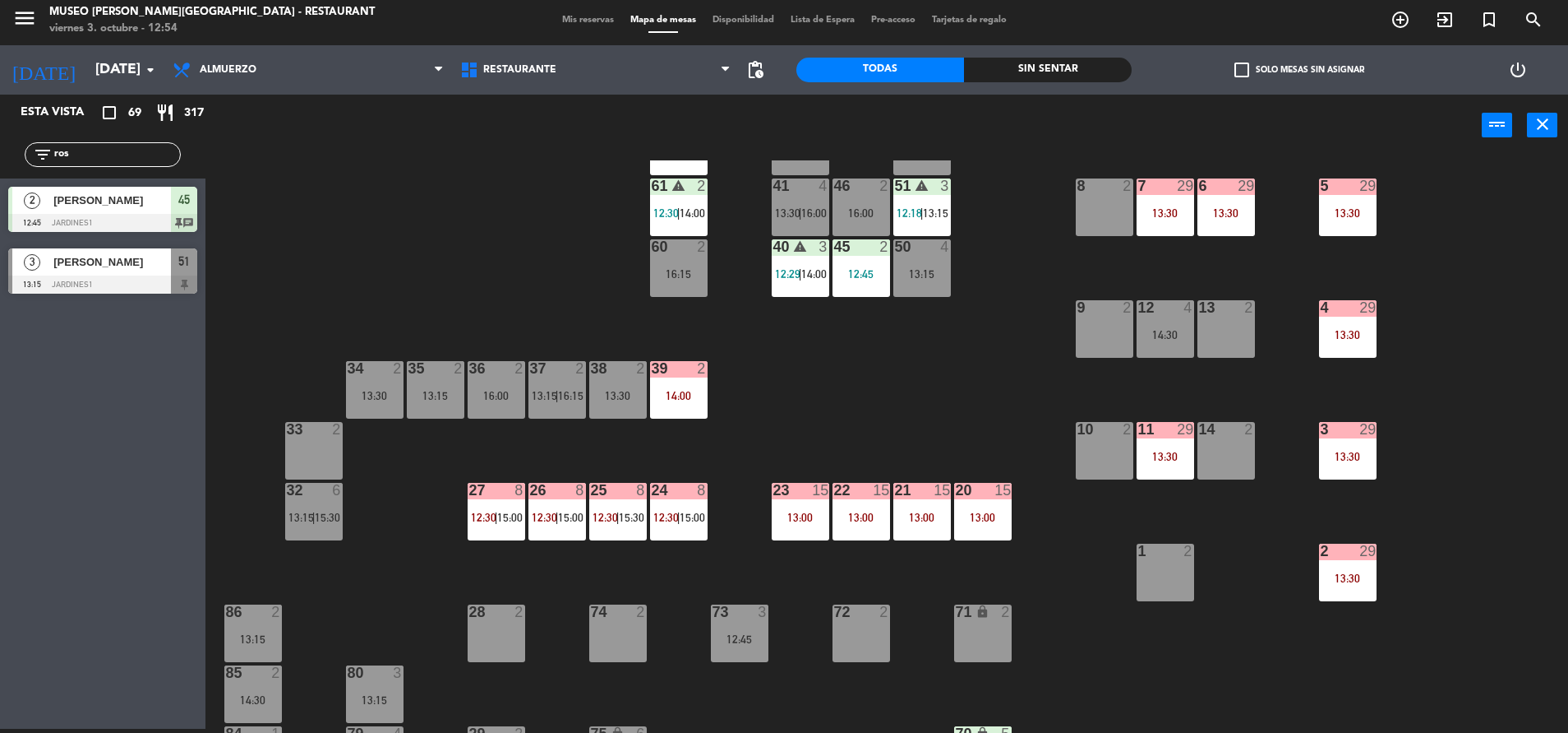
click at [728, 686] on div "44 4 12:39 49 1 11:40 54 3 12:26 | 14:30 64 2 11:44 | 14:15 48 2 14:00 53 3 12:…" at bounding box center [895, 447] width 1347 height 572
click at [759, 603] on div "44 4 12:39 49 1 11:40 54 3 12:26 | 14:30 64 2 11:44 | 14:15 48 2 14:00 53 3 12:…" at bounding box center [895, 447] width 1347 height 572
click at [735, 662] on div "44 4 12:39 49 1 11:40 54 3 12:26 | 14:30 64 2 11:44 | 14:15 48 2 14:00 53 3 12:…" at bounding box center [895, 447] width 1347 height 572
click at [747, 646] on div "73 3 12:45" at bounding box center [740, 633] width 58 height 58
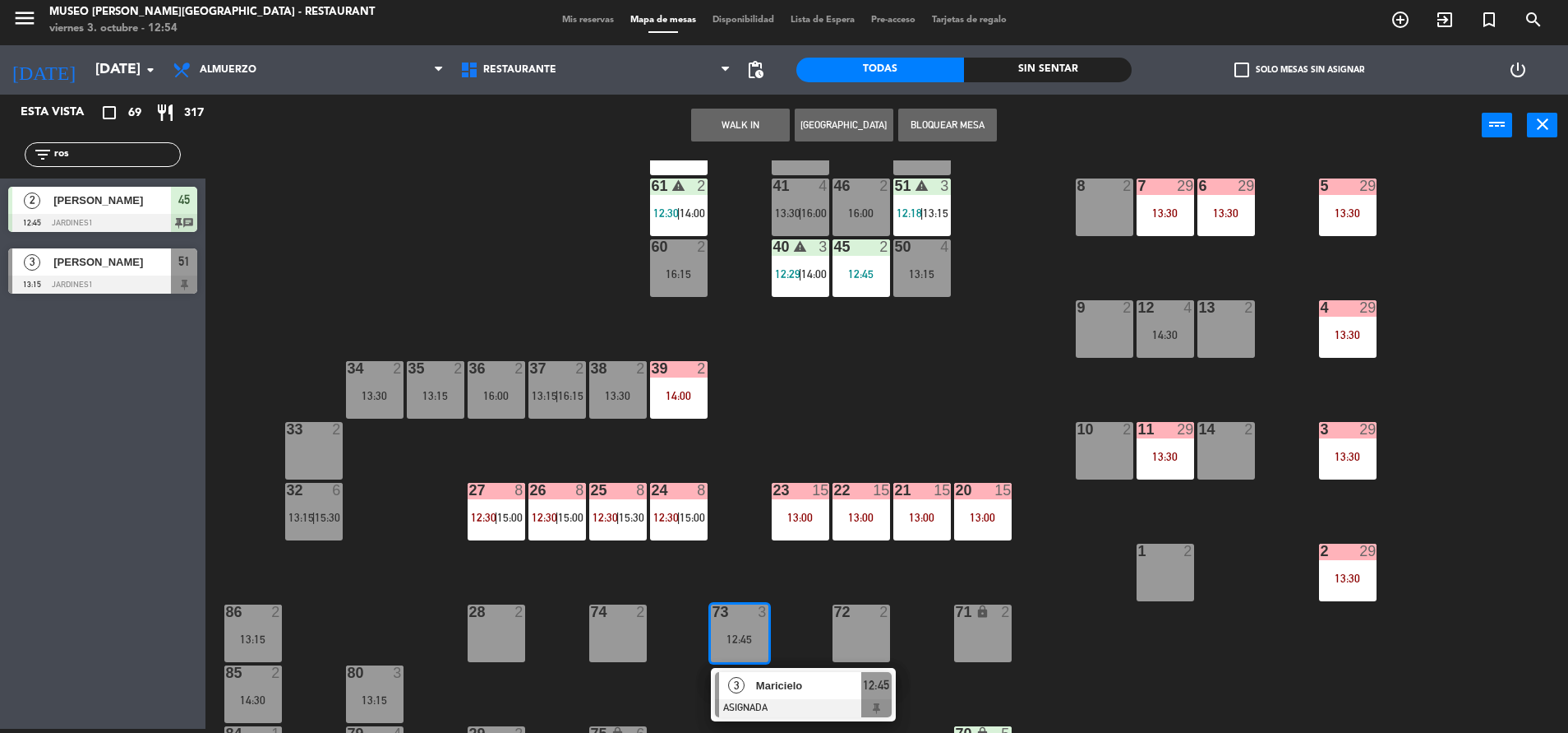
click at [933, 265] on div "50 4 13:15" at bounding box center [922, 268] width 58 height 58
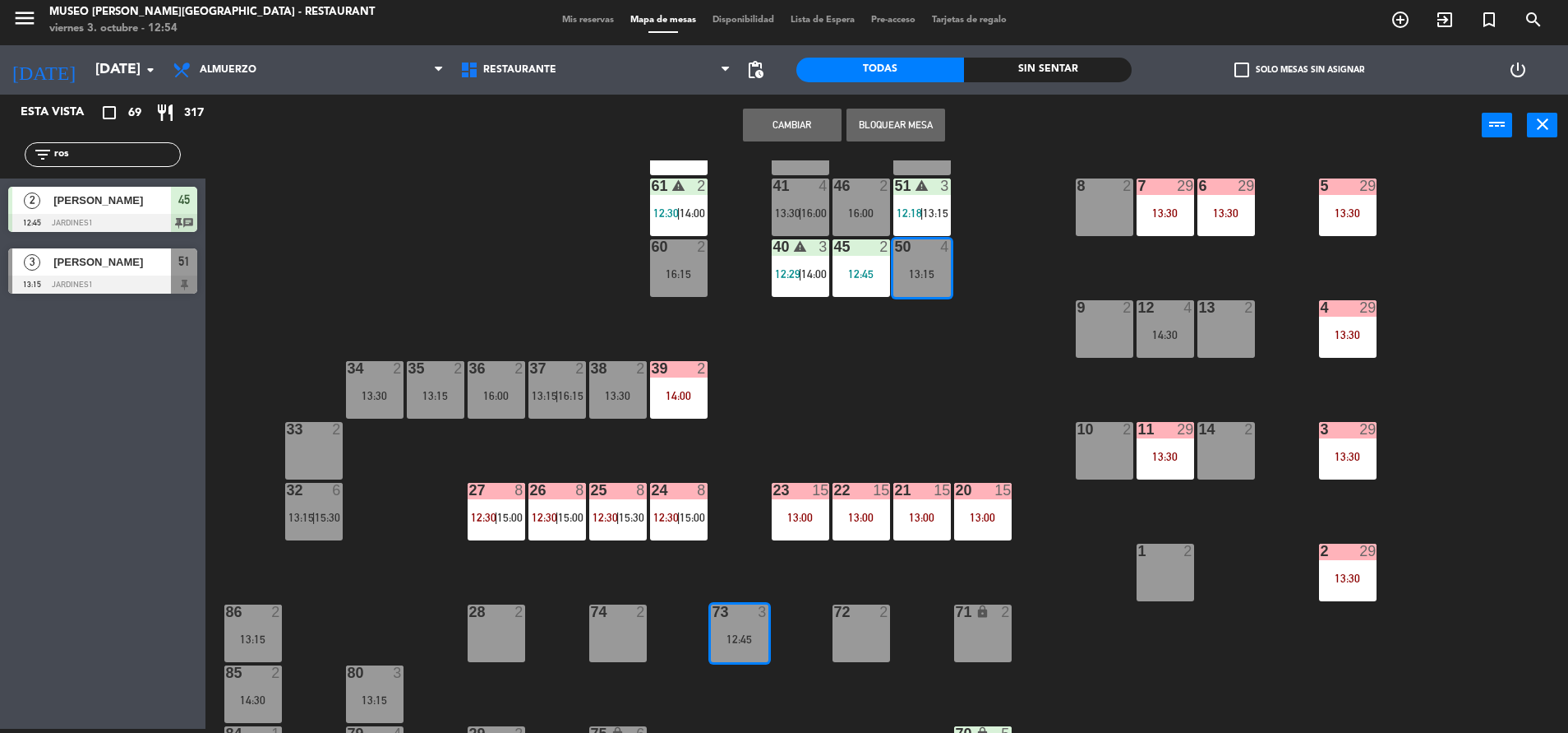
click at [763, 126] on button "Cambiar" at bounding box center [792, 124] width 99 height 33
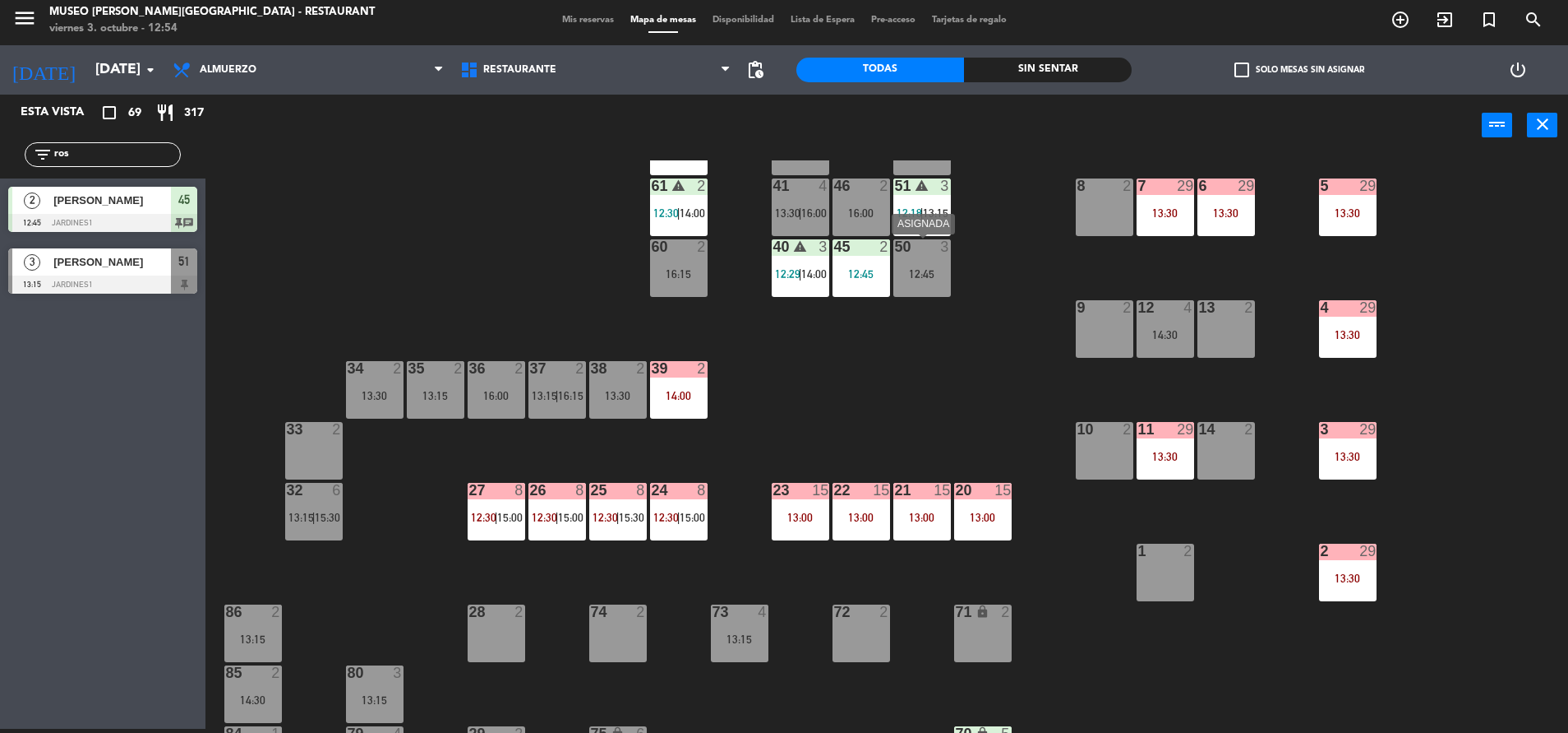
click at [933, 247] on div at bounding box center [921, 247] width 27 height 15
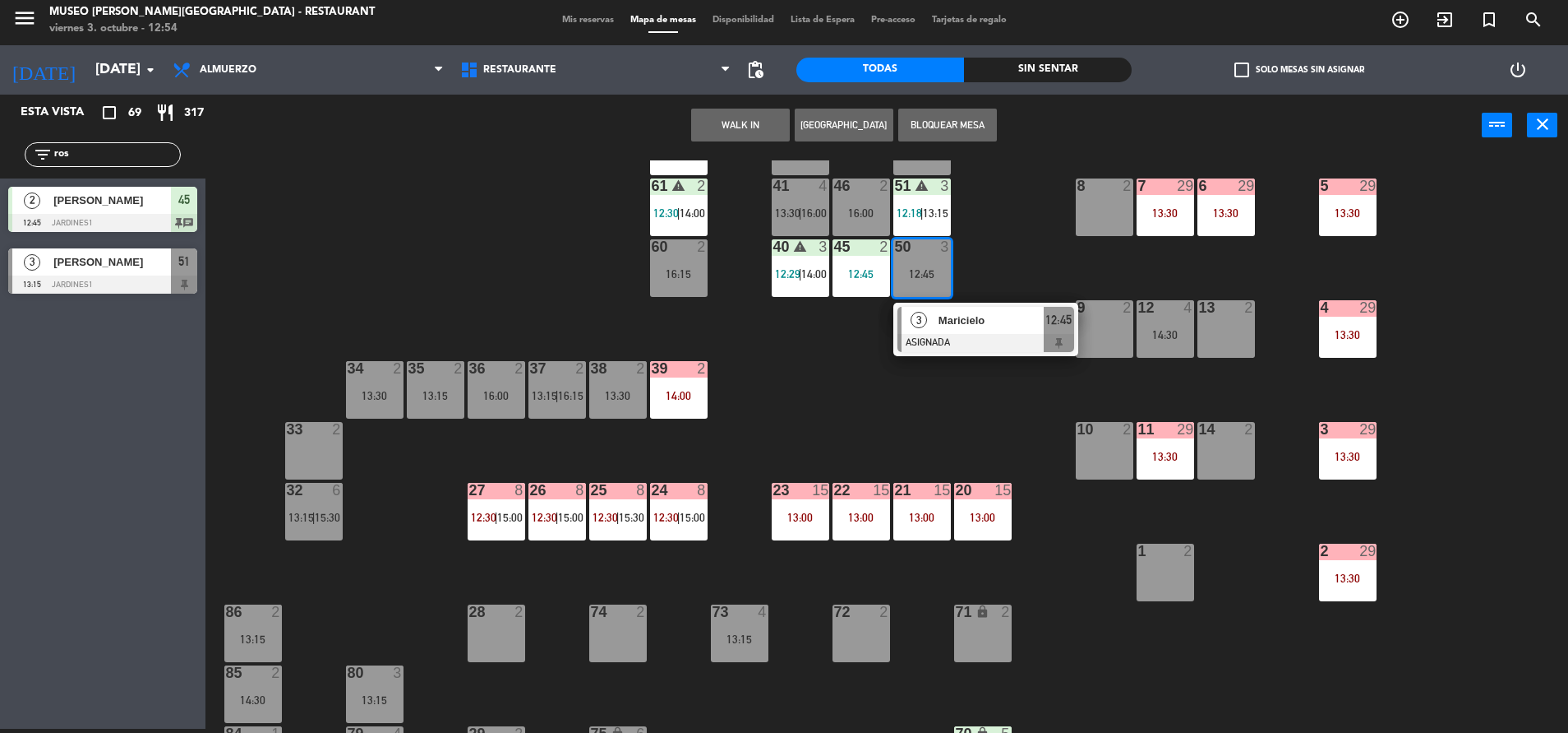
click at [769, 365] on div "44 4 12:39 49 1 11:40 54 3 12:26 | 14:30 64 2 11:44 | 14:15 48 2 14:00 53 3 12:…" at bounding box center [895, 447] width 1347 height 572
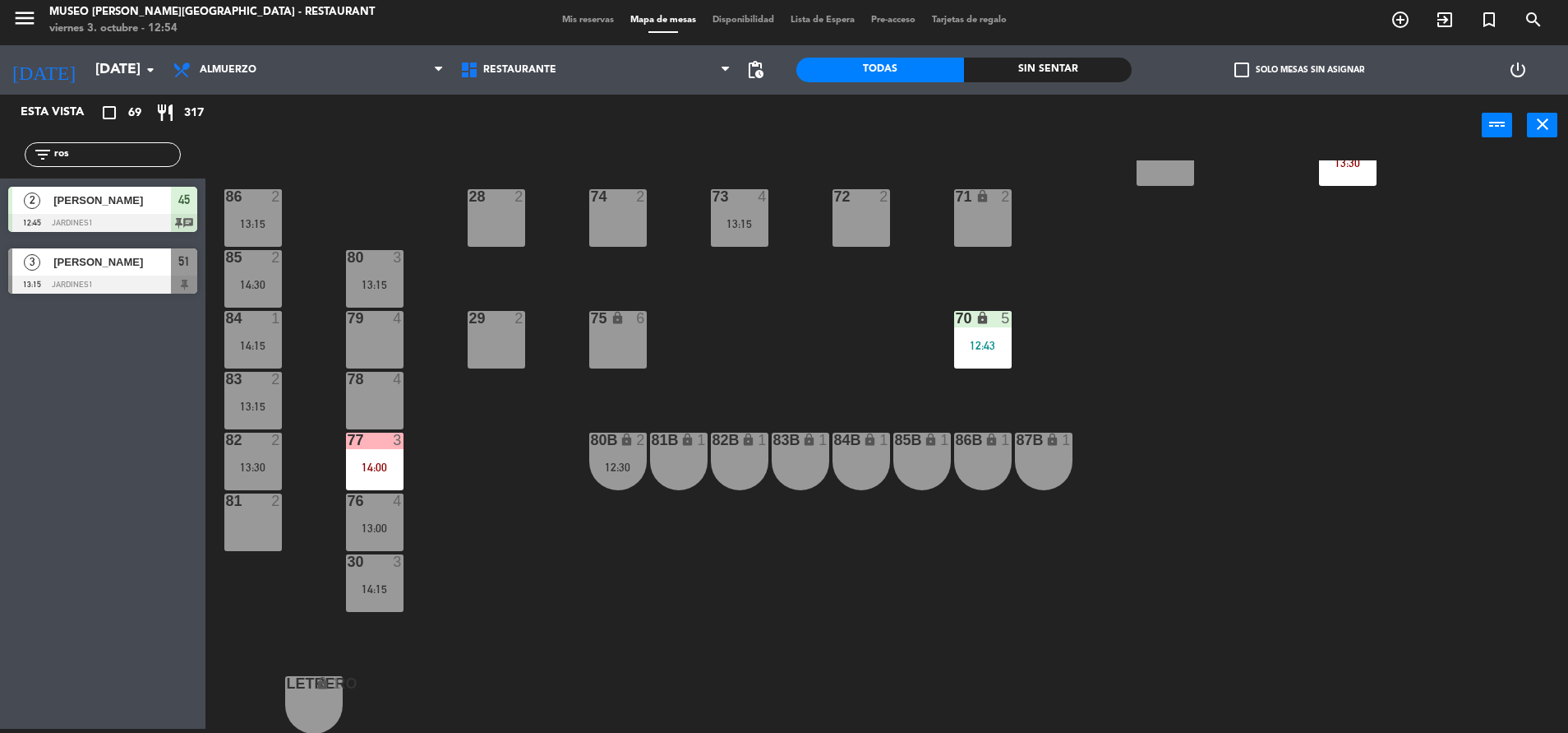
scroll to position [611, 0]
click at [727, 252] on div "44 4 12:39 49 1 11:40 54 3 12:26 | 14:30 64 2 11:44 | 14:15 48 2 14:00 53 3 12:…" at bounding box center [895, 447] width 1347 height 572
click at [727, 242] on div "73 4 13:15" at bounding box center [740, 217] width 58 height 58
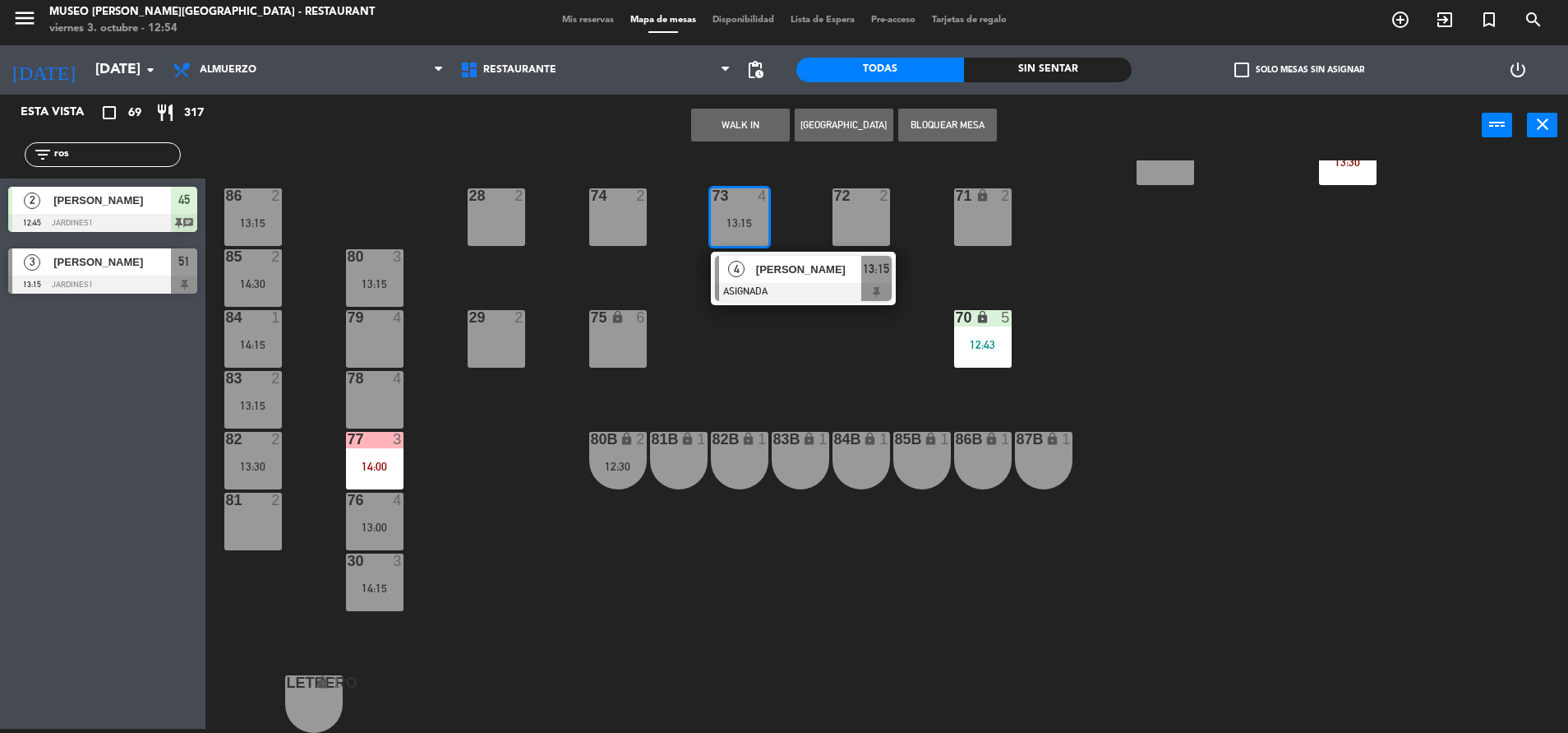
click at [386, 354] on div "79 4" at bounding box center [375, 339] width 58 height 58
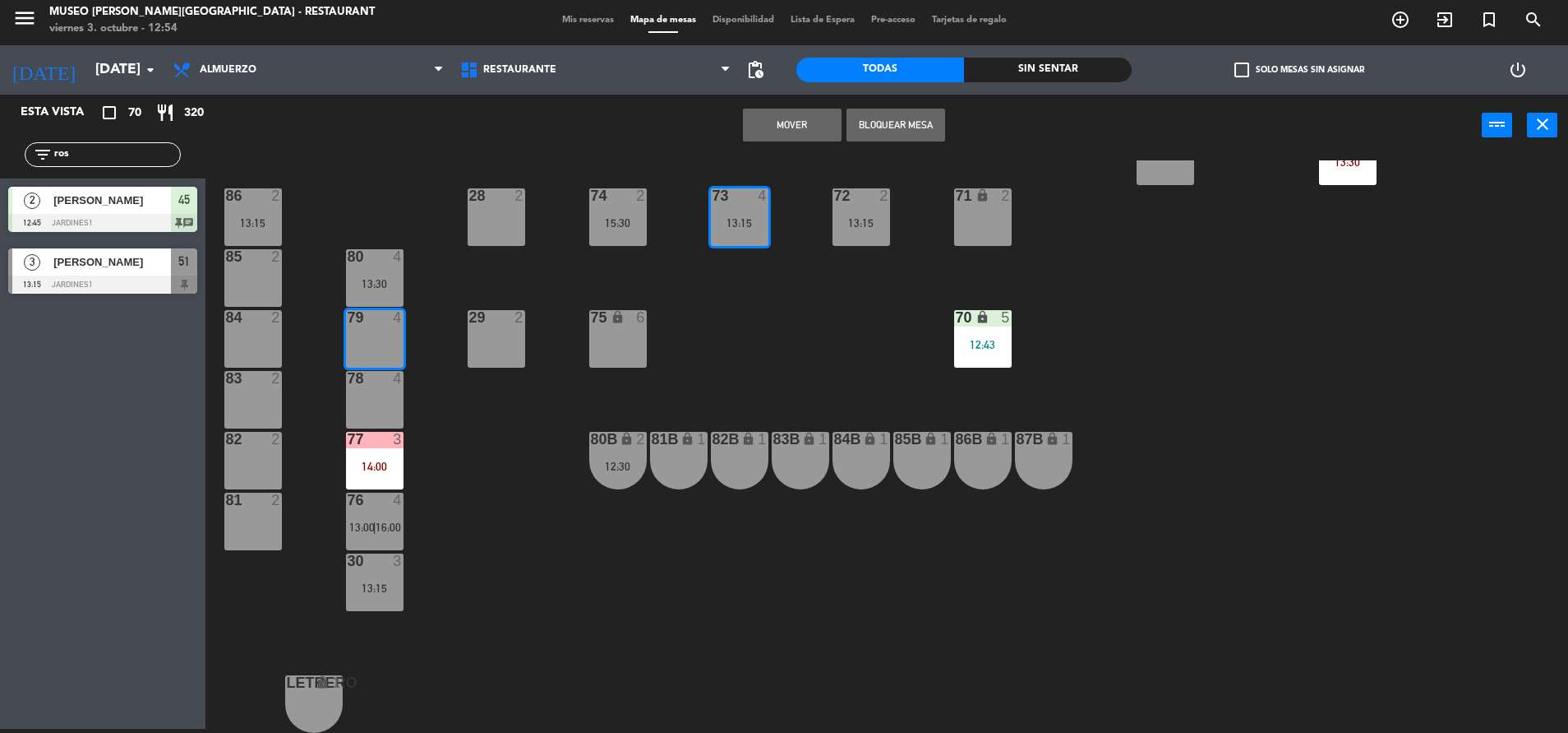
click at [848, 297] on div "44 4 12:39 49 1 11:40 | 14:15 54 3 12:26 | 14:30 64 2 11:44 48 2 14:00 53 3 12:…" at bounding box center [895, 447] width 1347 height 572
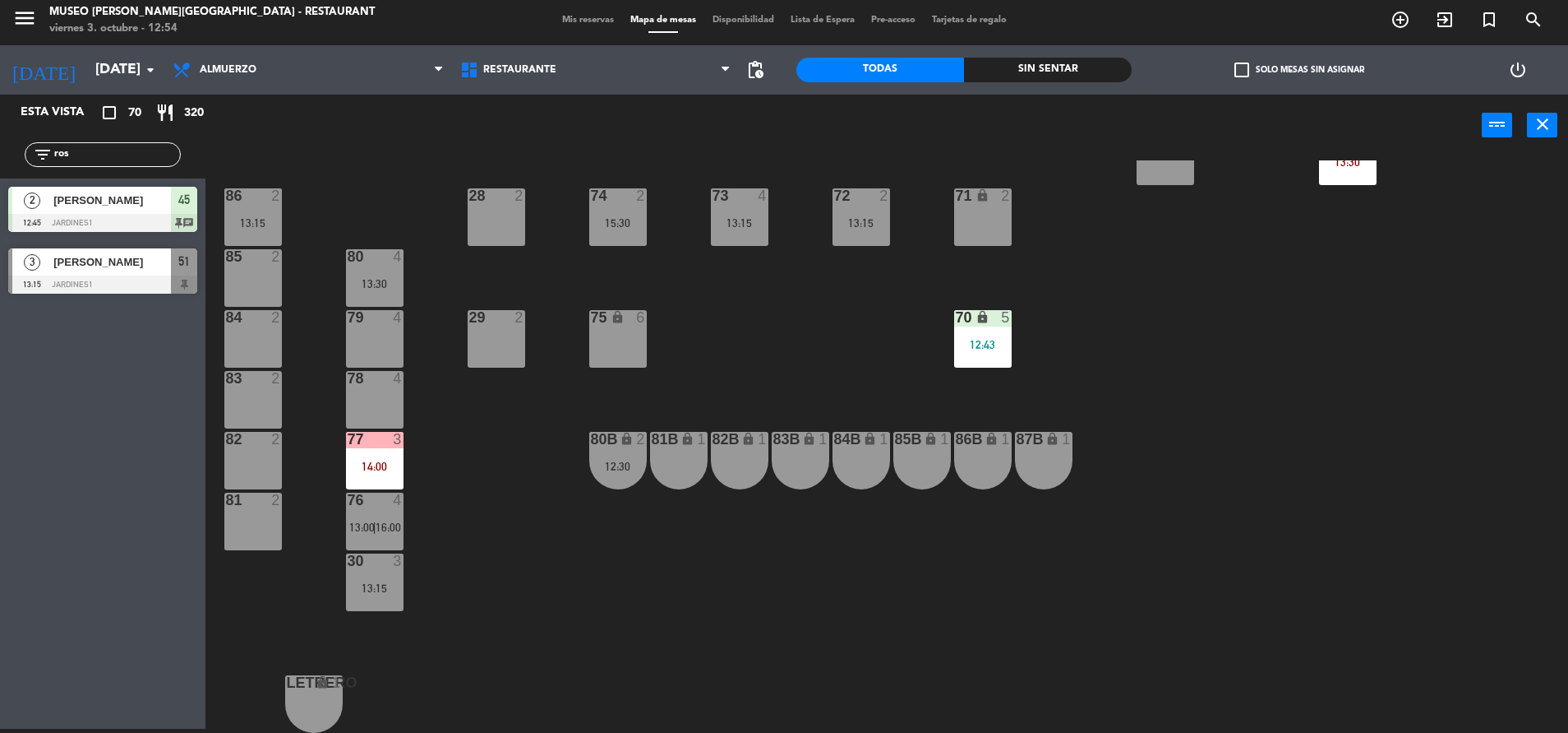
click at [747, 213] on div "73 4 13:15" at bounding box center [740, 217] width 58 height 58
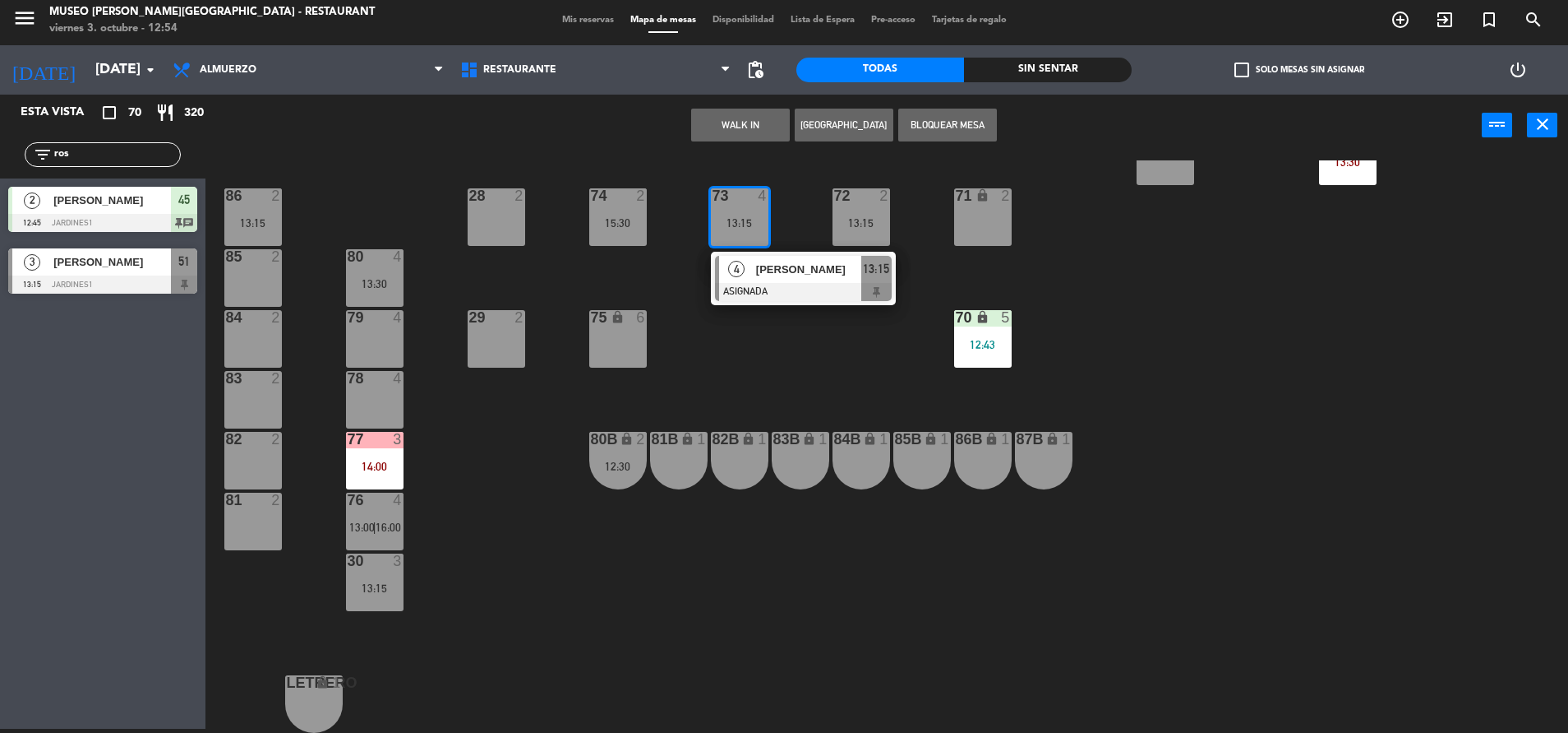
click at [378, 318] on div at bounding box center [374, 318] width 27 height 15
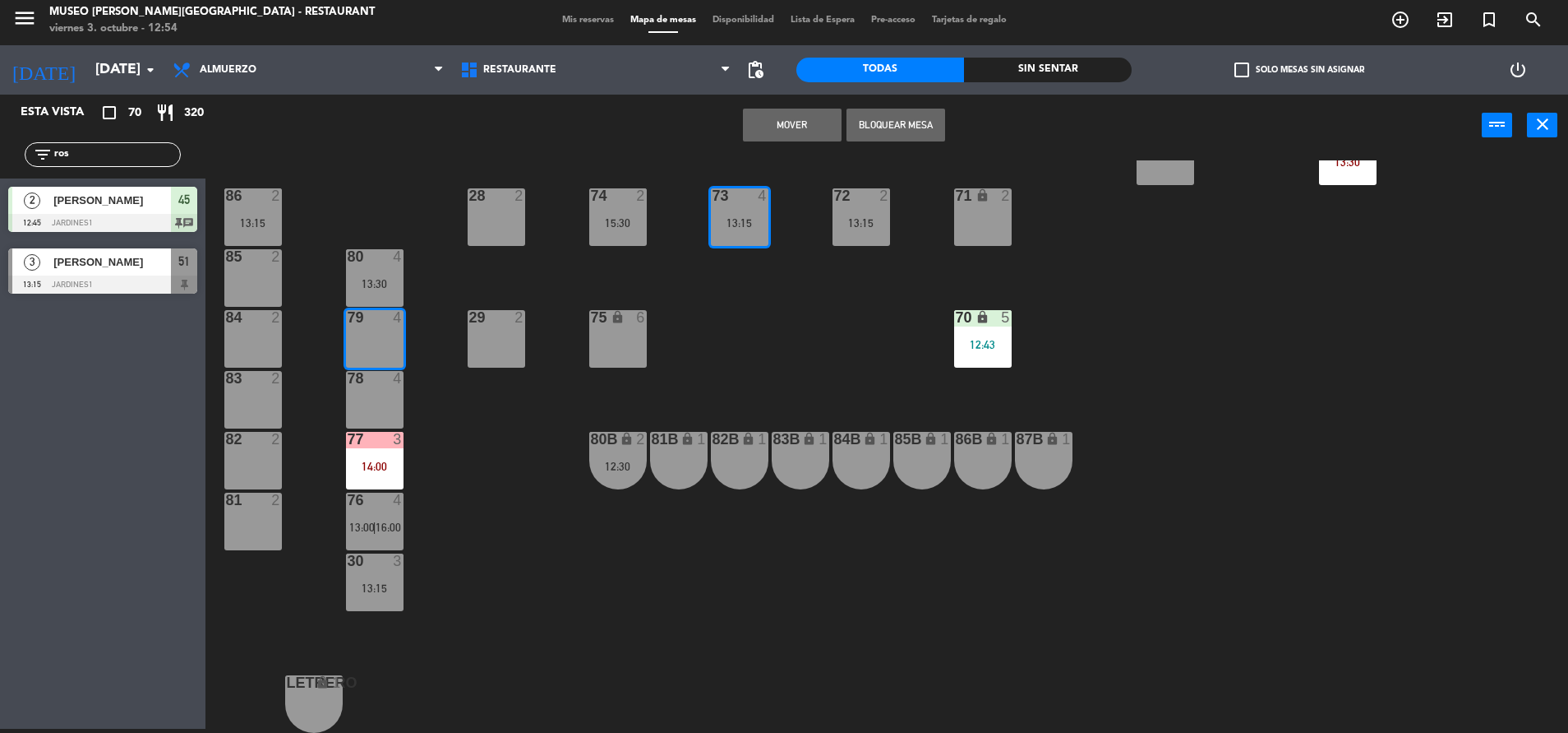
click at [776, 119] on button "Mover" at bounding box center [792, 124] width 99 height 33
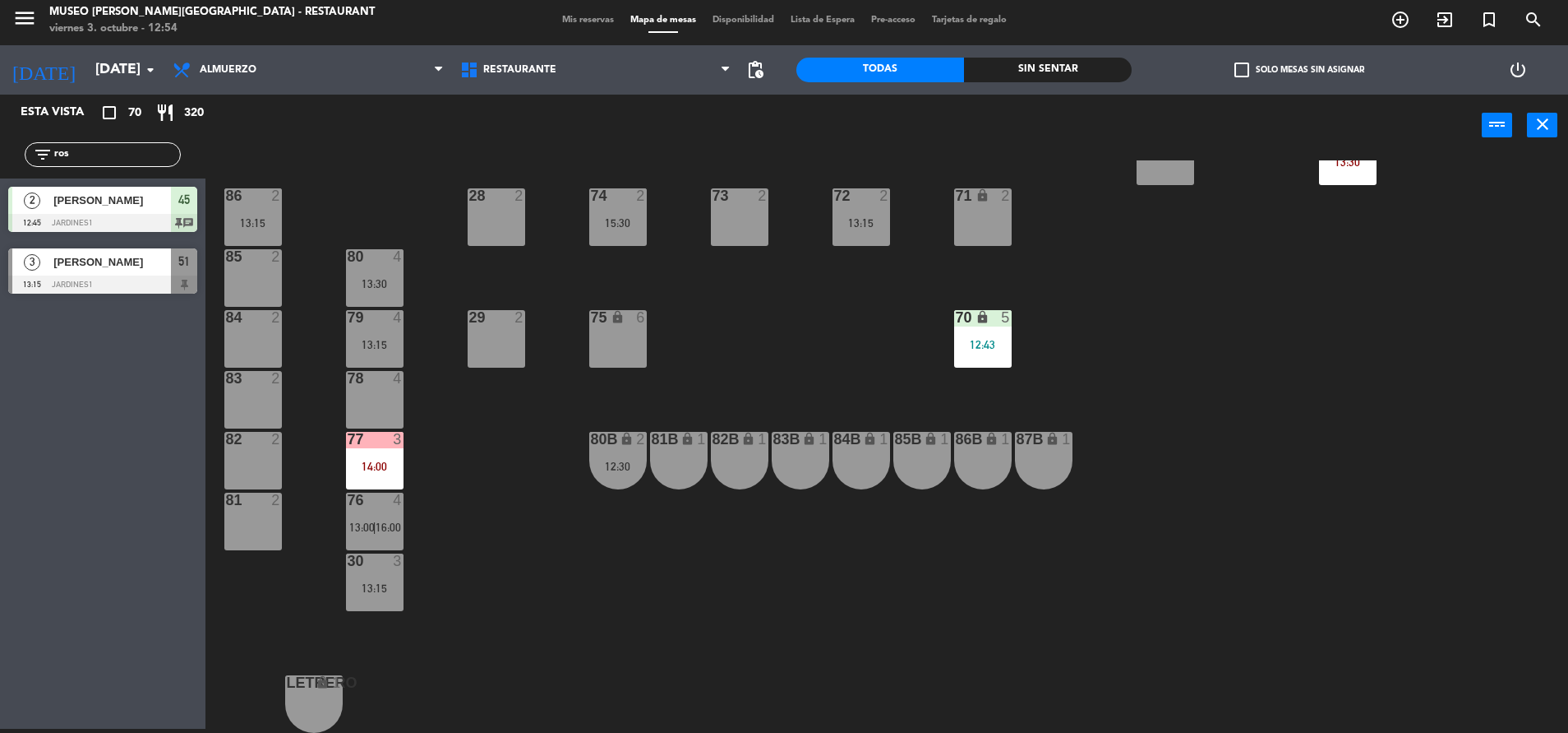
click at [878, 244] on div "72 2 13:15" at bounding box center [862, 217] width 58 height 58
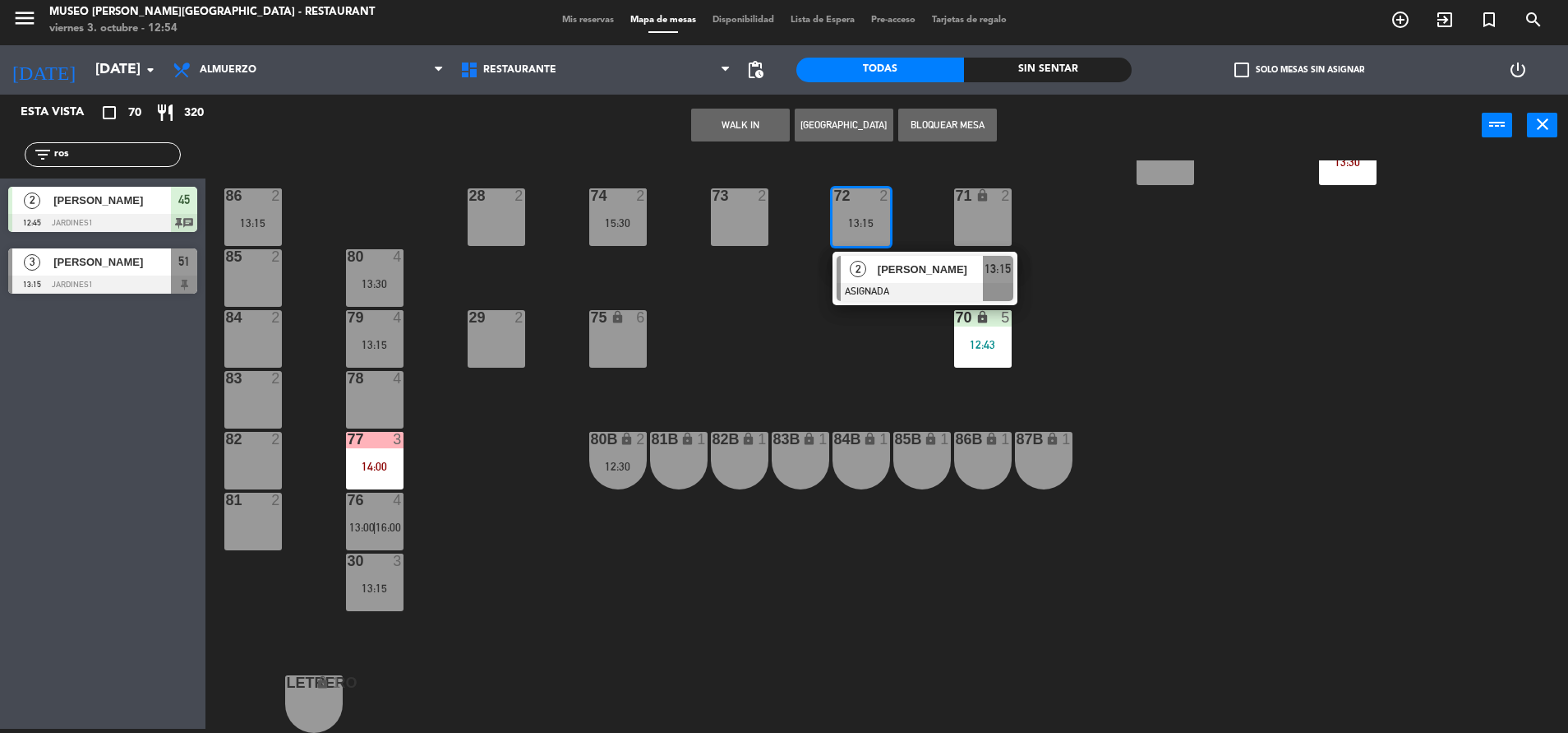
click at [497, 230] on div "28 2" at bounding box center [496, 217] width 58 height 58
click at [706, 121] on button "Mover" at bounding box center [689, 124] width 99 height 33
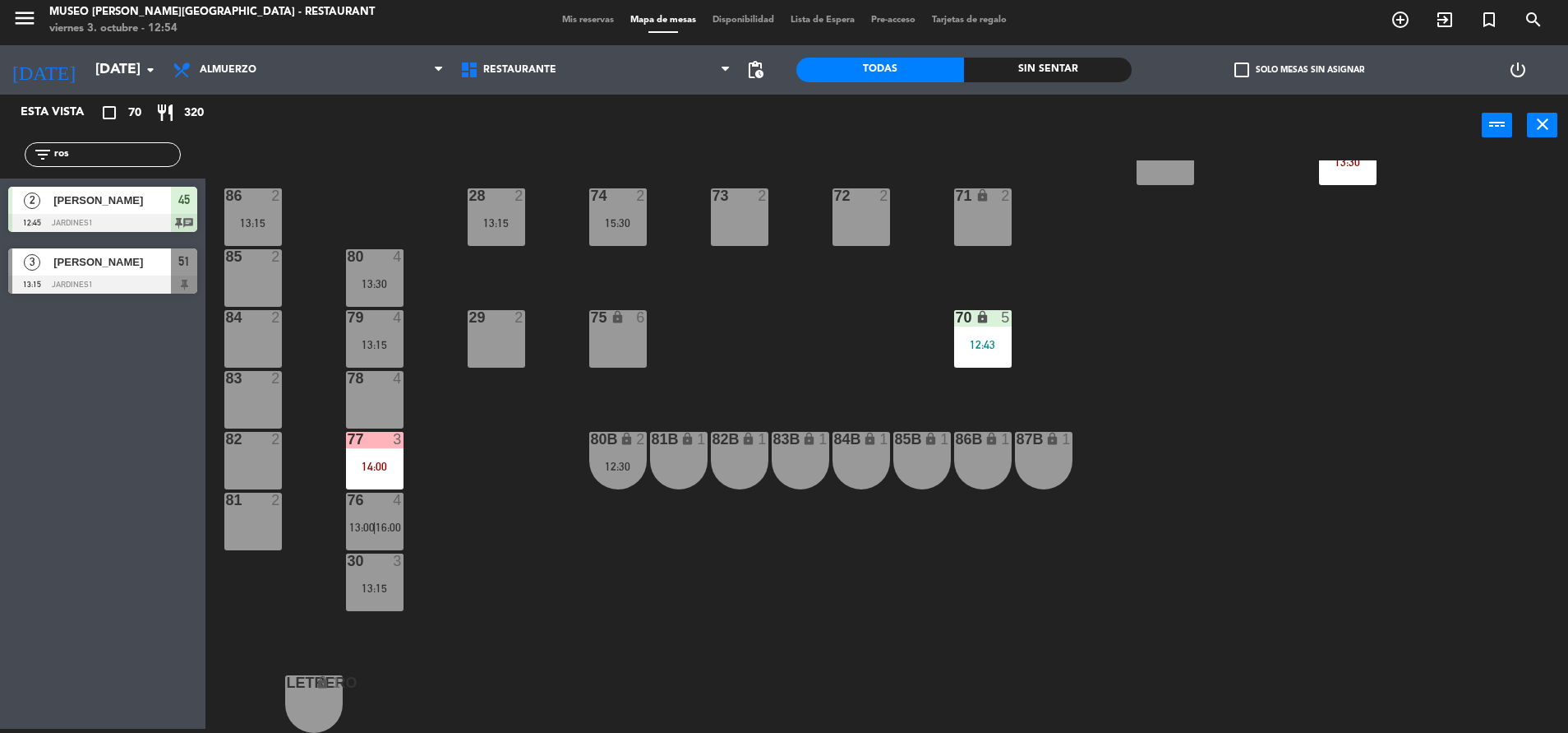
click at [598, 215] on div "74 2 15:30" at bounding box center [619, 217] width 58 height 58
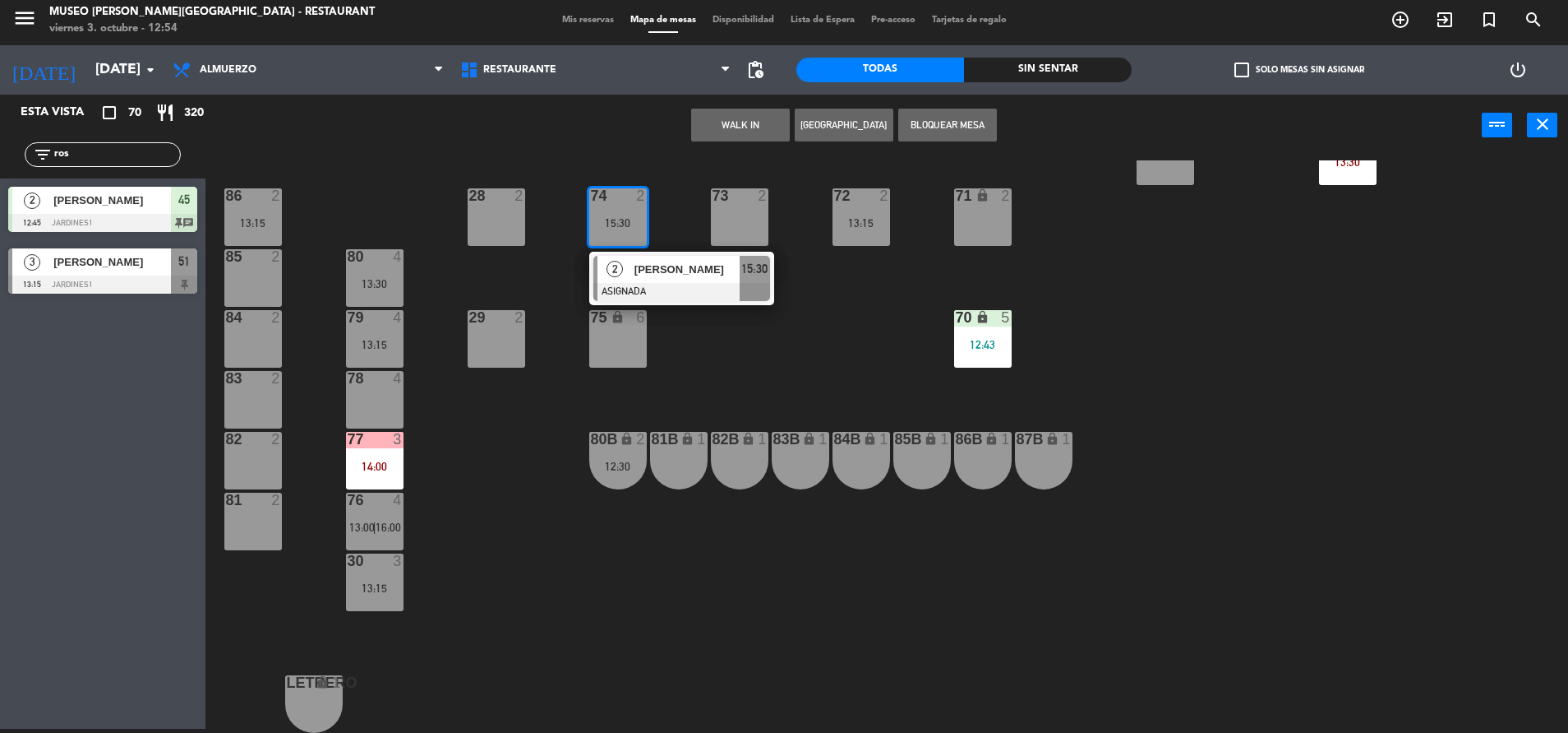
click at [235, 268] on div "85 2" at bounding box center [253, 278] width 58 height 58
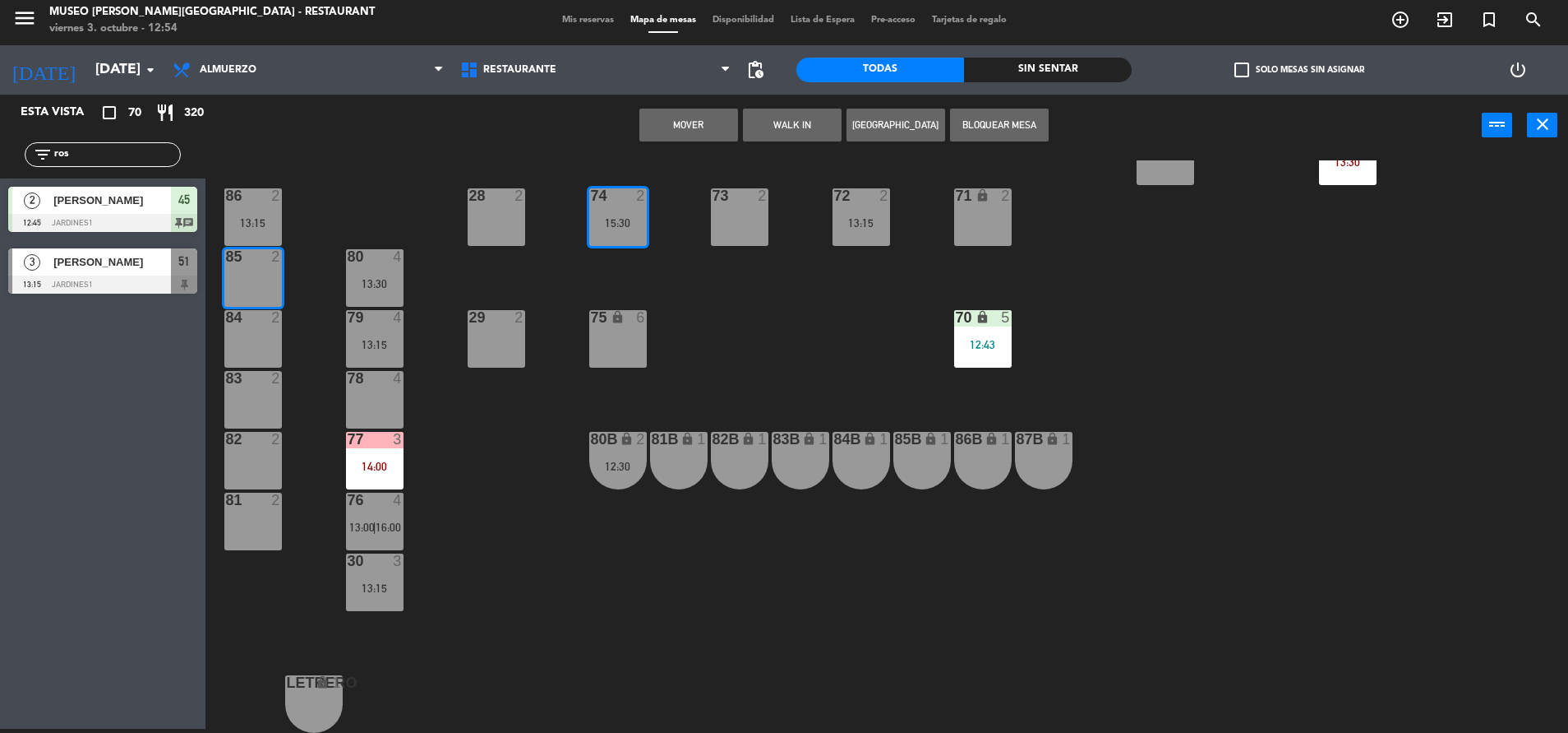
click at [695, 110] on button "Mover" at bounding box center [689, 124] width 99 height 33
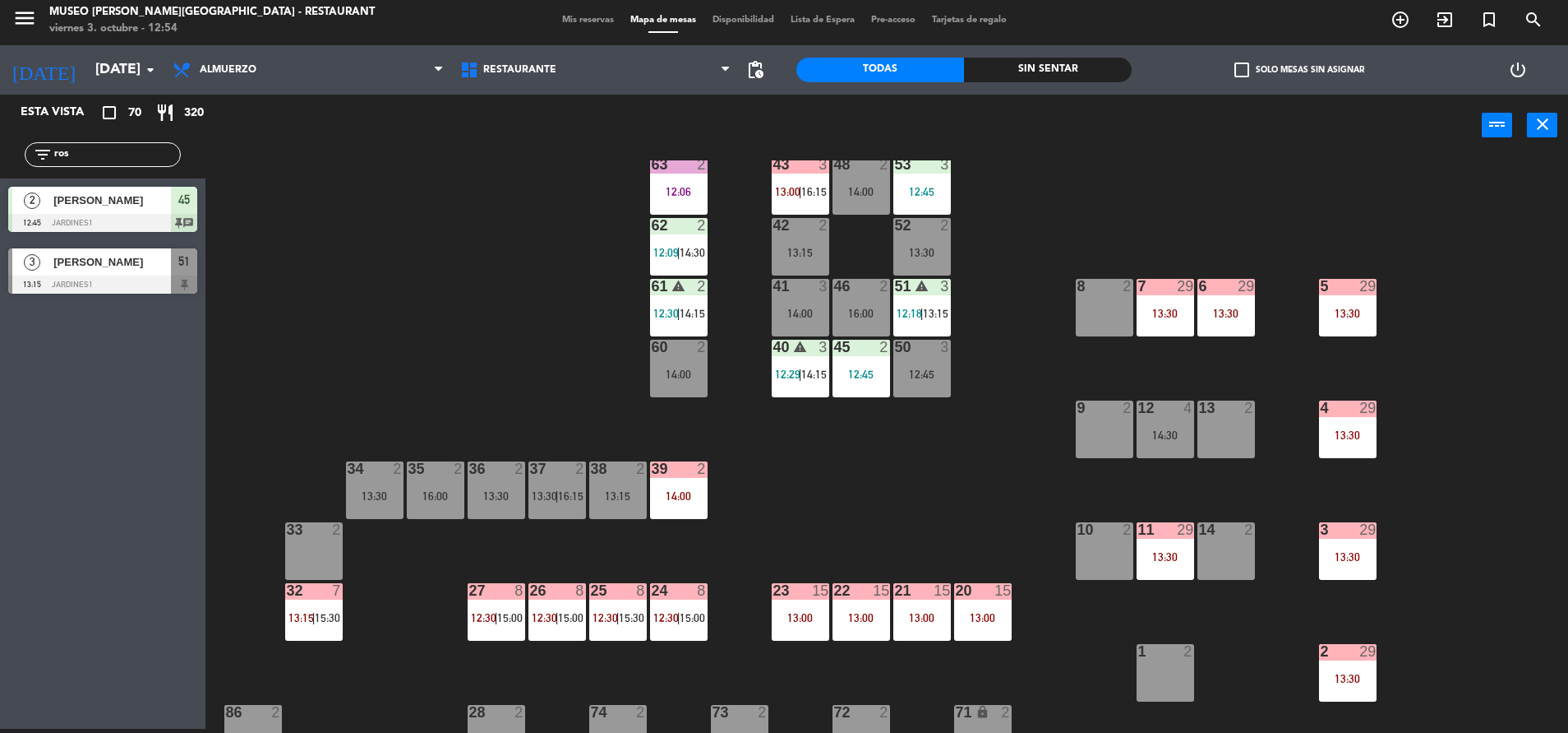
scroll to position [0, 0]
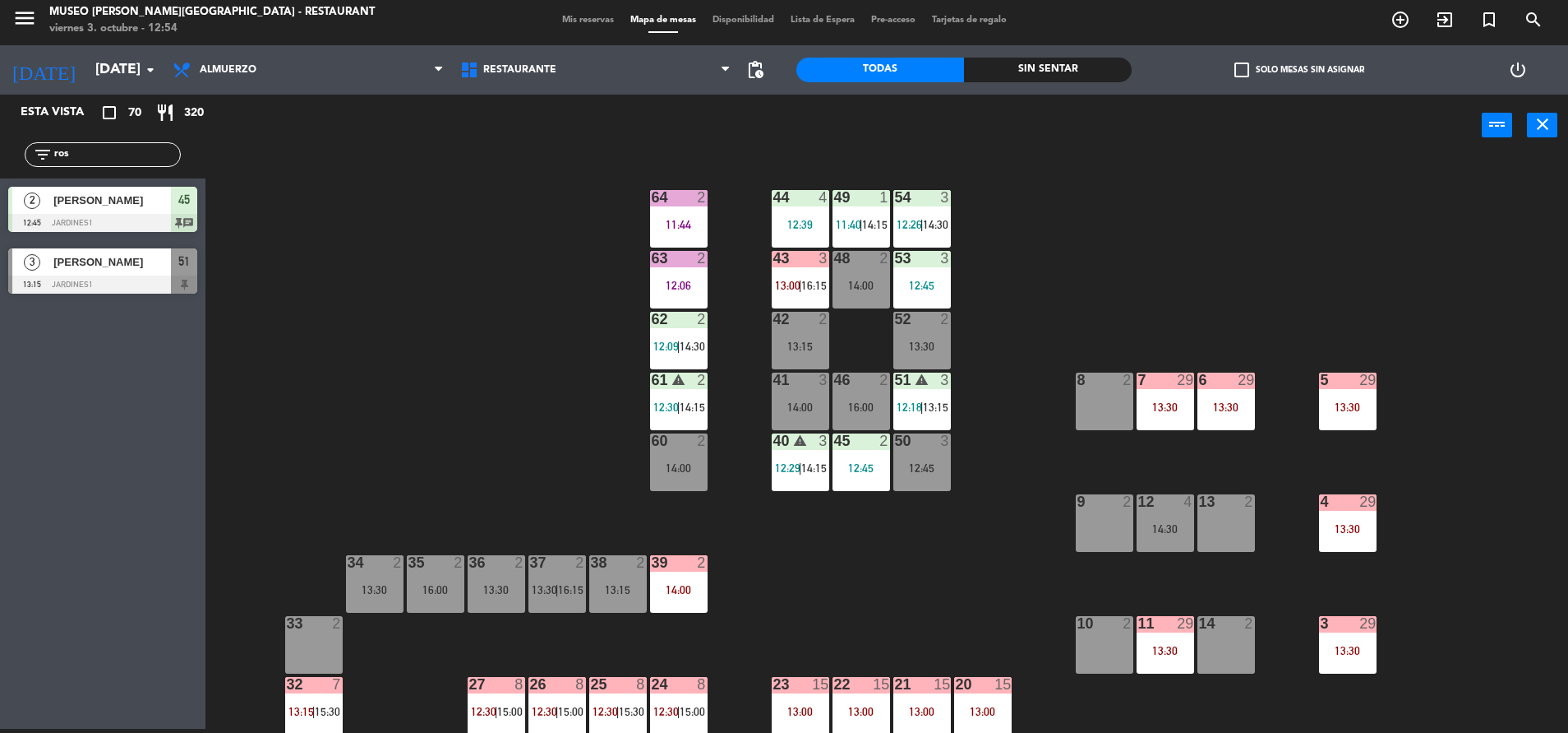
click at [1066, 280] on div "44 4 12:39 49 1 11:40 | 14:15 54 3 12:26 | 14:30 64 2 11:44 48 2 14:00 53 3 12:…" at bounding box center [895, 447] width 1347 height 572
drag, startPoint x: -5, startPoint y: 220, endPoint x: 0, endPoint y: 249, distance: 29.4
click at [0, 249] on html "close × Museo [PERSON_NAME] Café - Restaurant × chrome_reader_mode Listado de R…" at bounding box center [784, 366] width 1568 height 733
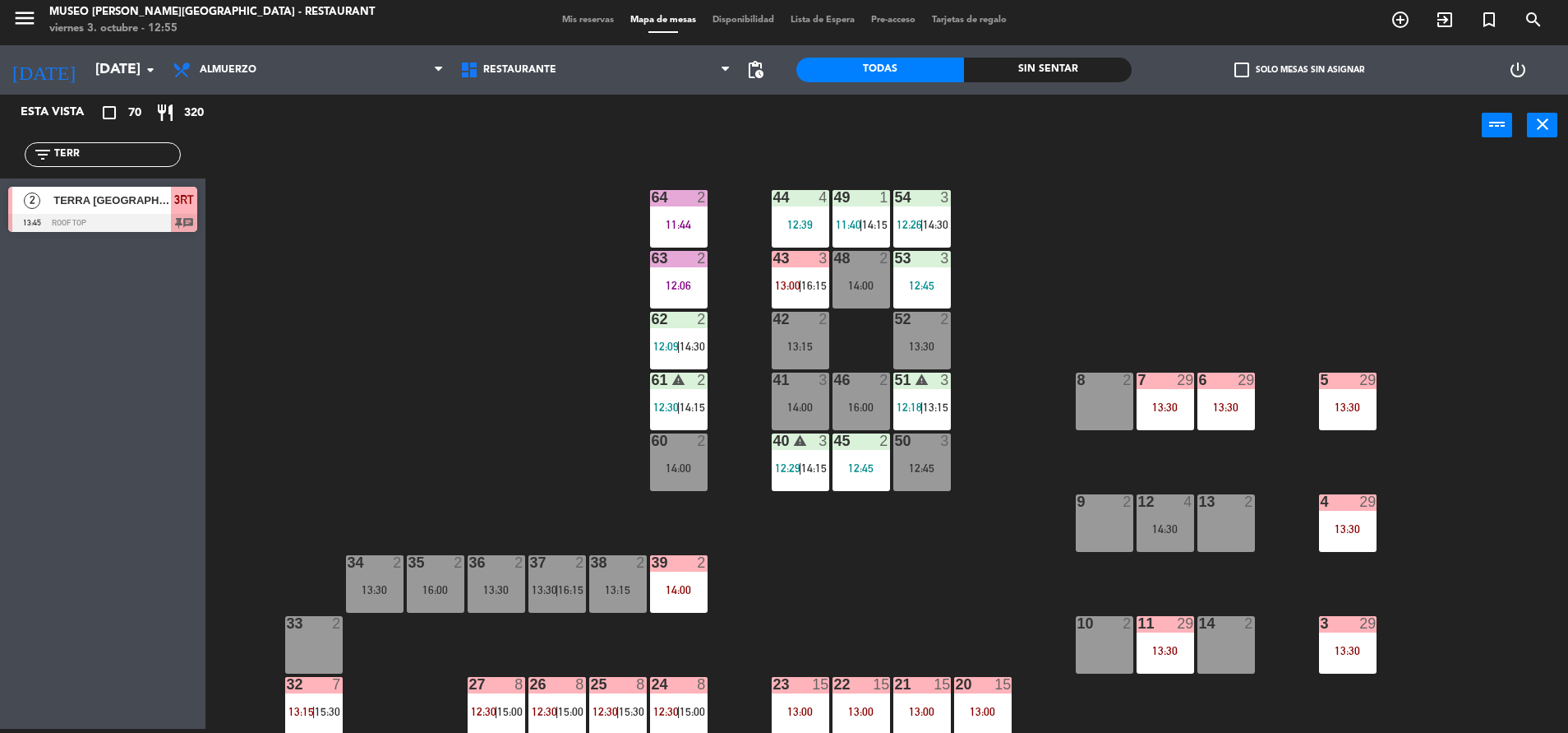
type input "TERR"
click at [467, 370] on div "44 4 12:39 49 1 11:40 | 14:15 54 3 12:26 | 14:30 64 2 11:44 48 2 14:00 53 3 12:…" at bounding box center [895, 447] width 1347 height 572
click at [167, 232] on div "2 TERRA [GEOGRAPHIC_DATA] 13:45 Roof Top 3RT chat" at bounding box center [103, 209] width 206 height 62
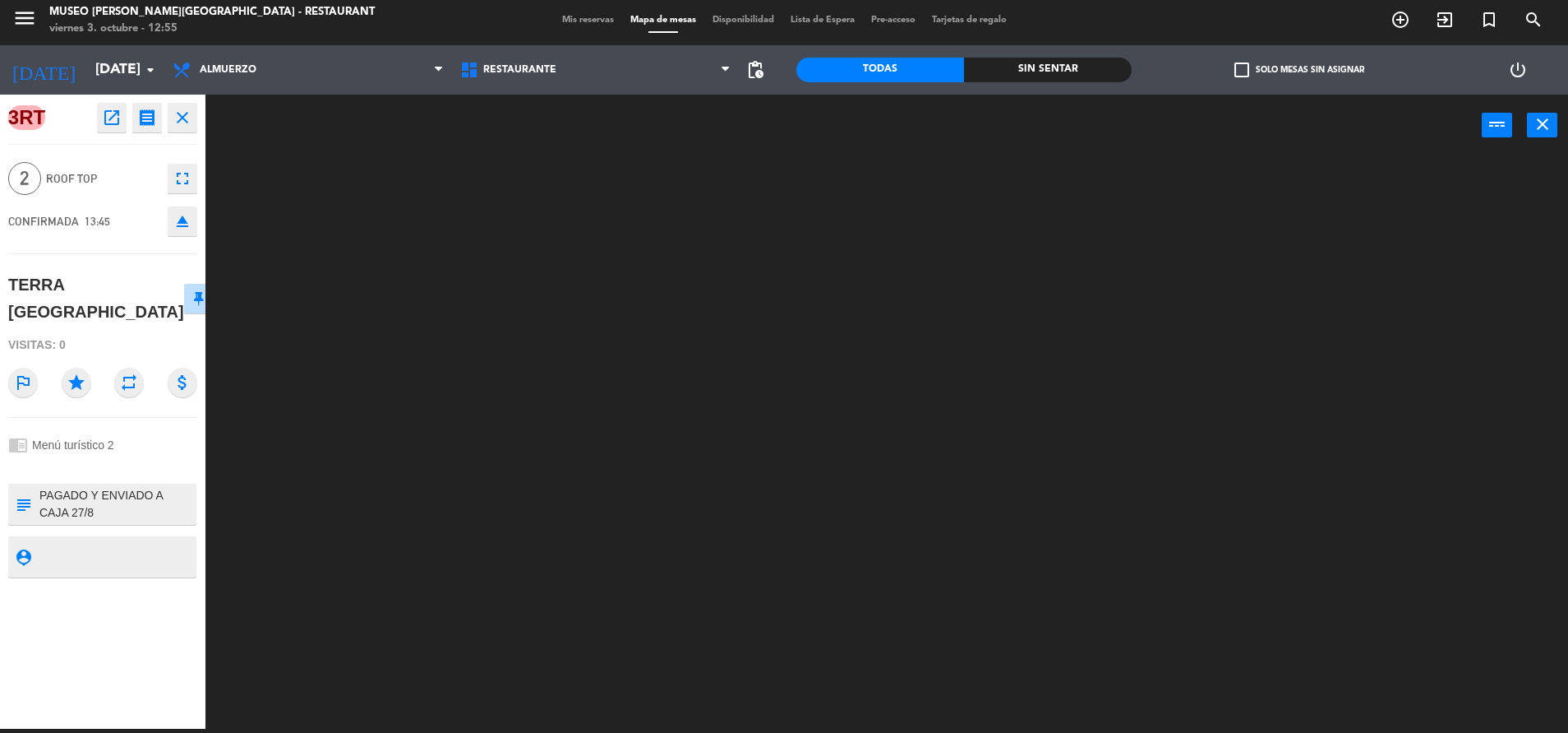
click at [112, 487] on textarea at bounding box center [116, 504] width 157 height 35
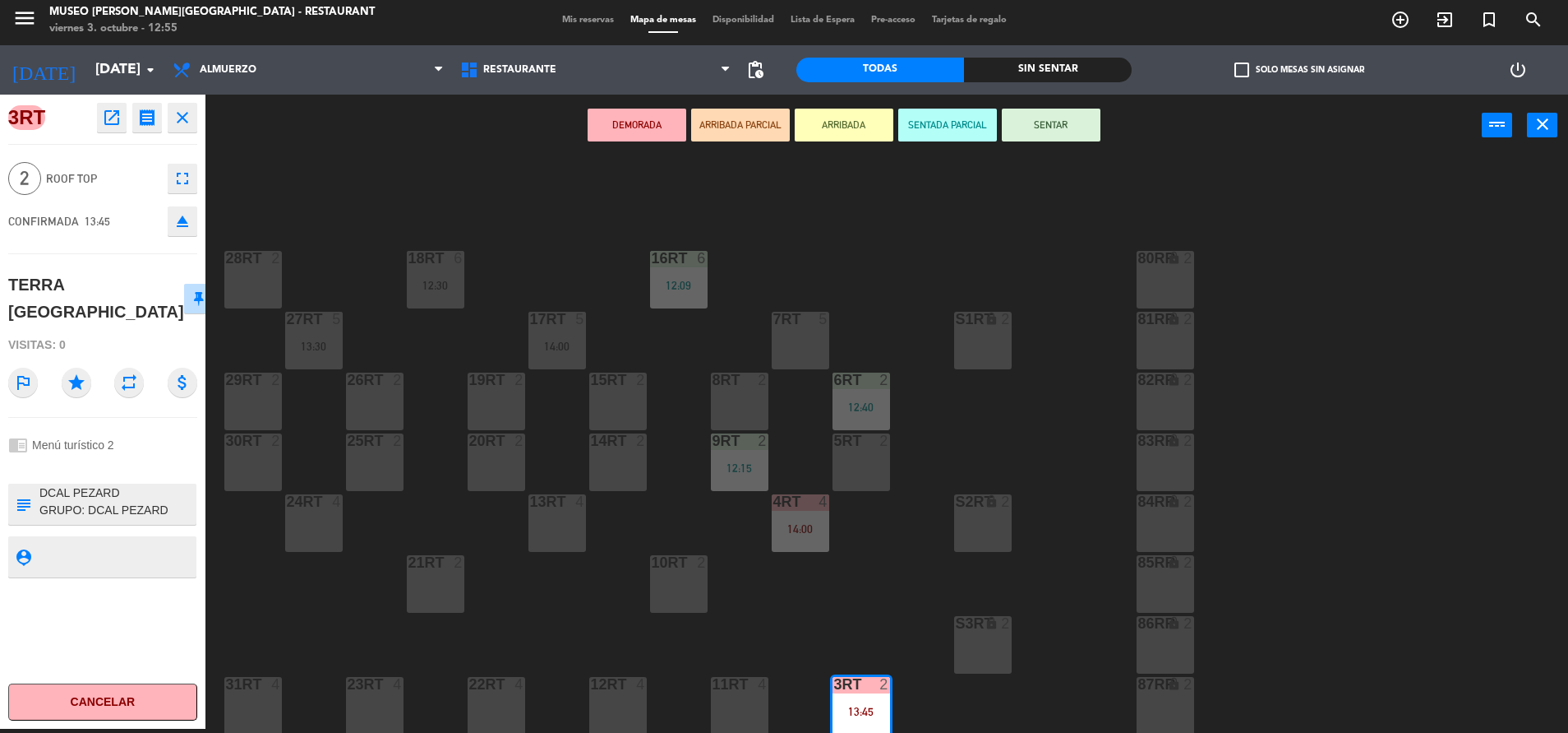
scroll to position [56, 0]
click at [713, 118] on button "ARRIBADA PARCIAL" at bounding box center [741, 124] width 99 height 33
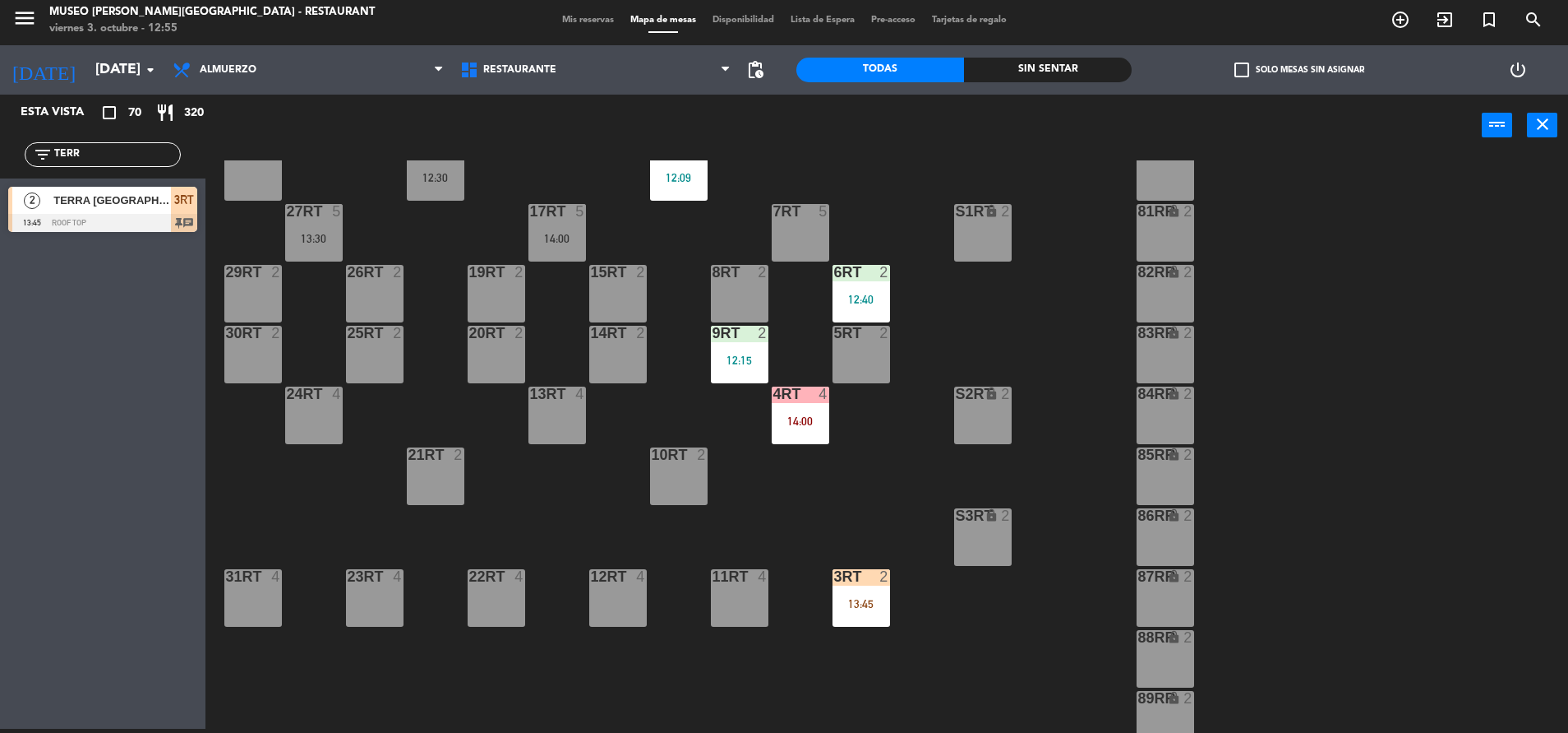
scroll to position [123, 0]
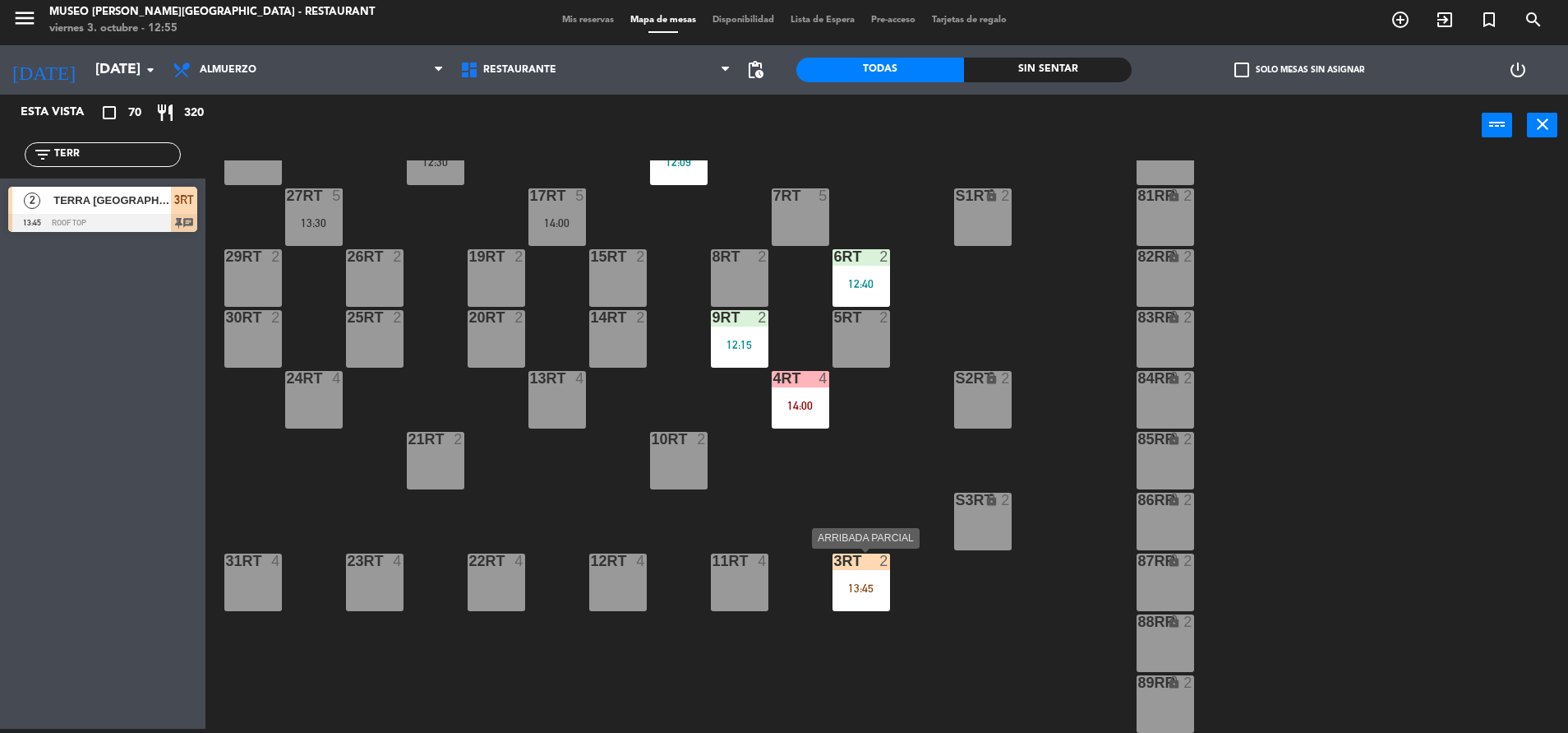
click at [870, 578] on div "3RT 2 13:45" at bounding box center [862, 582] width 58 height 58
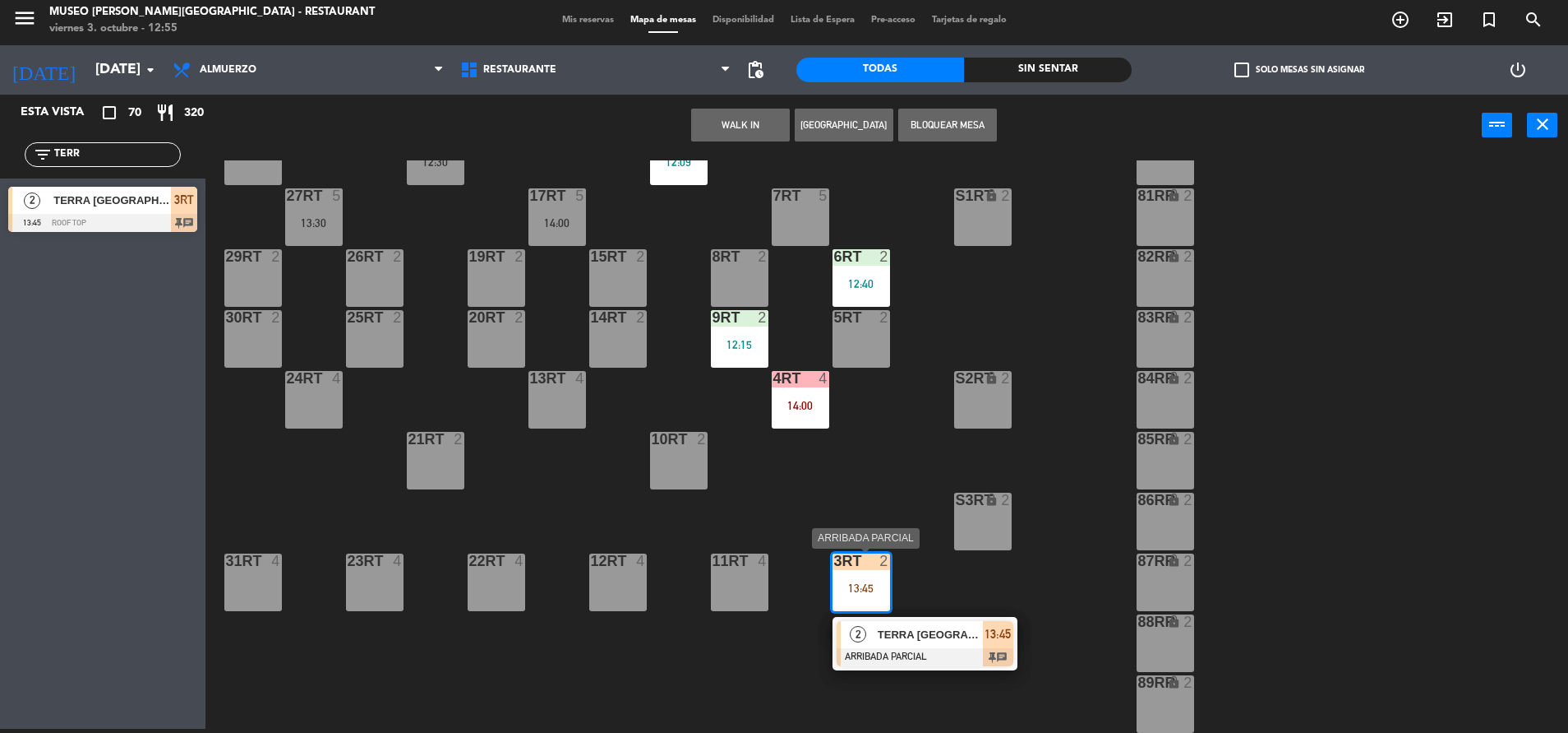
click at [915, 664] on div at bounding box center [924, 656] width 177 height 18
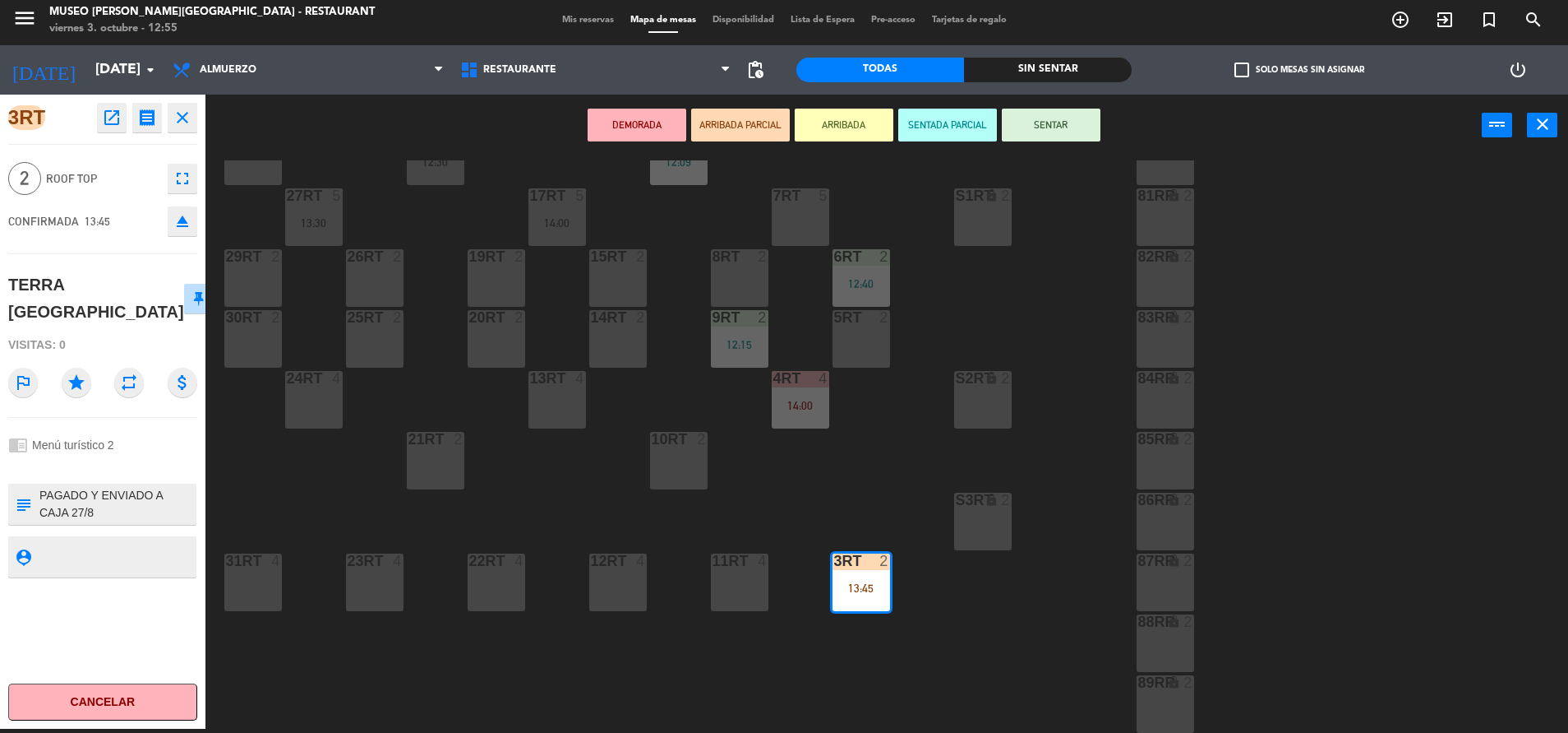
click at [965, 660] on div "18RT 6 12:30 16RT 6 12:09 28RT 2 80RR lock 2 27RT 5 13:30 7RT 5 S1RT lock 2 17R…" at bounding box center [895, 447] width 1347 height 572
